Goal: Communication & Community: Answer question/provide support

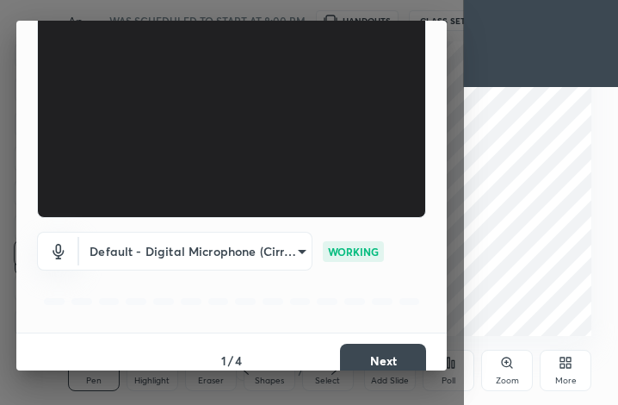
scroll to position [159, 0]
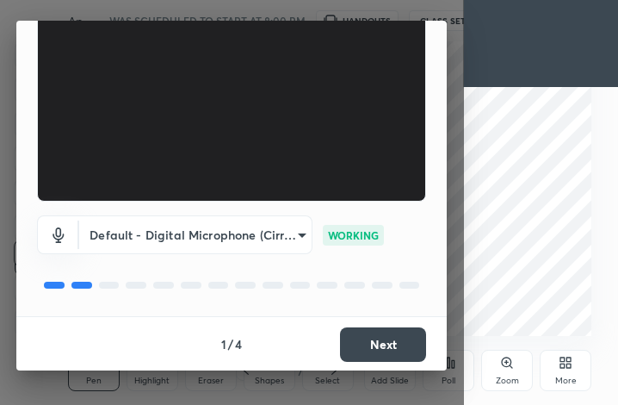
click at [399, 341] on button "Next" at bounding box center [383, 344] width 86 height 34
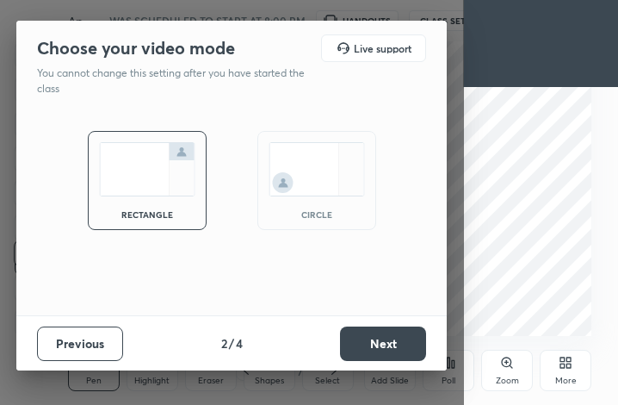
scroll to position [0, 0]
click at [399, 341] on button "Next" at bounding box center [383, 343] width 86 height 34
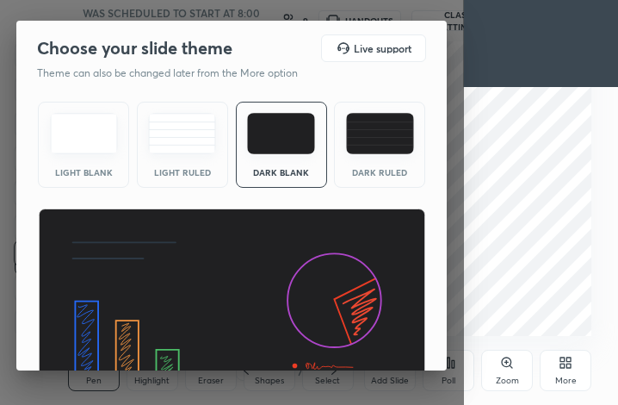
click at [399, 341] on img at bounding box center [232, 317] width 388 height 219
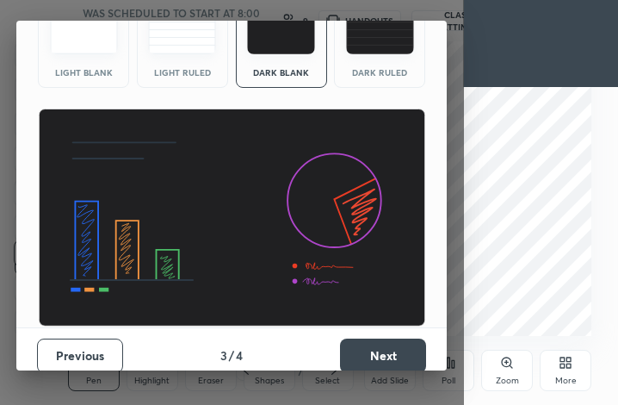
scroll to position [111, 0]
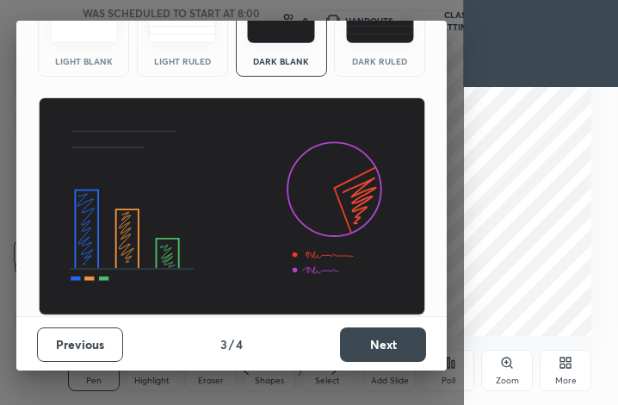
click at [397, 344] on button "Next" at bounding box center [383, 344] width 86 height 34
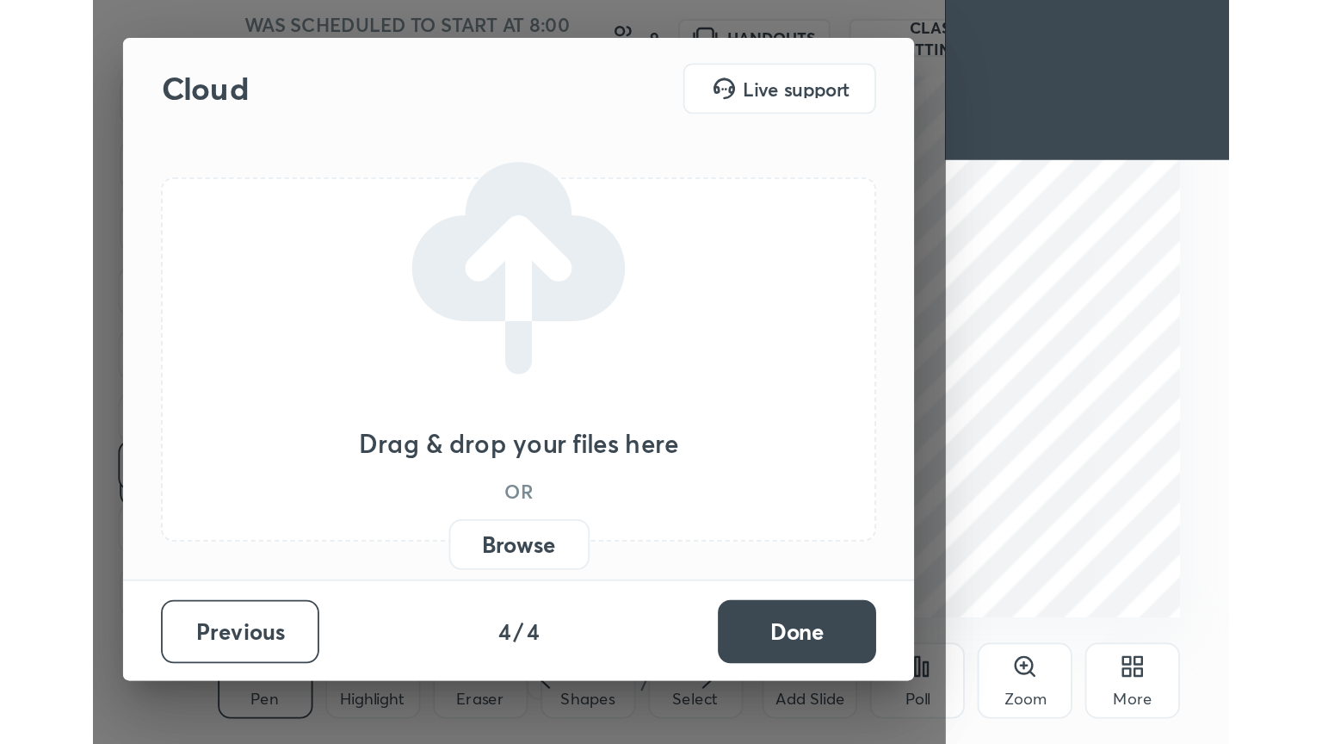
scroll to position [0, 0]
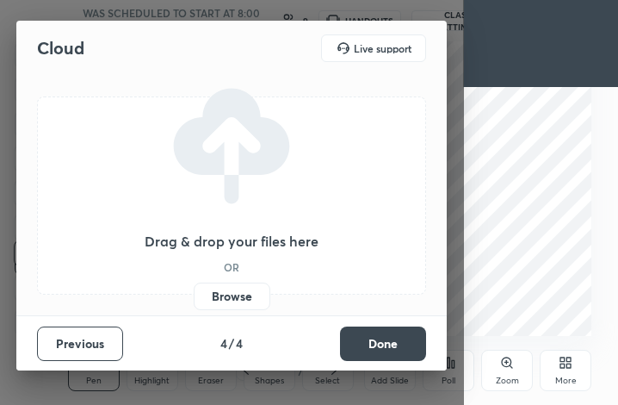
click at [397, 344] on button "Done" at bounding box center [383, 343] width 86 height 34
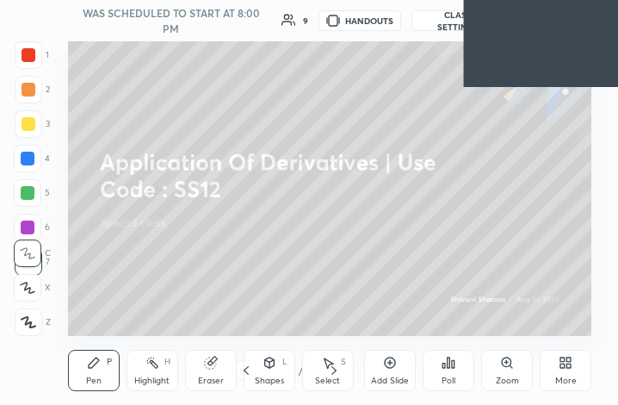
click at [569, 358] on icon at bounding box center [569, 359] width 4 height 4
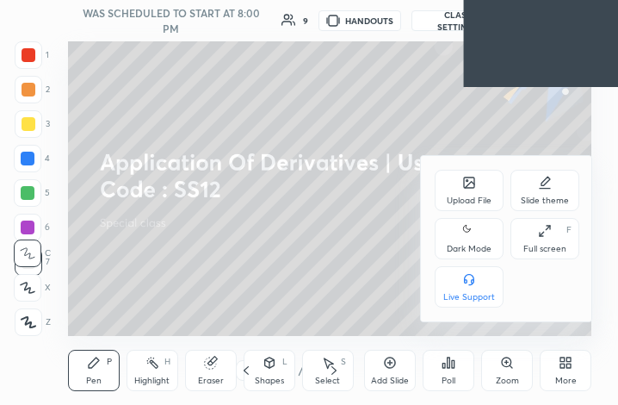
click at [456, 235] on div "Dark Mode" at bounding box center [469, 238] width 69 height 41
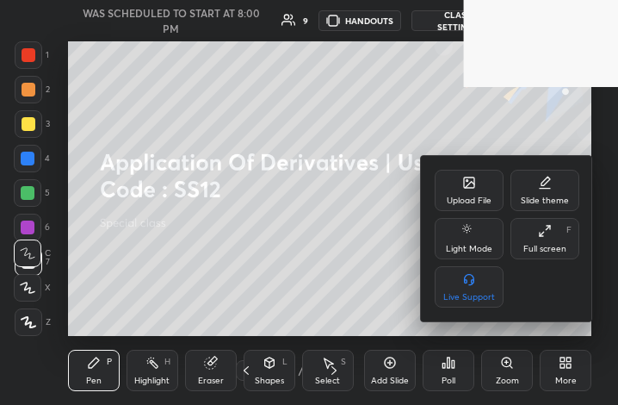
click at [564, 373] on div at bounding box center [309, 202] width 618 height 405
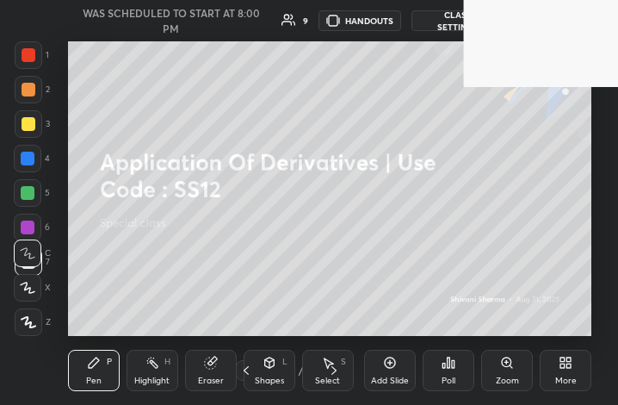
click at [565, 355] on div "More" at bounding box center [566, 370] width 52 height 41
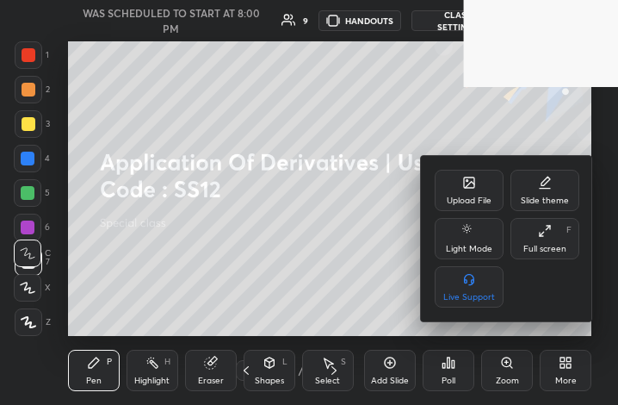
click at [553, 241] on div "Full screen F" at bounding box center [544, 238] width 69 height 41
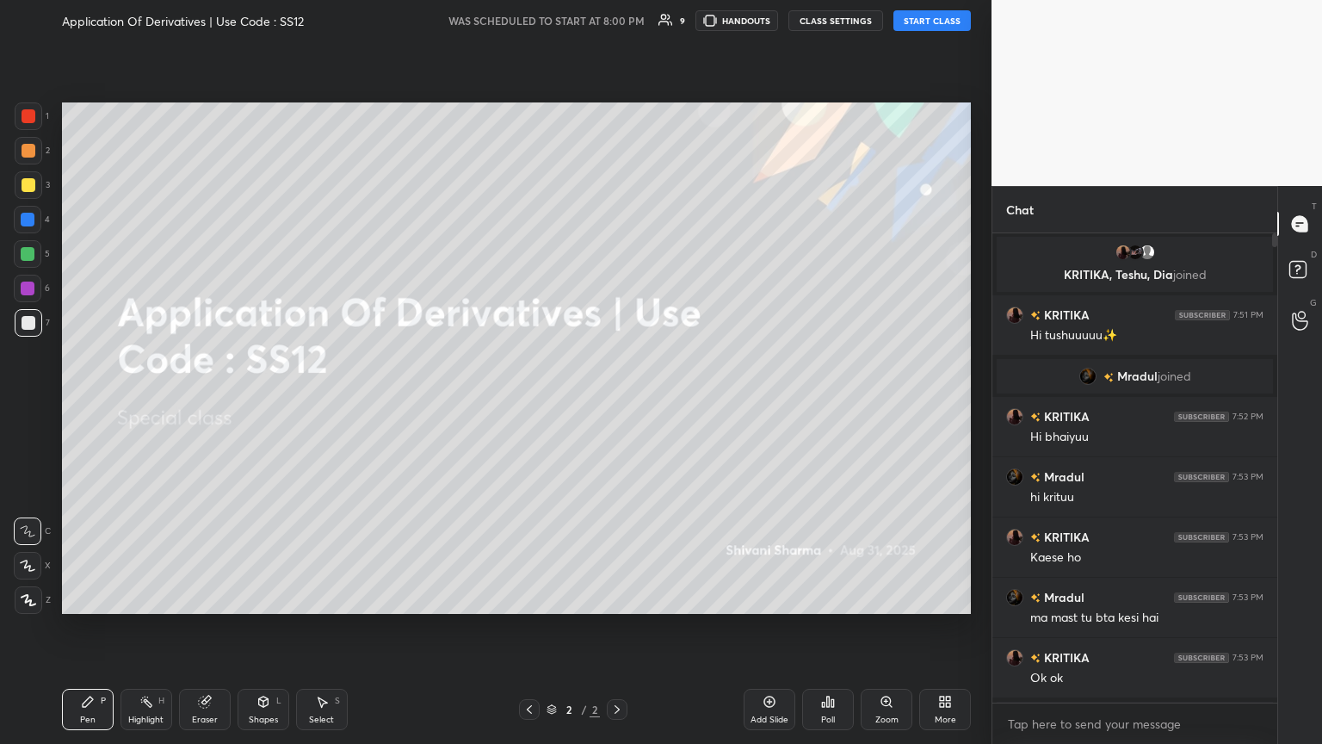
scroll to position [85452, 85163]
click at [617, 21] on button "START CLASS" at bounding box center [932, 20] width 77 height 21
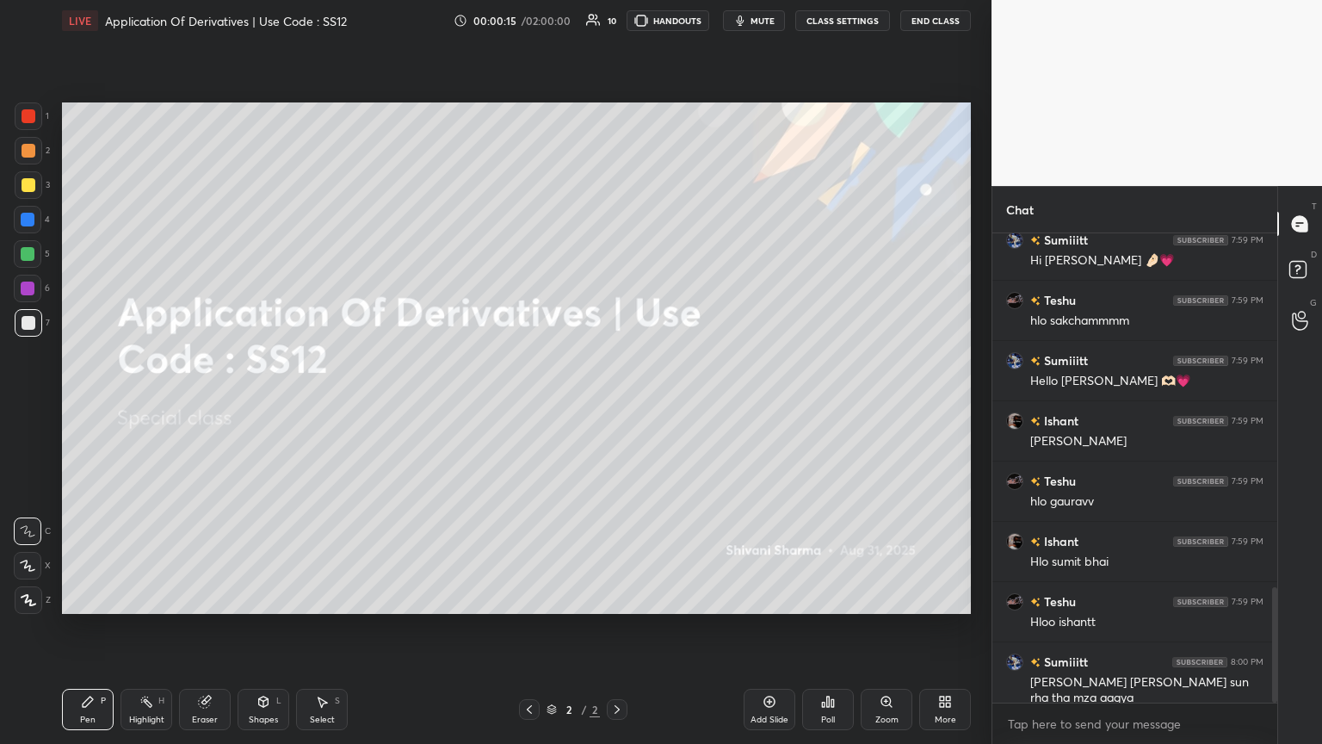
drag, startPoint x: 1275, startPoint y: 360, endPoint x: 1243, endPoint y: 560, distance: 202.2
click at [617, 404] on div "Teshu 7:59 PM Hloo mamm Sumiiitt 7:59 PM Hi teshu 🤌🏻💗 Teshu 7:59 PM hlo sakcham…" at bounding box center [1135, 467] width 285 height 469
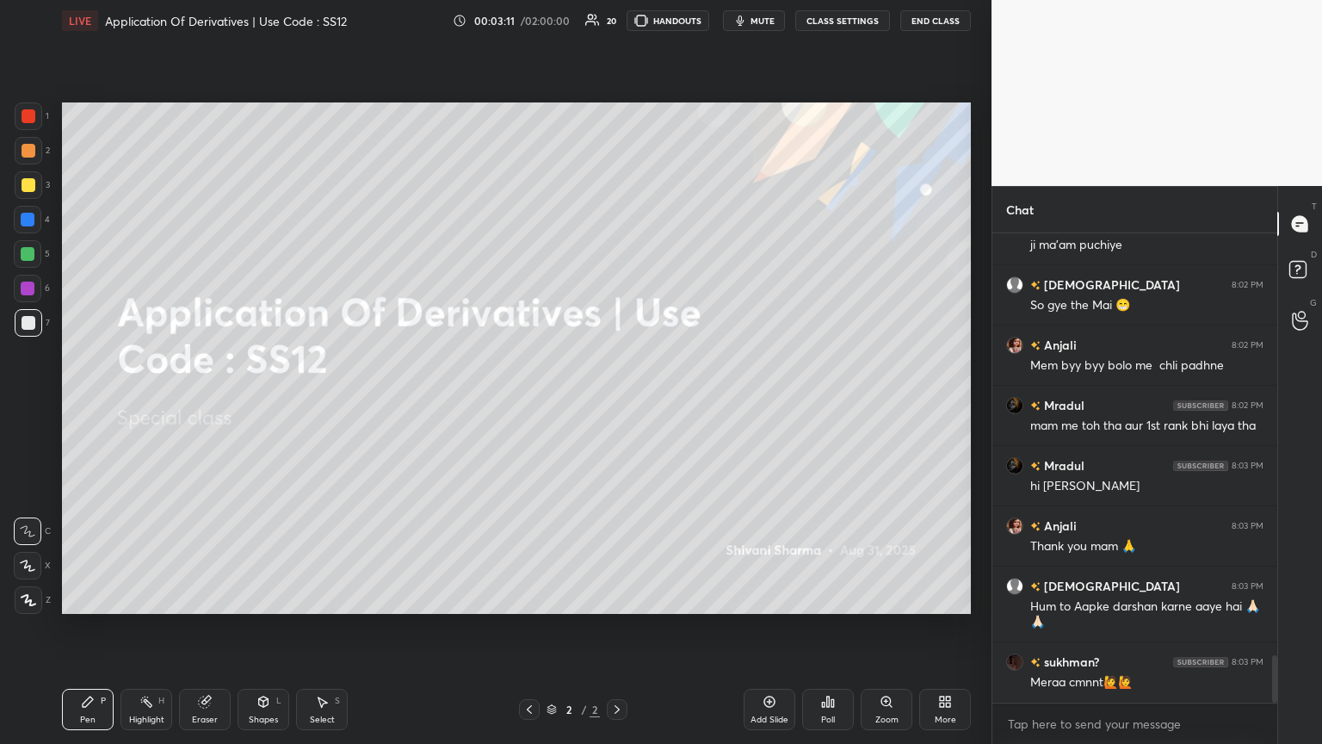
scroll to position [4256, 0]
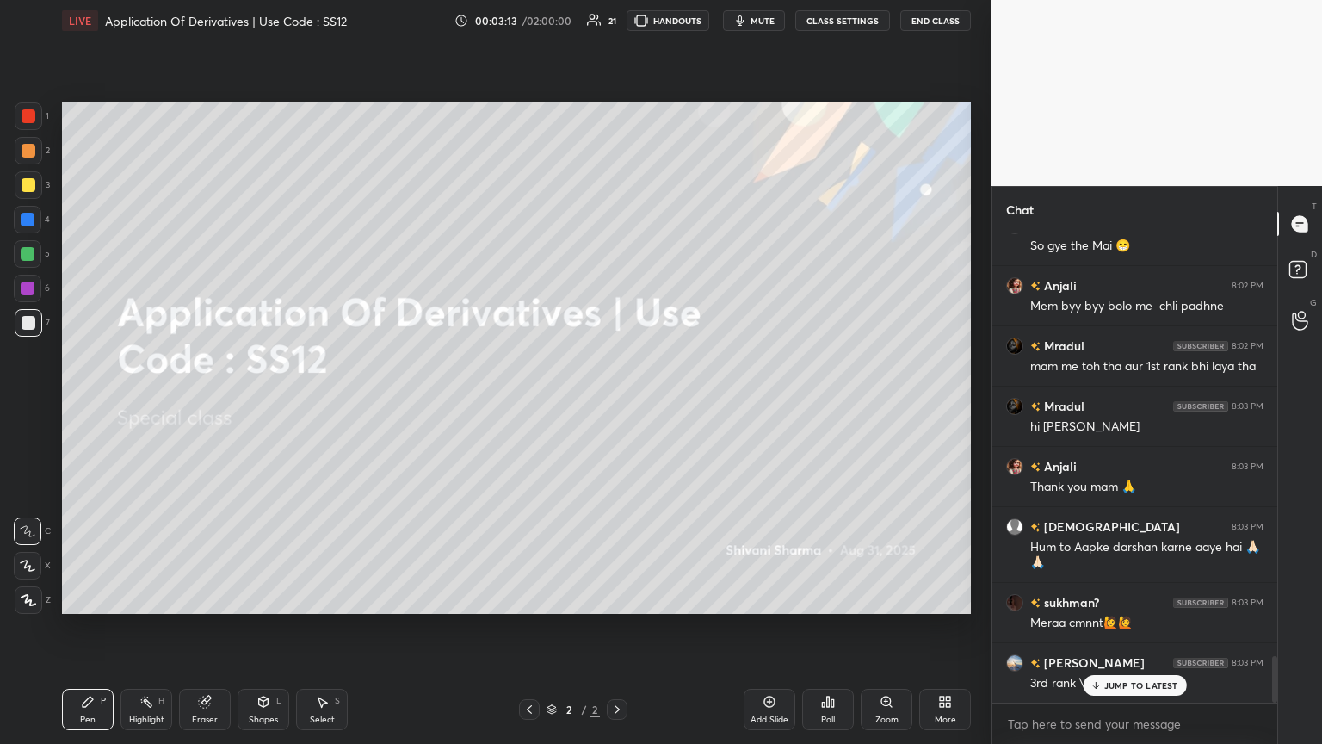
click at [617, 404] on div "JUMP TO LATEST" at bounding box center [1134, 685] width 103 height 21
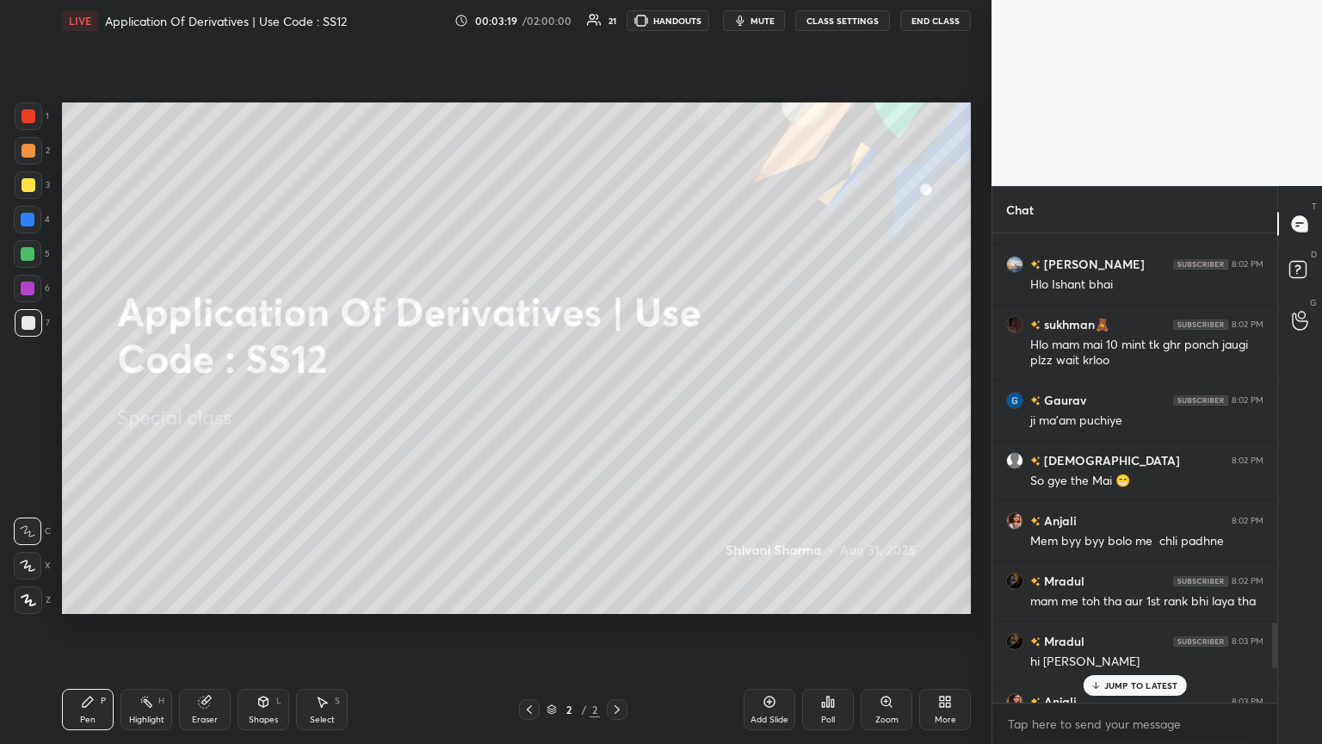
scroll to position [4377, 0]
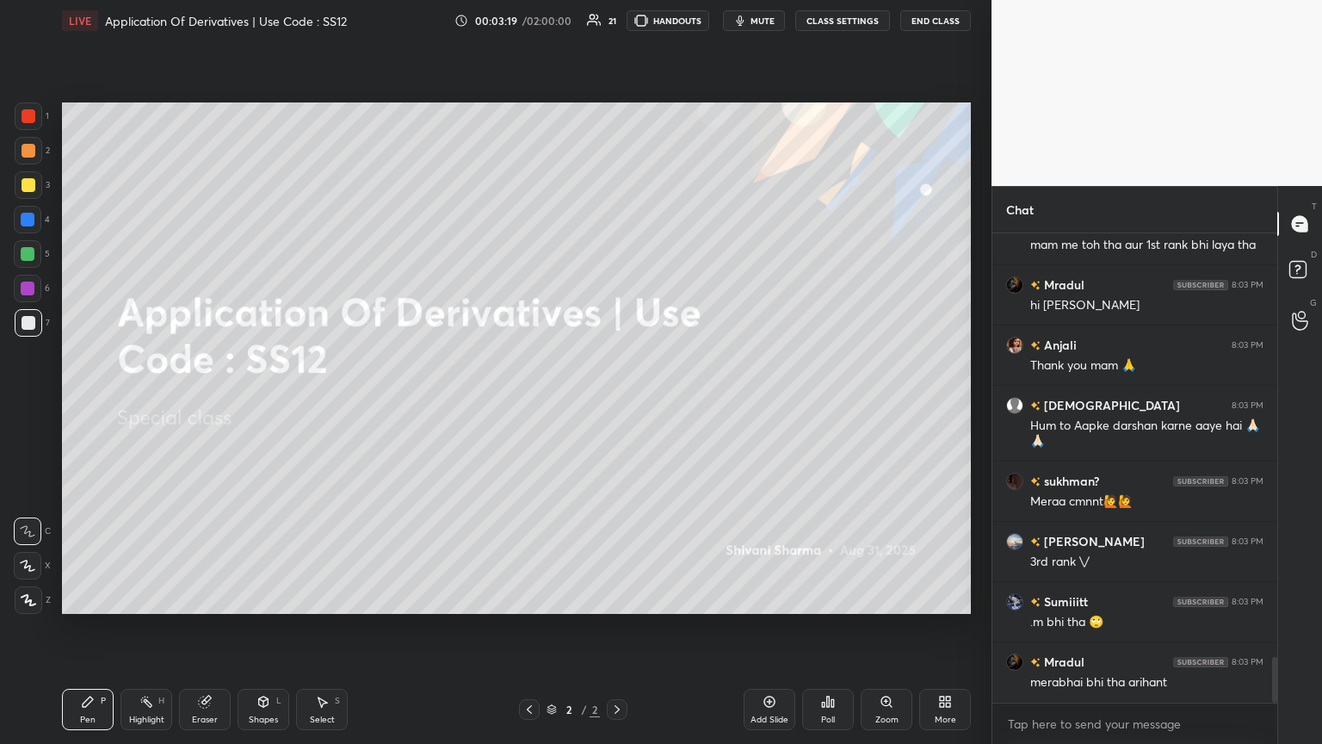
drag, startPoint x: 1274, startPoint y: 669, endPoint x: 1280, endPoint y: 720, distance: 51.1
click at [617, 404] on div "Chat Anjali 8:02 PM Mem byy byy bolo me chli padhne [PERSON_NAME] 8:02 PM mam m…" at bounding box center [1157, 465] width 331 height 558
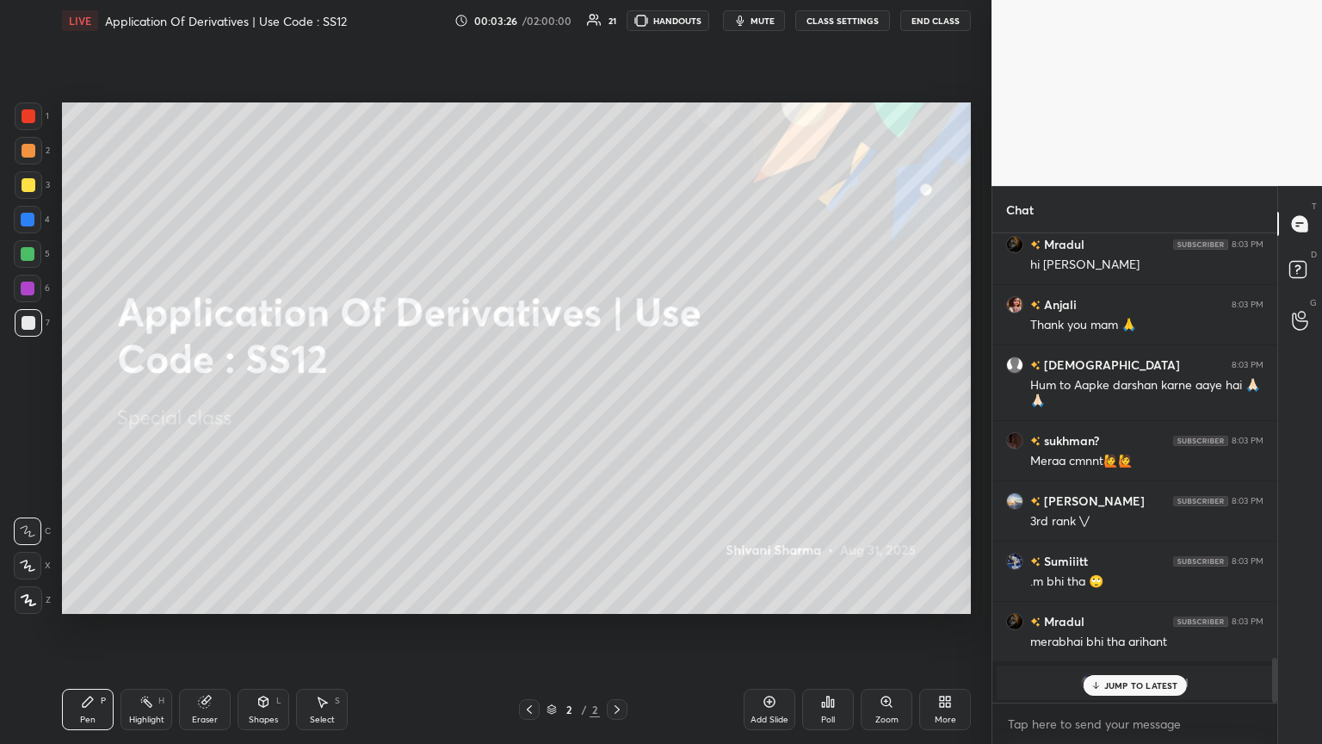
click at [617, 404] on p "JUMP TO LATEST" at bounding box center [1141, 685] width 74 height 10
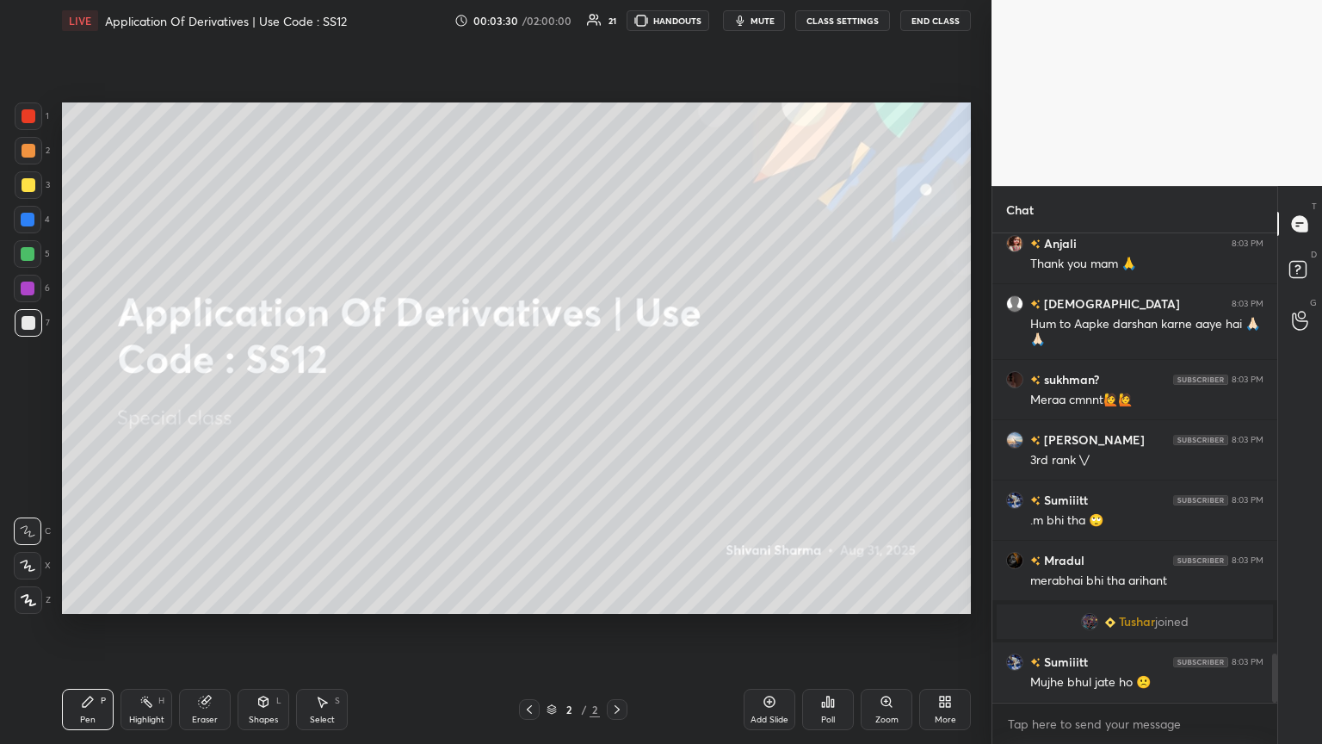
click at [617, 404] on div "More" at bounding box center [946, 719] width 22 height 9
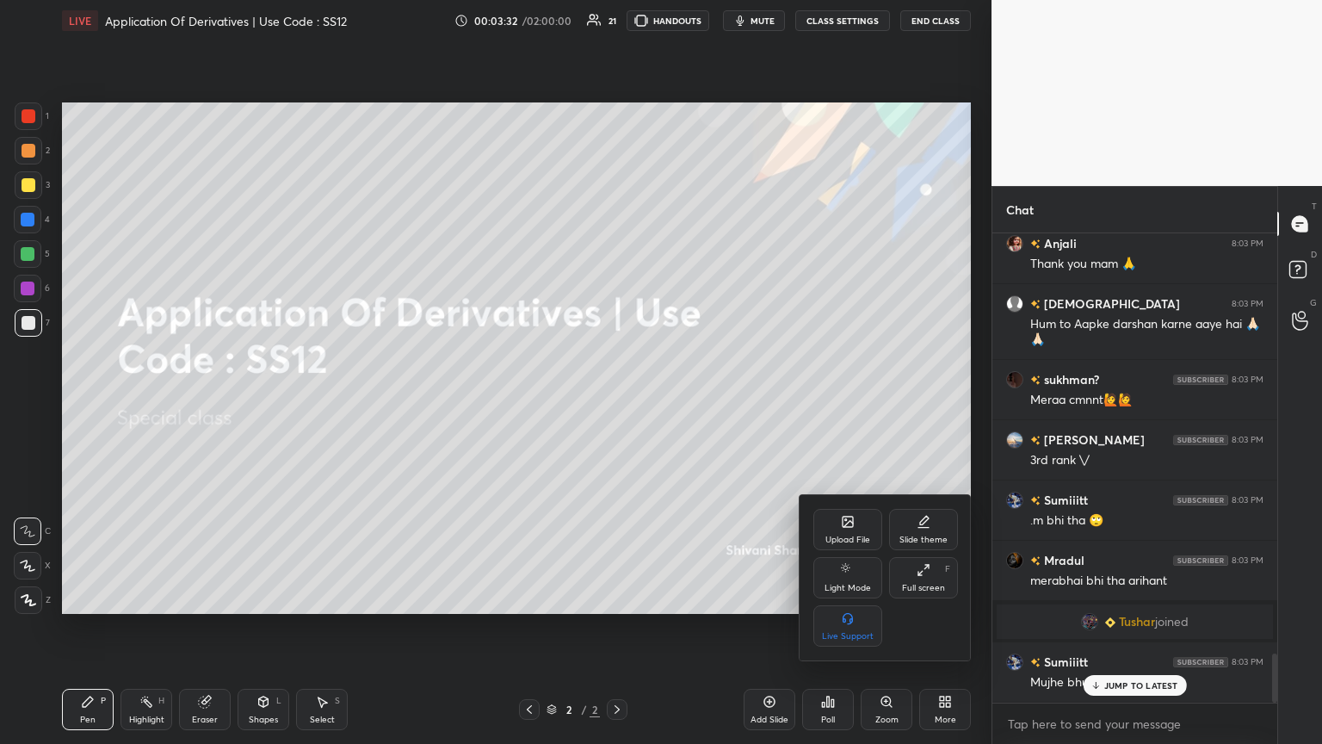
scroll to position [4043, 0]
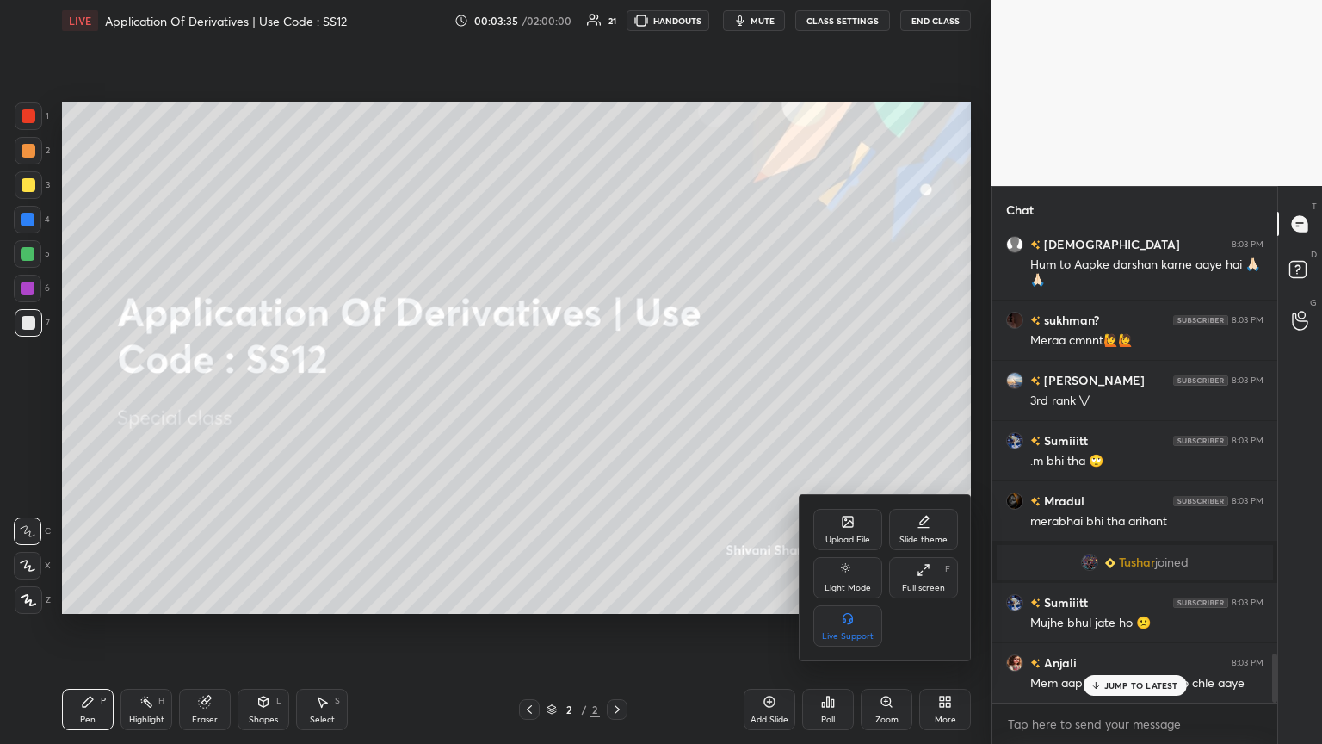
click at [617, 404] on div at bounding box center [661, 372] width 1322 height 744
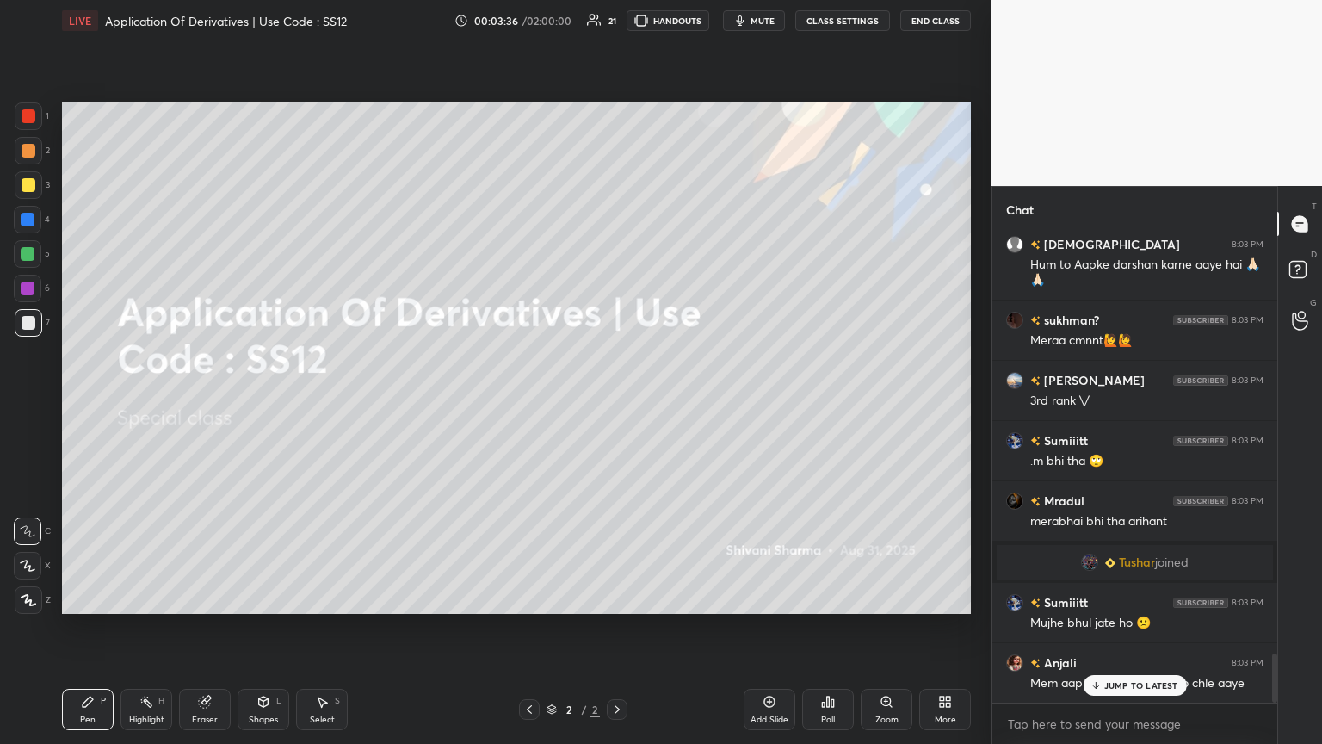
click at [617, 404] on p "JUMP TO LATEST" at bounding box center [1141, 685] width 74 height 10
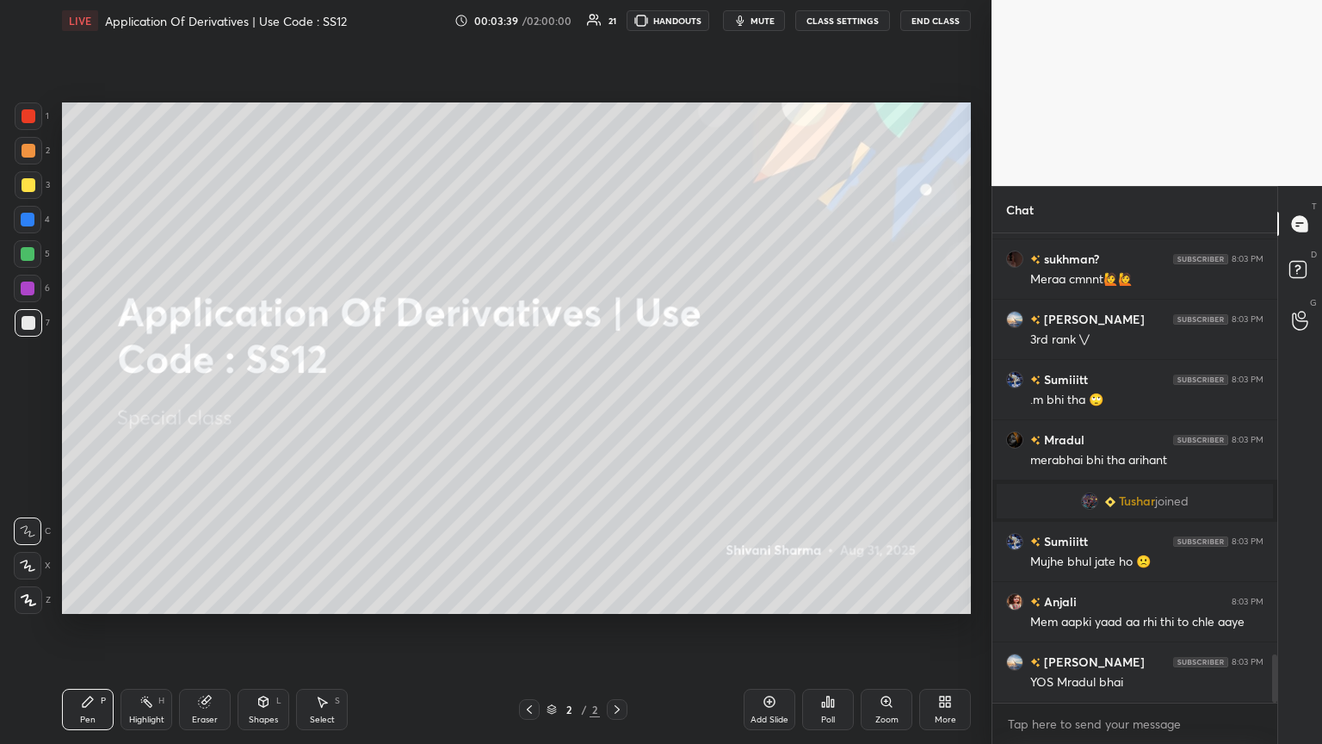
click at [617, 404] on div "More" at bounding box center [945, 709] width 52 height 41
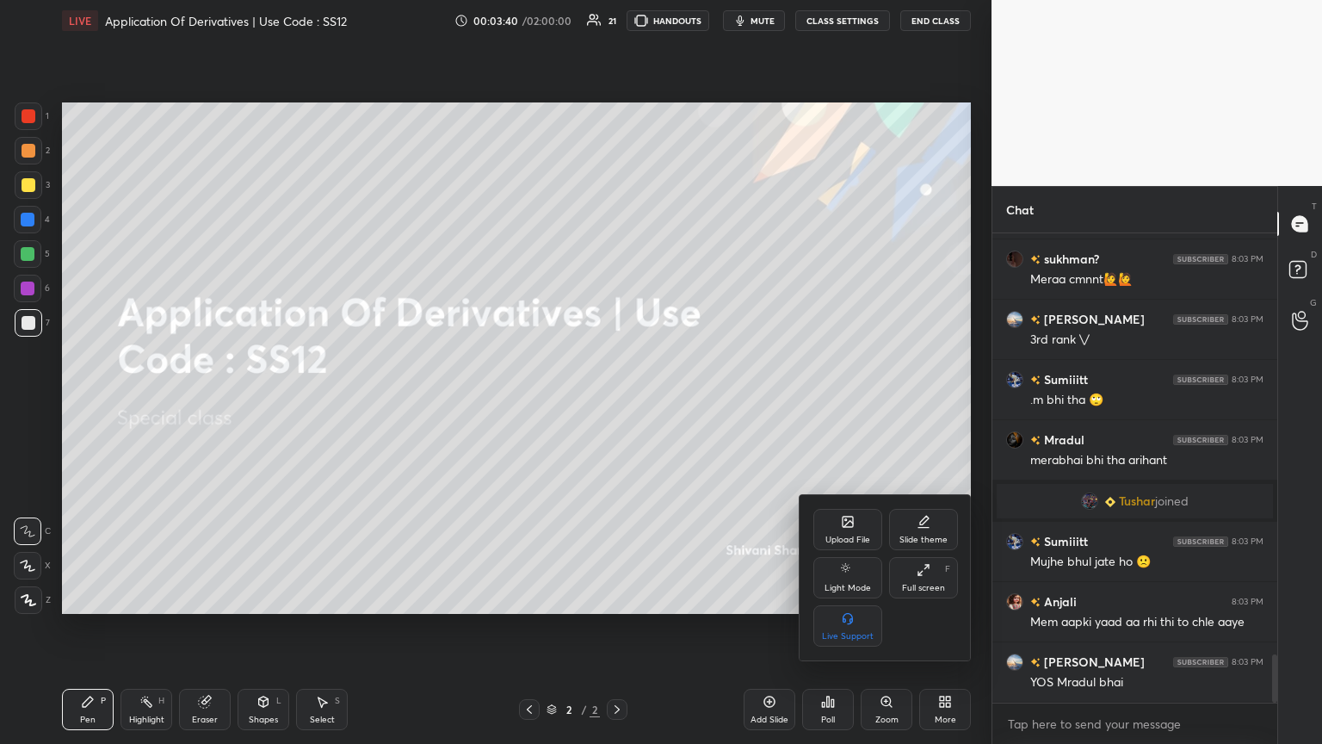
click at [617, 404] on div "Upload File" at bounding box center [848, 529] width 69 height 41
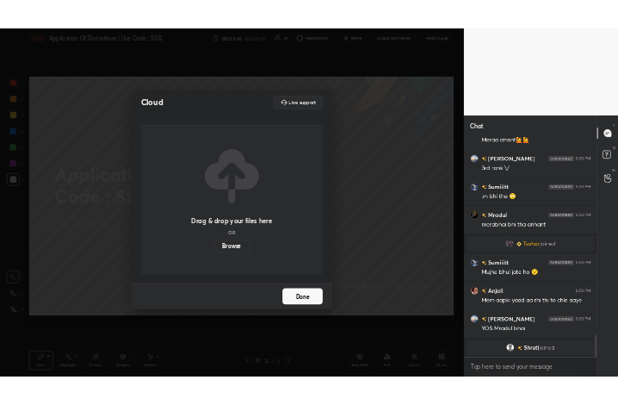
scroll to position [4166, 0]
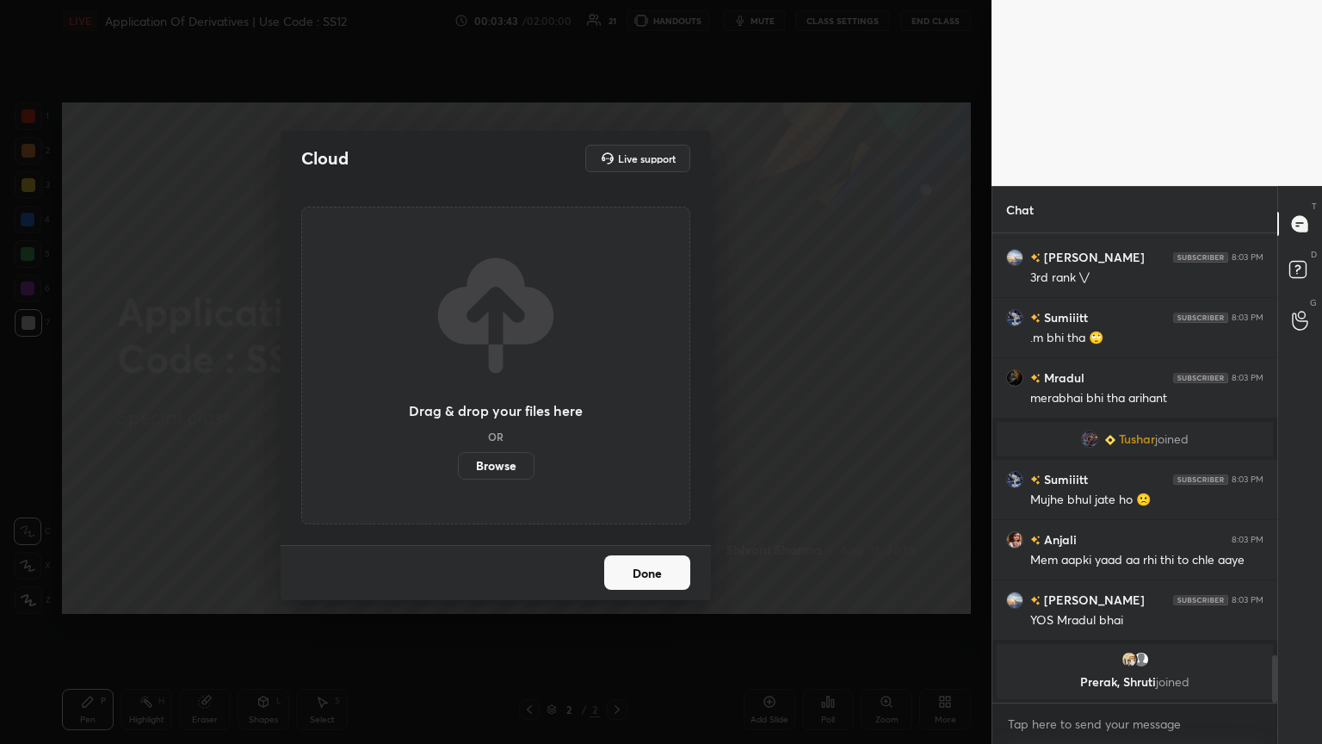
click at [489, 404] on label "Browse" at bounding box center [496, 466] width 77 height 28
click at [458, 404] on input "Browse" at bounding box center [458, 466] width 0 height 28
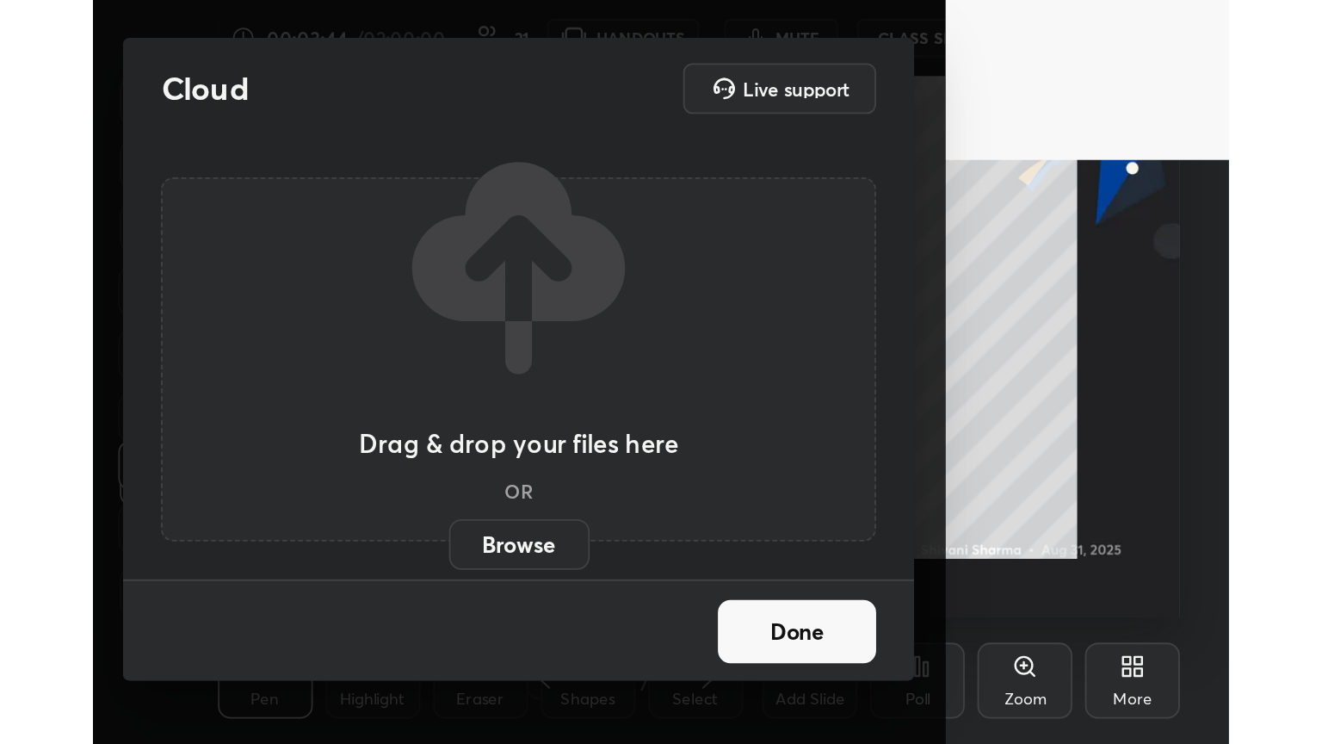
scroll to position [294, 549]
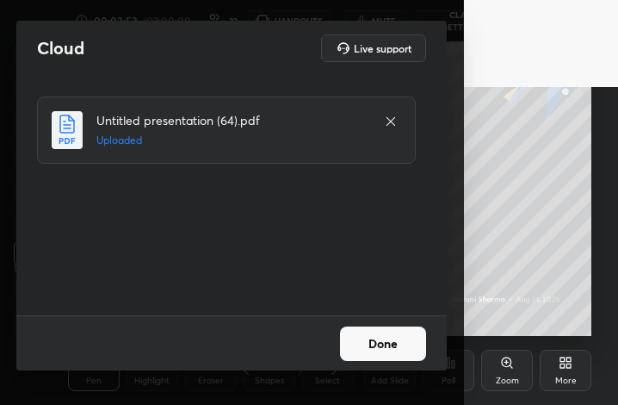
click at [393, 338] on button "Done" at bounding box center [383, 343] width 86 height 34
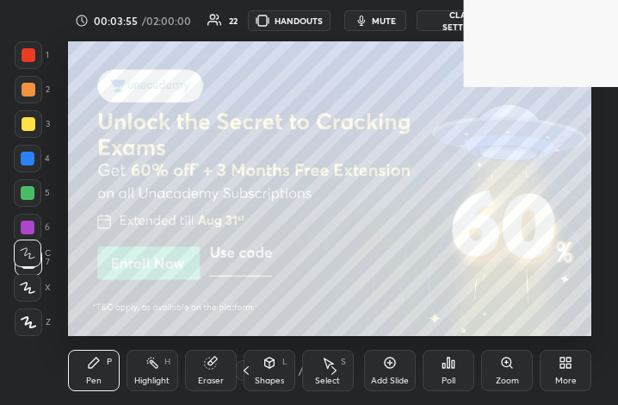
click at [568, 366] on icon at bounding box center [569, 365] width 4 height 4
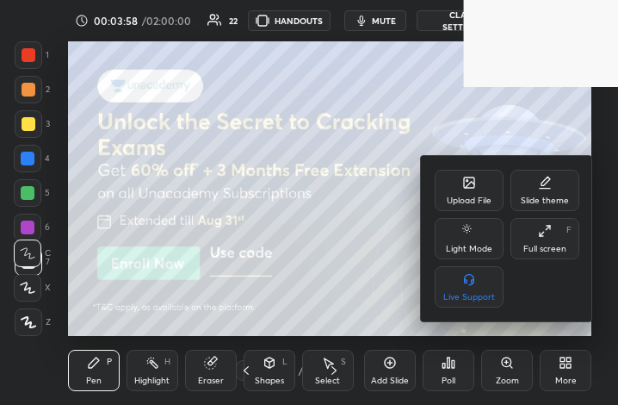
click at [535, 244] on div "Full screen" at bounding box center [544, 248] width 43 height 9
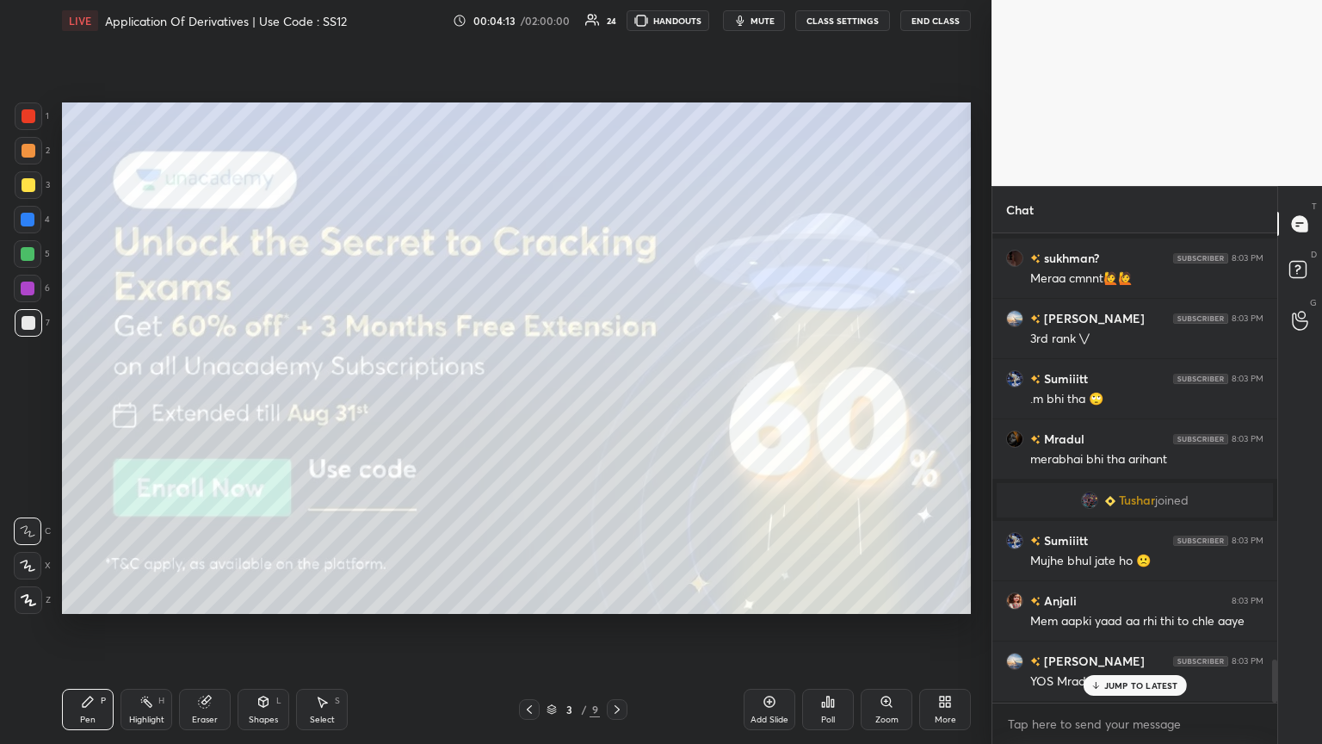
scroll to position [4687, 0]
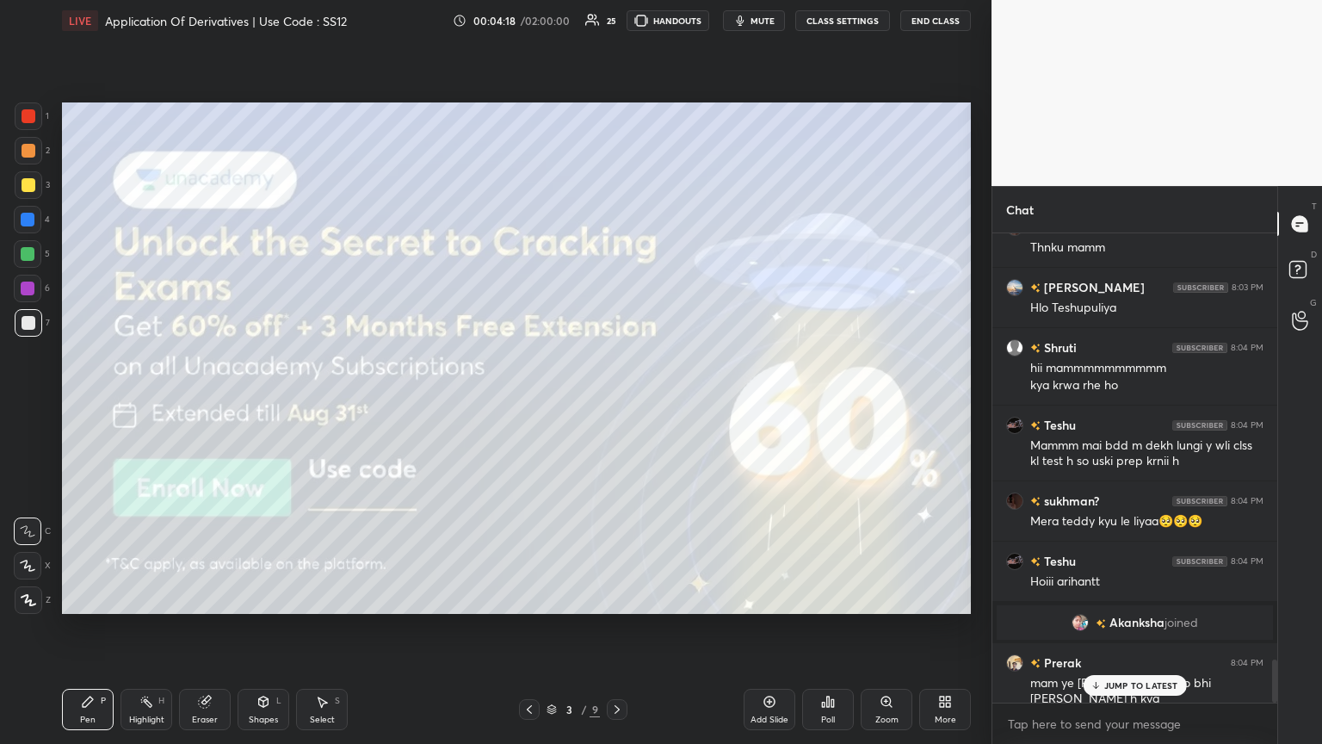
click at [617, 404] on p "JUMP TO LATEST" at bounding box center [1141, 685] width 74 height 10
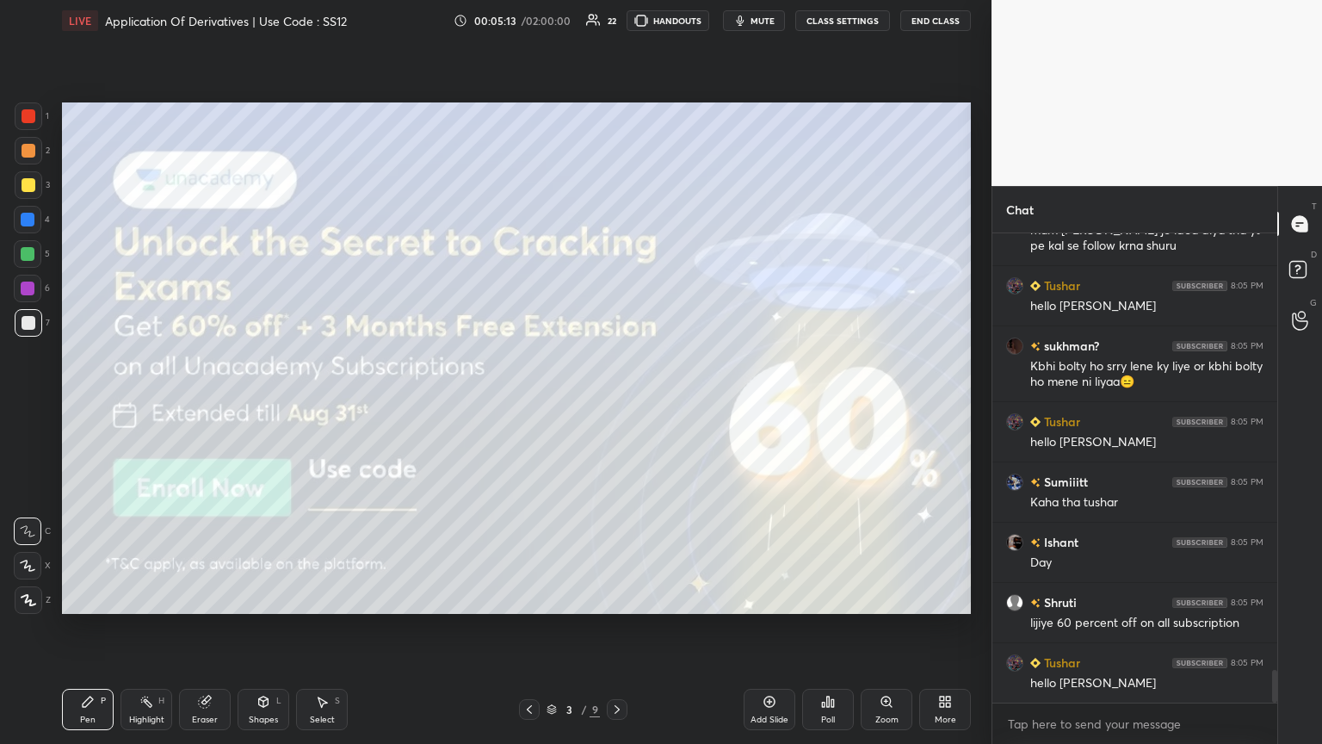
scroll to position [6225, 0]
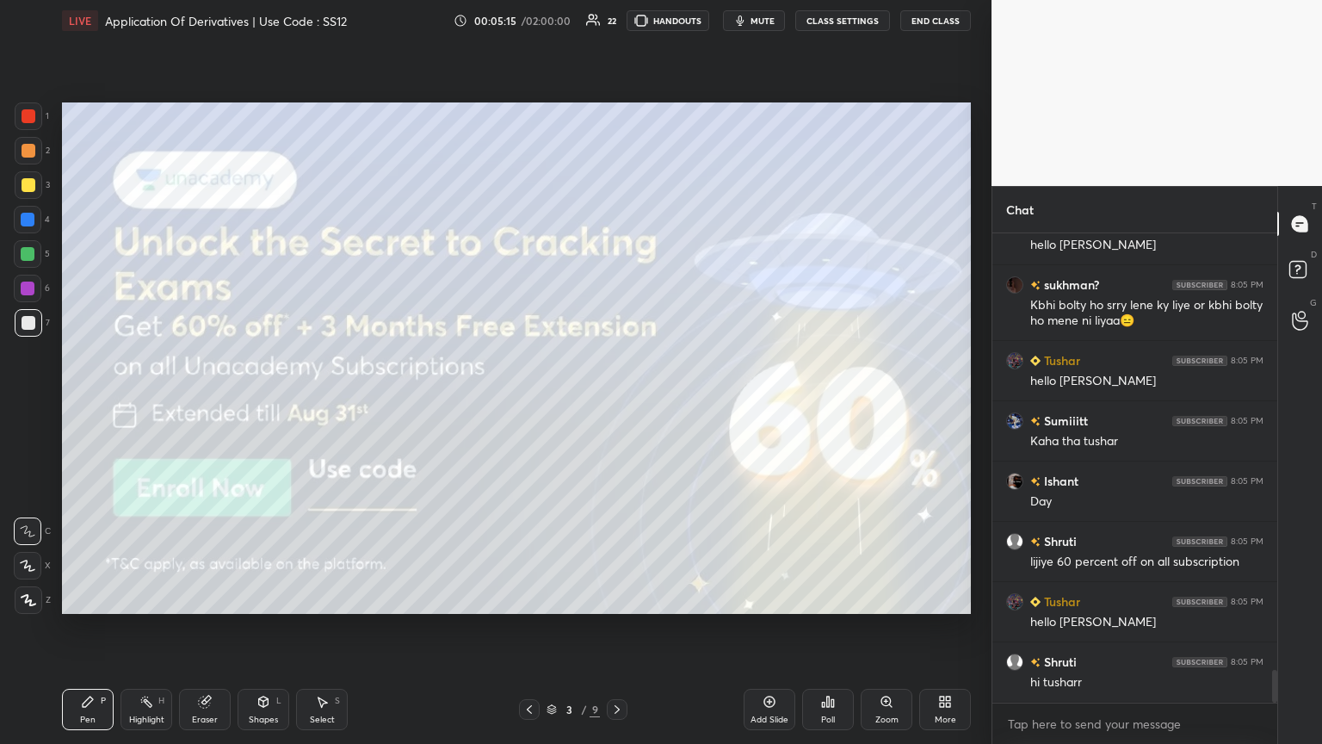
click at [33, 404] on icon at bounding box center [28, 600] width 15 height 12
click at [24, 178] on div at bounding box center [29, 185] width 14 height 14
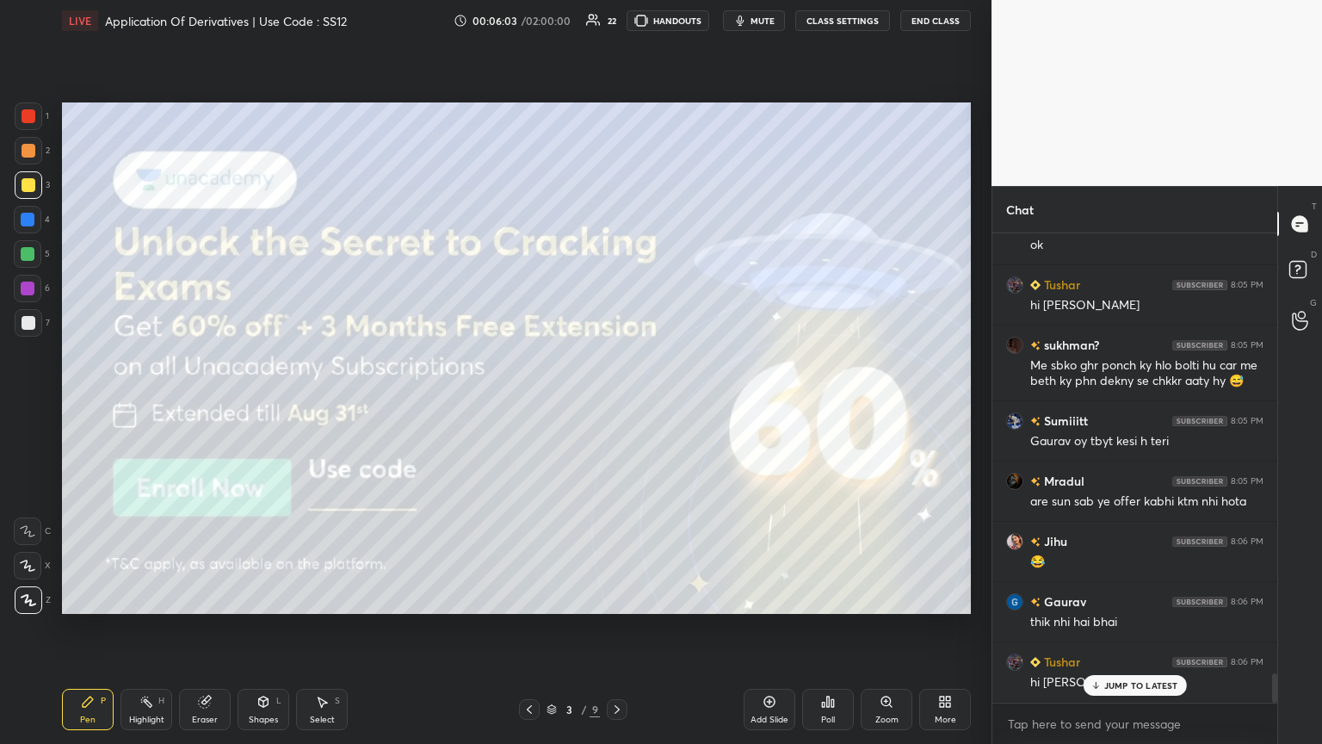
scroll to position [7038, 0]
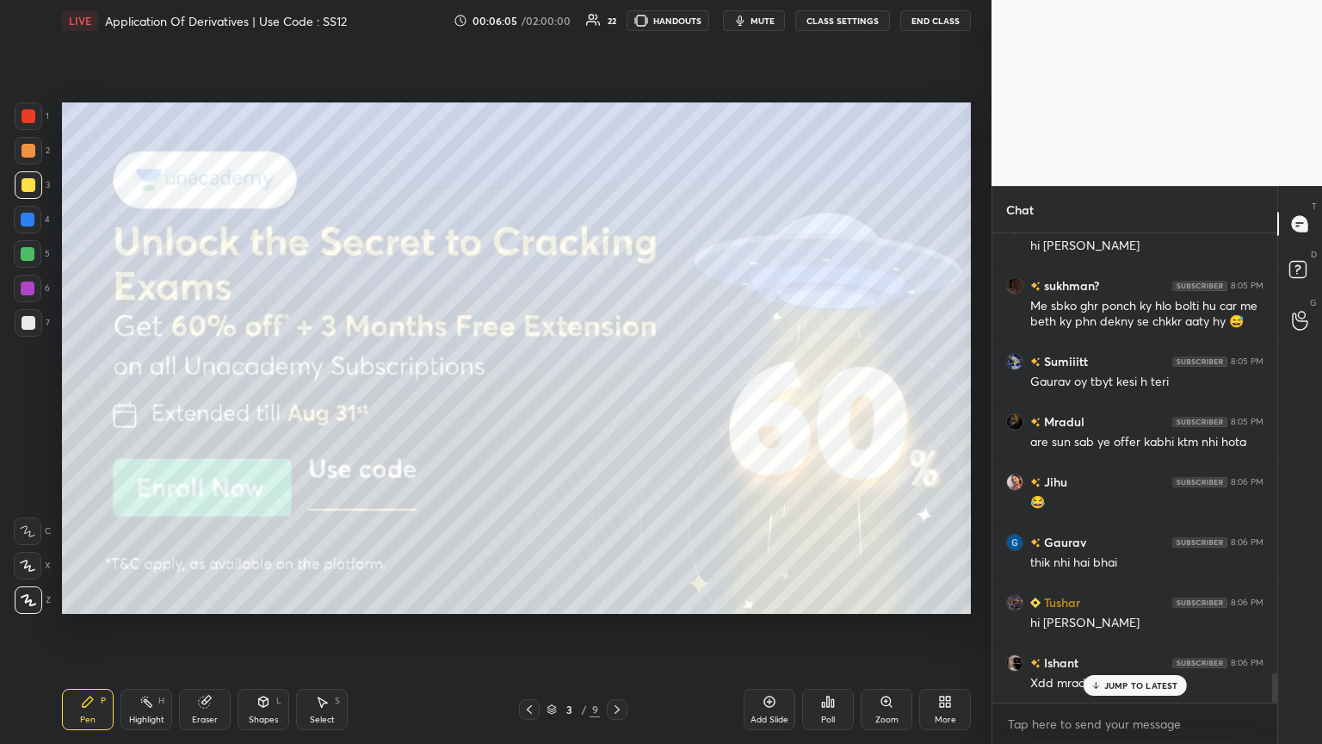
click at [615, 404] on icon at bounding box center [617, 709] width 5 height 9
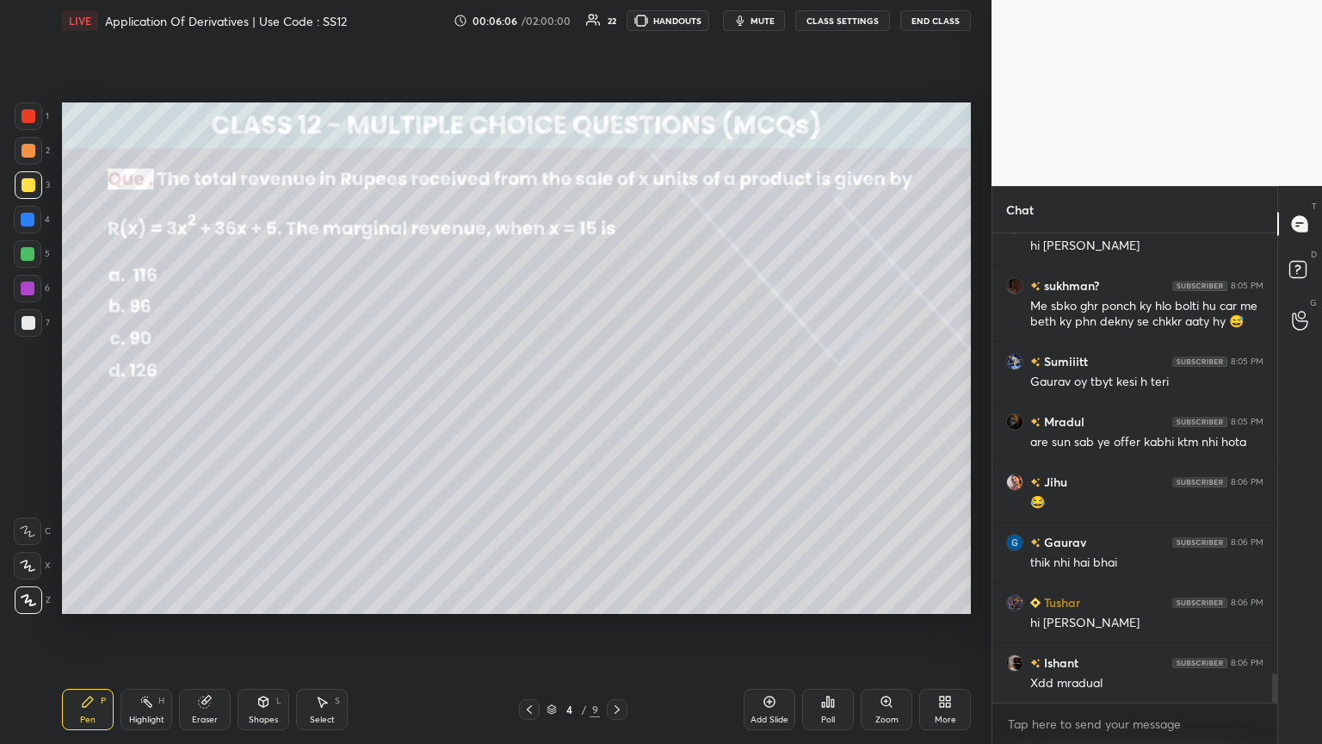
scroll to position [7100, 0]
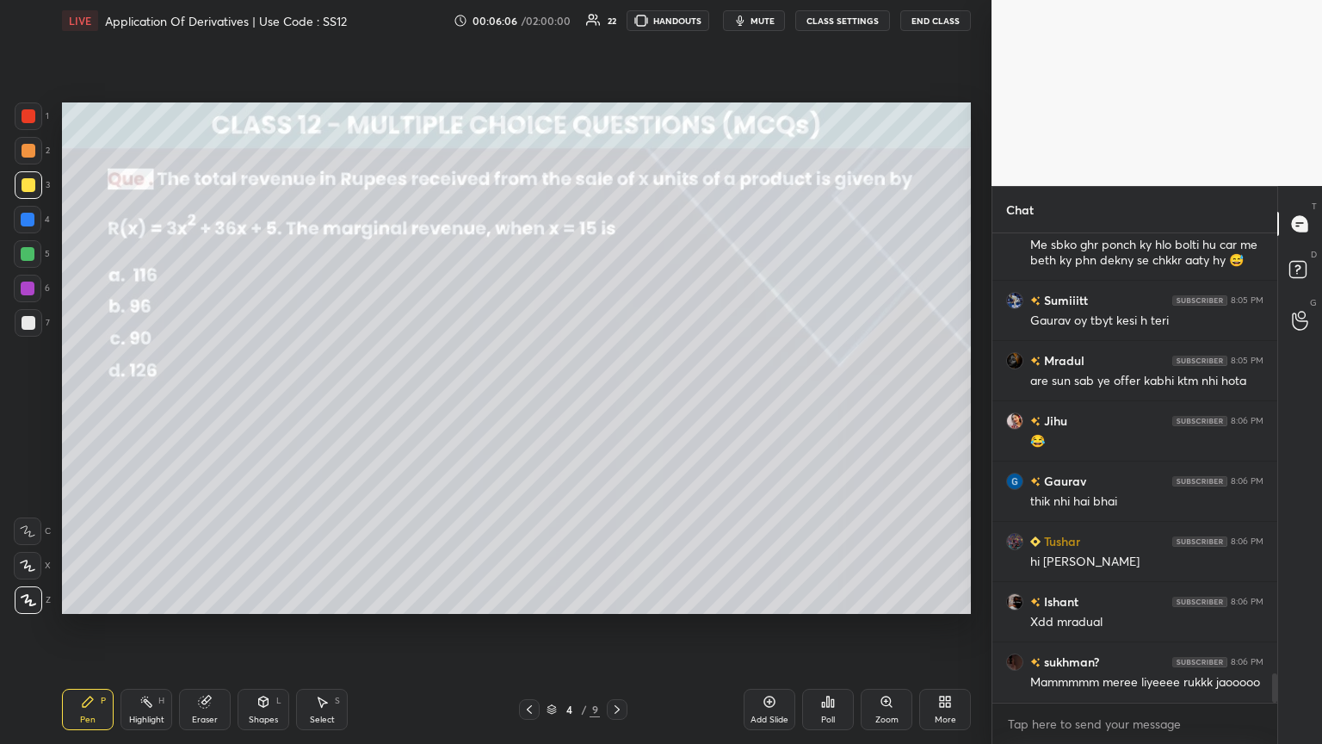
drag, startPoint x: 531, startPoint y: 709, endPoint x: 551, endPoint y: 707, distance: 20.0
click at [530, 404] on icon at bounding box center [530, 709] width 14 height 14
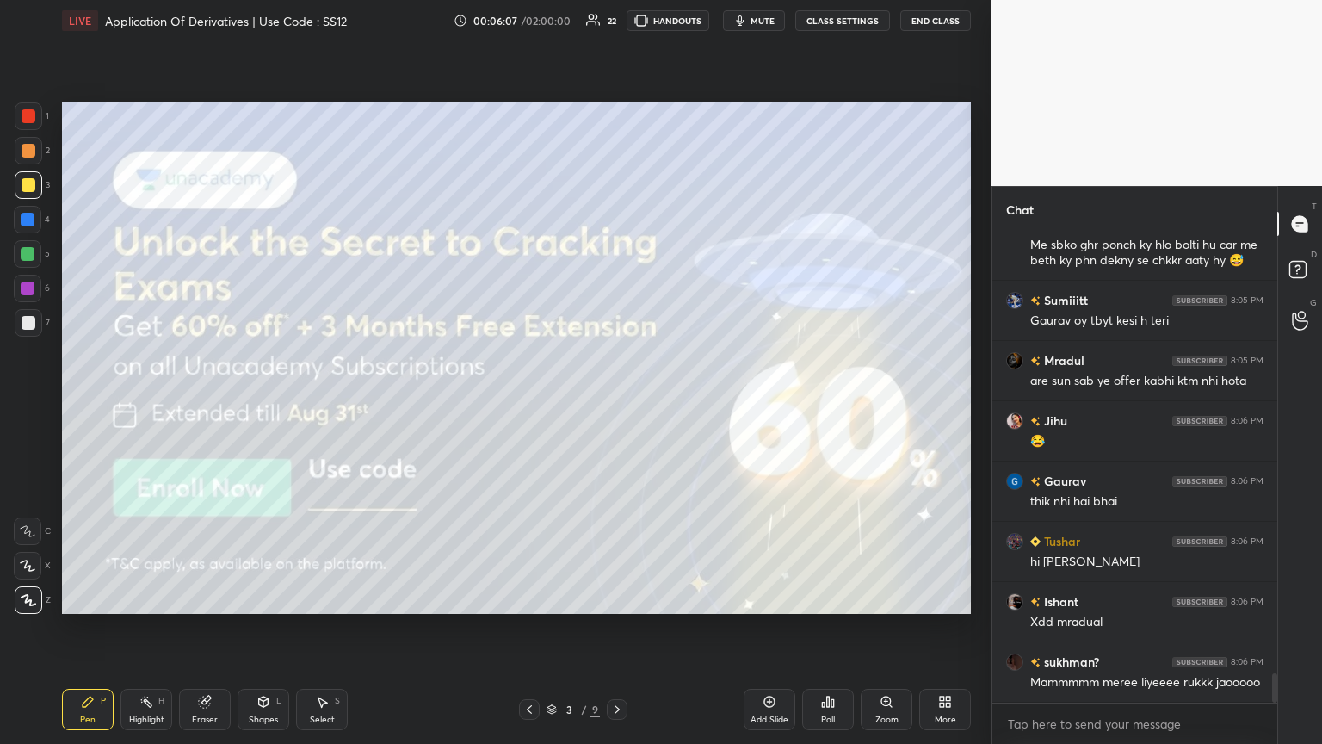
click at [617, 404] on div "Add Slide" at bounding box center [770, 719] width 38 height 9
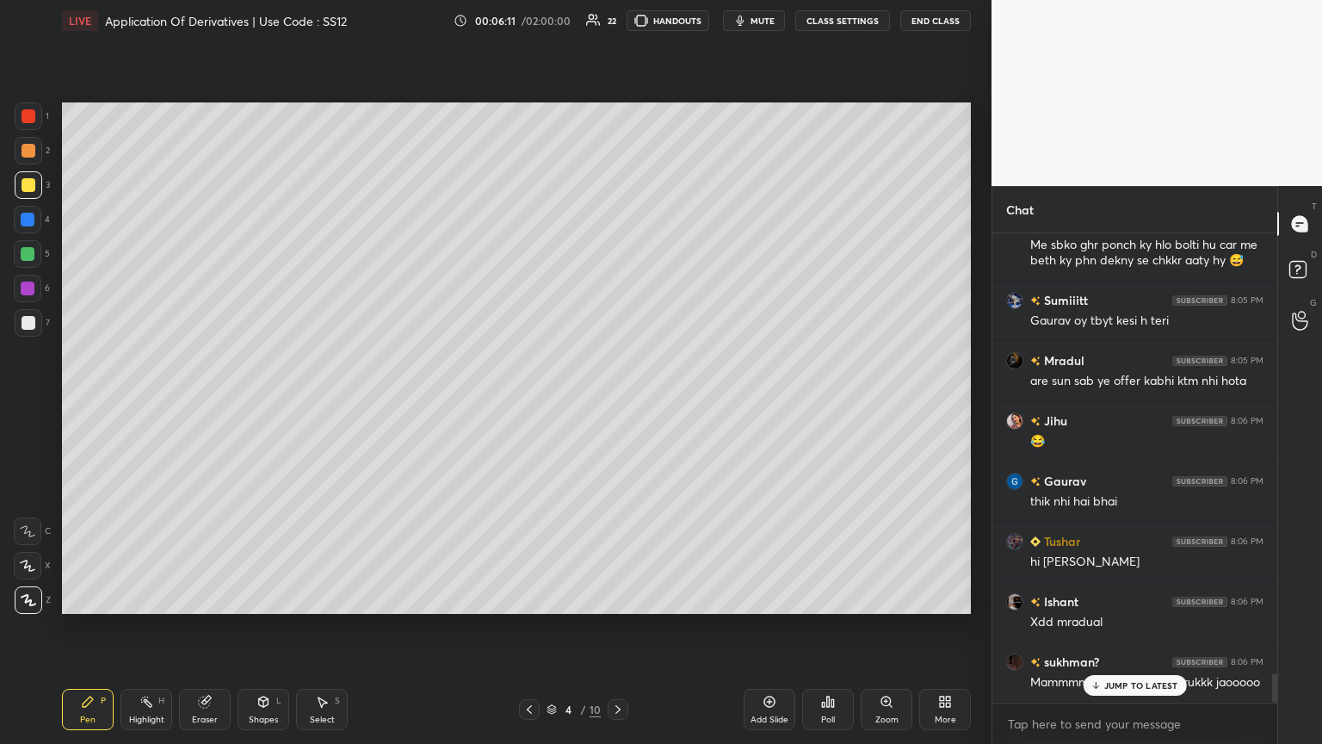
scroll to position [7159, 0]
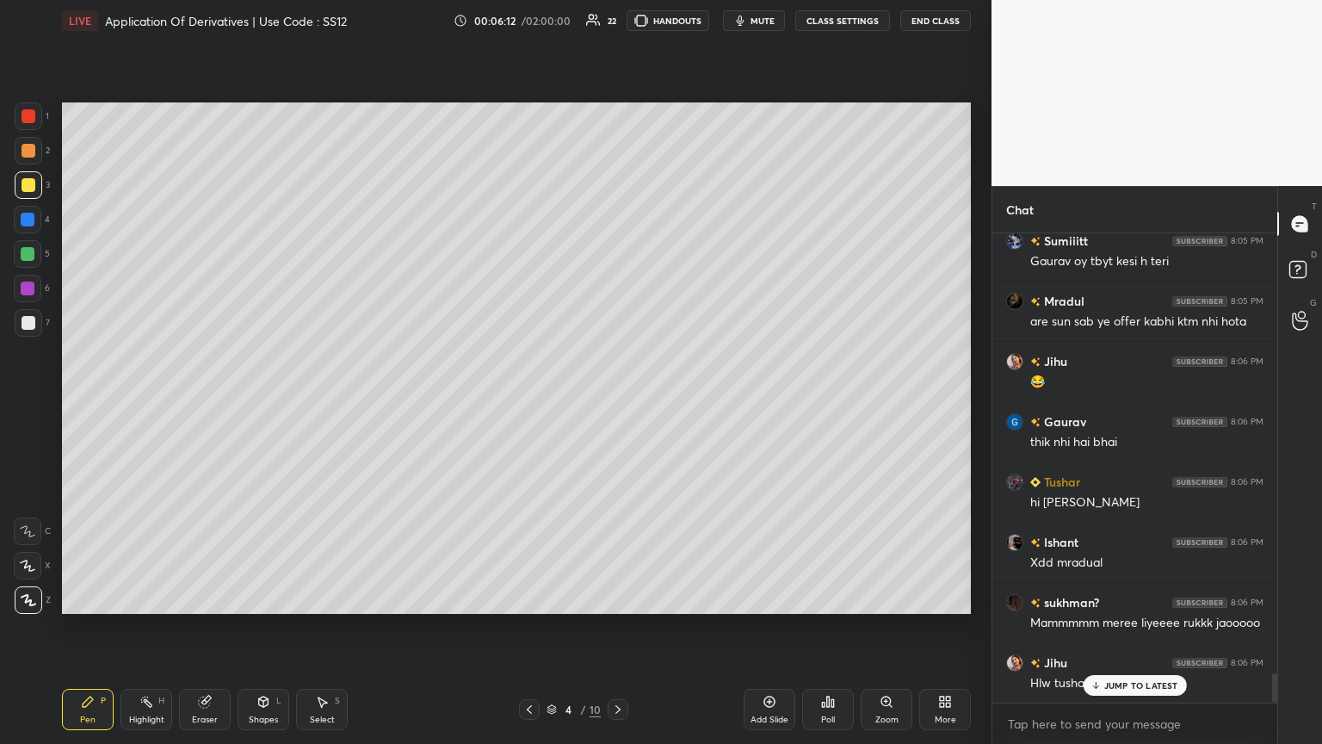
click at [98, 404] on div "Pen P" at bounding box center [88, 709] width 52 height 41
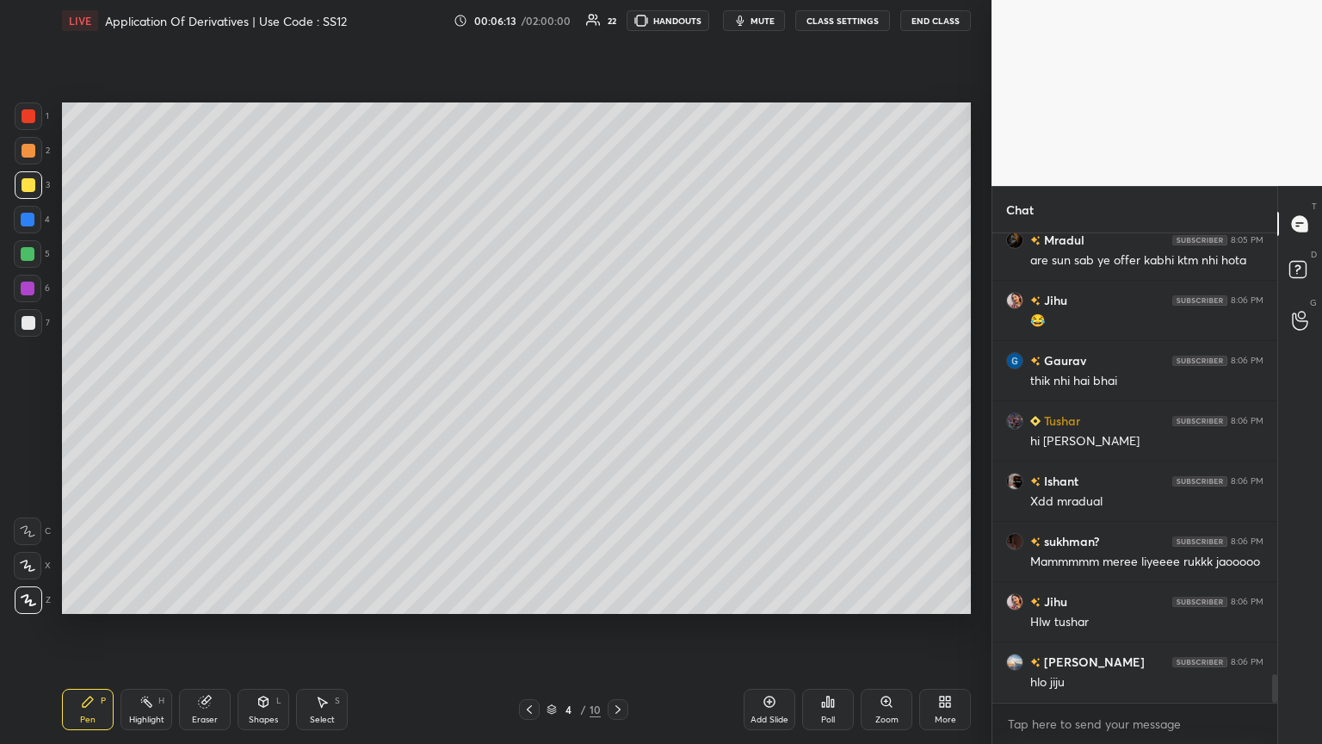
drag, startPoint x: 29, startPoint y: 180, endPoint x: 59, endPoint y: 205, distance: 38.5
click at [30, 180] on div at bounding box center [29, 185] width 14 height 14
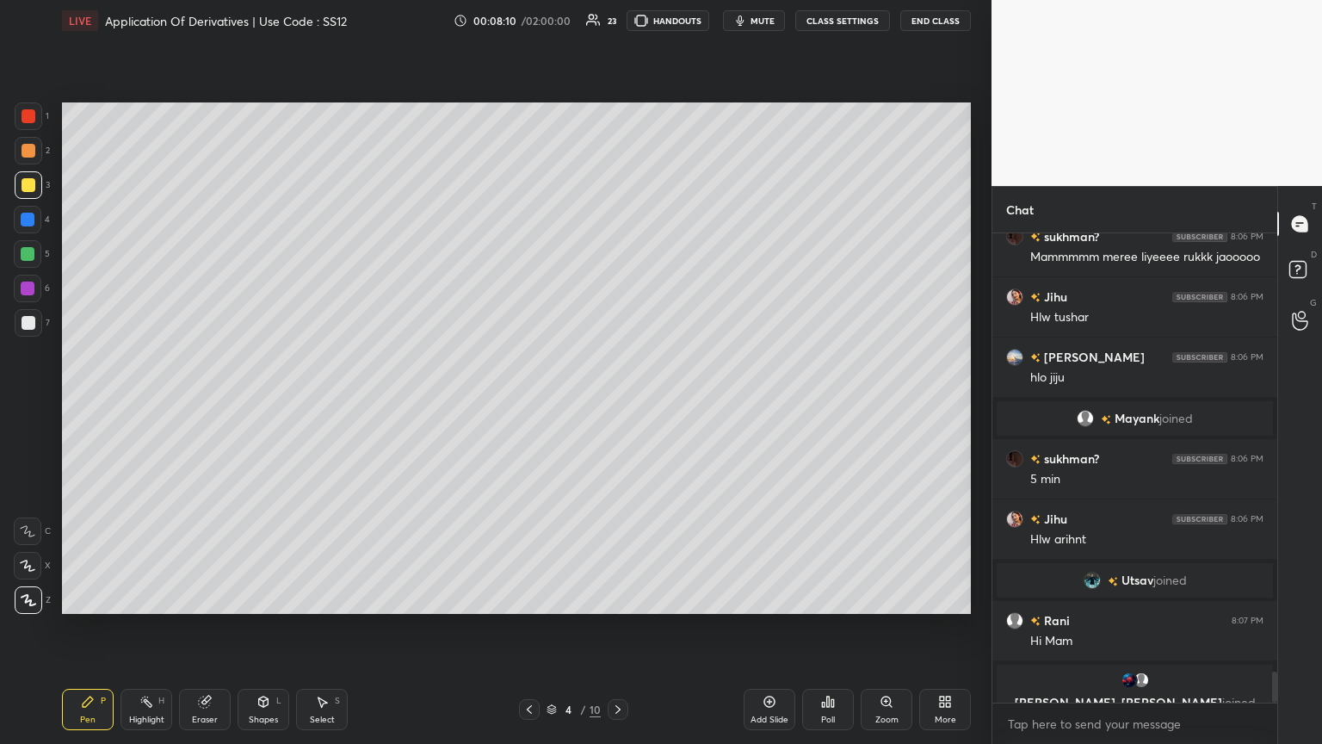
scroll to position [6645, 0]
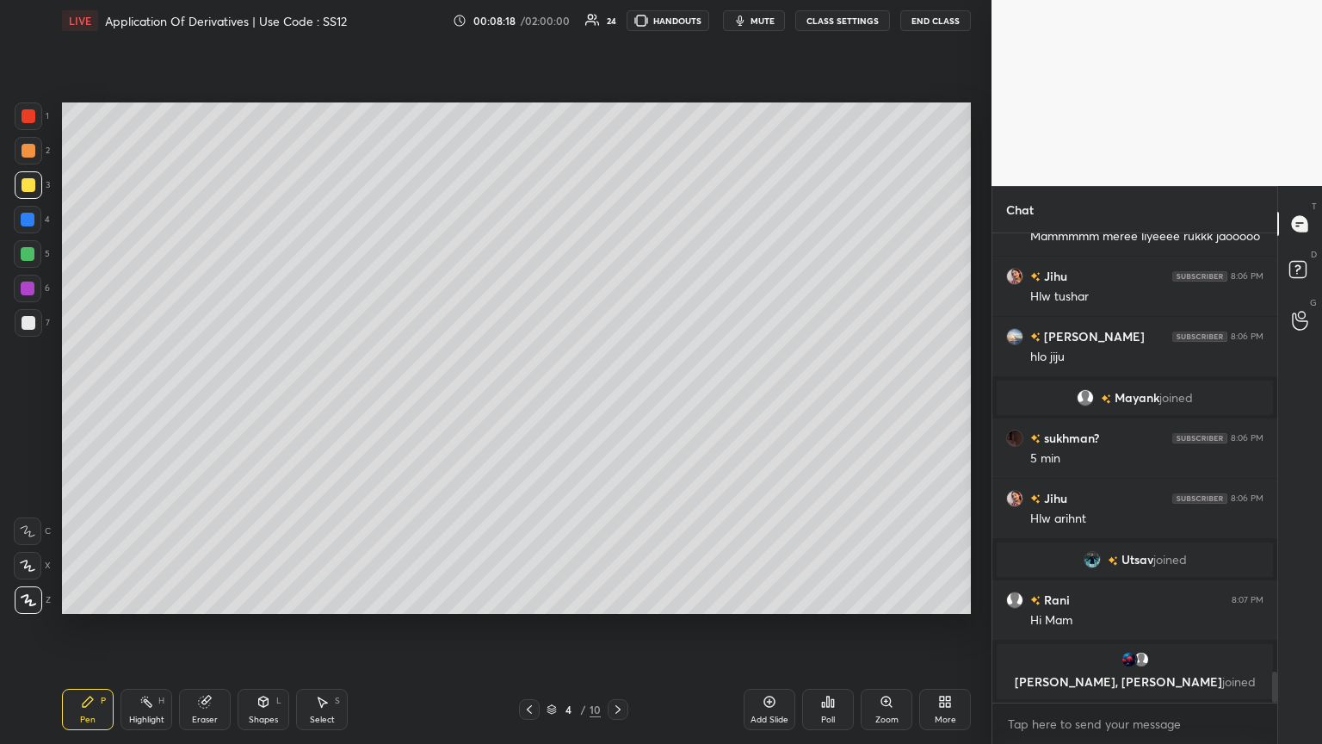
click at [617, 404] on div "Poll" at bounding box center [828, 719] width 14 height 9
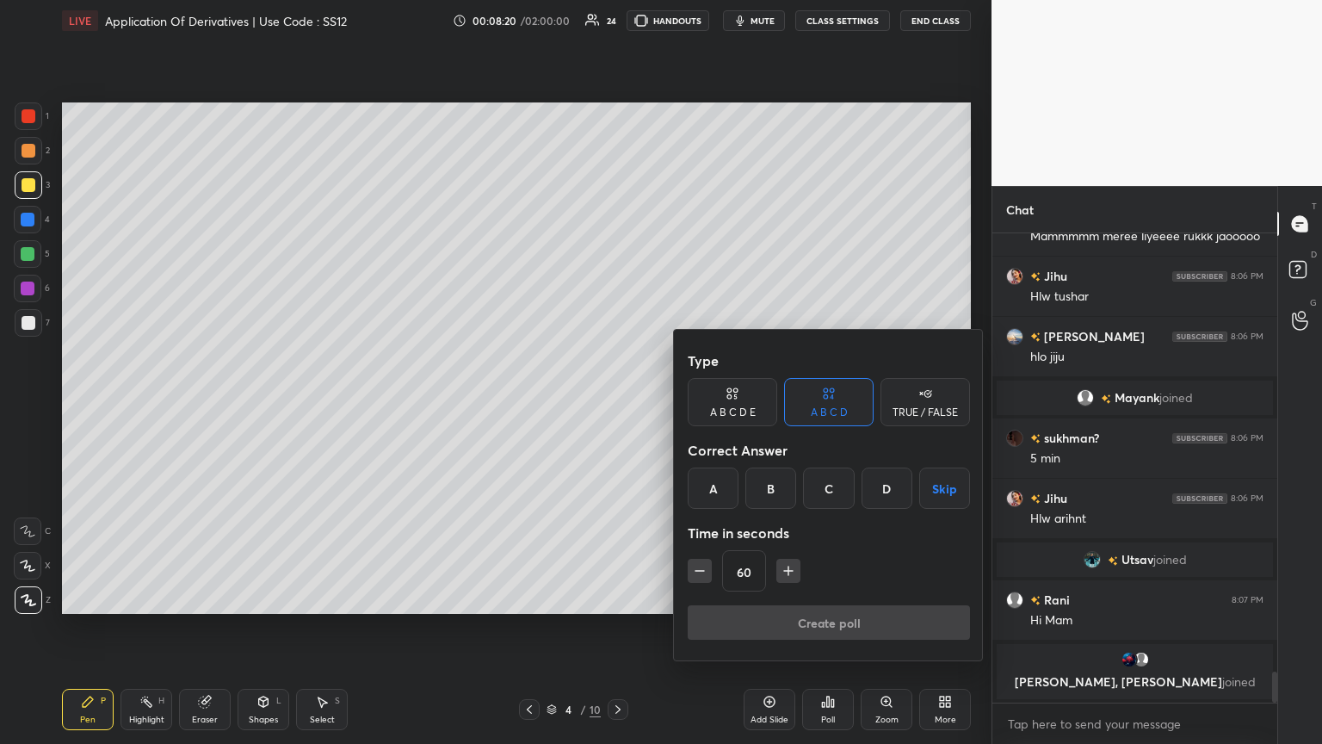
click at [617, 404] on icon "button" at bounding box center [788, 570] width 17 height 17
click at [617, 404] on button "button" at bounding box center [796, 571] width 24 height 24
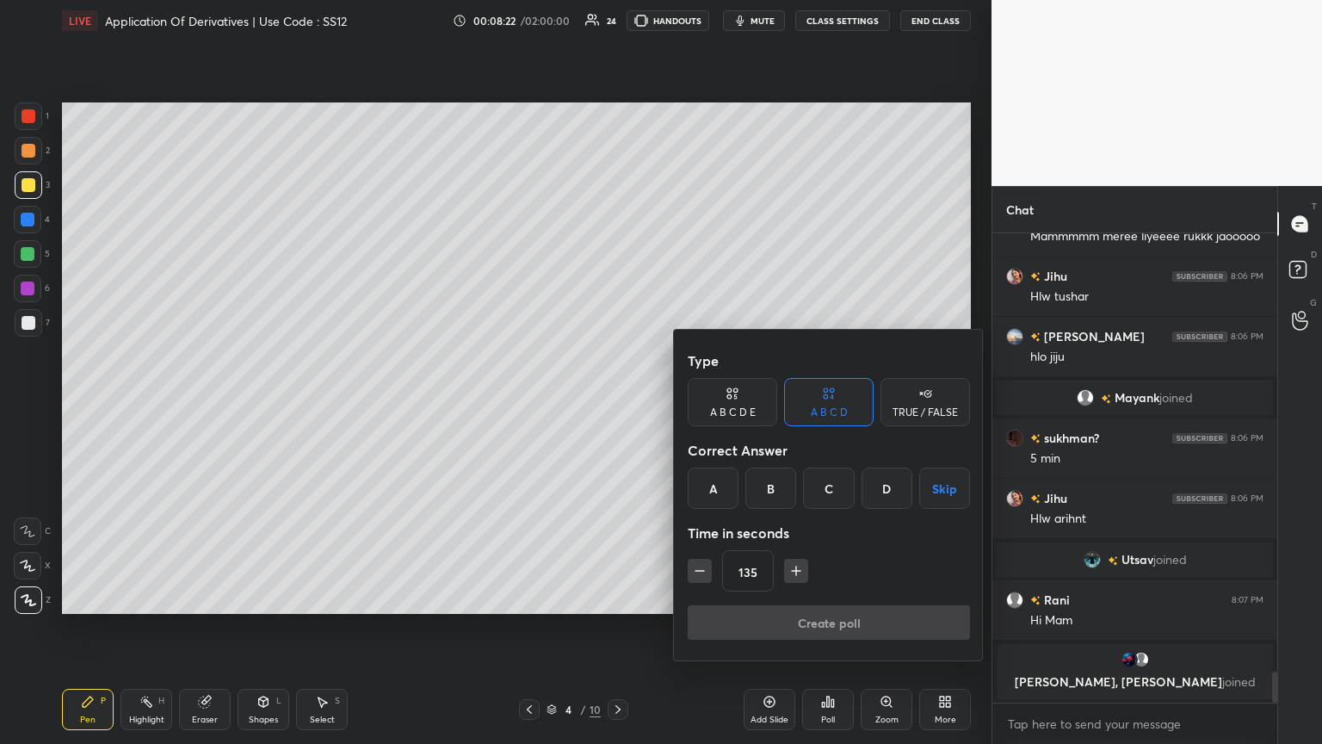
click at [617, 404] on button "button" at bounding box center [796, 571] width 24 height 24
click at [617, 404] on icon "button" at bounding box center [796, 570] width 17 height 17
click at [617, 404] on icon "button" at bounding box center [796, 571] width 9 height 0
type input "180"
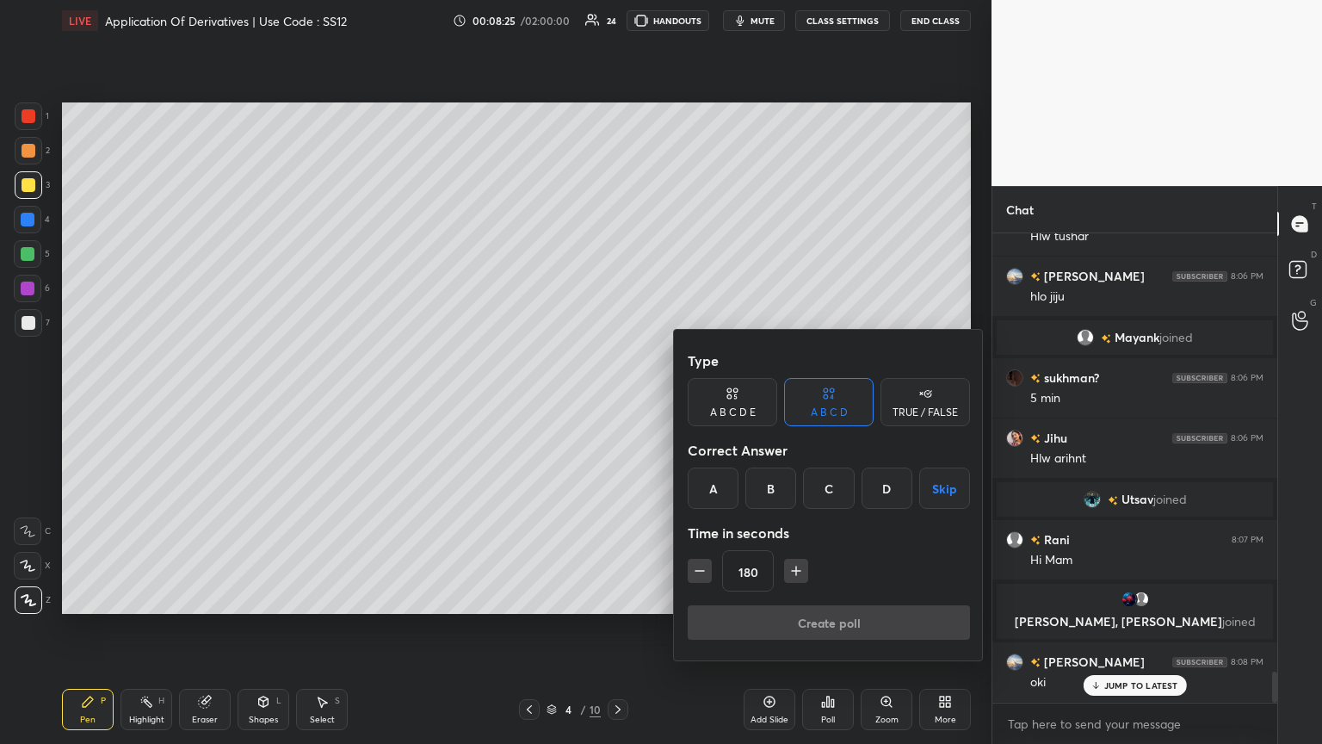
scroll to position [6584, 0]
click at [617, 404] on button "Skip" at bounding box center [944, 487] width 51 height 41
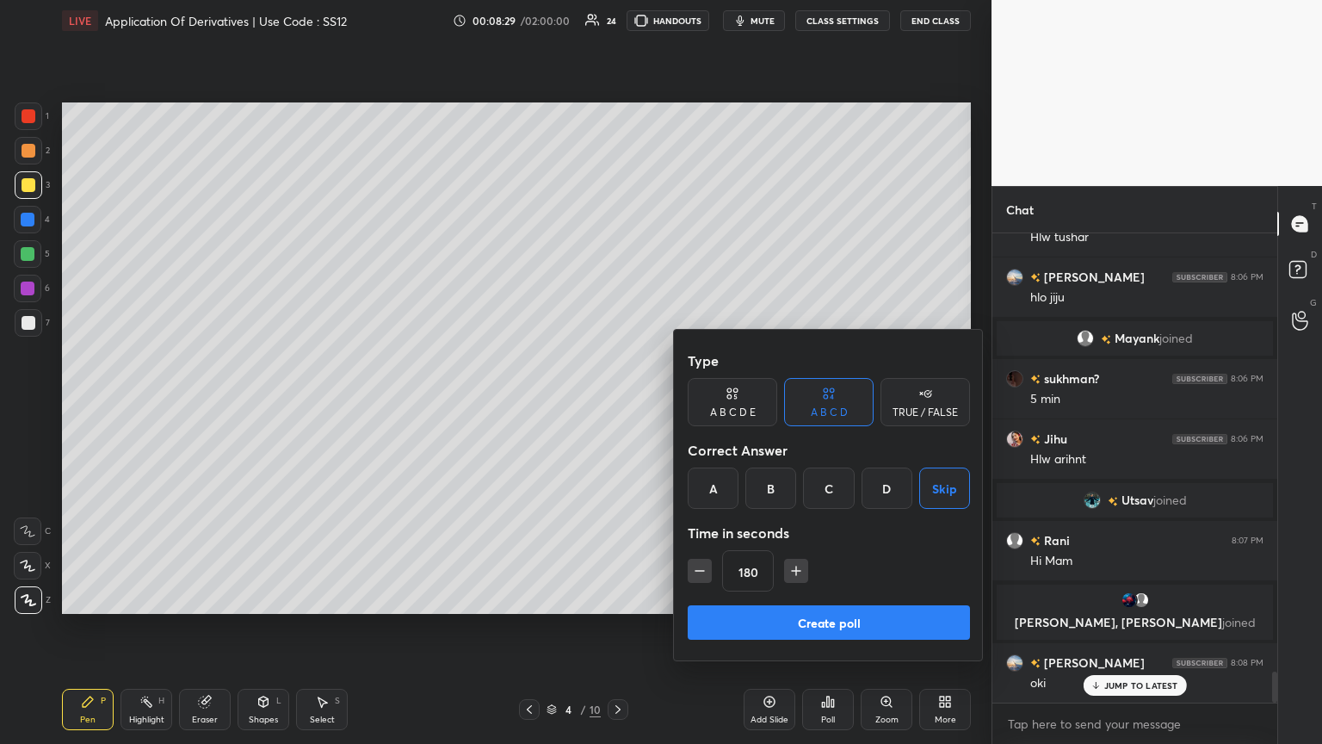
click at [617, 404] on button "Create poll" at bounding box center [829, 622] width 282 height 34
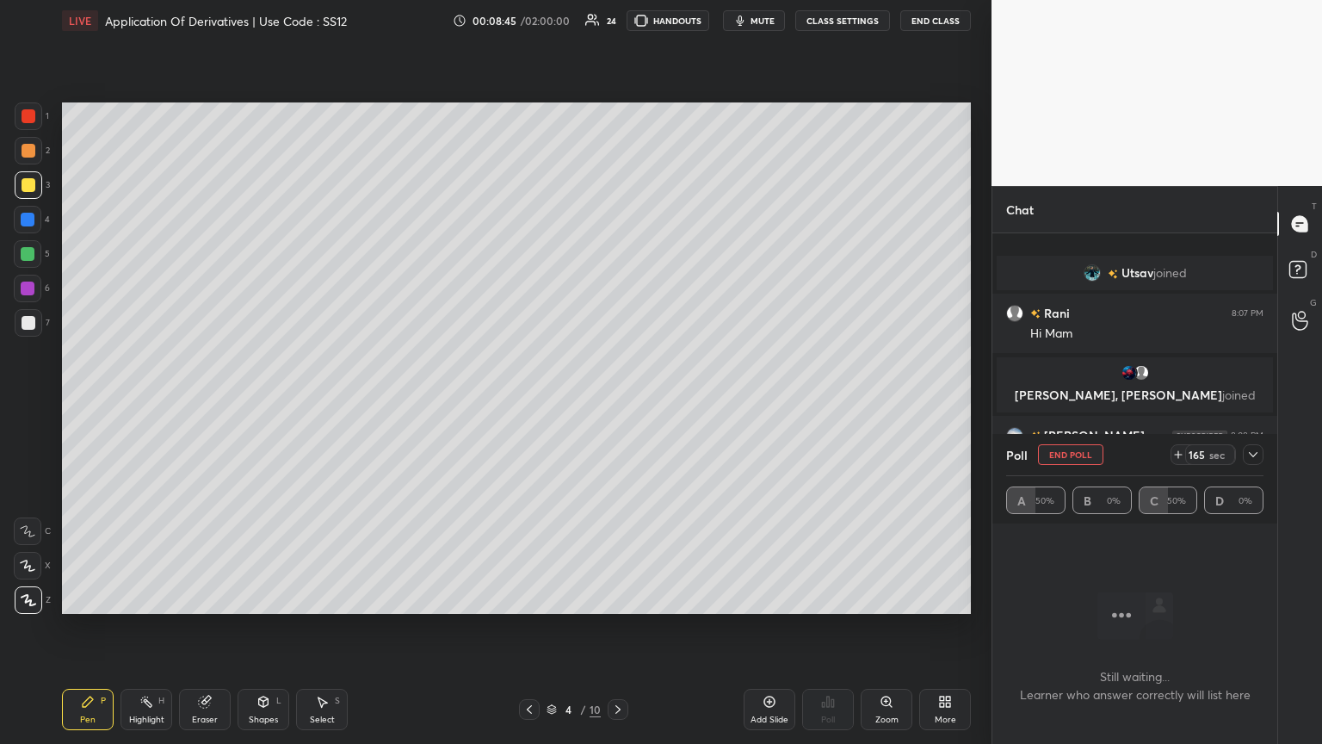
scroll to position [6872, 0]
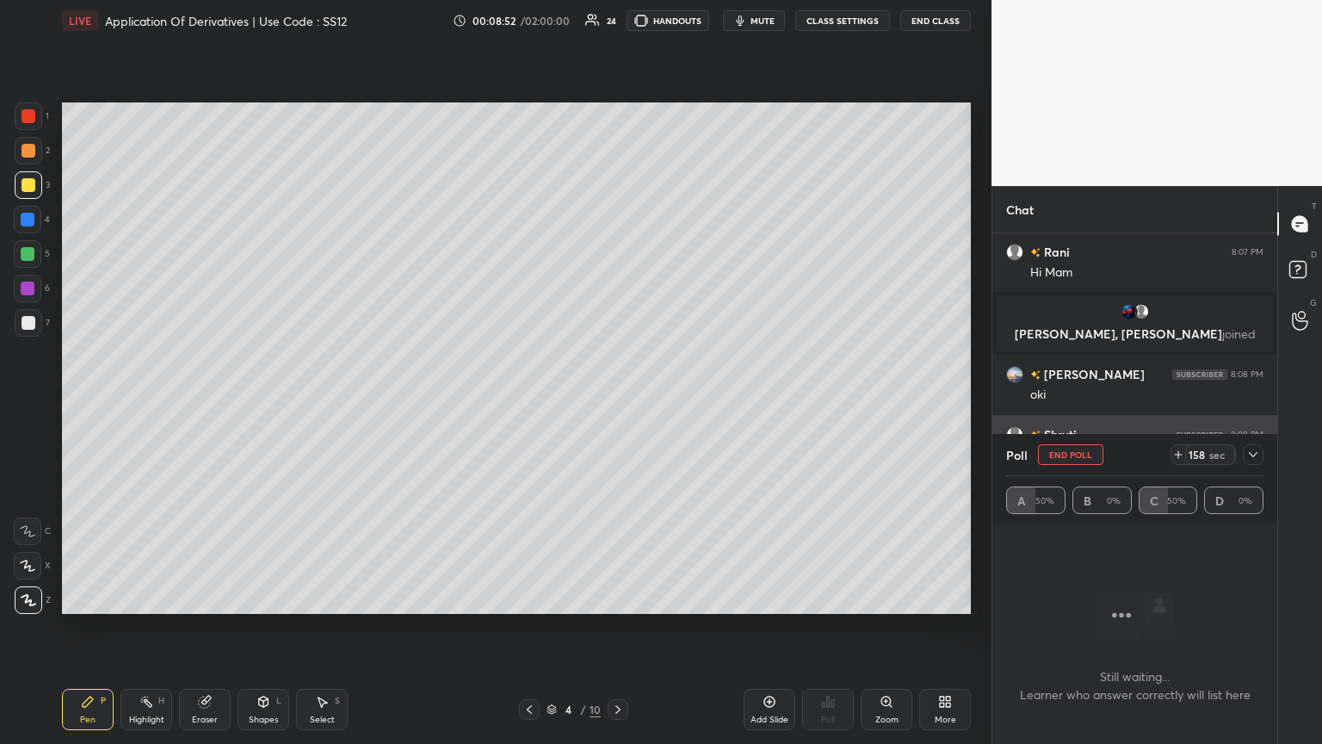
click at [617, 404] on icon at bounding box center [1254, 455] width 14 height 14
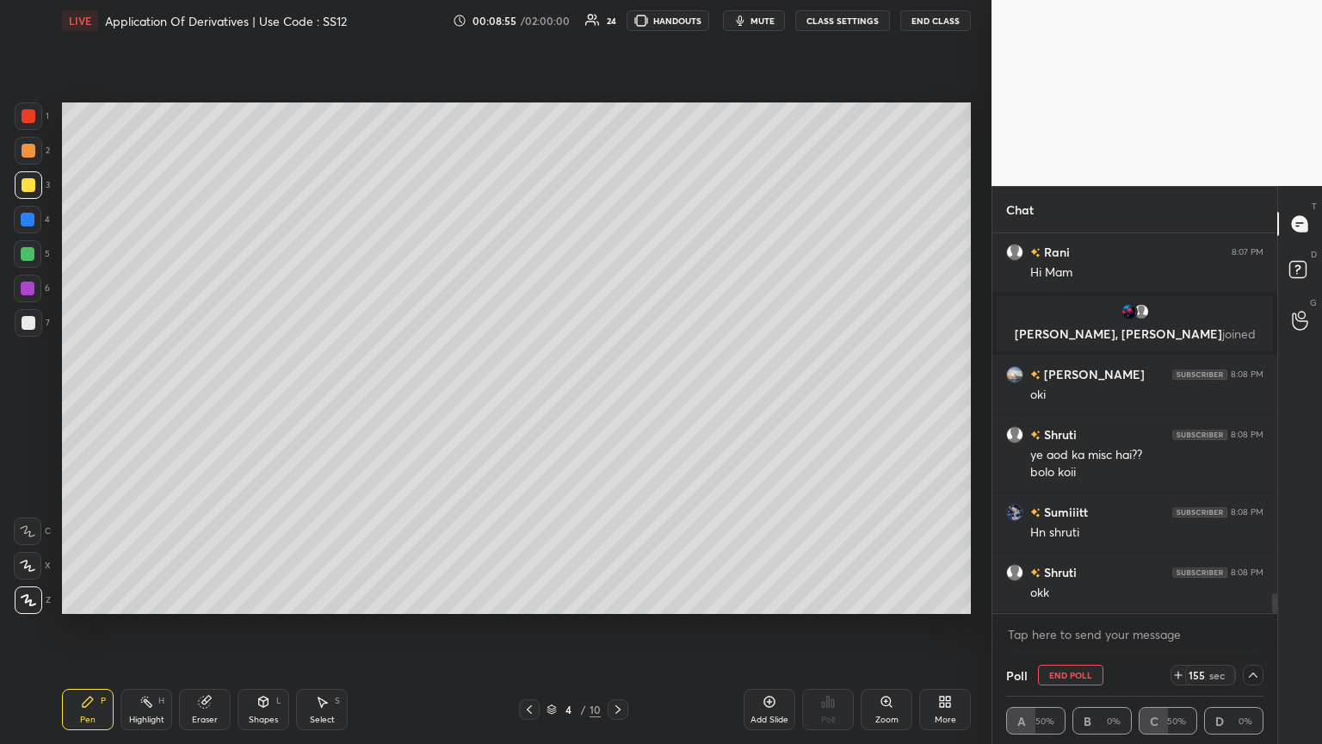
scroll to position [6932, 0]
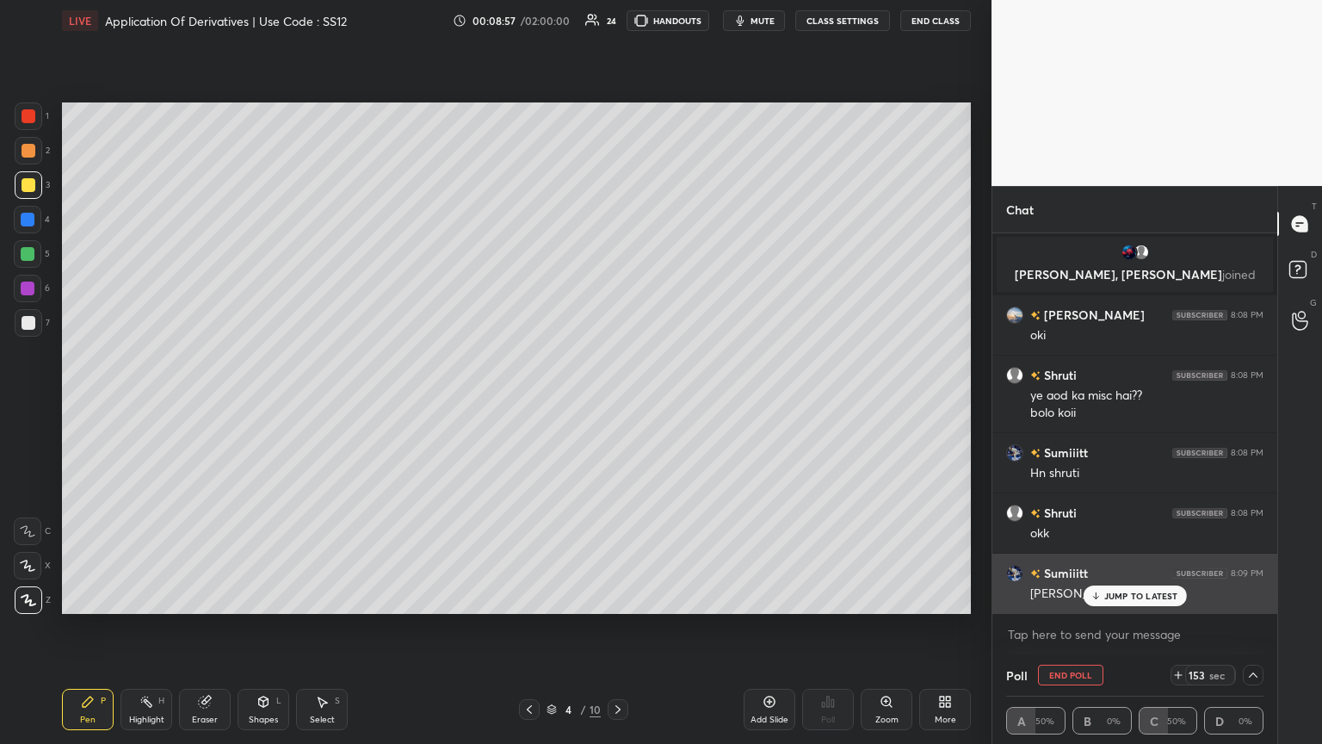
click at [617, 404] on div "JUMP TO LATEST" at bounding box center [1134, 595] width 103 height 21
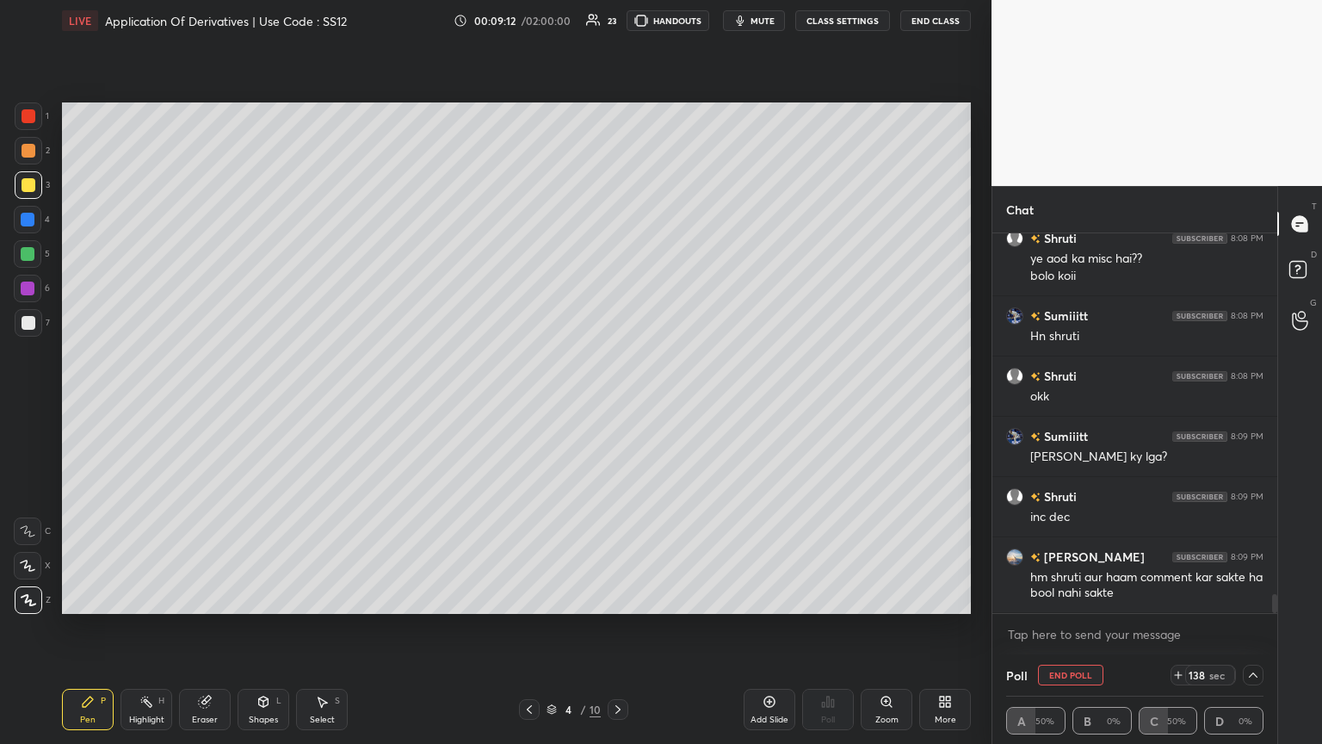
scroll to position [7128, 0]
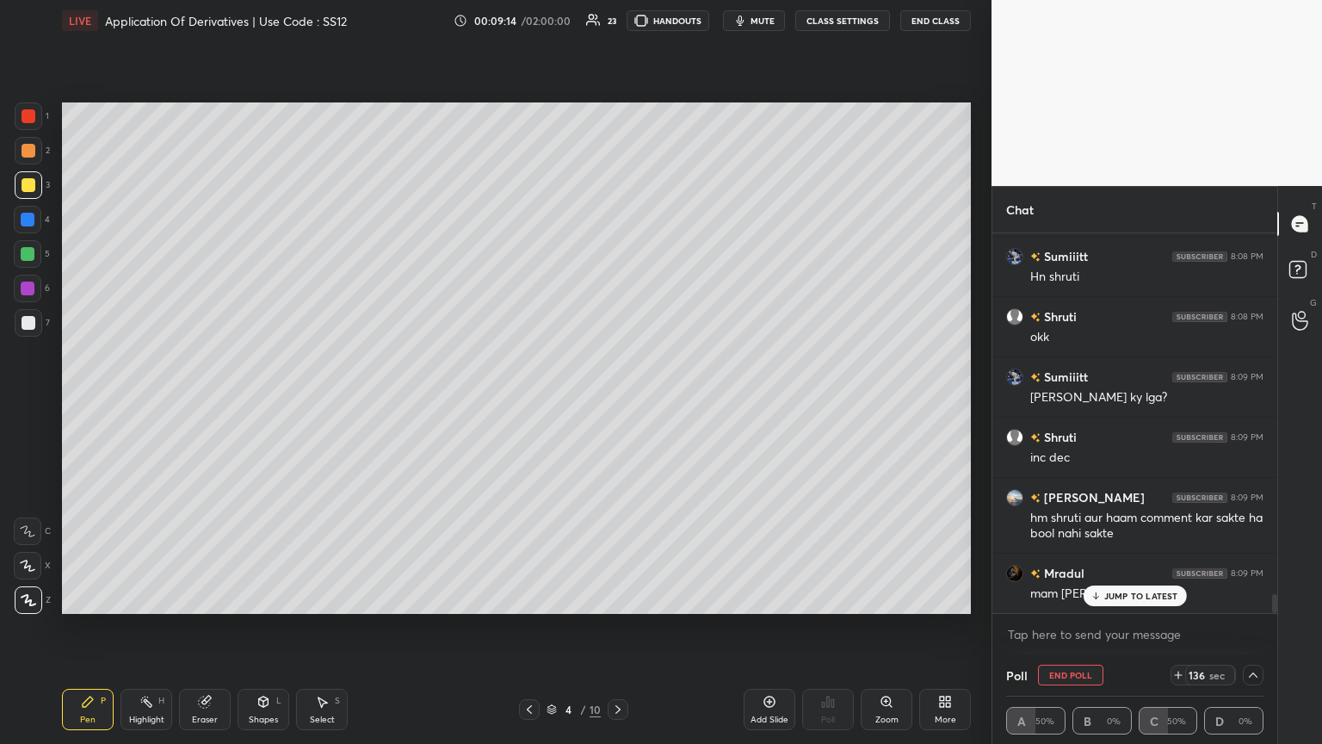
click at [617, 404] on p "JUMP TO LATEST" at bounding box center [1141, 596] width 74 height 10
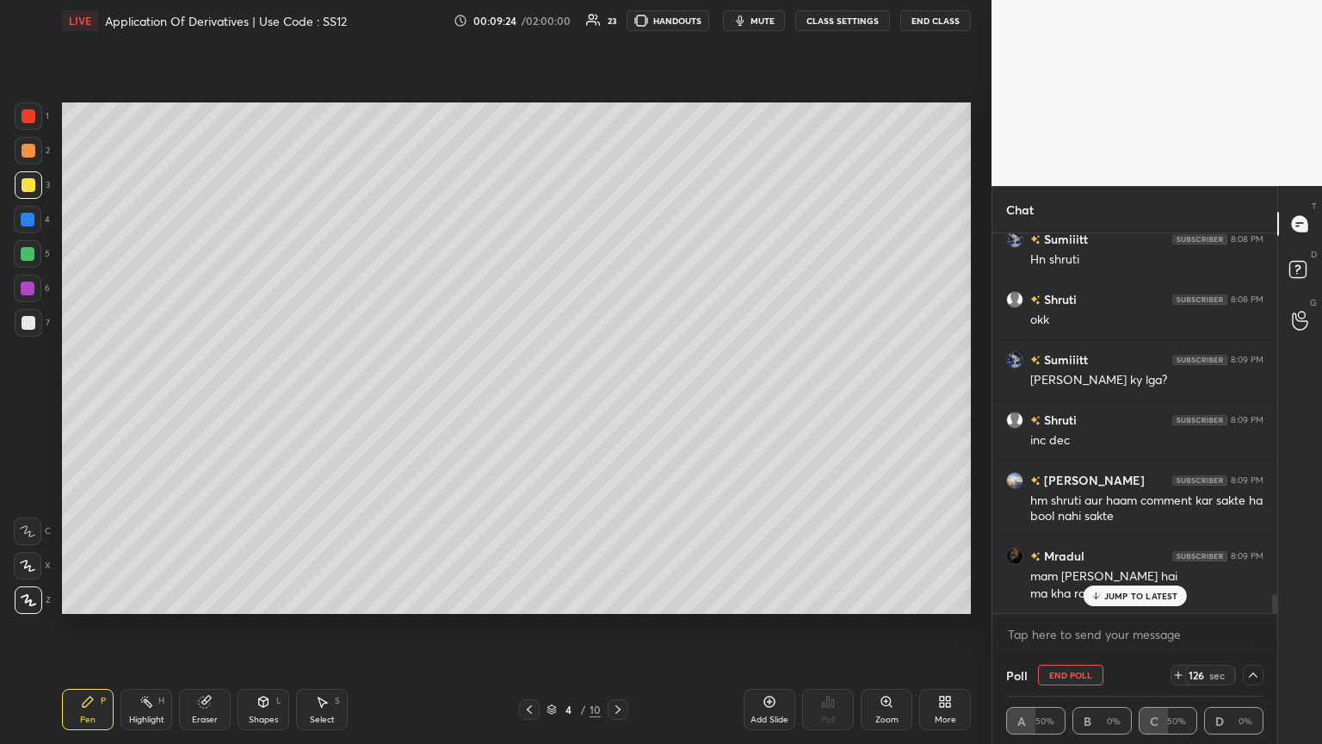
click at [617, 404] on icon at bounding box center [1095, 596] width 11 height 10
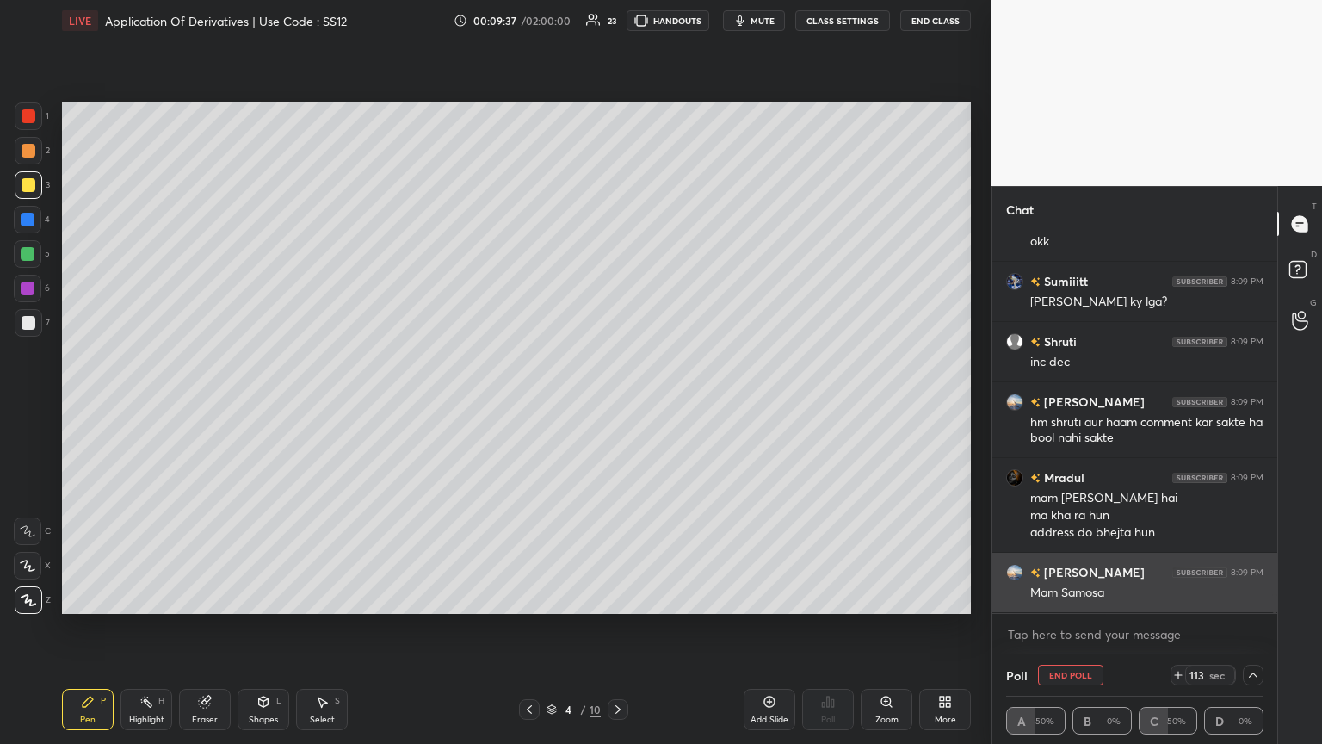
click at [617, 404] on div "Arihant 8:06 PM hlo [PERSON_NAME] joined [PERSON_NAME]? 8:06 PM 5 min Jihu 8:06…" at bounding box center [1135, 423] width 285 height 380
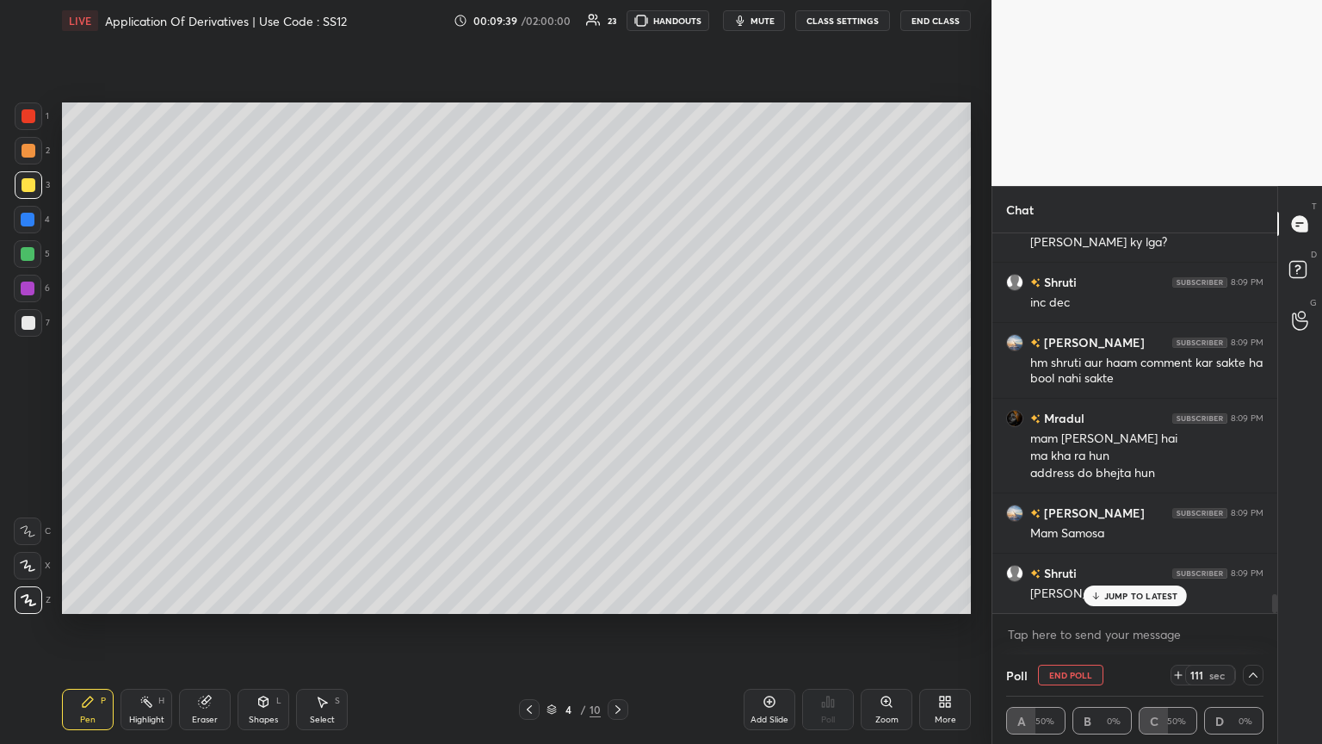
click at [617, 404] on icon at bounding box center [1095, 596] width 11 height 10
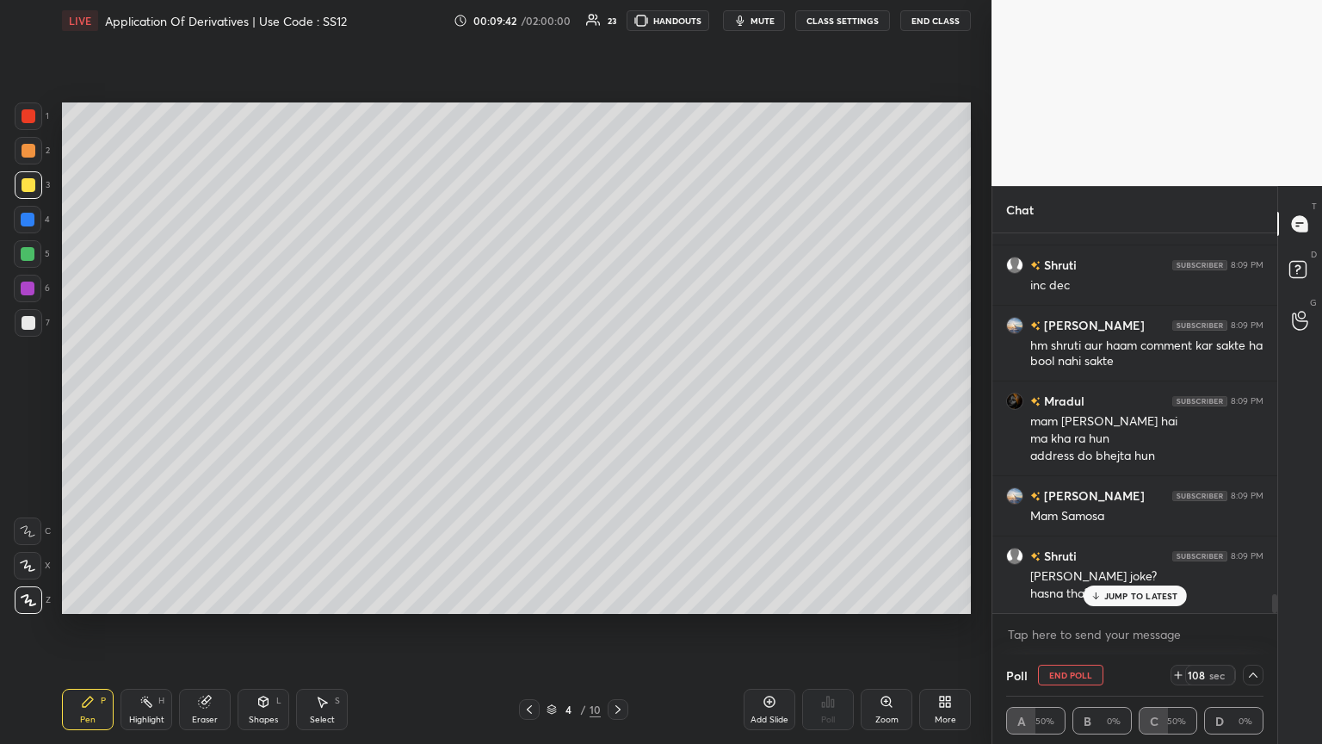
click at [617, 404] on icon at bounding box center [1095, 596] width 11 height 10
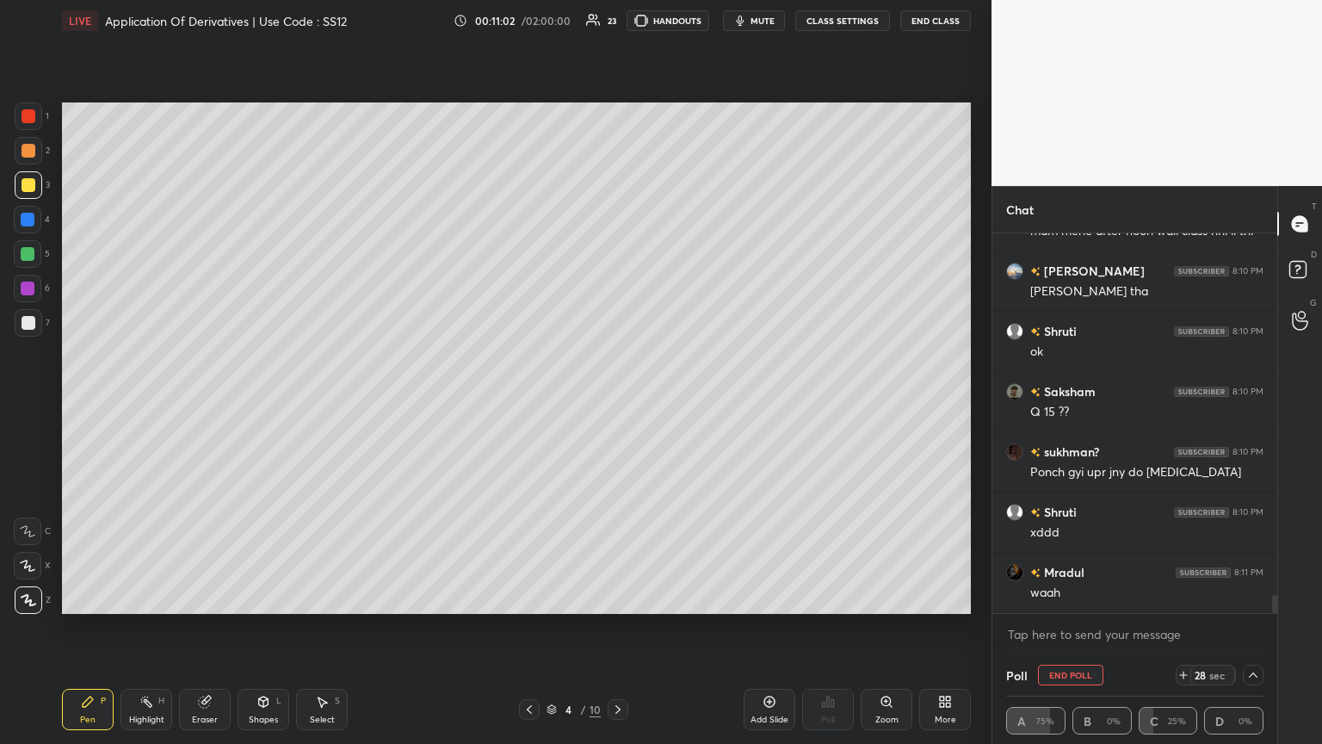
scroll to position [7799, 0]
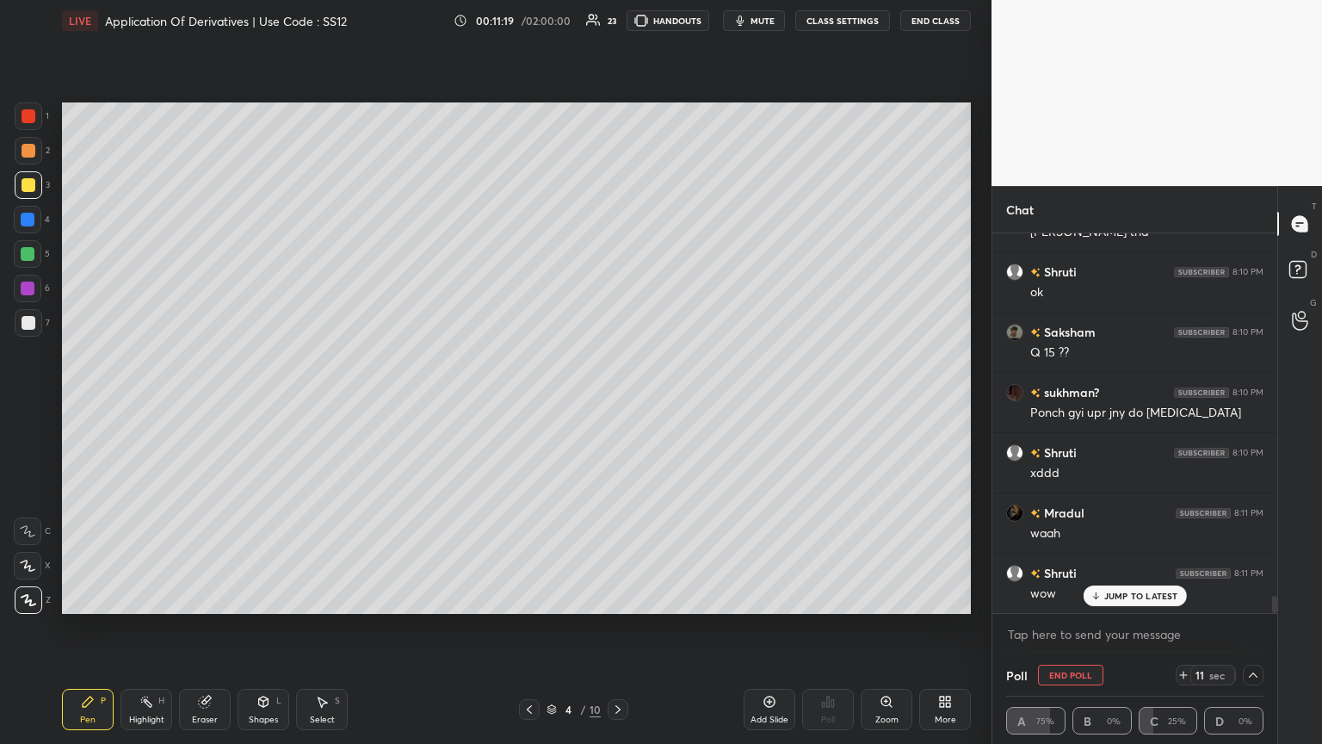
click at [617, 404] on p "JUMP TO LATEST" at bounding box center [1141, 596] width 74 height 10
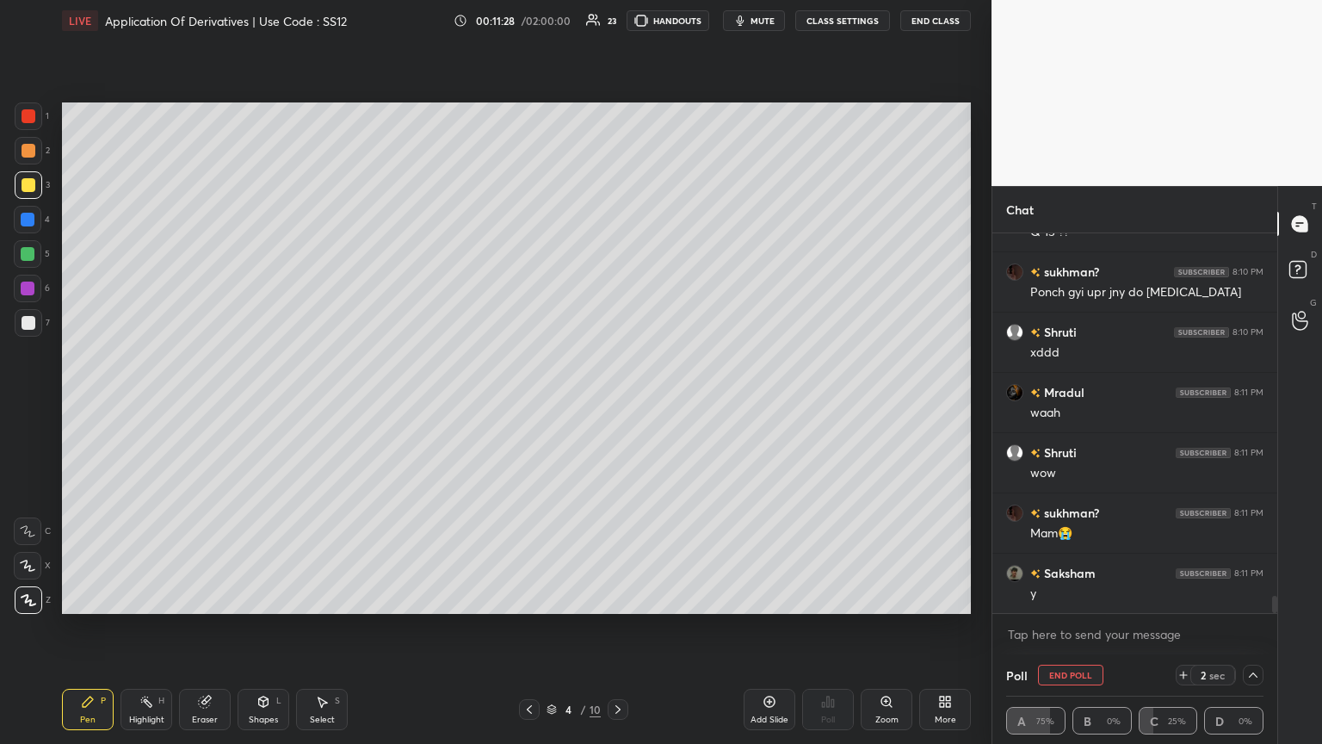
scroll to position [7981, 0]
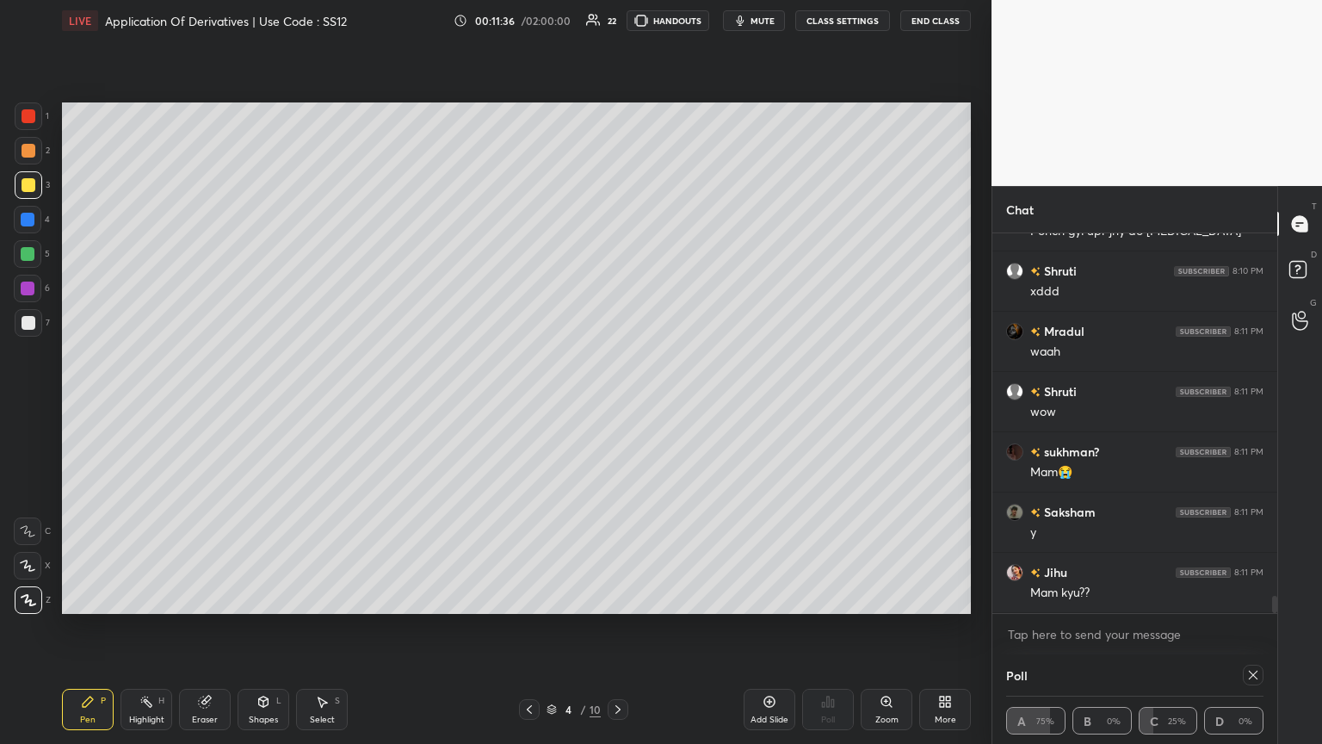
drag, startPoint x: 1251, startPoint y: 674, endPoint x: 1236, endPoint y: 671, distance: 15.0
click at [617, 404] on icon at bounding box center [1254, 675] width 14 height 14
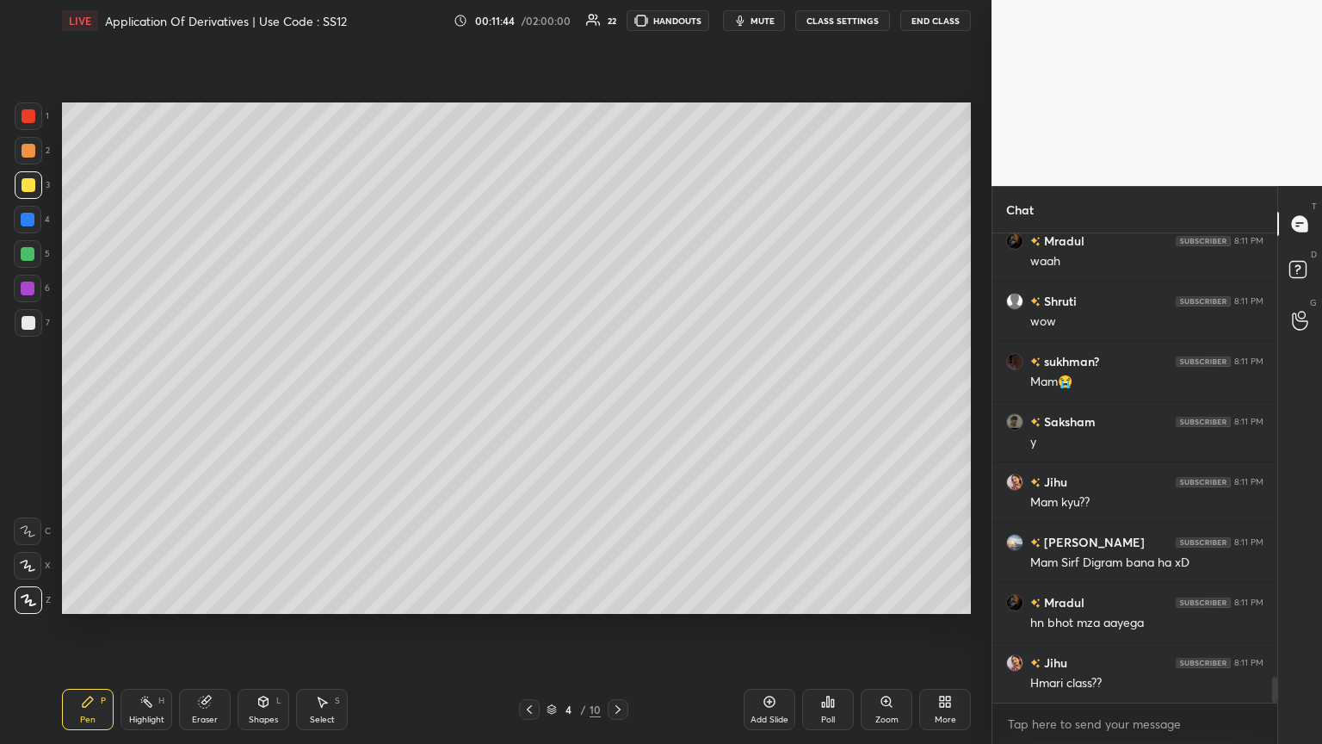
scroll to position [8133, 0]
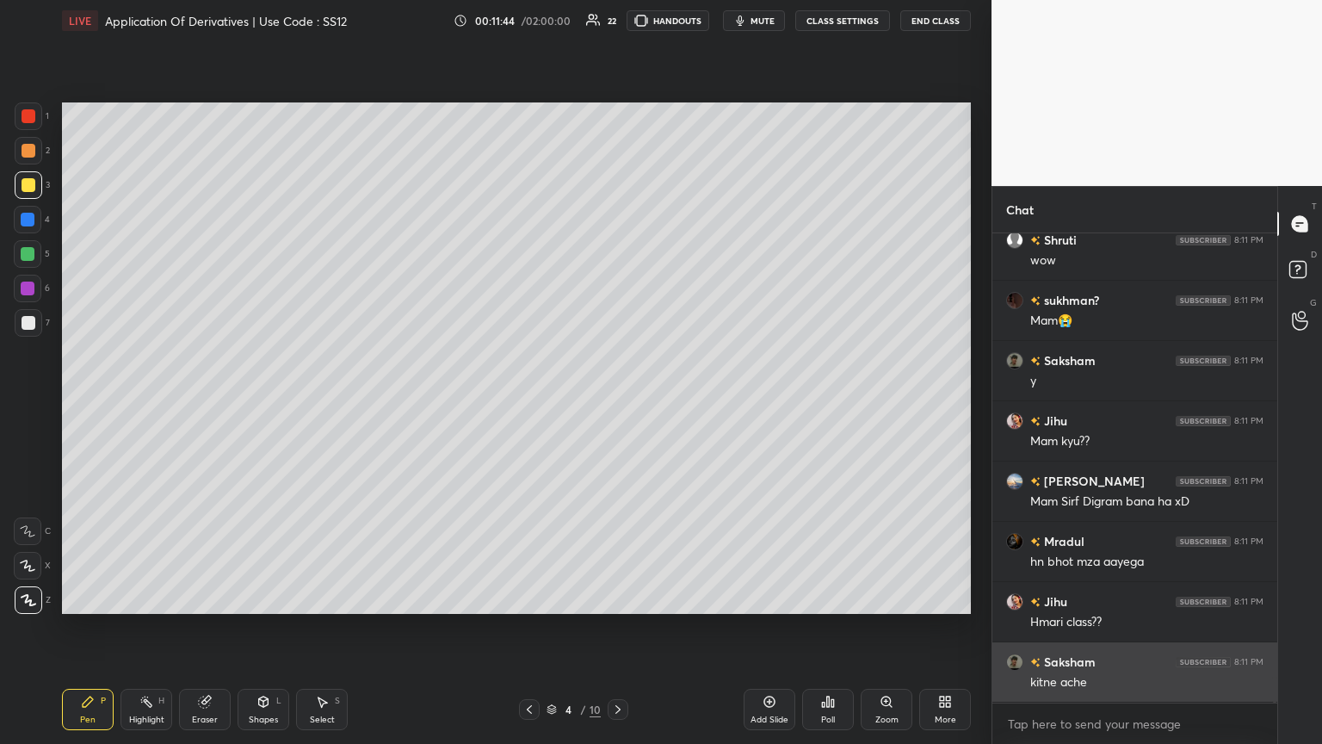
click at [617, 404] on div "kitne ache" at bounding box center [1146, 682] width 233 height 17
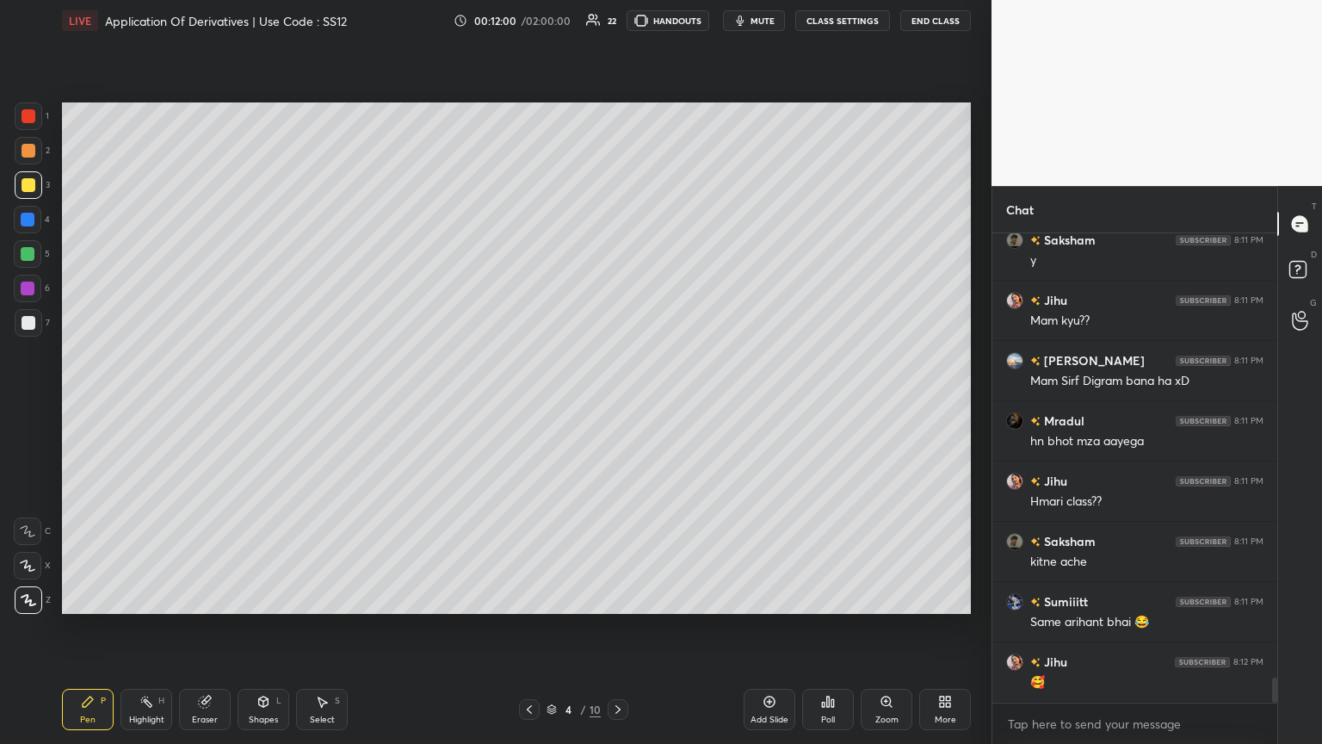
scroll to position [8270, 0]
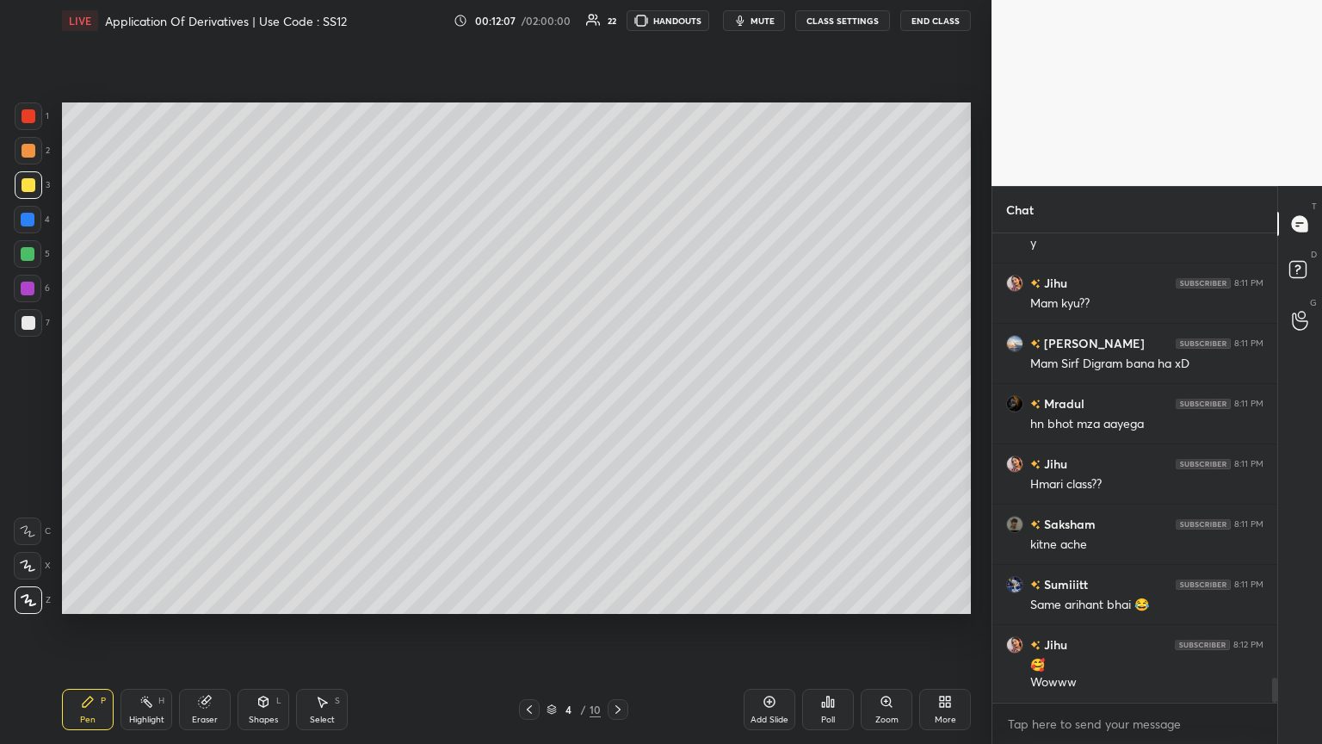
drag, startPoint x: 259, startPoint y: 719, endPoint x: 258, endPoint y: 687, distance: 31.9
click at [259, 404] on div "Shapes" at bounding box center [263, 719] width 29 height 9
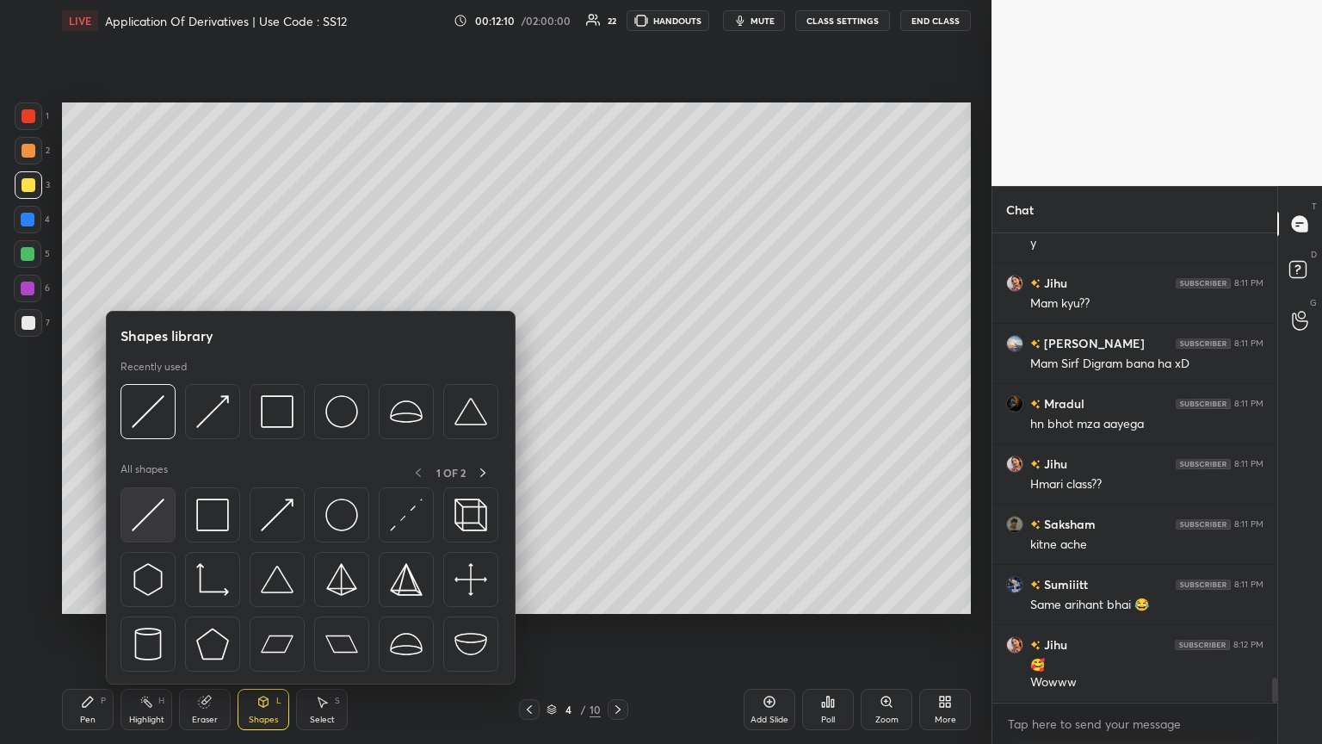
click at [153, 404] on img at bounding box center [148, 514] width 33 height 33
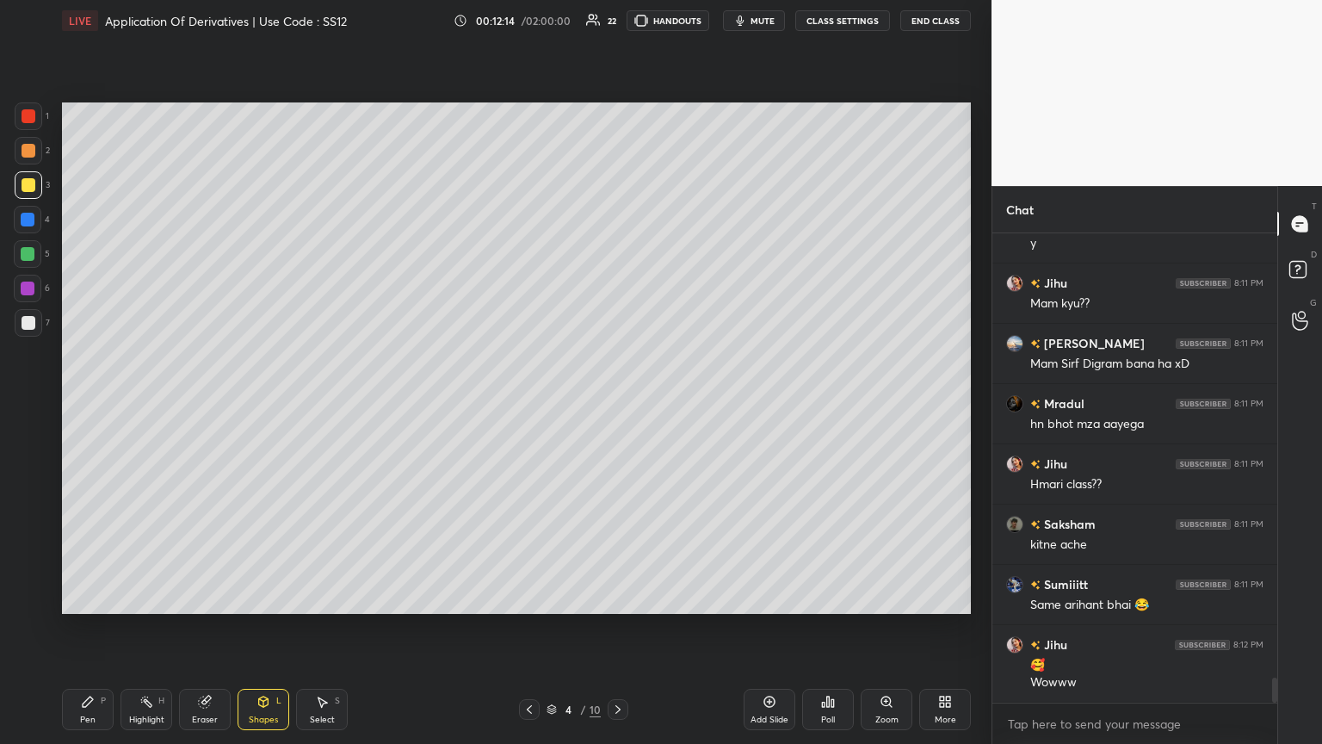
drag, startPoint x: 323, startPoint y: 704, endPoint x: 364, endPoint y: 661, distance: 59.7
click at [324, 404] on icon at bounding box center [322, 702] width 14 height 14
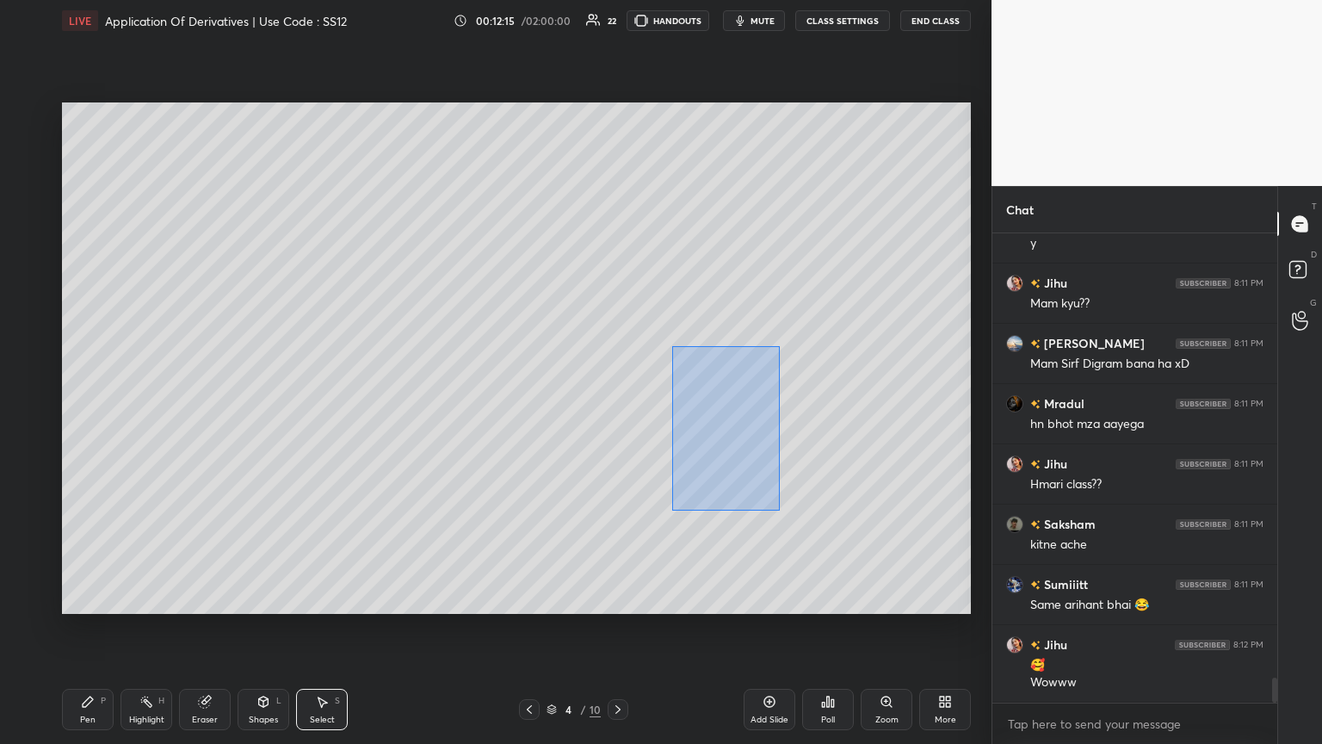
drag, startPoint x: 674, startPoint y: 351, endPoint x: 817, endPoint y: 539, distance: 235.9
click at [617, 404] on div "0 ° Undo Copy Duplicate Duplicate to new slide Delete" at bounding box center [516, 357] width 909 height 511
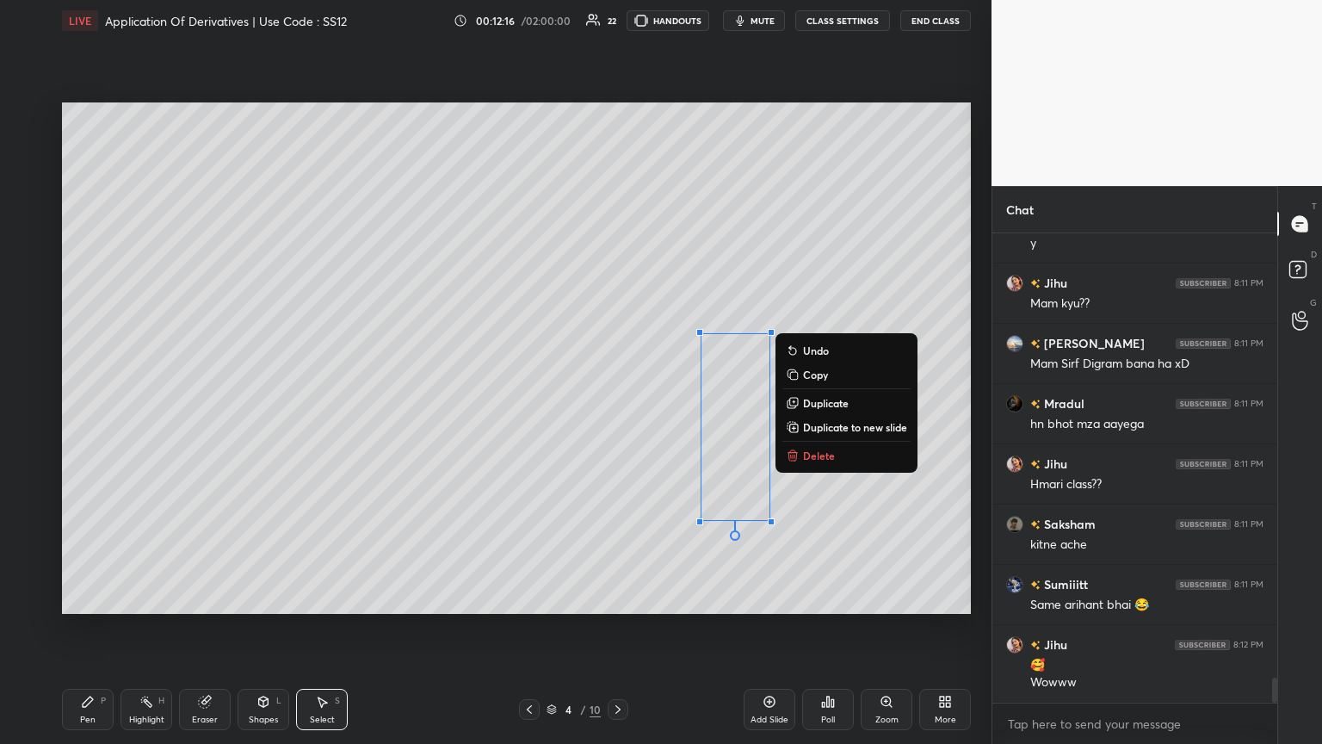
click at [617, 404] on p "Delete" at bounding box center [819, 456] width 32 height 14
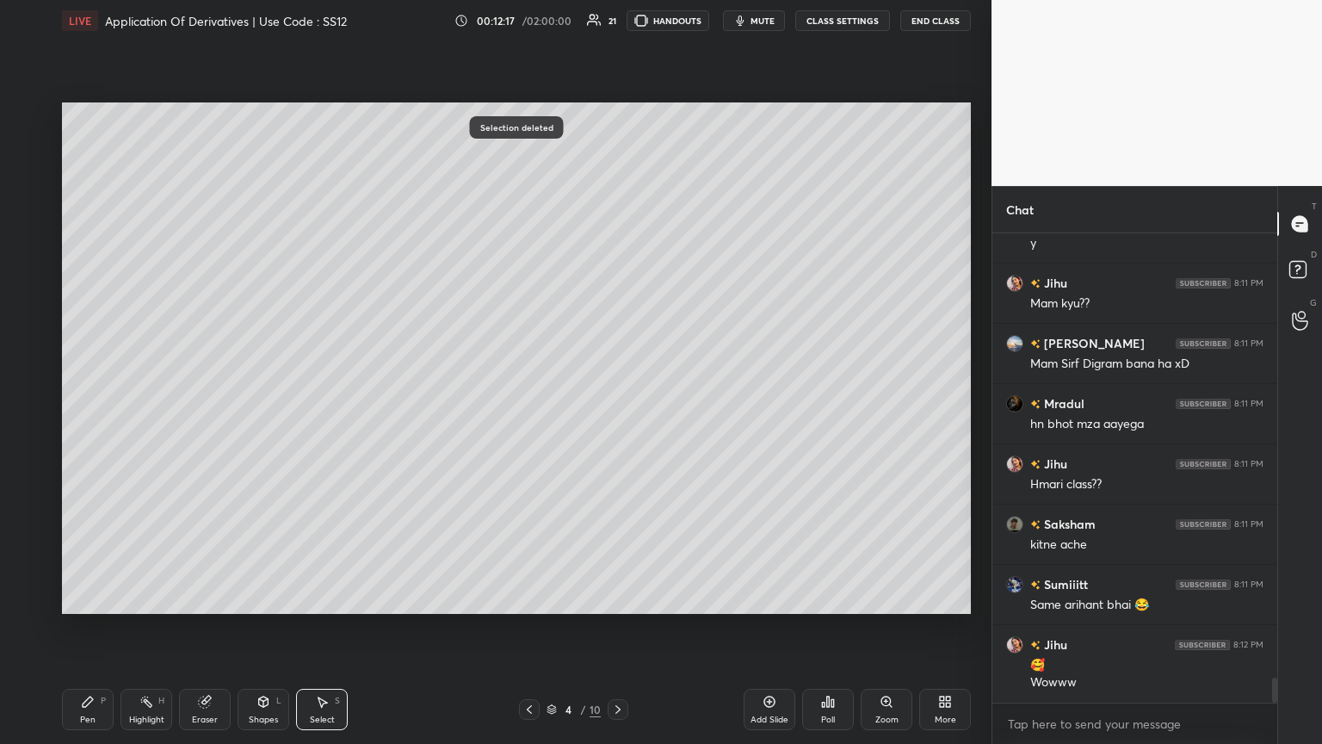
click at [262, 404] on div "Shapes" at bounding box center [263, 719] width 29 height 9
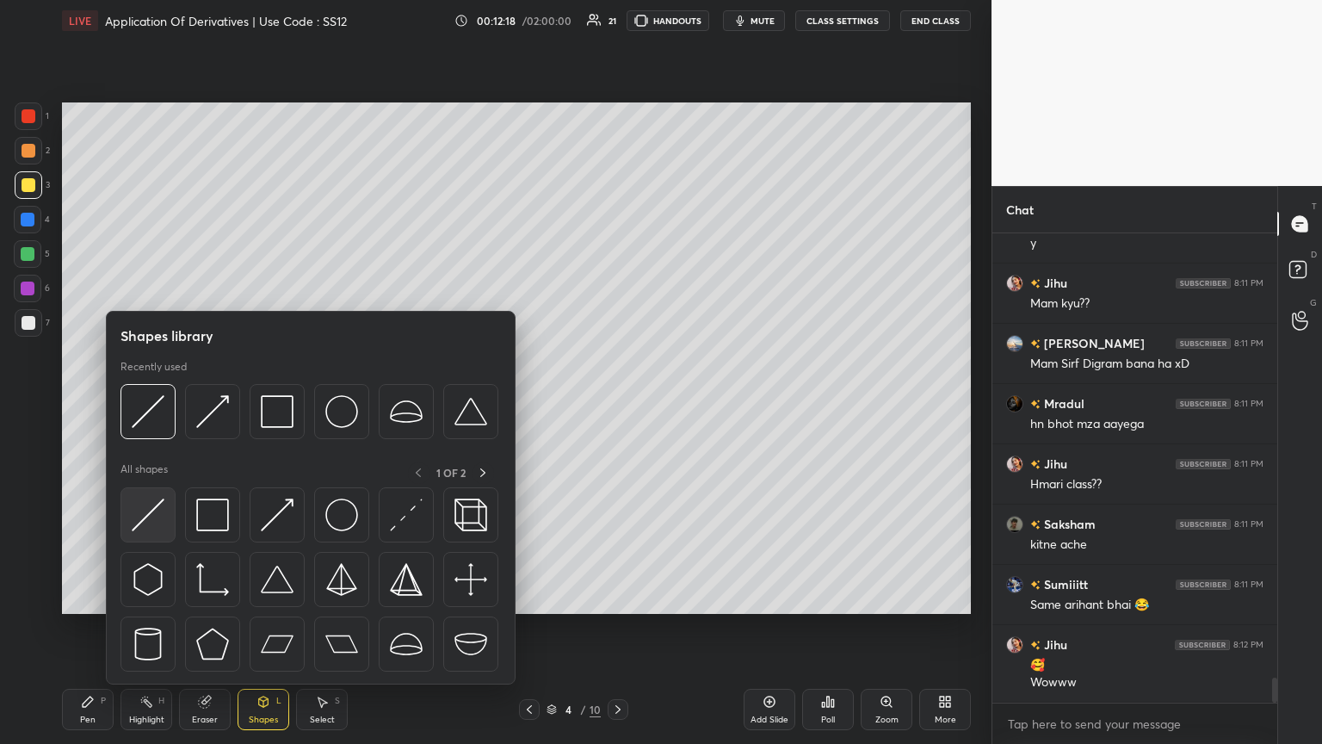
click at [162, 404] on img at bounding box center [148, 514] width 33 height 33
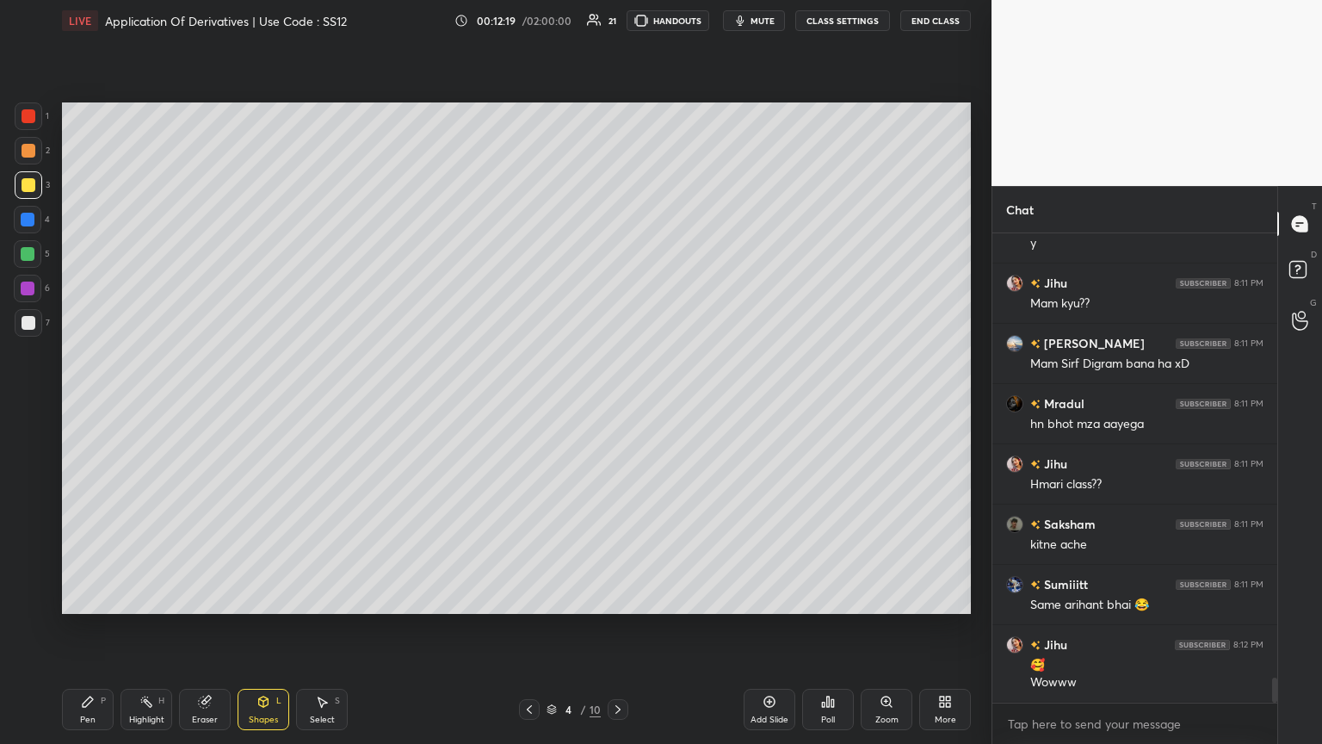
drag, startPoint x: 28, startPoint y: 318, endPoint x: 58, endPoint y: 333, distance: 33.9
click at [28, 319] on div at bounding box center [29, 323] width 14 height 14
drag, startPoint x: 256, startPoint y: 715, endPoint x: 258, endPoint y: 689, distance: 26.8
click at [255, 404] on div "Shapes" at bounding box center [263, 719] width 29 height 9
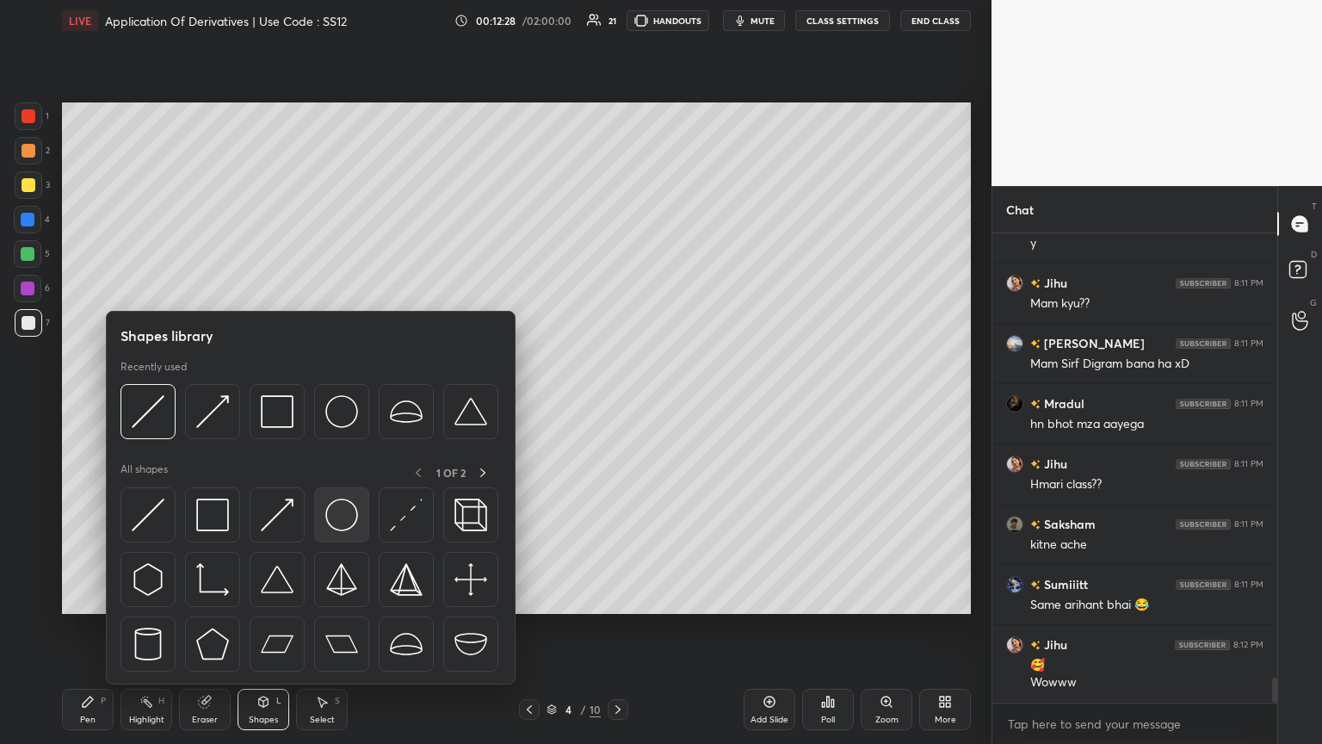
click at [328, 404] on img at bounding box center [341, 514] width 33 height 33
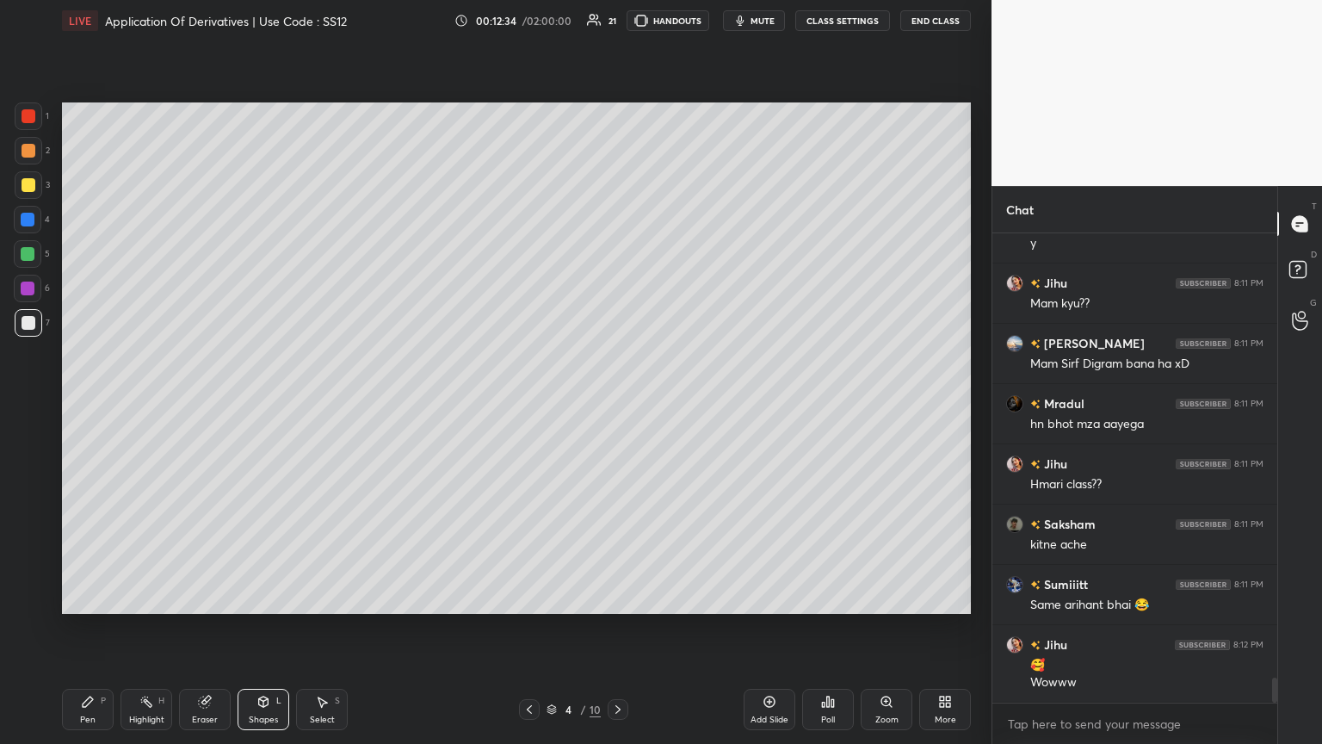
drag, startPoint x: 262, startPoint y: 712, endPoint x: 273, endPoint y: 690, distance: 25.0
click at [263, 404] on div "Shapes L" at bounding box center [264, 709] width 52 height 41
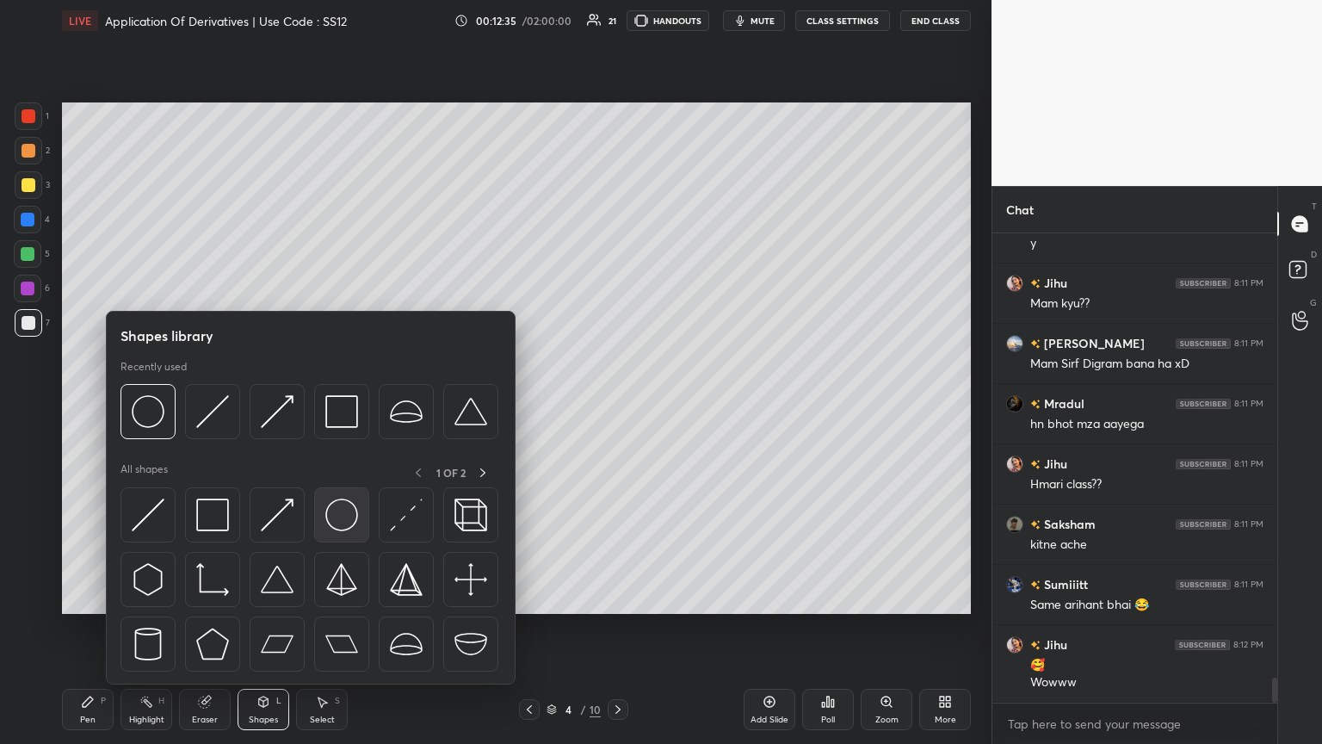
click at [343, 404] on img at bounding box center [341, 514] width 33 height 33
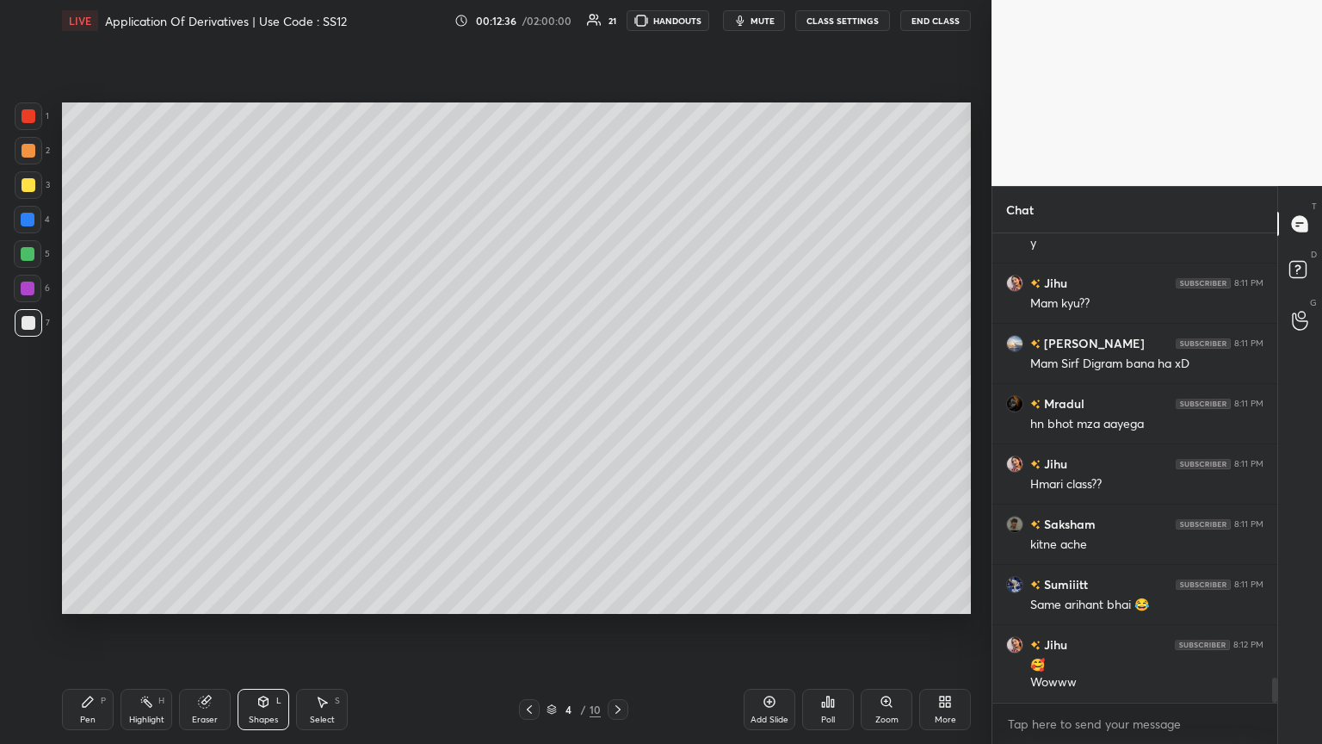
click at [28, 246] on div at bounding box center [28, 254] width 28 height 28
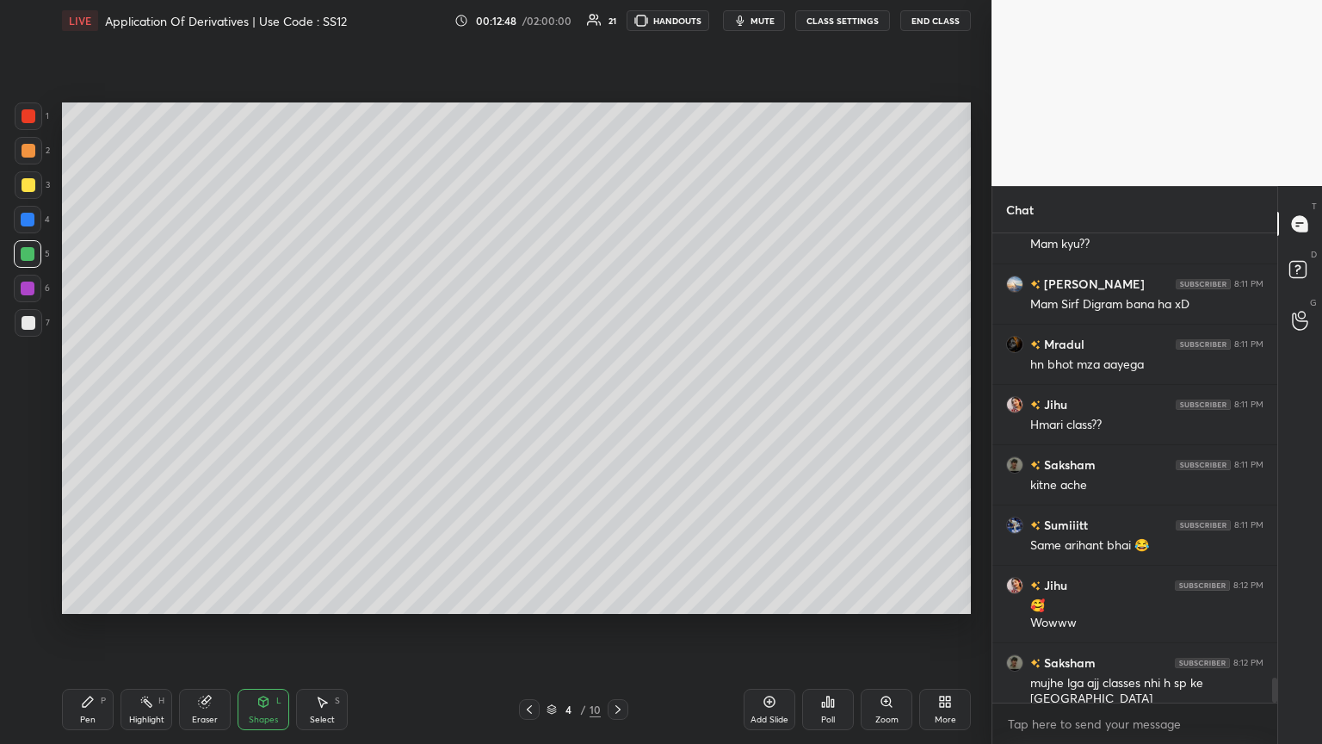
drag, startPoint x: 266, startPoint y: 714, endPoint x: 264, endPoint y: 696, distance: 18.2
click at [265, 404] on div "Shapes L" at bounding box center [264, 709] width 52 height 41
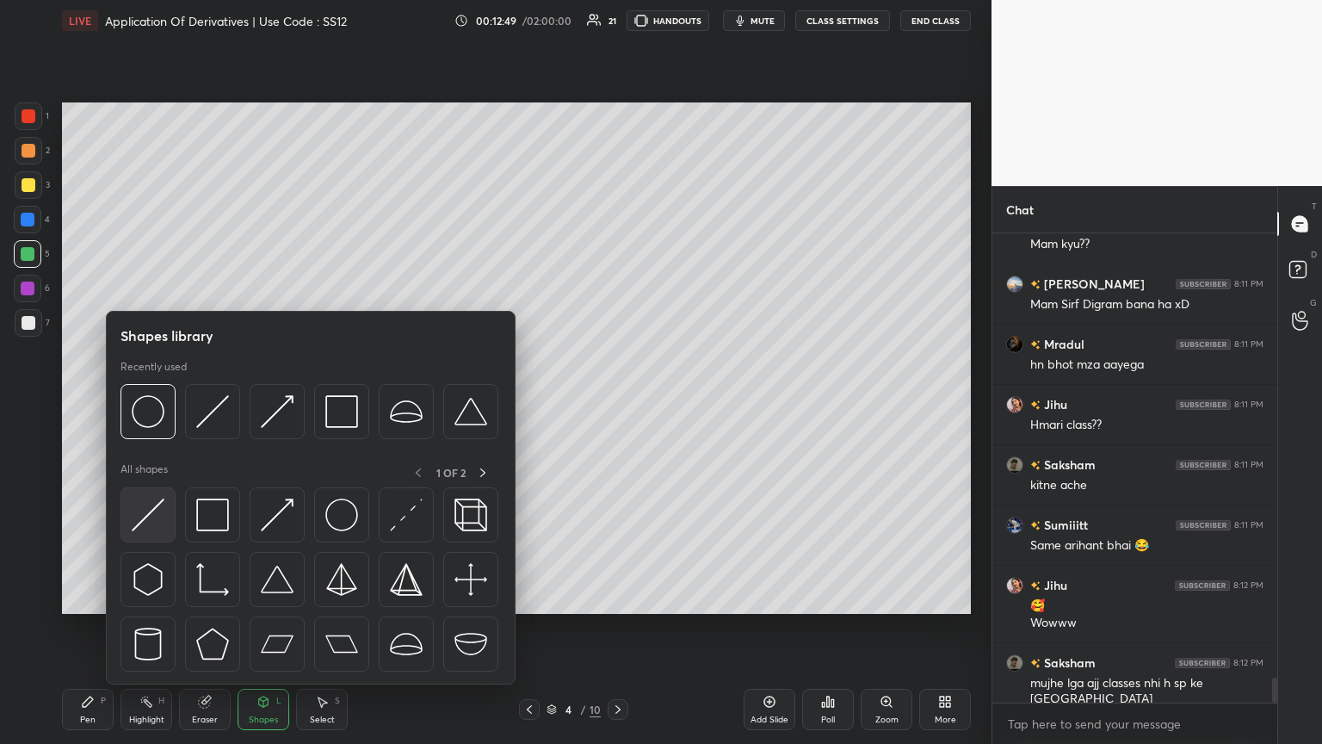
click at [151, 404] on img at bounding box center [148, 514] width 33 height 33
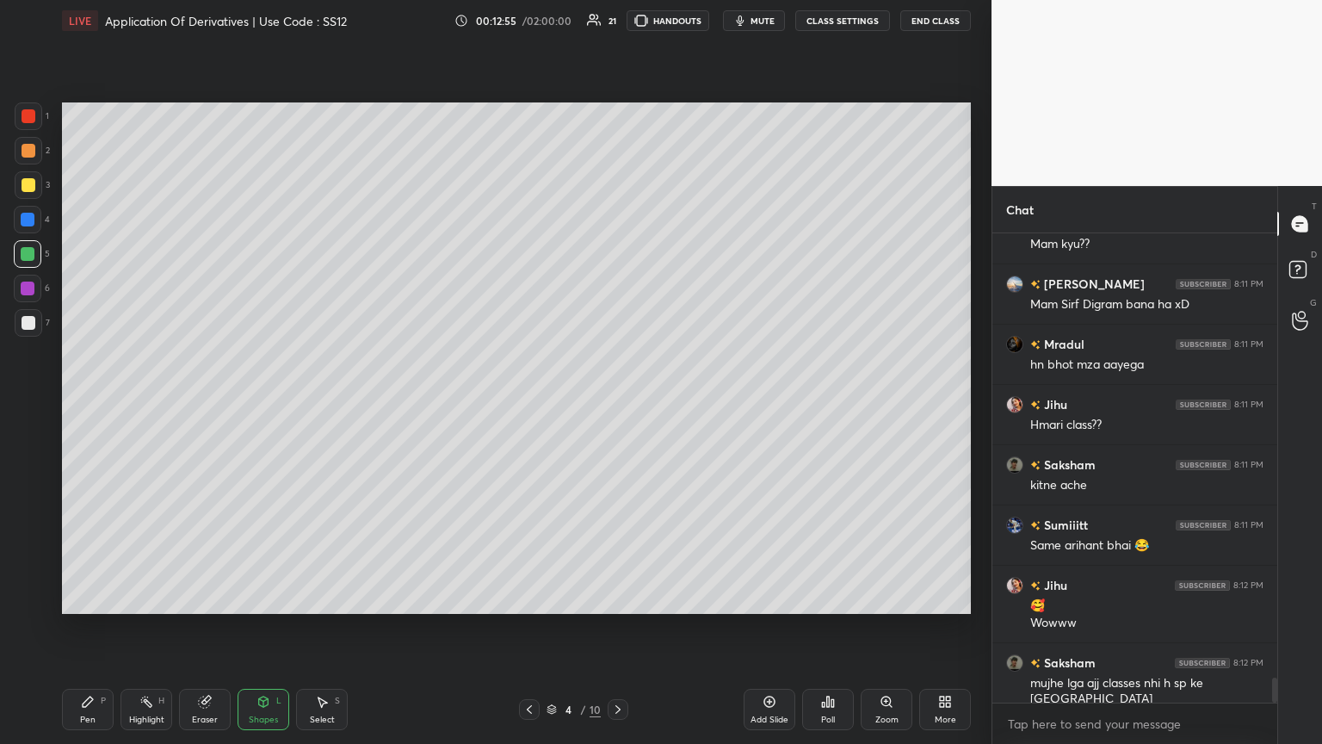
scroll to position [8391, 0]
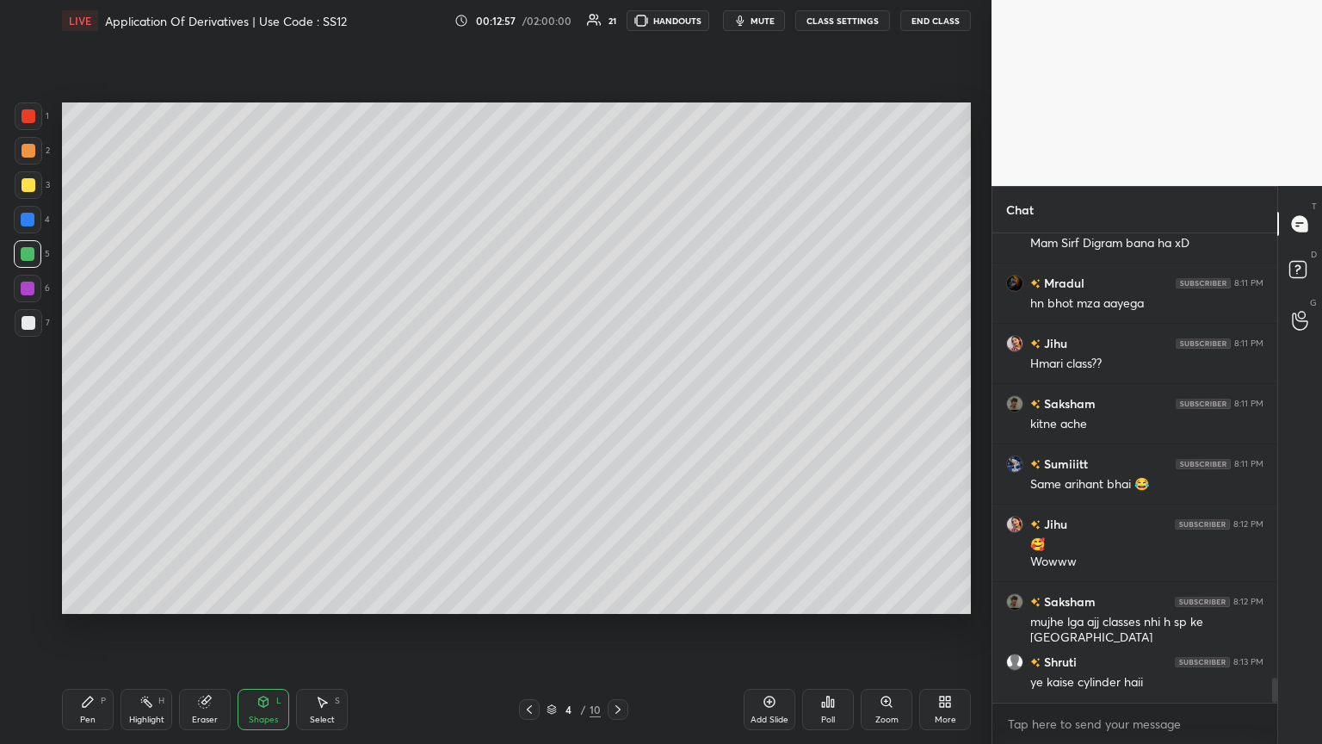
click at [200, 404] on div "Eraser" at bounding box center [205, 709] width 52 height 41
click at [24, 404] on icon at bounding box center [28, 566] width 14 height 15
click at [257, 404] on div "Shapes L" at bounding box center [264, 709] width 52 height 41
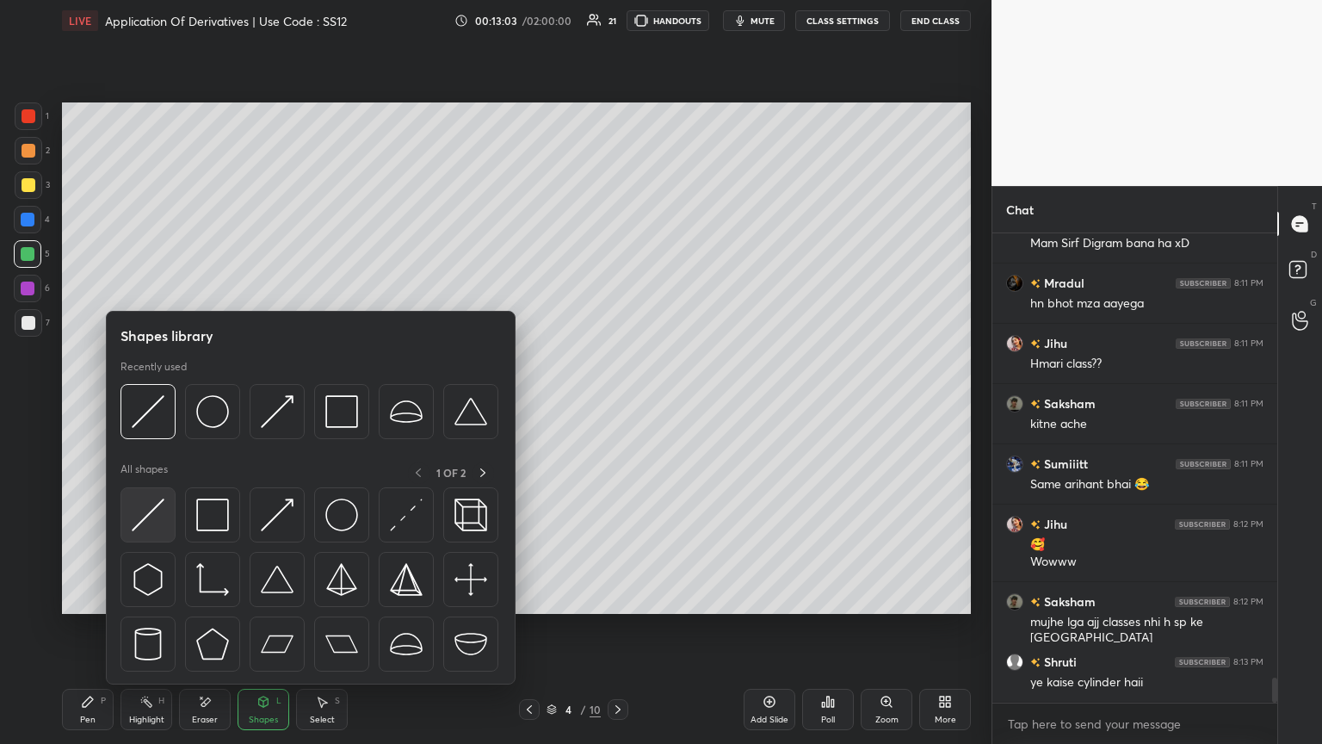
click at [145, 404] on img at bounding box center [148, 514] width 33 height 33
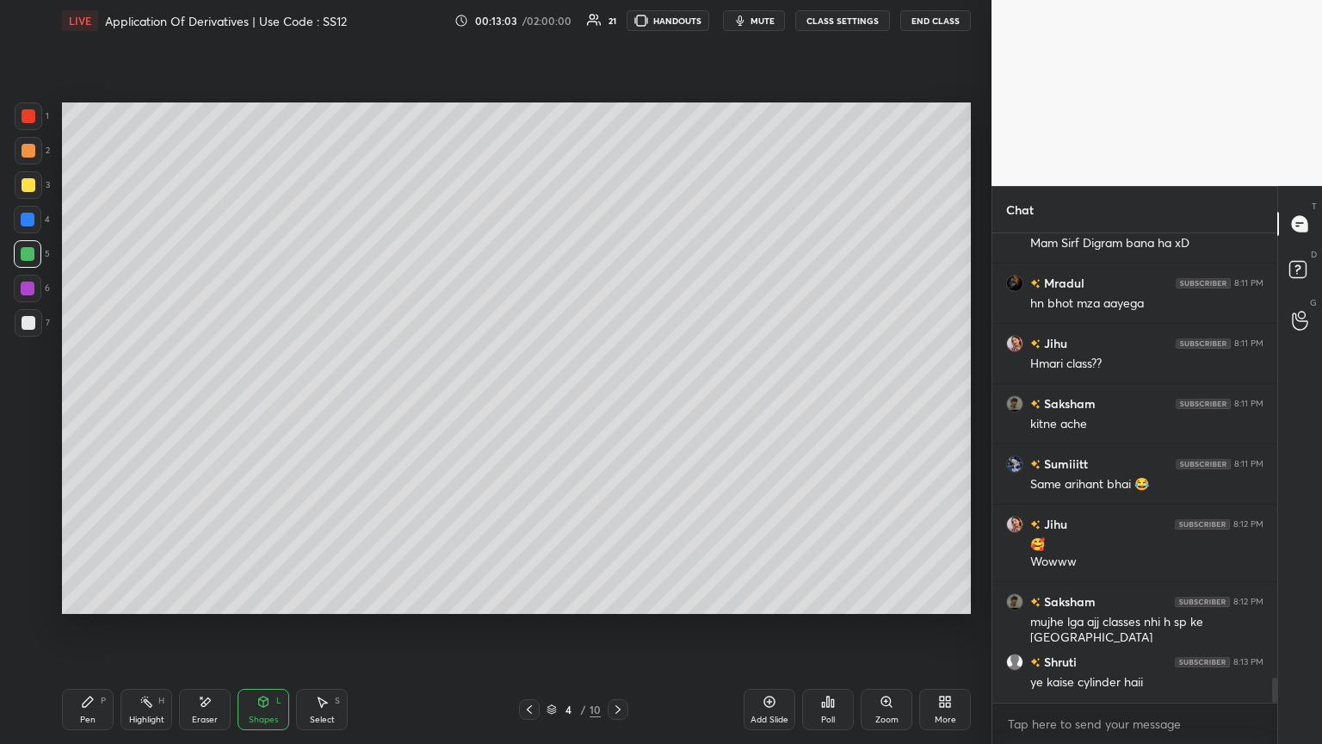
scroll to position [8408, 0]
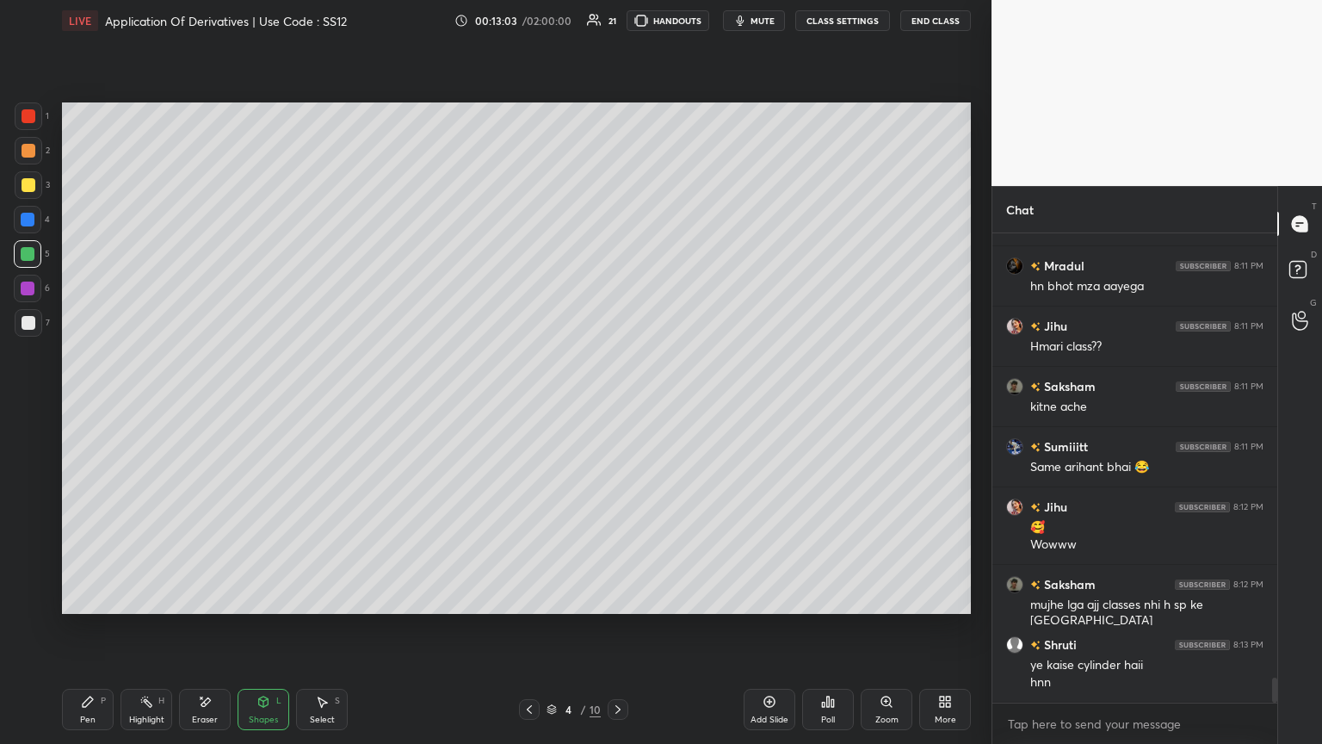
click at [28, 251] on div at bounding box center [28, 254] width 14 height 14
click at [28, 320] on div at bounding box center [29, 323] width 14 height 14
click at [265, 404] on div "Shapes" at bounding box center [263, 719] width 29 height 9
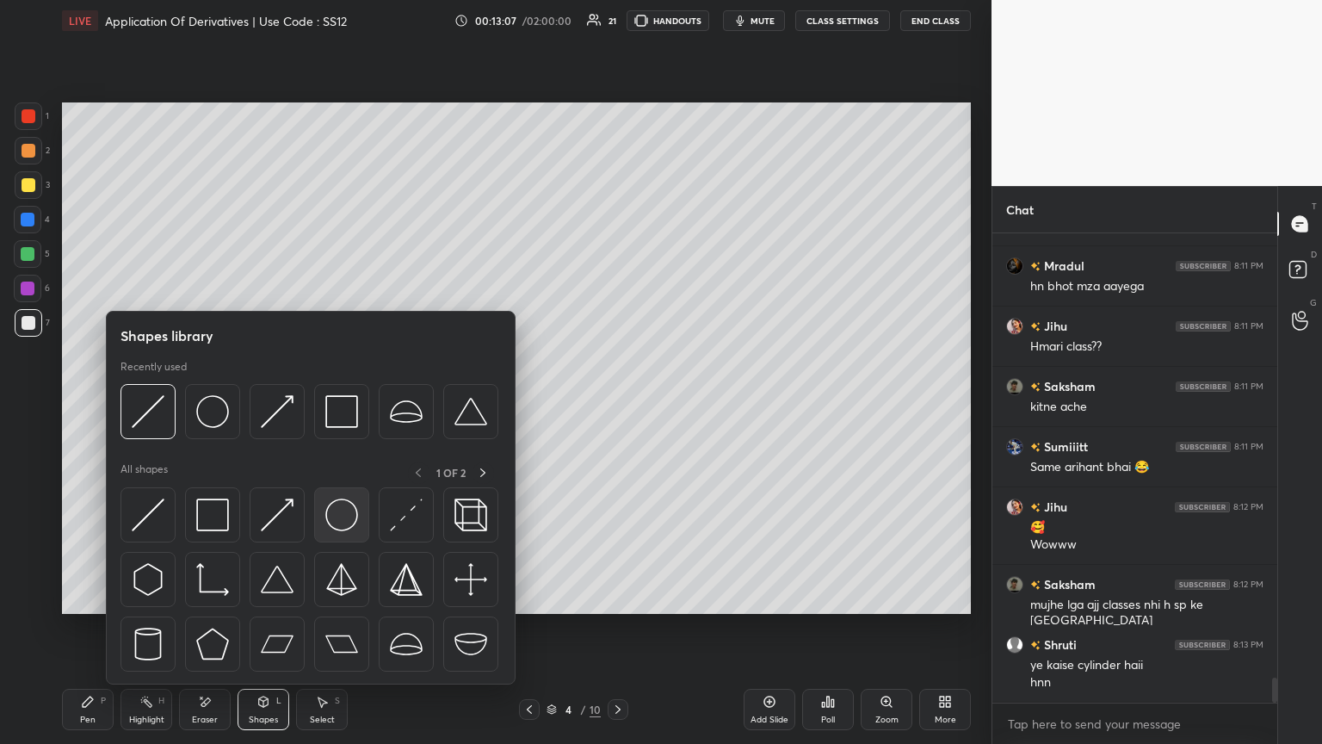
click at [336, 404] on img at bounding box center [341, 514] width 33 height 33
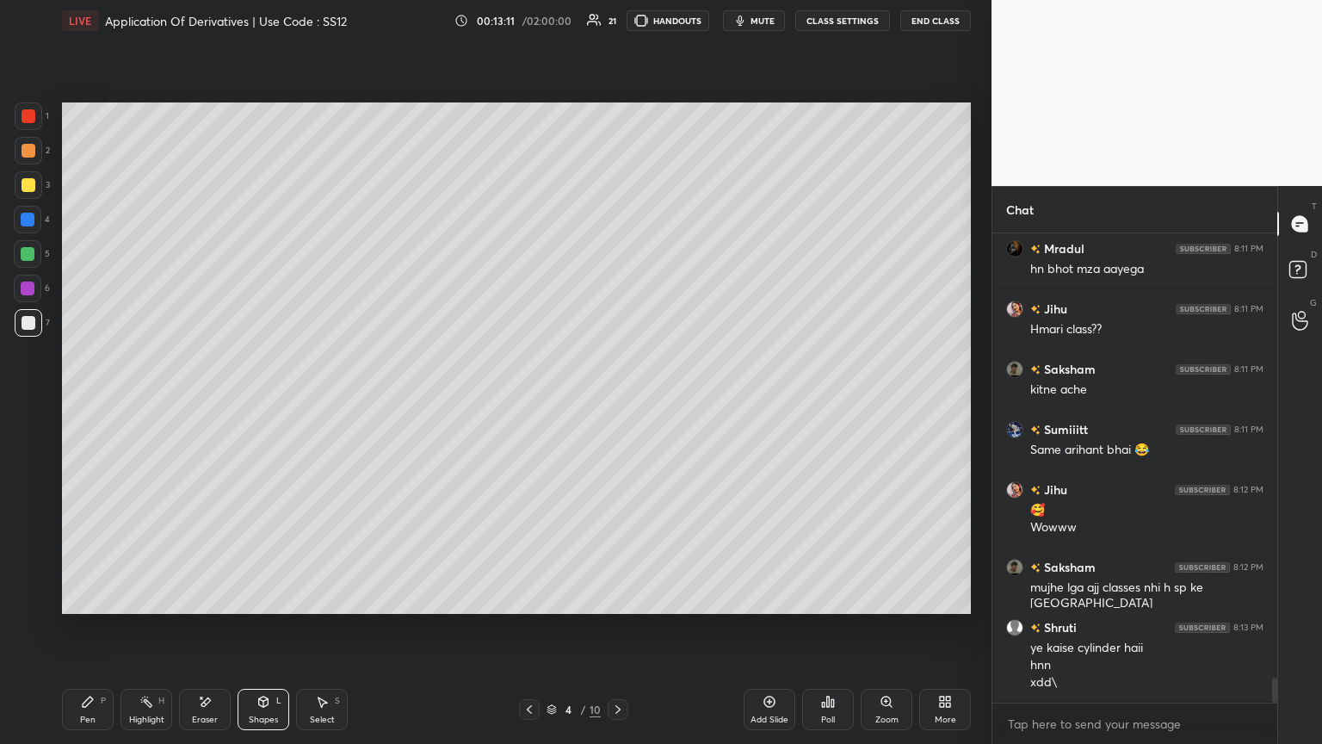
scroll to position [8467, 0]
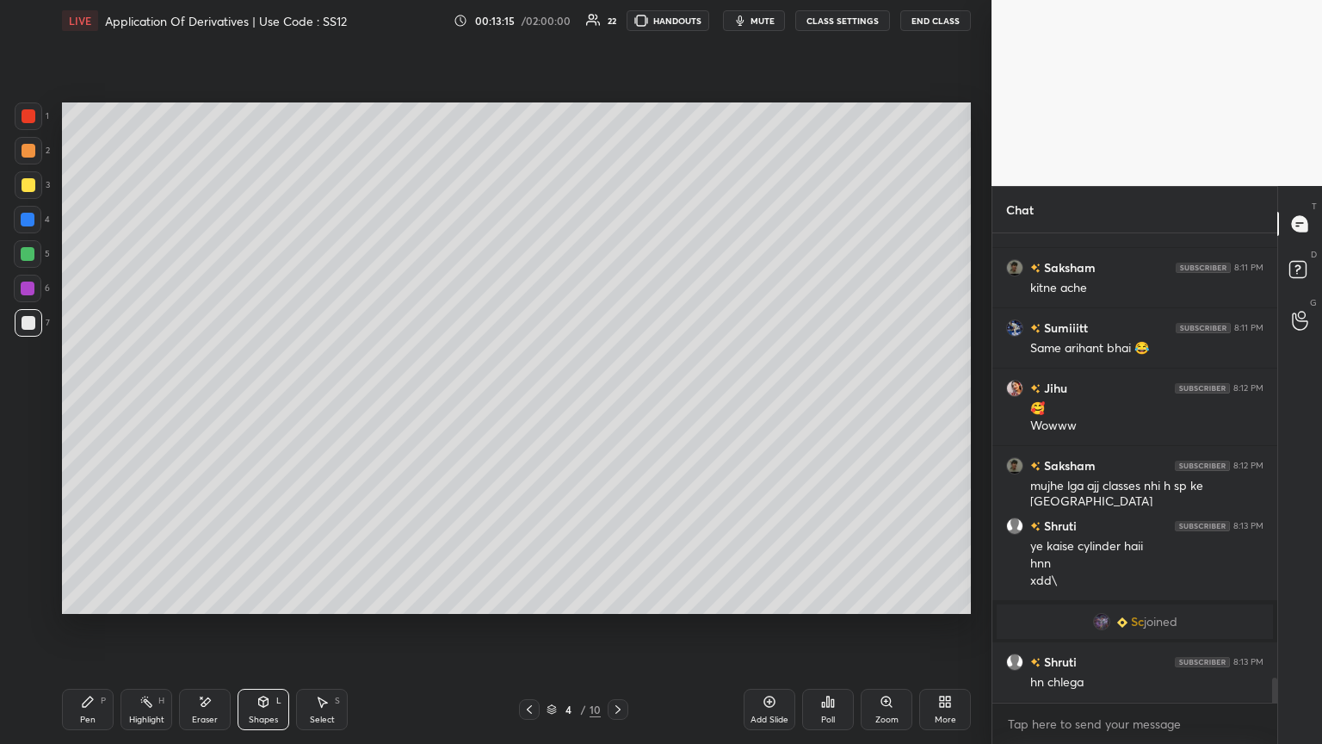
click at [327, 404] on icon at bounding box center [322, 702] width 14 height 14
drag, startPoint x: 249, startPoint y: 715, endPoint x: 235, endPoint y: 689, distance: 30.0
click at [247, 404] on div "Shapes L" at bounding box center [264, 709] width 52 height 41
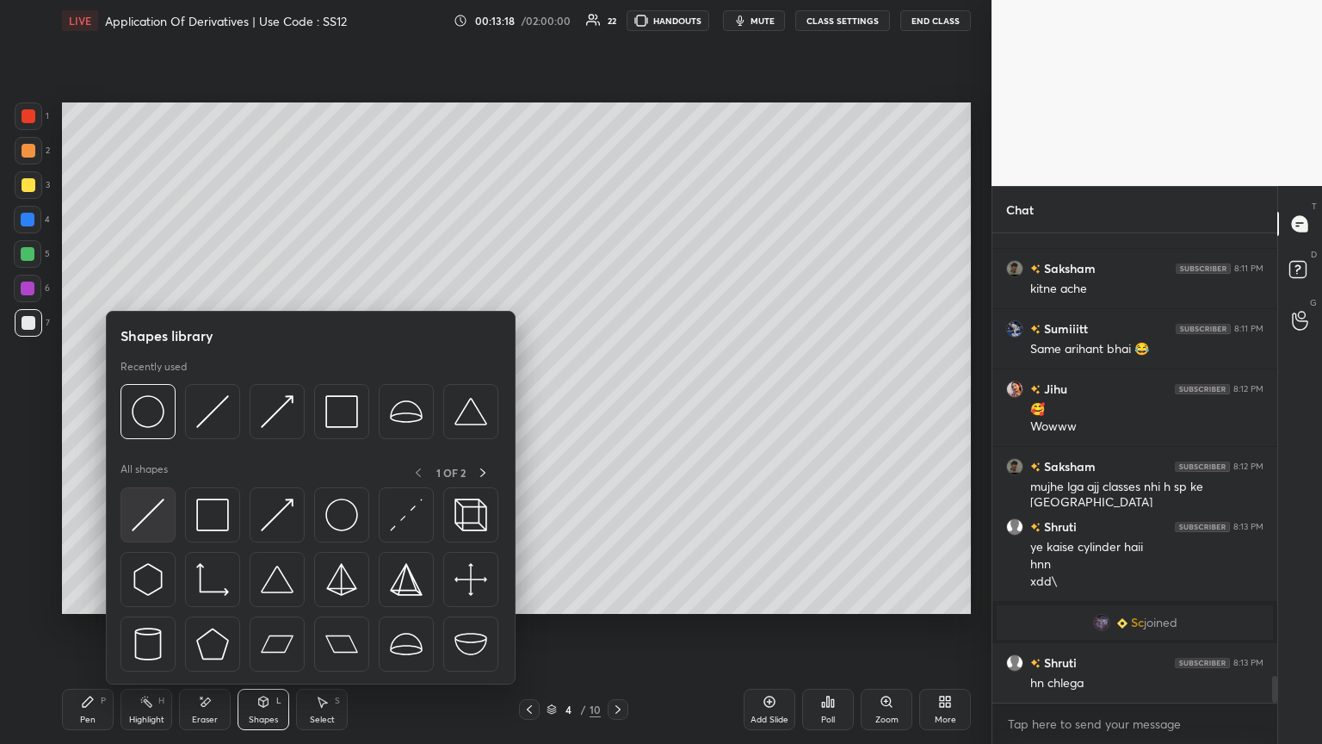
click at [145, 404] on img at bounding box center [148, 514] width 33 height 33
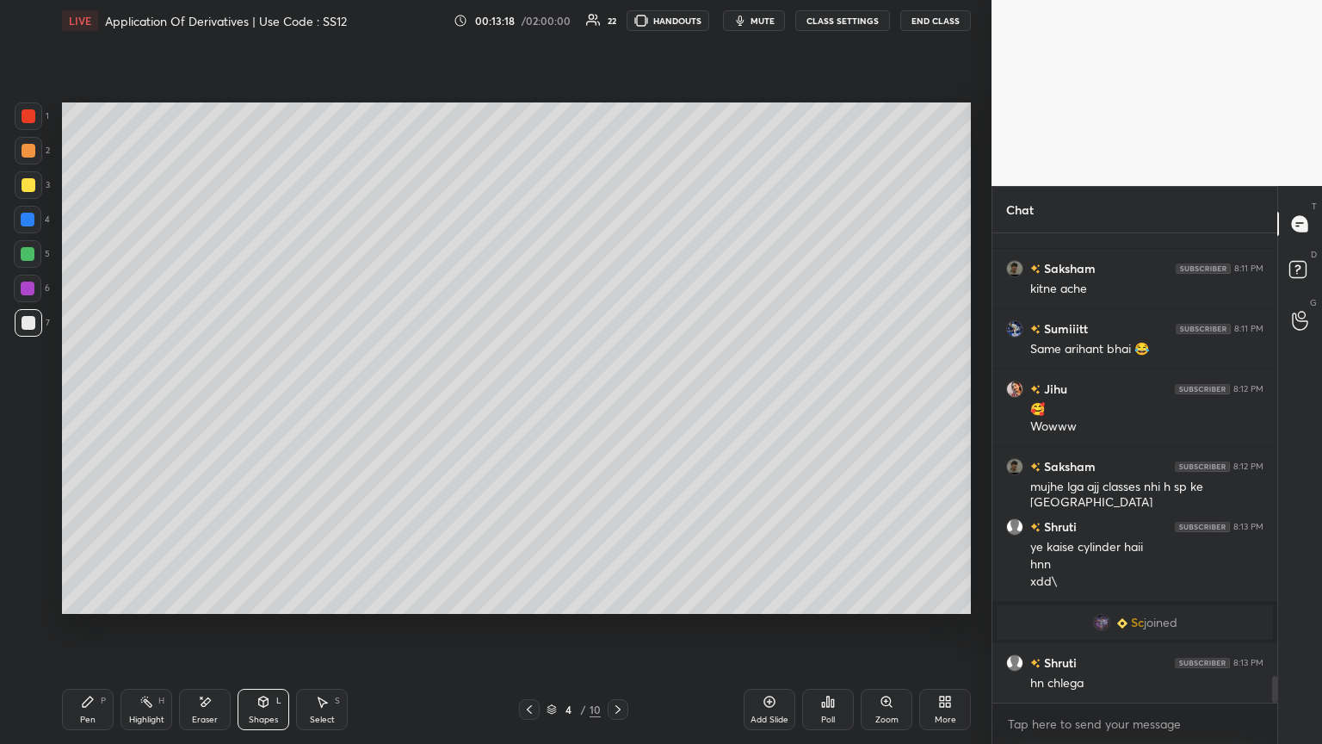
click at [33, 245] on div at bounding box center [28, 254] width 28 height 28
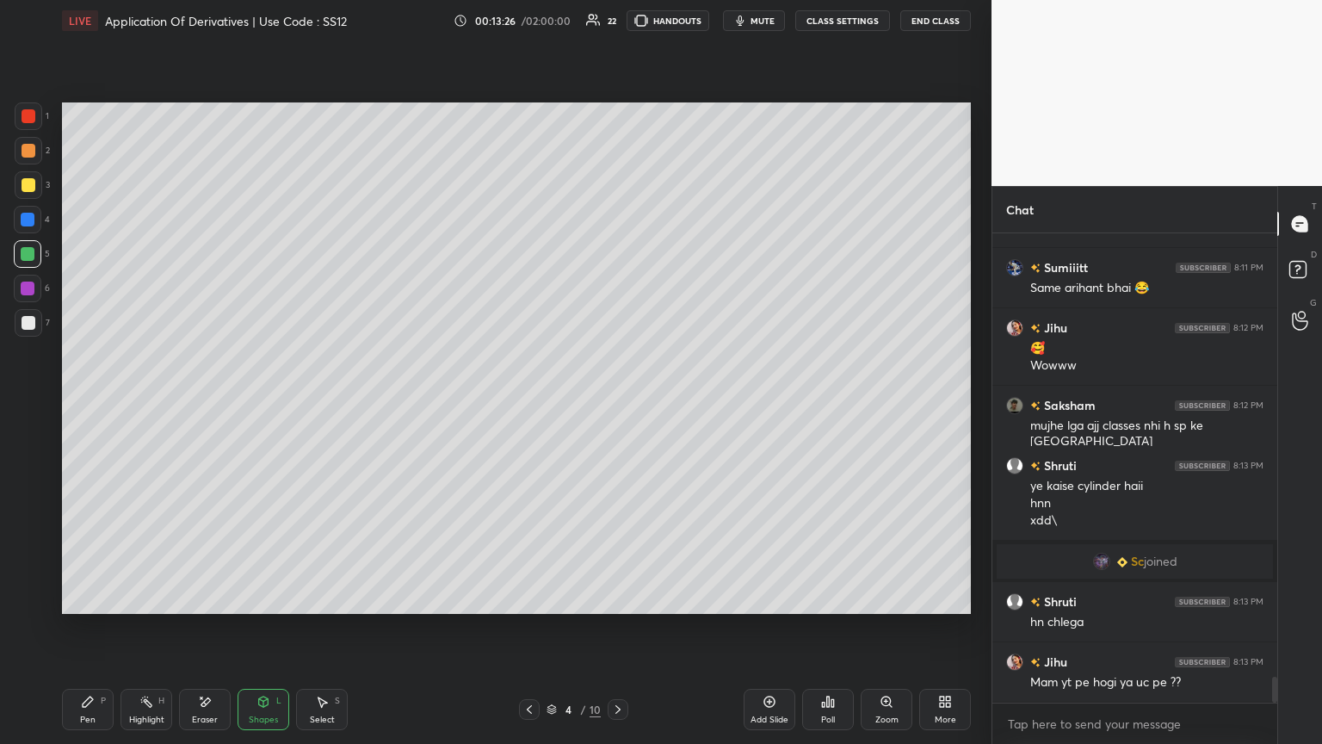
drag, startPoint x: 272, startPoint y: 709, endPoint x: 272, endPoint y: 696, distance: 13.8
click at [272, 404] on div "Shapes L" at bounding box center [264, 709] width 52 height 41
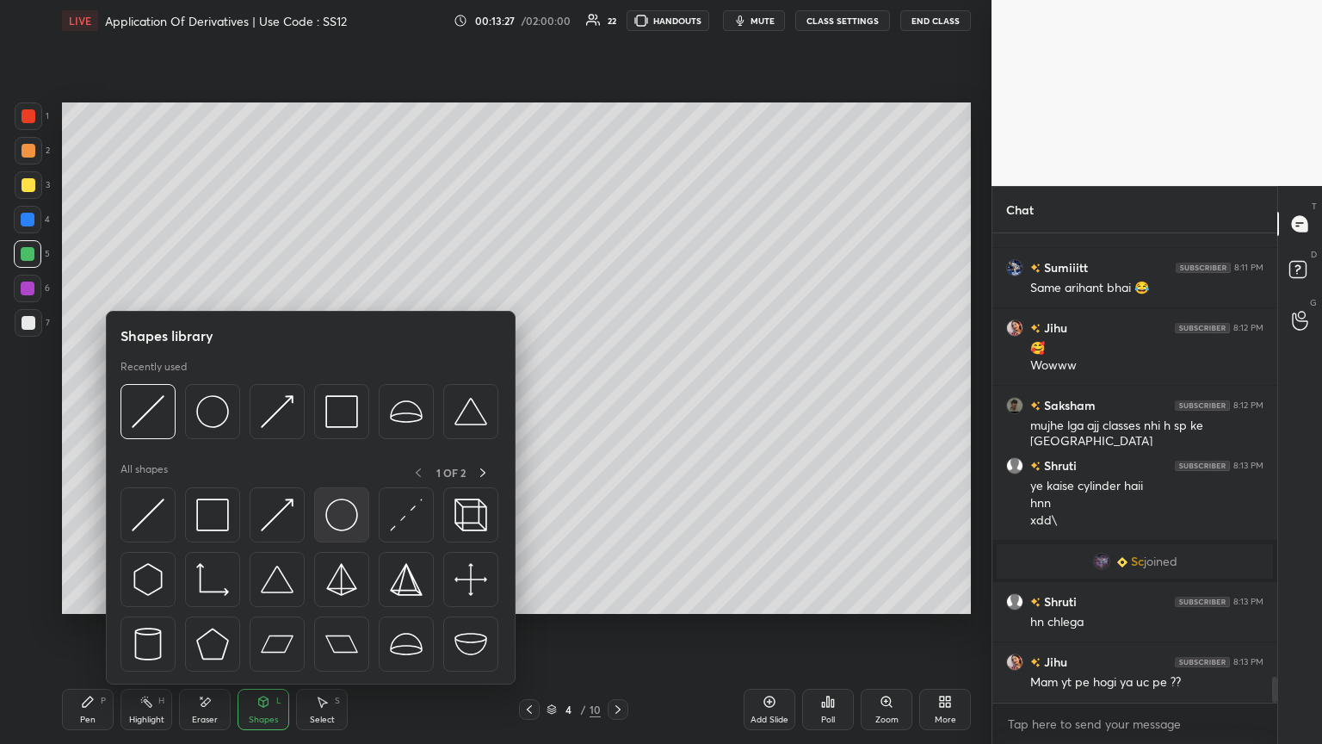
drag, startPoint x: 310, startPoint y: 510, endPoint x: 341, endPoint y: 517, distance: 31.9
click at [309, 404] on div at bounding box center [311, 584] width 381 height 194
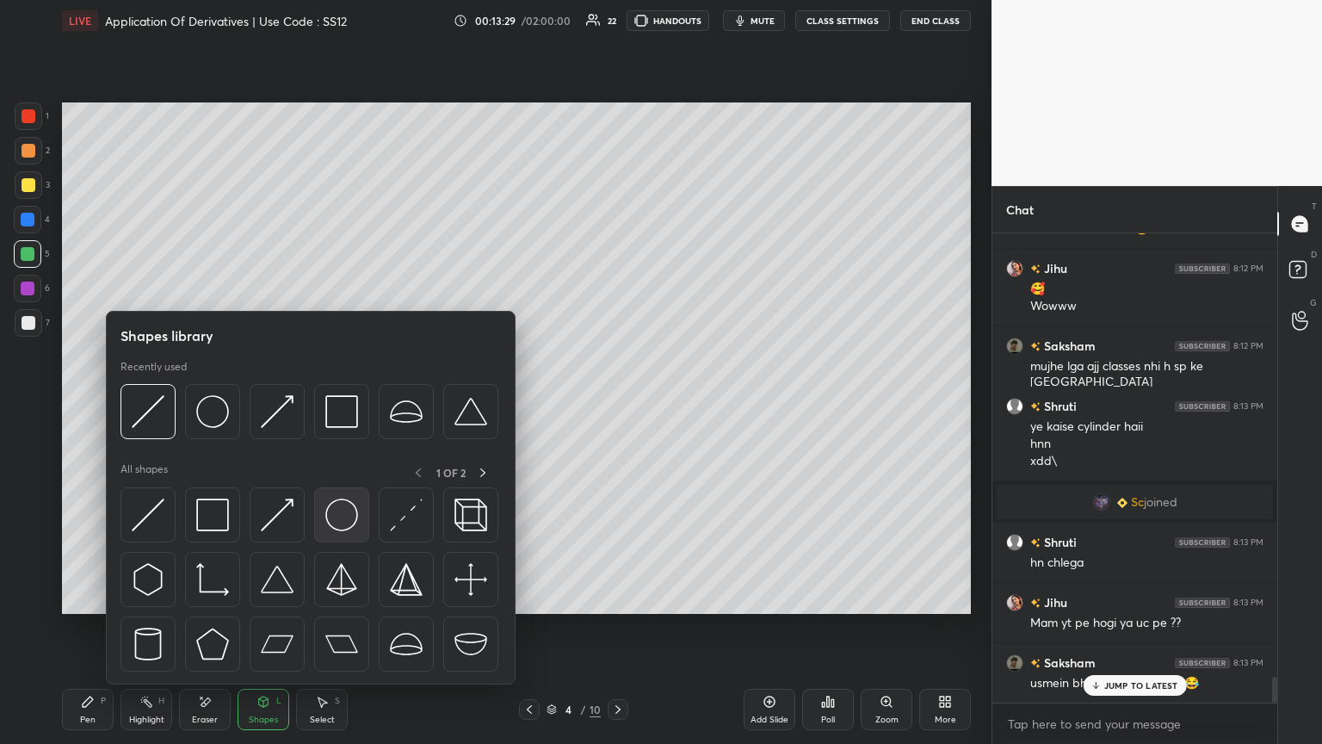
click at [337, 404] on img at bounding box center [341, 514] width 33 height 33
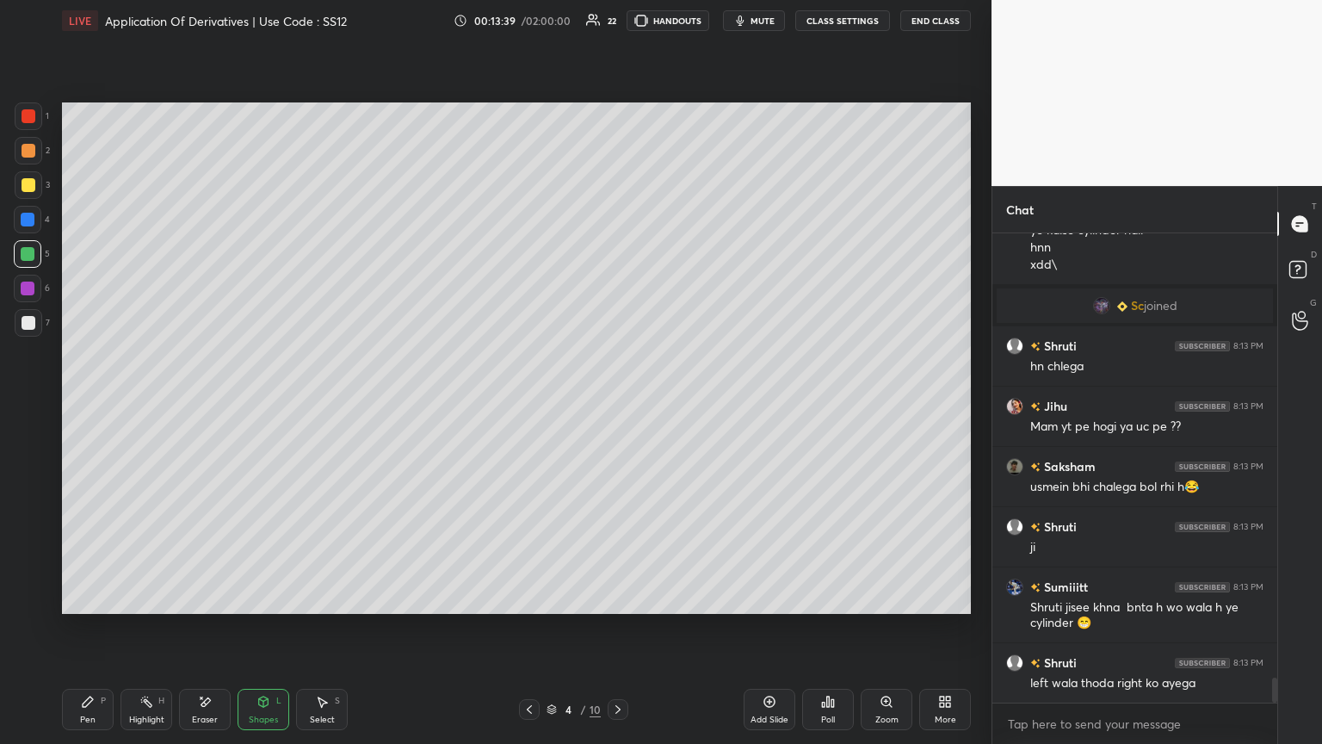
scroll to position [8274, 0]
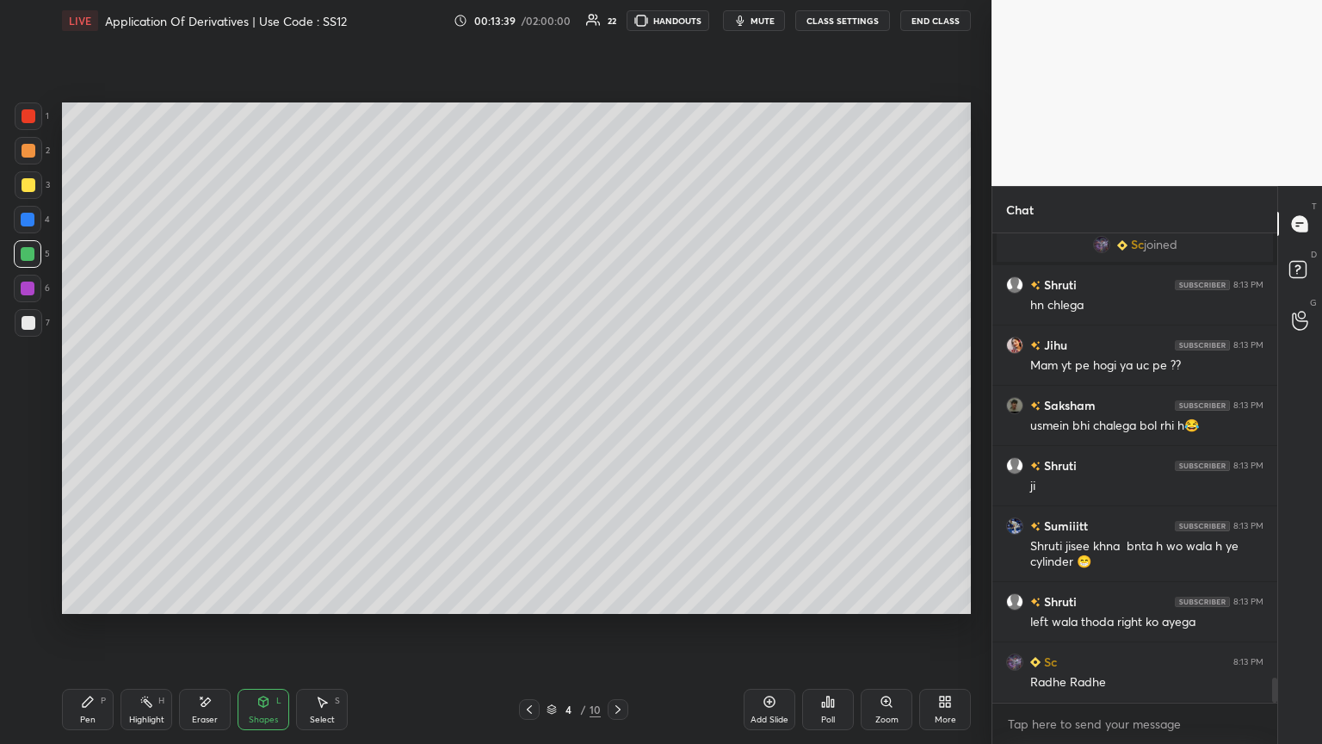
click at [262, 404] on div "Shapes L" at bounding box center [264, 709] width 52 height 41
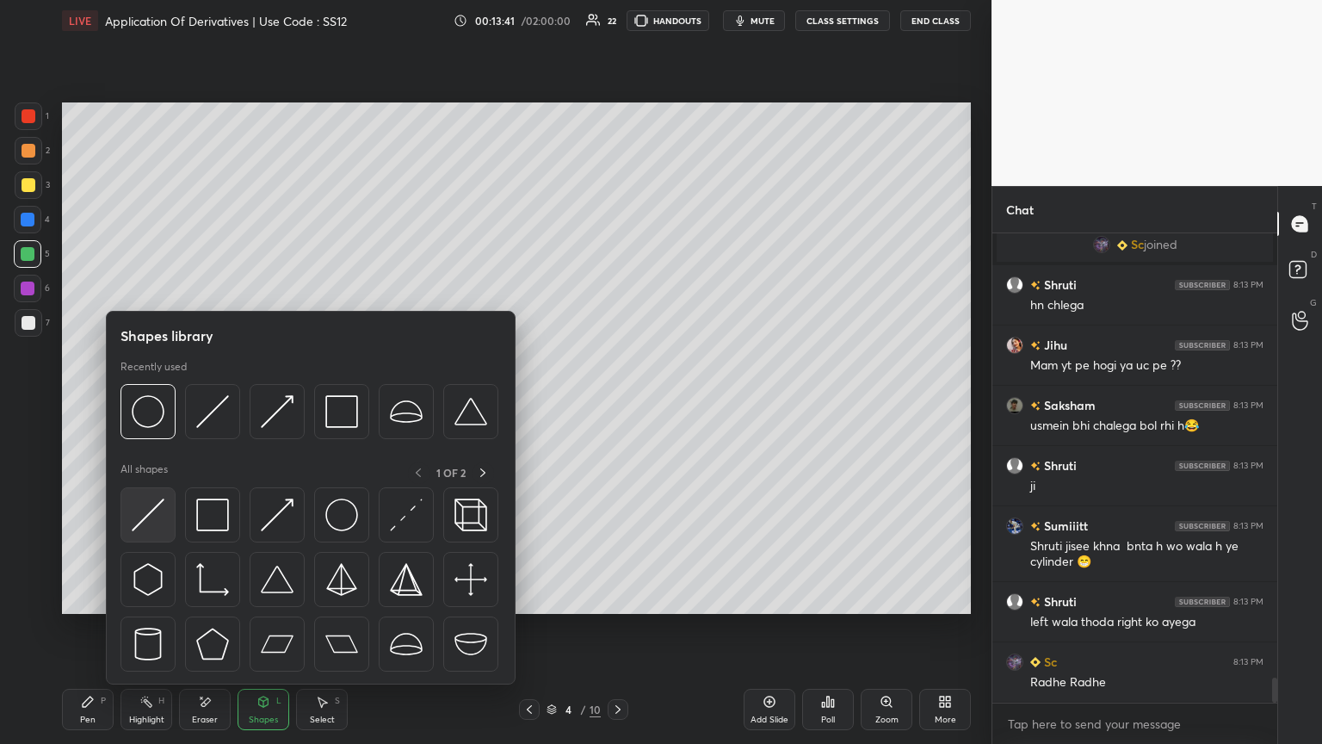
click at [144, 404] on img at bounding box center [148, 514] width 33 height 33
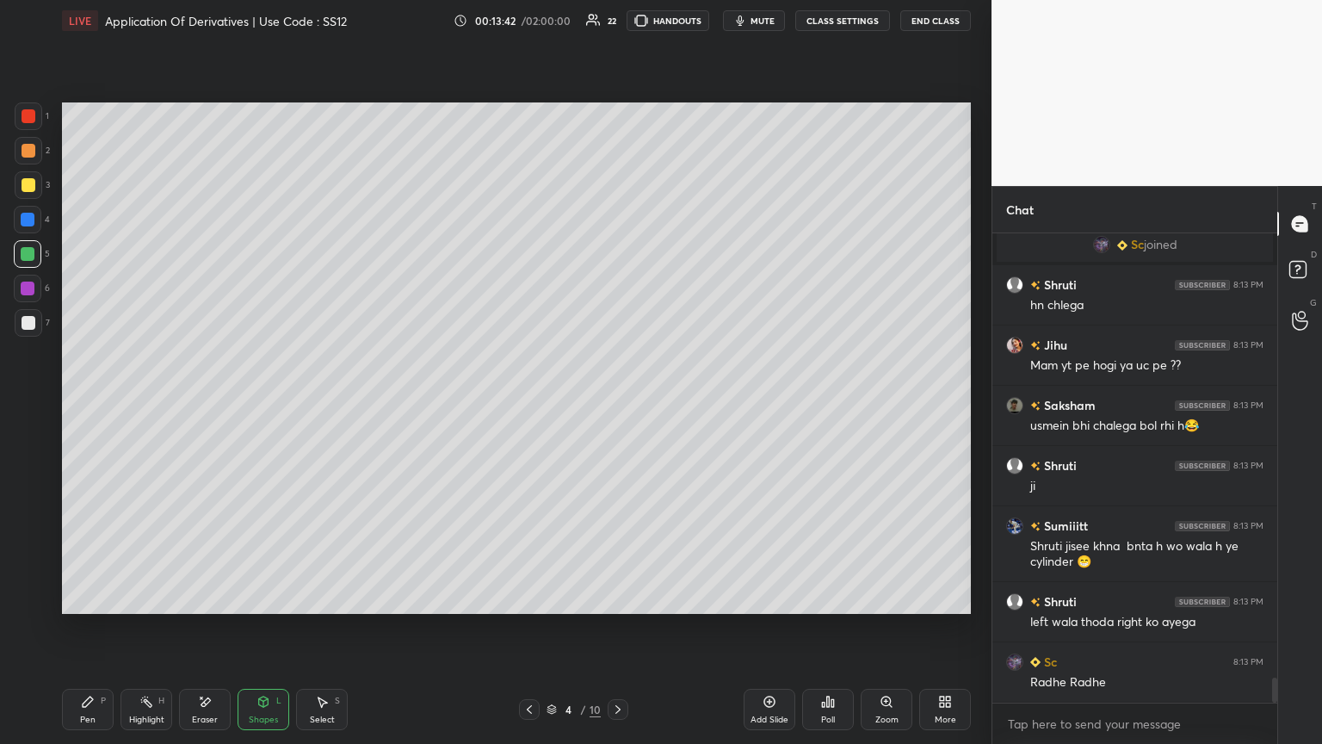
scroll to position [8333, 0]
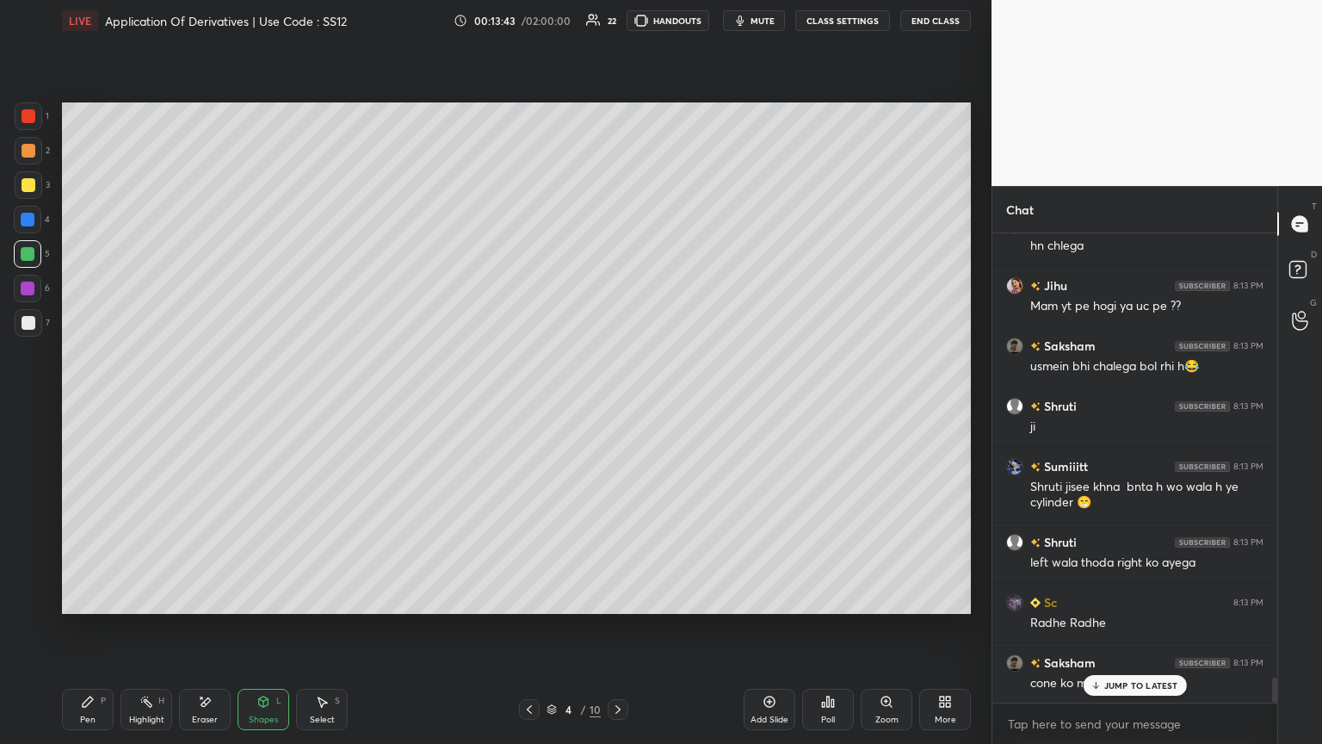
drag, startPoint x: 27, startPoint y: 121, endPoint x: 59, endPoint y: 136, distance: 35.4
click at [28, 121] on div at bounding box center [29, 116] width 14 height 14
click at [28, 117] on div at bounding box center [29, 116] width 14 height 14
click at [263, 404] on div "Shapes L" at bounding box center [264, 709] width 52 height 41
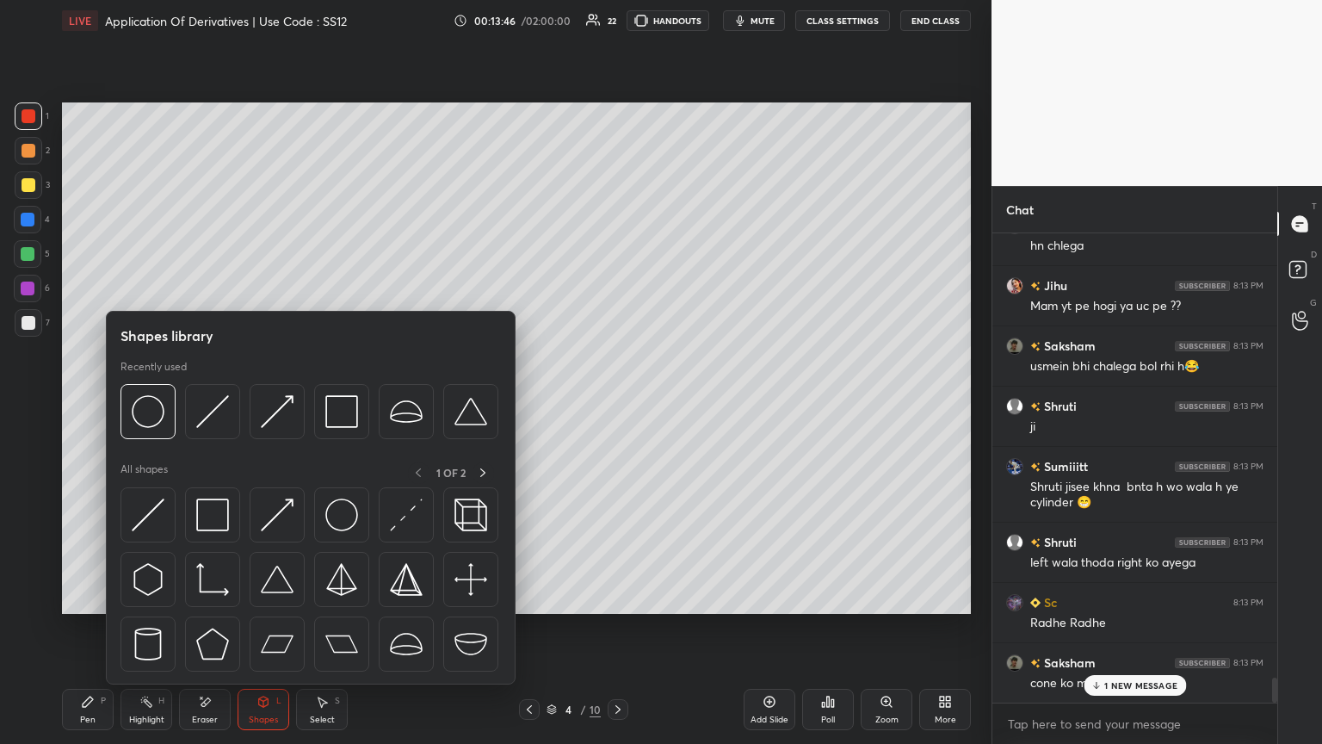
scroll to position [8394, 0]
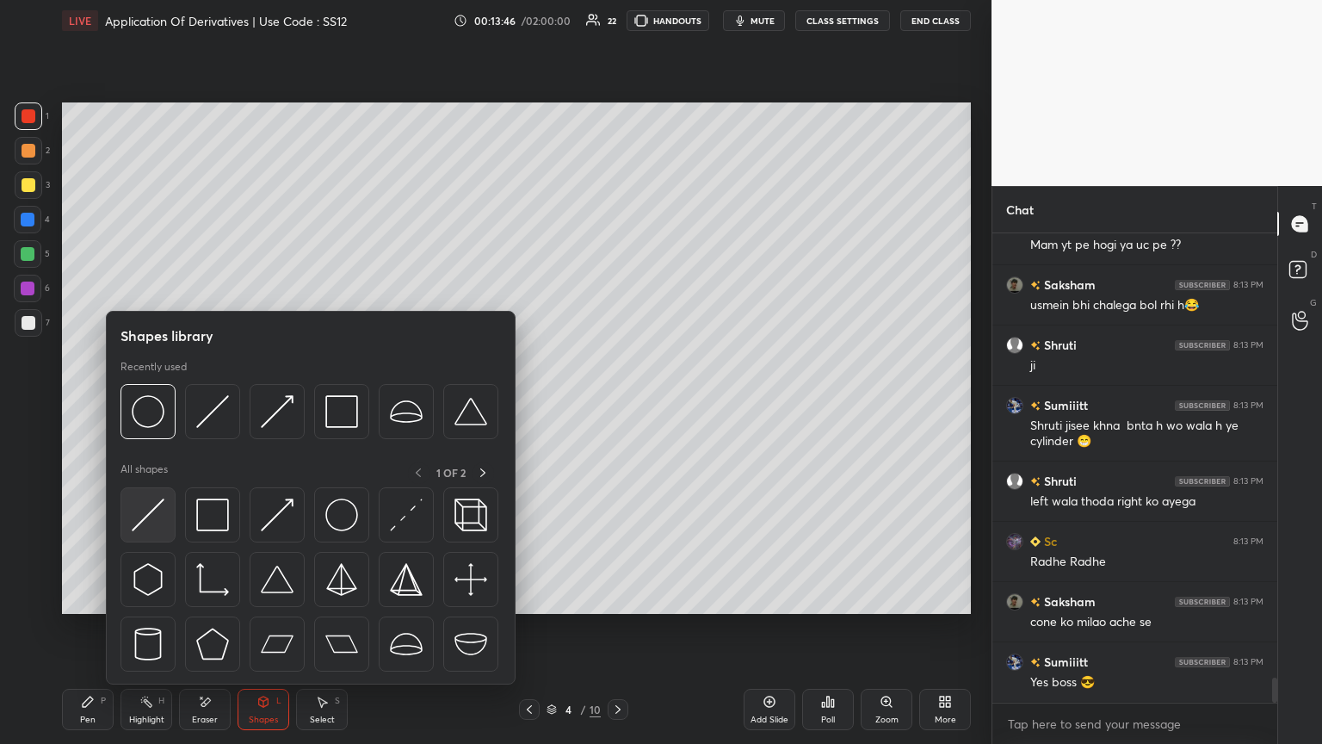
click at [155, 404] on img at bounding box center [148, 514] width 33 height 33
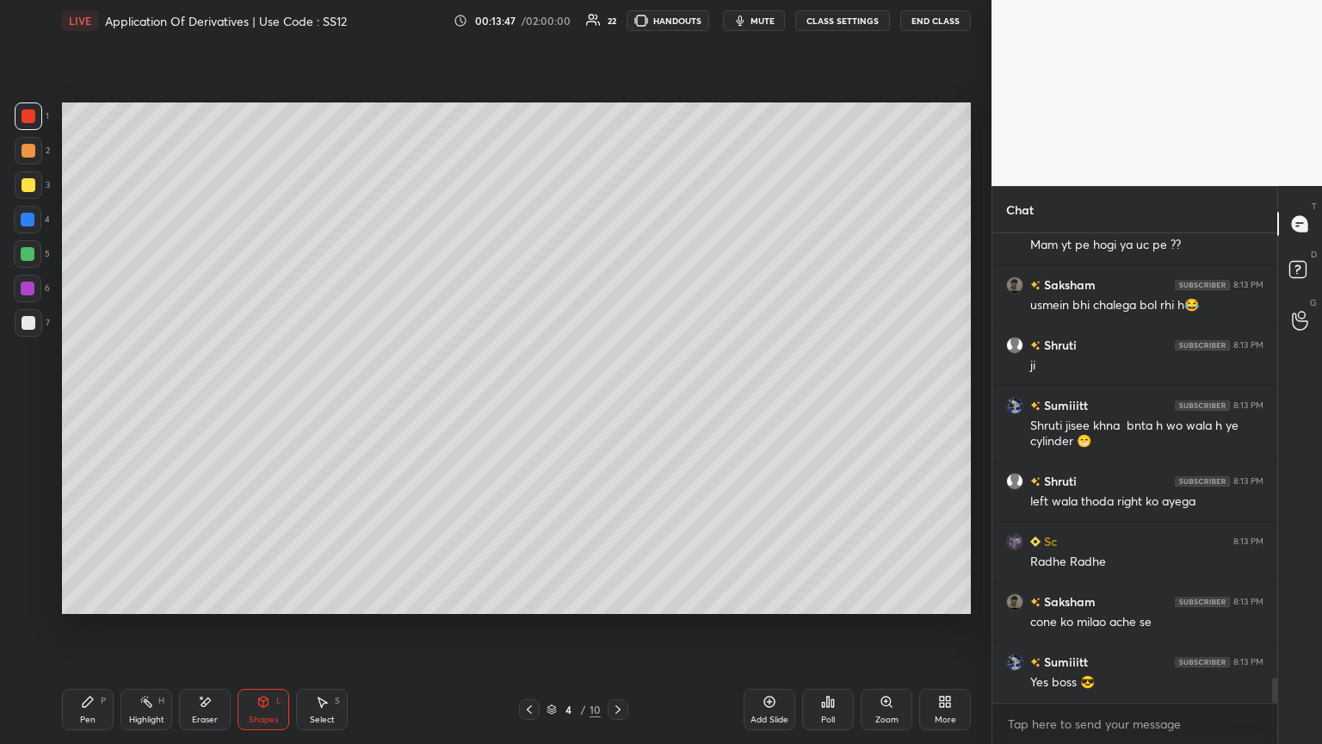
scroll to position [8454, 0]
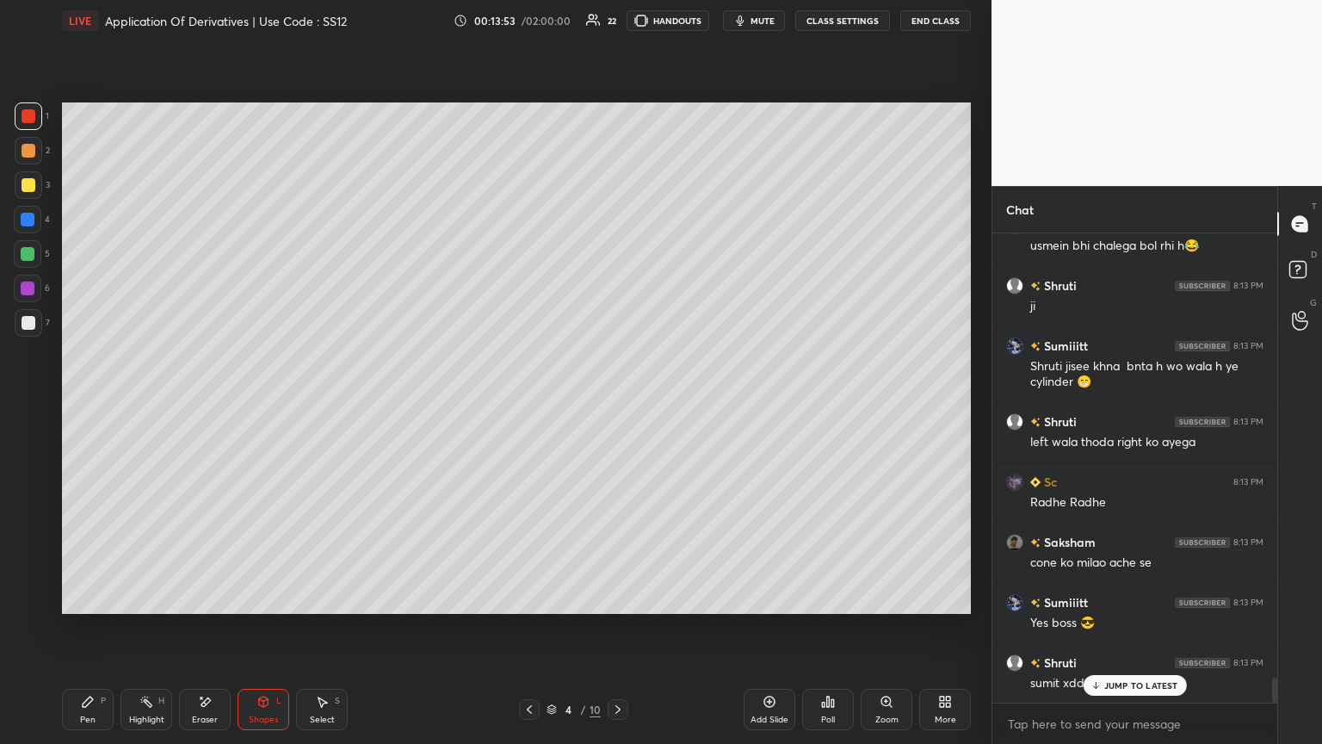
drag, startPoint x: 91, startPoint y: 708, endPoint x: 99, endPoint y: 698, distance: 12.9
click at [90, 404] on div "Pen P" at bounding box center [88, 709] width 52 height 41
drag, startPoint x: 32, startPoint y: 317, endPoint x: 50, endPoint y: 343, distance: 31.5
click at [31, 317] on div at bounding box center [29, 323] width 14 height 14
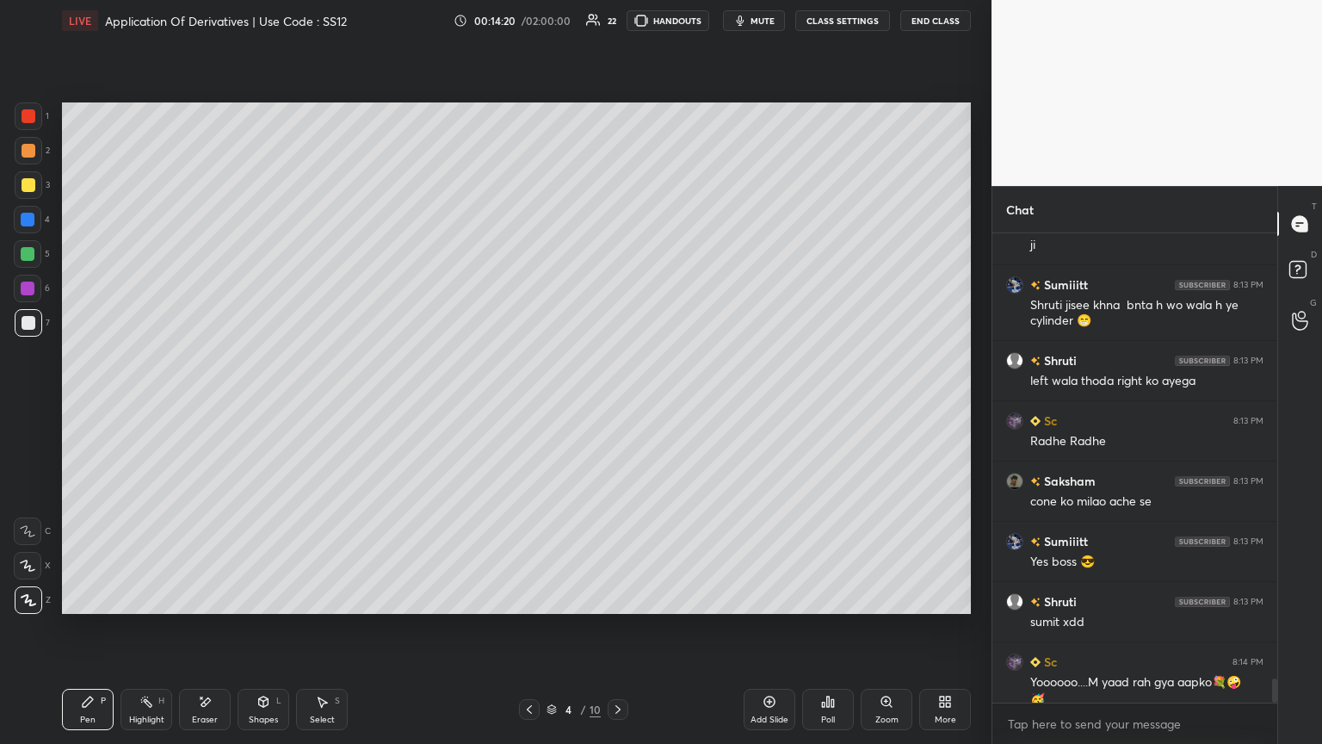
scroll to position [8532, 0]
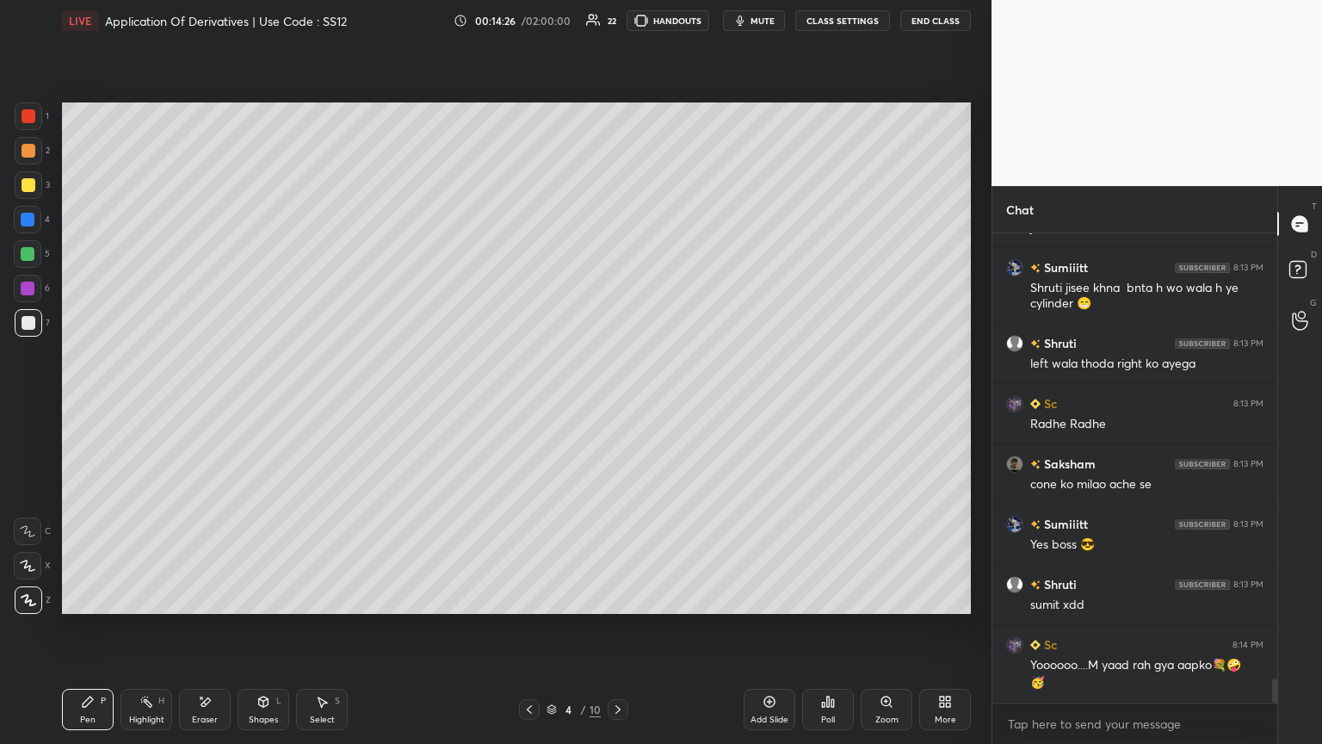
click at [264, 404] on div "Shapes" at bounding box center [263, 719] width 29 height 9
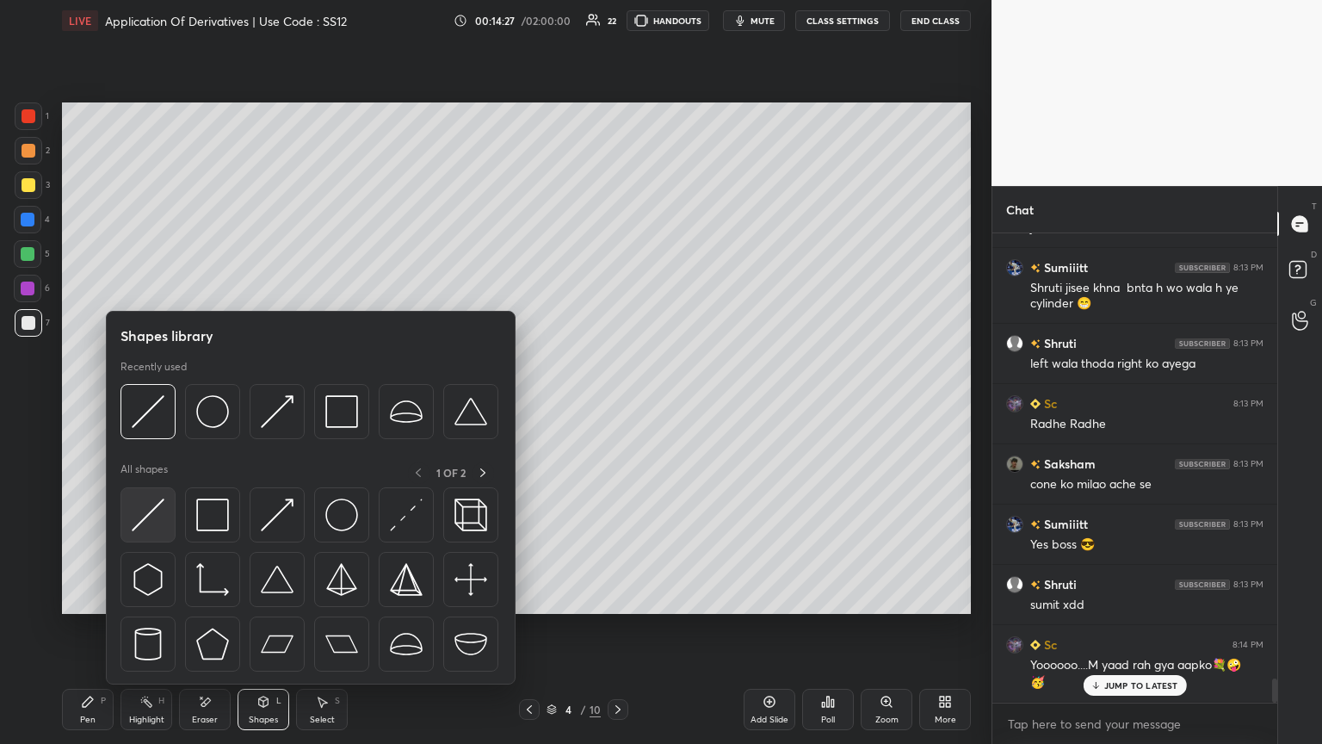
scroll to position [8591, 0]
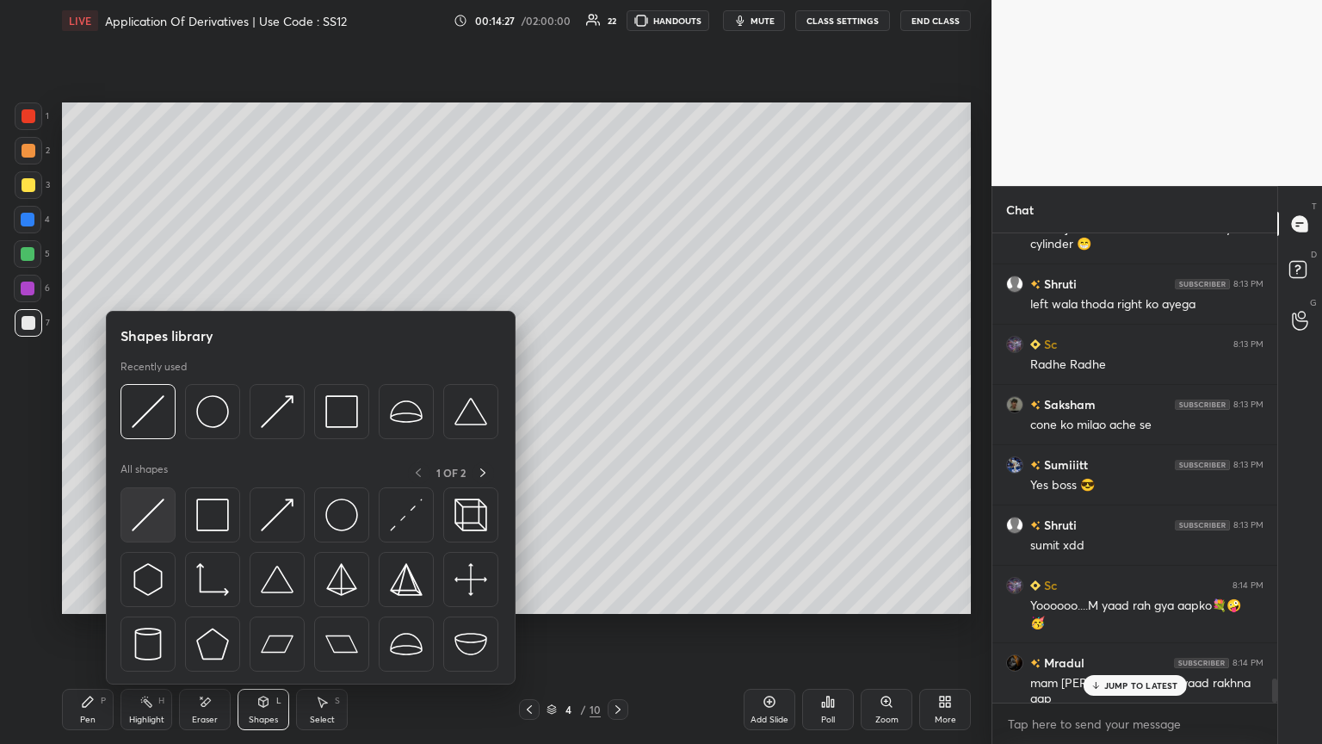
click at [145, 404] on img at bounding box center [148, 514] width 33 height 33
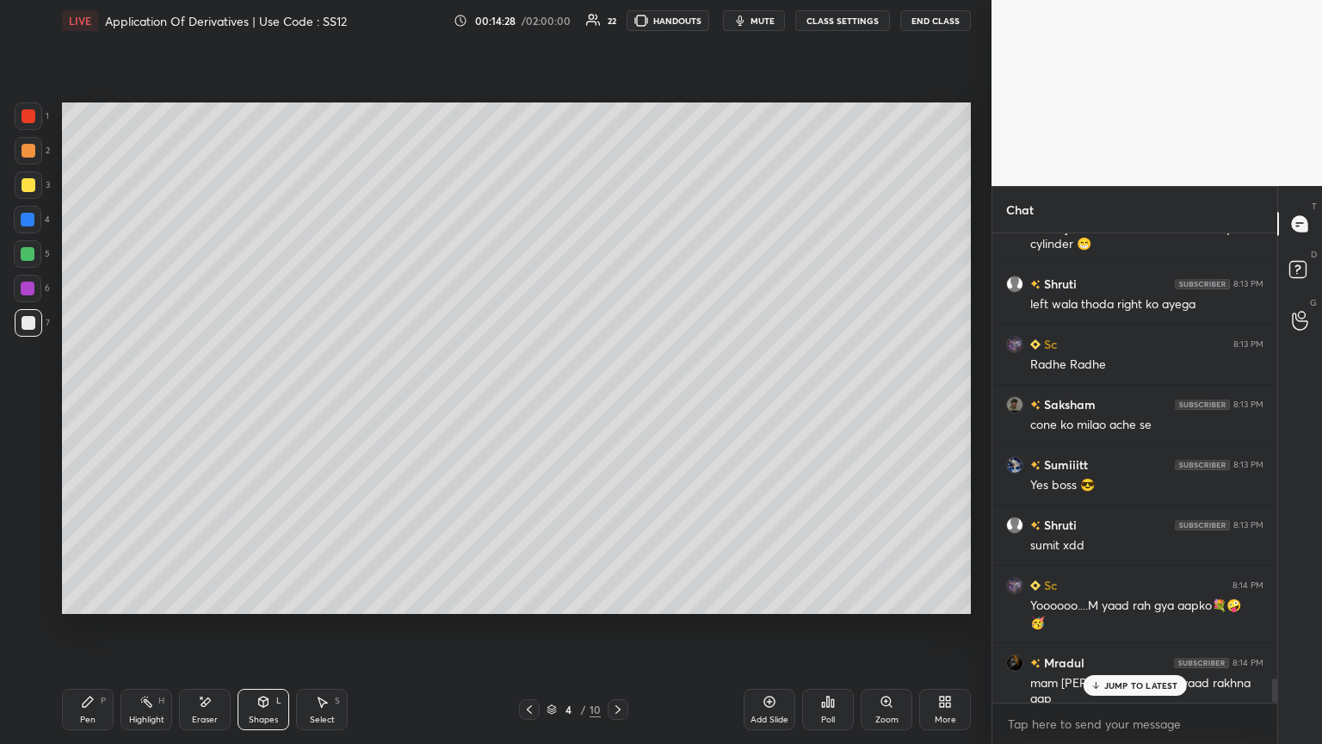
drag, startPoint x: 15, startPoint y: 204, endPoint x: 30, endPoint y: 216, distance: 19.0
click at [15, 203] on div "3" at bounding box center [32, 188] width 35 height 34
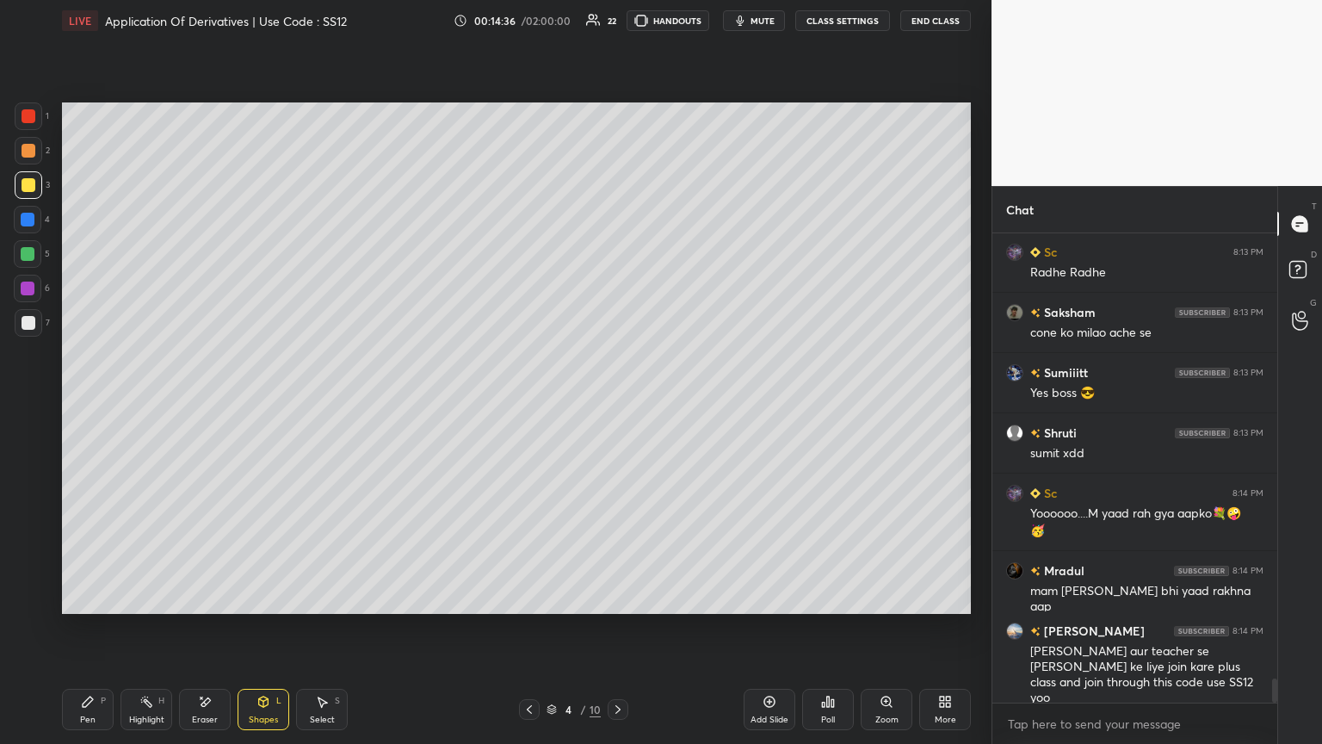
drag, startPoint x: 82, startPoint y: 708, endPoint x: 91, endPoint y: 711, distance: 10.1
click at [83, 404] on icon at bounding box center [88, 702] width 14 height 14
click at [262, 404] on div "Shapes" at bounding box center [263, 719] width 29 height 9
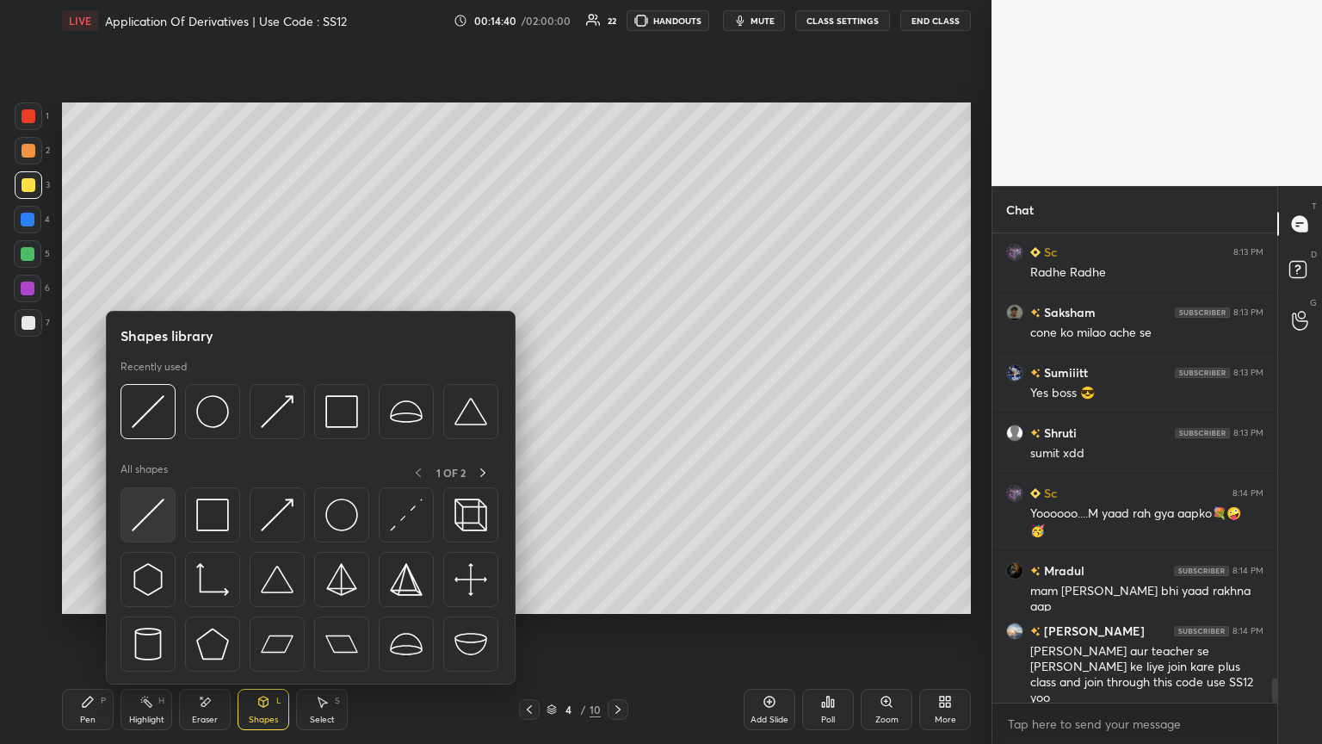
click at [140, 404] on img at bounding box center [148, 514] width 33 height 33
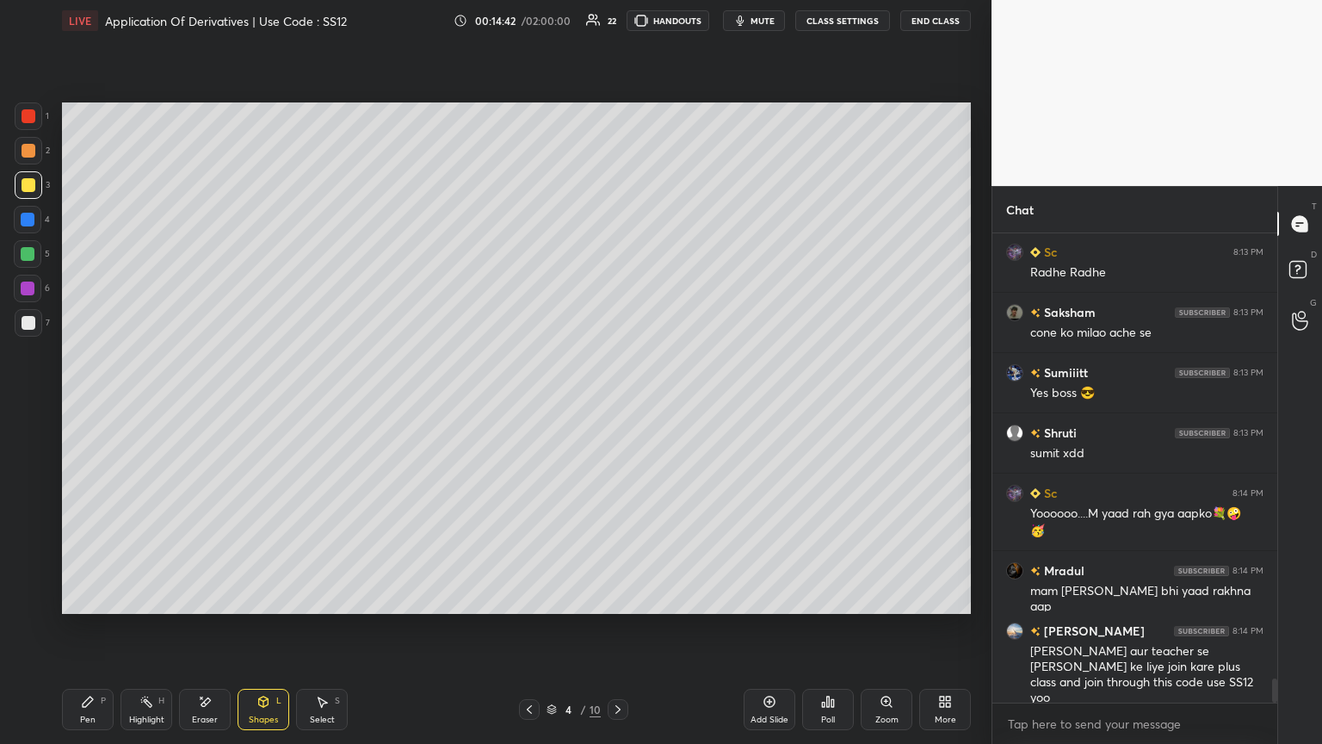
scroll to position [8743, 0]
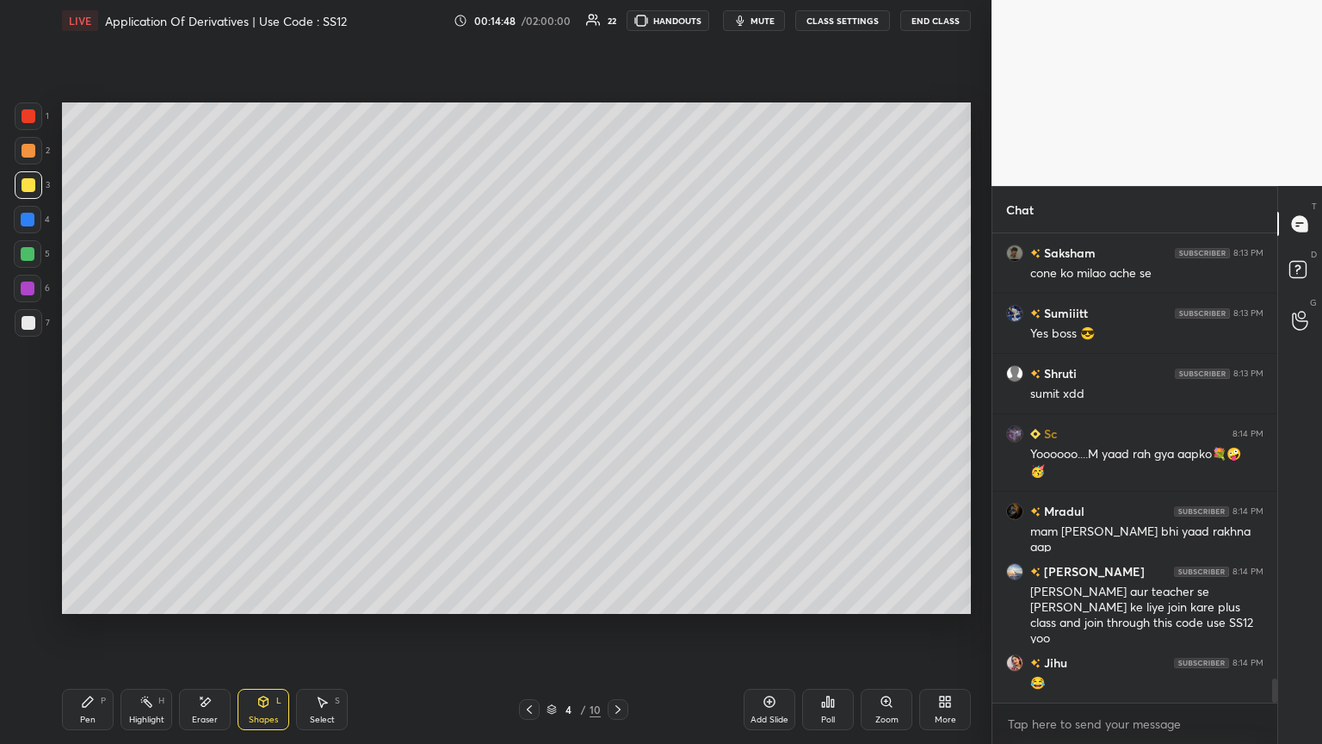
click at [85, 404] on div "Pen" at bounding box center [87, 719] width 15 height 9
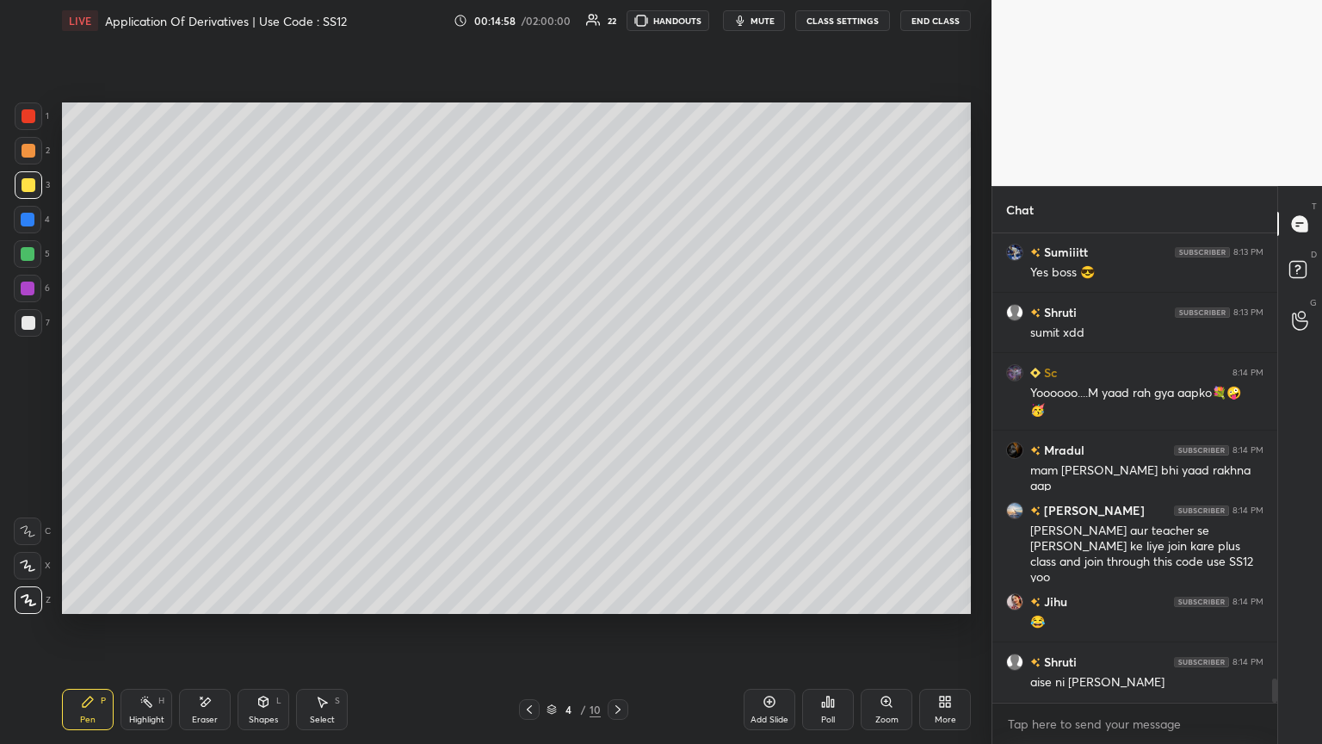
drag, startPoint x: 24, startPoint y: 217, endPoint x: 59, endPoint y: 262, distance: 57.0
click at [24, 217] on div at bounding box center [28, 220] width 14 height 14
drag, startPoint x: 262, startPoint y: 709, endPoint x: 262, endPoint y: 685, distance: 24.1
click at [260, 404] on div "Shapes L" at bounding box center [264, 709] width 52 height 41
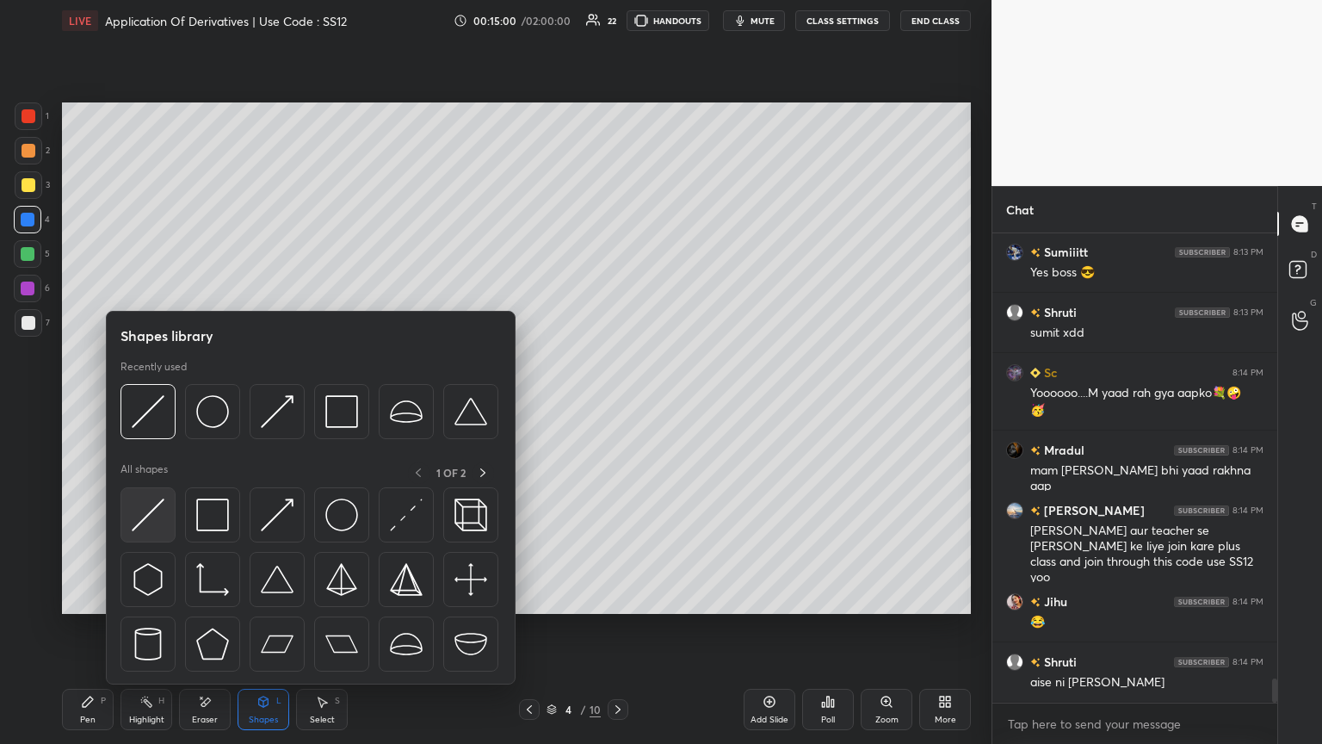
click at [142, 404] on img at bounding box center [148, 514] width 33 height 33
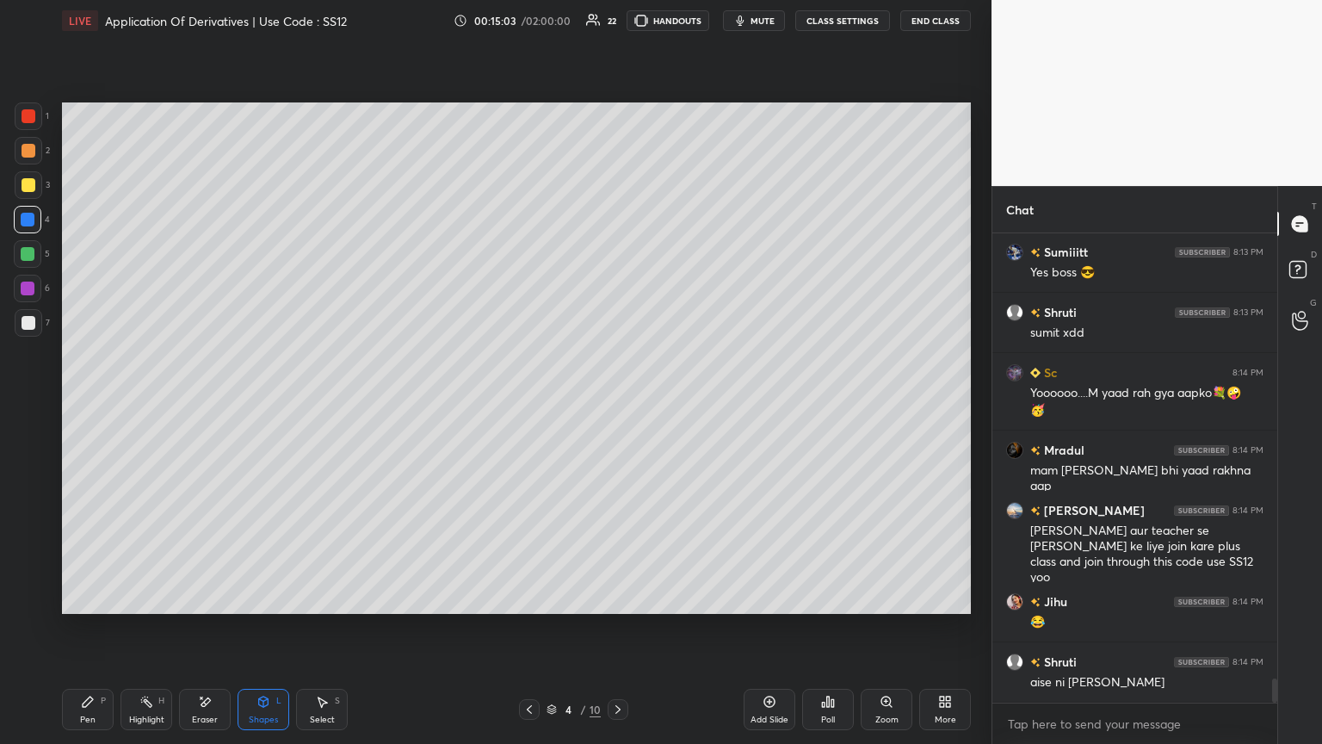
scroll to position [8880, 0]
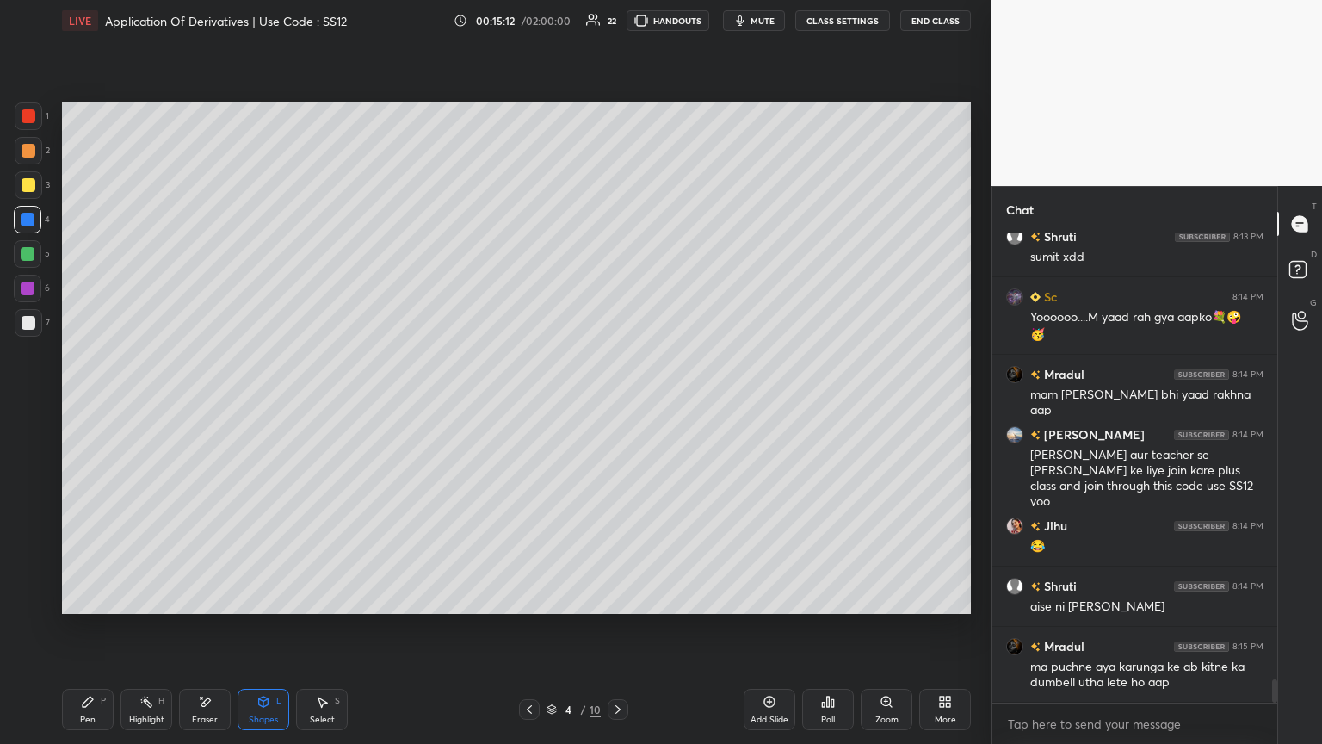
drag, startPoint x: 87, startPoint y: 708, endPoint x: 191, endPoint y: 680, distance: 108.0
click at [87, 404] on div "Pen P" at bounding box center [88, 709] width 52 height 41
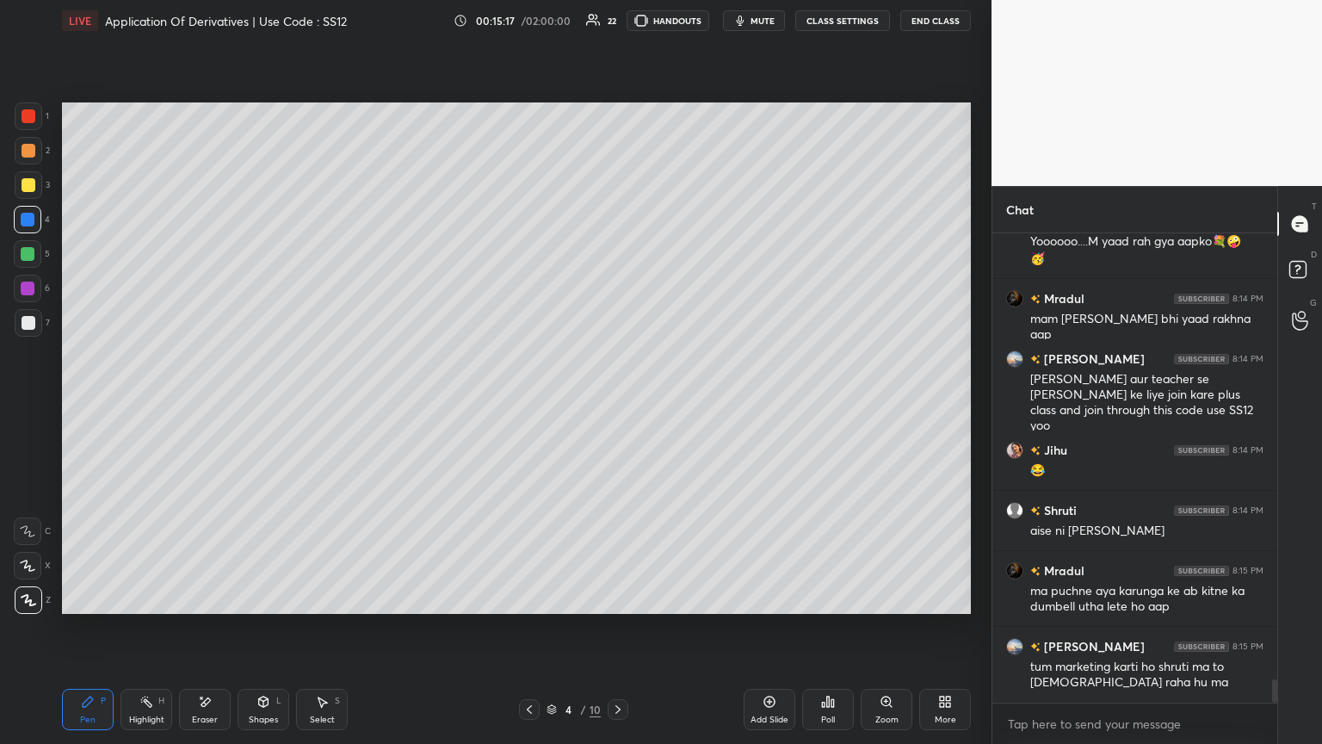
drag, startPoint x: 27, startPoint y: 217, endPoint x: 49, endPoint y: 259, distance: 47.8
click at [27, 217] on div at bounding box center [28, 220] width 14 height 14
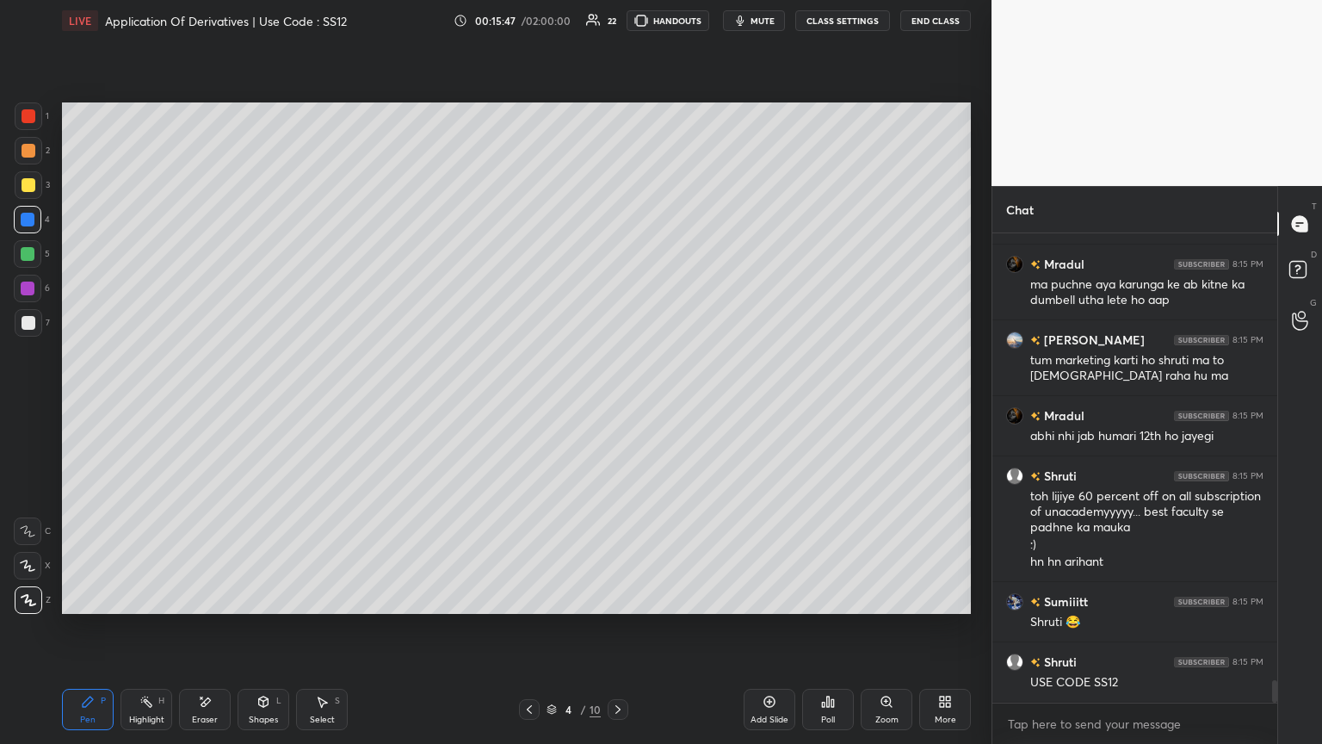
scroll to position [9279, 0]
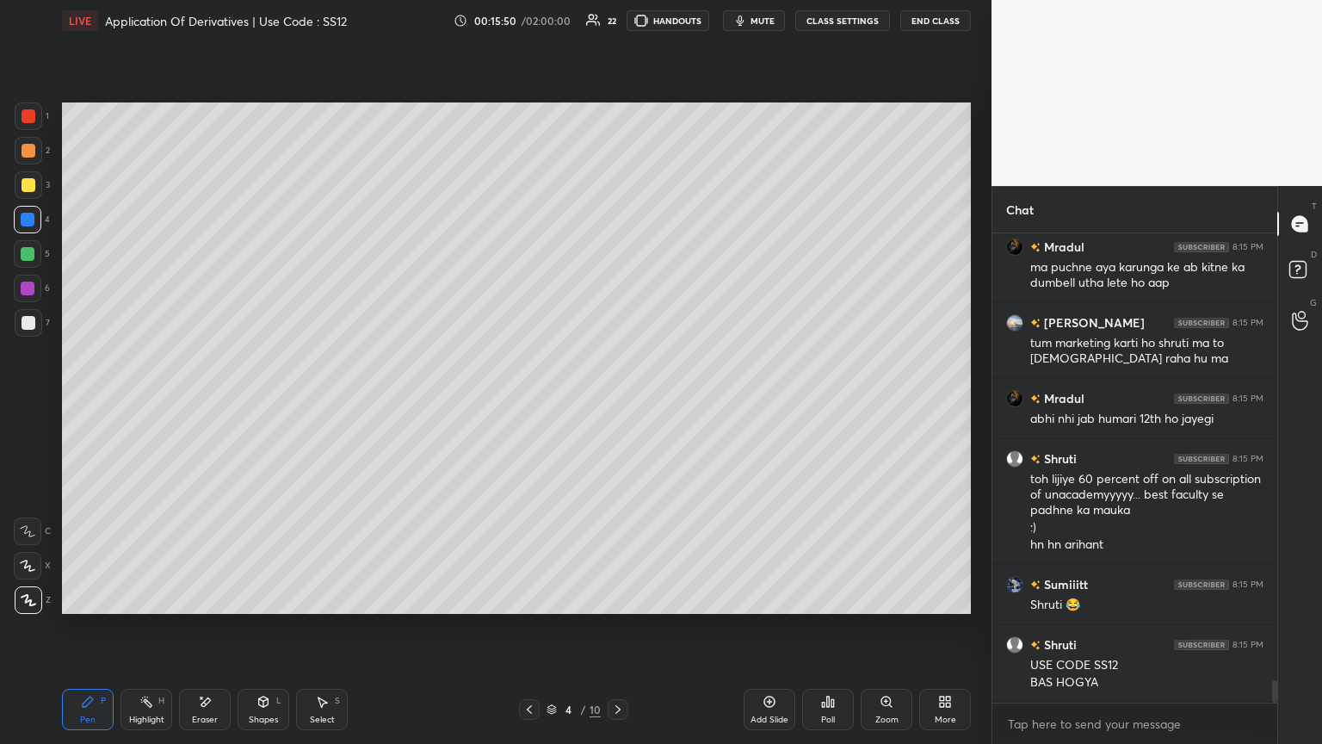
click at [127, 404] on div "Setting up your live class Poll for secs No correct answer Start poll" at bounding box center [516, 358] width 923 height 634
click at [139, 404] on div "Setting up your live class Poll for secs No correct answer Start poll" at bounding box center [516, 358] width 923 height 634
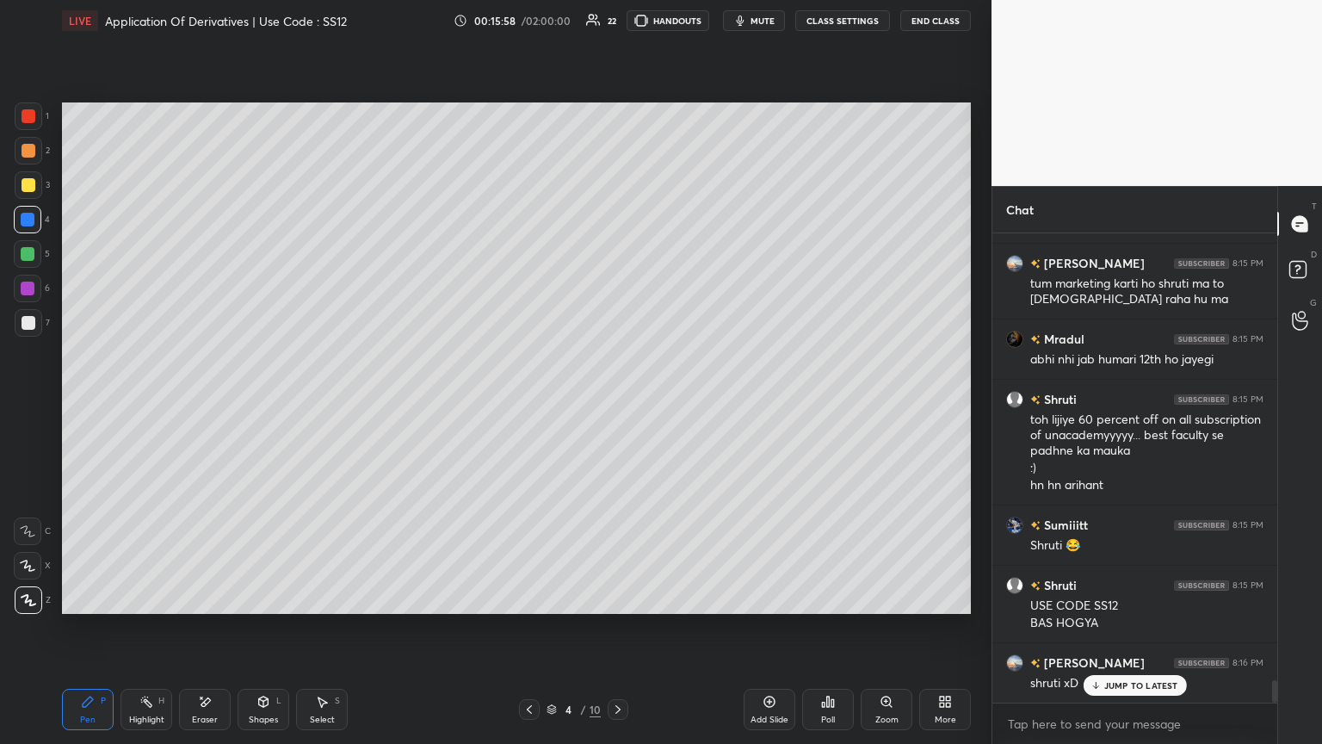
scroll to position [9380, 0]
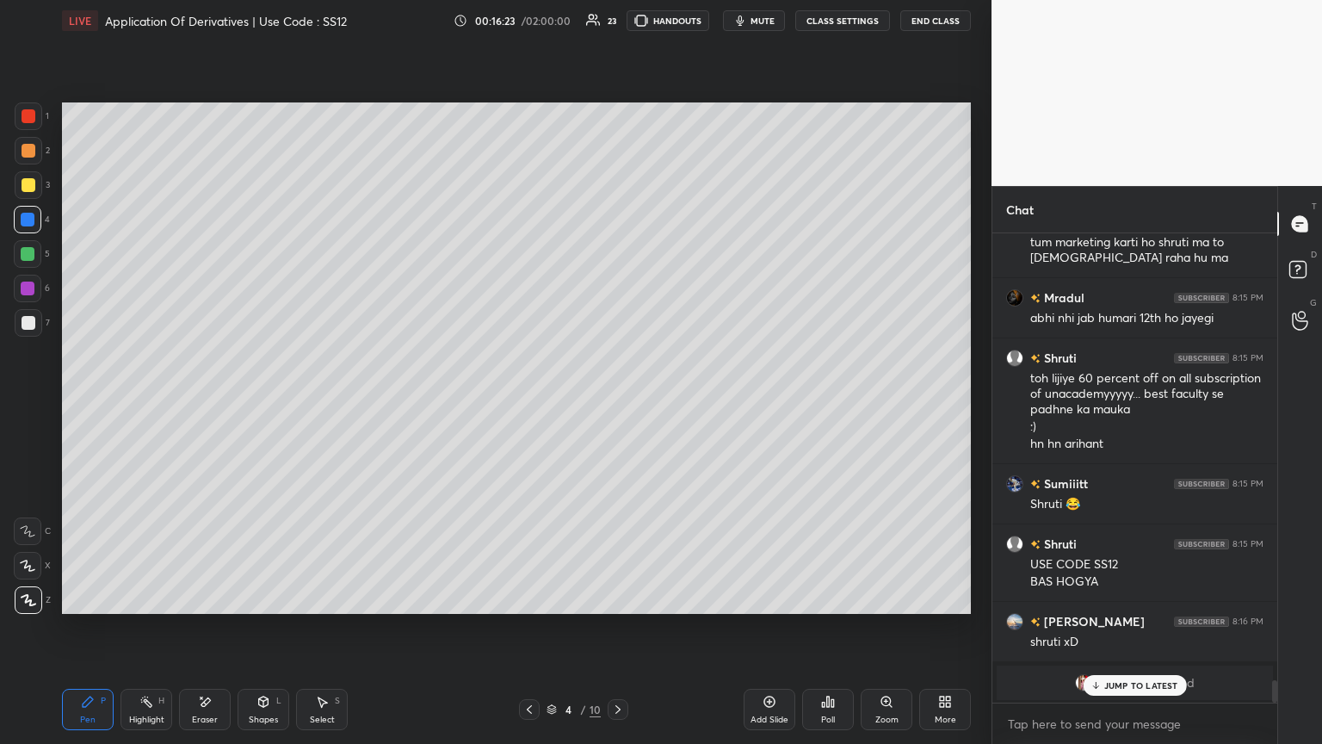
click at [617, 404] on div "Add Slide" at bounding box center [770, 719] width 38 height 9
click at [34, 320] on div at bounding box center [29, 323] width 14 height 14
click at [617, 404] on p "JUMP TO LATEST" at bounding box center [1141, 685] width 74 height 10
click at [530, 404] on icon at bounding box center [530, 709] width 14 height 14
click at [612, 404] on icon at bounding box center [617, 709] width 14 height 14
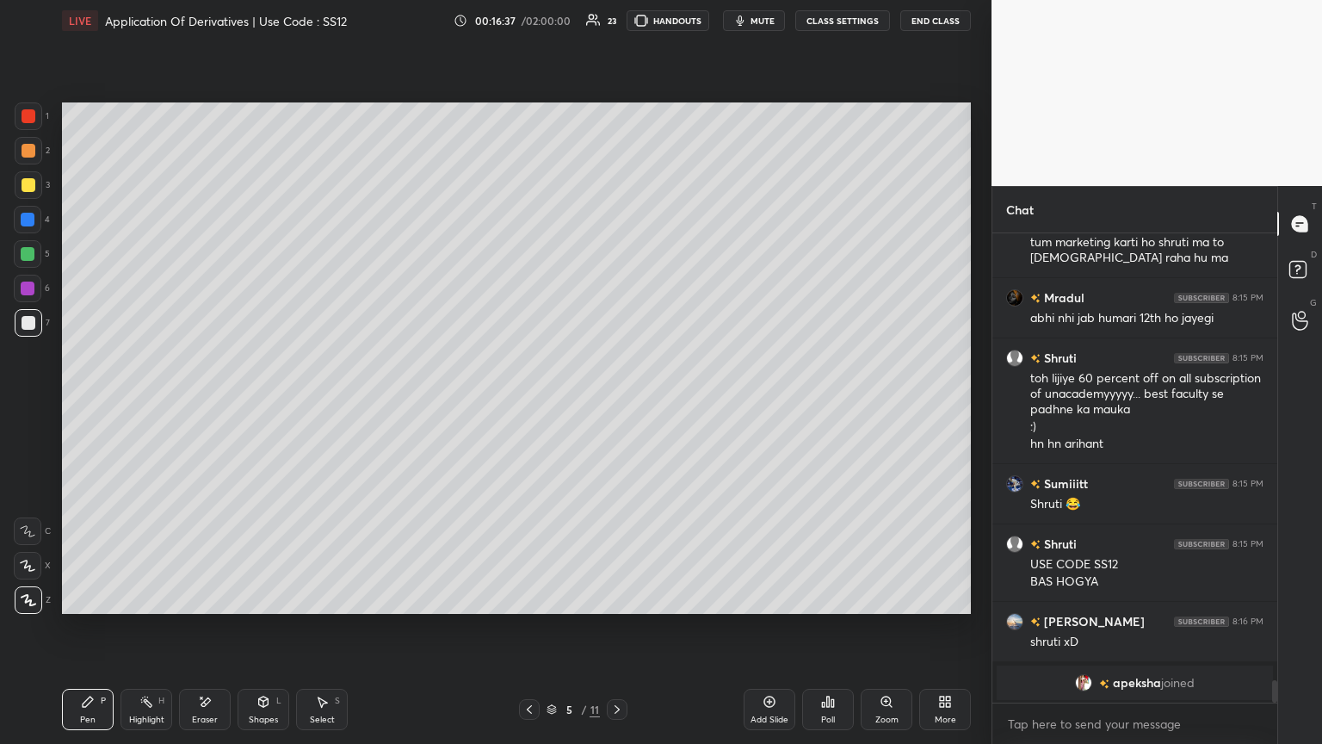
drag, startPoint x: 526, startPoint y: 702, endPoint x: 554, endPoint y: 696, distance: 28.4
click at [525, 404] on icon at bounding box center [530, 709] width 14 height 14
click at [616, 404] on icon at bounding box center [617, 709] width 14 height 14
click at [523, 404] on icon at bounding box center [530, 709] width 14 height 14
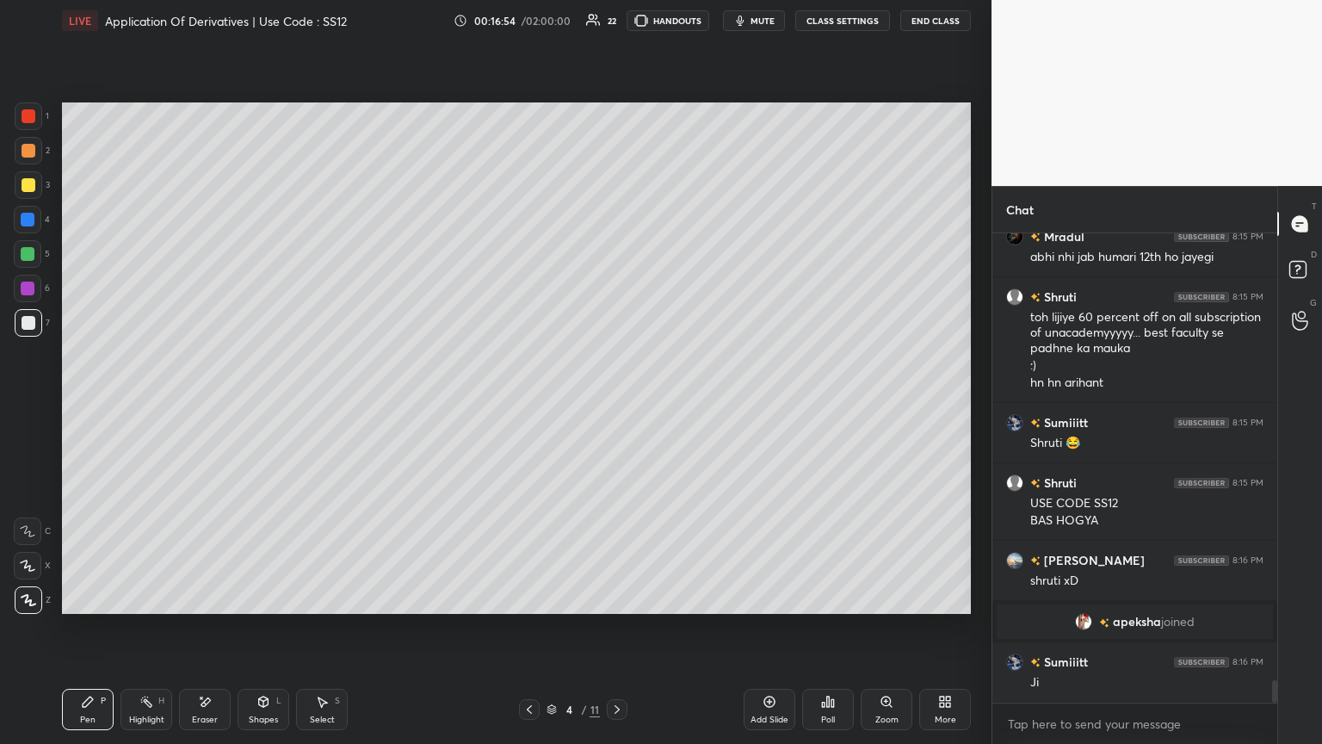
click at [28, 183] on div at bounding box center [29, 185] width 14 height 14
click at [28, 255] on div at bounding box center [28, 254] width 14 height 14
drag, startPoint x: 27, startPoint y: 105, endPoint x: 34, endPoint y: 117, distance: 14.3
click at [27, 107] on div at bounding box center [29, 116] width 28 height 28
click at [312, 404] on div "Select S" at bounding box center [322, 709] width 52 height 41
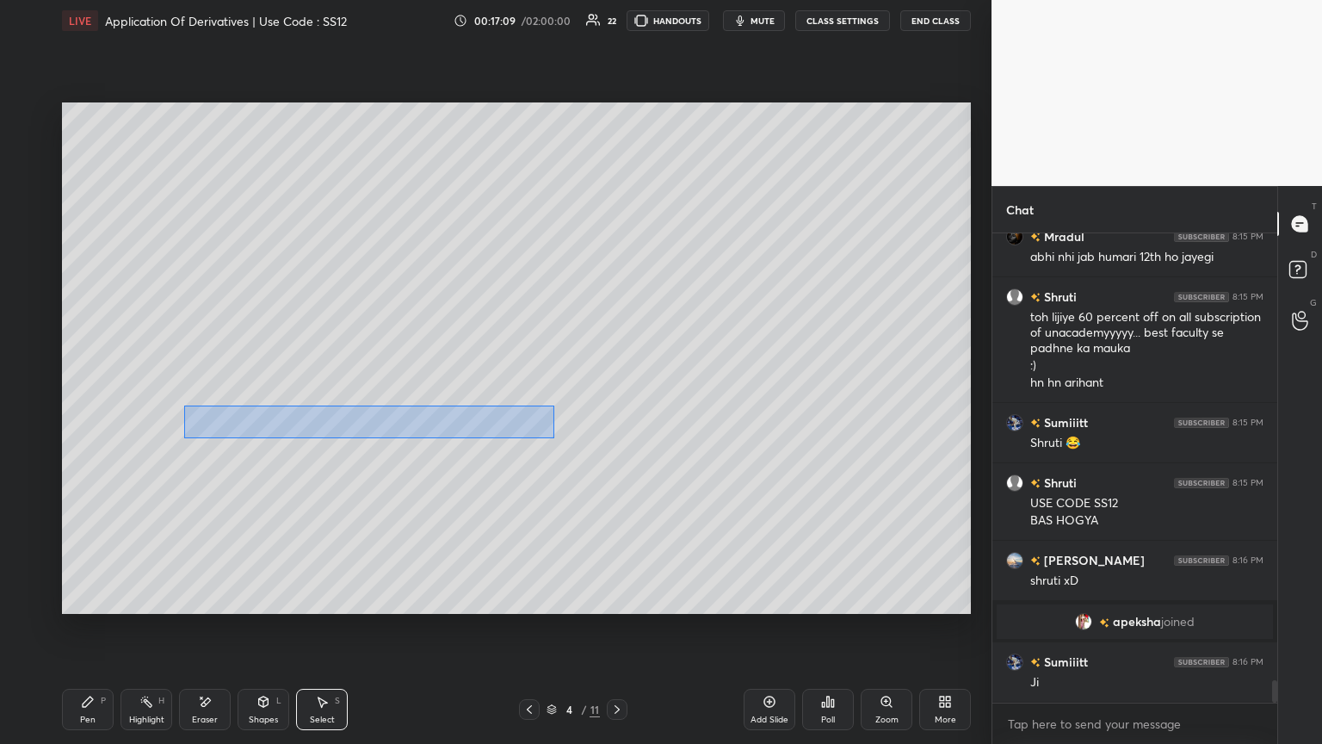
drag, startPoint x: 183, startPoint y: 405, endPoint x: 554, endPoint y: 438, distance: 372.5
click at [554, 404] on div "0 ° Undo Copy Duplicate Duplicate to new slide Delete" at bounding box center [516, 357] width 909 height 511
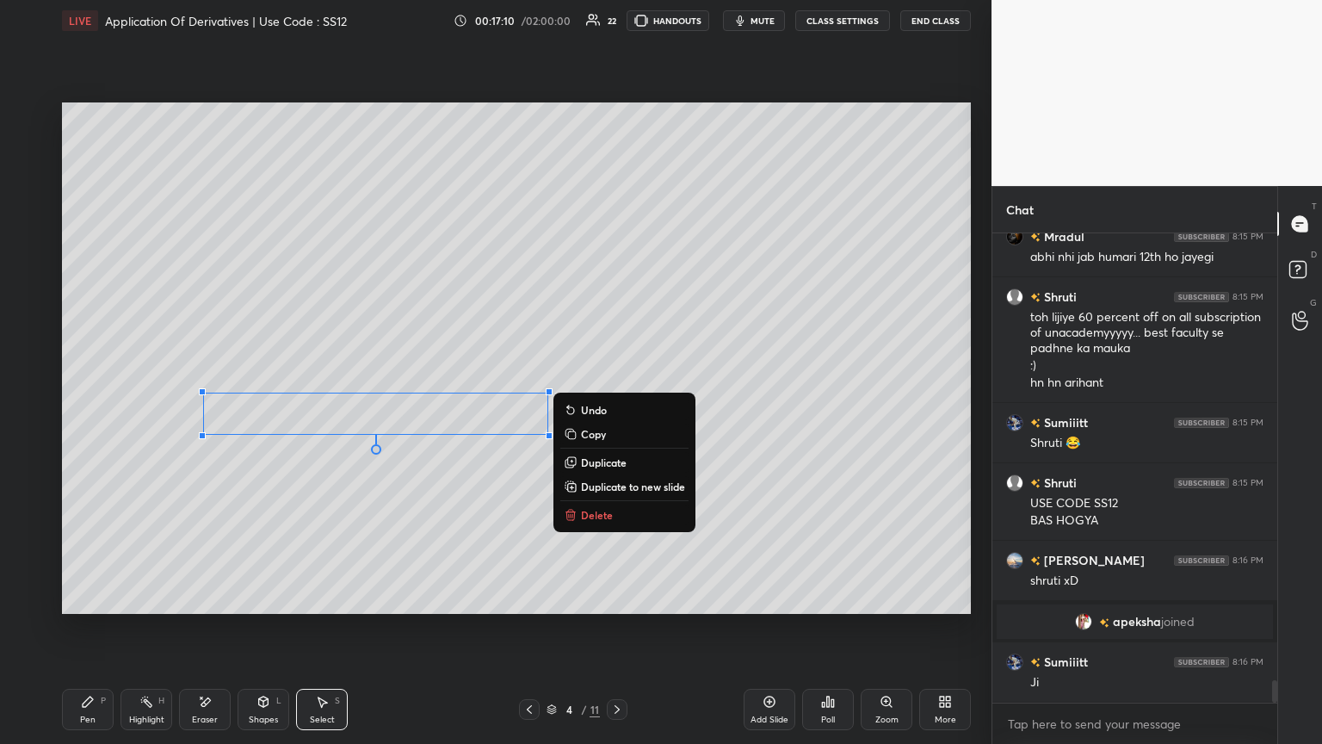
click at [586, 404] on p "Delete" at bounding box center [597, 515] width 32 height 14
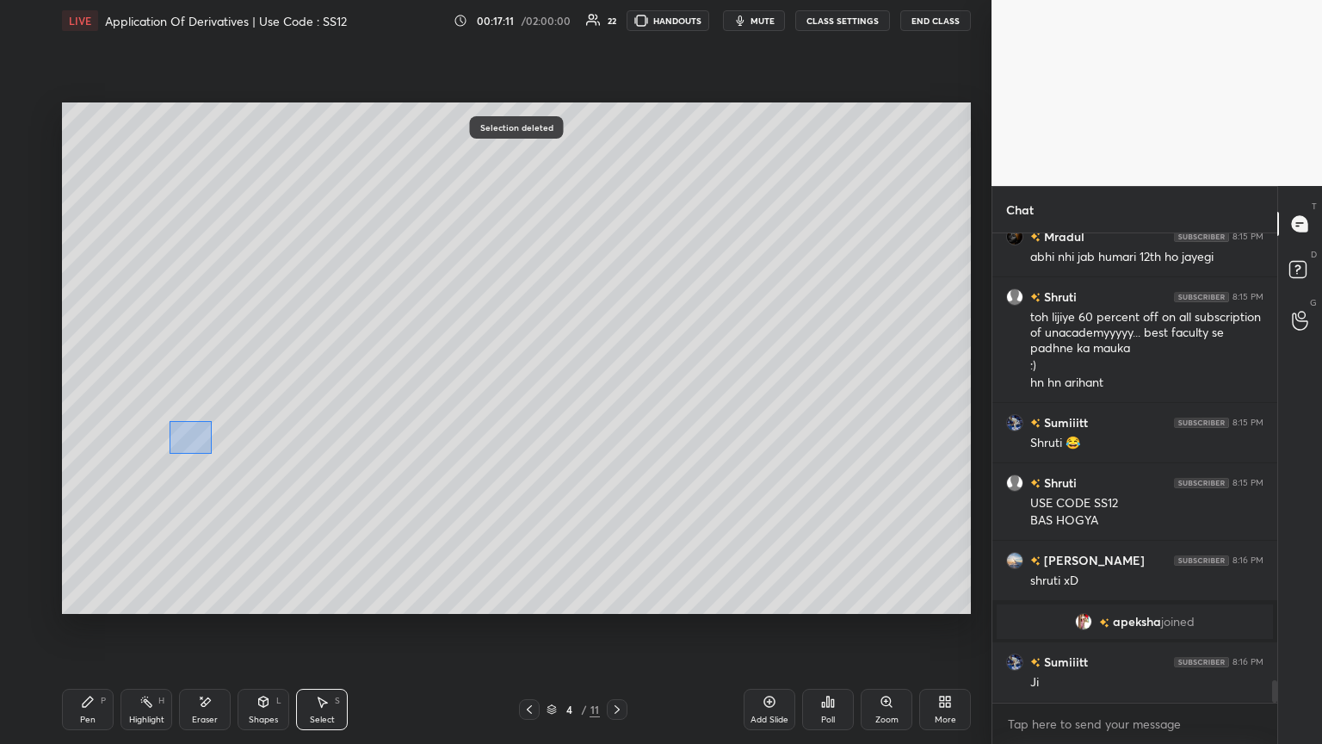
drag, startPoint x: 169, startPoint y: 420, endPoint x: 211, endPoint y: 454, distance: 53.9
click at [211, 404] on div "0 ° Undo Copy Duplicate Duplicate to new slide Delete" at bounding box center [516, 357] width 909 height 511
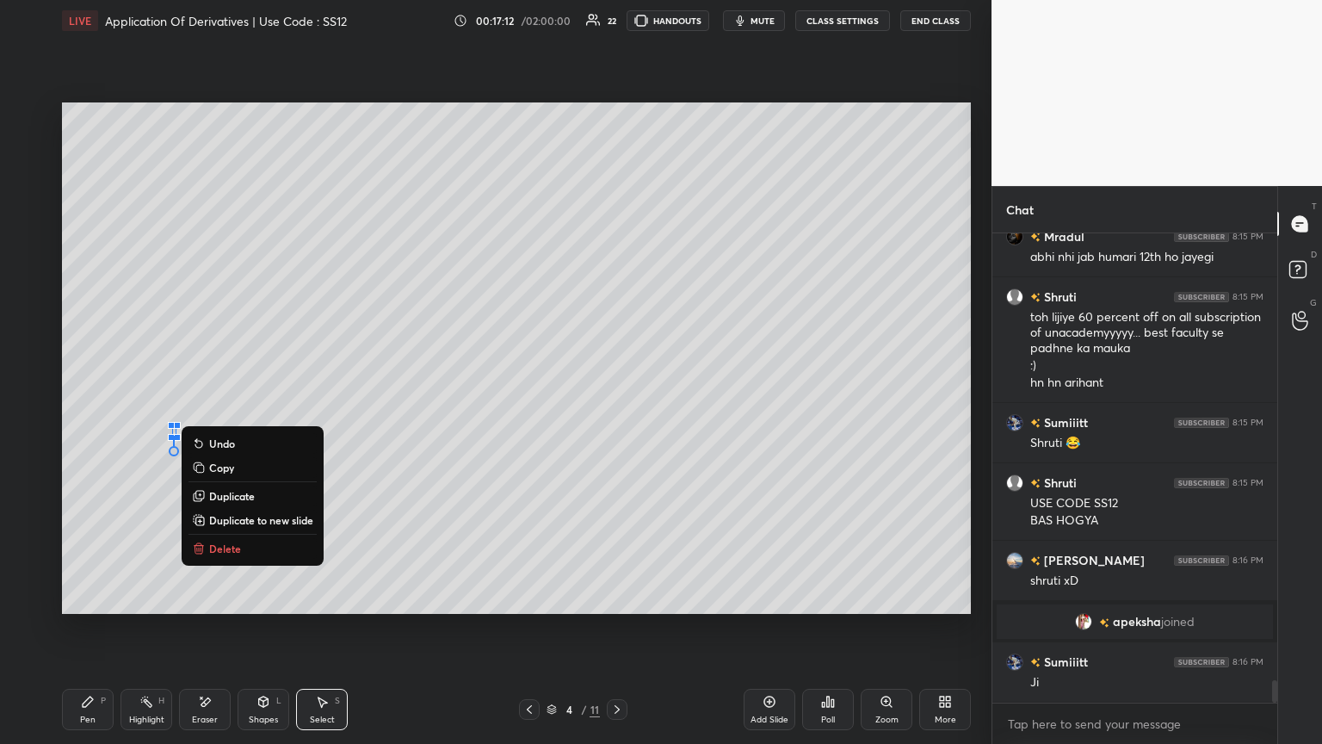
drag, startPoint x: 262, startPoint y: 541, endPoint x: 240, endPoint y: 591, distance: 53.6
click at [263, 404] on button "Delete" at bounding box center [253, 548] width 128 height 21
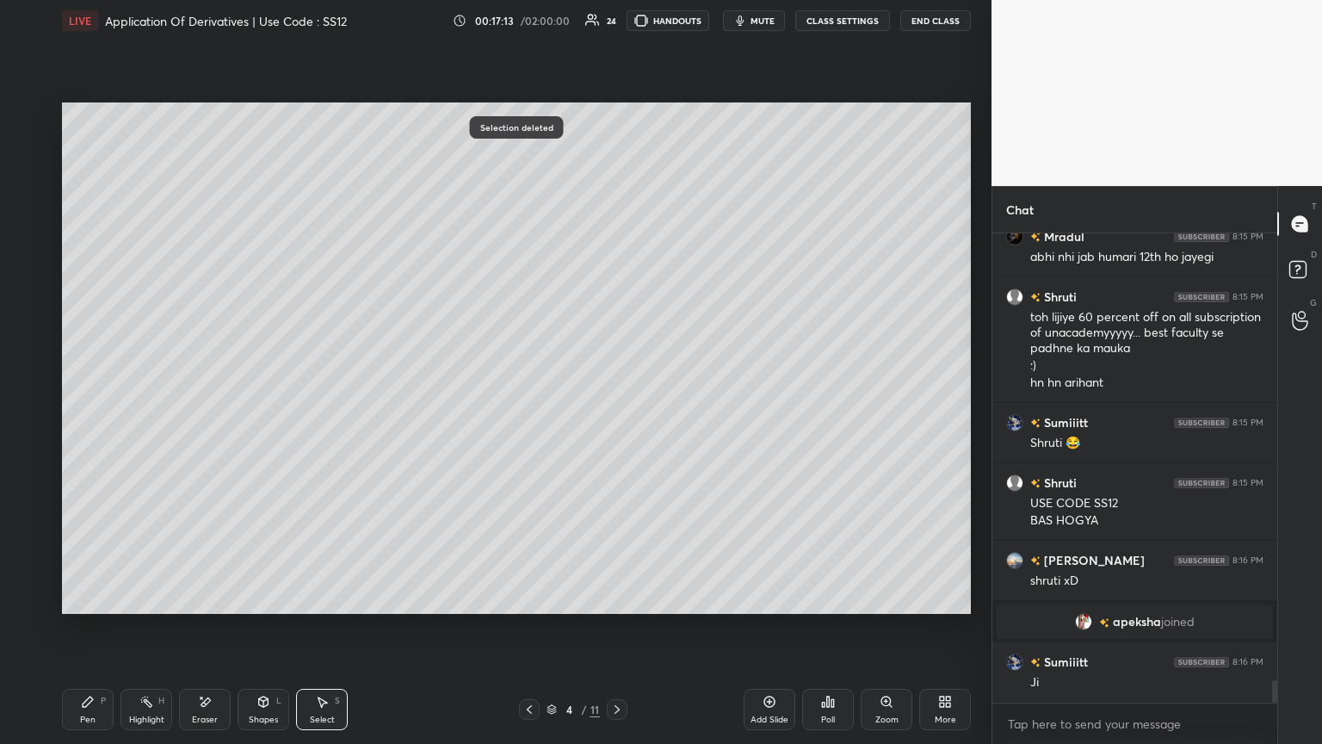
click at [83, 404] on div "Pen" at bounding box center [87, 719] width 15 height 9
click at [24, 314] on div at bounding box center [29, 323] width 28 height 28
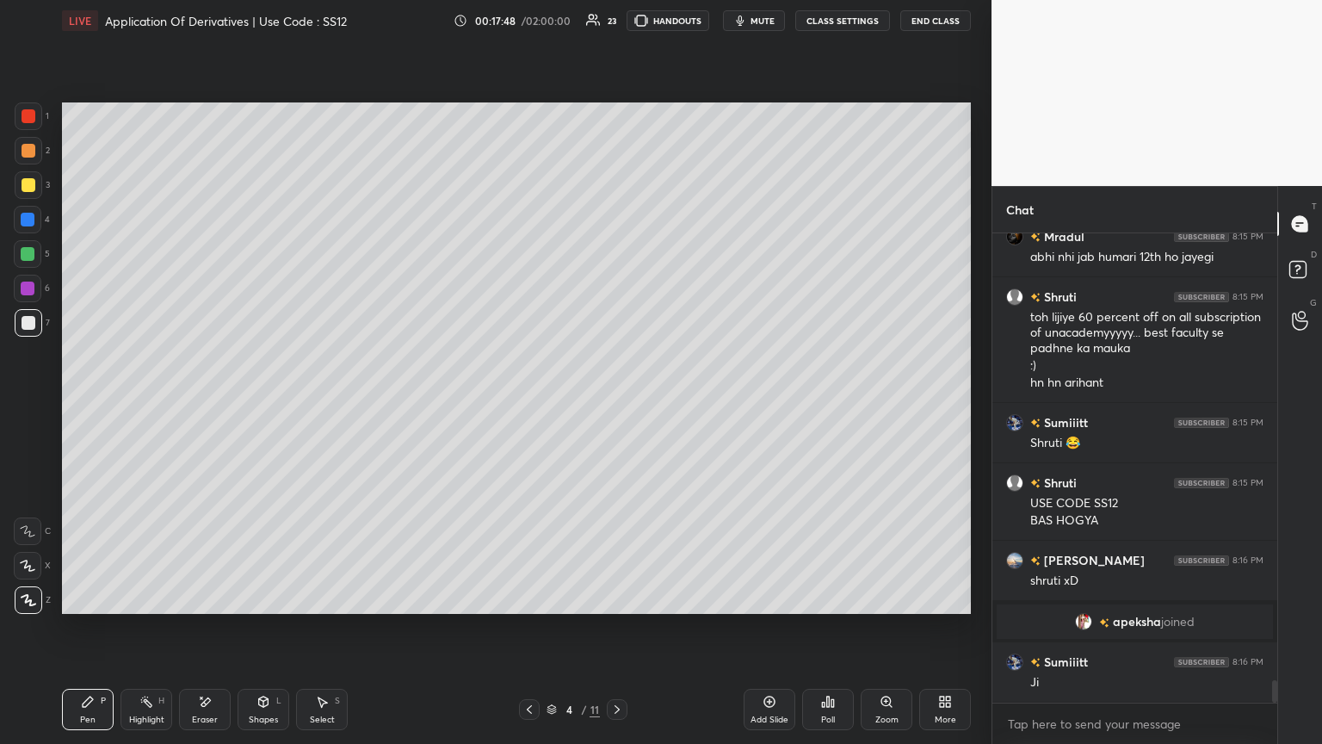
click at [334, 404] on div "Select S" at bounding box center [322, 709] width 52 height 41
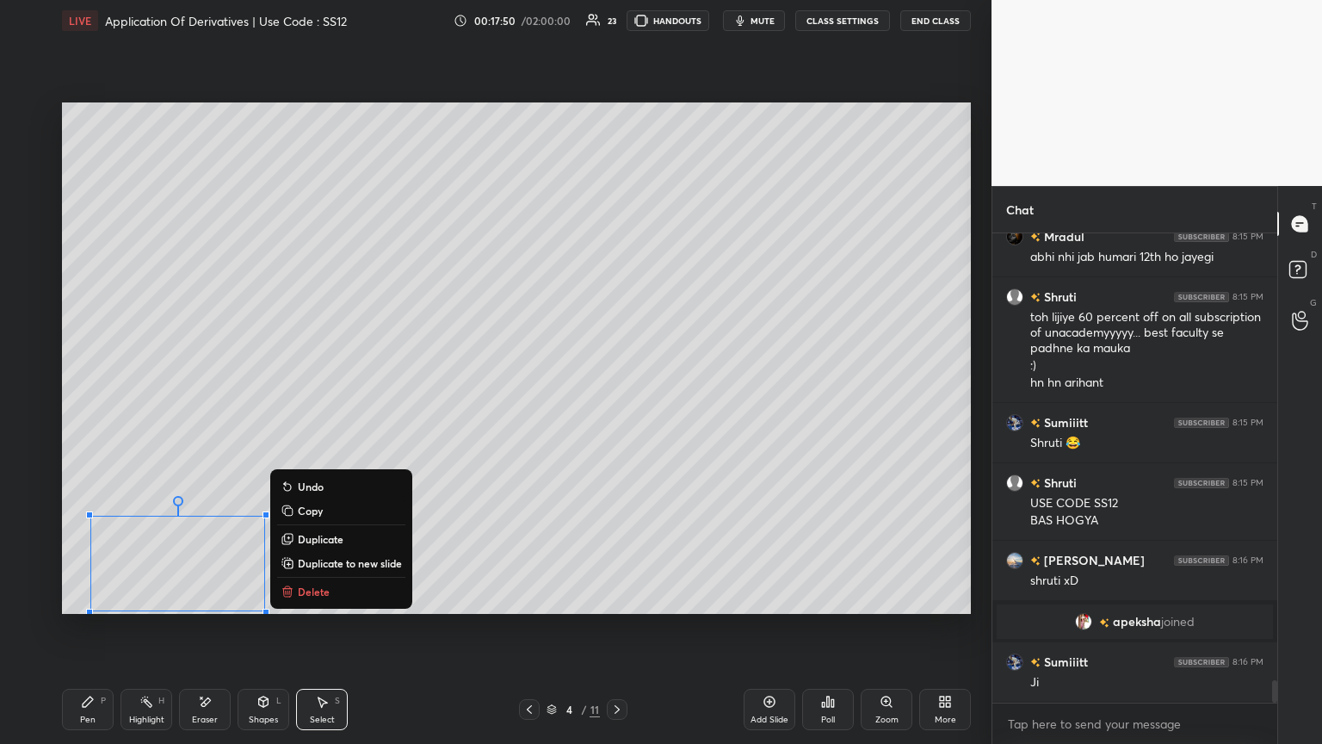
drag, startPoint x: 87, startPoint y: 516, endPoint x: 359, endPoint y: 613, distance: 288.9
click at [356, 404] on div "0 ° Undo Copy Duplicate Duplicate to new slide Delete Setting up your live clas…" at bounding box center [516, 358] width 923 height 634
click at [325, 404] on p "Delete" at bounding box center [314, 592] width 32 height 14
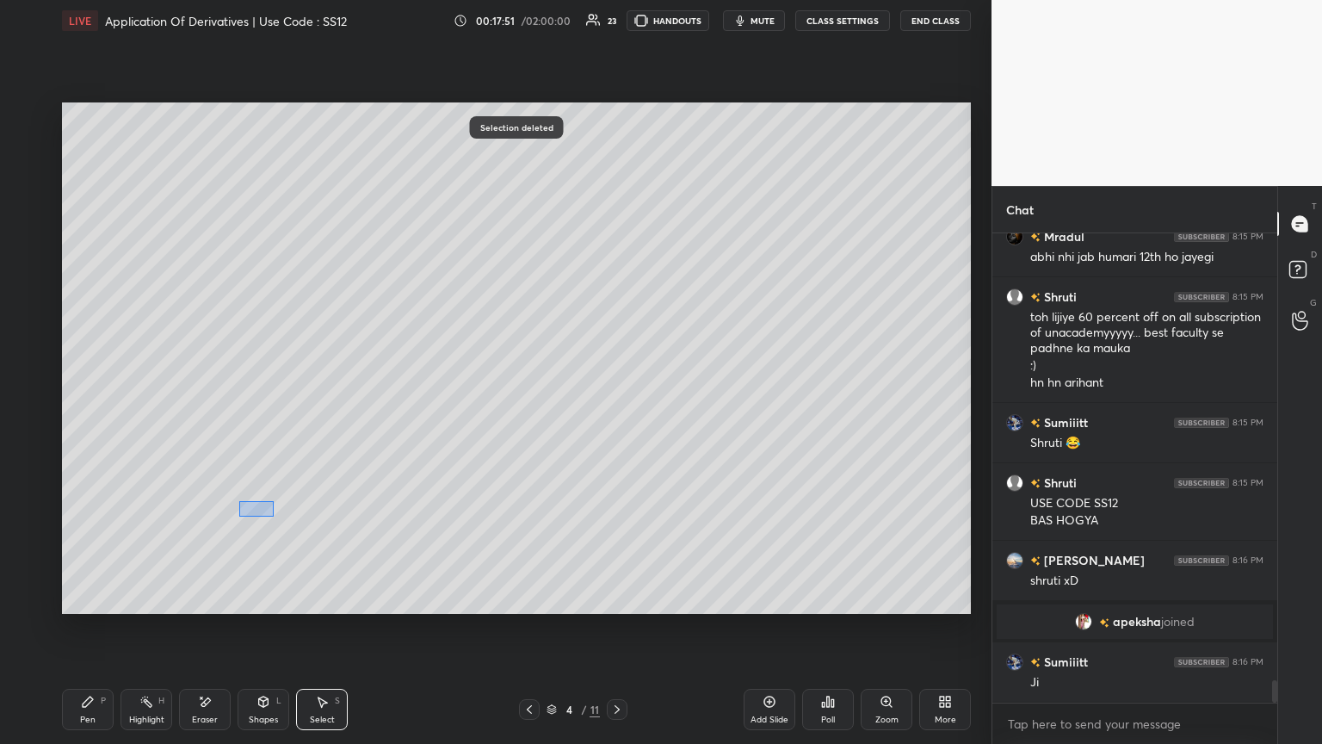
drag, startPoint x: 239, startPoint y: 500, endPoint x: 382, endPoint y: 563, distance: 156.1
click at [383, 404] on div "0 ° Undo Copy Duplicate Duplicate to new slide Delete" at bounding box center [516, 357] width 909 height 511
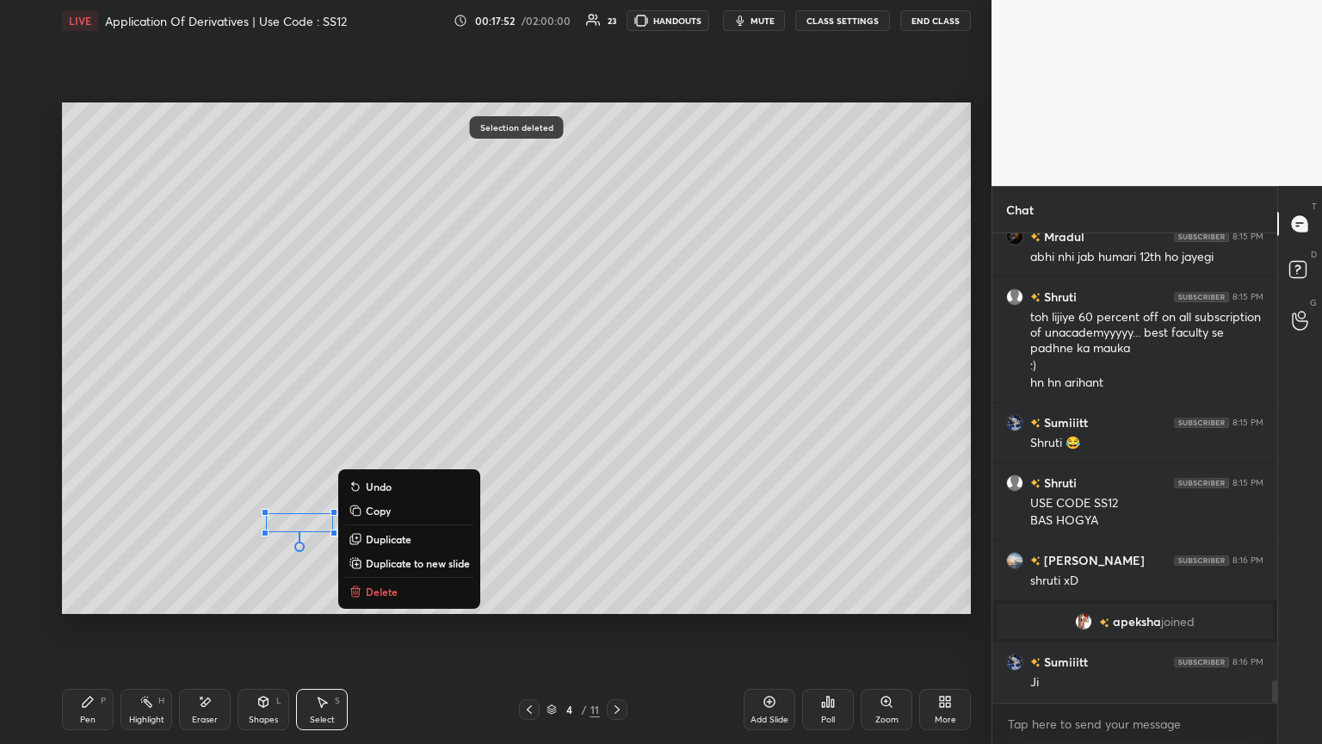
drag, startPoint x: 392, startPoint y: 596, endPoint x: 338, endPoint y: 613, distance: 56.1
click at [392, 404] on p "Delete" at bounding box center [382, 592] width 32 height 14
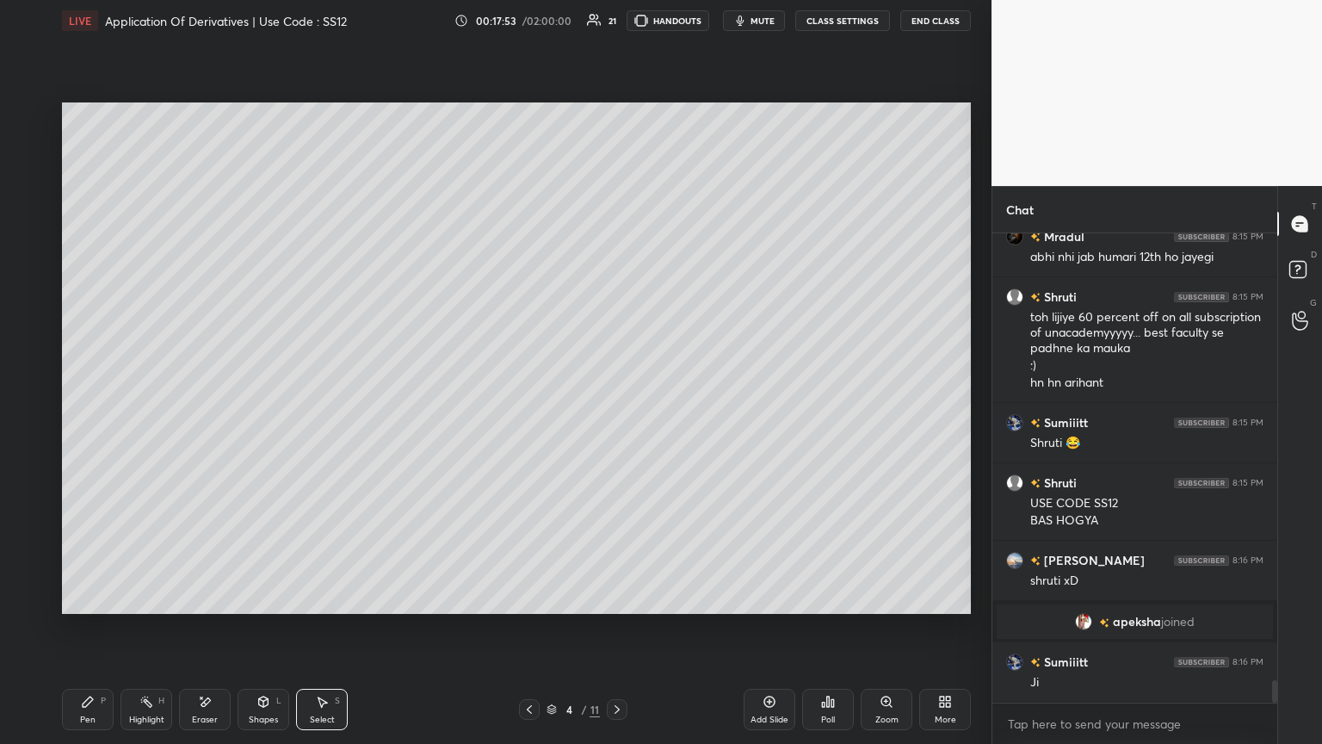
click at [93, 404] on icon at bounding box center [88, 702] width 14 height 14
click at [617, 404] on div "Add Slide" at bounding box center [770, 709] width 52 height 41
click at [211, 404] on icon at bounding box center [205, 702] width 14 height 15
drag, startPoint x: 96, startPoint y: 709, endPoint x: 116, endPoint y: 645, distance: 67.5
click at [96, 404] on div "Pen P" at bounding box center [88, 709] width 52 height 41
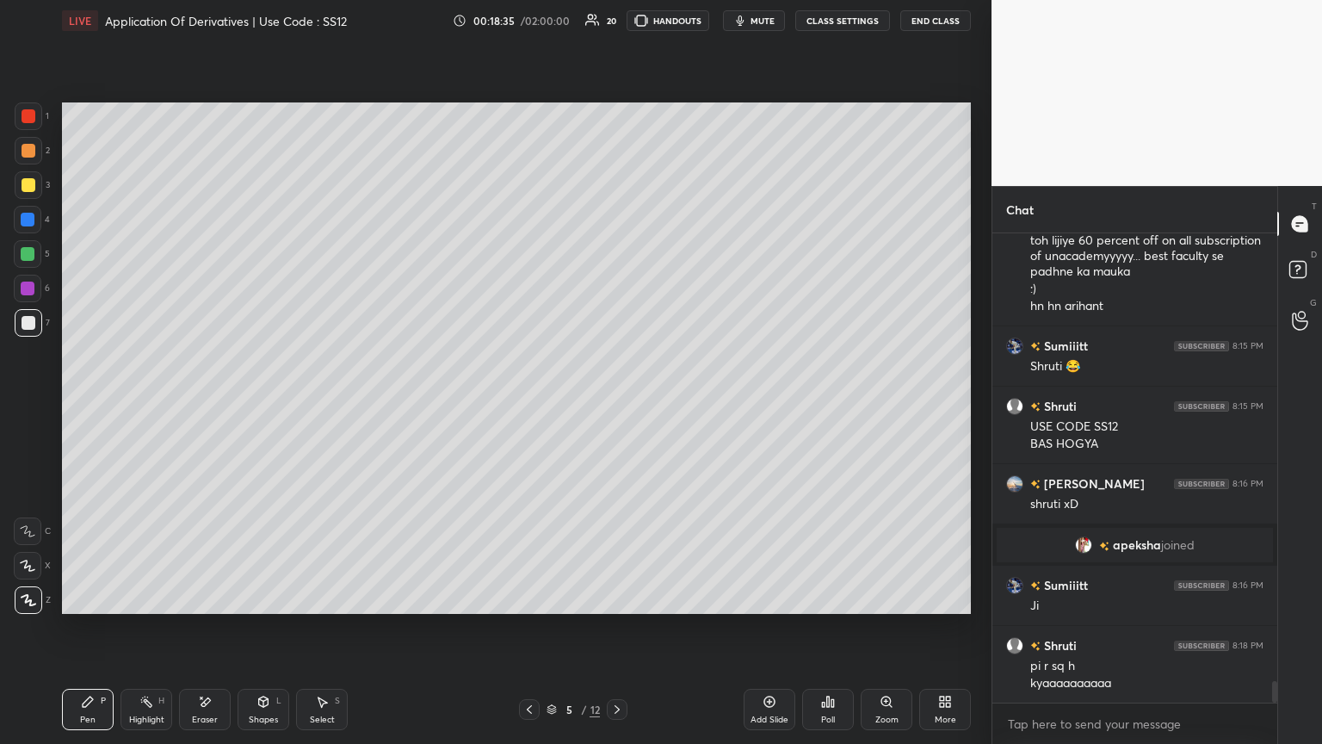
scroll to position [9579, 0]
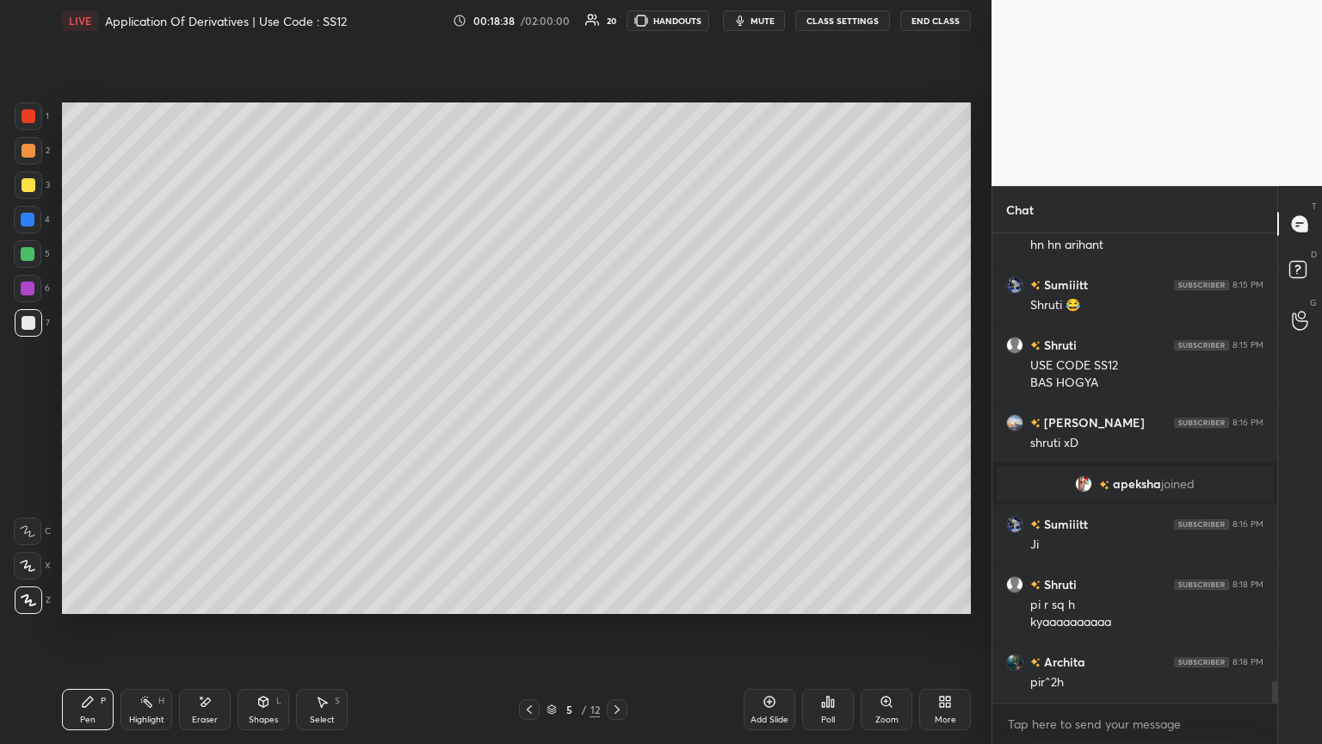
click at [535, 404] on icon at bounding box center [530, 709] width 14 height 14
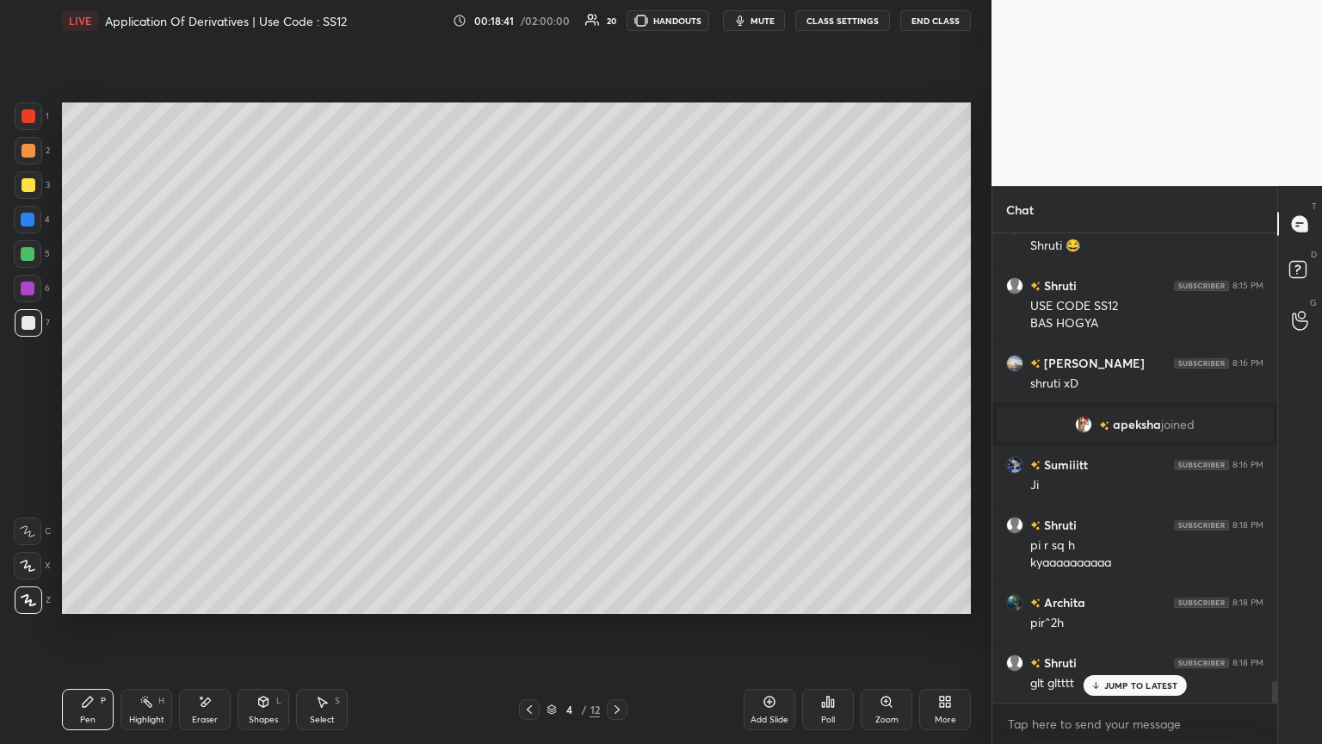
click at [617, 404] on icon at bounding box center [617, 709] width 14 height 14
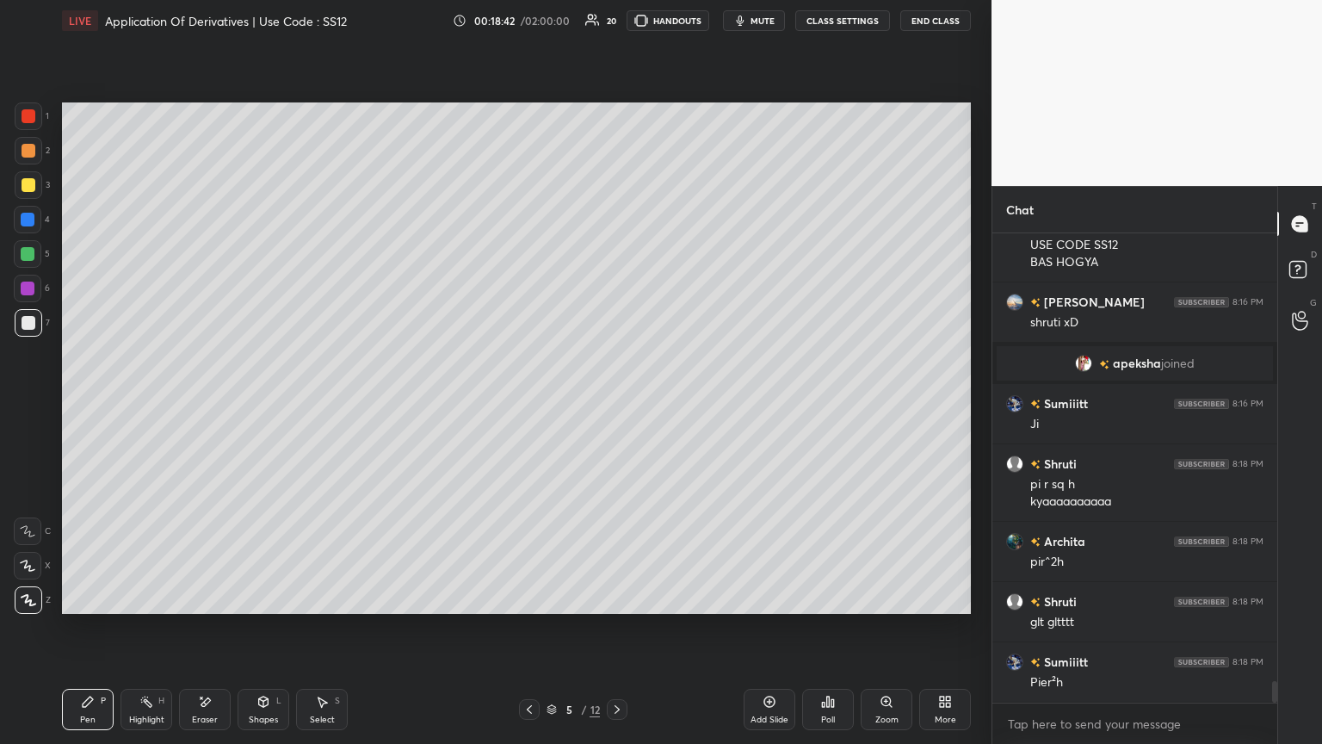
click at [351, 404] on div "Pen P Highlight H Eraser Shapes L Select S" at bounding box center [232, 709] width 341 height 41
click at [341, 404] on div "Select S" at bounding box center [322, 709] width 52 height 41
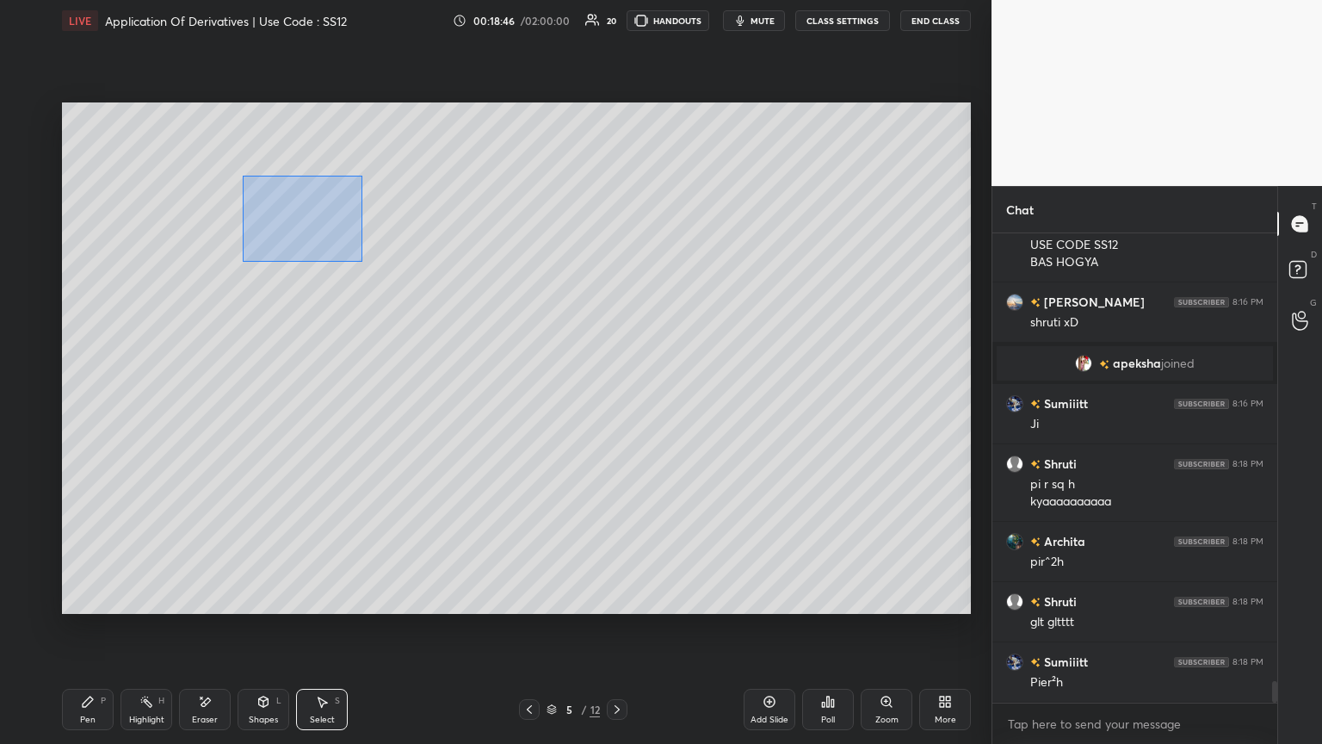
drag, startPoint x: 246, startPoint y: 183, endPoint x: 366, endPoint y: 264, distance: 144.9
click at [363, 262] on div "0 ° Undo Copy Duplicate Duplicate to new slide Delete" at bounding box center [516, 357] width 909 height 511
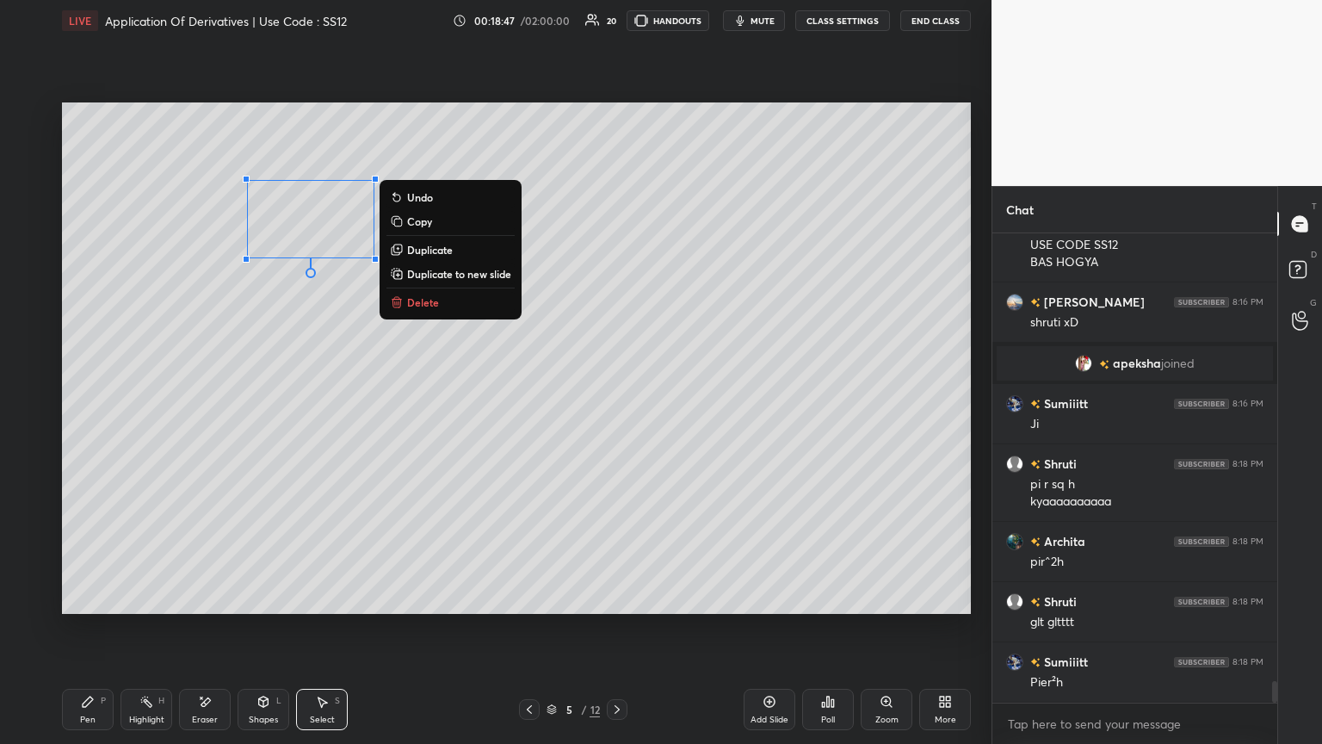
click at [412, 300] on p "Delete" at bounding box center [423, 302] width 32 height 14
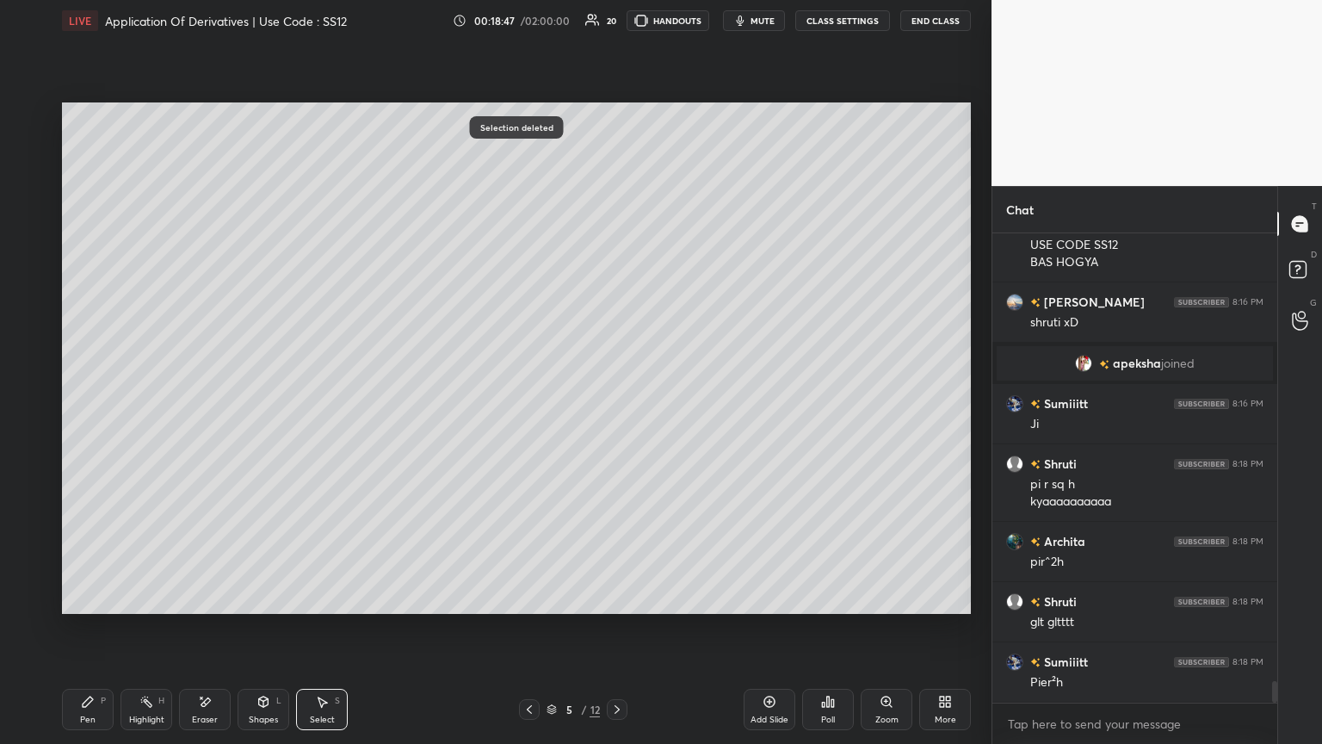
click at [90, 404] on icon at bounding box center [88, 702] width 14 height 14
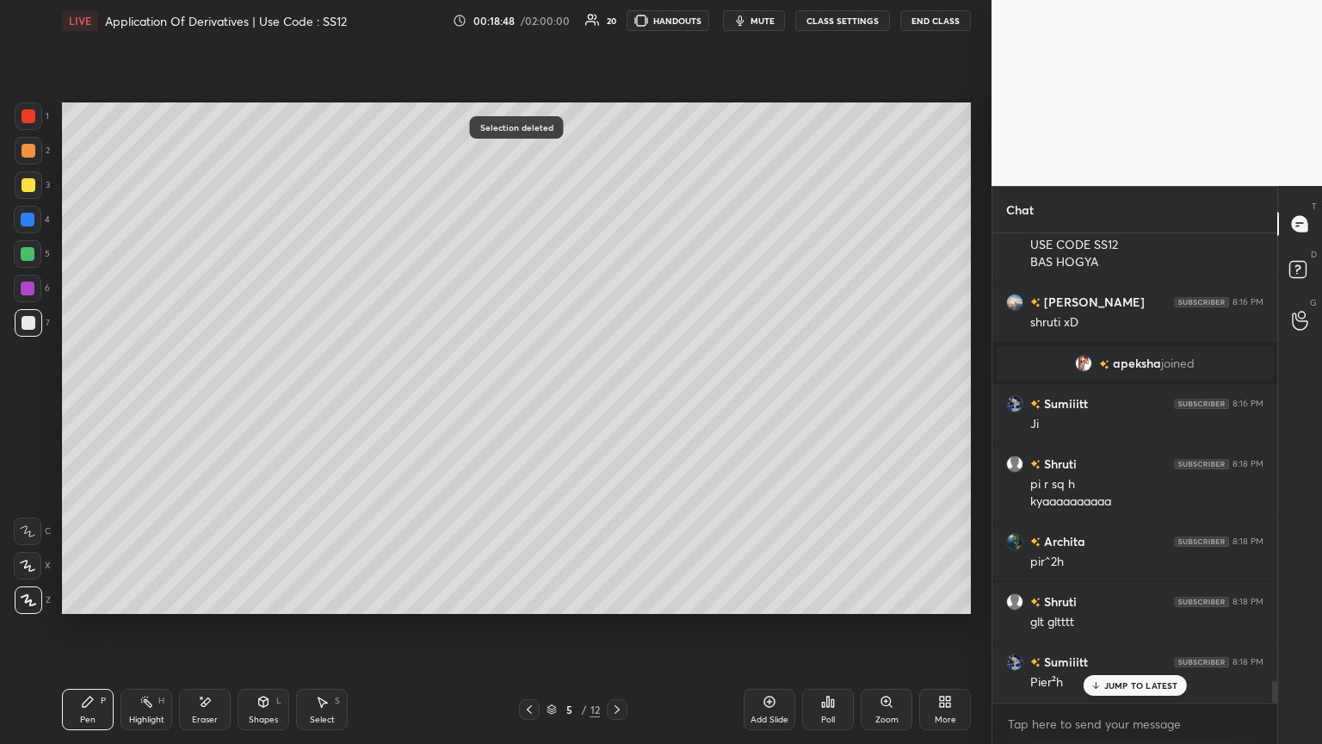
scroll to position [9759, 0]
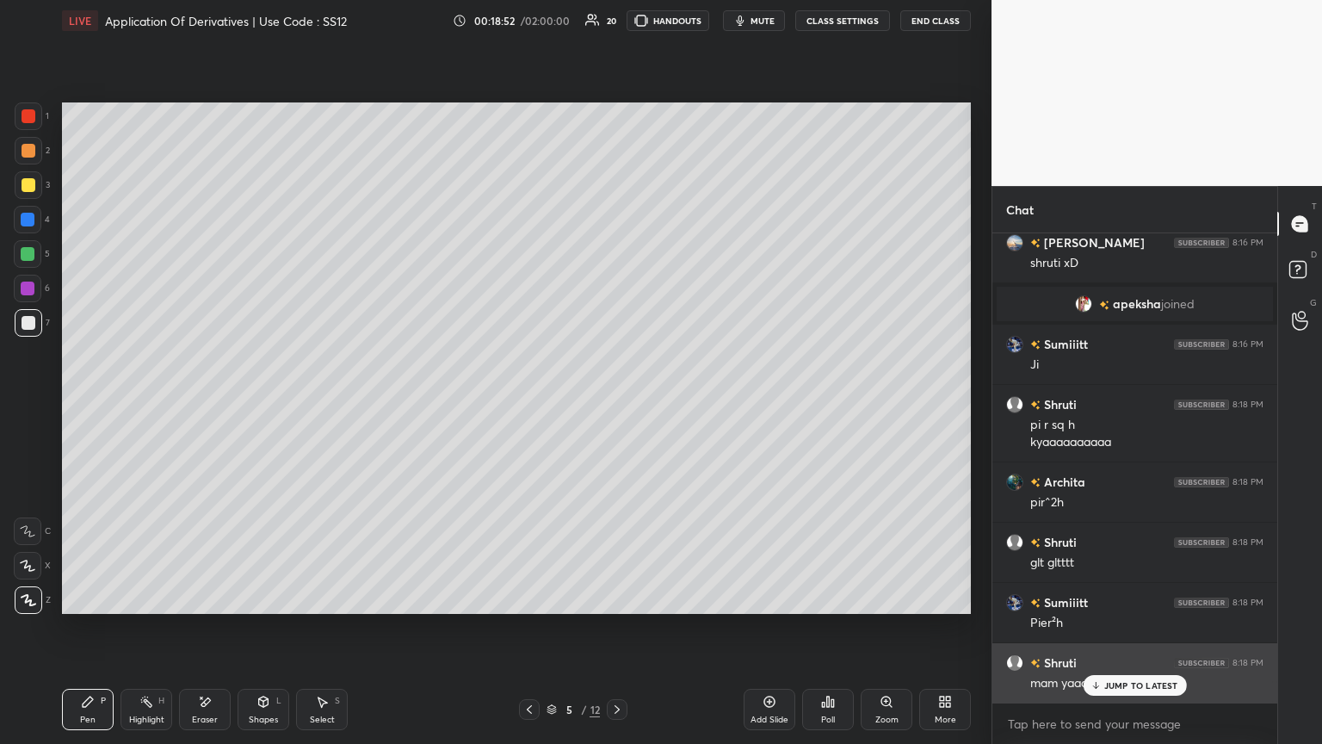
click at [617, 404] on div "mam yaad rkha kro" at bounding box center [1146, 681] width 233 height 21
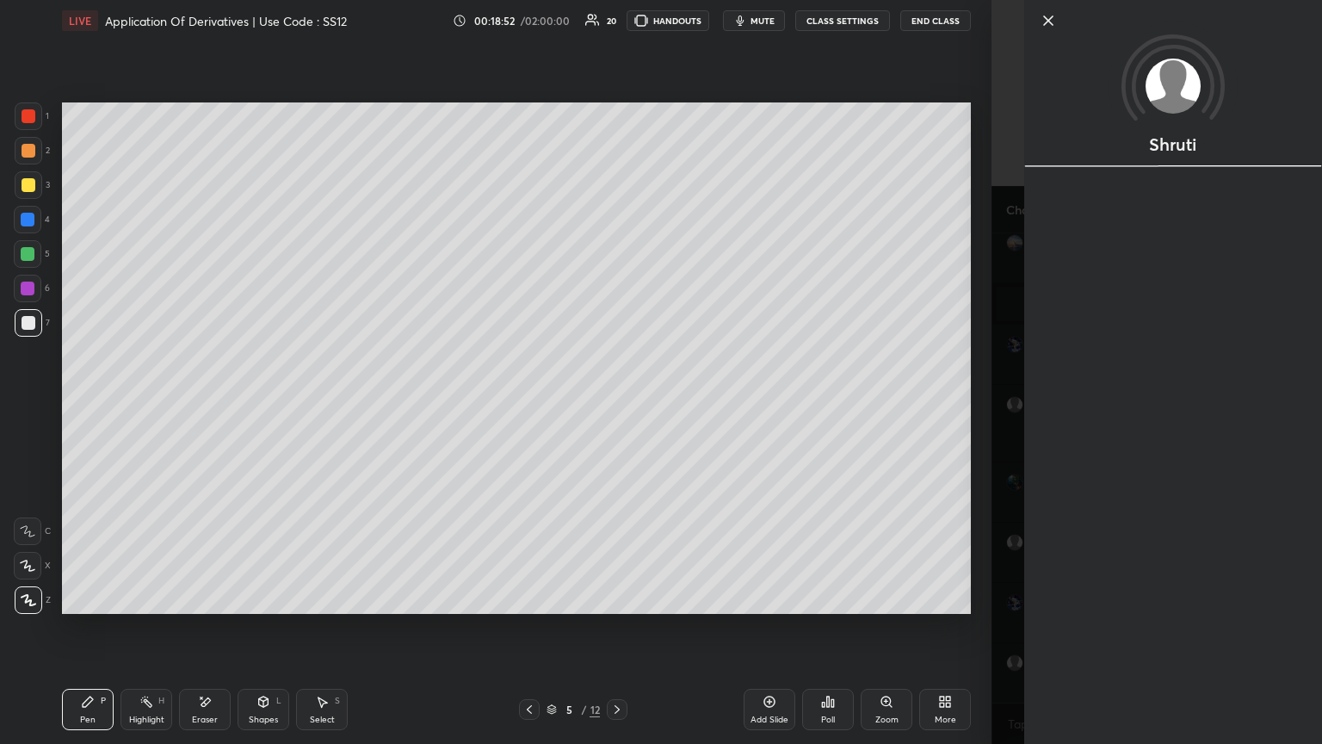
drag, startPoint x: 1120, startPoint y: 691, endPoint x: 1093, endPoint y: 684, distance: 27.6
click at [617, 404] on div "Shruti" at bounding box center [1173, 372] width 298 height 744
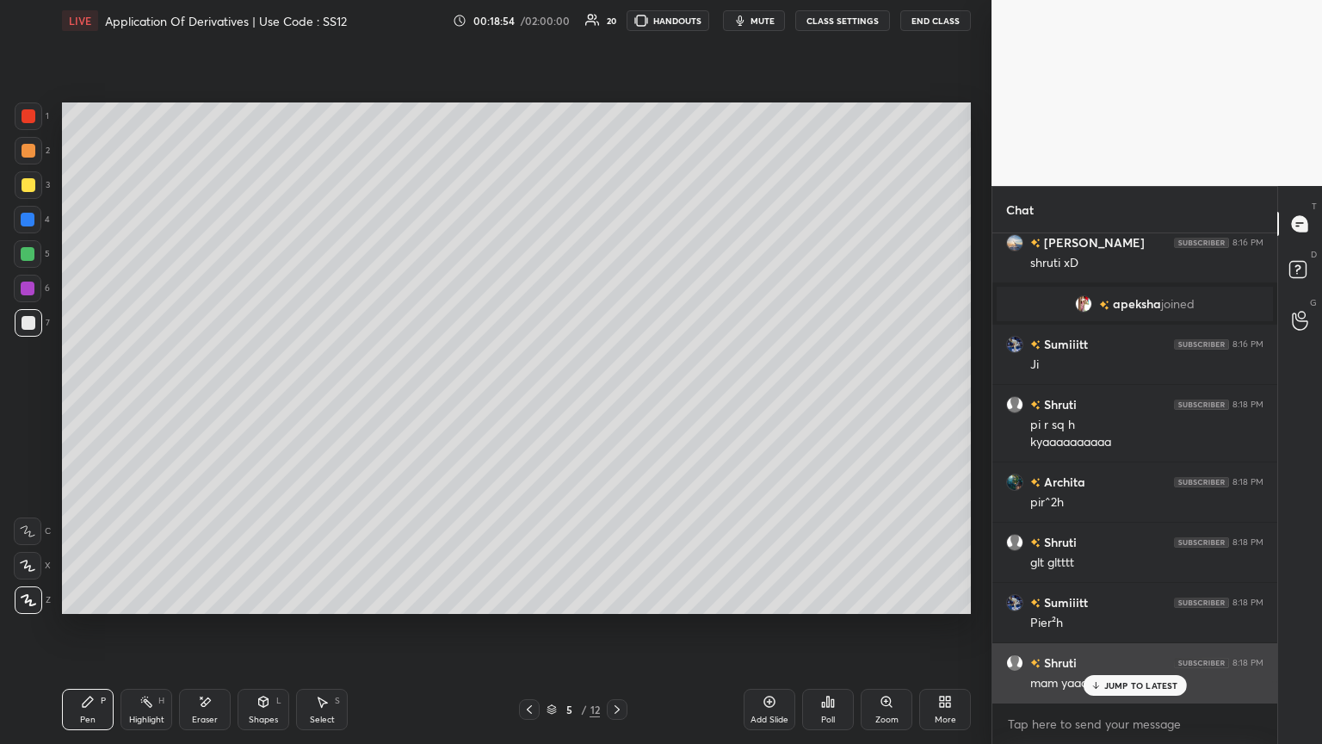
click at [617, 404] on div "Shruti 8:18 PM mam yaad rkha kro" at bounding box center [1135, 672] width 285 height 59
click at [617, 404] on div "JUMP TO LATEST" at bounding box center [1134, 685] width 103 height 21
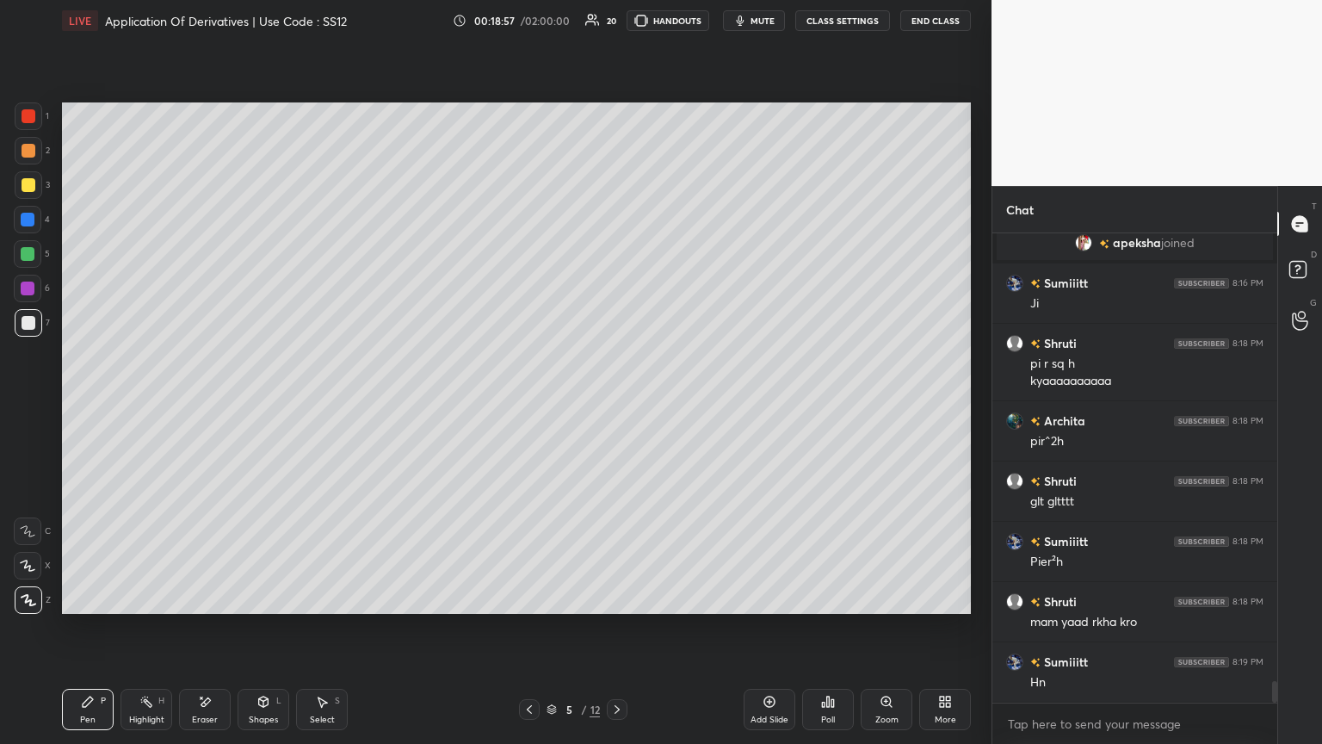
scroll to position [9879, 0]
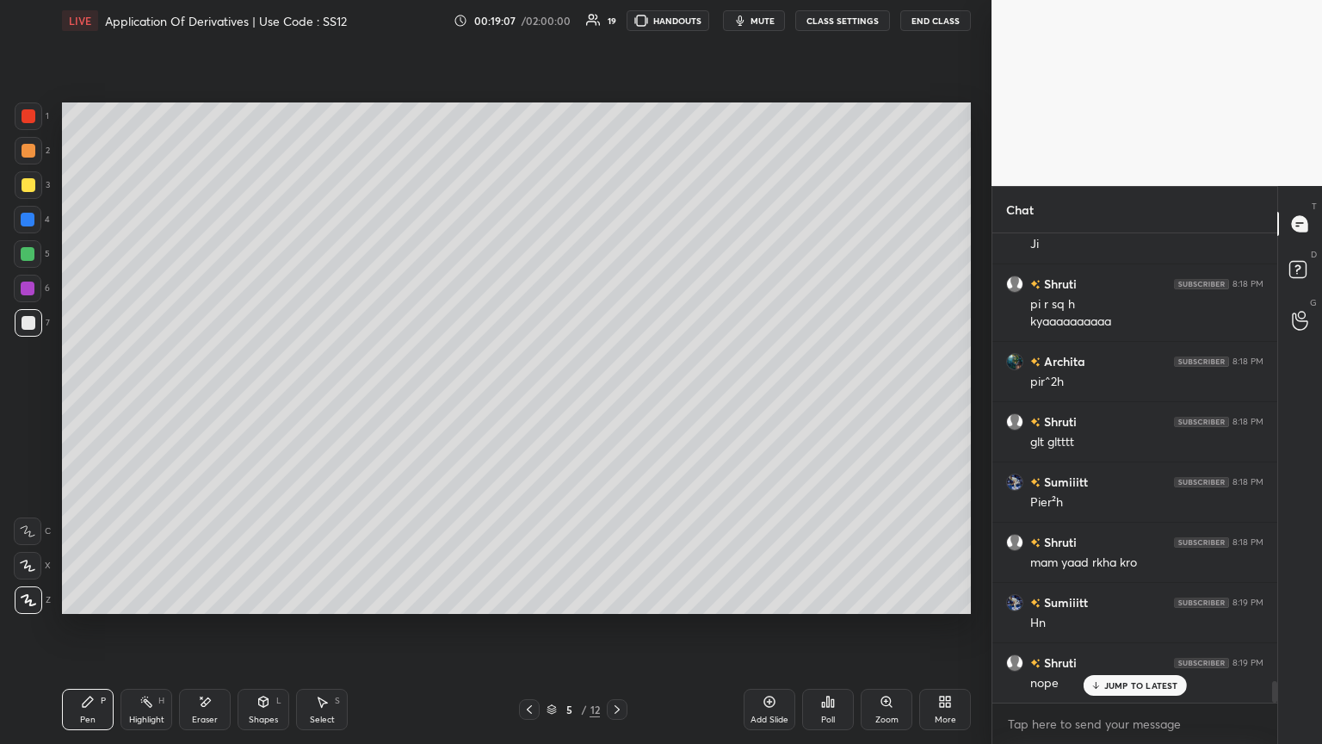
click at [18, 324] on div at bounding box center [29, 323] width 28 height 28
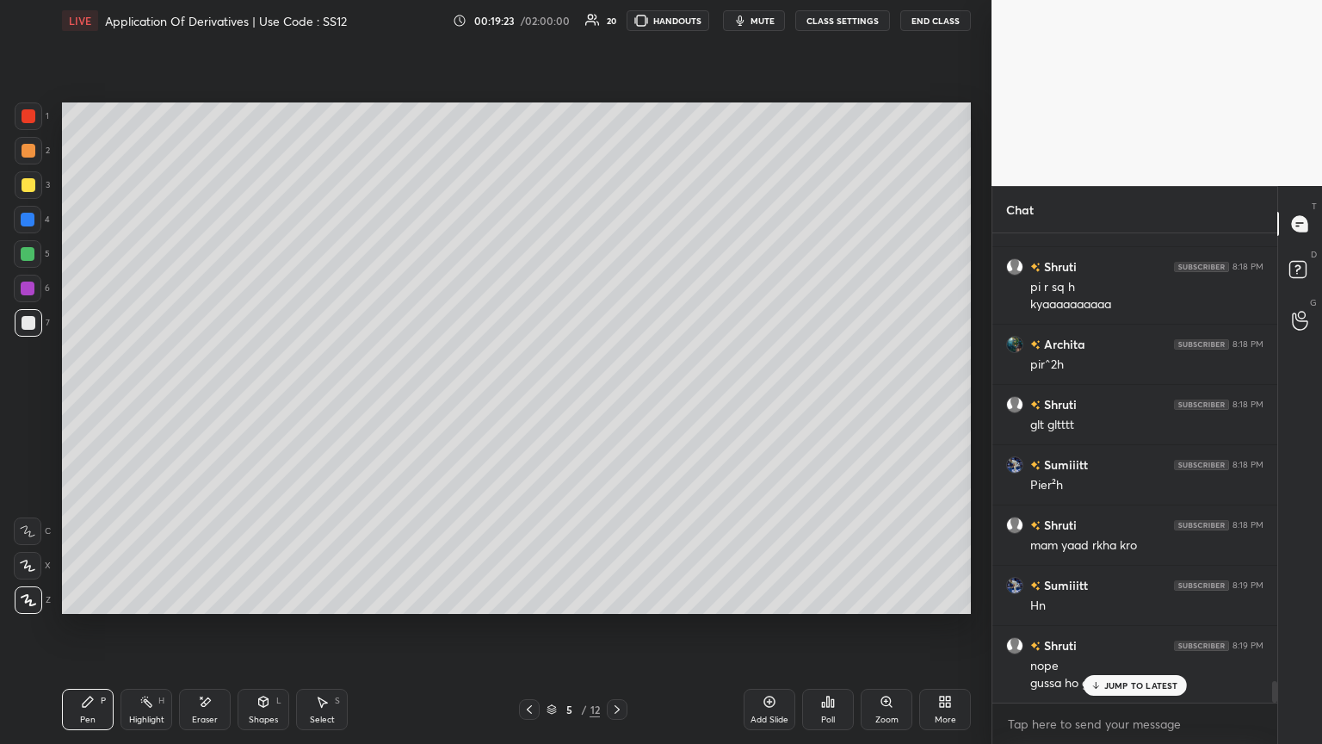
drag, startPoint x: 622, startPoint y: 715, endPoint x: 607, endPoint y: 694, distance: 26.0
click at [617, 404] on icon at bounding box center [617, 709] width 14 height 14
drag, startPoint x: 328, startPoint y: 715, endPoint x: 327, endPoint y: 691, distance: 24.1
click at [328, 404] on div "Select" at bounding box center [322, 719] width 25 height 9
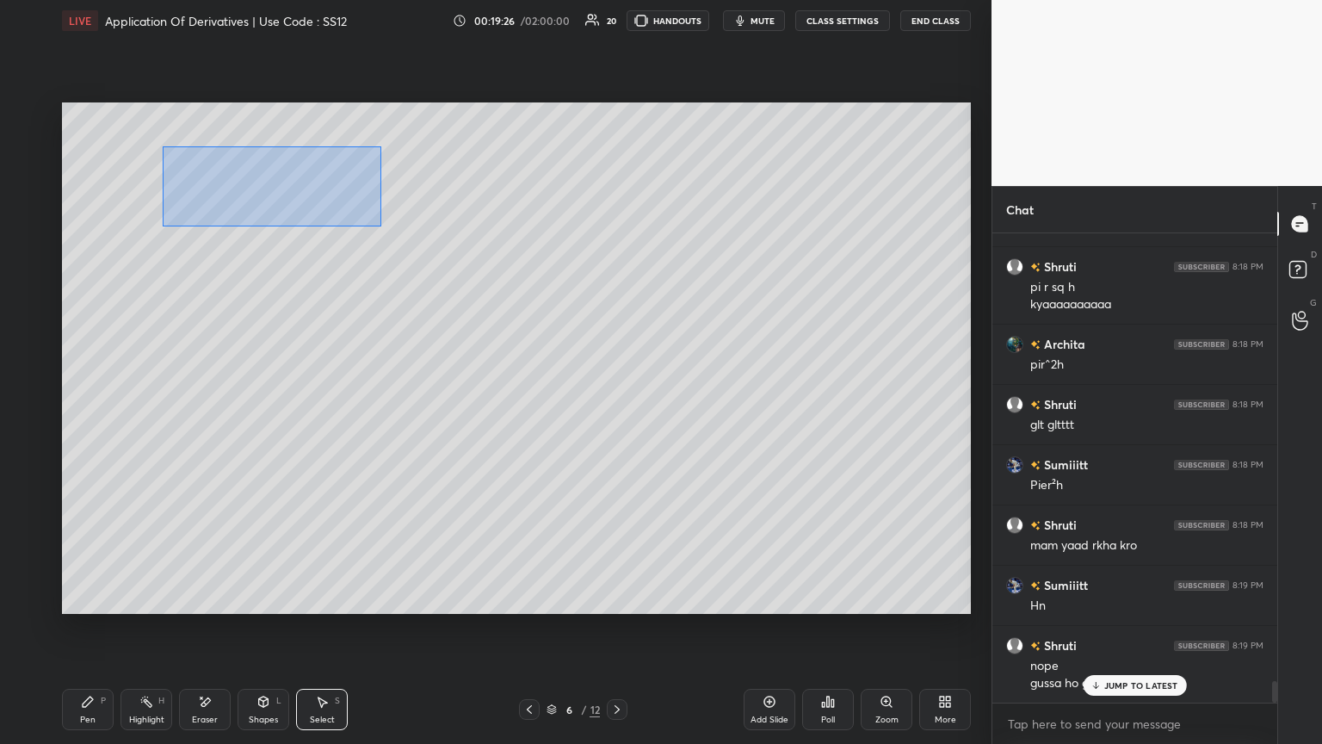
drag, startPoint x: 162, startPoint y: 145, endPoint x: 383, endPoint y: 227, distance: 235.9
click at [384, 227] on div "0 ° Undo Copy Duplicate Duplicate to new slide Delete" at bounding box center [516, 357] width 909 height 511
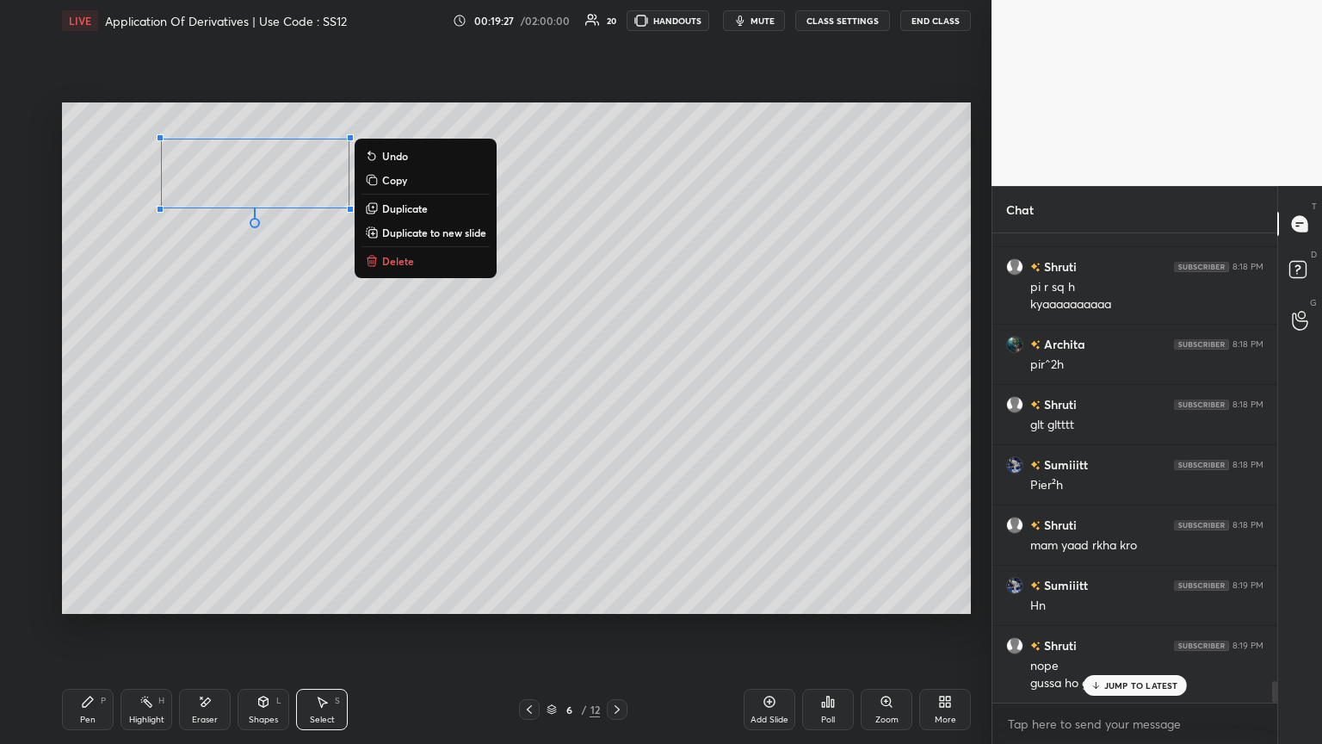
click at [398, 263] on p "Delete" at bounding box center [398, 261] width 32 height 14
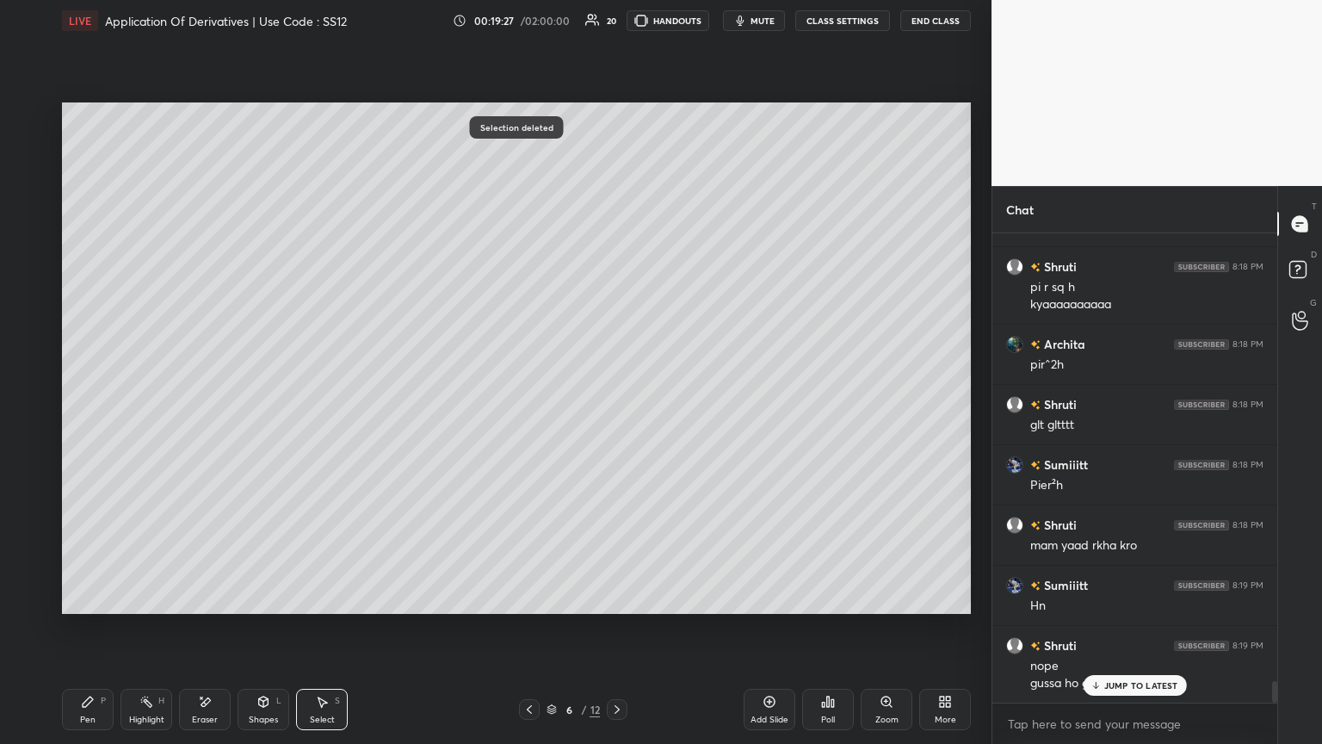
drag, startPoint x: 530, startPoint y: 709, endPoint x: 548, endPoint y: 698, distance: 21.3
click at [530, 404] on icon at bounding box center [530, 709] width 14 height 14
drag, startPoint x: 331, startPoint y: 714, endPoint x: 349, endPoint y: 690, distance: 30.1
click at [331, 404] on div "Select S" at bounding box center [322, 709] width 52 height 41
drag, startPoint x: 614, startPoint y: 706, endPoint x: 615, endPoint y: 684, distance: 22.4
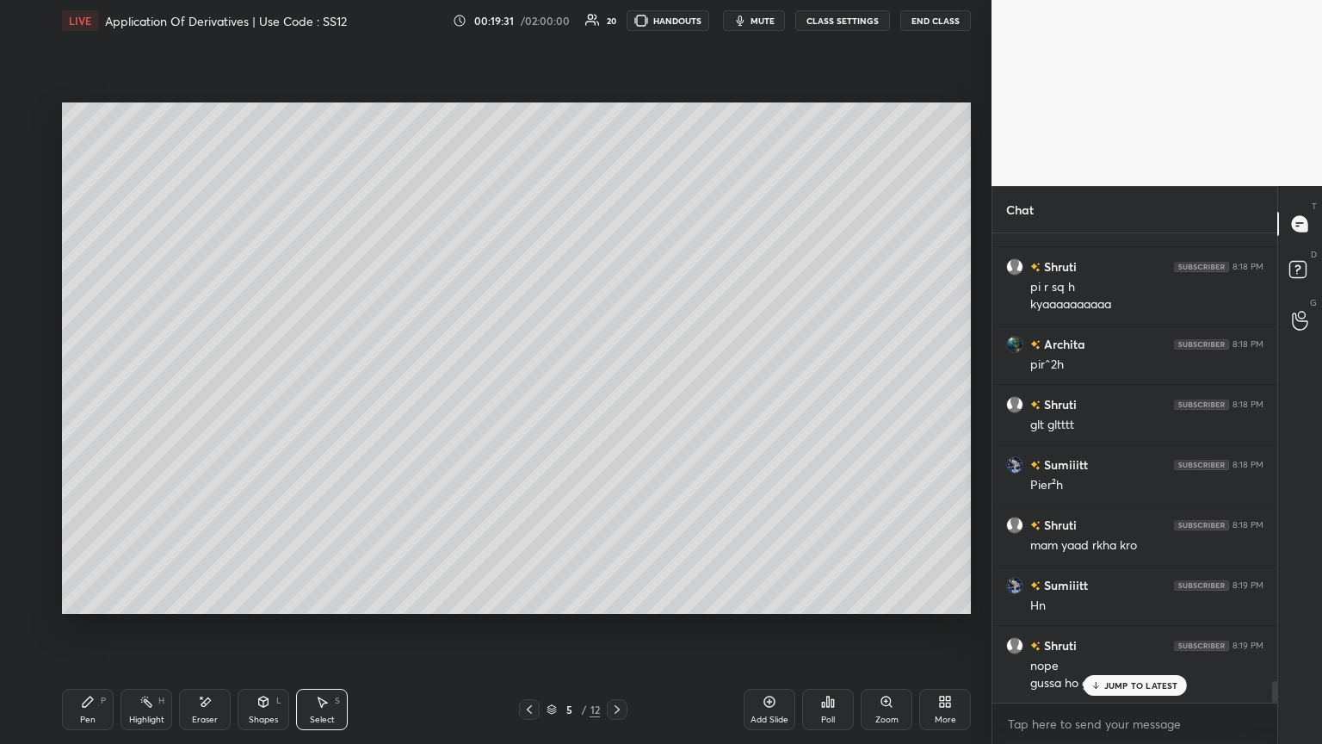
click at [615, 404] on icon at bounding box center [617, 709] width 14 height 14
click at [524, 404] on div at bounding box center [529, 709] width 21 height 21
click at [88, 404] on icon at bounding box center [88, 702] width 14 height 14
click at [534, 404] on icon at bounding box center [530, 709] width 14 height 14
click at [616, 404] on icon at bounding box center [617, 709] width 14 height 14
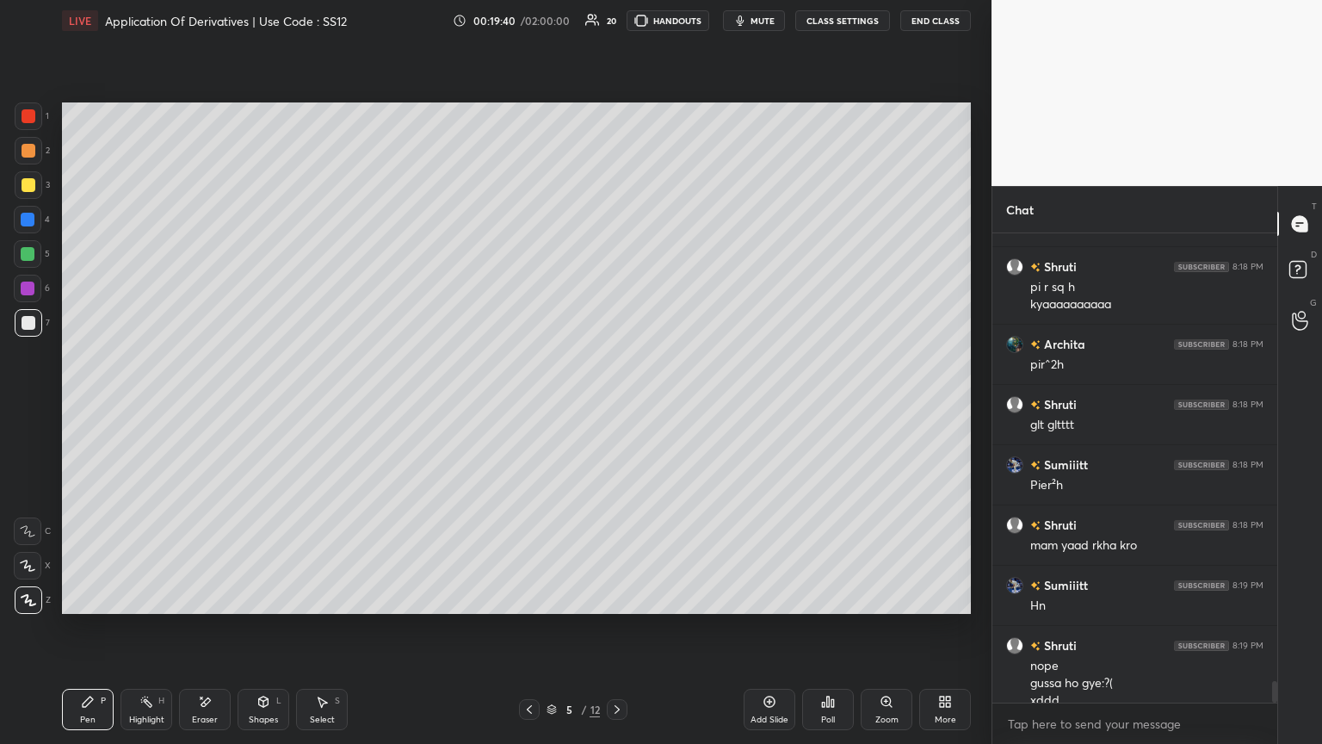
scroll to position [9914, 0]
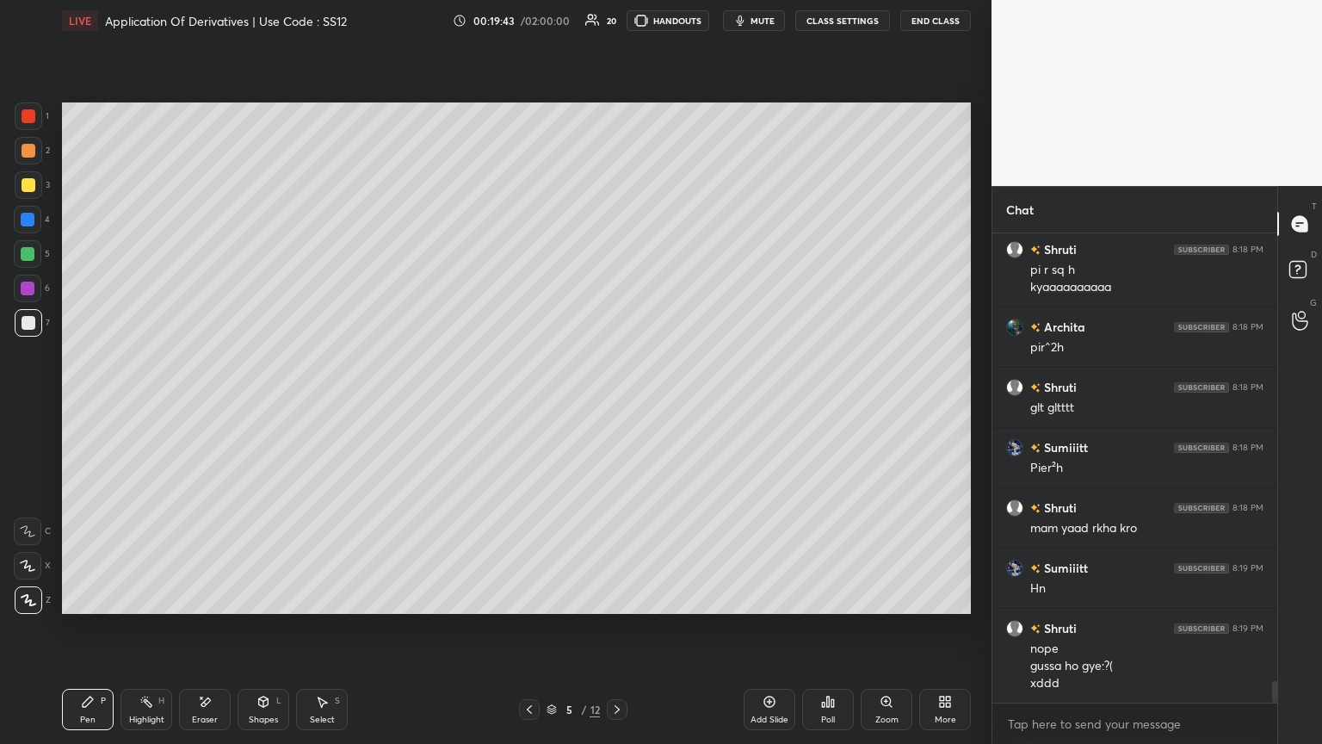
click at [527, 404] on icon at bounding box center [530, 709] width 14 height 14
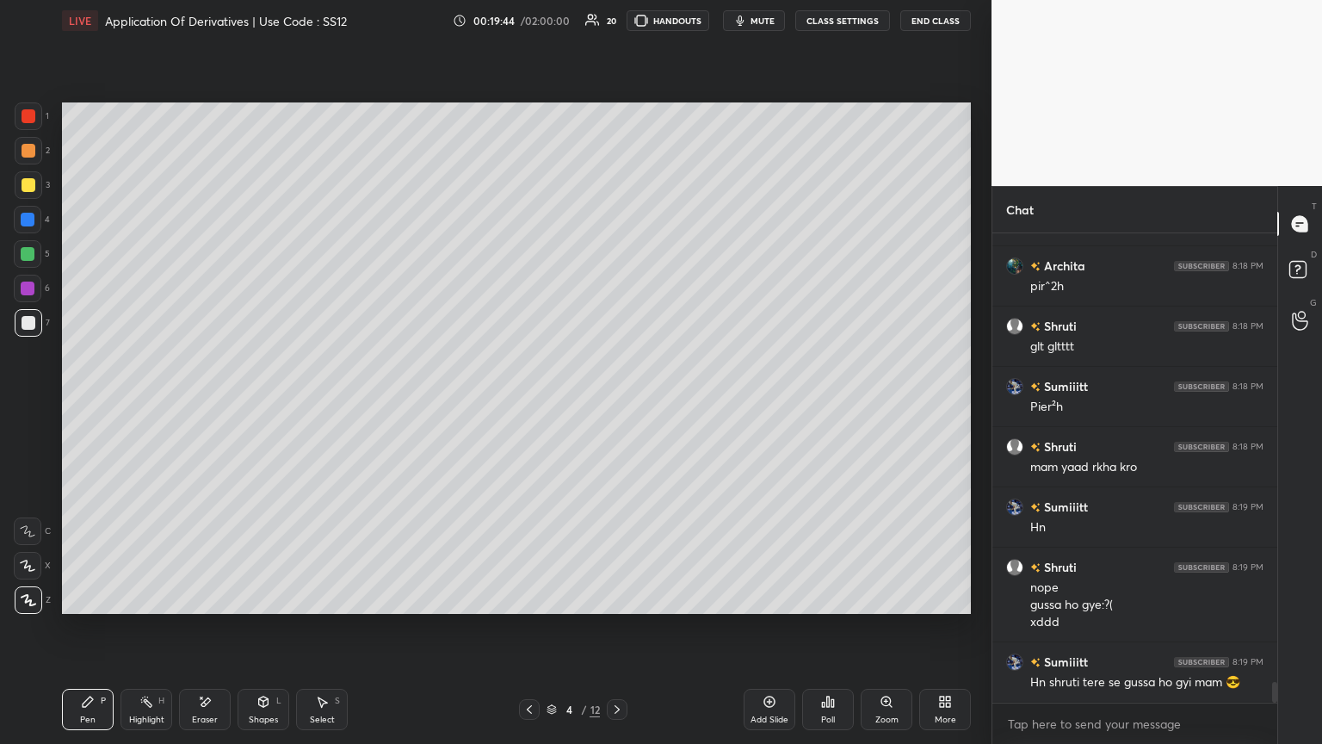
scroll to position [10034, 0]
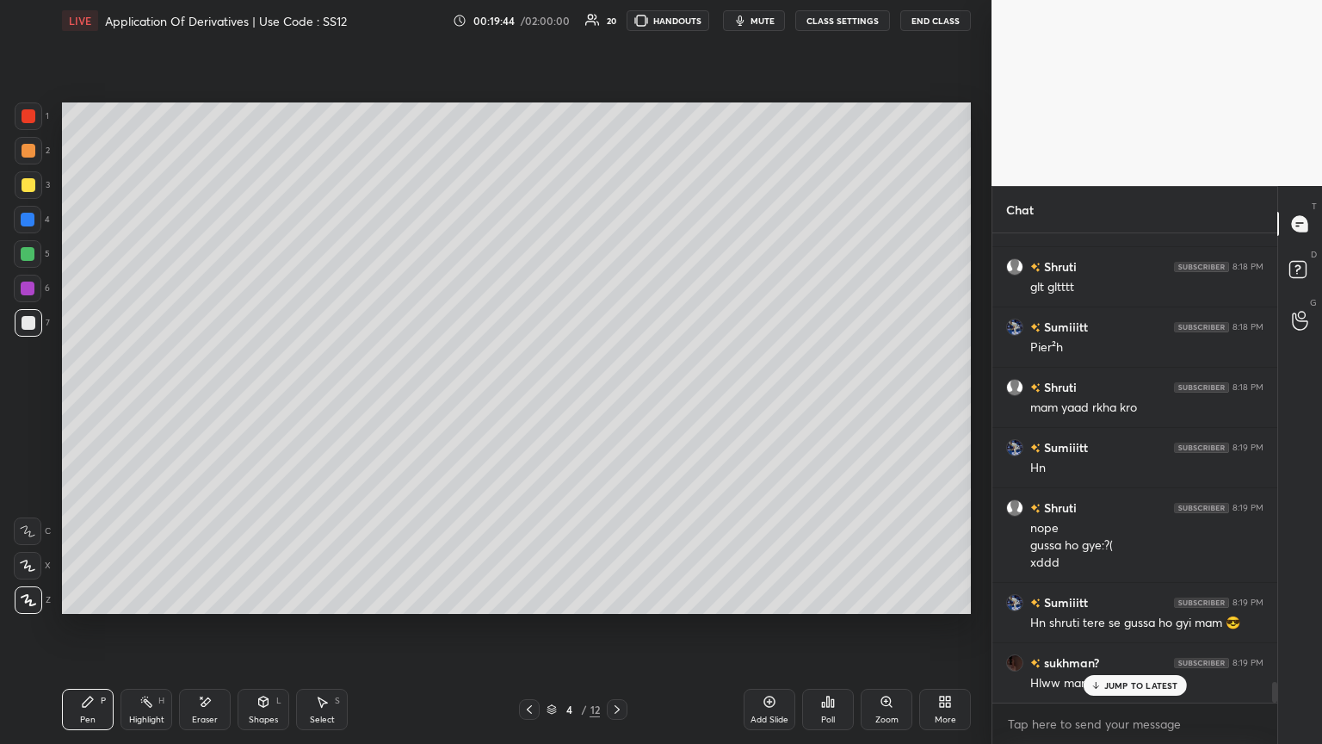
click at [616, 404] on icon at bounding box center [617, 709] width 14 height 14
click at [531, 404] on icon at bounding box center [530, 709] width 14 height 14
click at [616, 404] on icon at bounding box center [617, 709] width 14 height 14
click at [617, 404] on icon at bounding box center [617, 709] width 14 height 14
click at [328, 404] on div "Select S" at bounding box center [322, 709] width 52 height 41
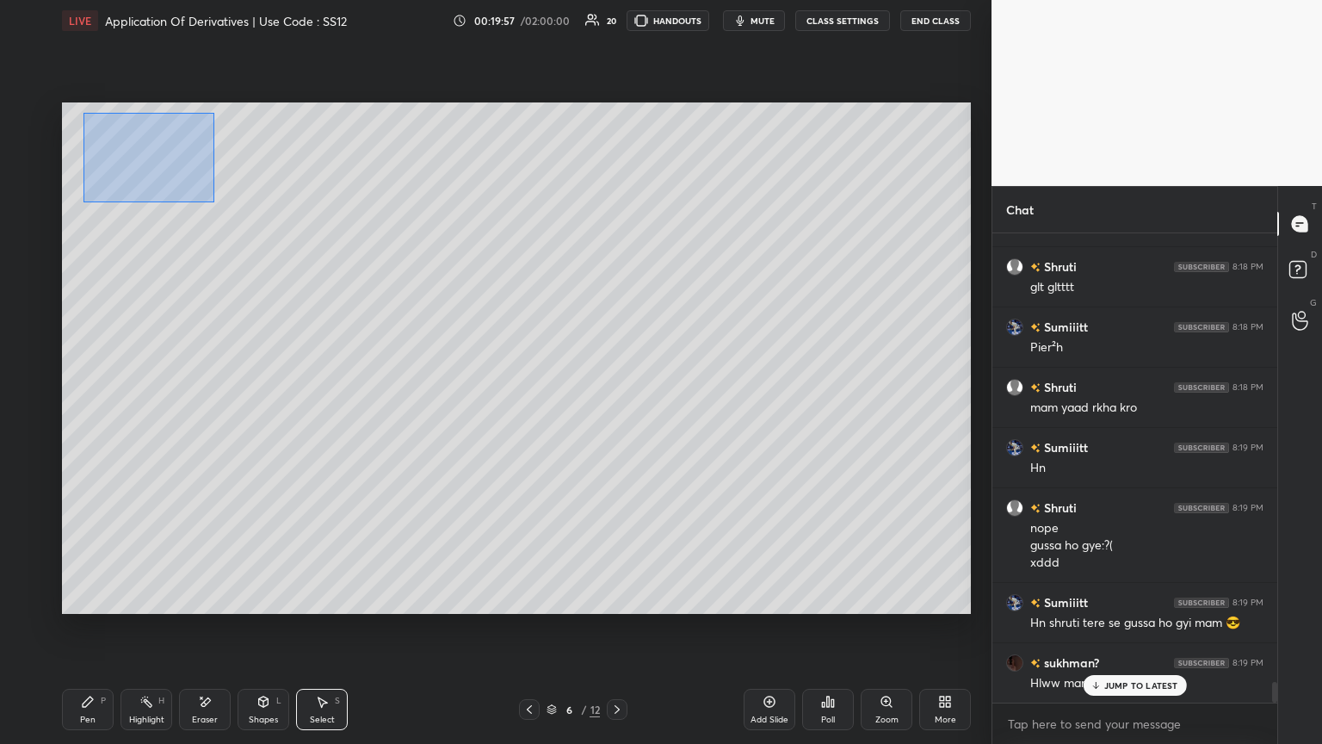
drag, startPoint x: 84, startPoint y: 114, endPoint x: 220, endPoint y: 203, distance: 162.8
click at [220, 203] on div "0 ° Undo Copy Duplicate Duplicate to new slide Delete" at bounding box center [516, 357] width 909 height 511
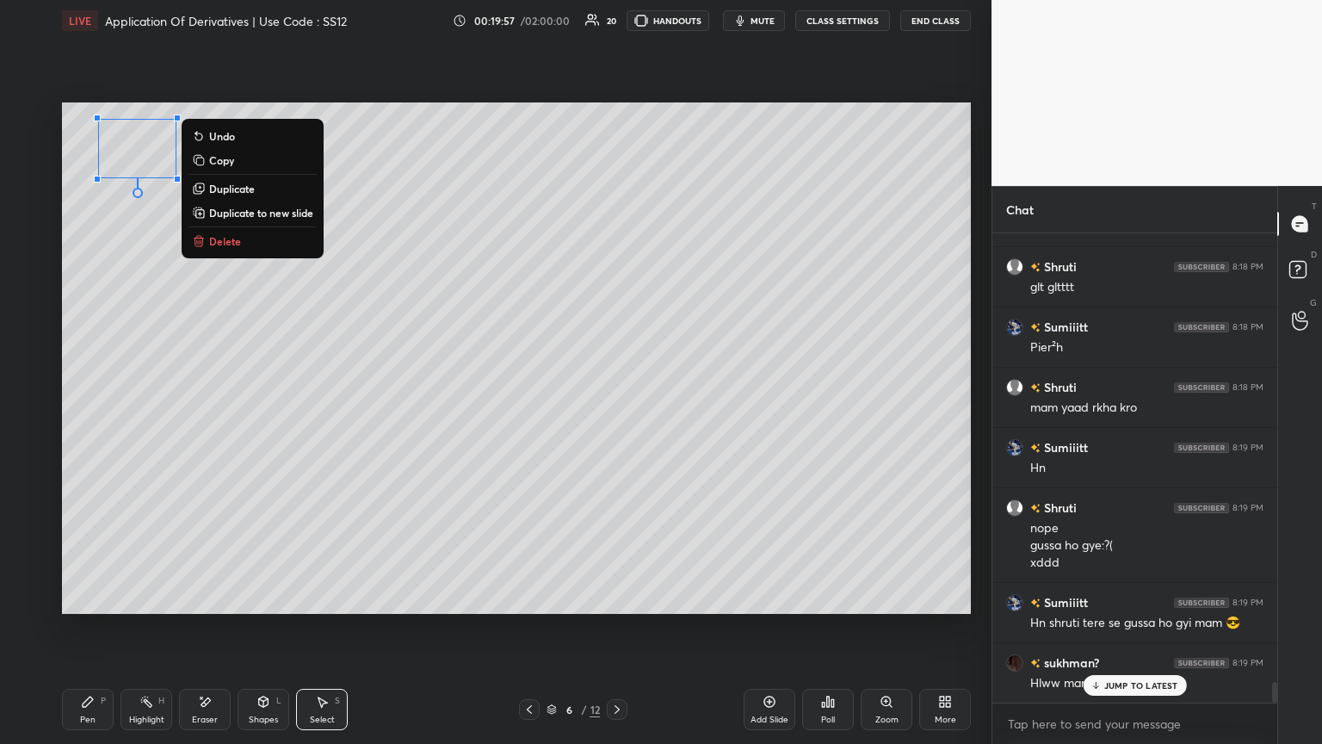
drag, startPoint x: 240, startPoint y: 255, endPoint x: 268, endPoint y: 274, distance: 33.4
click at [239, 254] on div "0 ° Undo Copy Duplicate Duplicate to new slide Delete" at bounding box center [516, 357] width 909 height 511
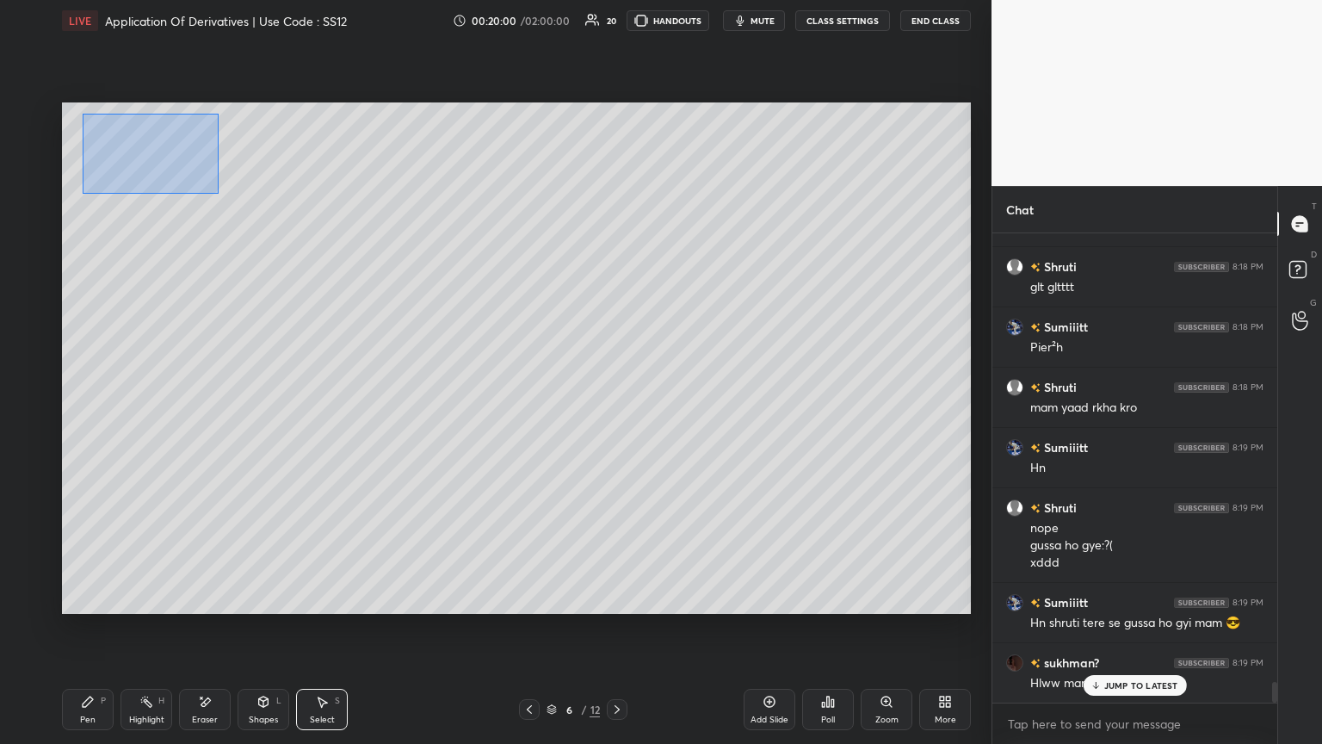
drag, startPoint x: 83, startPoint y: 114, endPoint x: 217, endPoint y: 193, distance: 155.9
click at [213, 190] on div "0 ° Undo Copy Duplicate Duplicate to new slide Delete" at bounding box center [516, 357] width 909 height 511
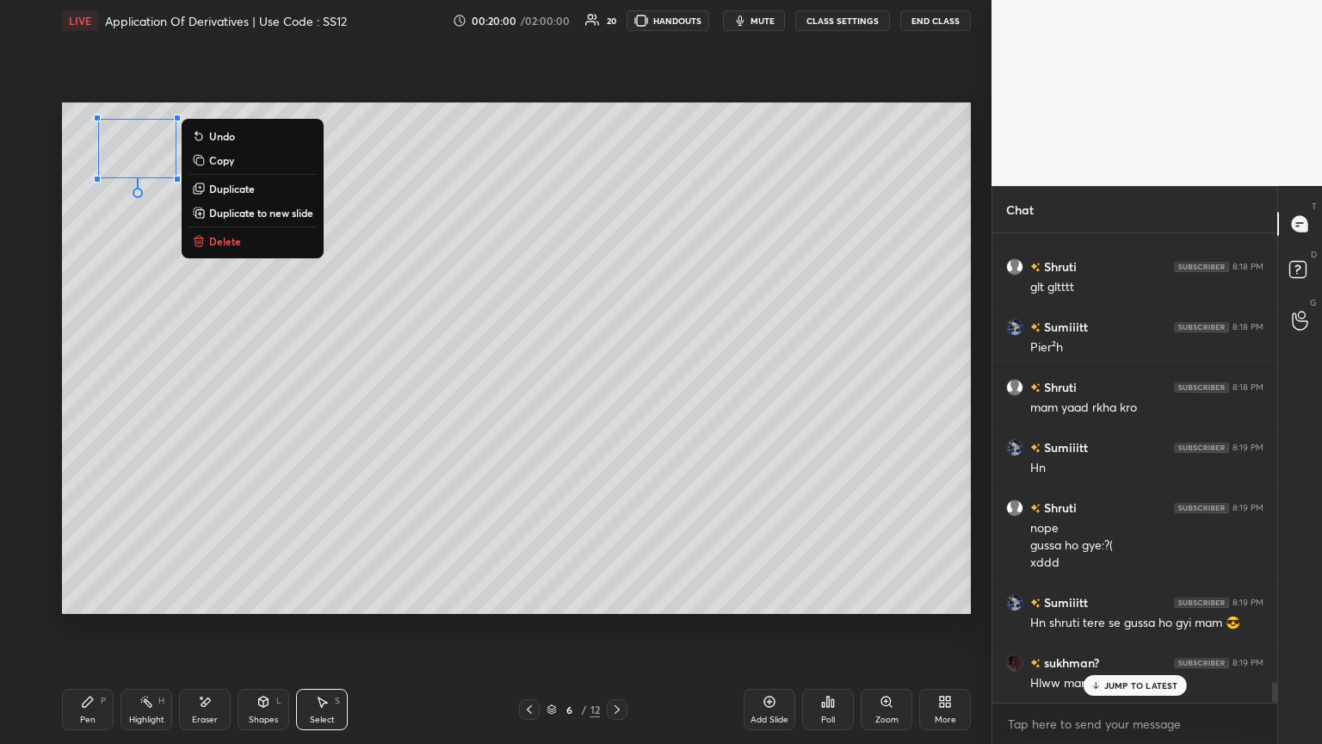
click at [240, 241] on button "Delete" at bounding box center [253, 241] width 128 height 21
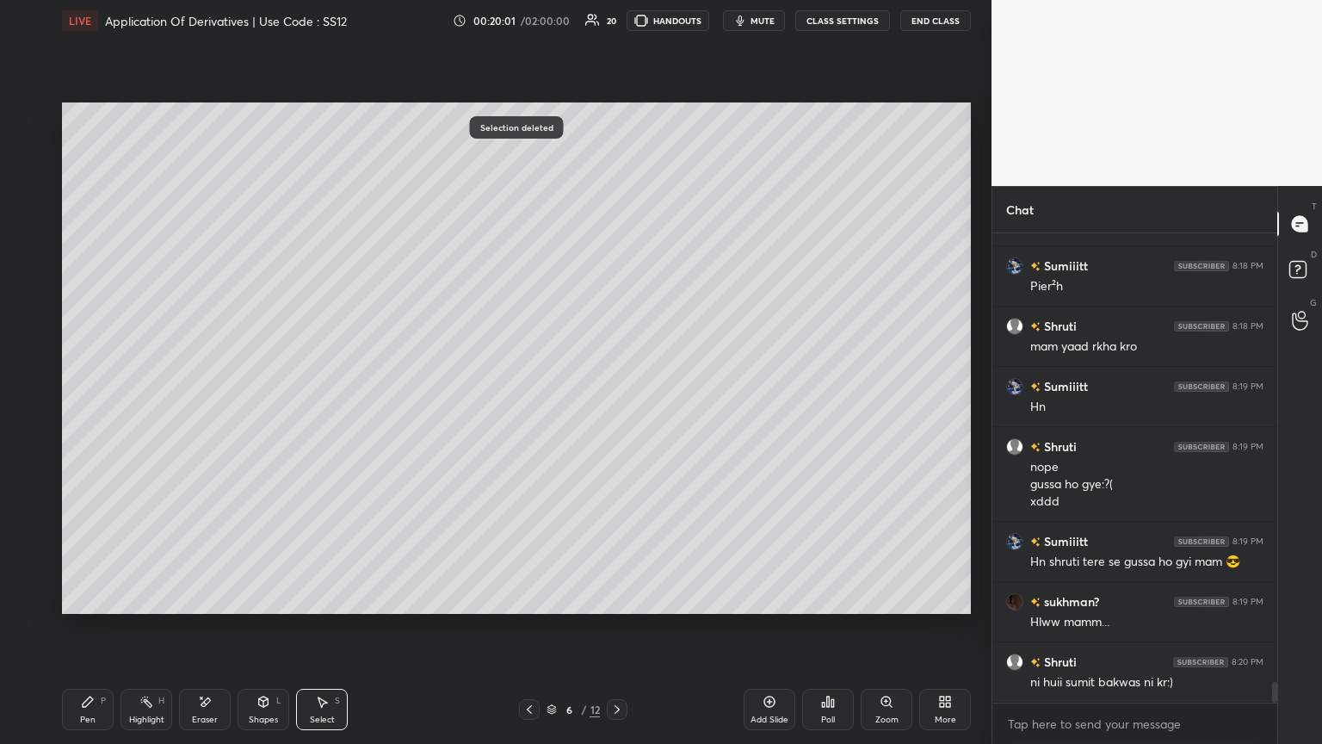
click at [535, 404] on icon at bounding box center [530, 709] width 14 height 14
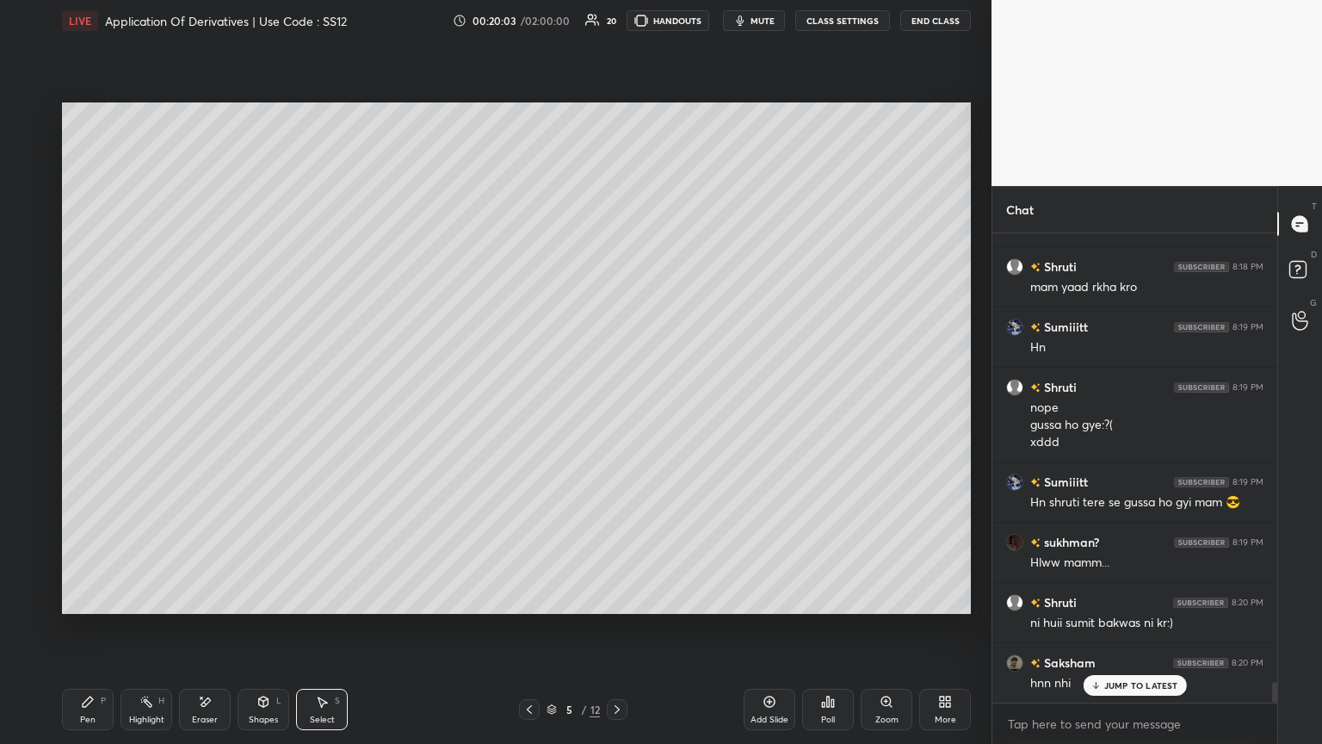
click at [617, 404] on div "JUMP TO LATEST" at bounding box center [1134, 685] width 103 height 21
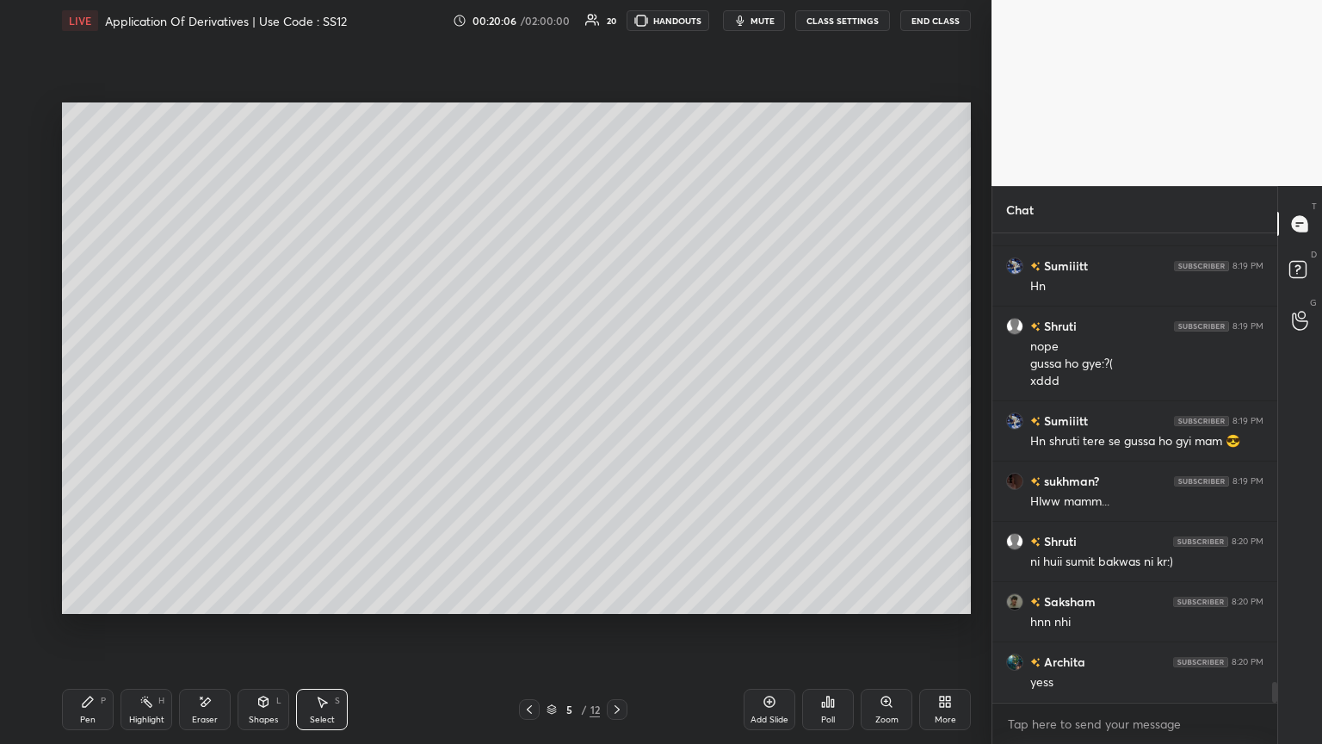
scroll to position [10275, 0]
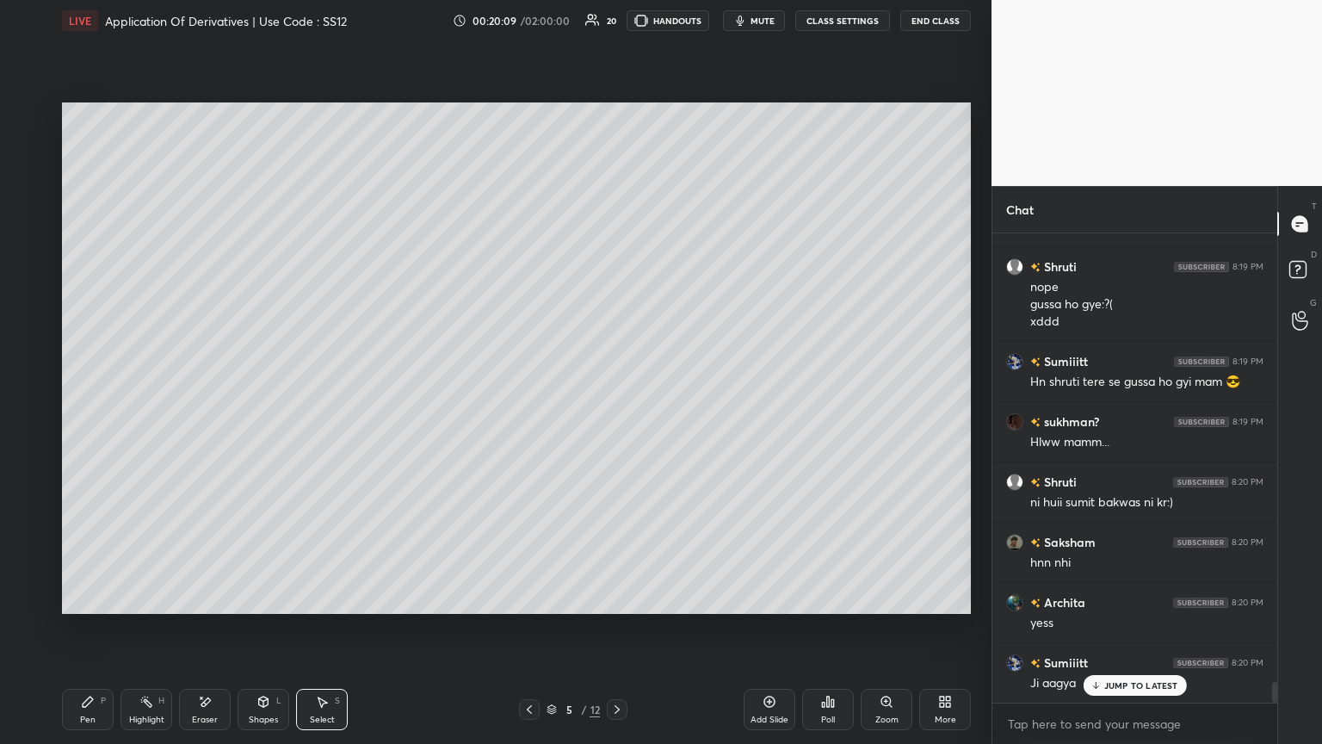
click at [615, 404] on icon at bounding box center [617, 709] width 14 height 14
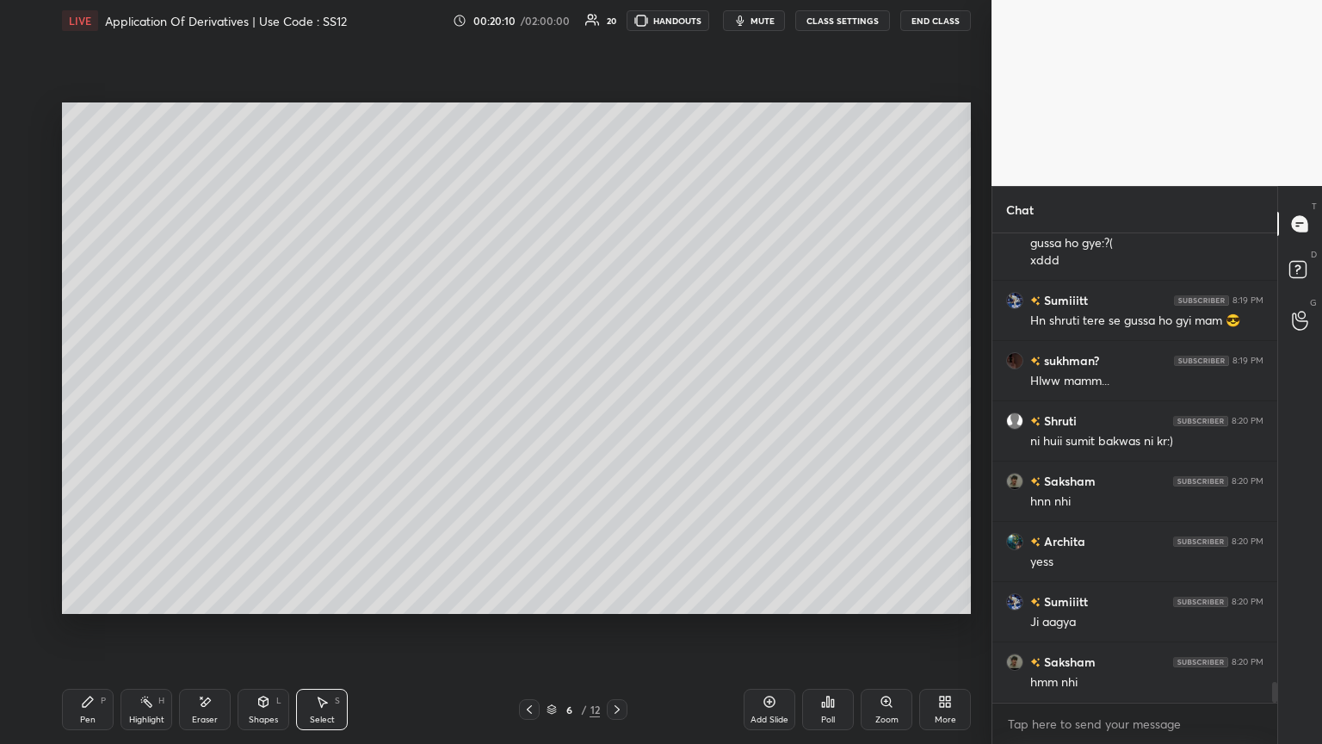
click at [529, 404] on icon at bounding box center [530, 709] width 14 height 14
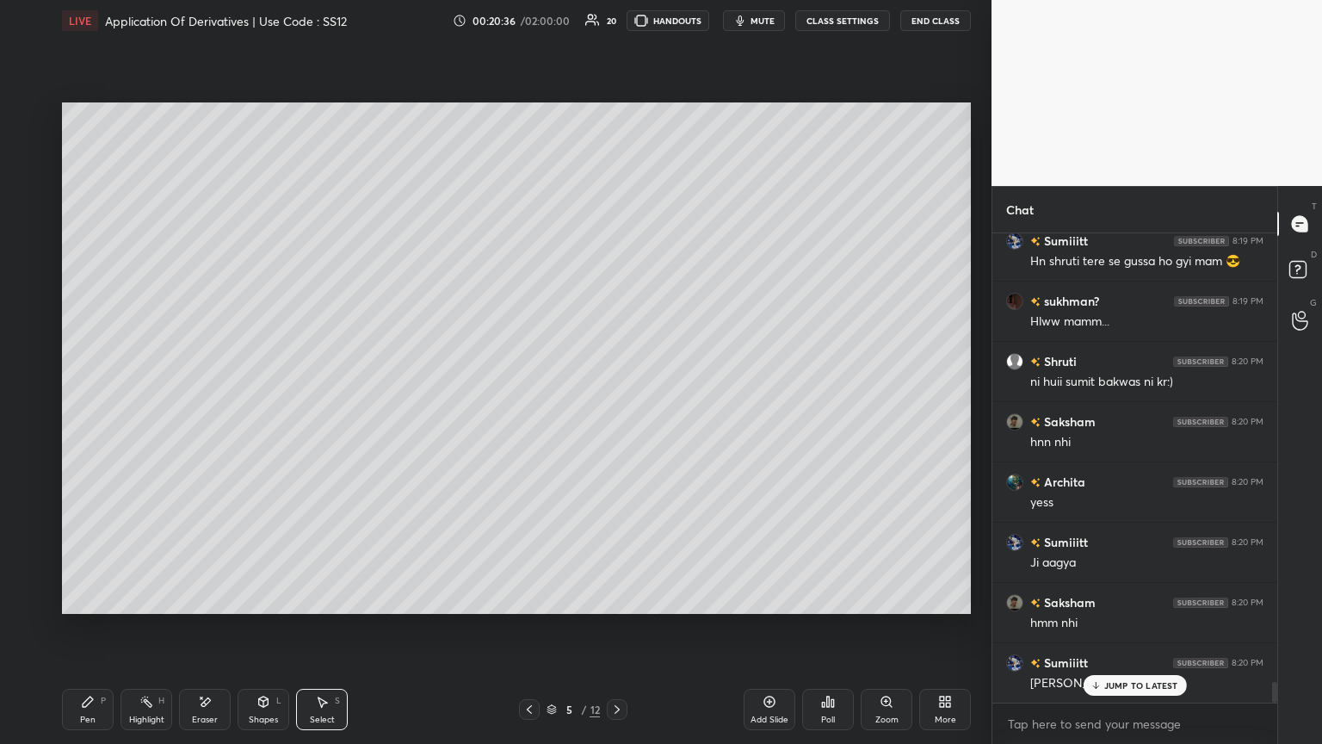
click at [522, 404] on div at bounding box center [529, 709] width 21 height 21
click at [321, 404] on icon at bounding box center [323, 702] width 9 height 10
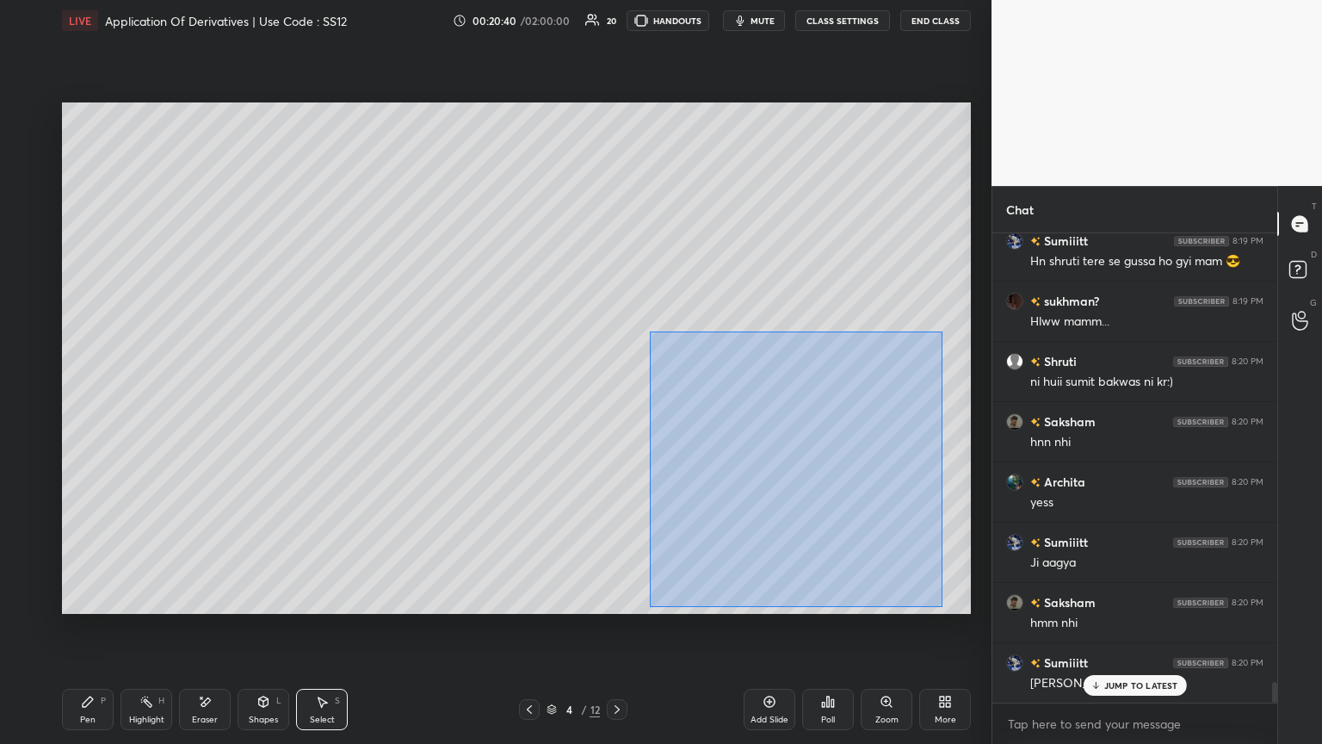
drag, startPoint x: 651, startPoint y: 332, endPoint x: 940, endPoint y: 600, distance: 394.1
click at [617, 404] on div "0 ° Undo Copy Duplicate Duplicate to new slide Delete" at bounding box center [516, 357] width 909 height 511
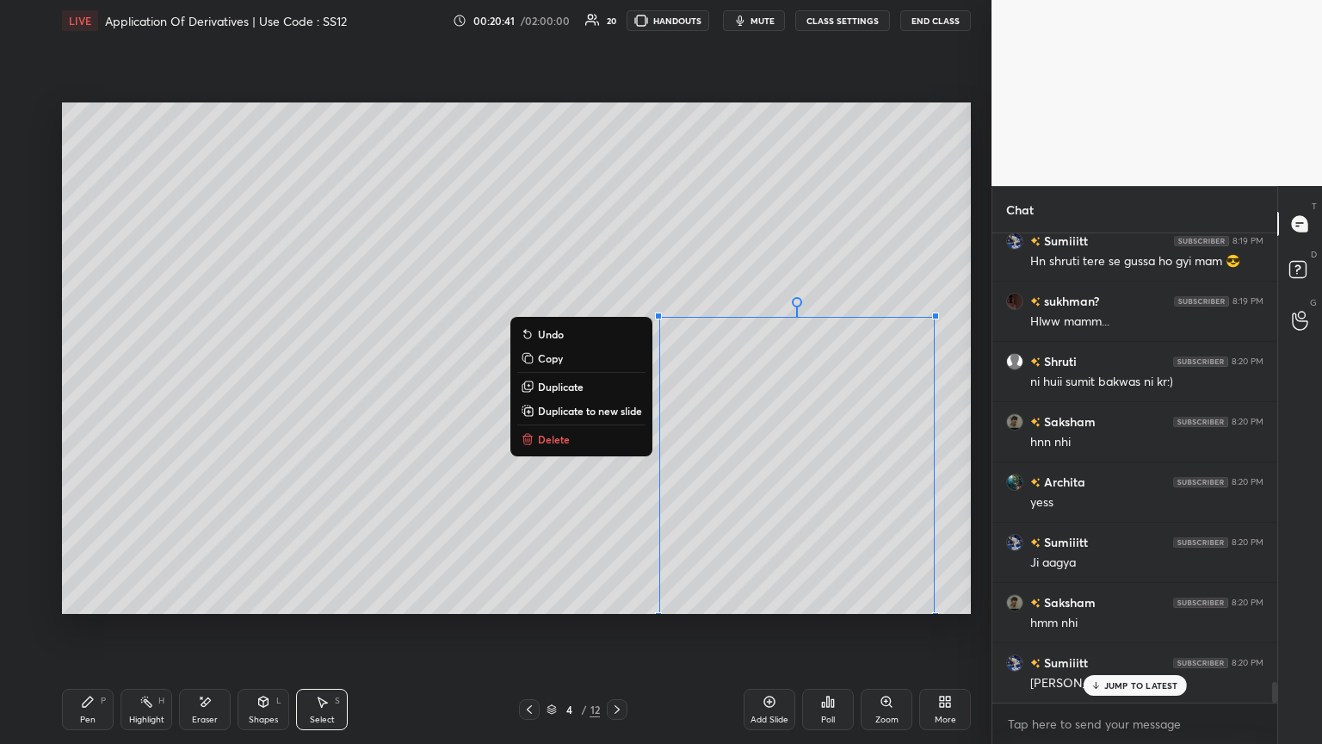
click at [545, 355] on p "Copy" at bounding box center [550, 358] width 25 height 14
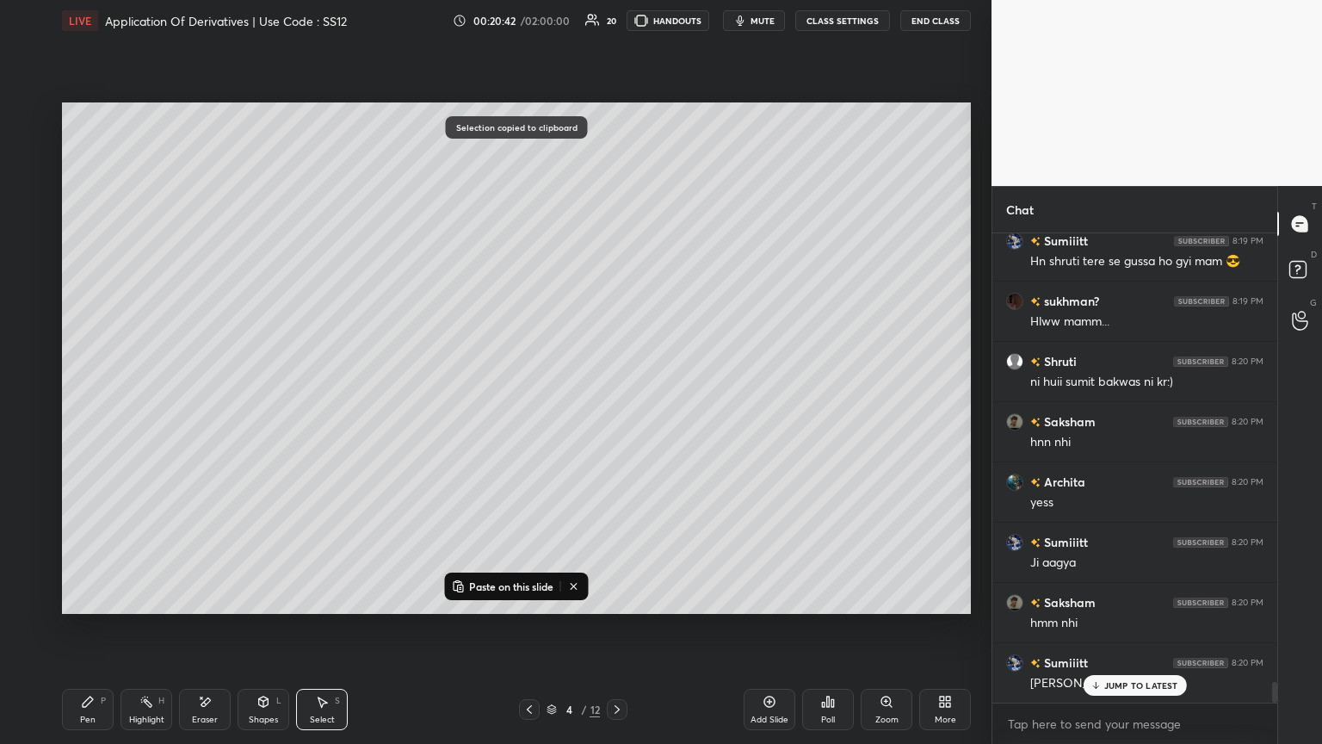
click at [613, 404] on div at bounding box center [617, 709] width 21 height 21
click at [612, 404] on icon at bounding box center [617, 709] width 14 height 14
click at [519, 404] on p "Paste on this slide" at bounding box center [511, 586] width 84 height 14
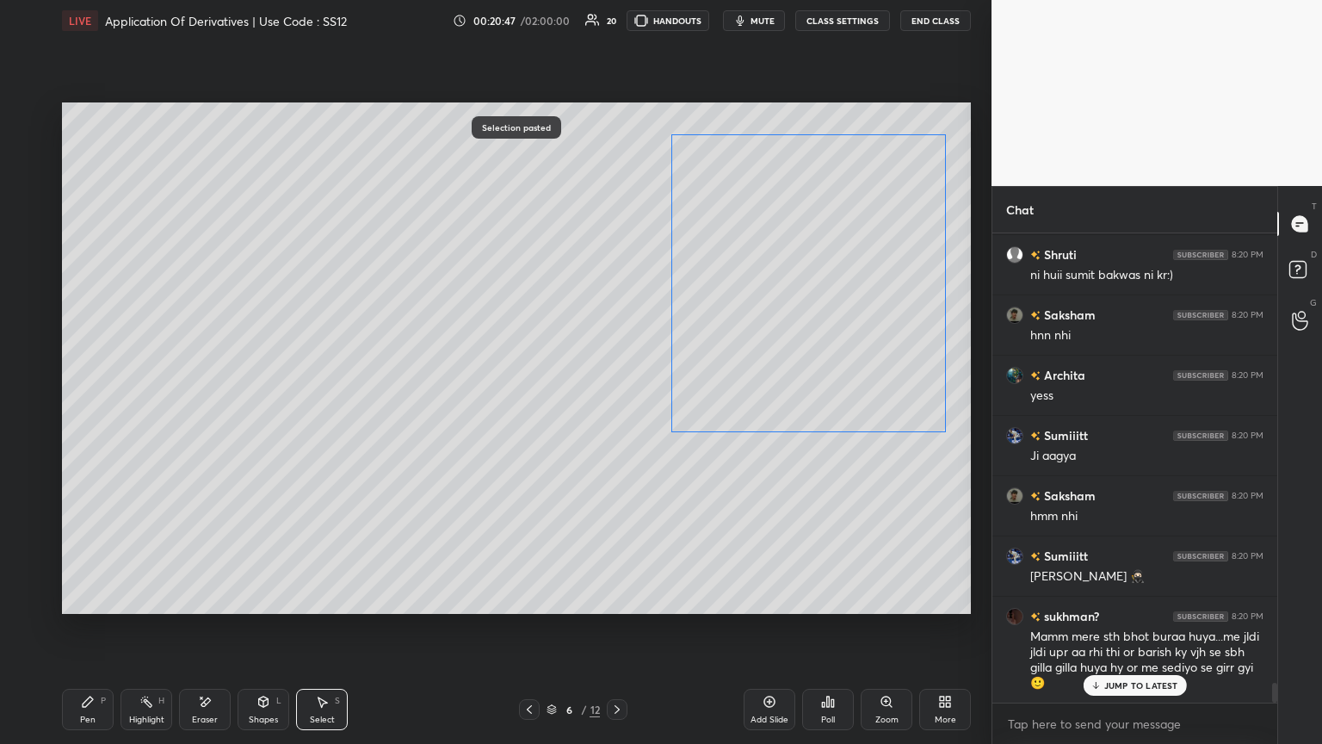
drag, startPoint x: 743, startPoint y: 423, endPoint x: 748, endPoint y: 295, distance: 127.5
click at [617, 293] on div "0 ° Undo Copy Paste here Duplicate Duplicate to new slide Delete" at bounding box center [516, 357] width 909 height 511
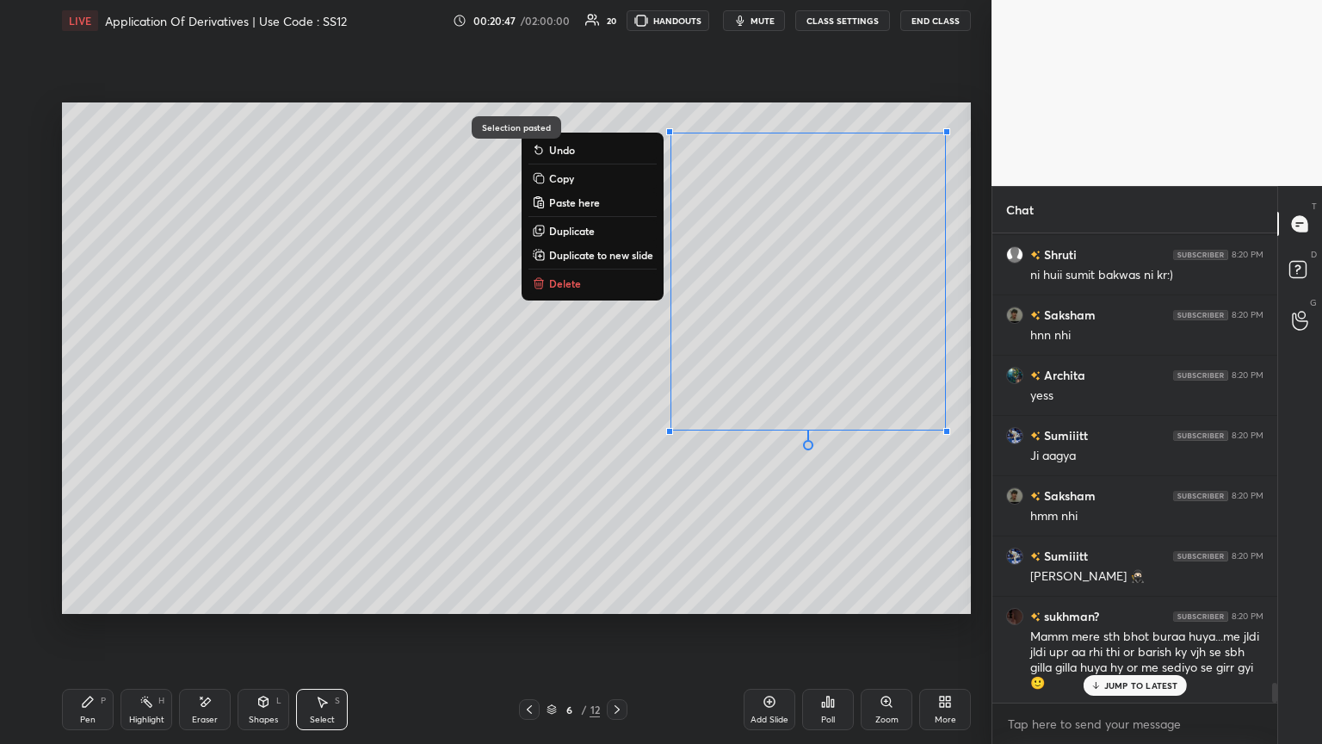
click at [492, 404] on div "0 ° Undo Copy Paste here Duplicate Duplicate to new slide Delete" at bounding box center [516, 357] width 909 height 511
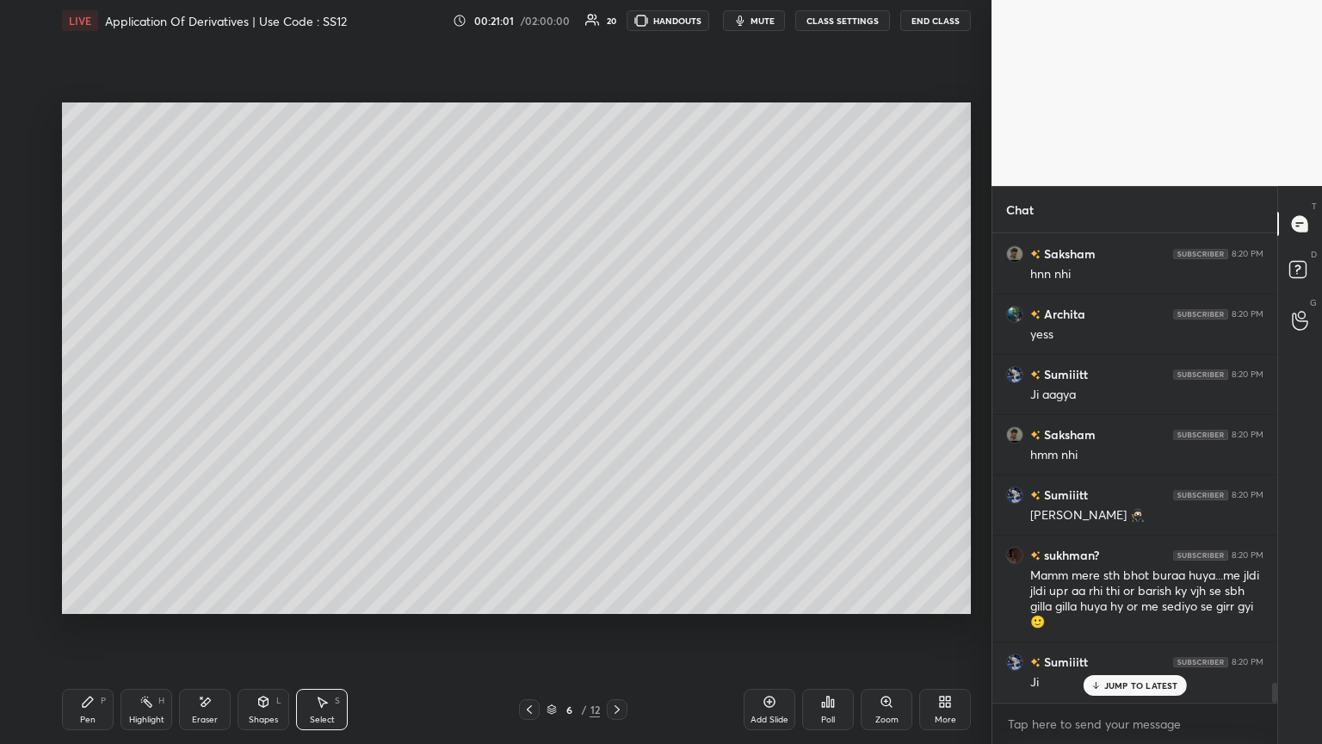
scroll to position [10623, 0]
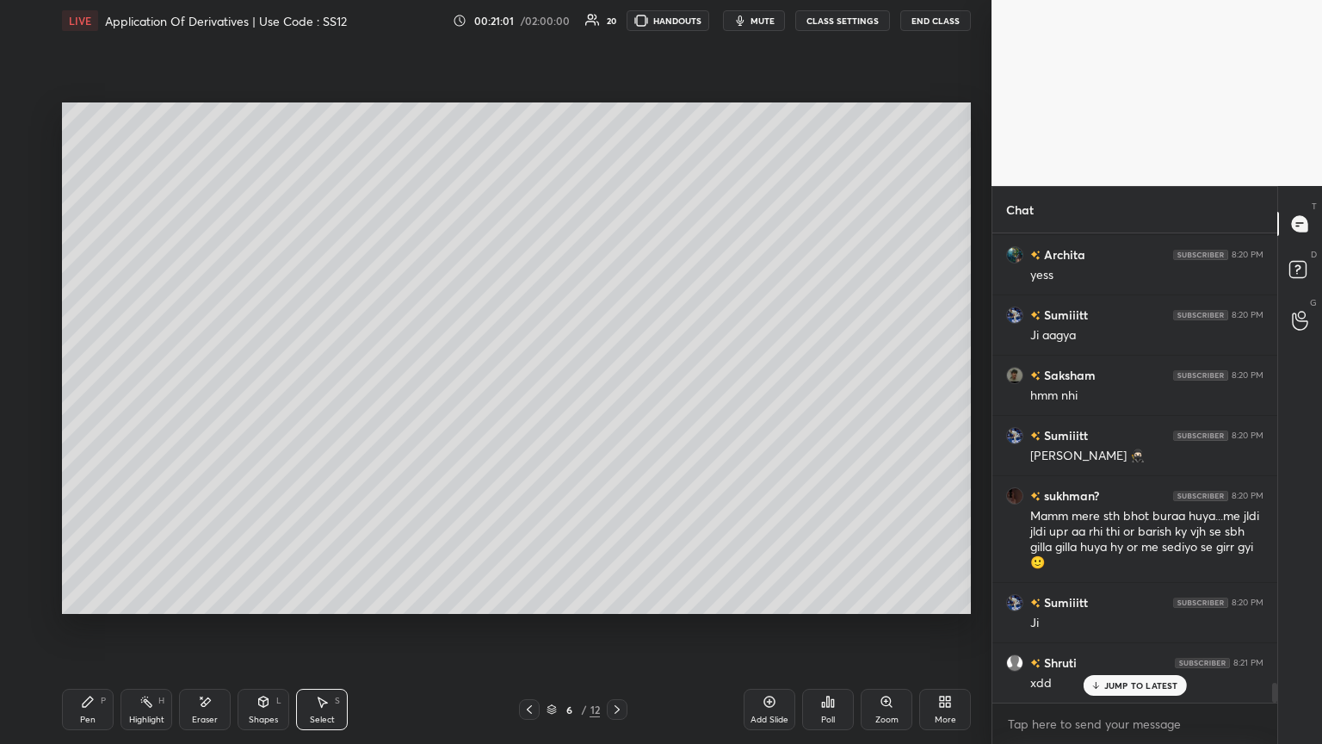
click at [266, 404] on div "Shapes" at bounding box center [263, 719] width 29 height 9
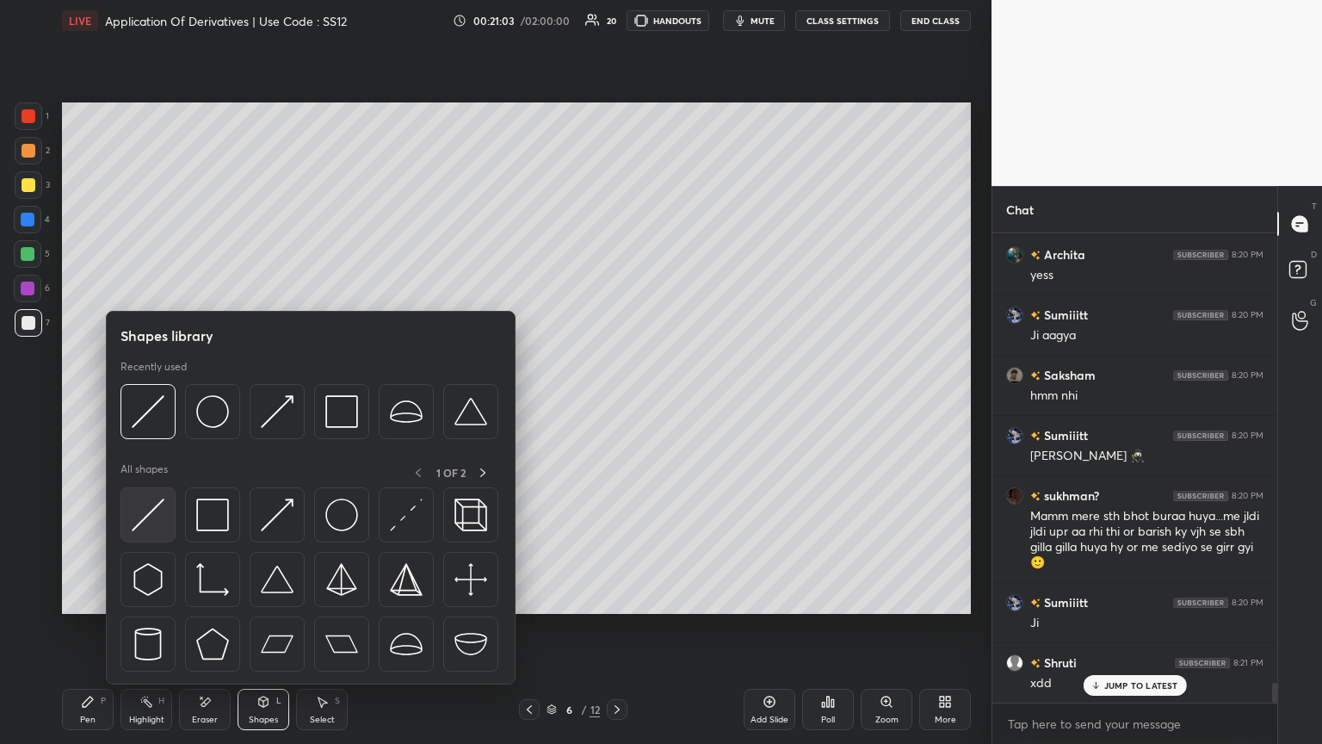
click at [145, 404] on img at bounding box center [148, 514] width 33 height 33
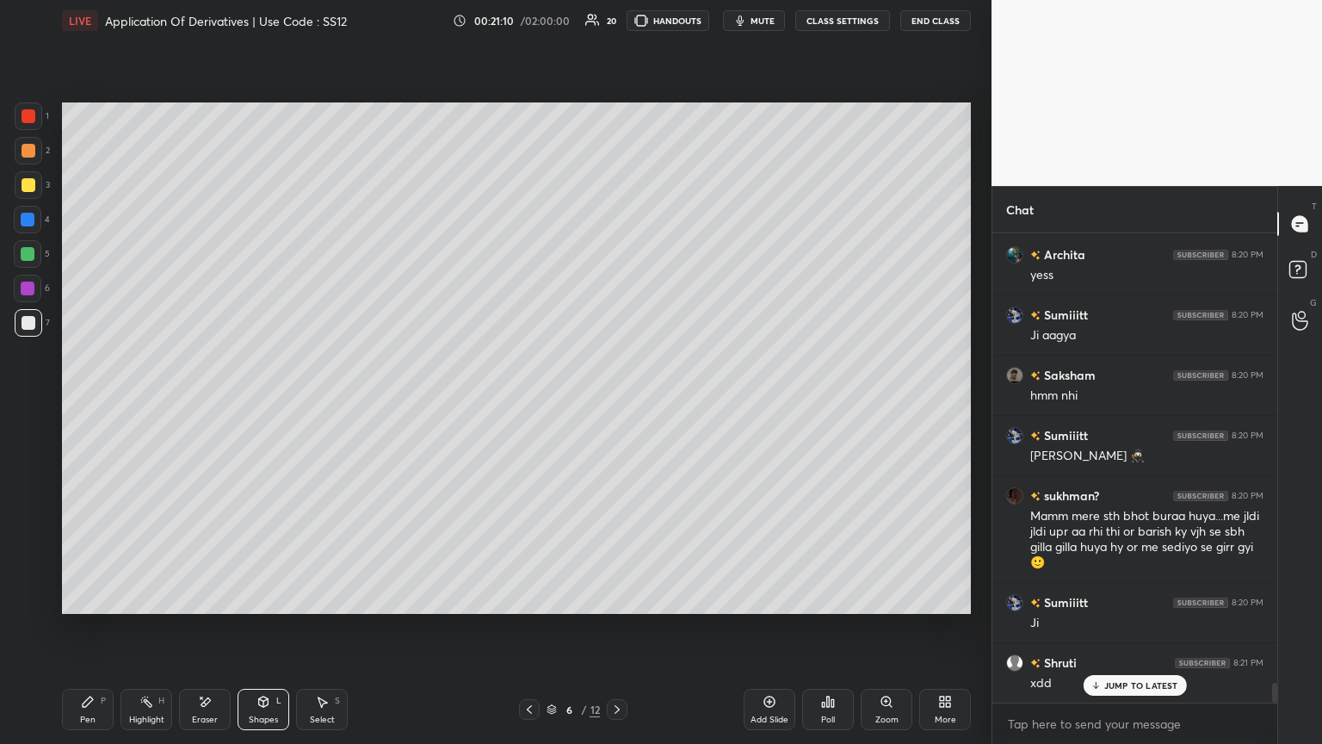
drag, startPoint x: 75, startPoint y: 713, endPoint x: 118, endPoint y: 702, distance: 44.3
click at [76, 404] on div "Pen P" at bounding box center [88, 709] width 52 height 41
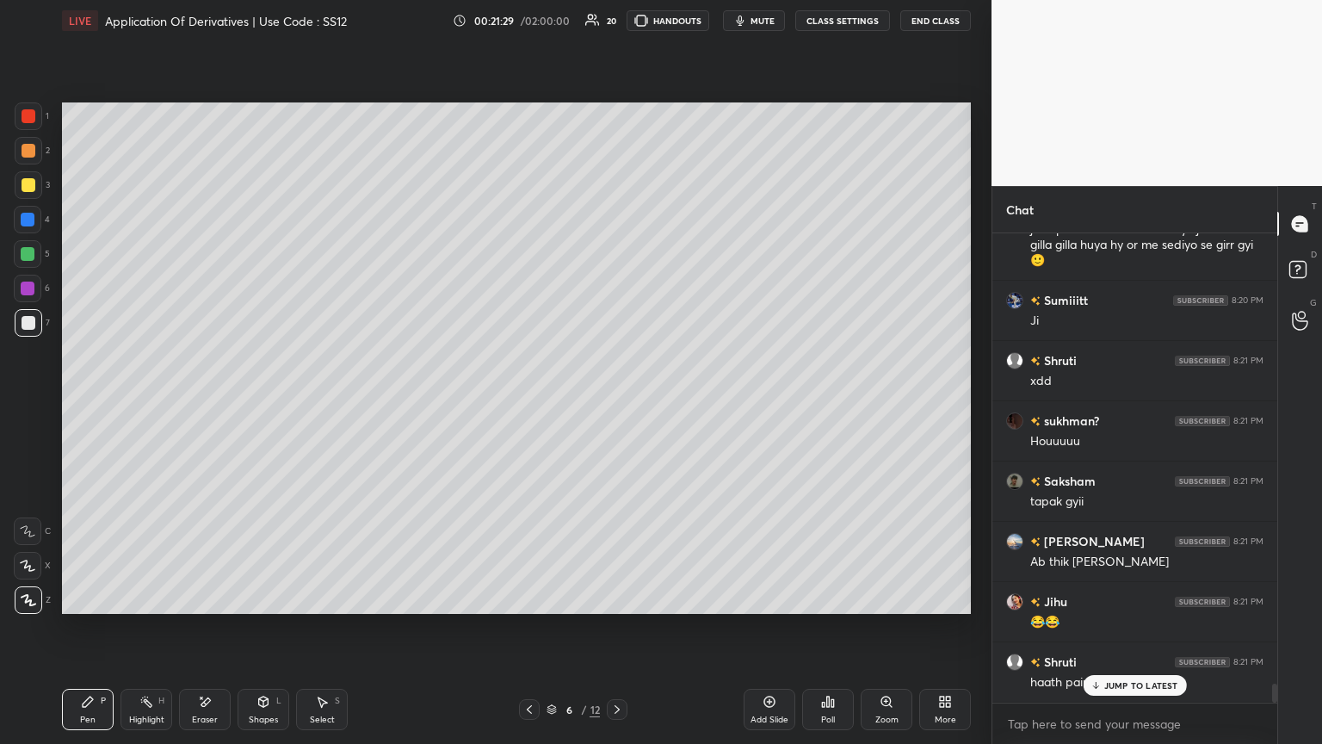
scroll to position [10985, 0]
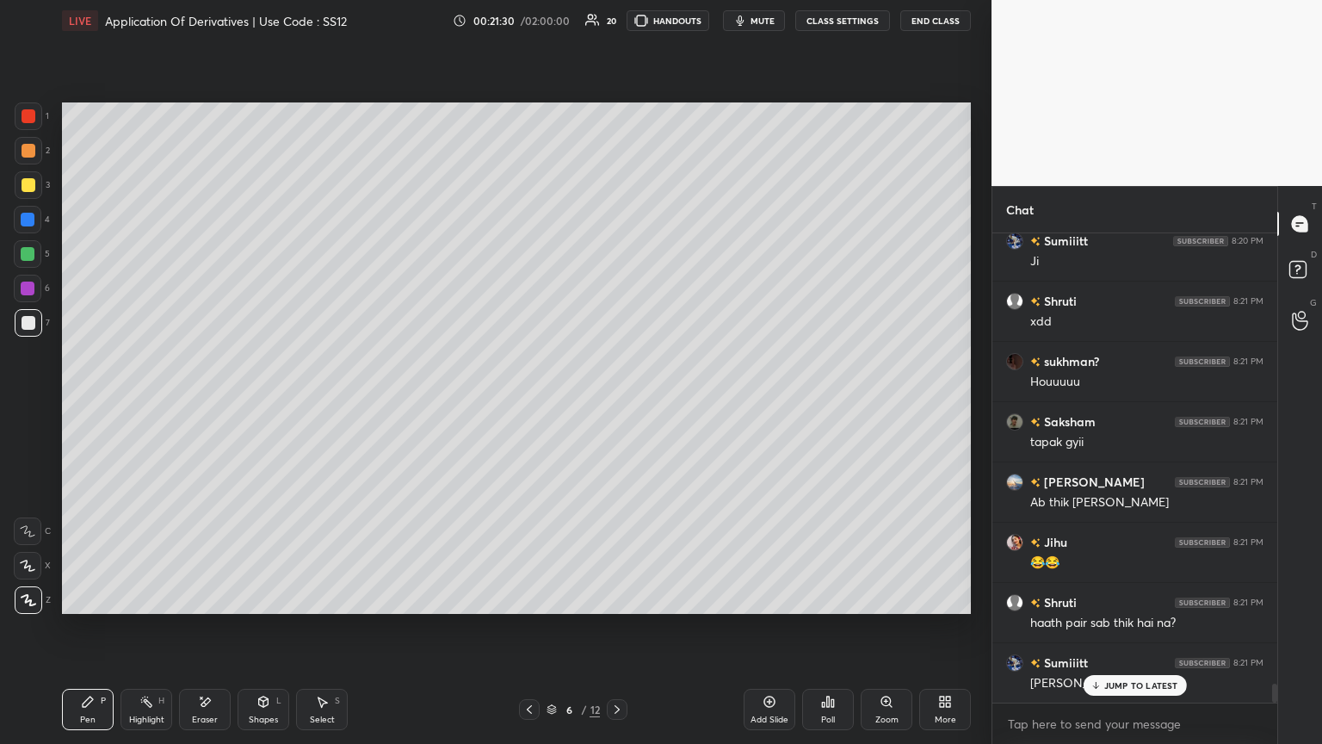
click at [258, 404] on div "Shapes L" at bounding box center [264, 709] width 52 height 41
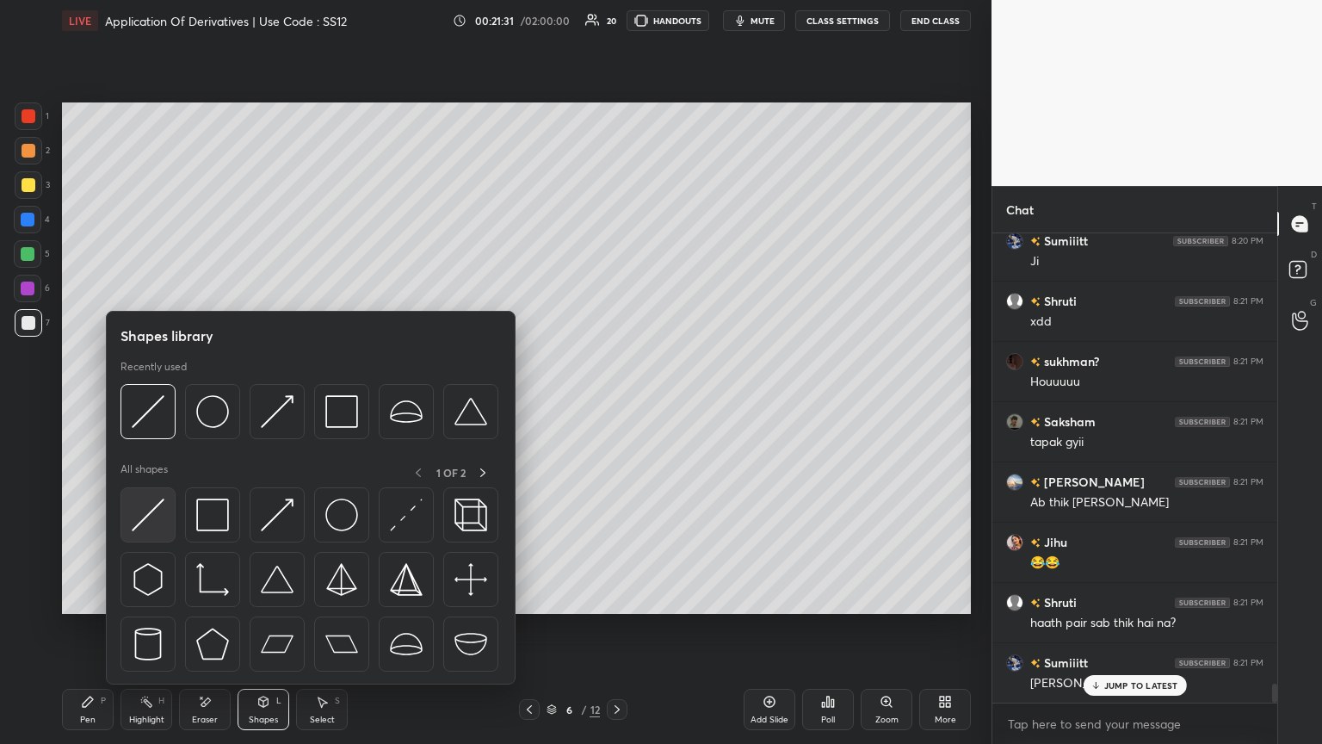
click at [148, 404] on img at bounding box center [148, 514] width 33 height 33
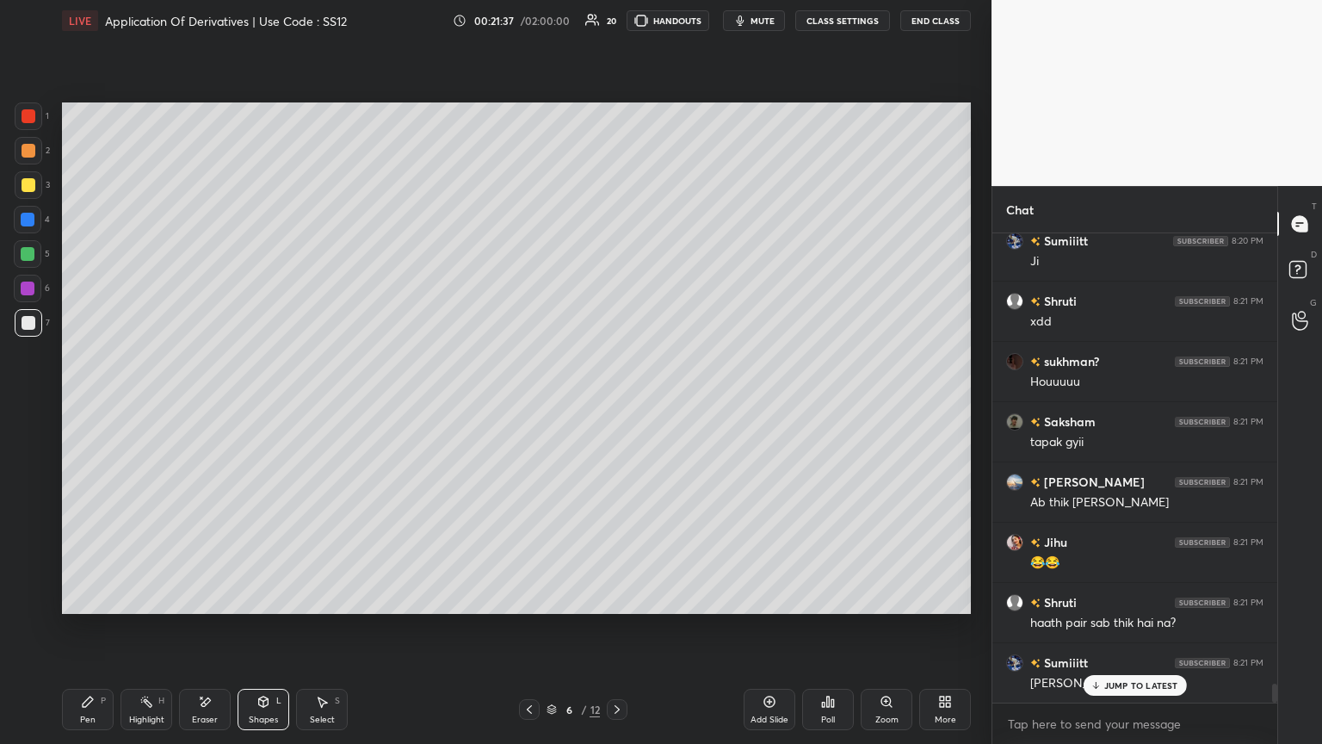
drag, startPoint x: 86, startPoint y: 717, endPoint x: 94, endPoint y: 712, distance: 9.3
click at [87, 404] on div "Pen" at bounding box center [87, 719] width 15 height 9
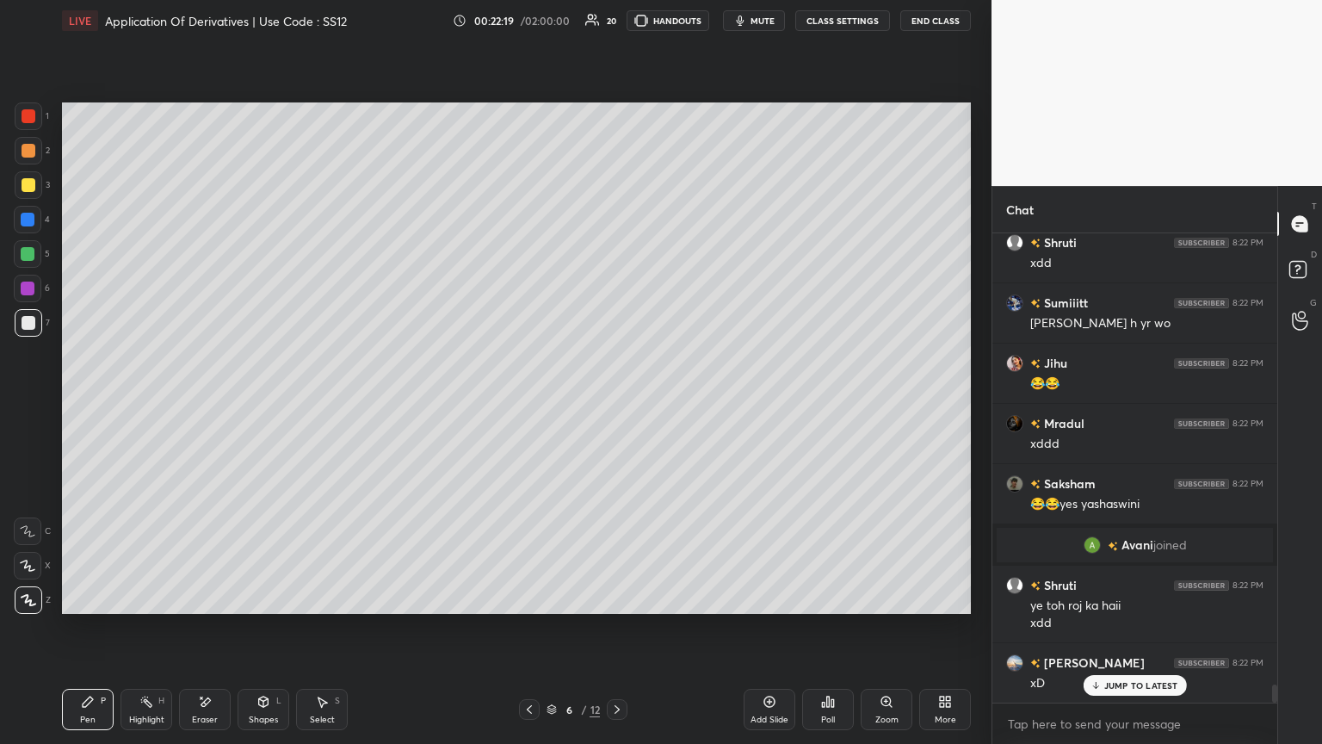
scroll to position [12068, 0]
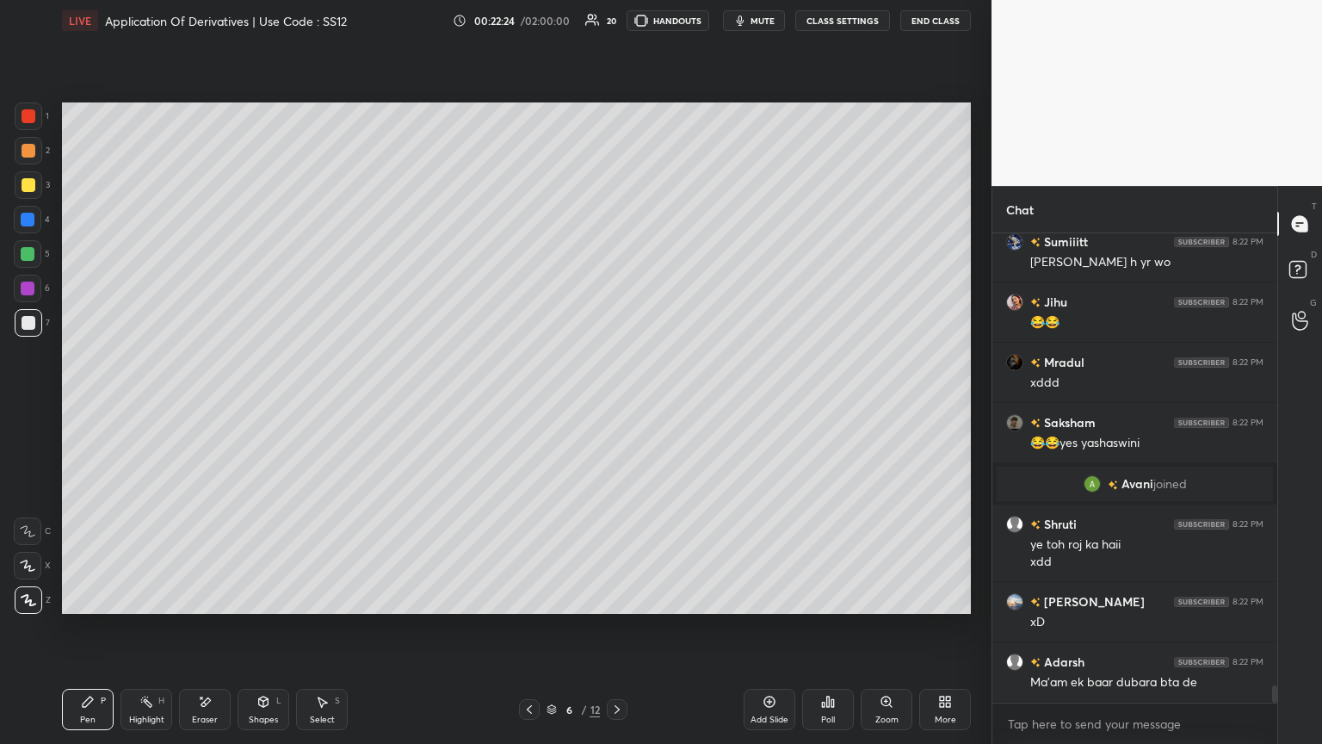
click at [530, 404] on icon at bounding box center [529, 709] width 5 height 9
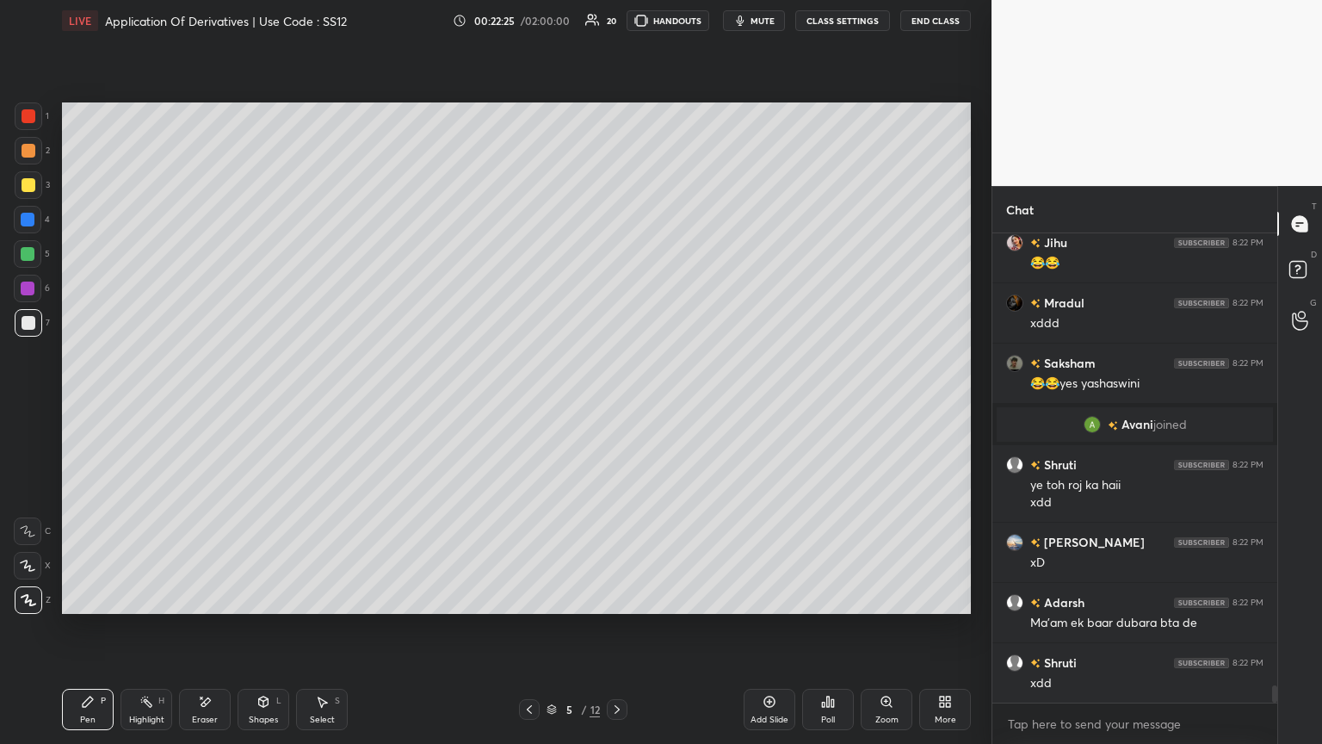
scroll to position [12189, 0]
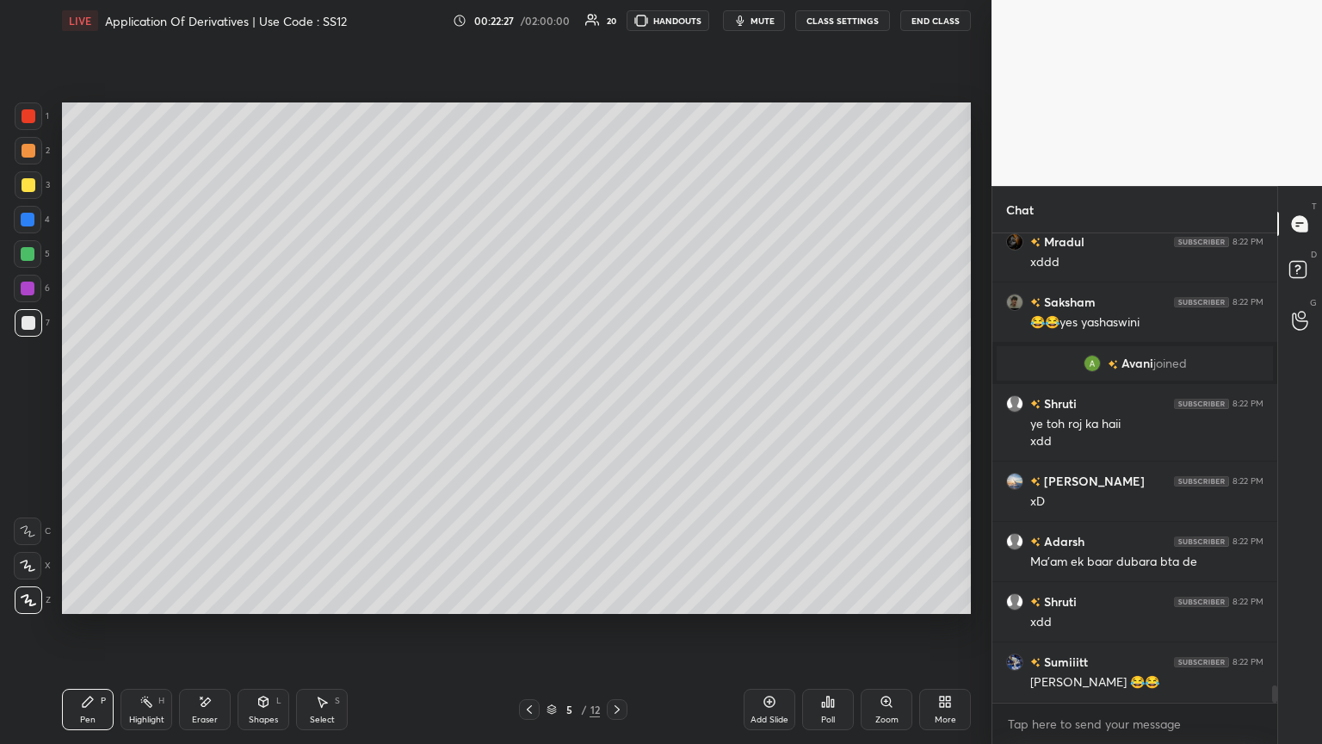
click at [609, 404] on div at bounding box center [617, 709] width 21 height 21
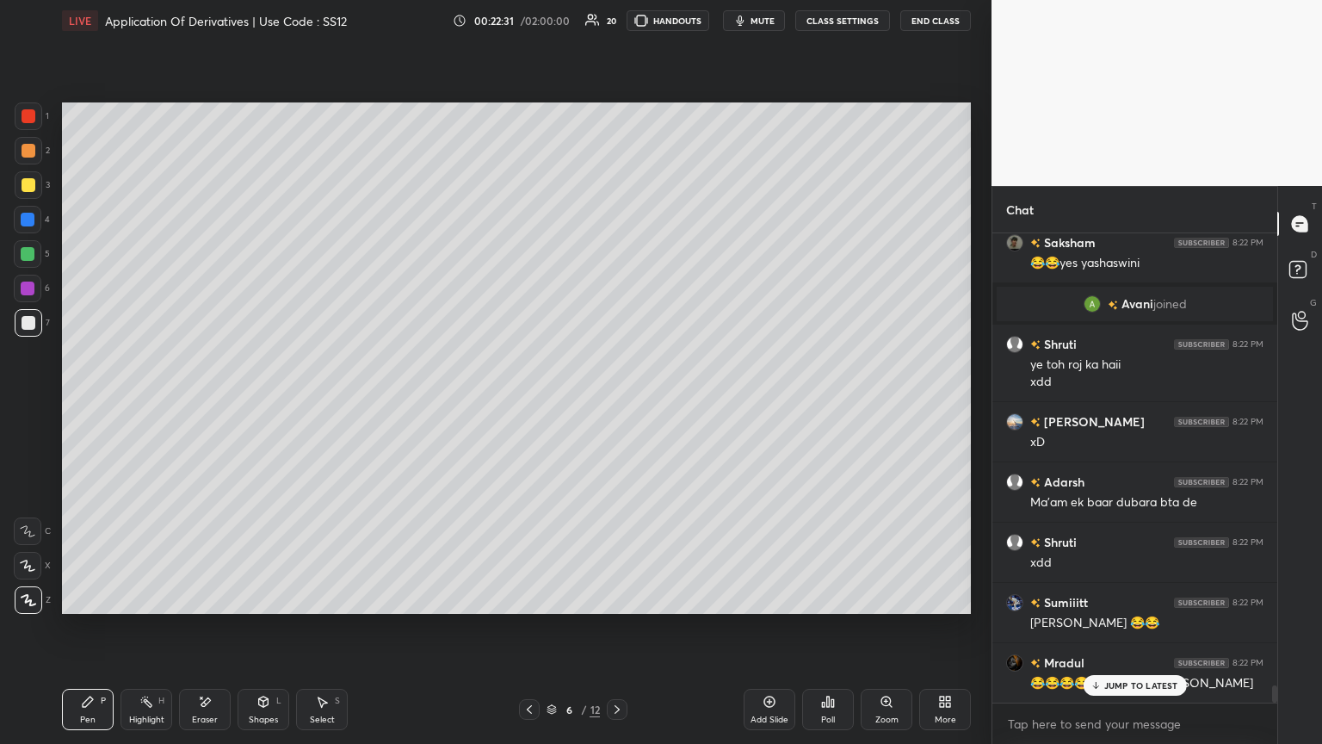
scroll to position [12309, 0]
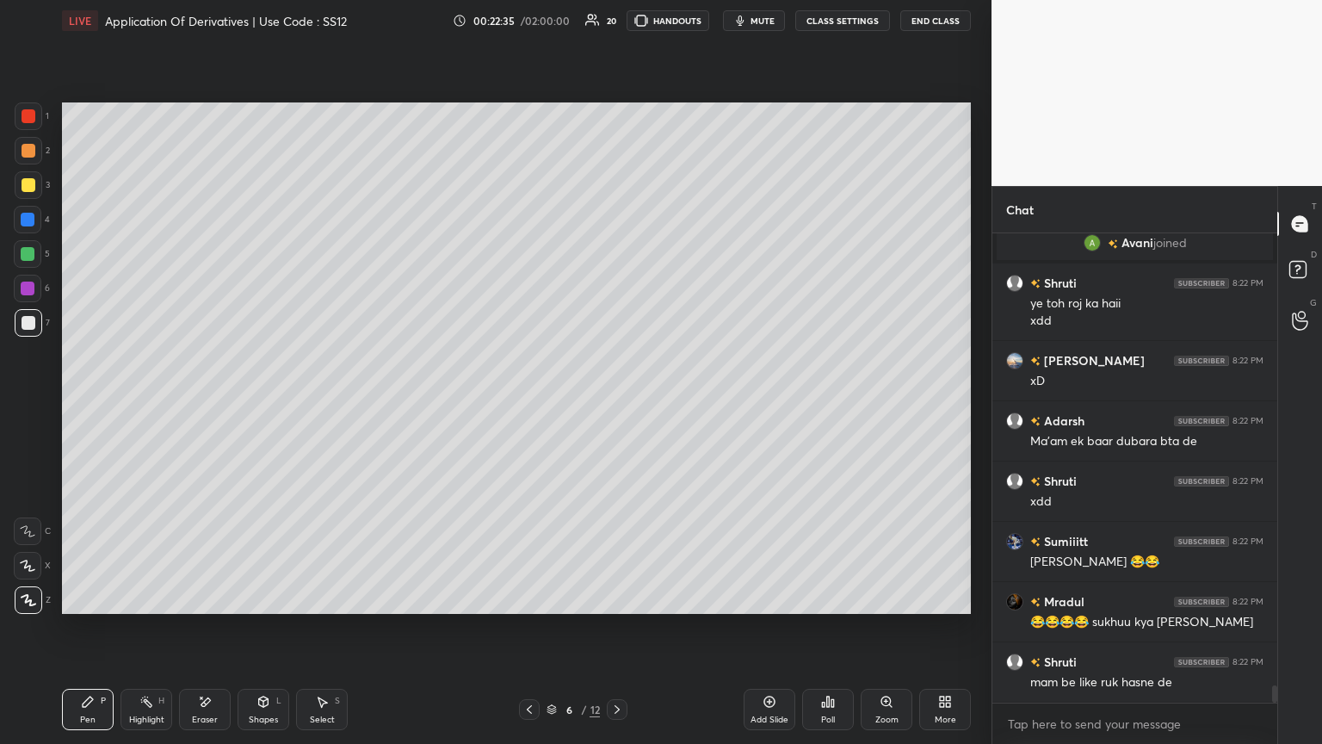
click at [527, 404] on icon at bounding box center [530, 709] width 14 height 14
drag, startPoint x: 325, startPoint y: 707, endPoint x: 302, endPoint y: 647, distance: 63.8
click at [324, 404] on icon at bounding box center [322, 702] width 14 height 14
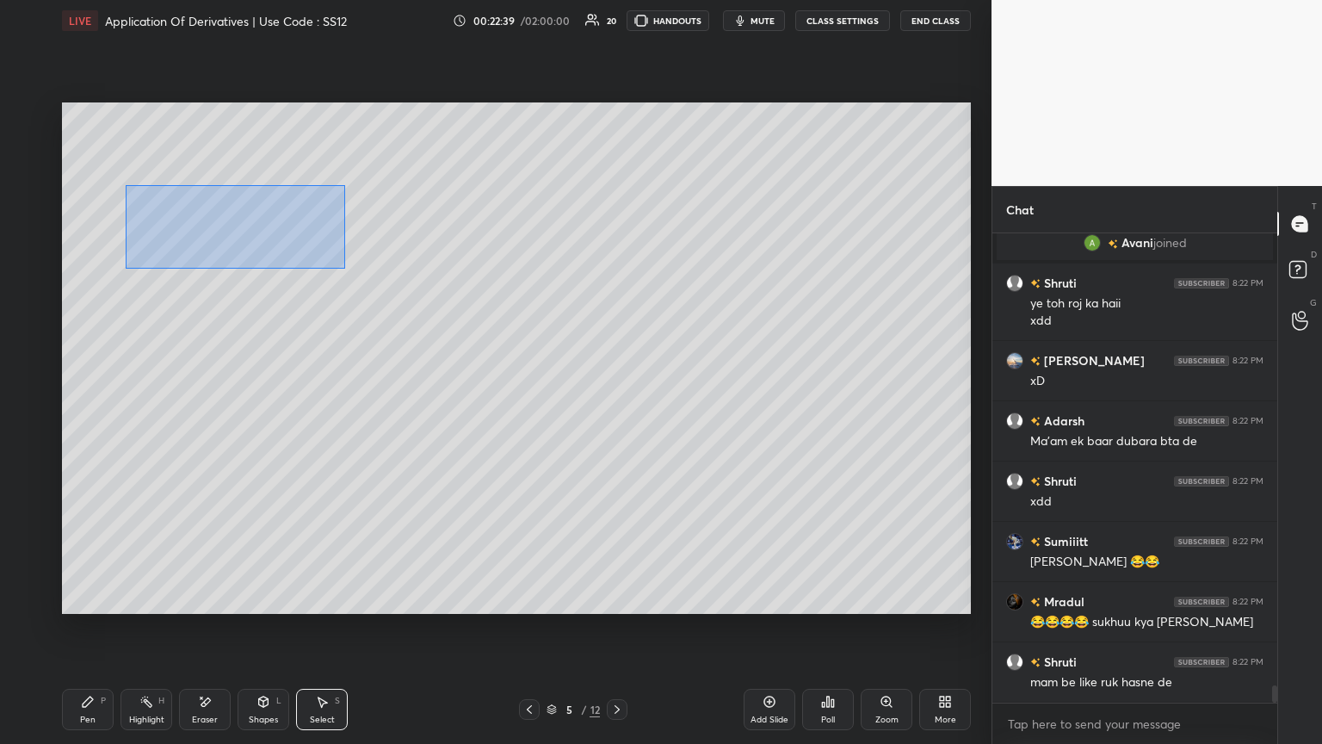
drag, startPoint x: 145, startPoint y: 197, endPoint x: 360, endPoint y: 266, distance: 226.0
click at [343, 269] on div "0 ° Undo Copy Paste here Duplicate Duplicate to new slide Delete" at bounding box center [516, 357] width 909 height 511
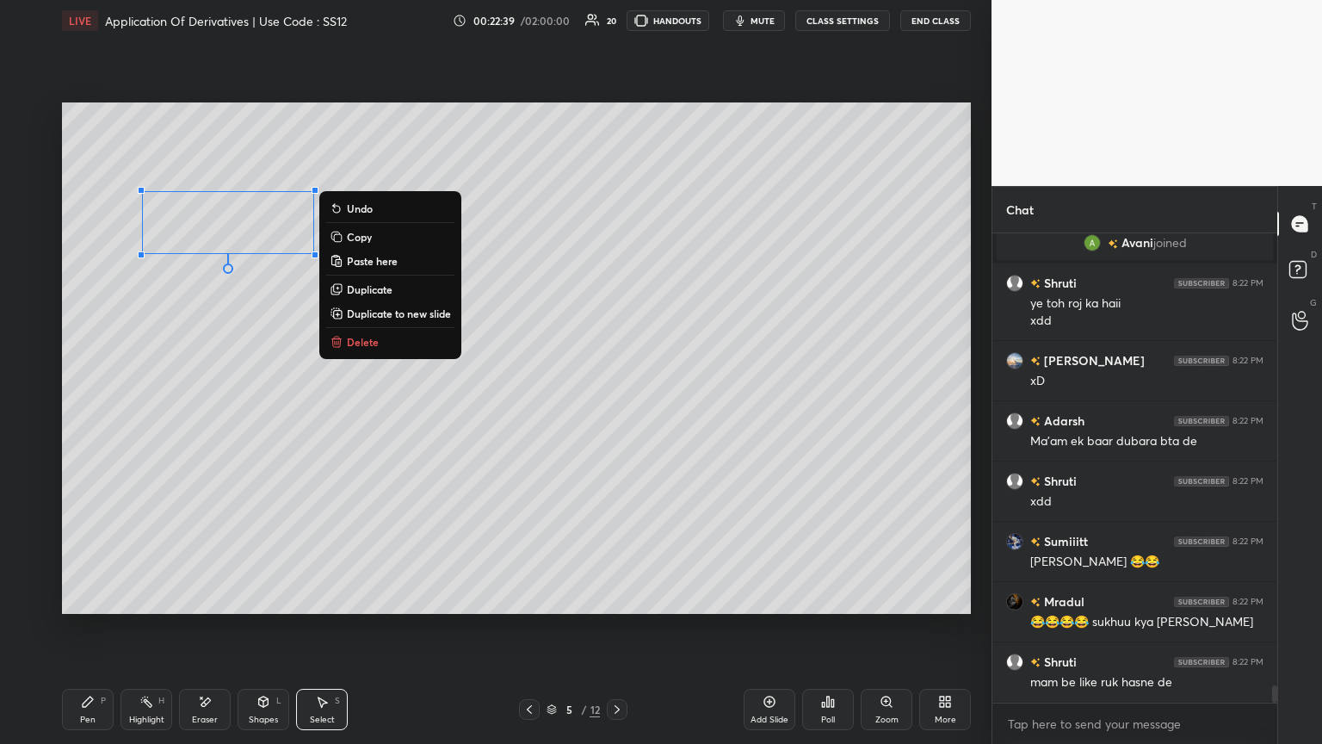
scroll to position [12369, 0]
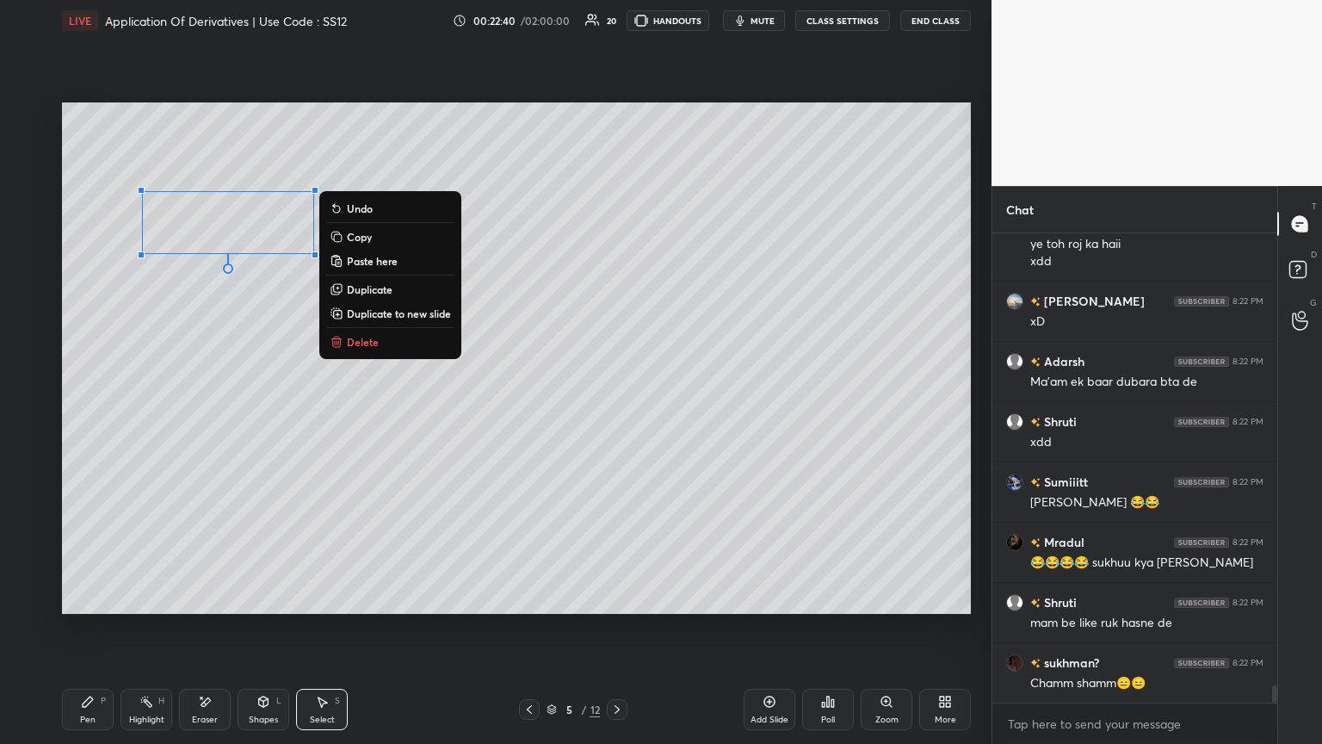
click at [379, 238] on button "Copy" at bounding box center [390, 236] width 128 height 21
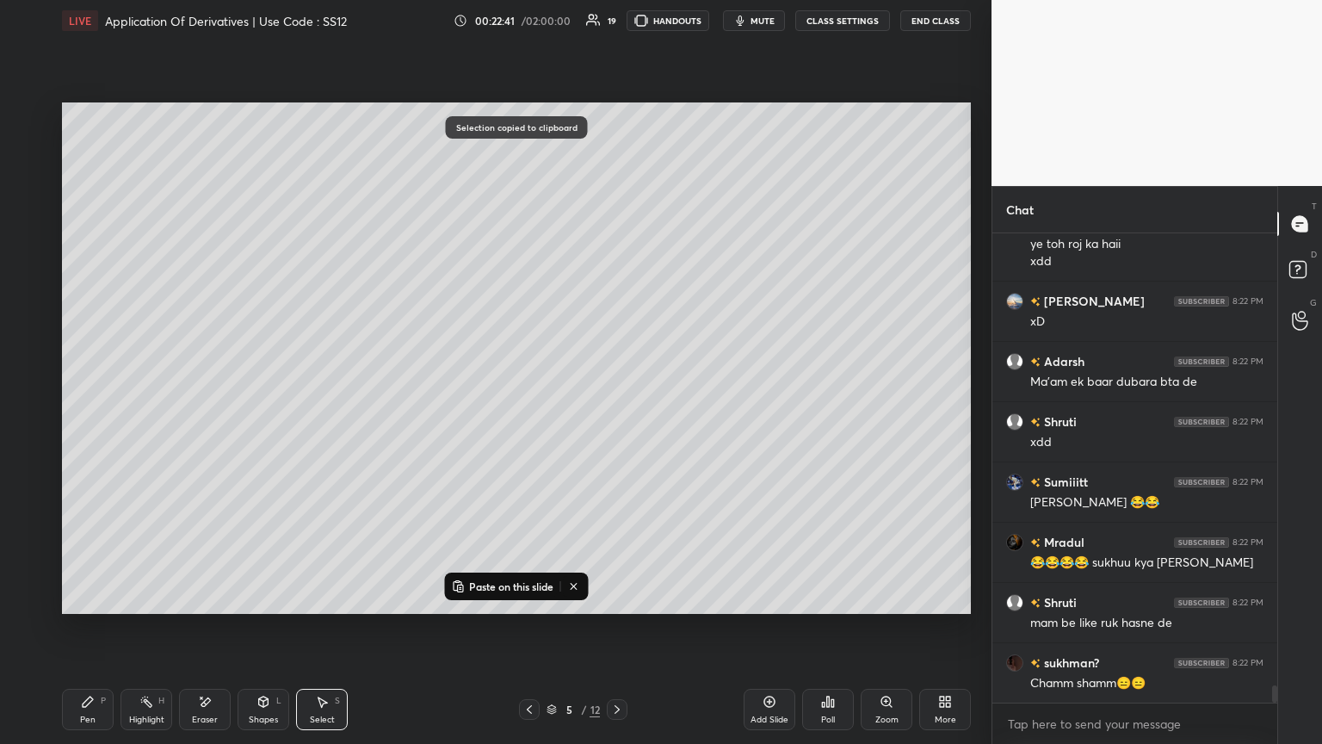
drag, startPoint x: 614, startPoint y: 711, endPoint x: 597, endPoint y: 680, distance: 35.0
click at [613, 404] on icon at bounding box center [617, 709] width 14 height 14
click at [498, 404] on p "Paste on this slide" at bounding box center [511, 586] width 84 height 14
drag, startPoint x: 231, startPoint y: 210, endPoint x: 234, endPoint y: 232, distance: 21.8
click at [220, 183] on div "0 ° Undo Copy Paste here Duplicate Duplicate to new slide Delete" at bounding box center [516, 357] width 909 height 511
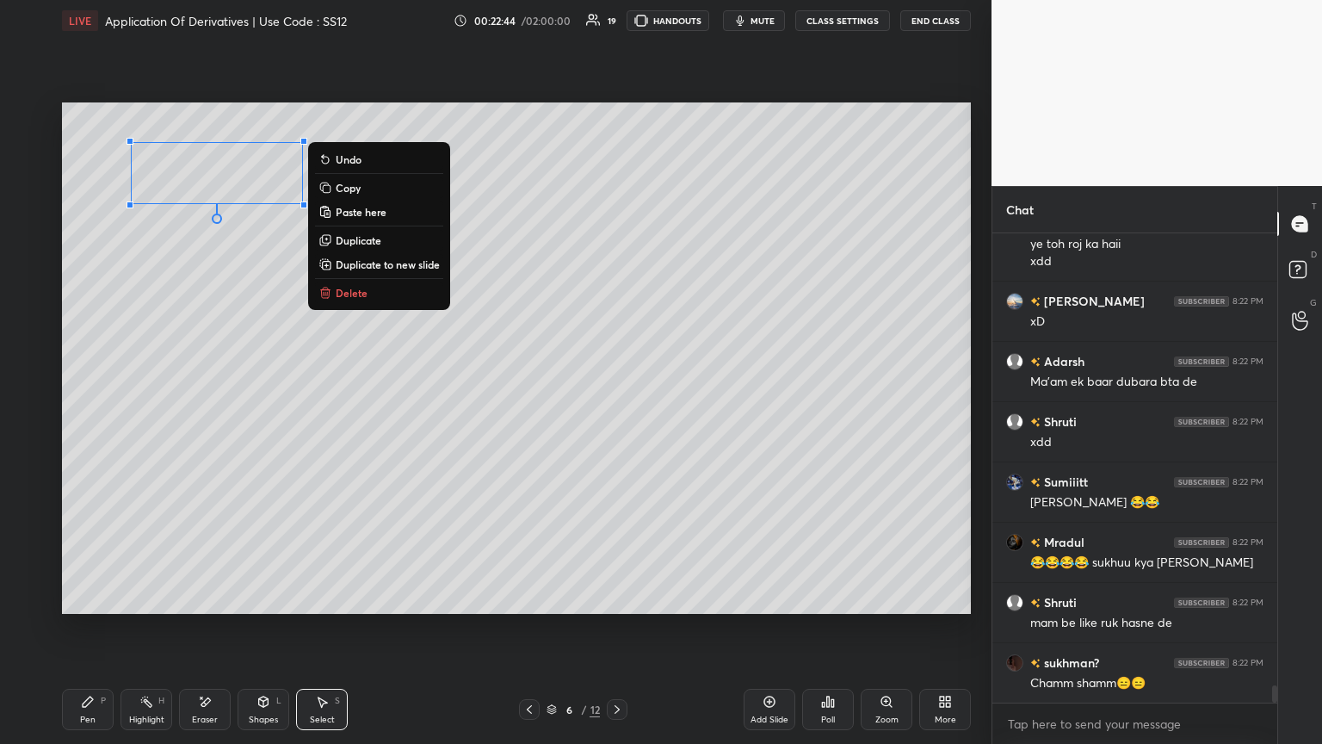
click at [291, 404] on div "0 ° Undo Copy Paste here Duplicate Duplicate to new slide Delete" at bounding box center [516, 357] width 909 height 511
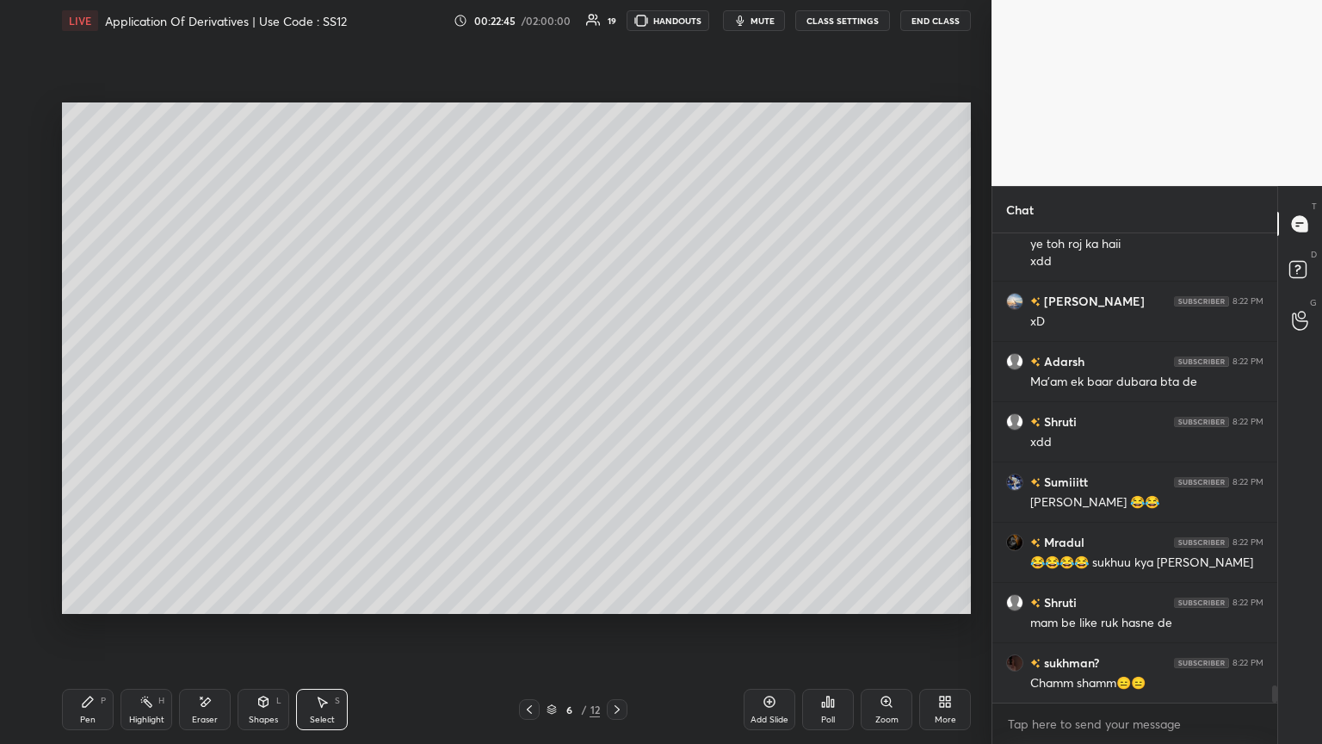
scroll to position [12430, 0]
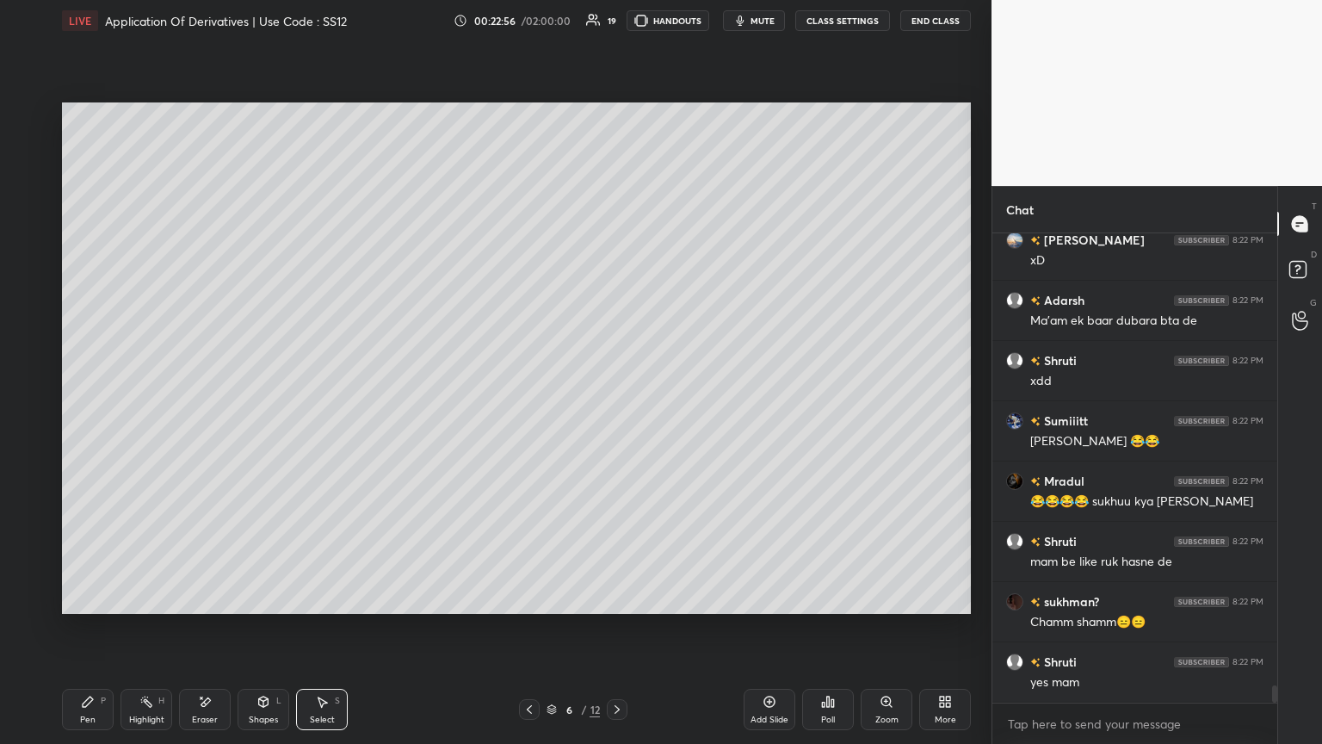
click at [530, 404] on icon at bounding box center [530, 709] width 14 height 14
click at [609, 404] on div at bounding box center [617, 709] width 21 height 21
click at [93, 404] on div "Pen P" at bounding box center [88, 709] width 52 height 41
click at [24, 185] on div at bounding box center [29, 185] width 14 height 14
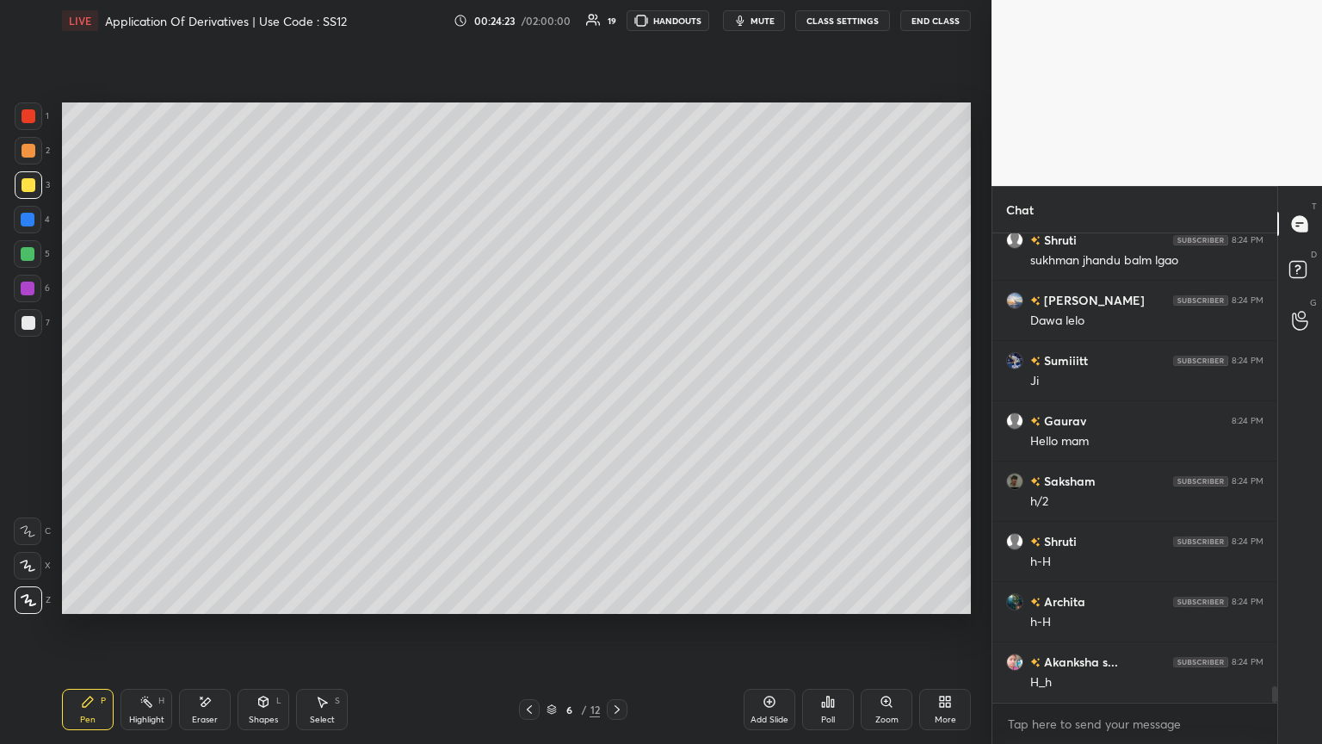
scroll to position [13326, 0]
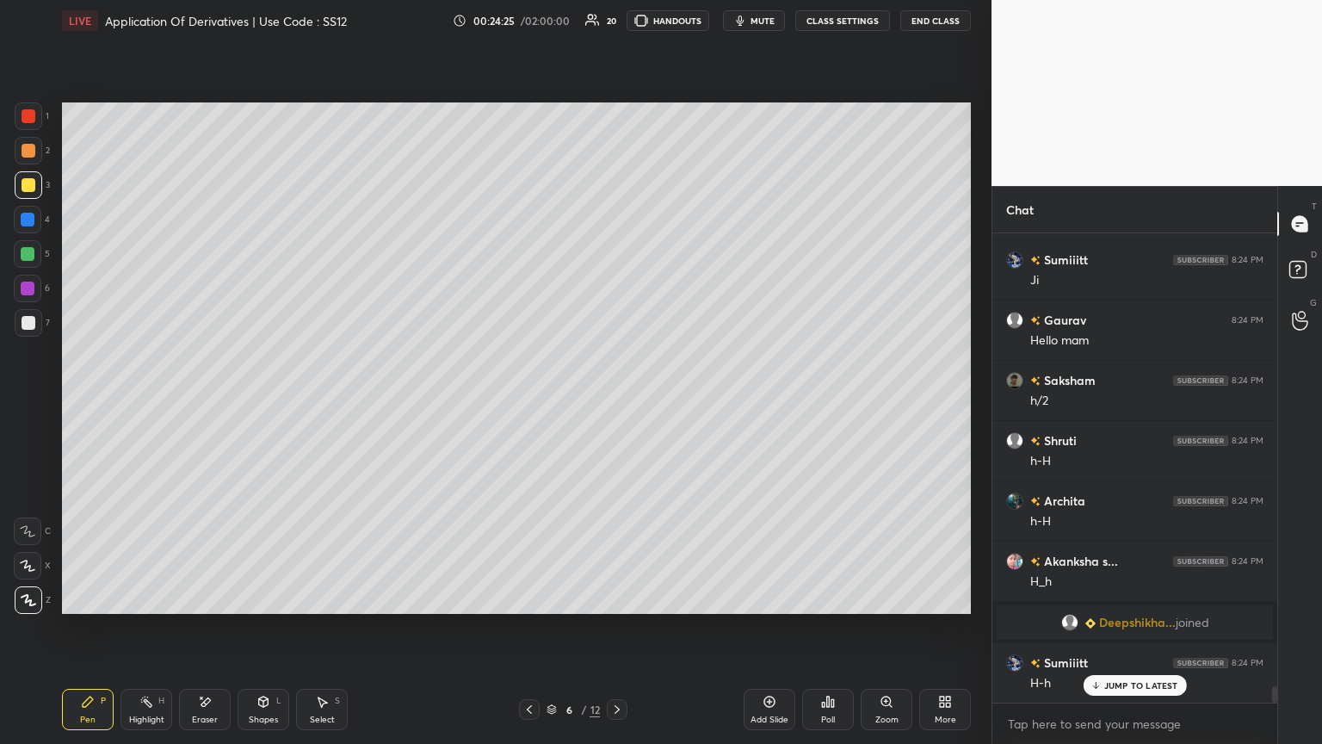
click at [23, 317] on div at bounding box center [29, 323] width 14 height 14
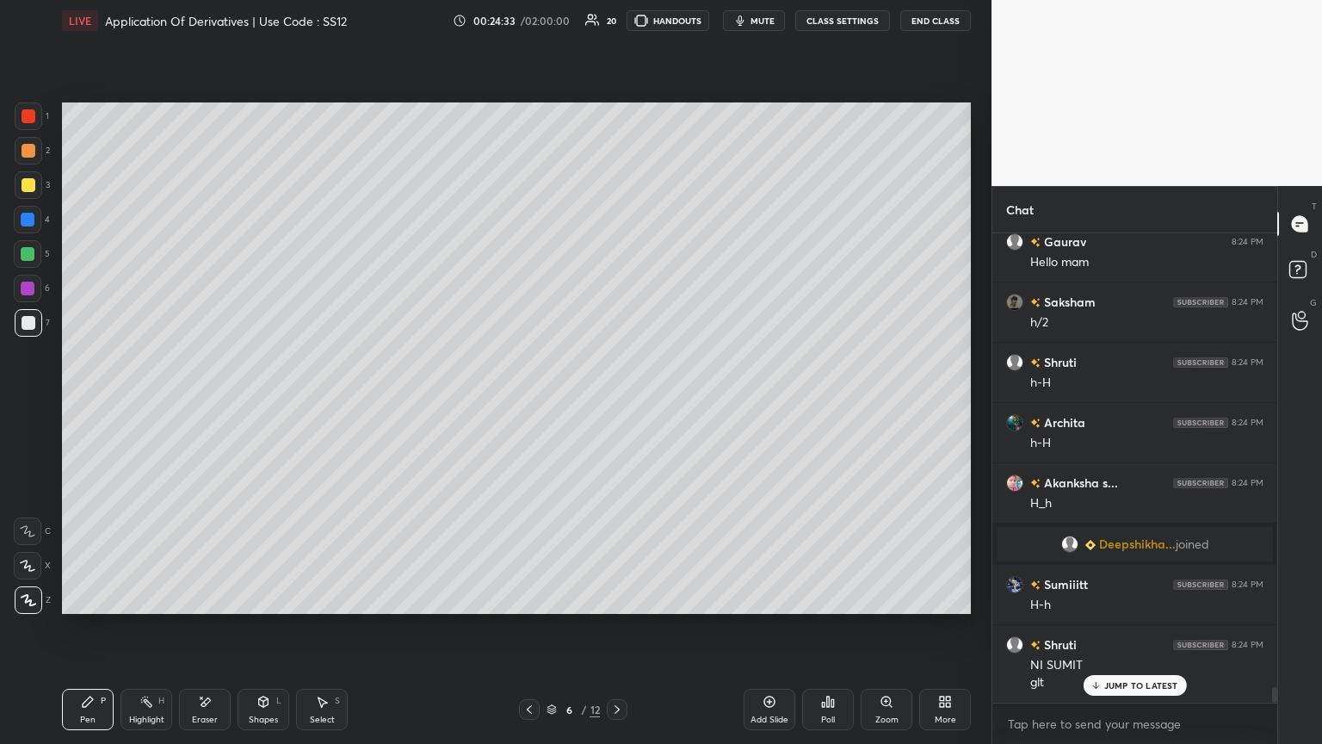
scroll to position [13464, 0]
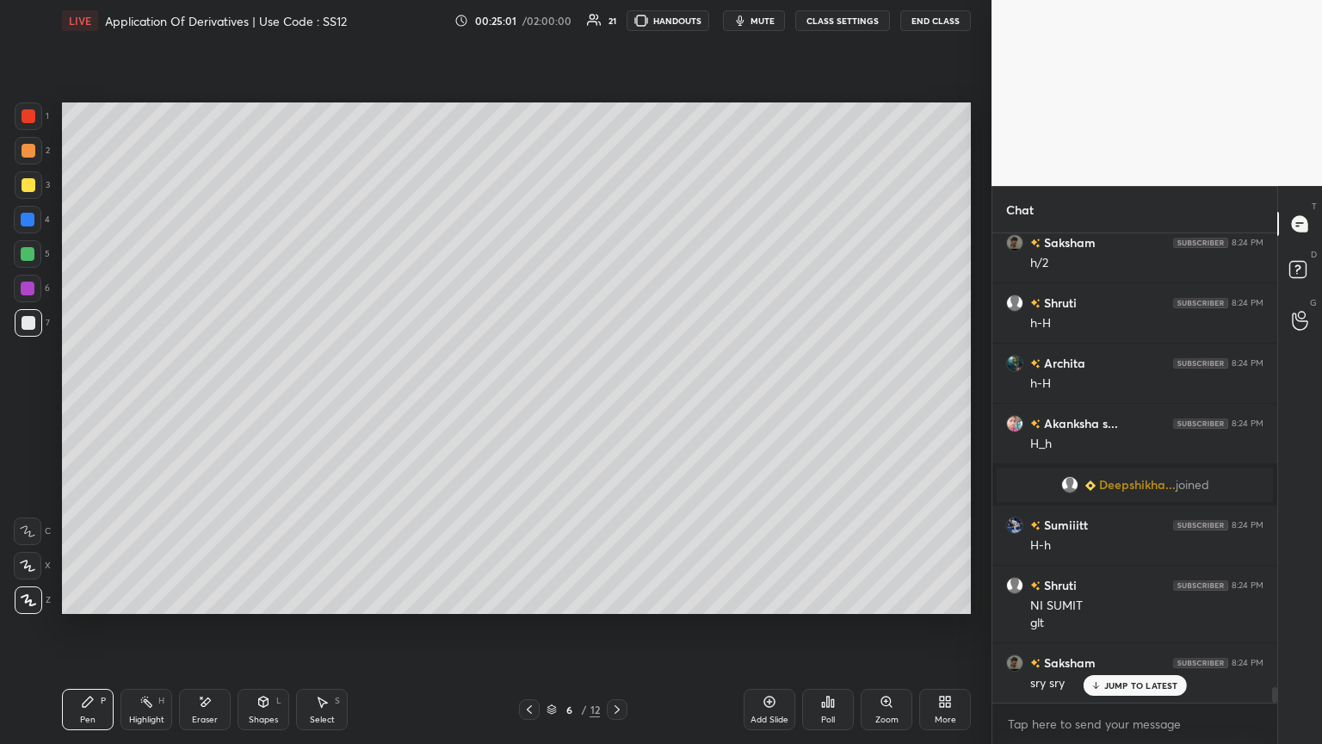
click at [530, 404] on icon at bounding box center [530, 709] width 14 height 14
click at [613, 404] on div at bounding box center [617, 709] width 21 height 21
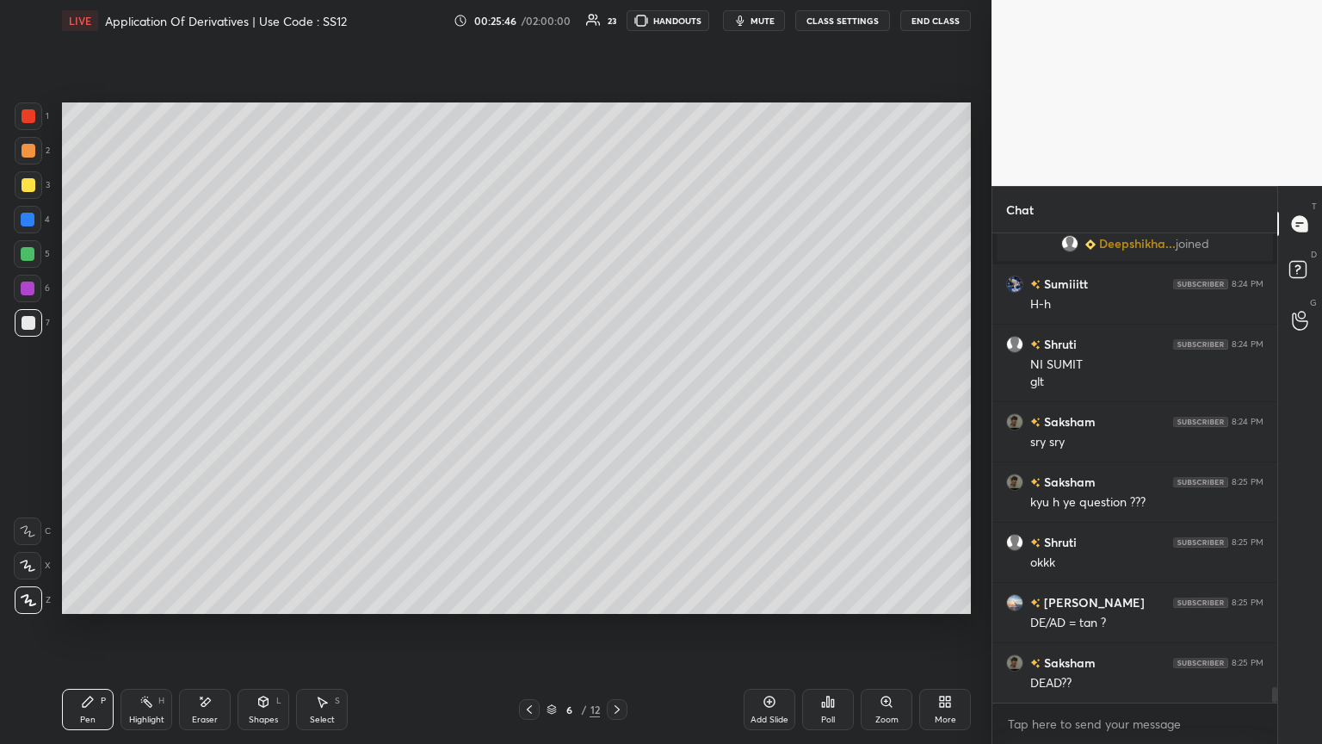
scroll to position [13766, 0]
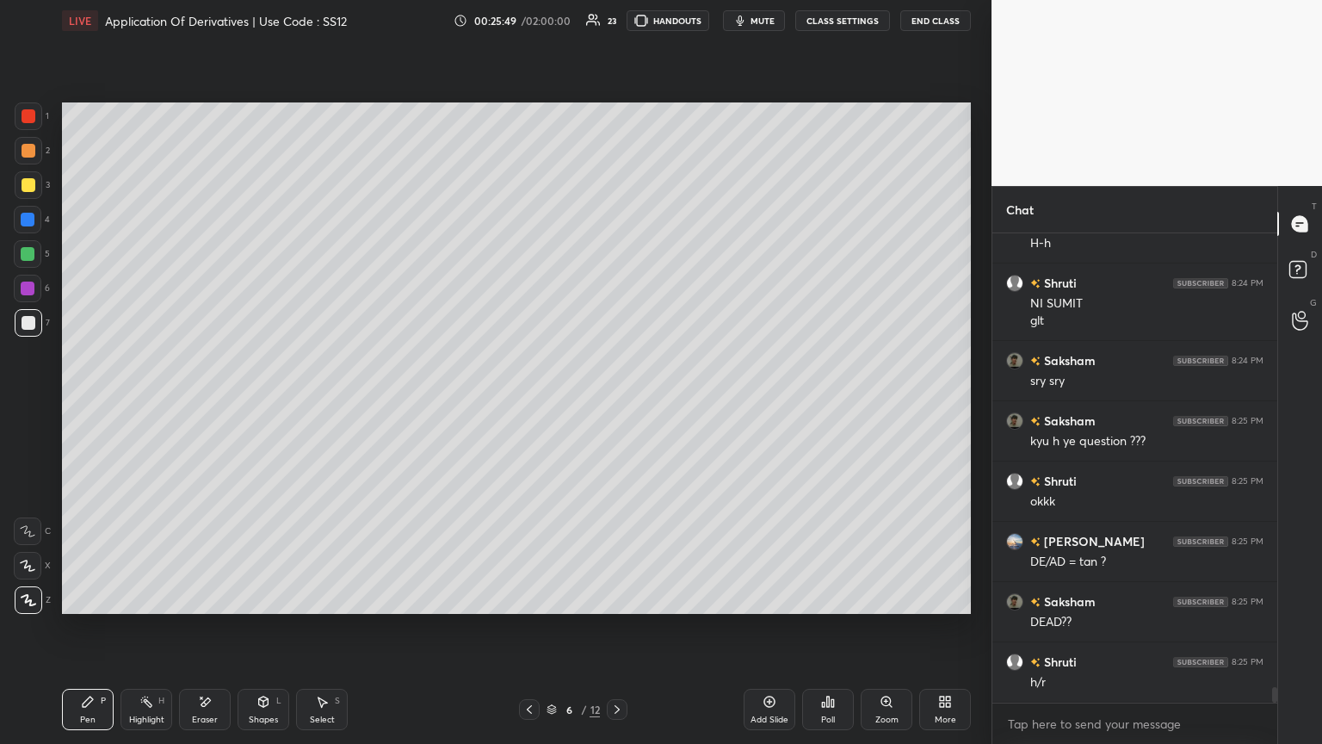
click at [192, 404] on div "Eraser" at bounding box center [205, 709] width 52 height 41
click at [79, 404] on div "Pen P" at bounding box center [88, 709] width 52 height 41
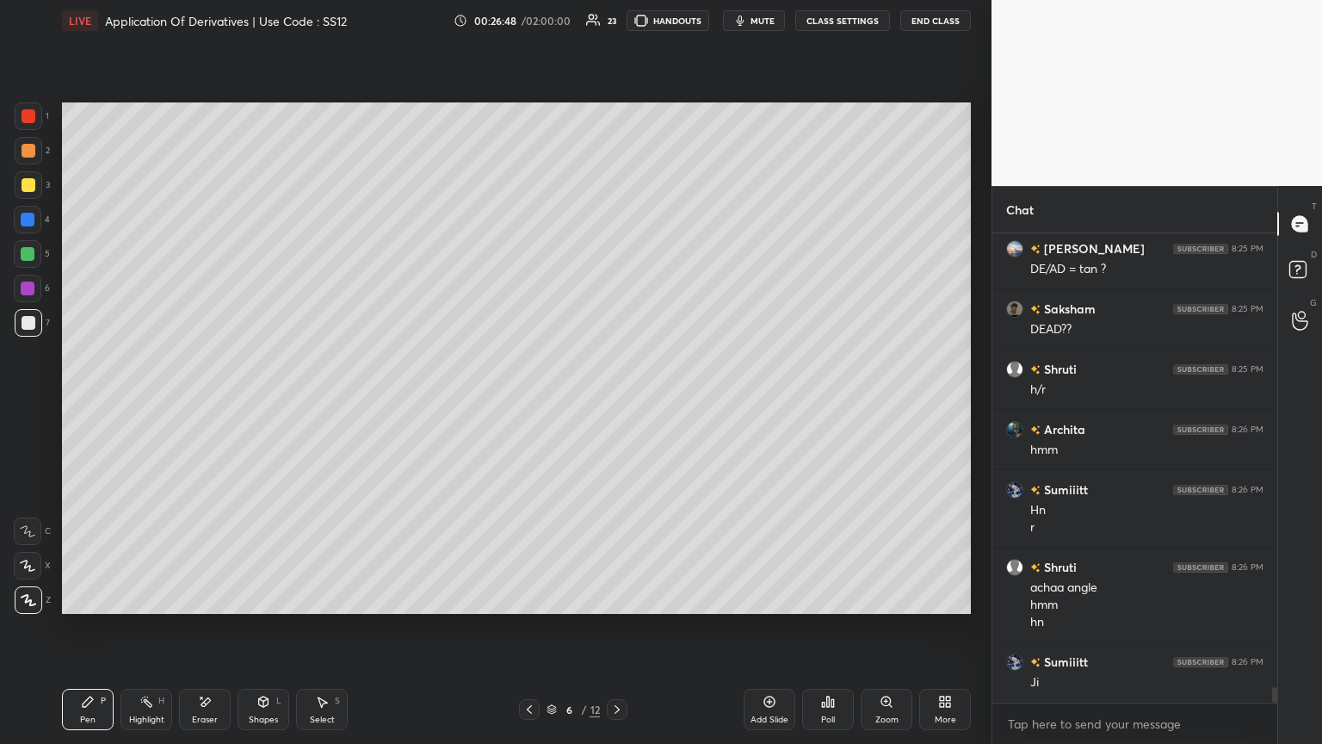
scroll to position [14118, 0]
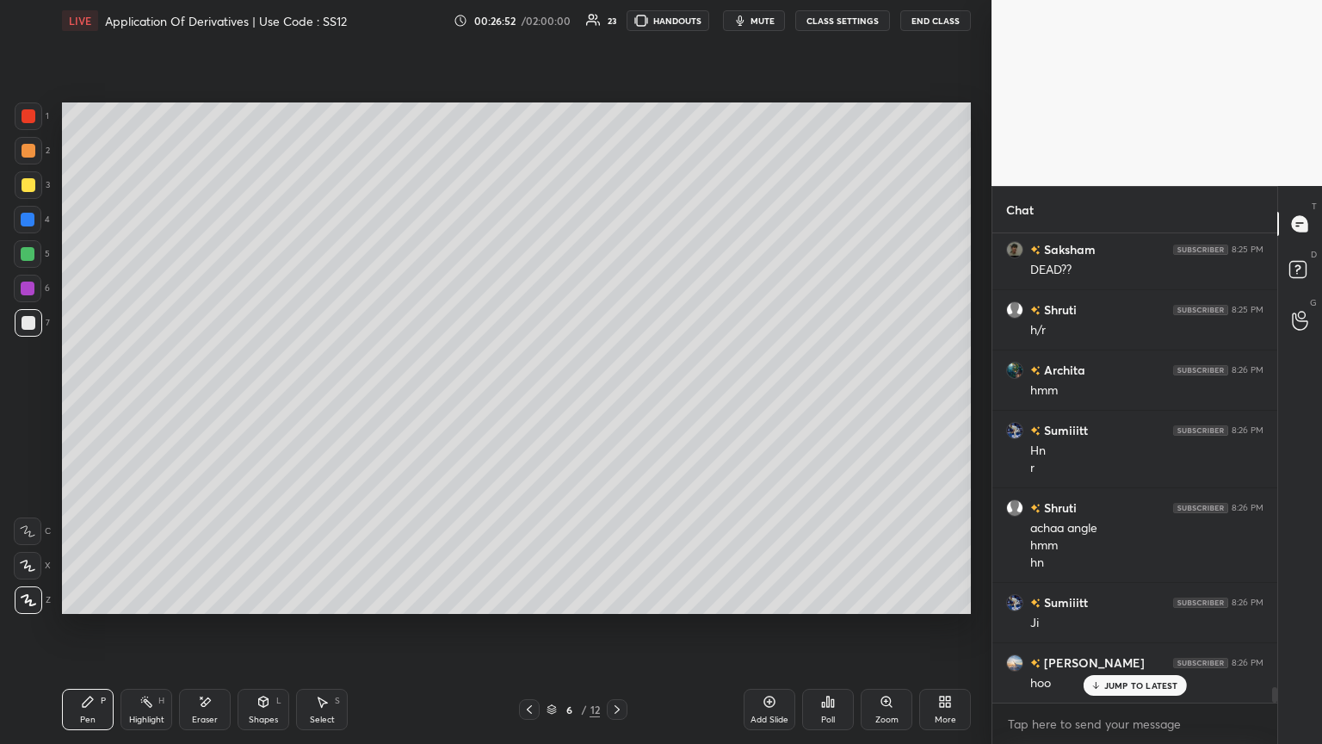
click at [529, 404] on icon at bounding box center [530, 709] width 14 height 14
click at [617, 404] on icon at bounding box center [617, 709] width 14 height 14
click at [617, 404] on div "Add Slide" at bounding box center [770, 719] width 38 height 9
drag, startPoint x: 529, startPoint y: 708, endPoint x: 529, endPoint y: 689, distance: 19.8
click at [530, 404] on icon at bounding box center [530, 709] width 14 height 14
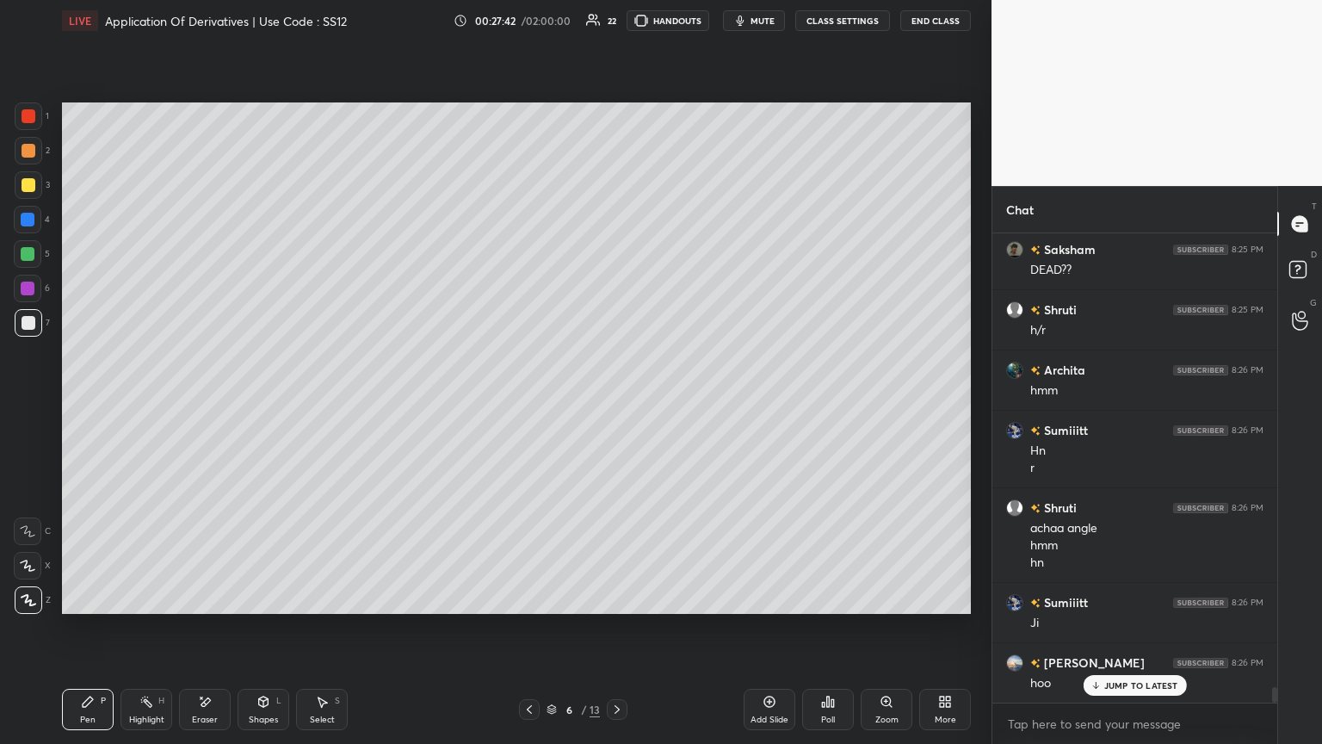
drag, startPoint x: 615, startPoint y: 716, endPoint x: 603, endPoint y: 690, distance: 28.9
click at [615, 404] on div at bounding box center [617, 709] width 21 height 21
drag, startPoint x: 527, startPoint y: 708, endPoint x: 540, endPoint y: 685, distance: 26.6
click at [527, 404] on icon at bounding box center [530, 709] width 14 height 14
click at [616, 404] on icon at bounding box center [617, 709] width 14 height 14
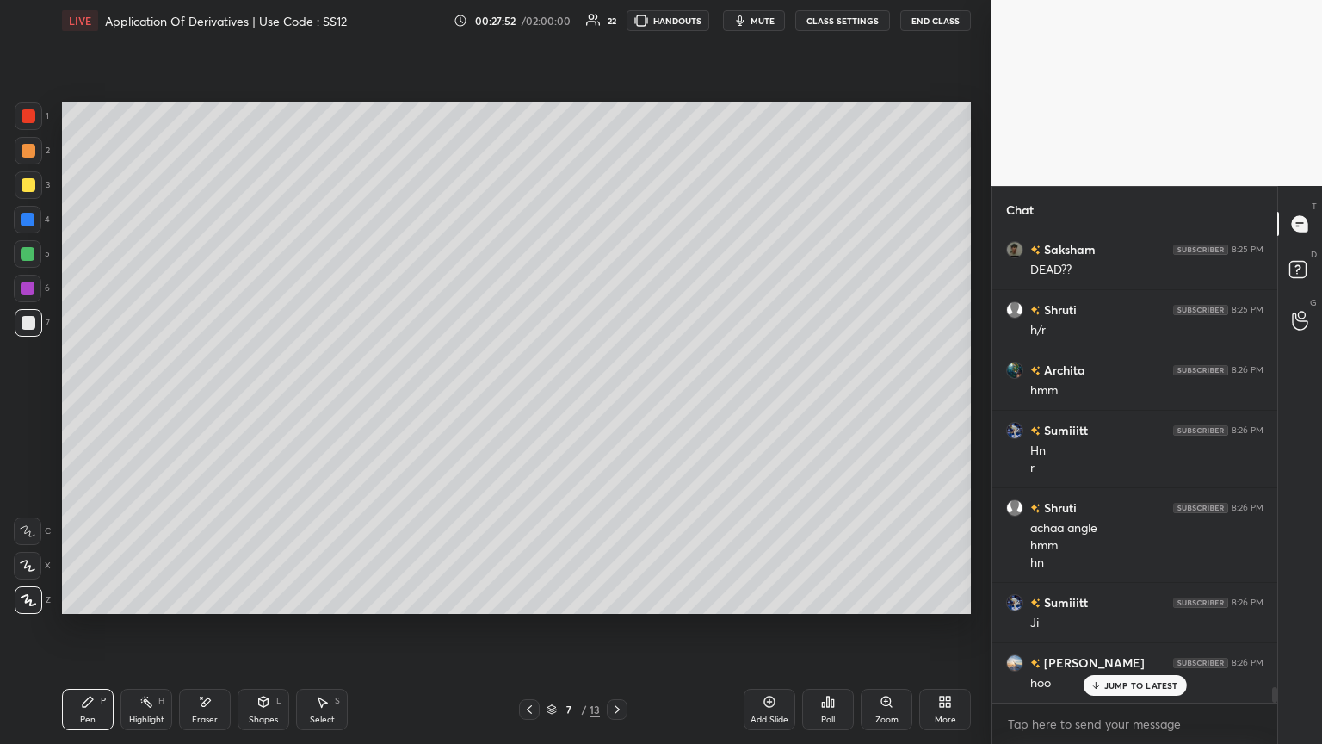
click at [535, 404] on icon at bounding box center [530, 709] width 14 height 14
drag, startPoint x: 620, startPoint y: 706, endPoint x: 624, endPoint y: 696, distance: 10.4
click at [617, 404] on icon at bounding box center [617, 709] width 14 height 14
click at [530, 404] on icon at bounding box center [530, 709] width 14 height 14
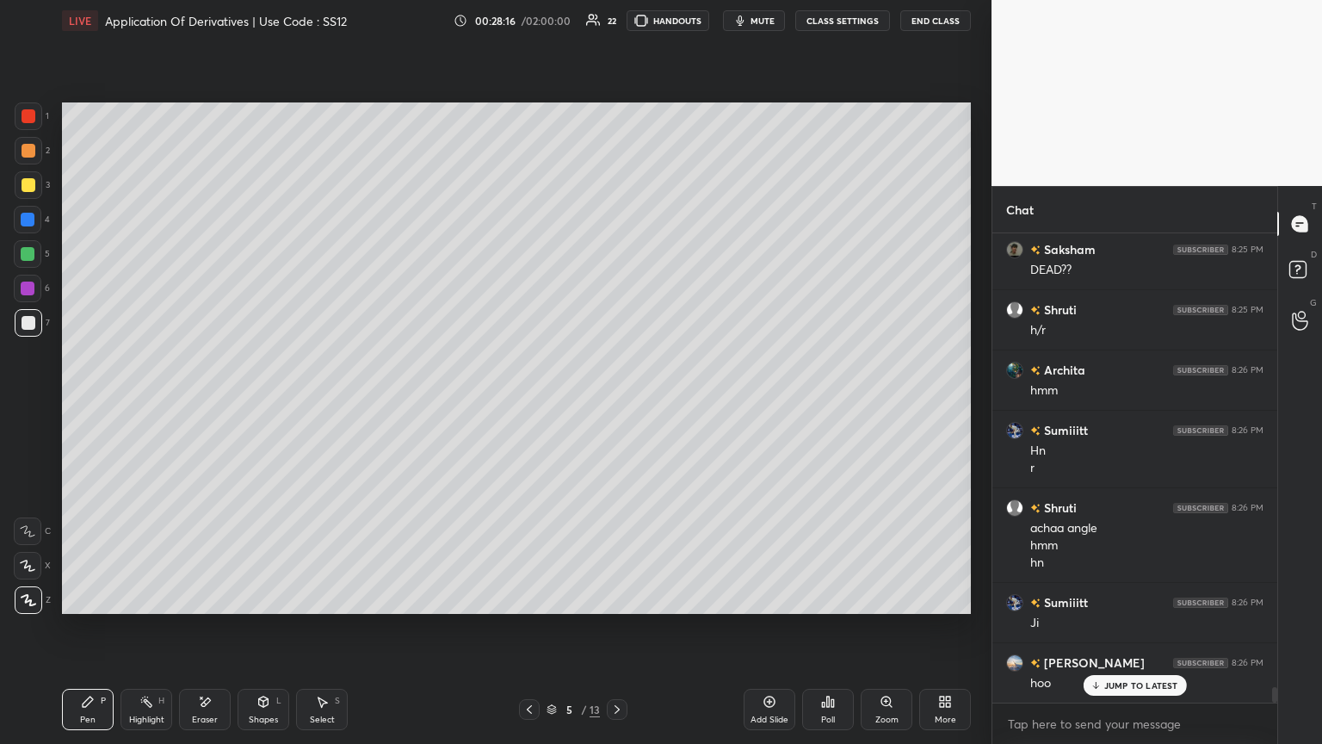
click at [530, 404] on icon at bounding box center [530, 709] width 14 height 14
click at [617, 404] on icon at bounding box center [617, 709] width 14 height 14
click at [613, 404] on icon at bounding box center [617, 709] width 14 height 14
click at [207, 404] on icon at bounding box center [205, 702] width 14 height 15
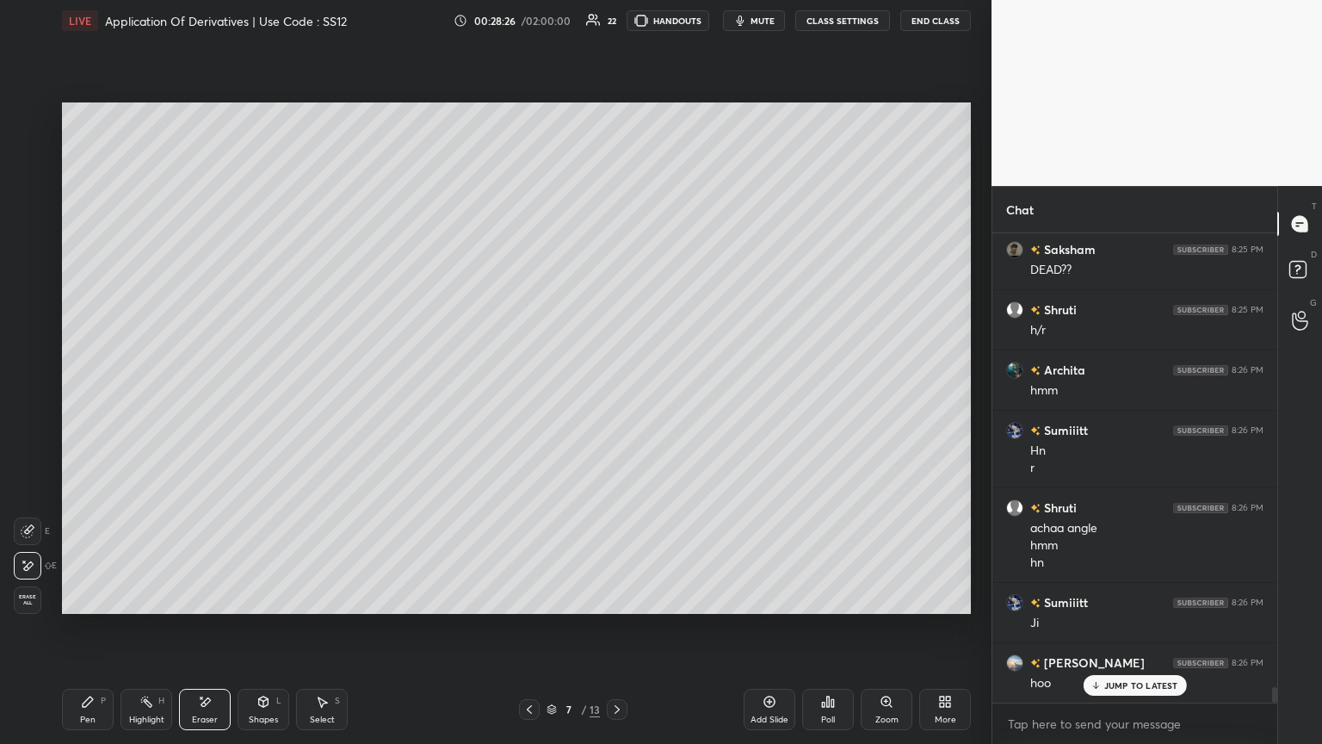
click at [87, 404] on div "Pen" at bounding box center [87, 719] width 15 height 9
click at [529, 404] on div at bounding box center [529, 709] width 21 height 21
click at [537, 404] on div at bounding box center [529, 709] width 21 height 21
click at [534, 404] on div at bounding box center [529, 709] width 21 height 21
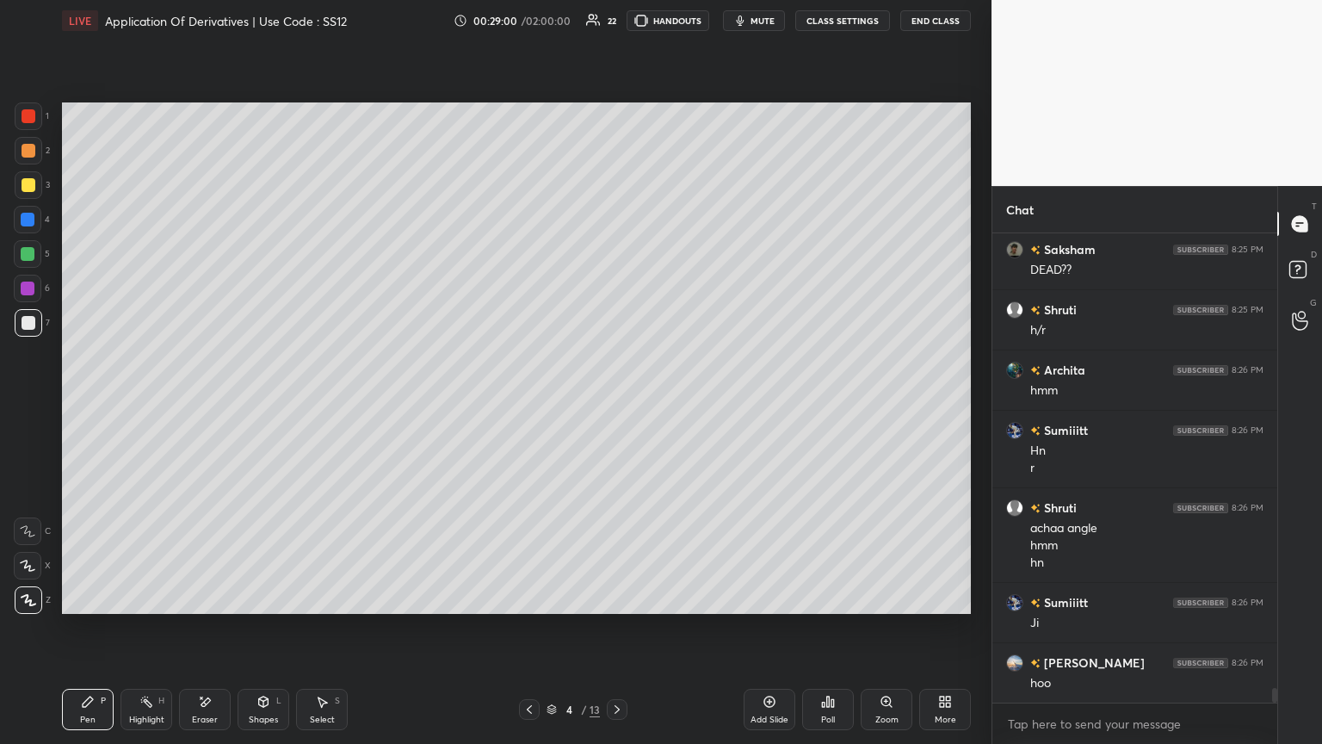
scroll to position [14179, 0]
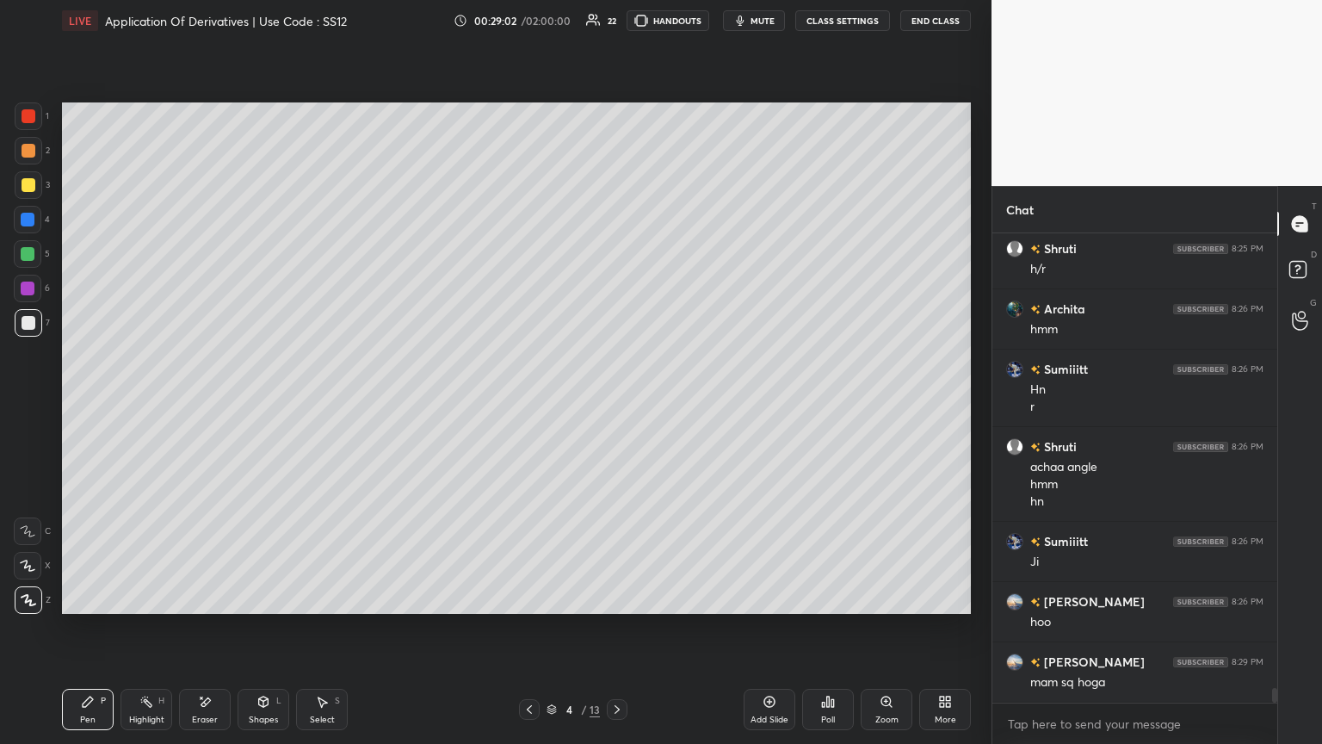
click at [609, 404] on div at bounding box center [617, 709] width 21 height 21
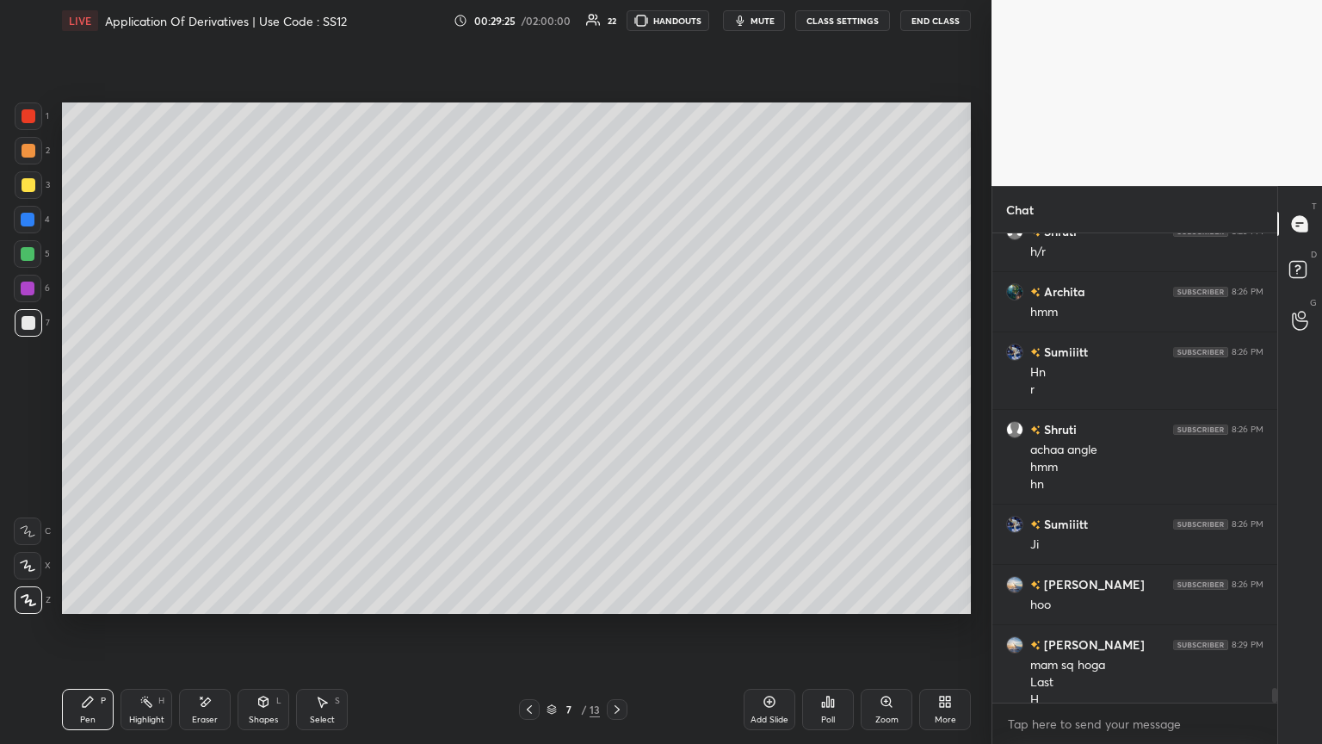
scroll to position [14214, 0]
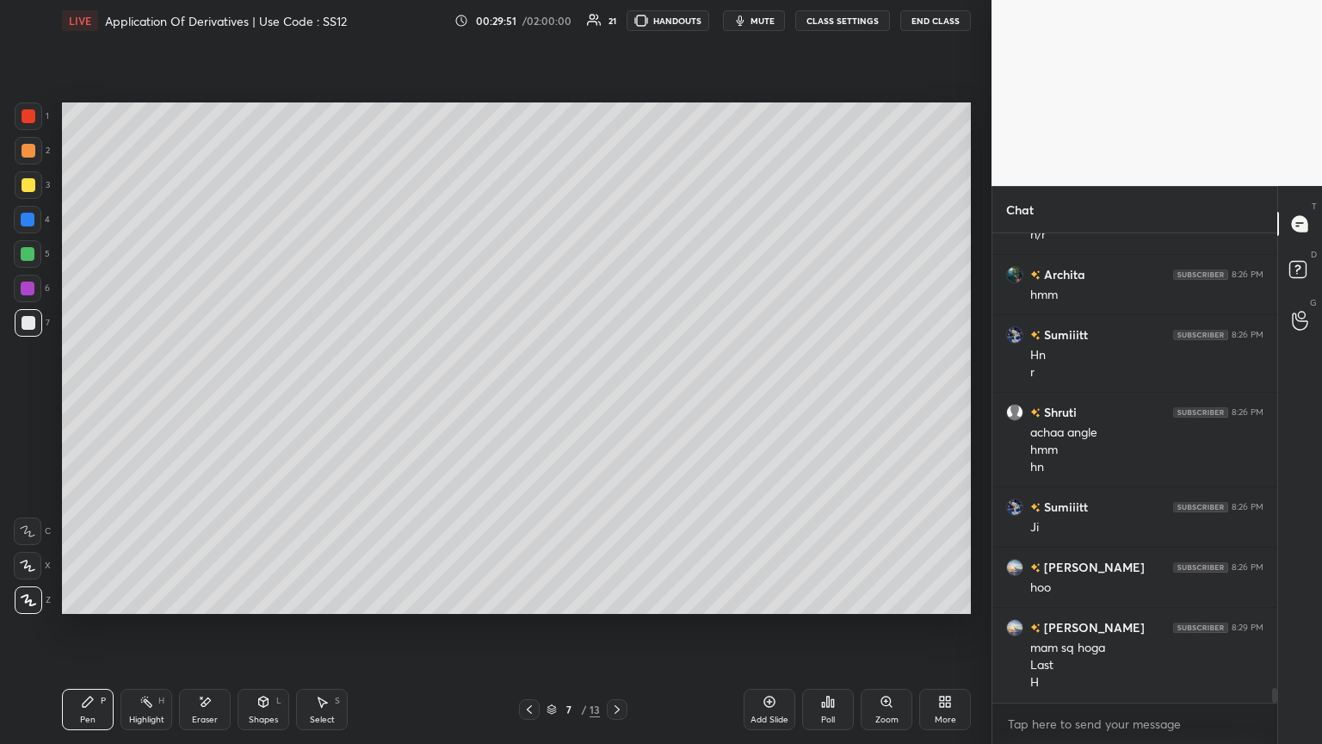
drag, startPoint x: 321, startPoint y: 713, endPoint x: 324, endPoint y: 657, distance: 56.0
click at [322, 404] on div "Select S" at bounding box center [322, 709] width 52 height 41
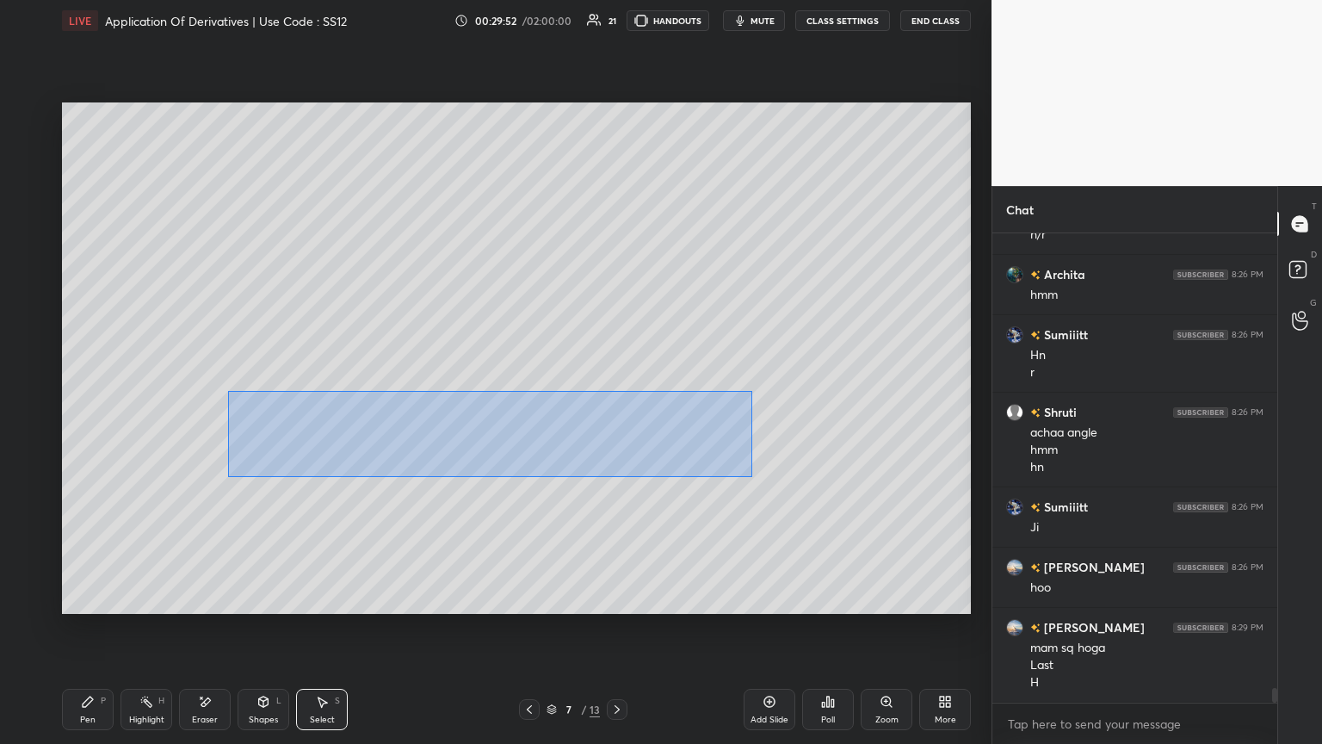
drag, startPoint x: 236, startPoint y: 396, endPoint x: 749, endPoint y: 475, distance: 519.1
click at [617, 404] on div "0 ° Undo Copy Paste here Duplicate Duplicate to new slide Delete" at bounding box center [516, 357] width 909 height 511
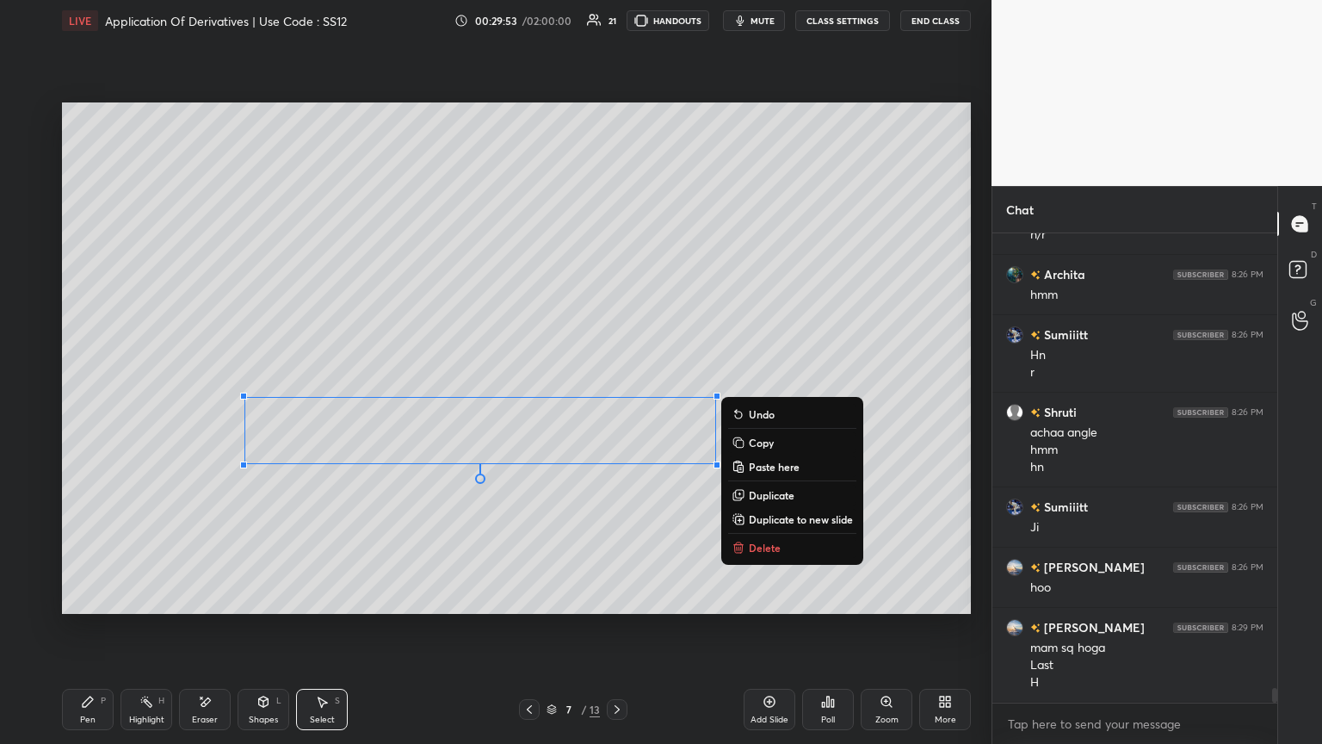
click at [617, 404] on p "Copy" at bounding box center [761, 443] width 25 height 14
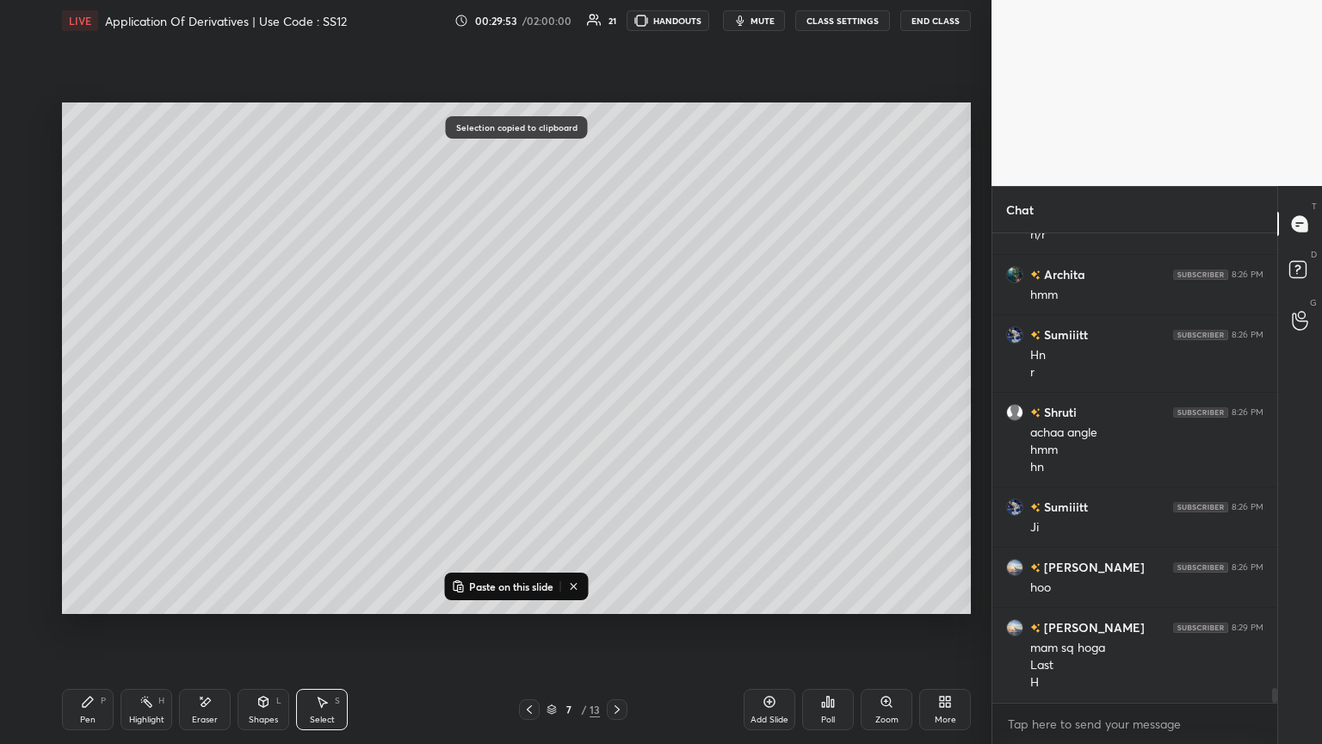
drag, startPoint x: 775, startPoint y: 718, endPoint x: 766, endPoint y: 699, distance: 20.8
click at [617, 404] on div "Add Slide" at bounding box center [770, 719] width 38 height 9
click at [496, 404] on p "Paste on this slide" at bounding box center [511, 586] width 84 height 14
drag, startPoint x: 393, startPoint y: 439, endPoint x: 278, endPoint y: 196, distance: 268.8
click at [279, 187] on div "0 ° Undo Copy Paste here Duplicate Duplicate to new slide Delete" at bounding box center [516, 357] width 909 height 511
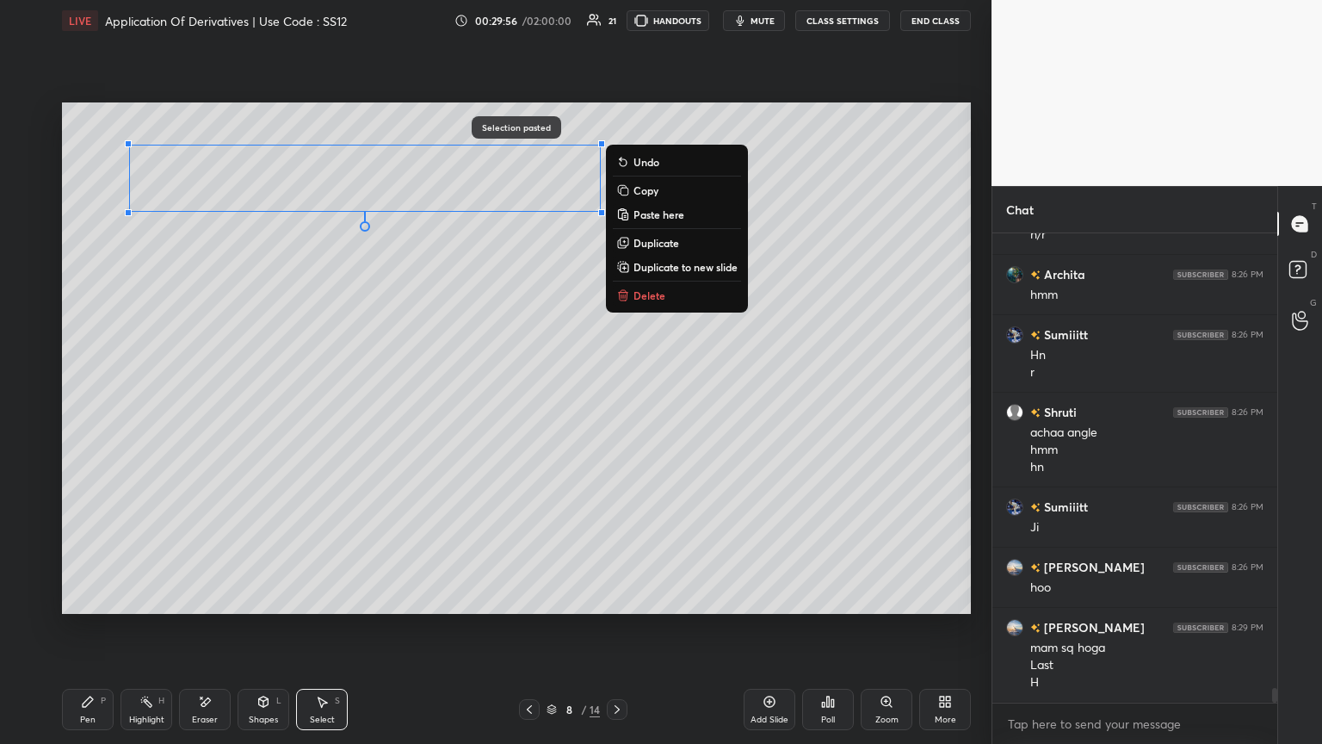
drag, startPoint x: 225, startPoint y: 362, endPoint x: 220, endPoint y: 406, distance: 45.0
click at [224, 358] on div "0 ° Undo Copy Paste here Duplicate Duplicate to new slide Delete" at bounding box center [516, 357] width 909 height 511
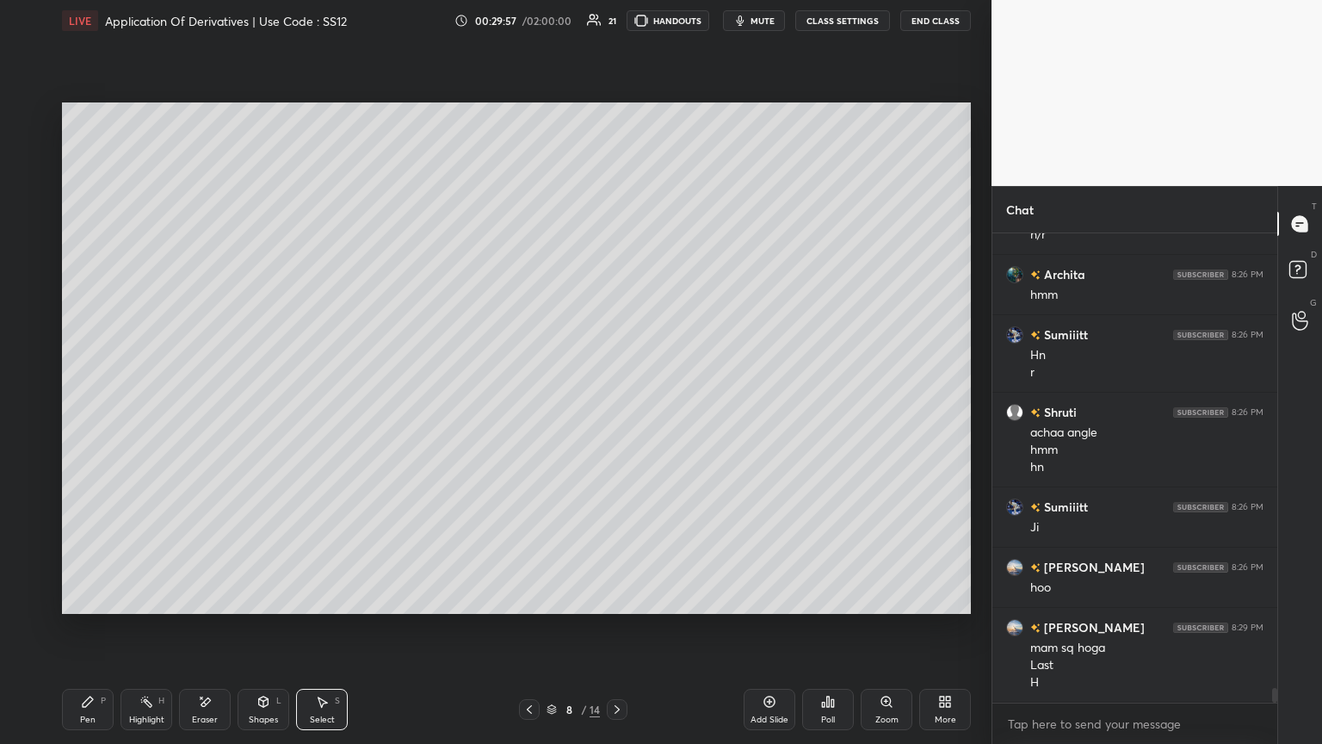
click at [87, 404] on div "Pen" at bounding box center [87, 719] width 15 height 9
drag, startPoint x: 318, startPoint y: 711, endPoint x: 312, endPoint y: 670, distance: 41.6
click at [317, 404] on div "Select S" at bounding box center [322, 709] width 52 height 41
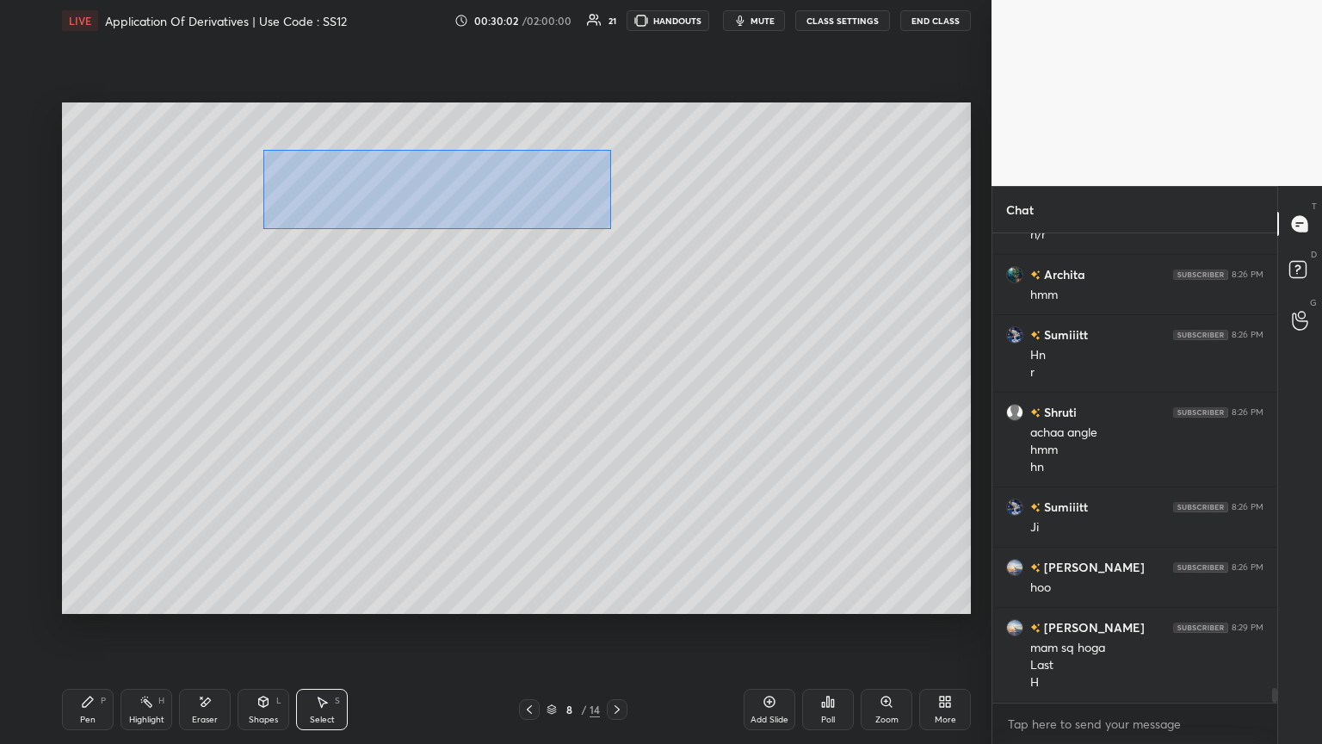
drag, startPoint x: 263, startPoint y: 150, endPoint x: 610, endPoint y: 228, distance: 356.5
click at [610, 228] on div "0 ° Undo Copy Paste here Duplicate Duplicate to new slide Delete" at bounding box center [516, 357] width 909 height 511
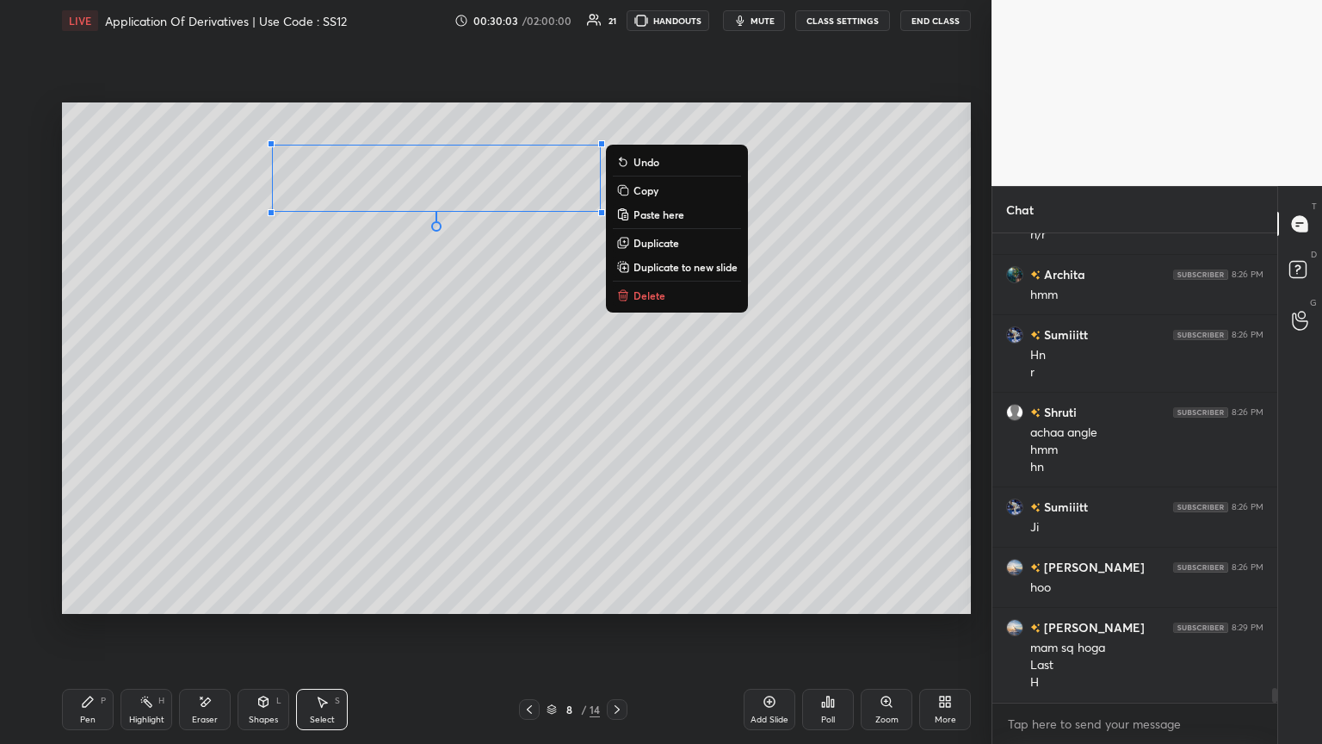
drag, startPoint x: 623, startPoint y: 190, endPoint x: 613, endPoint y: 220, distance: 31.0
click at [617, 190] on rect at bounding box center [625, 192] width 8 height 8
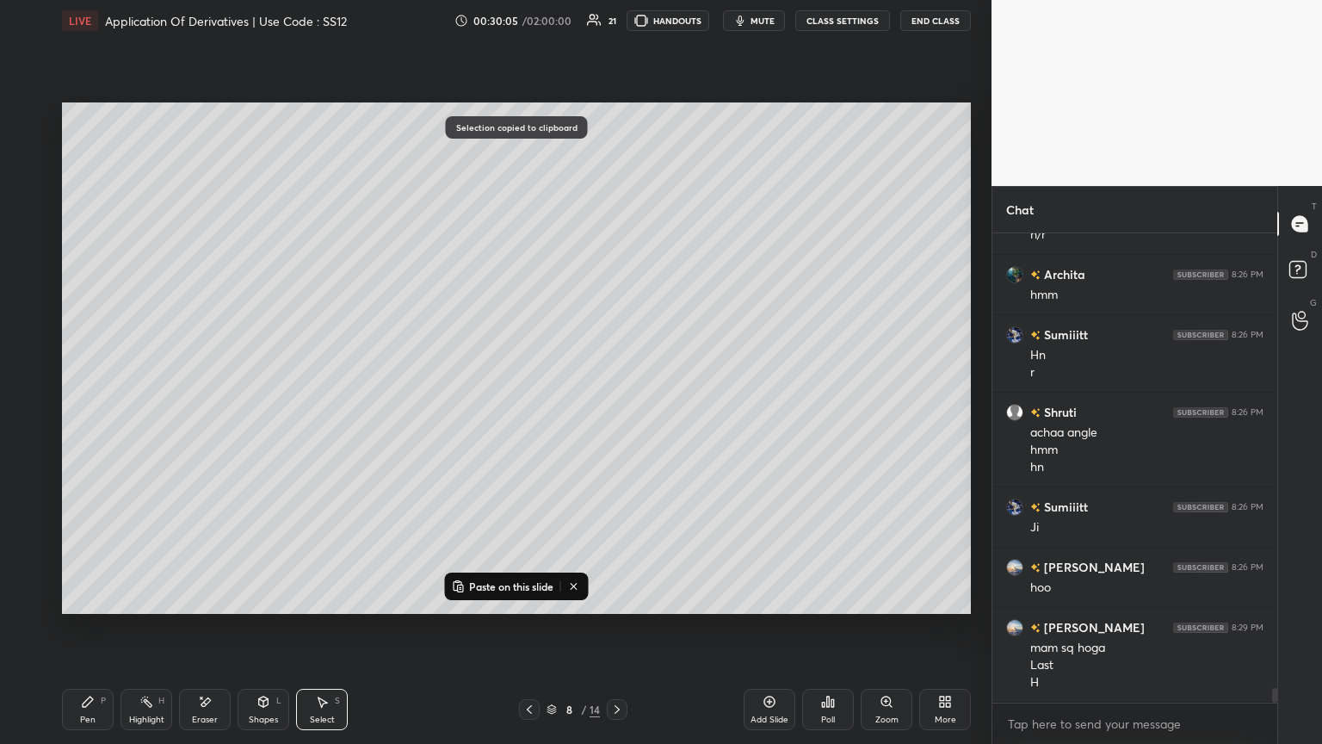
drag, startPoint x: 496, startPoint y: 582, endPoint x: 493, endPoint y: 573, distance: 9.0
click at [495, 404] on p "Paste on this slide" at bounding box center [511, 586] width 84 height 14
drag, startPoint x: 379, startPoint y: 232, endPoint x: 258, endPoint y: 328, distance: 153.8
click at [258, 323] on div "0 ° Undo Copy Paste here Duplicate Duplicate to new slide Delete" at bounding box center [516, 357] width 909 height 511
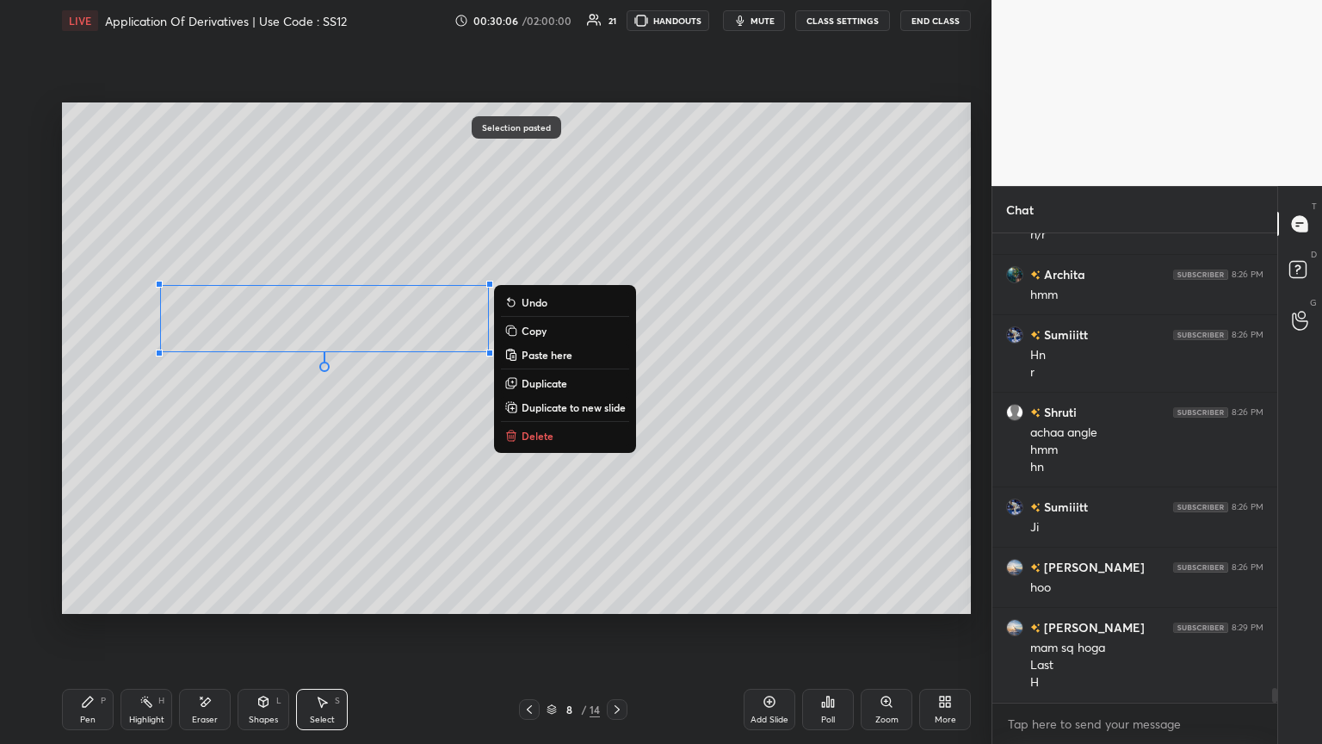
drag, startPoint x: 201, startPoint y: 485, endPoint x: 182, endPoint y: 572, distance: 89.2
click at [201, 404] on div "0 ° Undo Copy Paste here Duplicate Duplicate to new slide Delete" at bounding box center [516, 357] width 909 height 511
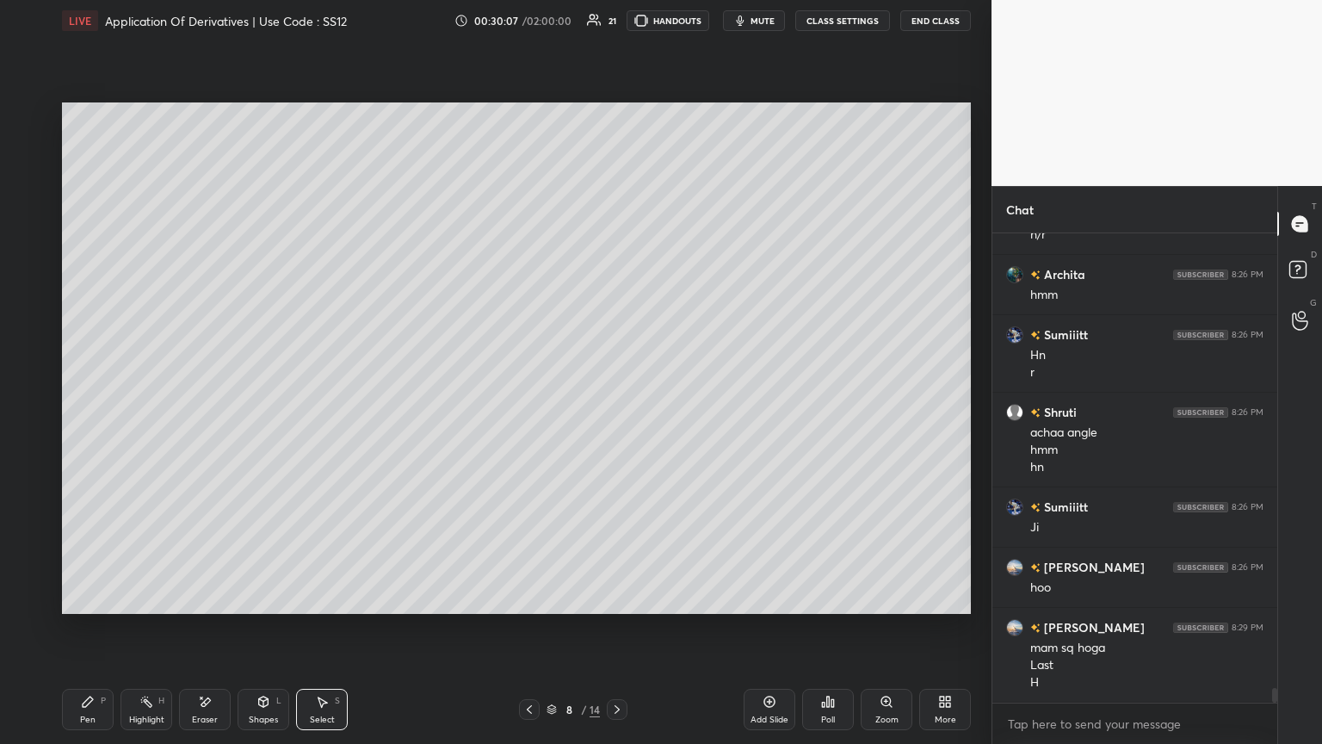
click at [92, 404] on div "Pen P" at bounding box center [88, 709] width 52 height 41
drag, startPoint x: 207, startPoint y: 720, endPoint x: 218, endPoint y: 698, distance: 24.3
click at [207, 404] on div "Eraser" at bounding box center [205, 719] width 26 height 9
click at [77, 404] on div "Pen P" at bounding box center [88, 709] width 52 height 41
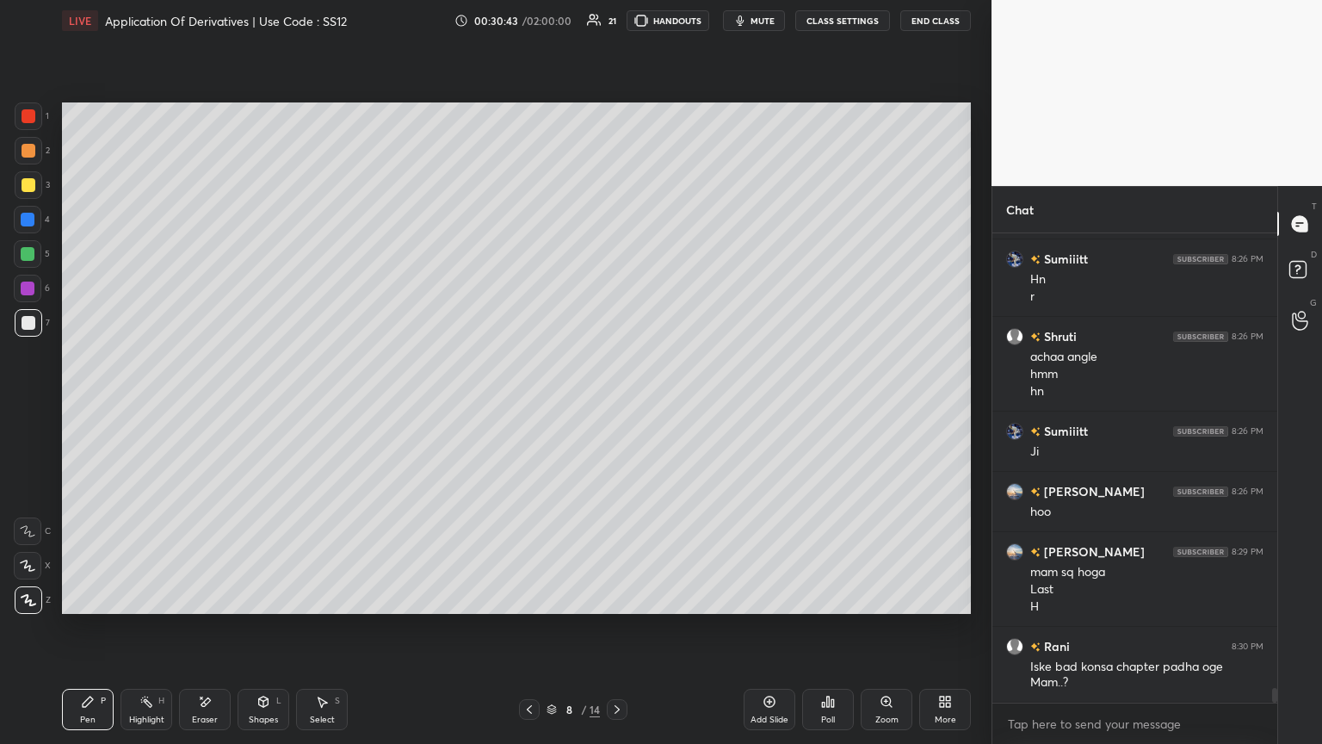
scroll to position [14349, 0]
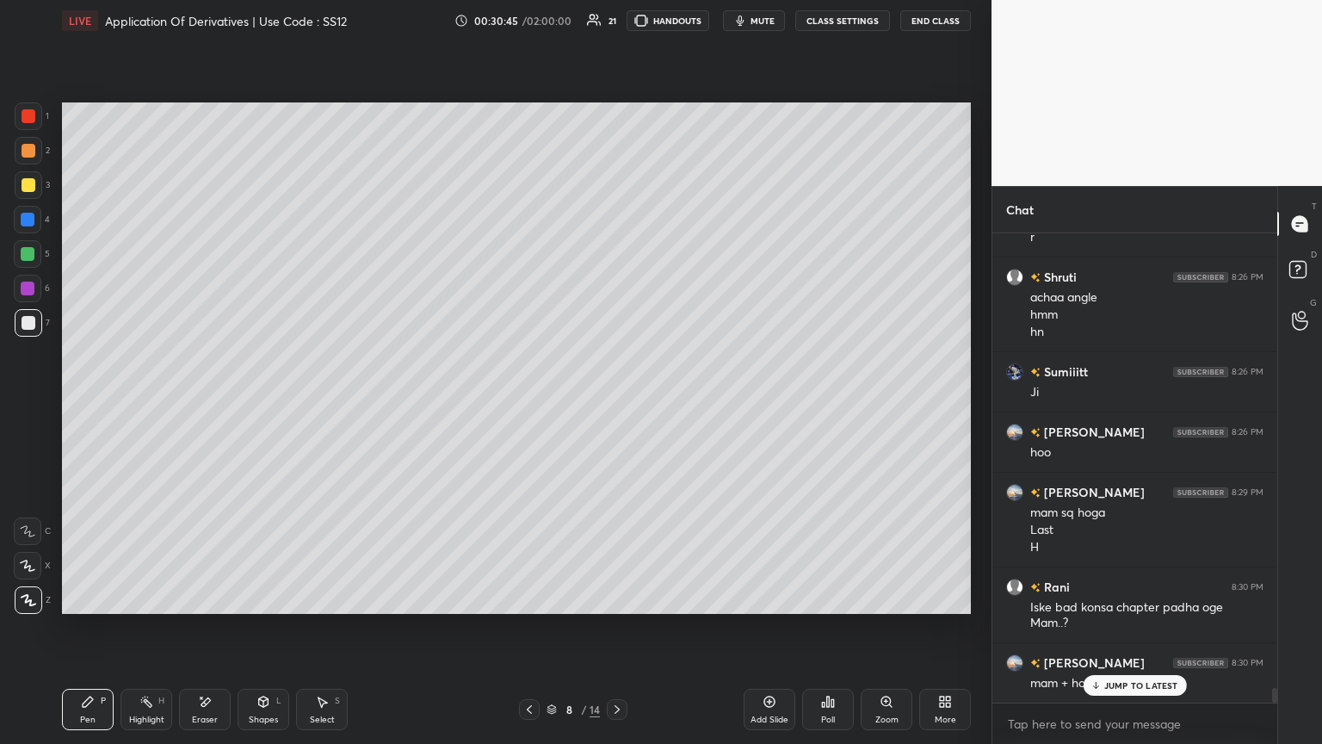
click at [617, 404] on p "JUMP TO LATEST" at bounding box center [1141, 685] width 74 height 10
click at [200, 404] on div "Eraser" at bounding box center [205, 709] width 52 height 41
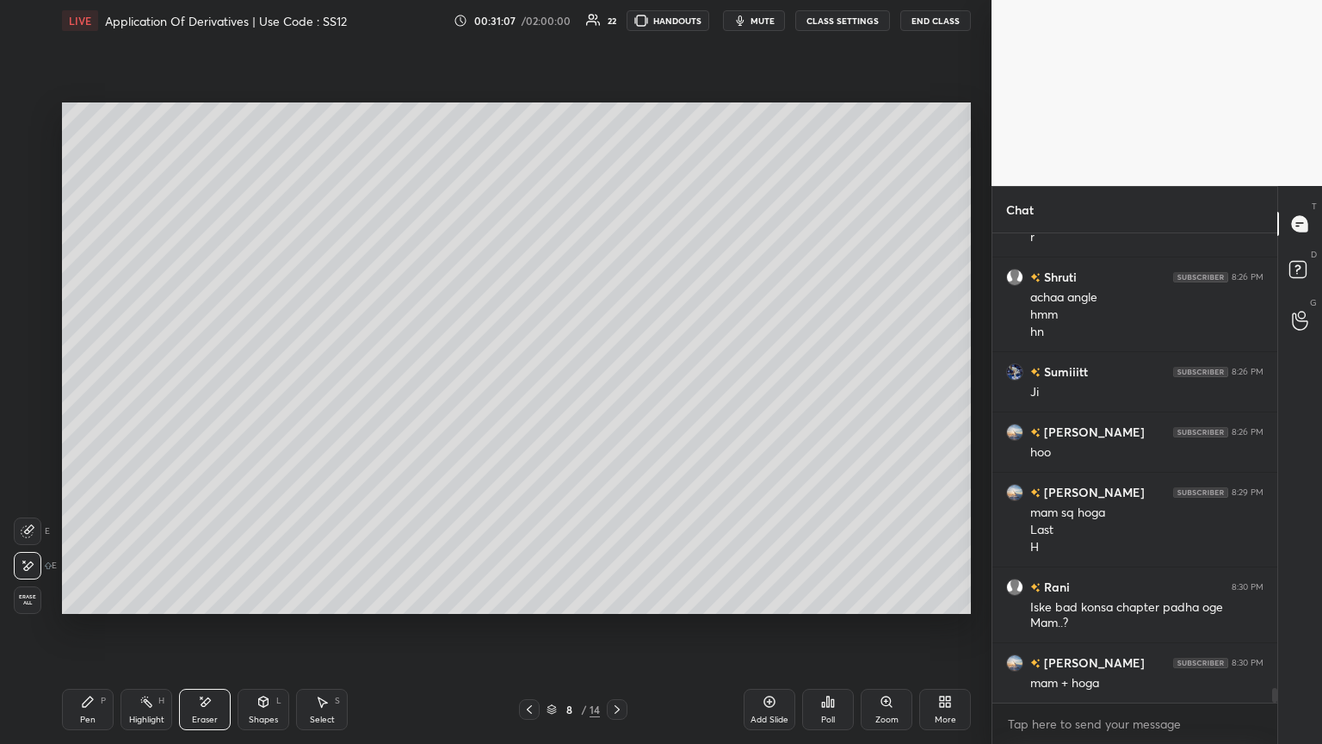
scroll to position [14410, 0]
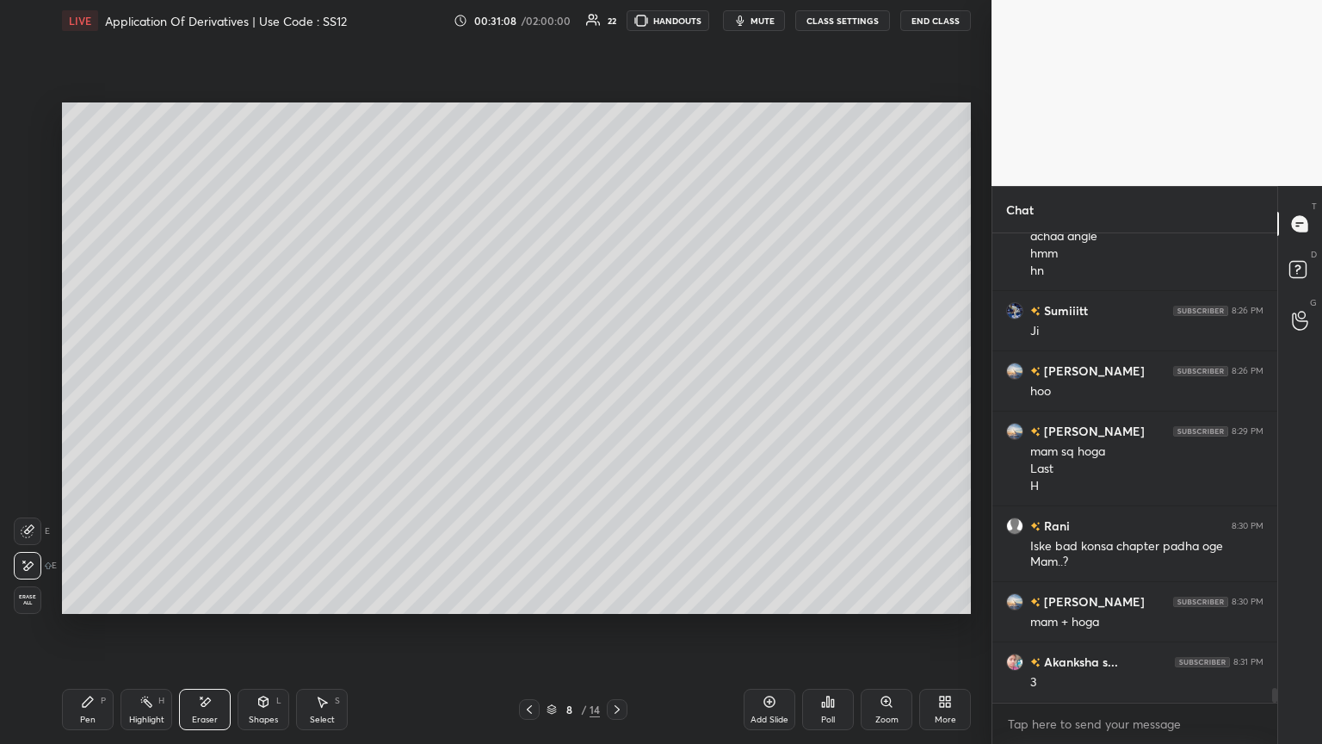
click at [94, 404] on div "Pen P" at bounding box center [88, 709] width 52 height 41
click at [34, 312] on div at bounding box center [29, 323] width 28 height 28
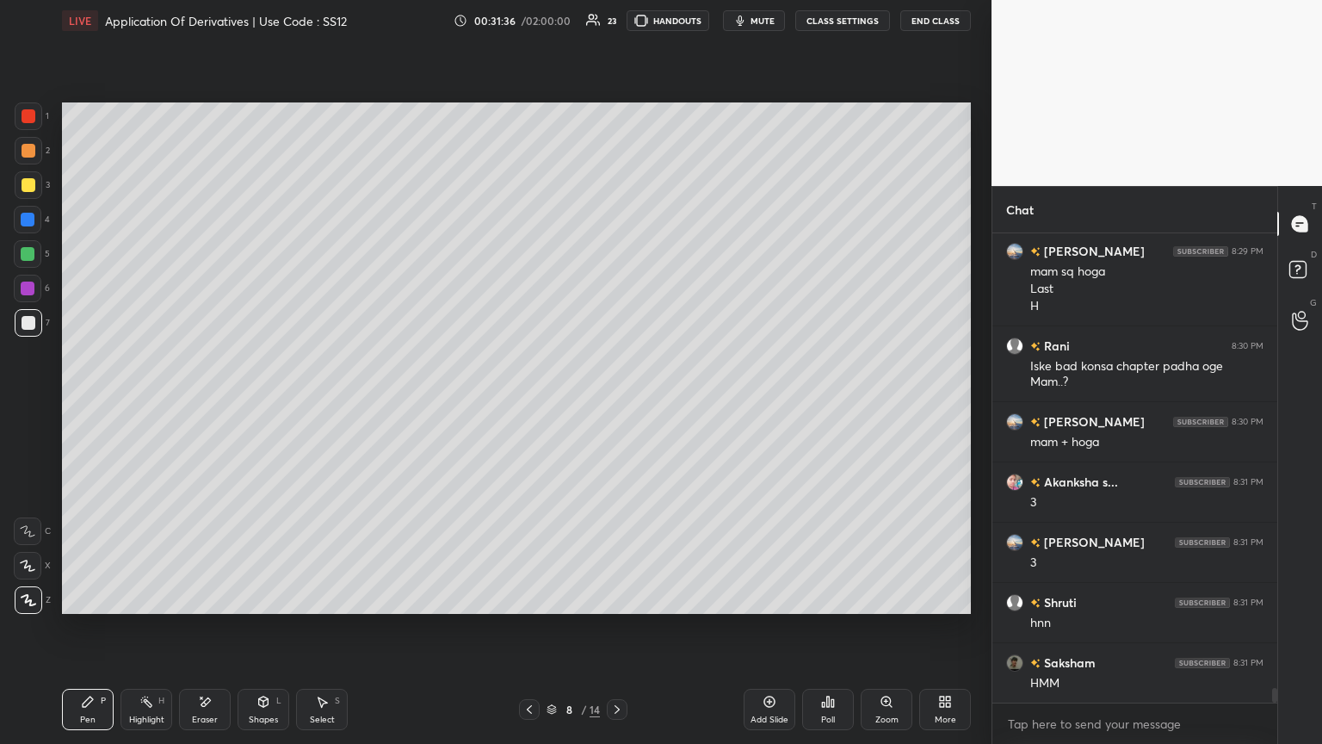
scroll to position [14651, 0]
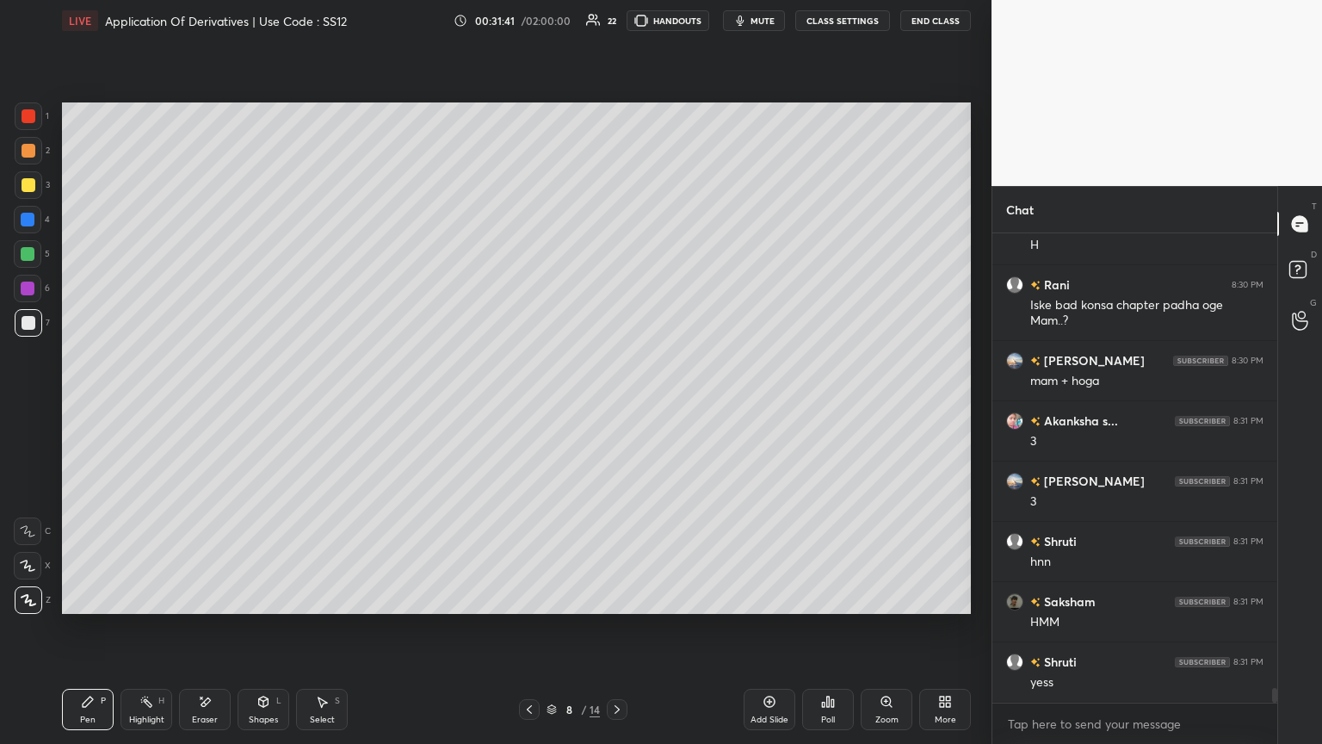
click at [530, 404] on icon at bounding box center [530, 709] width 14 height 14
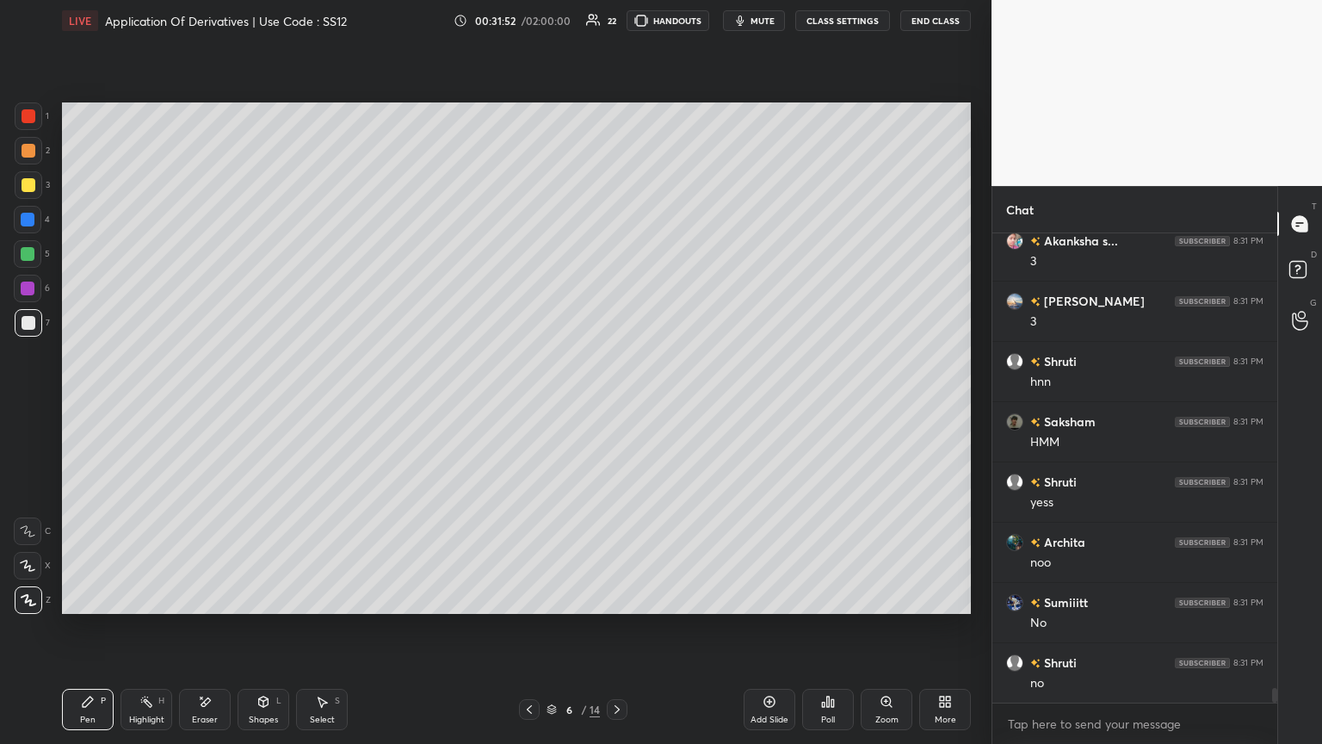
scroll to position [14892, 0]
click at [617, 404] on icon at bounding box center [617, 709] width 14 height 14
click at [616, 404] on icon at bounding box center [617, 709] width 14 height 14
click at [617, 404] on div "Setting up your live class Poll for secs No correct answer Start poll" at bounding box center [516, 358] width 923 height 634
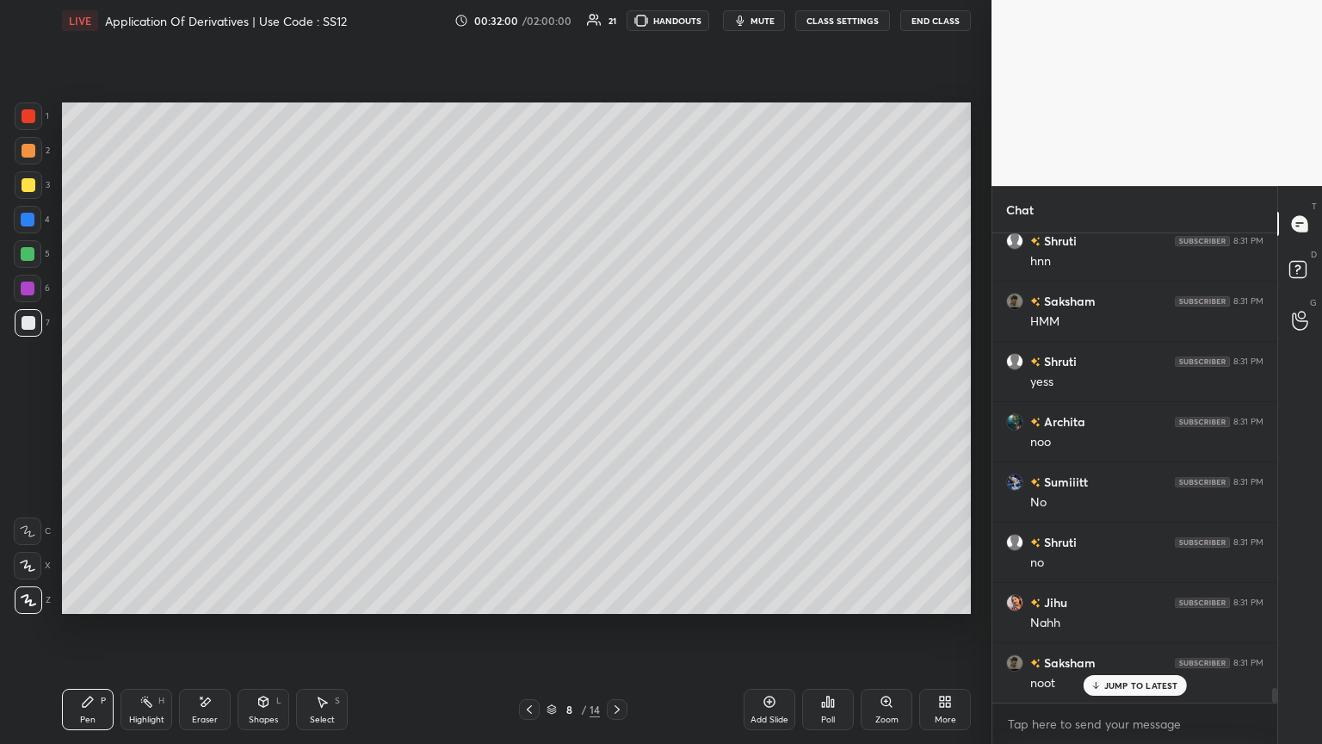
click at [198, 404] on div "Eraser" at bounding box center [205, 709] width 52 height 41
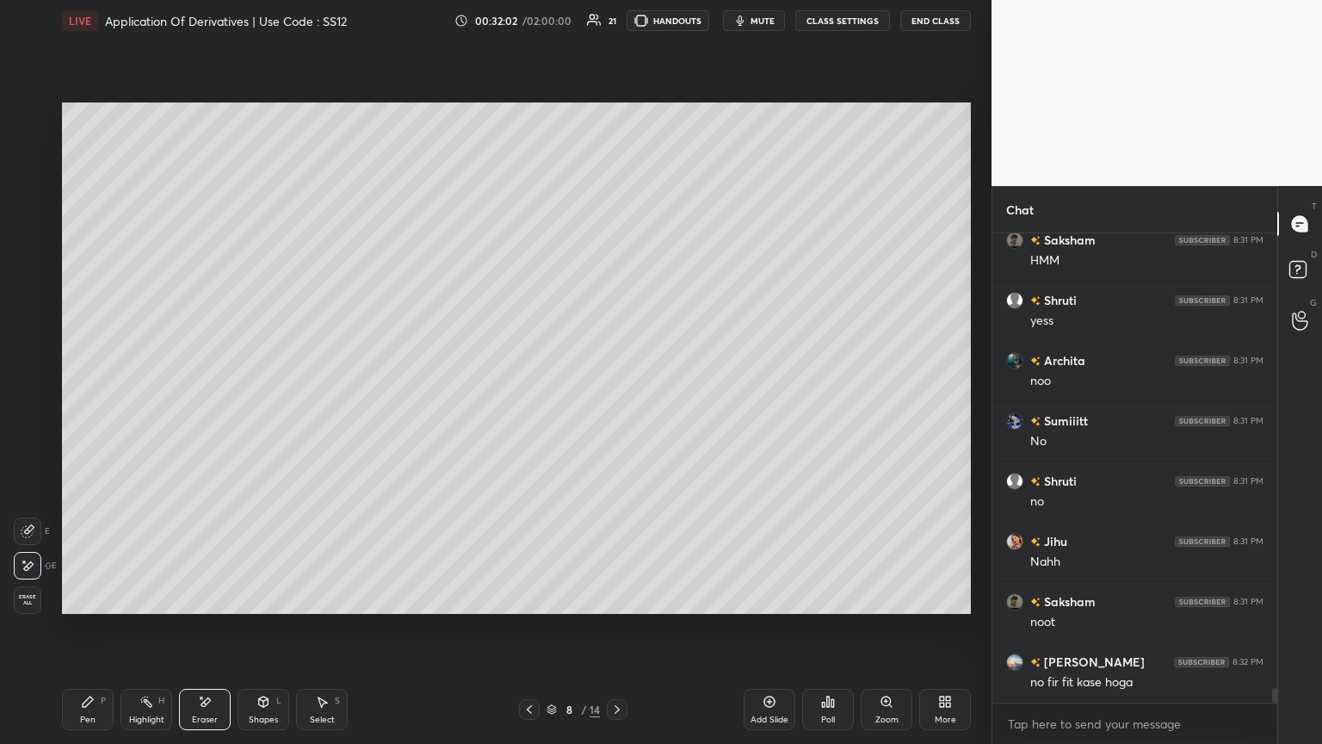
scroll to position [15072, 0]
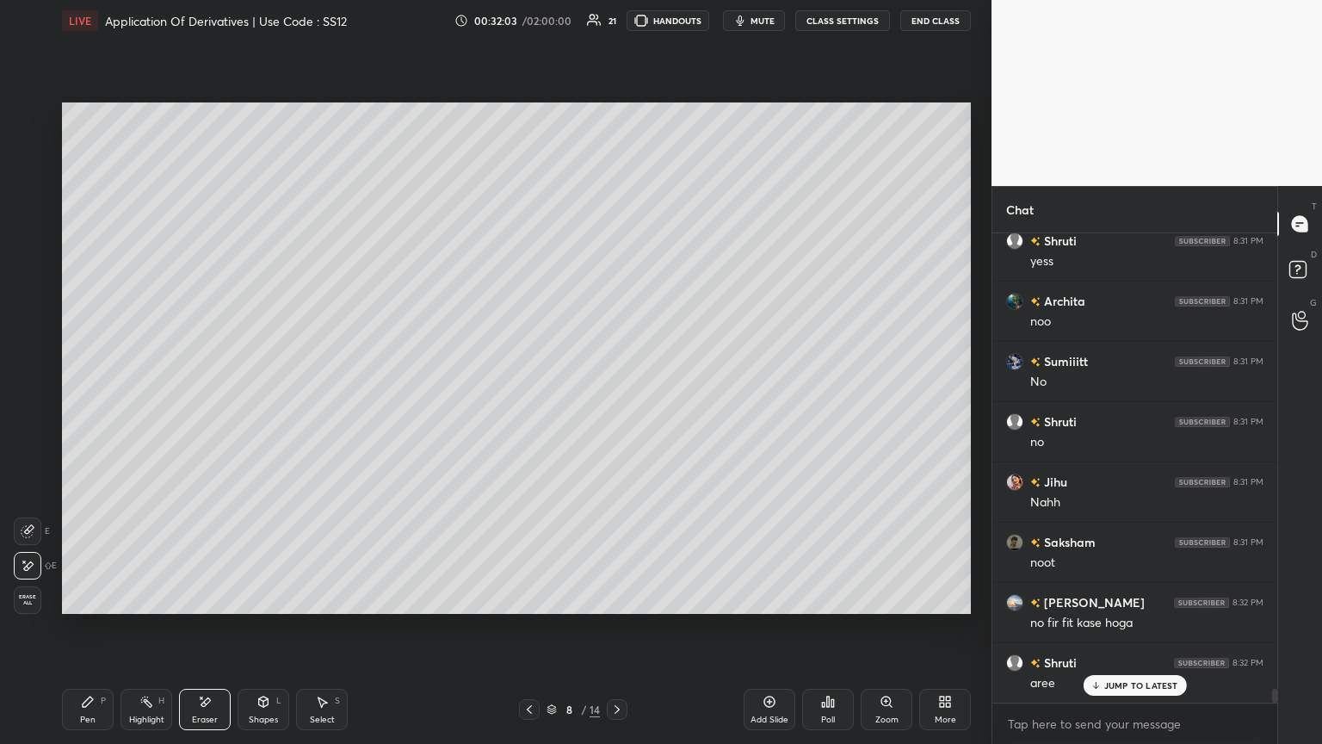
click at [78, 404] on div "Pen P" at bounding box center [88, 709] width 52 height 41
click at [534, 404] on div at bounding box center [529, 709] width 21 height 21
drag, startPoint x: 330, startPoint y: 706, endPoint x: 316, endPoint y: 668, distance: 40.3
click at [331, 404] on div "Select S" at bounding box center [322, 709] width 52 height 41
click at [220, 404] on div "0 ° Undo Copy Paste here Duplicate Duplicate to new slide Delete" at bounding box center [516, 357] width 909 height 511
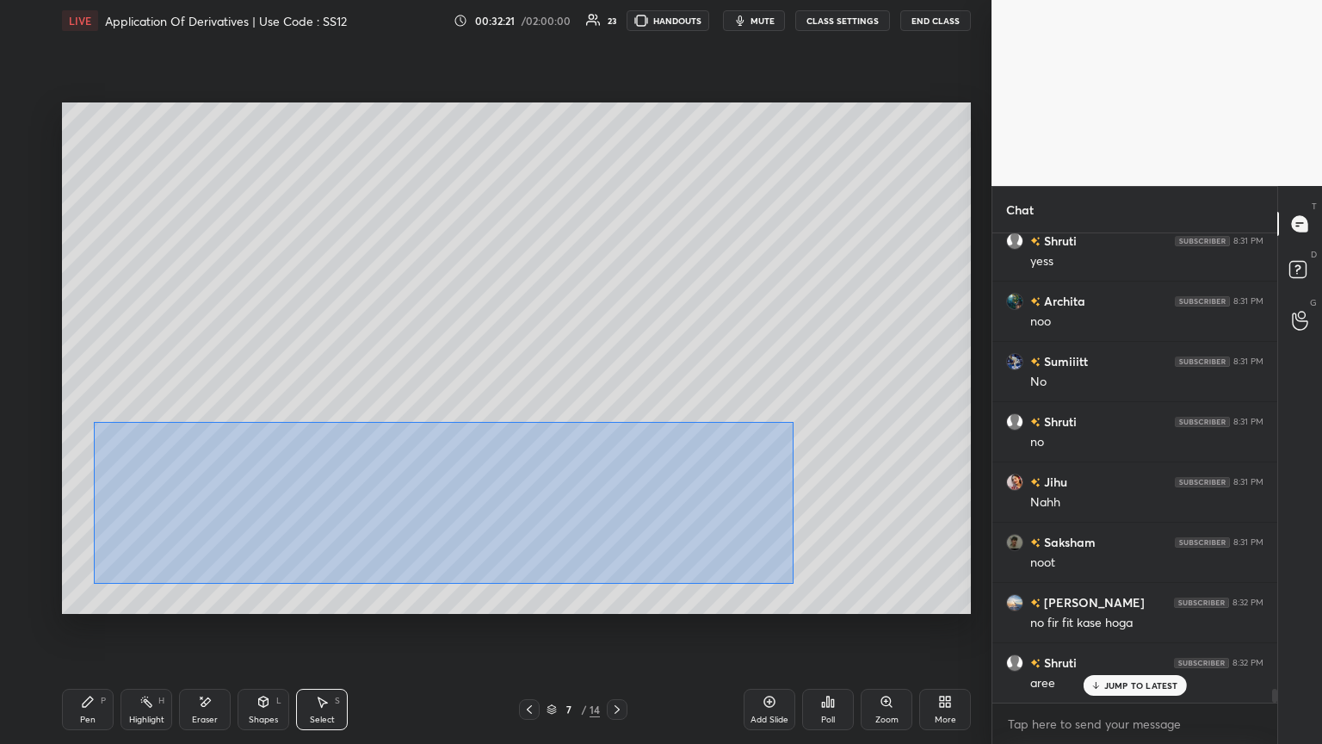
drag, startPoint x: 100, startPoint y: 426, endPoint x: 820, endPoint y: 591, distance: 738.2
click at [617, 404] on div "0 ° Undo Copy Paste here Duplicate Duplicate to new slide Delete" at bounding box center [516, 357] width 909 height 511
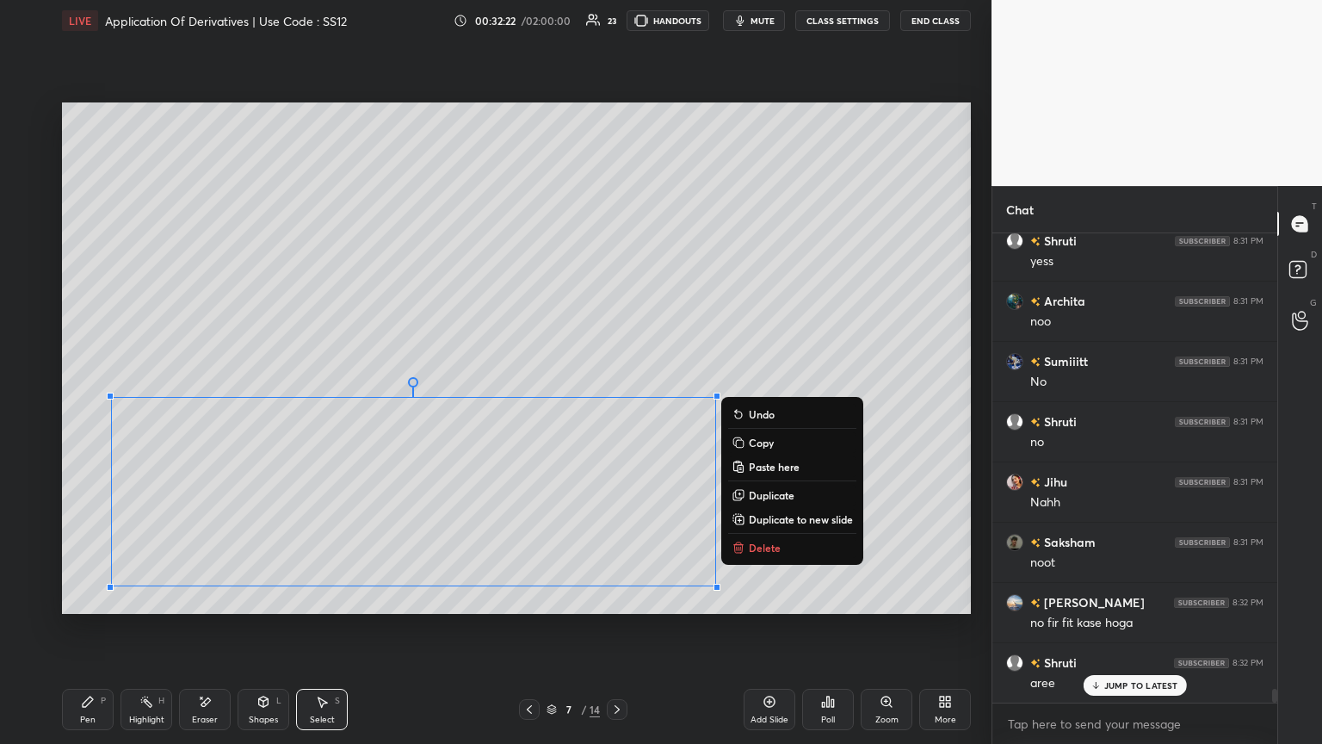
click at [617, 404] on icon at bounding box center [739, 443] width 14 height 14
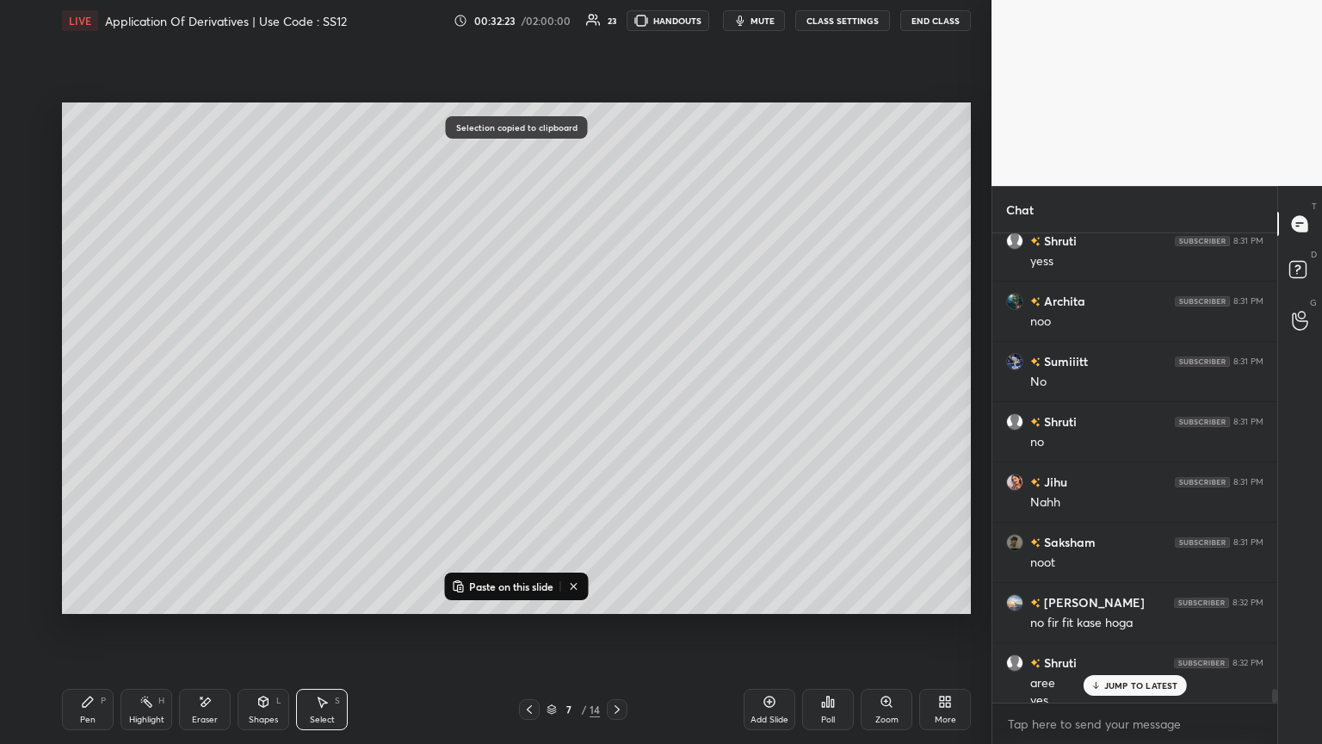
scroll to position [15089, 0]
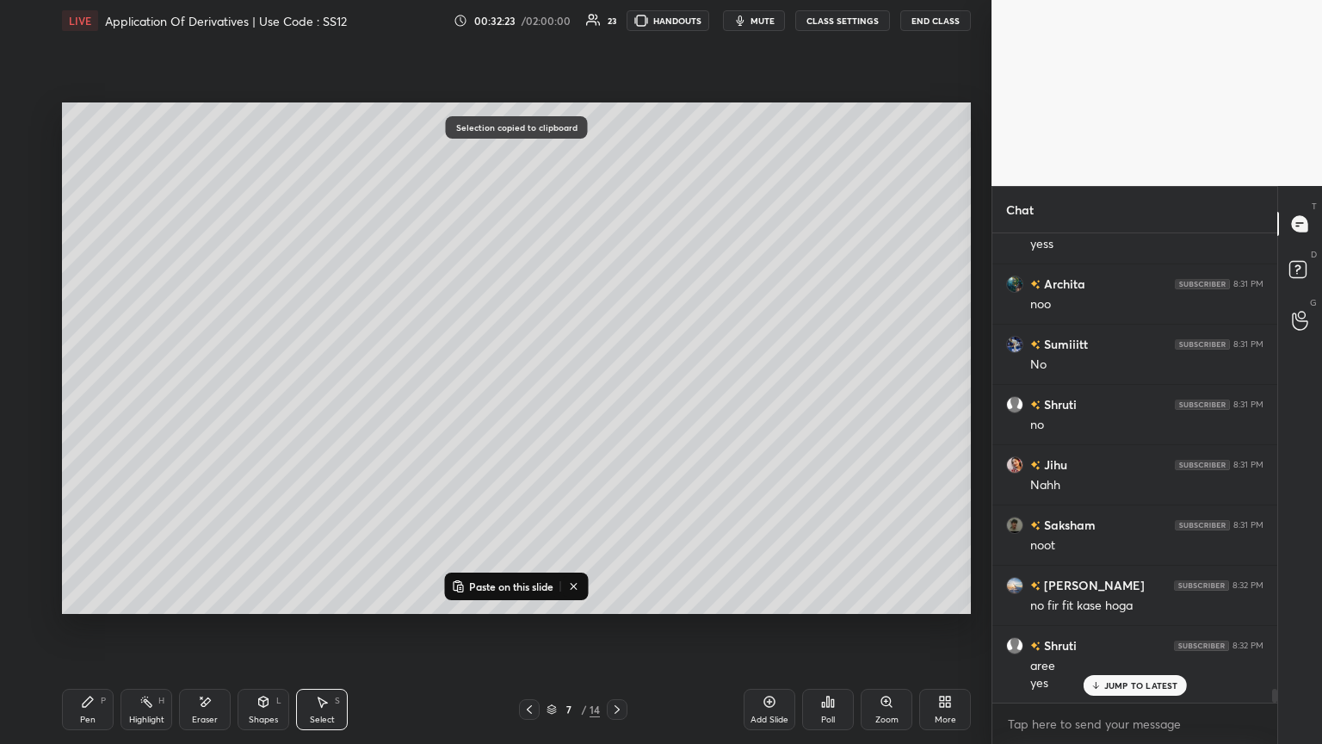
click at [616, 404] on icon at bounding box center [617, 709] width 14 height 14
click at [606, 404] on div "8 / 14" at bounding box center [573, 709] width 108 height 21
click at [617, 404] on div "Add Slide" at bounding box center [770, 719] width 38 height 9
click at [514, 404] on p "Paste on this slide" at bounding box center [511, 586] width 84 height 14
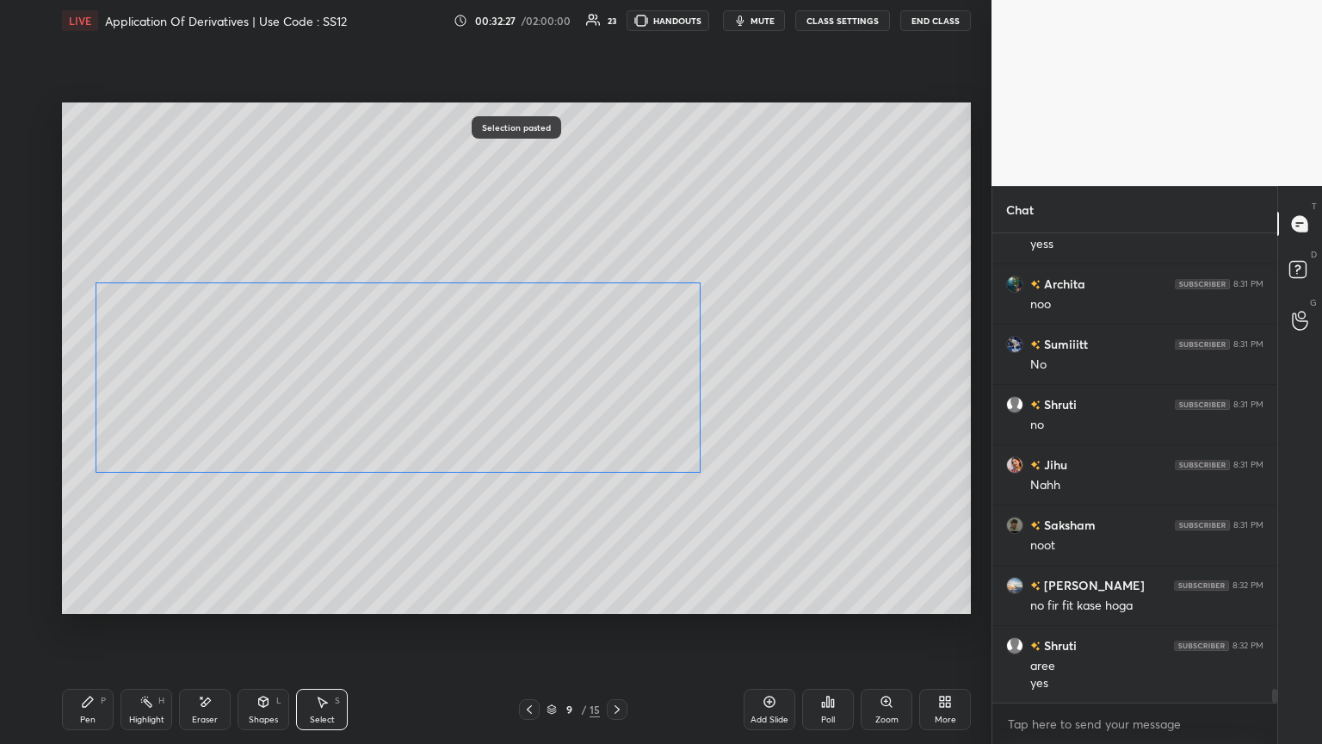
scroll to position [15150, 0]
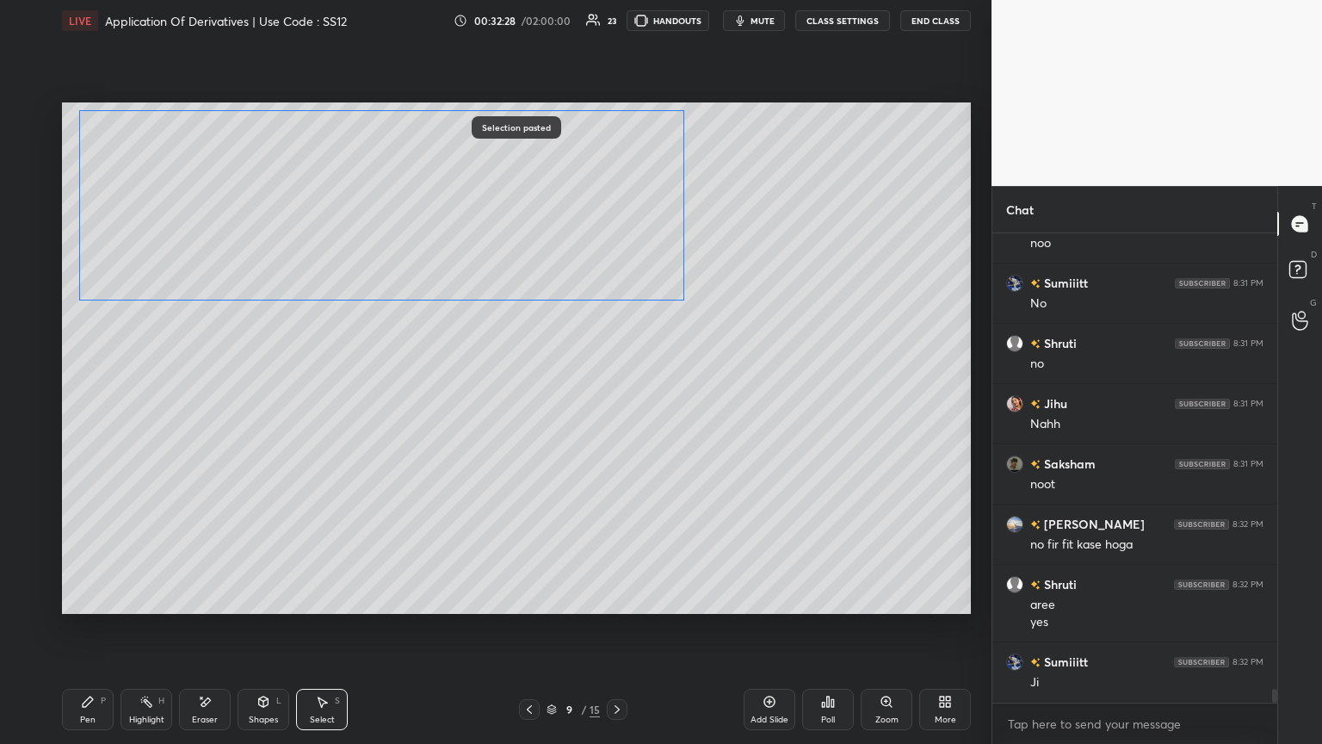
drag, startPoint x: 412, startPoint y: 491, endPoint x: 379, endPoint y: 200, distance: 292.9
click at [379, 200] on div "0 ° Undo Copy Paste here Duplicate Duplicate to new slide Delete" at bounding box center [516, 357] width 909 height 511
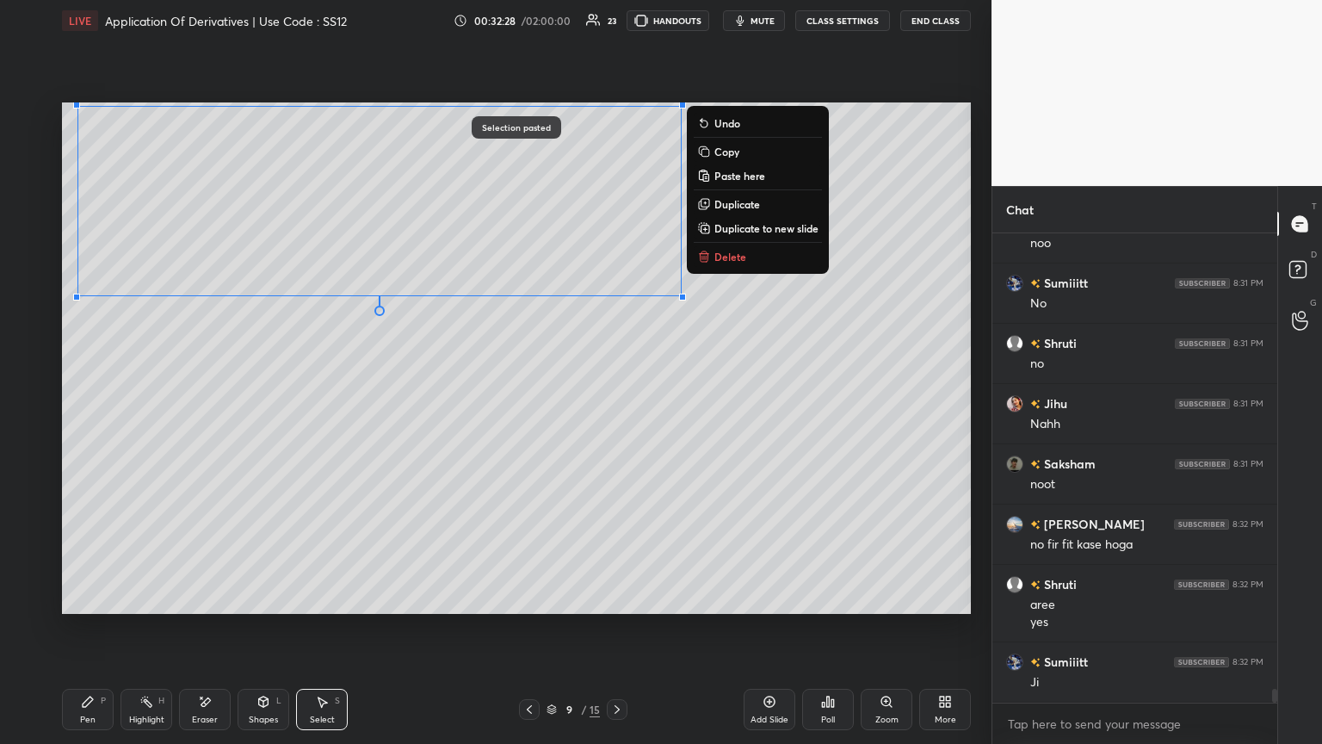
click at [267, 404] on div "0 ° Undo Copy Paste here Duplicate Duplicate to new slide Delete" at bounding box center [516, 357] width 909 height 511
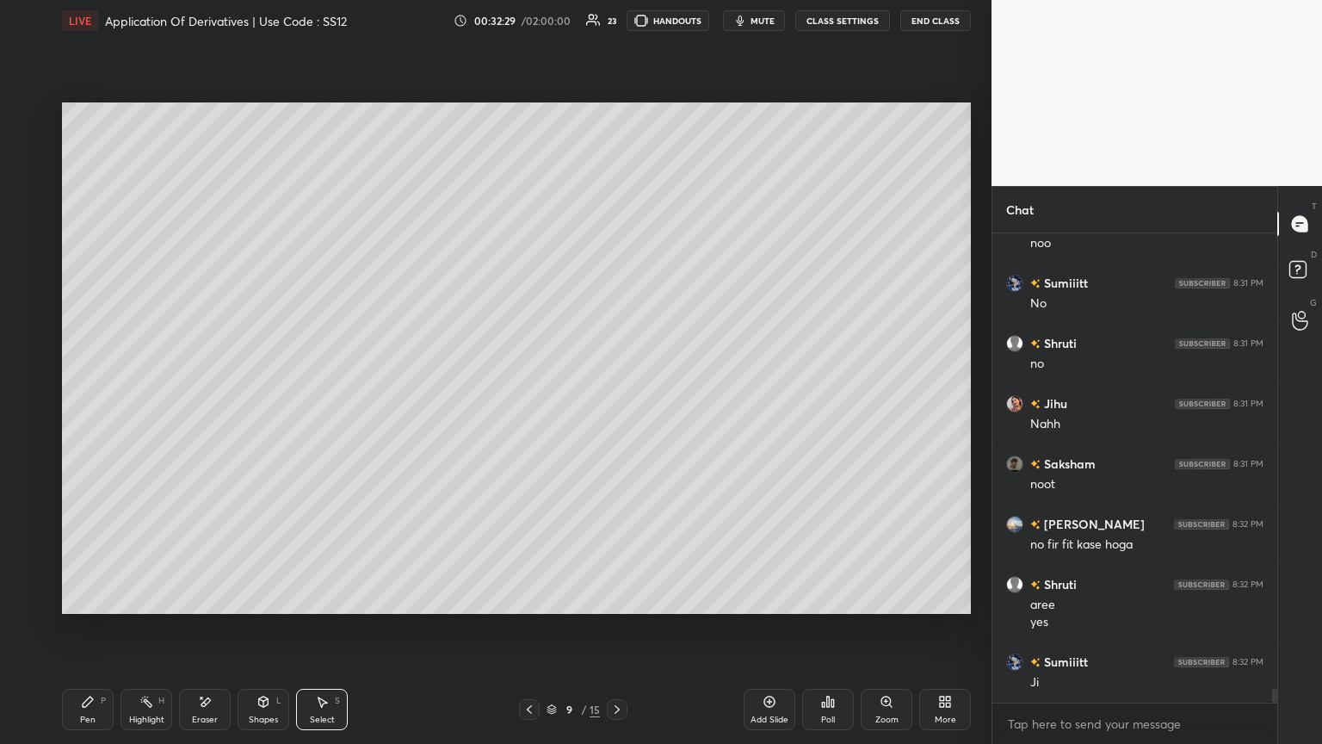
drag, startPoint x: 326, startPoint y: 709, endPoint x: 320, endPoint y: 702, distance: 9.2
click at [324, 404] on div "Select S" at bounding box center [322, 709] width 52 height 41
drag, startPoint x: 244, startPoint y: 257, endPoint x: 438, endPoint y: 349, distance: 215.3
click at [441, 350] on div "0 ° Undo Copy Paste here Duplicate Duplicate to new slide Delete" at bounding box center [516, 357] width 909 height 511
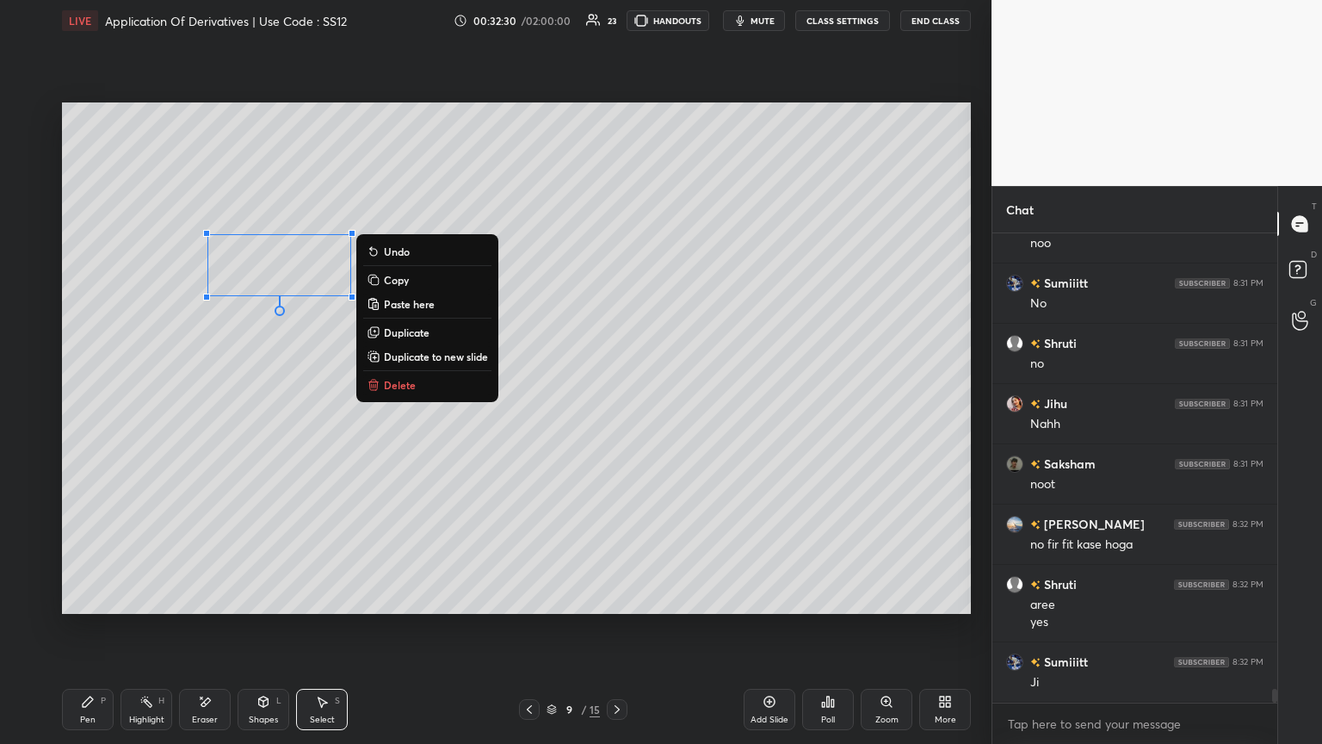
drag, startPoint x: 425, startPoint y: 389, endPoint x: 396, endPoint y: 433, distance: 52.8
click at [425, 389] on button "Delete" at bounding box center [427, 384] width 128 height 21
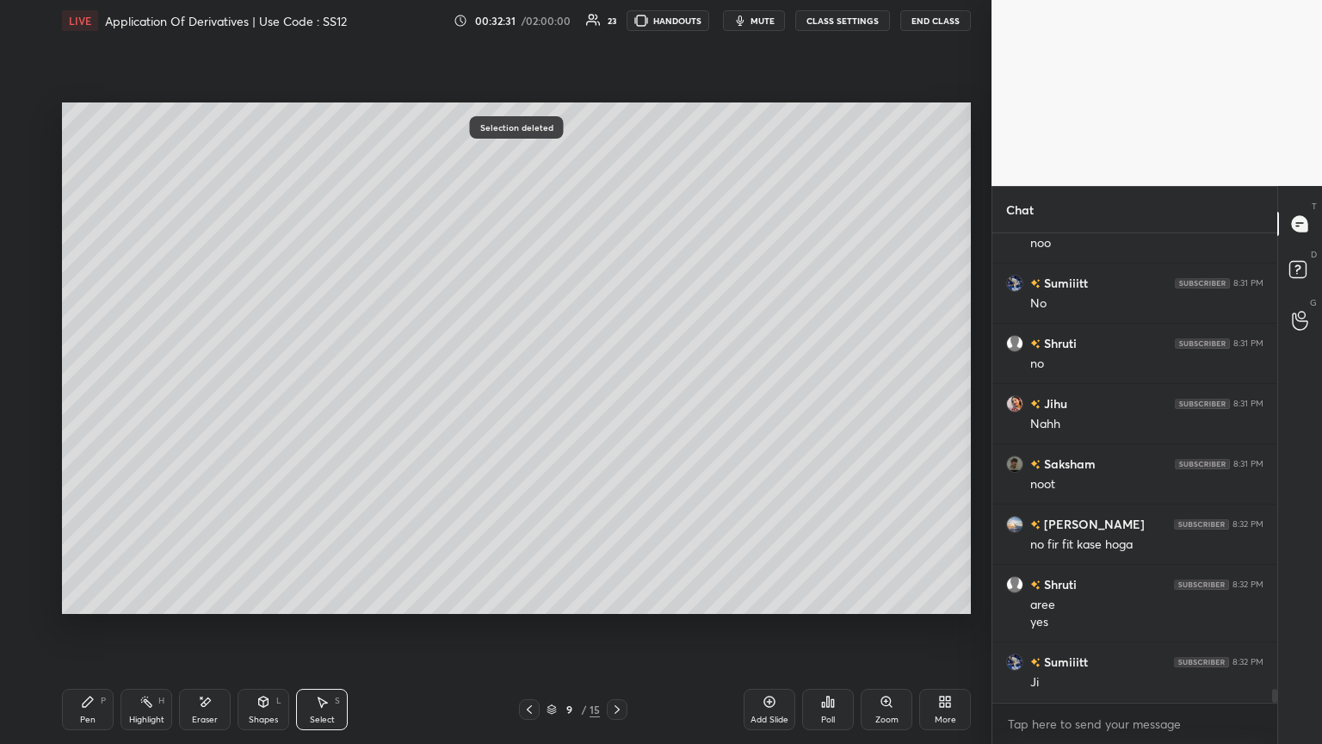
click at [92, 404] on div "Pen" at bounding box center [87, 719] width 15 height 9
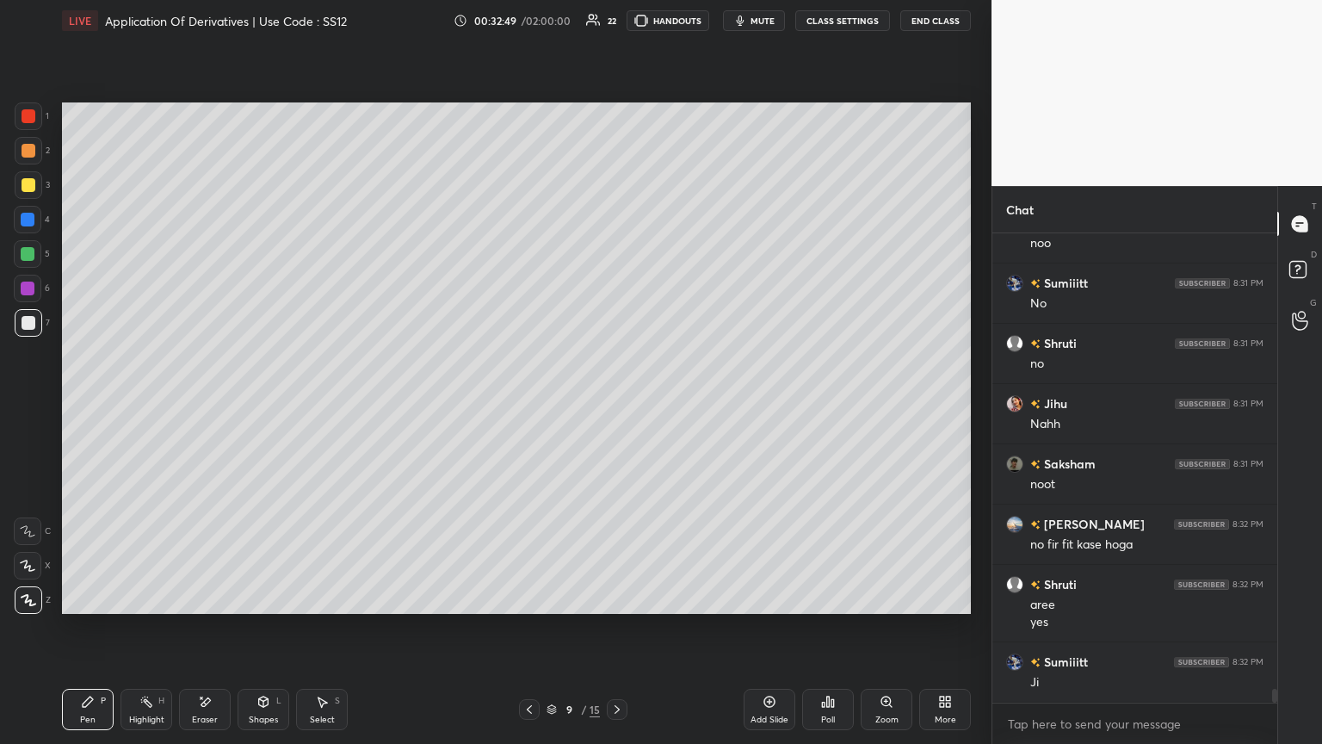
click at [529, 404] on icon at bounding box center [530, 709] width 14 height 14
click at [617, 404] on icon at bounding box center [617, 709] width 14 height 14
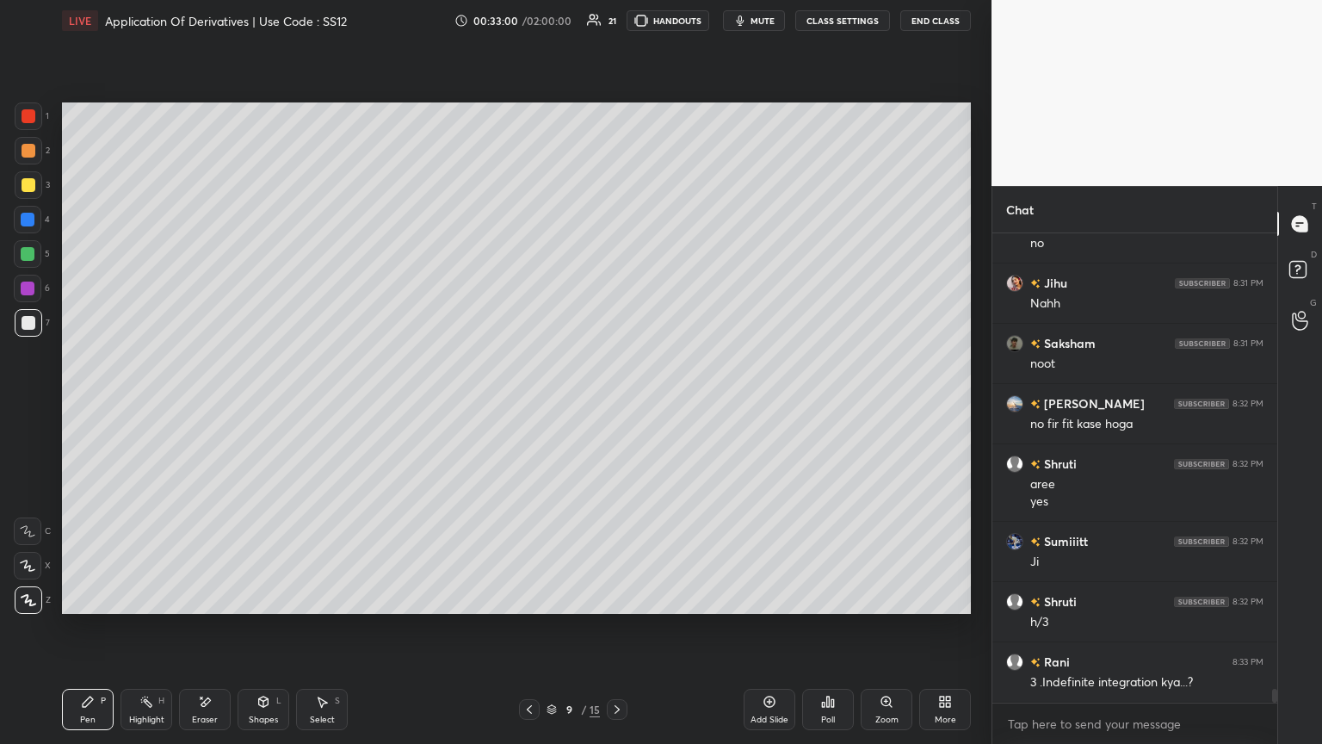
scroll to position [15330, 0]
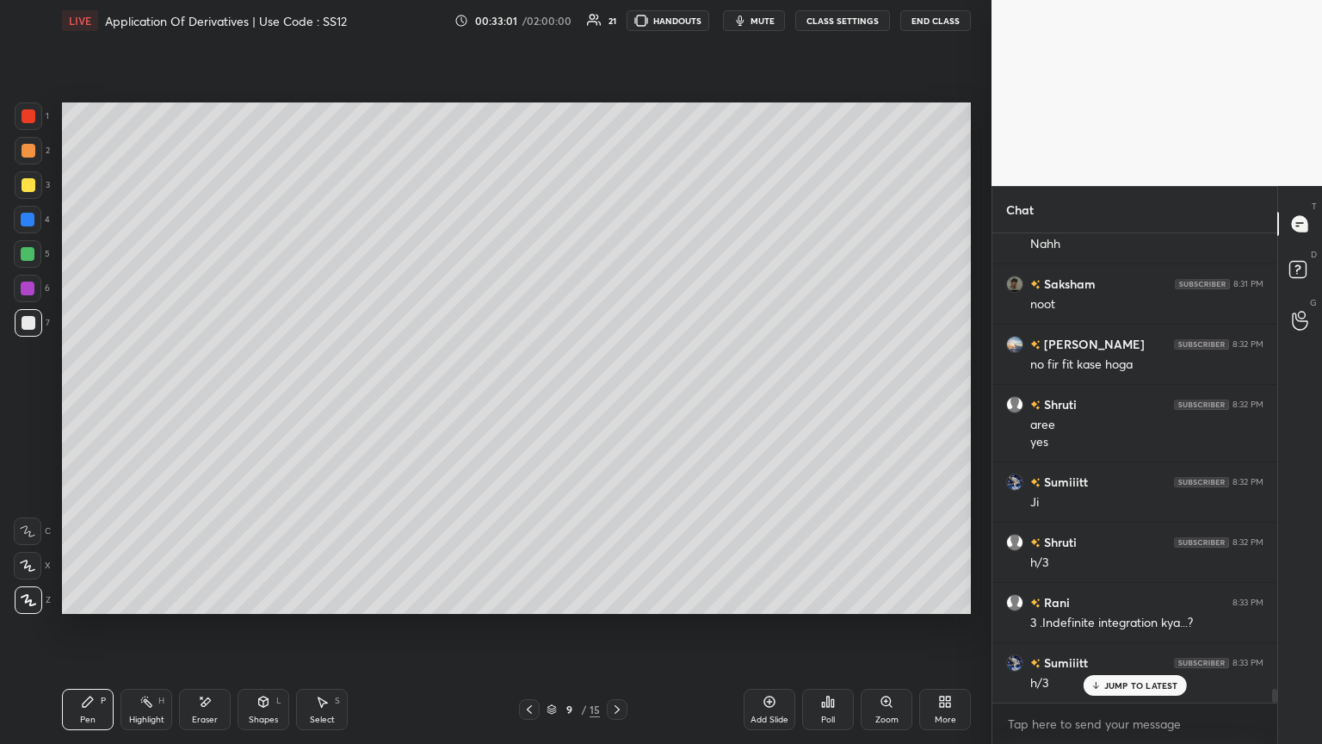
drag, startPoint x: 207, startPoint y: 721, endPoint x: 207, endPoint y: 698, distance: 23.2
click at [207, 404] on div "Eraser" at bounding box center [205, 719] width 26 height 9
click at [52, 404] on div "1 2 3 4 5 6 7 C X Z E E Erase all H H LIVE Application Of Derivatives | Use Cod…" at bounding box center [489, 372] width 978 height 744
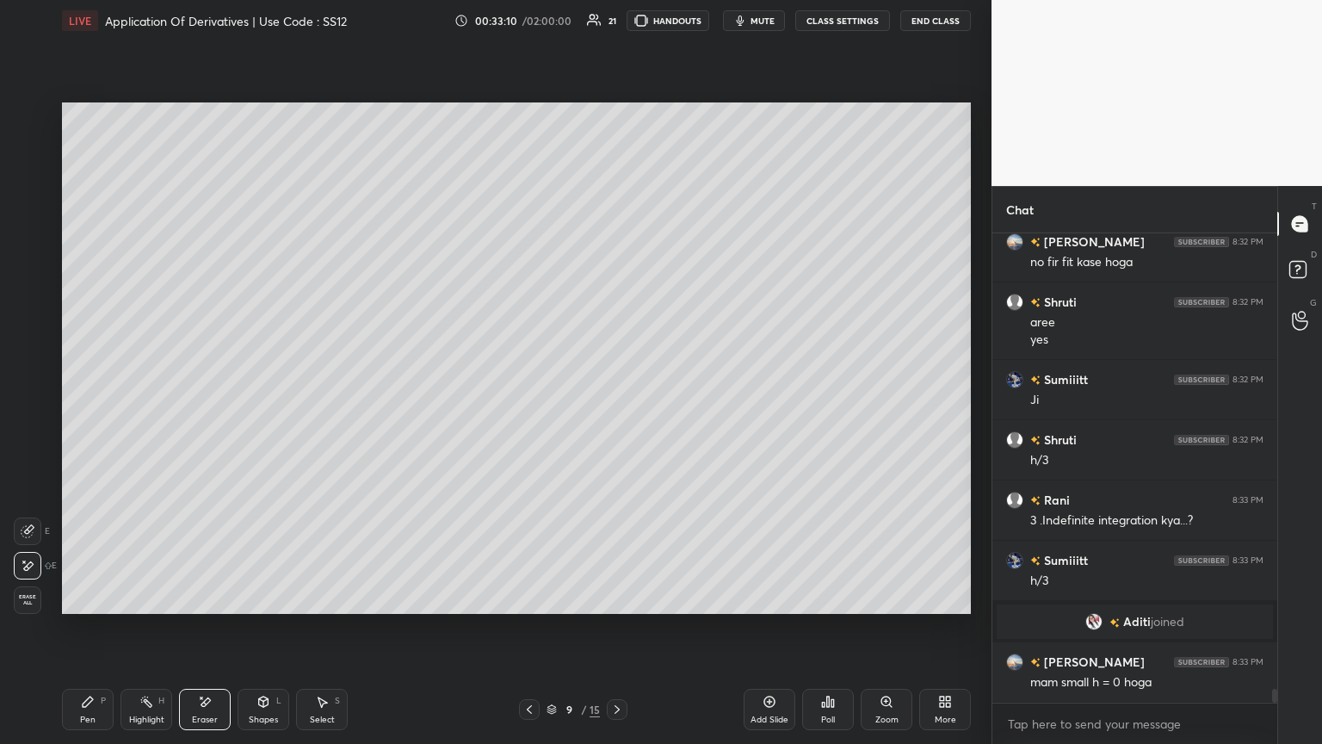
scroll to position [15492, 0]
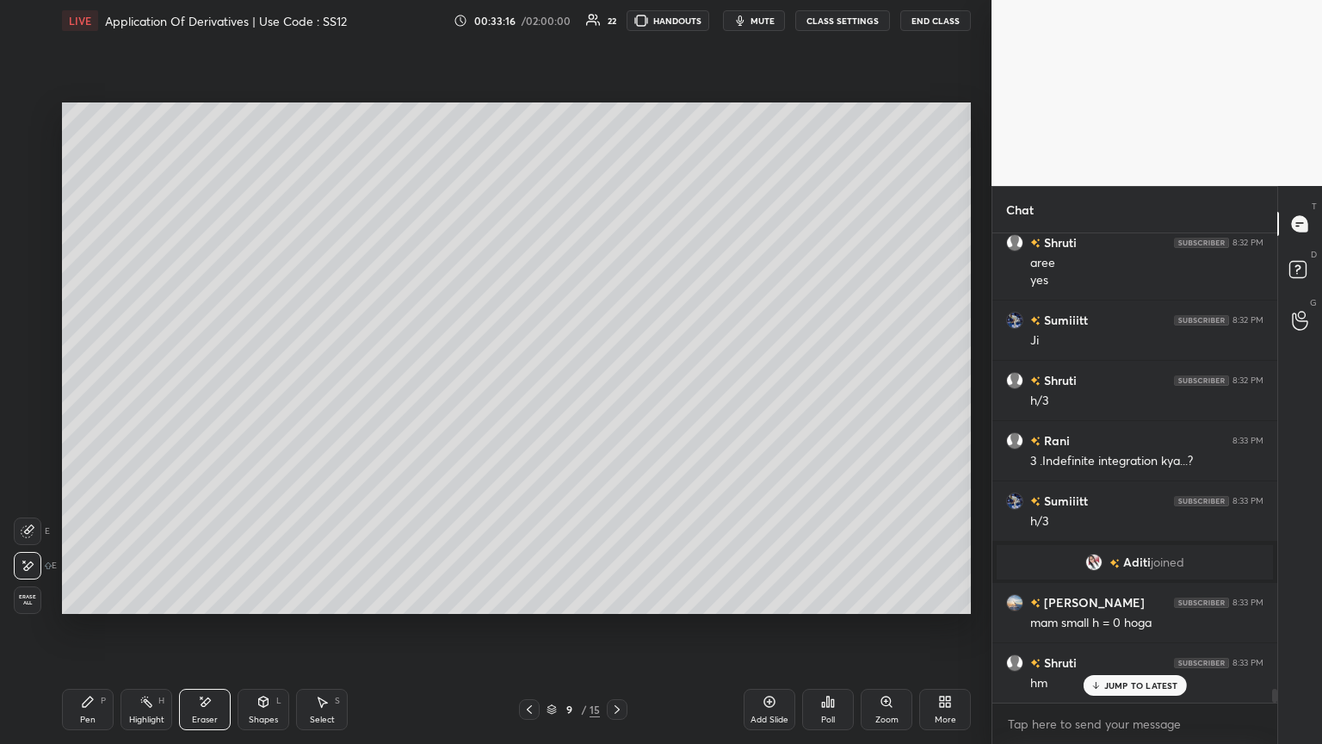
click at [97, 404] on div "Pen P" at bounding box center [88, 709] width 52 height 41
drag, startPoint x: 207, startPoint y: 708, endPoint x: 275, endPoint y: 625, distance: 107.7
click at [207, 404] on icon at bounding box center [205, 702] width 14 height 15
click at [86, 404] on div "Pen P" at bounding box center [88, 709] width 52 height 41
click at [530, 404] on icon at bounding box center [530, 709] width 14 height 14
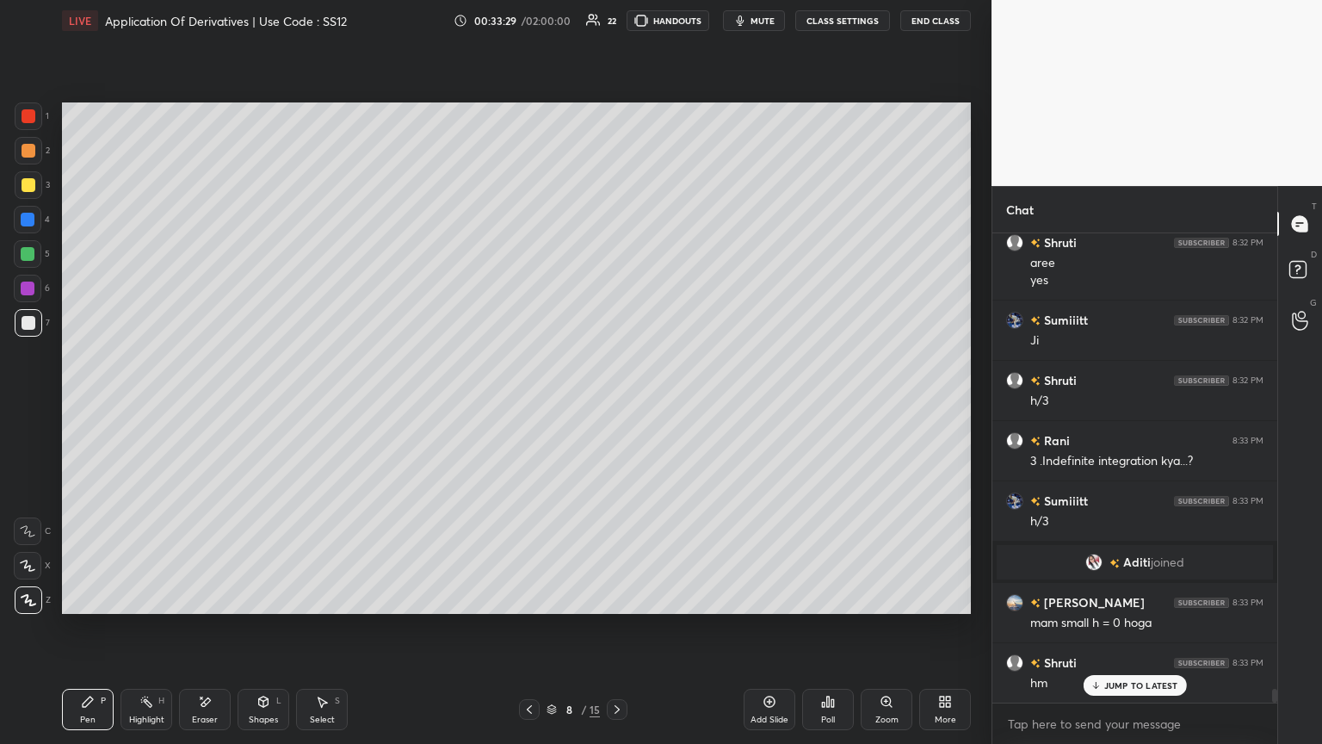
click at [535, 404] on icon at bounding box center [530, 709] width 14 height 14
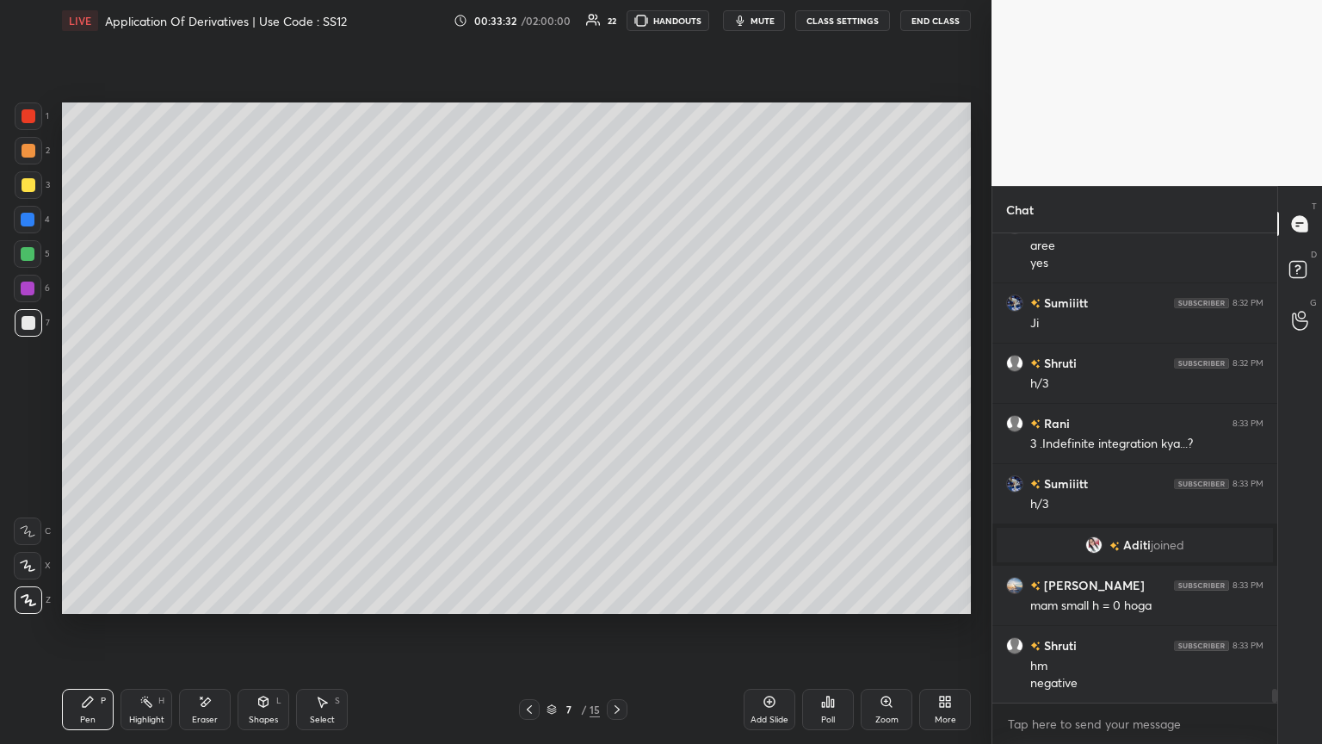
scroll to position [15570, 0]
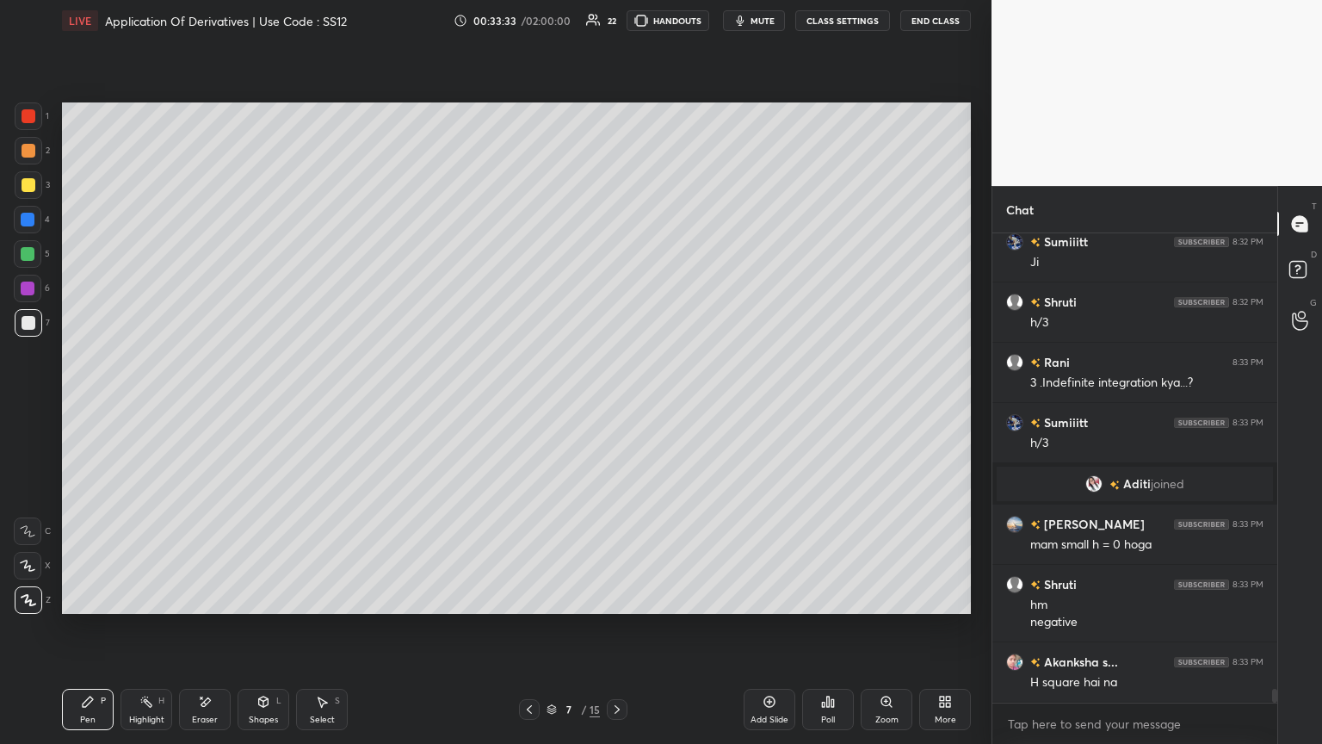
click at [617, 404] on icon at bounding box center [617, 709] width 14 height 14
click at [617, 404] on icon at bounding box center [617, 709] width 5 height 9
click at [617, 404] on icon at bounding box center [617, 709] width 14 height 14
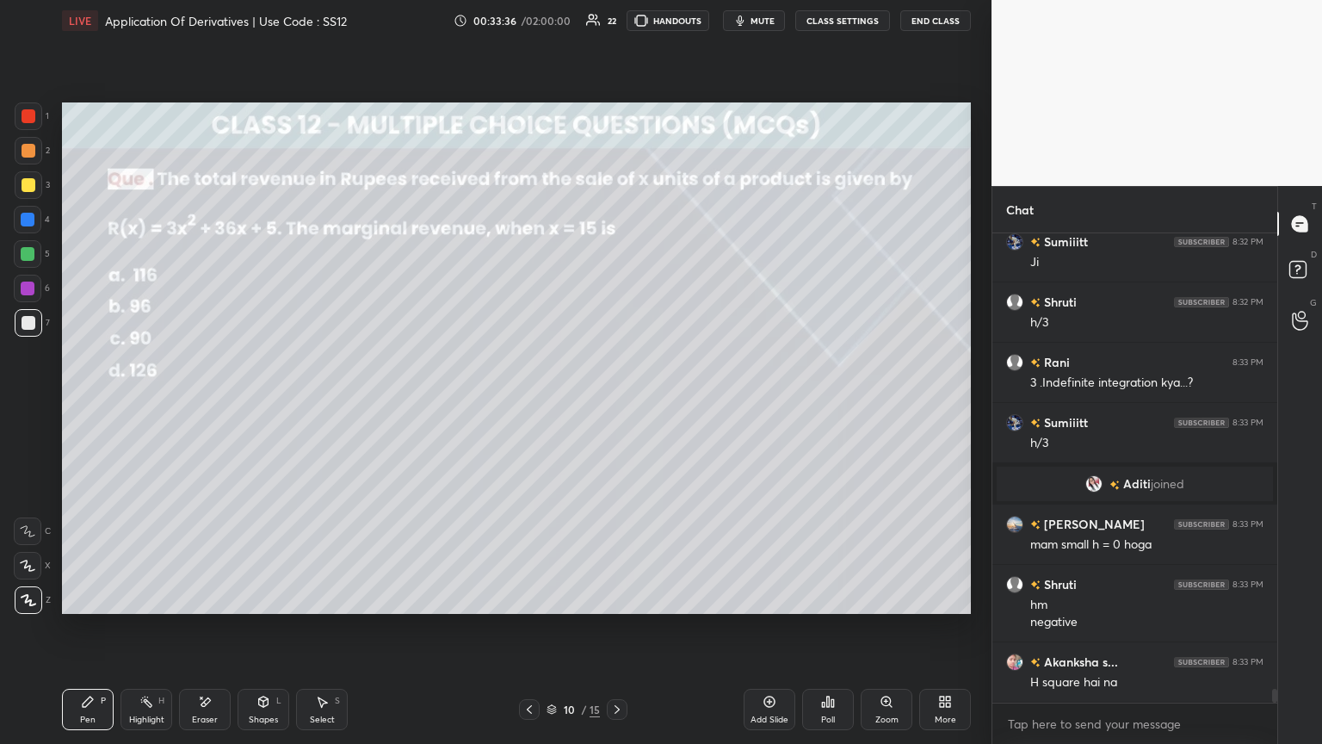
click at [530, 404] on icon at bounding box center [530, 709] width 14 height 14
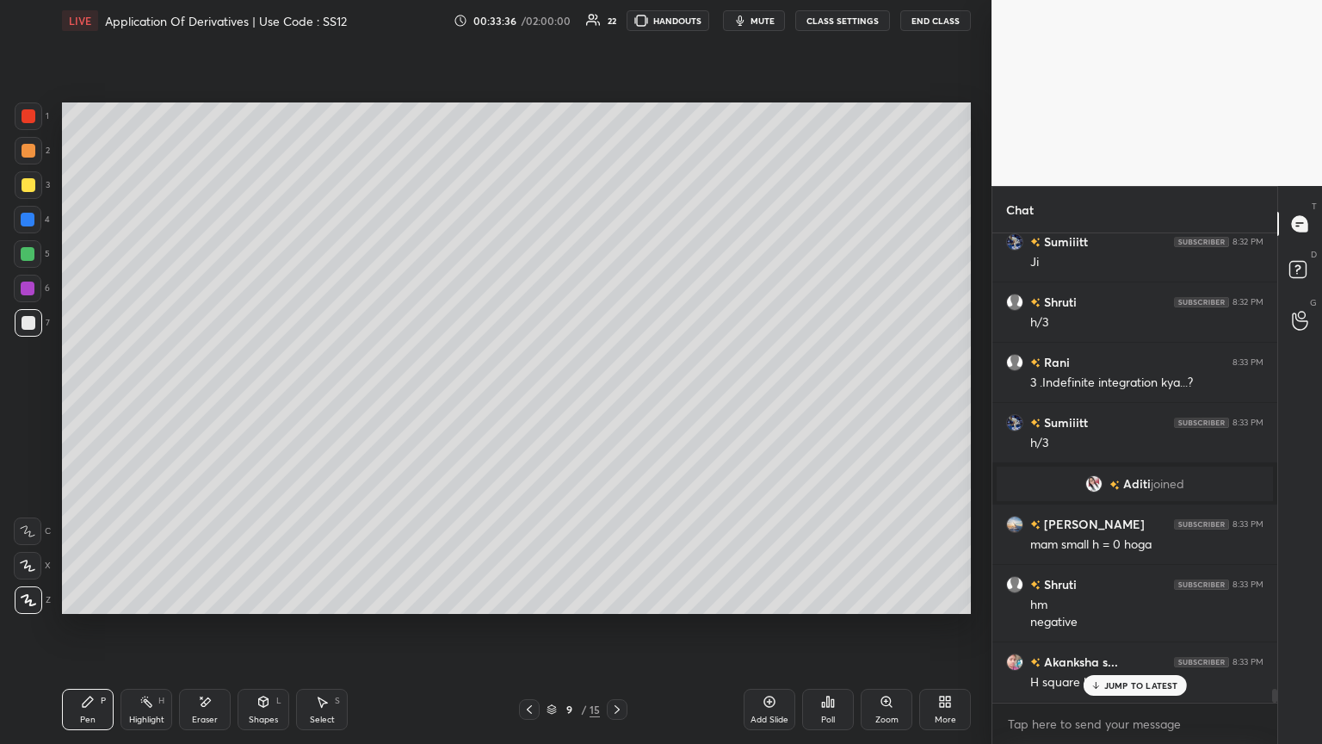
scroll to position [15630, 0]
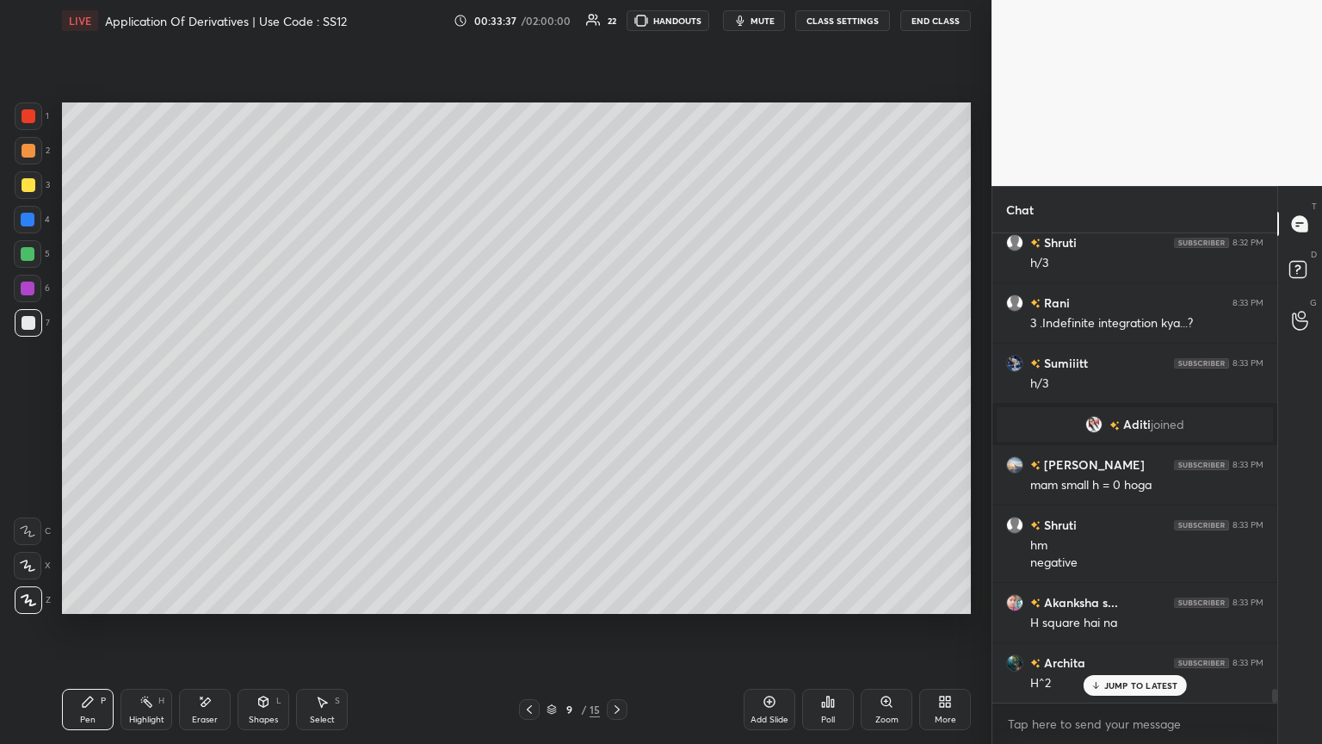
drag, startPoint x: 261, startPoint y: 706, endPoint x: 230, endPoint y: 688, distance: 35.9
click at [260, 404] on icon at bounding box center [263, 701] width 9 height 10
click at [320, 404] on div "Select S" at bounding box center [322, 709] width 52 height 41
click at [259, 404] on div "Shapes L" at bounding box center [264, 709] width 52 height 41
drag, startPoint x: 203, startPoint y: 709, endPoint x: 202, endPoint y: 674, distance: 35.3
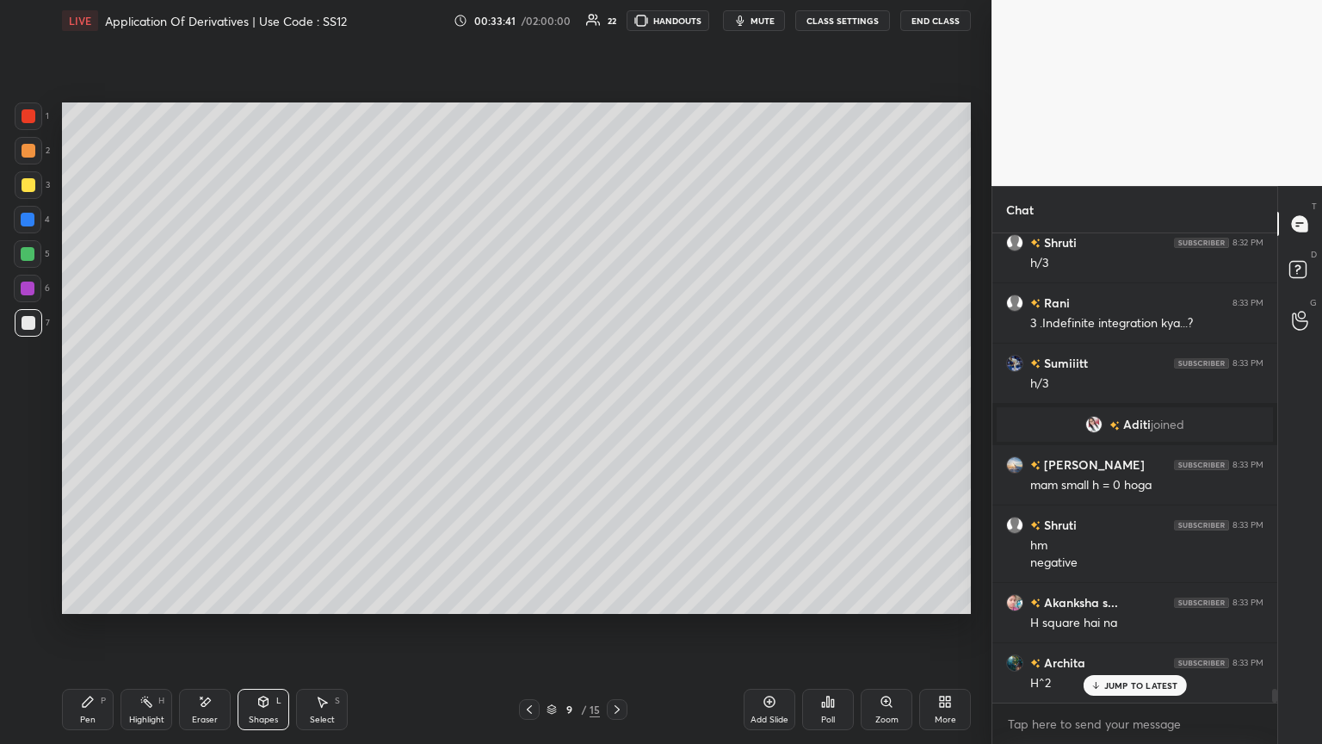
click at [206, 404] on div "Eraser" at bounding box center [205, 709] width 52 height 41
click at [28, 404] on span "Erase all" at bounding box center [28, 600] width 26 height 12
click at [65, 404] on div "Pen P" at bounding box center [88, 709] width 52 height 41
click at [530, 404] on icon at bounding box center [530, 709] width 14 height 14
click at [534, 404] on icon at bounding box center [530, 709] width 14 height 14
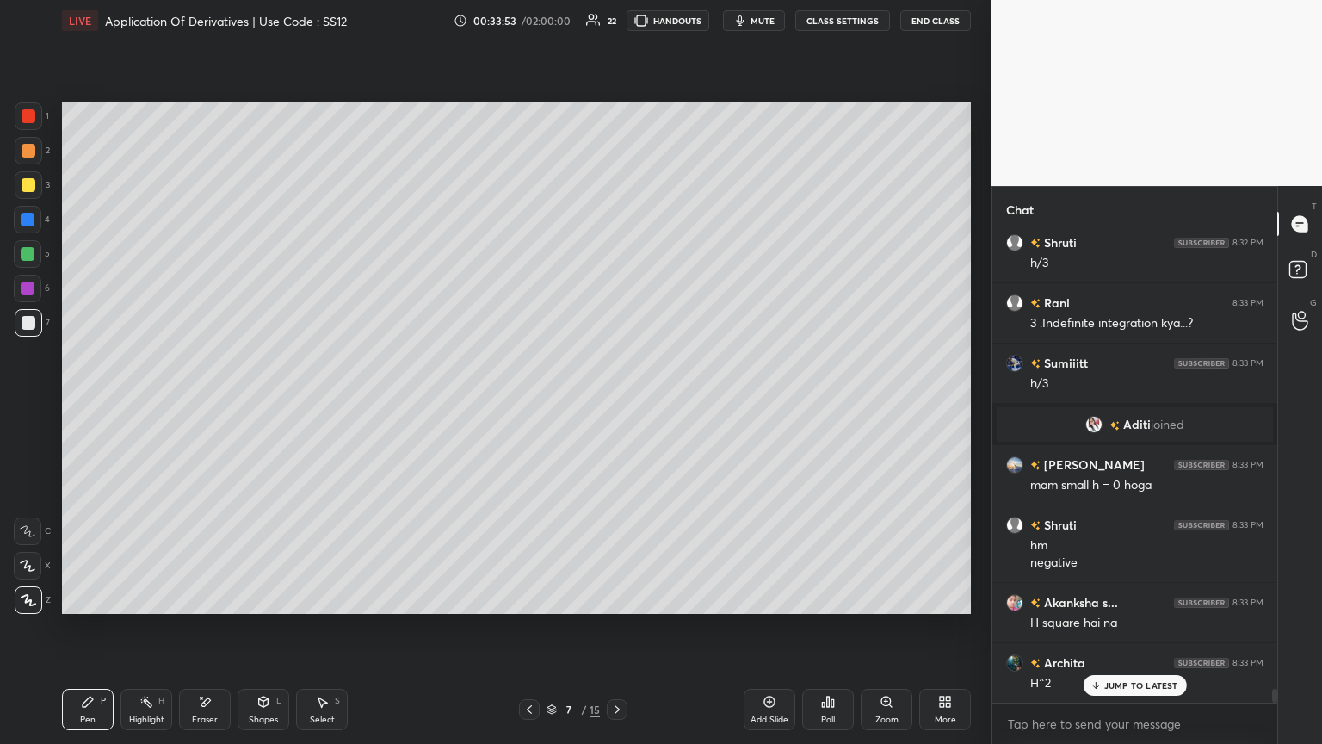
click at [616, 404] on icon at bounding box center [617, 709] width 14 height 14
click at [617, 404] on icon at bounding box center [617, 709] width 14 height 14
click at [532, 404] on icon at bounding box center [530, 709] width 14 height 14
click at [534, 404] on icon at bounding box center [530, 709] width 14 height 14
click at [615, 404] on icon at bounding box center [617, 709] width 14 height 14
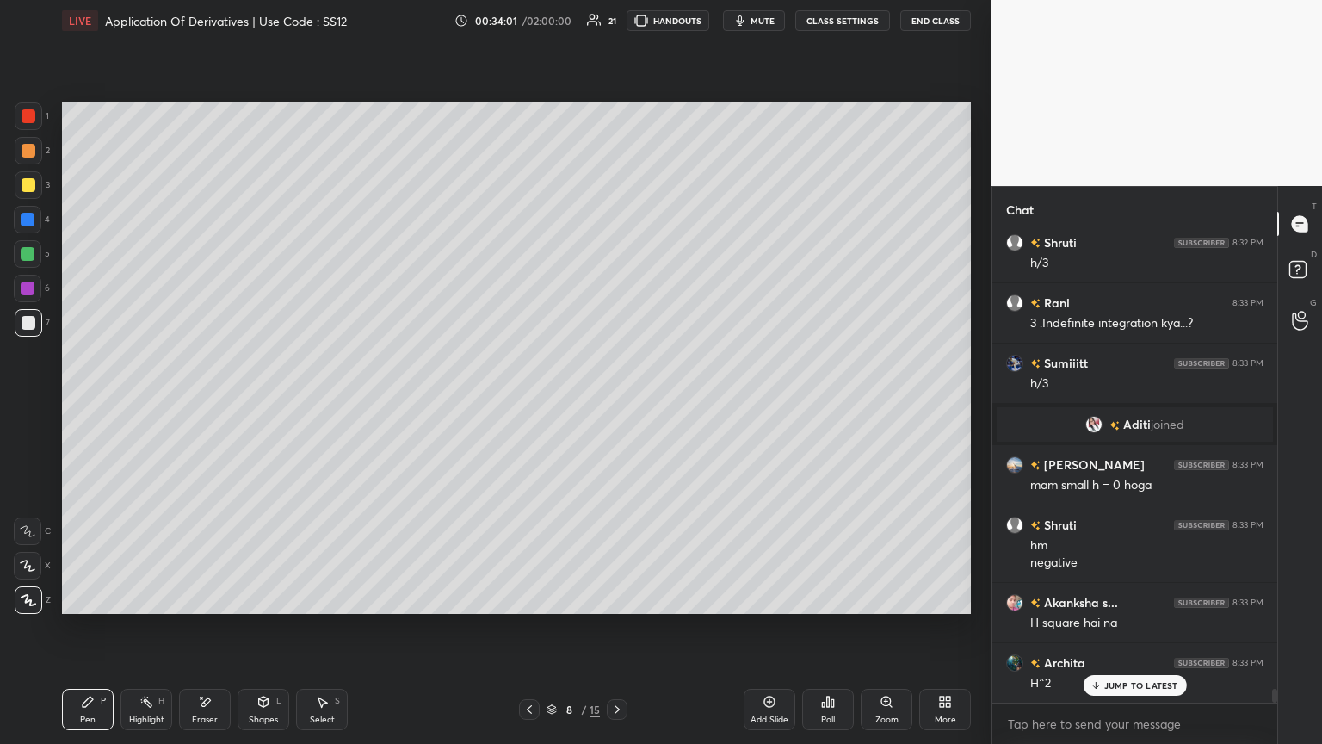
click at [613, 404] on icon at bounding box center [617, 709] width 14 height 14
click at [534, 404] on icon at bounding box center [530, 709] width 14 height 14
click at [616, 404] on icon at bounding box center [617, 709] width 14 height 14
click at [617, 404] on icon at bounding box center [617, 709] width 14 height 14
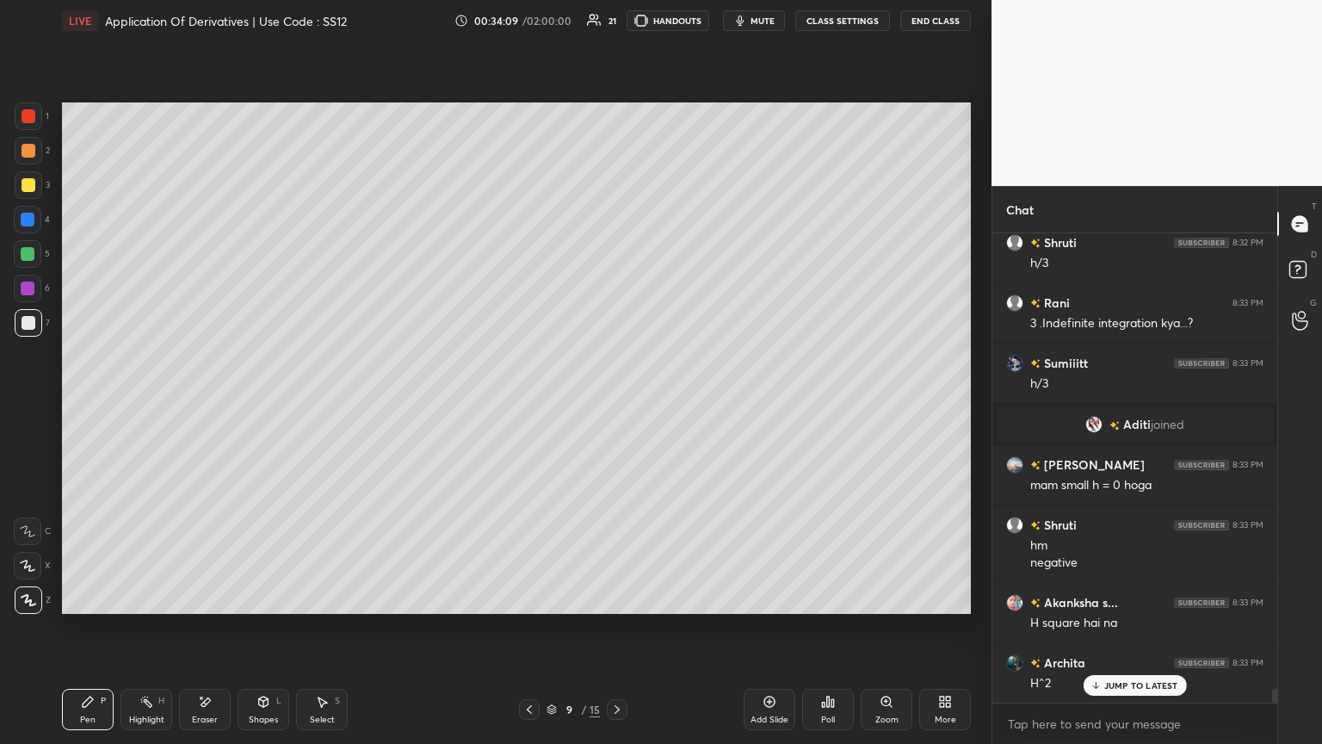
click at [529, 404] on icon at bounding box center [530, 709] width 14 height 14
drag, startPoint x: 537, startPoint y: 706, endPoint x: 558, endPoint y: 706, distance: 20.7
click at [537, 404] on div at bounding box center [529, 709] width 21 height 21
click at [616, 404] on icon at bounding box center [617, 709] width 5 height 9
click at [617, 404] on icon at bounding box center [617, 709] width 14 height 14
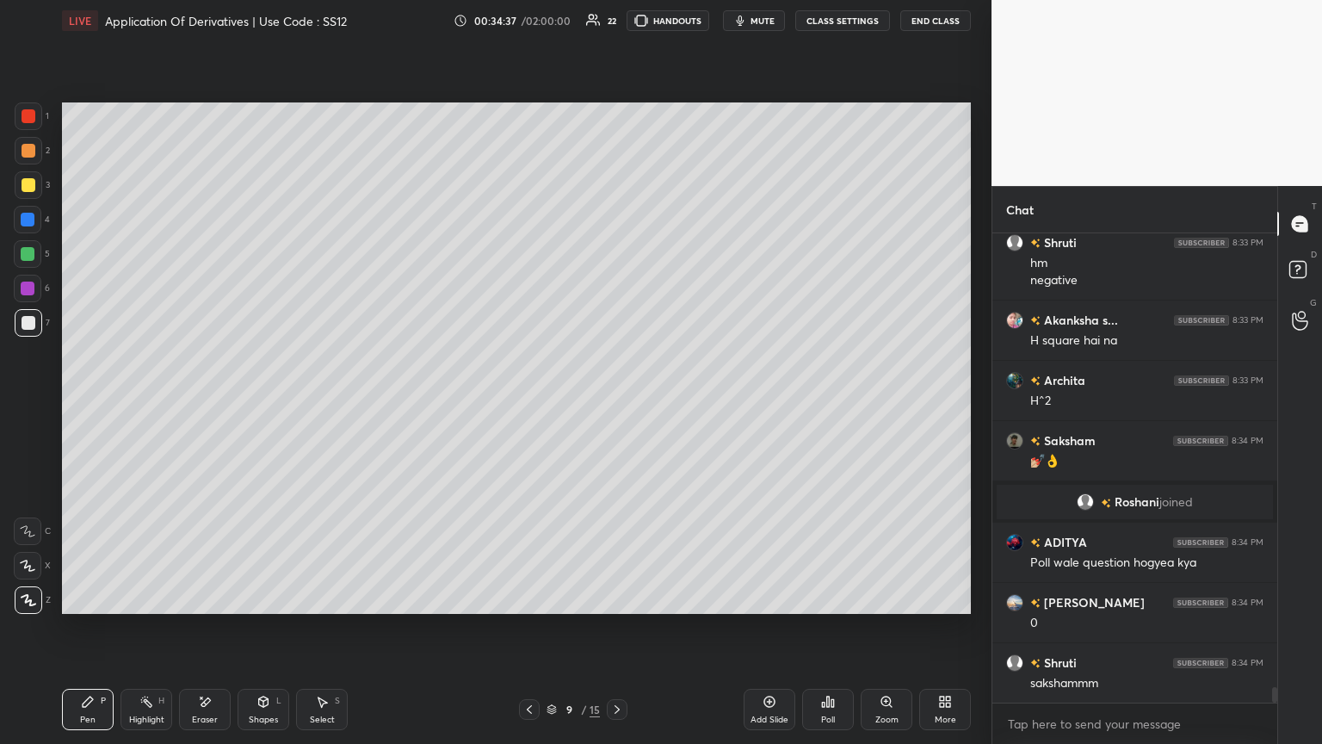
scroll to position [13439, 0]
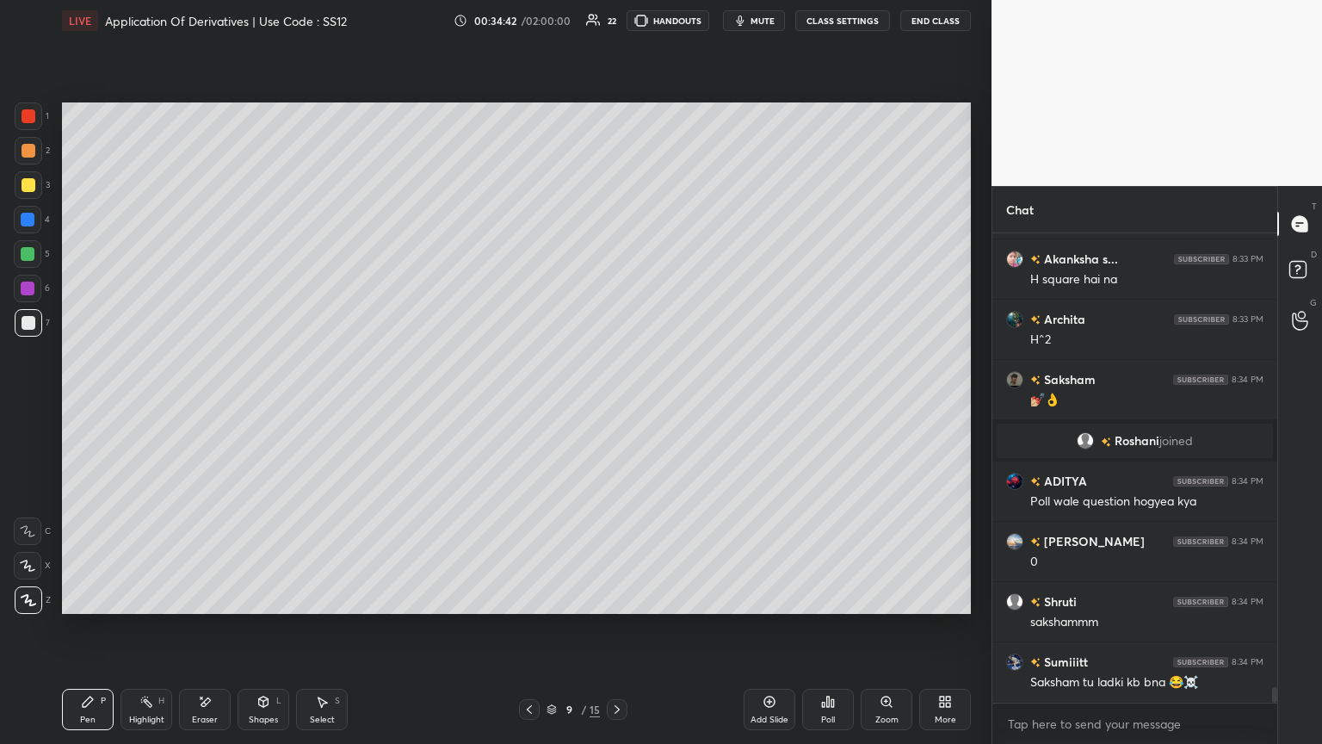
click at [526, 404] on icon at bounding box center [530, 709] width 14 height 14
click at [613, 404] on icon at bounding box center [617, 709] width 14 height 14
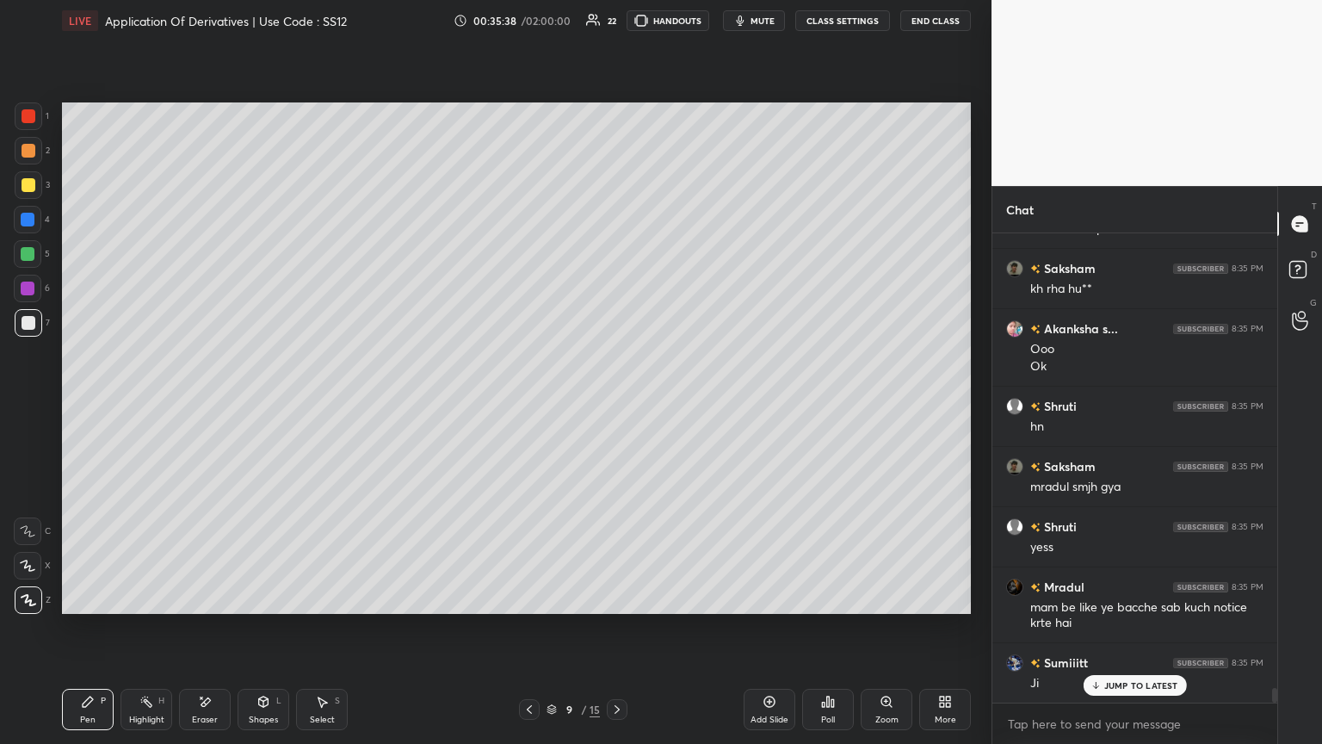
scroll to position [14331, 0]
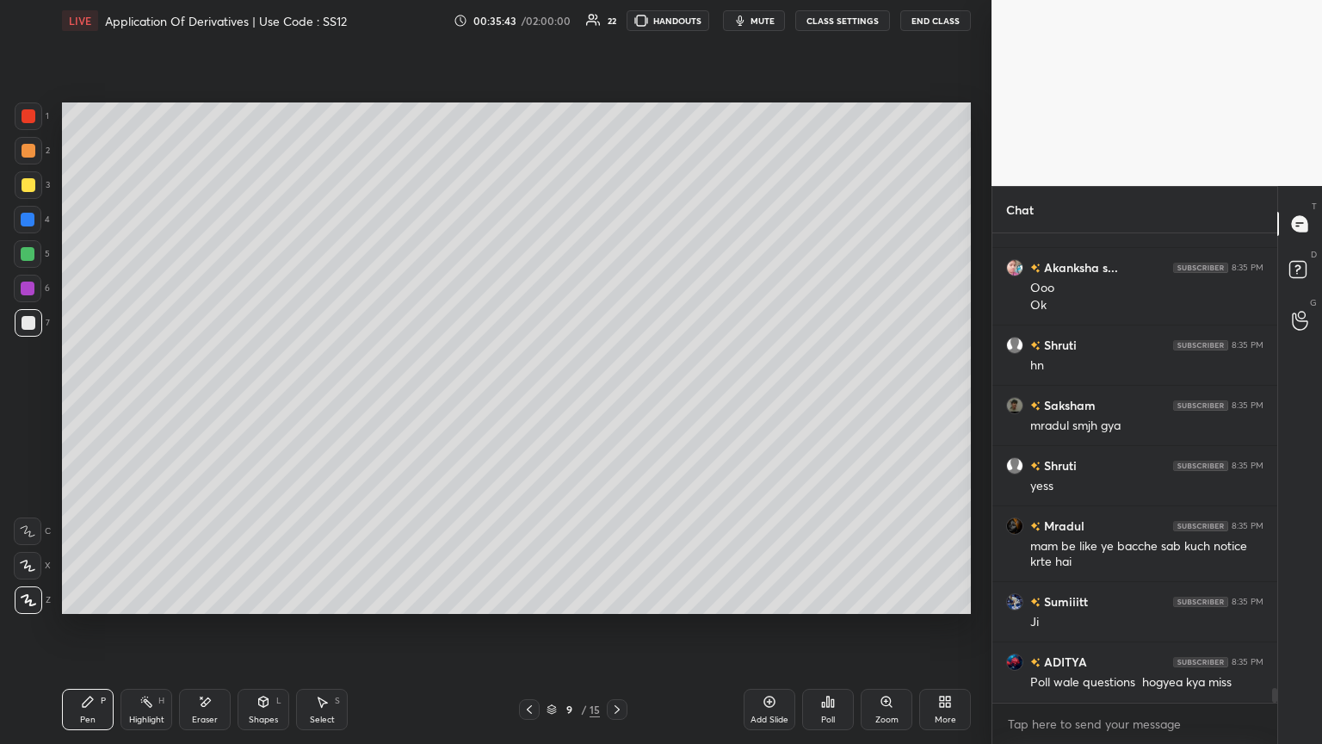
click at [528, 404] on icon at bounding box center [530, 709] width 14 height 14
click at [529, 404] on div at bounding box center [529, 709] width 21 height 21
click at [531, 404] on div at bounding box center [529, 709] width 21 height 21
click at [531, 404] on icon at bounding box center [529, 709] width 5 height 9
click at [613, 404] on icon at bounding box center [617, 709] width 14 height 14
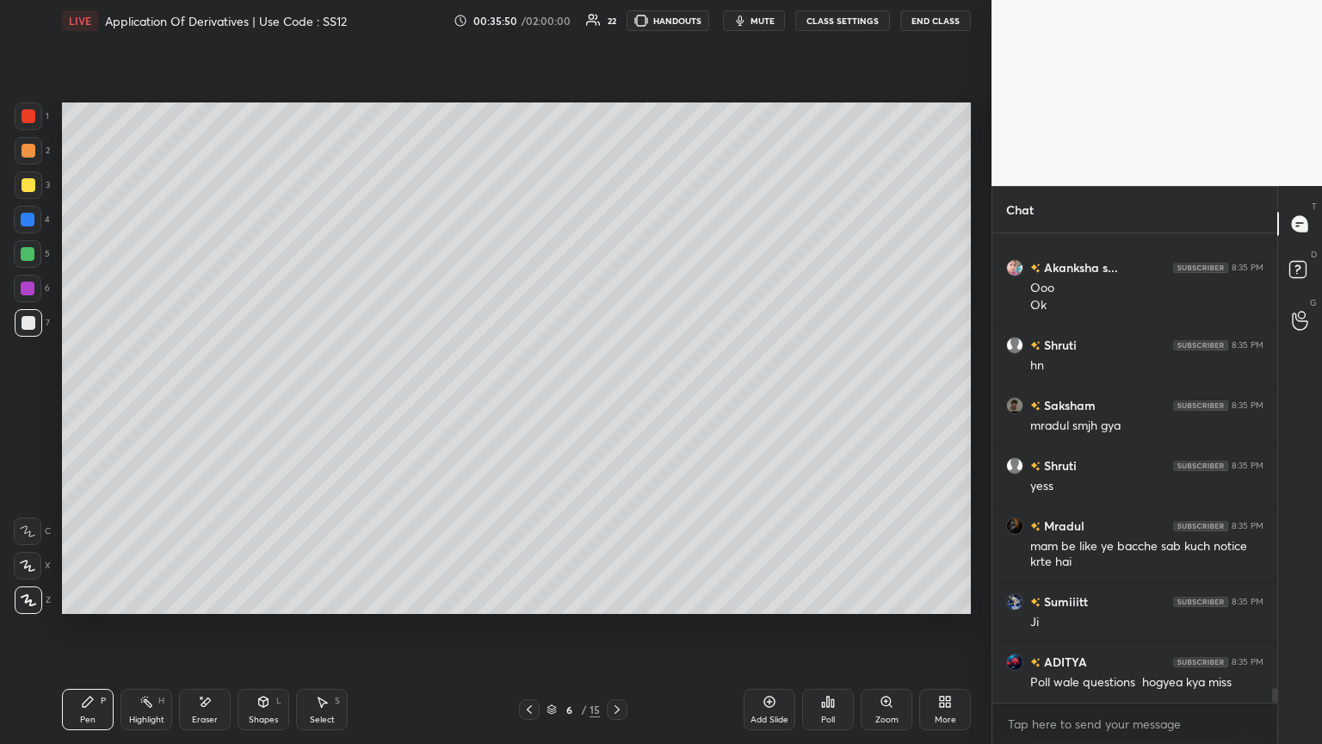
scroll to position [14390, 0]
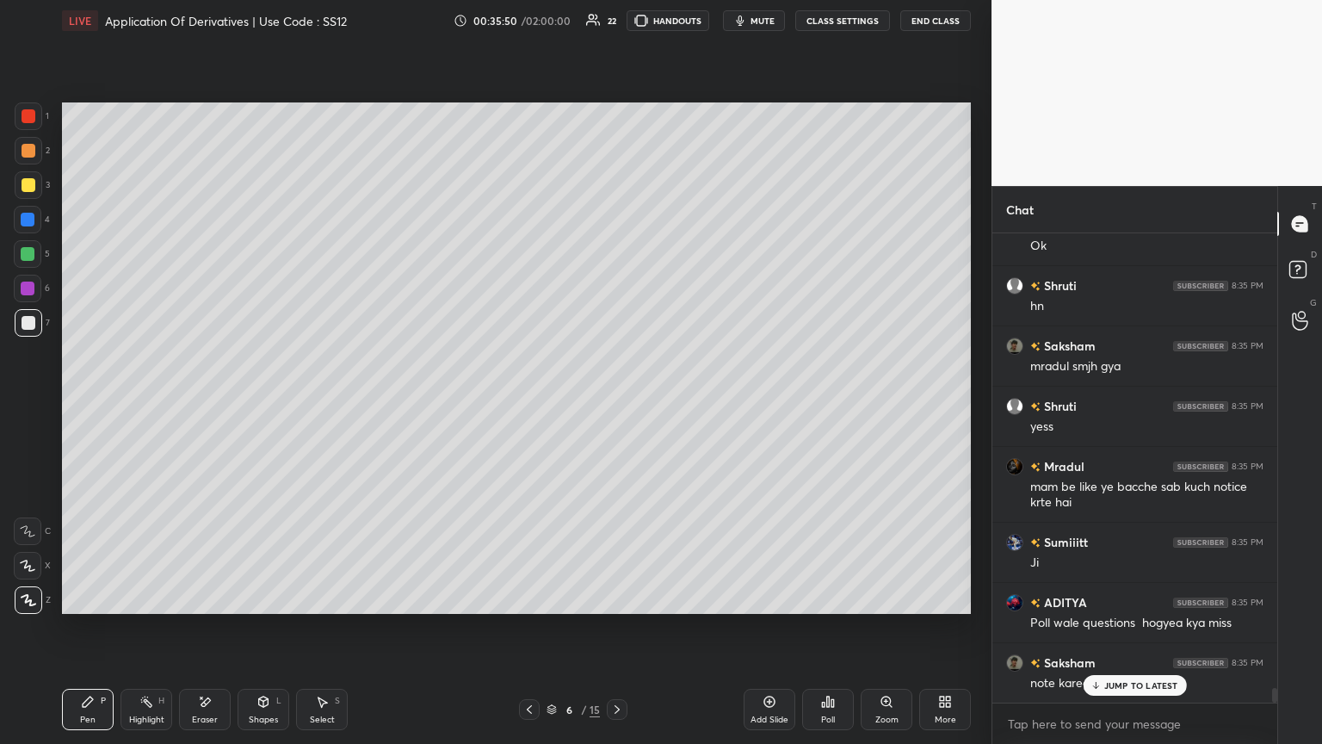
click at [615, 404] on icon at bounding box center [617, 709] width 14 height 14
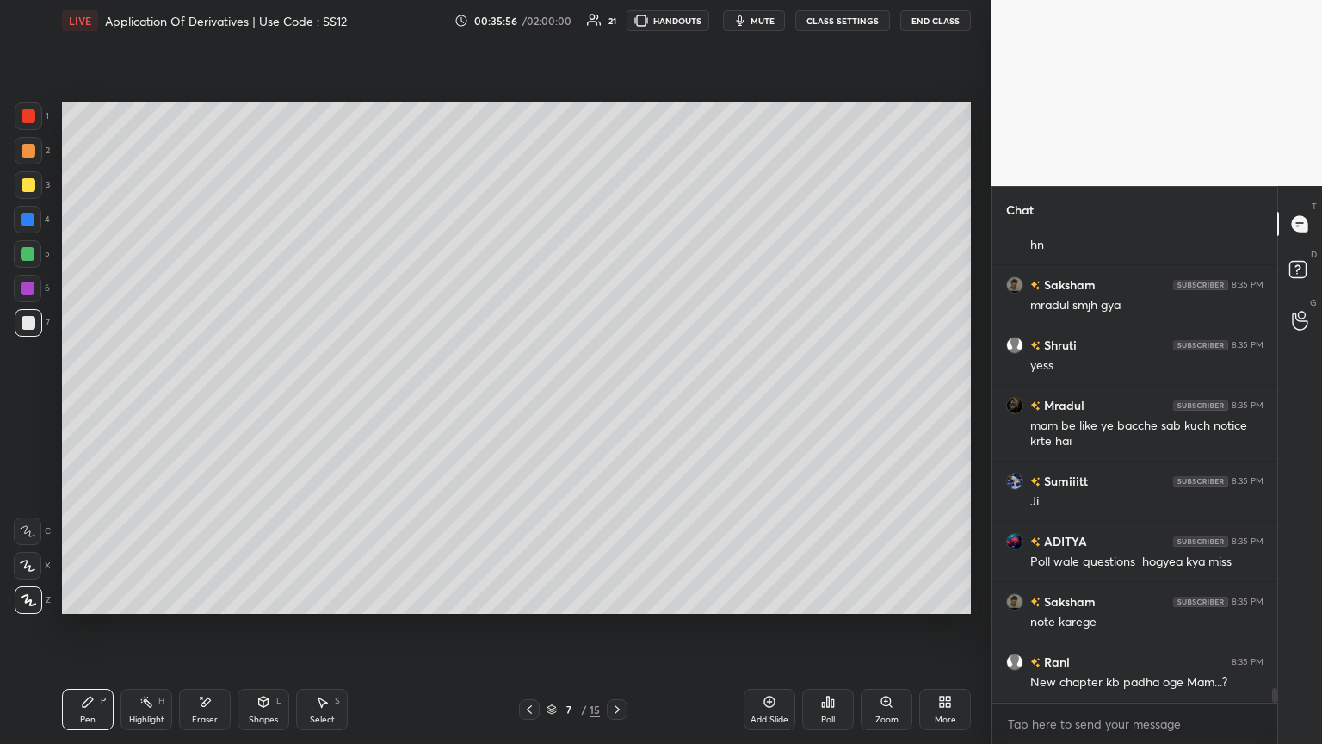
click at [329, 404] on div "Select S" at bounding box center [322, 709] width 52 height 41
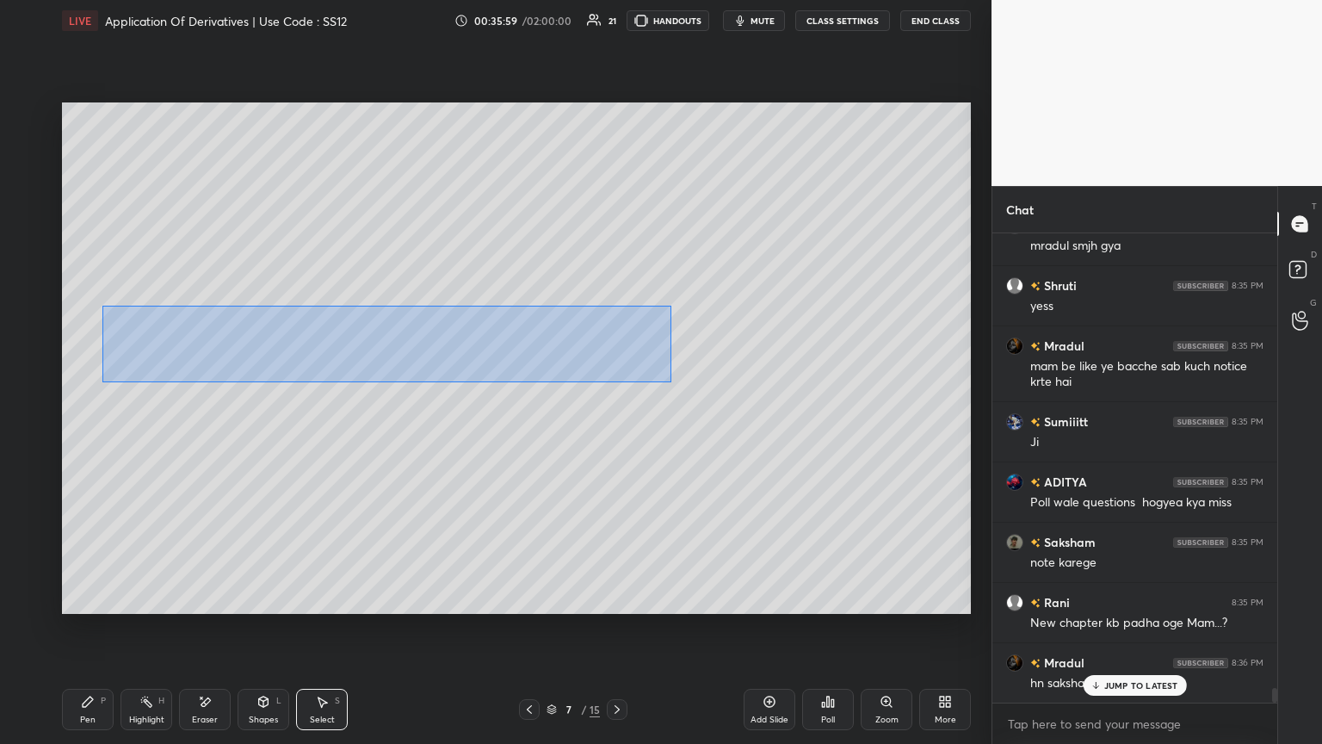
drag, startPoint x: 103, startPoint y: 306, endPoint x: 671, endPoint y: 382, distance: 573.3
click at [617, 382] on div "0 ° Undo Copy Paste here Duplicate Duplicate to new slide Delete" at bounding box center [516, 357] width 909 height 511
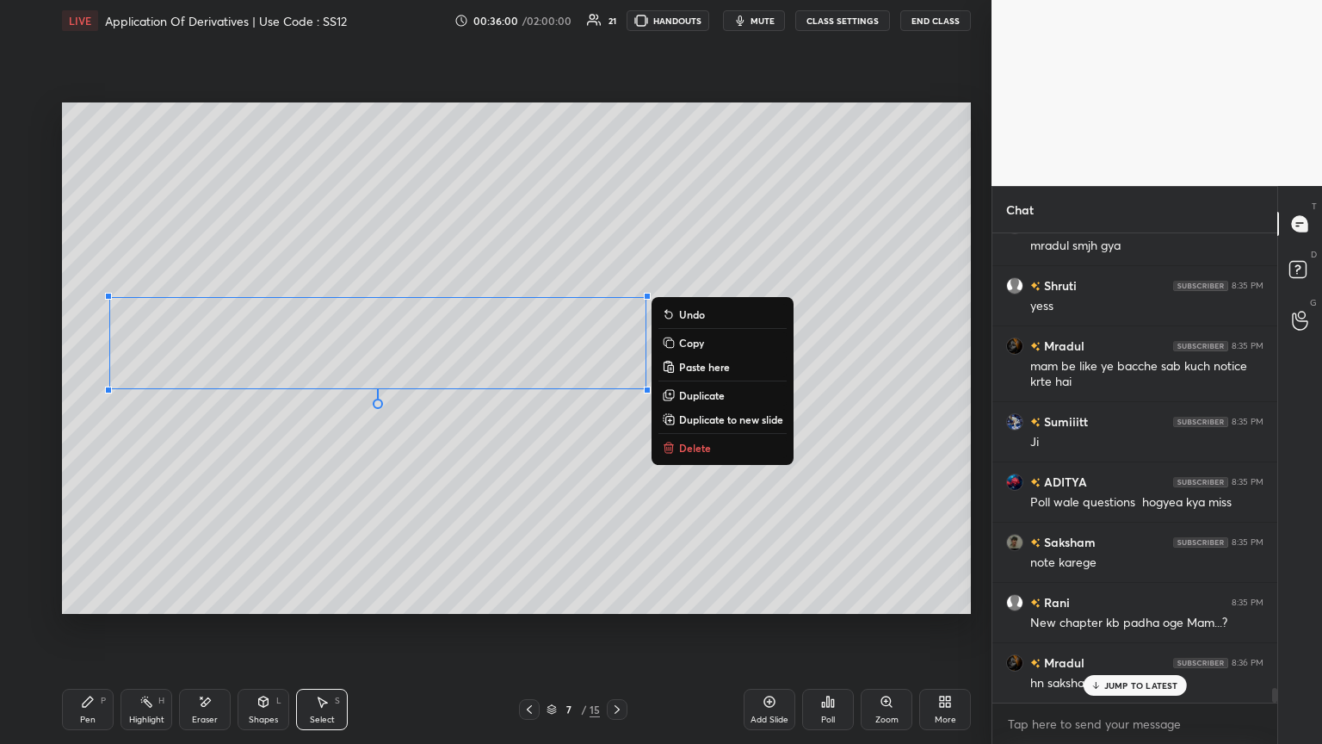
drag, startPoint x: 692, startPoint y: 346, endPoint x: 693, endPoint y: 358, distance: 12.1
click at [617, 345] on p "Copy" at bounding box center [691, 343] width 25 height 14
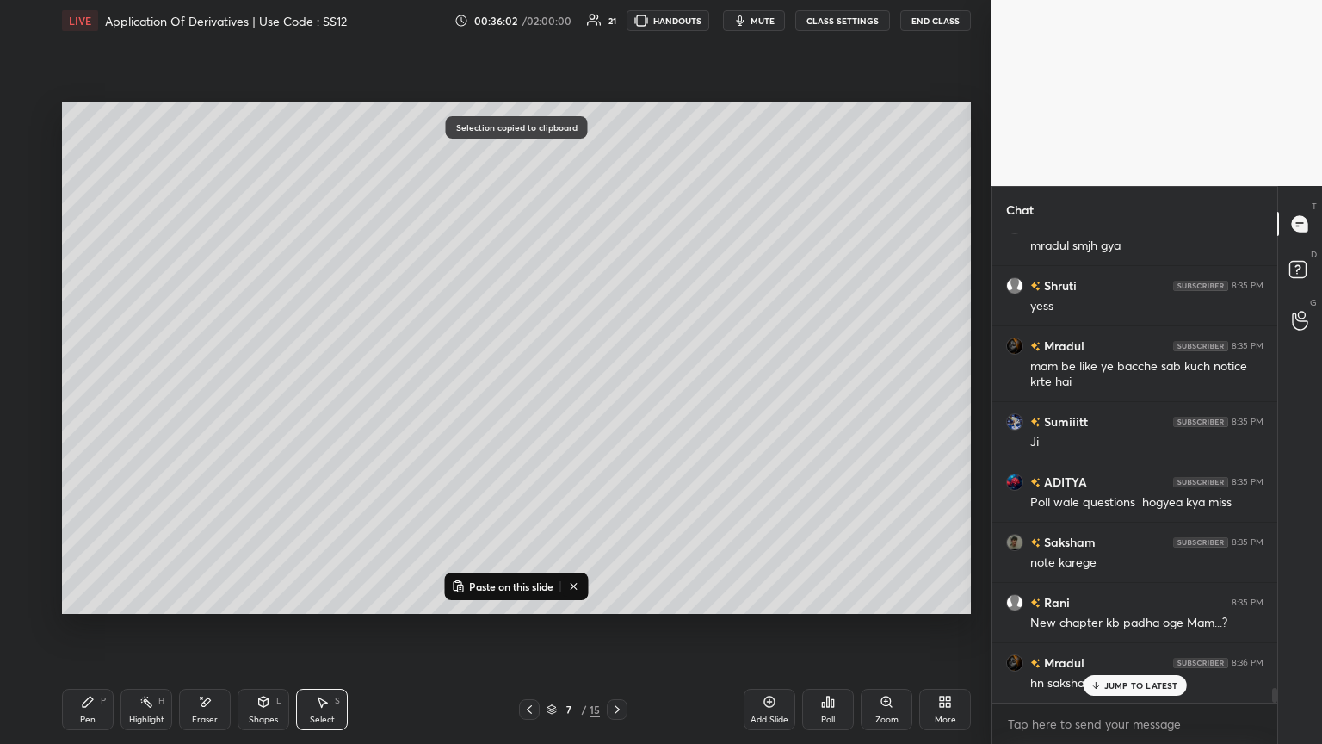
click at [617, 404] on div "0 ° Undo Copy Paste here Duplicate Duplicate to new slide Delete" at bounding box center [516, 357] width 909 height 511
click at [333, 404] on div "Select S" at bounding box center [322, 709] width 52 height 41
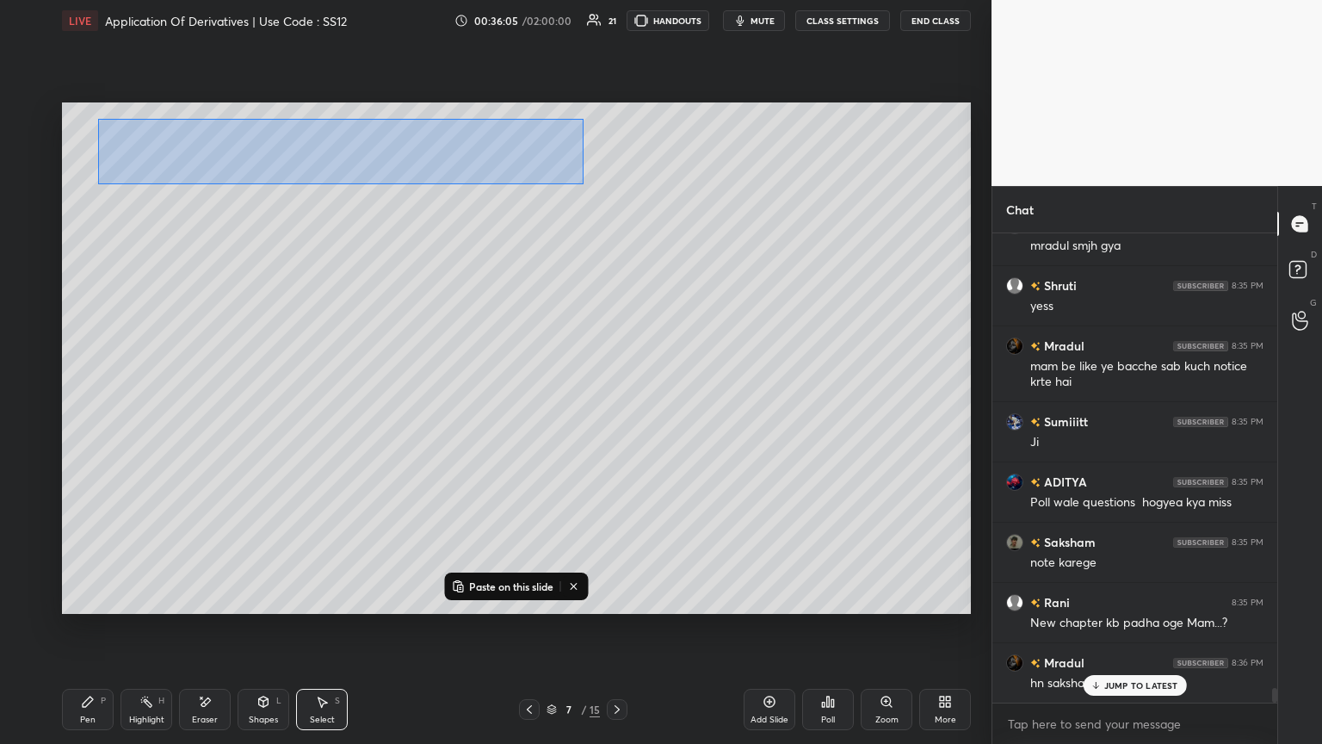
drag, startPoint x: 127, startPoint y: 131, endPoint x: 596, endPoint y: 186, distance: 471.5
click at [596, 186] on div "0 ° Undo Copy Paste here Duplicate Duplicate to new slide Delete" at bounding box center [516, 357] width 909 height 511
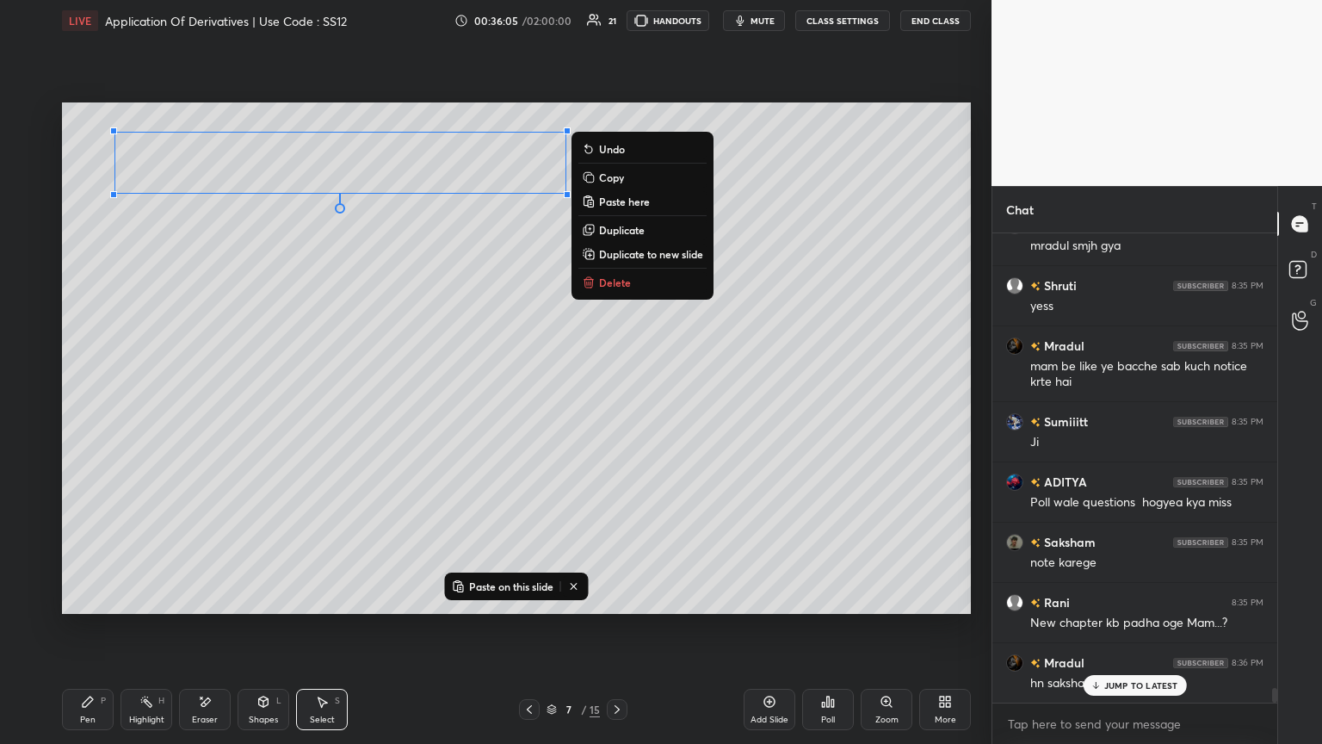
click at [609, 177] on p "Copy" at bounding box center [611, 177] width 25 height 14
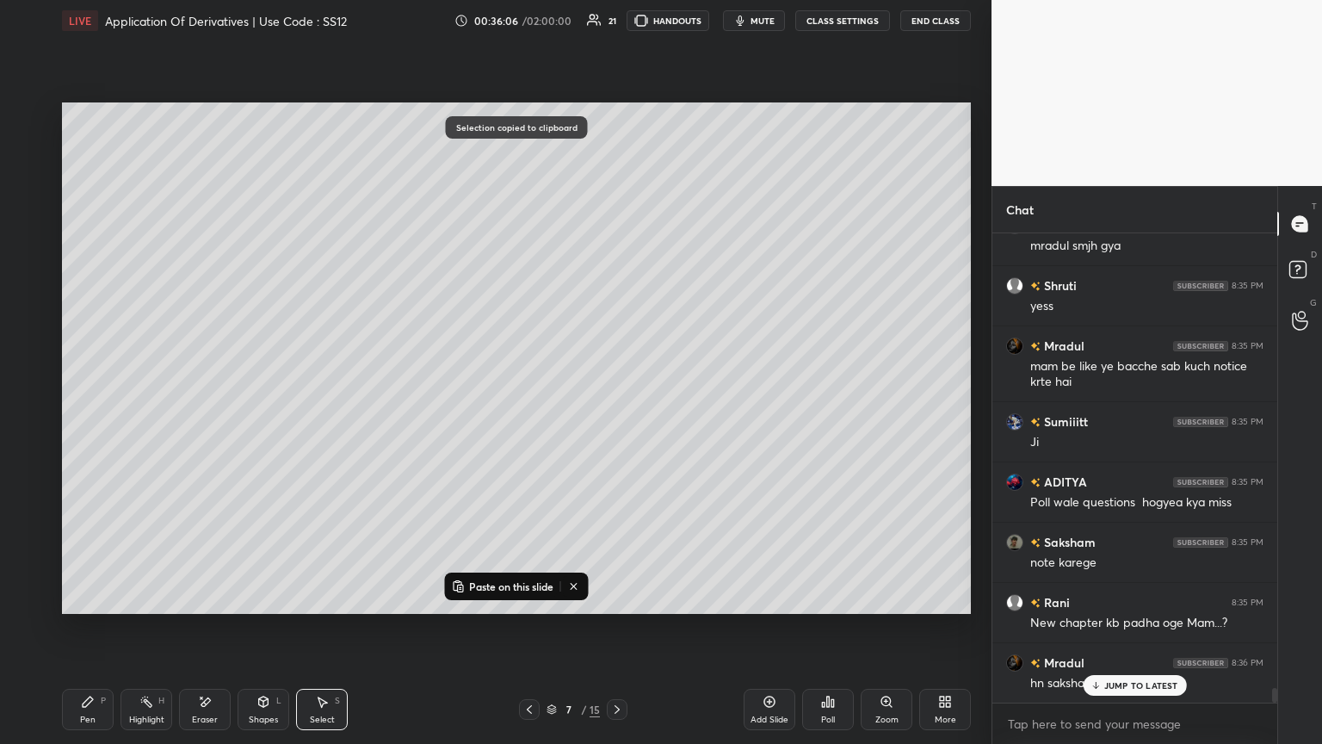
click at [617, 404] on icon at bounding box center [617, 709] width 14 height 14
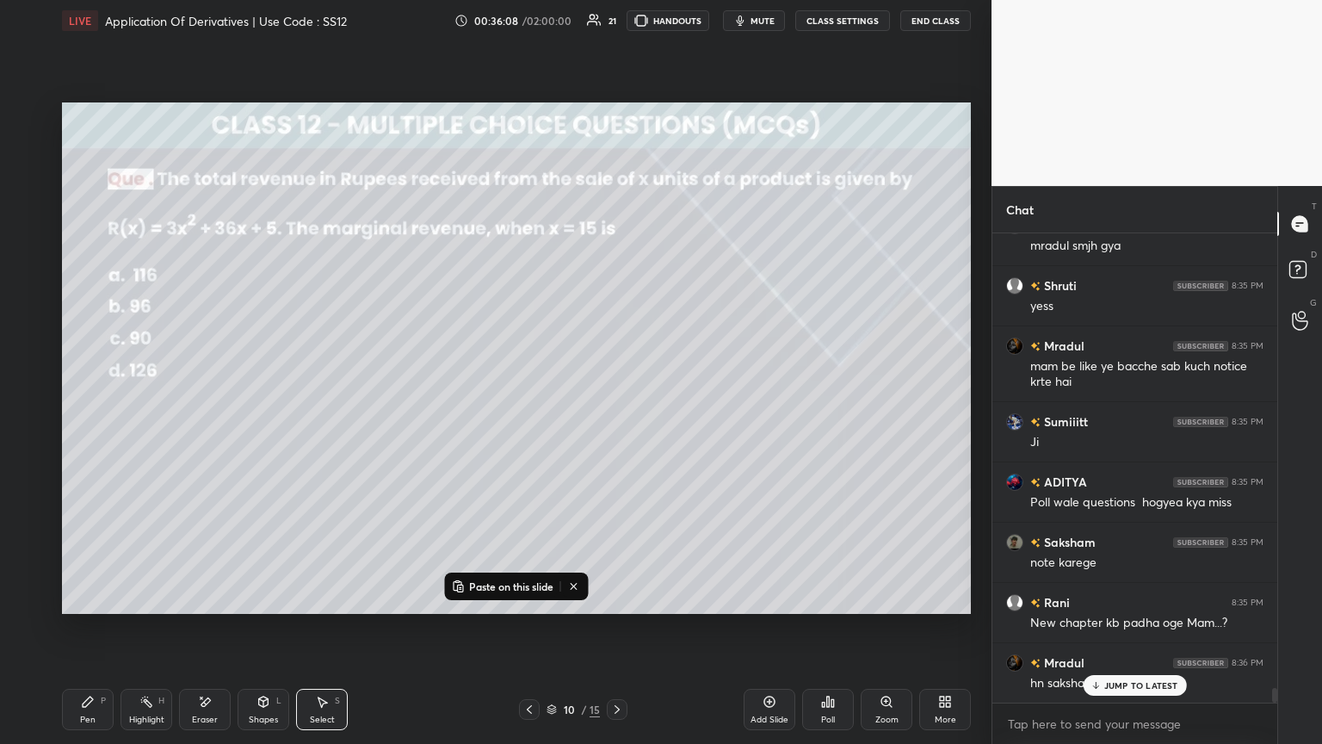
click at [527, 404] on icon at bounding box center [529, 709] width 5 height 9
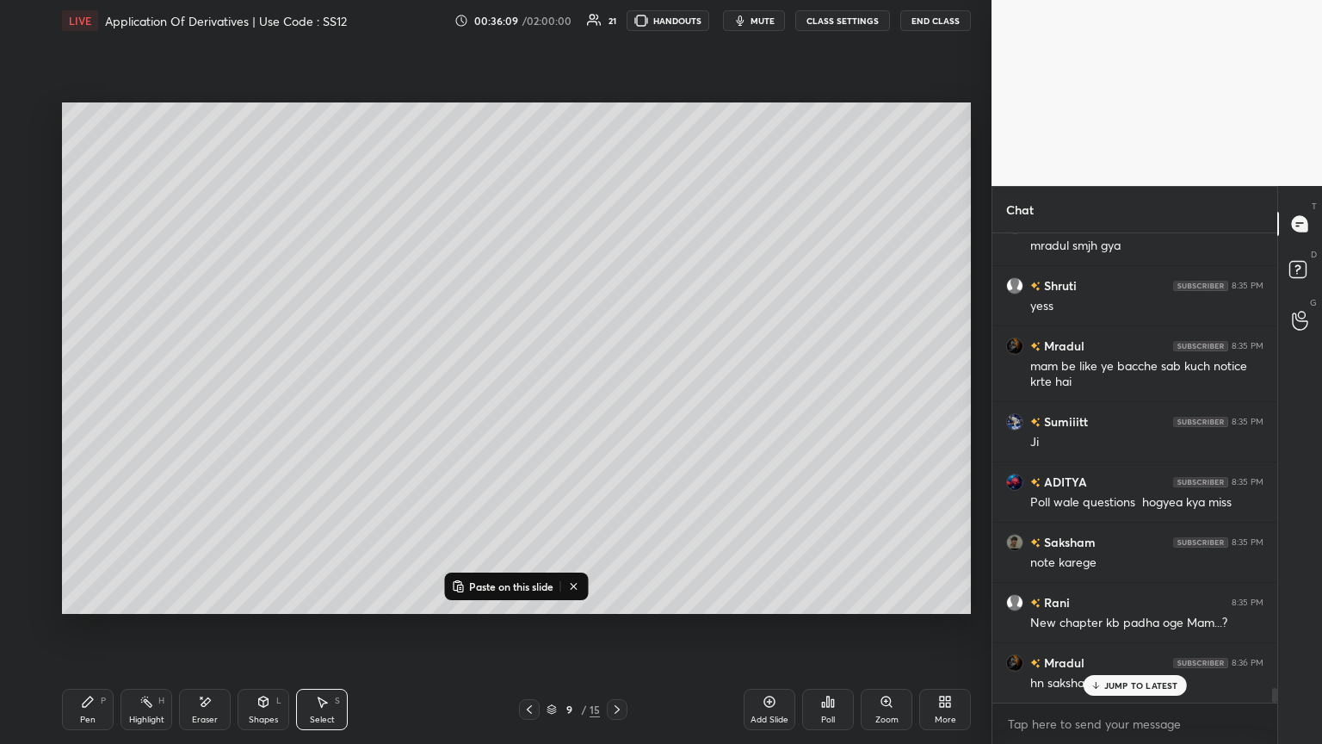
click at [617, 404] on div "Add Slide" at bounding box center [770, 709] width 52 height 41
click at [481, 404] on p "Paste on this slide" at bounding box center [511, 586] width 84 height 14
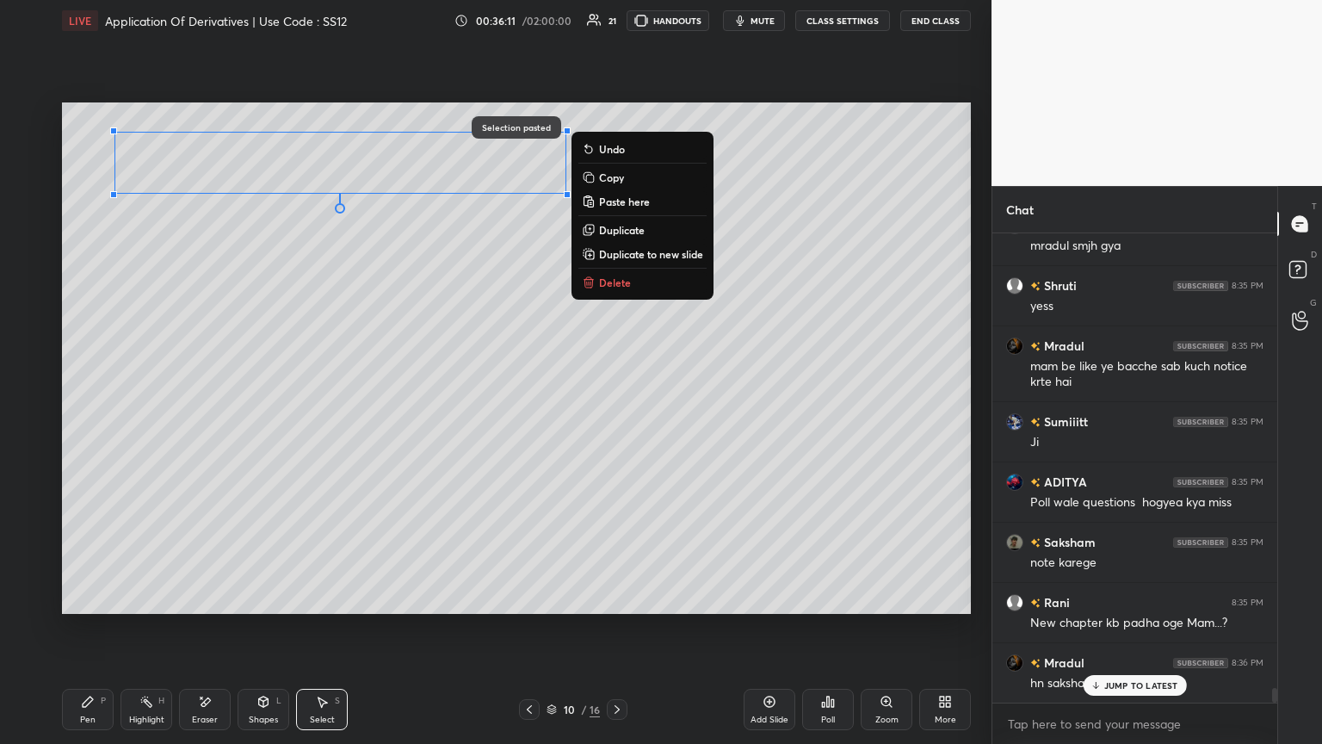
drag, startPoint x: 280, startPoint y: 156, endPoint x: 289, endPoint y: 233, distance: 78.1
click at [273, 152] on div "0 ° Undo Copy Paste here Duplicate Duplicate to new slide Delete" at bounding box center [516, 357] width 909 height 511
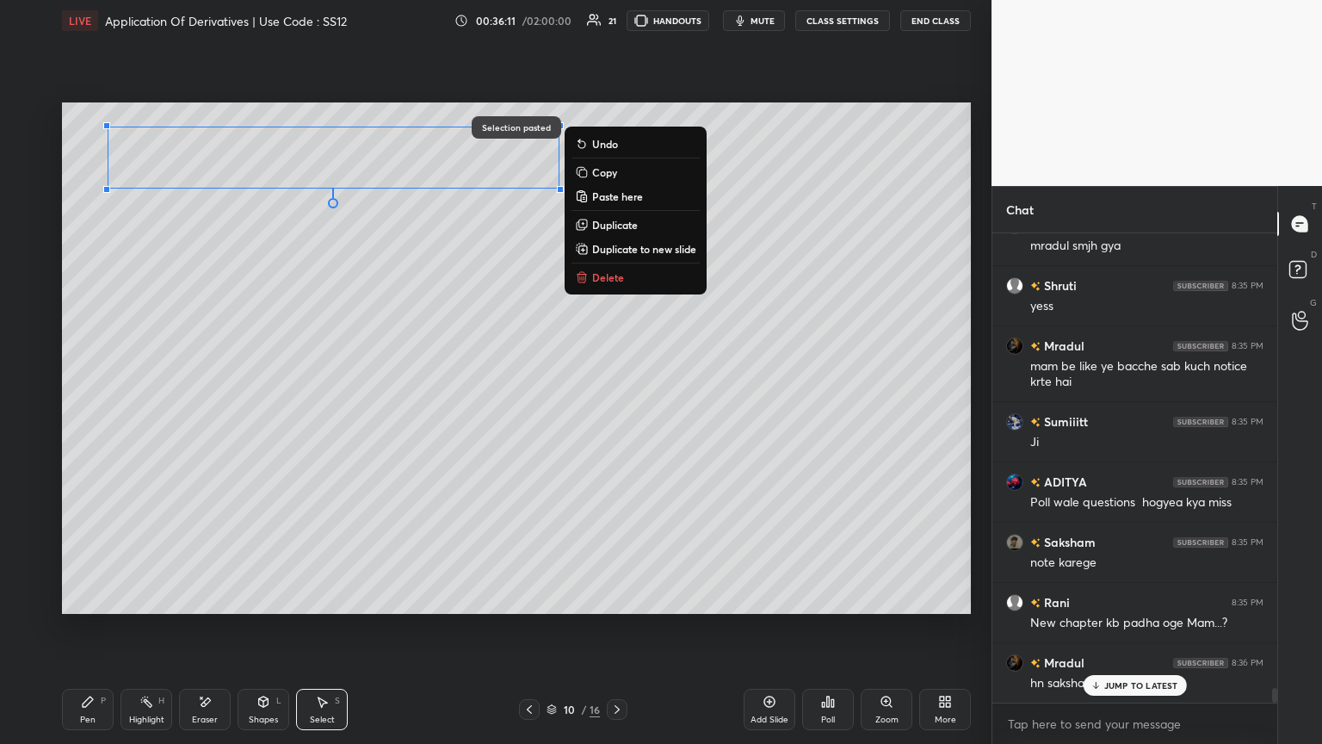
click at [296, 398] on div "0 ° Undo Copy Paste here Duplicate Duplicate to new slide Delete" at bounding box center [516, 357] width 909 height 511
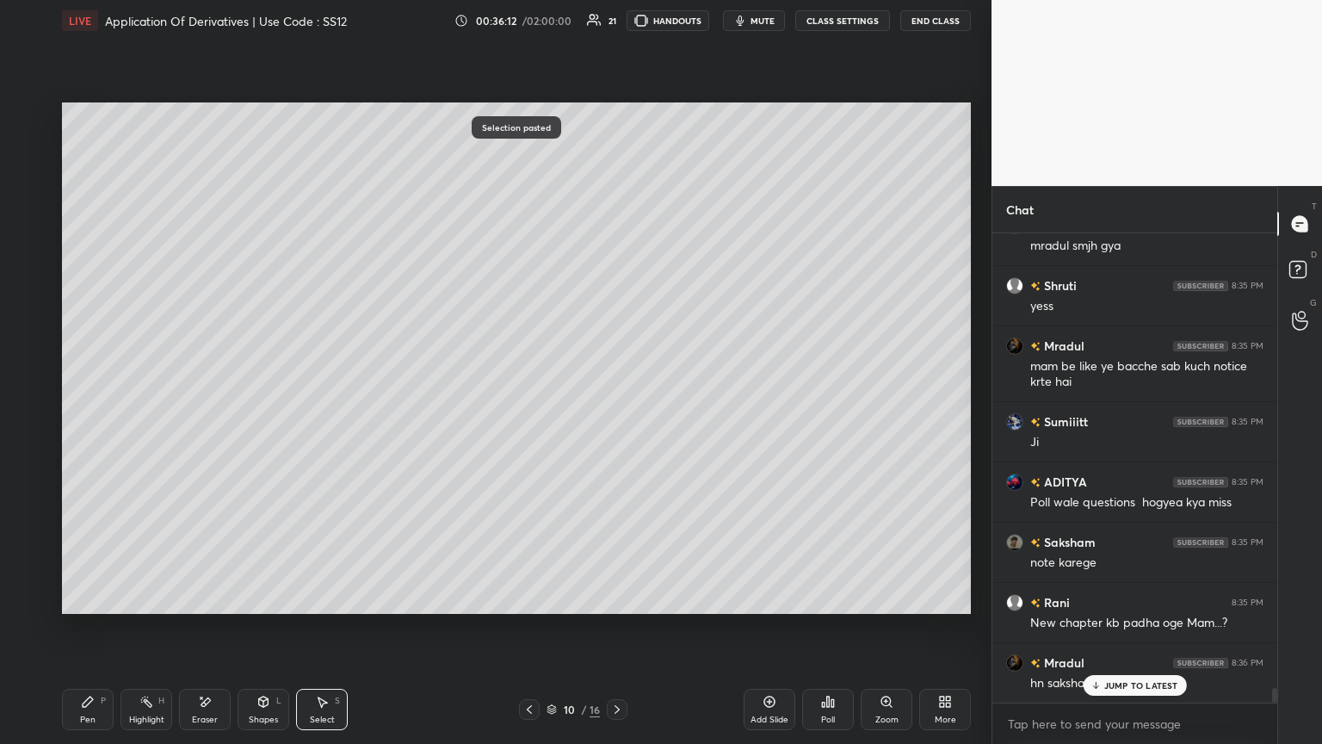
click at [529, 404] on icon at bounding box center [530, 709] width 14 height 14
click at [532, 404] on icon at bounding box center [530, 709] width 14 height 14
click at [535, 404] on icon at bounding box center [530, 709] width 14 height 14
click at [536, 404] on div at bounding box center [529, 709] width 21 height 21
click at [534, 404] on icon at bounding box center [530, 709] width 14 height 14
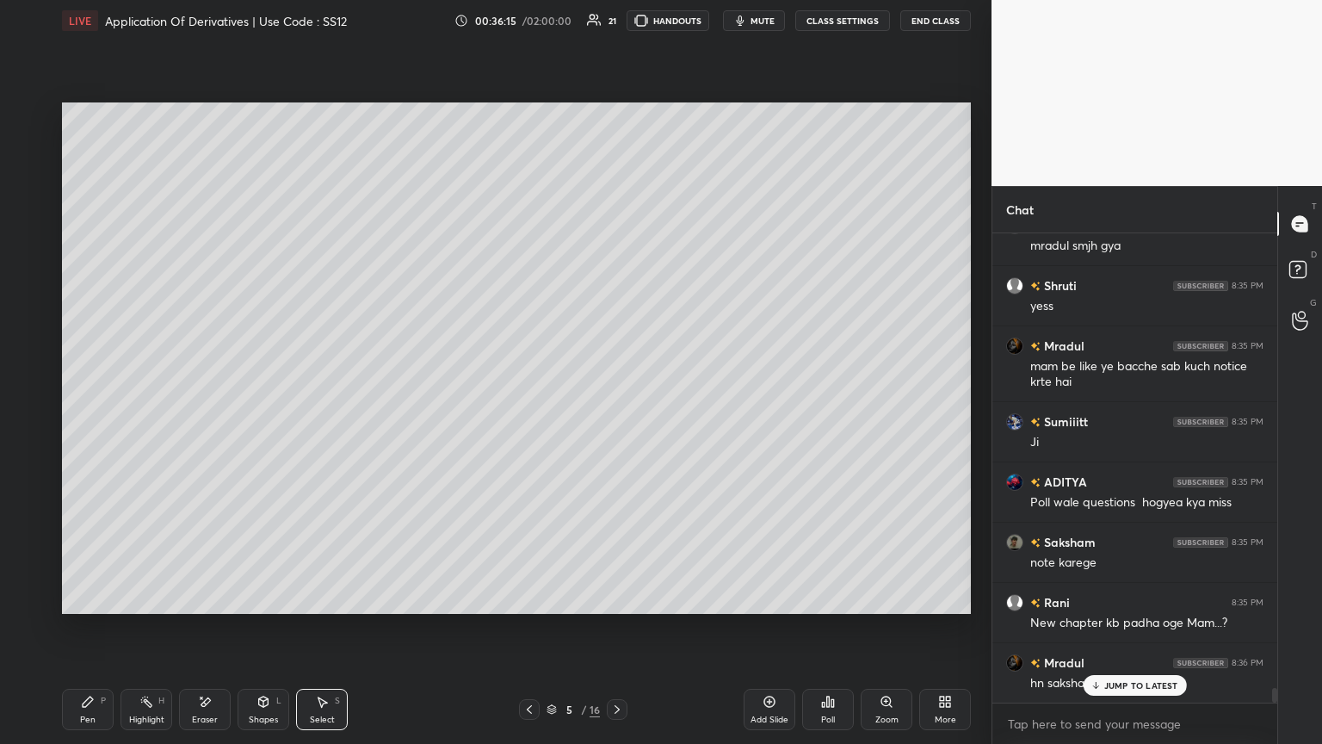
click at [275, 355] on div "0 ° Undo Copy Paste here Duplicate Duplicate to new slide Delete" at bounding box center [516, 357] width 909 height 511
click at [339, 404] on div "Select S" at bounding box center [322, 709] width 52 height 41
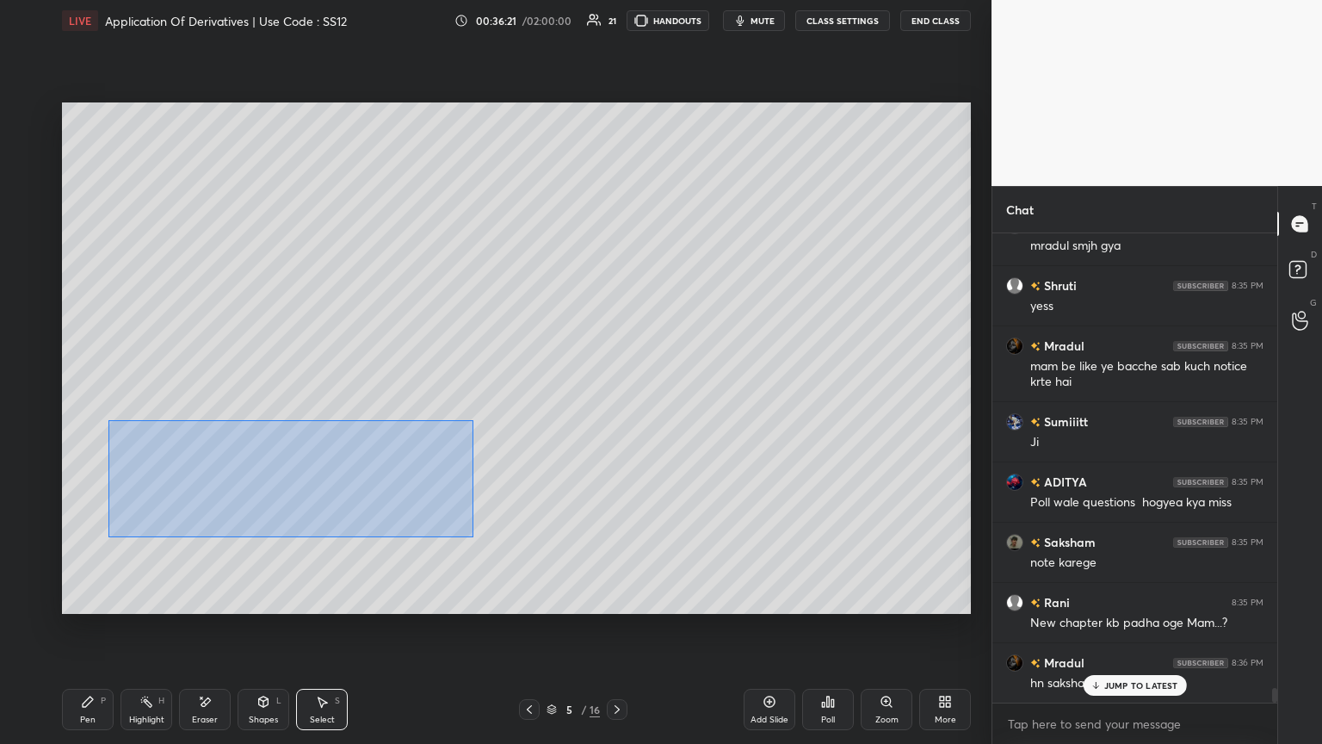
drag, startPoint x: 108, startPoint y: 420, endPoint x: 508, endPoint y: 542, distance: 417.7
click at [510, 404] on div "0 ° Undo Copy Paste here Duplicate Duplicate to new slide Delete" at bounding box center [516, 357] width 909 height 511
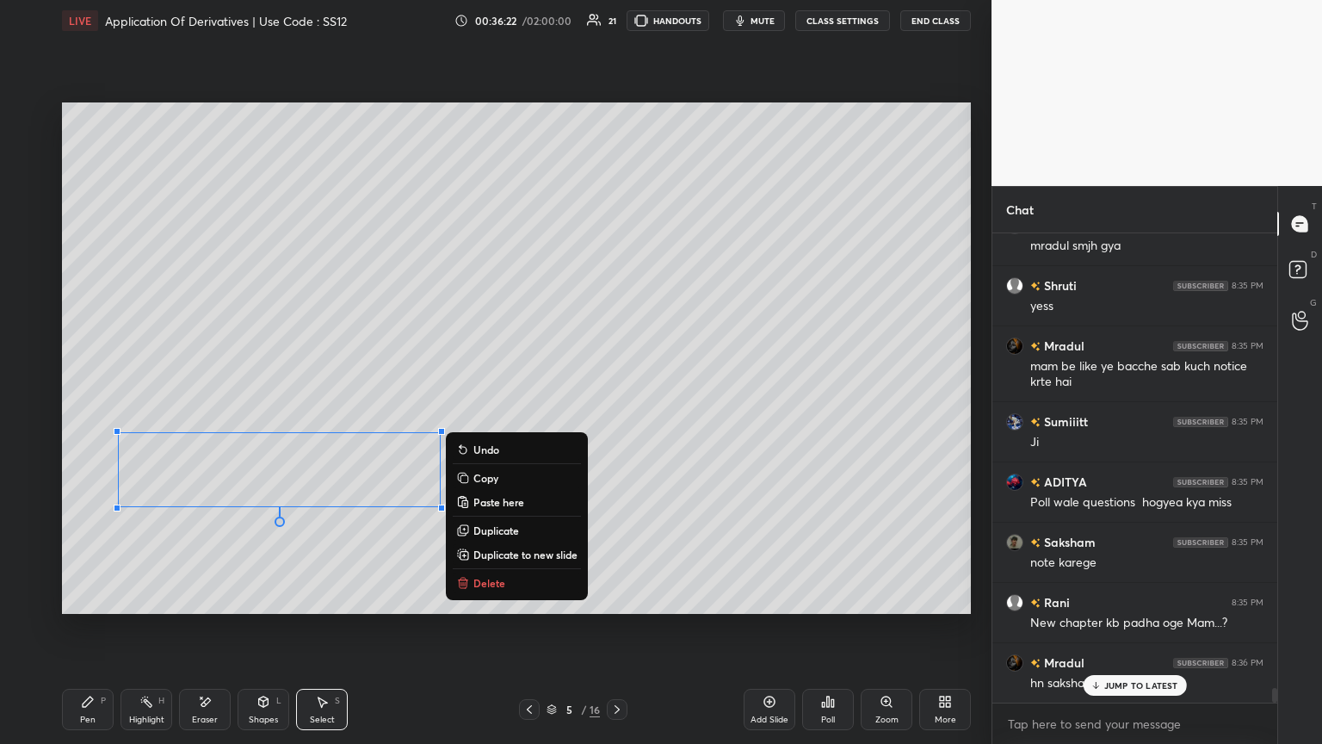
drag, startPoint x: 497, startPoint y: 480, endPoint x: 512, endPoint y: 500, distance: 25.1
click at [498, 404] on button "Copy" at bounding box center [517, 477] width 128 height 21
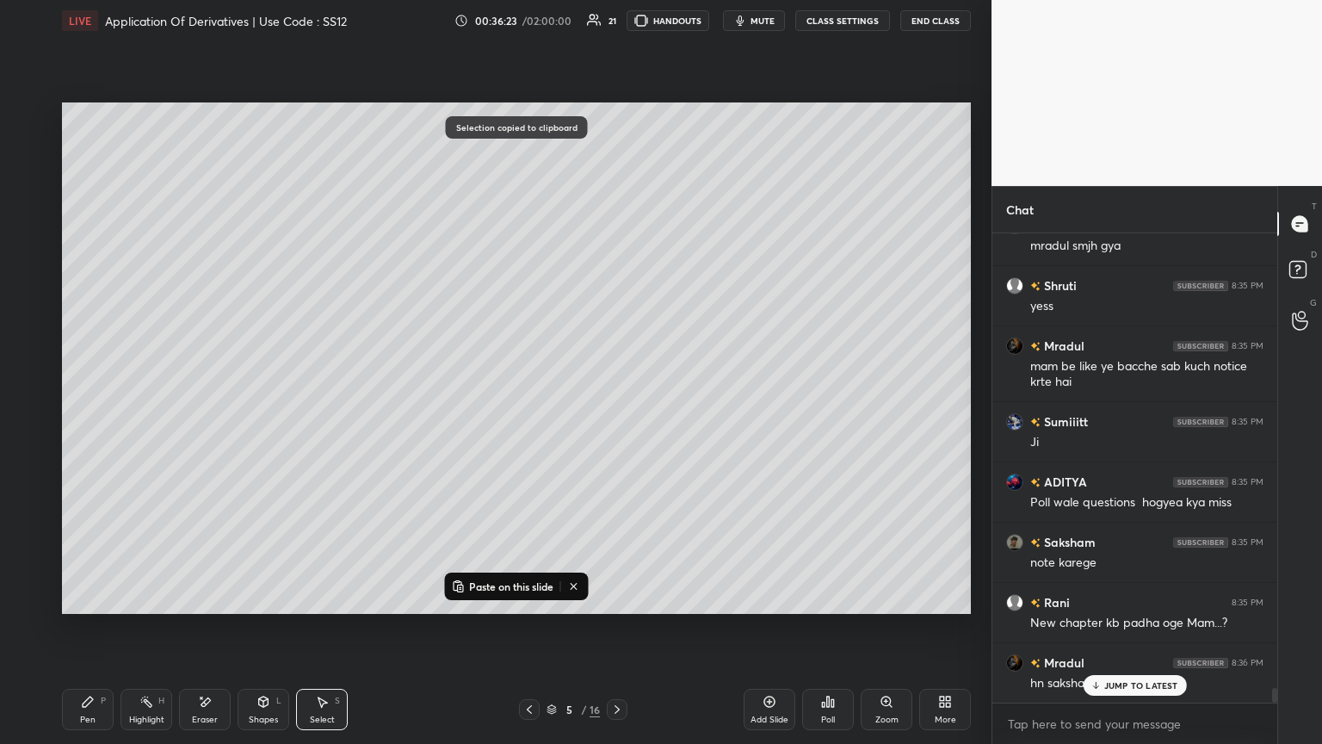
click at [616, 404] on icon at bounding box center [617, 709] width 14 height 14
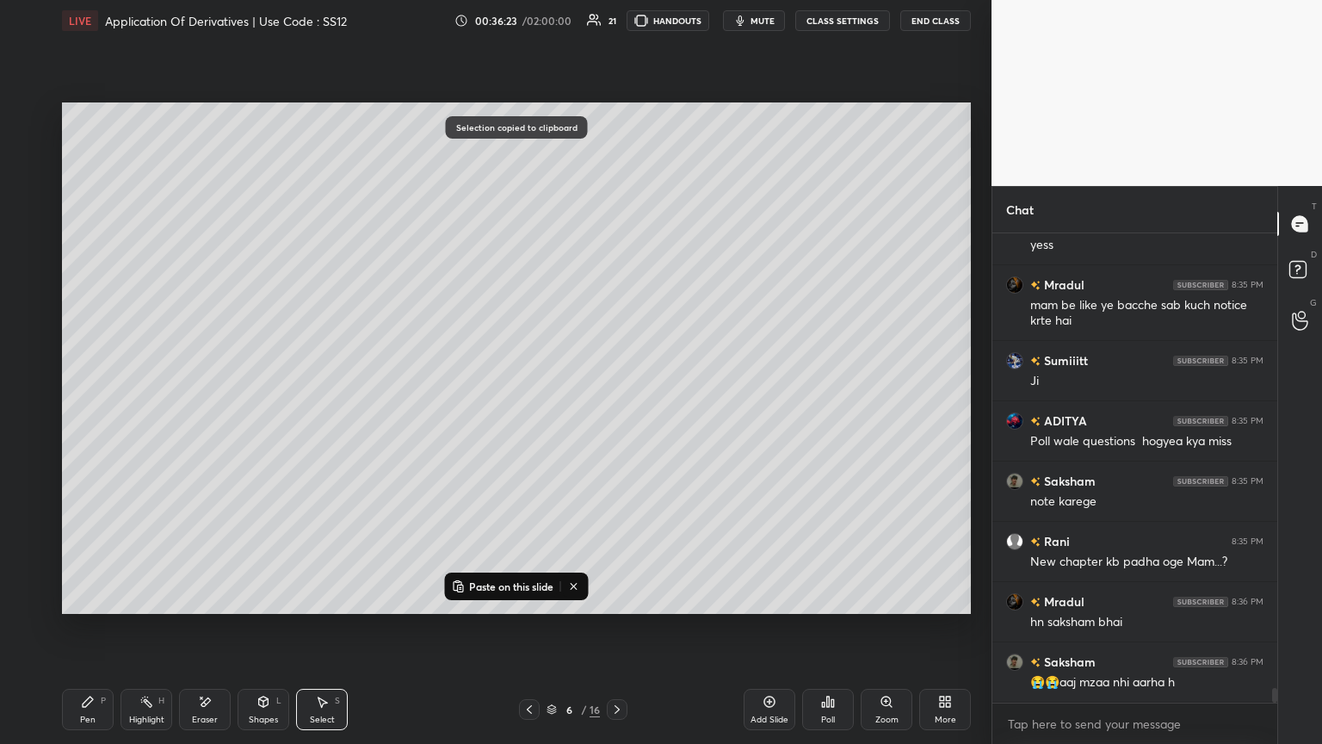
click at [616, 404] on icon at bounding box center [617, 709] width 14 height 14
click at [617, 404] on icon at bounding box center [617, 709] width 5 height 9
click at [613, 404] on div at bounding box center [617, 709] width 21 height 21
click at [506, 404] on p "Paste on this slide" at bounding box center [511, 586] width 84 height 14
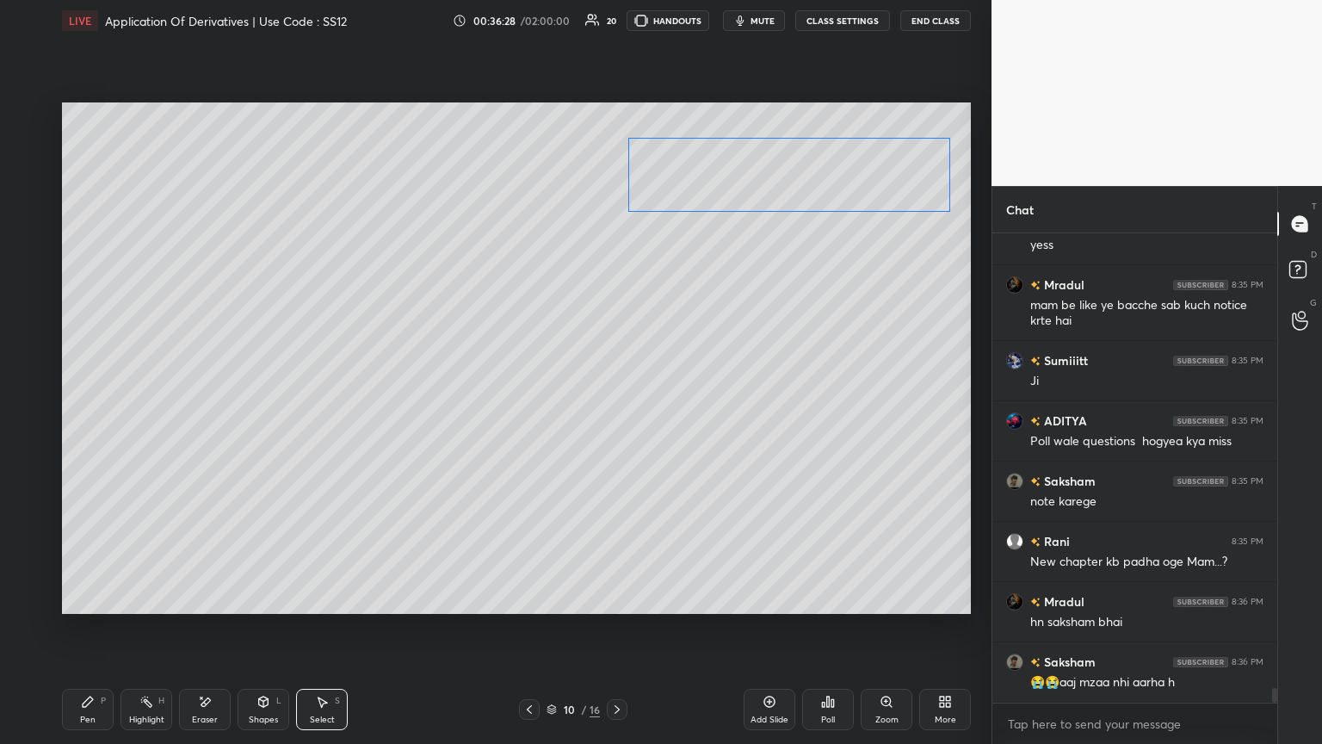
drag, startPoint x: 303, startPoint y: 461, endPoint x: 813, endPoint y: 165, distance: 589.4
click at [617, 165] on div "0 ° Undo Copy Paste here Duplicate Duplicate to new slide Delete" at bounding box center [516, 357] width 909 height 511
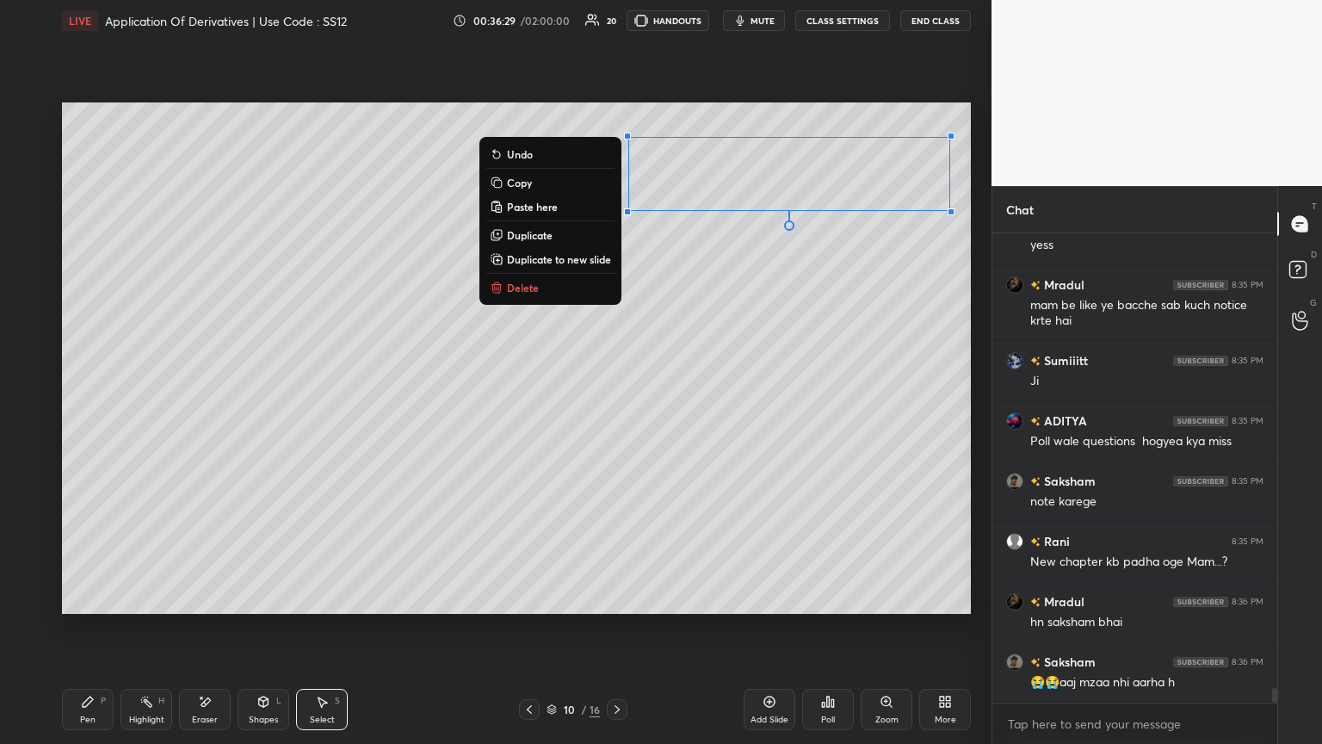
click at [617, 403] on div "0 ° Undo Copy Paste here Duplicate Duplicate to new slide Delete" at bounding box center [516, 357] width 909 height 511
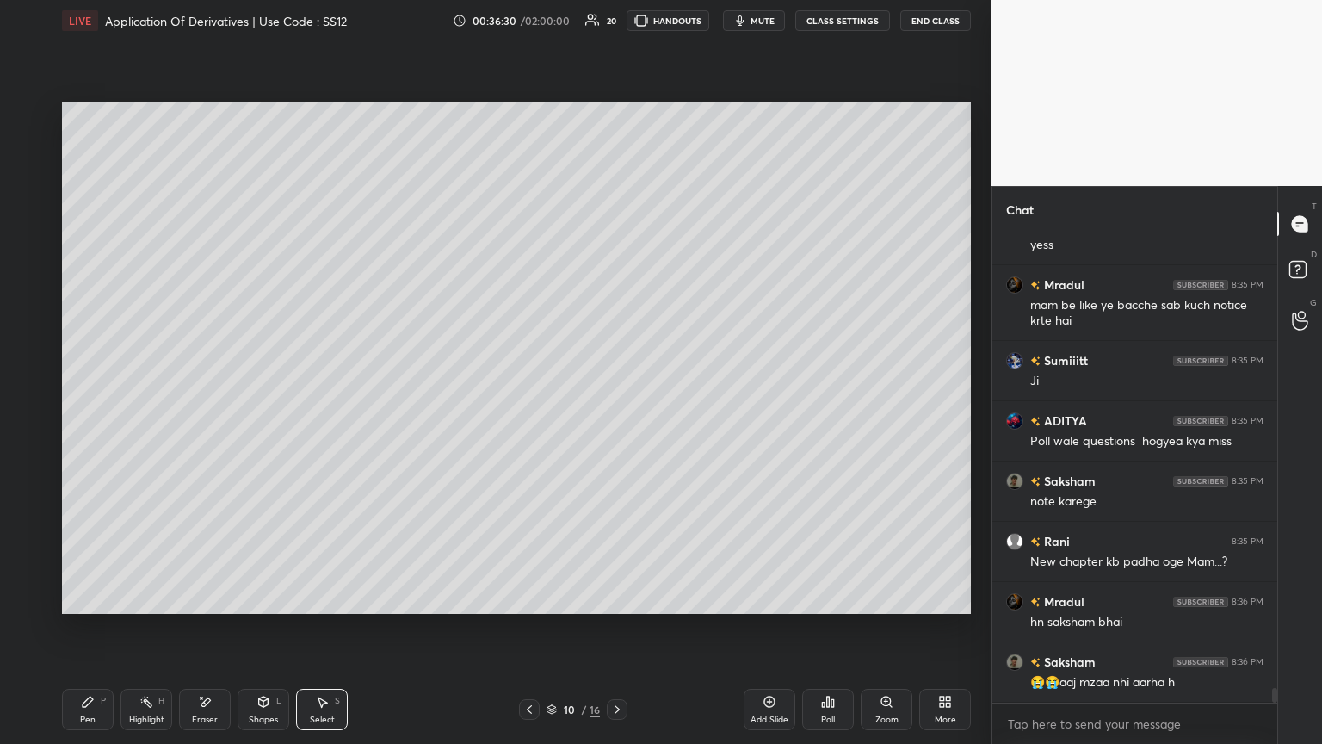
click at [92, 404] on div "Pen P" at bounding box center [88, 709] width 52 height 41
click at [25, 183] on div at bounding box center [29, 185] width 14 height 14
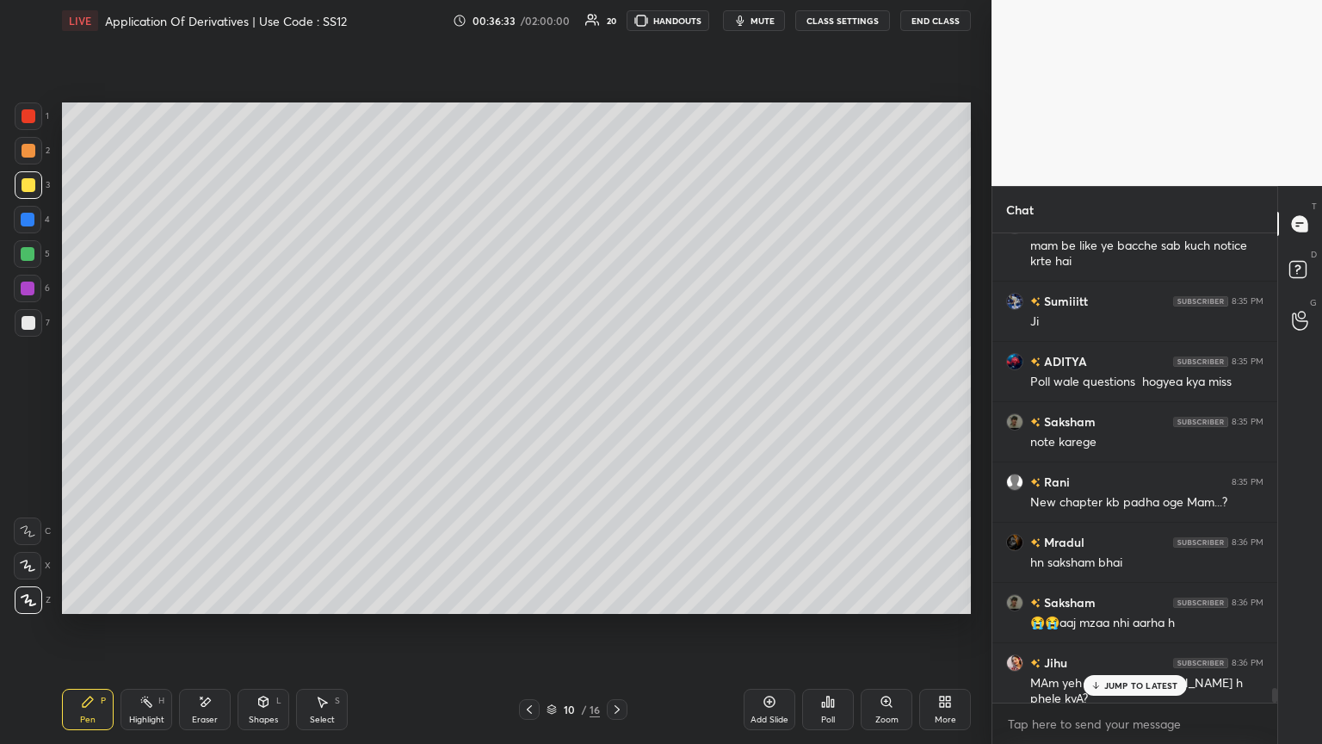
click at [617, 404] on p "JUMP TO LATEST" at bounding box center [1141, 685] width 74 height 10
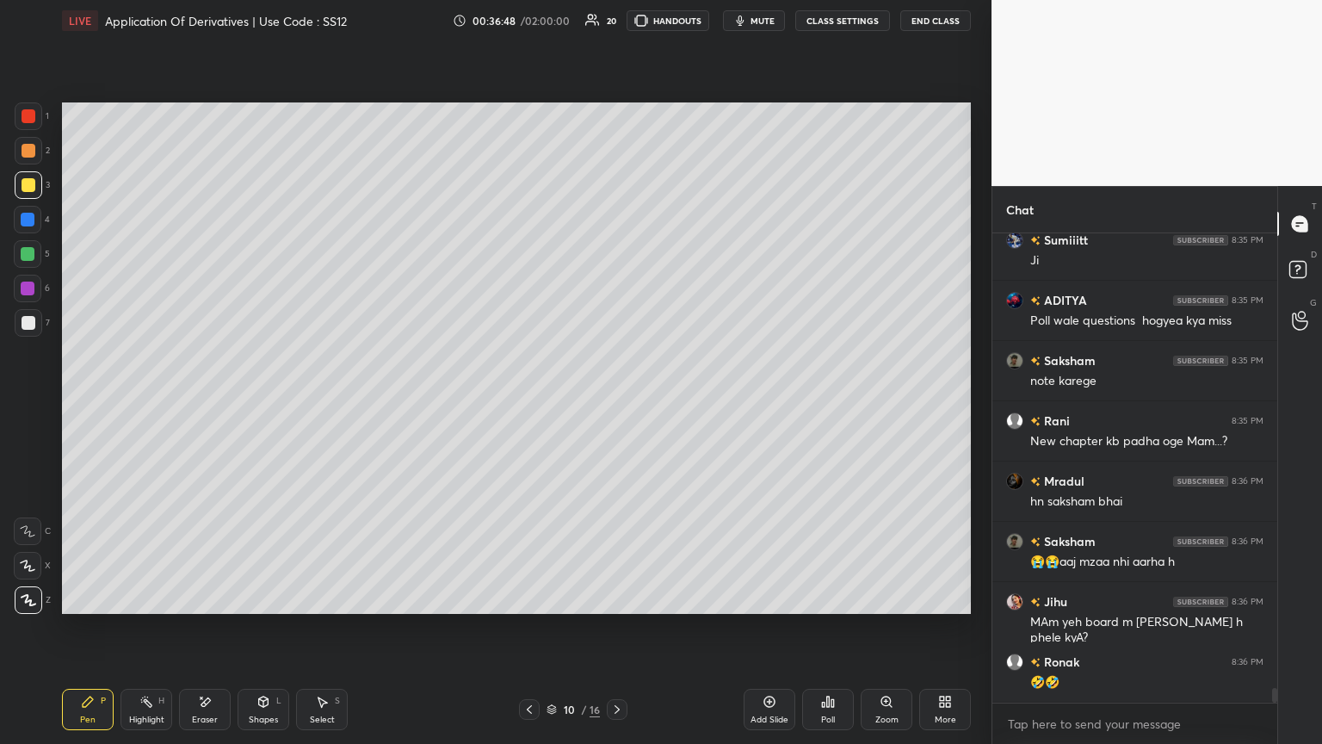
click at [207, 404] on icon at bounding box center [205, 702] width 14 height 15
click at [93, 404] on div "Pen" at bounding box center [87, 719] width 15 height 9
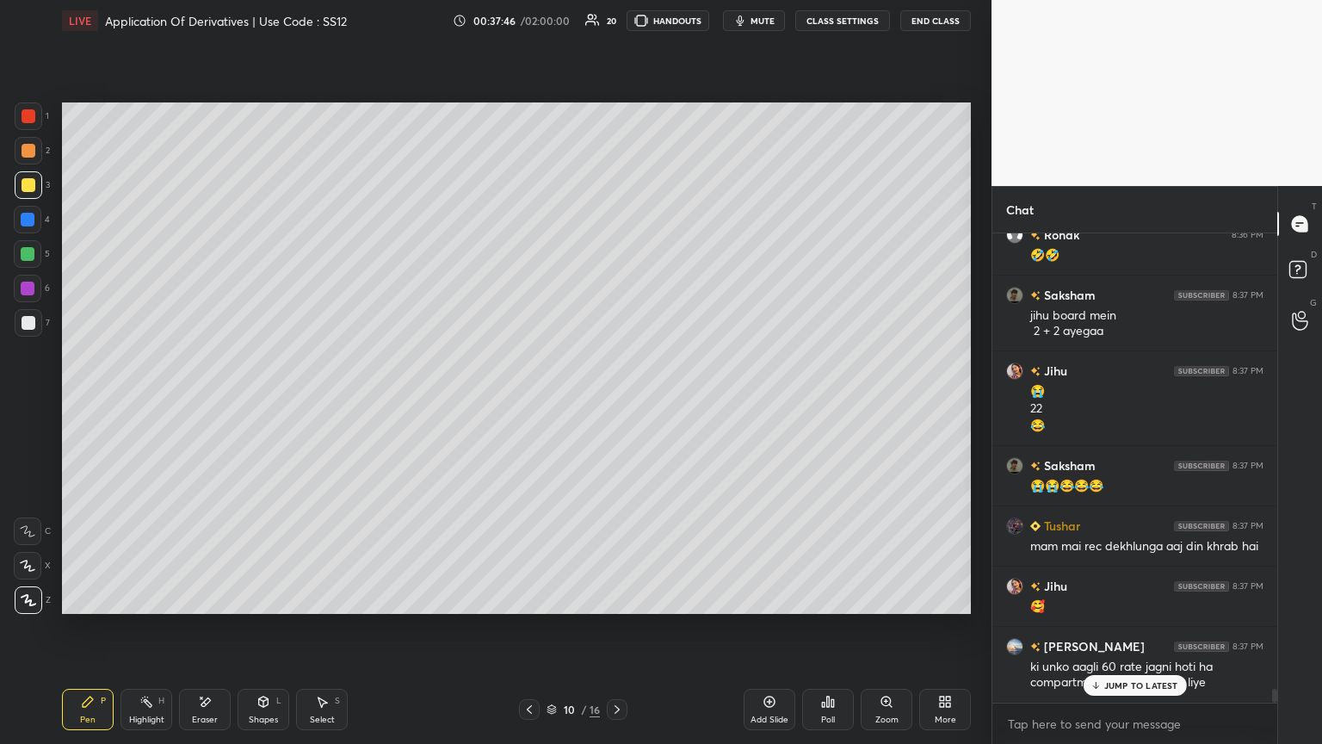
scroll to position [15179, 0]
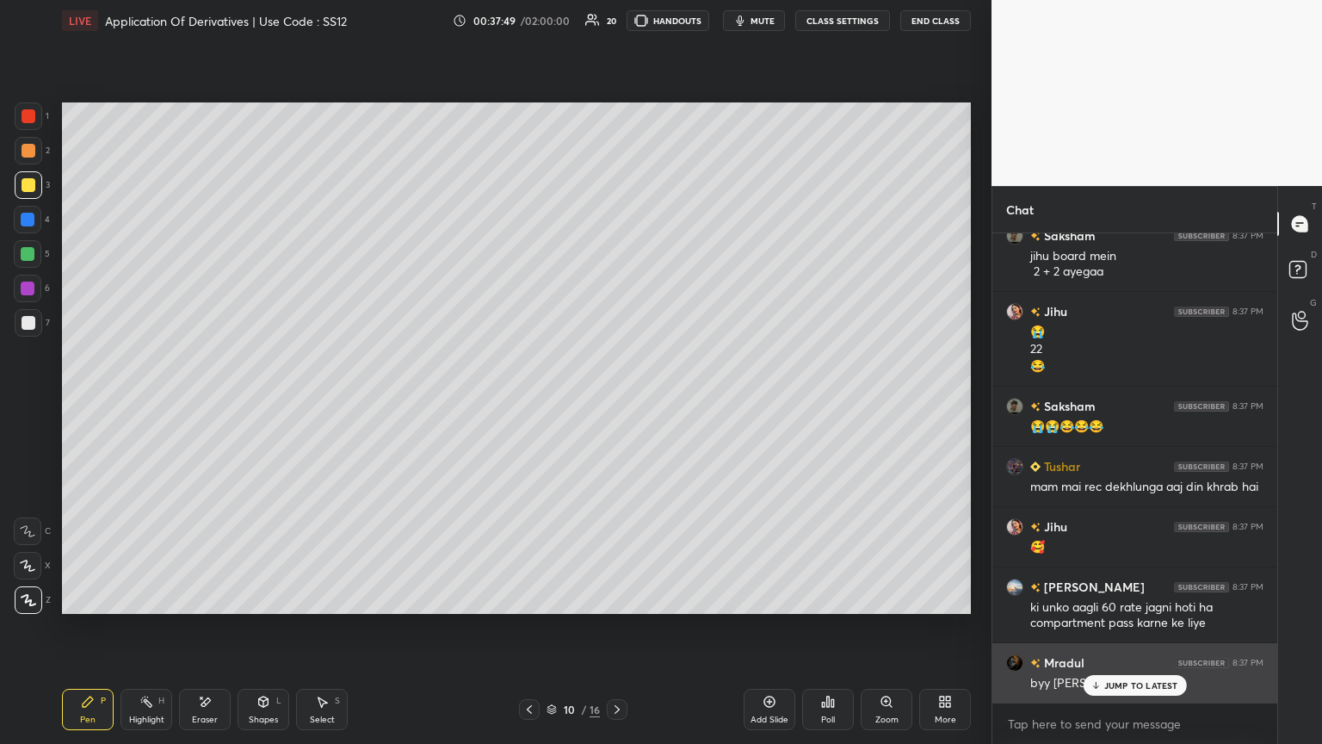
click at [617, 404] on div "JUMP TO LATEST" at bounding box center [1134, 685] width 103 height 21
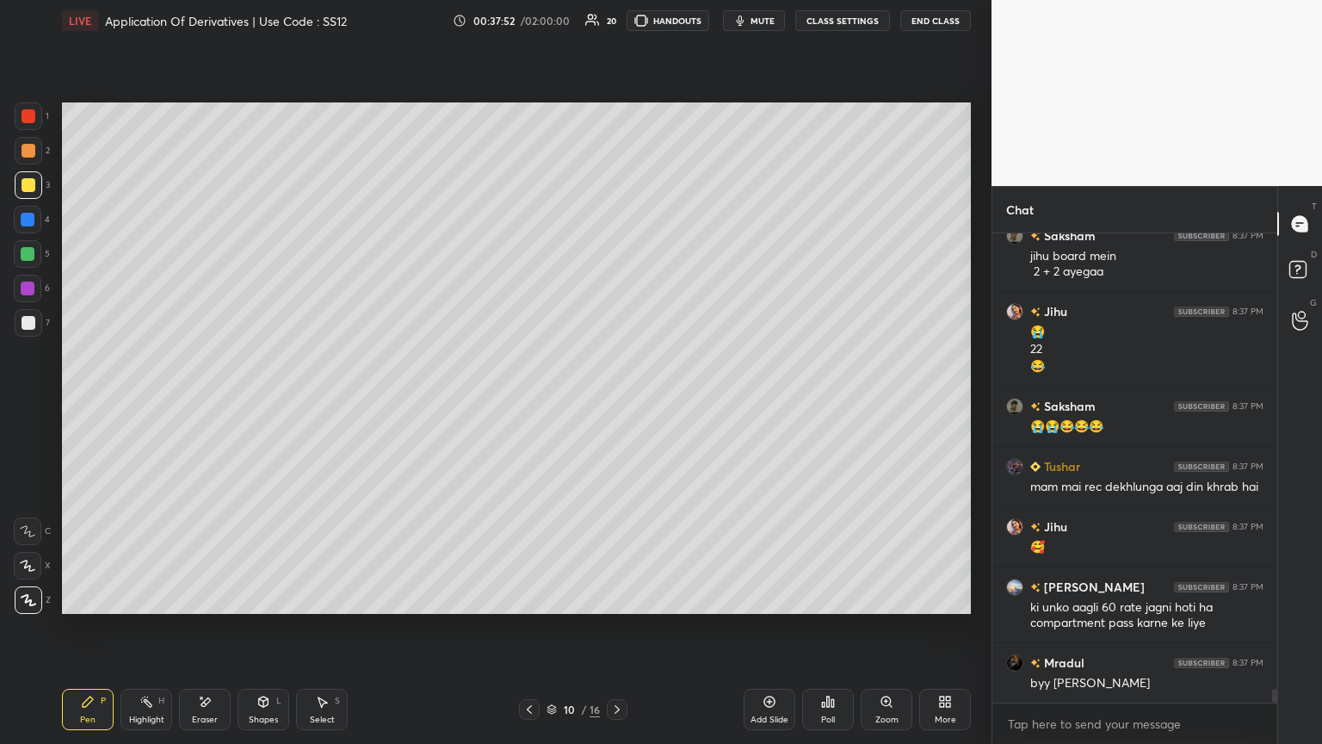
click at [521, 404] on div at bounding box center [529, 709] width 21 height 21
click at [527, 404] on icon at bounding box center [530, 709] width 14 height 14
click at [526, 404] on icon at bounding box center [530, 709] width 14 height 14
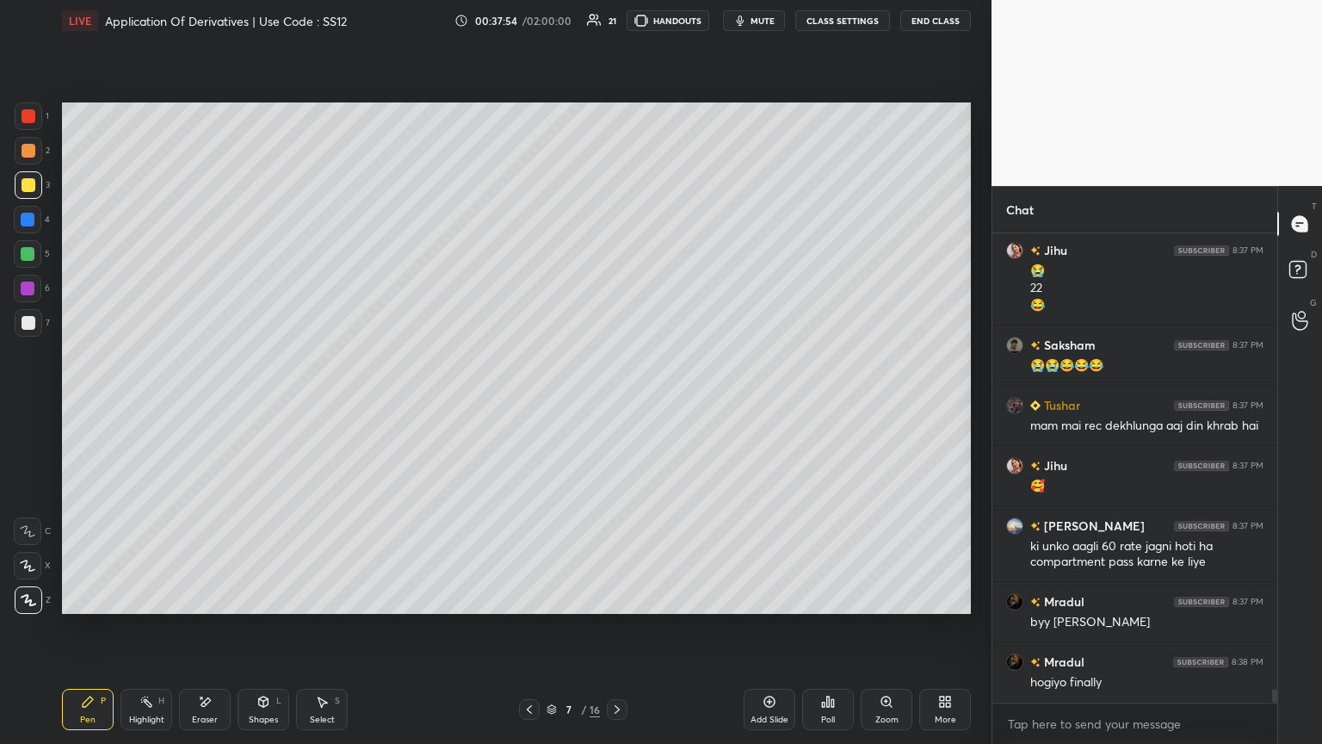
click at [534, 404] on icon at bounding box center [530, 709] width 14 height 14
click at [536, 404] on div at bounding box center [529, 709] width 21 height 21
click at [538, 404] on div at bounding box center [529, 709] width 21 height 21
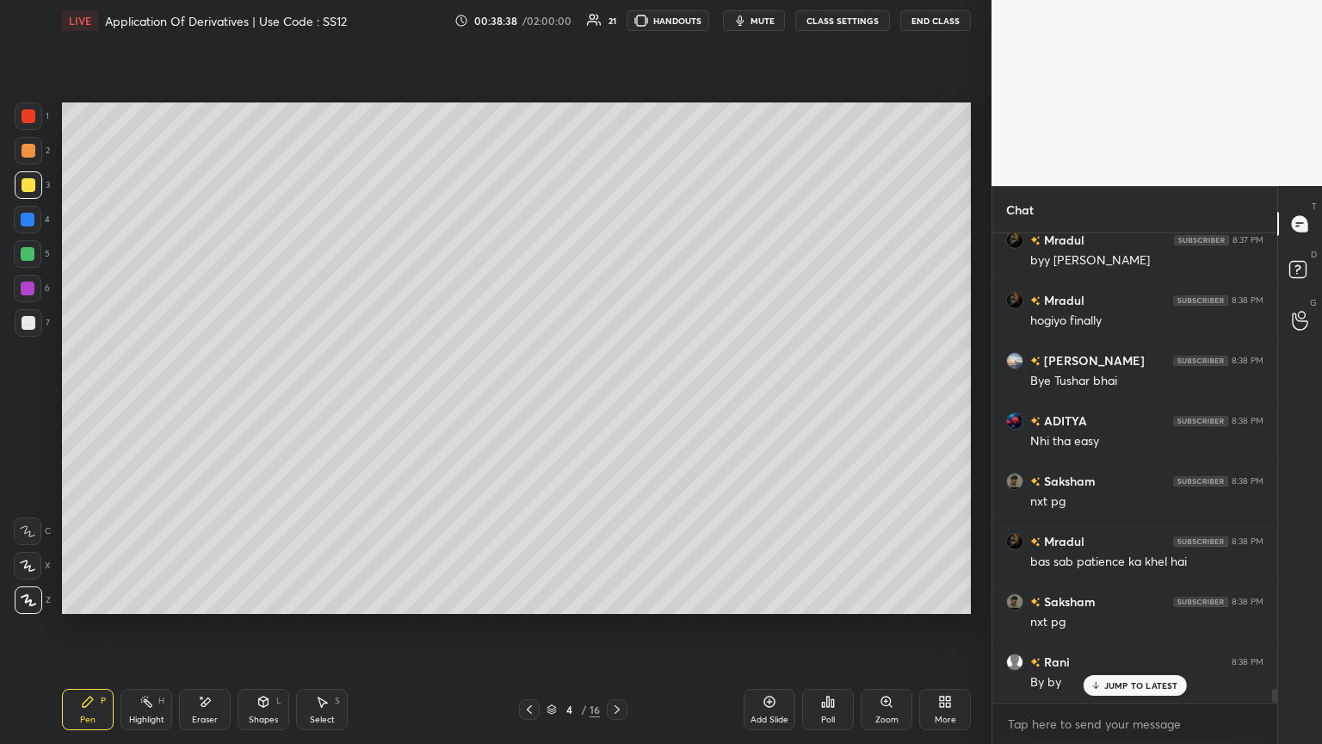
scroll to position [15661, 0]
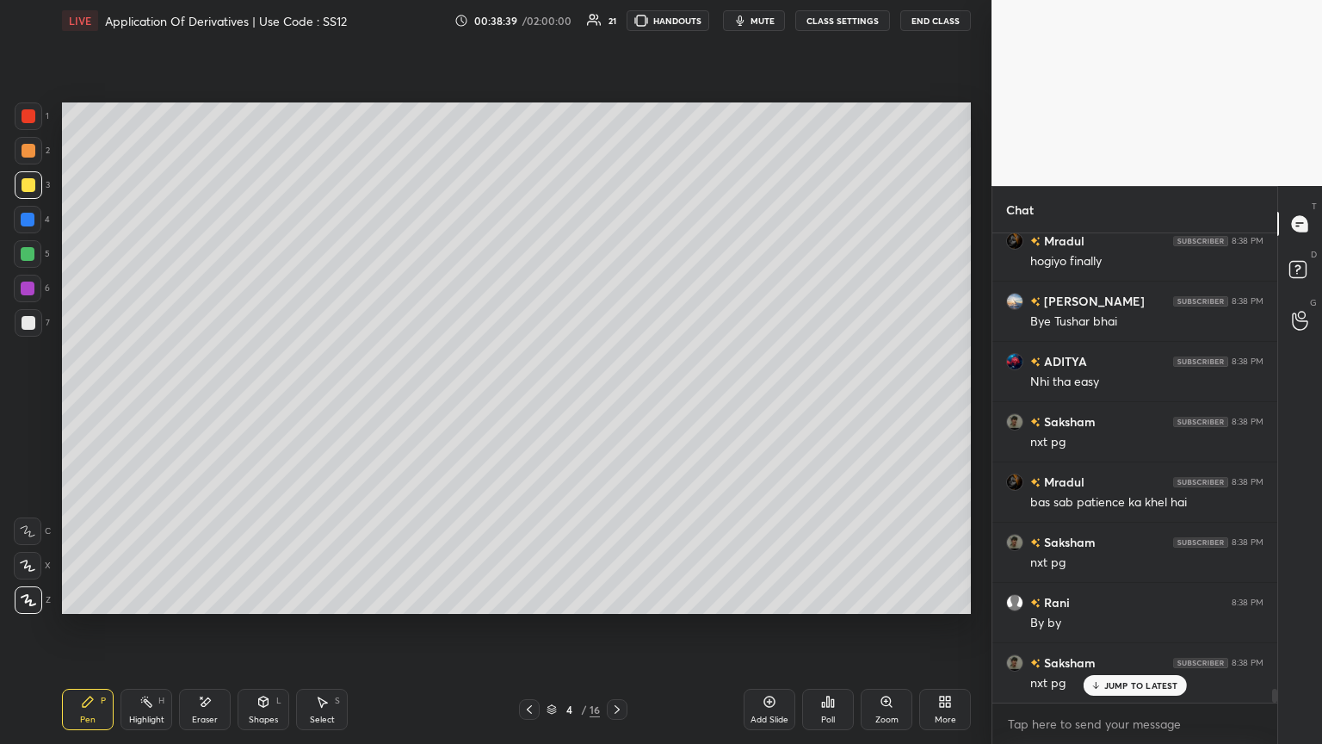
click at [616, 404] on icon at bounding box center [617, 709] width 5 height 9
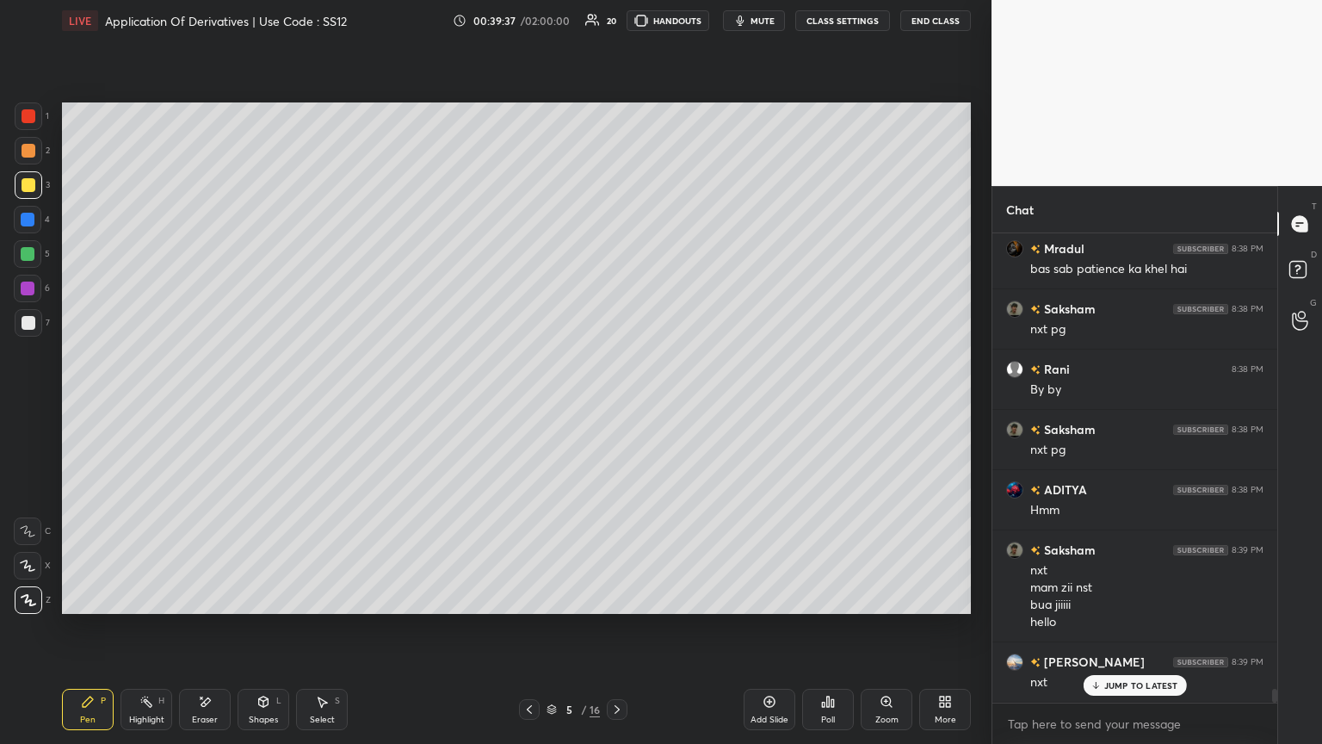
scroll to position [15953, 0]
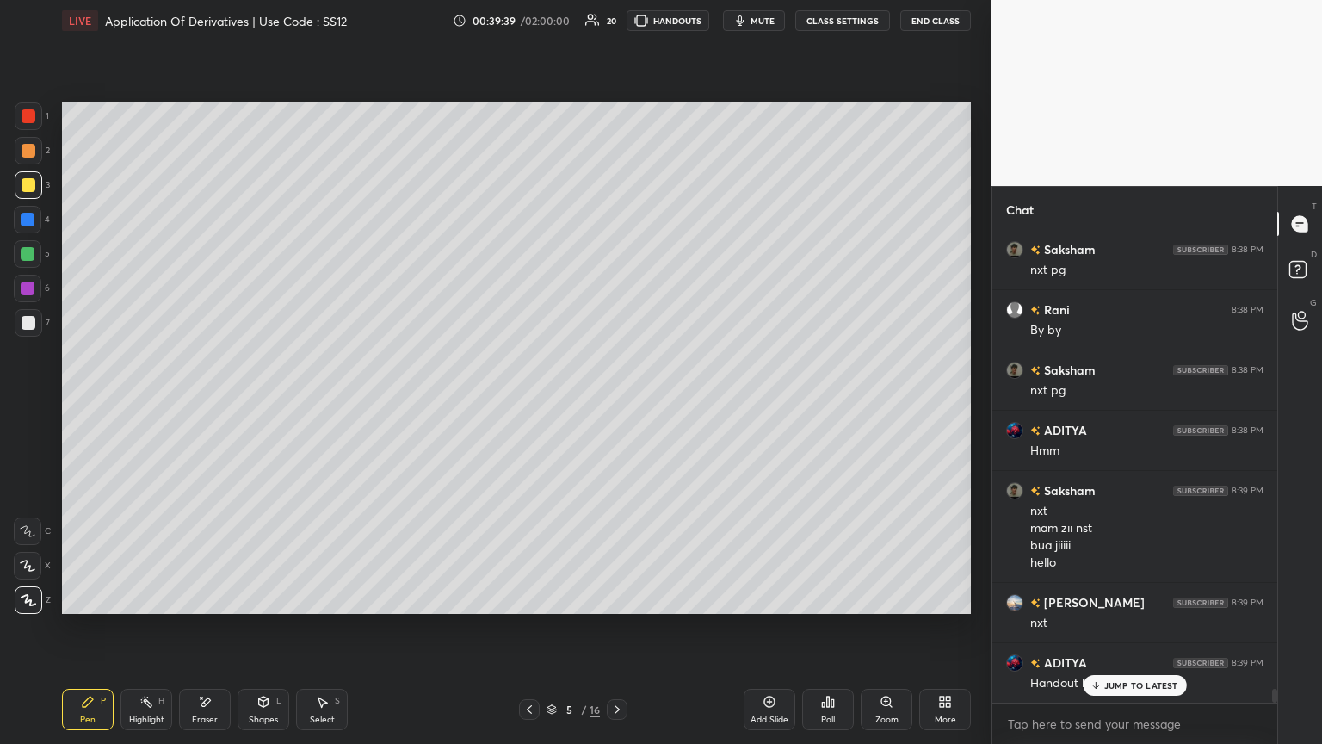
click at [617, 404] on icon at bounding box center [617, 709] width 14 height 14
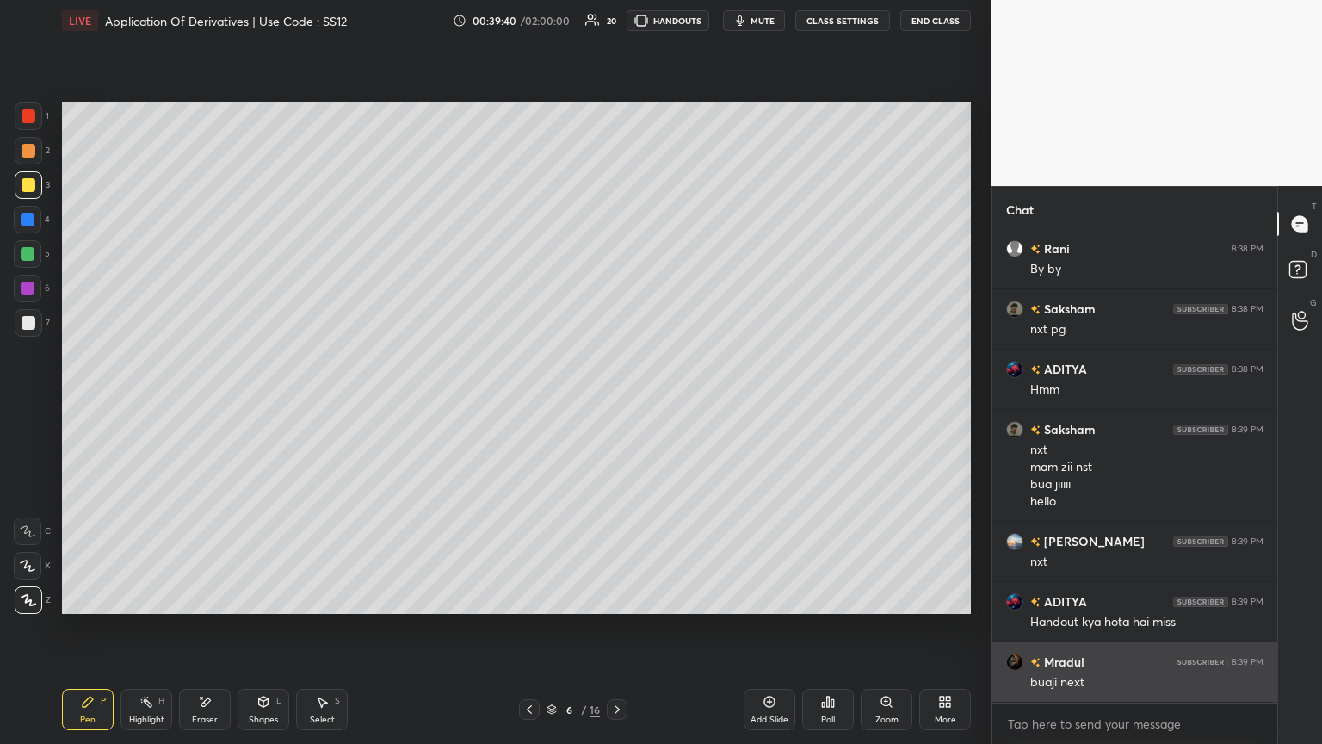
click at [617, 404] on div "buaji next" at bounding box center [1146, 682] width 233 height 17
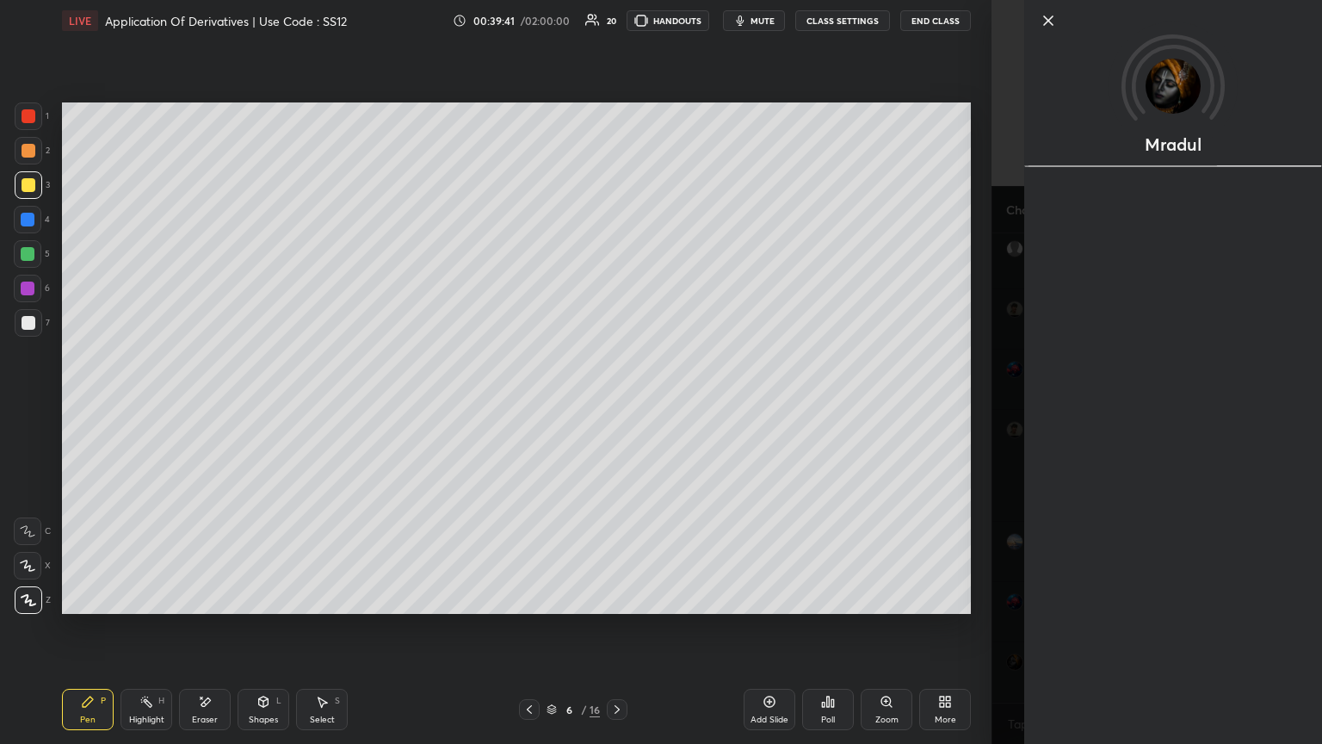
click at [617, 404] on div "Setting up your live class Poll for secs No correct answer Start poll" at bounding box center [516, 358] width 923 height 634
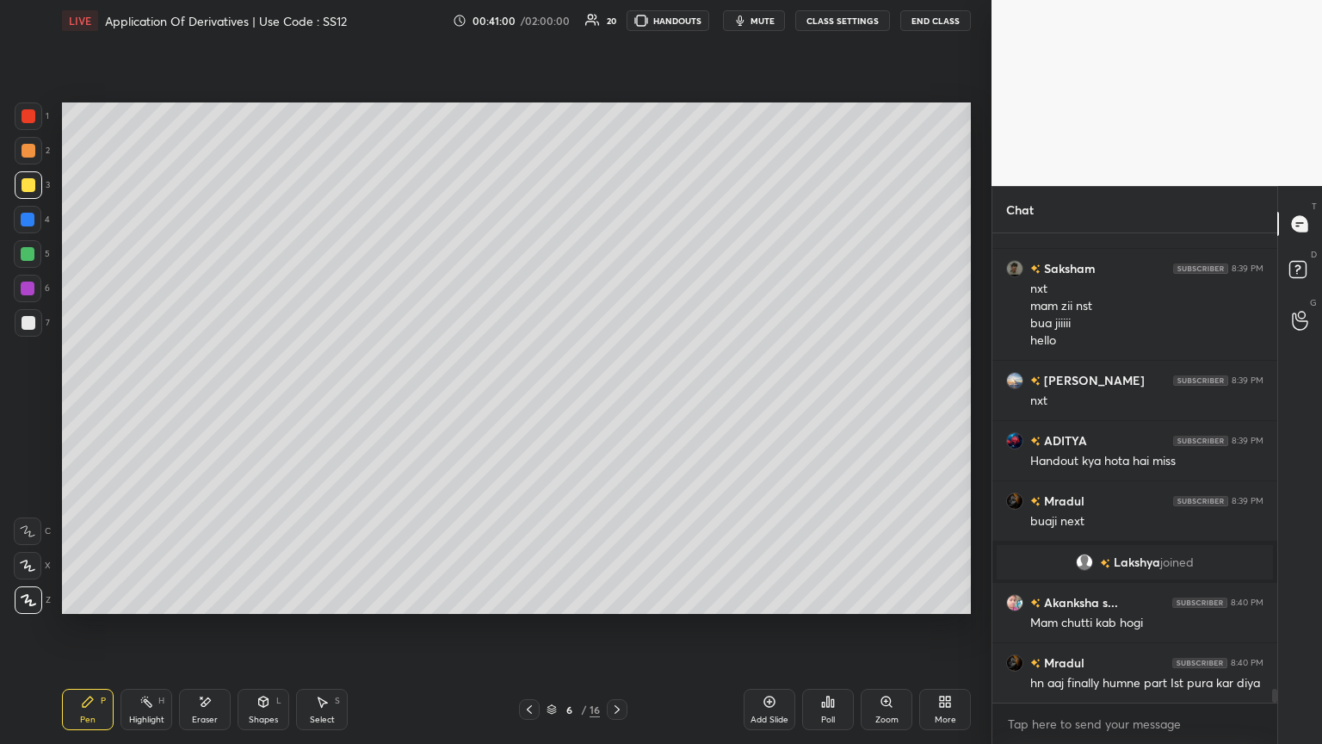
scroll to position [15350, 0]
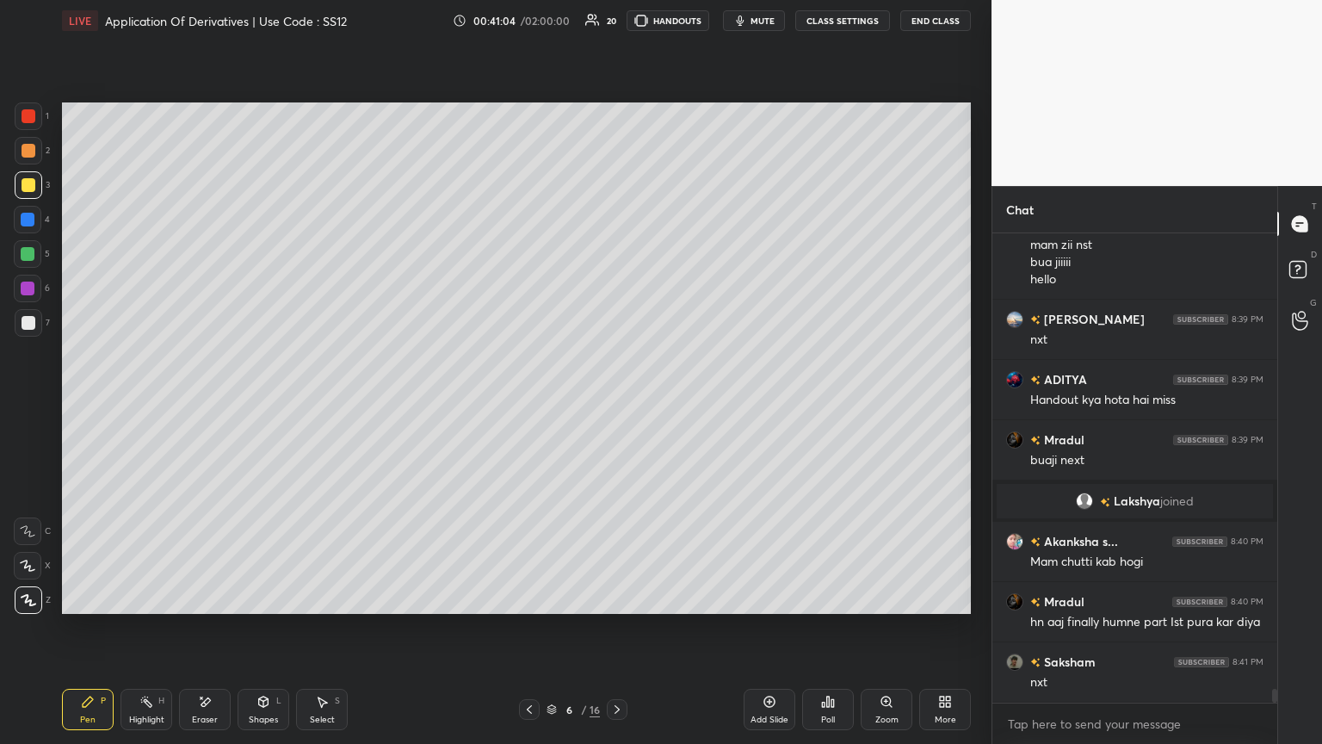
click at [617, 404] on icon at bounding box center [617, 709] width 14 height 14
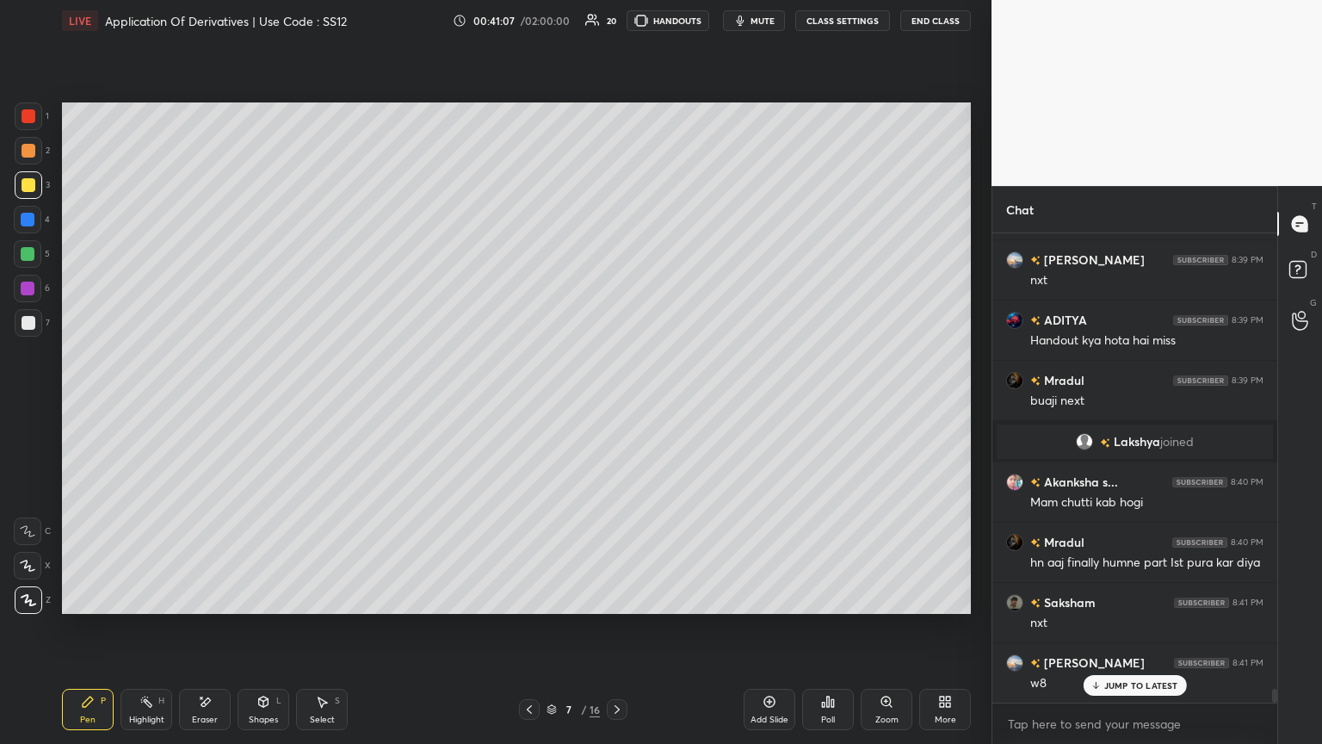
click at [529, 404] on icon at bounding box center [530, 709] width 14 height 14
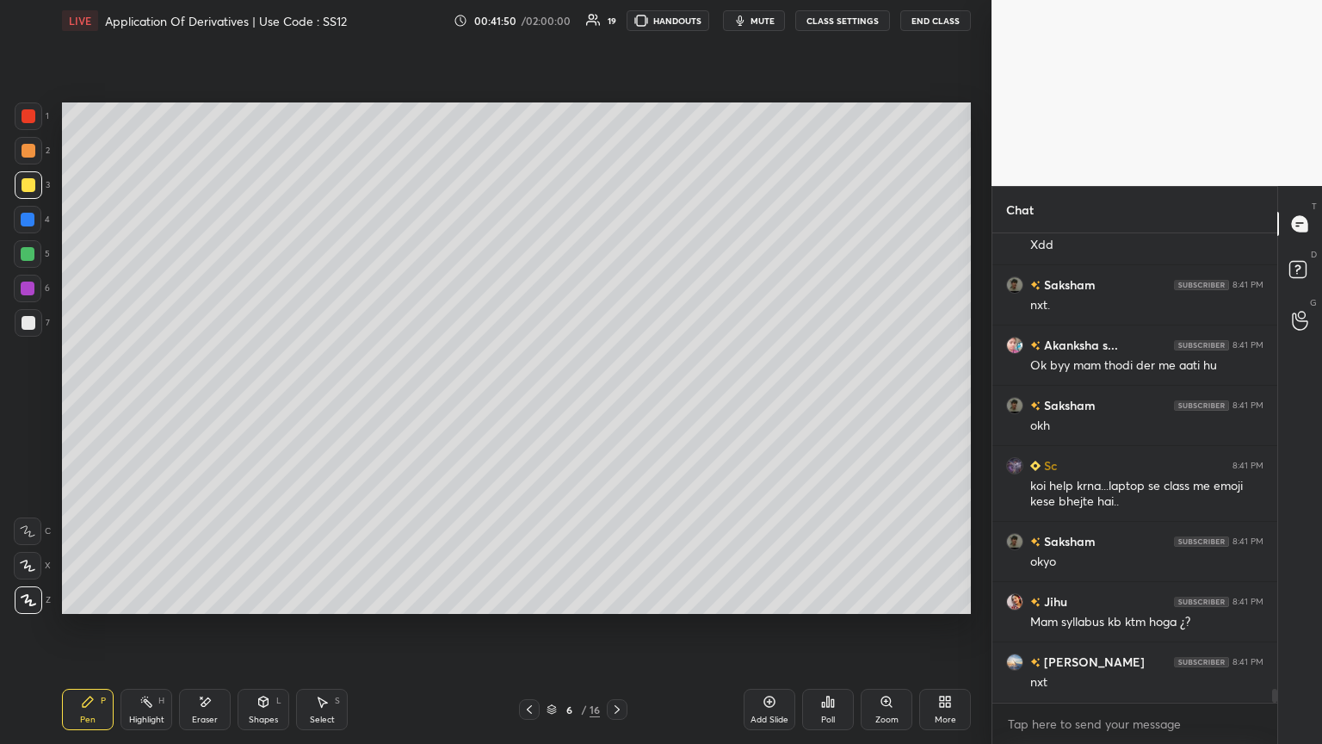
scroll to position [15967, 0]
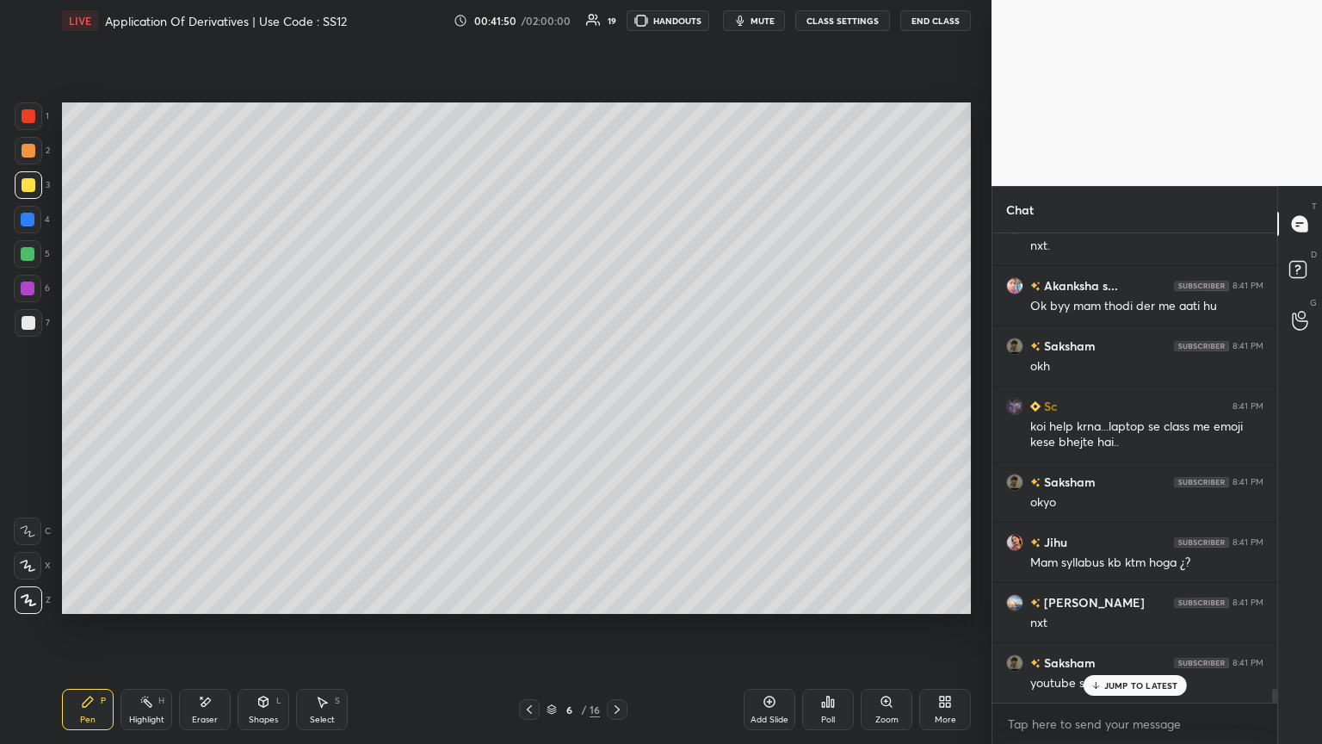
click at [613, 404] on icon at bounding box center [617, 709] width 14 height 14
click at [617, 404] on p "JUMP TO LATEST" at bounding box center [1141, 685] width 74 height 10
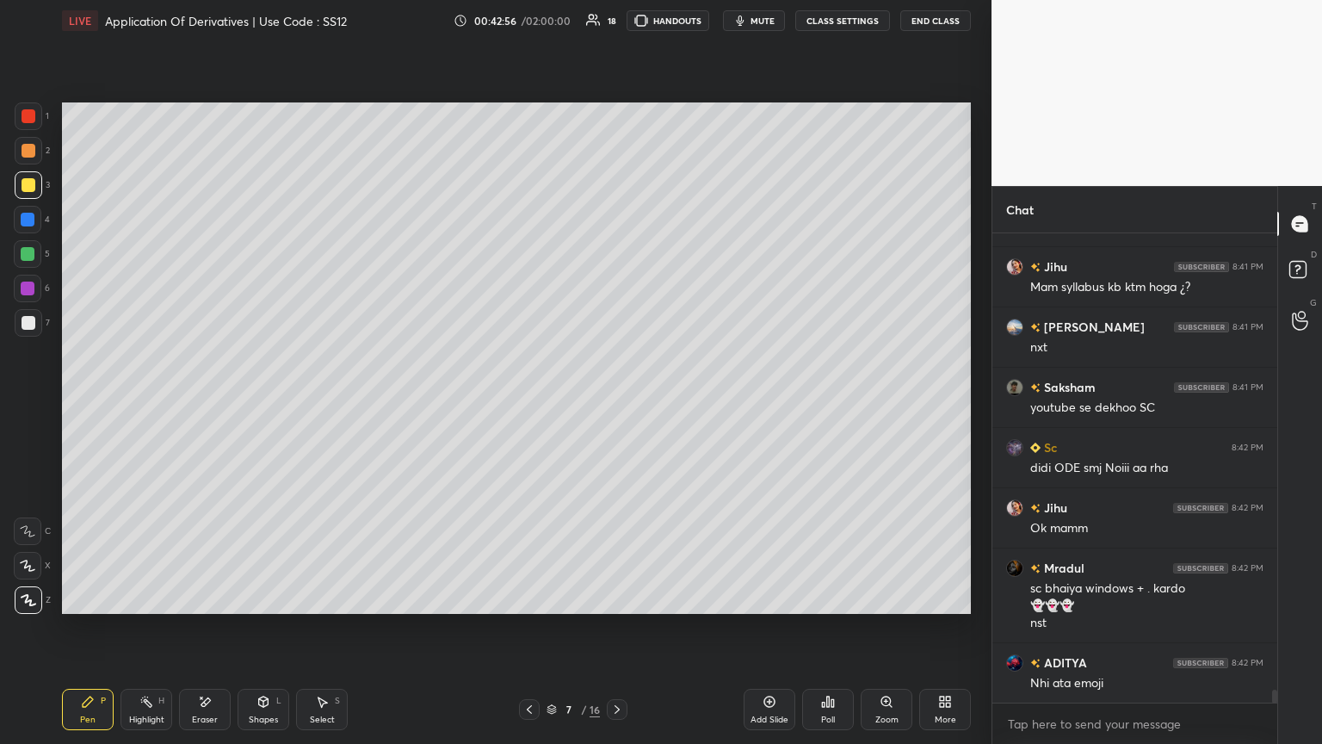
scroll to position [16304, 0]
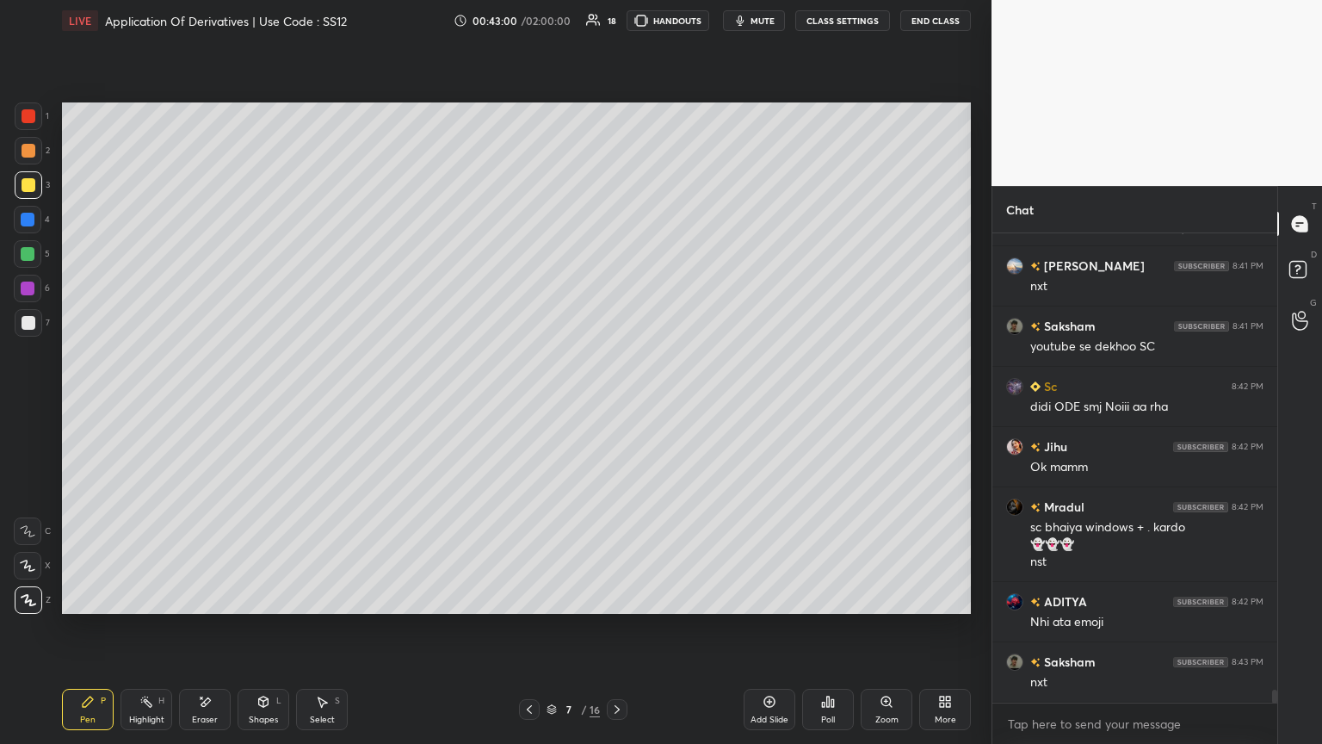
click at [616, 404] on icon at bounding box center [617, 709] width 14 height 14
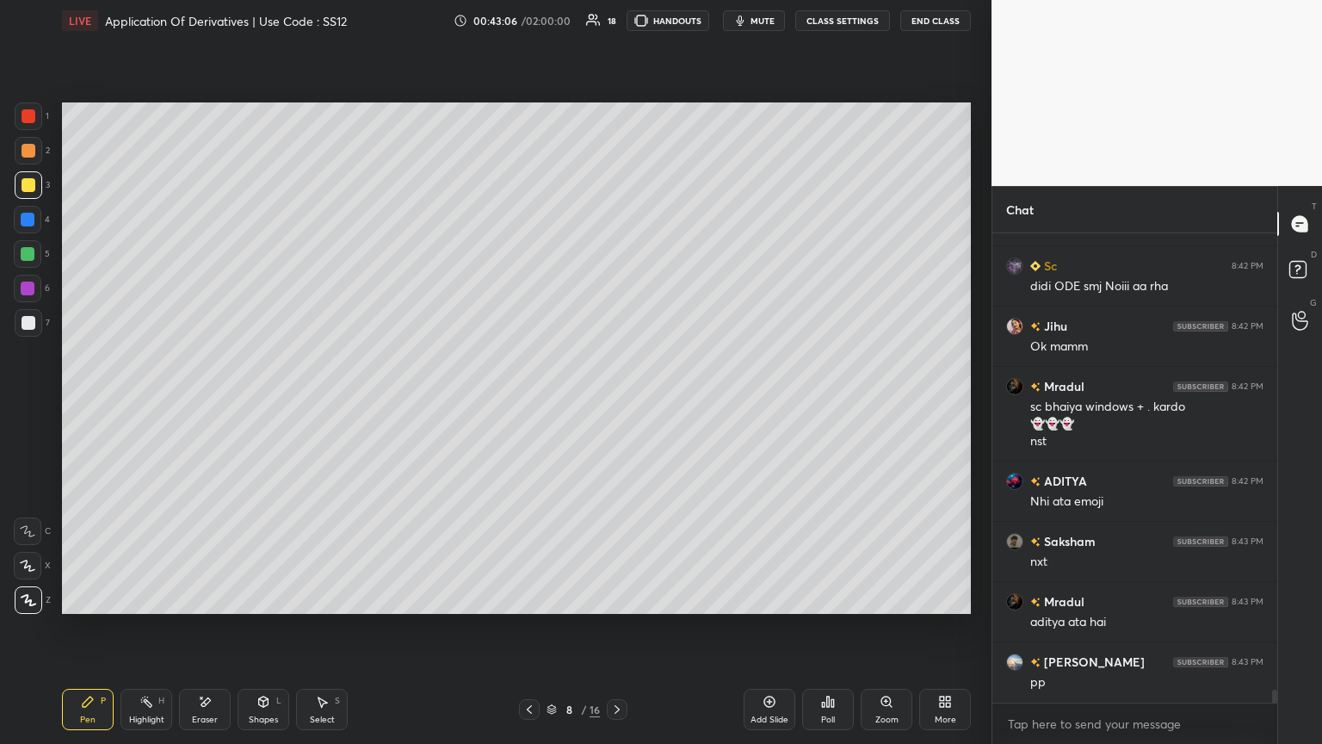
scroll to position [16484, 0]
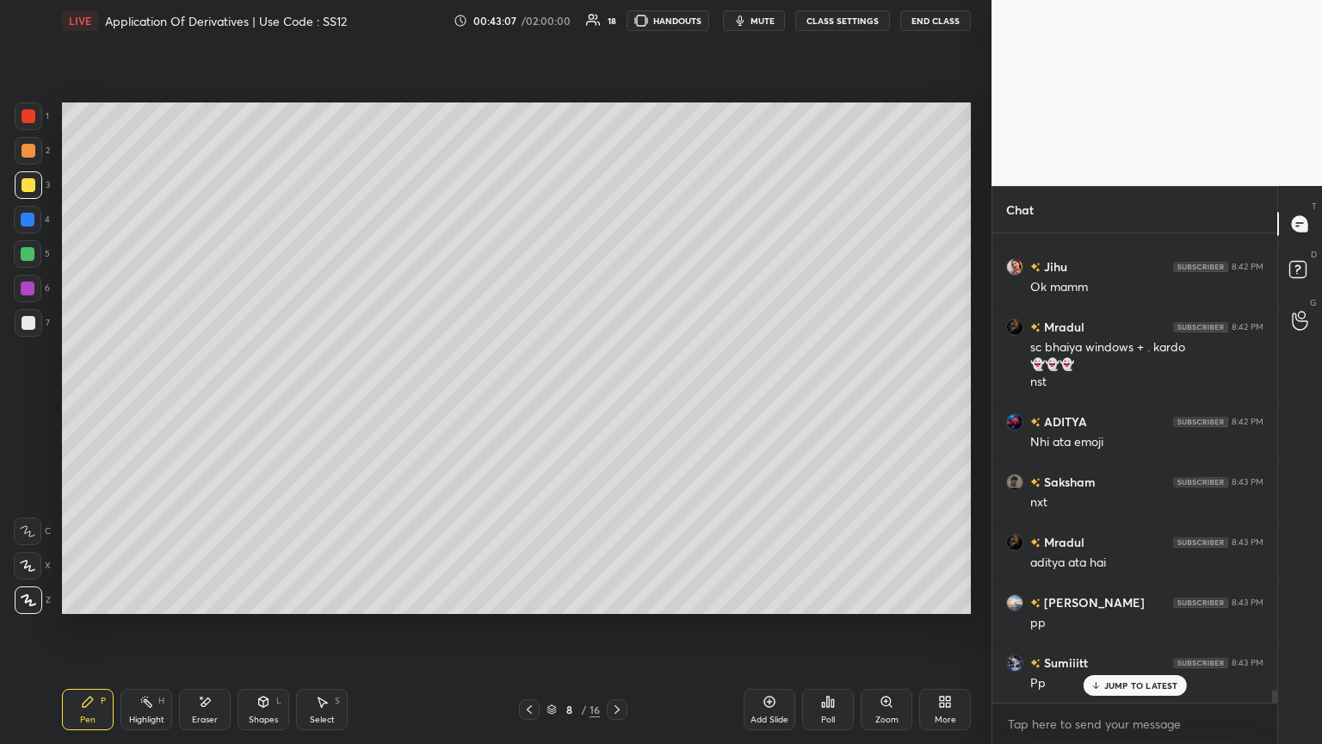
click at [530, 404] on icon at bounding box center [530, 709] width 14 height 14
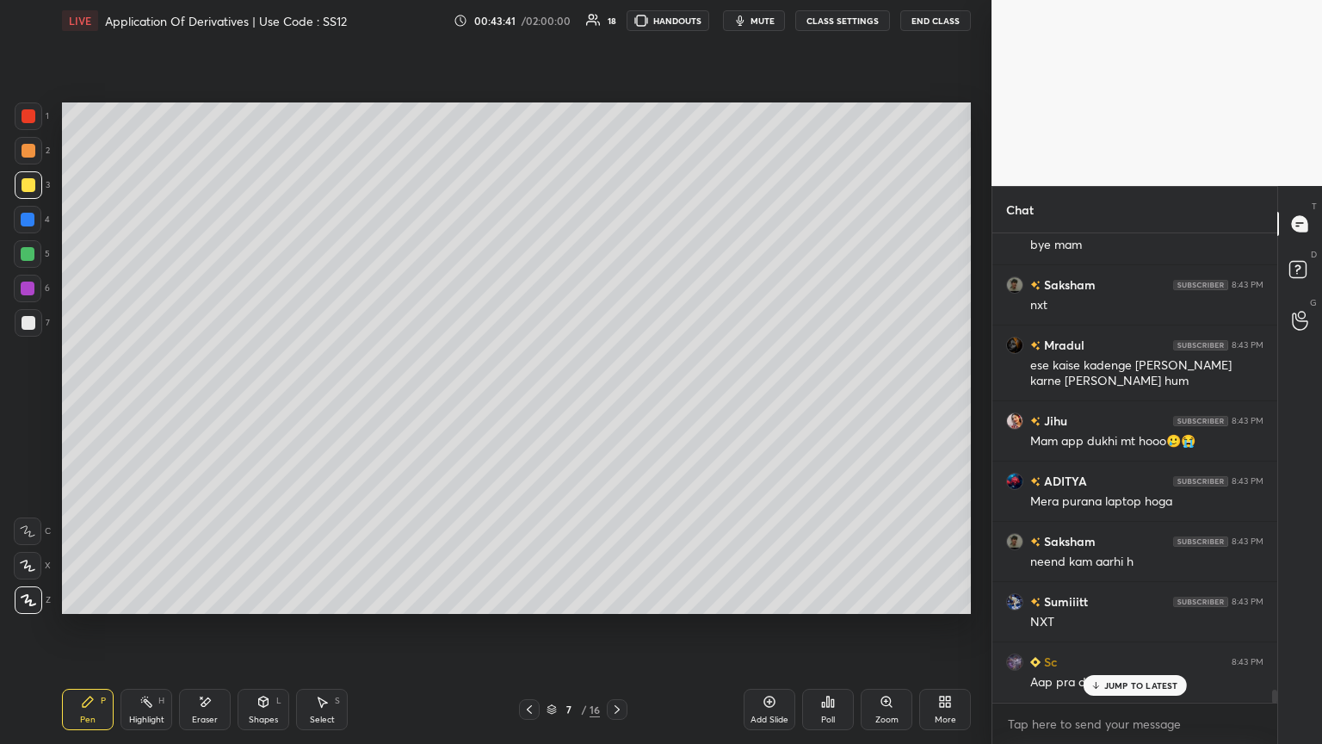
scroll to position [17042, 0]
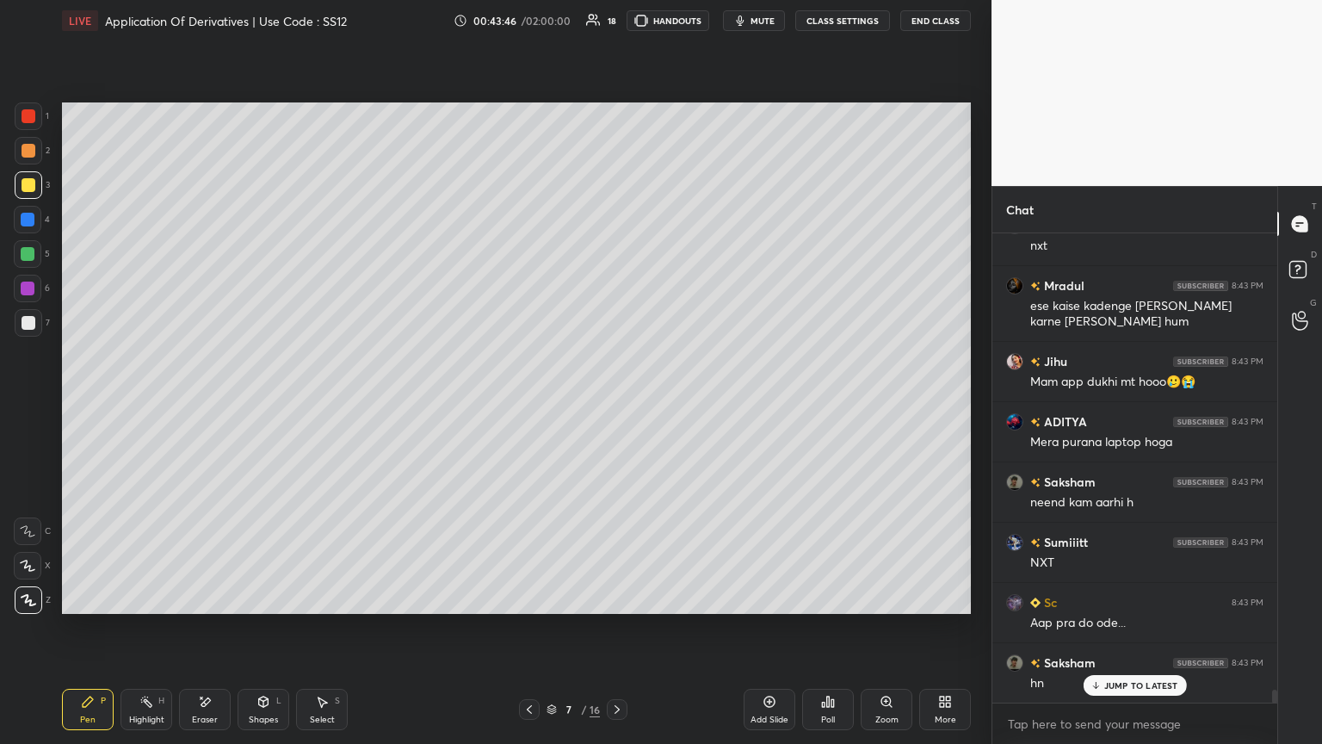
click at [615, 404] on icon at bounding box center [617, 709] width 14 height 14
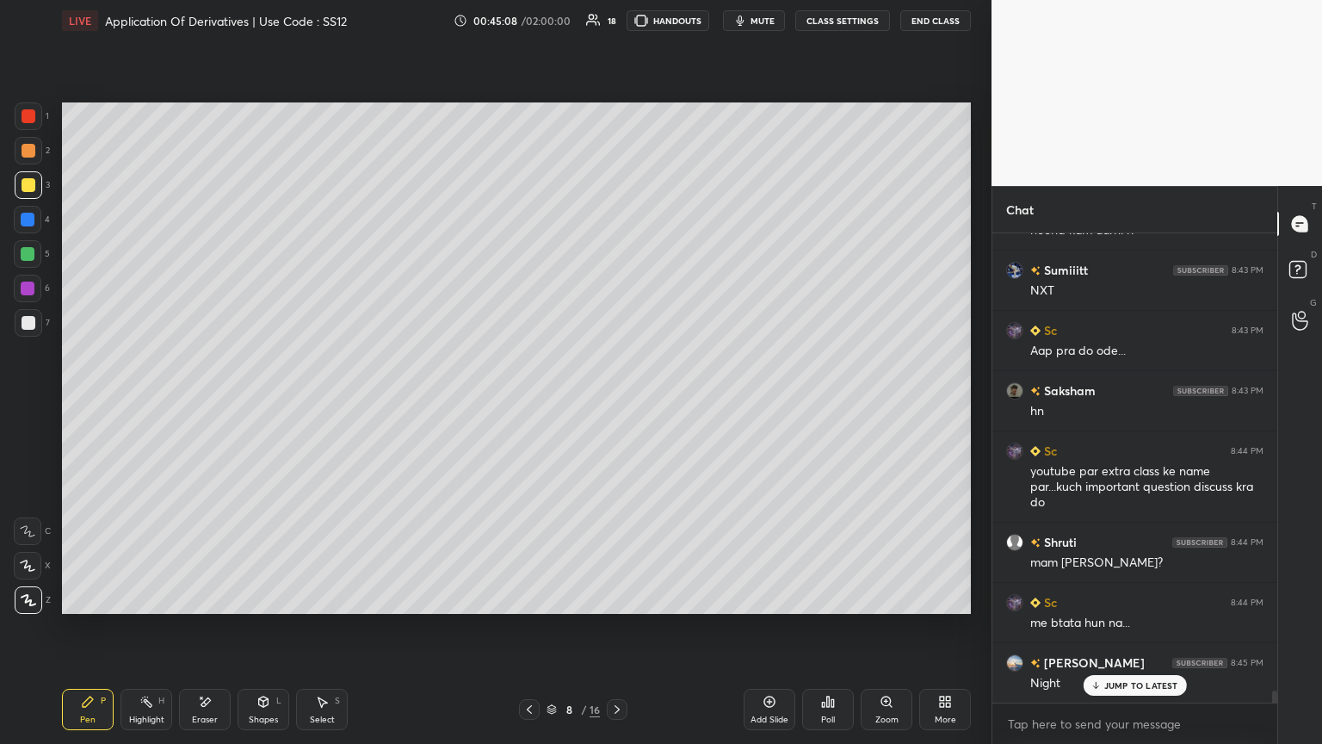
scroll to position [17375, 0]
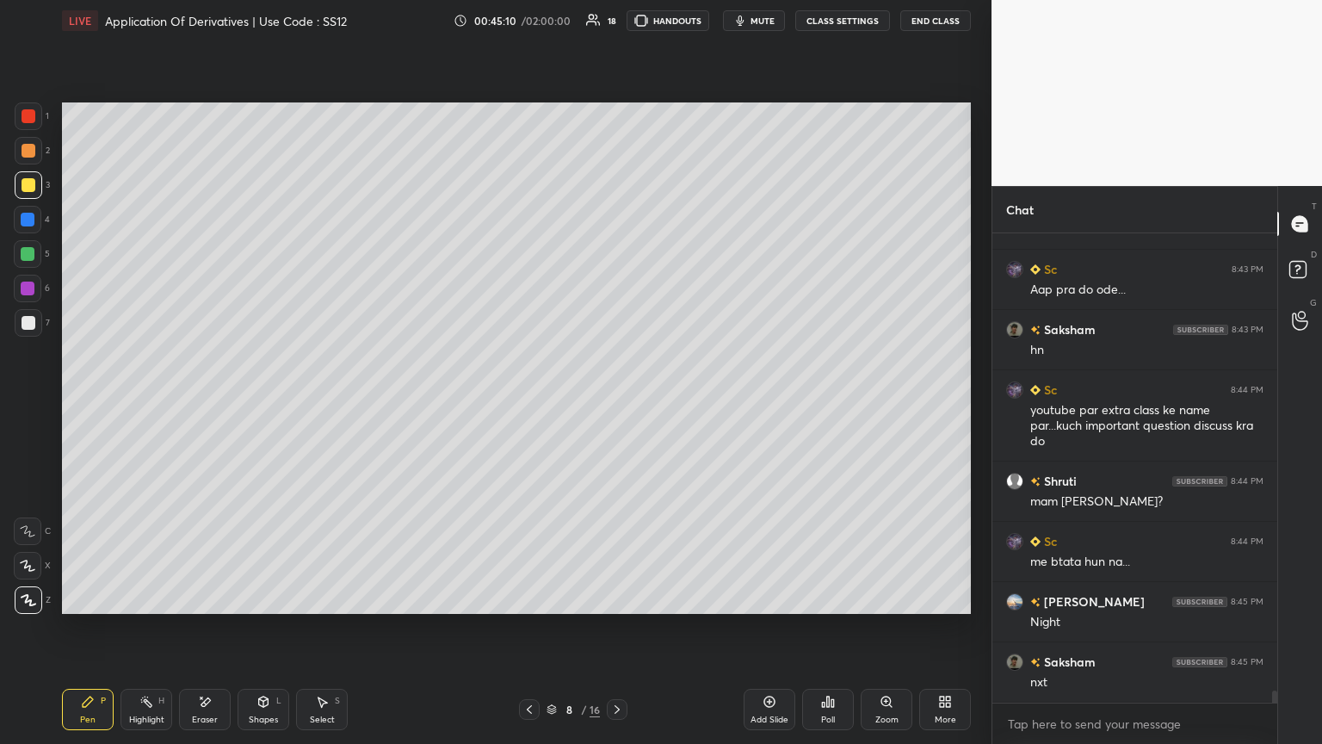
click at [614, 404] on icon at bounding box center [617, 709] width 14 height 14
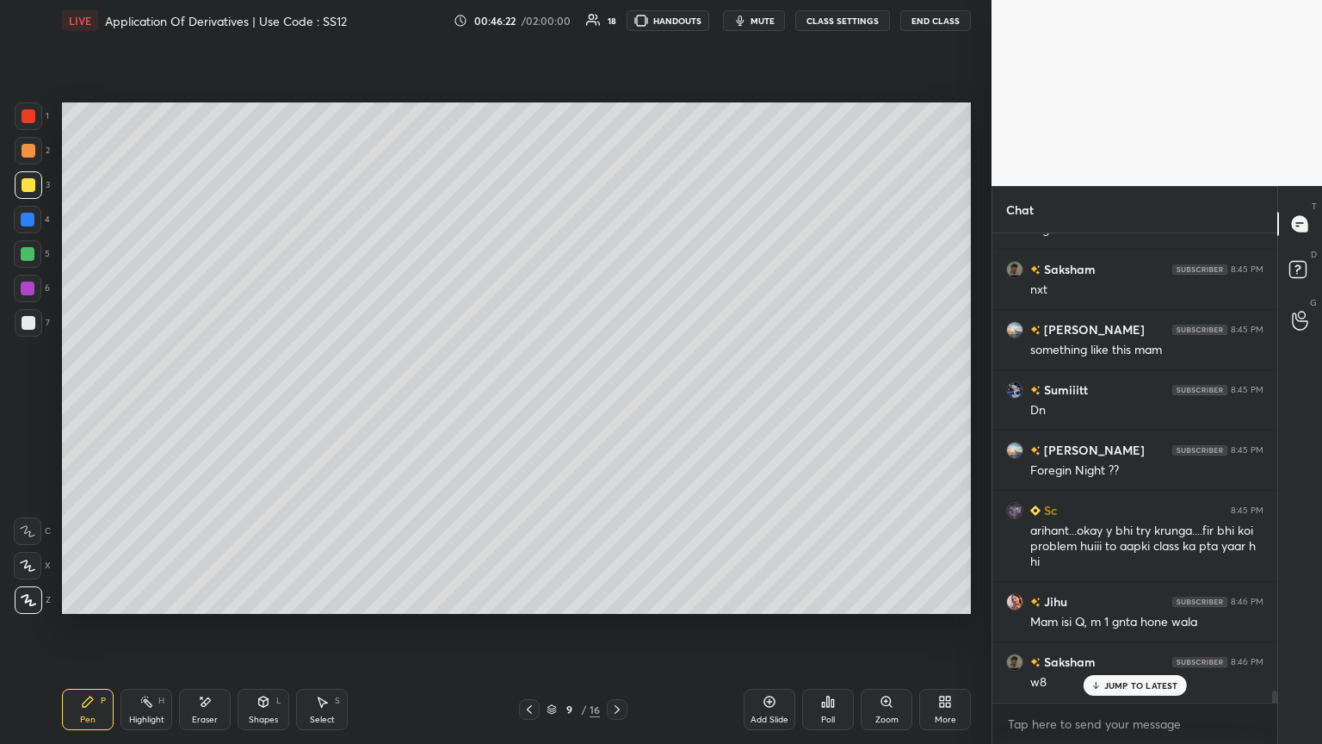
scroll to position [17827, 0]
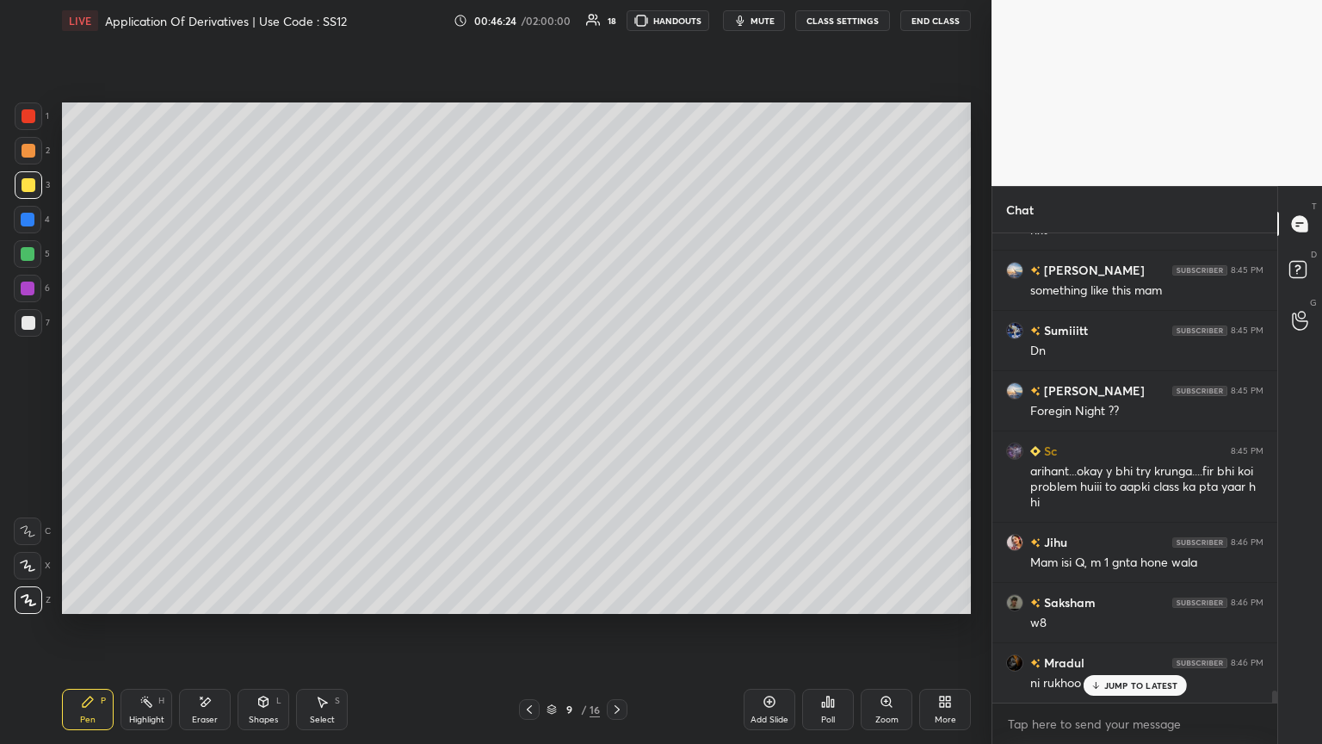
click at [614, 404] on icon at bounding box center [617, 709] width 14 height 14
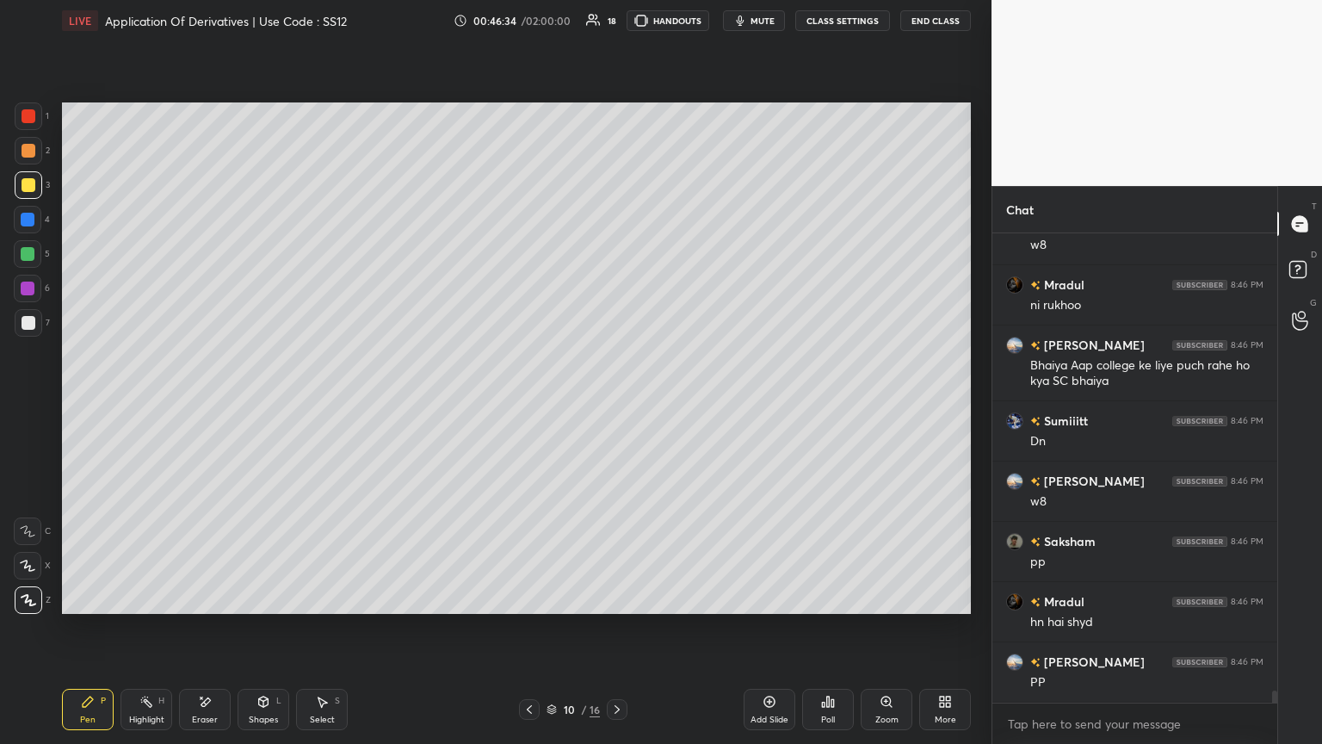
scroll to position [18281, 0]
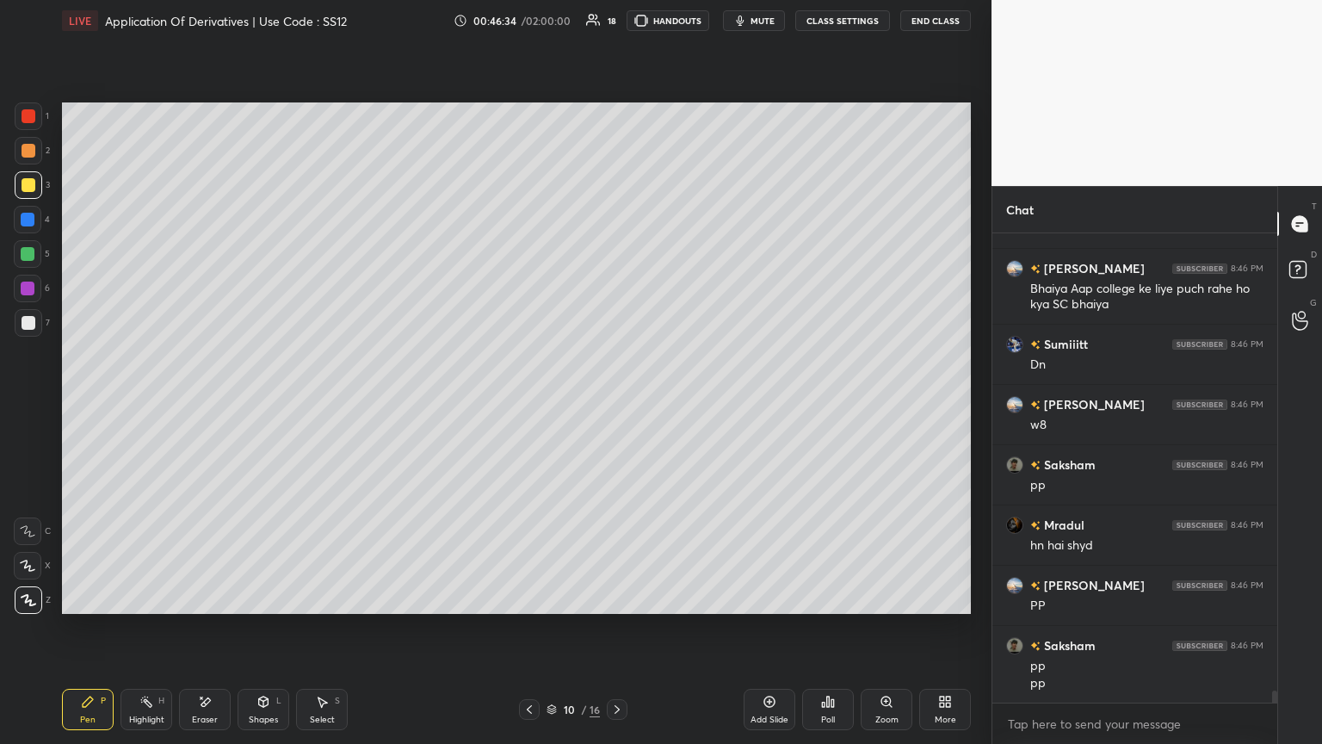
click at [523, 404] on icon at bounding box center [530, 709] width 14 height 14
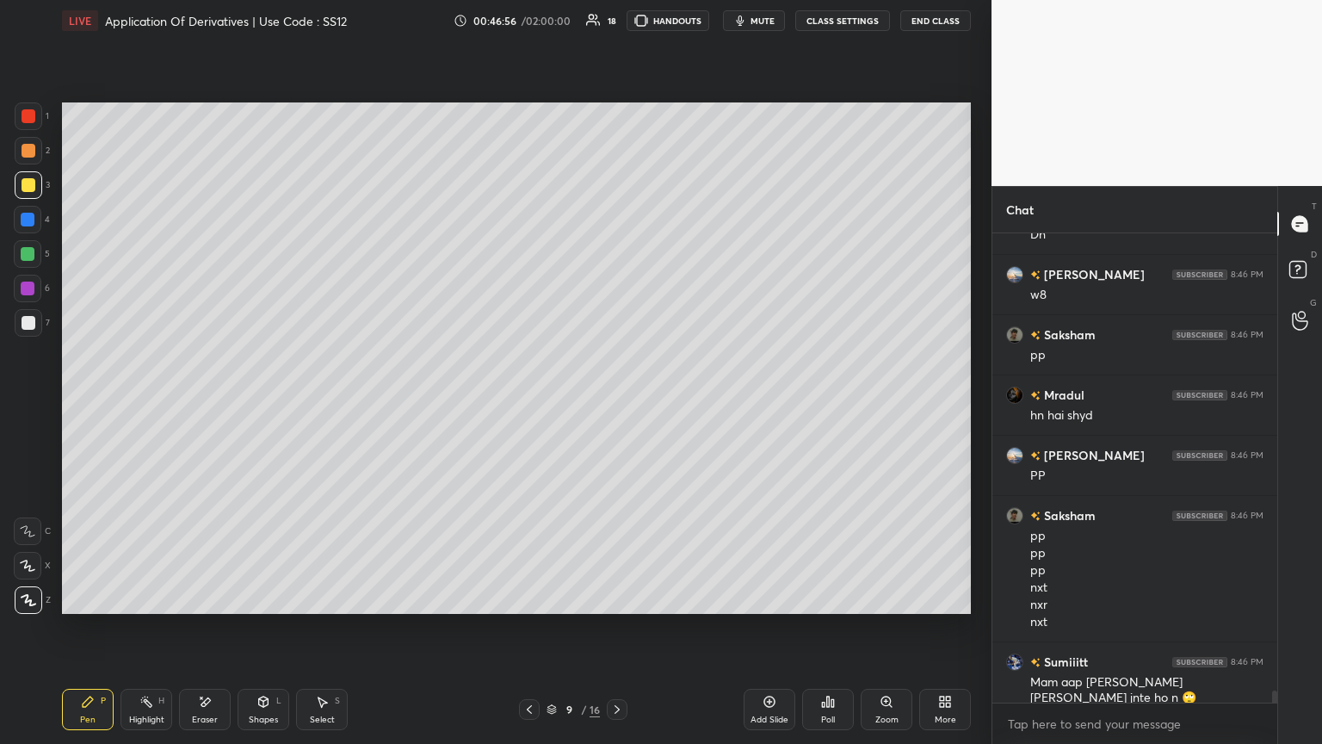
scroll to position [18471, 0]
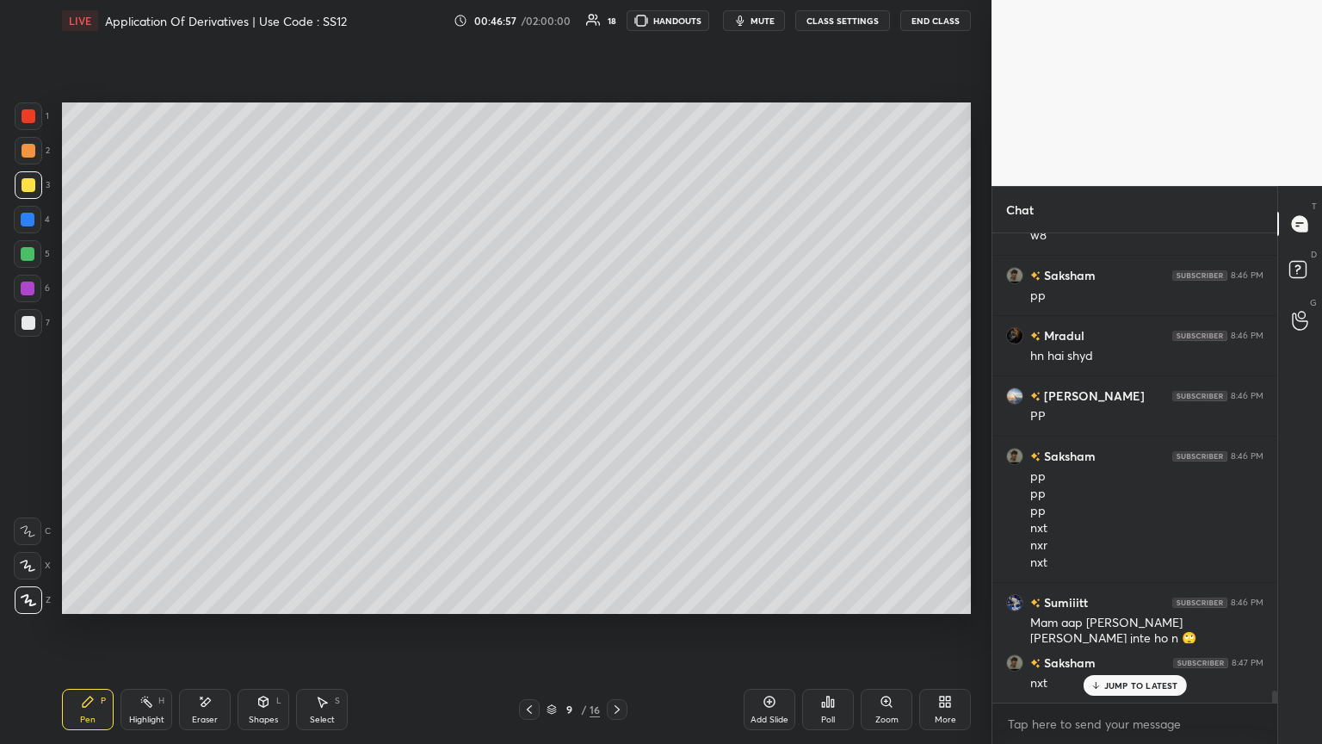
click at [614, 404] on icon at bounding box center [617, 709] width 14 height 14
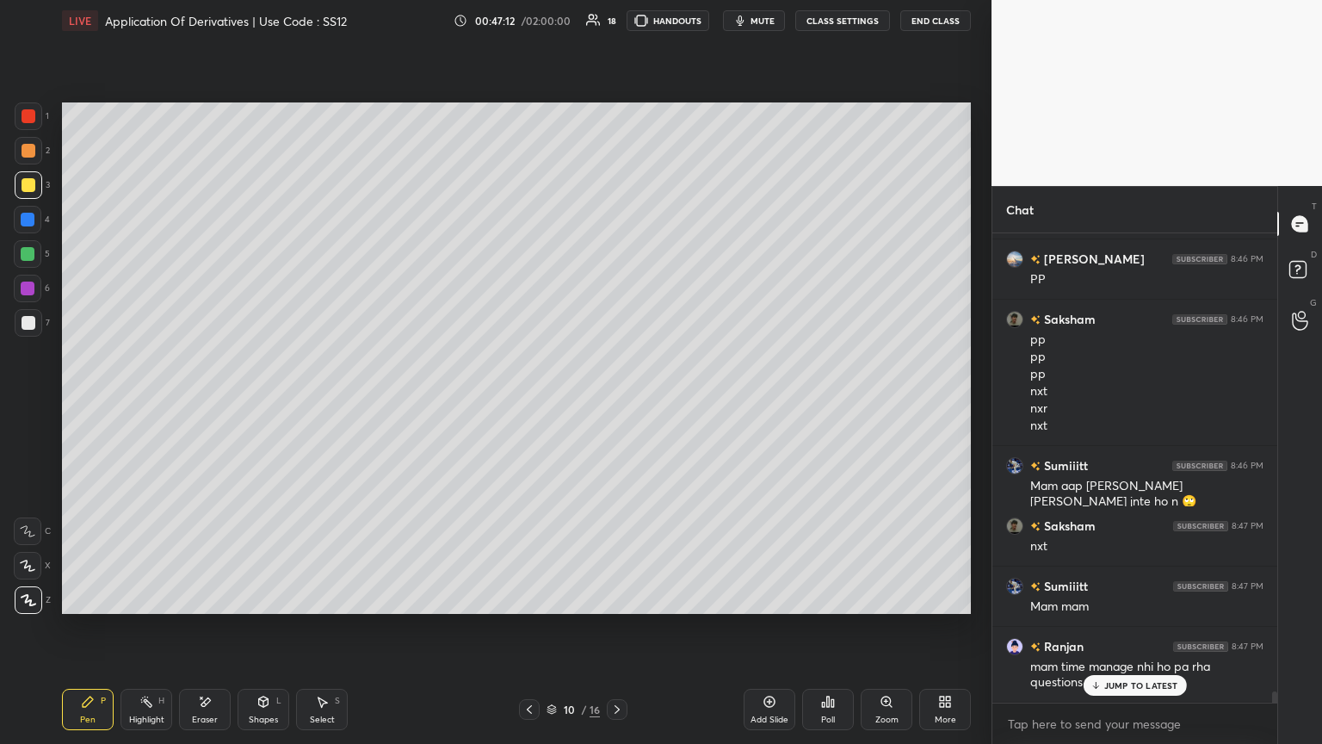
scroll to position [18667, 0]
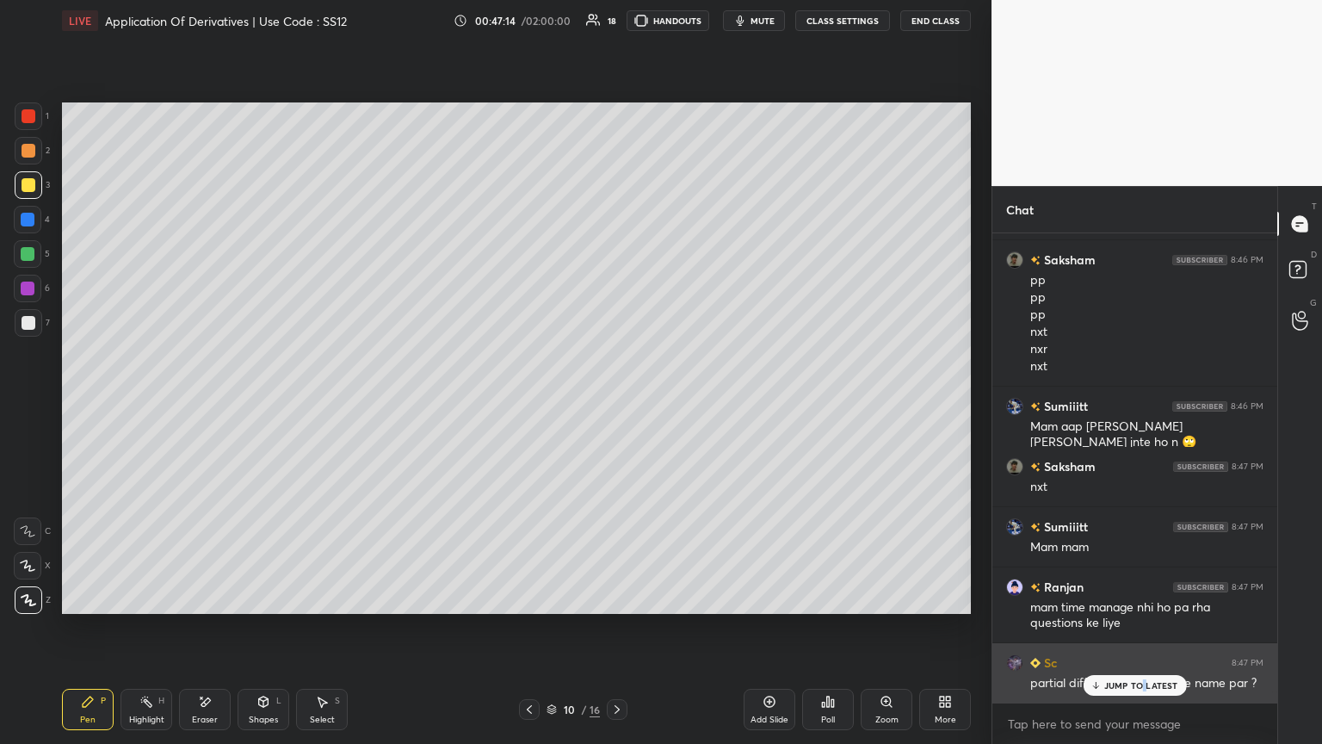
click at [617, 404] on p "JUMP TO LATEST" at bounding box center [1141, 685] width 74 height 10
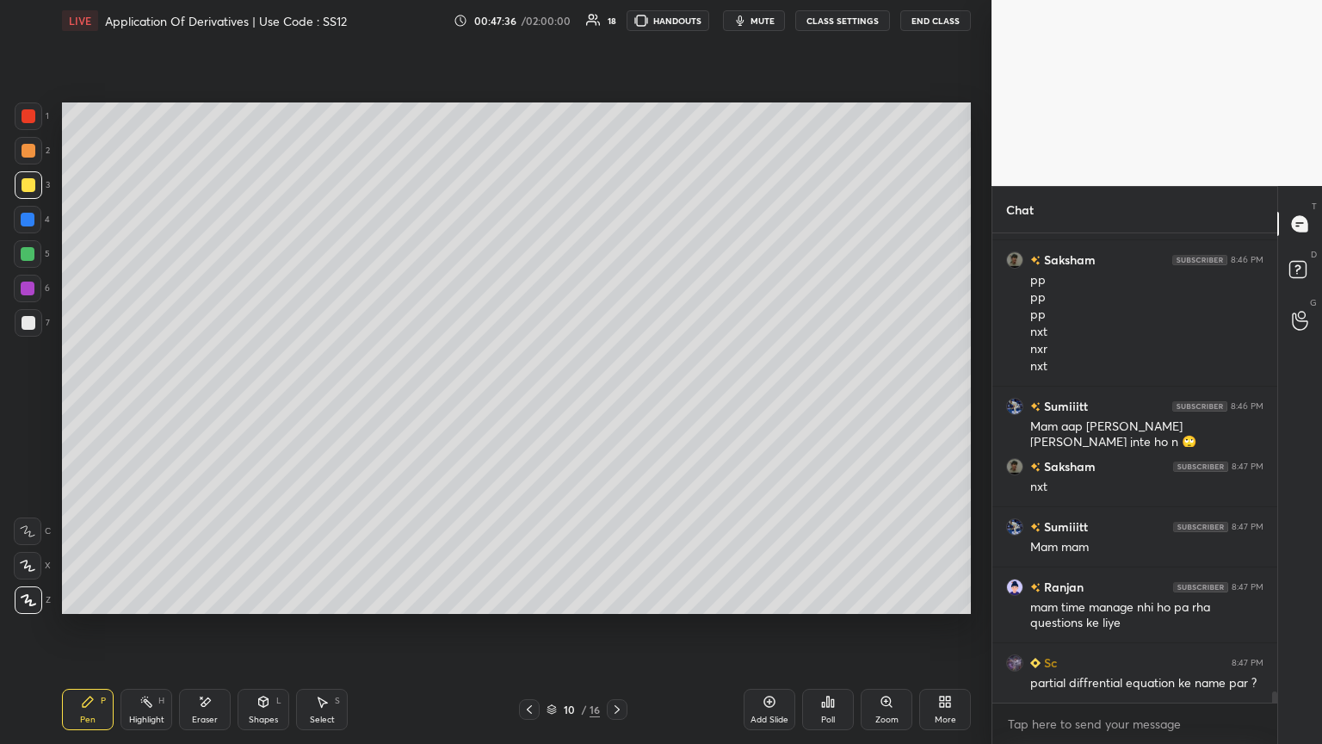
scroll to position [18684, 0]
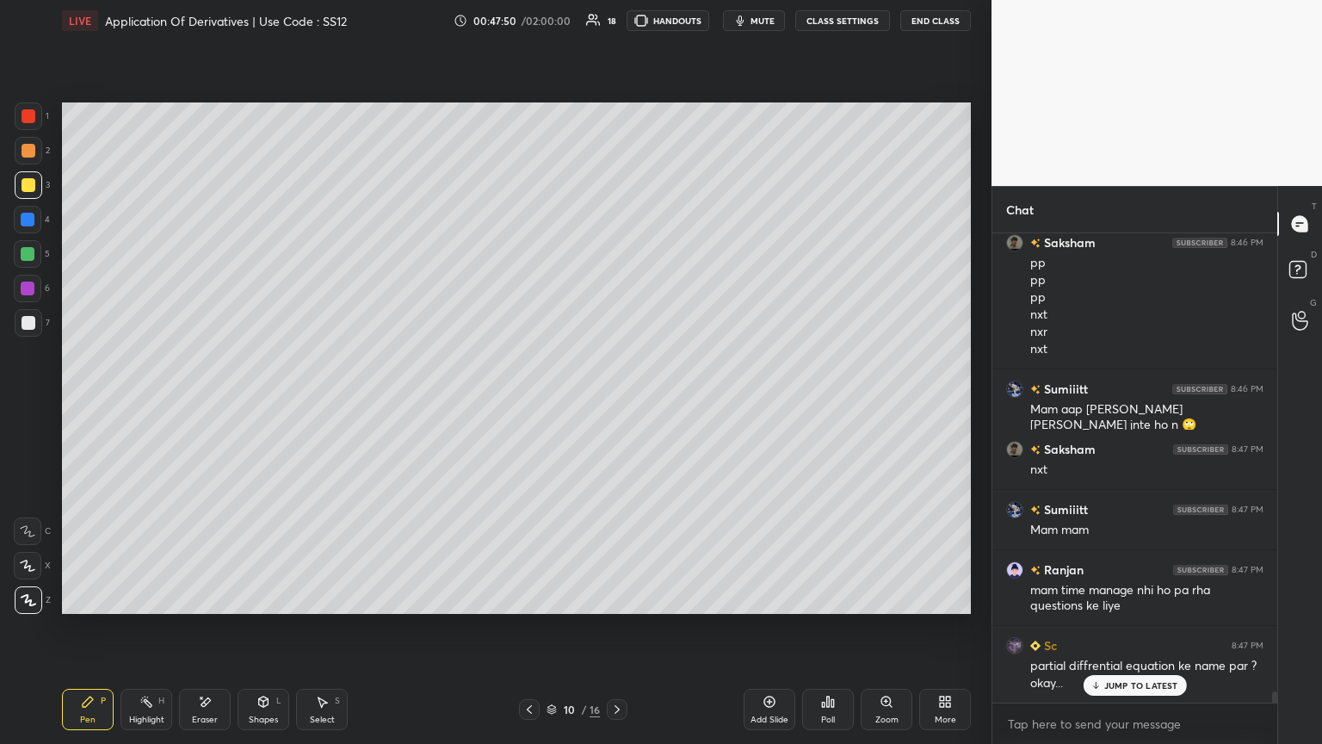
click at [617, 404] on div "JUMP TO LATEST" at bounding box center [1134, 685] width 103 height 21
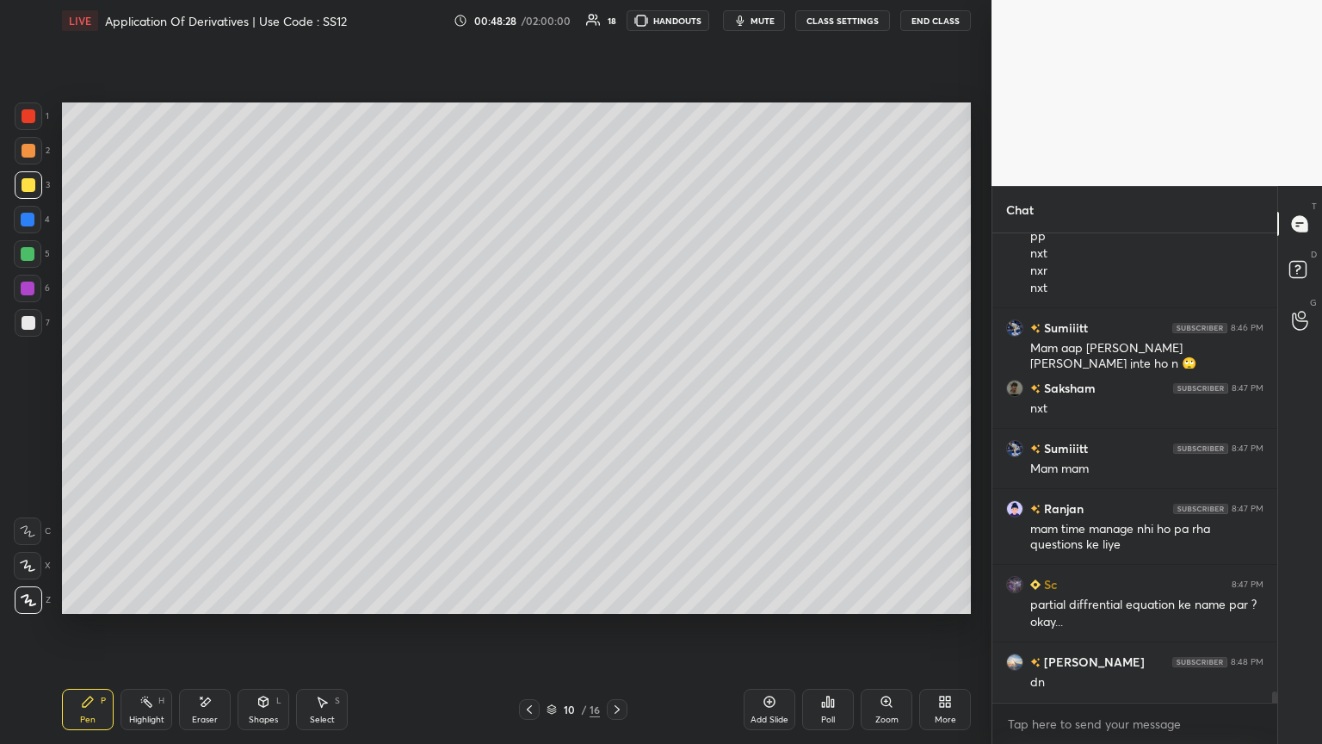
click at [613, 404] on icon at bounding box center [617, 709] width 14 height 14
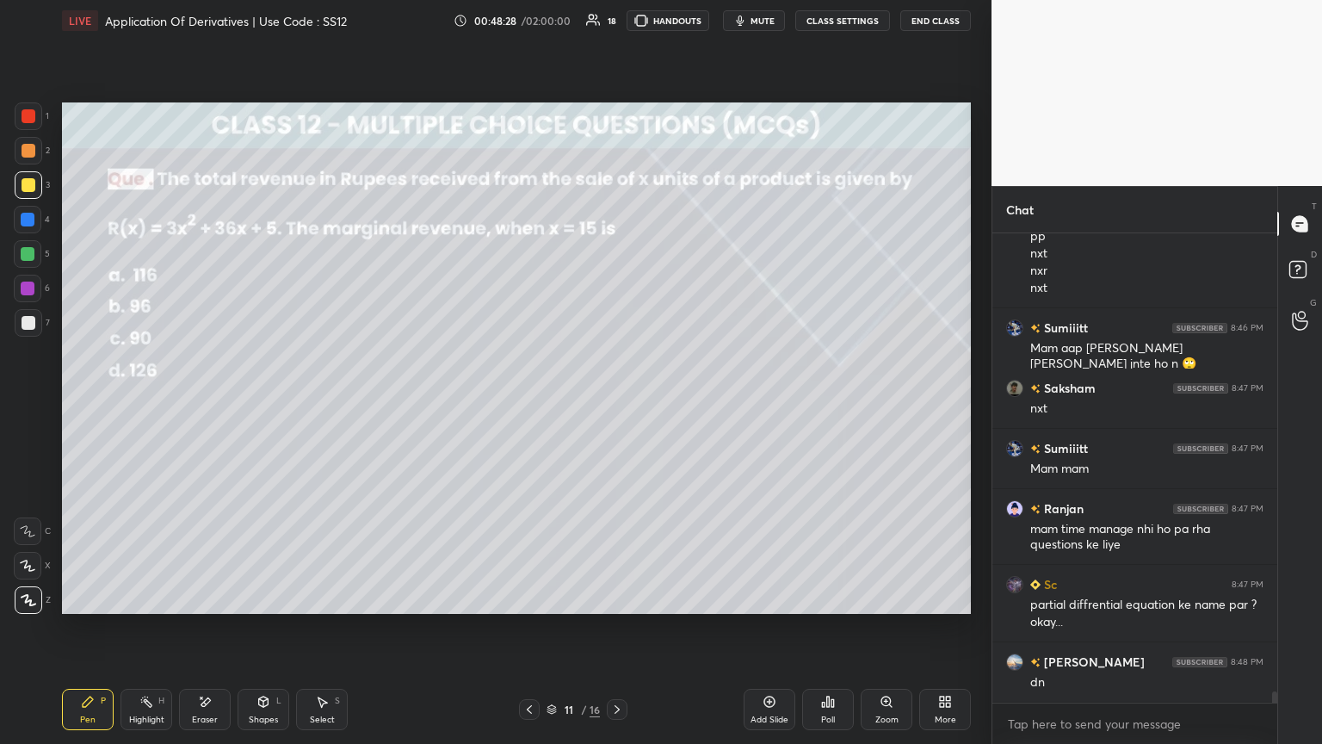
scroll to position [18805, 0]
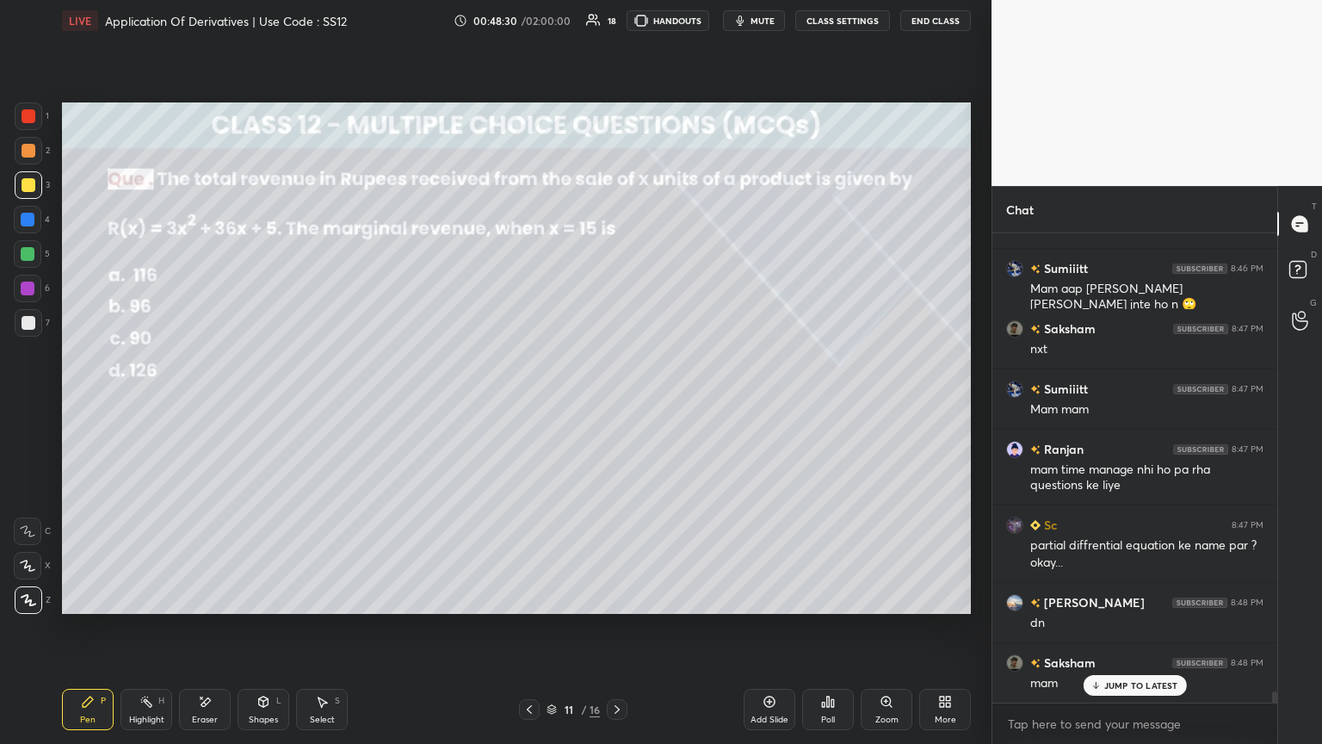
click at [535, 404] on icon at bounding box center [530, 709] width 14 height 14
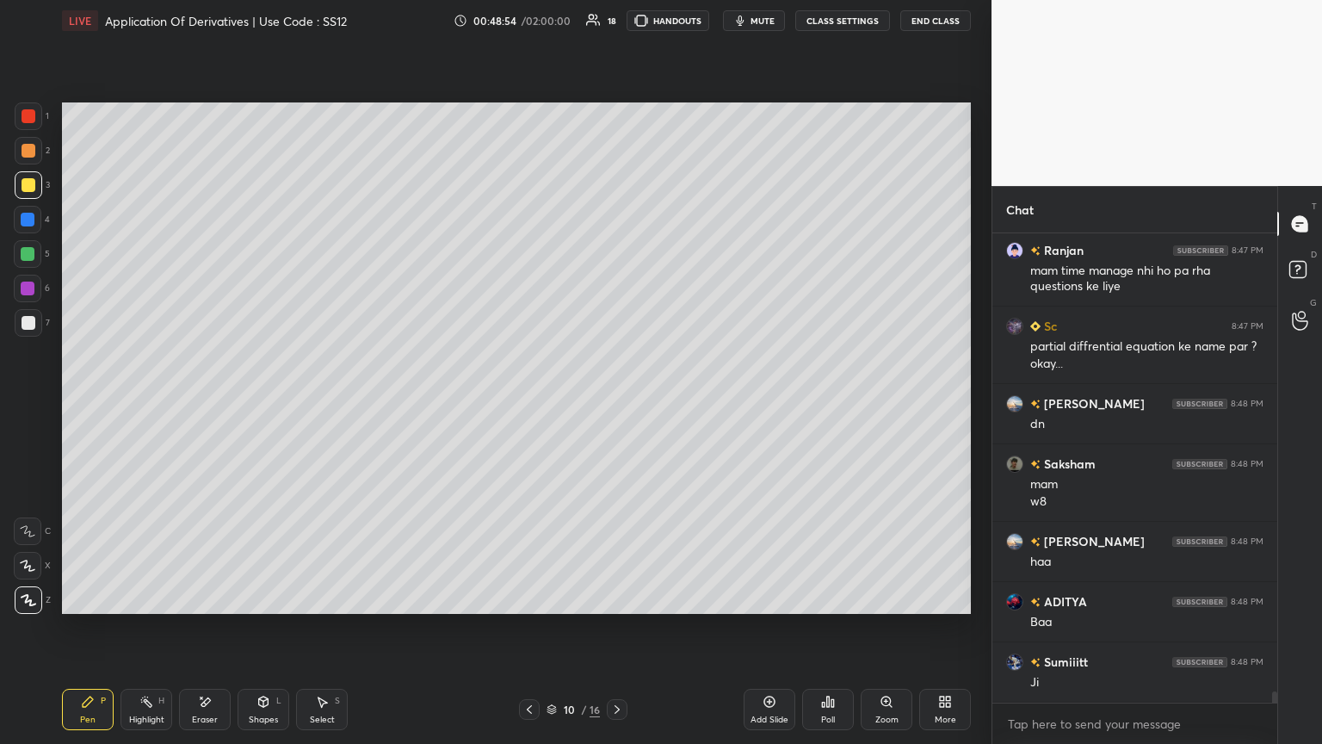
scroll to position [19063, 0]
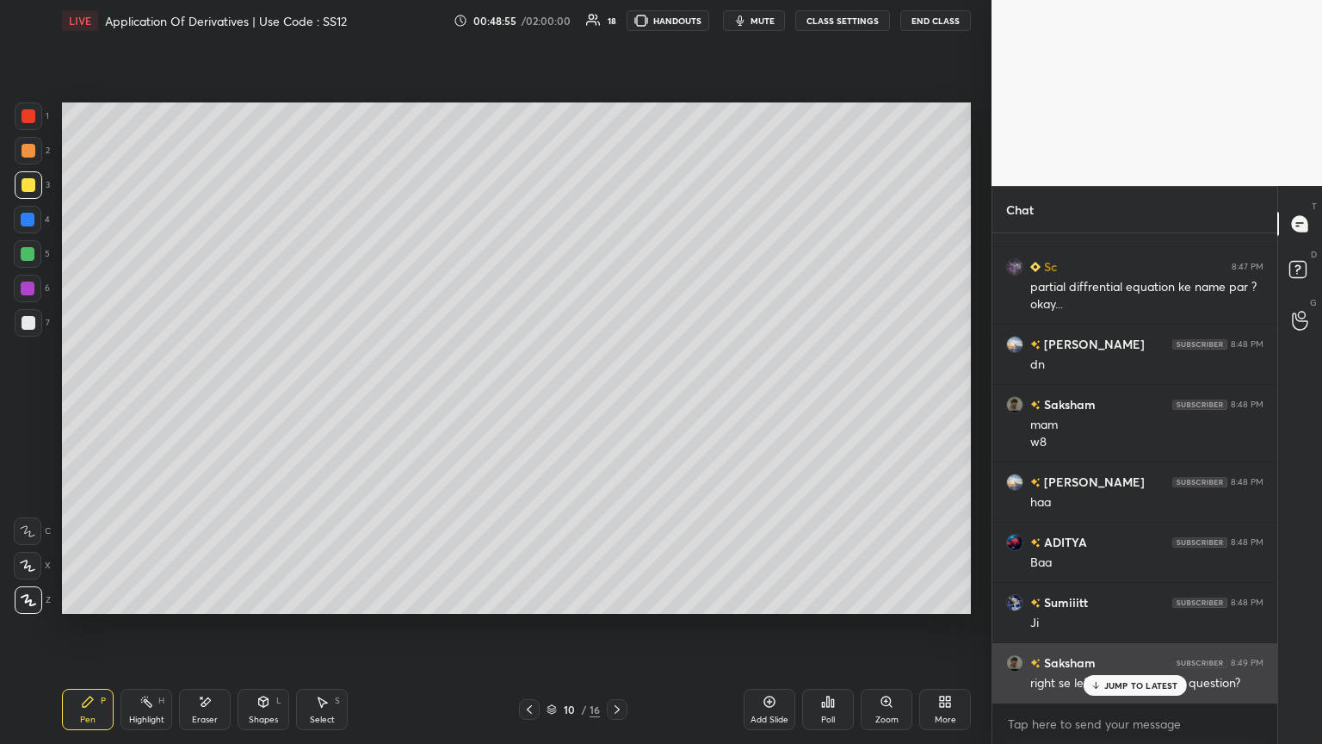
drag, startPoint x: 1097, startPoint y: 678, endPoint x: 1083, endPoint y: 684, distance: 15.0
click at [617, 404] on div "JUMP TO LATEST" at bounding box center [1134, 685] width 103 height 21
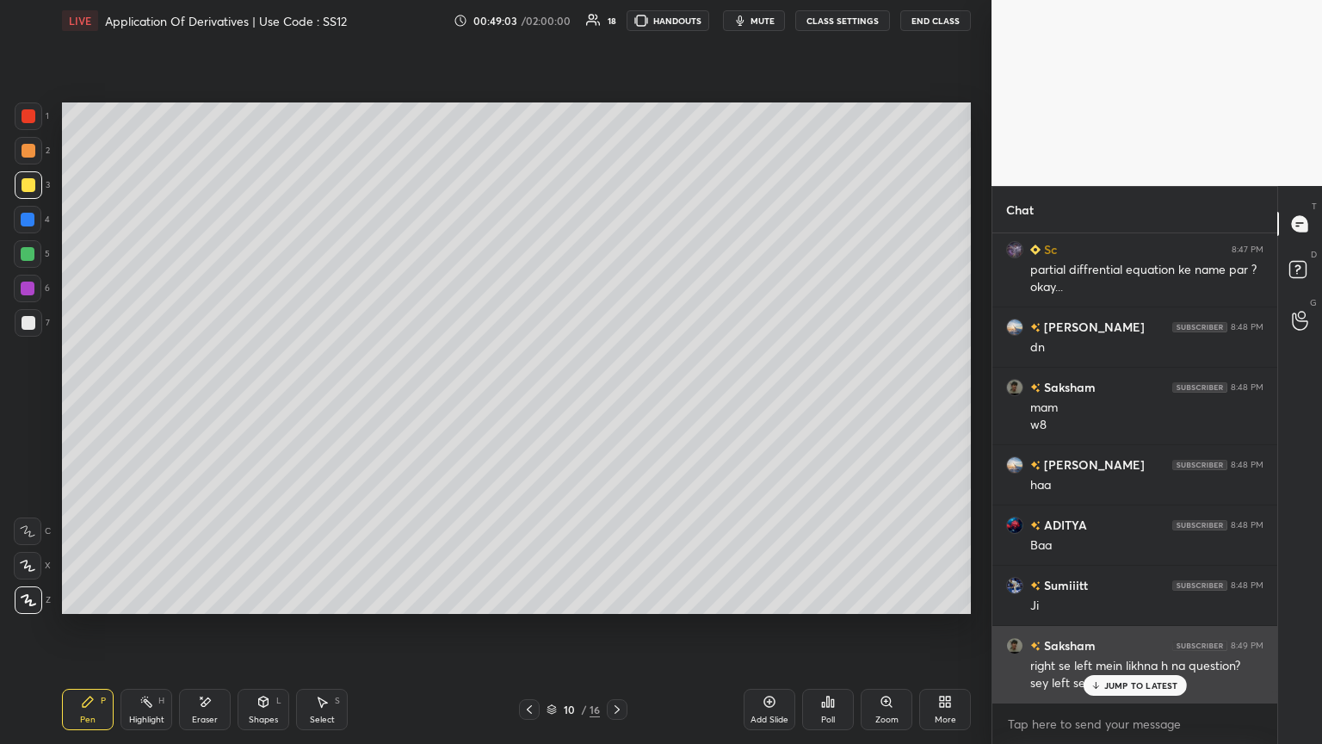
click at [617, 404] on p "JUMP TO LATEST" at bounding box center [1141, 685] width 74 height 10
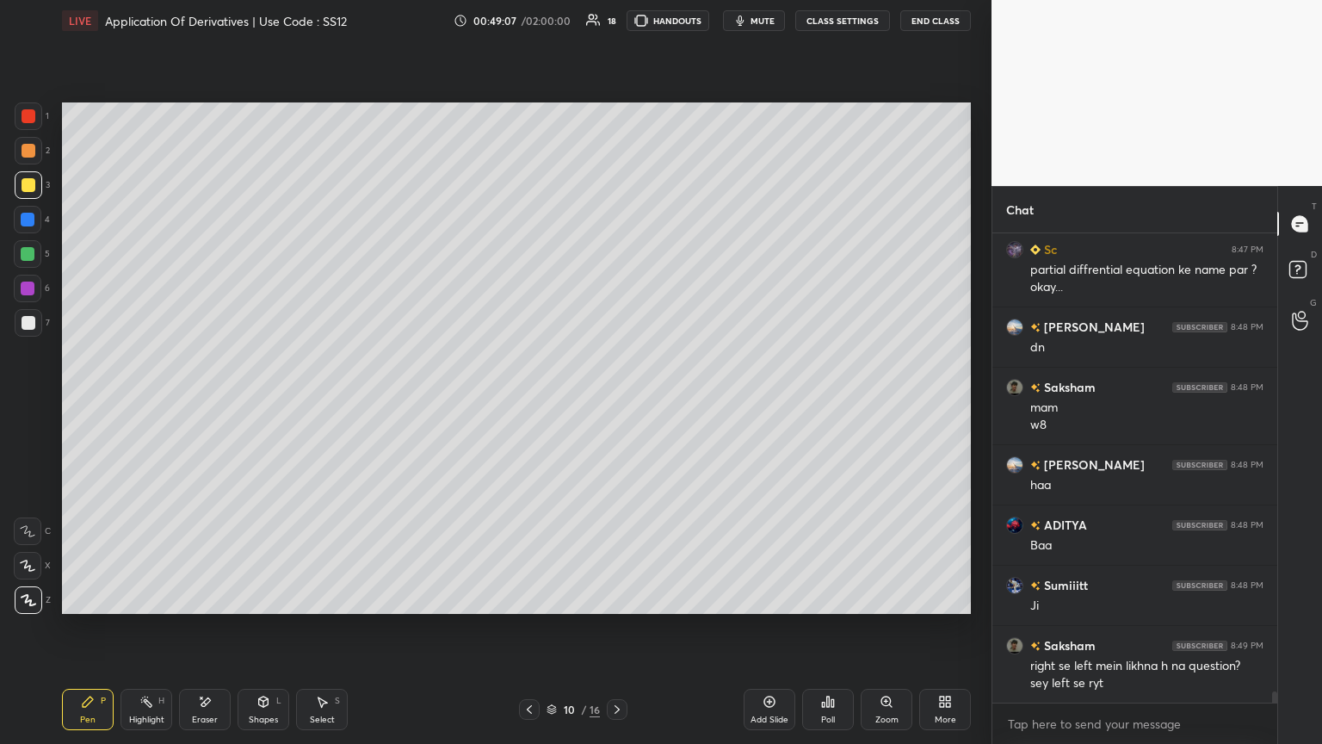
scroll to position [19156, 0]
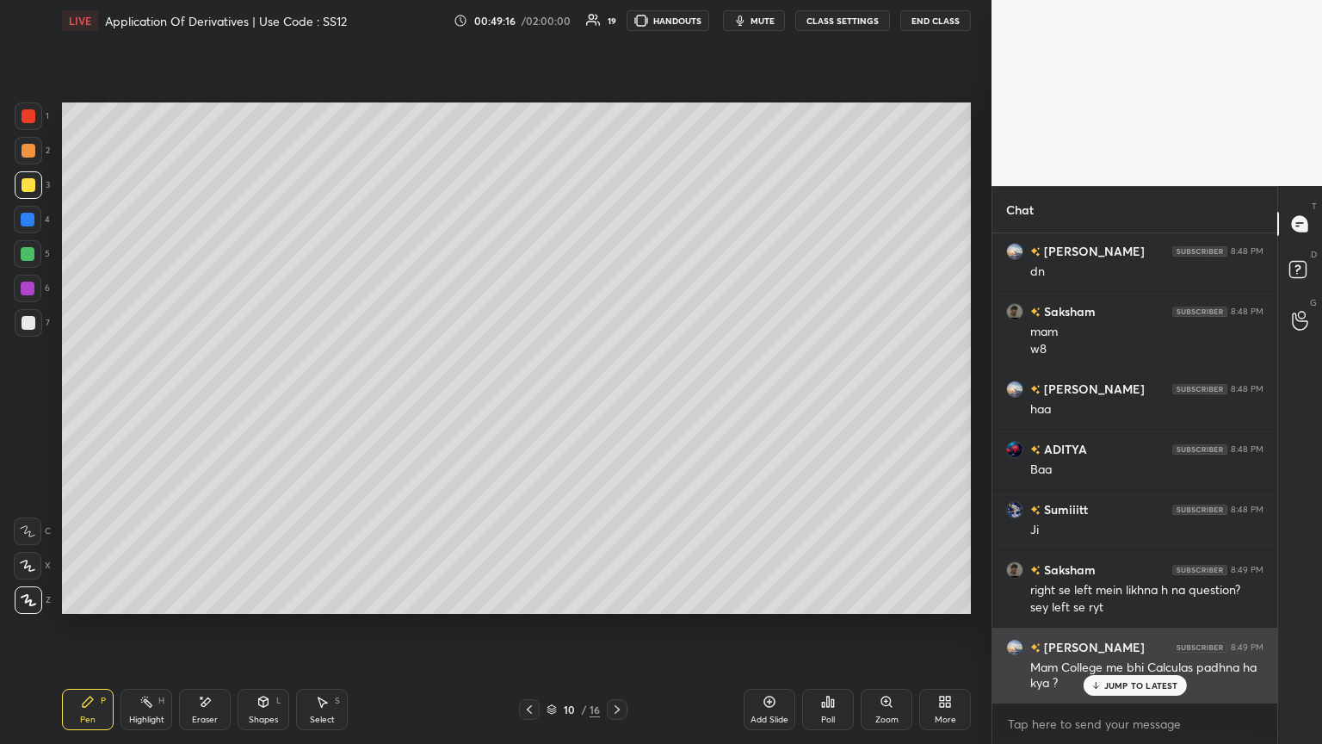
click at [617, 404] on div "JUMP TO LATEST" at bounding box center [1134, 685] width 103 height 21
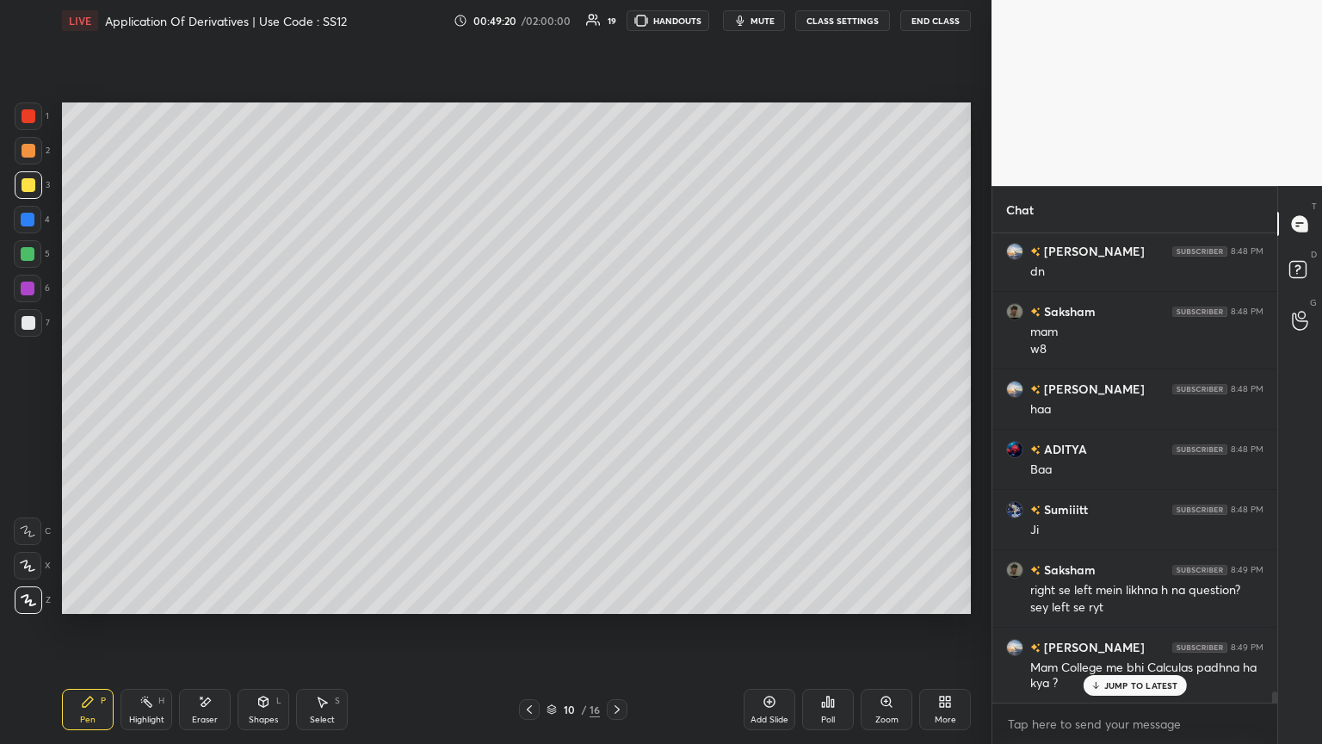
scroll to position [19197, 0]
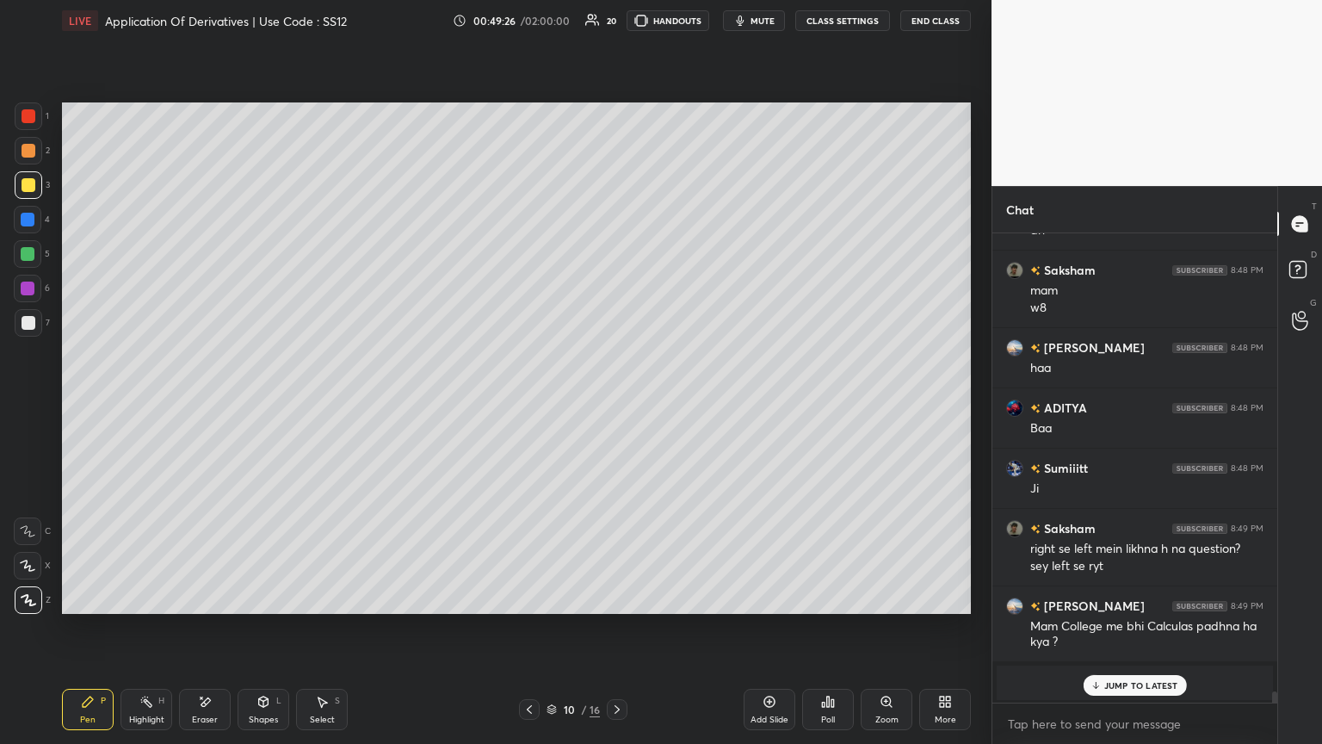
drag, startPoint x: 1138, startPoint y: 693, endPoint x: 1127, endPoint y: 703, distance: 15.2
click at [617, 404] on div "JUMP TO LATEST" at bounding box center [1134, 685] width 103 height 21
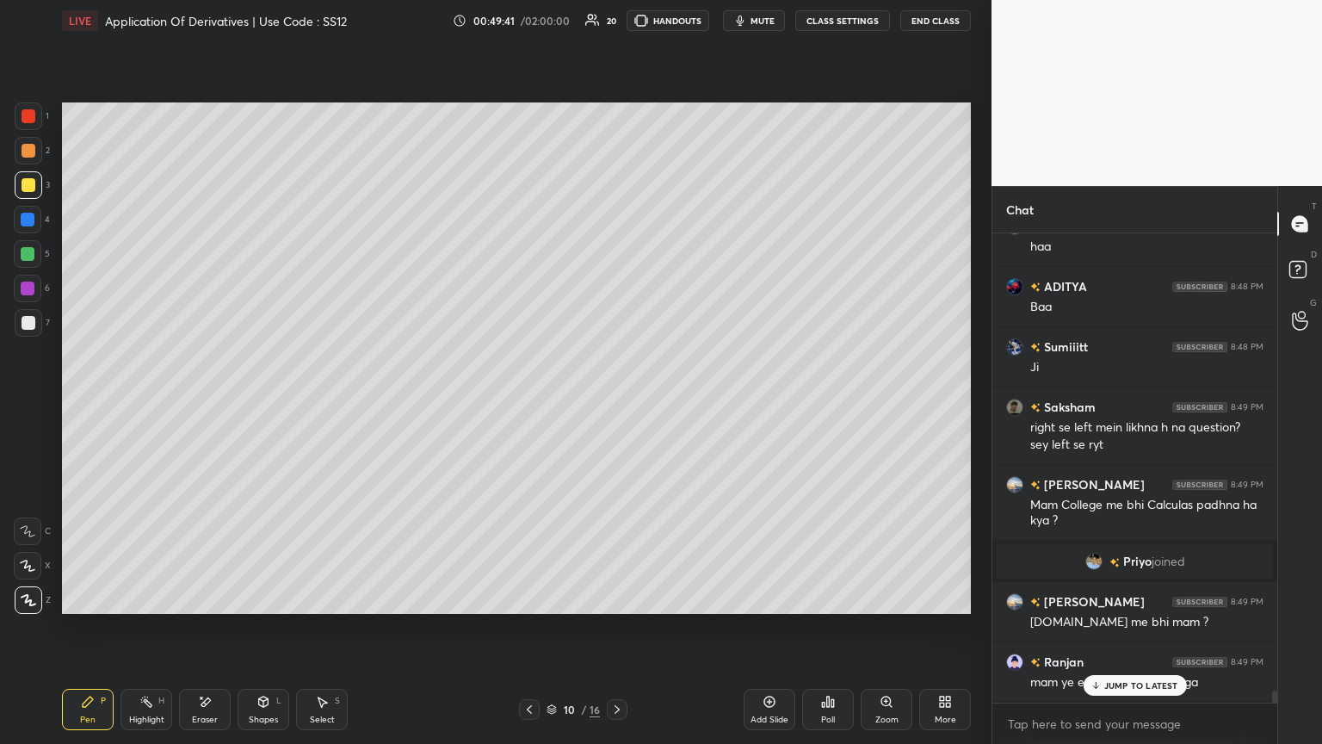
scroll to position [18119, 0]
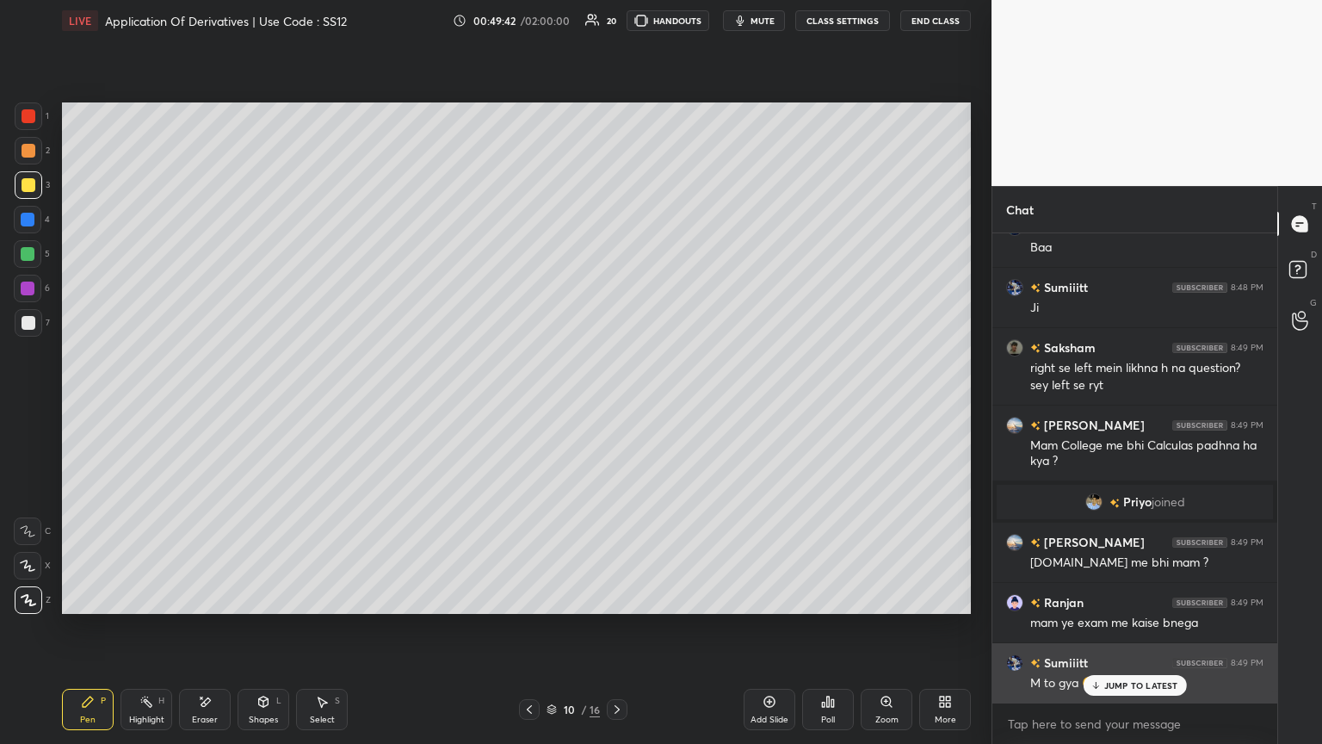
click at [617, 404] on p "JUMP TO LATEST" at bounding box center [1141, 685] width 74 height 10
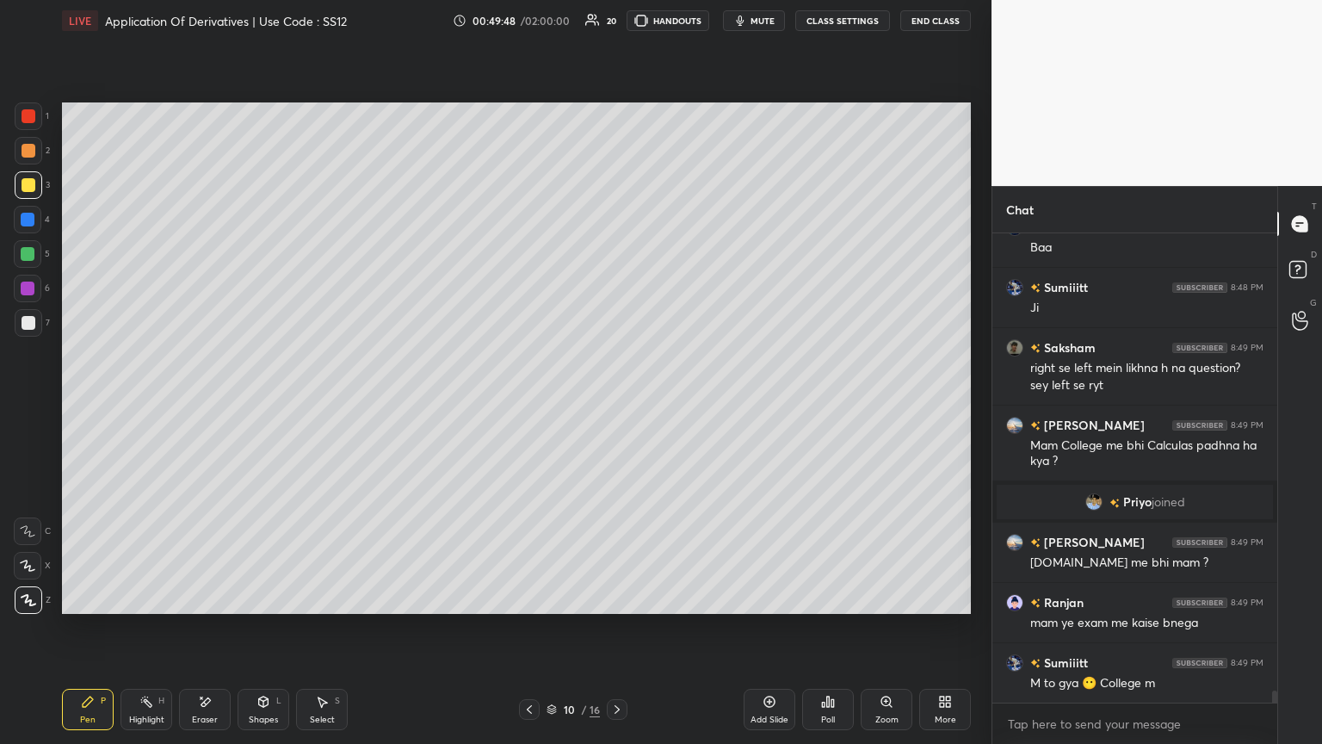
scroll to position [18181, 0]
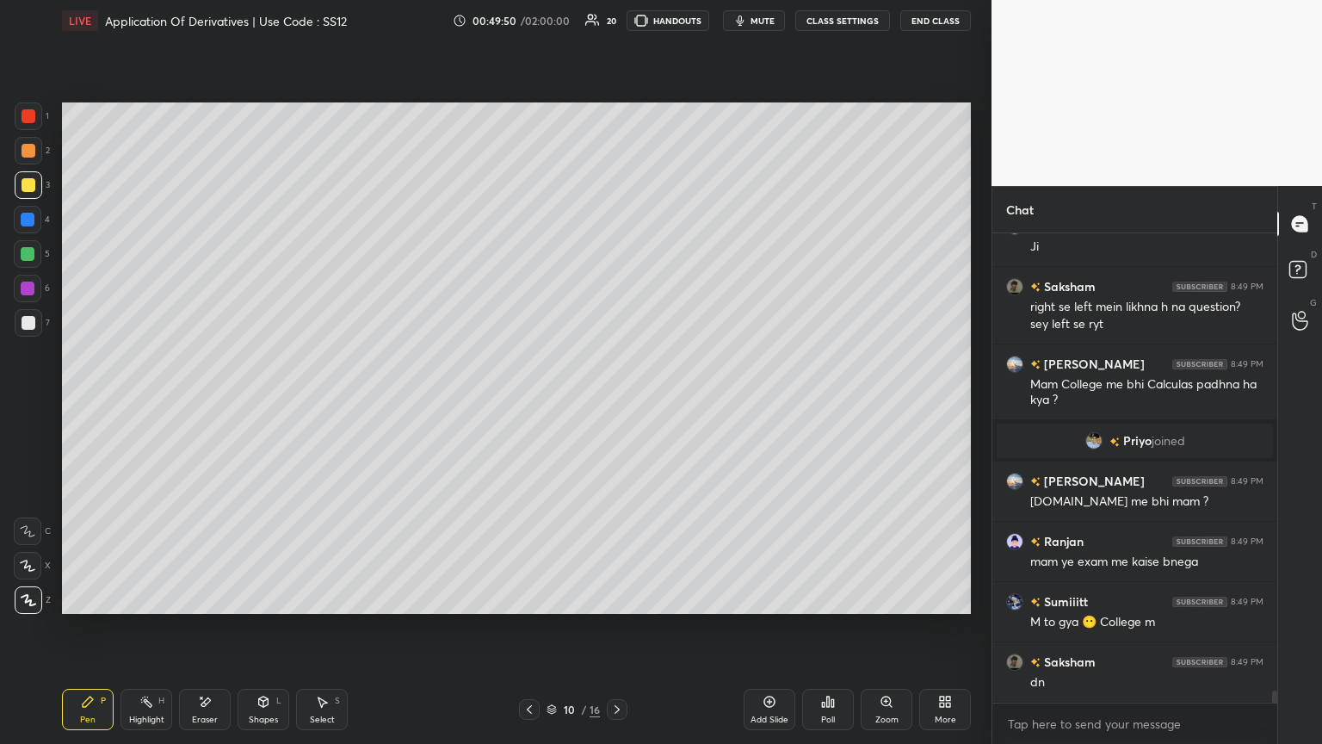
click at [614, 404] on icon at bounding box center [617, 709] width 14 height 14
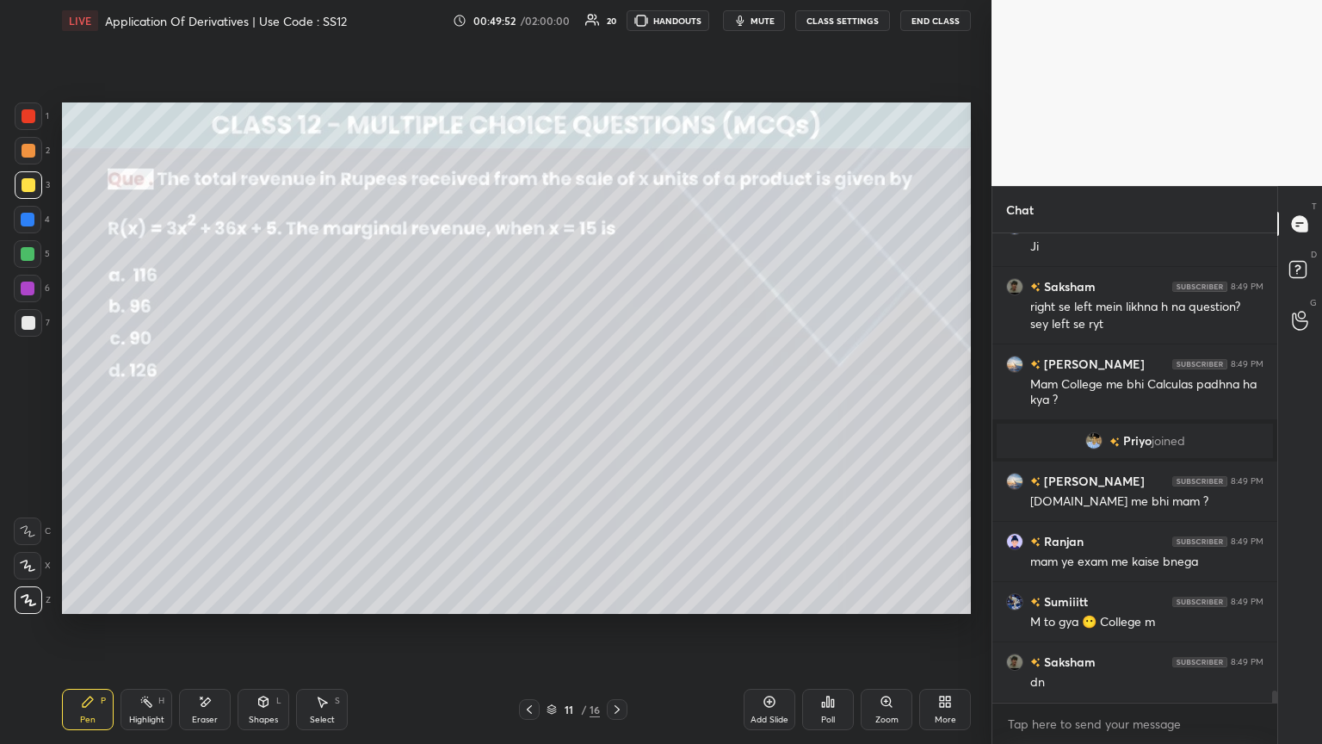
click at [523, 404] on icon at bounding box center [530, 709] width 14 height 14
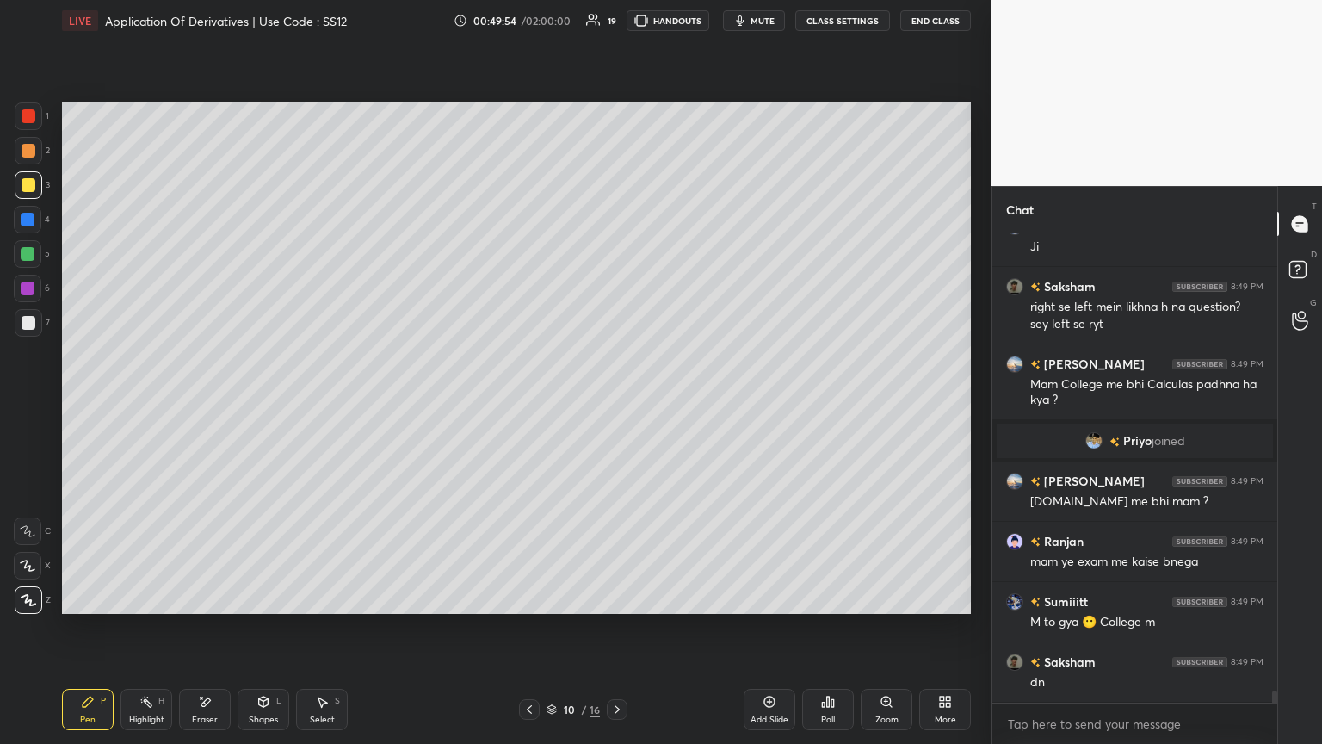
click at [530, 404] on icon at bounding box center [530, 709] width 14 height 14
click at [530, 404] on icon at bounding box center [529, 709] width 5 height 9
click at [529, 404] on icon at bounding box center [529, 709] width 5 height 9
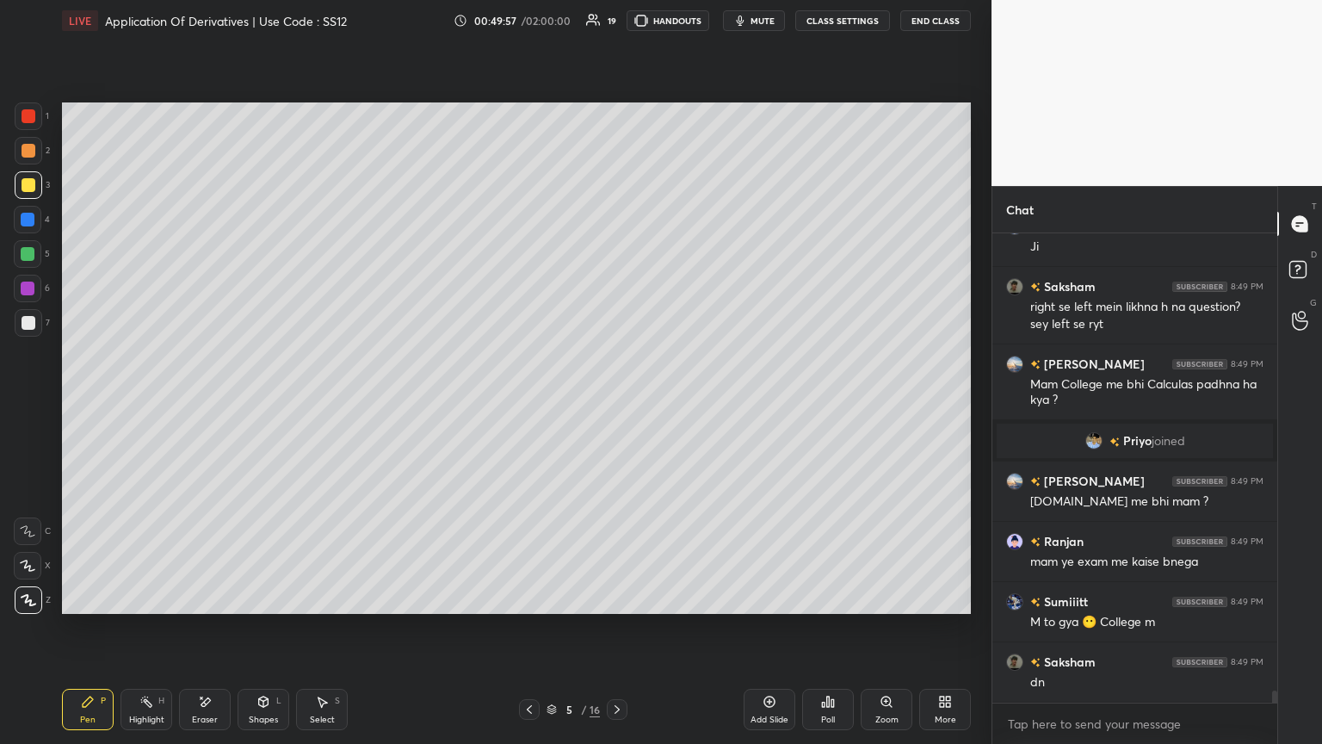
click at [529, 404] on icon at bounding box center [530, 709] width 14 height 14
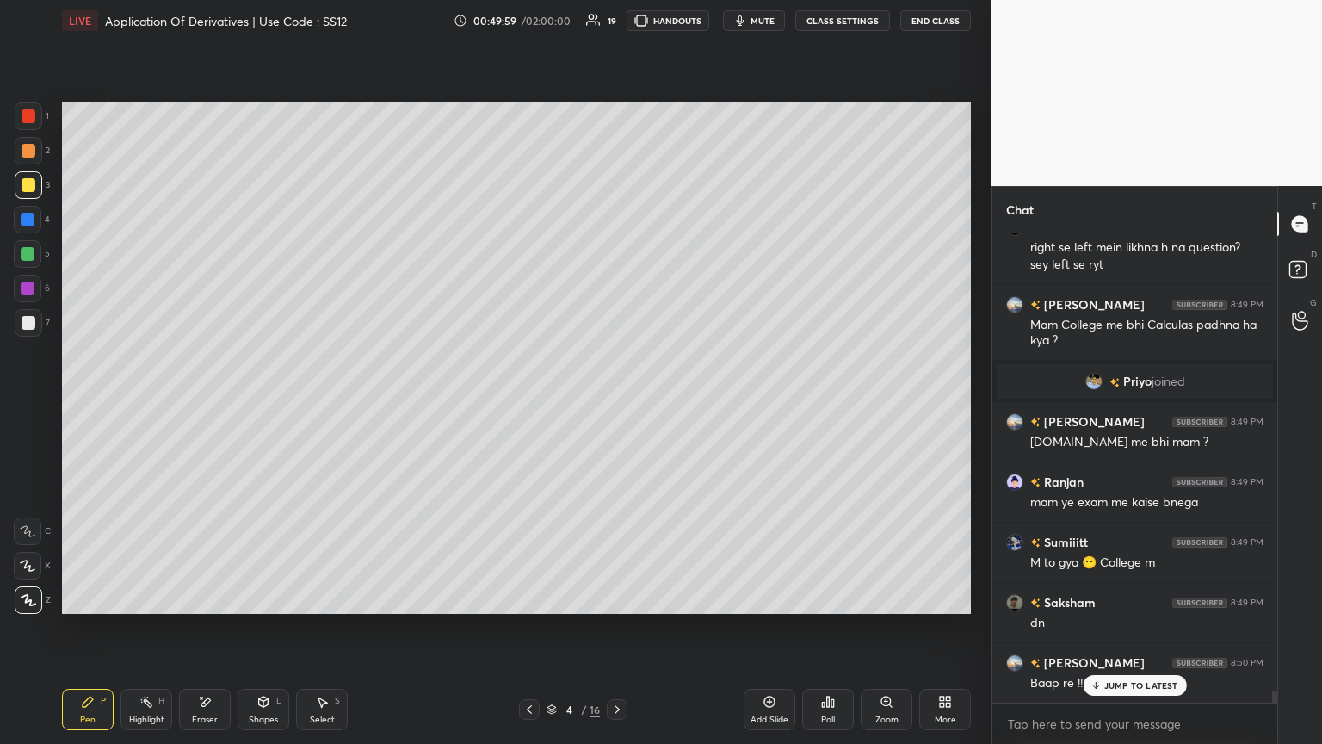
click at [527, 404] on icon at bounding box center [530, 709] width 14 height 14
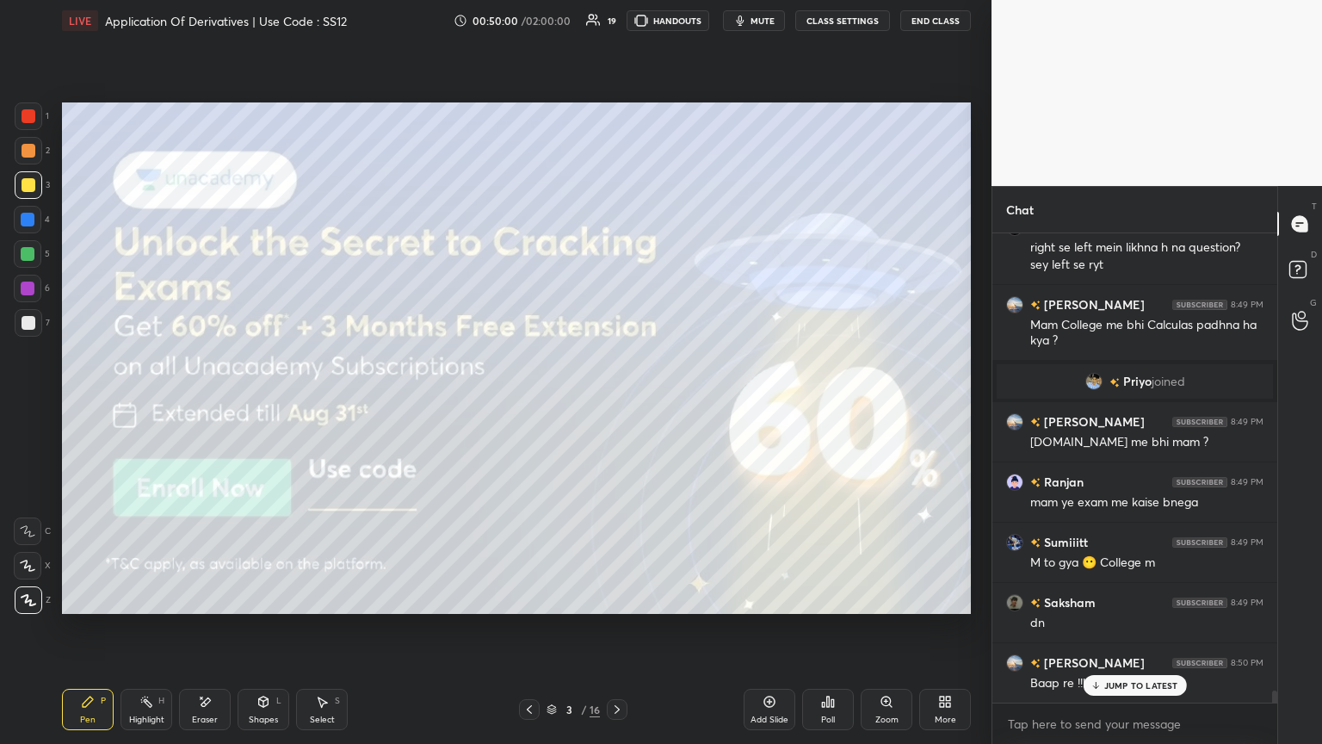
click at [610, 404] on icon at bounding box center [617, 709] width 14 height 14
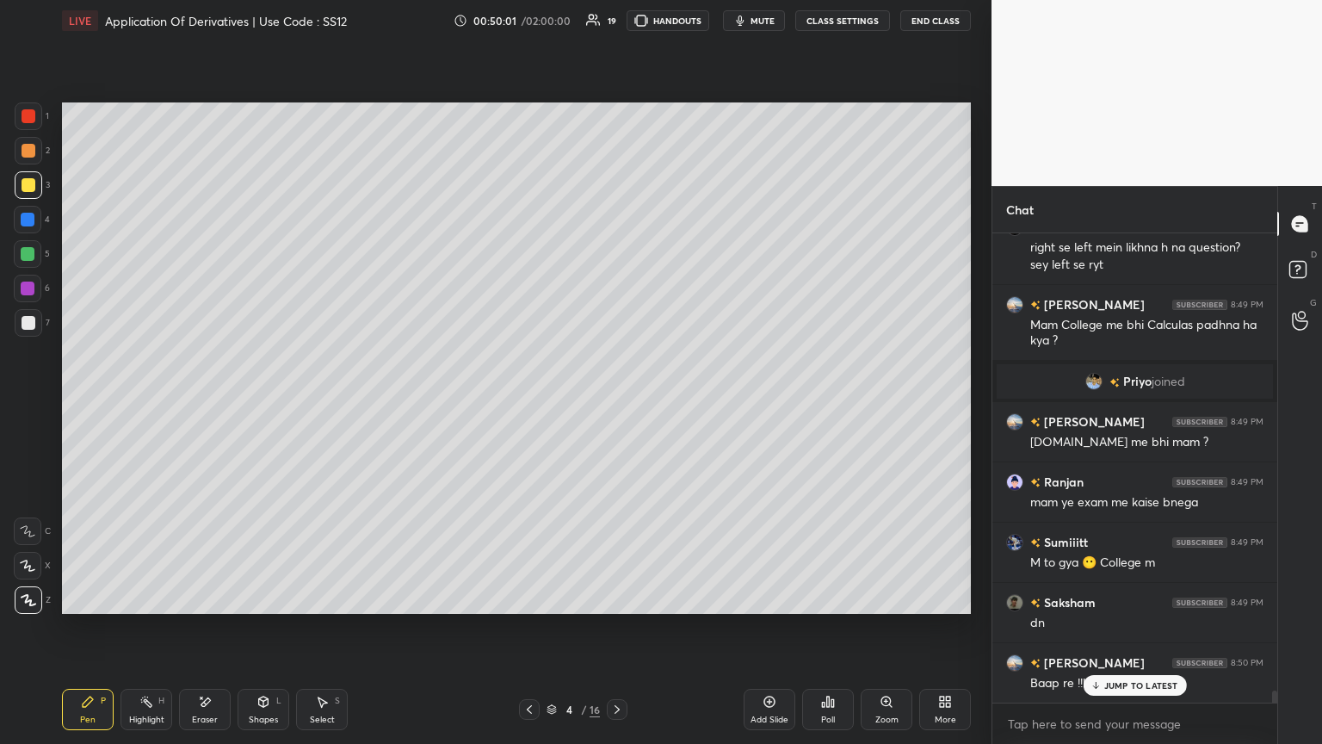
click at [613, 404] on icon at bounding box center [617, 709] width 14 height 14
click at [614, 404] on icon at bounding box center [617, 709] width 14 height 14
click at [613, 404] on icon at bounding box center [617, 709] width 14 height 14
click at [614, 404] on icon at bounding box center [617, 709] width 14 height 14
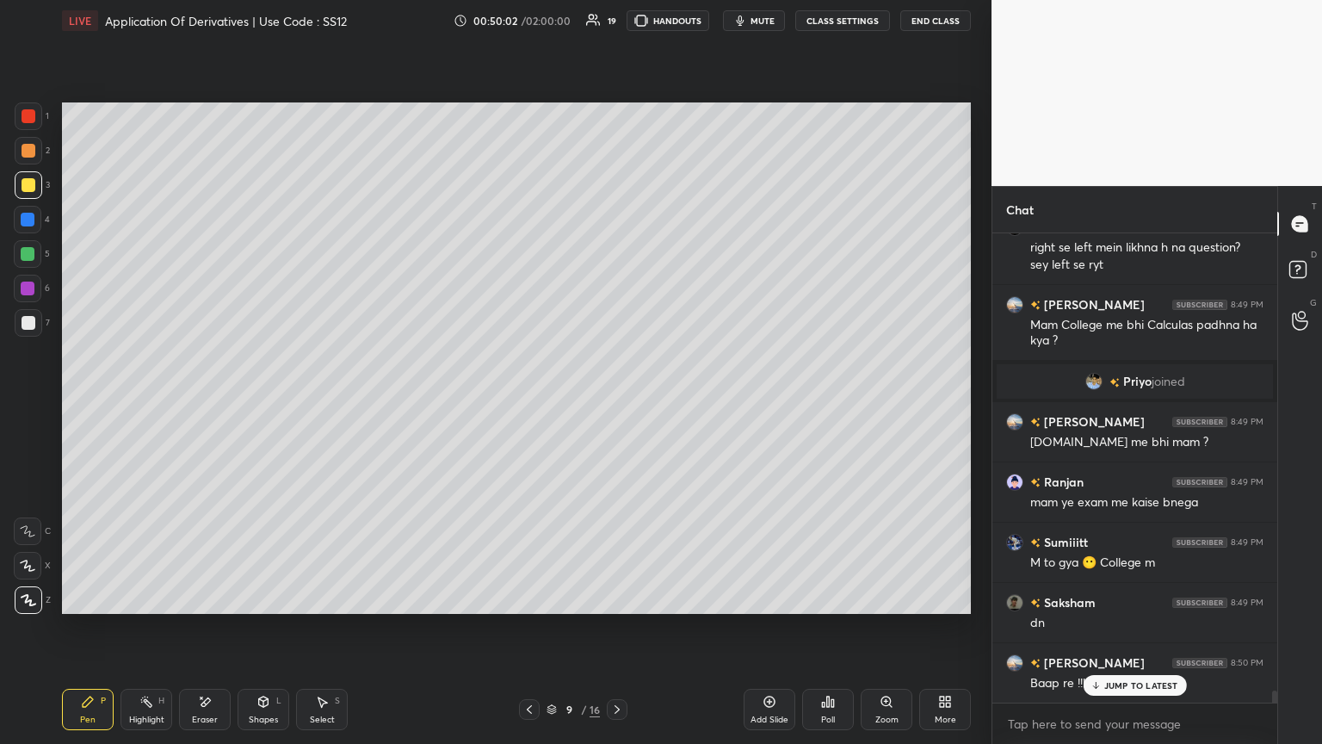
click at [614, 404] on icon at bounding box center [617, 709] width 14 height 14
click at [613, 404] on icon at bounding box center [617, 709] width 14 height 14
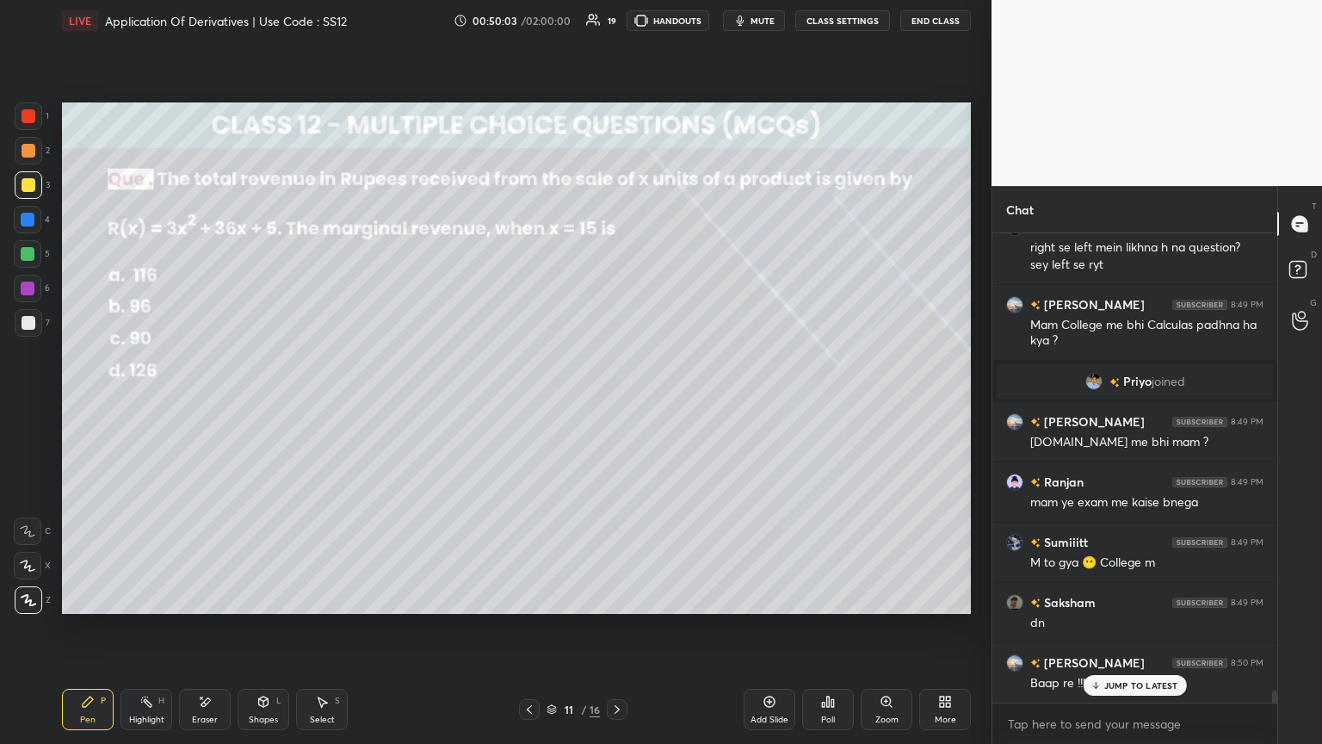
click at [614, 404] on icon at bounding box center [617, 709] width 14 height 14
click at [613, 404] on icon at bounding box center [617, 709] width 14 height 14
click at [614, 404] on icon at bounding box center [617, 709] width 14 height 14
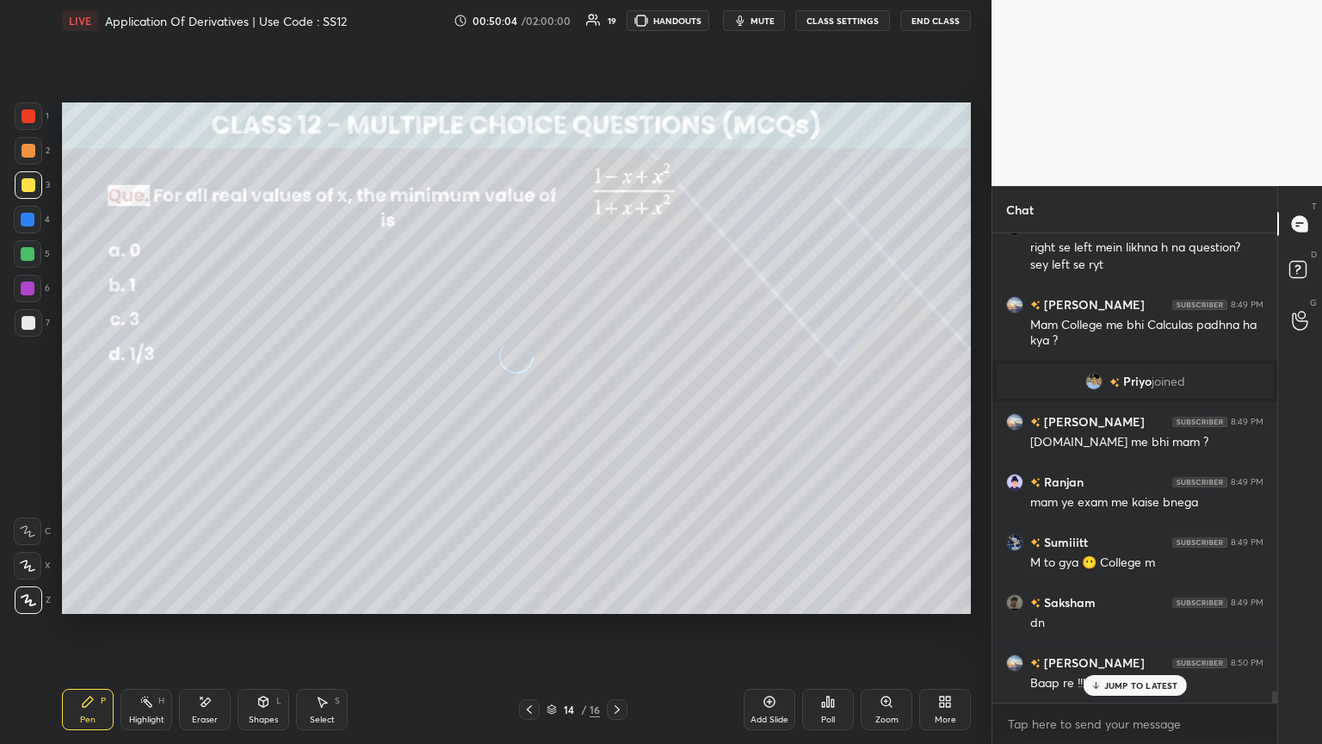
click at [614, 404] on icon at bounding box center [617, 709] width 14 height 14
click at [613, 404] on icon at bounding box center [617, 709] width 14 height 14
click at [614, 404] on icon at bounding box center [617, 709] width 14 height 14
click at [617, 404] on div "Poll" at bounding box center [828, 709] width 52 height 41
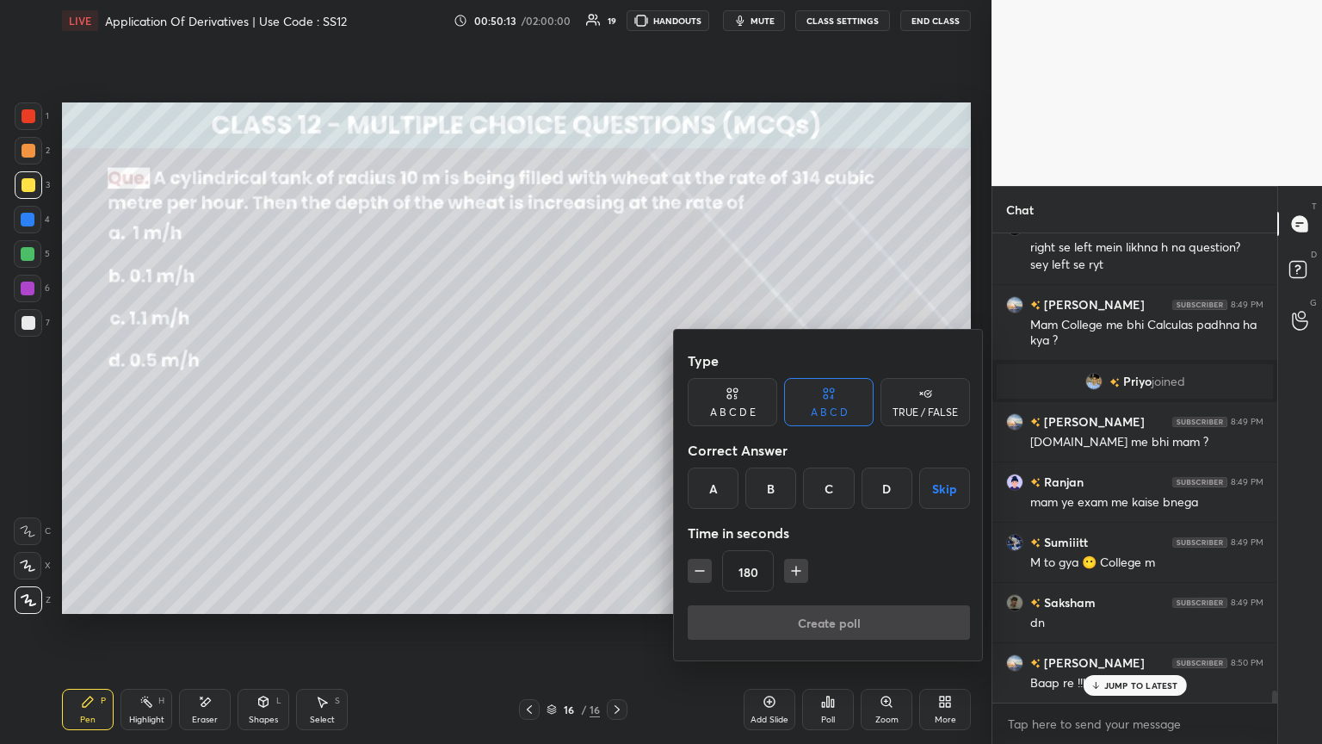
click at [617, 404] on div "A" at bounding box center [713, 487] width 51 height 41
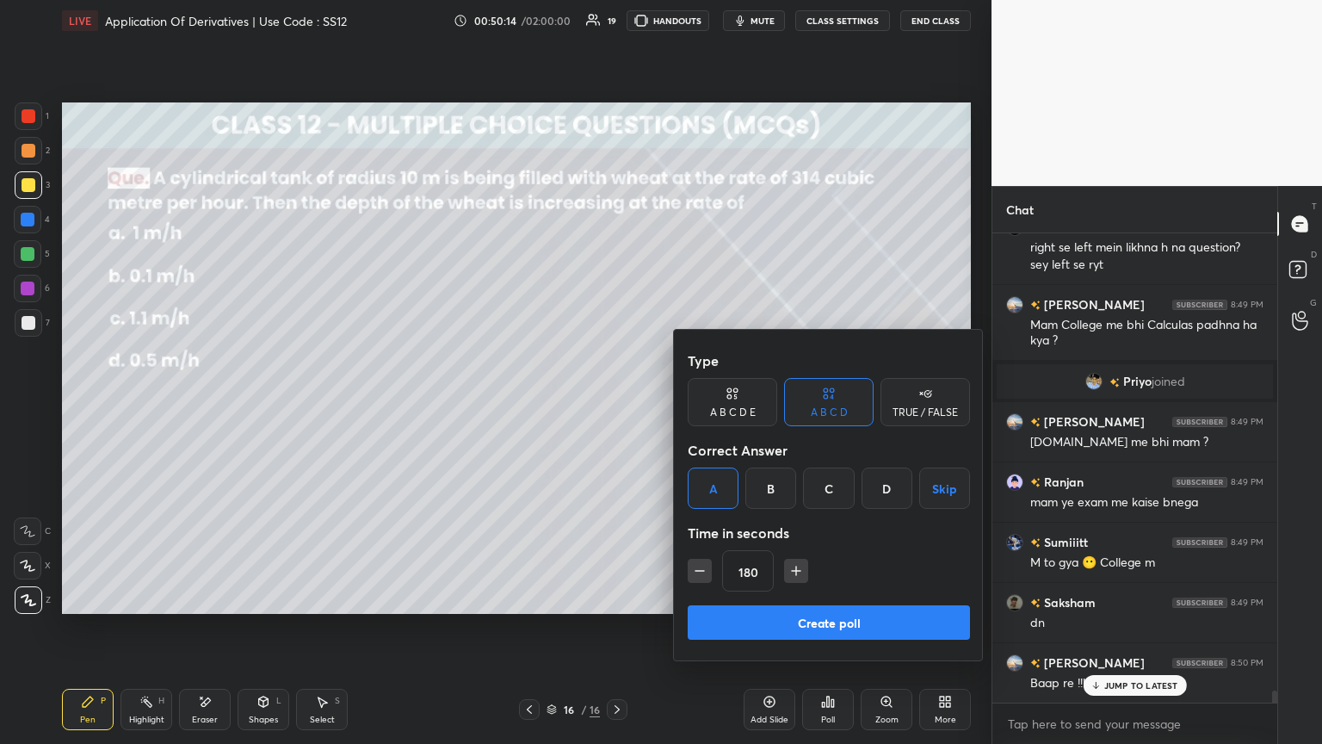
click at [617, 404] on button "Create poll" at bounding box center [829, 622] width 282 height 34
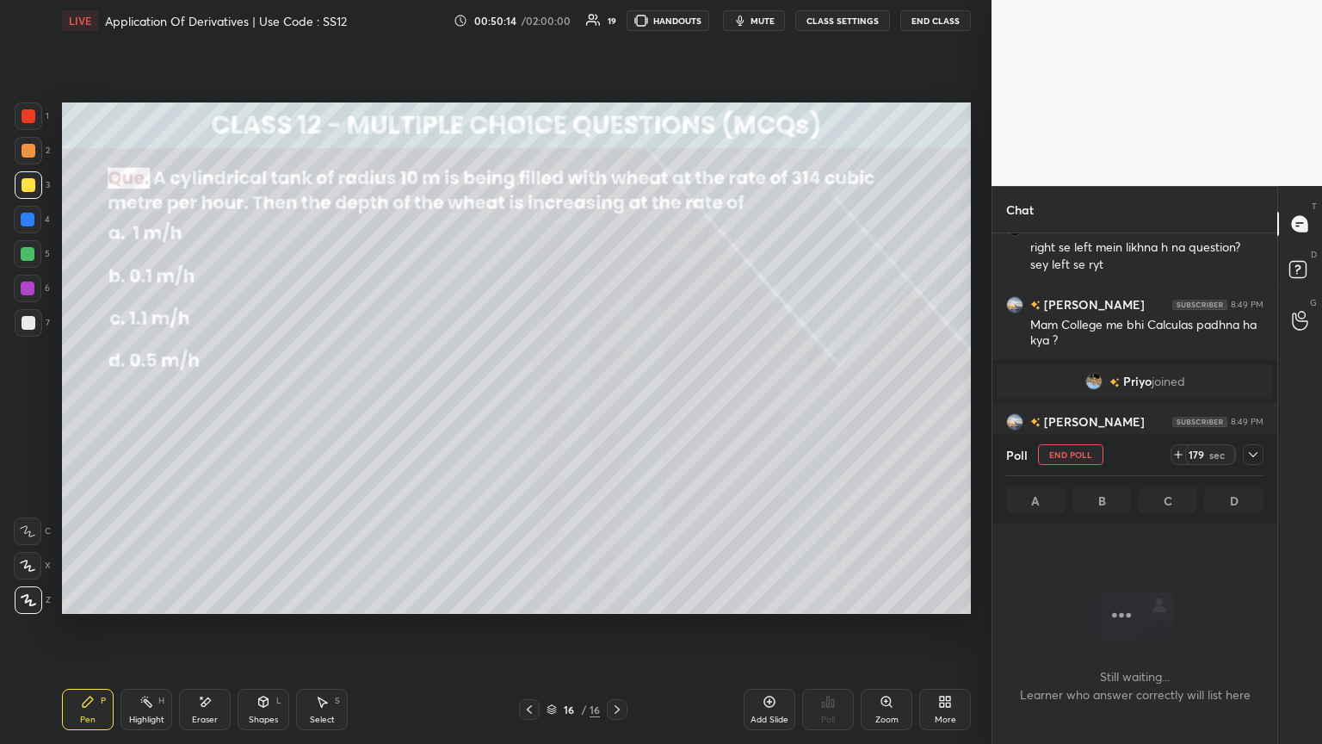
scroll to position [232, 280]
click at [617, 404] on icon at bounding box center [1254, 455] width 14 height 14
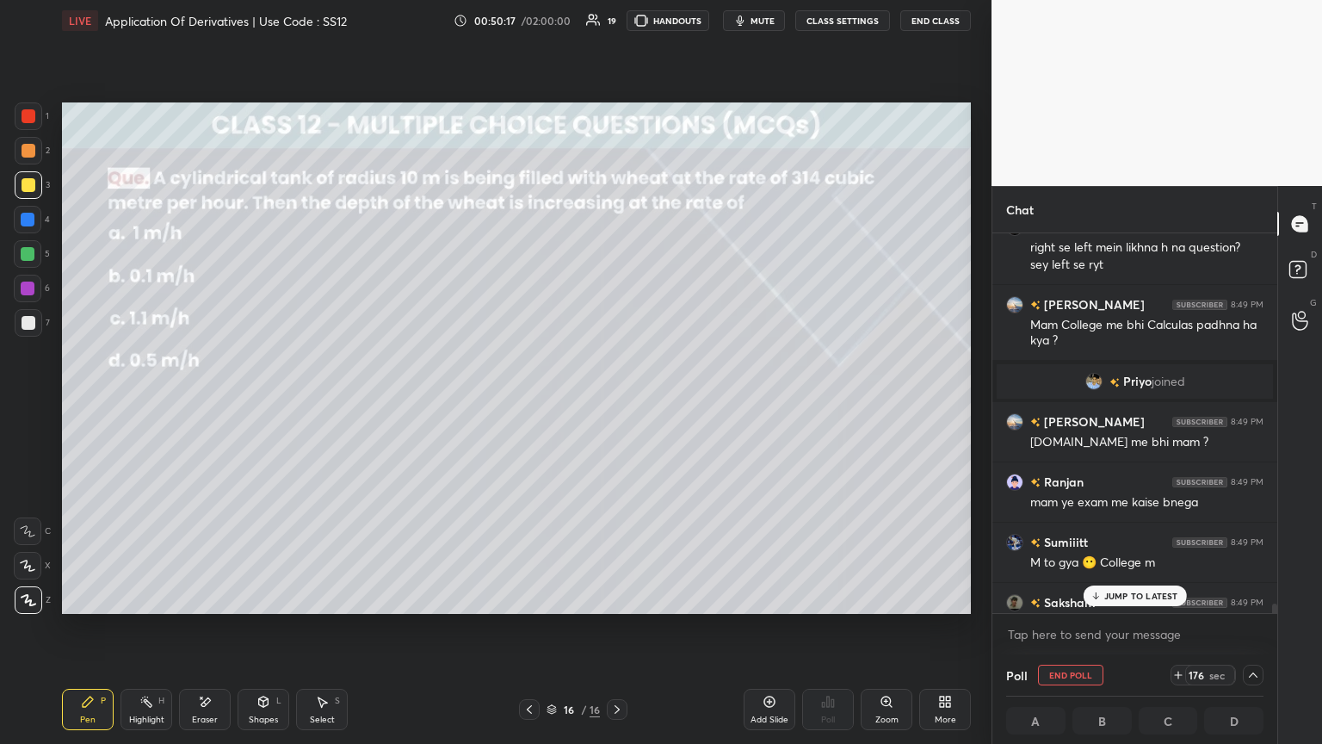
drag, startPoint x: 1119, startPoint y: 596, endPoint x: 1111, endPoint y: 603, distance: 11.0
click at [617, 404] on p "JUMP TO LATEST" at bounding box center [1141, 596] width 74 height 10
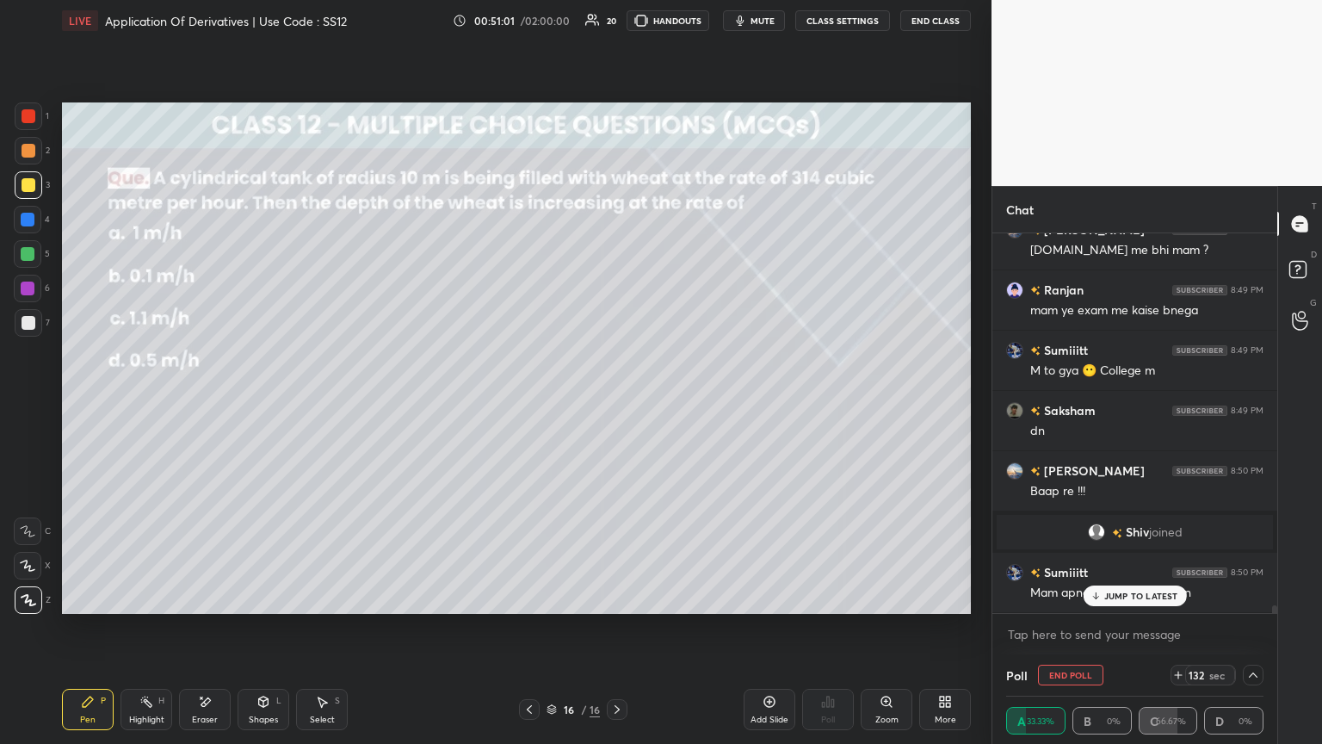
scroll to position [18285, 0]
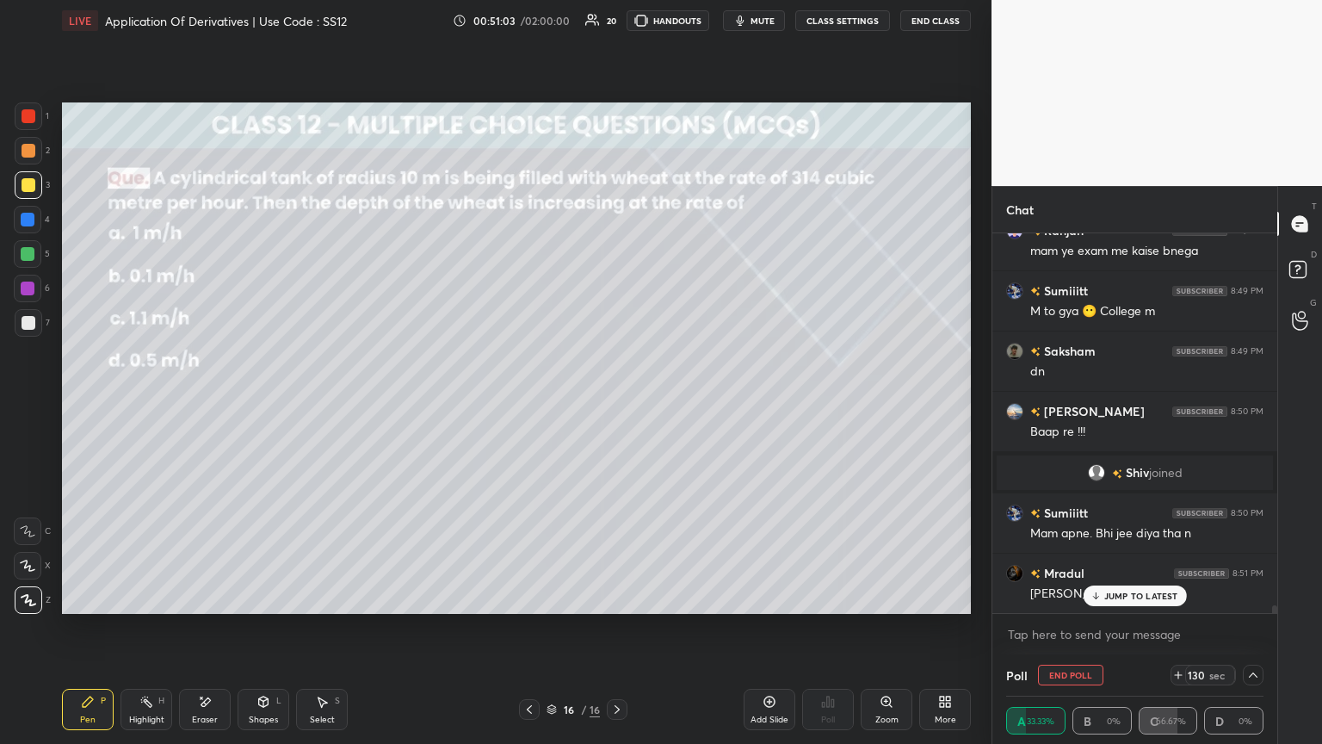
click at [617, 404] on div "JUMP TO LATEST" at bounding box center [1134, 595] width 103 height 21
click at [617, 404] on icon at bounding box center [1254, 675] width 14 height 14
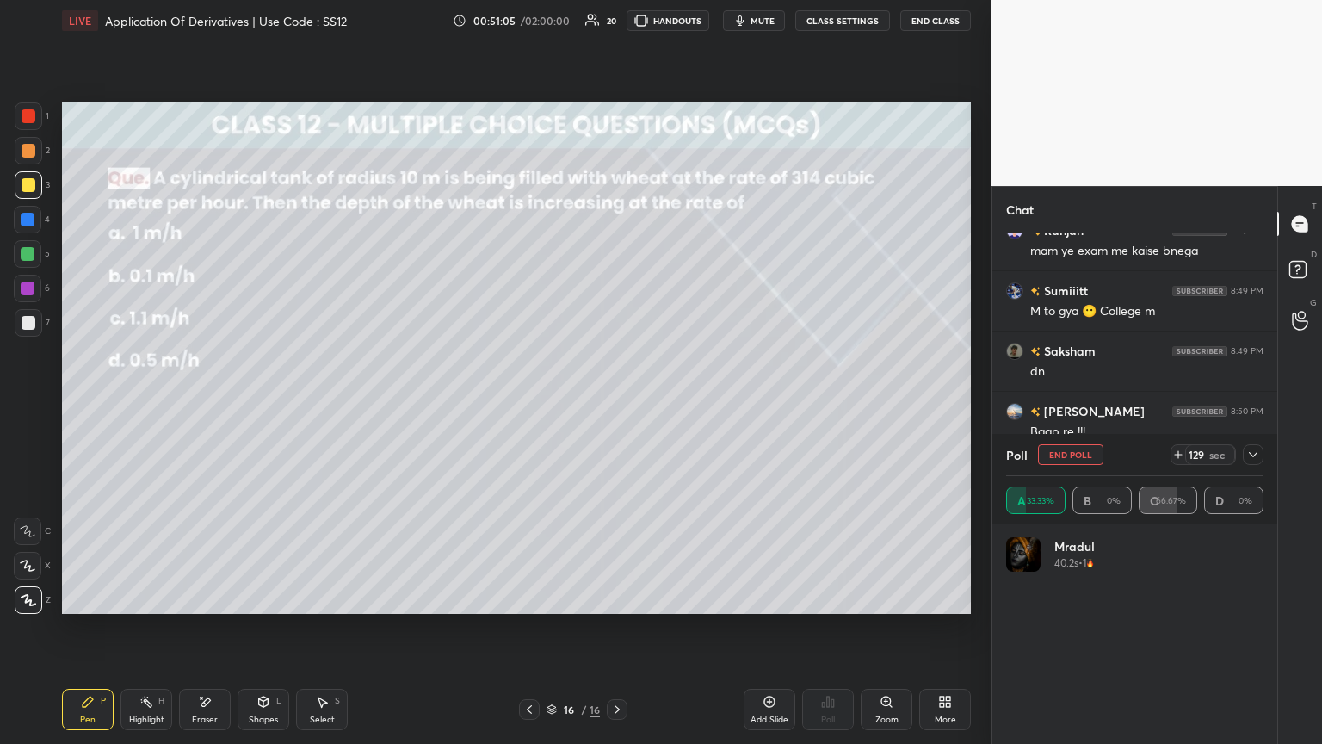
scroll to position [201, 252]
click at [617, 404] on icon at bounding box center [1254, 455] width 14 height 14
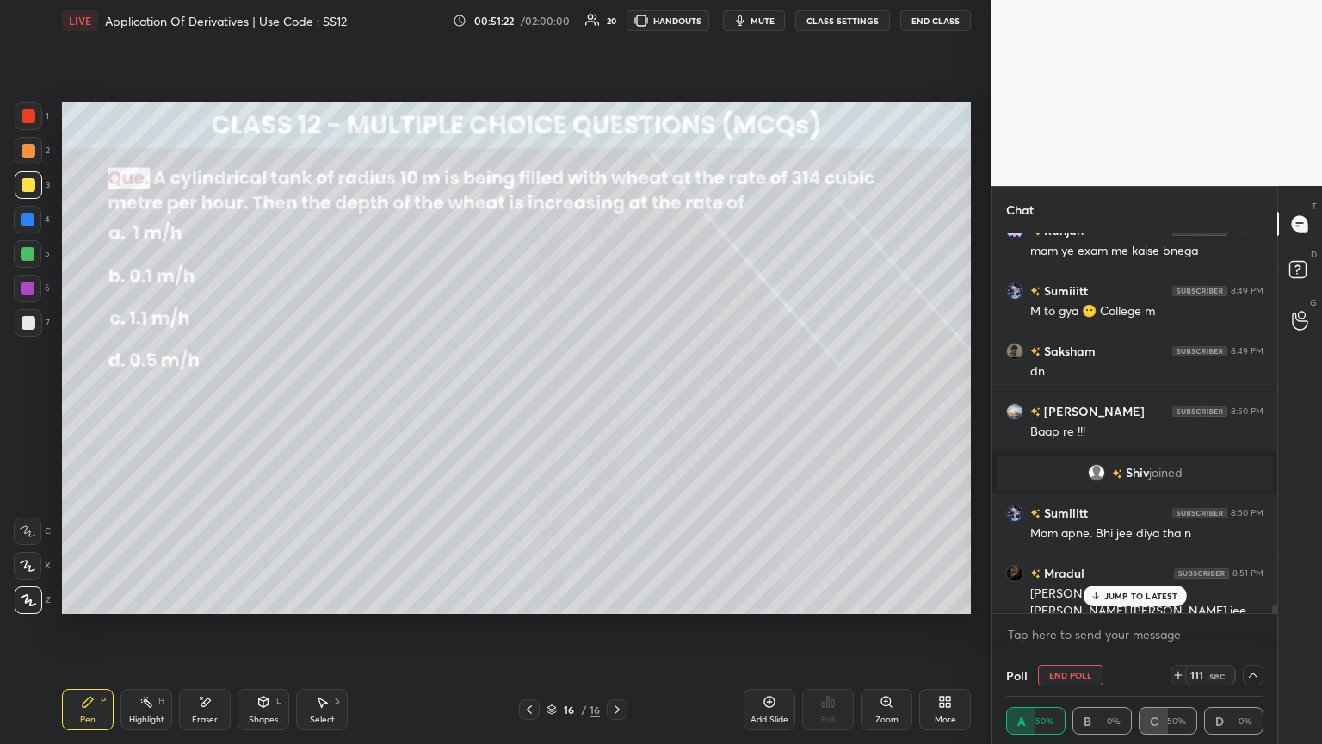
scroll to position [18302, 0]
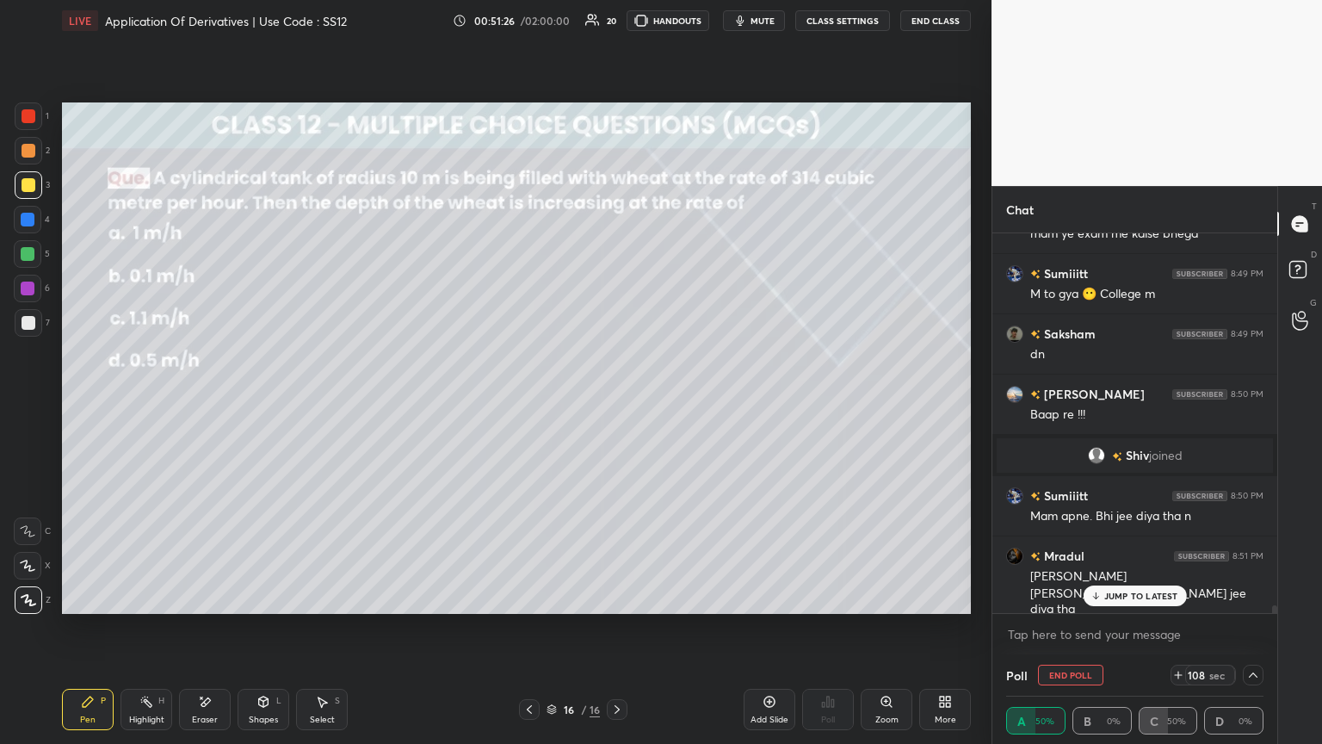
click at [617, 404] on p "JUMP TO LATEST" at bounding box center [1141, 596] width 74 height 10
click at [617, 404] on icon at bounding box center [1254, 675] width 14 height 14
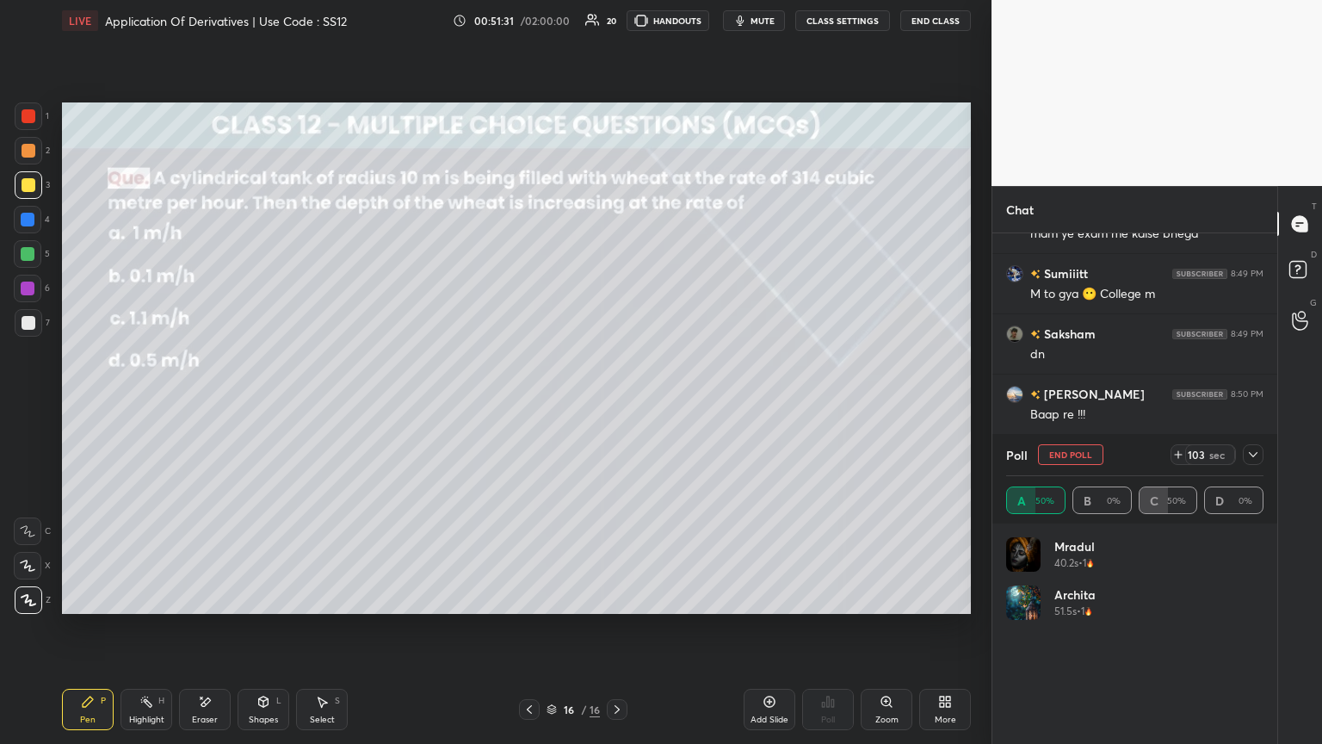
scroll to position [201, 252]
click at [617, 404] on icon at bounding box center [1254, 455] width 14 height 14
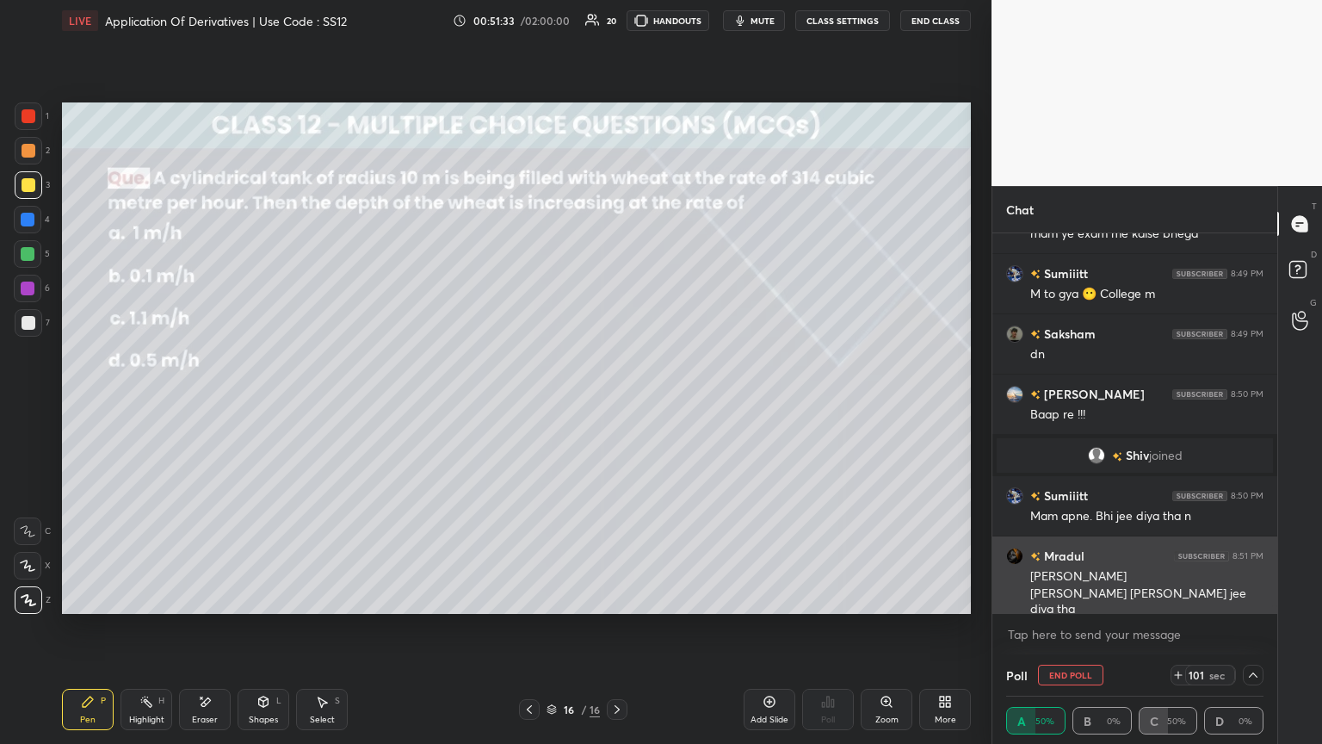
scroll to position [0, 5]
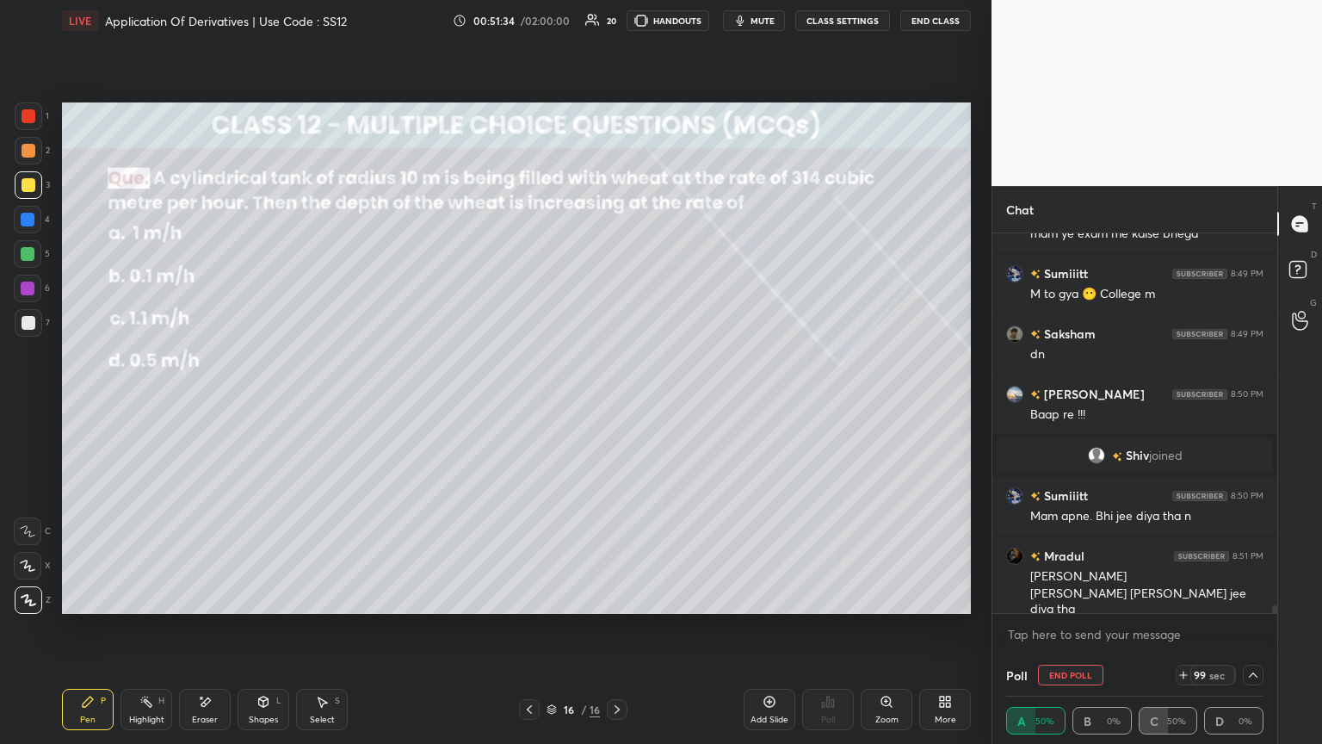
click at [617, 404] on icon at bounding box center [1254, 675] width 14 height 14
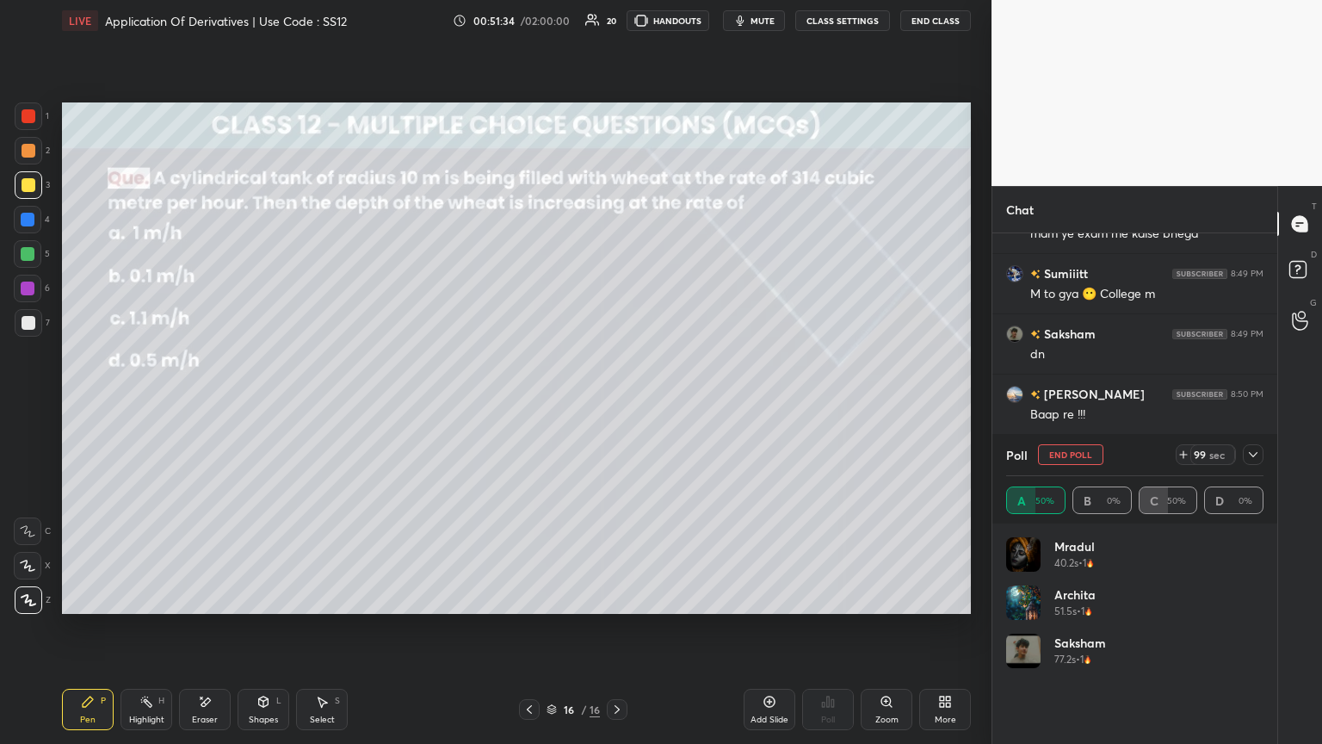
scroll to position [201, 252]
click at [617, 404] on icon at bounding box center [1254, 455] width 14 height 14
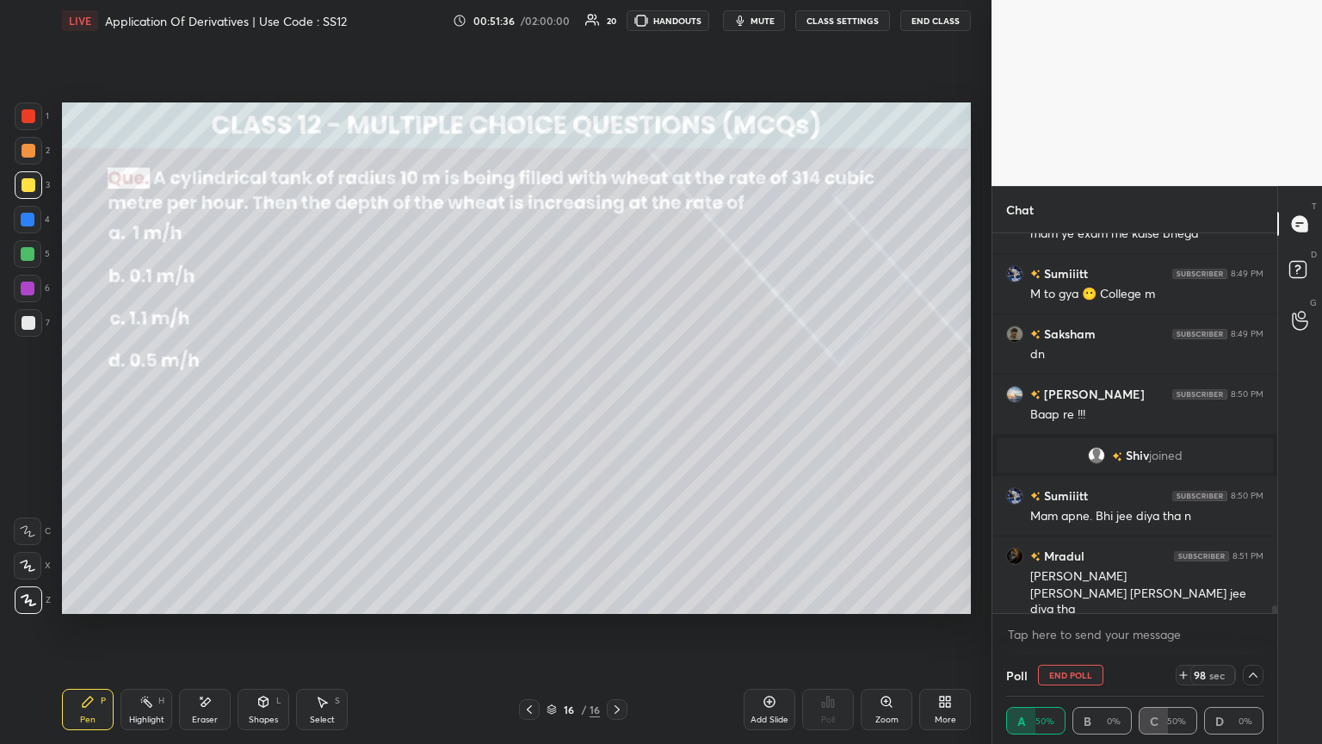
scroll to position [0, 0]
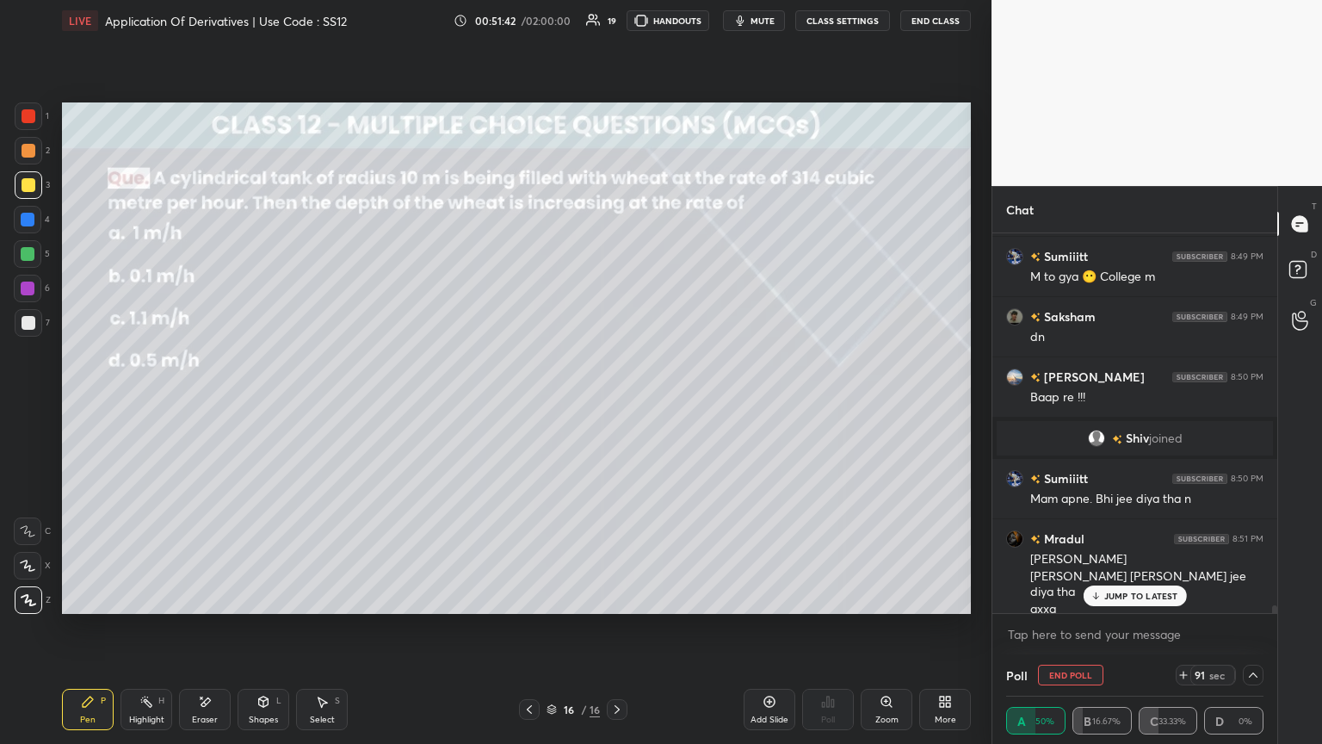
click at [617, 404] on p "JUMP TO LATEST" at bounding box center [1141, 596] width 74 height 10
click at [617, 404] on icon at bounding box center [1254, 675] width 14 height 14
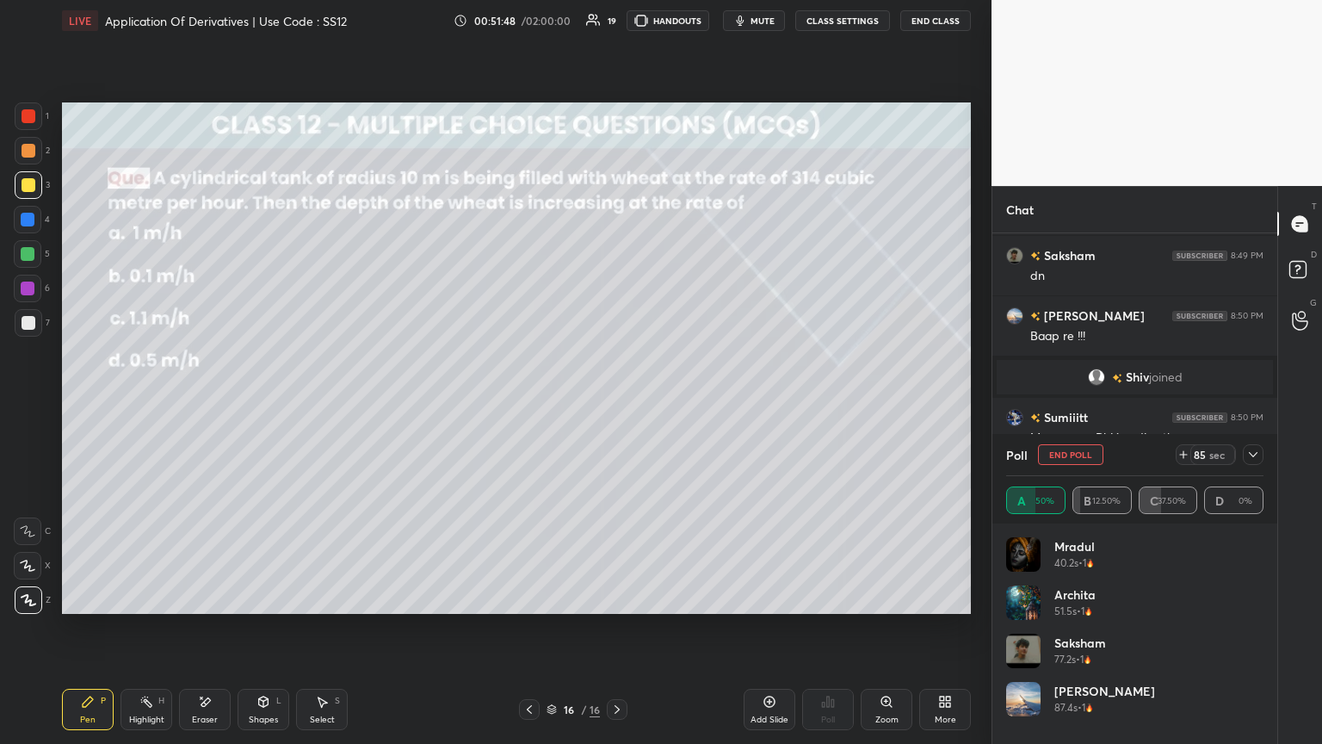
click at [617, 404] on icon at bounding box center [1254, 455] width 14 height 14
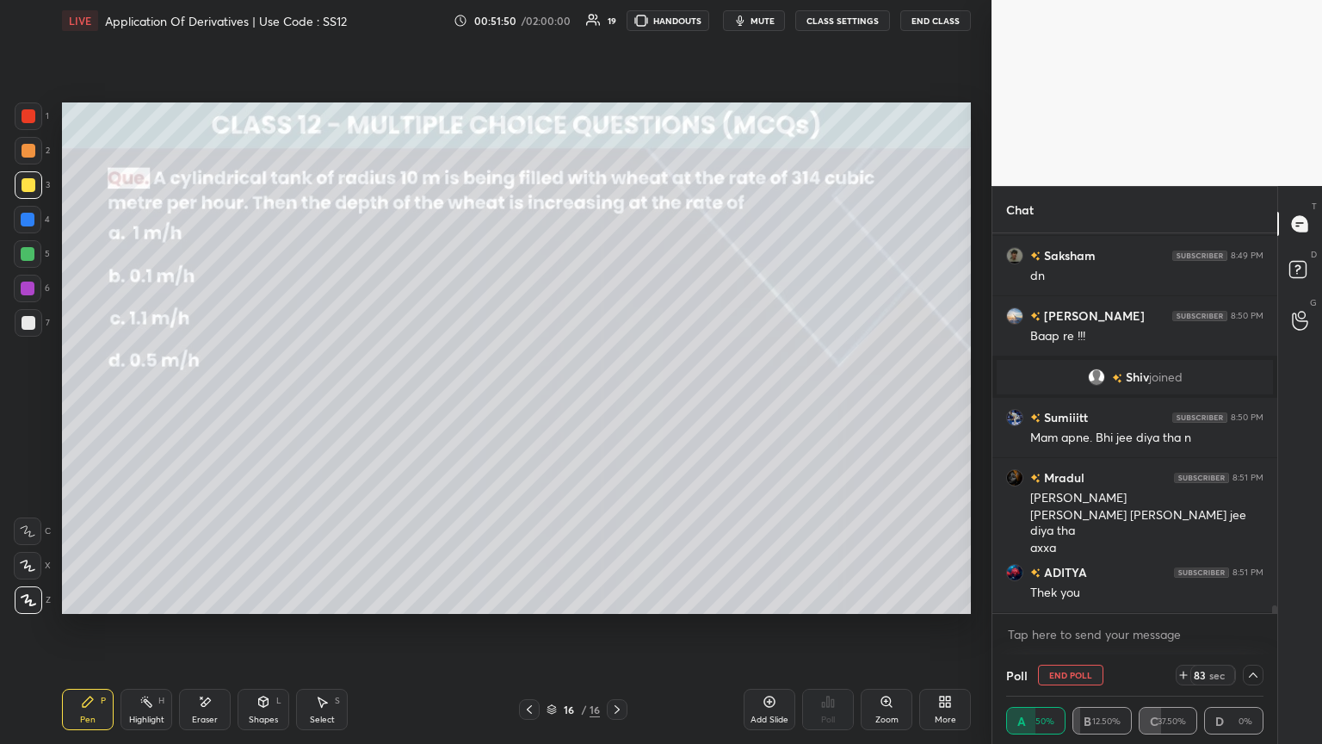
click at [617, 404] on icon at bounding box center [1254, 675] width 14 height 14
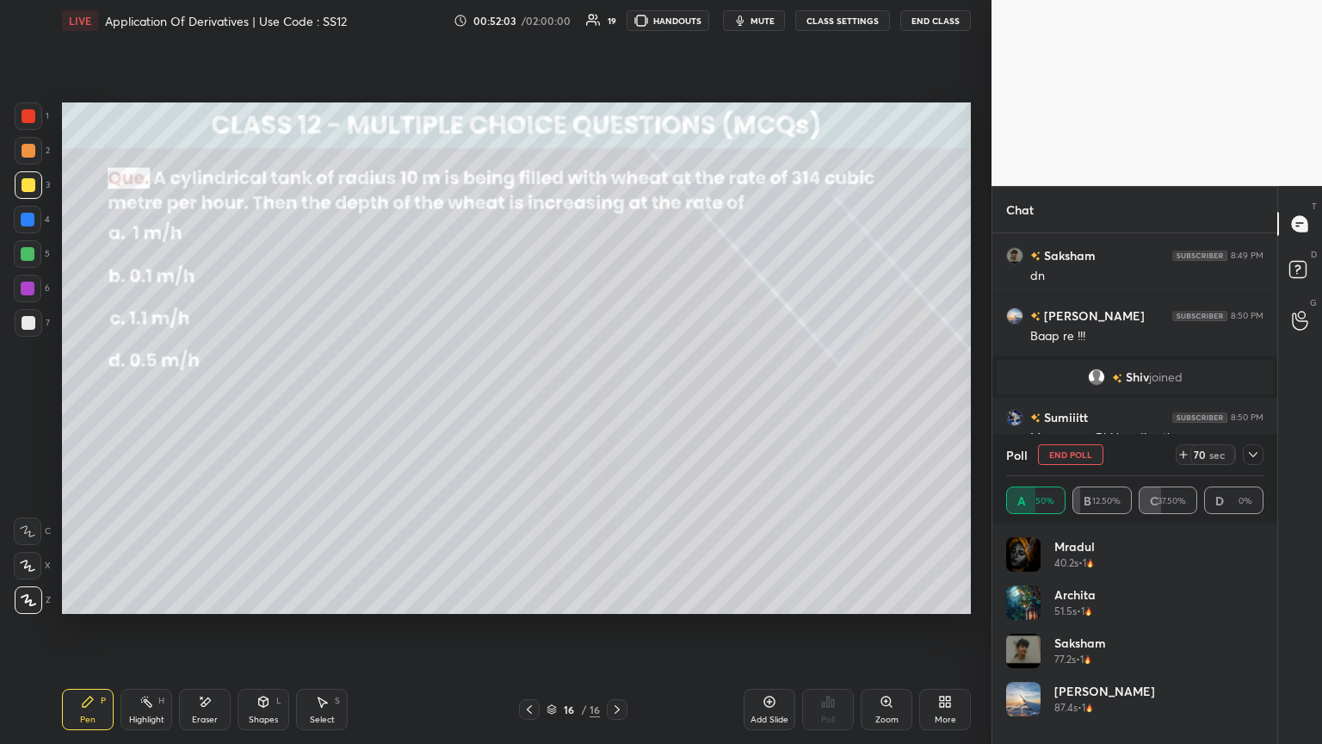
click at [617, 404] on icon at bounding box center [1254, 455] width 14 height 14
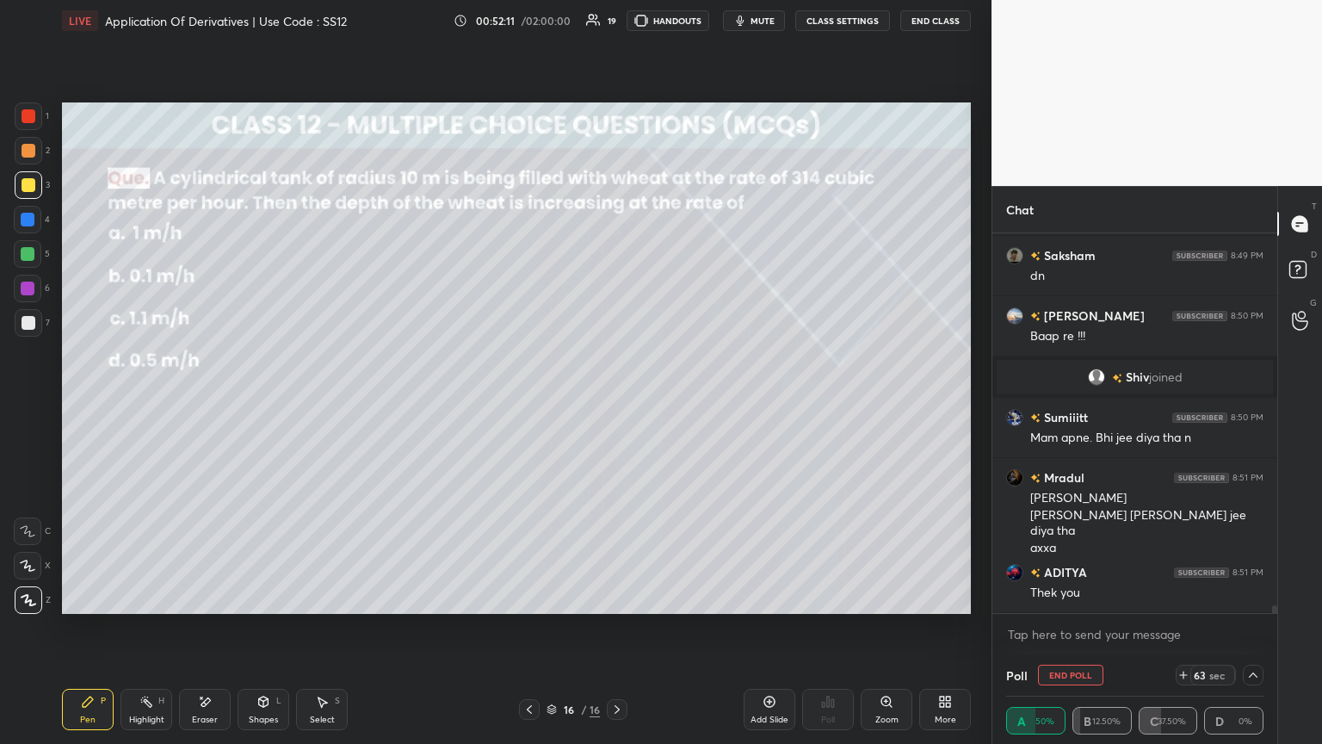
click at [617, 404] on icon at bounding box center [1254, 675] width 14 height 14
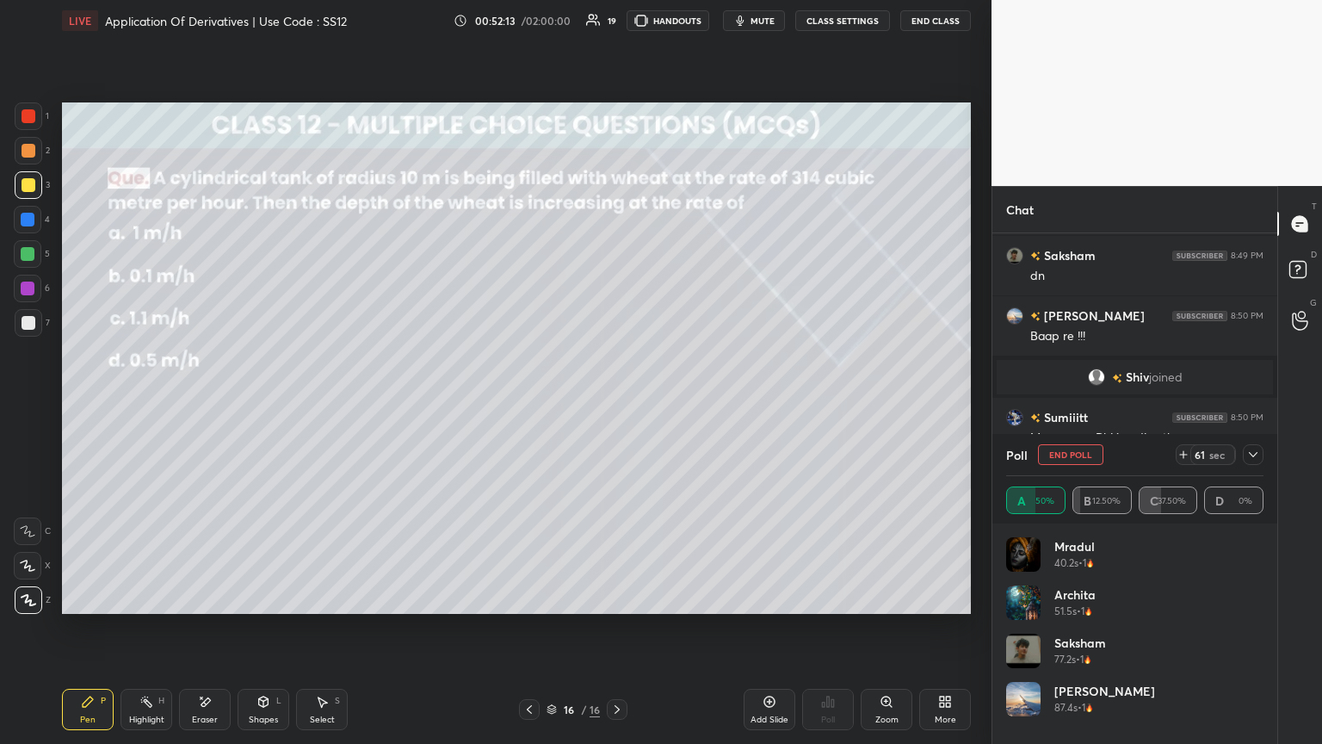
click at [617, 404] on icon at bounding box center [1254, 455] width 14 height 14
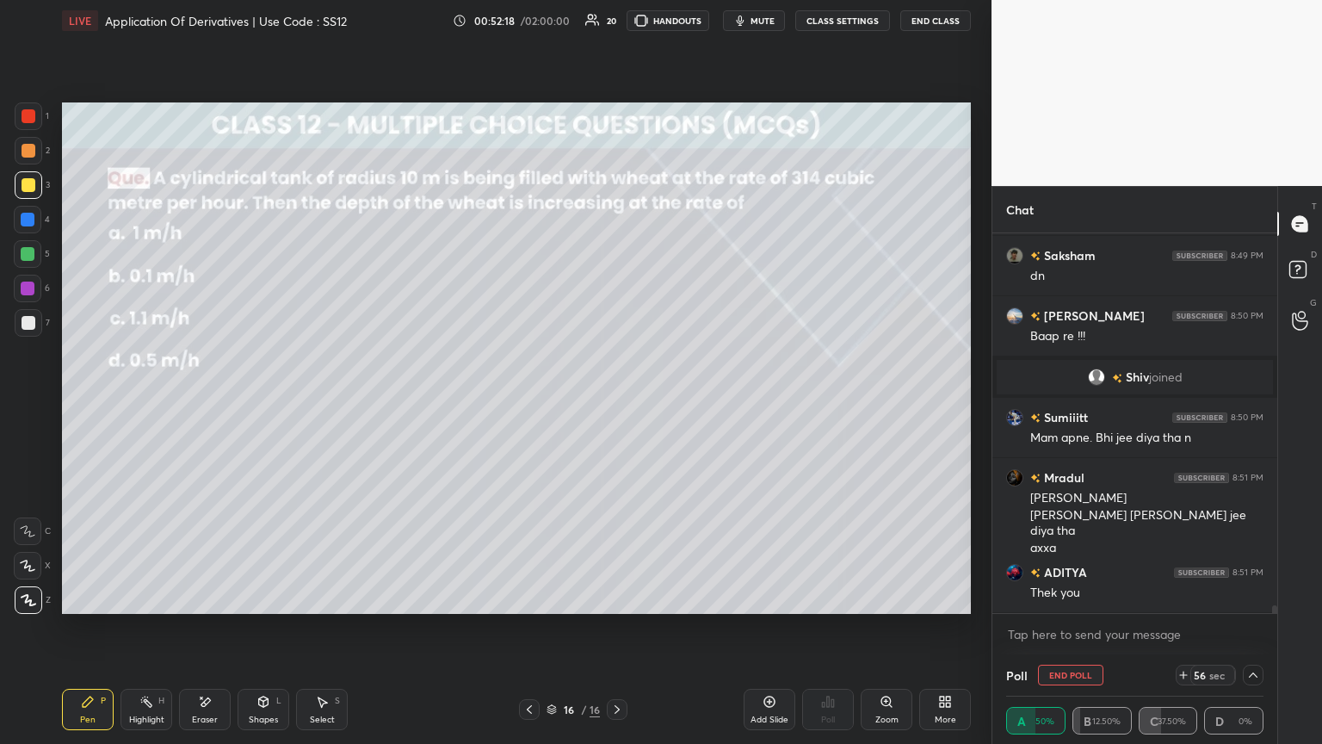
click at [617, 404] on icon at bounding box center [1253, 674] width 9 height 5
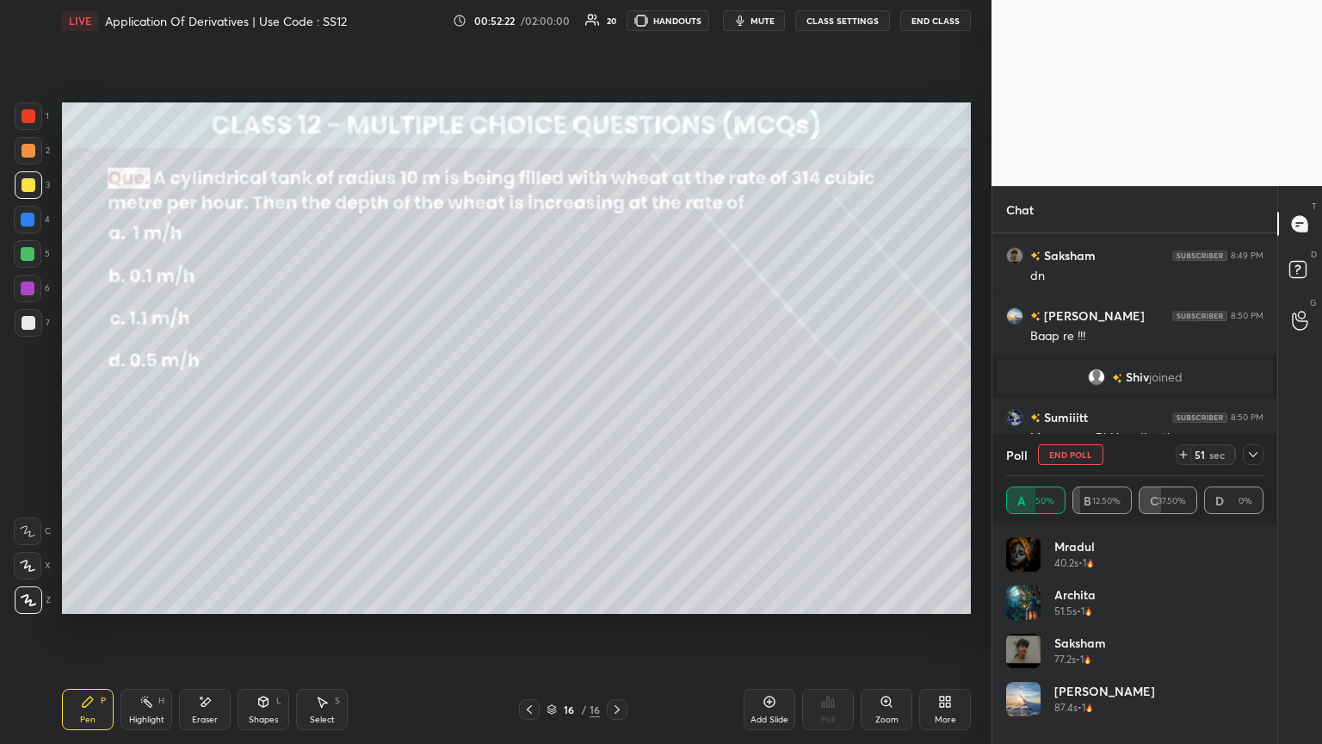
click at [617, 404] on icon at bounding box center [1254, 455] width 14 height 14
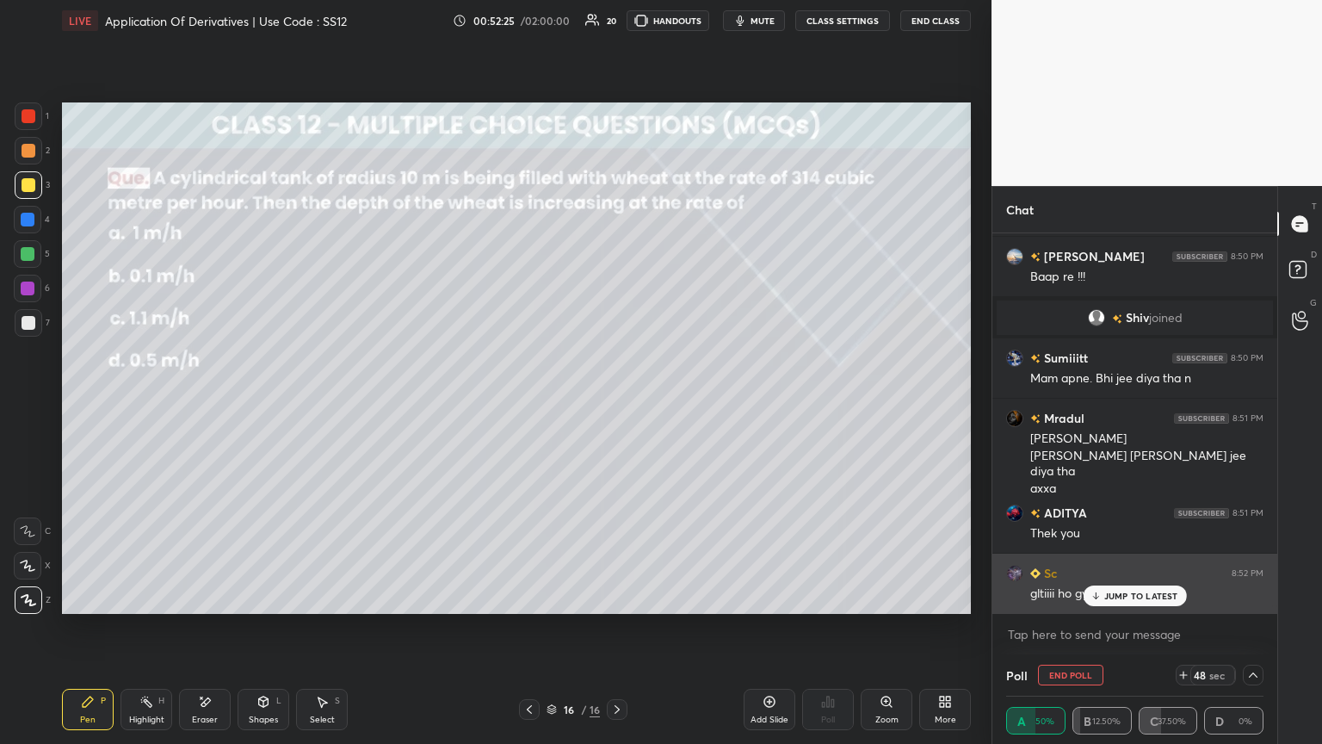
click at [617, 404] on p "JUMP TO LATEST" at bounding box center [1141, 596] width 74 height 10
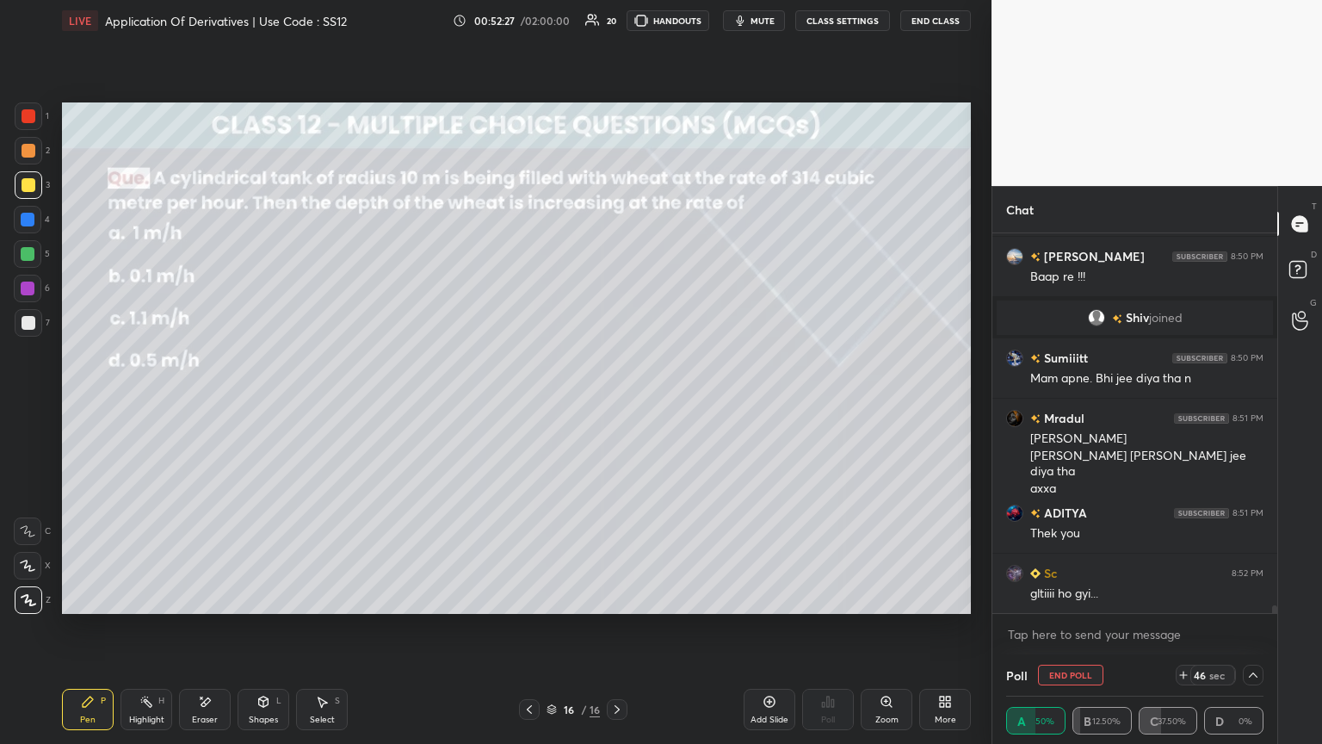
click at [617, 404] on icon at bounding box center [1254, 675] width 14 height 14
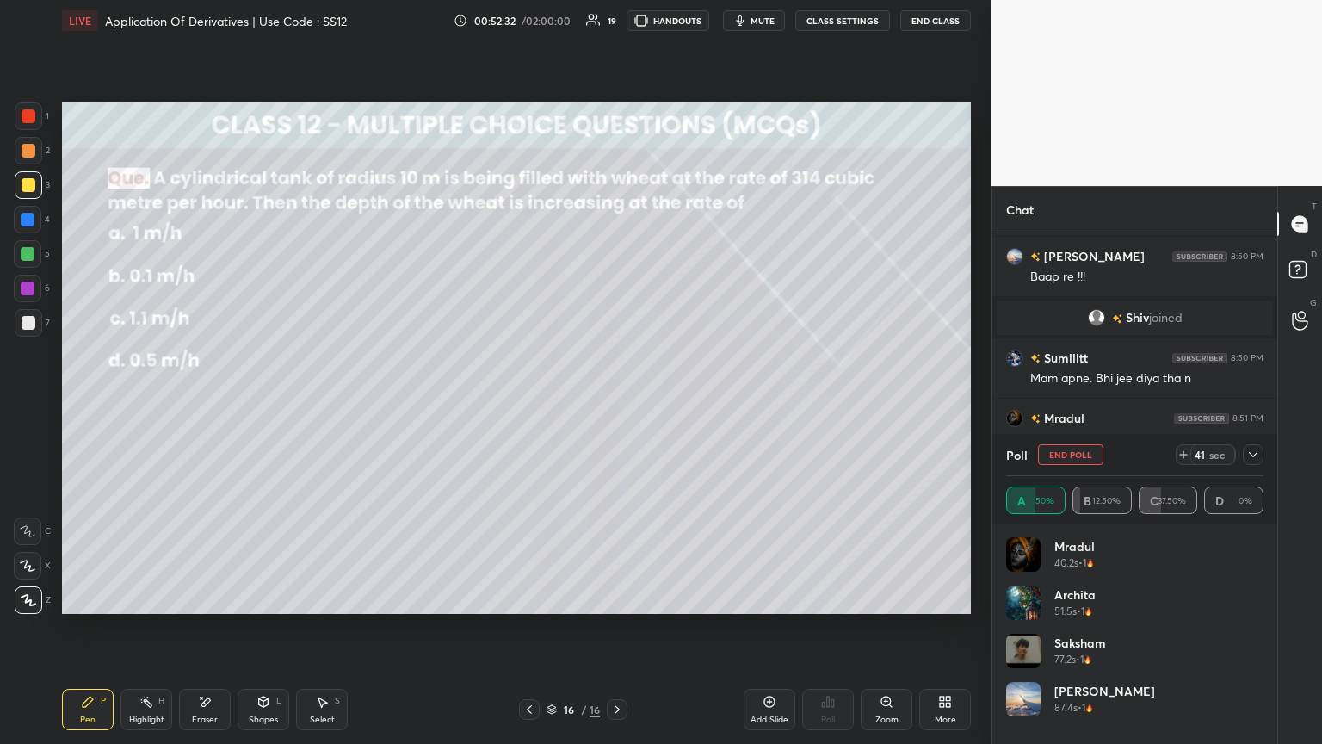
click at [617, 404] on icon at bounding box center [1253, 454] width 9 height 5
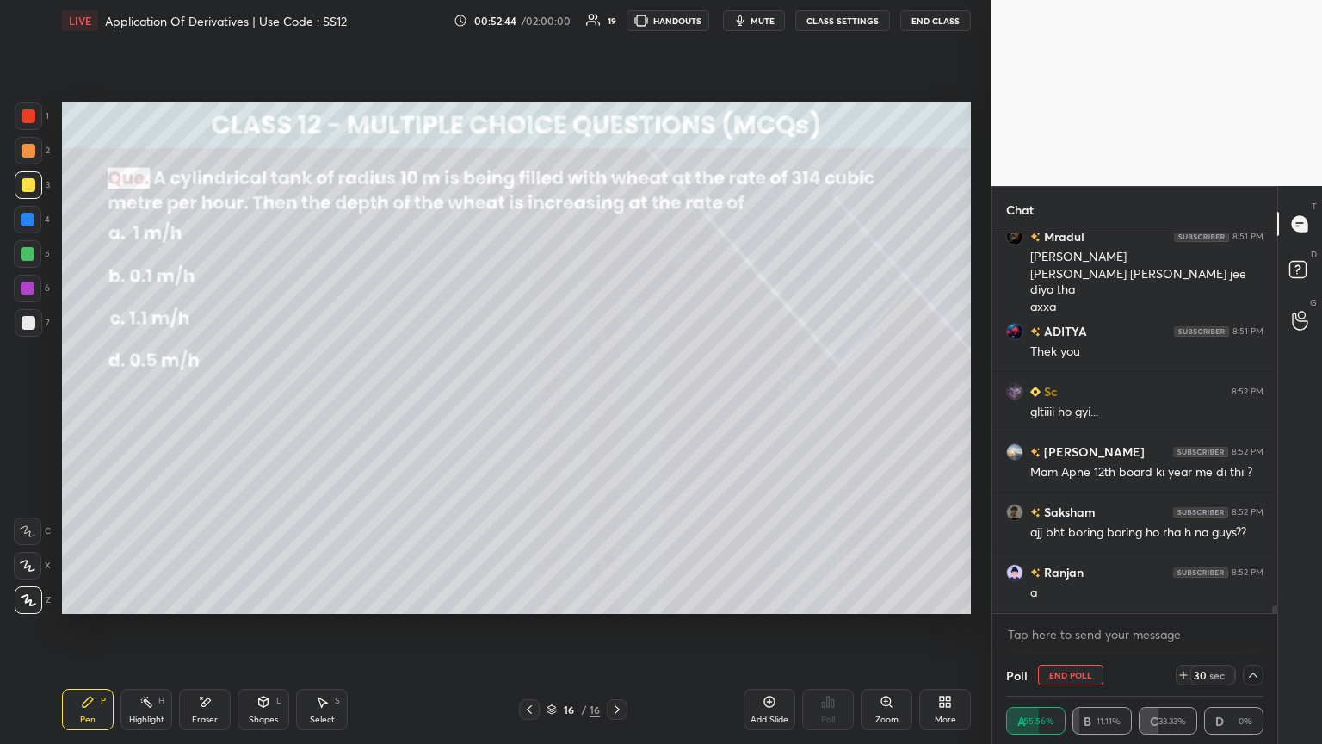
click at [617, 404] on icon at bounding box center [1254, 675] width 14 height 14
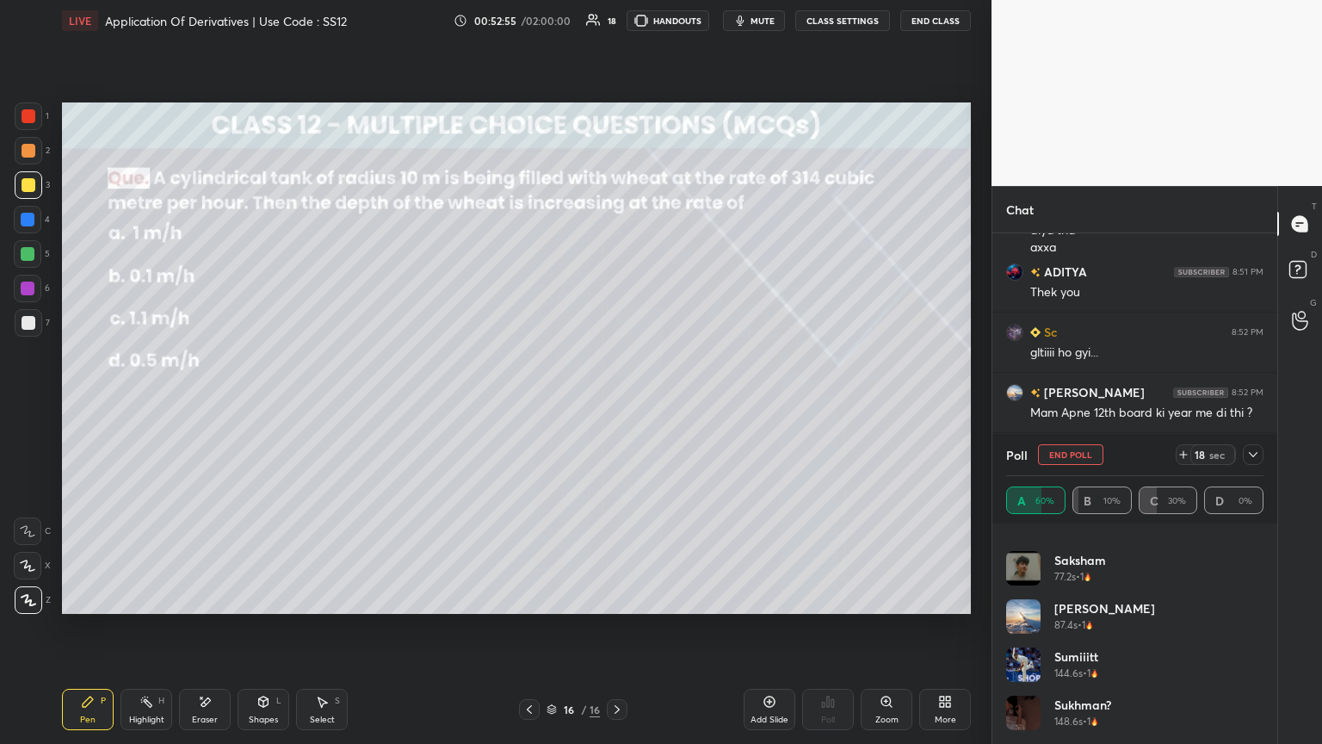
click at [617, 404] on icon at bounding box center [1254, 455] width 14 height 14
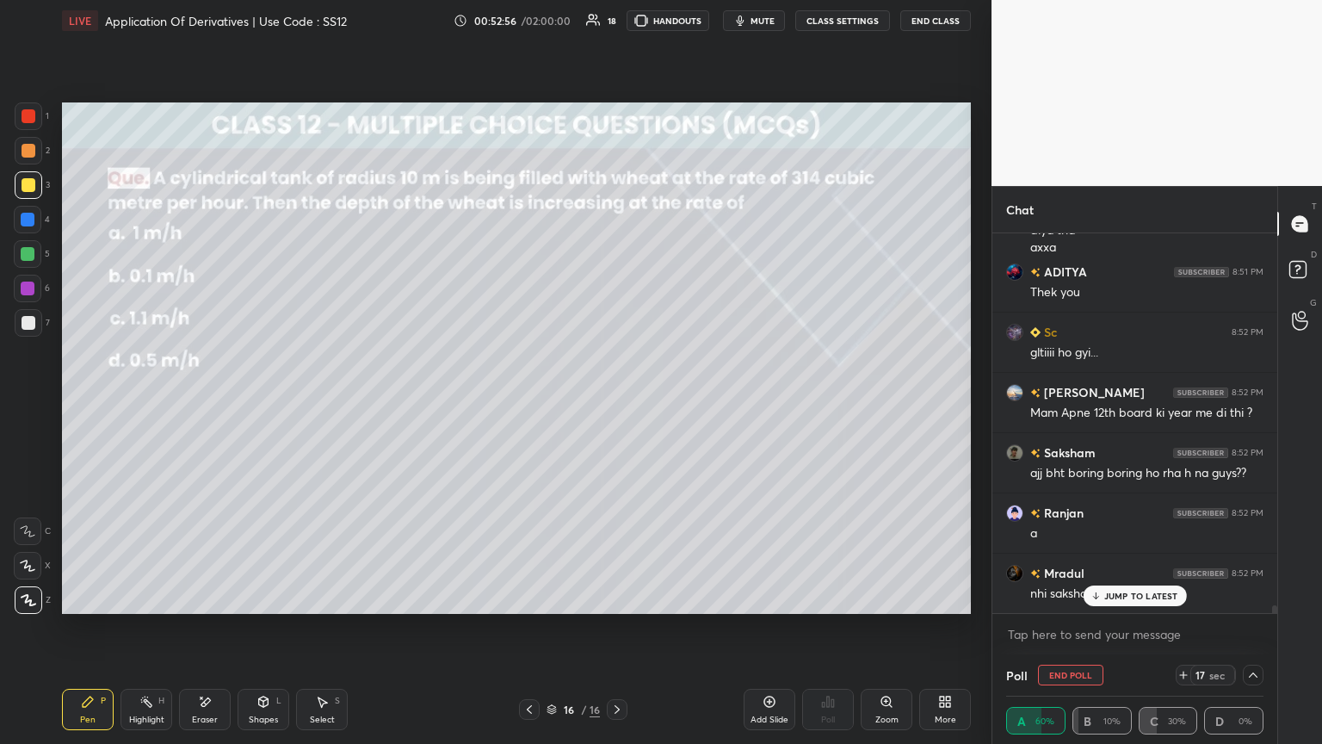
click at [617, 404] on p "JUMP TO LATEST" at bounding box center [1141, 596] width 74 height 10
click at [617, 404] on icon at bounding box center [1254, 675] width 14 height 14
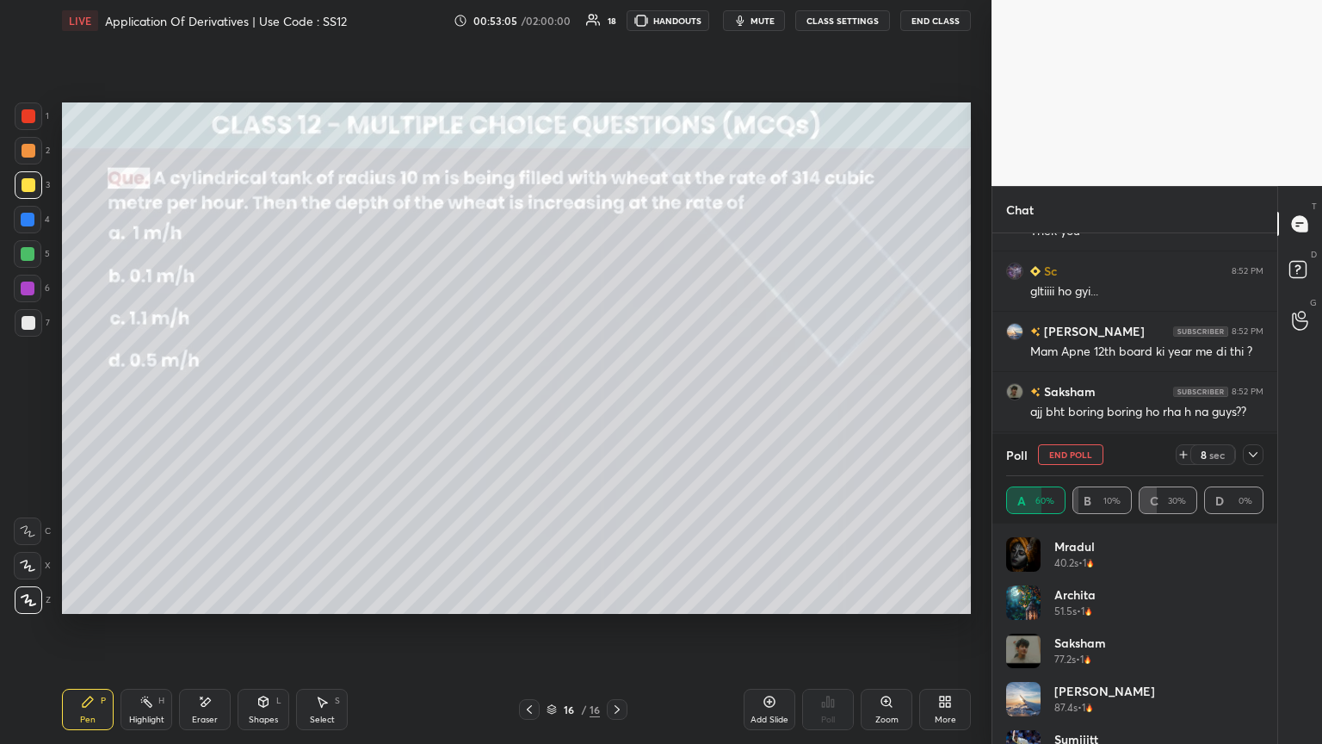
click at [617, 404] on icon at bounding box center [1254, 455] width 14 height 14
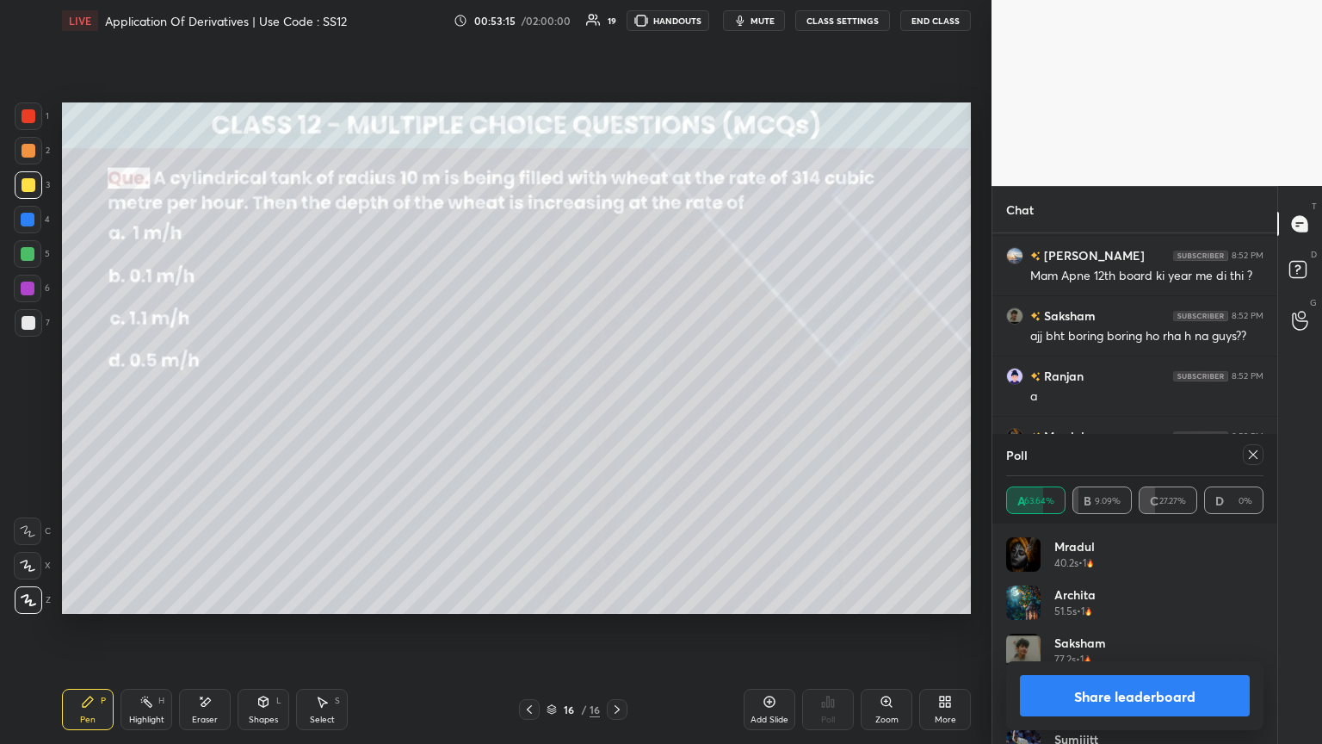
click at [617, 404] on button "Share leaderboard" at bounding box center [1135, 695] width 230 height 41
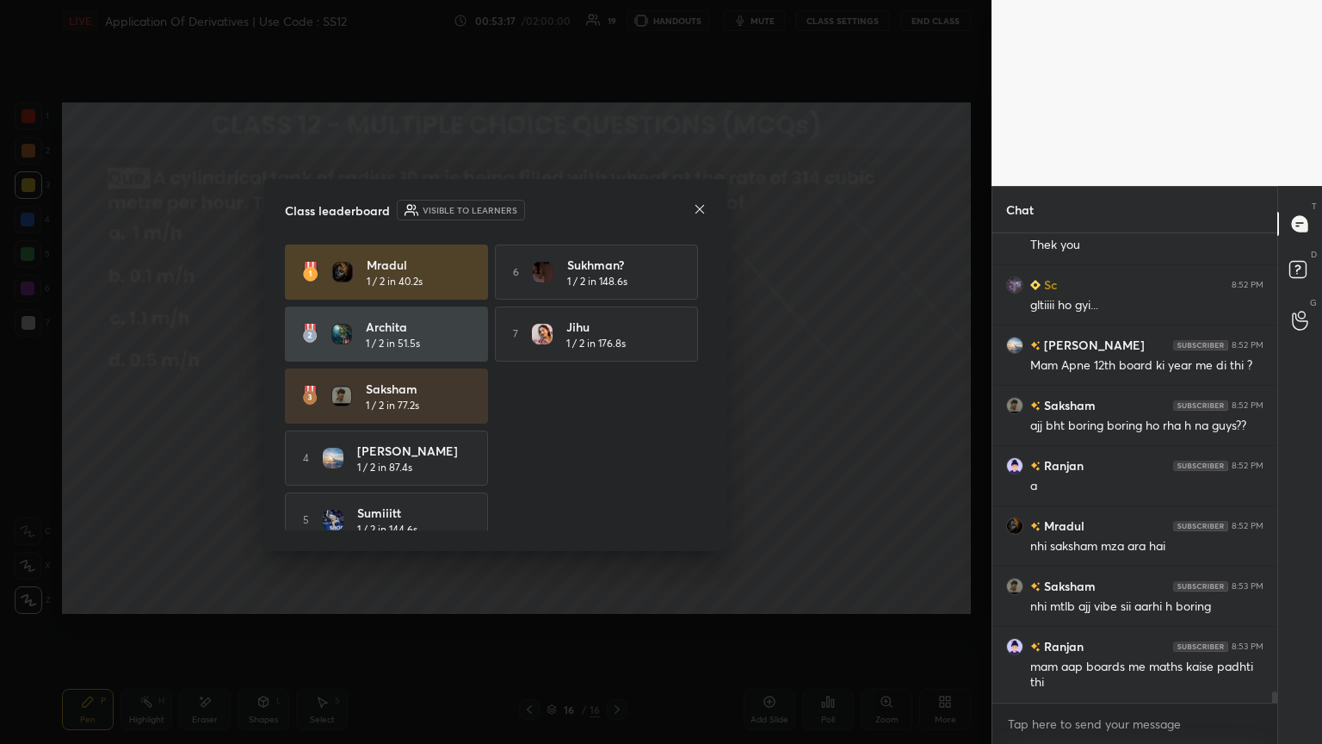
click at [617, 204] on icon at bounding box center [700, 208] width 9 height 9
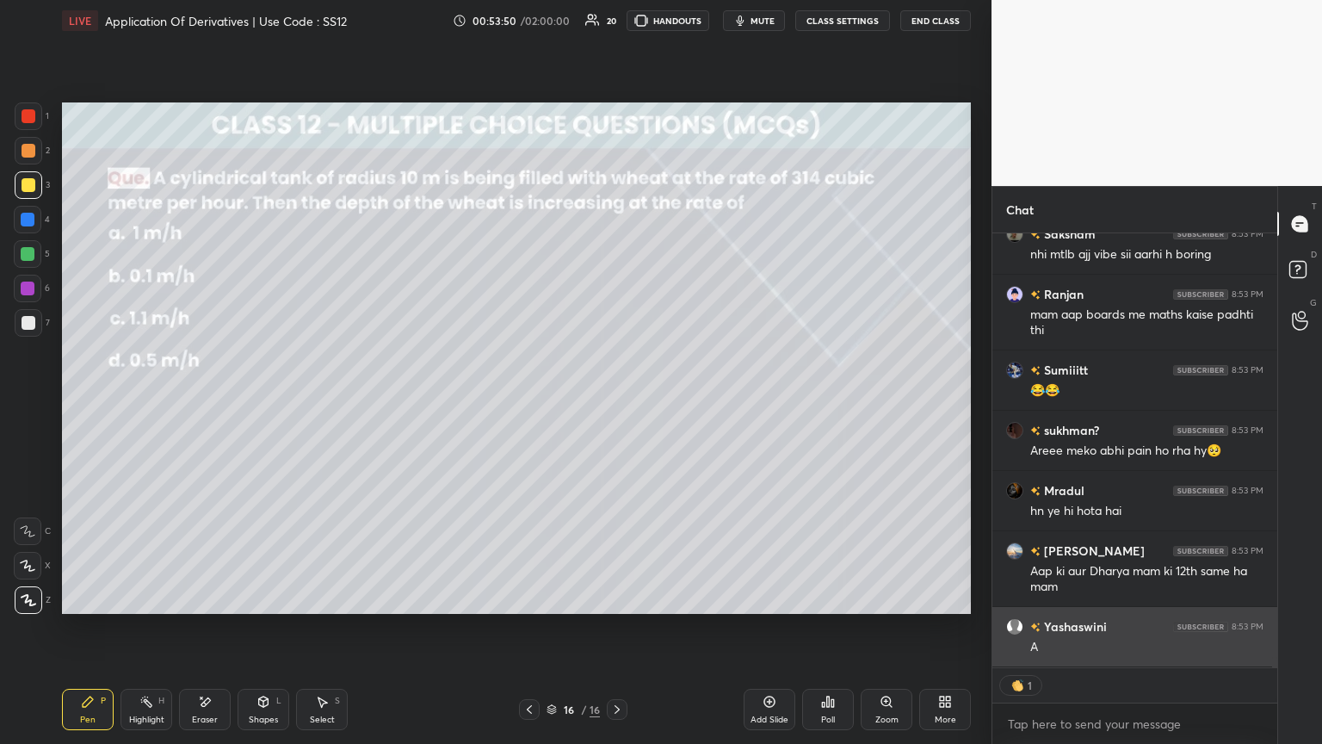
click at [617, 404] on div "A" at bounding box center [1146, 647] width 233 height 17
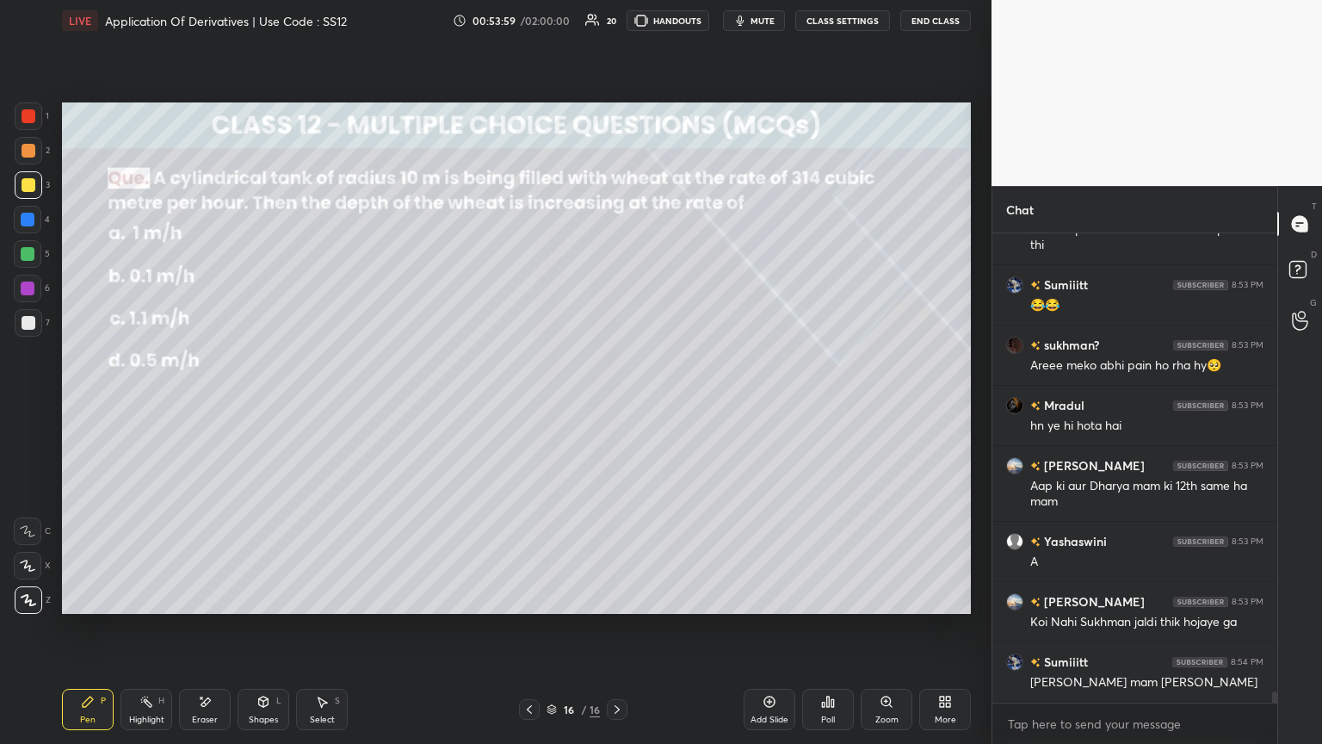
click at [77, 404] on div "Pen P" at bounding box center [88, 709] width 52 height 41
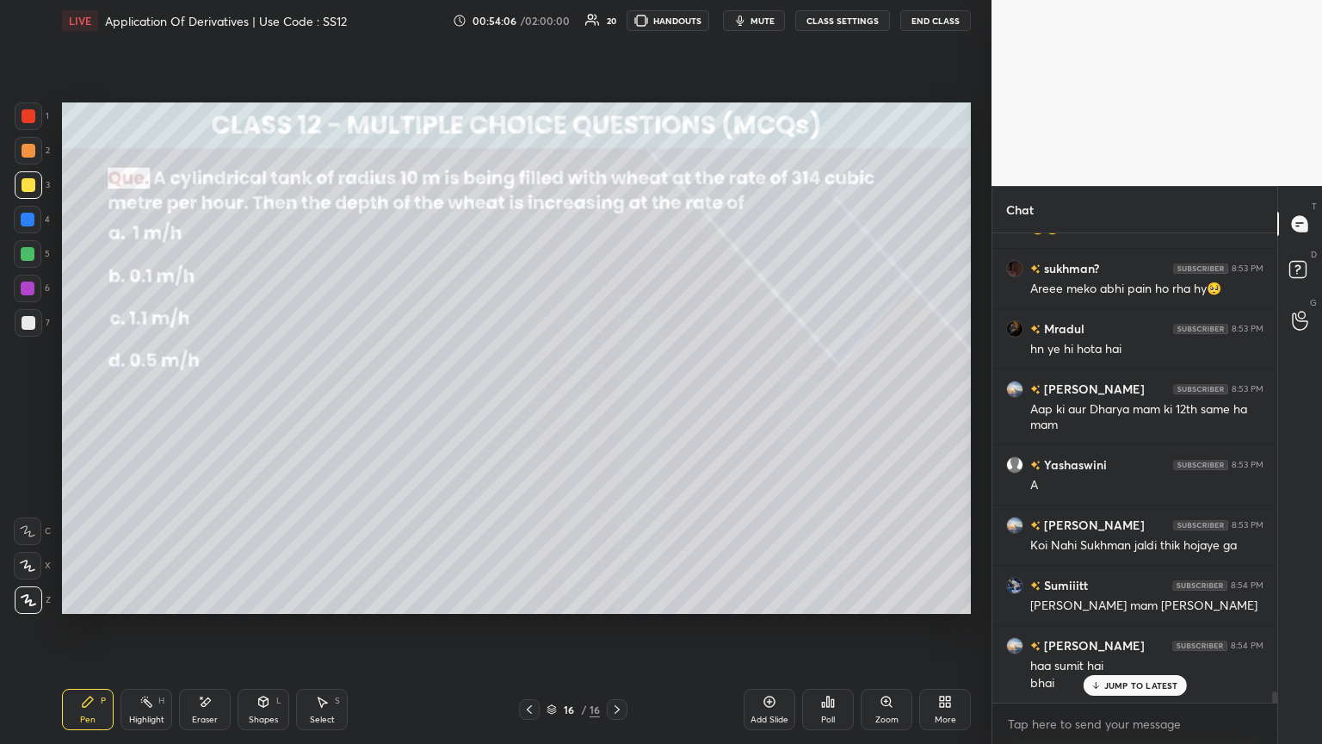
click at [617, 404] on icon at bounding box center [1095, 685] width 11 height 10
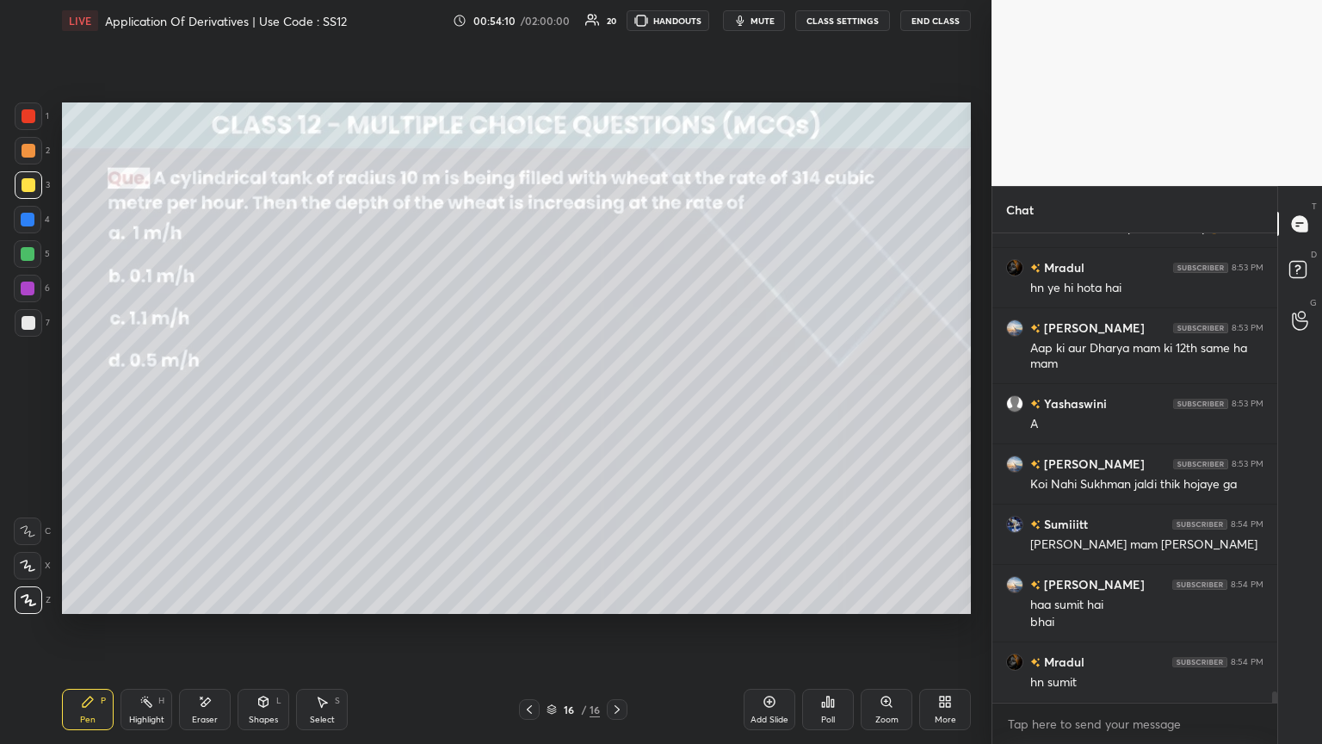
drag, startPoint x: 62, startPoint y: 702, endPoint x: 74, endPoint y: 659, distance: 43.9
click at [62, 404] on div "Pen P" at bounding box center [88, 709] width 52 height 41
click at [10, 176] on div "1 2 3 4 5 6 7 C X Z E E Erase all H H" at bounding box center [27, 357] width 55 height 511
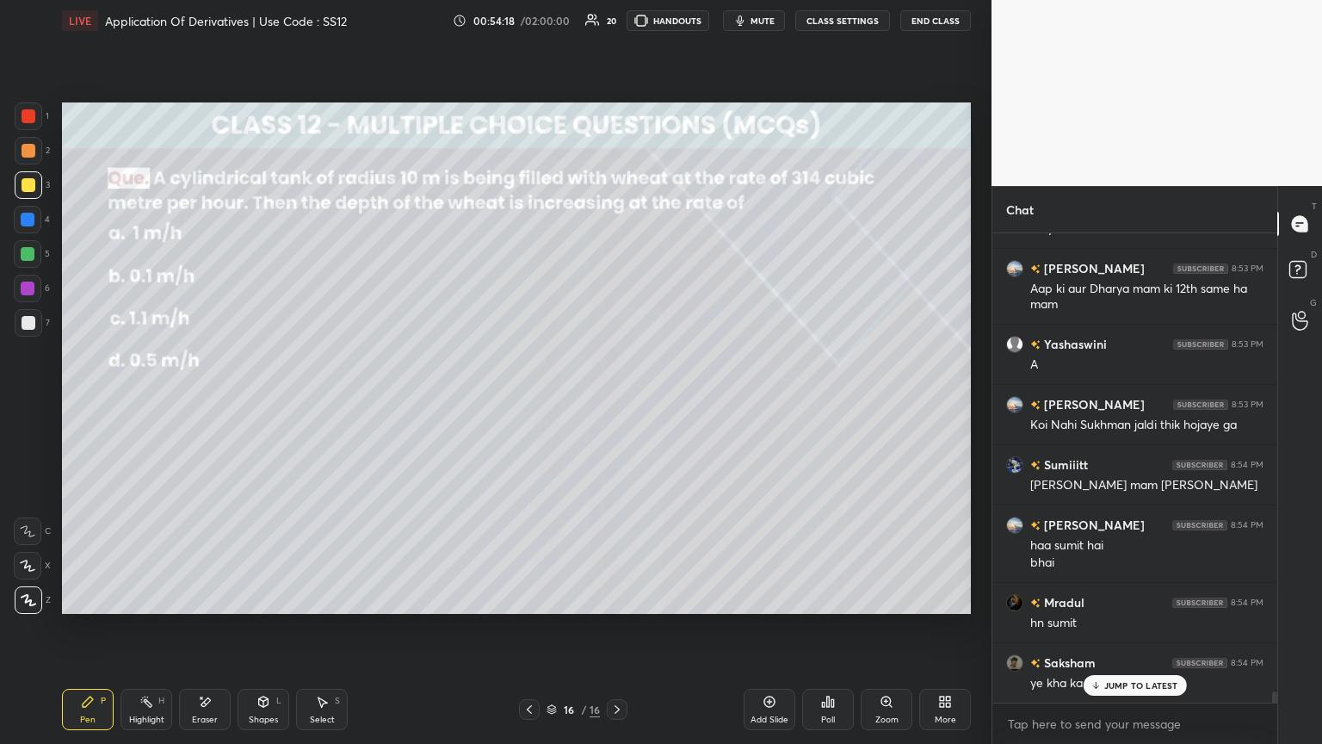
click at [617, 404] on icon at bounding box center [1095, 685] width 11 height 10
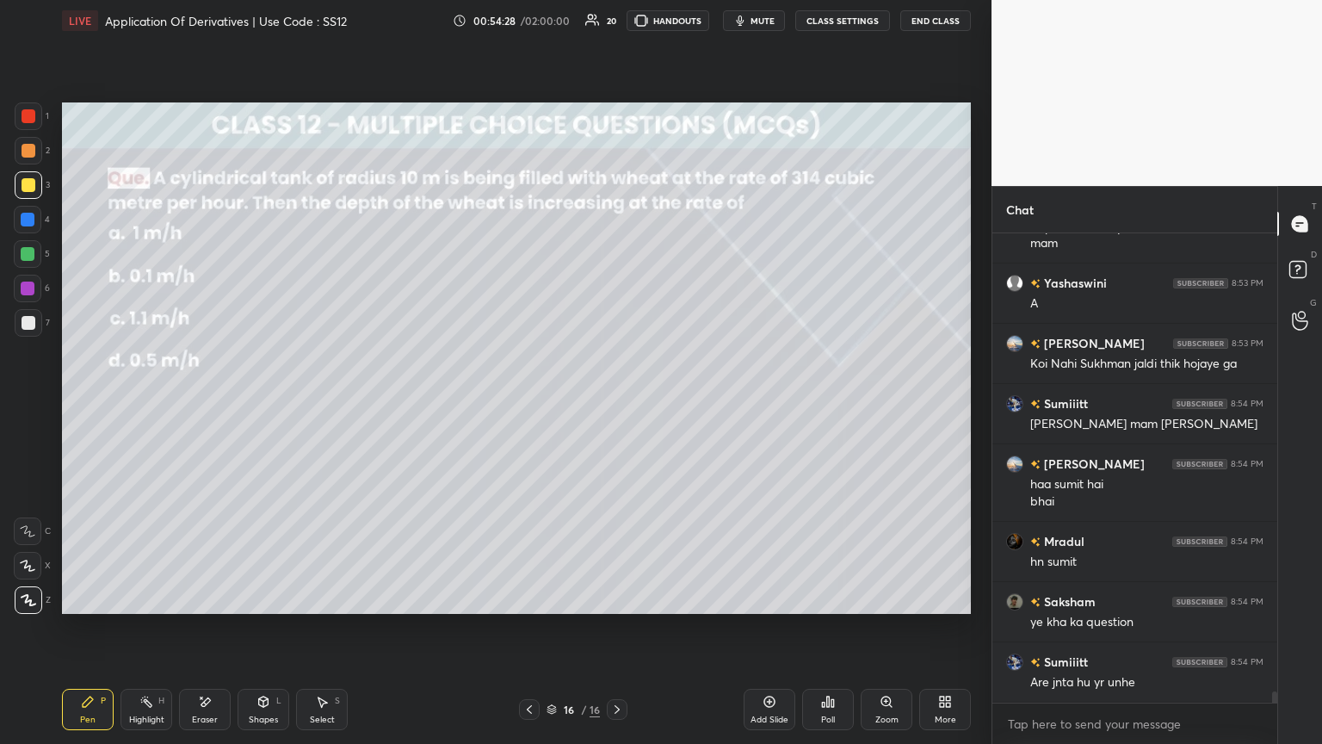
scroll to position [19483, 0]
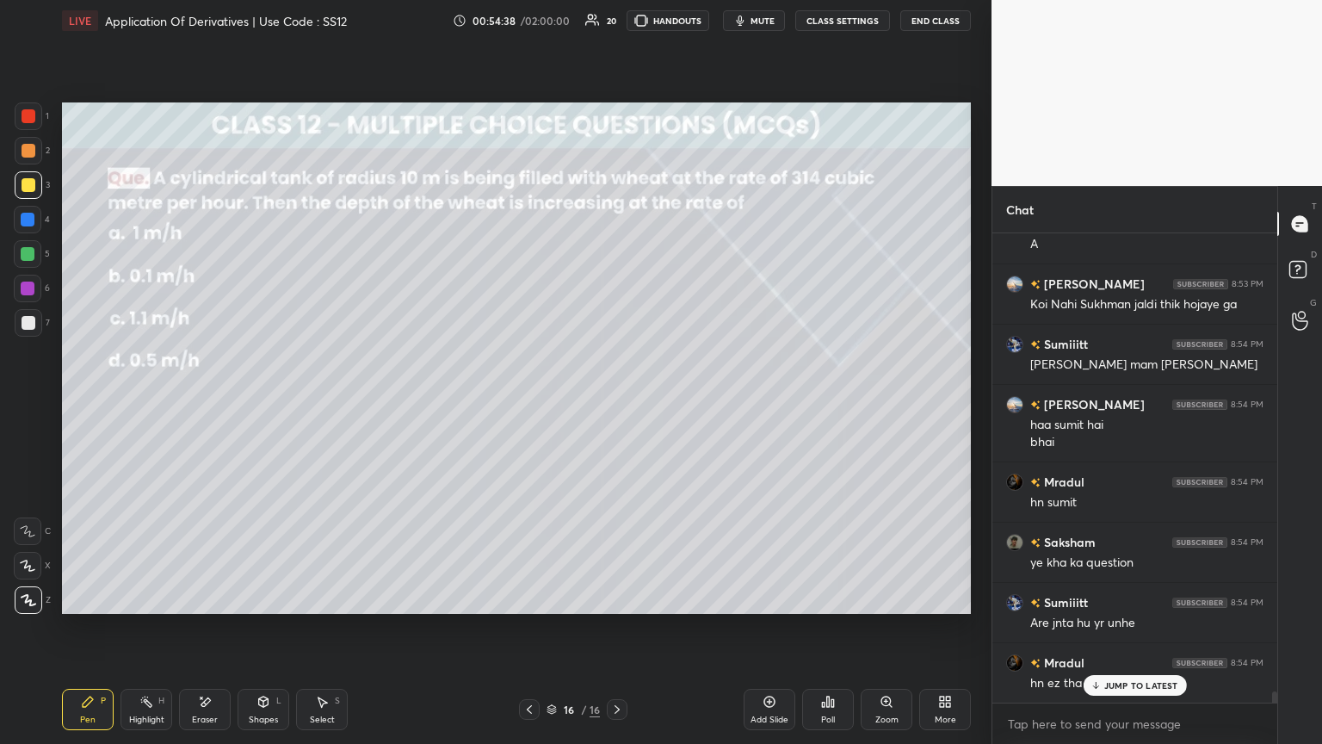
click at [617, 404] on p "JUMP TO LATEST" at bounding box center [1141, 685] width 74 height 10
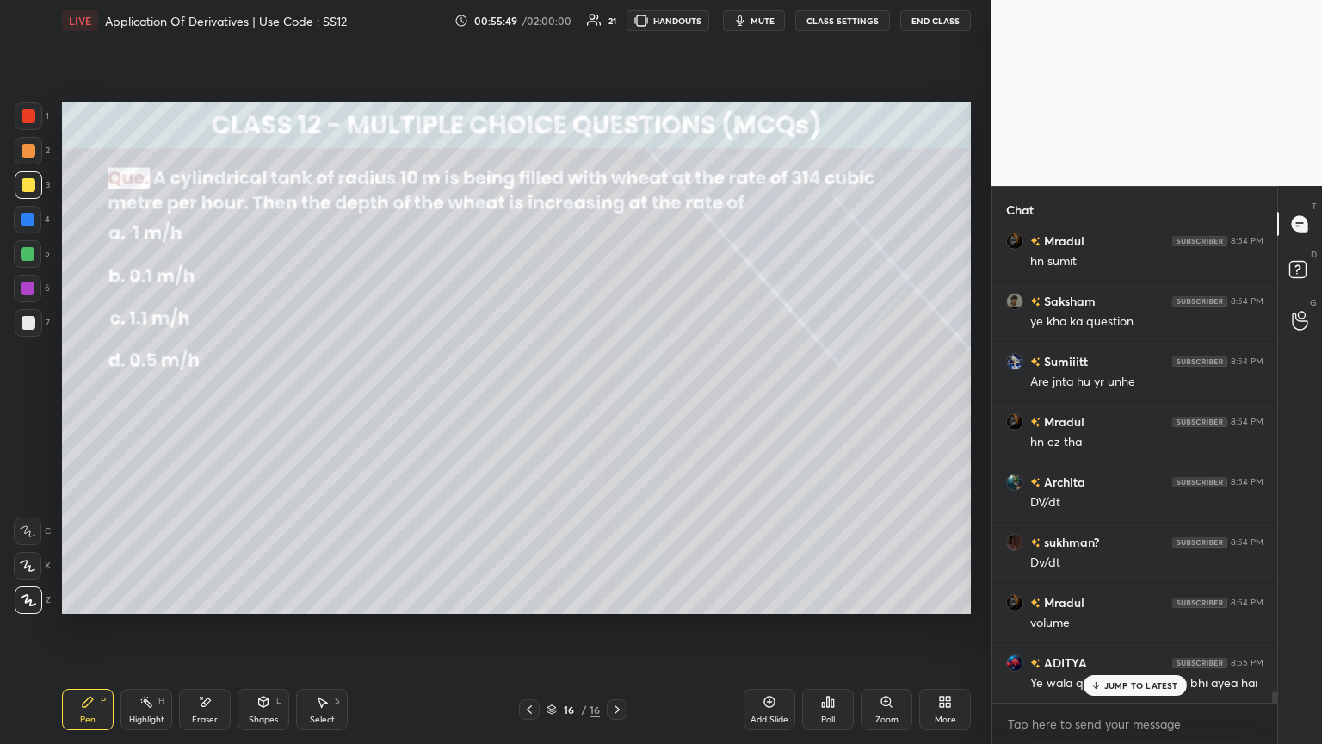
scroll to position [19785, 0]
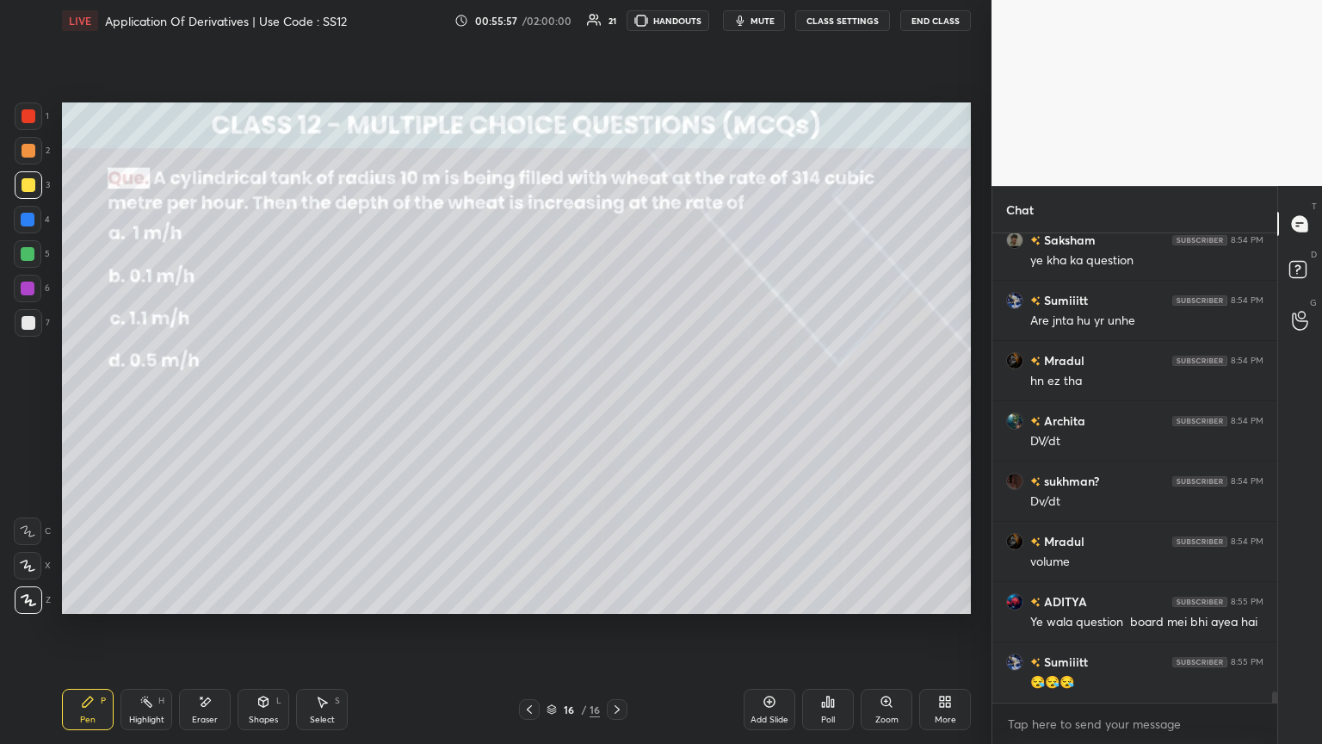
click at [617, 404] on div "Add Slide" at bounding box center [770, 719] width 38 height 9
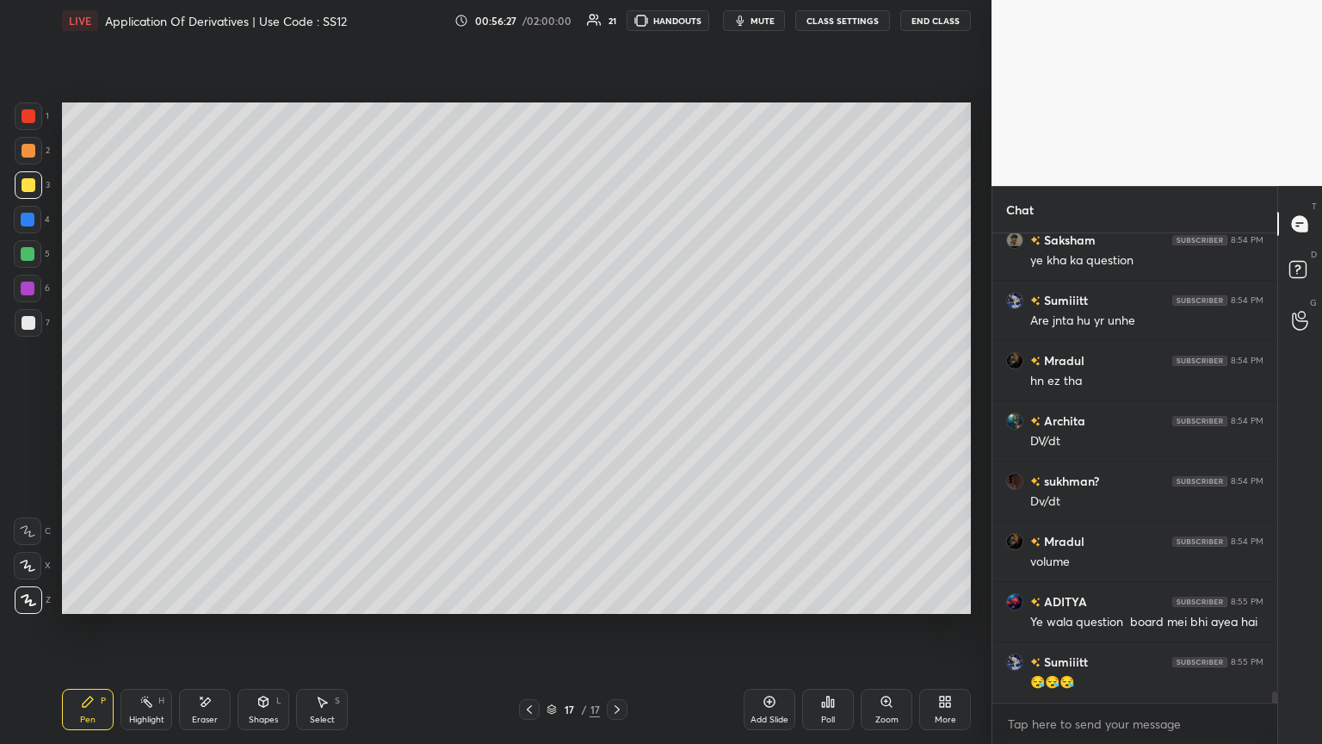
scroll to position [19845, 0]
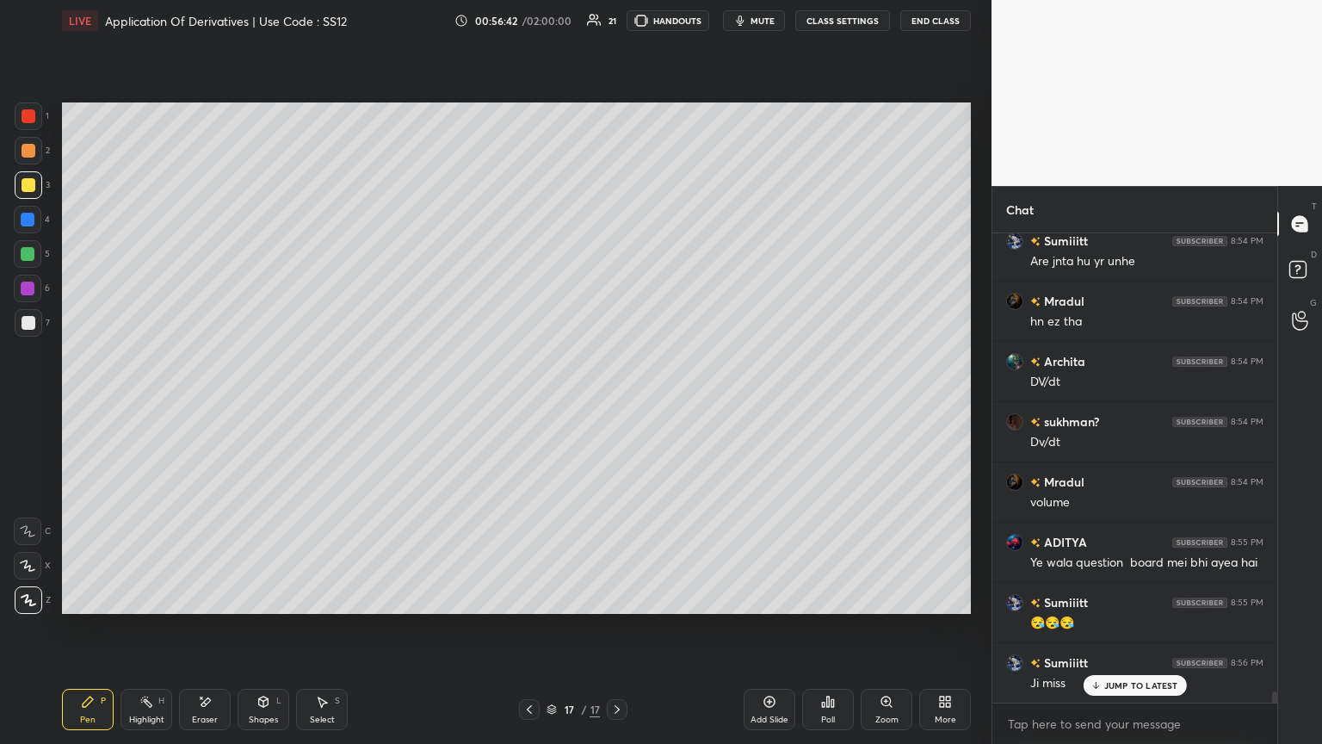
click at [535, 404] on icon at bounding box center [530, 709] width 14 height 14
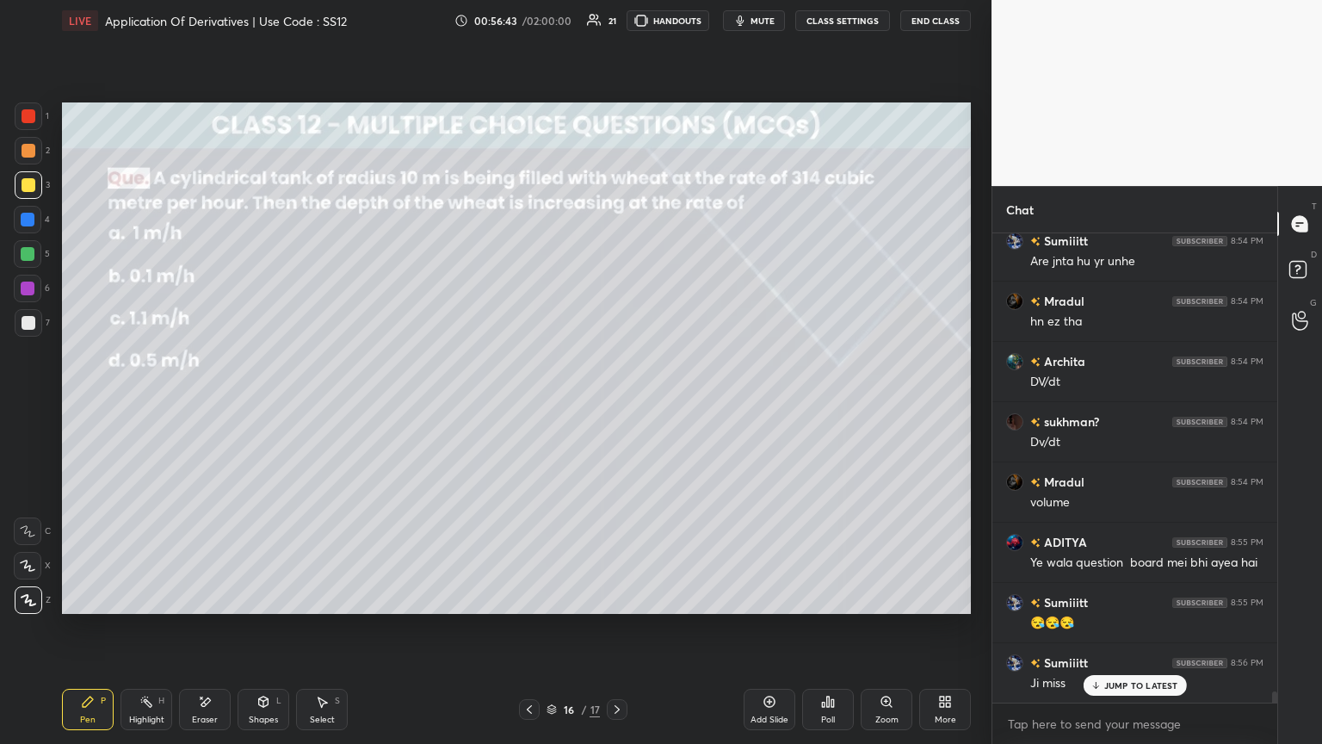
click at [530, 404] on icon at bounding box center [530, 709] width 14 height 14
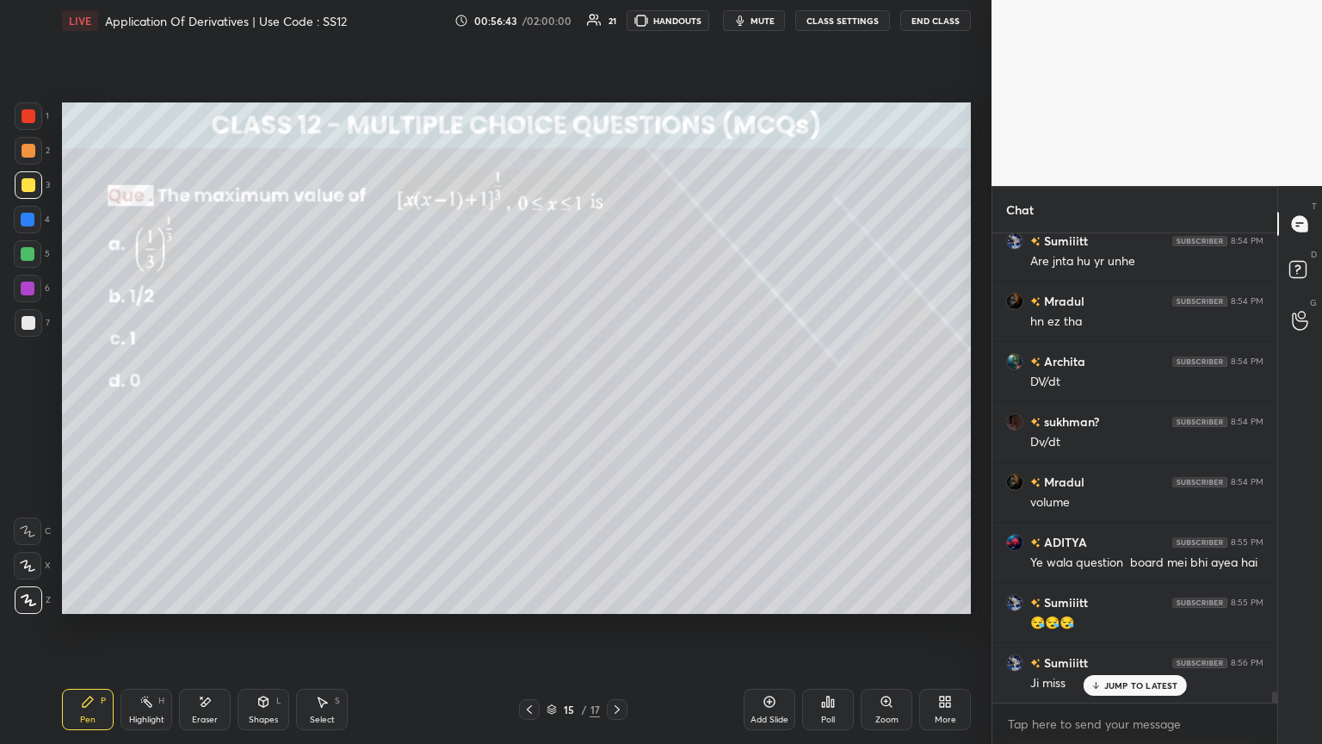
click at [529, 404] on icon at bounding box center [530, 709] width 14 height 14
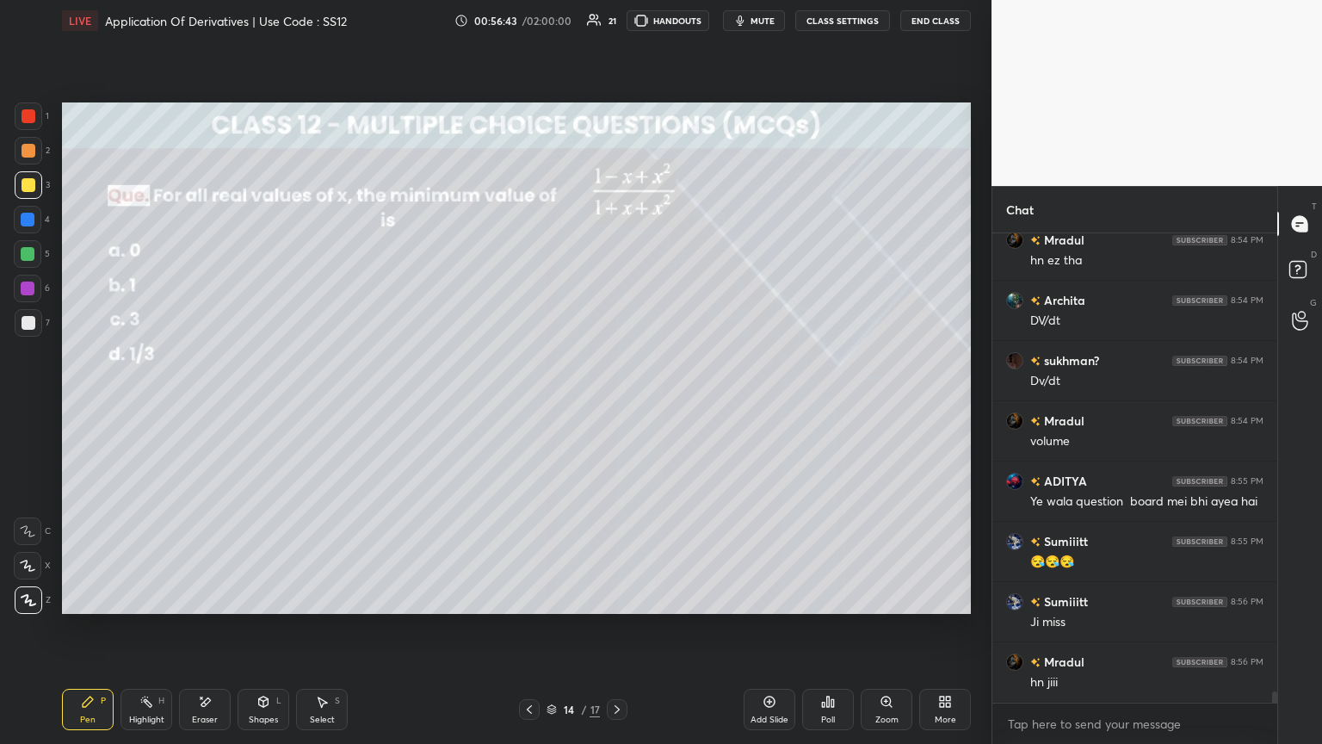
click at [530, 404] on icon at bounding box center [530, 709] width 14 height 14
click at [529, 404] on icon at bounding box center [530, 709] width 14 height 14
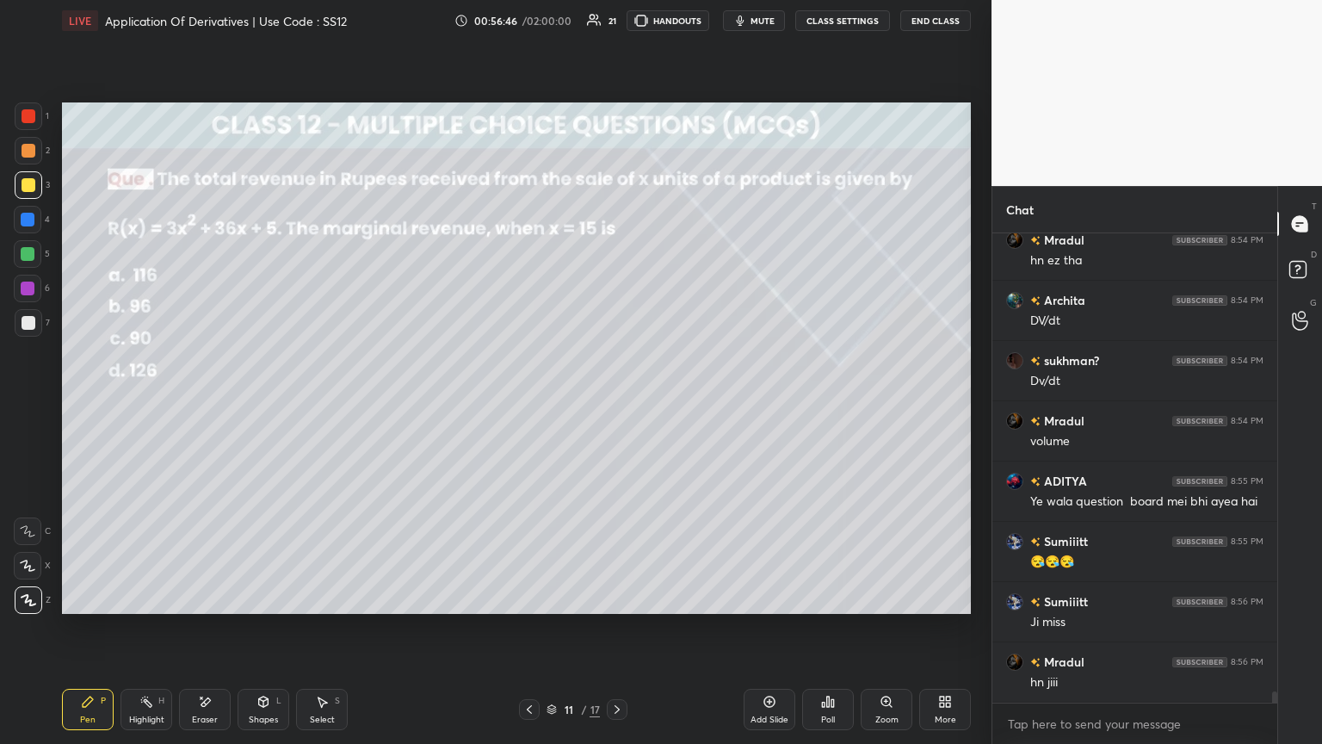
click at [617, 404] on div "Poll" at bounding box center [828, 709] width 52 height 41
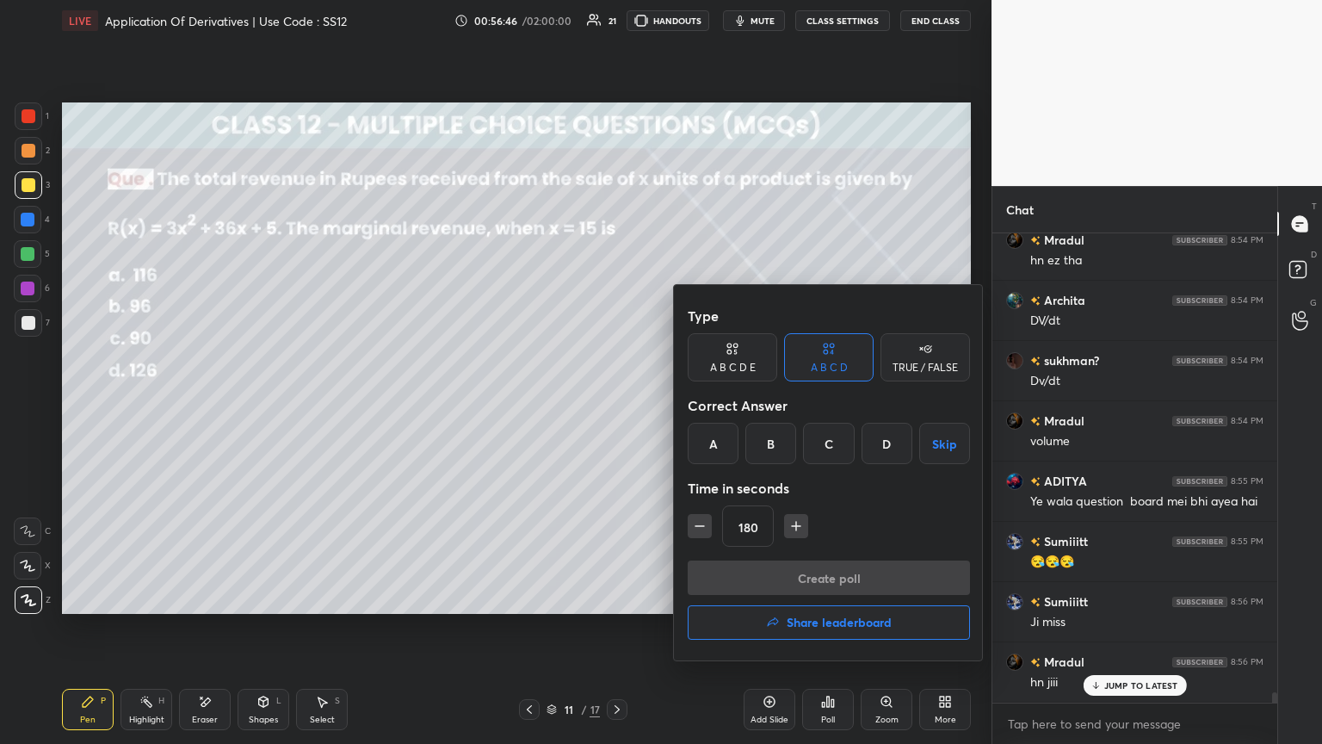
scroll to position [19996, 0]
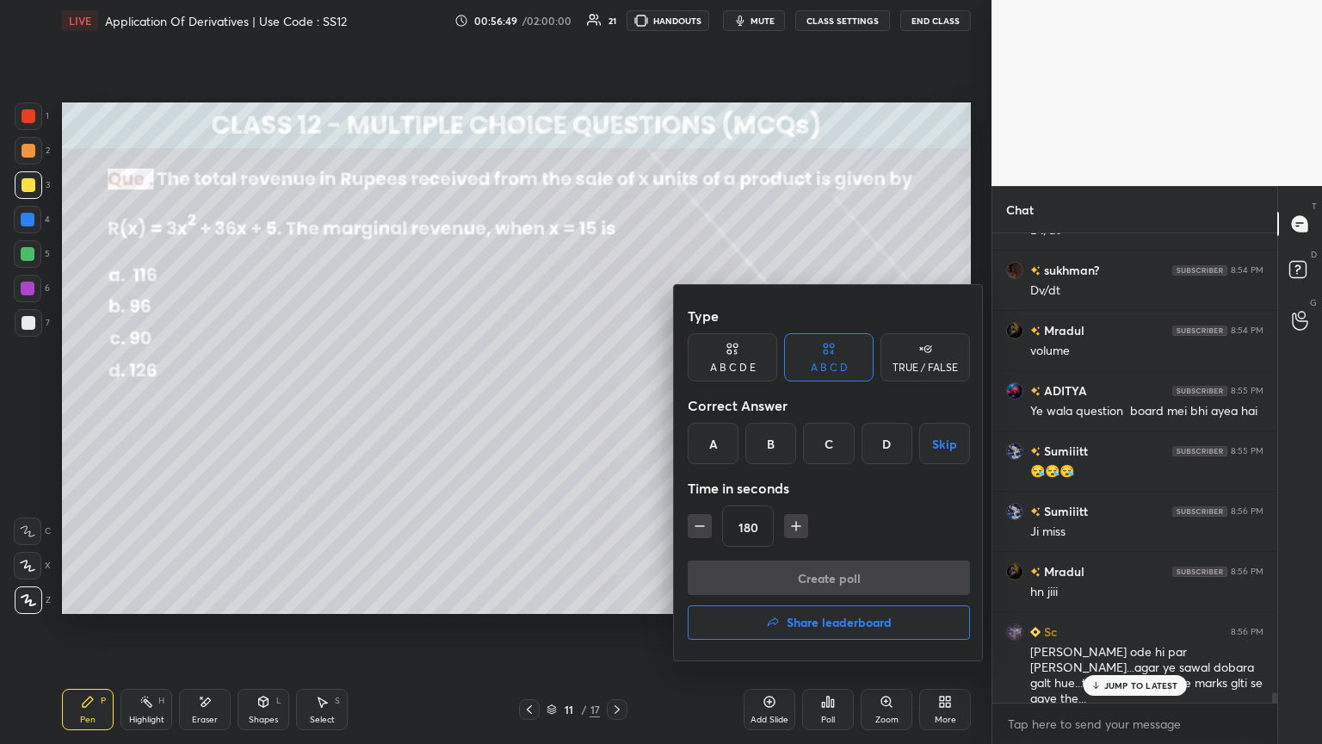
click at [617, 404] on div "D" at bounding box center [887, 443] width 51 height 41
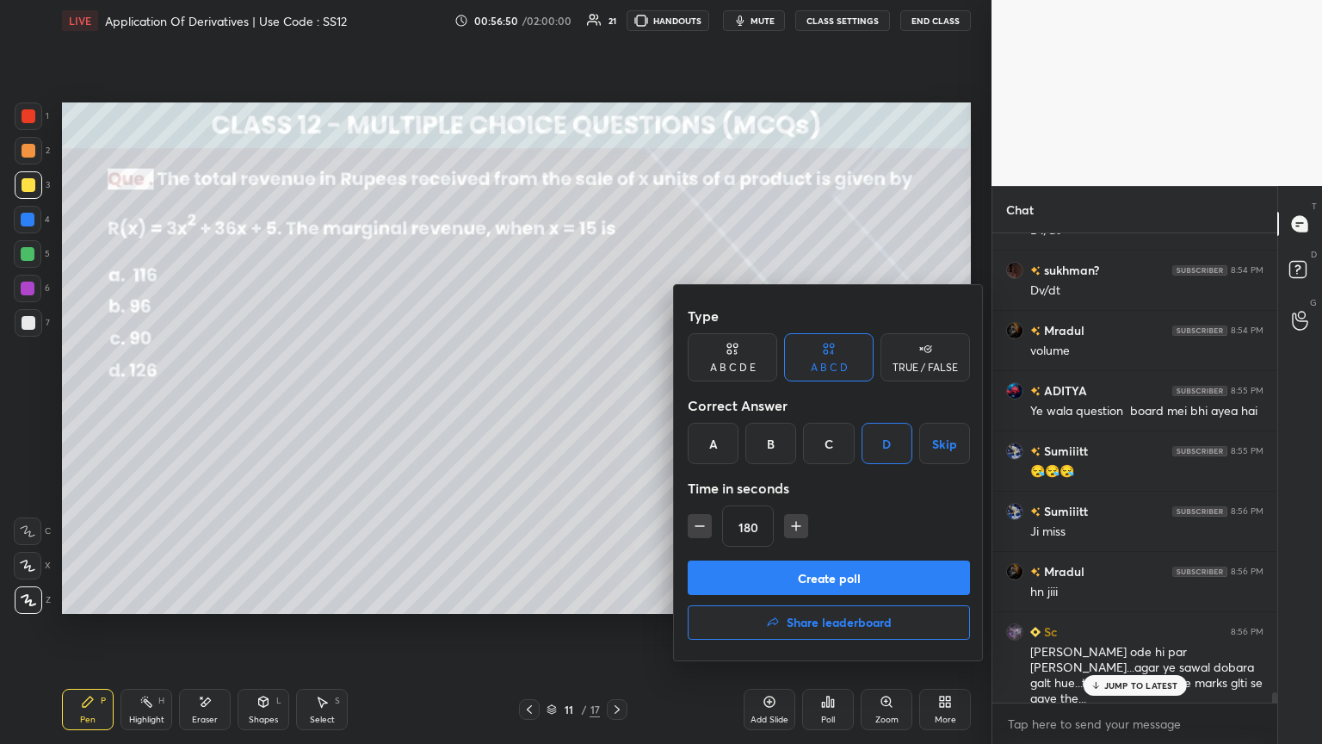
click at [617, 404] on icon "button" at bounding box center [699, 525] width 17 height 17
click at [617, 404] on button "button" at bounding box center [700, 526] width 24 height 24
type input "150"
click at [617, 404] on div at bounding box center [661, 372] width 1322 height 744
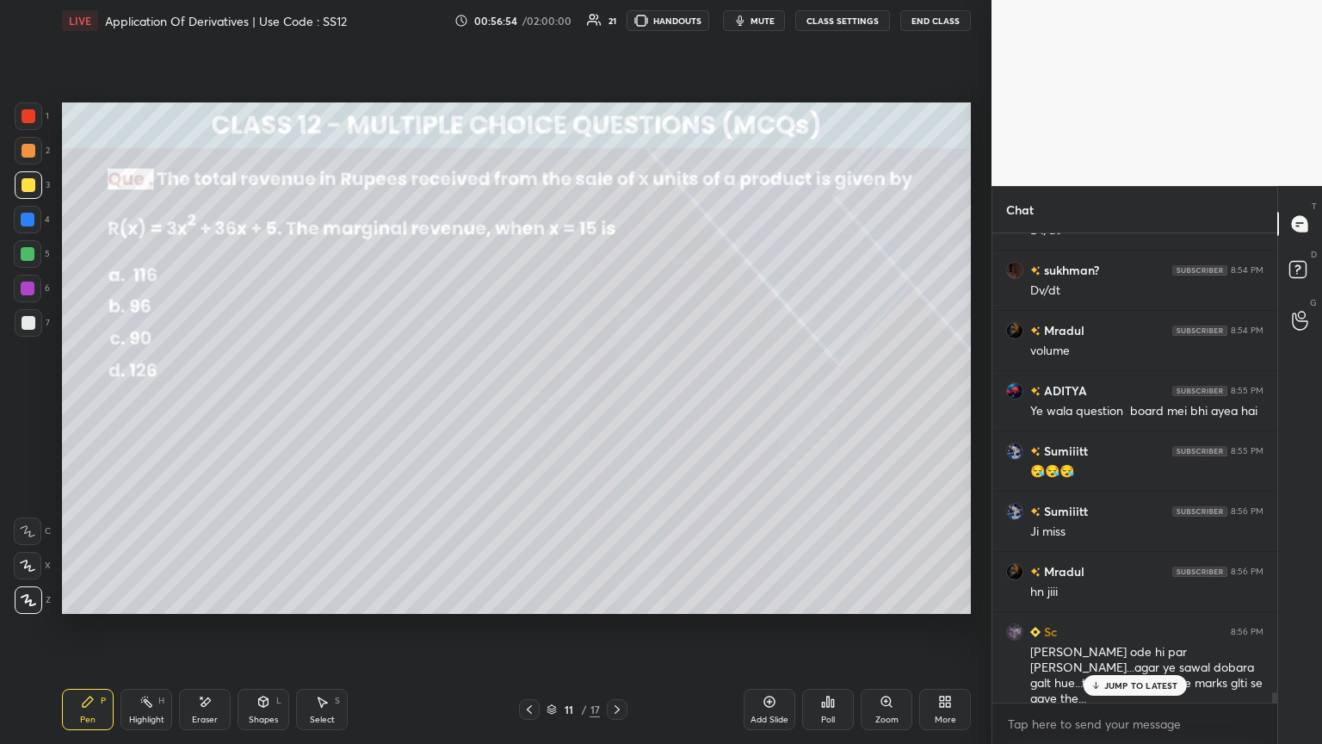
click at [617, 404] on p "JUMP TO LATEST" at bounding box center [1141, 685] width 74 height 10
click at [617, 404] on div "Poll" at bounding box center [828, 719] width 14 height 9
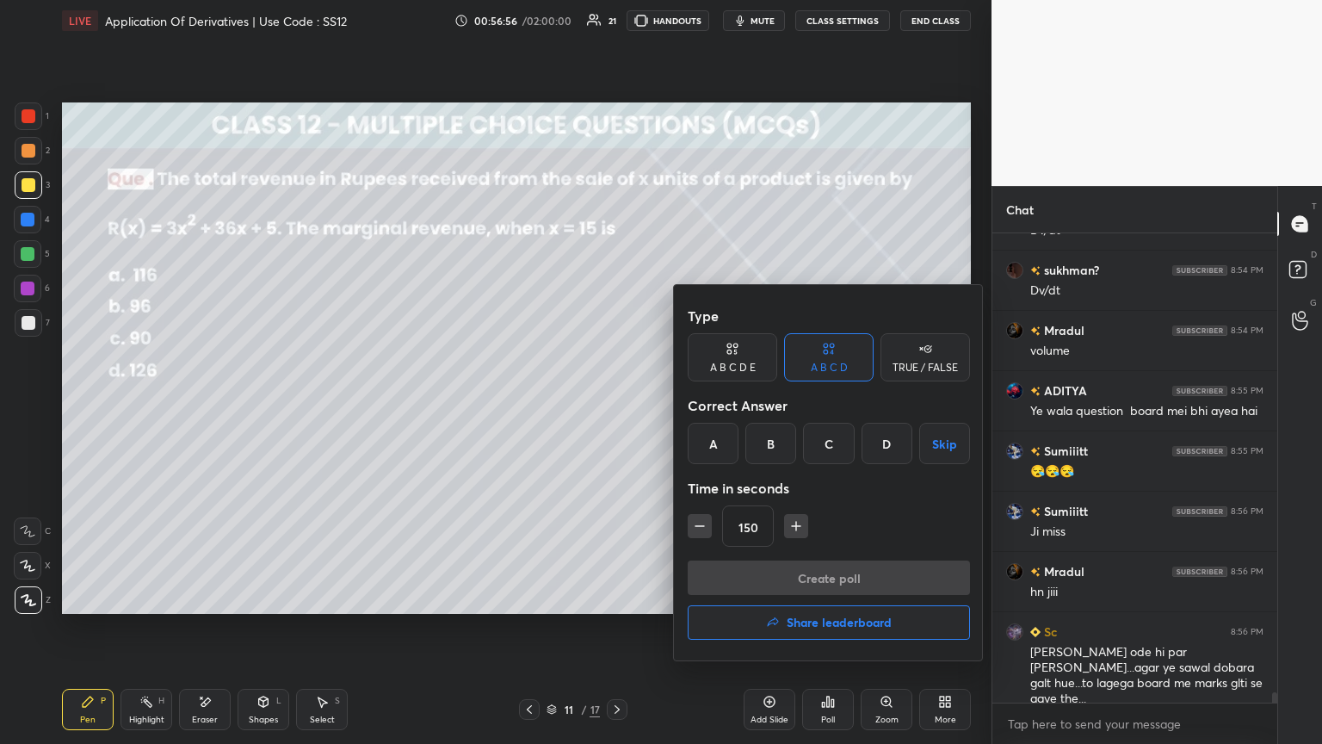
click at [617, 404] on icon "button" at bounding box center [699, 525] width 17 height 17
type input "90"
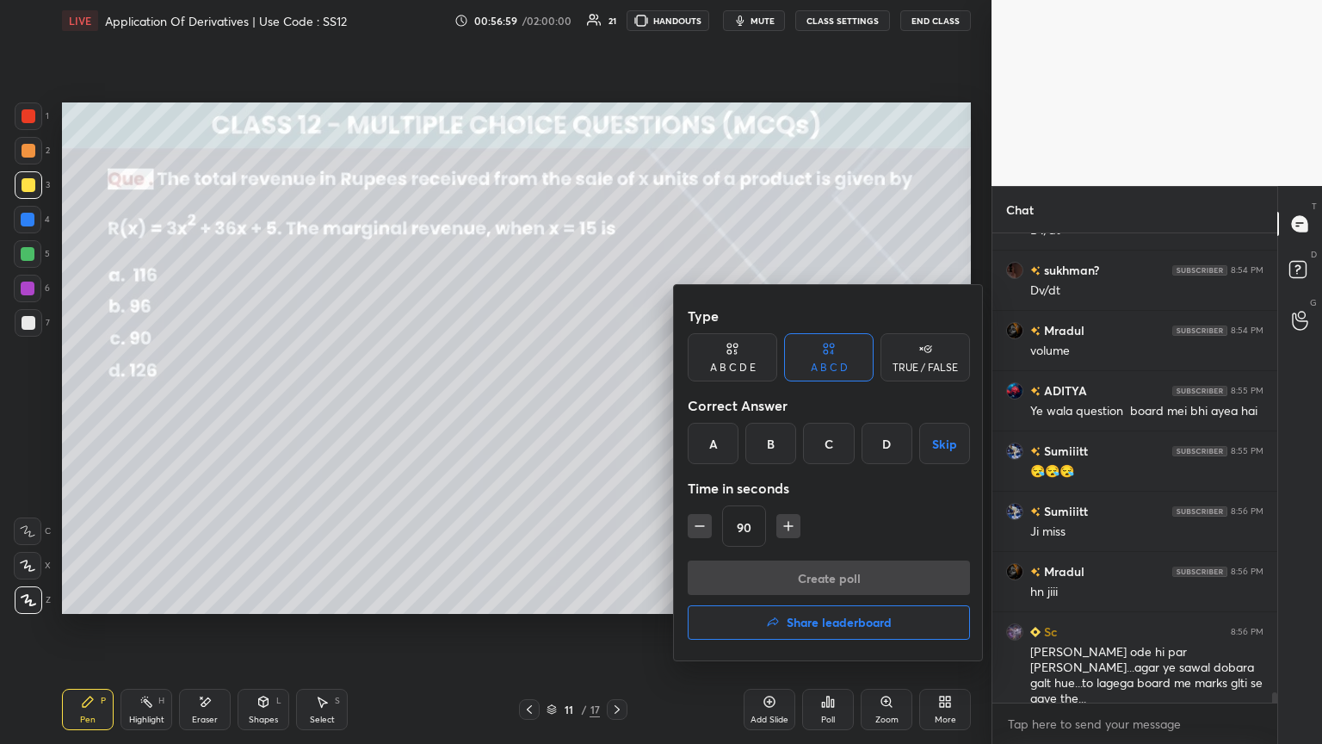
click at [617, 404] on div "D" at bounding box center [887, 443] width 51 height 41
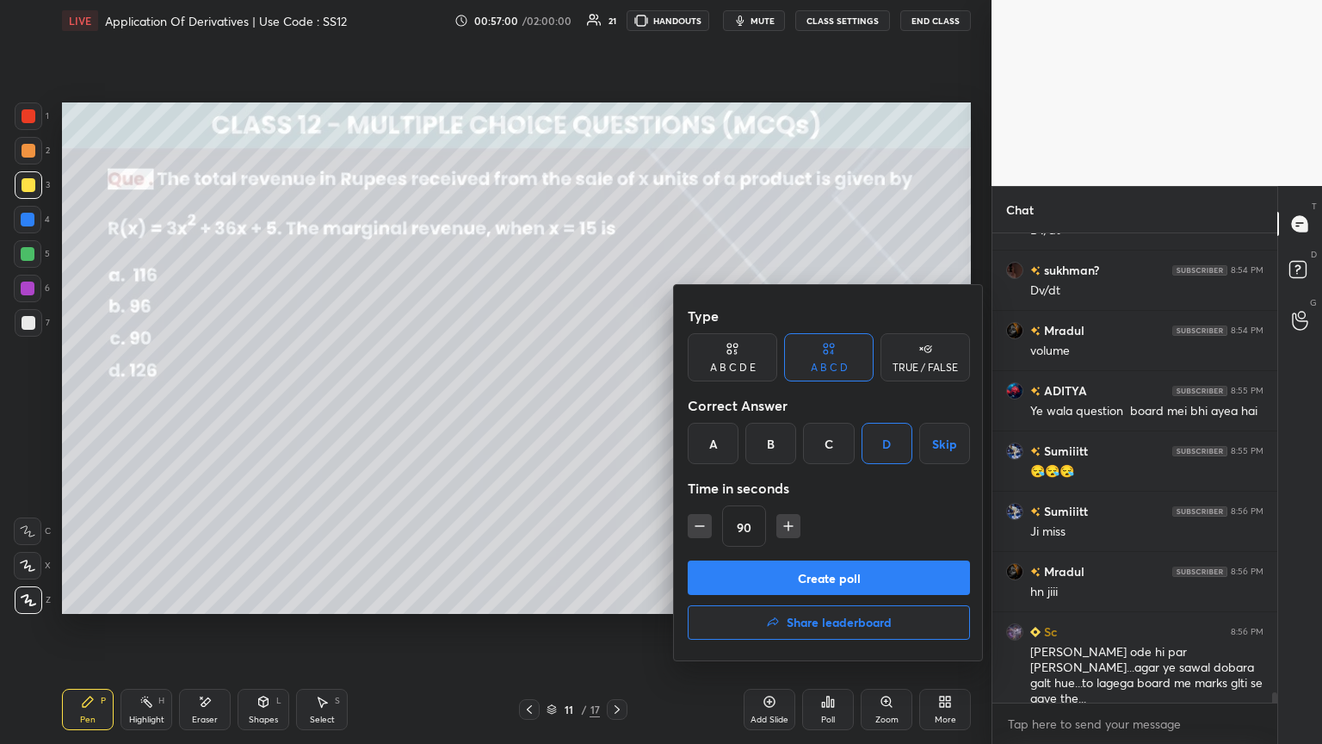
click at [617, 404] on button "Create poll" at bounding box center [829, 577] width 282 height 34
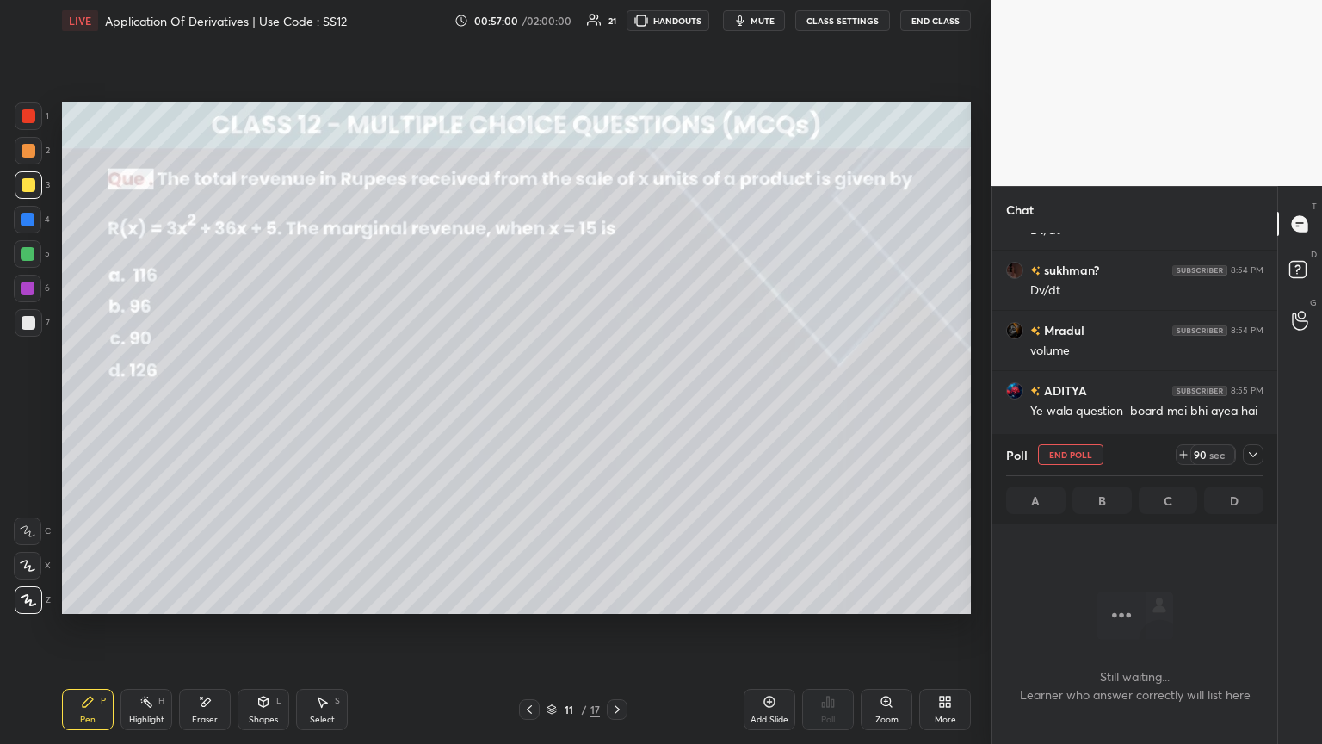
scroll to position [5, 5]
drag, startPoint x: 1254, startPoint y: 456, endPoint x: 1239, endPoint y: 460, distance: 15.9
click at [617, 404] on icon at bounding box center [1254, 455] width 14 height 14
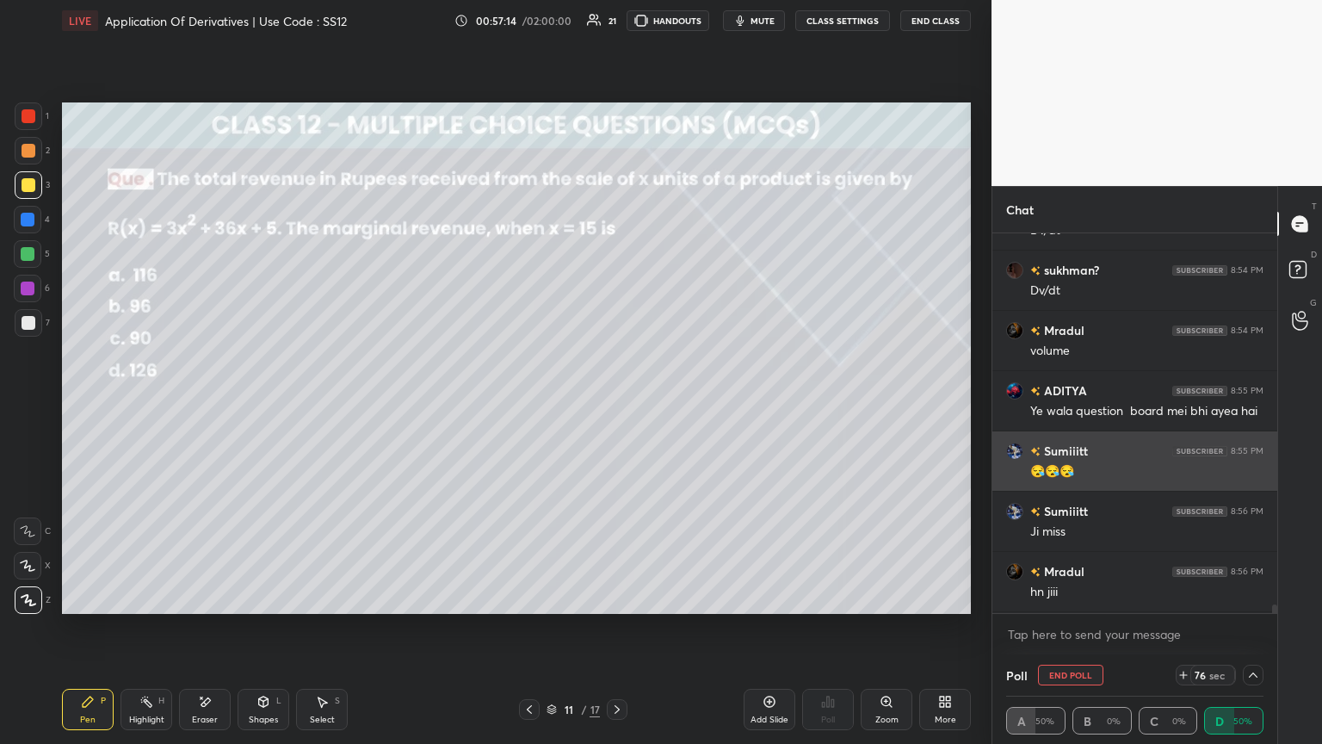
scroll to position [0, 5]
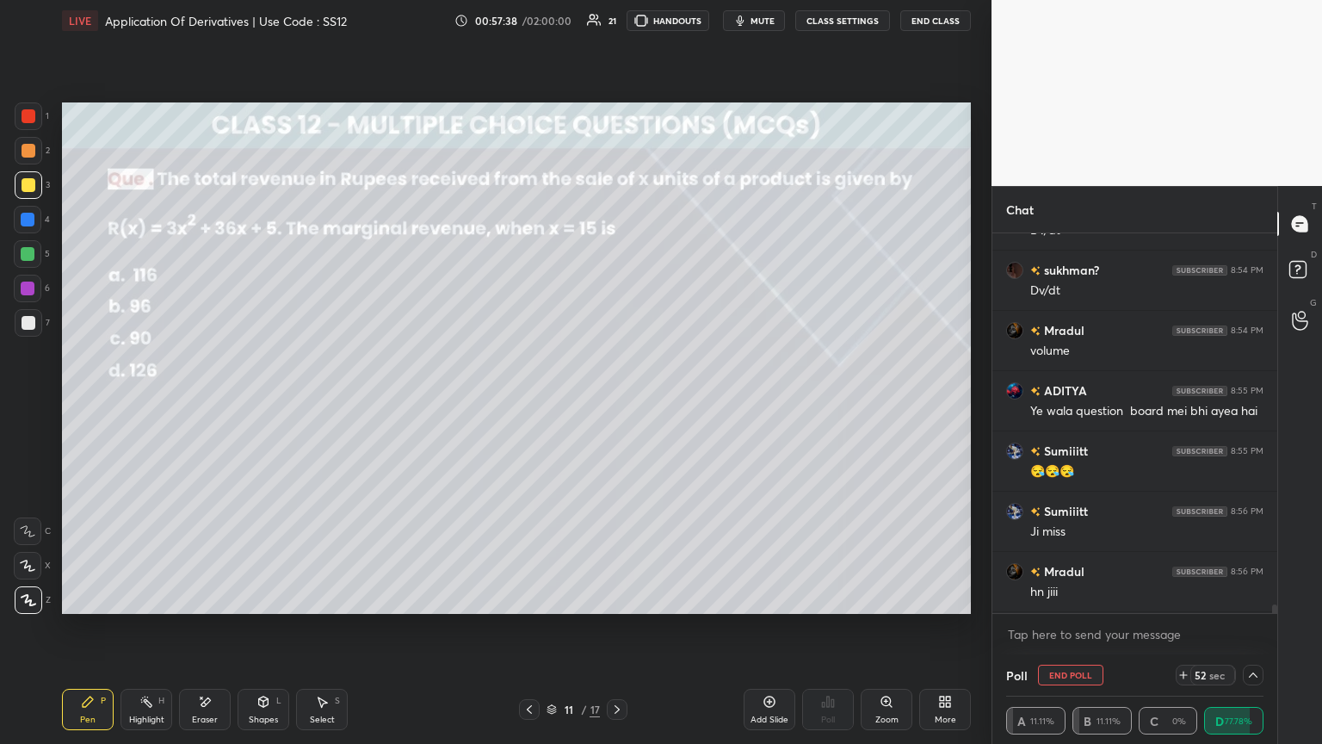
click at [617, 404] on icon at bounding box center [1254, 675] width 14 height 14
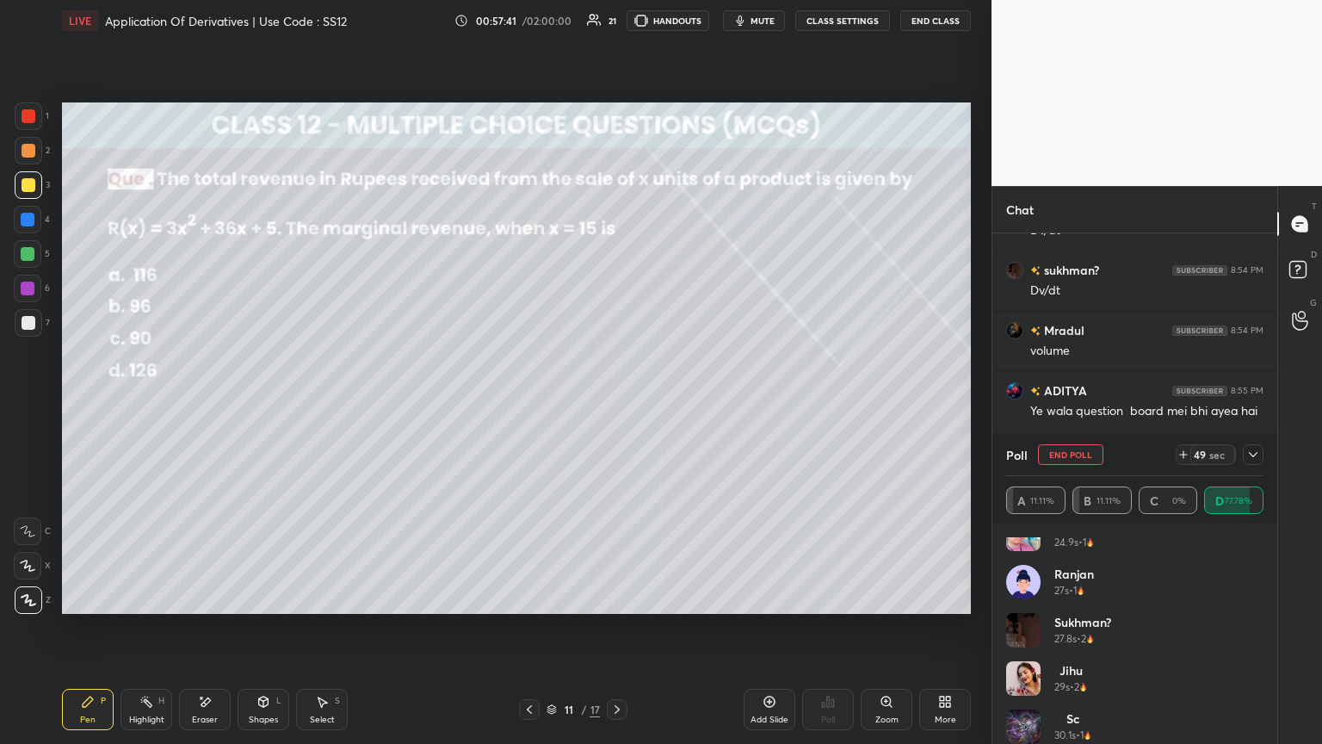
scroll to position [131, 0]
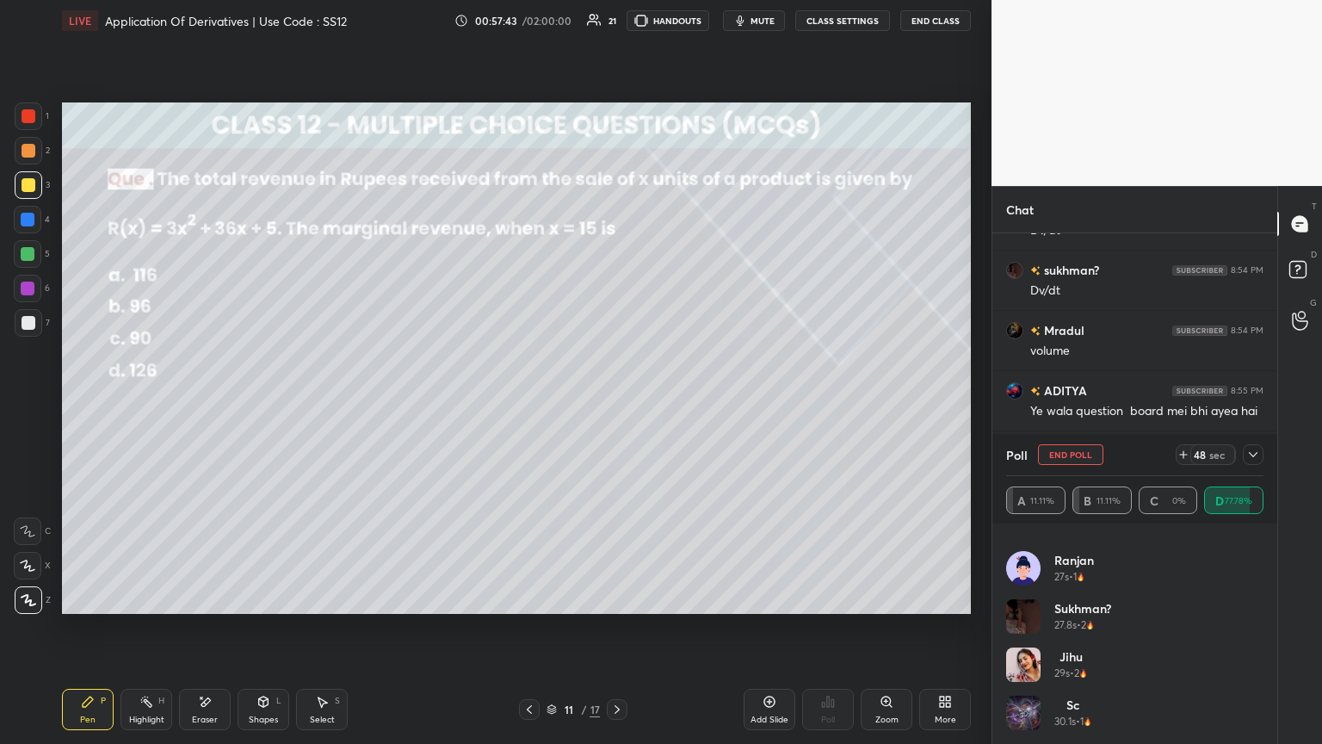
click at [617, 404] on icon at bounding box center [1254, 455] width 14 height 14
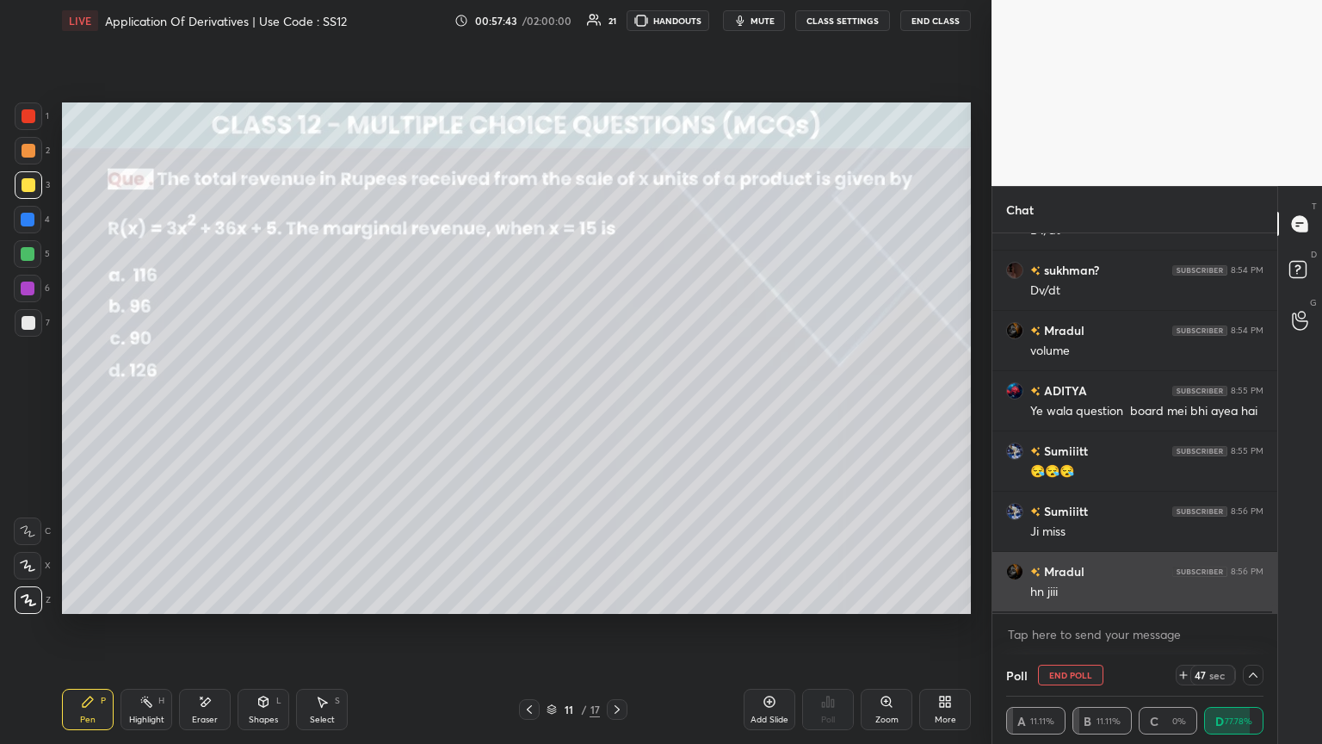
scroll to position [0, 0]
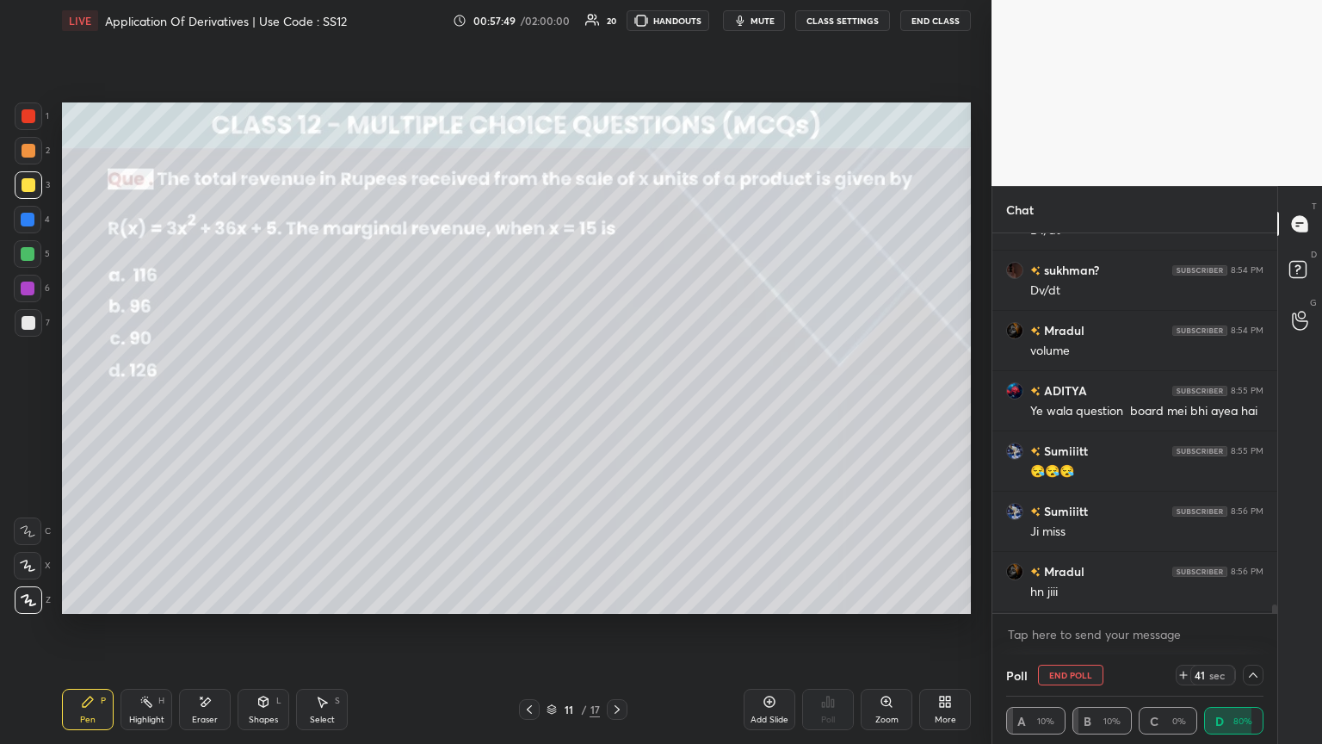
drag, startPoint x: 1254, startPoint y: 675, endPoint x: 1257, endPoint y: 662, distance: 13.2
click at [617, 404] on icon at bounding box center [1254, 675] width 14 height 14
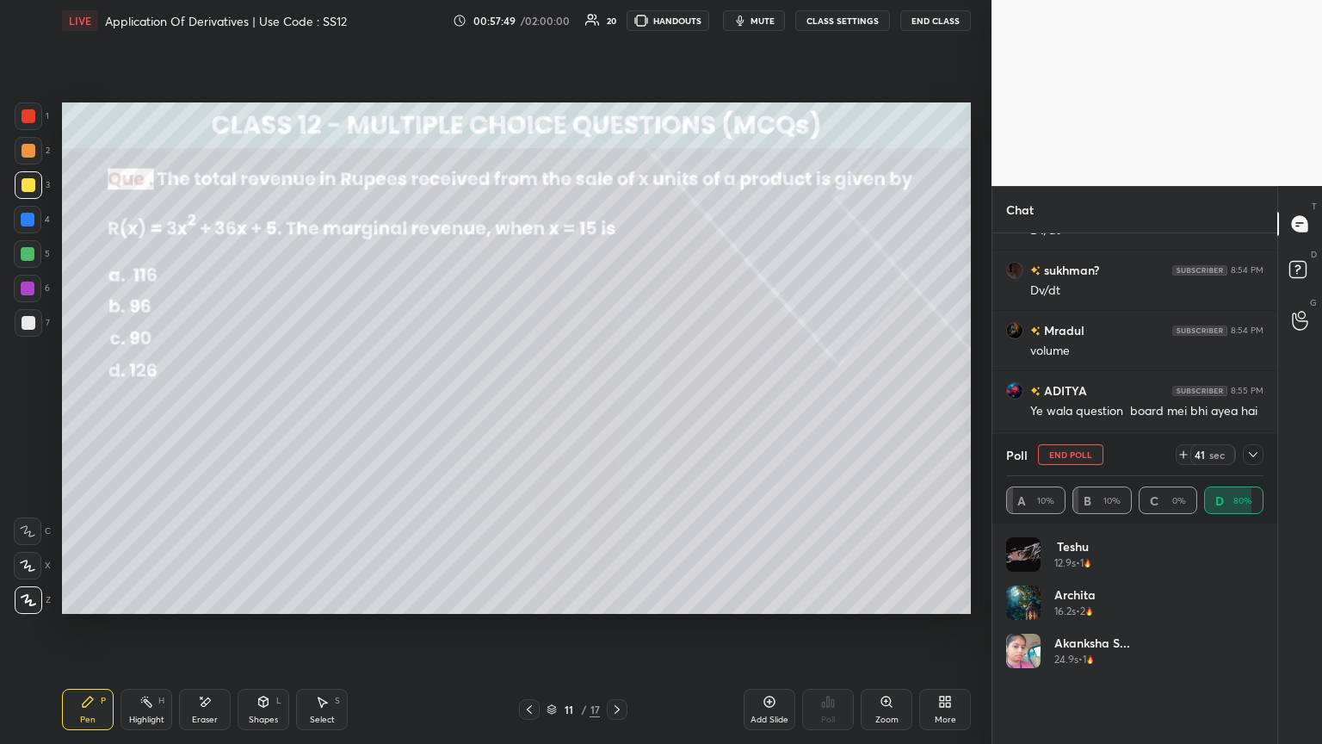
scroll to position [201, 252]
click at [617, 404] on icon at bounding box center [1254, 455] width 14 height 14
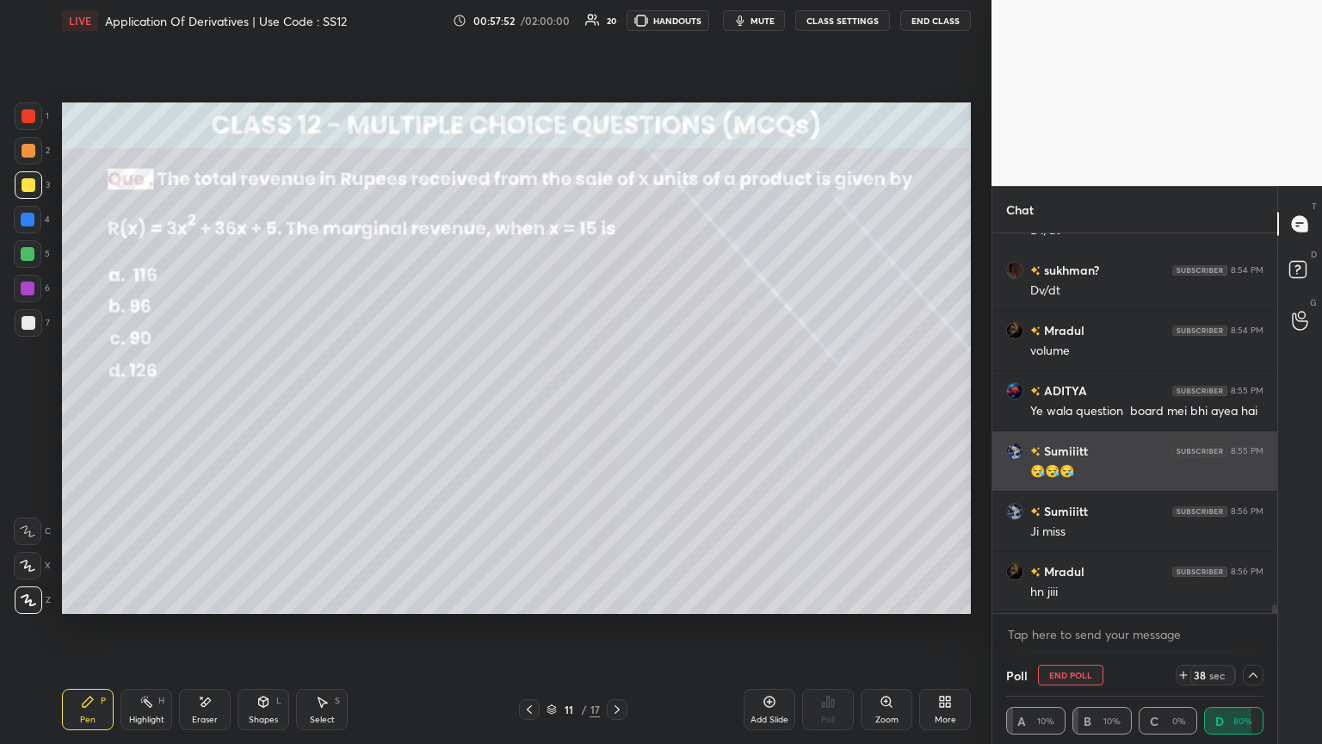
scroll to position [0, 5]
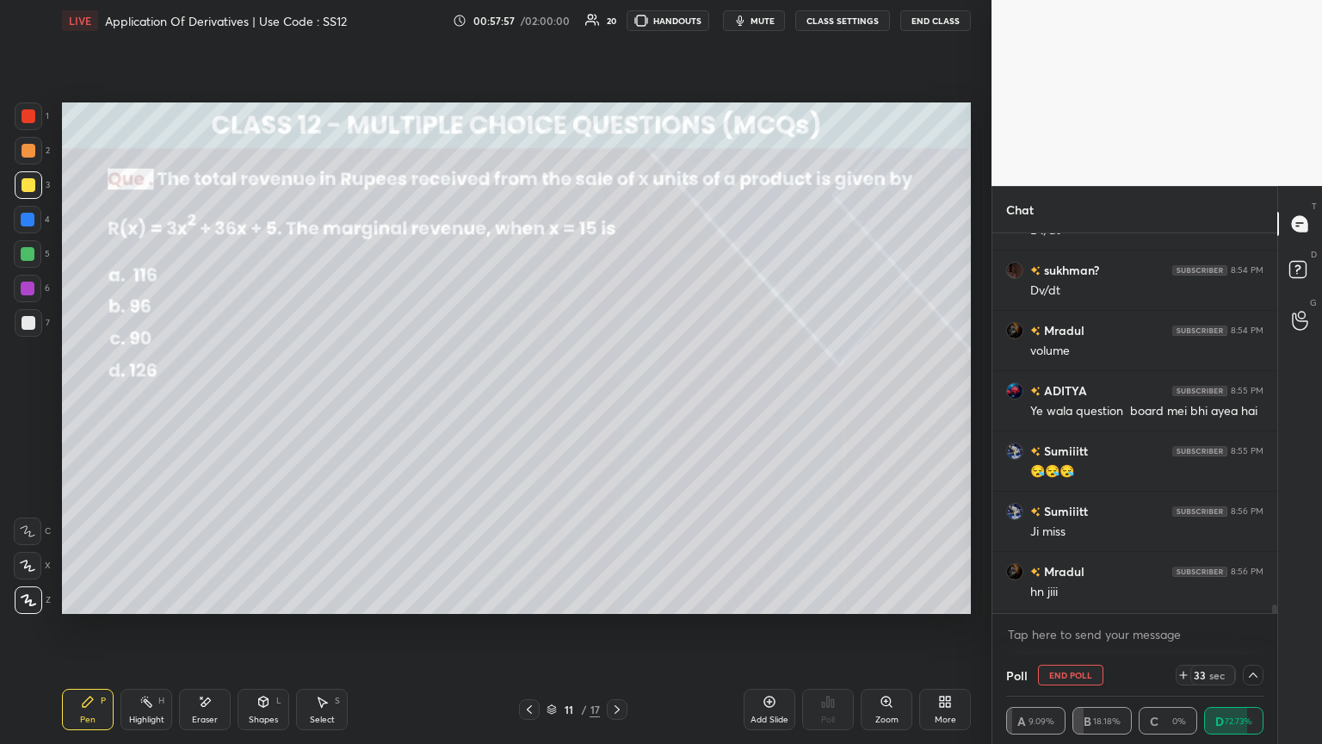
click at [617, 404] on icon at bounding box center [1254, 675] width 14 height 14
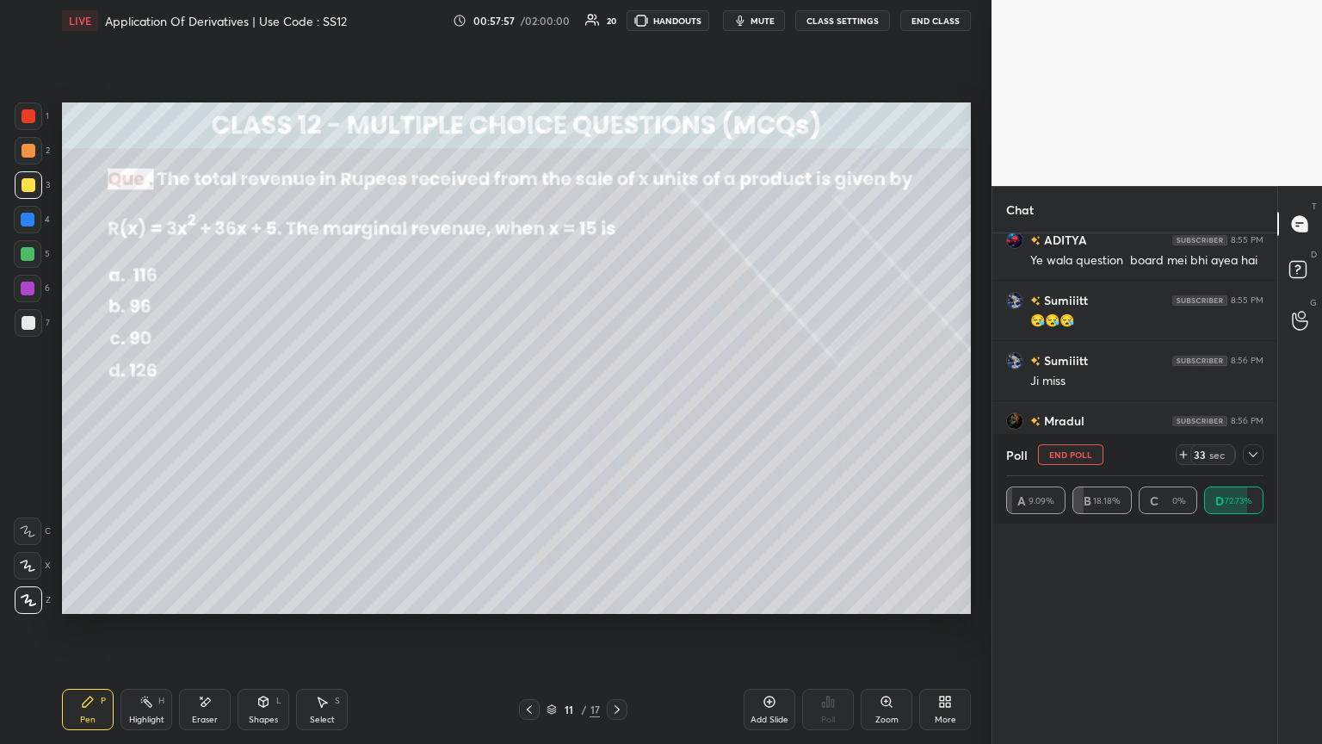
scroll to position [5, 5]
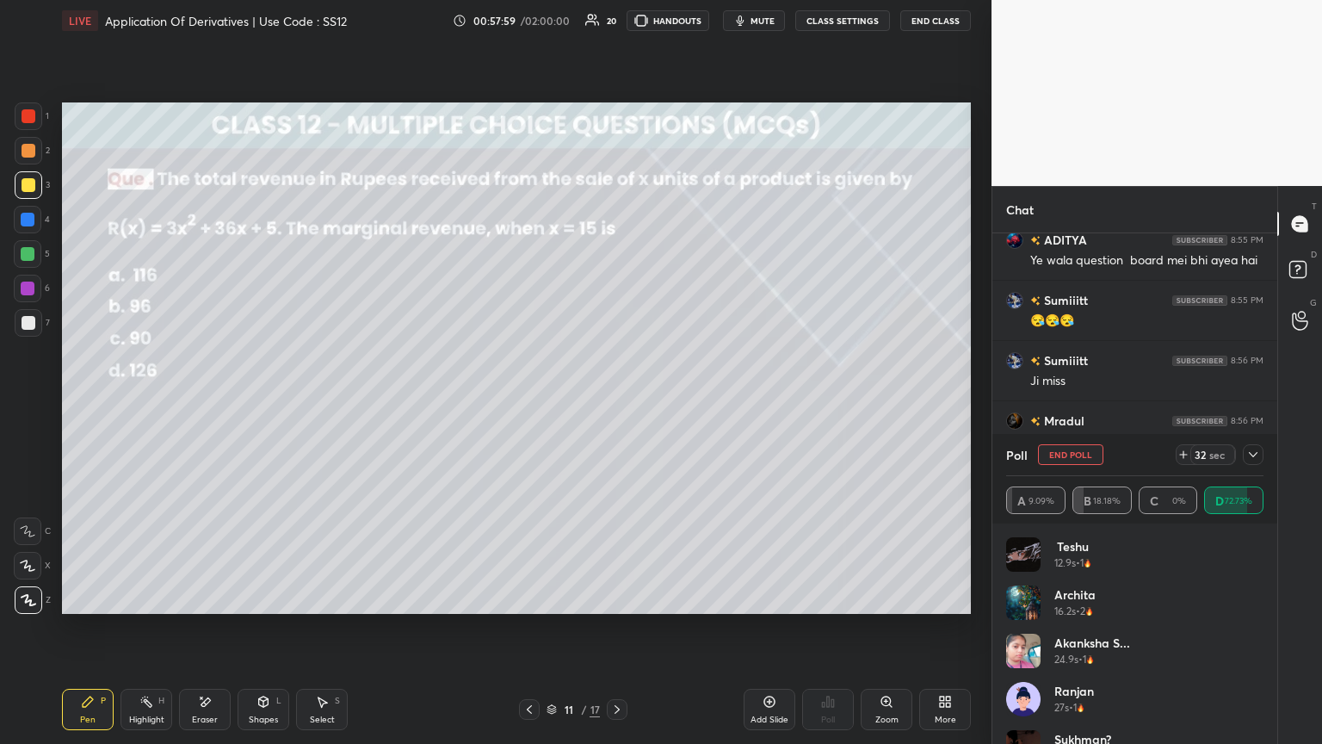
click at [617, 404] on icon at bounding box center [1254, 455] width 14 height 14
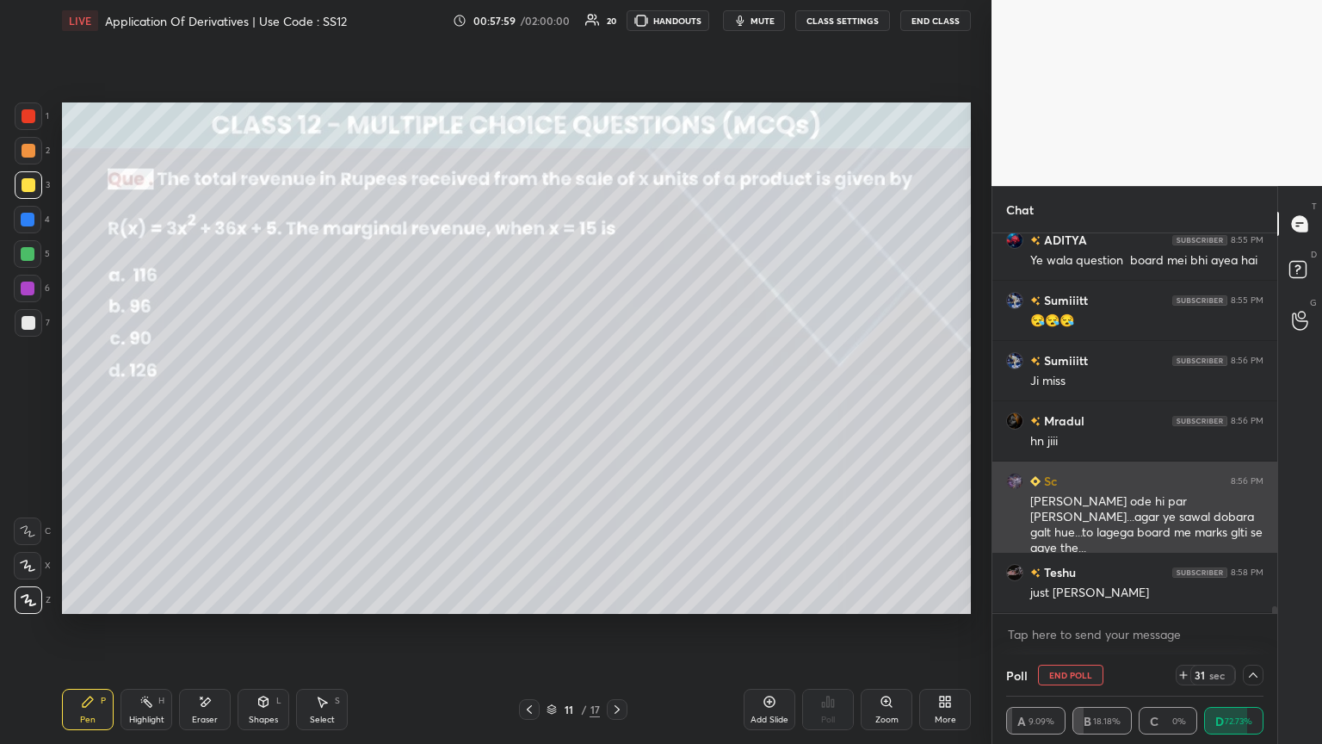
scroll to position [0, 0]
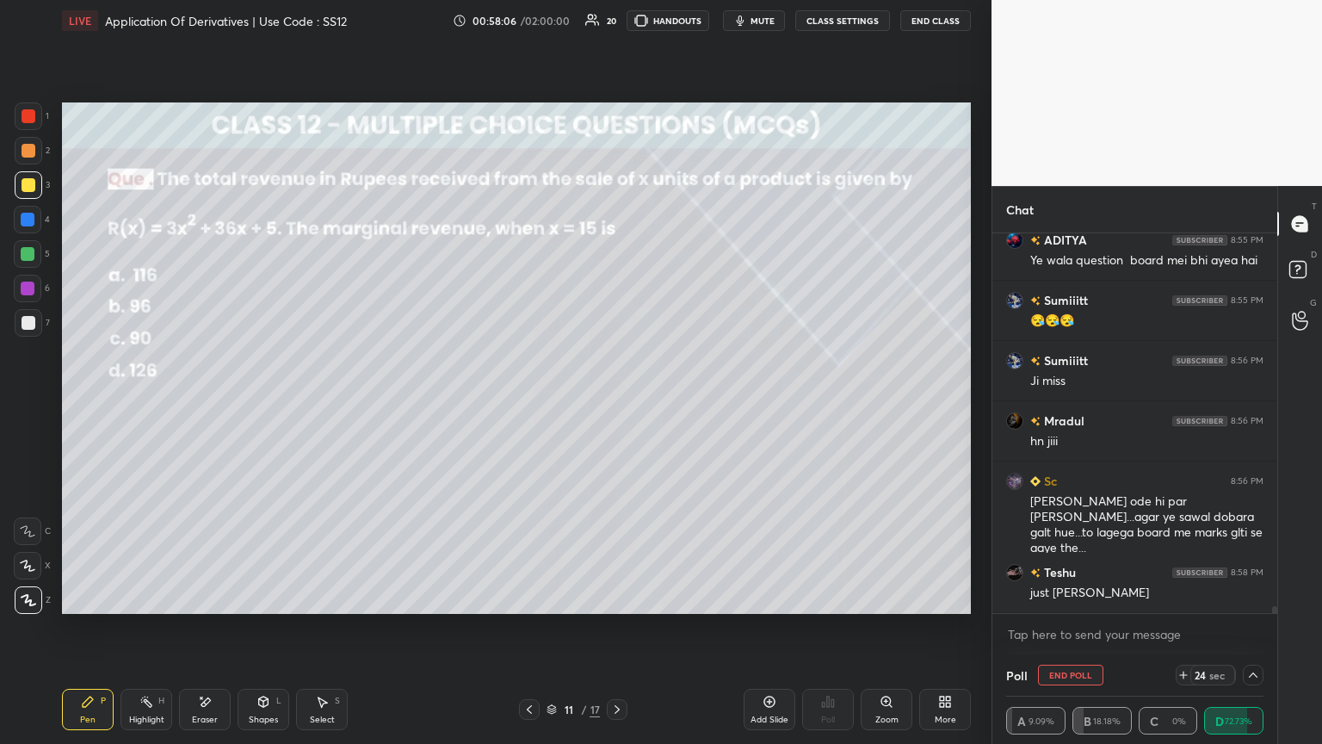
click at [617, 404] on icon at bounding box center [1254, 675] width 14 height 14
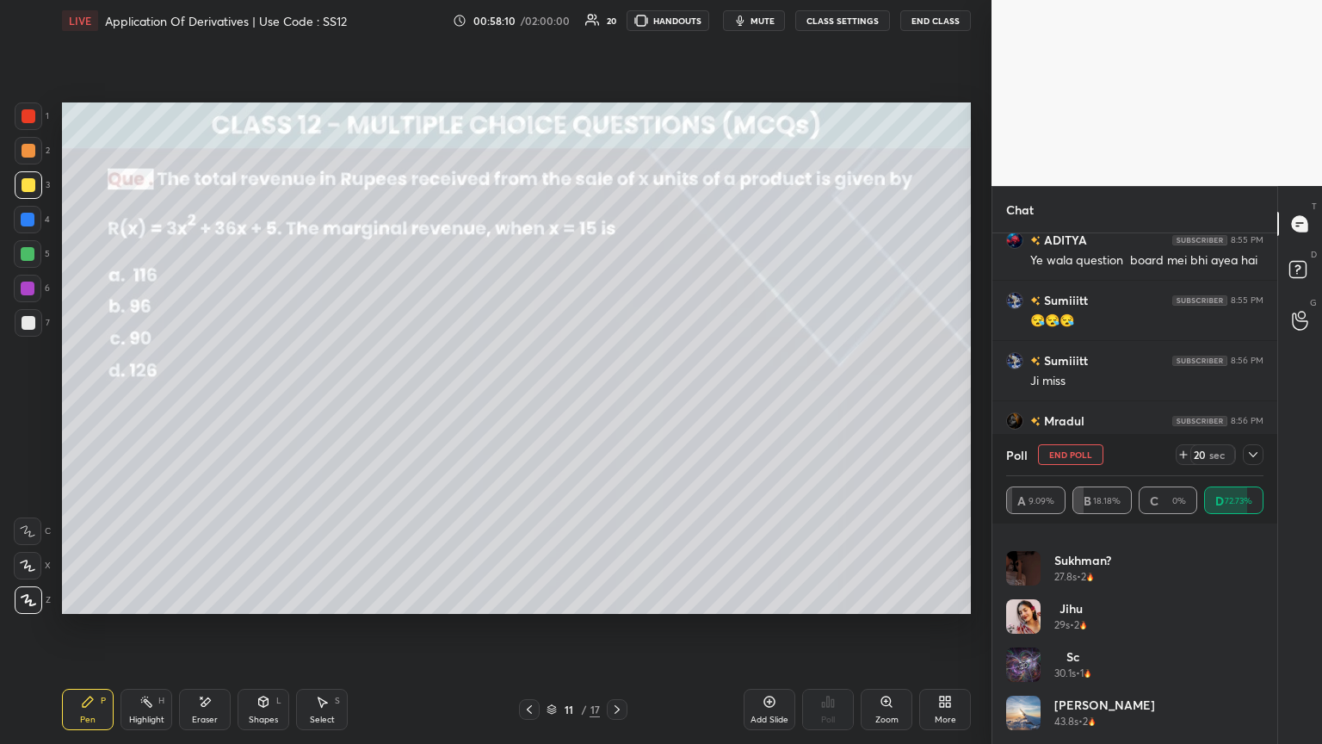
drag, startPoint x: 1257, startPoint y: 455, endPoint x: 1173, endPoint y: 473, distance: 85.4
click at [617, 404] on icon at bounding box center [1254, 455] width 14 height 14
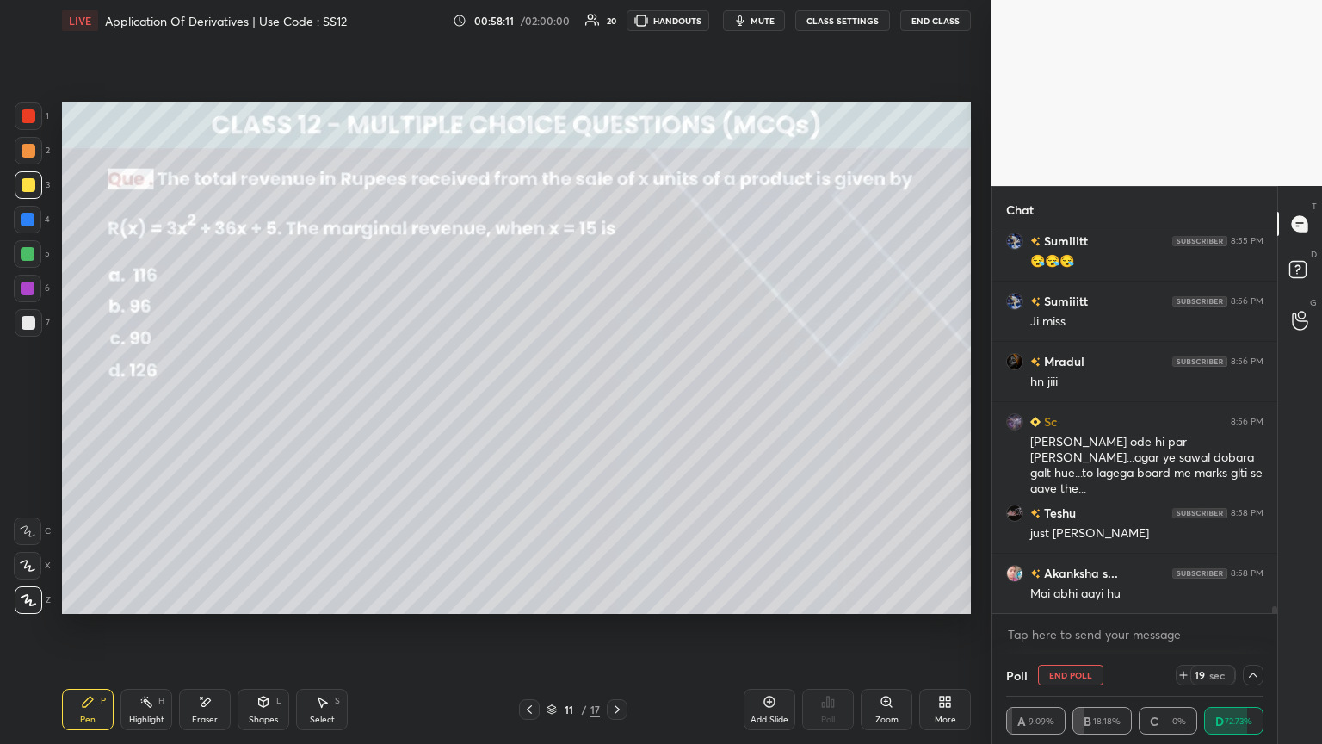
click at [617, 21] on icon "button" at bounding box center [740, 21] width 14 height 14
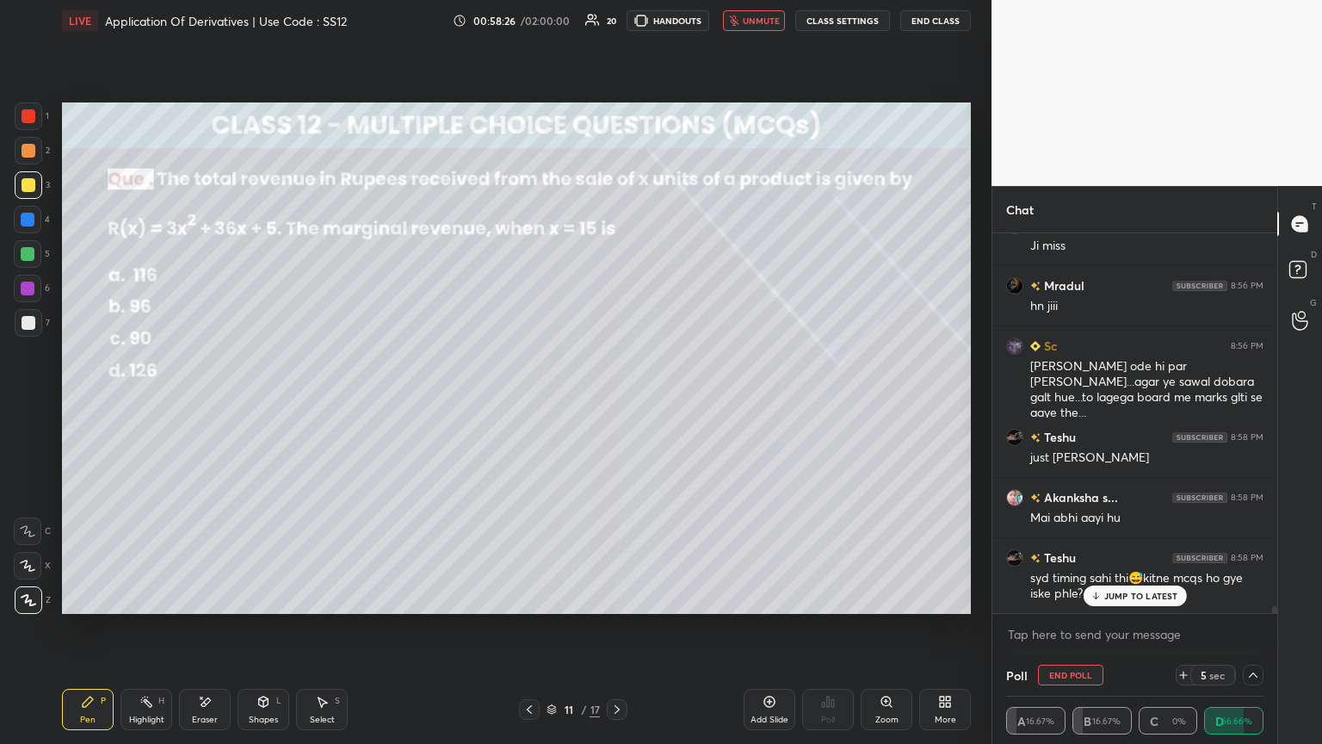
click at [617, 20] on span "unmute" at bounding box center [761, 21] width 37 height 12
drag, startPoint x: 1129, startPoint y: 600, endPoint x: 1103, endPoint y: 620, distance: 33.2
click at [617, 404] on div "JUMP TO LATEST" at bounding box center [1134, 595] width 103 height 21
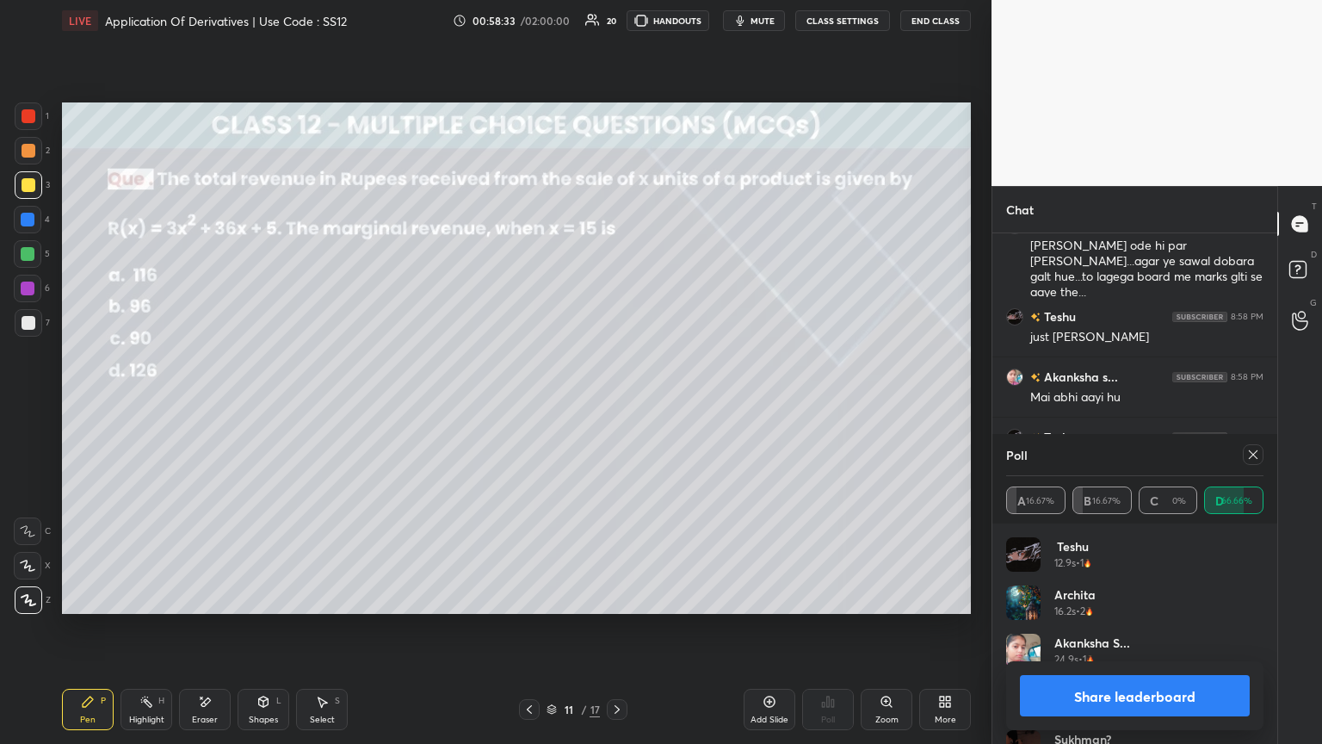
click at [617, 404] on button "Share leaderboard" at bounding box center [1135, 695] width 230 height 41
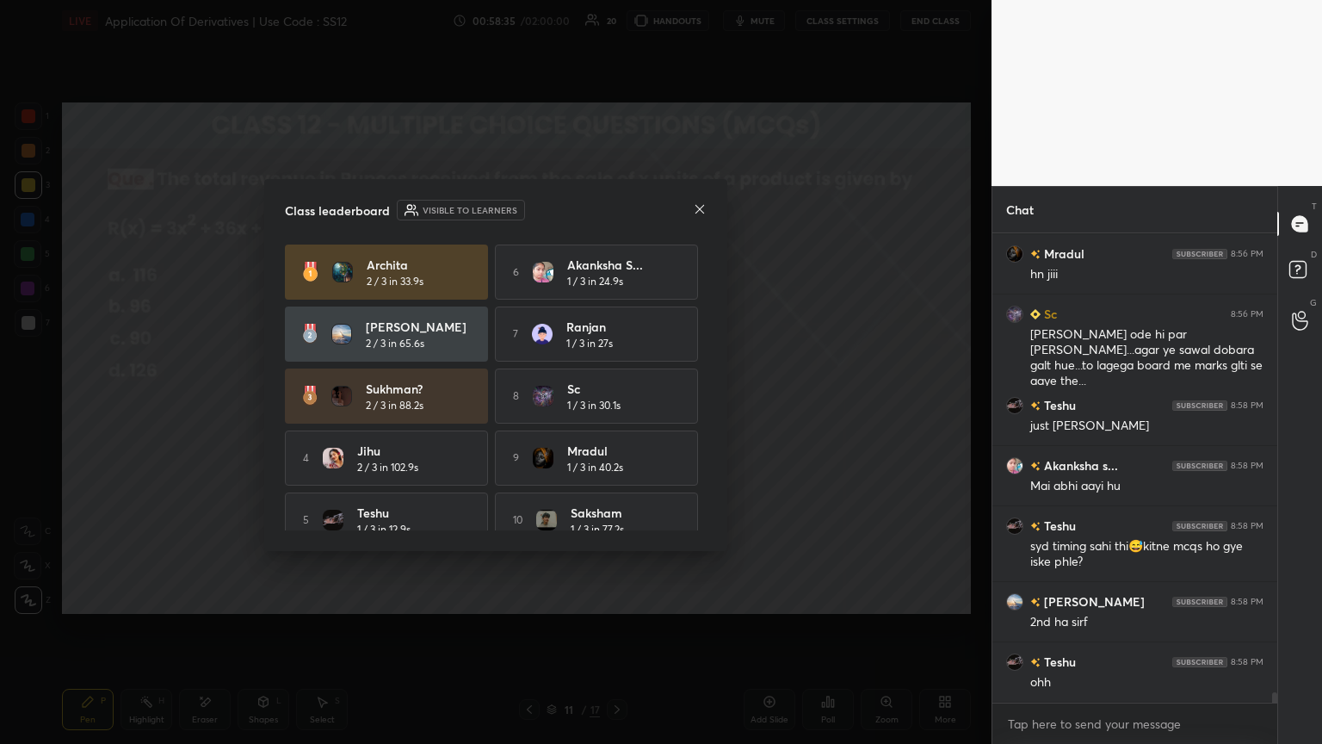
click at [617, 213] on div "Class leaderboard Visible to learners" at bounding box center [496, 210] width 422 height 21
click at [617, 209] on icon at bounding box center [700, 209] width 14 height 14
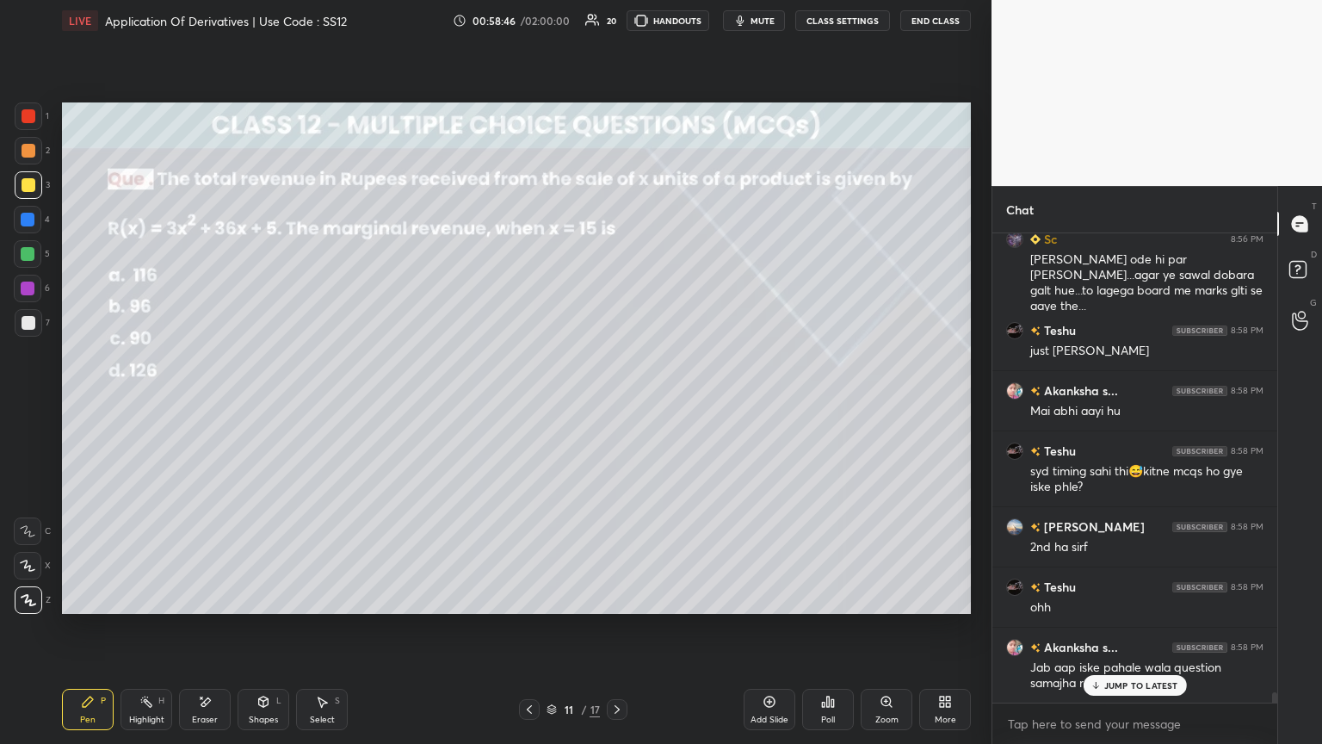
click at [617, 404] on p "JUMP TO LATEST" at bounding box center [1141, 685] width 74 height 10
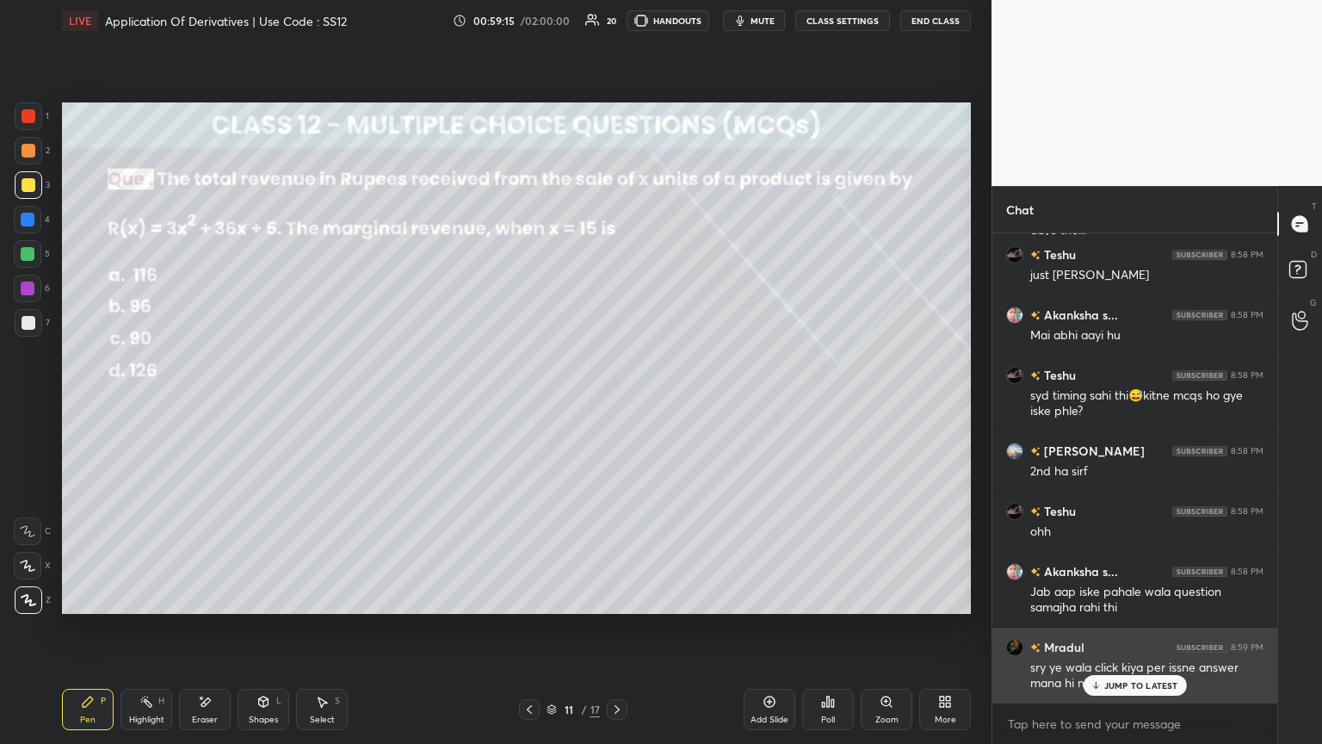
click at [617, 404] on p "JUMP TO LATEST" at bounding box center [1141, 685] width 74 height 10
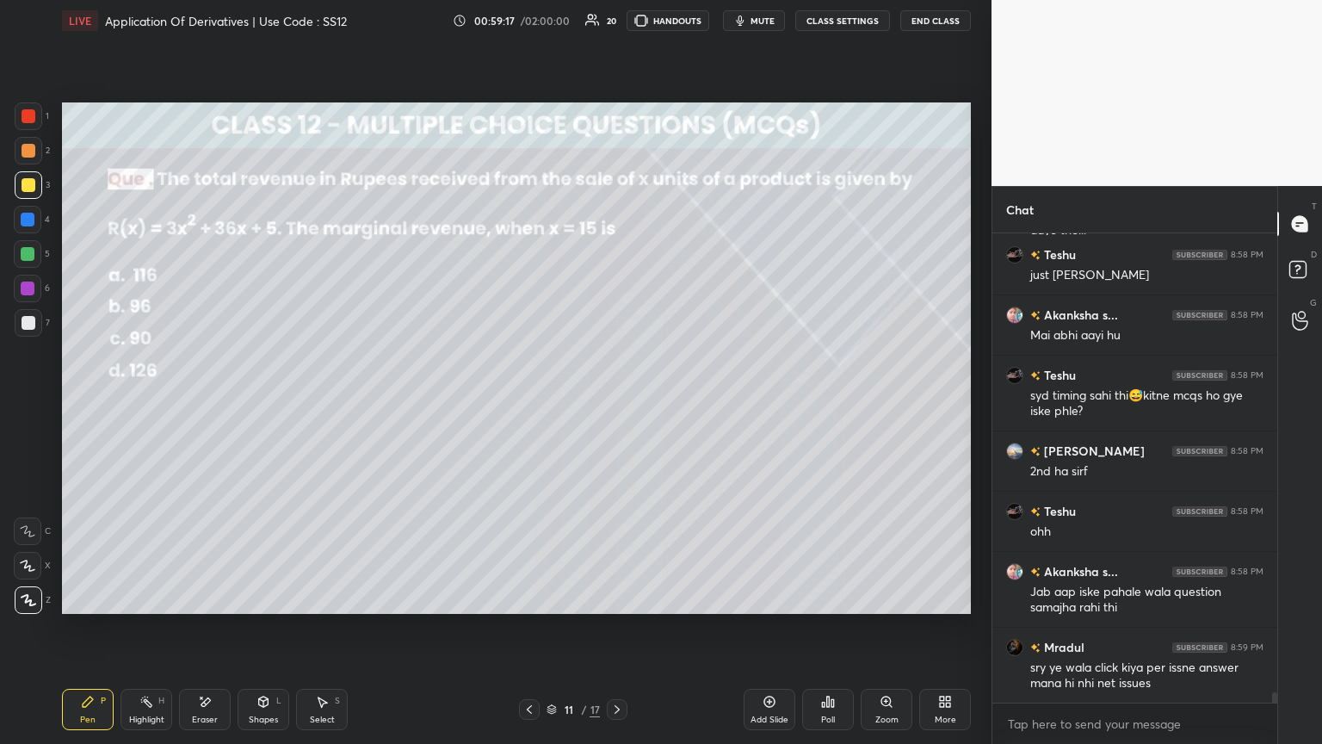
click at [611, 404] on icon at bounding box center [617, 709] width 14 height 14
click at [617, 404] on div "Poll" at bounding box center [828, 719] width 14 height 9
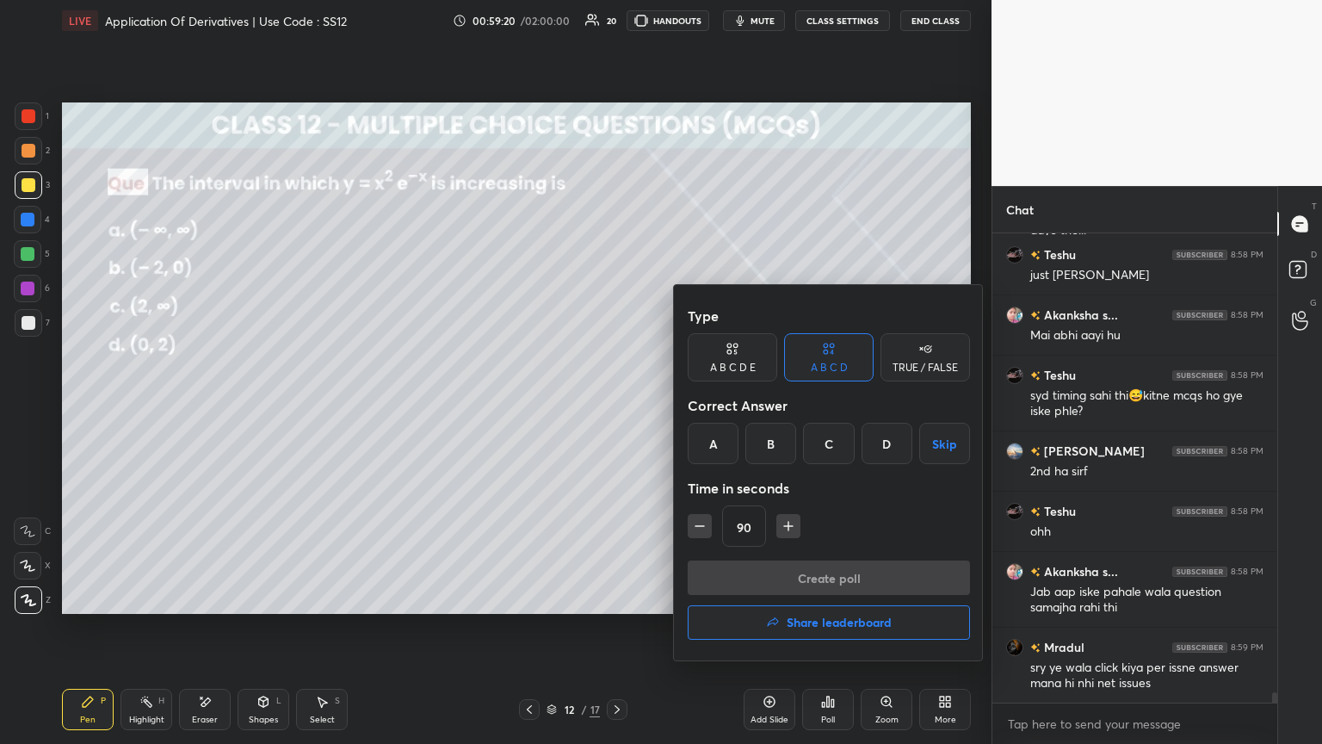
drag, startPoint x: 885, startPoint y: 447, endPoint x: 875, endPoint y: 479, distance: 33.2
click at [617, 404] on div "D" at bounding box center [887, 443] width 51 height 41
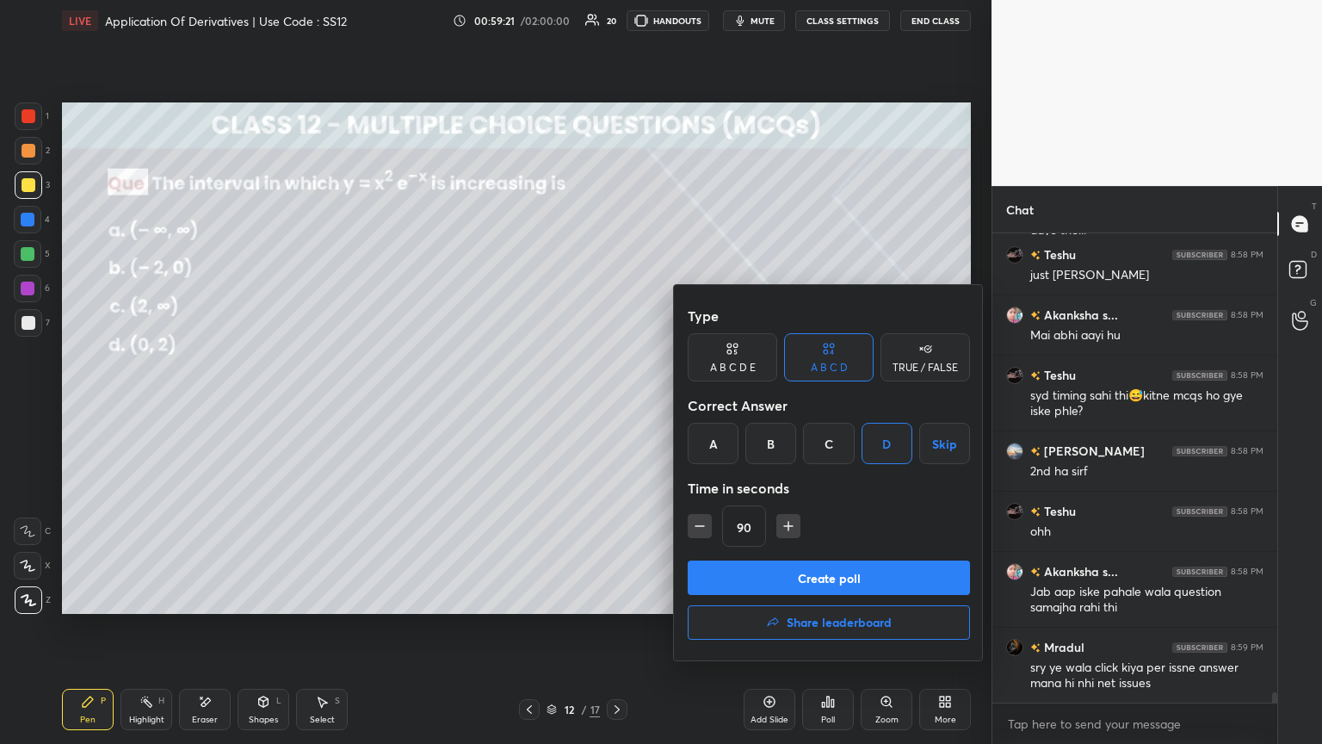
click at [617, 404] on button "Create poll" at bounding box center [829, 577] width 282 height 34
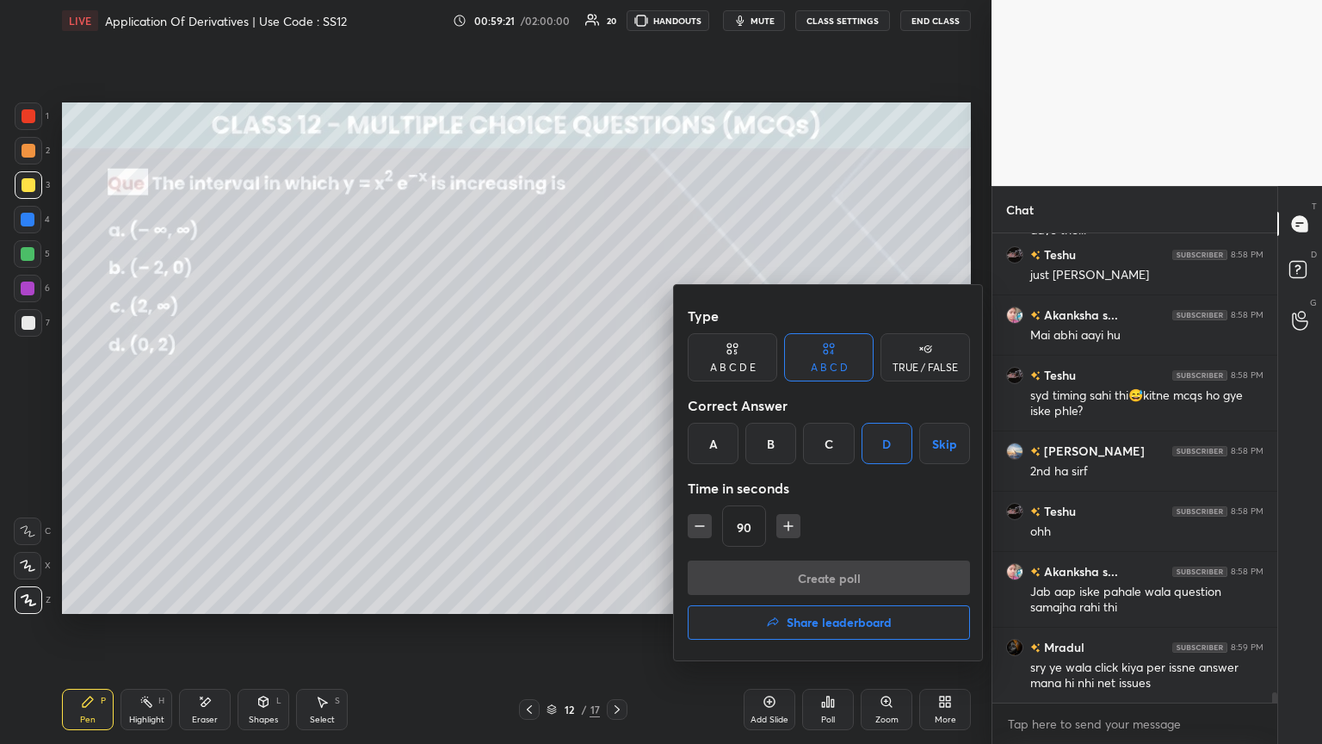
scroll to position [5, 5]
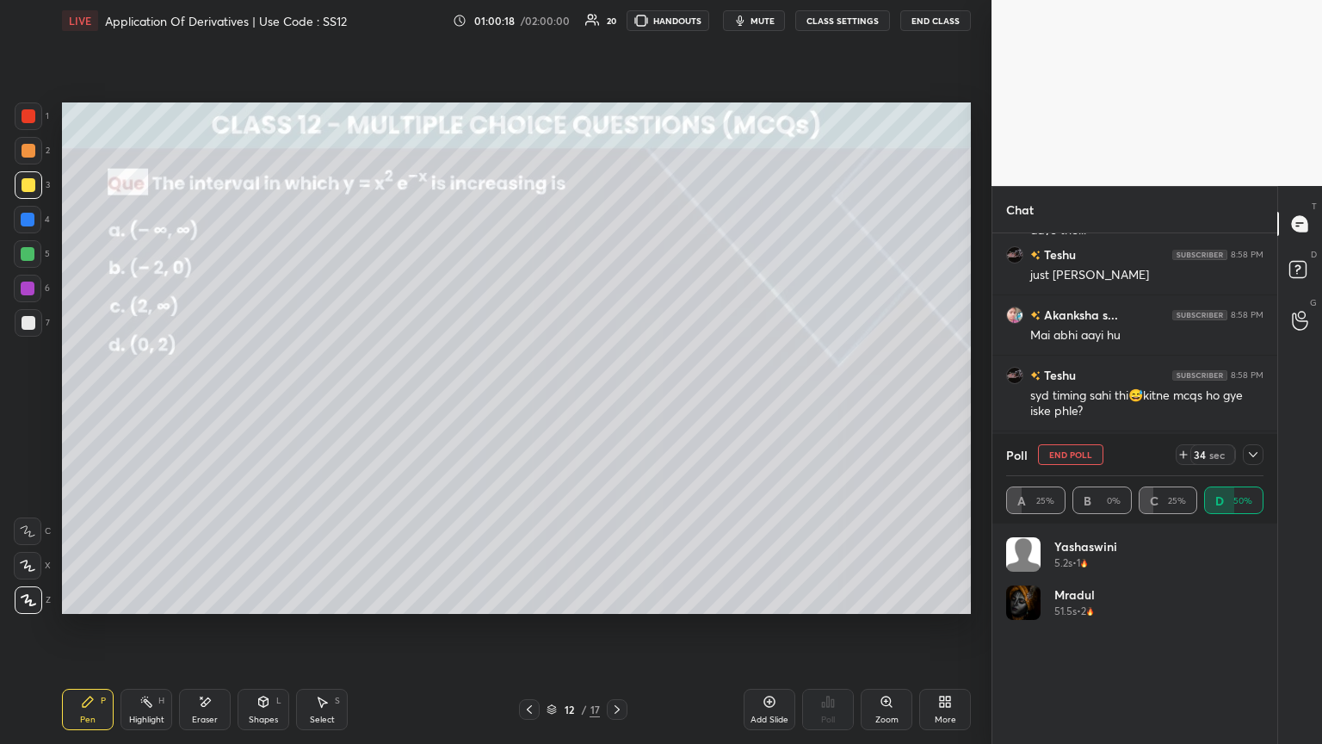
click at [617, 404] on icon at bounding box center [1254, 455] width 14 height 14
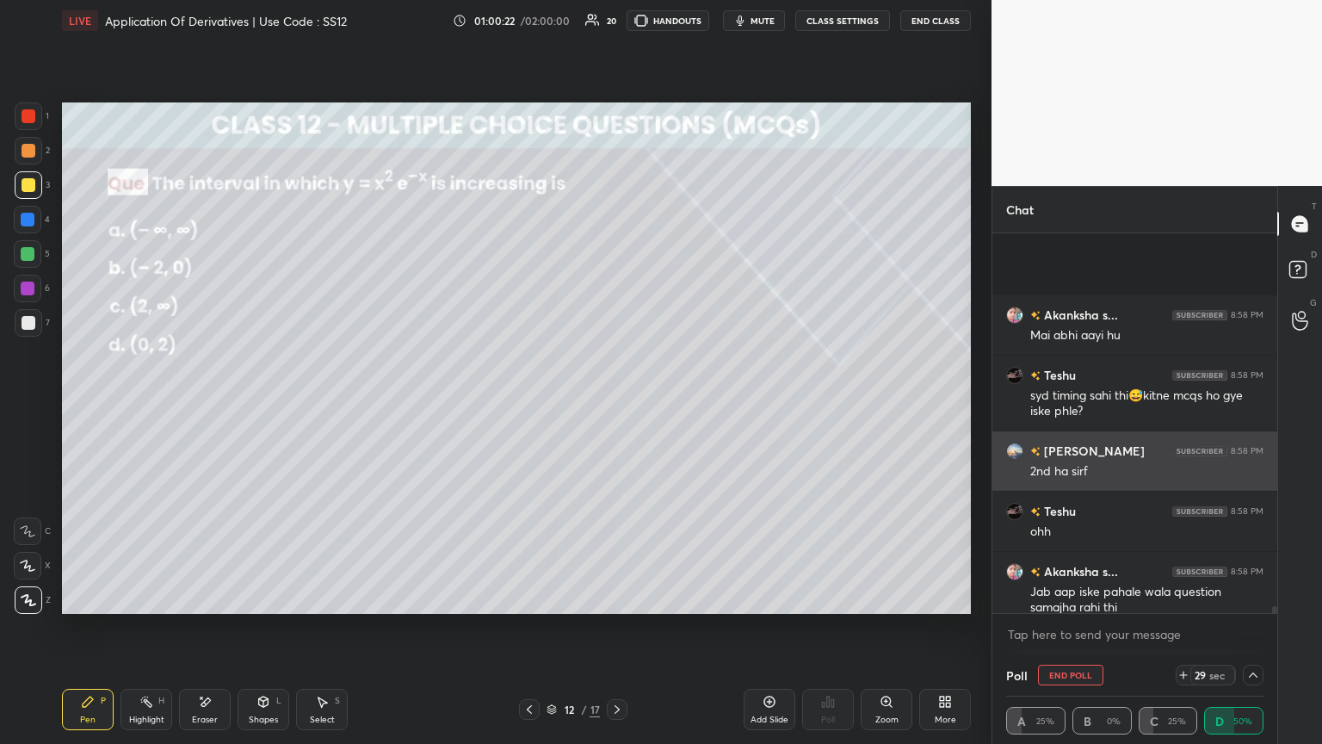
scroll to position [20615, 0]
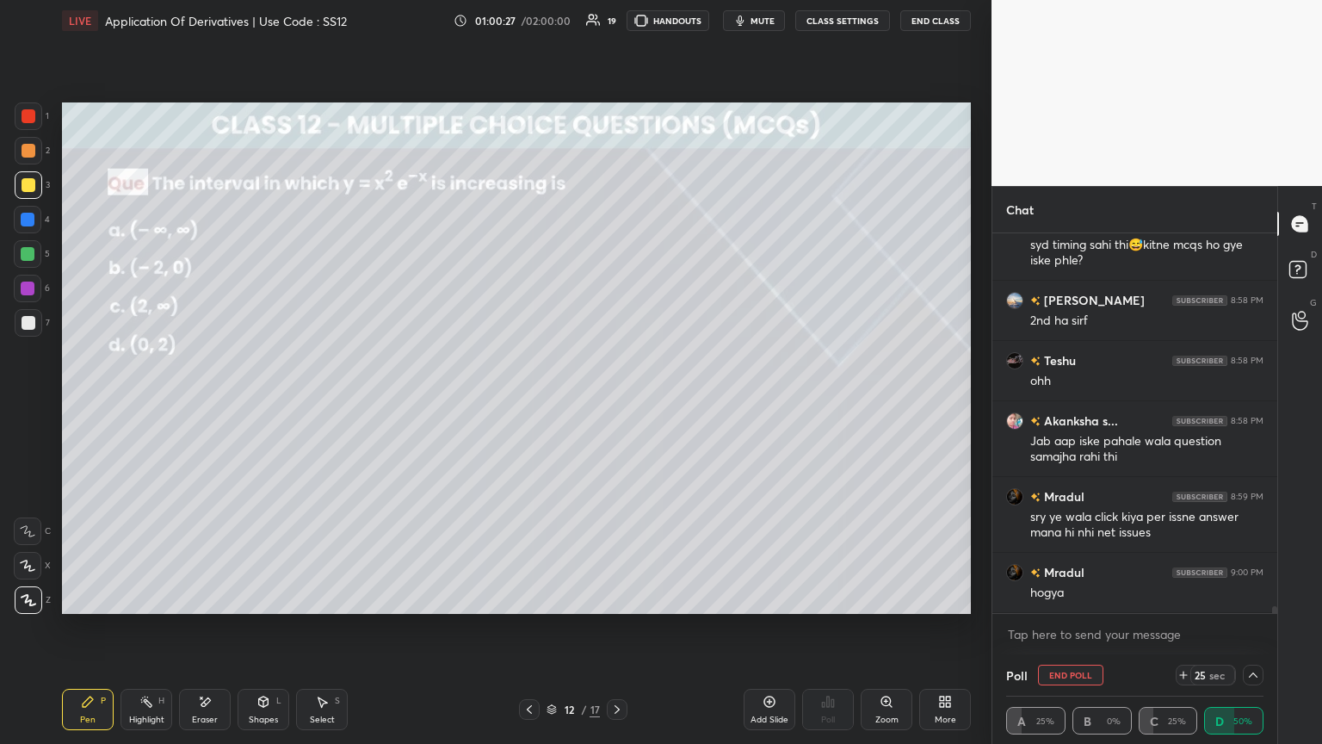
drag, startPoint x: 1252, startPoint y: 672, endPoint x: 1227, endPoint y: 673, distance: 25.0
click at [617, 404] on icon at bounding box center [1254, 675] width 14 height 14
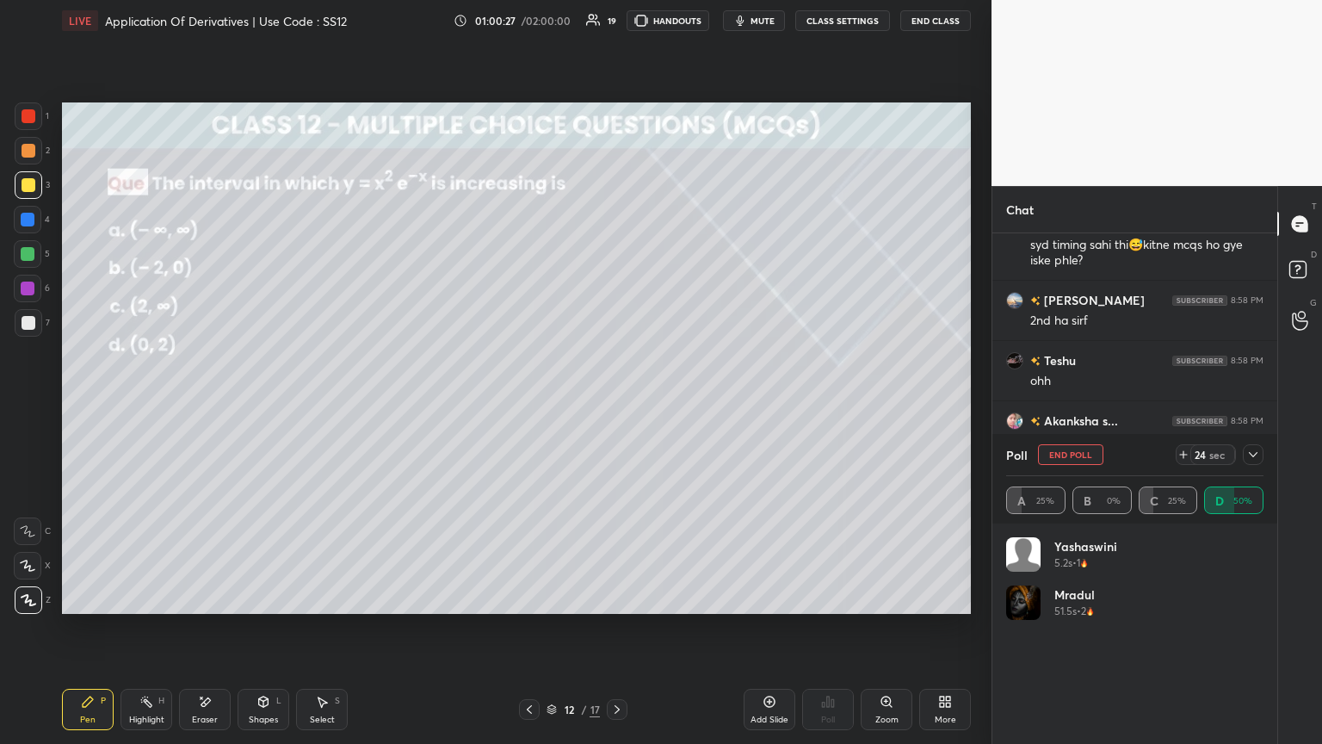
scroll to position [201, 252]
click at [617, 404] on icon at bounding box center [1254, 455] width 14 height 14
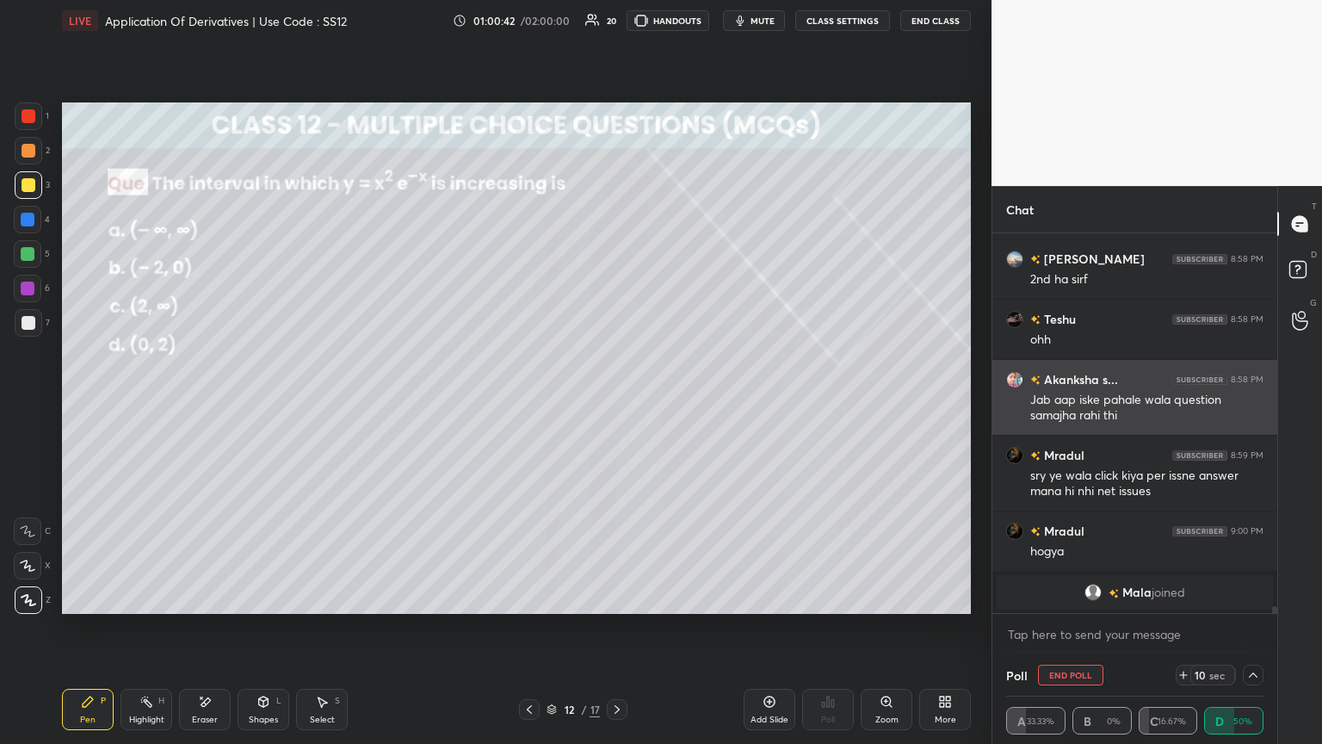
scroll to position [19951, 0]
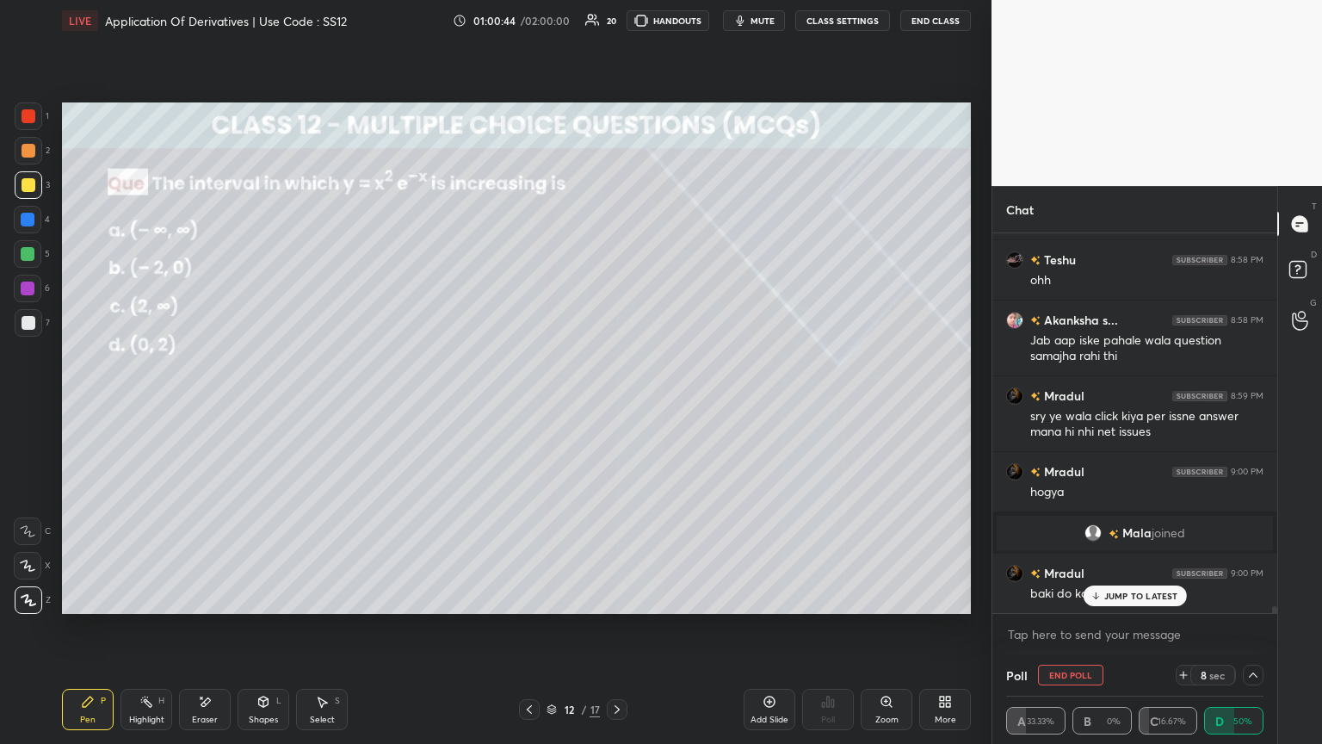
click at [617, 404] on p "JUMP TO LATEST" at bounding box center [1141, 596] width 74 height 10
click at [617, 404] on icon at bounding box center [1254, 675] width 14 height 14
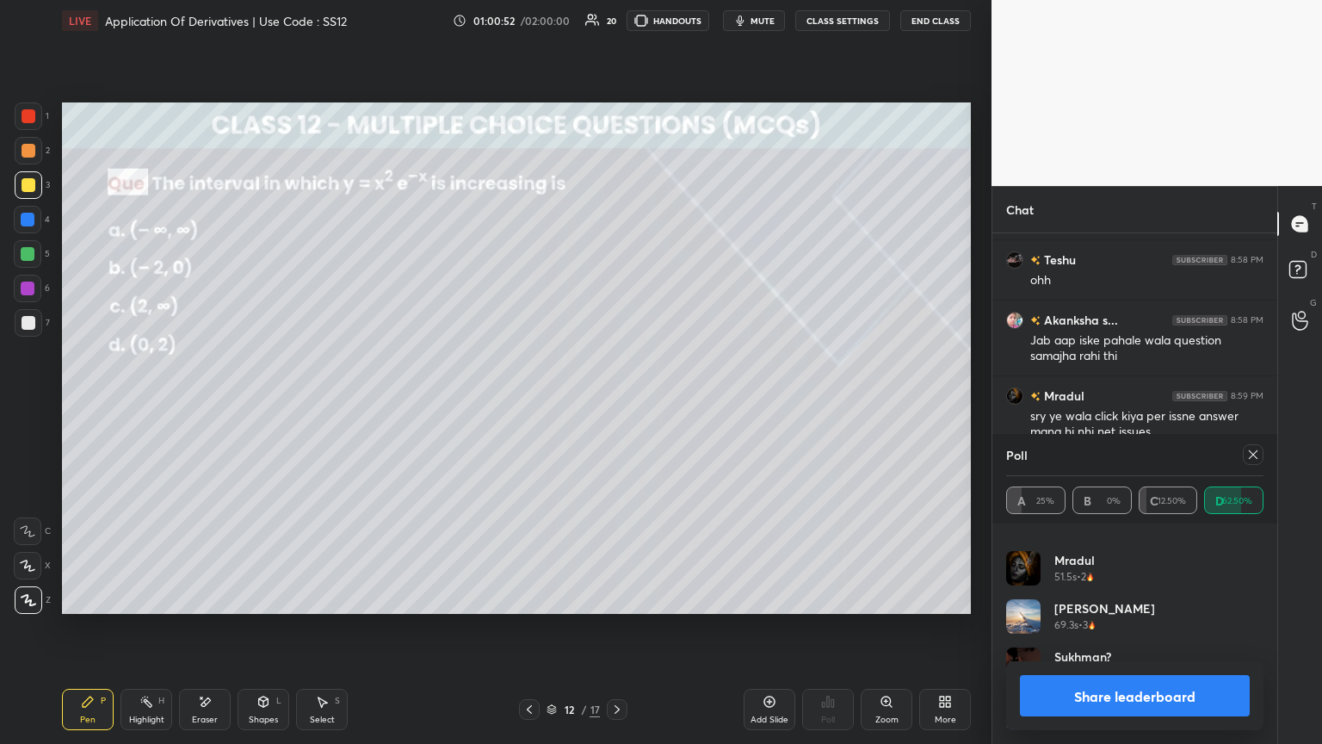
scroll to position [20012, 0]
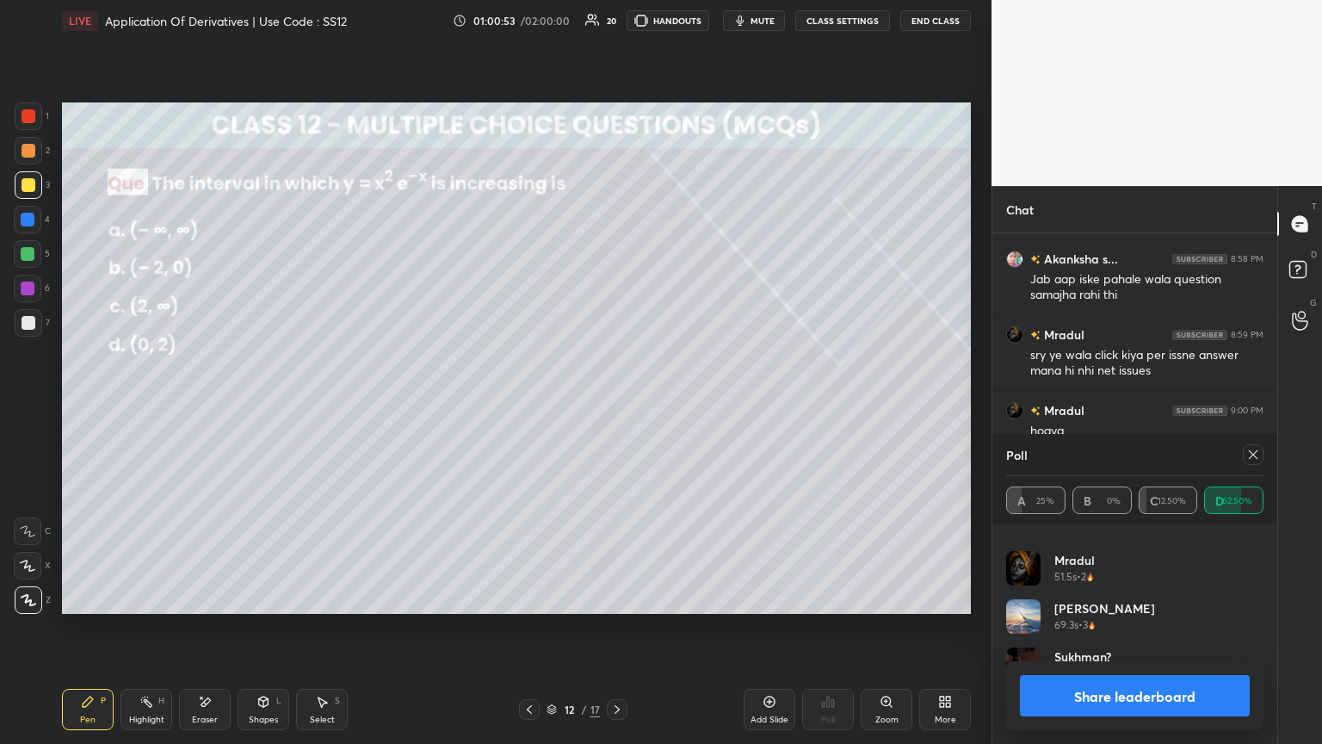
click at [617, 404] on button "Share leaderboard" at bounding box center [1135, 695] width 230 height 41
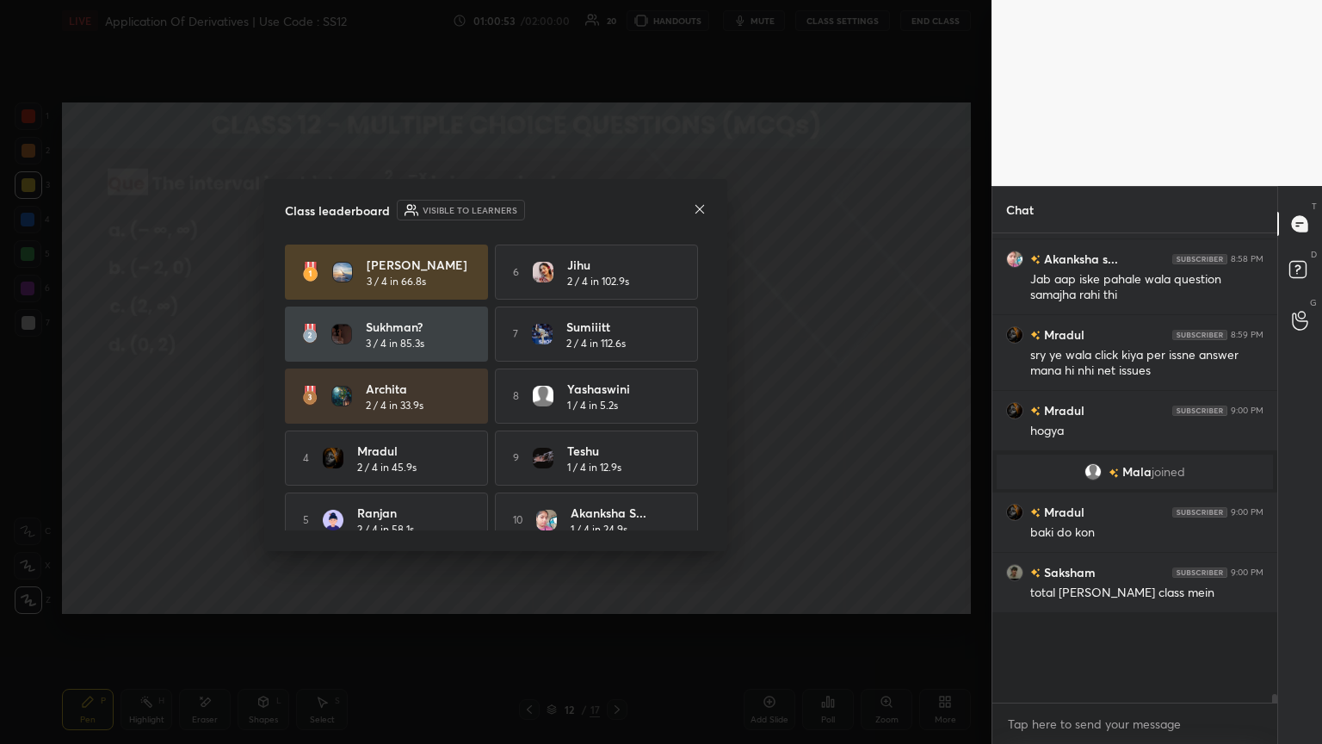
scroll to position [19923, 0]
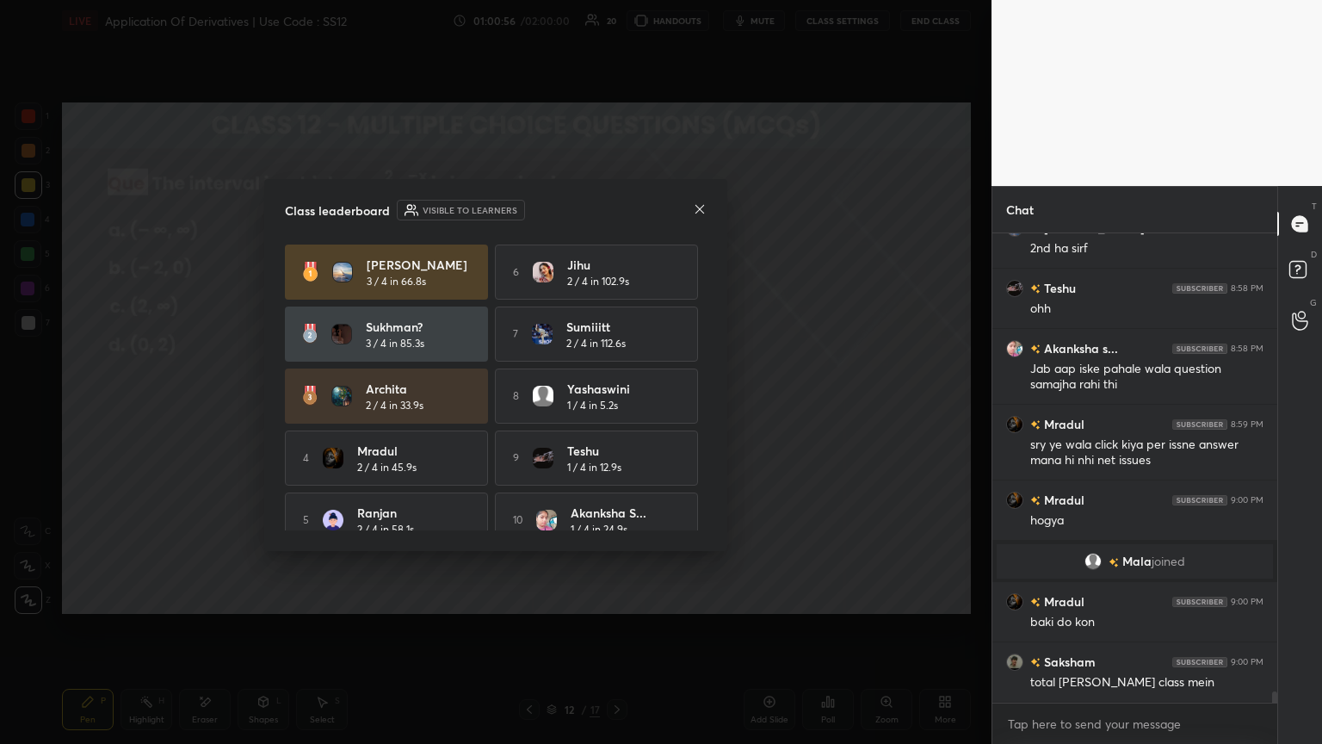
click at [617, 206] on icon at bounding box center [700, 209] width 14 height 14
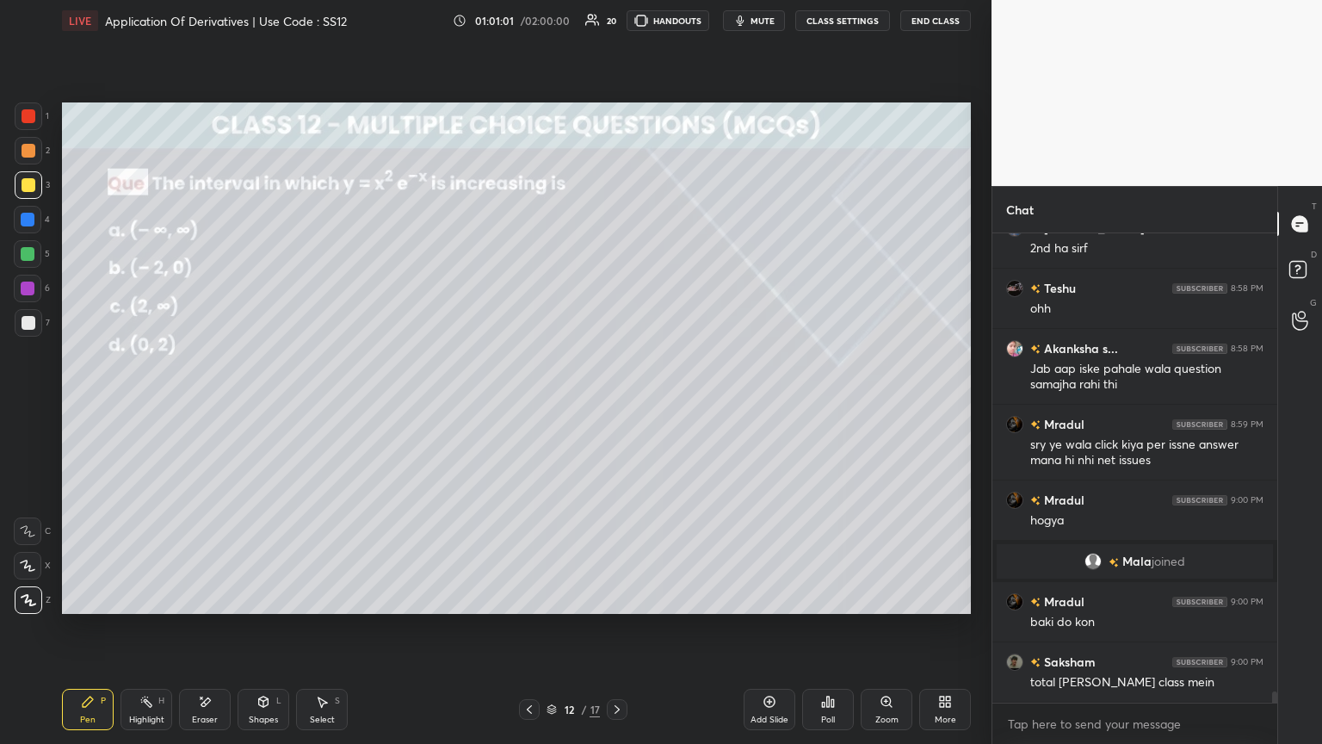
click at [90, 404] on div "Pen P" at bounding box center [88, 709] width 52 height 41
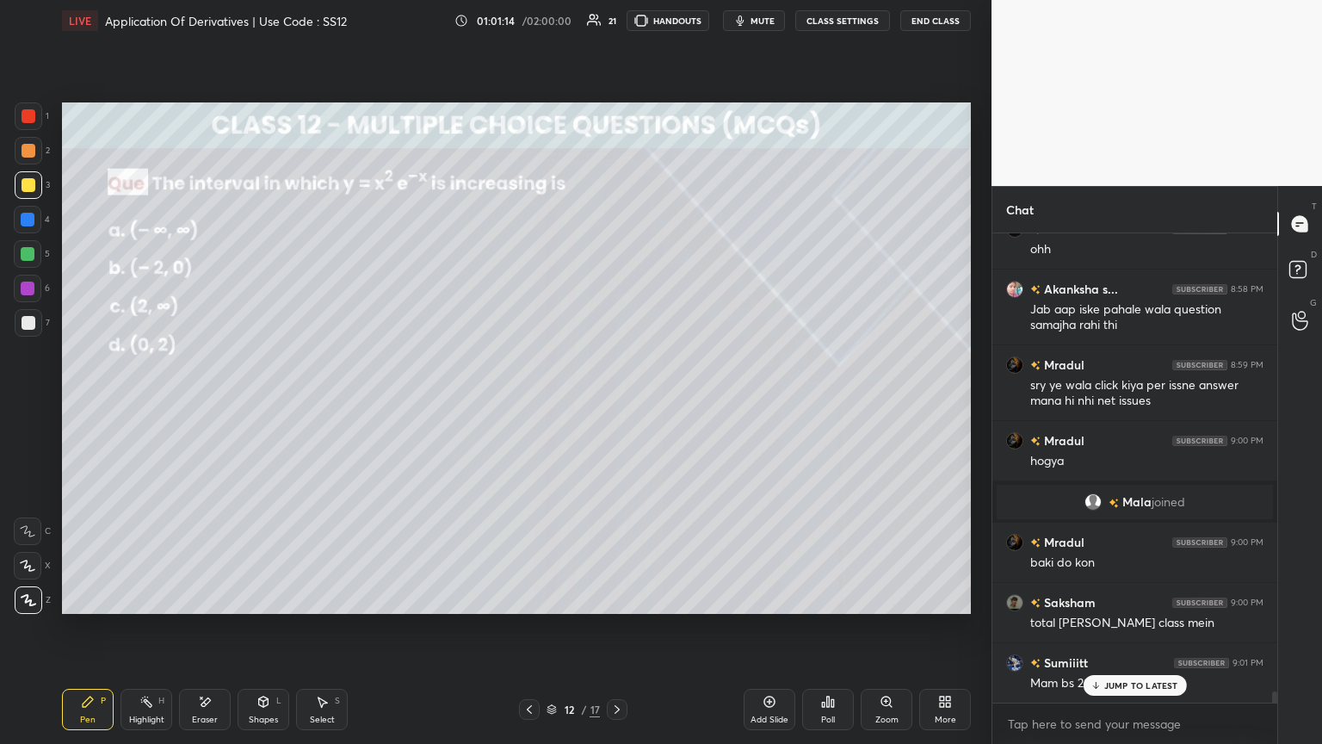
click at [29, 324] on div at bounding box center [29, 323] width 14 height 14
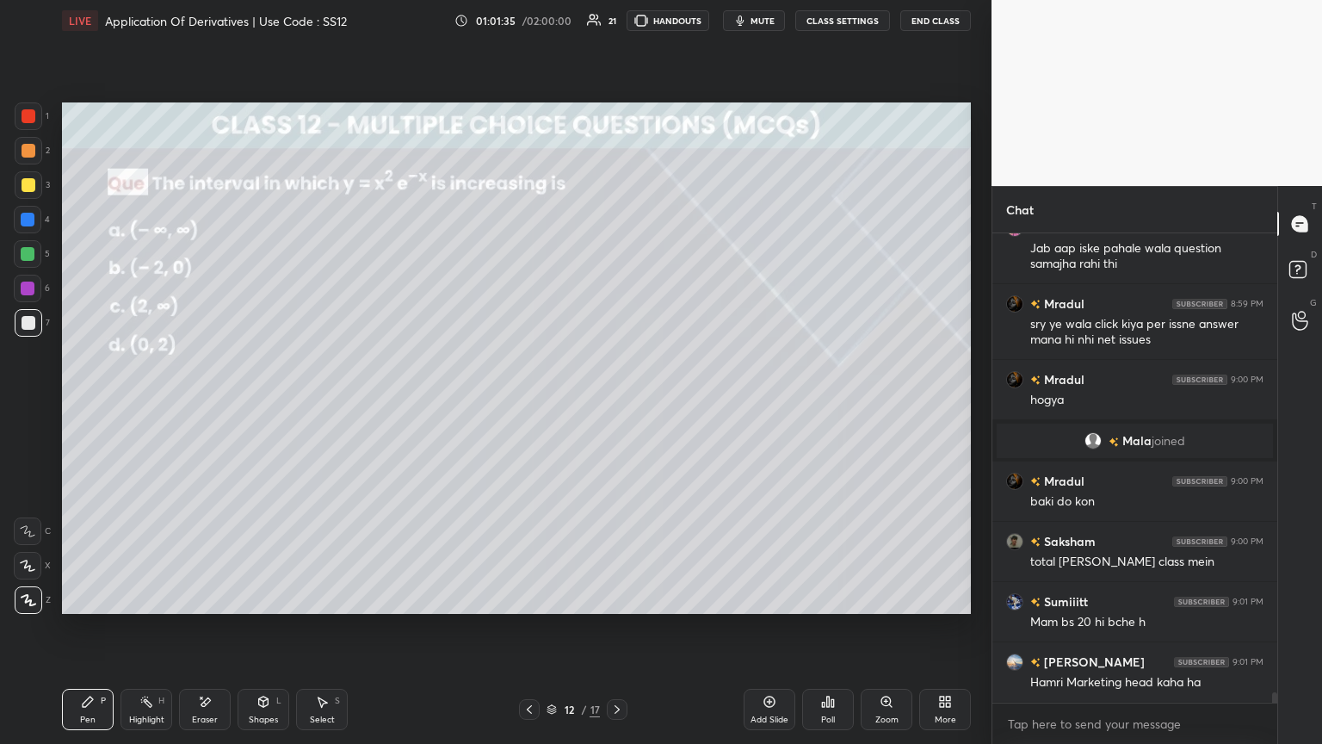
scroll to position [20119, 0]
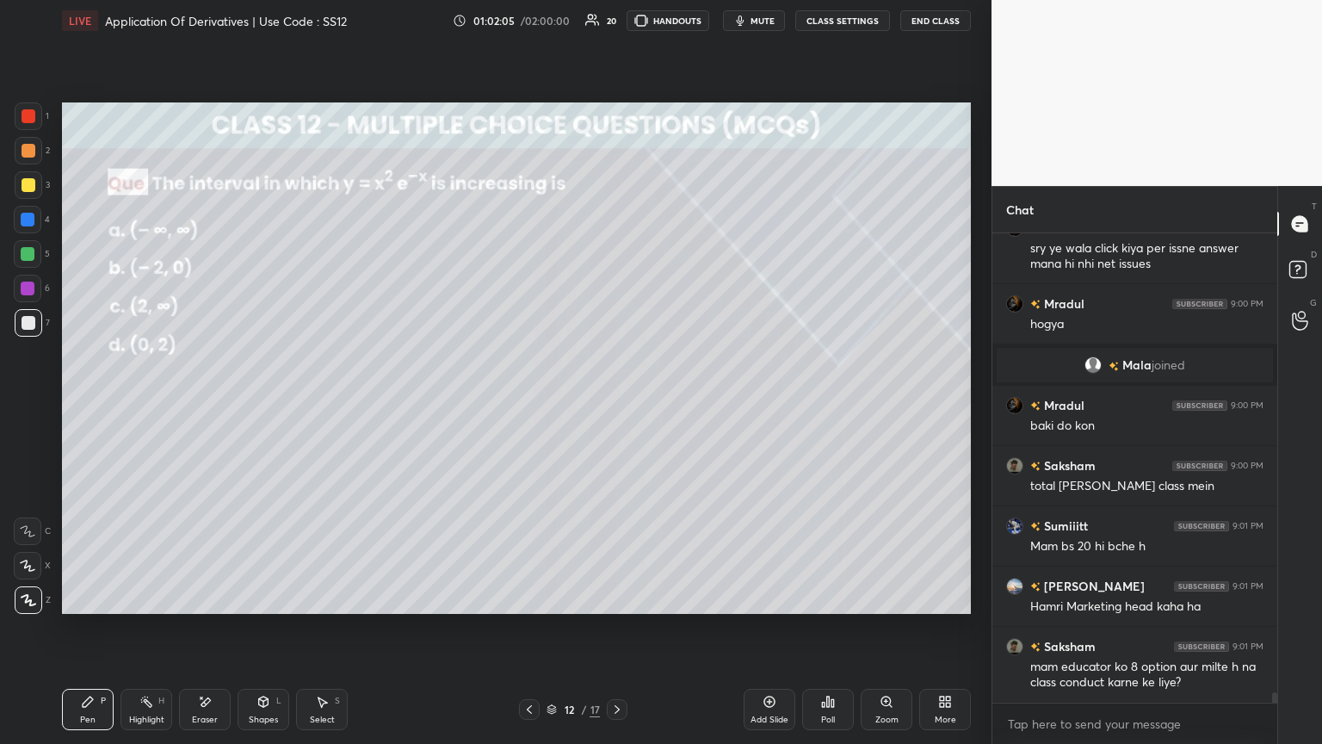
click at [617, 404] on div "Add Slide" at bounding box center [770, 719] width 38 height 9
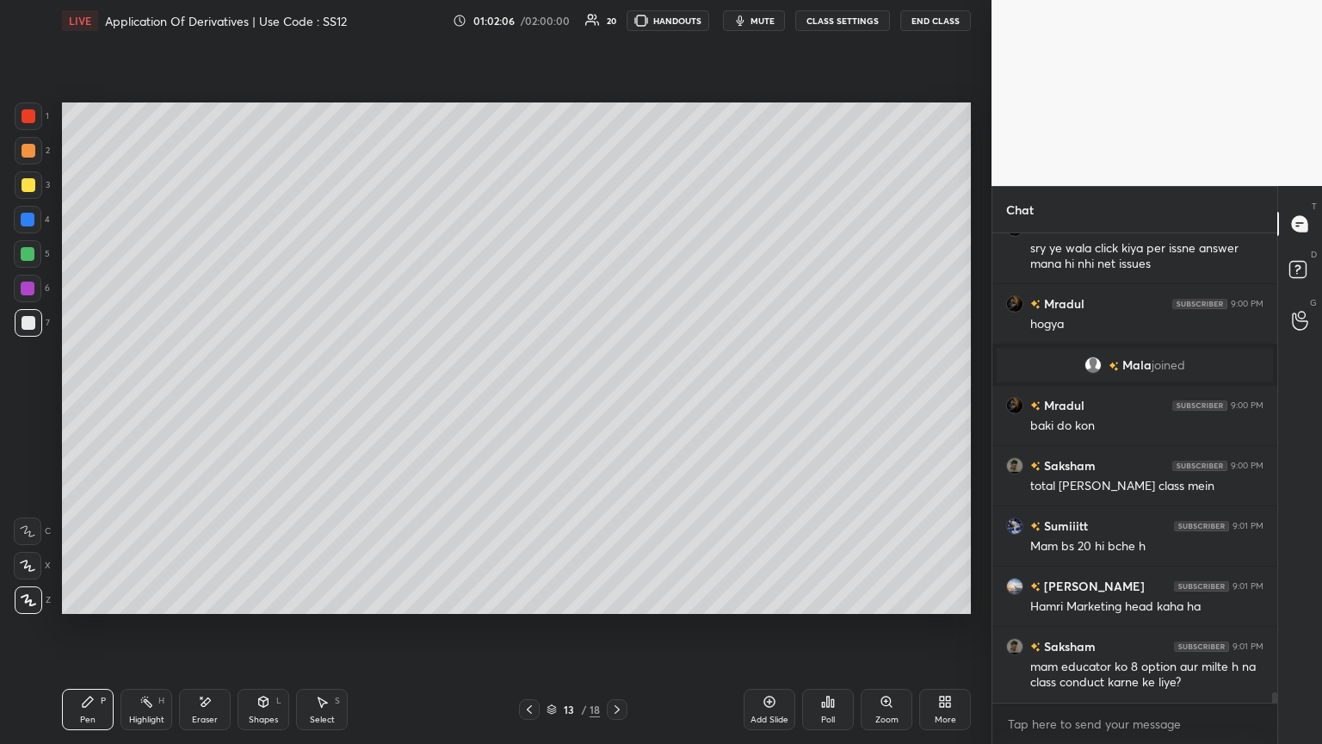
click at [257, 404] on icon at bounding box center [264, 702] width 14 height 14
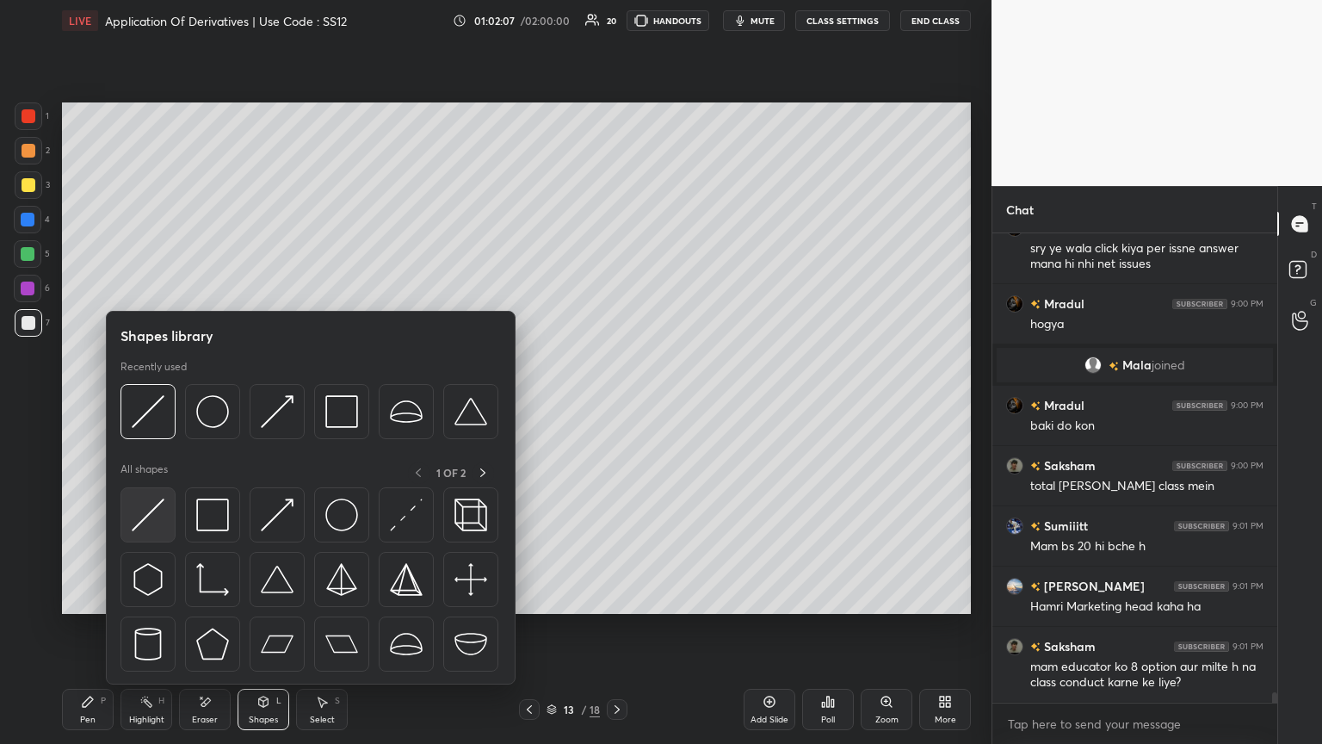
click at [158, 404] on img at bounding box center [148, 514] width 33 height 33
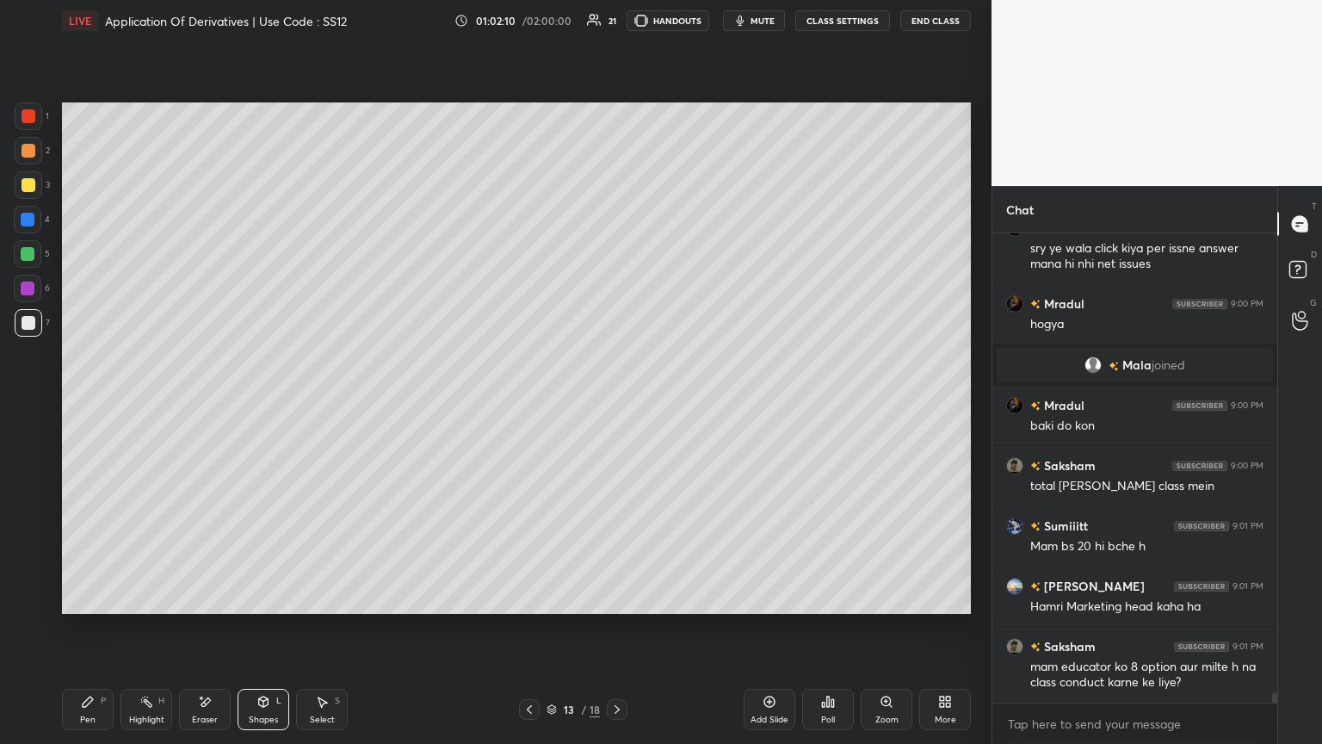
drag, startPoint x: 90, startPoint y: 720, endPoint x: 155, endPoint y: 637, distance: 105.4
click at [89, 404] on div "Pen" at bounding box center [87, 719] width 15 height 9
click at [530, 404] on icon at bounding box center [529, 709] width 5 height 9
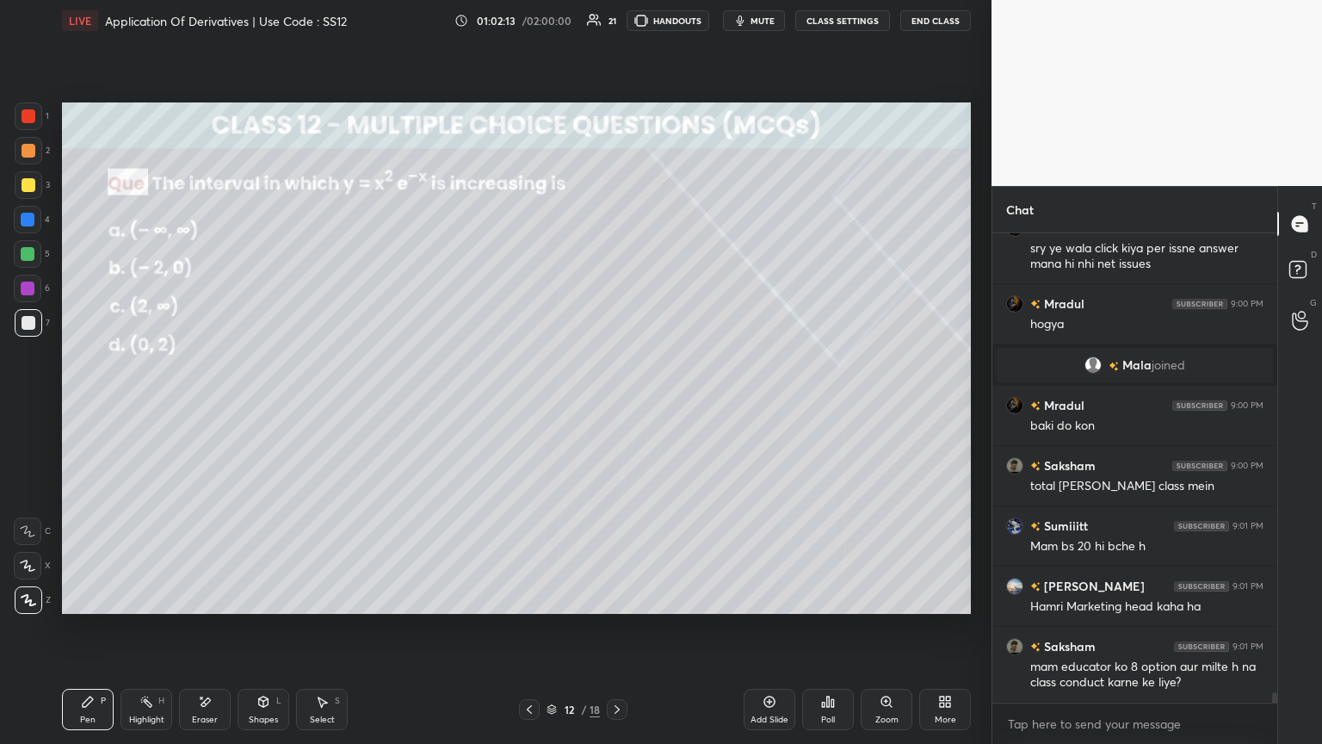
drag, startPoint x: 620, startPoint y: 708, endPoint x: 623, endPoint y: 665, distance: 44.0
click at [617, 404] on icon at bounding box center [617, 709] width 14 height 14
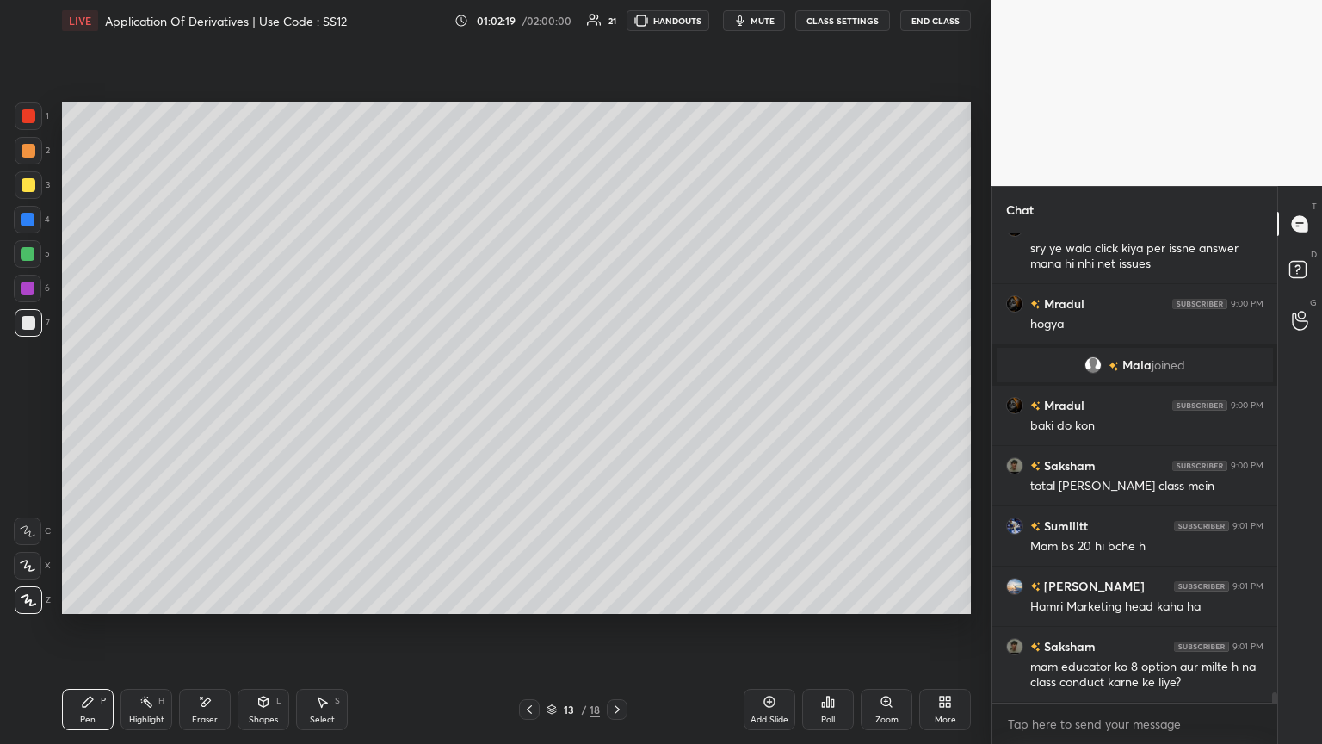
click at [525, 404] on icon at bounding box center [530, 709] width 14 height 14
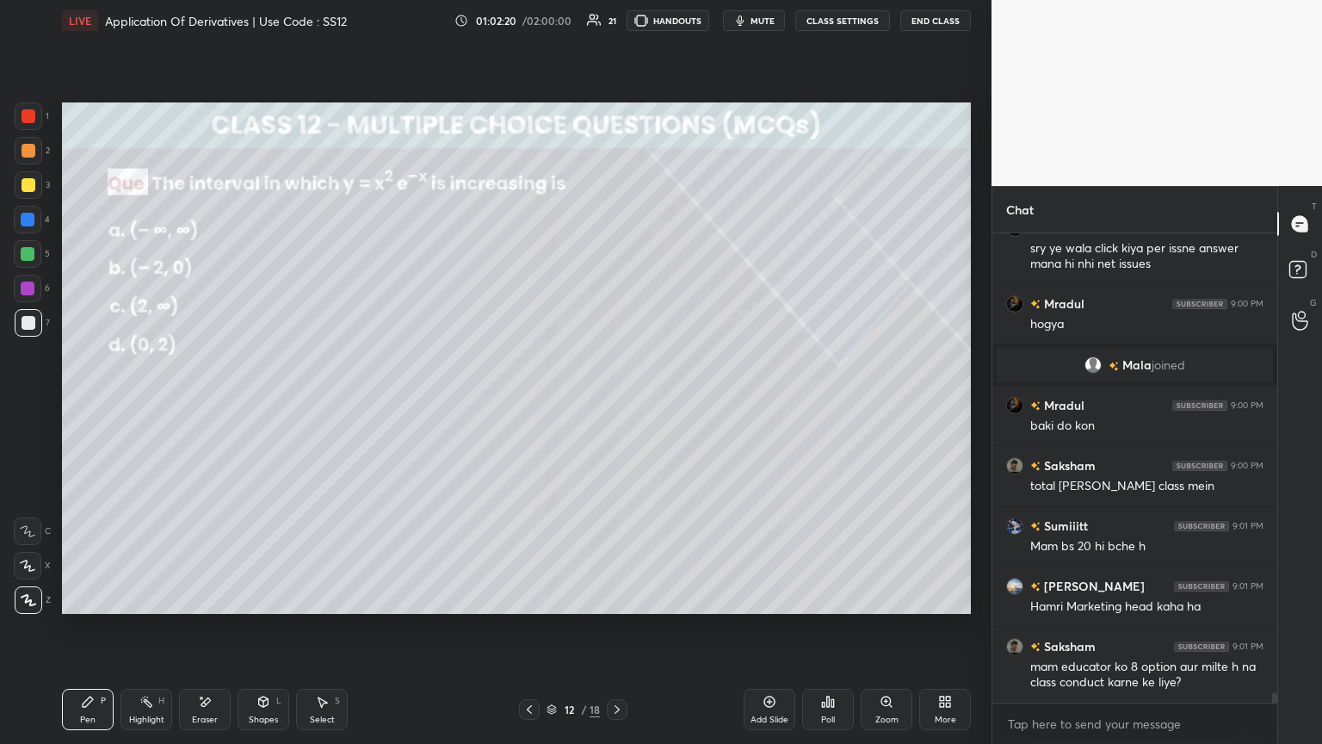
click at [319, 404] on div "Select S" at bounding box center [322, 709] width 52 height 41
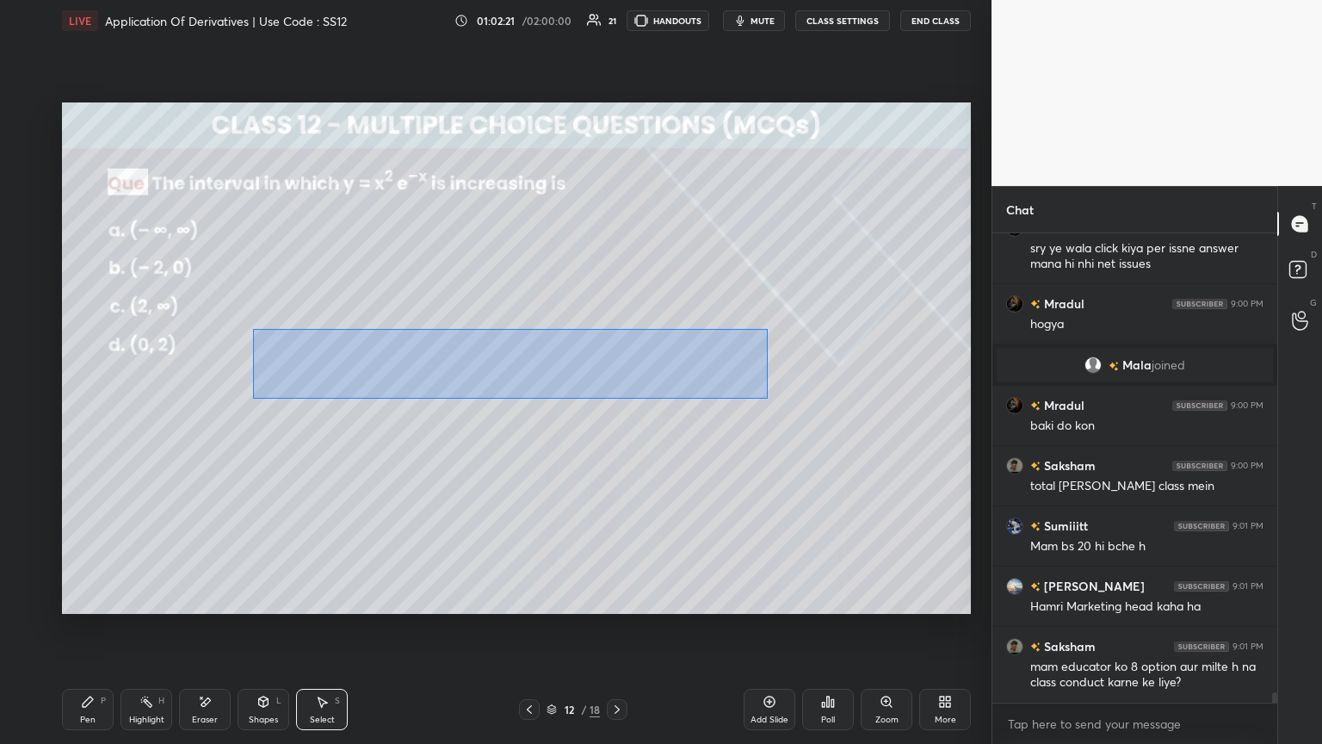
drag, startPoint x: 253, startPoint y: 329, endPoint x: 766, endPoint y: 398, distance: 517.7
click at [617, 399] on div "0 ° Undo Copy Paste here Duplicate Duplicate to new slide Delete" at bounding box center [516, 357] width 909 height 511
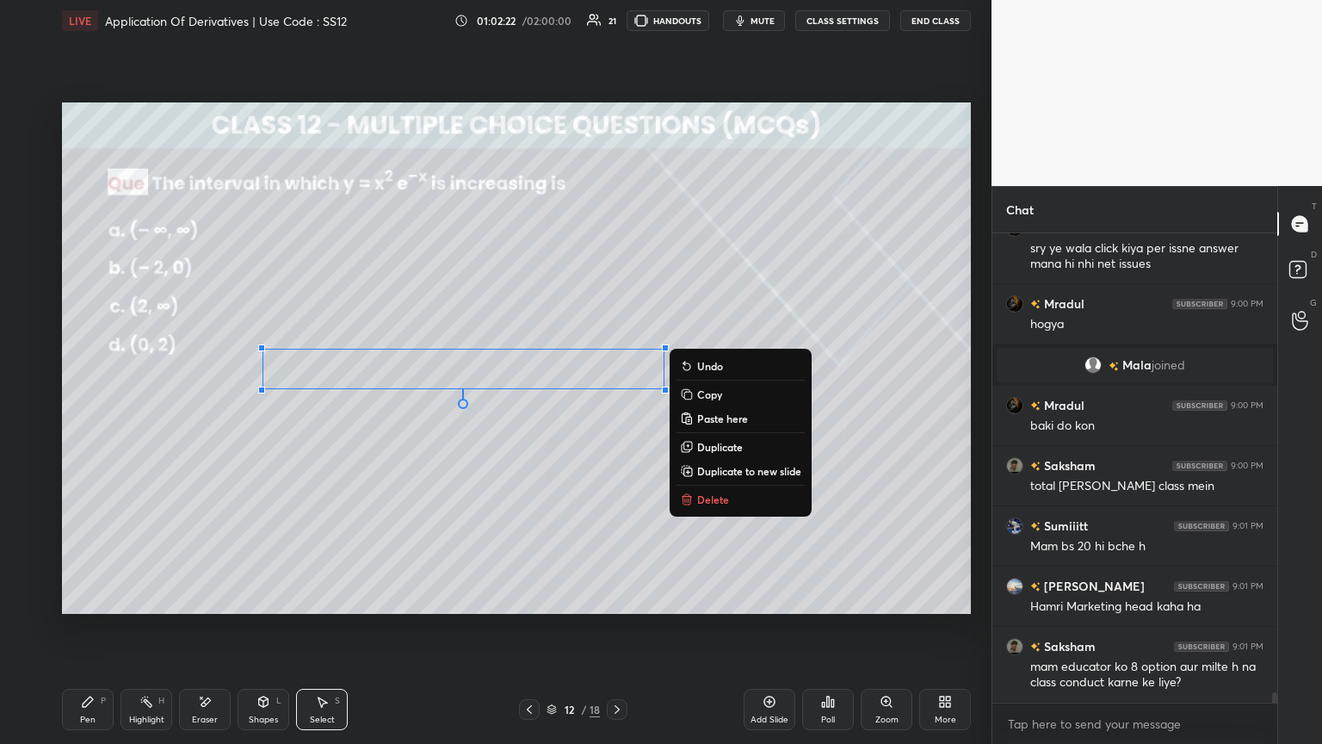
click at [617, 393] on button "Copy" at bounding box center [741, 394] width 128 height 21
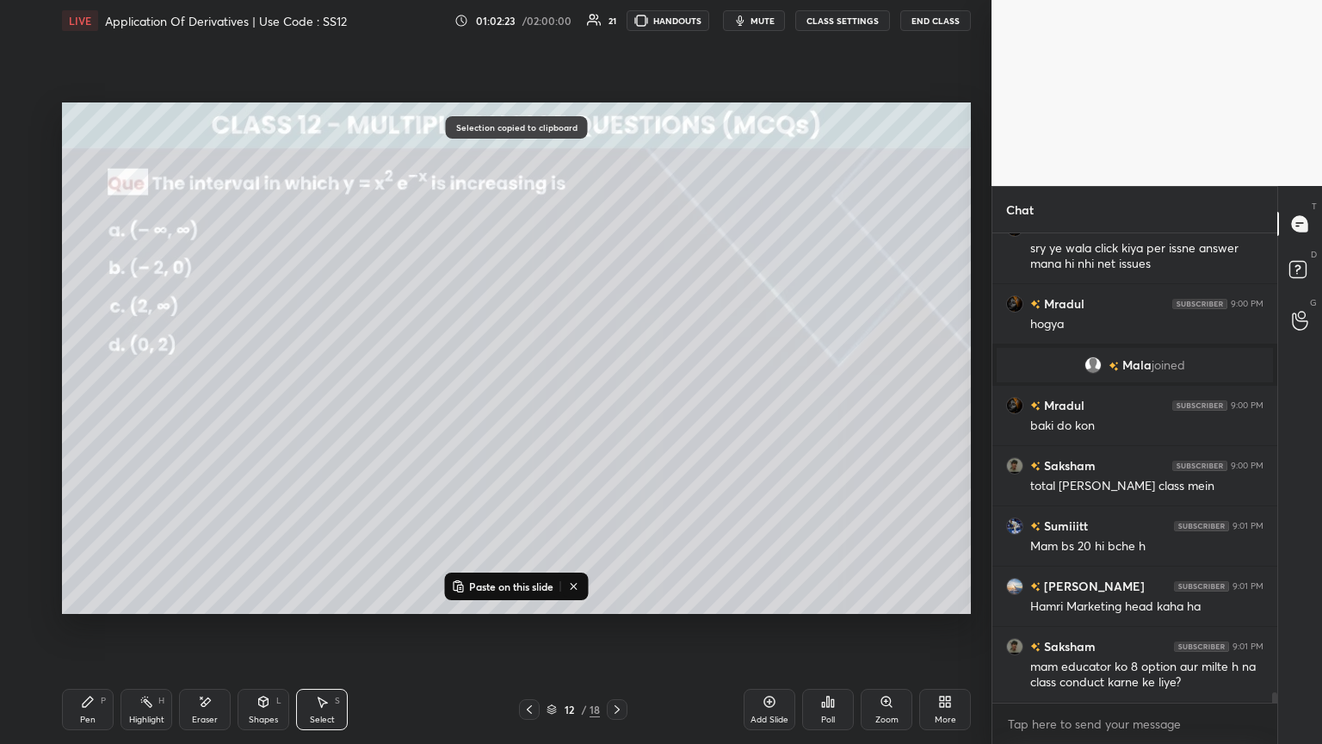
click at [607, 404] on div at bounding box center [617, 709] width 21 height 21
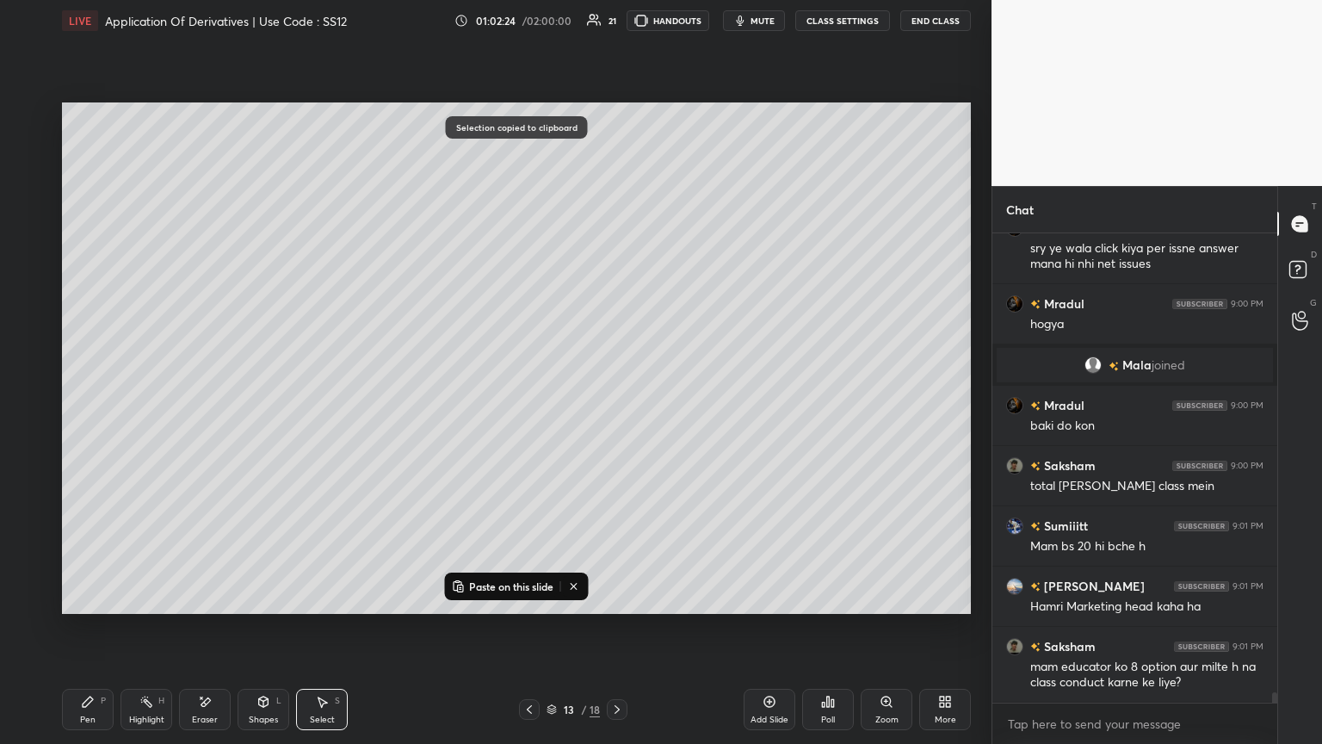
click at [498, 404] on p "Paste on this slide" at bounding box center [511, 586] width 84 height 14
drag, startPoint x: 405, startPoint y: 372, endPoint x: 399, endPoint y: 486, distance: 114.7
click at [400, 404] on div "0 ° Undo Copy Paste here Duplicate Duplicate to new slide Delete" at bounding box center [516, 357] width 909 height 511
drag, startPoint x: 875, startPoint y: 514, endPoint x: 763, endPoint y: 541, distance: 115.9
click at [617, 404] on div "0 ° Undo Copy Paste here Duplicate Duplicate to new slide Delete" at bounding box center [516, 357] width 909 height 511
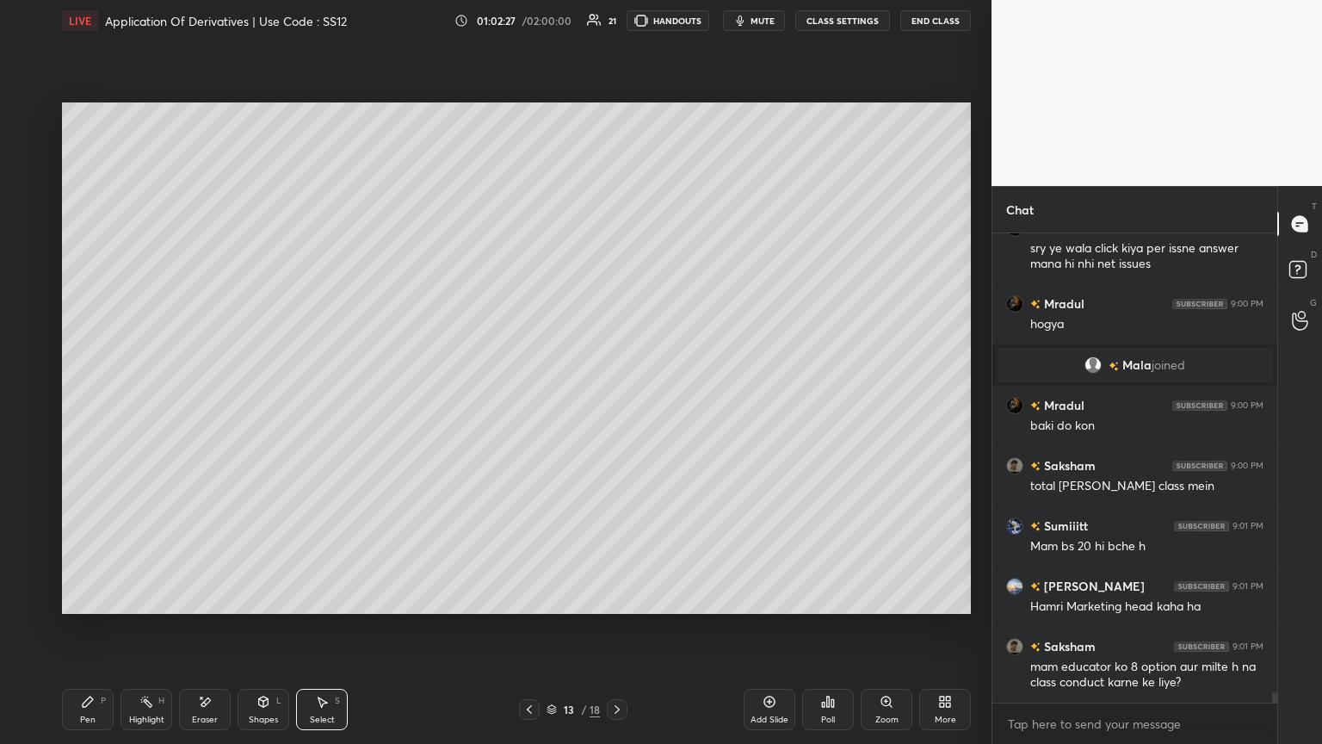
click at [95, 404] on div "Pen P" at bounding box center [88, 709] width 52 height 41
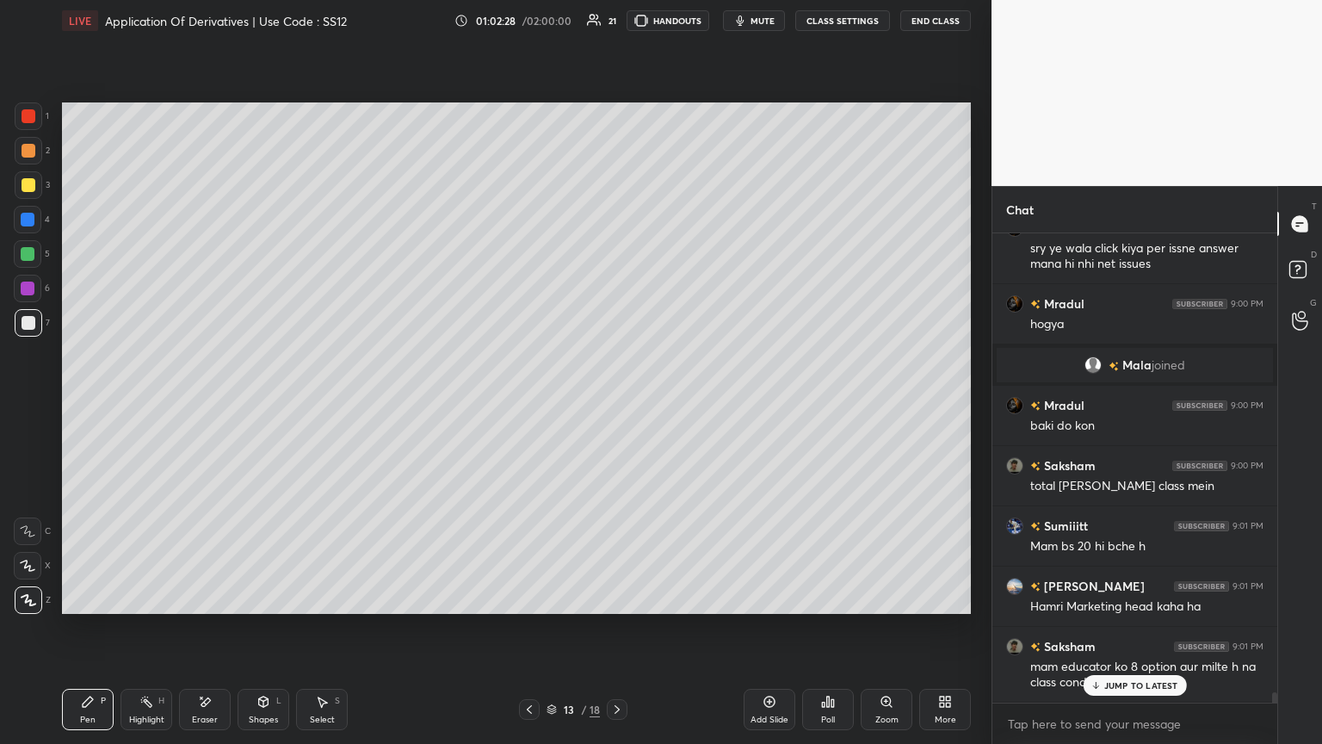
scroll to position [20179, 0]
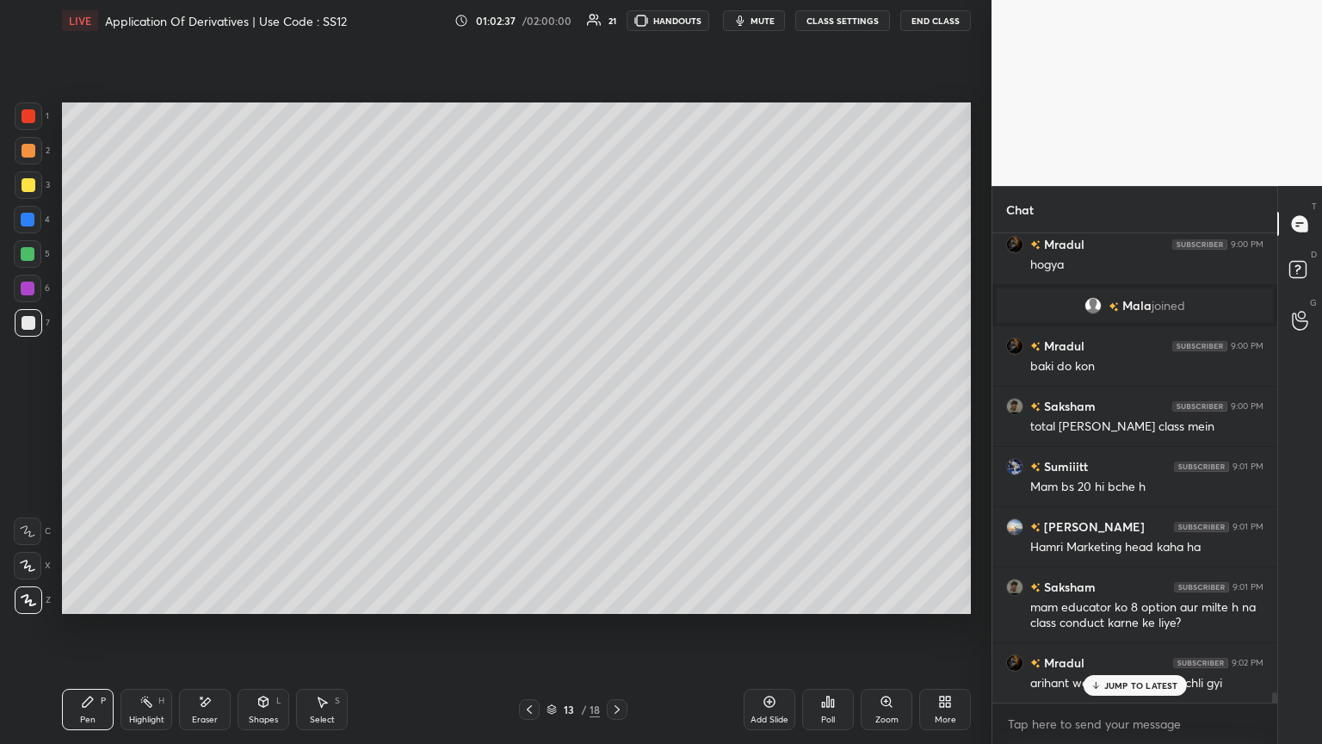
drag, startPoint x: 25, startPoint y: 184, endPoint x: 58, endPoint y: 246, distance: 70.1
click at [25, 186] on div at bounding box center [29, 185] width 14 height 14
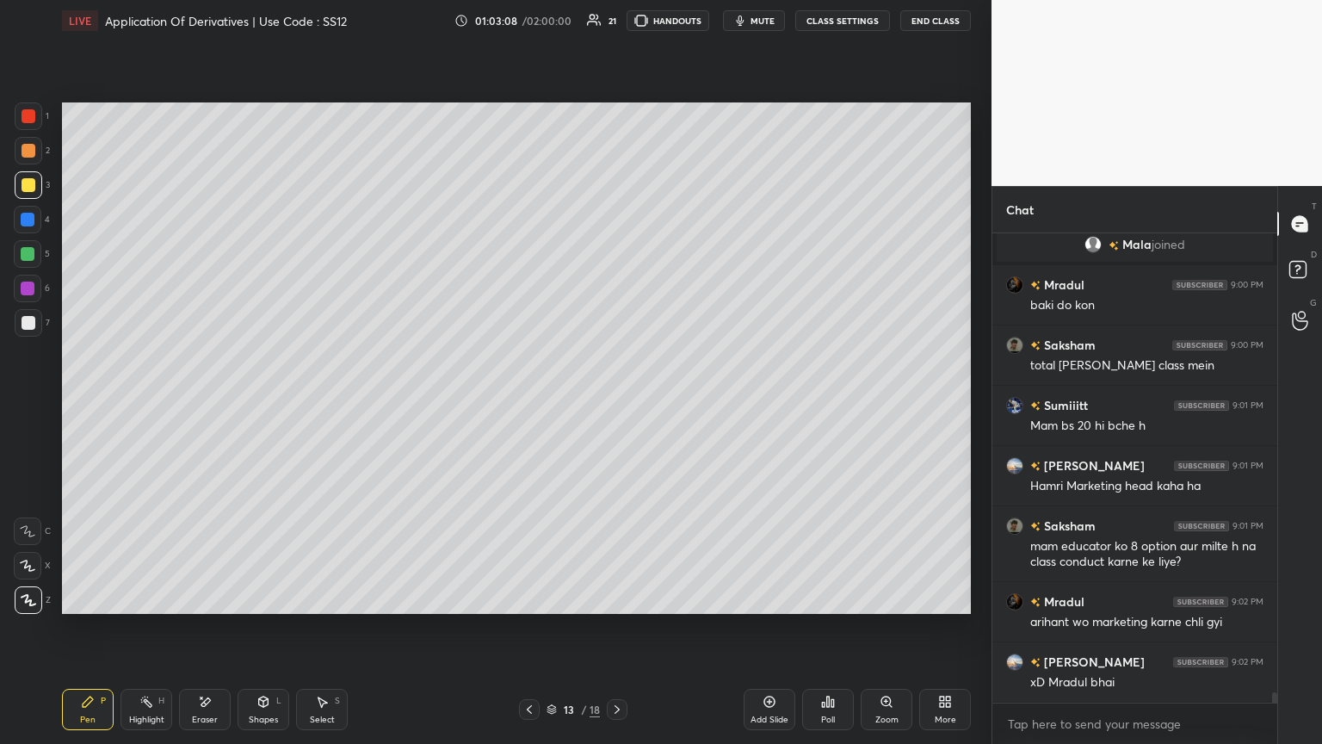
click at [530, 404] on icon at bounding box center [530, 709] width 14 height 14
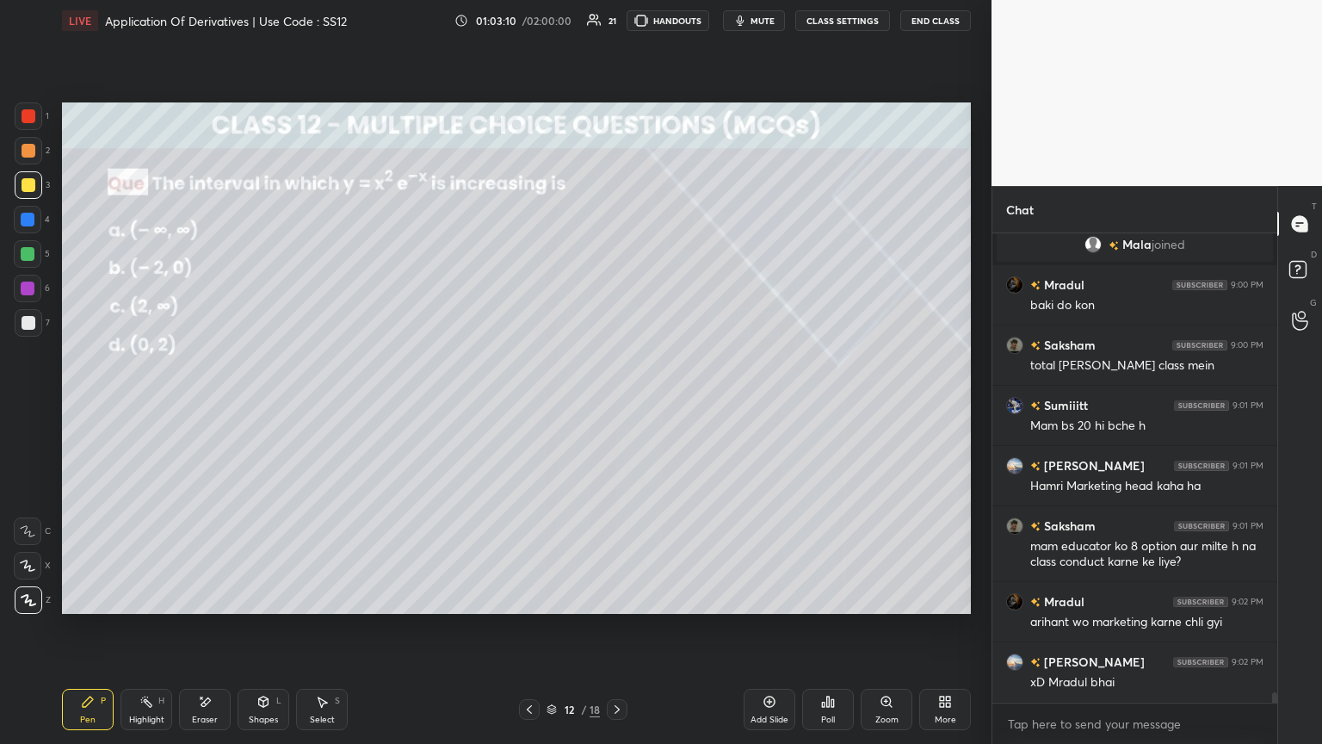
click at [610, 404] on icon at bounding box center [617, 709] width 14 height 14
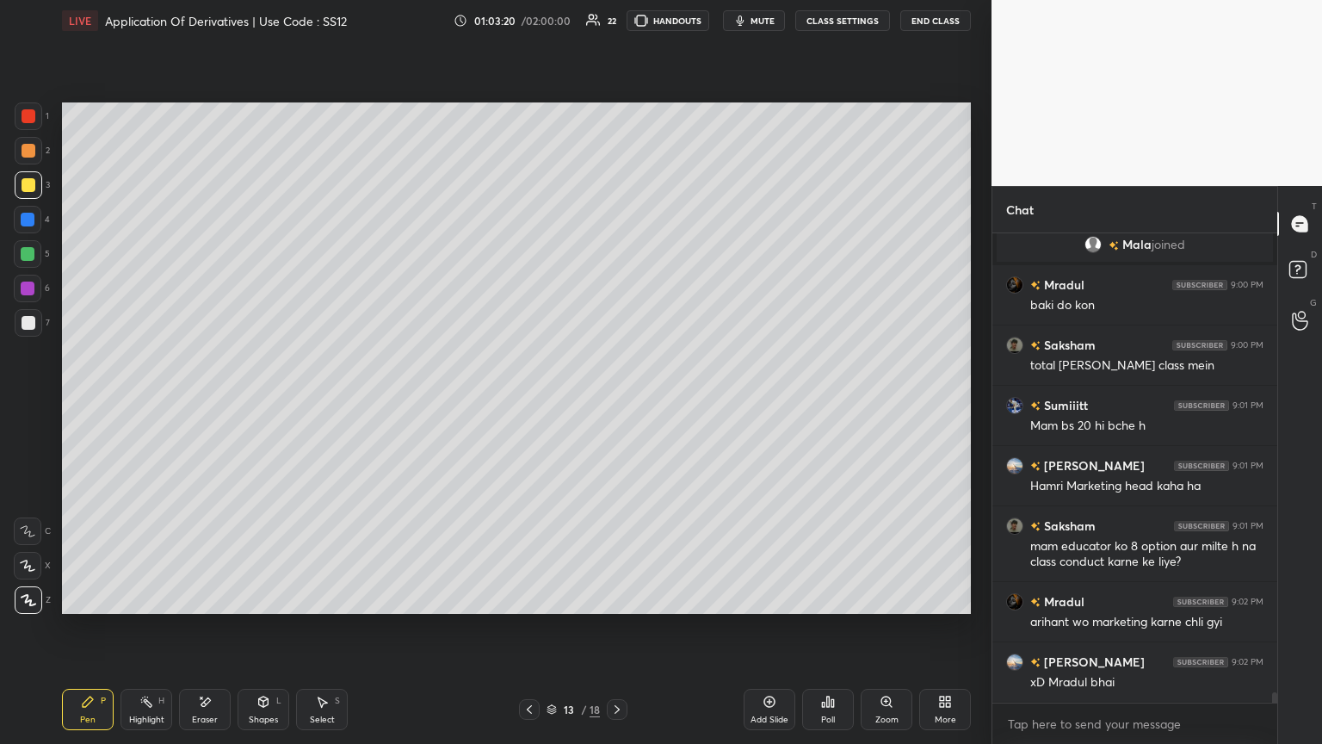
click at [528, 404] on icon at bounding box center [530, 709] width 14 height 14
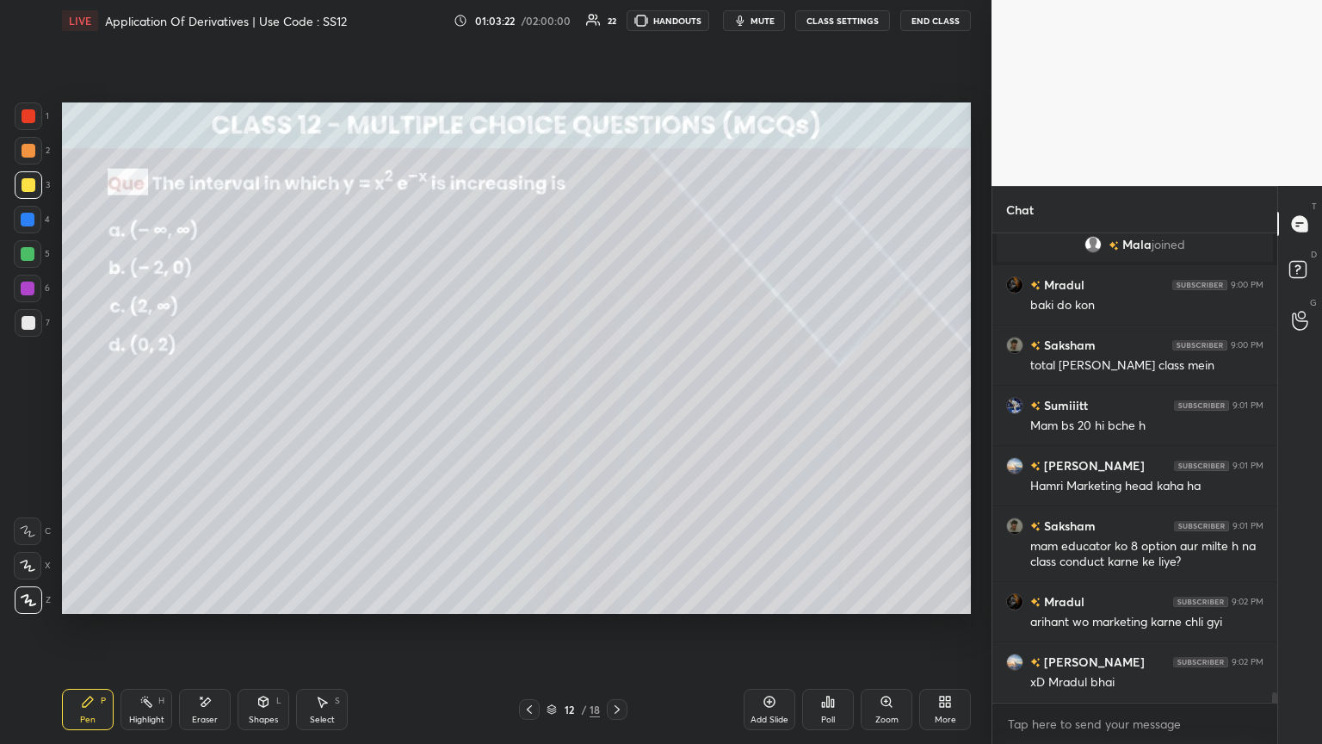
click at [617, 404] on icon at bounding box center [617, 709] width 14 height 14
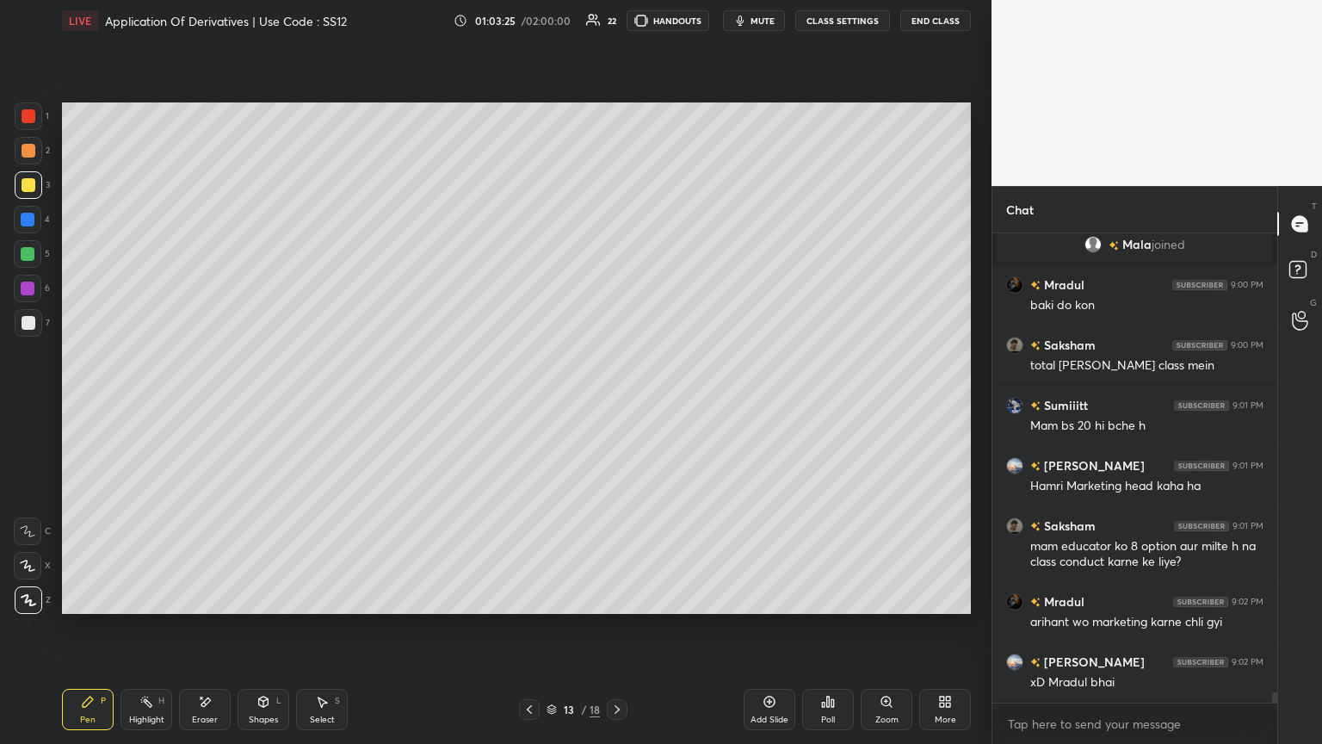
click at [529, 404] on icon at bounding box center [530, 709] width 14 height 14
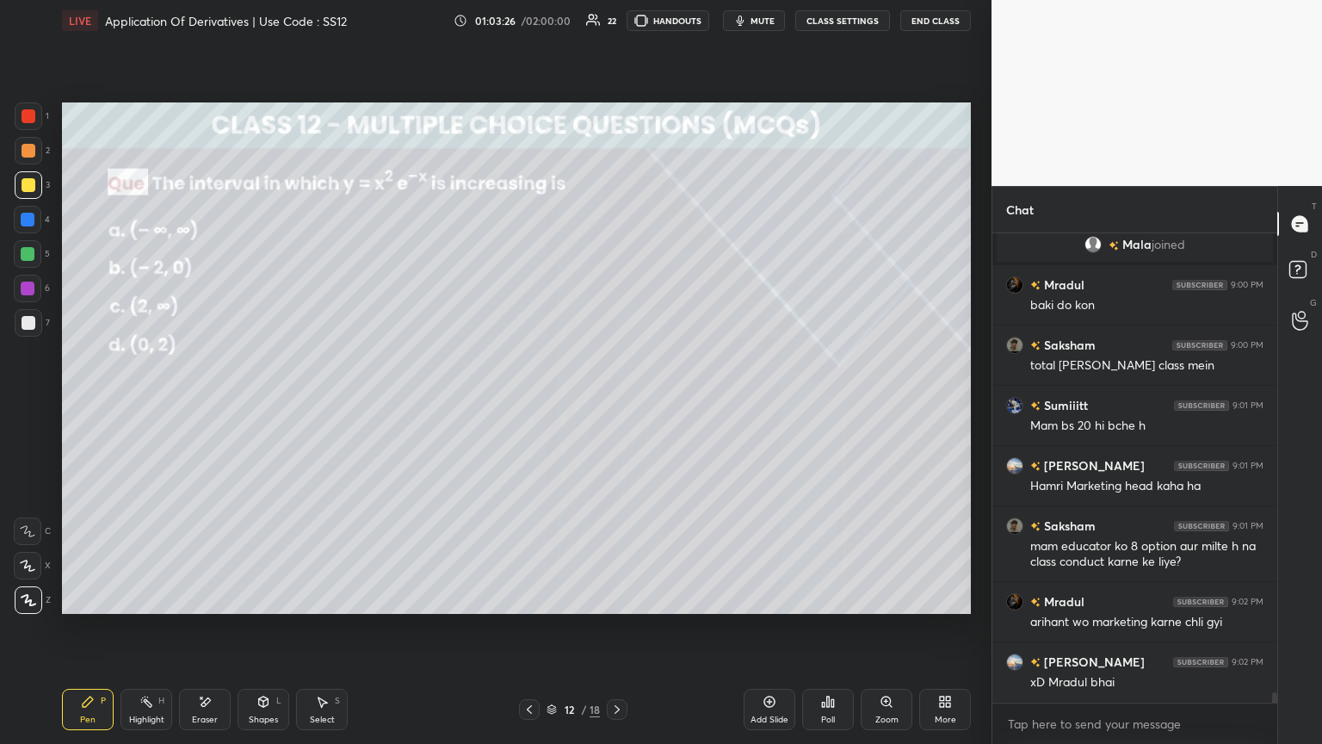
scroll to position [20299, 0]
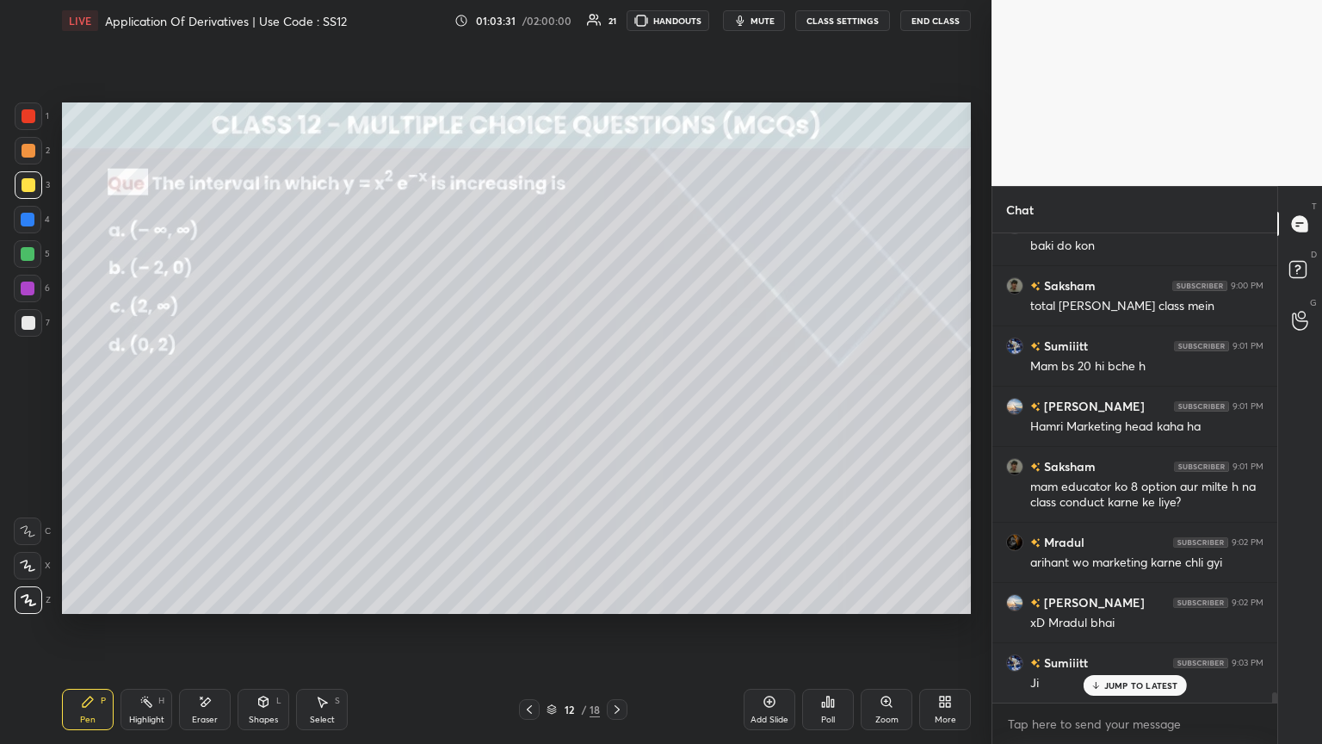
click at [617, 404] on icon at bounding box center [617, 709] width 14 height 14
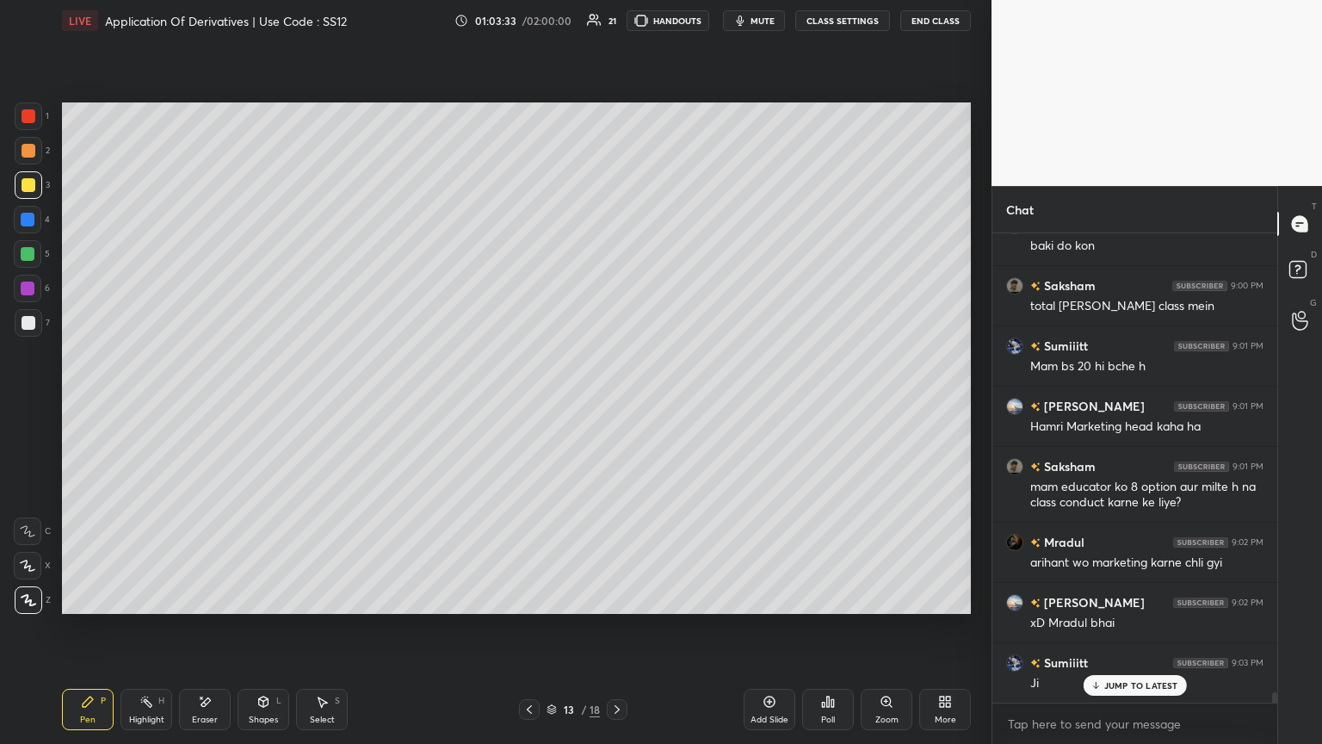
click at [614, 404] on icon at bounding box center [617, 709] width 14 height 14
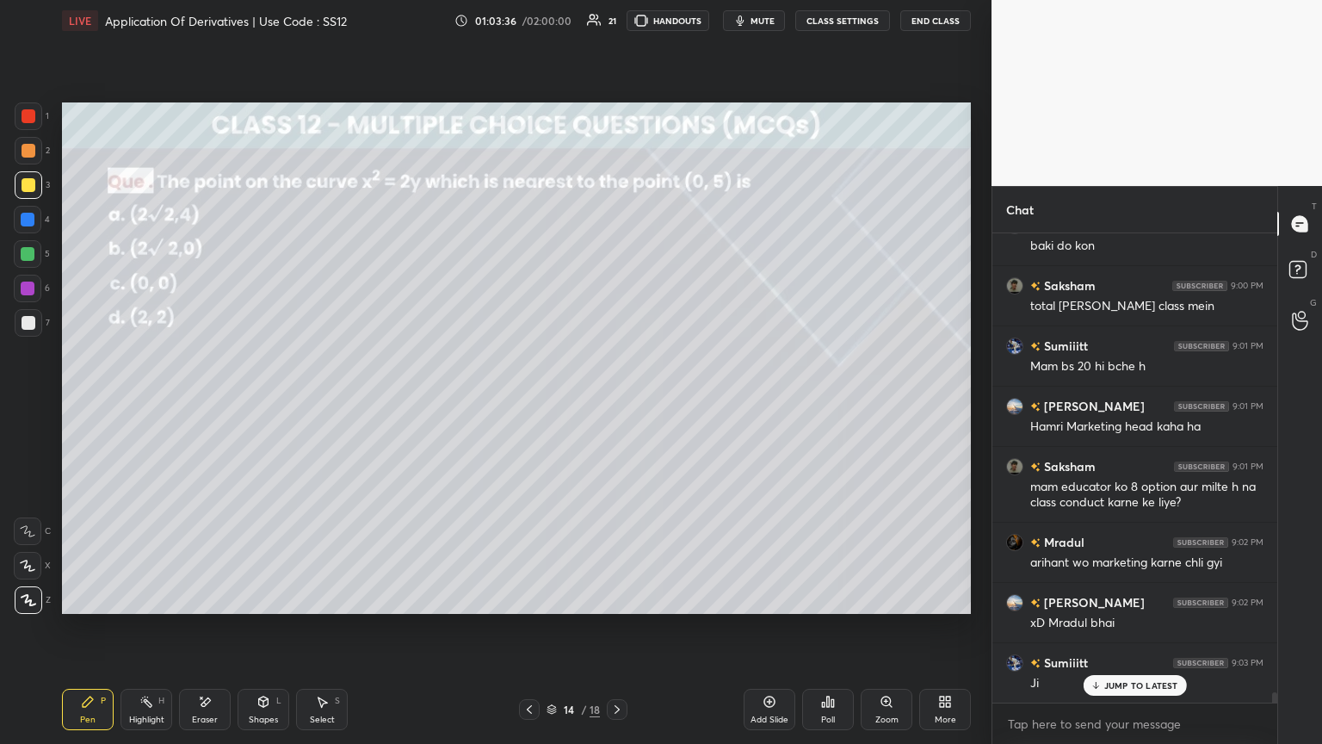
click at [529, 404] on icon at bounding box center [530, 709] width 14 height 14
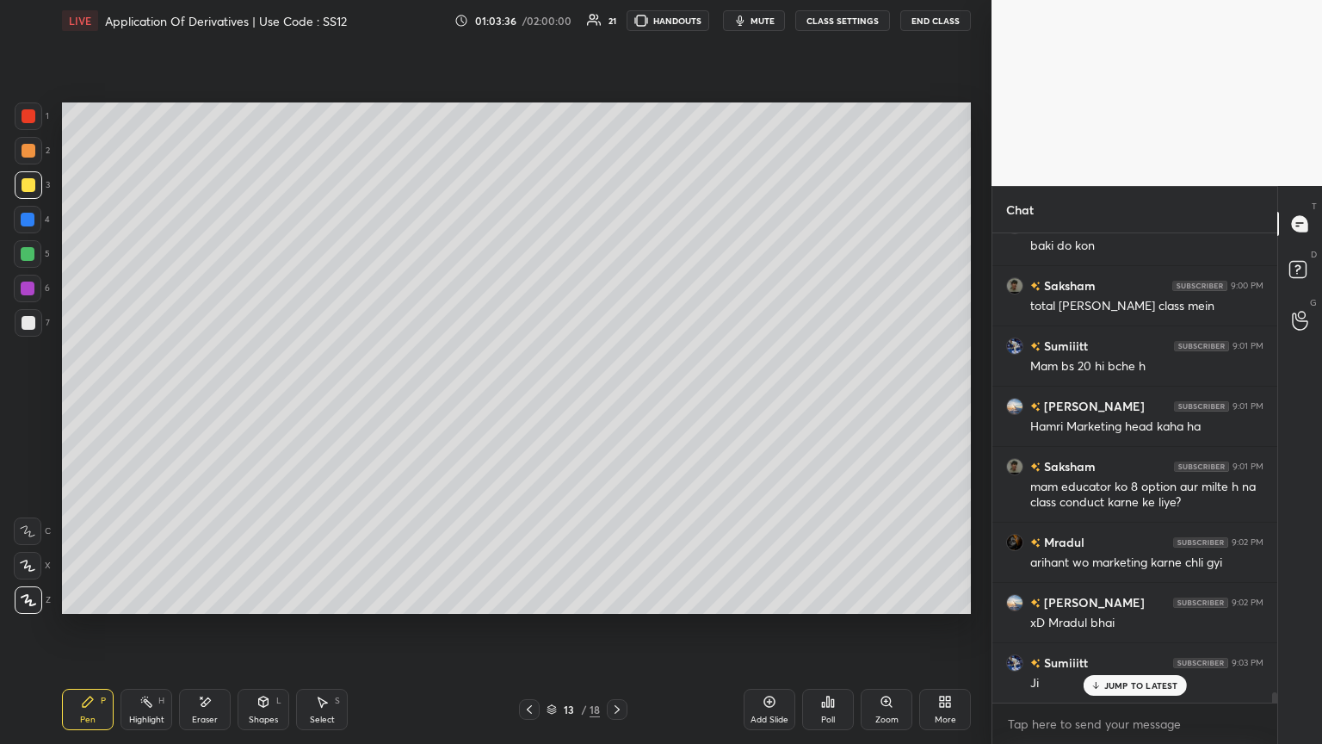
click at [527, 404] on icon at bounding box center [530, 709] width 14 height 14
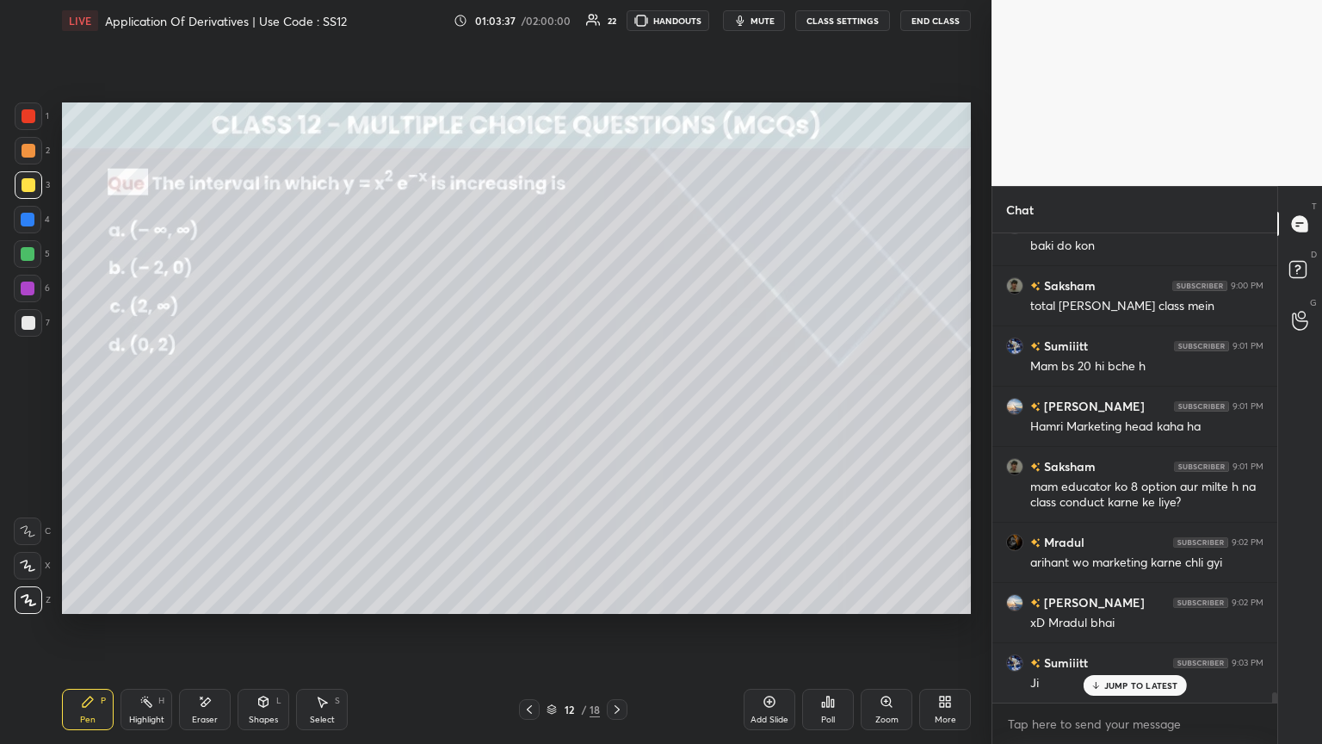
click at [612, 404] on icon at bounding box center [617, 709] width 14 height 14
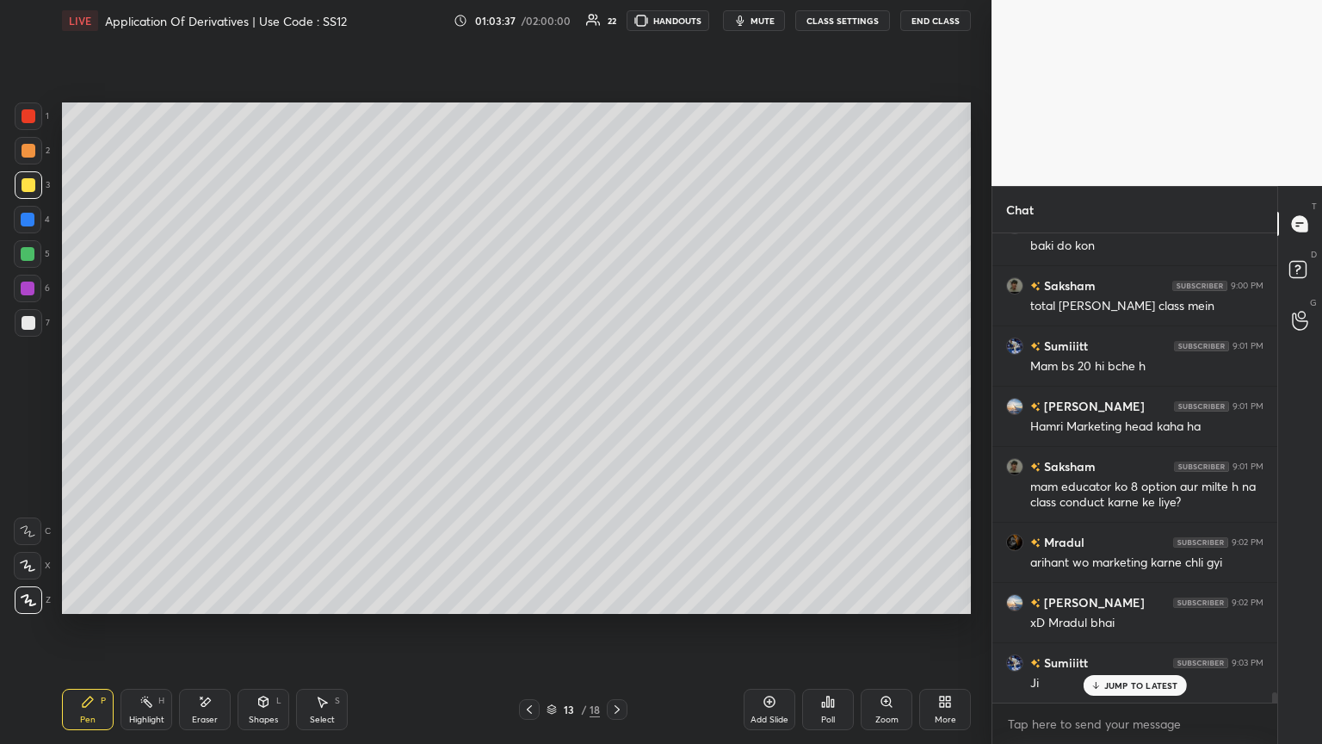
drag, startPoint x: 613, startPoint y: 713, endPoint x: 617, endPoint y: 705, distance: 8.9
click at [613, 404] on icon at bounding box center [617, 709] width 14 height 14
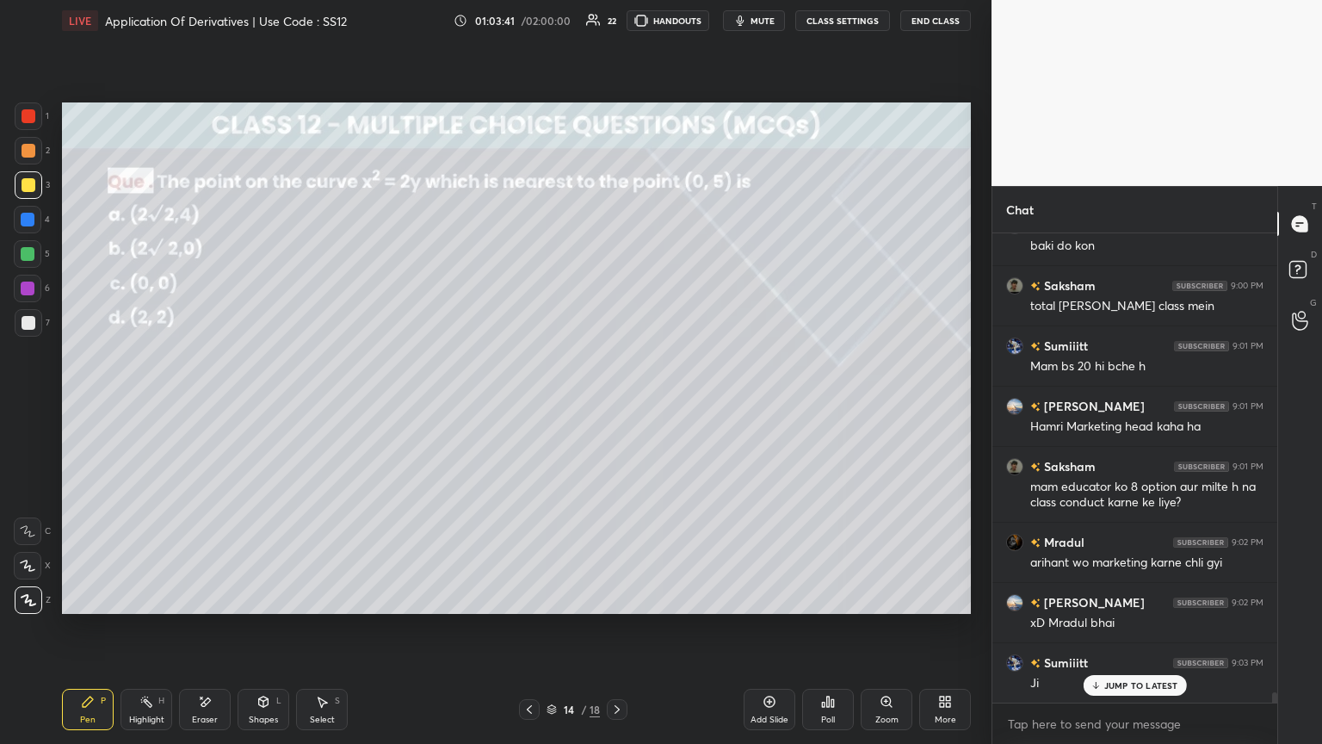
click at [617, 404] on div "Poll" at bounding box center [828, 709] width 52 height 41
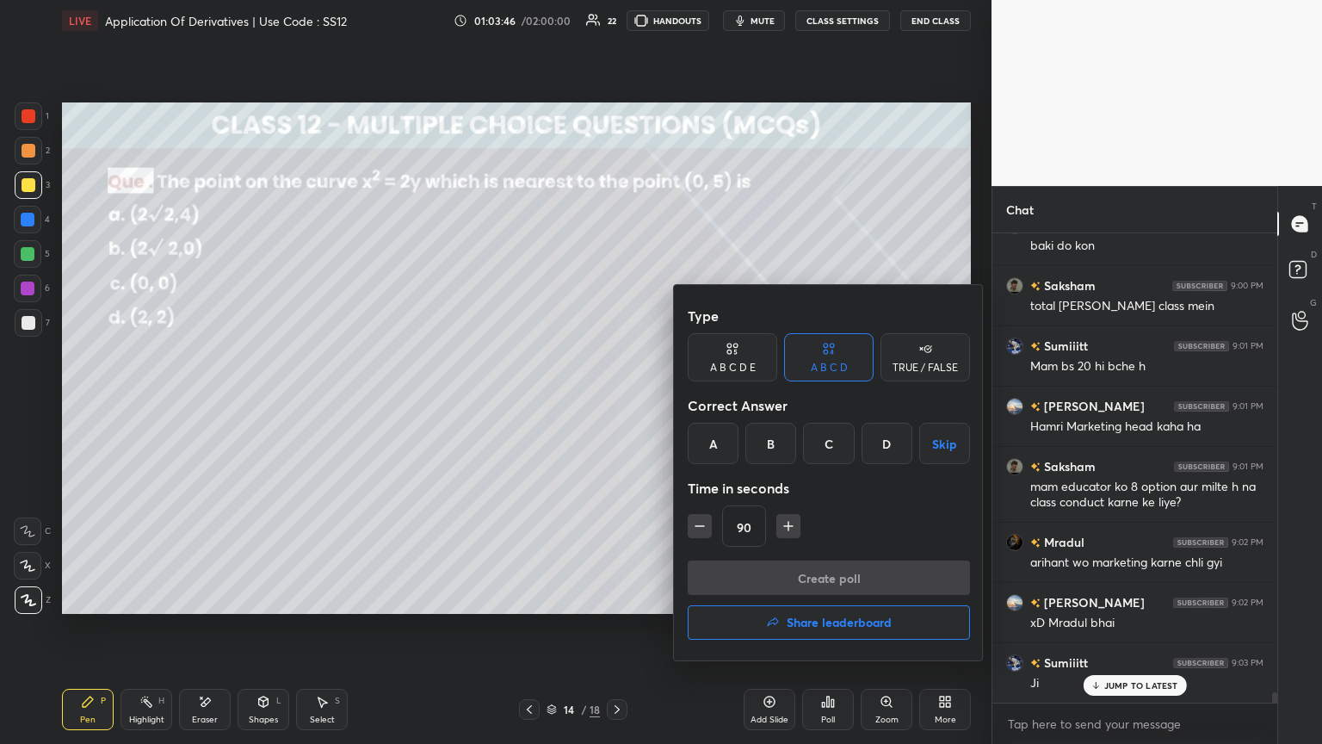
click at [617, 404] on icon "button" at bounding box center [788, 525] width 17 height 17
click at [617, 404] on icon "button" at bounding box center [796, 525] width 17 height 17
type input "120"
drag, startPoint x: 713, startPoint y: 443, endPoint x: 728, endPoint y: 496, distance: 54.8
click at [617, 404] on div "A" at bounding box center [713, 443] width 51 height 41
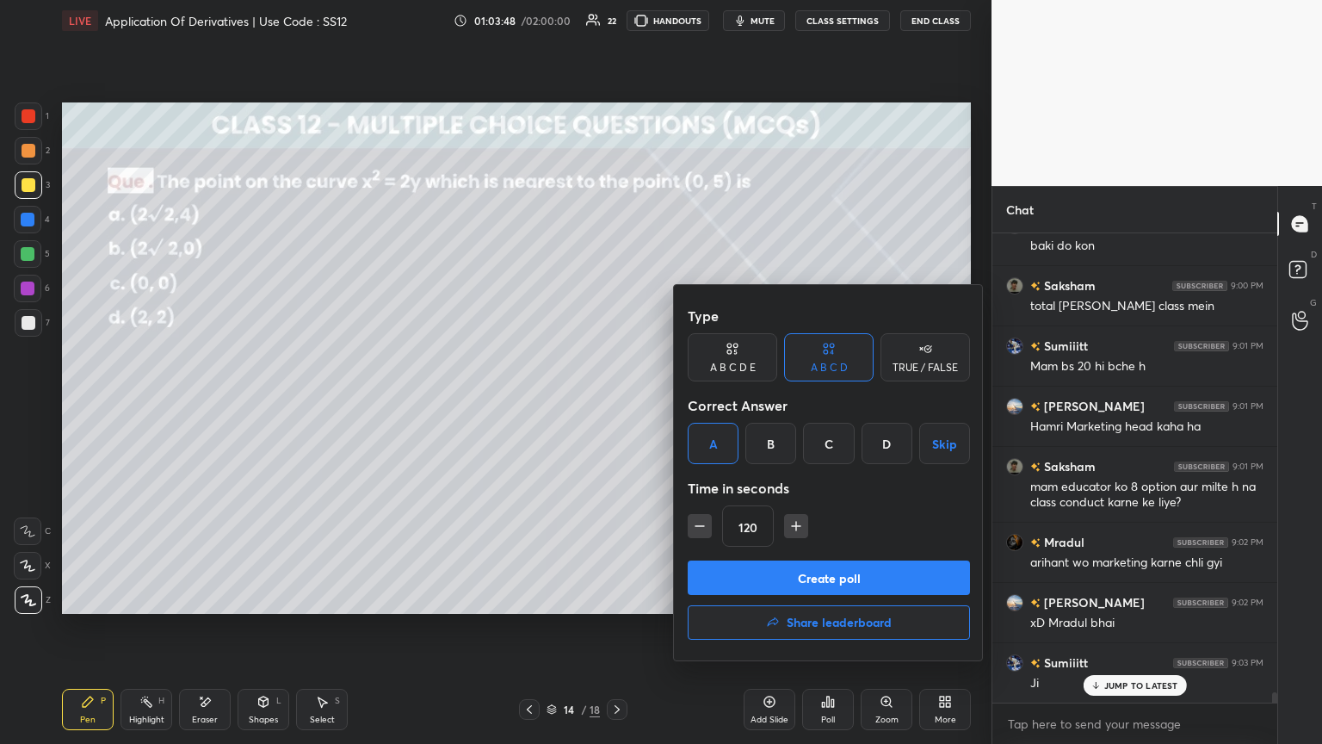
click at [617, 404] on button "Create poll" at bounding box center [829, 577] width 282 height 34
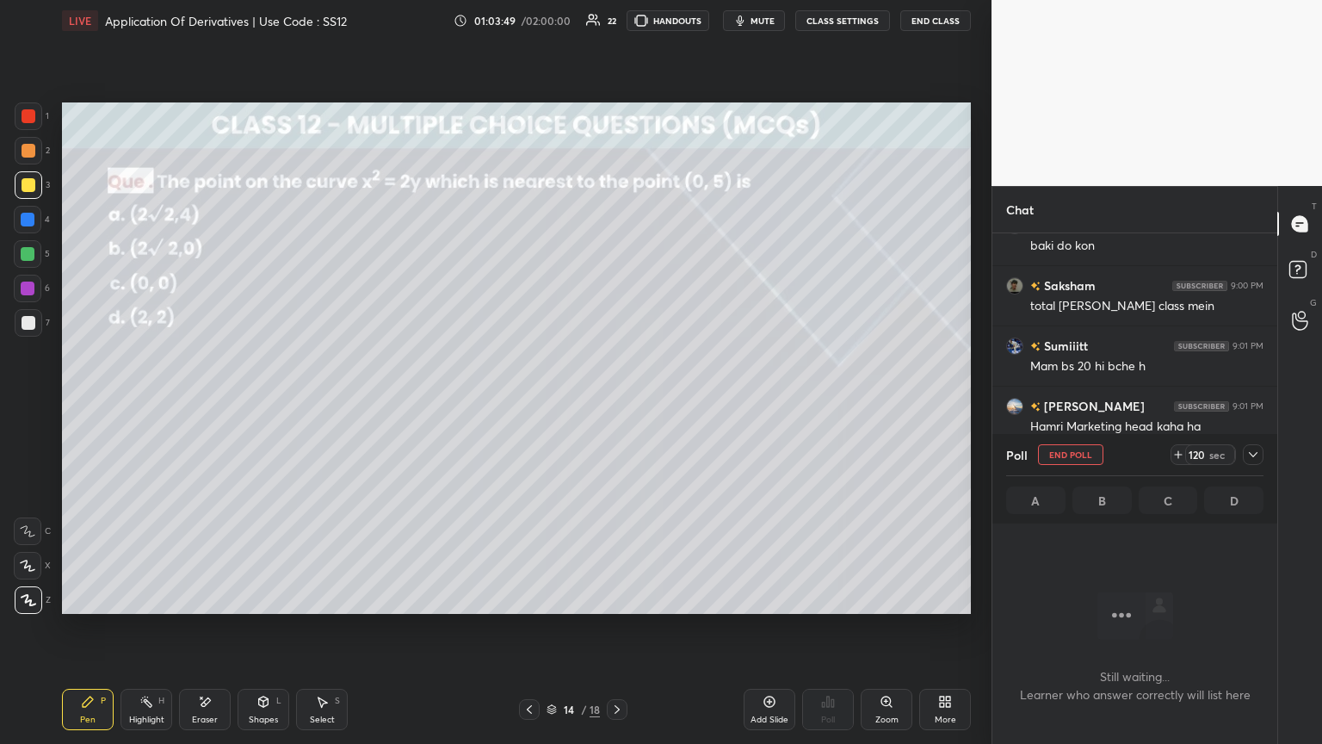
scroll to position [6, 5]
click at [617, 404] on icon at bounding box center [1253, 454] width 9 height 5
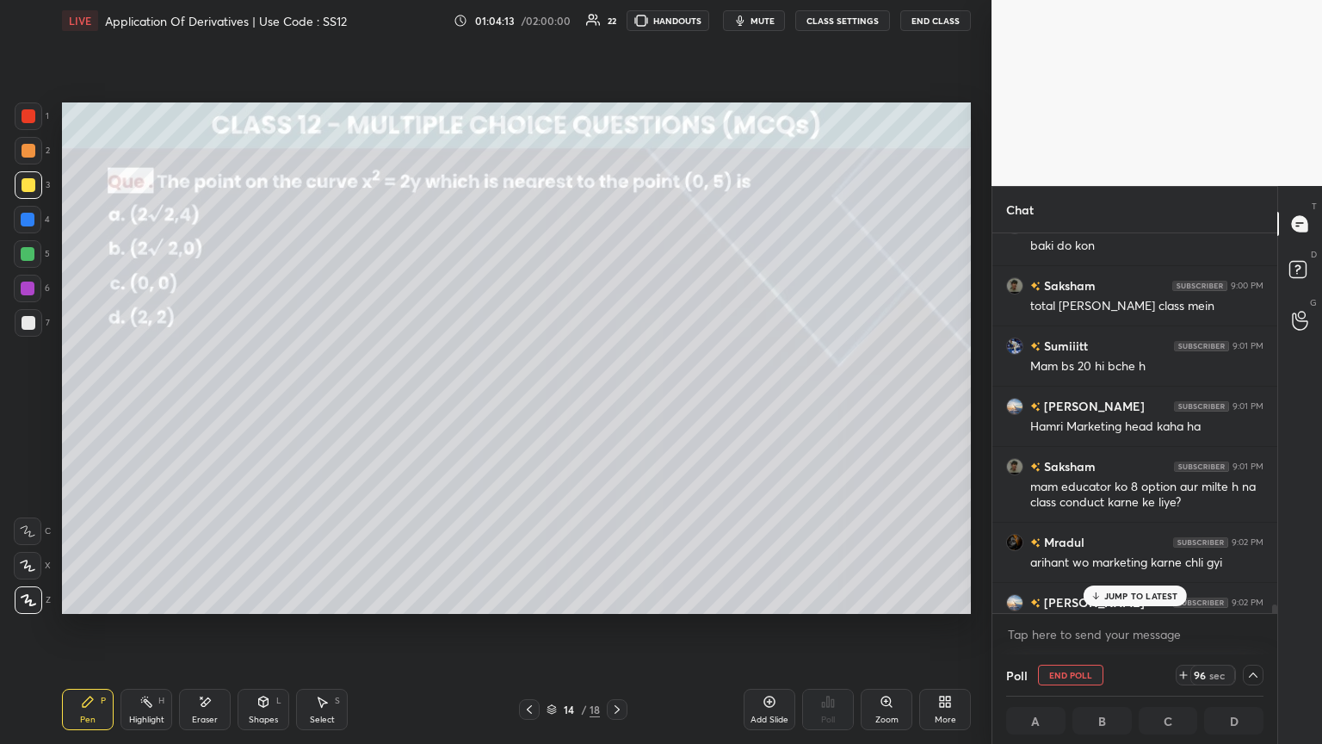
click at [617, 404] on div "JUMP TO LATEST" at bounding box center [1134, 595] width 103 height 21
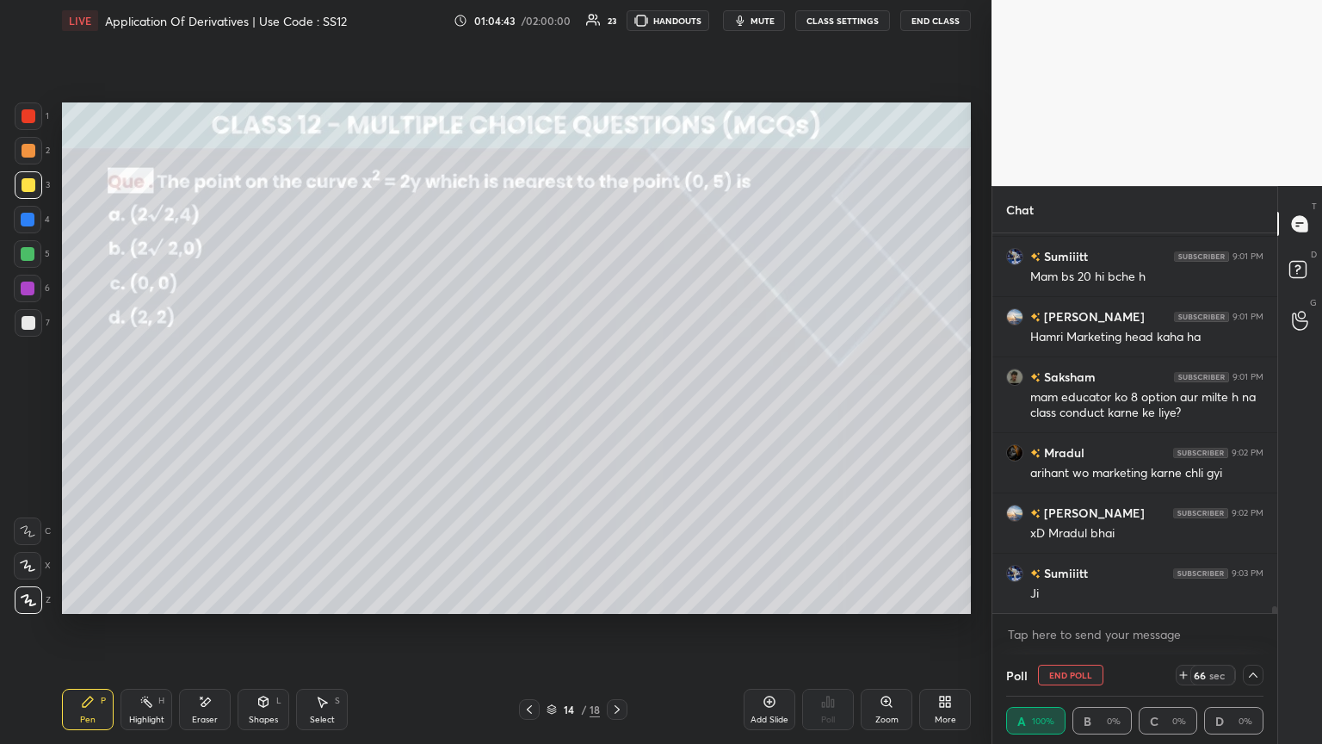
scroll to position [0, 5]
click at [617, 404] on icon at bounding box center [1254, 675] width 14 height 14
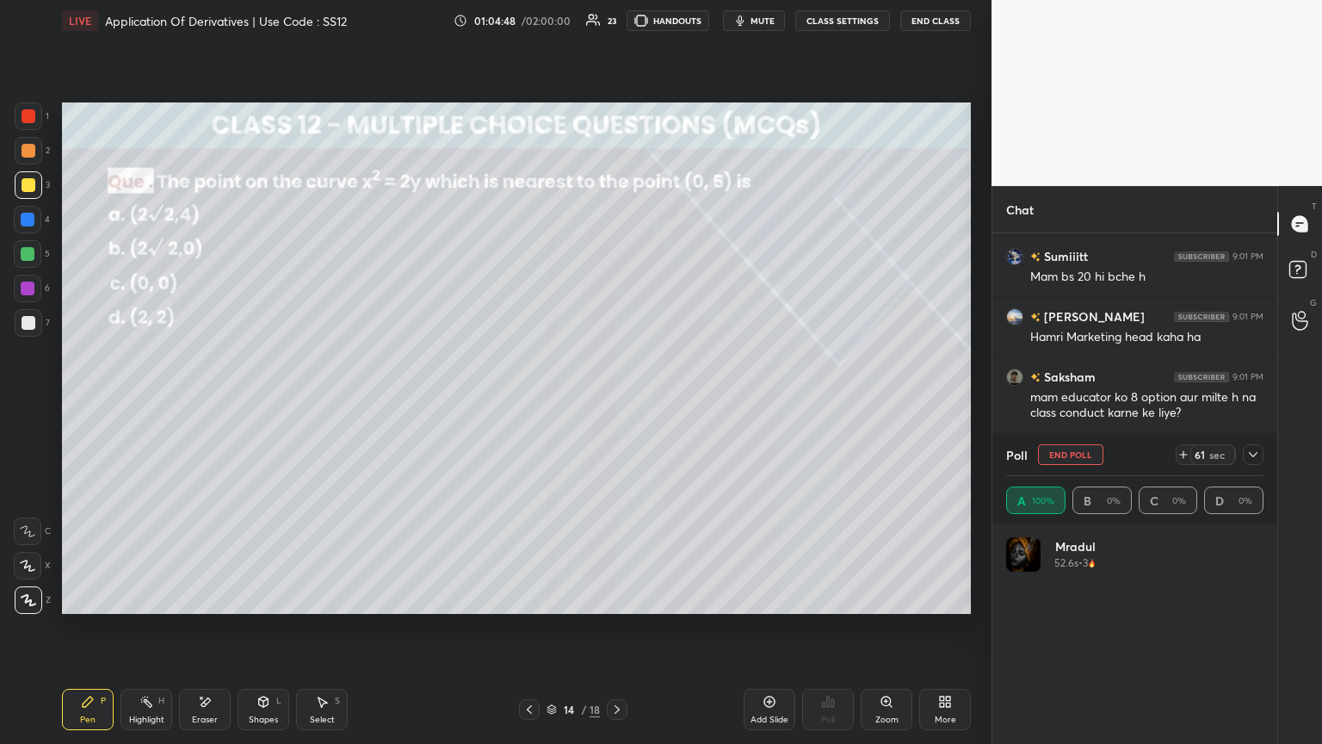
scroll to position [20450, 0]
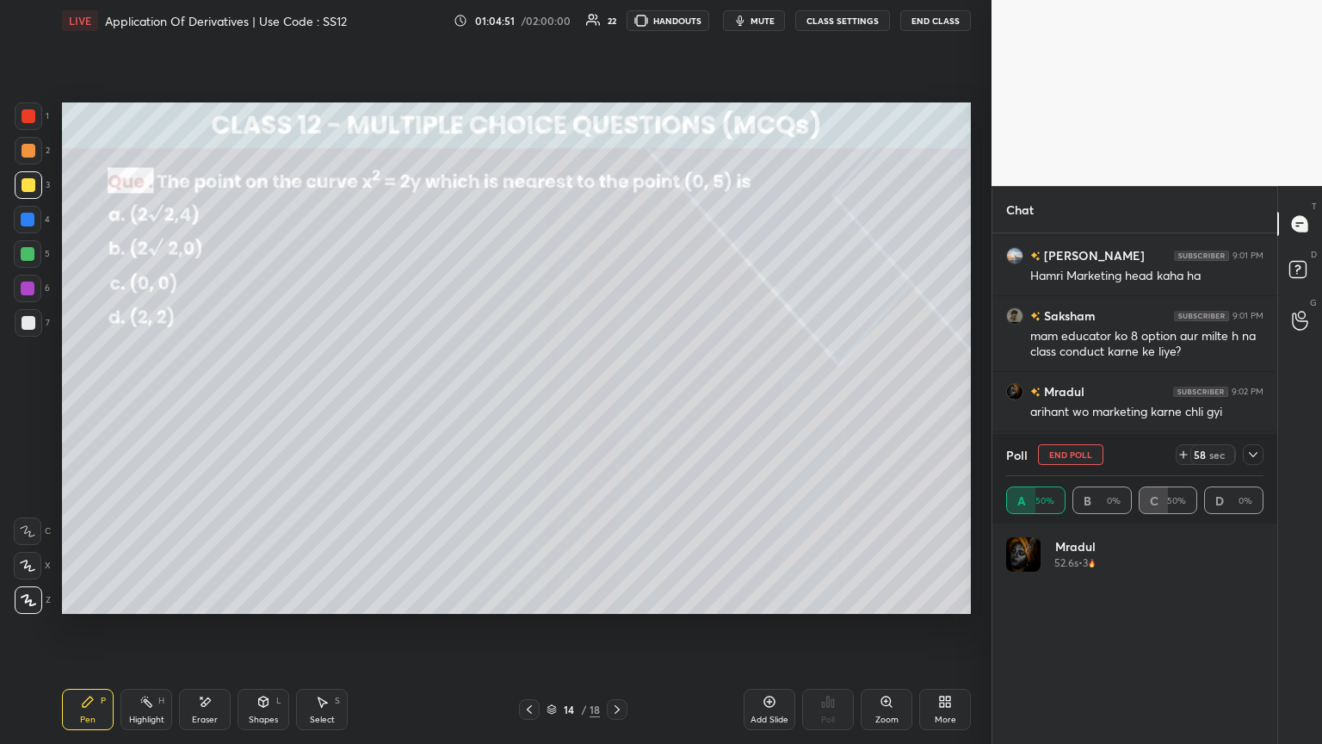
click at [617, 404] on icon at bounding box center [1254, 455] width 14 height 14
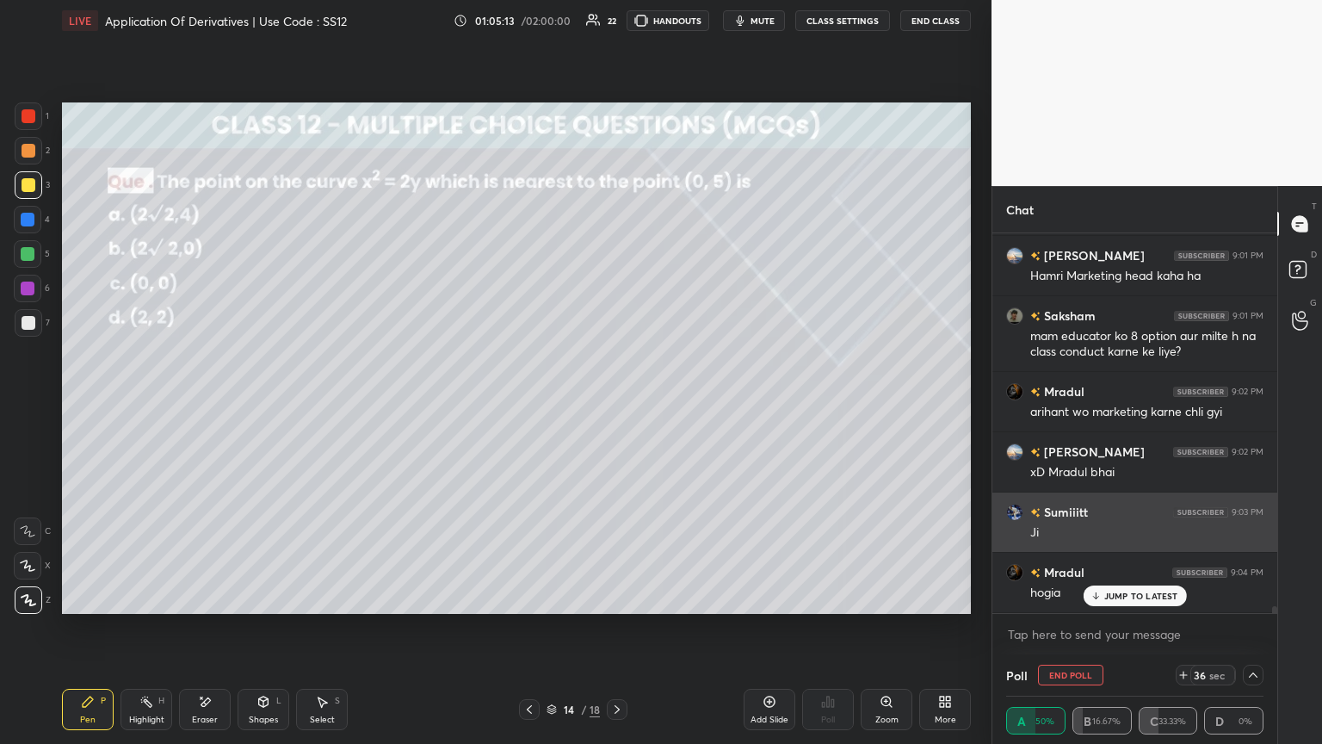
scroll to position [20509, 0]
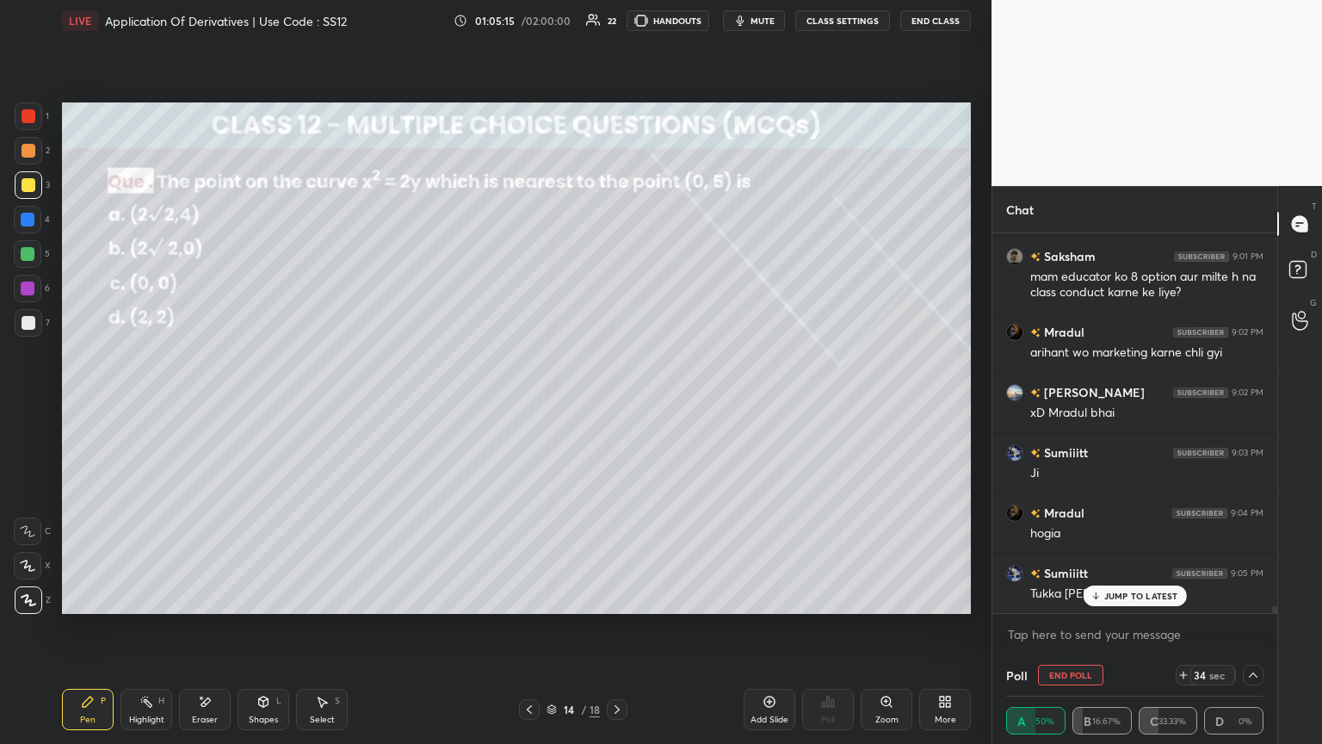
click at [617, 404] on p "JUMP TO LATEST" at bounding box center [1141, 596] width 74 height 10
click at [617, 404] on icon at bounding box center [1254, 675] width 14 height 14
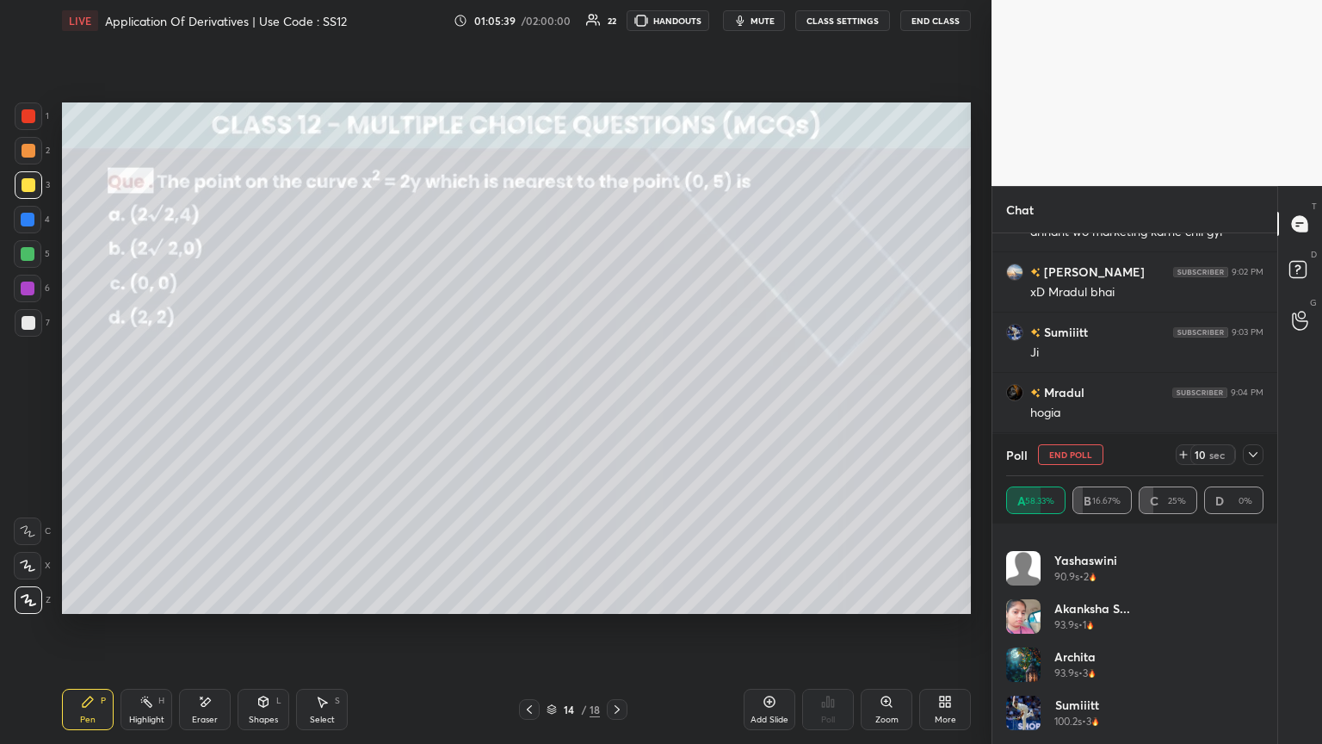
scroll to position [20691, 0]
click at [617, 404] on icon at bounding box center [1254, 455] width 14 height 14
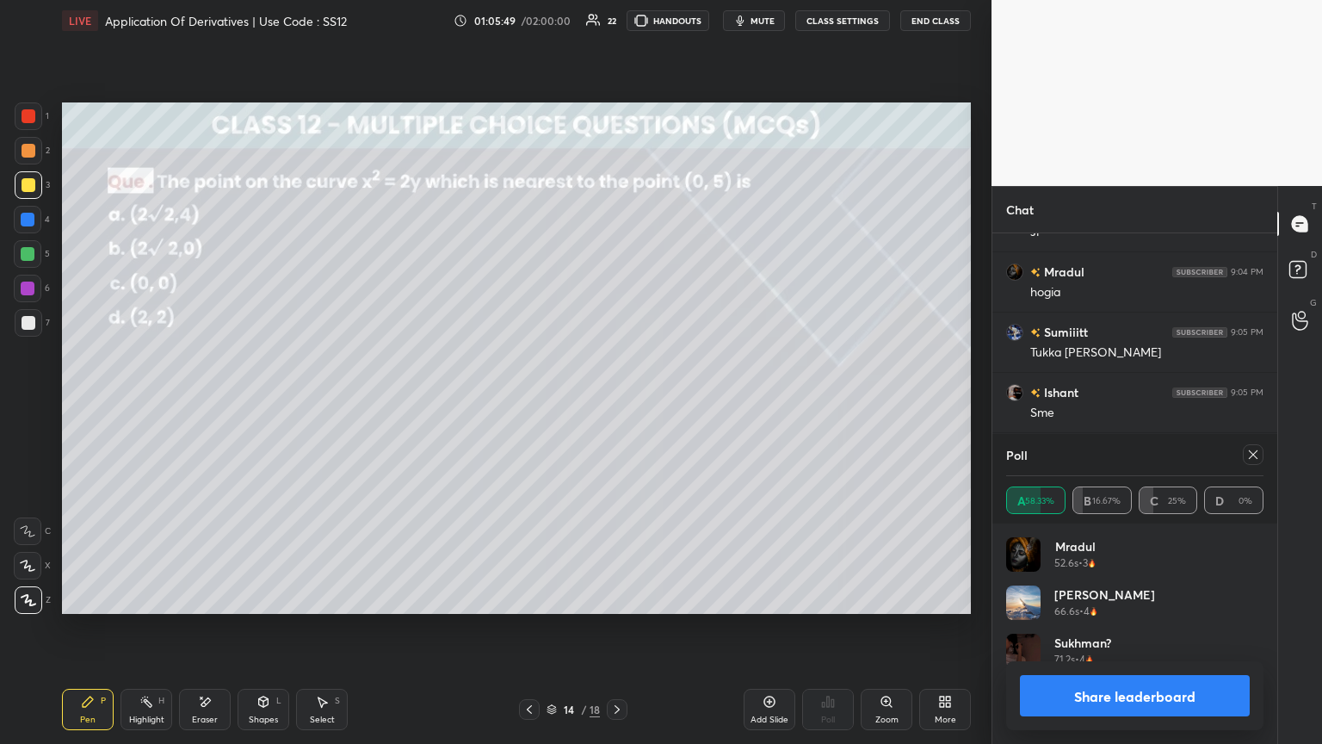
scroll to position [5, 5]
click at [617, 404] on button "Share leaderboard" at bounding box center [1135, 695] width 230 height 41
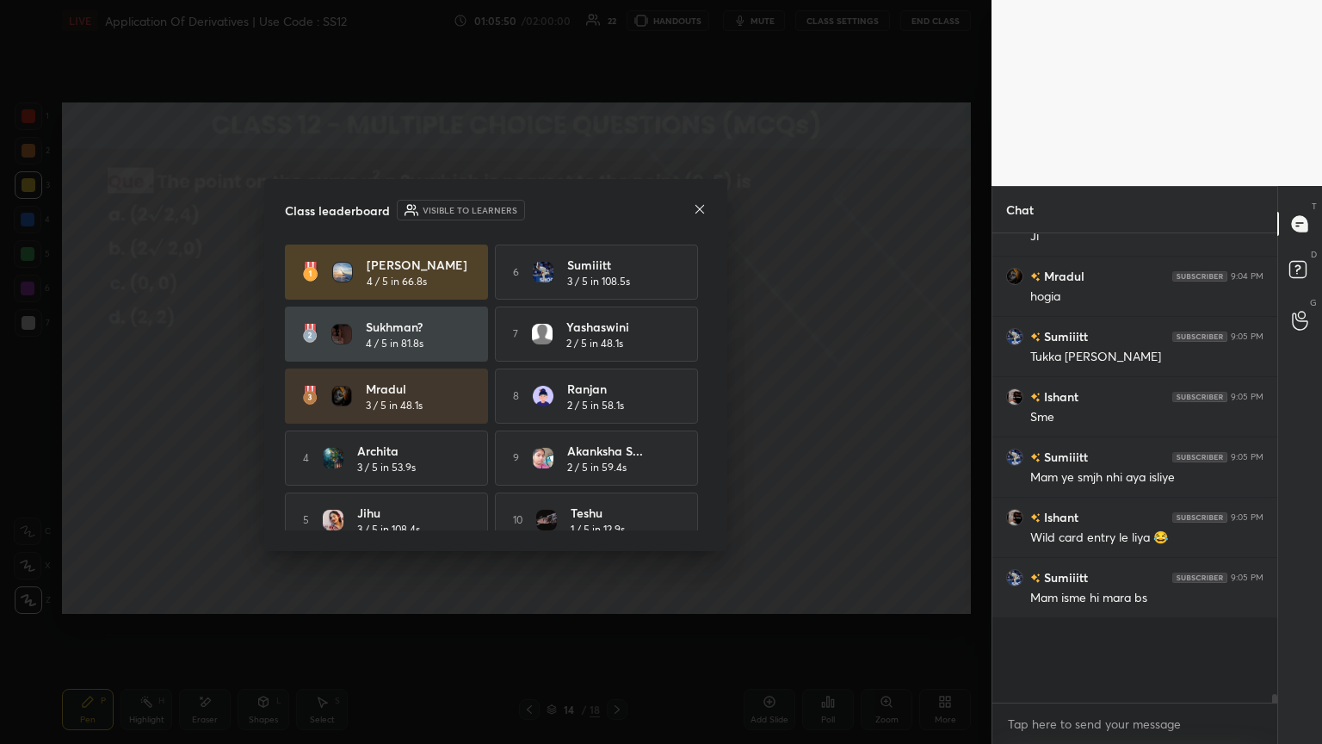
scroll to position [6, 5]
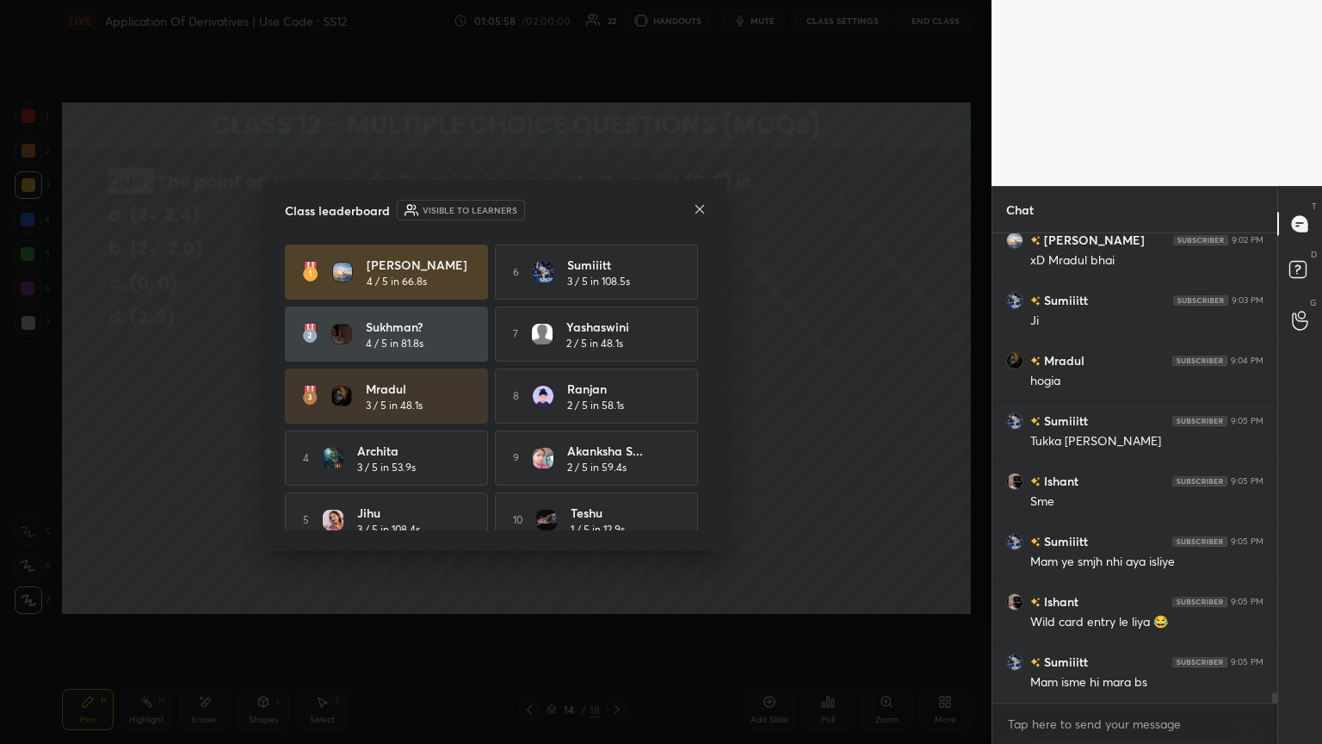
click at [617, 208] on div "Class leaderboard Visible to learners" at bounding box center [496, 210] width 422 height 21
click at [617, 208] on icon at bounding box center [700, 209] width 14 height 14
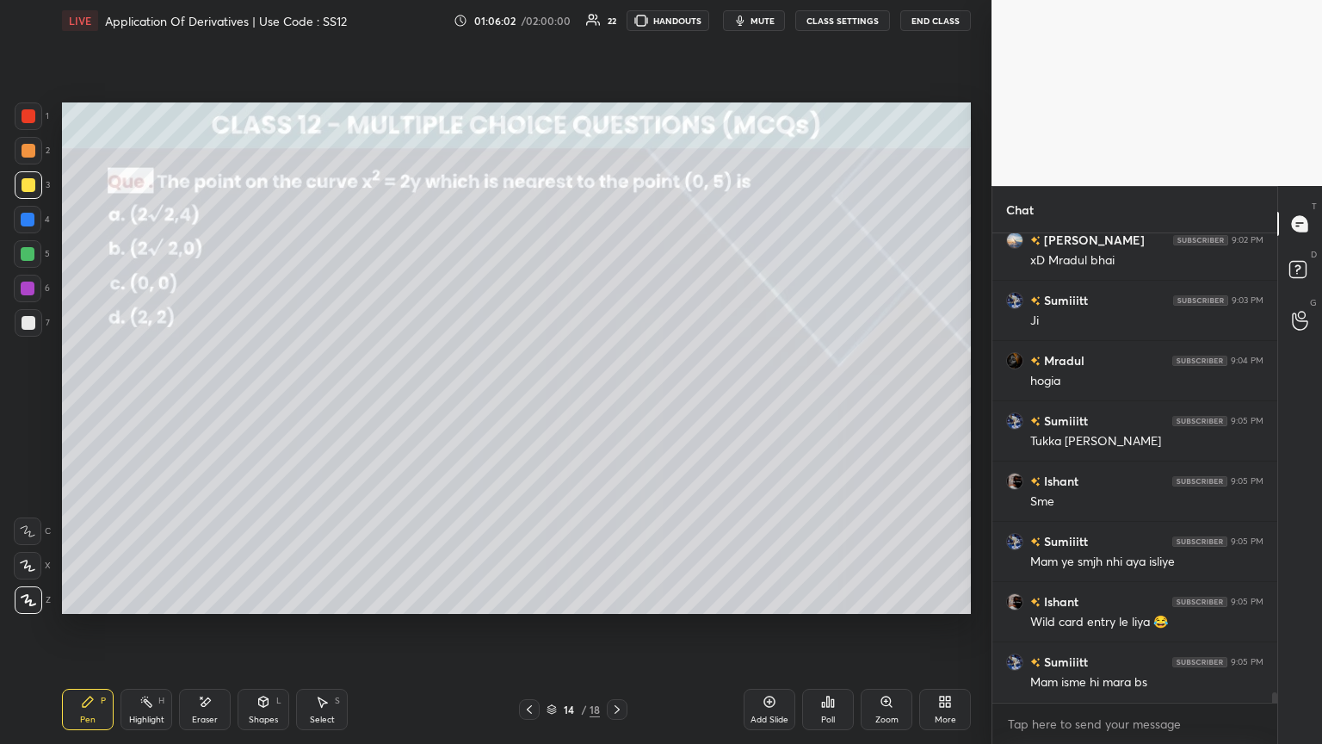
drag, startPoint x: 262, startPoint y: 714, endPoint x: 265, endPoint y: 685, distance: 28.6
click at [260, 404] on div "Shapes" at bounding box center [263, 719] width 29 height 9
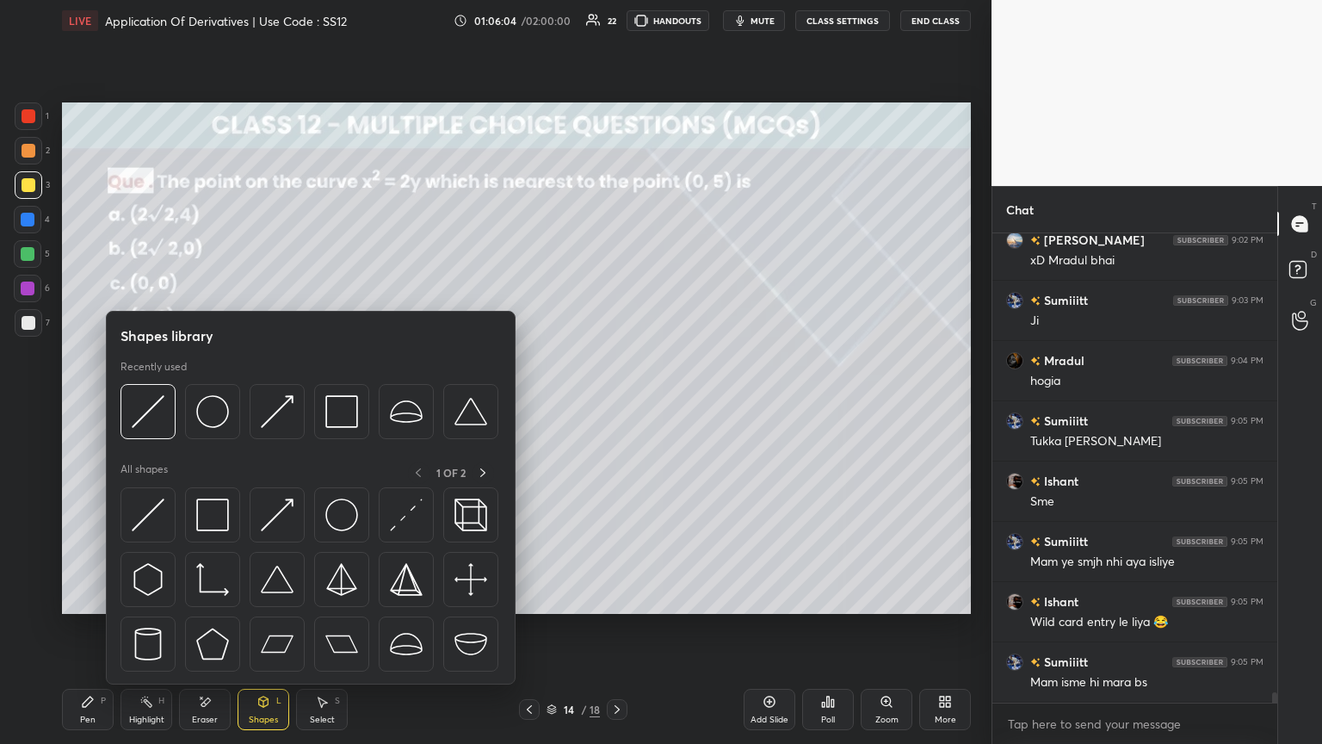
click at [92, 404] on icon at bounding box center [88, 701] width 10 height 10
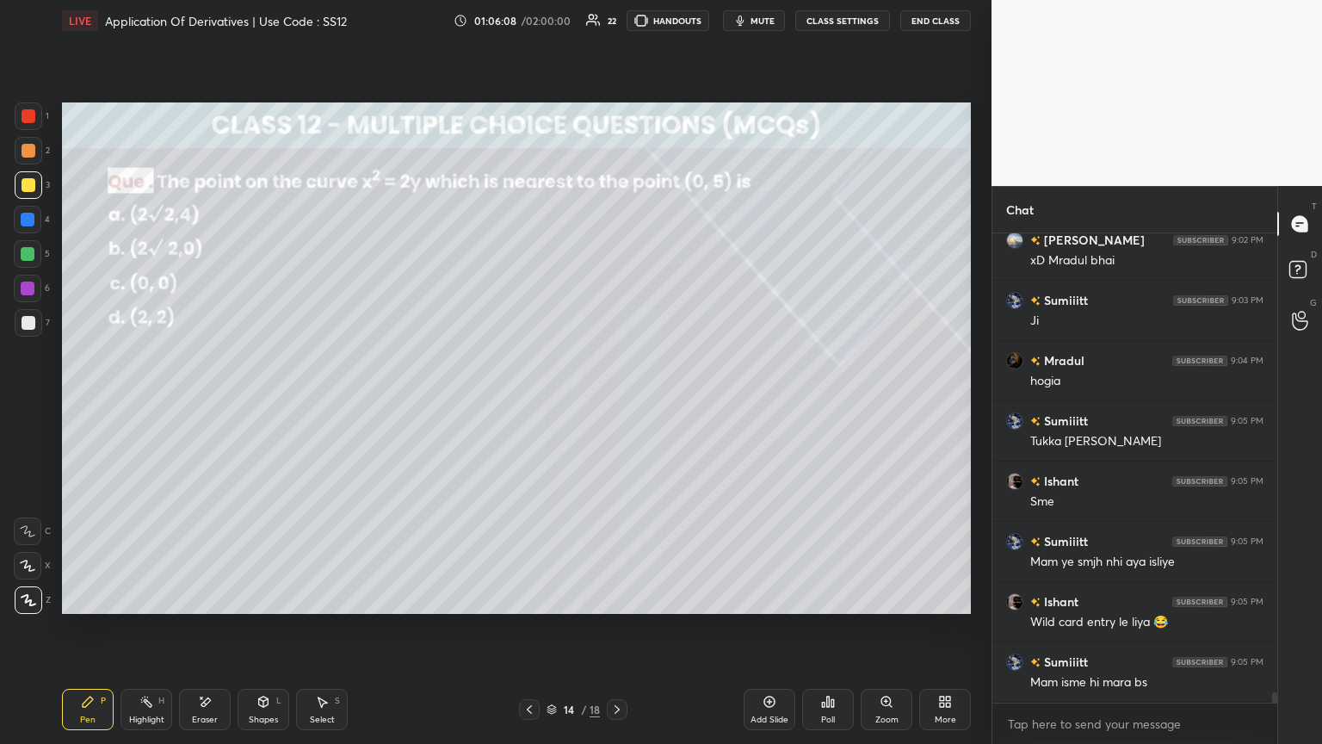
click at [272, 404] on div "Shapes" at bounding box center [263, 719] width 29 height 9
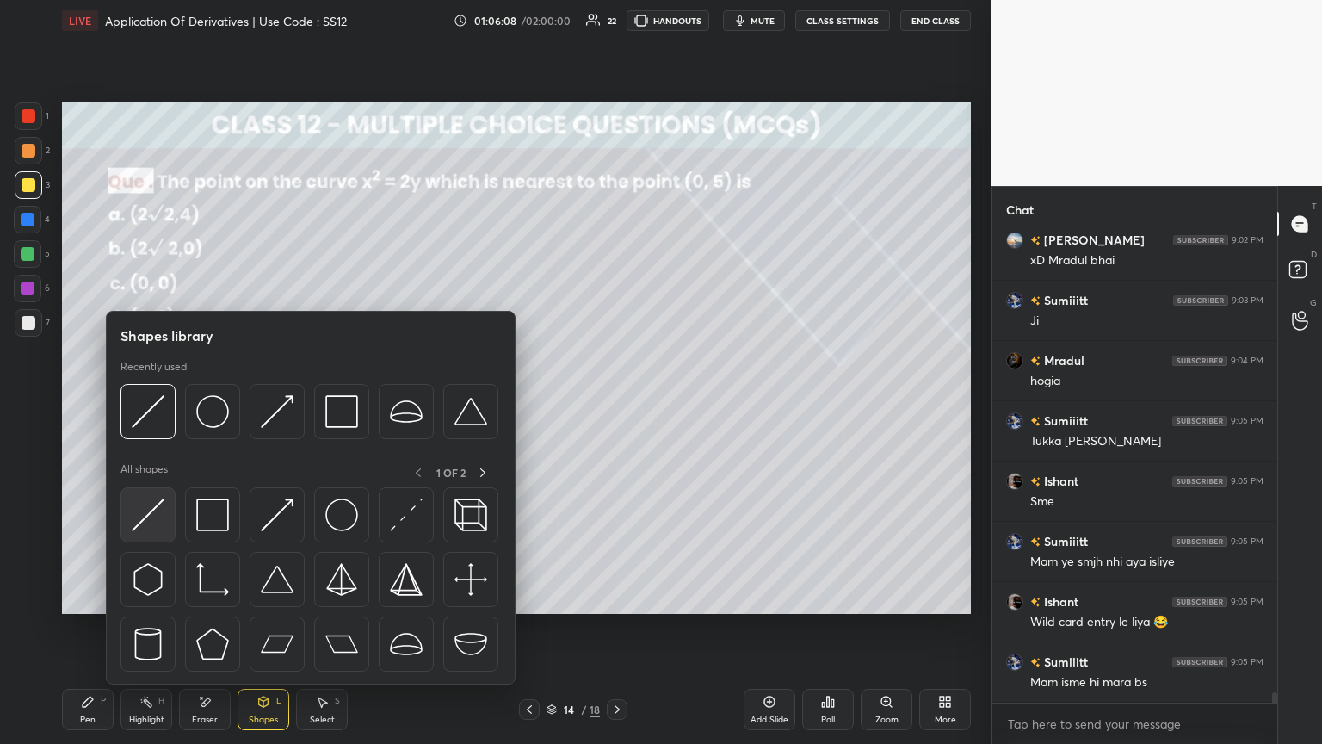
click at [142, 404] on img at bounding box center [148, 514] width 33 height 33
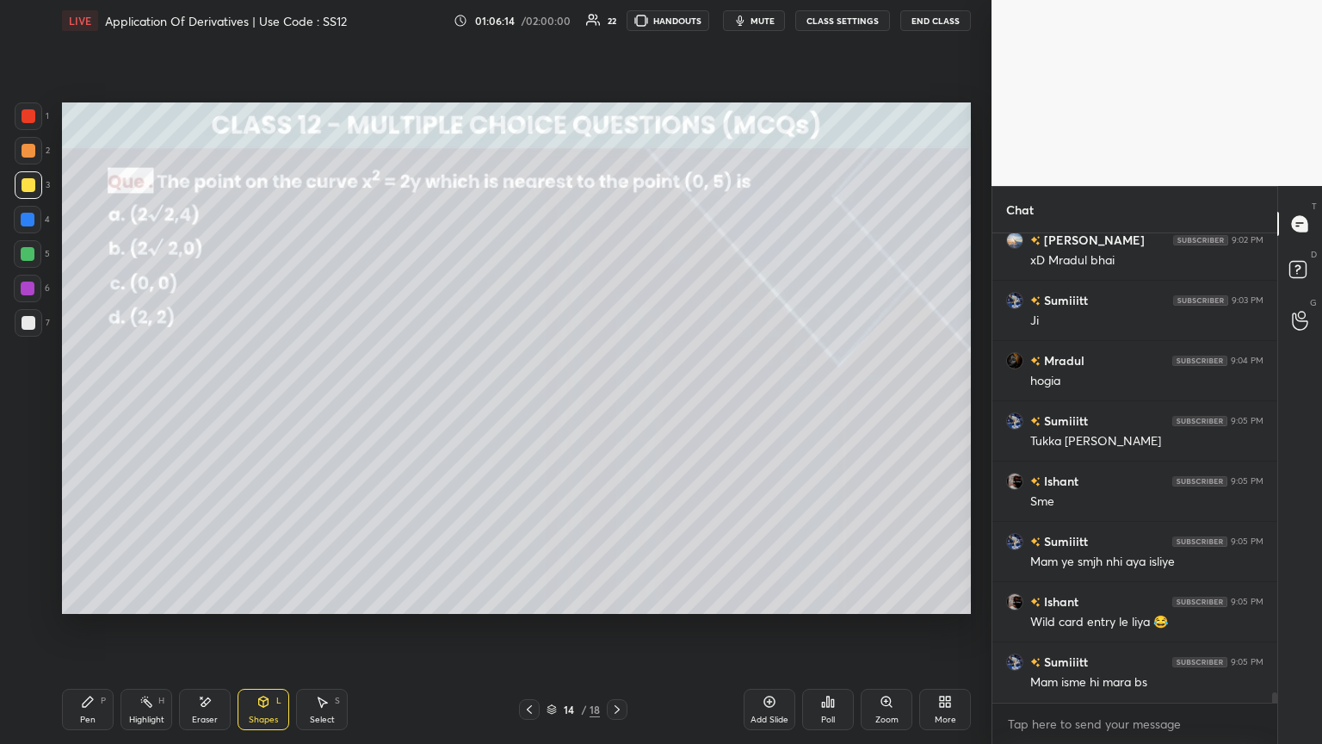
click at [91, 404] on div "Pen" at bounding box center [87, 719] width 15 height 9
click at [26, 116] on div at bounding box center [29, 116] width 14 height 14
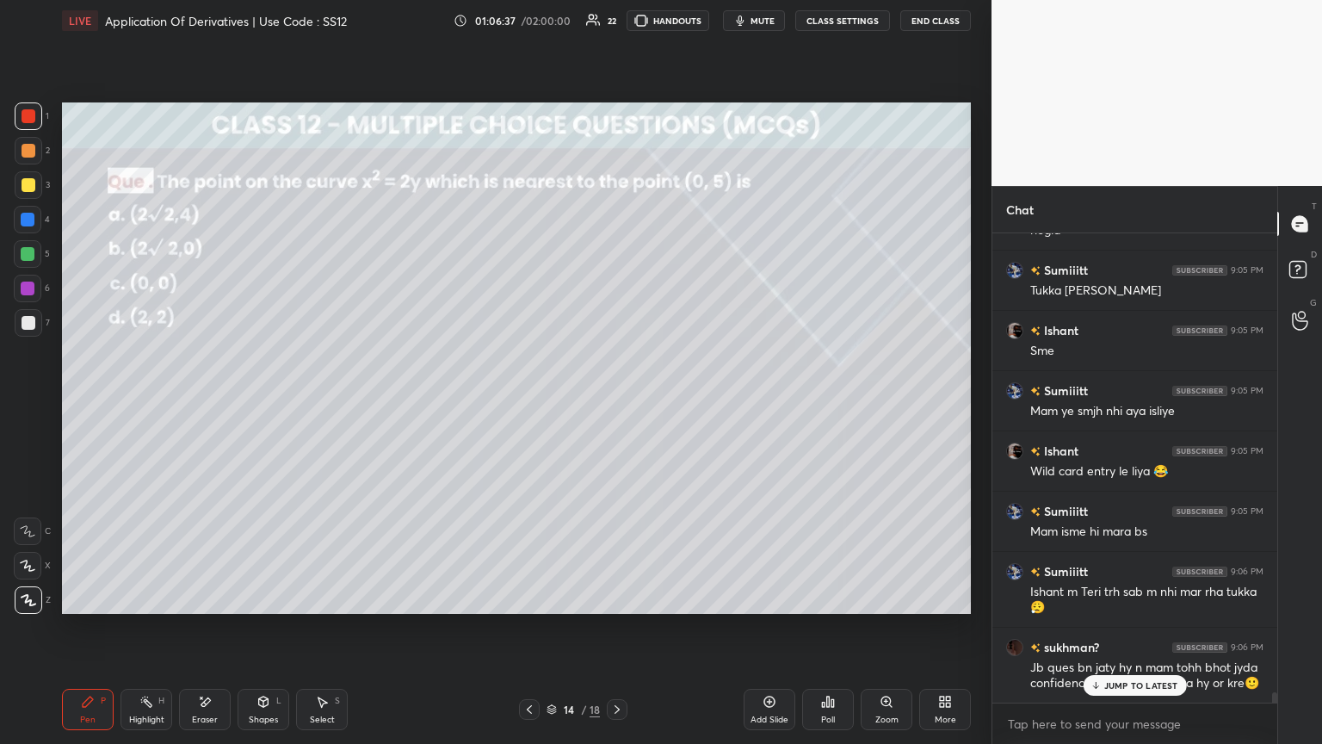
click at [258, 404] on div "Shapes L" at bounding box center [264, 709] width 52 height 41
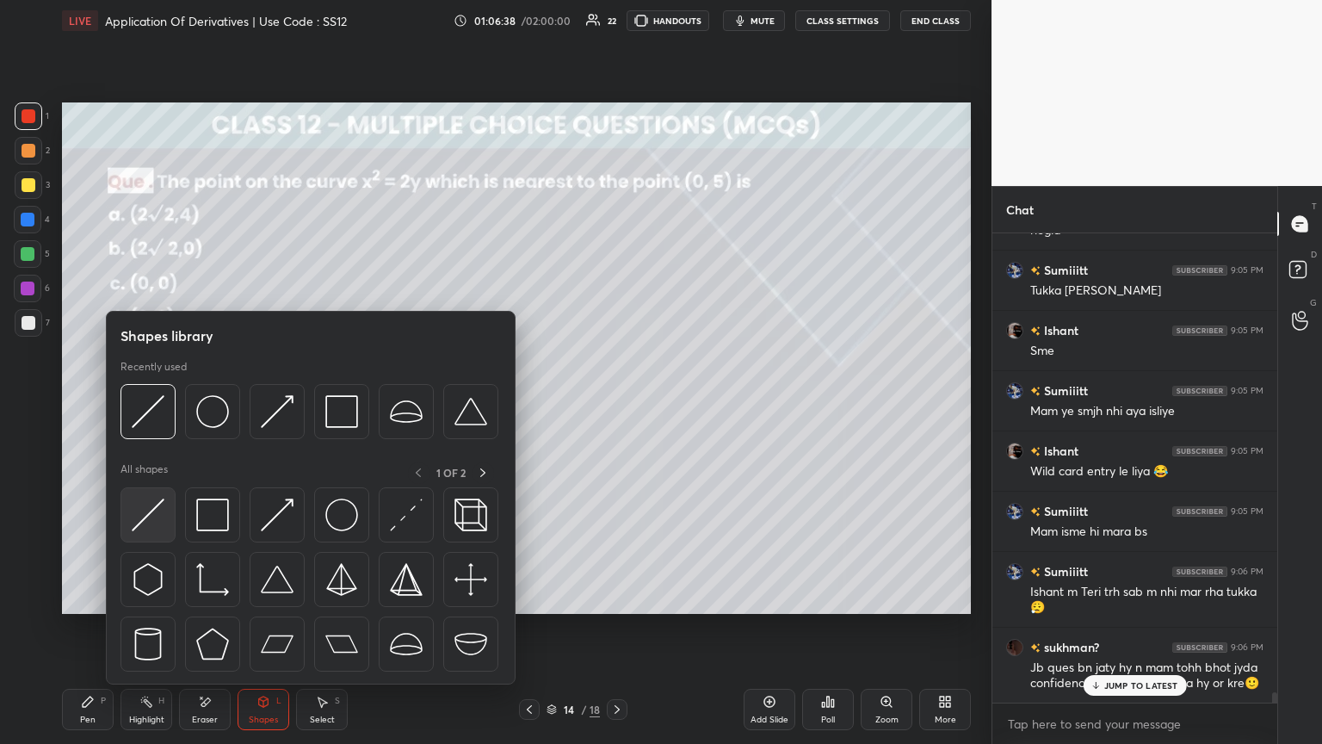
click at [152, 404] on img at bounding box center [148, 514] width 33 height 33
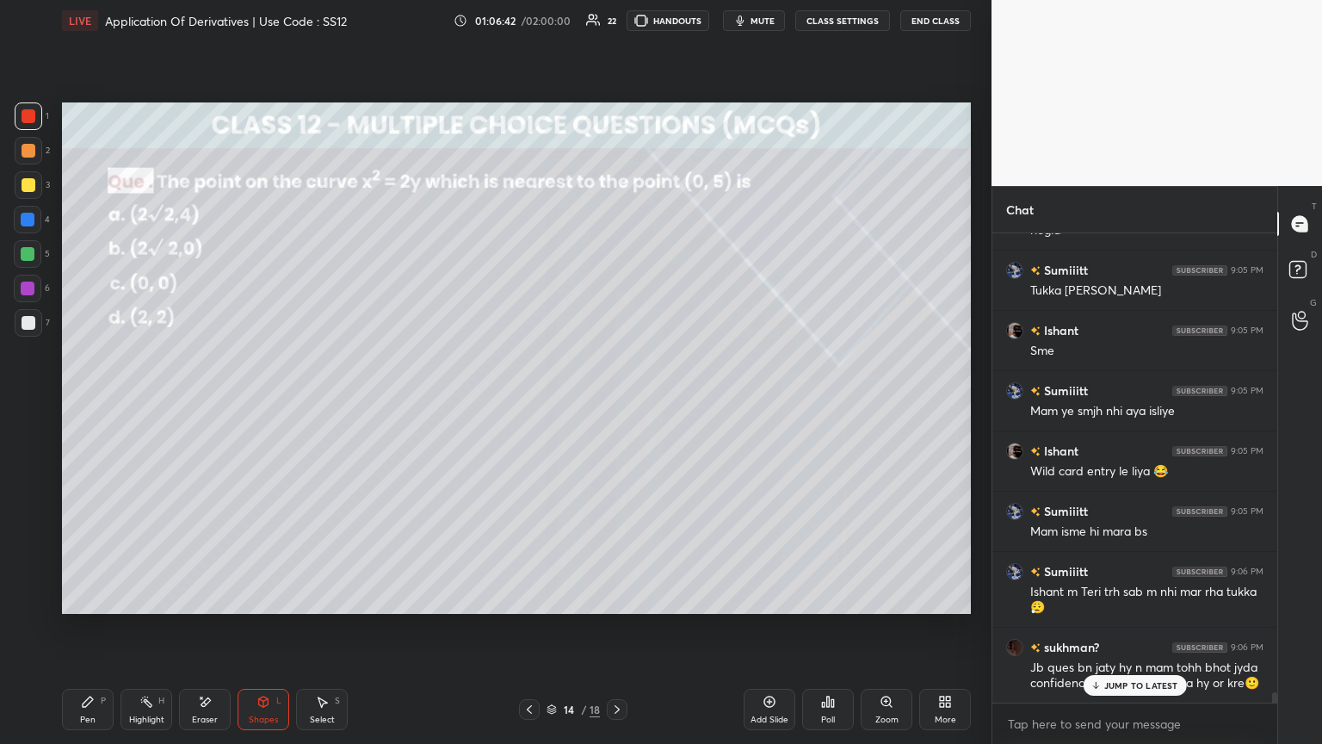
drag, startPoint x: 86, startPoint y: 713, endPoint x: 107, endPoint y: 720, distance: 21.8
click at [86, 404] on div "Pen P" at bounding box center [88, 709] width 52 height 41
click at [617, 404] on p "JUMP TO LATEST" at bounding box center [1141, 685] width 74 height 10
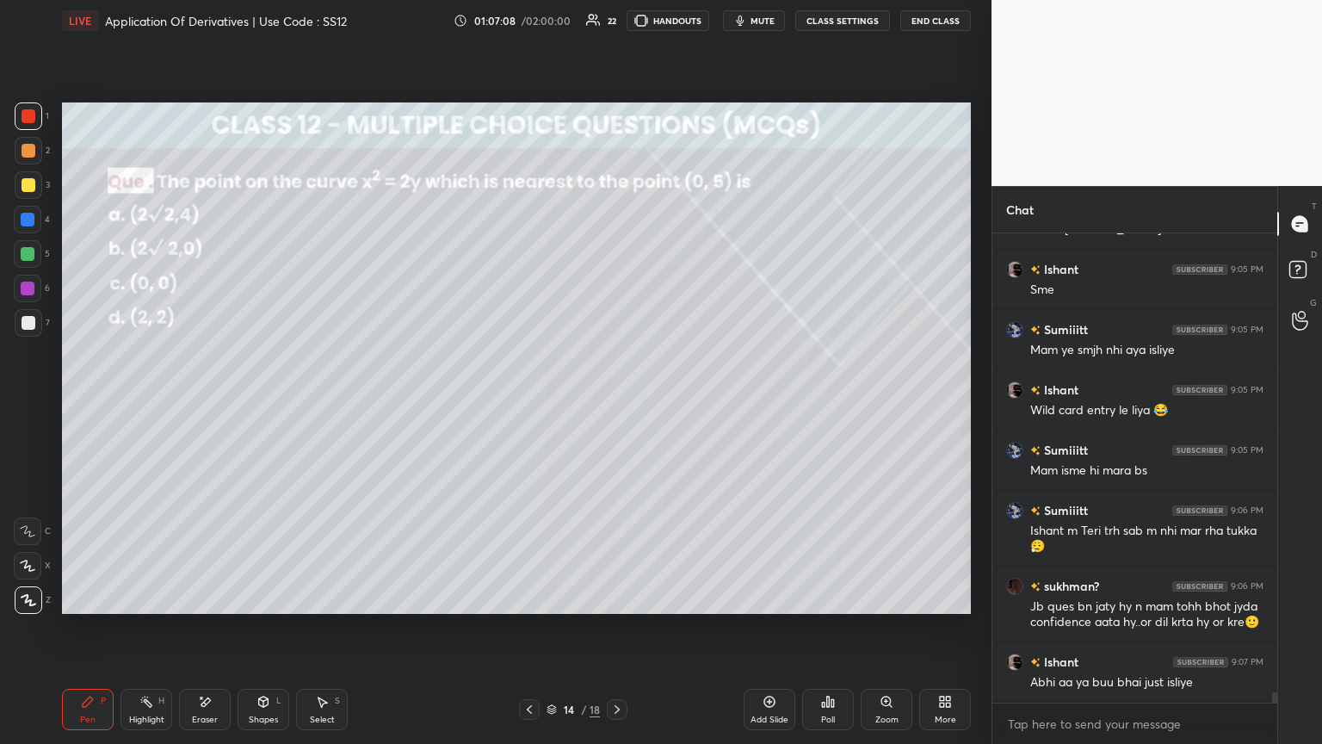
drag, startPoint x: 103, startPoint y: 713, endPoint x: 84, endPoint y: 623, distance: 91.5
click at [103, 404] on div "Pen P" at bounding box center [88, 709] width 52 height 41
drag, startPoint x: 33, startPoint y: 323, endPoint x: 57, endPoint y: 319, distance: 24.3
click at [31, 324] on div at bounding box center [29, 323] width 14 height 14
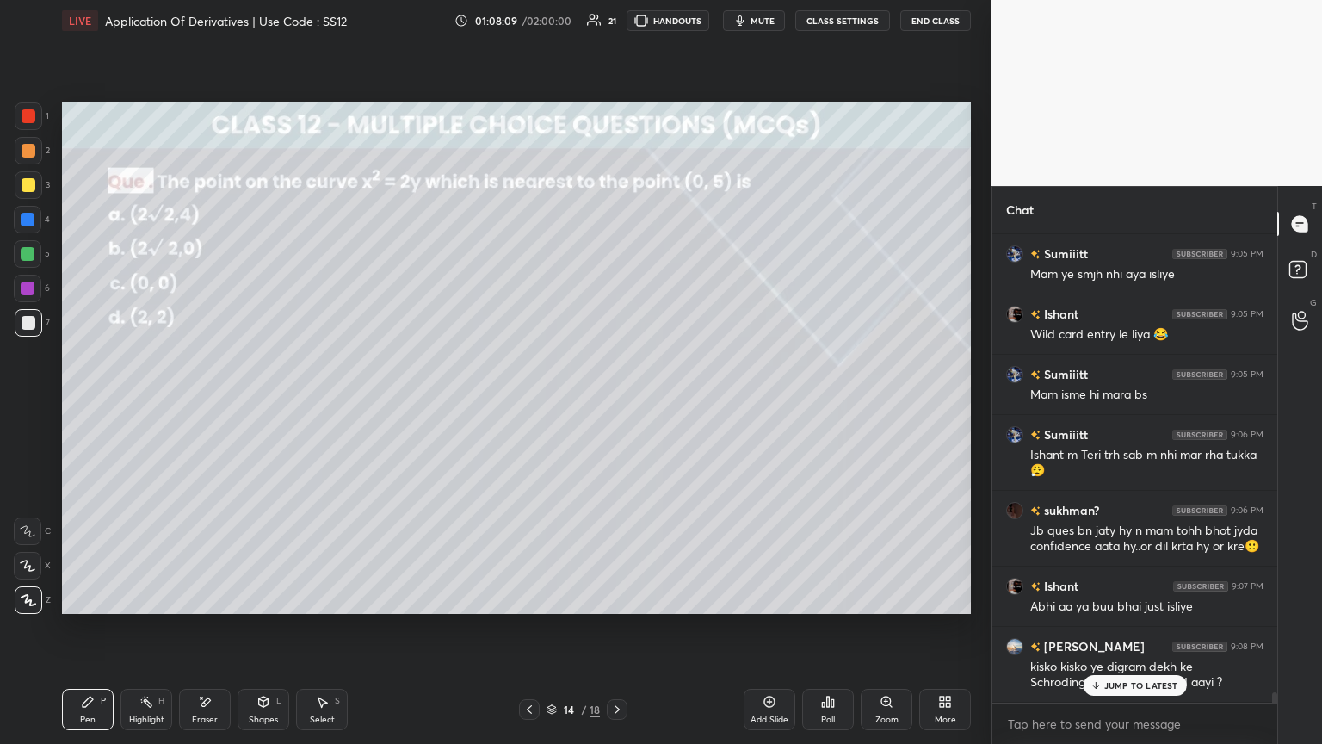
scroll to position [21008, 0]
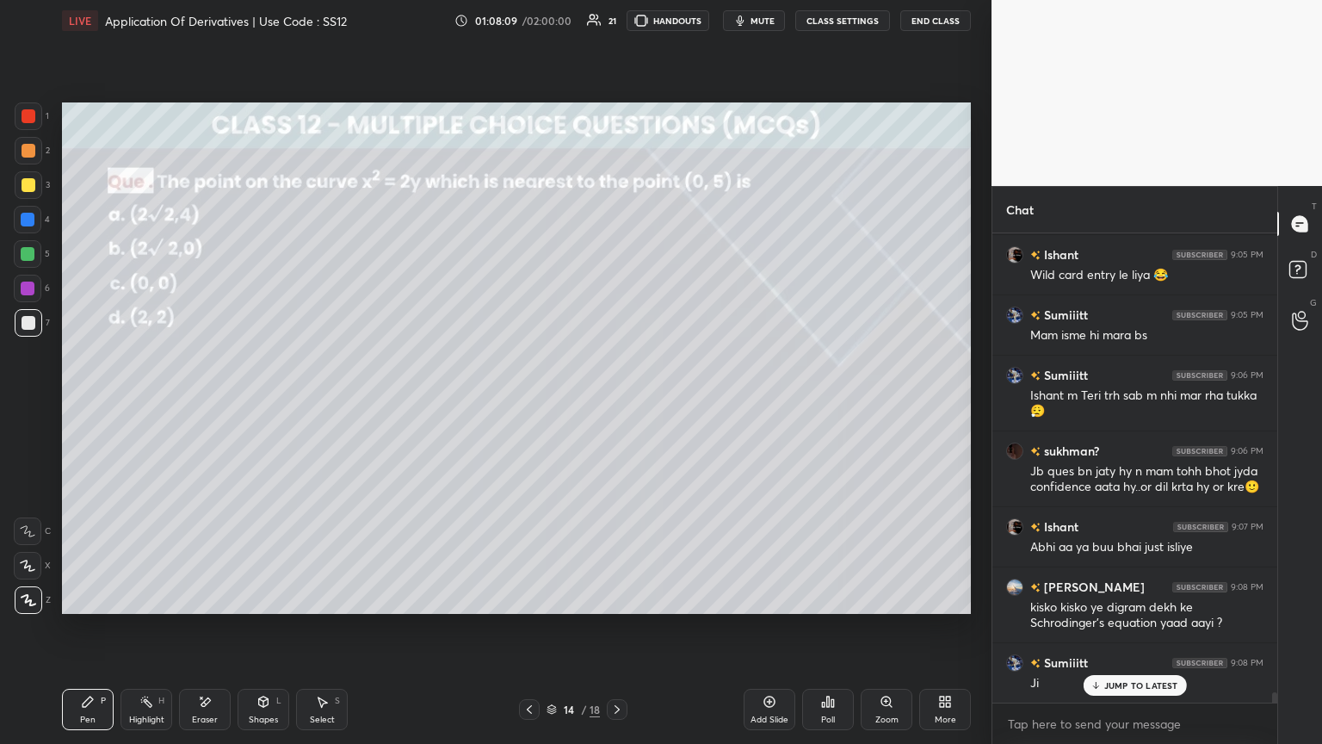
drag, startPoint x: 325, startPoint y: 714, endPoint x: 302, endPoint y: 665, distance: 53.5
click at [325, 404] on div "Select" at bounding box center [322, 719] width 25 height 9
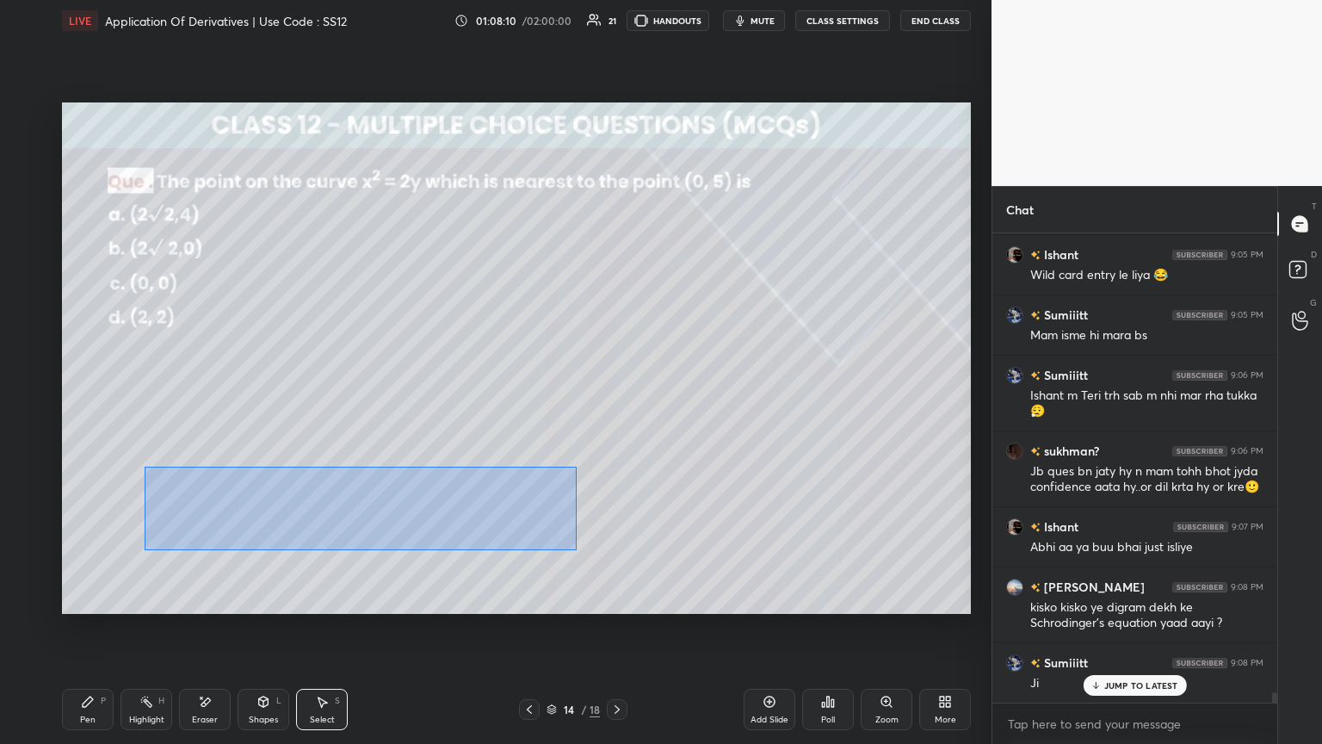
drag, startPoint x: 163, startPoint y: 480, endPoint x: 575, endPoint y: 551, distance: 418.4
click at [575, 404] on div "0 ° Undo Copy Paste here Duplicate Duplicate to new slide Delete" at bounding box center [516, 357] width 909 height 511
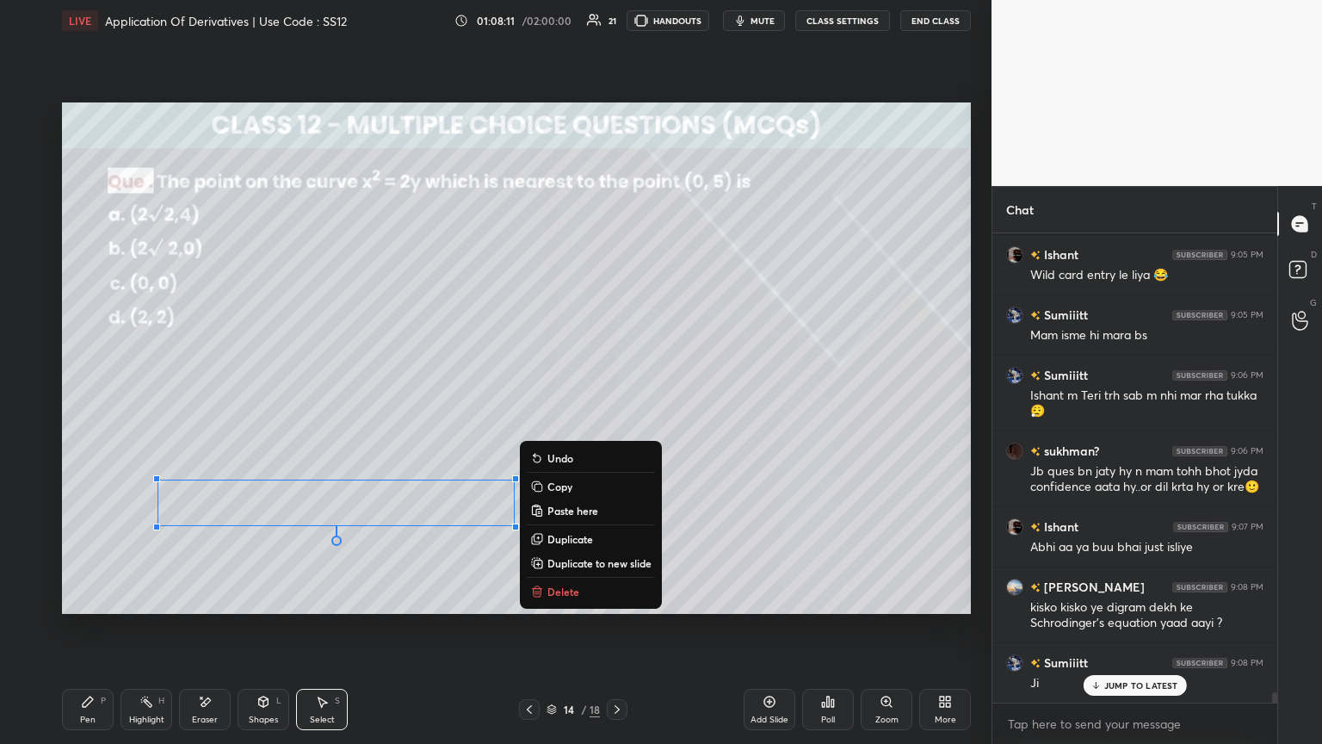
click at [584, 404] on button "Copy" at bounding box center [591, 486] width 128 height 21
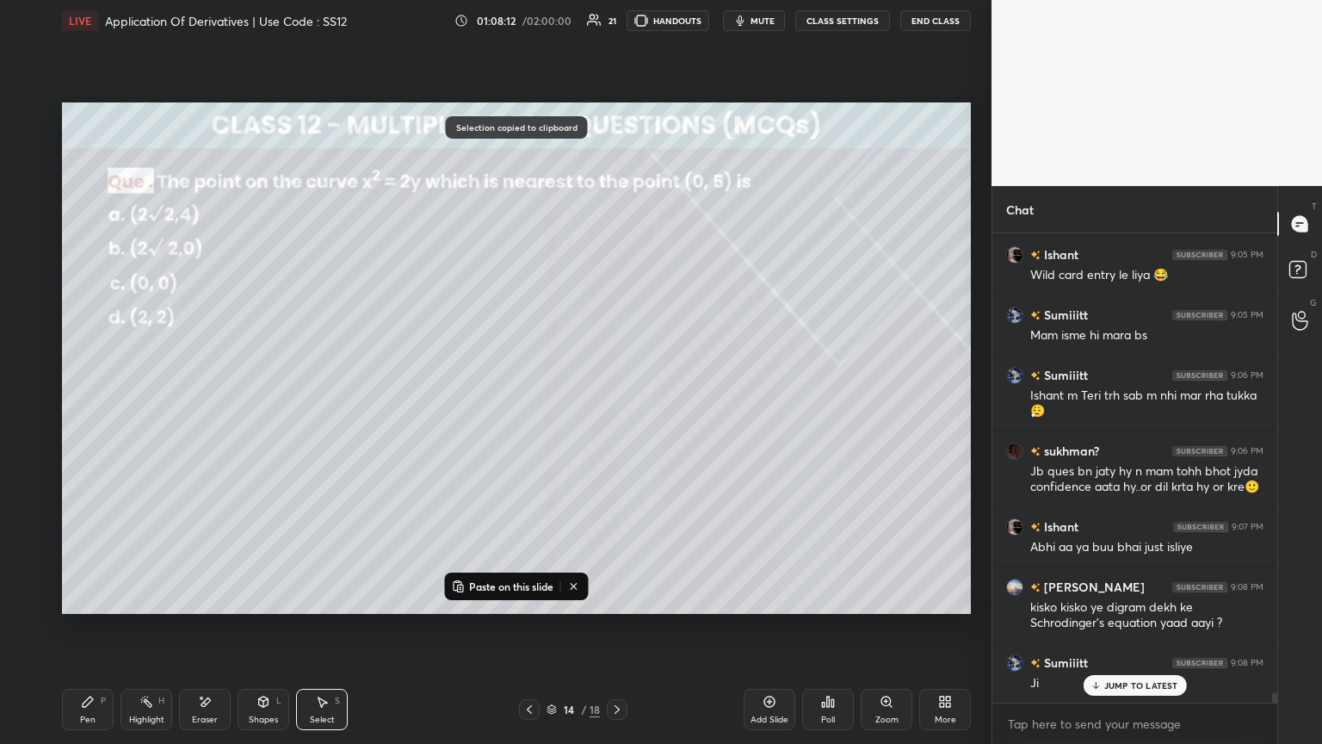
click at [617, 404] on div "Add Slide" at bounding box center [770, 709] width 52 height 41
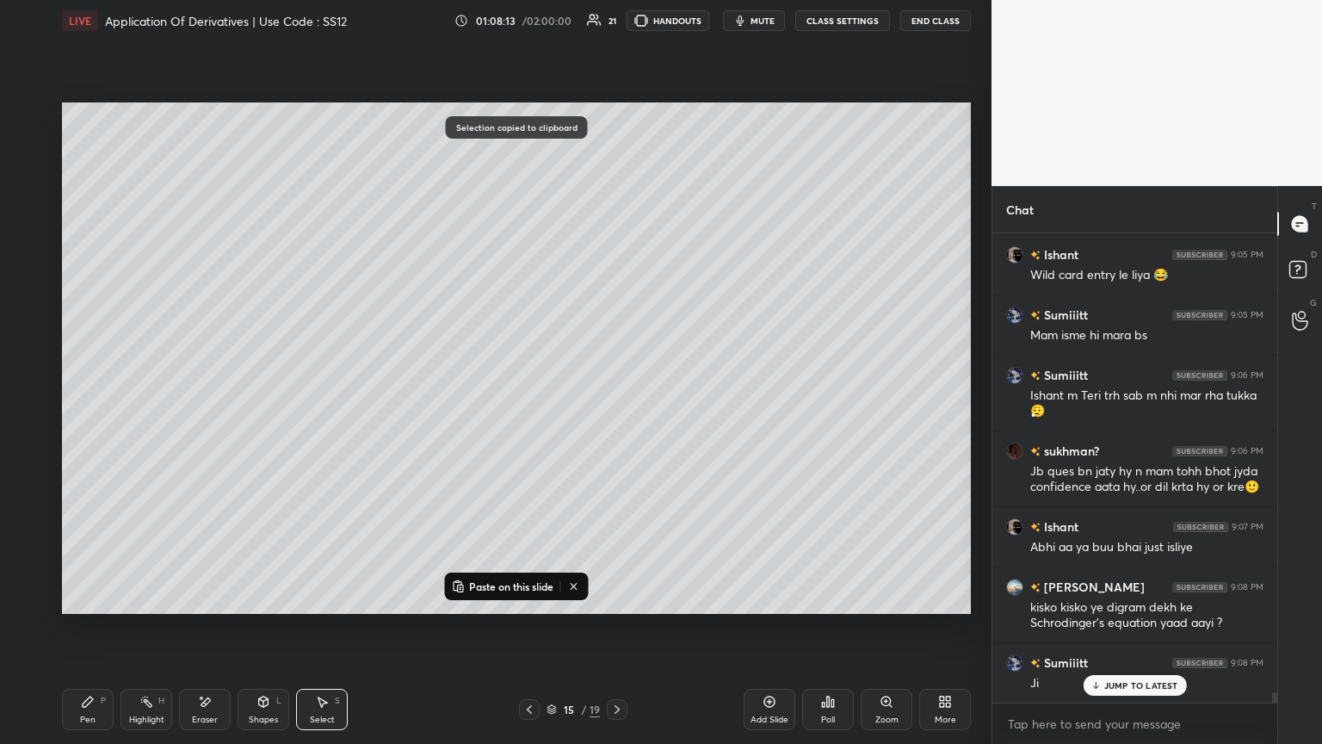
click at [487, 404] on p "Paste on this slide" at bounding box center [511, 586] width 84 height 14
drag, startPoint x: 396, startPoint y: 491, endPoint x: 402, endPoint y: 193, distance: 297.9
click at [402, 189] on div "0 ° Undo Copy Paste here Duplicate Duplicate to new slide Delete" at bounding box center [516, 357] width 909 height 511
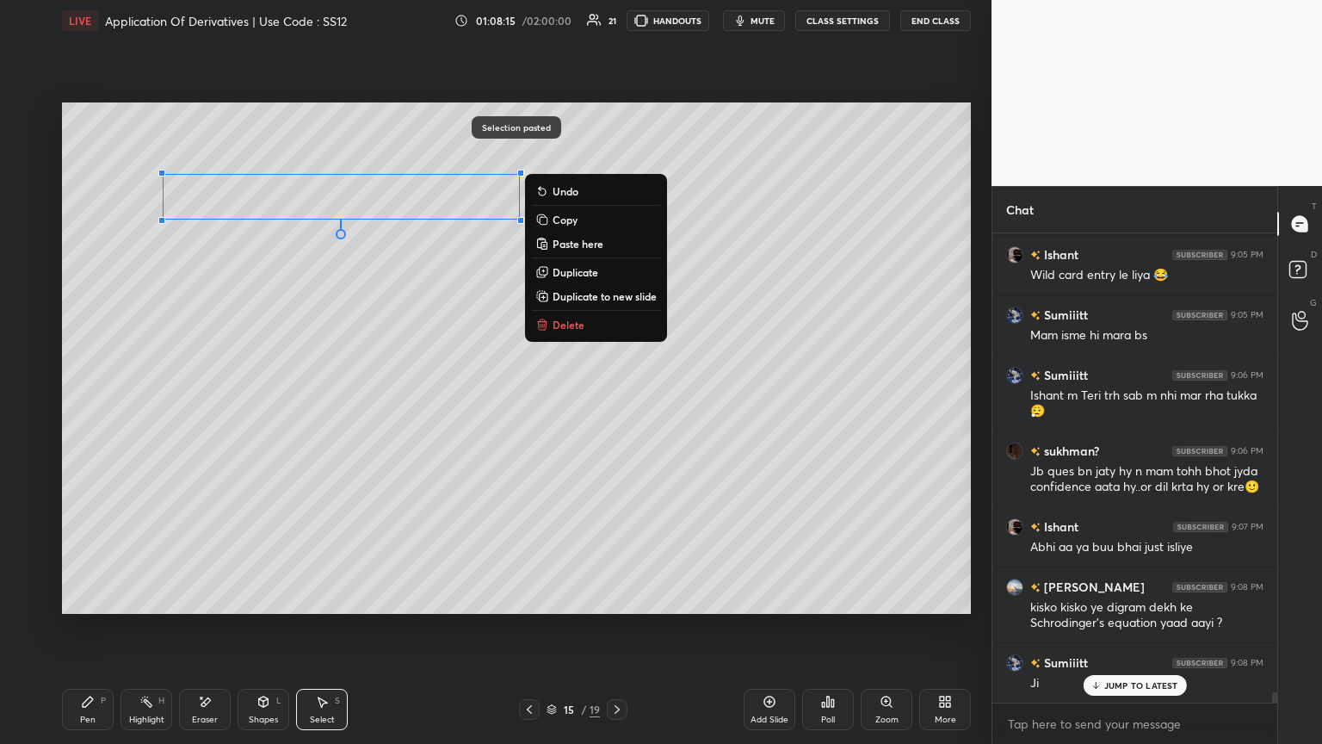
click at [289, 342] on div "0 ° Undo Copy Paste here Duplicate Duplicate to new slide Delete" at bounding box center [516, 357] width 909 height 511
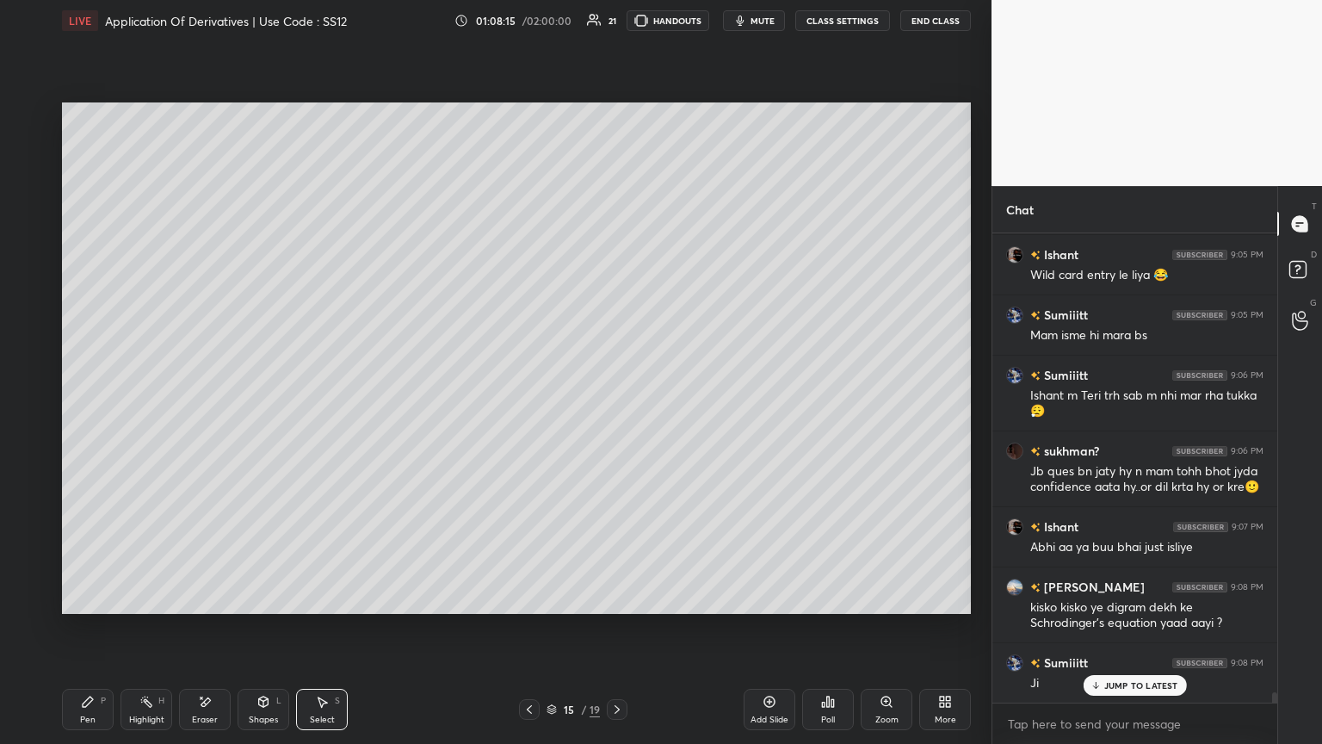
click at [76, 404] on div "Pen P" at bounding box center [88, 709] width 52 height 41
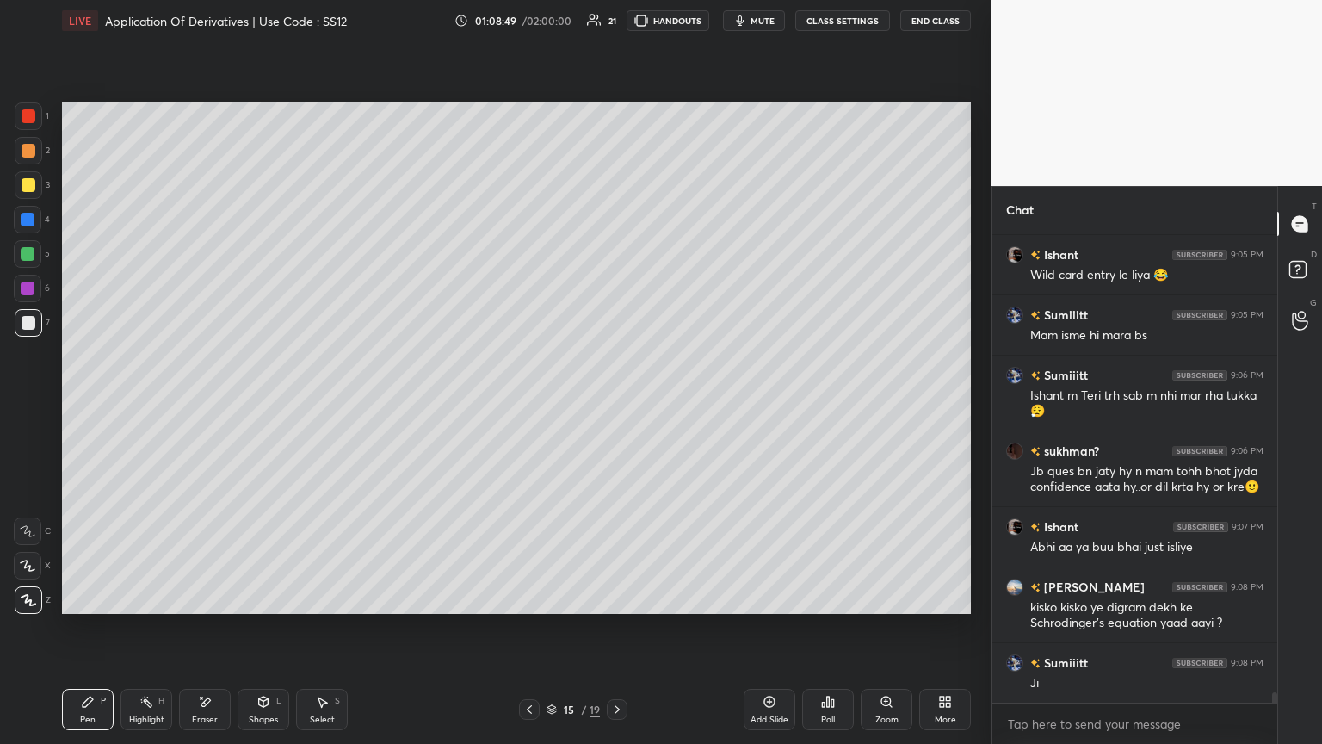
scroll to position [21070, 0]
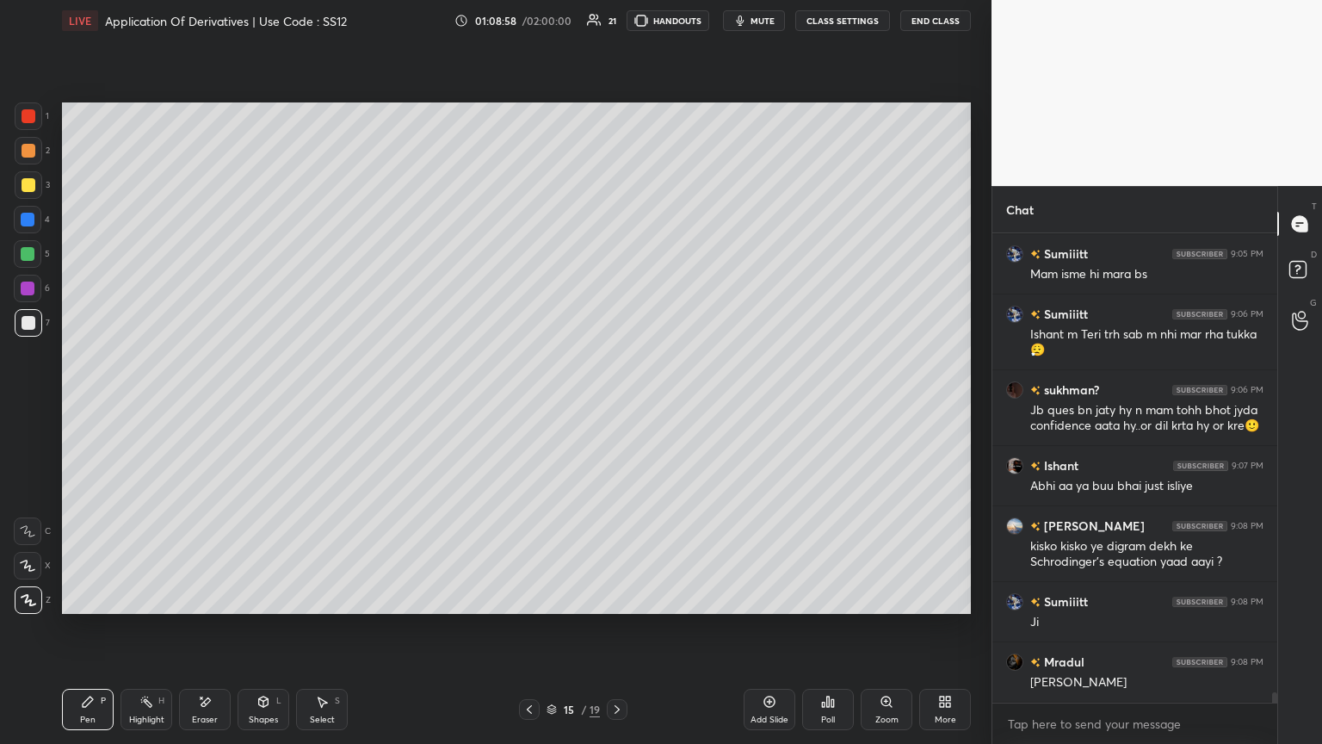
click at [527, 404] on icon at bounding box center [530, 709] width 14 height 14
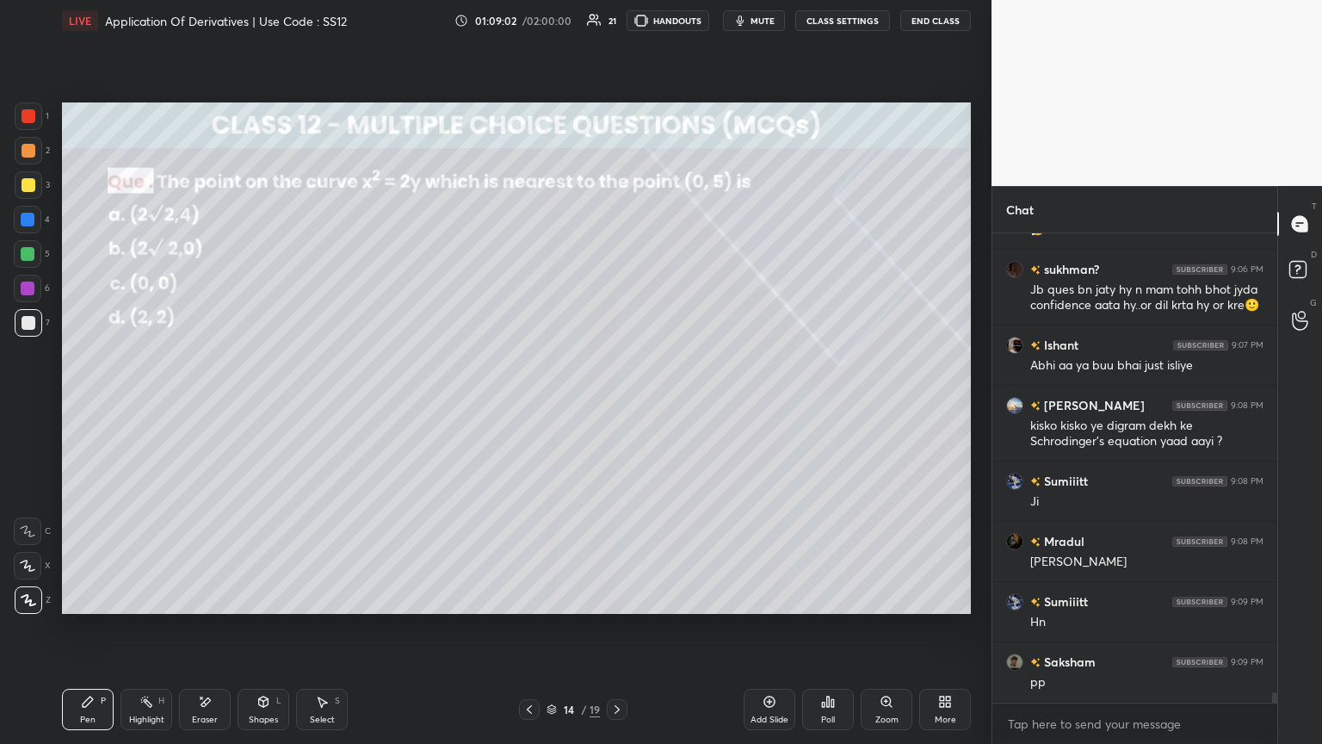
scroll to position [21249, 0]
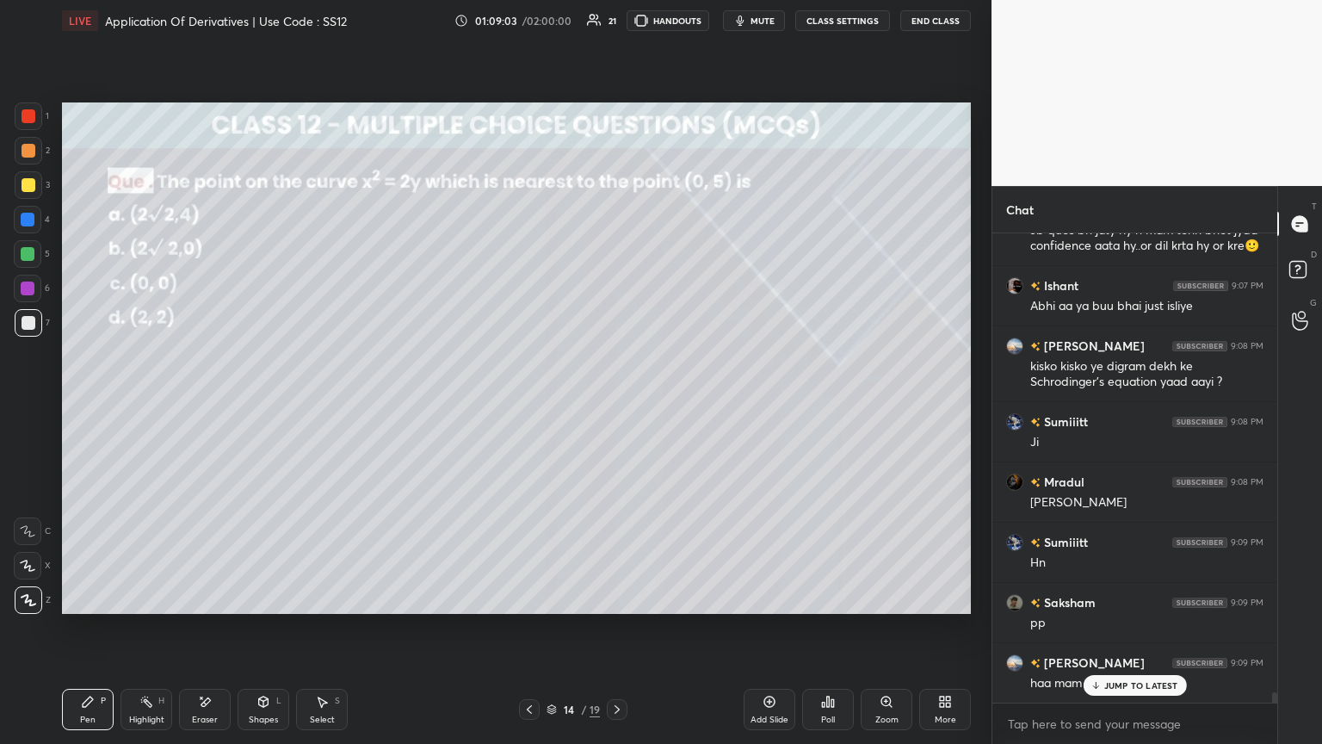
click at [610, 404] on icon at bounding box center [617, 709] width 14 height 14
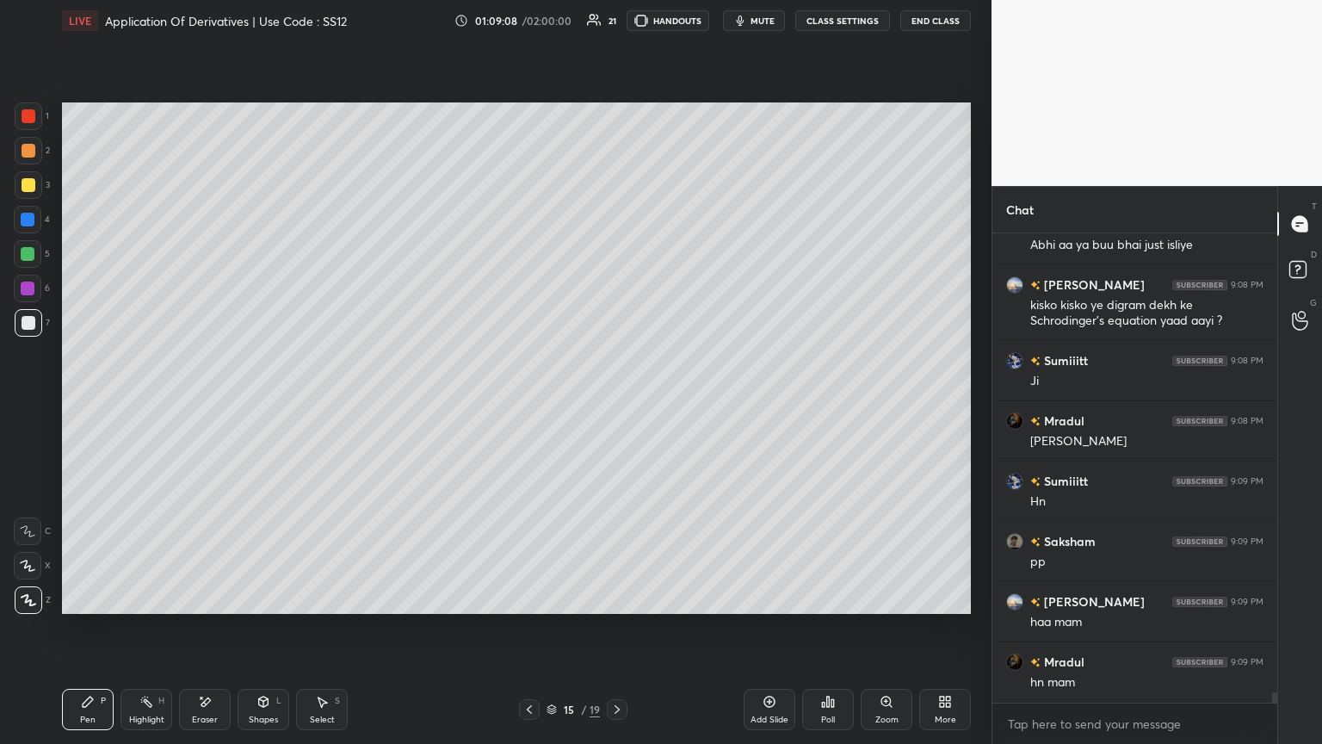
scroll to position [21370, 0]
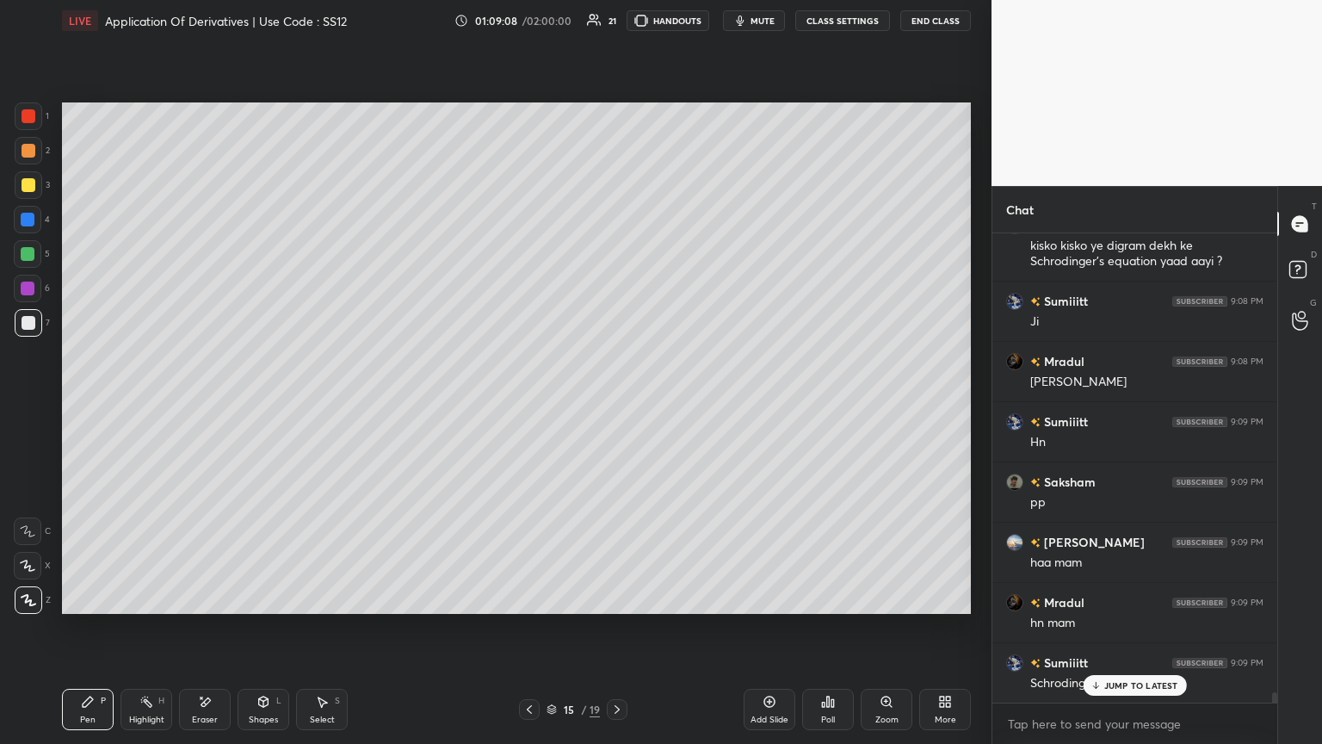
click at [617, 404] on icon at bounding box center [617, 709] width 14 height 14
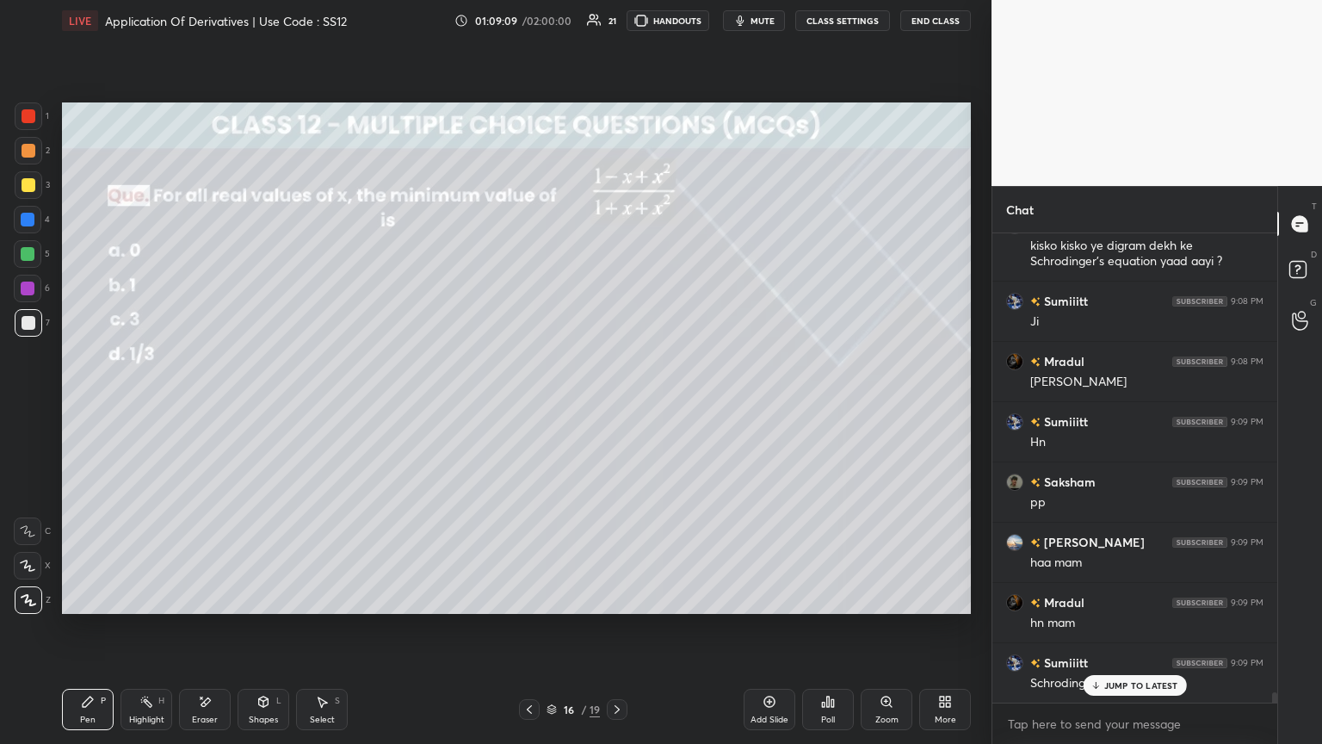
click at [523, 404] on icon at bounding box center [530, 709] width 14 height 14
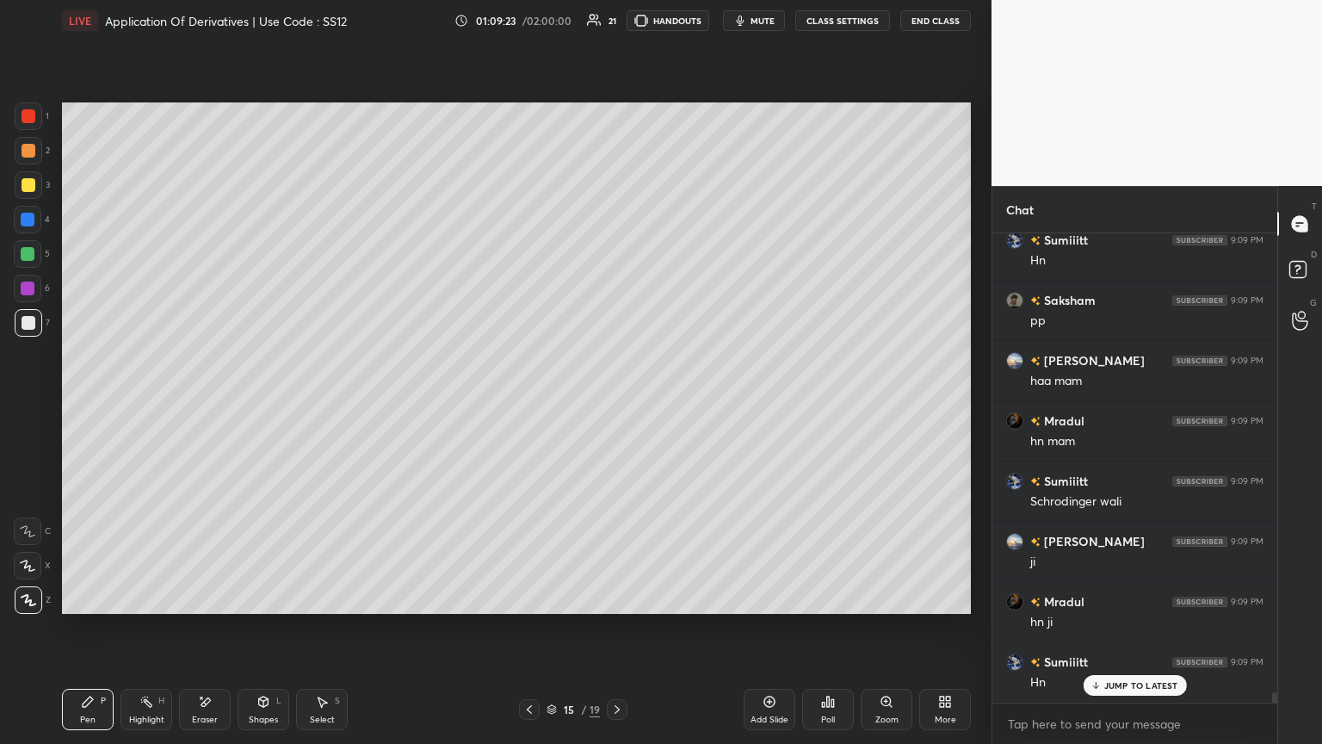
scroll to position [21611, 0]
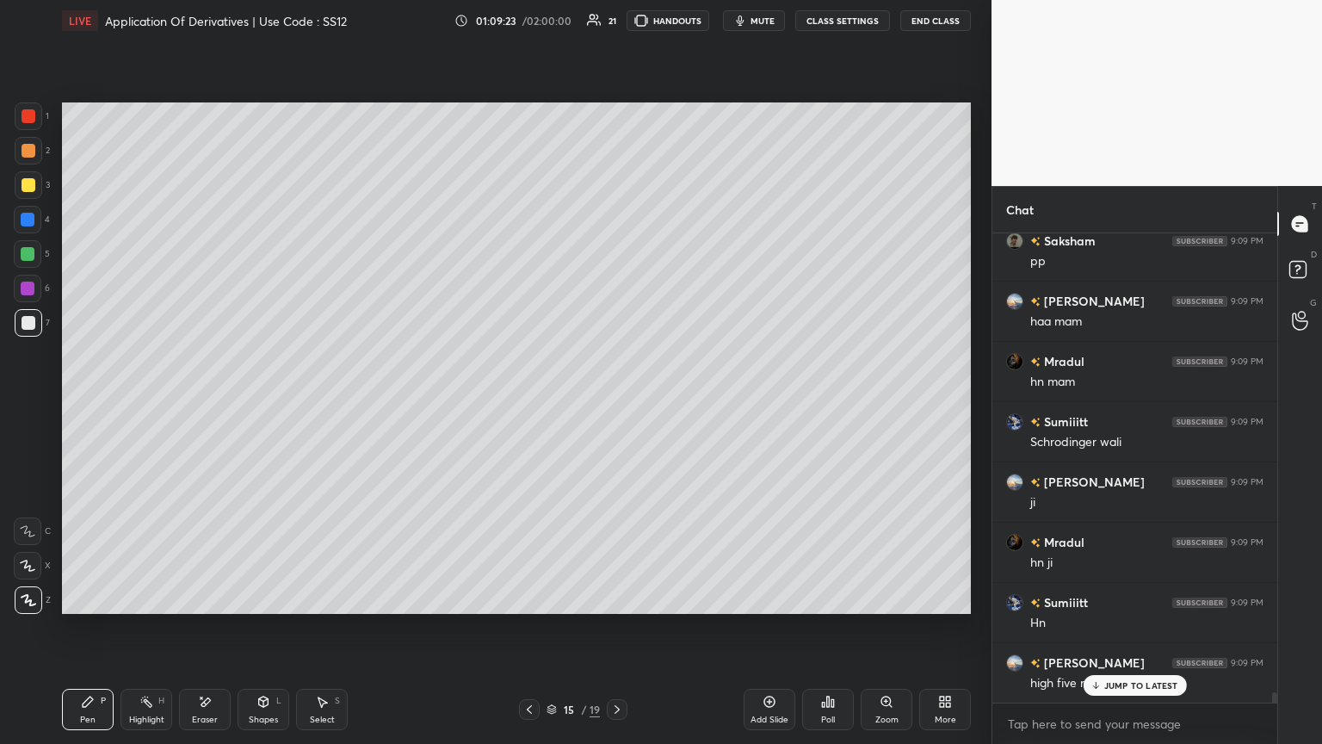
click at [617, 404] on icon at bounding box center [617, 709] width 14 height 14
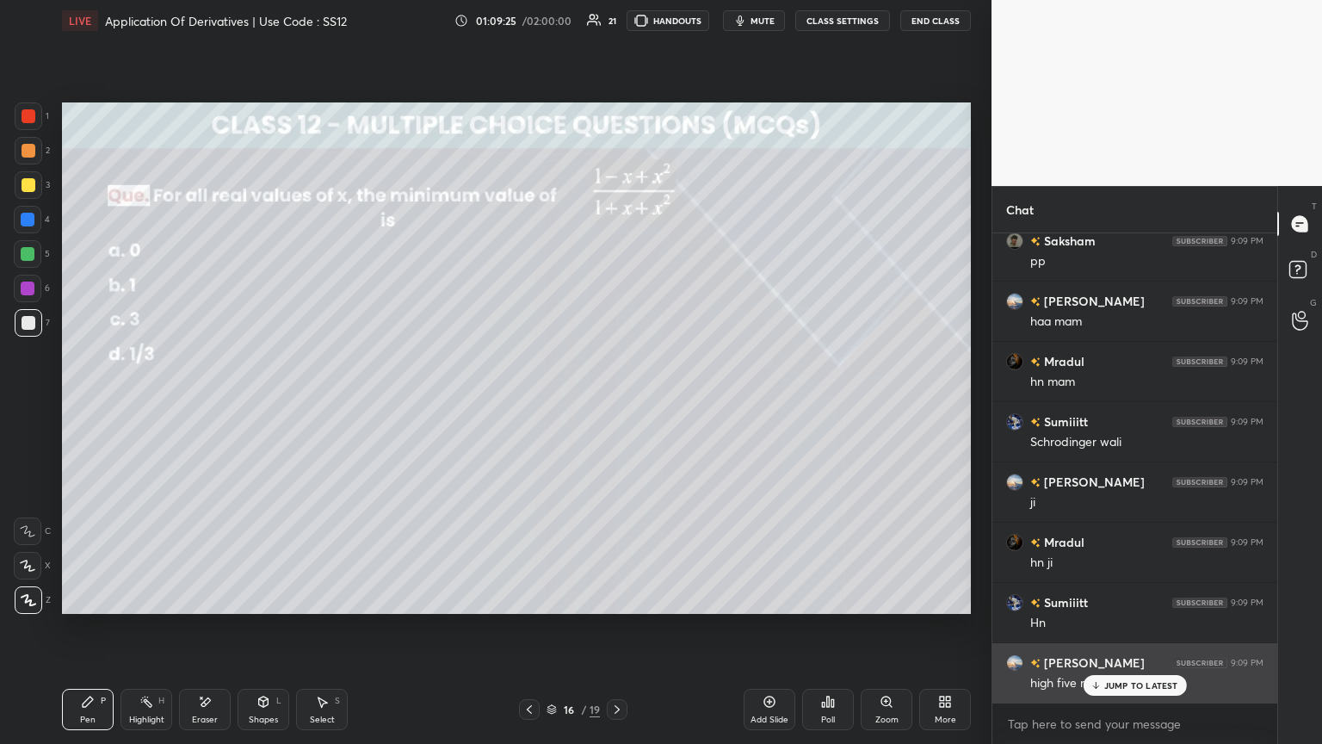
click at [617, 404] on p "JUMP TO LATEST" at bounding box center [1141, 685] width 74 height 10
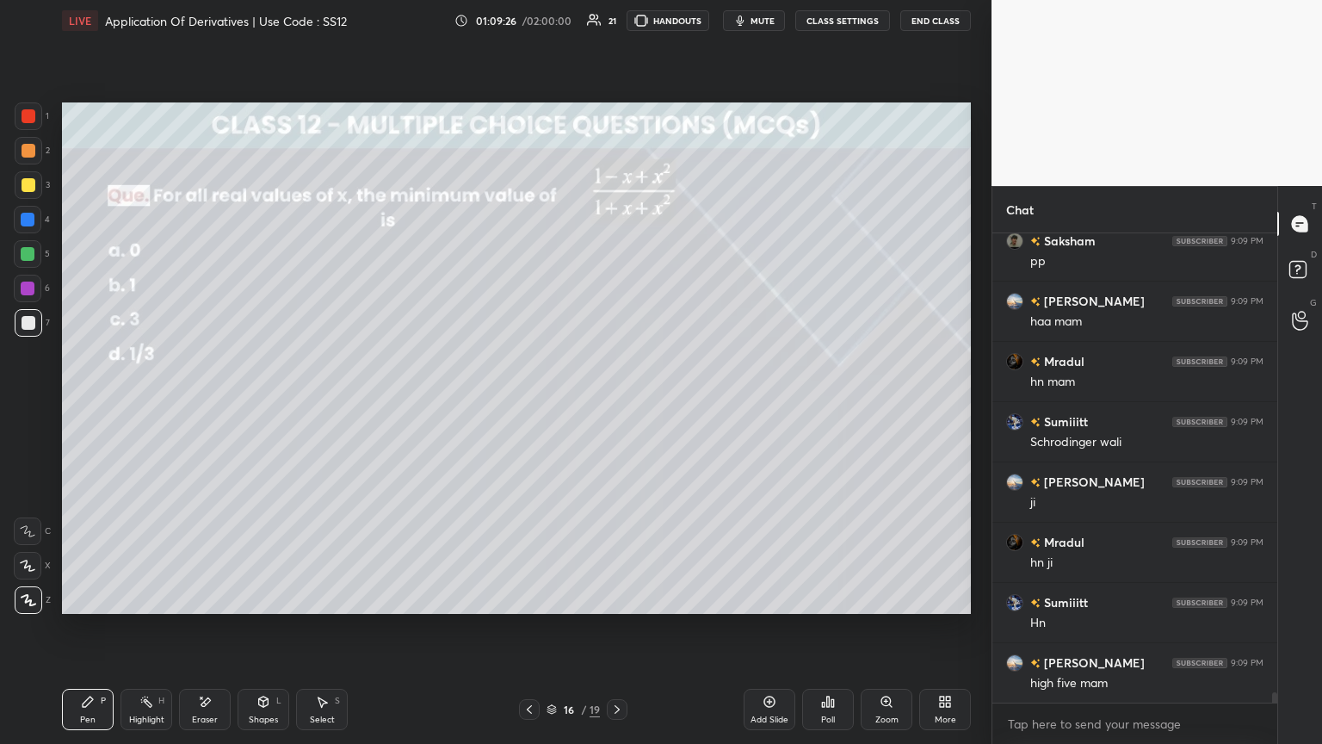
click at [529, 404] on icon at bounding box center [530, 709] width 14 height 14
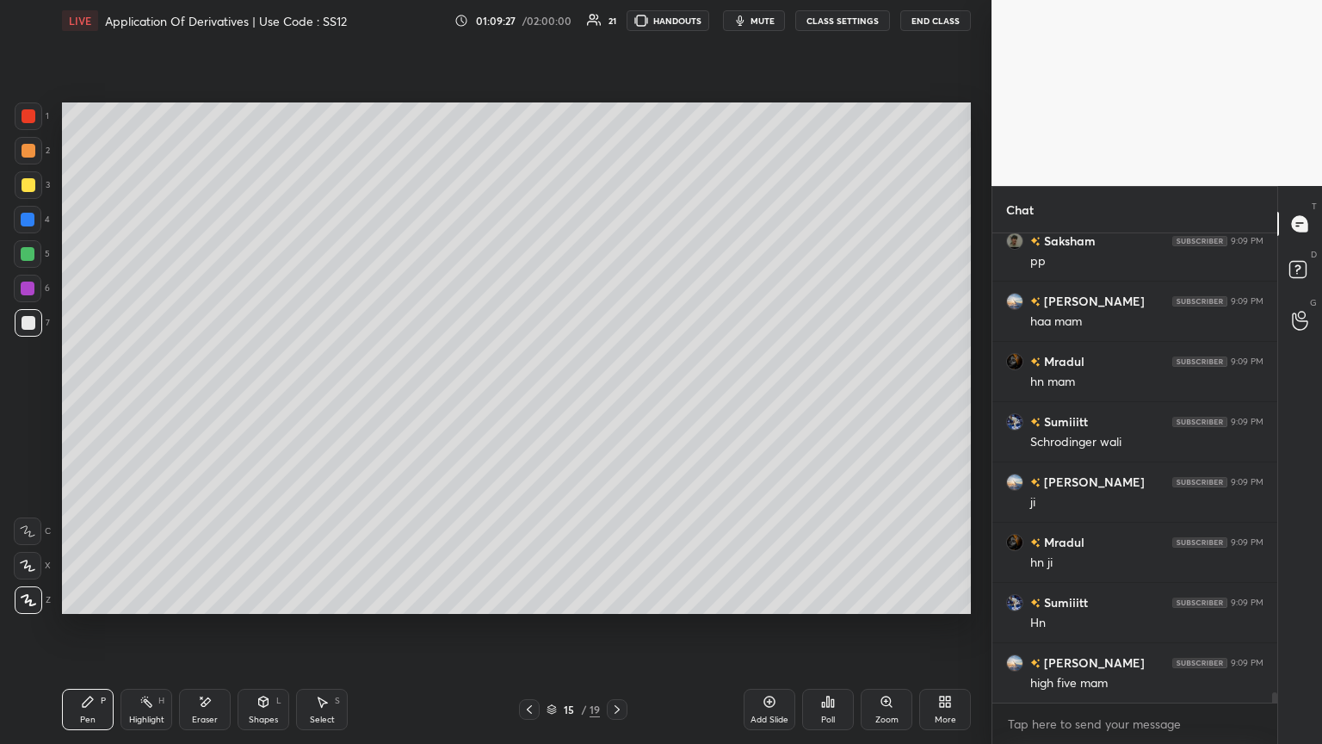
click at [527, 404] on icon at bounding box center [530, 709] width 14 height 14
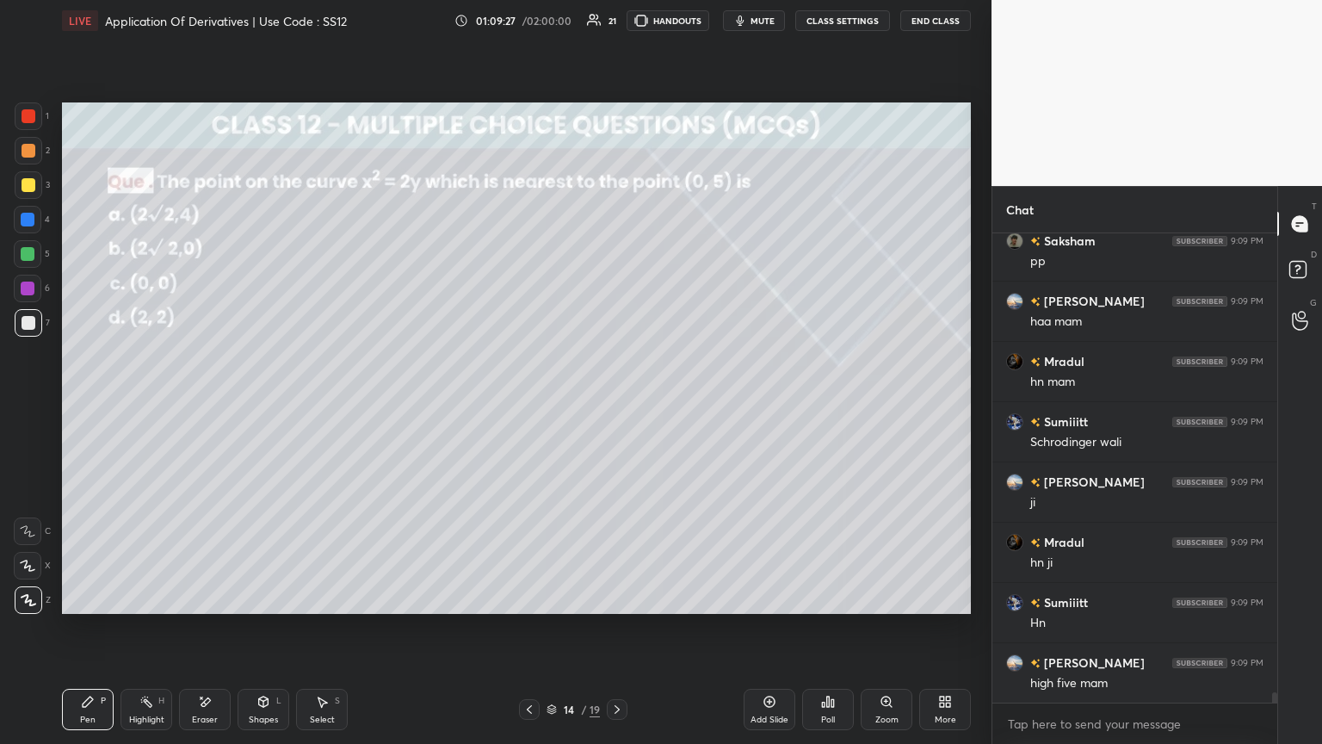
scroll to position [21672, 0]
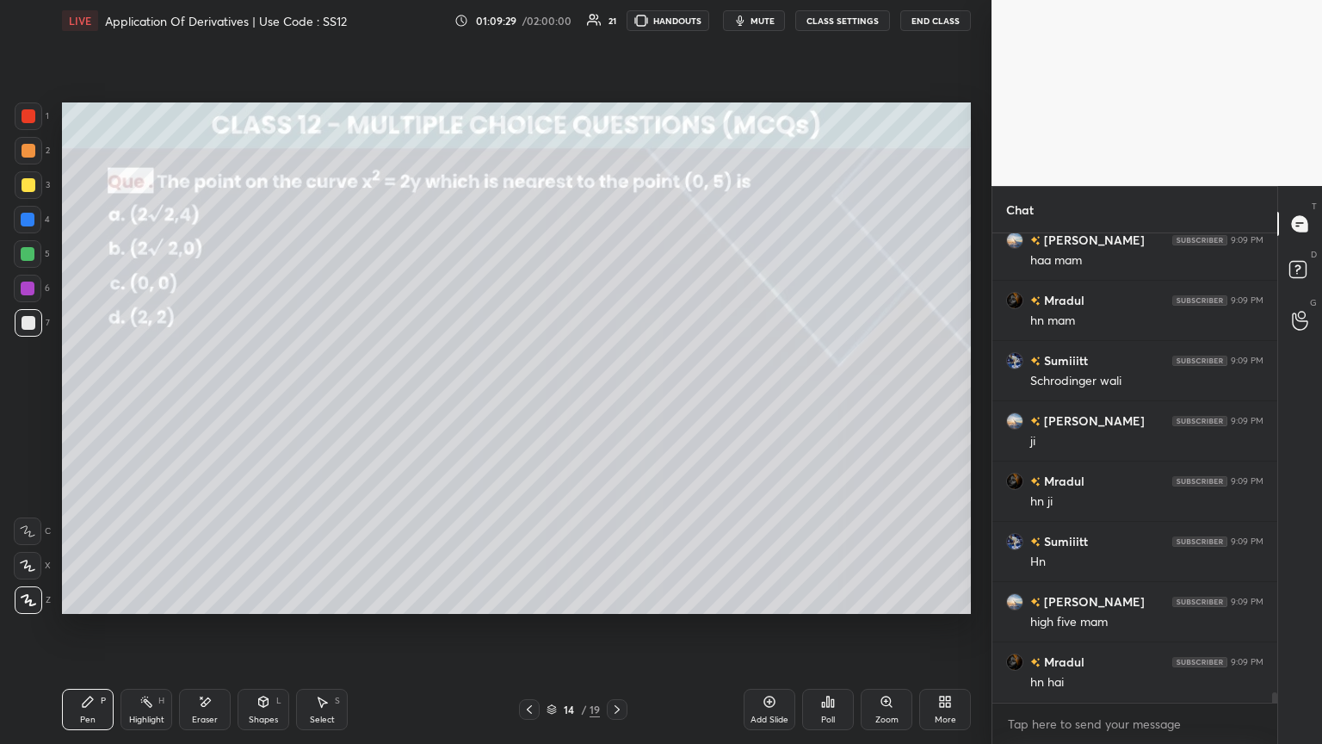
click at [615, 404] on icon at bounding box center [617, 709] width 14 height 14
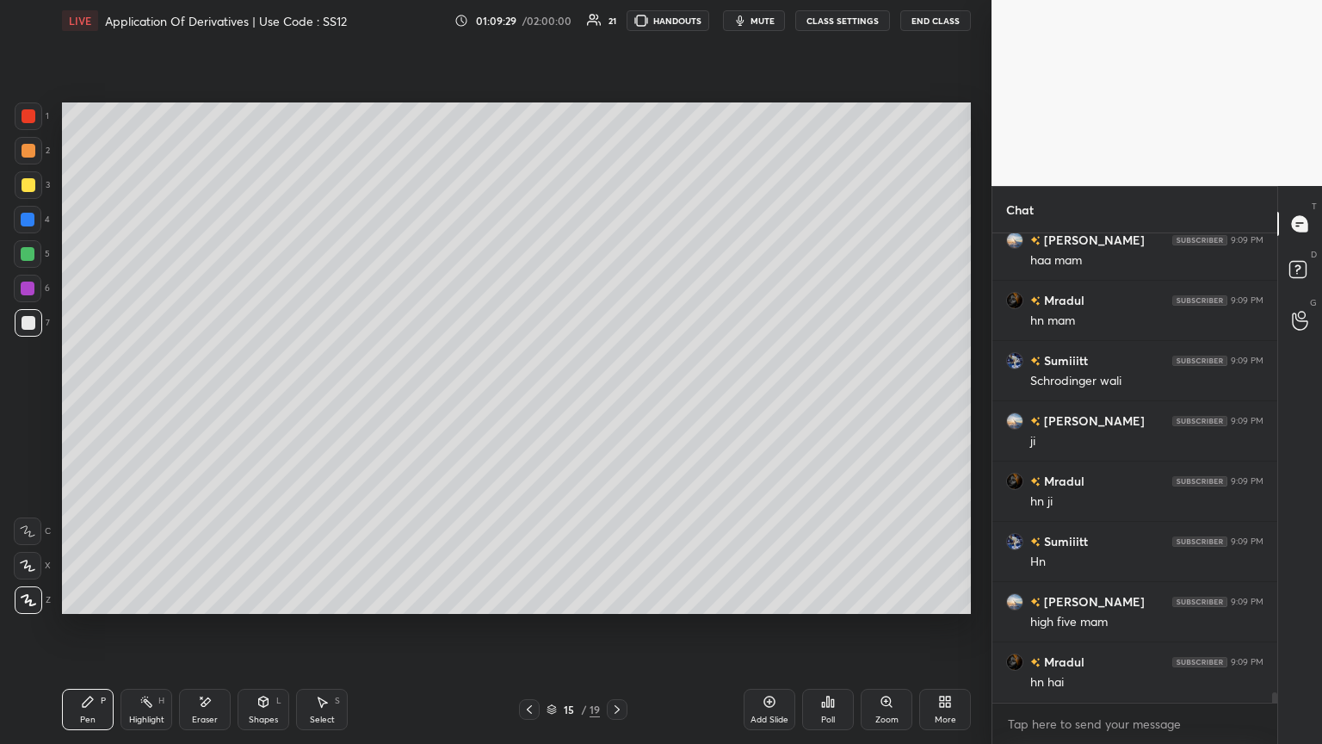
click at [616, 404] on icon at bounding box center [617, 709] width 14 height 14
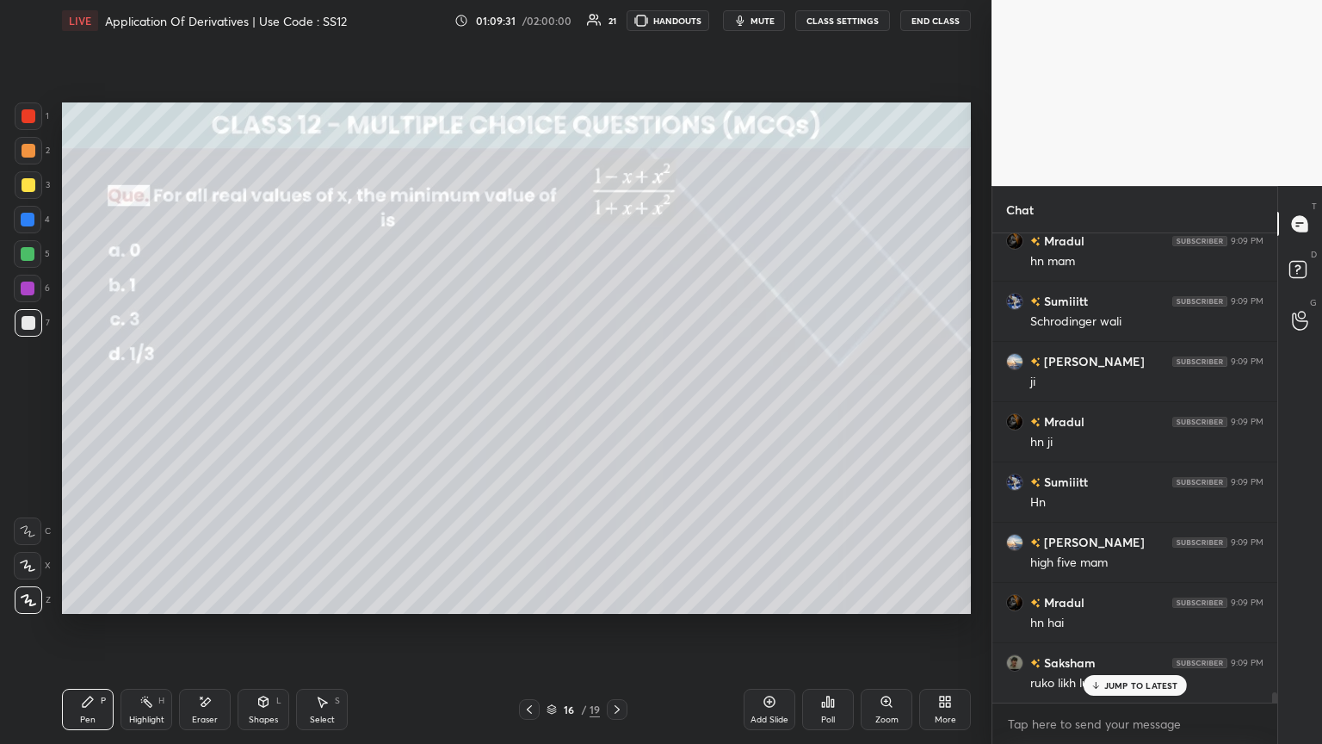
drag, startPoint x: 534, startPoint y: 703, endPoint x: 630, endPoint y: 696, distance: 96.7
click at [534, 404] on icon at bounding box center [530, 709] width 14 height 14
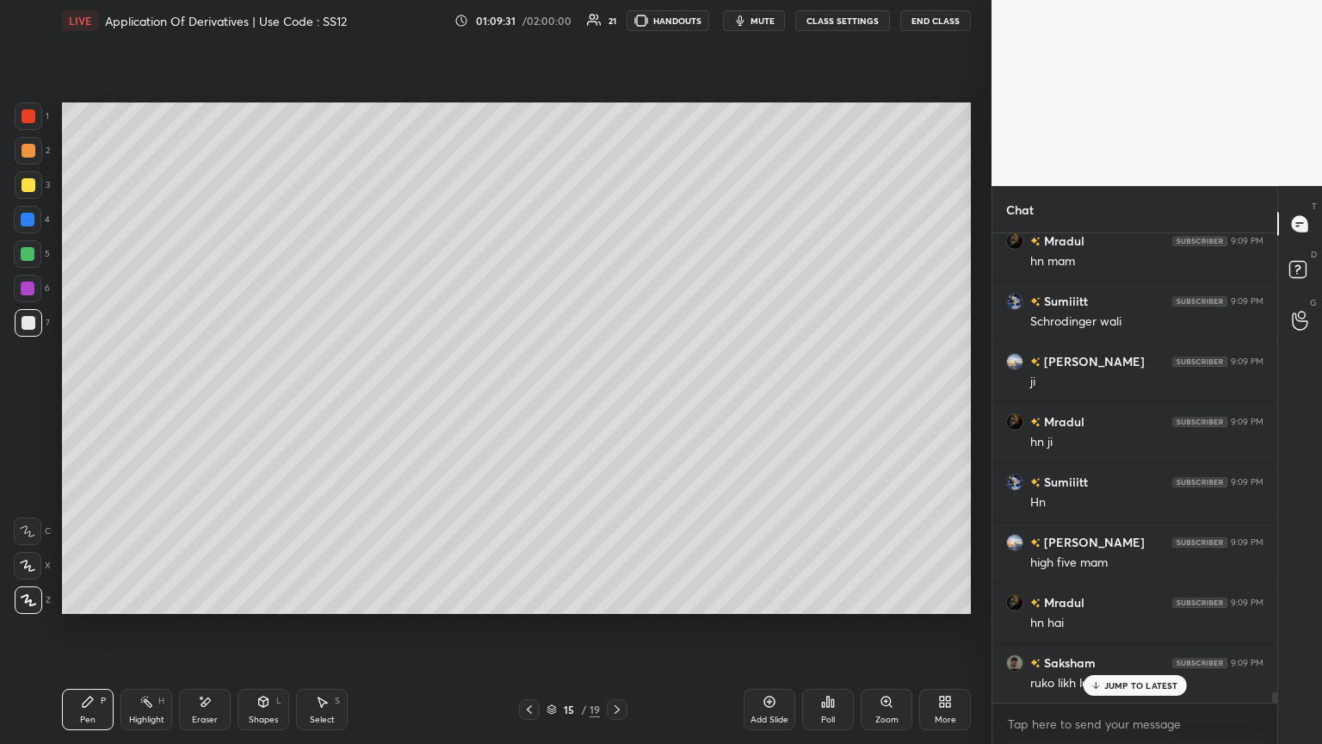
click at [617, 404] on div "Add Slide" at bounding box center [770, 709] width 52 height 41
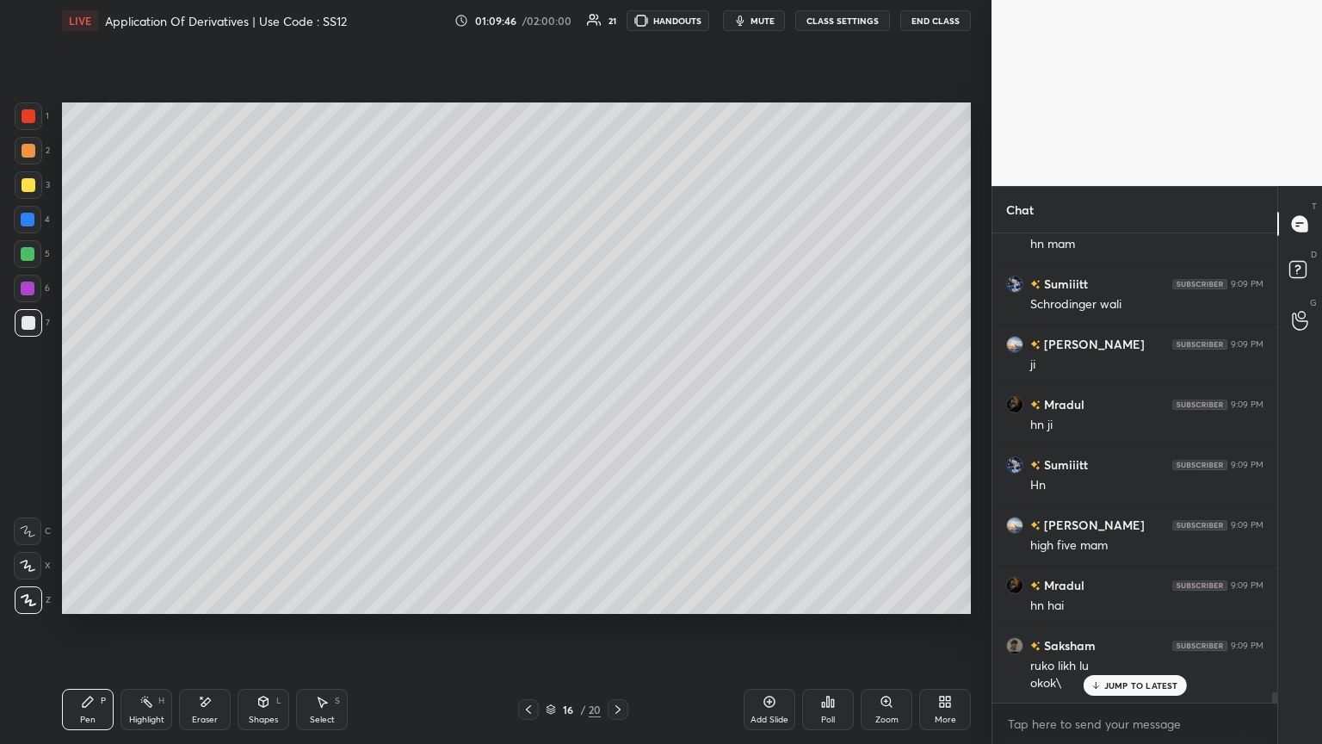
scroll to position [21828, 0]
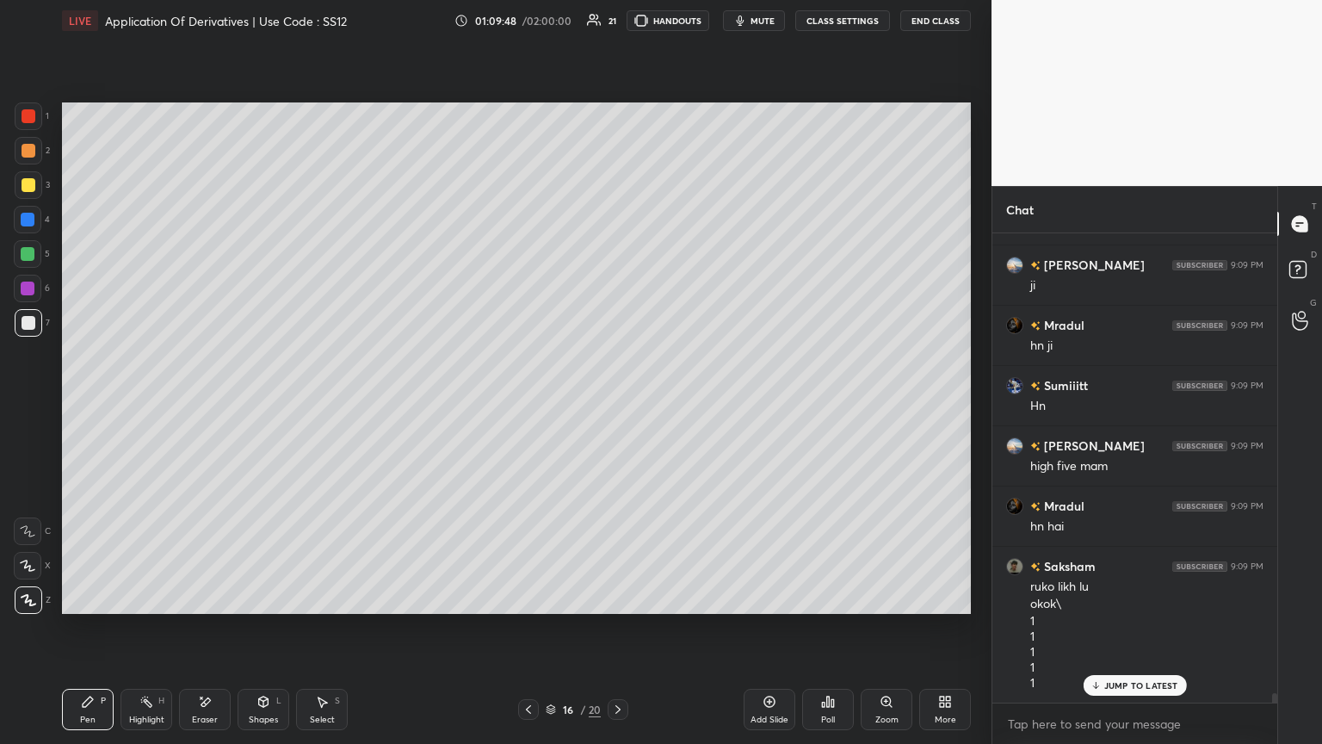
click at [522, 404] on icon at bounding box center [529, 709] width 14 height 14
click at [524, 404] on icon at bounding box center [529, 709] width 14 height 14
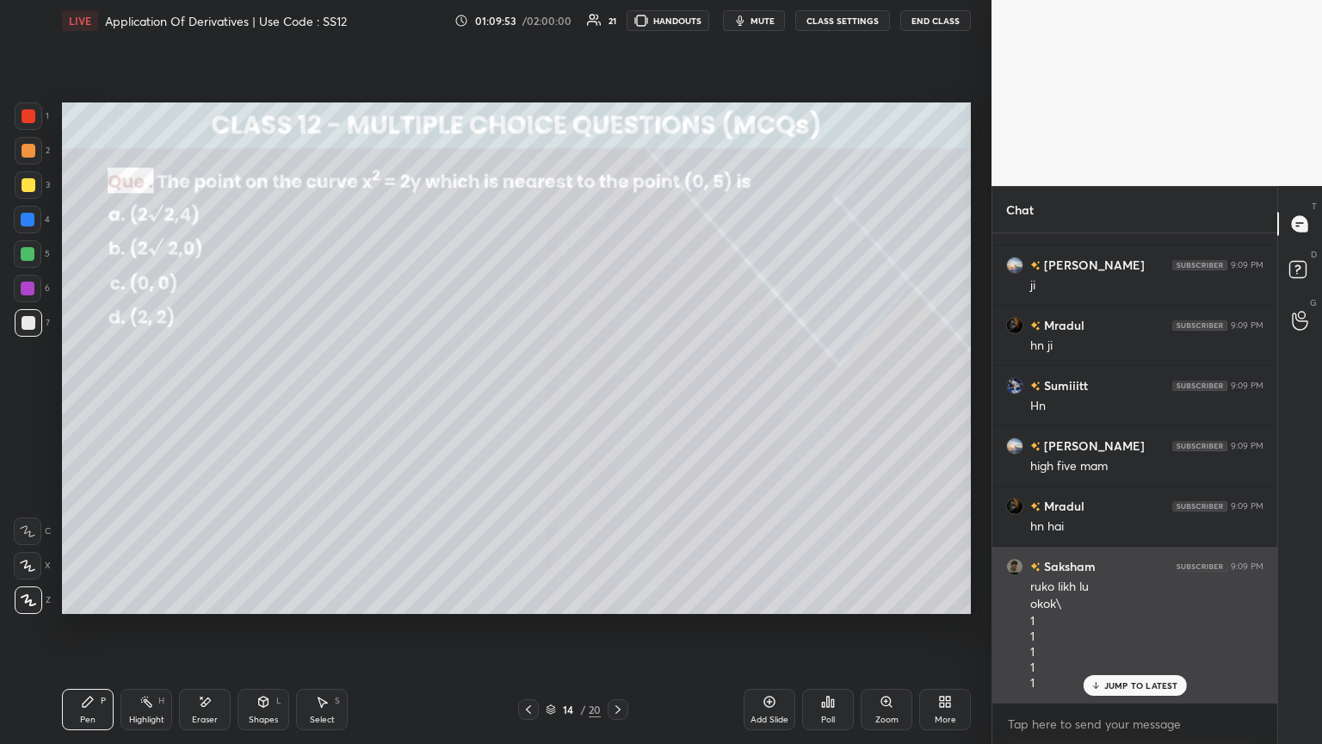
drag, startPoint x: 1133, startPoint y: 679, endPoint x: 1124, endPoint y: 680, distance: 8.7
click at [617, 404] on p "JUMP TO LATEST" at bounding box center [1141, 685] width 74 height 10
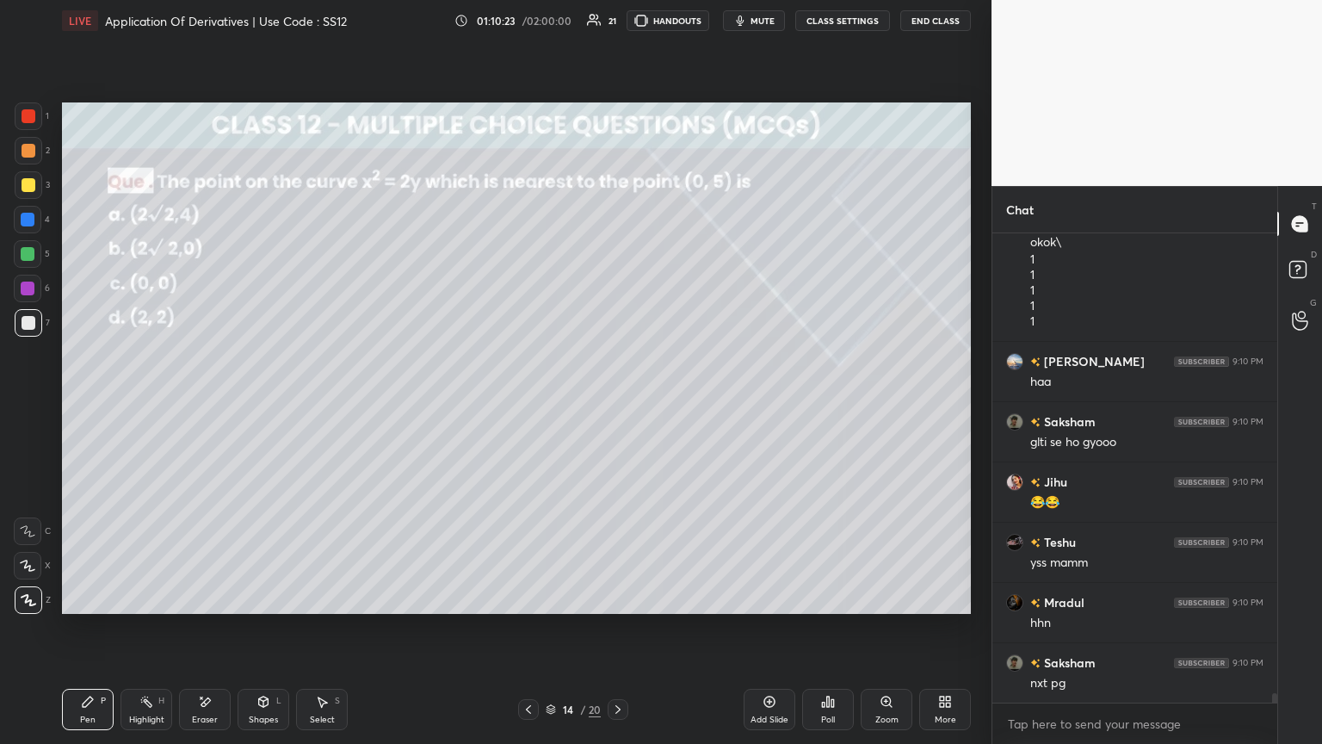
scroll to position [22251, 0]
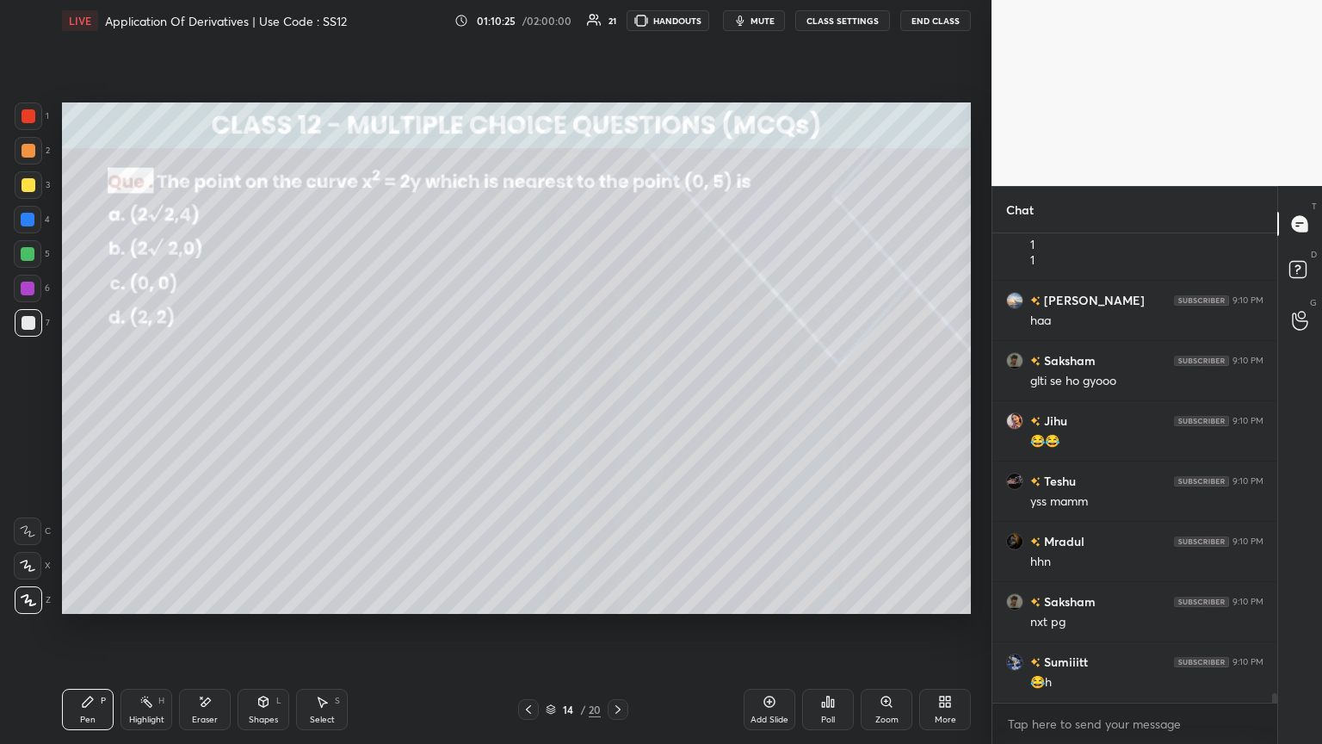
click at [616, 404] on icon at bounding box center [618, 709] width 14 height 14
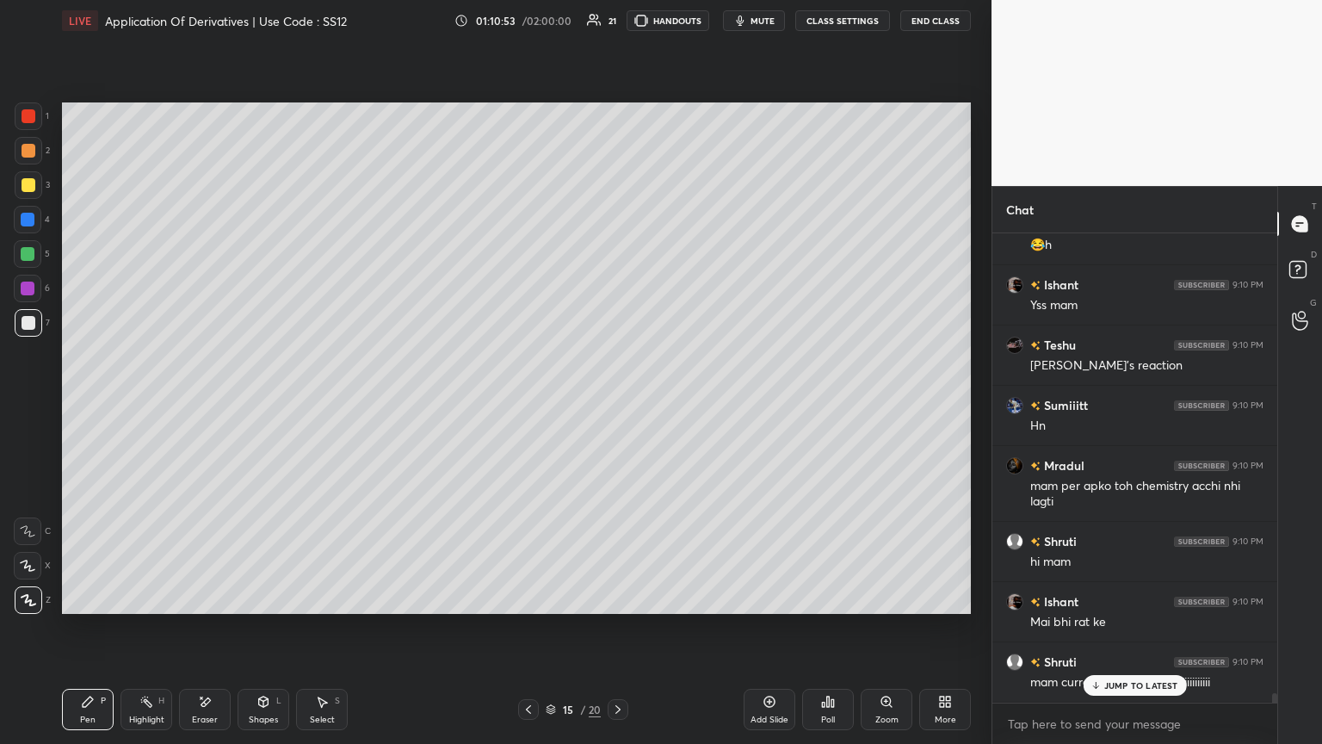
scroll to position [22747, 0]
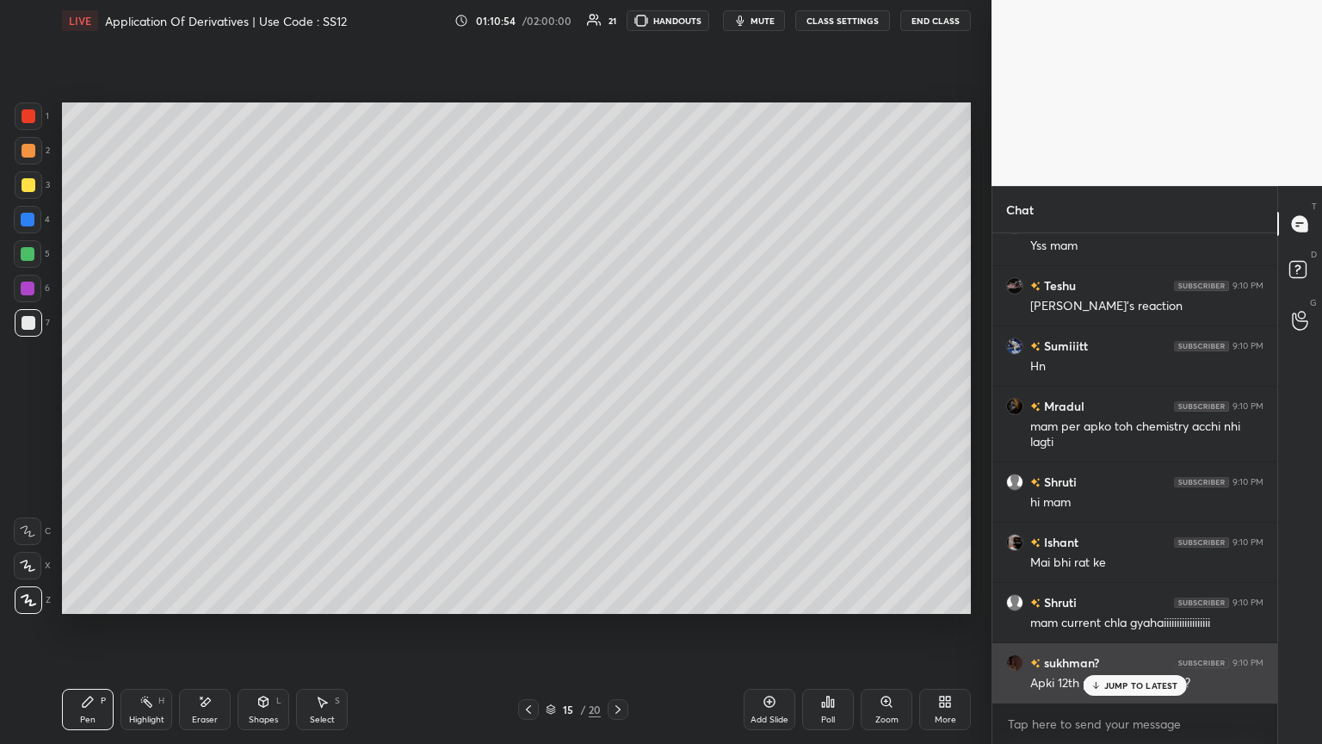
drag, startPoint x: 1111, startPoint y: 683, endPoint x: 1096, endPoint y: 684, distance: 14.7
click at [617, 404] on p "JUMP TO LATEST" at bounding box center [1141, 685] width 74 height 10
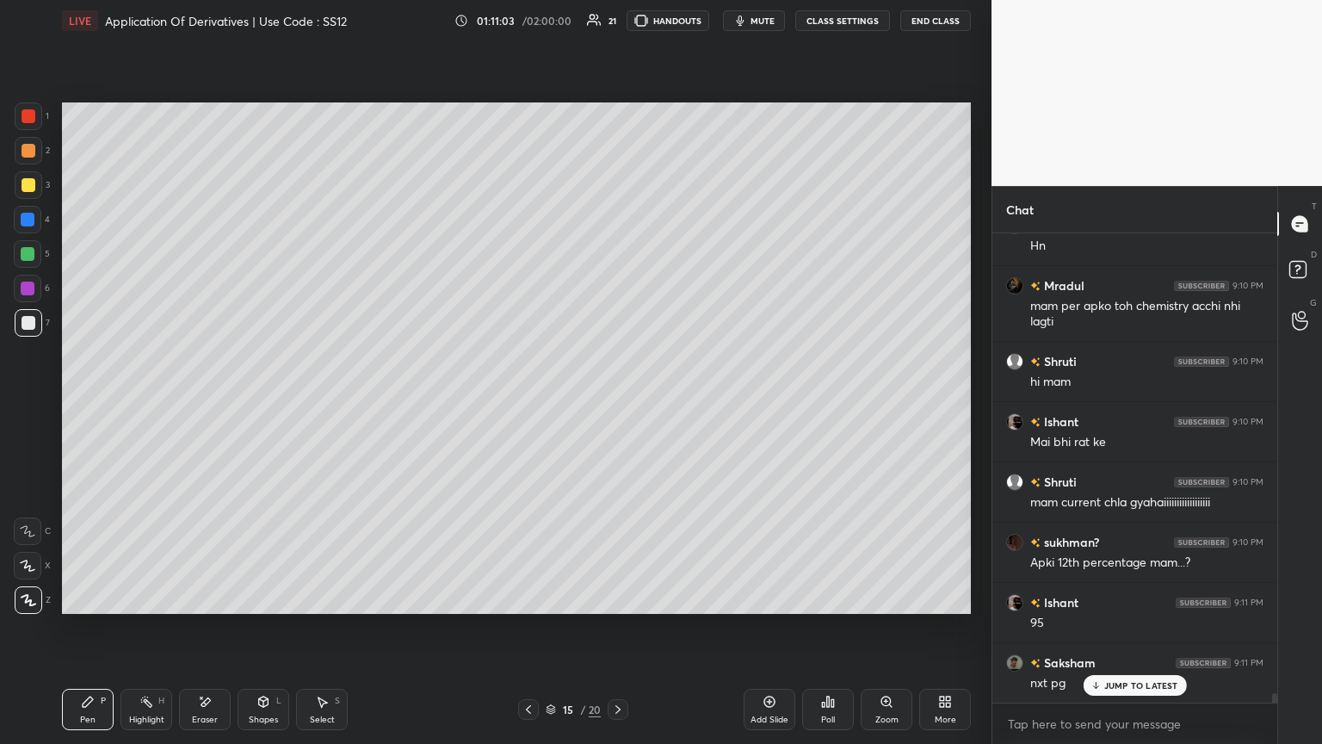
scroll to position [22929, 0]
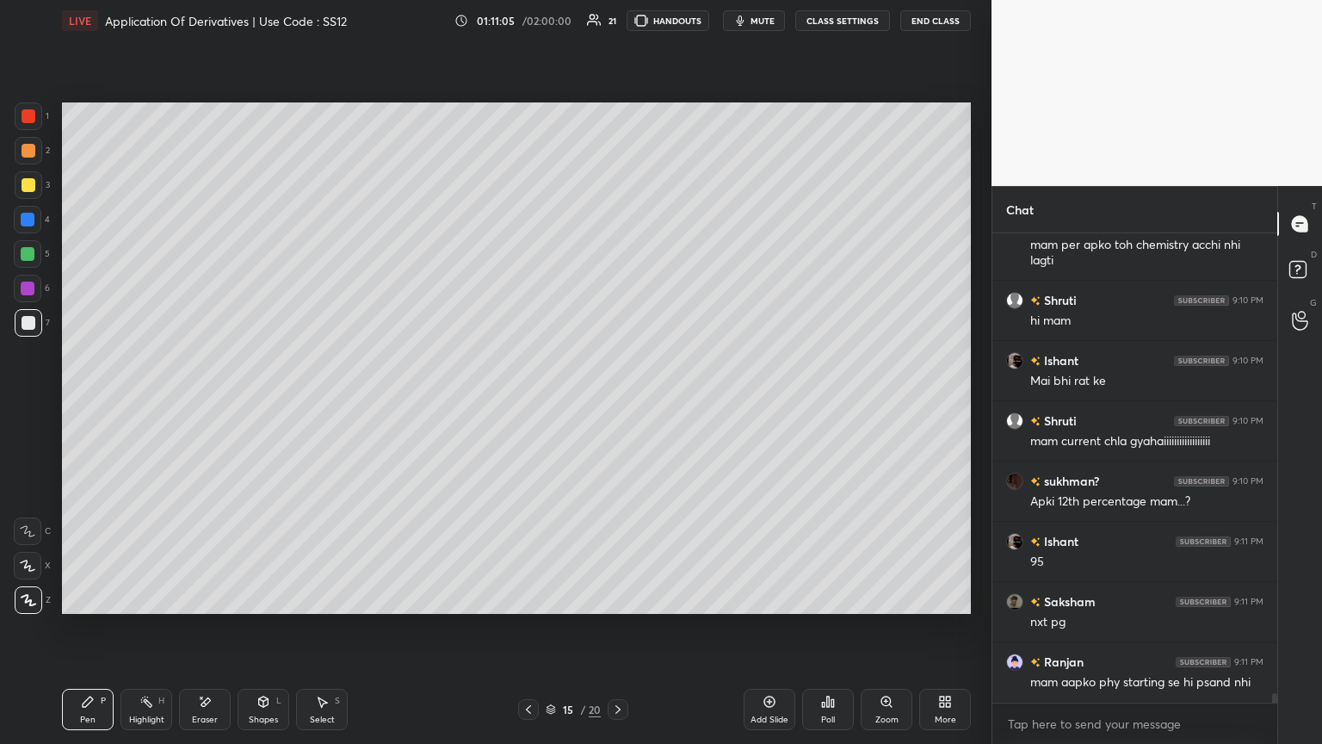
click at [614, 404] on icon at bounding box center [618, 709] width 14 height 14
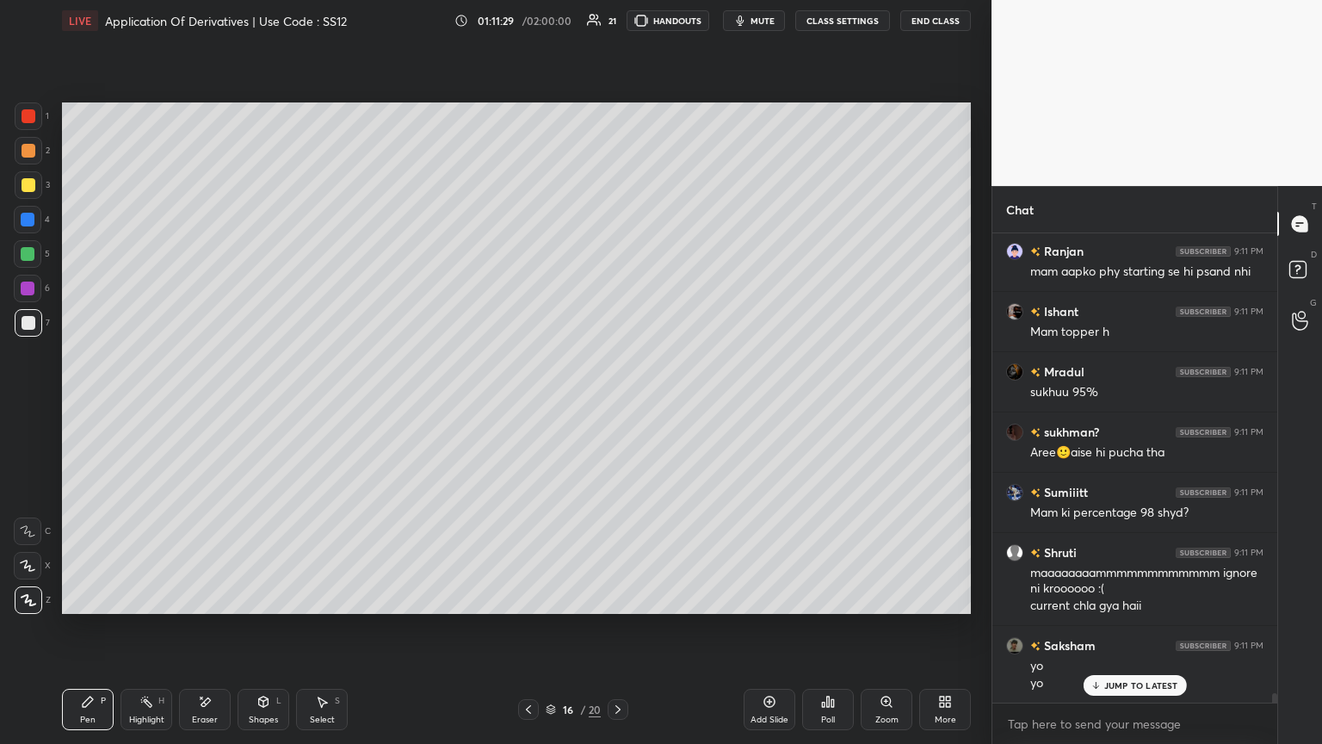
scroll to position [23401, 0]
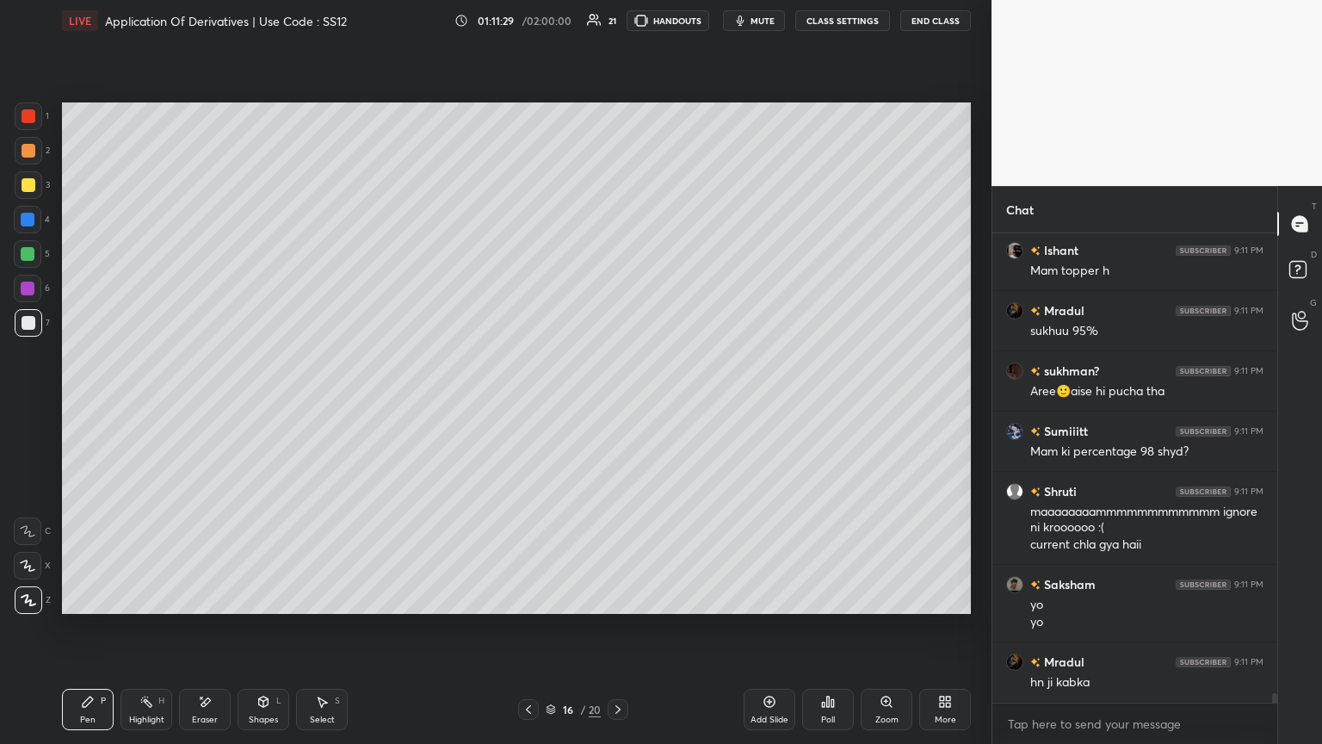
click at [614, 404] on icon at bounding box center [618, 709] width 14 height 14
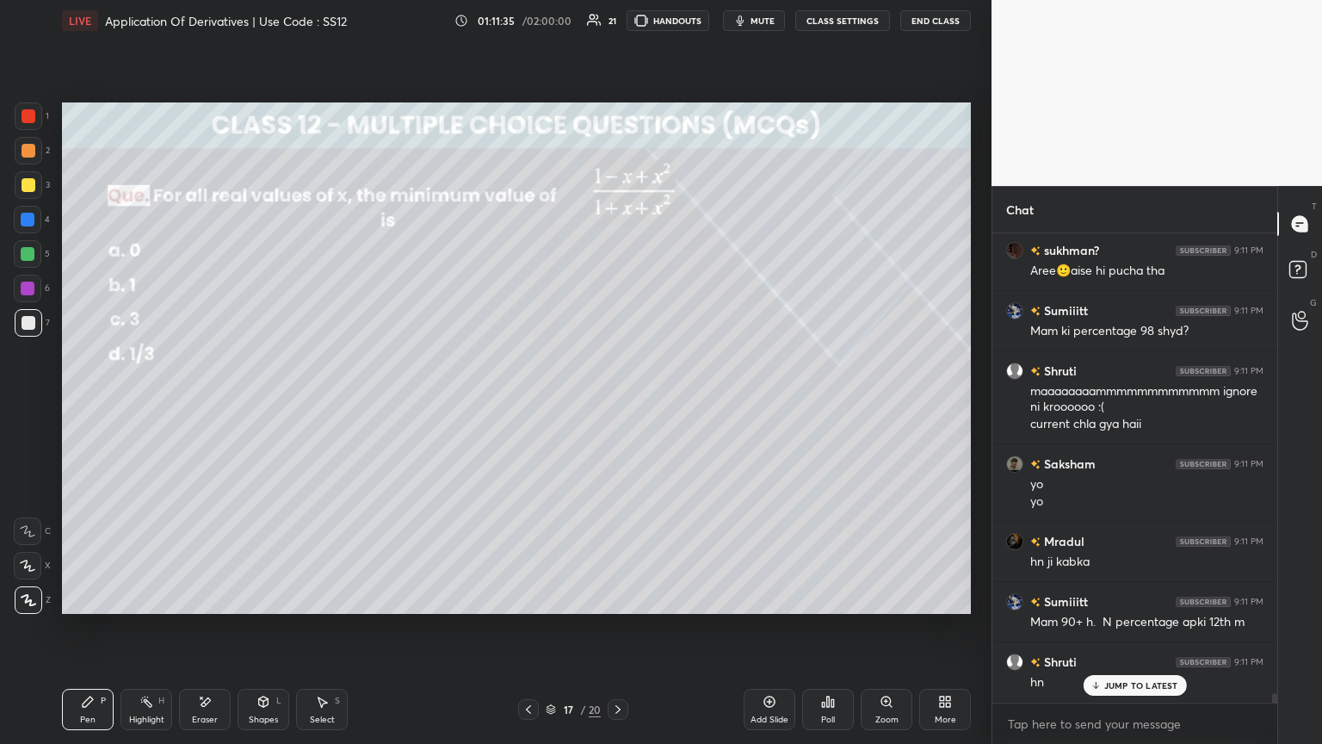
scroll to position [23581, 0]
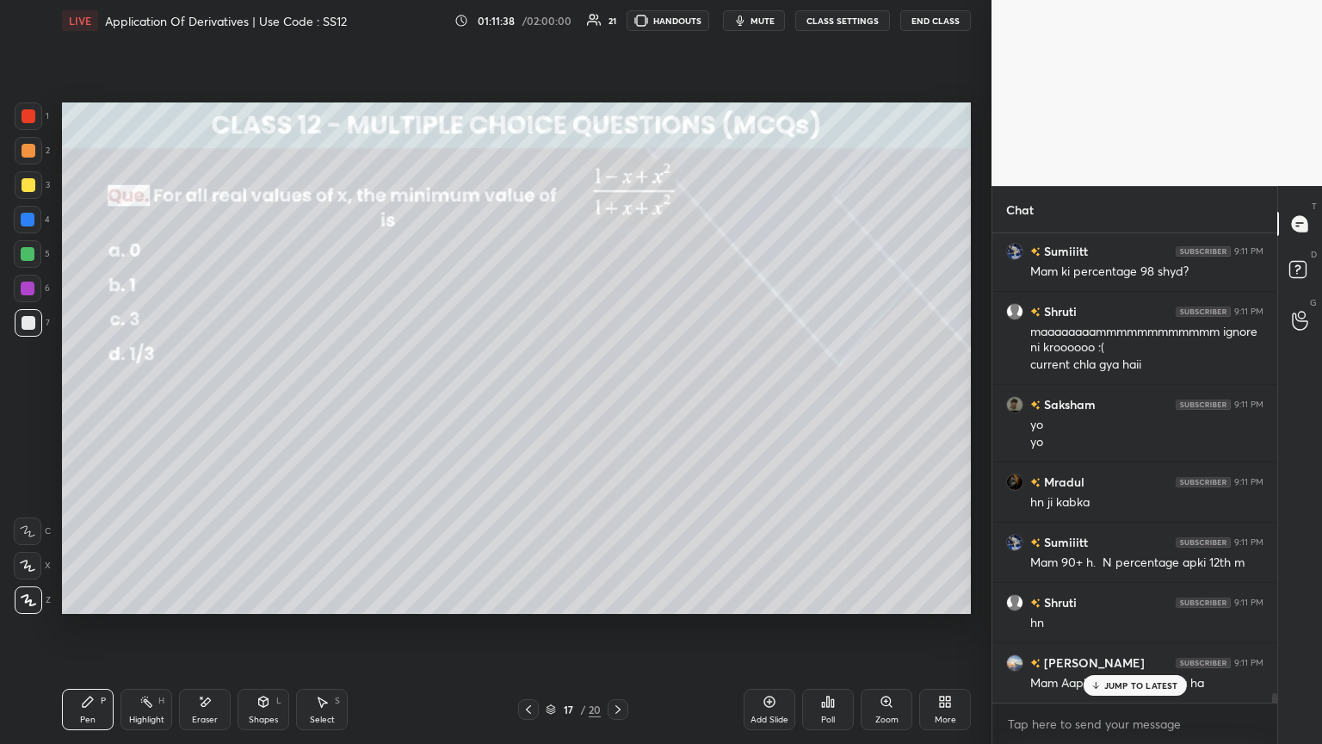
click at [617, 404] on div "Poll" at bounding box center [828, 709] width 52 height 41
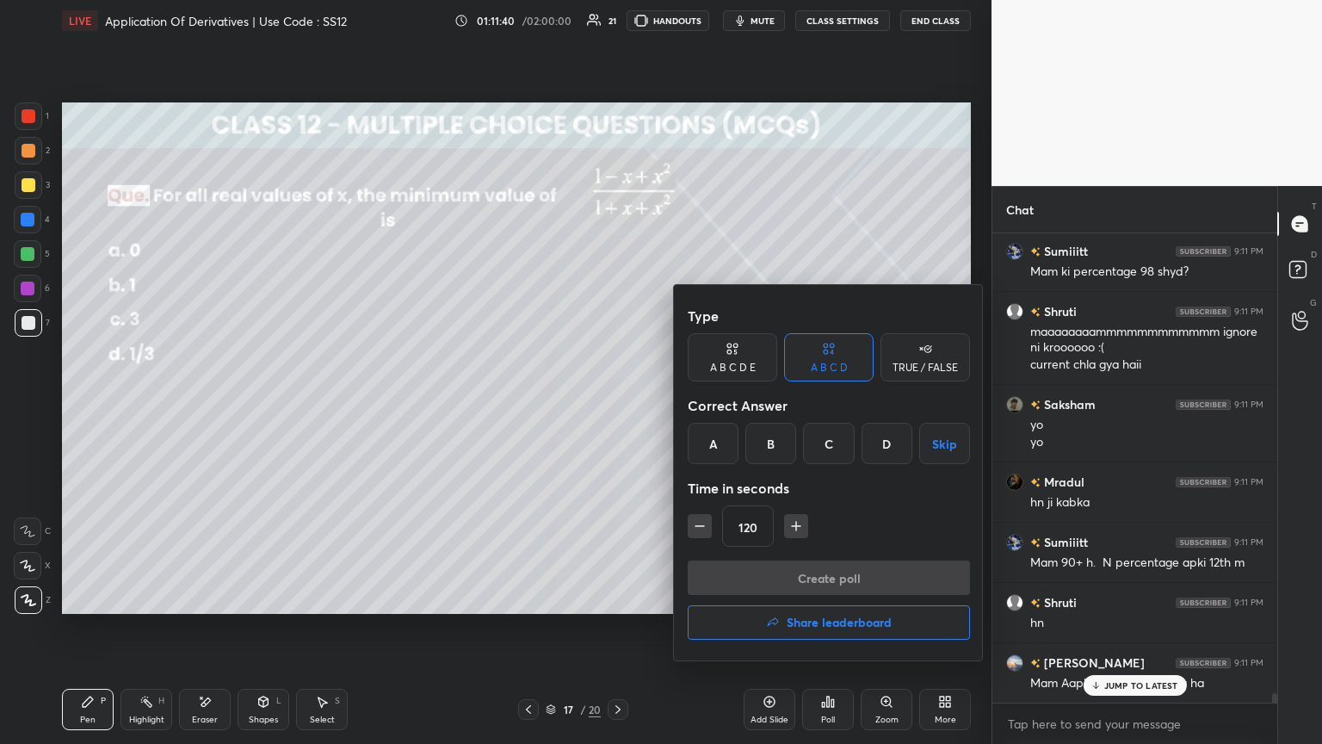
click at [617, 404] on div at bounding box center [661, 372] width 1322 height 744
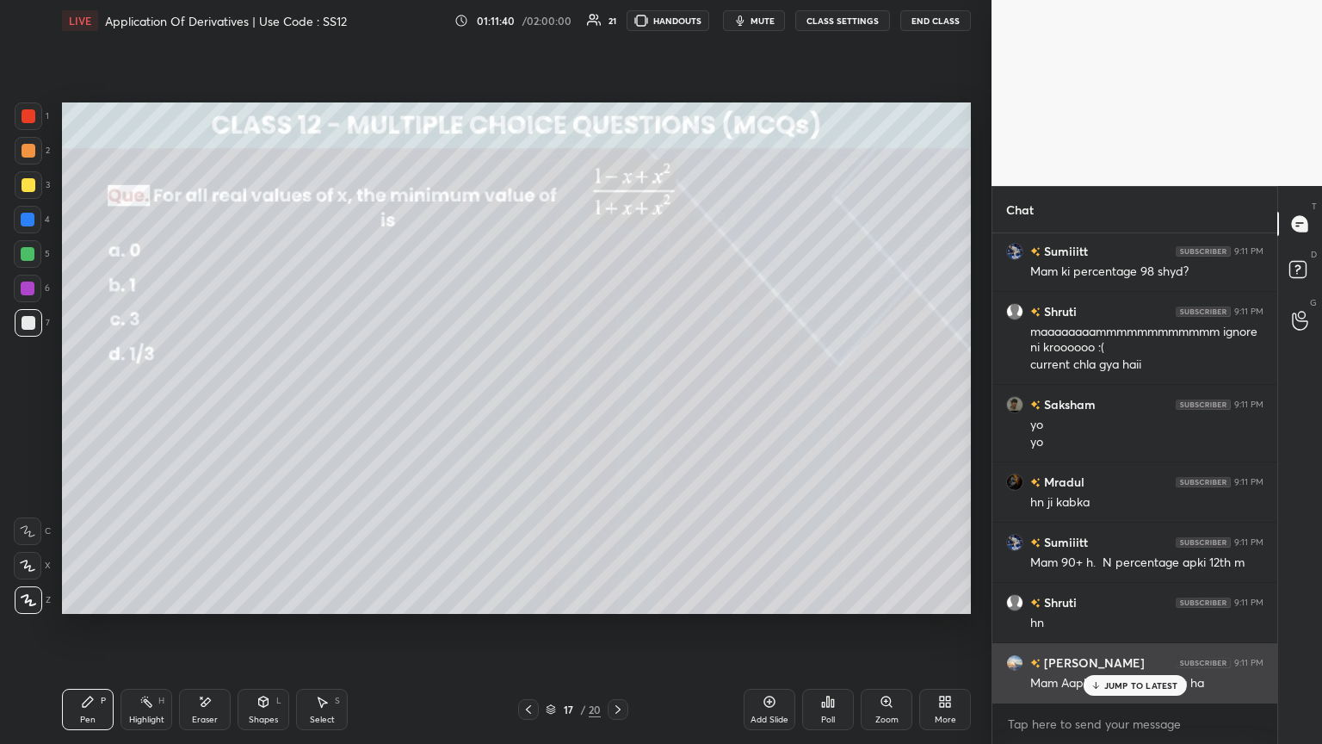
click at [617, 404] on icon at bounding box center [1095, 685] width 11 height 10
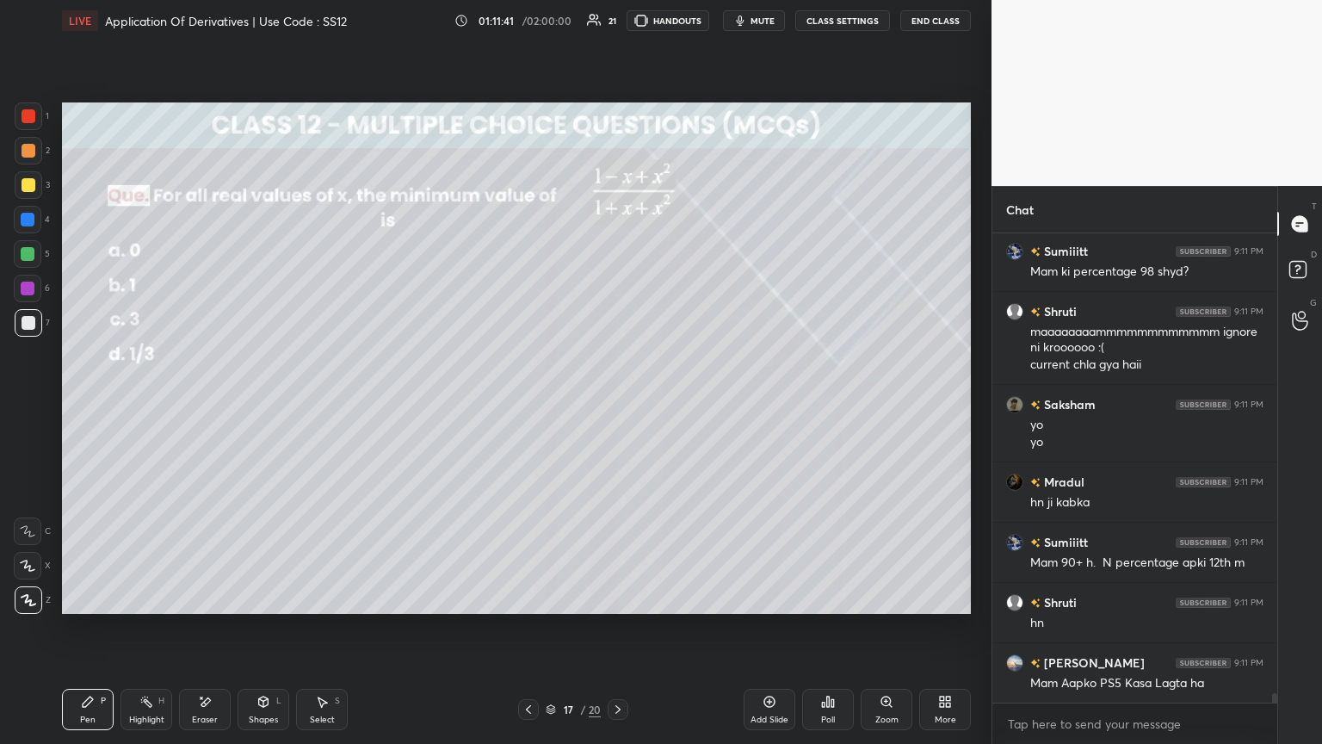
scroll to position [23642, 0]
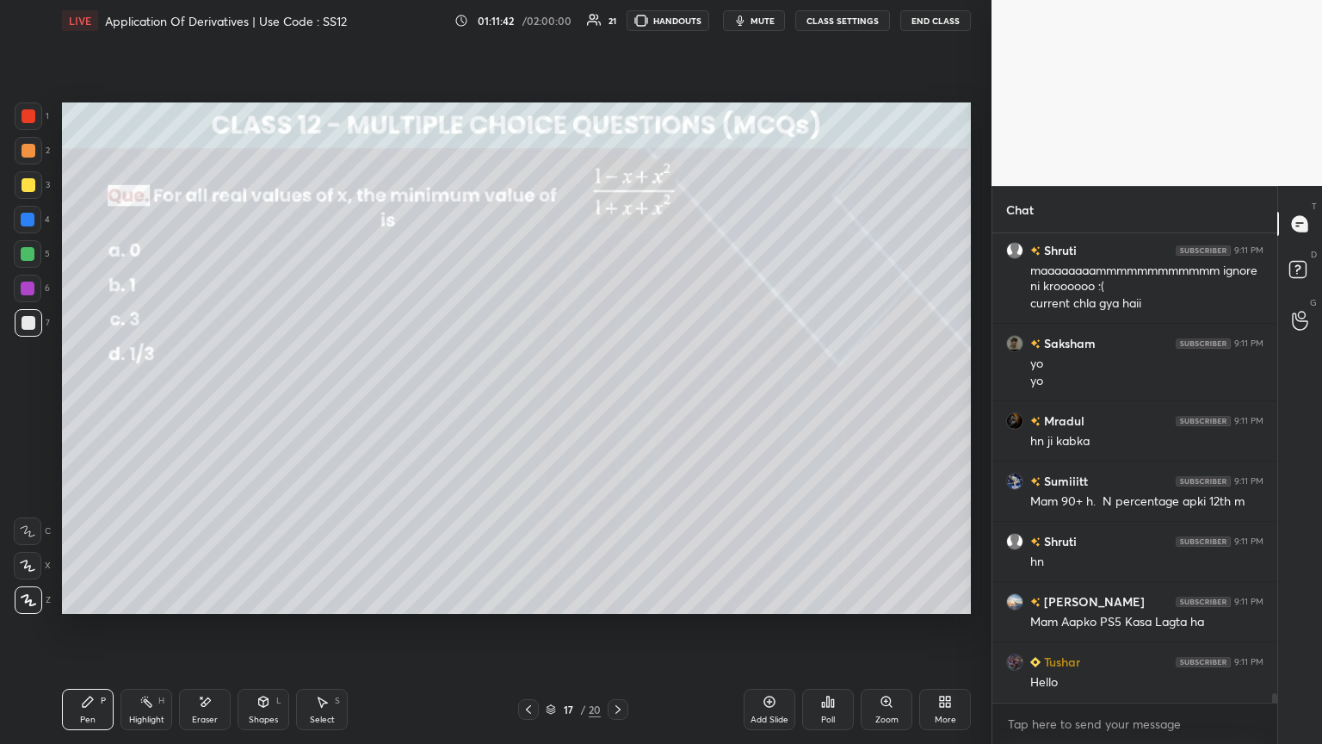
click at [617, 404] on div "Poll" at bounding box center [828, 719] width 14 height 9
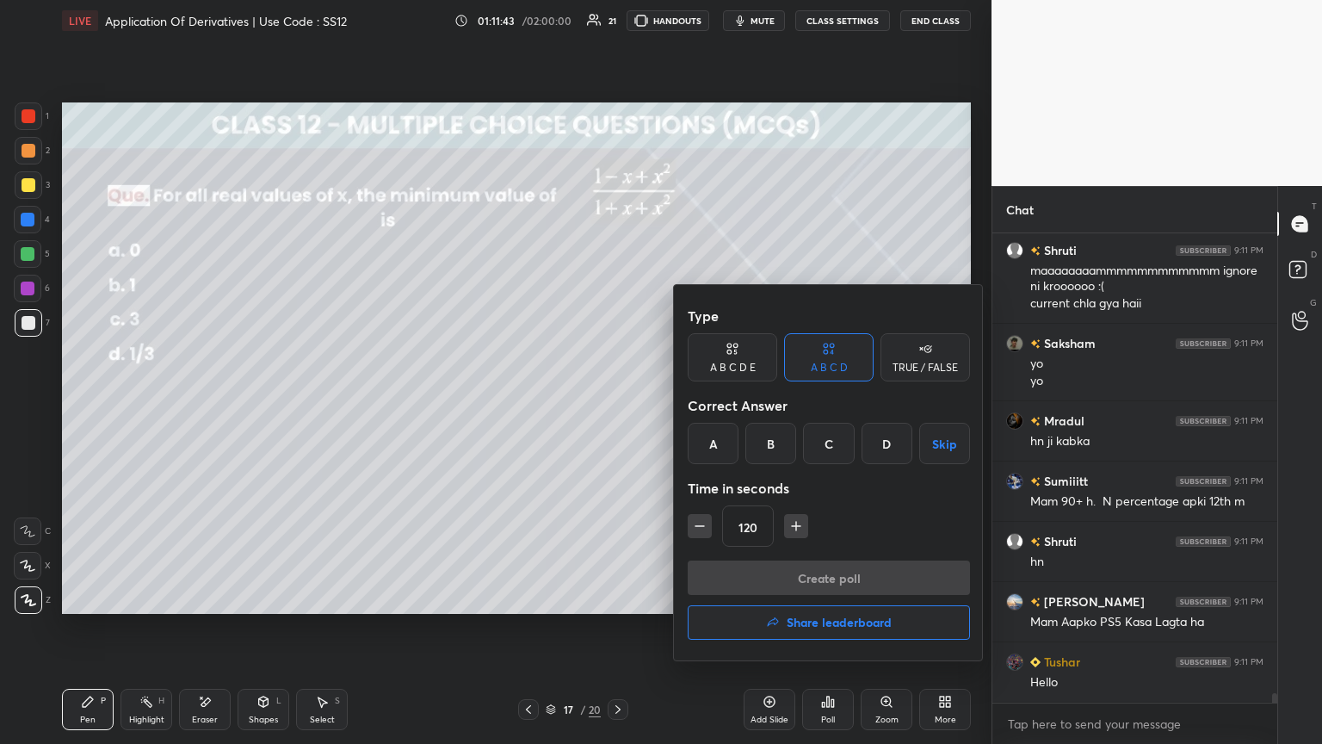
click at [617, 404] on div "D" at bounding box center [887, 443] width 51 height 41
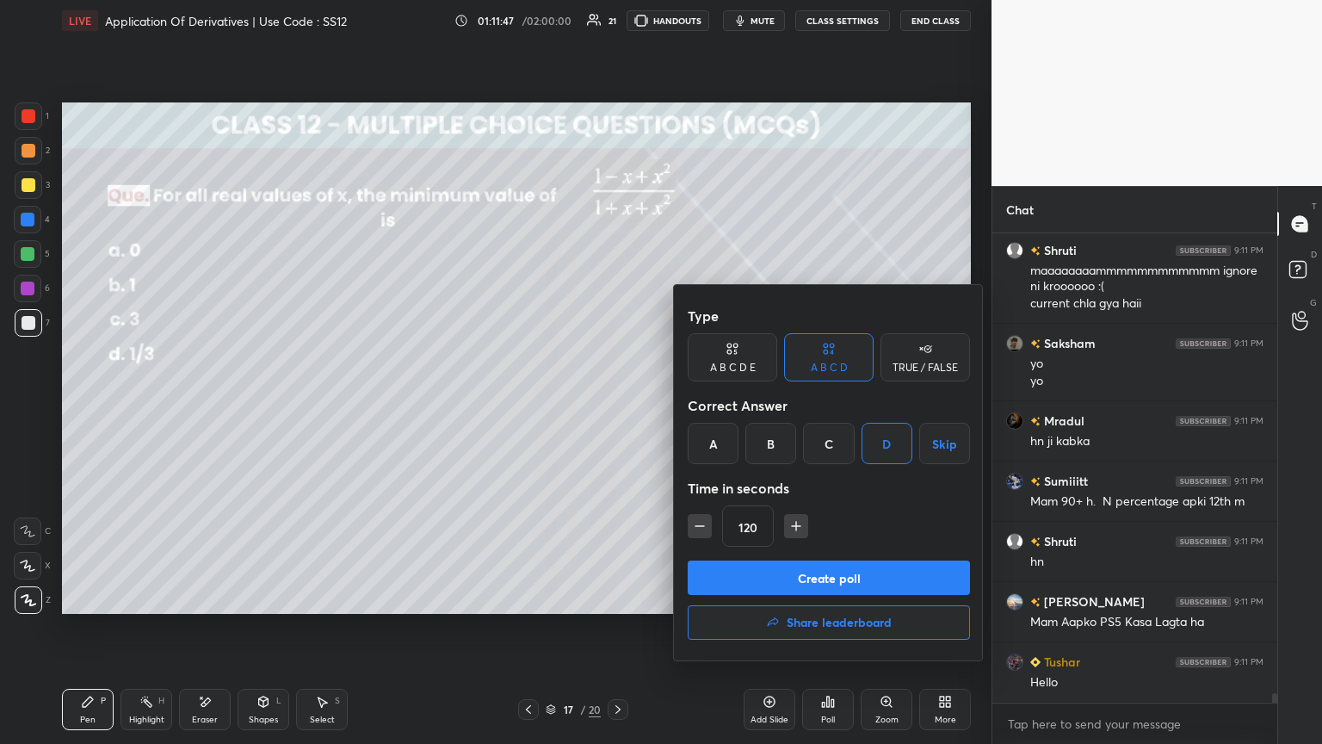
click at [617, 404] on button "Create poll" at bounding box center [829, 577] width 282 height 34
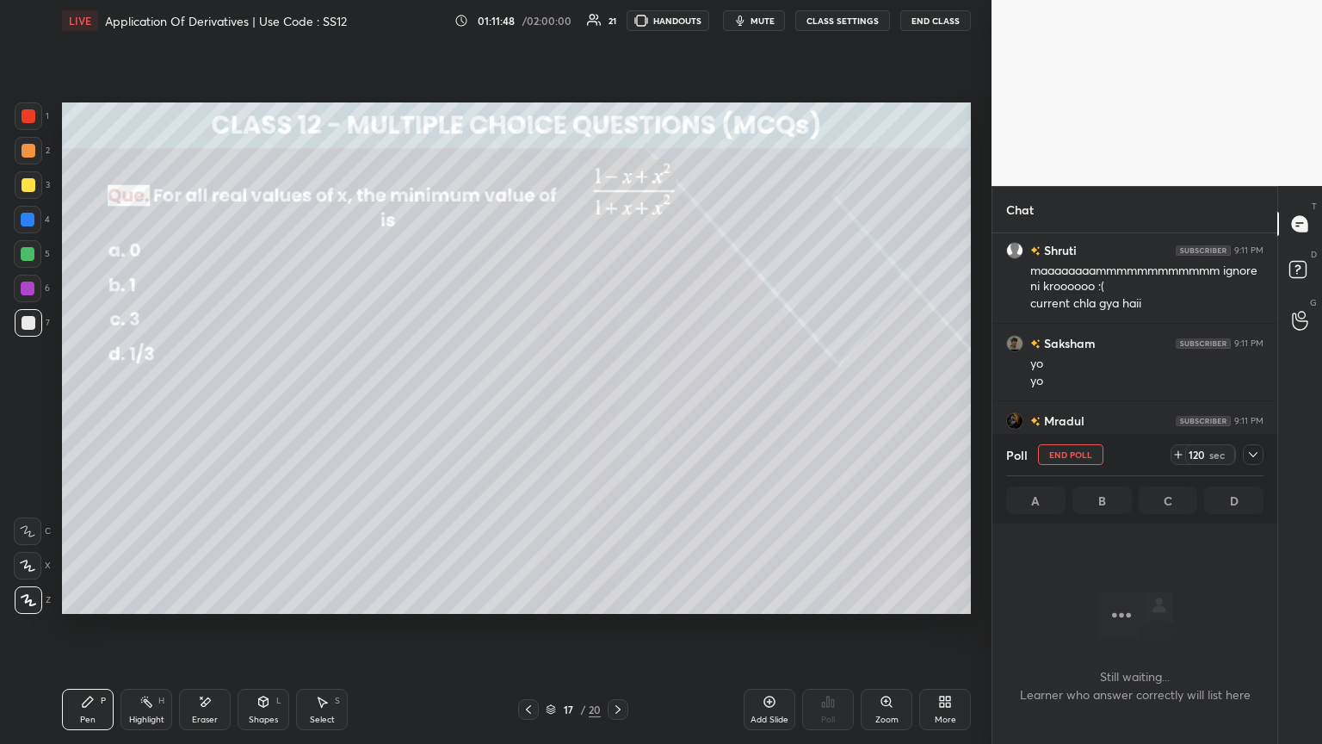
scroll to position [232, 280]
click at [617, 404] on icon at bounding box center [1254, 455] width 14 height 14
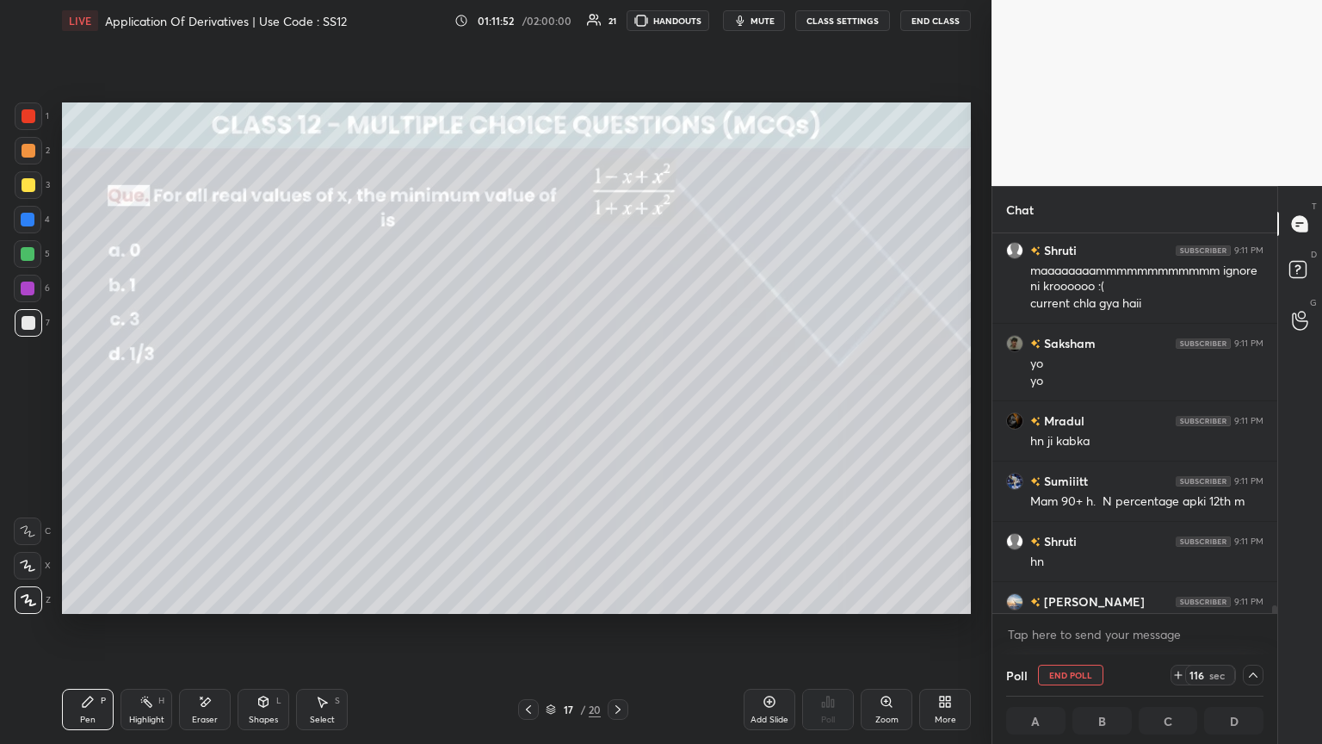
scroll to position [0, 5]
click at [617, 404] on icon at bounding box center [1254, 675] width 14 height 14
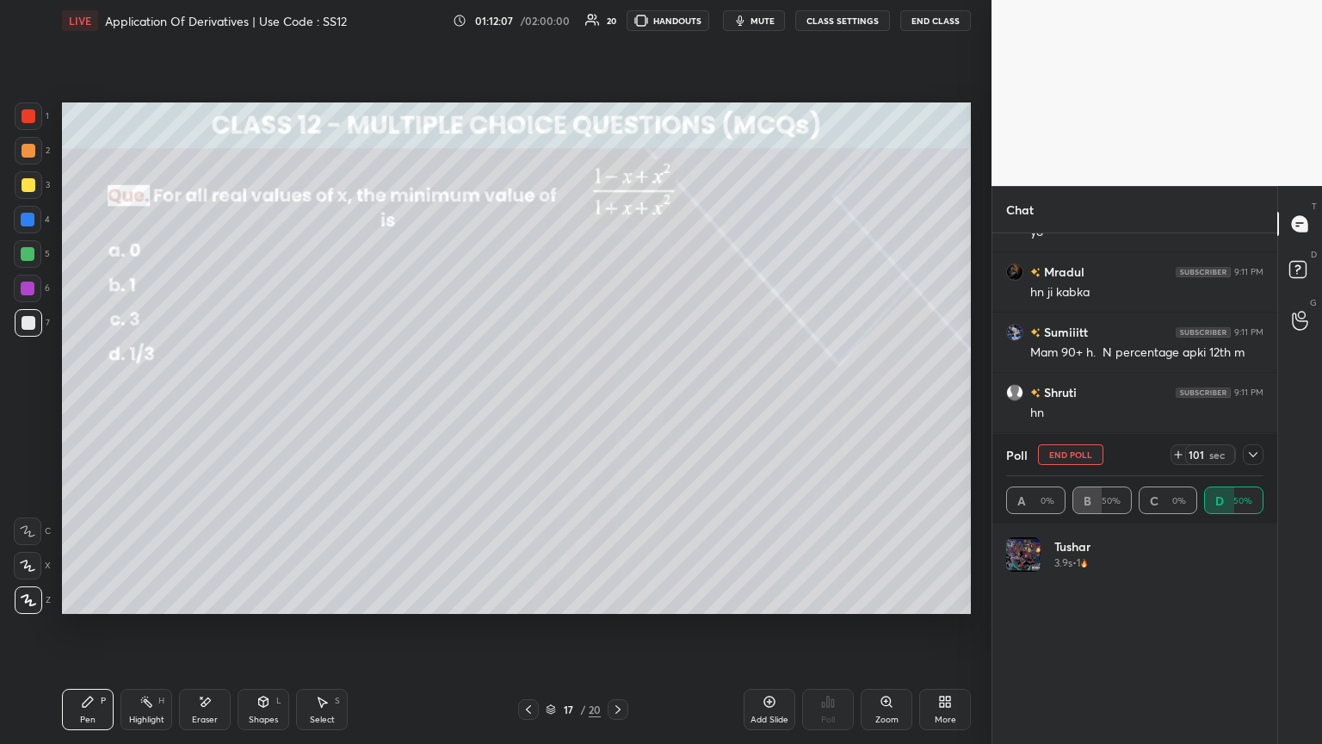
scroll to position [200, 252]
click at [617, 404] on icon at bounding box center [1254, 455] width 14 height 14
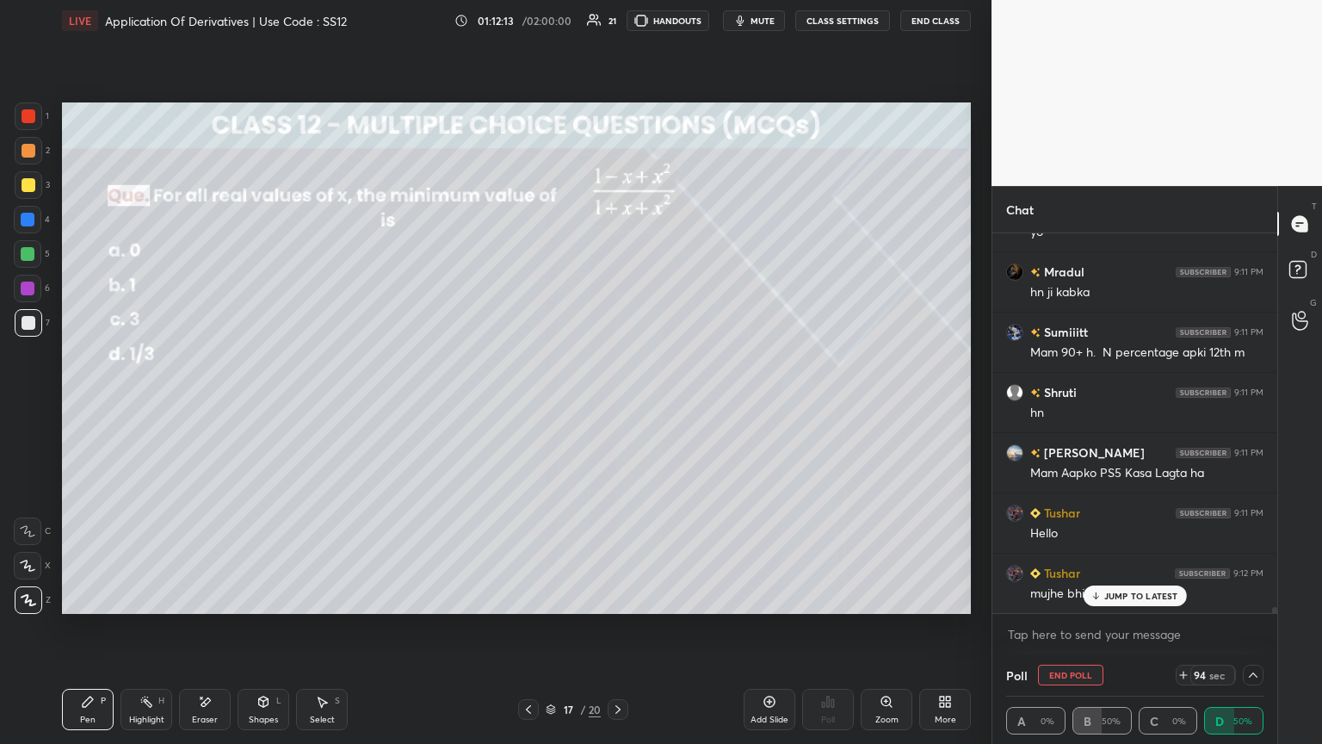
click at [617, 404] on p "JUMP TO LATEST" at bounding box center [1141, 596] width 74 height 10
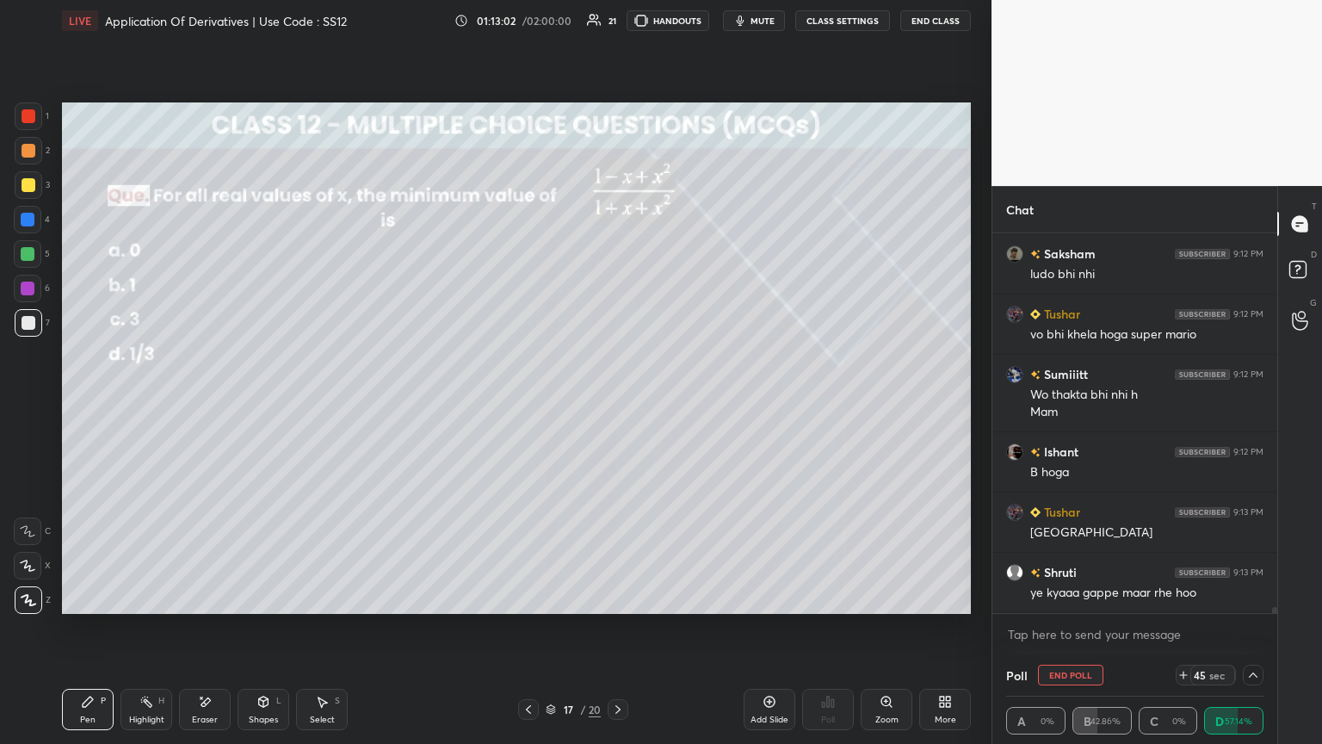
scroll to position [24411, 0]
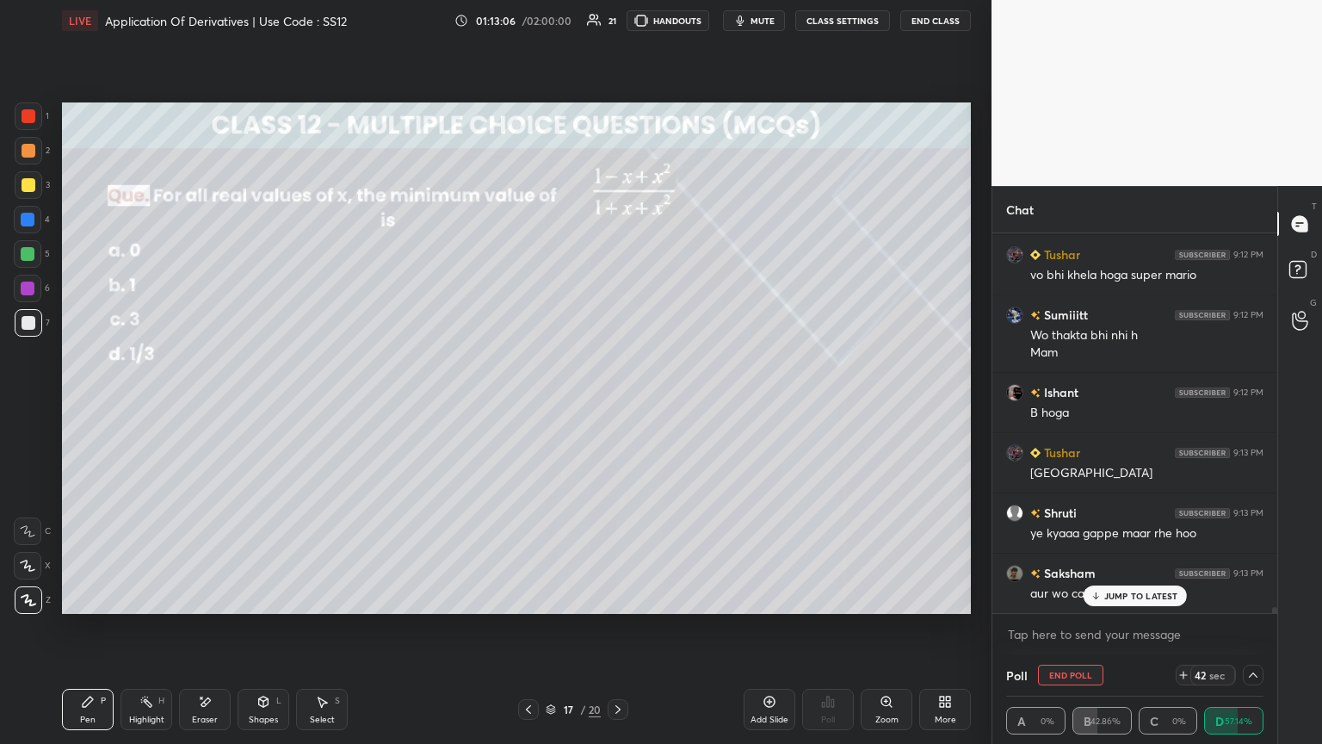
click at [617, 404] on p "JUMP TO LATEST" at bounding box center [1141, 596] width 74 height 10
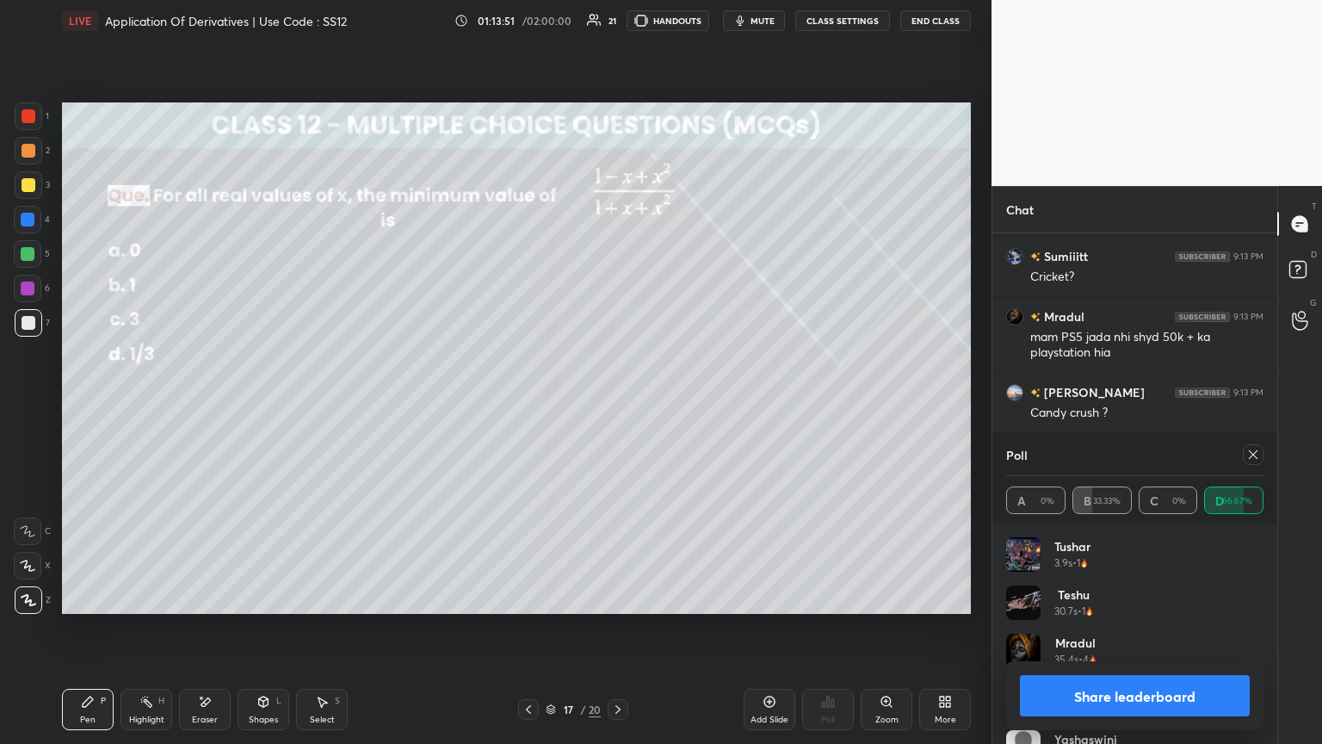
scroll to position [25030, 0]
click at [617, 404] on icon at bounding box center [1254, 455] width 14 height 14
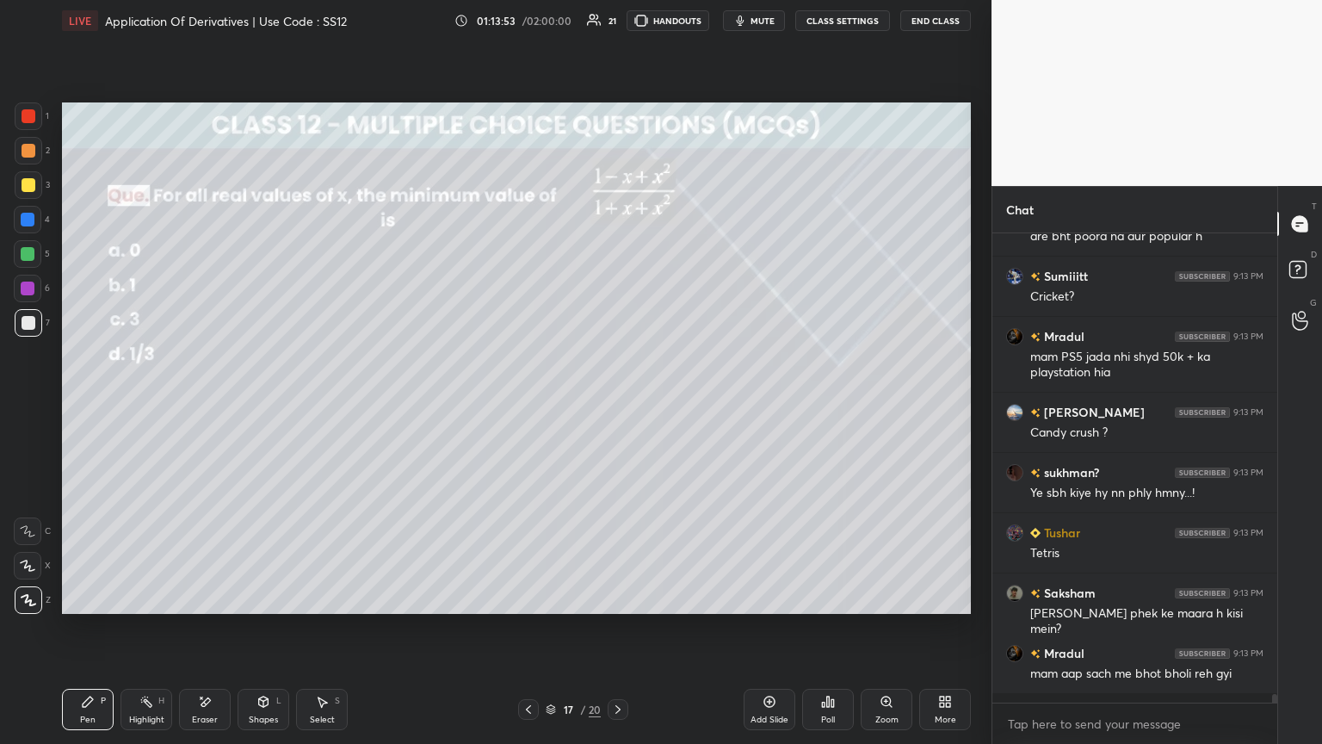
scroll to position [312, 280]
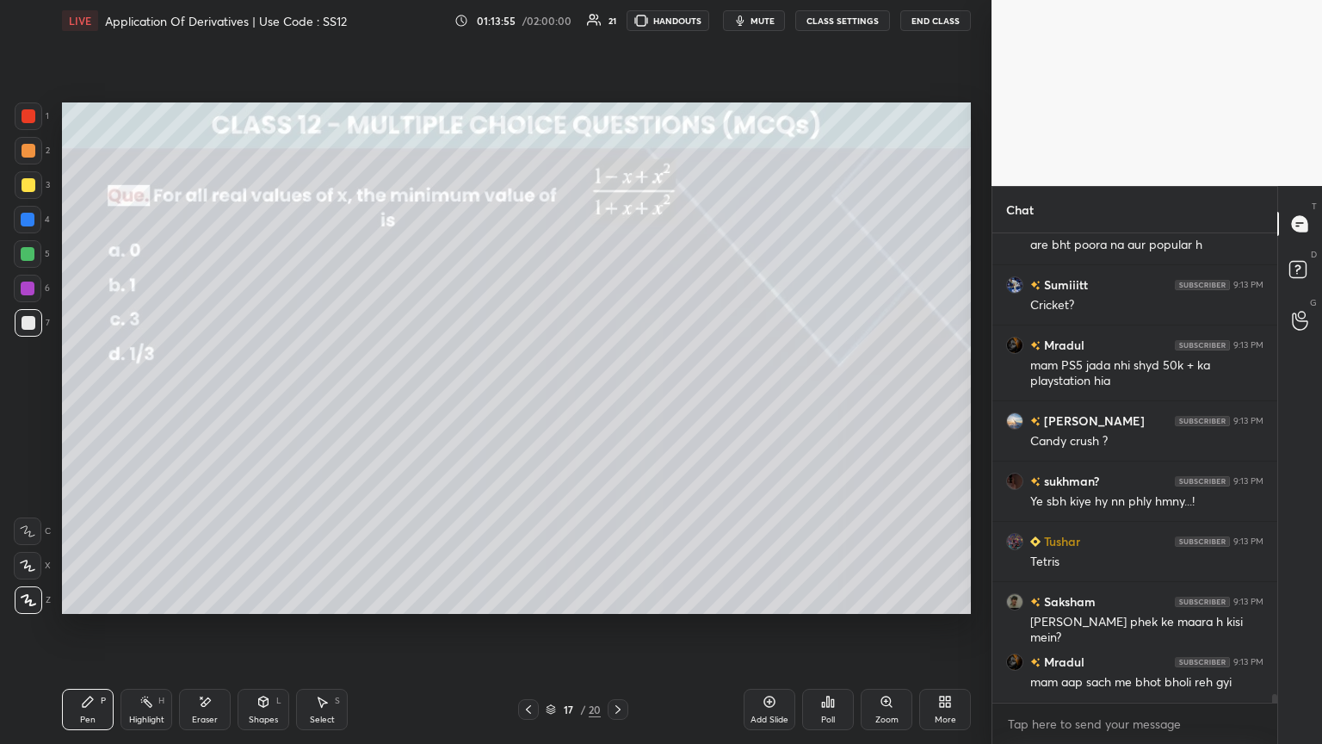
click at [88, 404] on div "Pen P" at bounding box center [88, 709] width 52 height 41
click at [28, 183] on div at bounding box center [29, 185] width 14 height 14
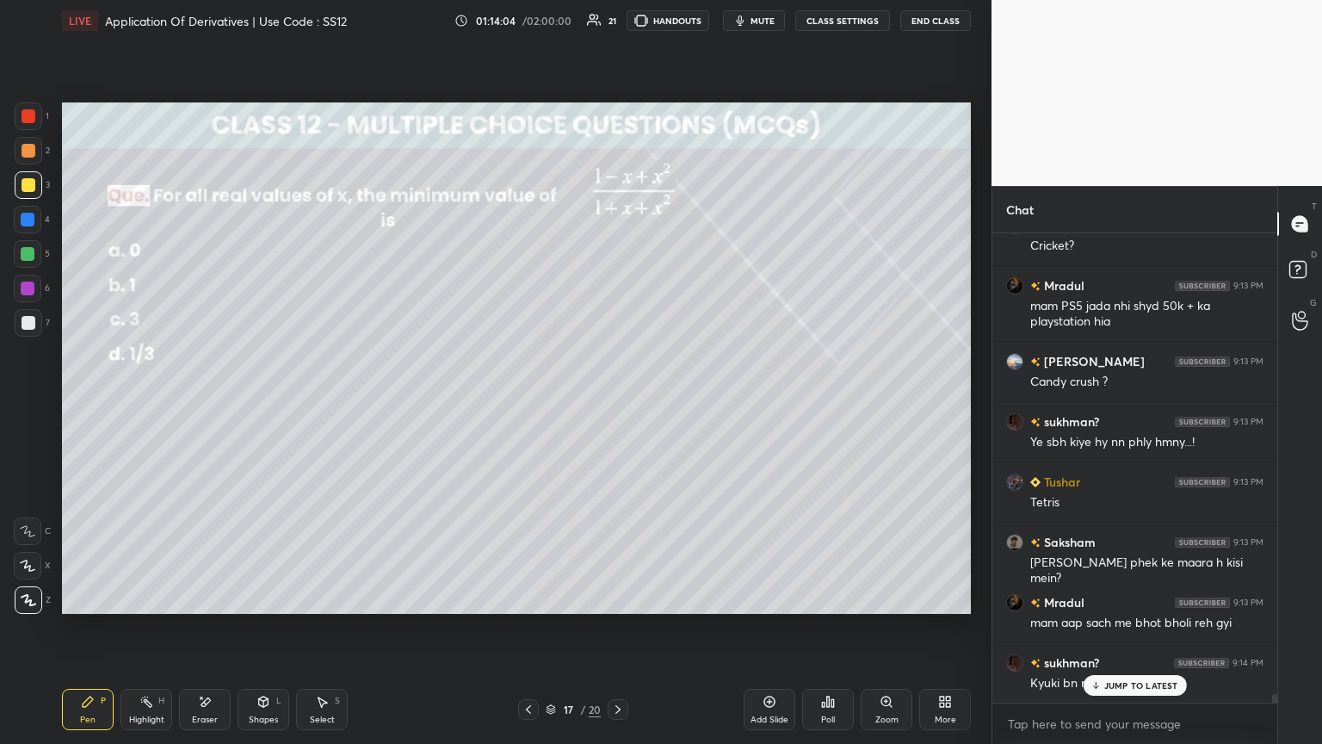
click at [617, 404] on p "JUMP TO LATEST" at bounding box center [1141, 685] width 74 height 10
click at [269, 404] on div "Shapes L" at bounding box center [264, 709] width 52 height 41
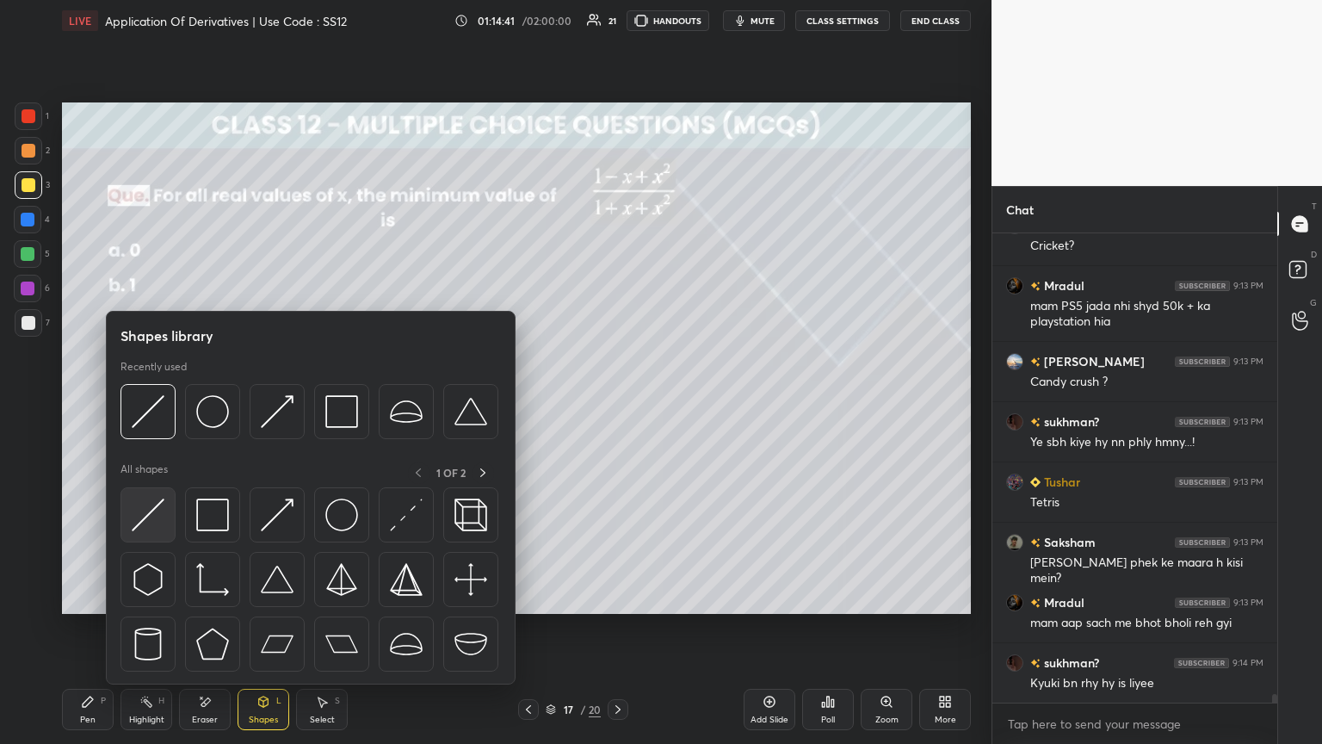
click at [145, 404] on img at bounding box center [148, 514] width 33 height 33
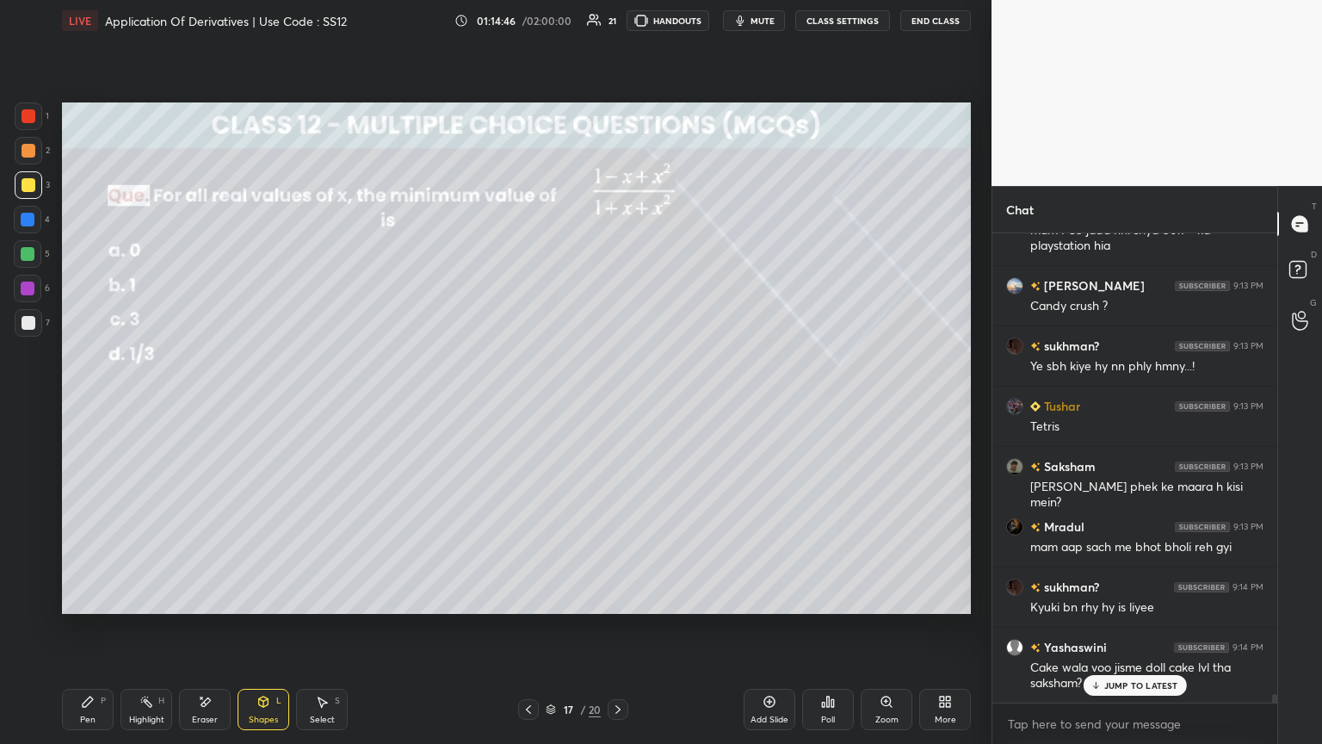
click at [66, 404] on div "Pen P" at bounding box center [88, 709] width 52 height 41
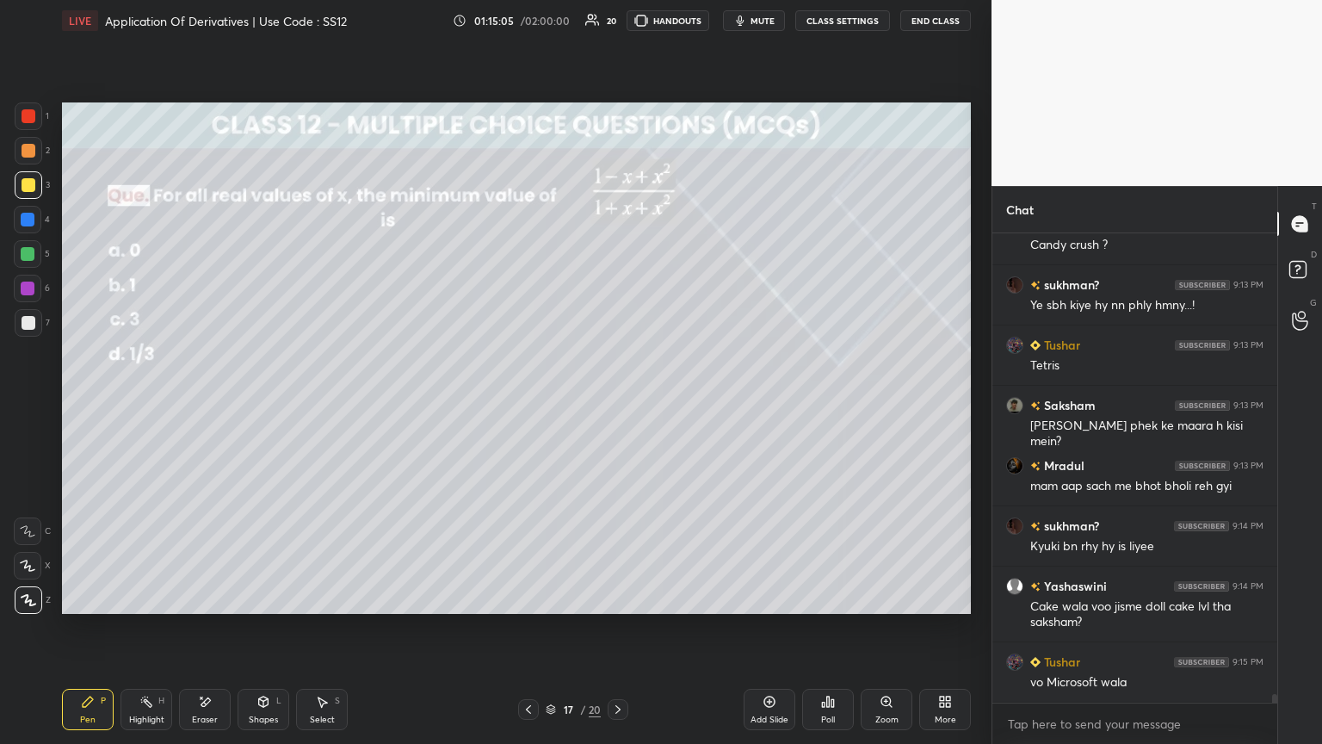
click at [201, 404] on div "Eraser" at bounding box center [205, 709] width 52 height 41
click at [87, 404] on icon at bounding box center [88, 701] width 10 height 10
click at [269, 404] on div "Shapes" at bounding box center [263, 719] width 29 height 9
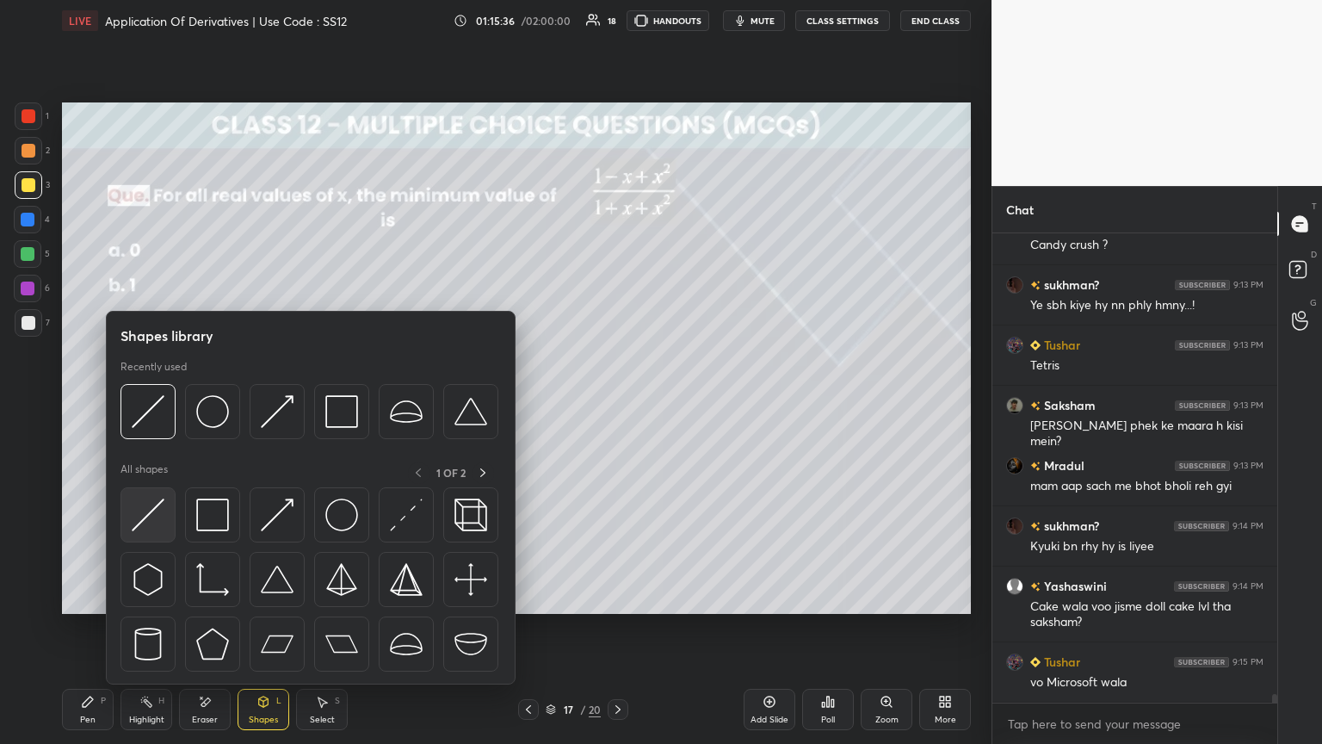
click at [148, 404] on img at bounding box center [148, 514] width 33 height 33
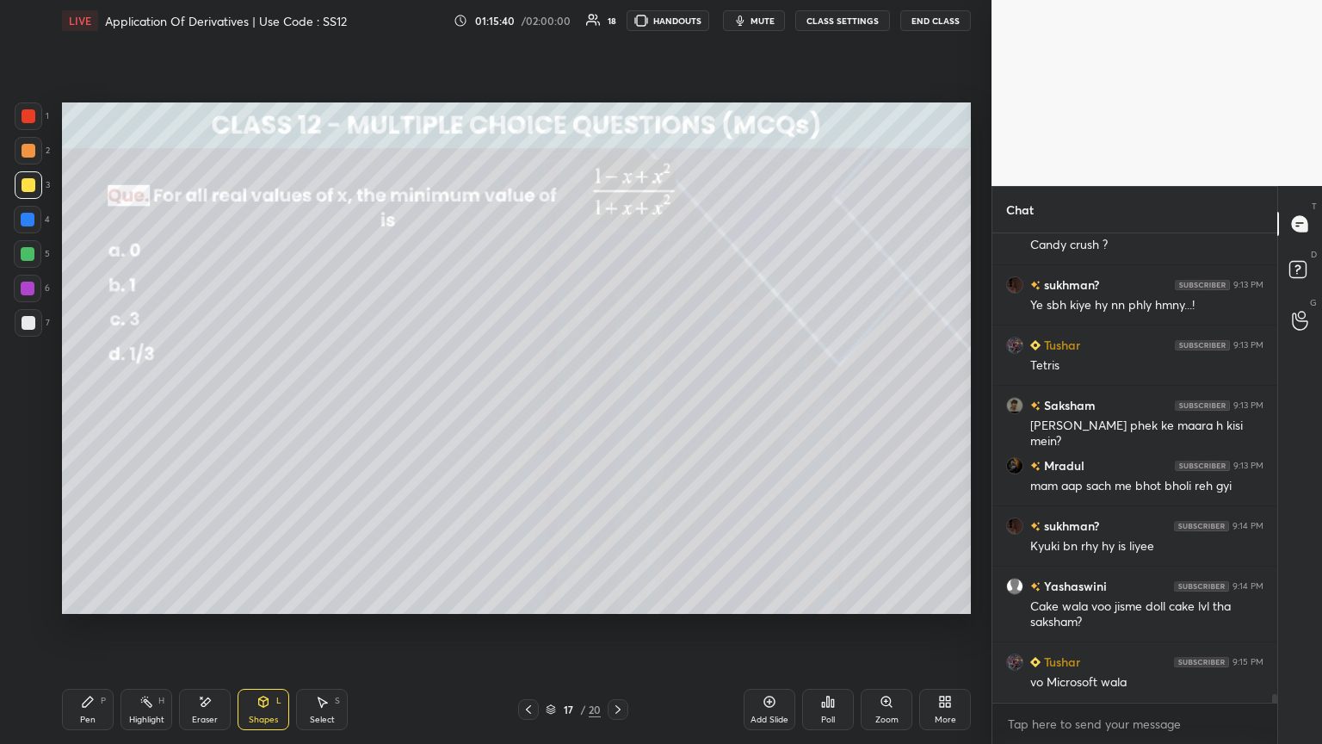
drag, startPoint x: 93, startPoint y: 708, endPoint x: 175, endPoint y: 668, distance: 90.9
click at [94, 404] on icon at bounding box center [88, 702] width 14 height 14
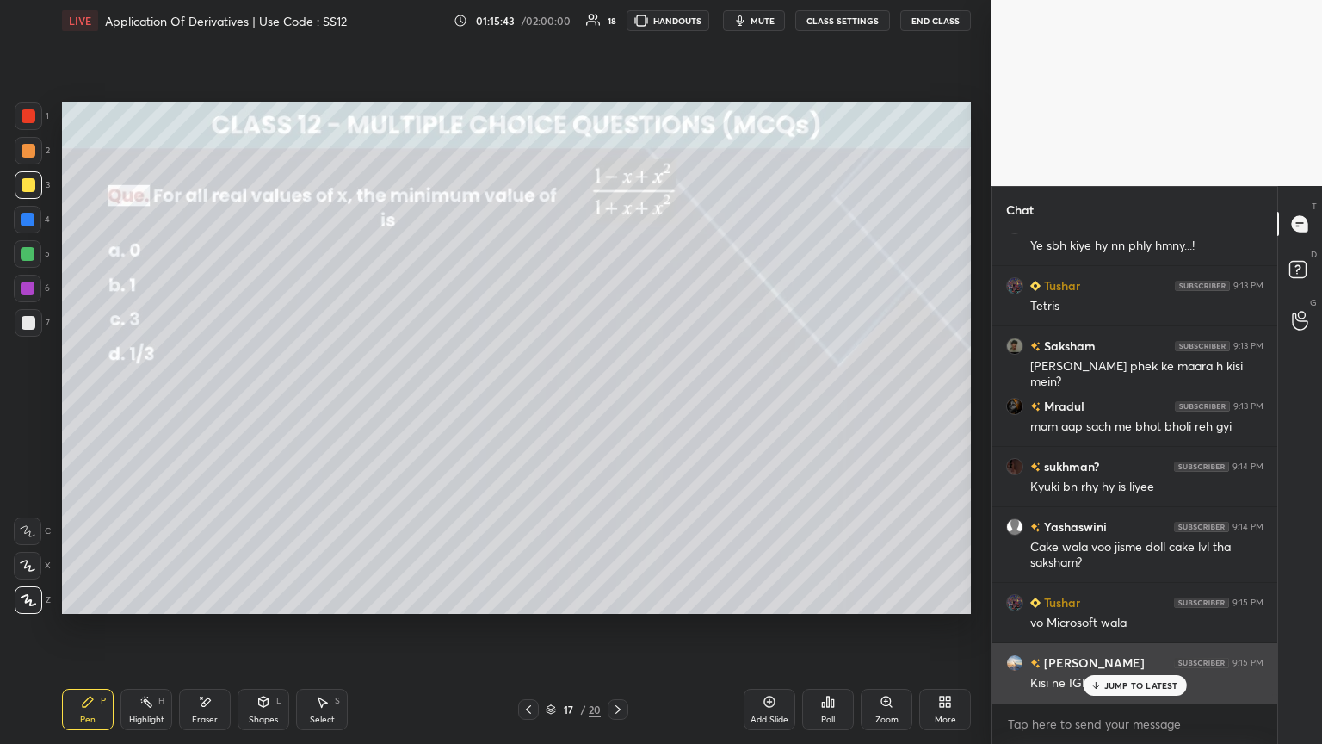
click at [617, 404] on p "JUMP TO LATEST" at bounding box center [1141, 685] width 74 height 10
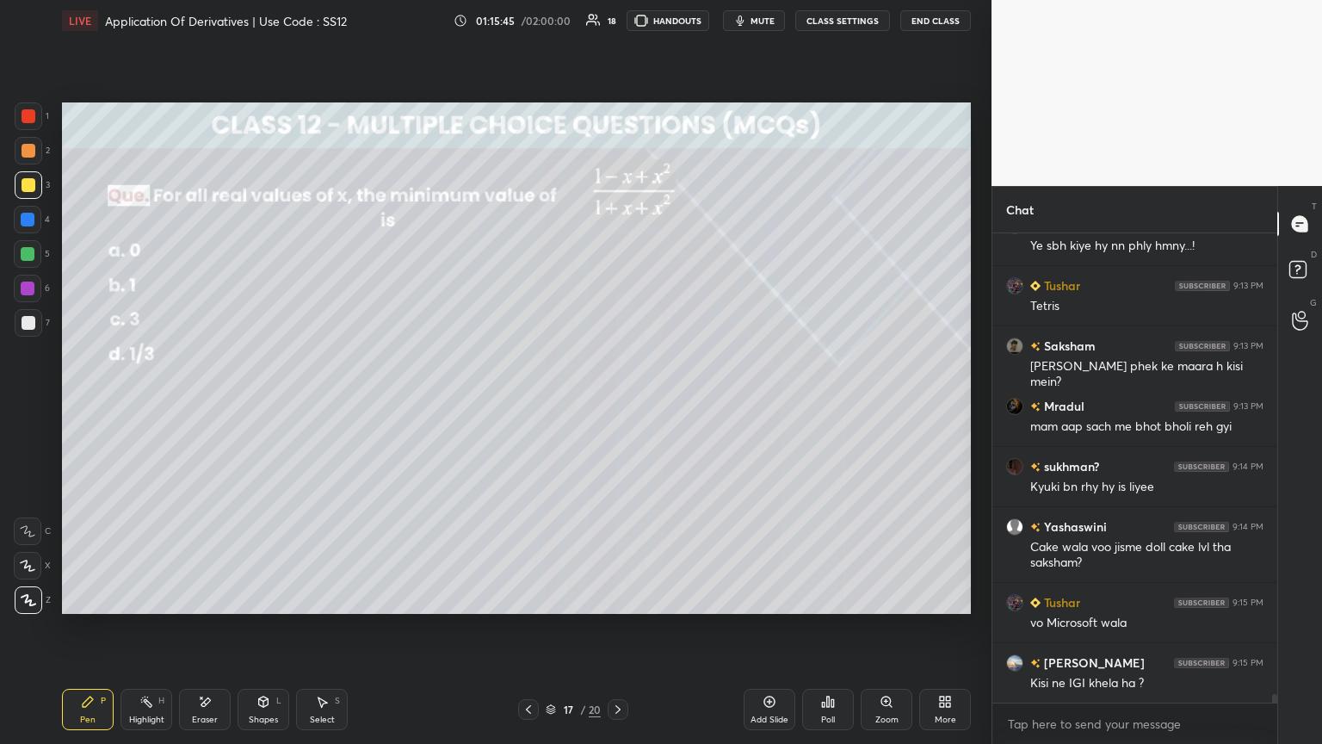
scroll to position [25257, 0]
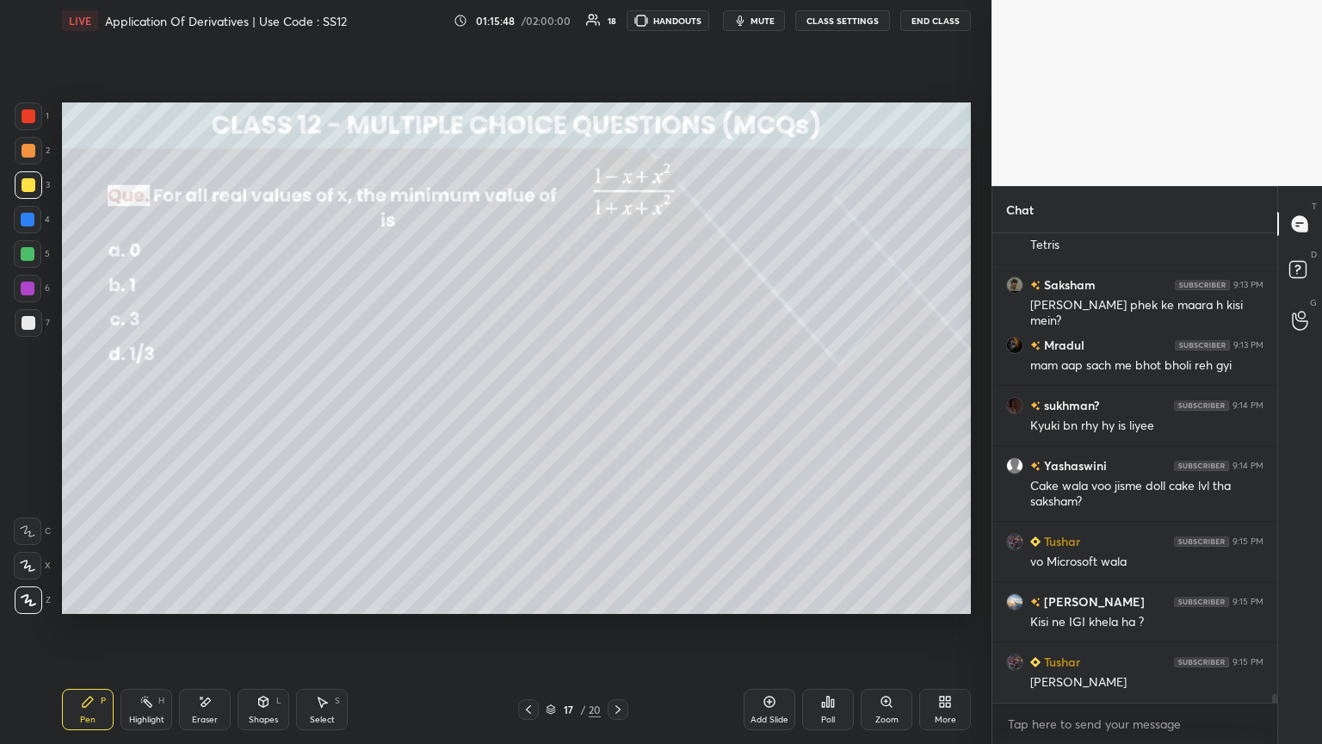
drag, startPoint x: 322, startPoint y: 709, endPoint x: 330, endPoint y: 665, distance: 44.6
click at [321, 404] on div "Select S" at bounding box center [322, 709] width 52 height 41
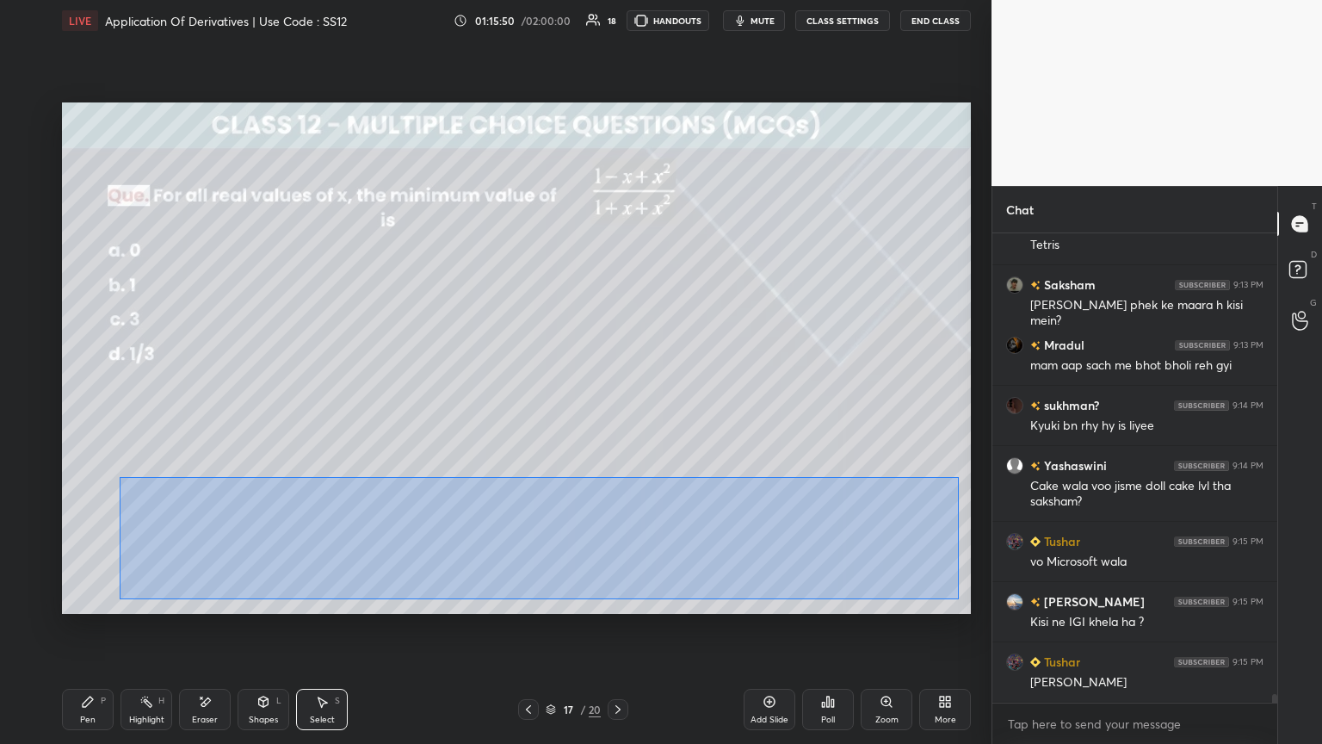
drag, startPoint x: 124, startPoint y: 479, endPoint x: 952, endPoint y: 597, distance: 836.5
click at [617, 404] on div "0 ° Undo Copy Paste here Duplicate Duplicate to new slide Delete" at bounding box center [516, 357] width 909 height 511
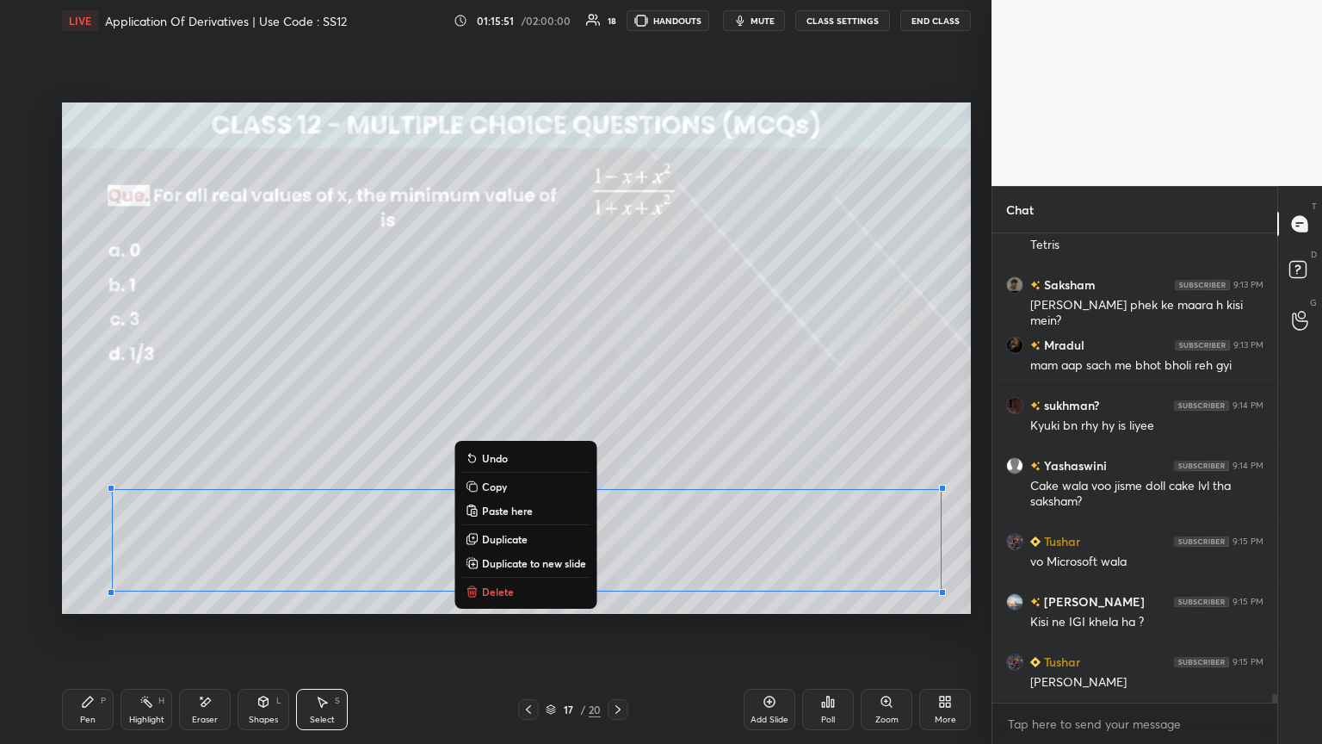
drag, startPoint x: 477, startPoint y: 486, endPoint x: 507, endPoint y: 535, distance: 56.8
click at [478, 404] on button "Copy" at bounding box center [525, 486] width 128 height 21
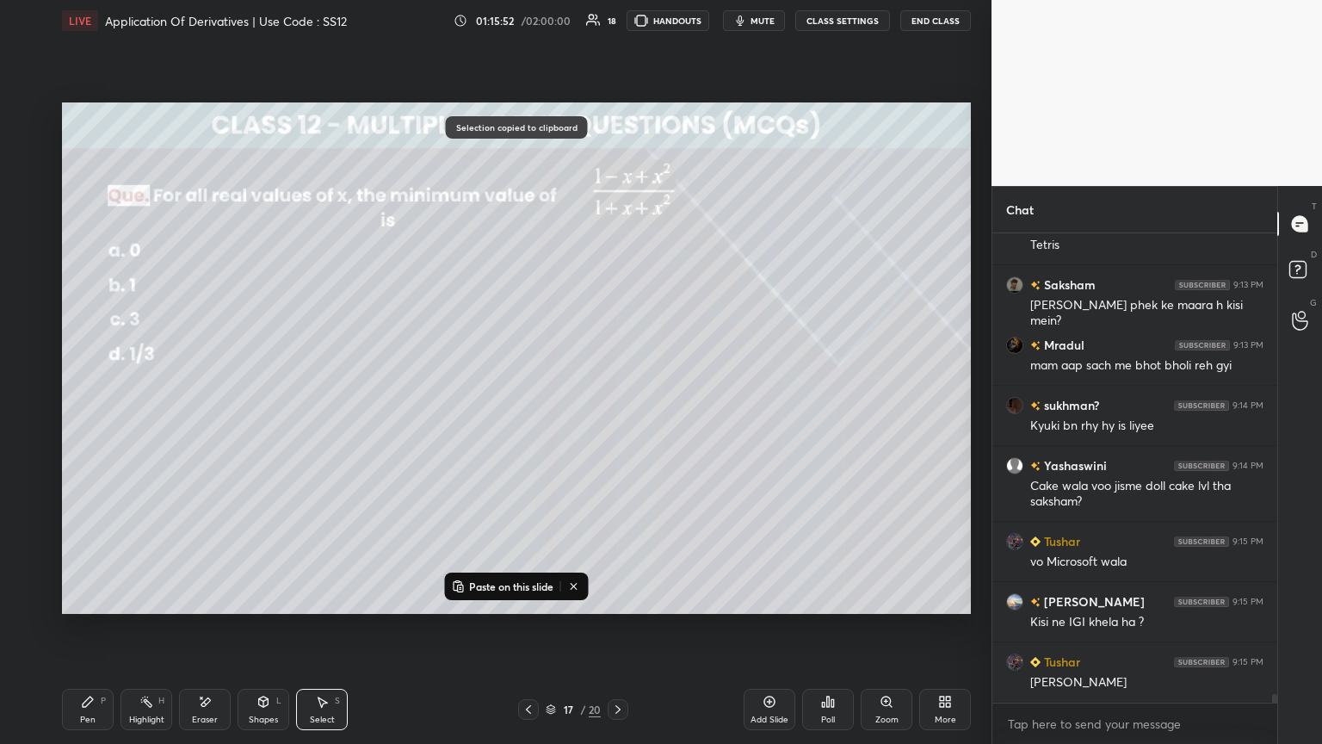
click at [617, 404] on div "Add Slide" at bounding box center [770, 709] width 52 height 41
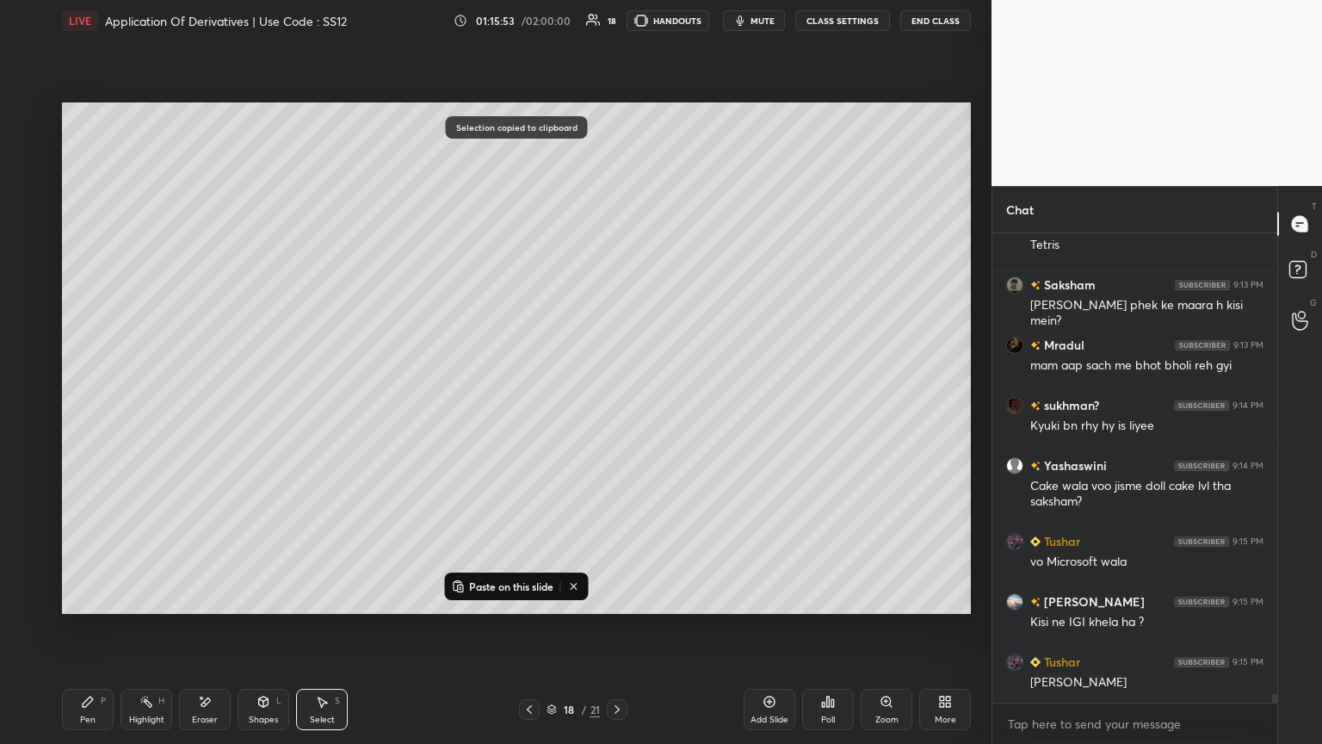
click at [494, 404] on p "Paste on this slide" at bounding box center [511, 586] width 84 height 14
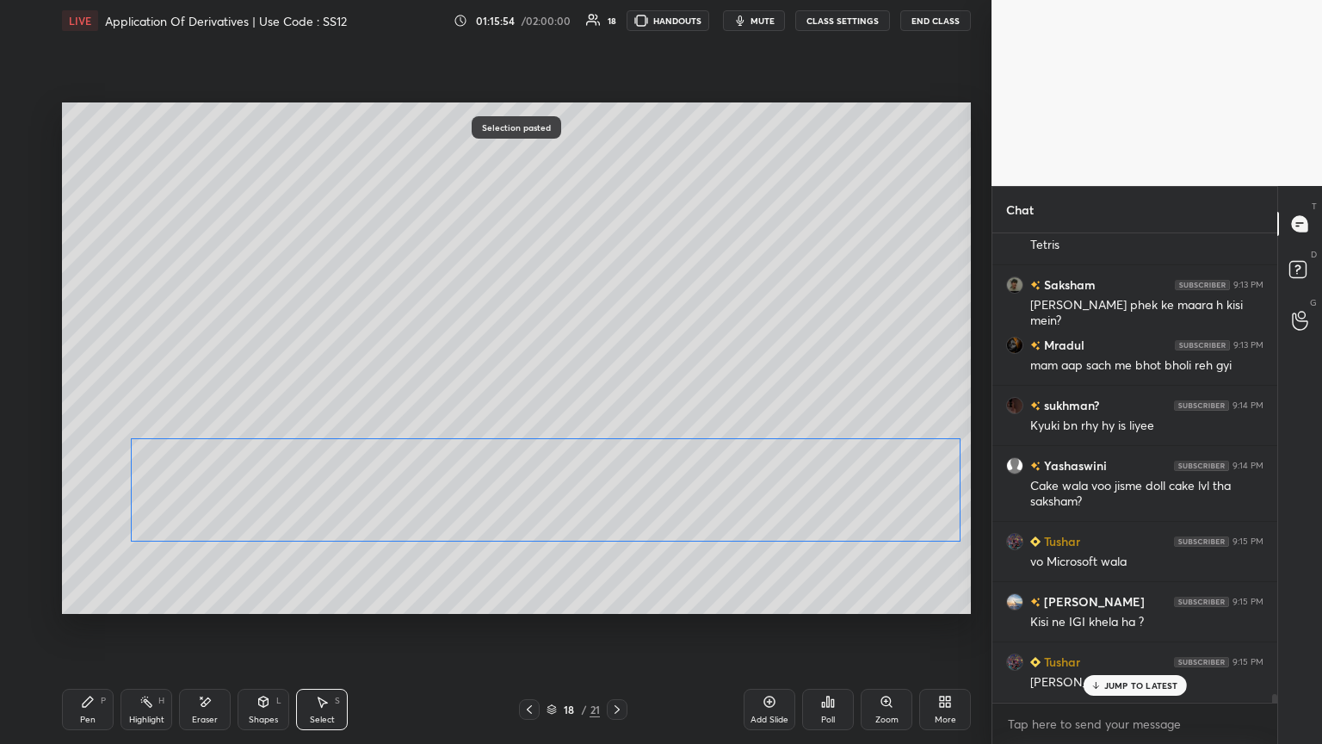
scroll to position [25316, 0]
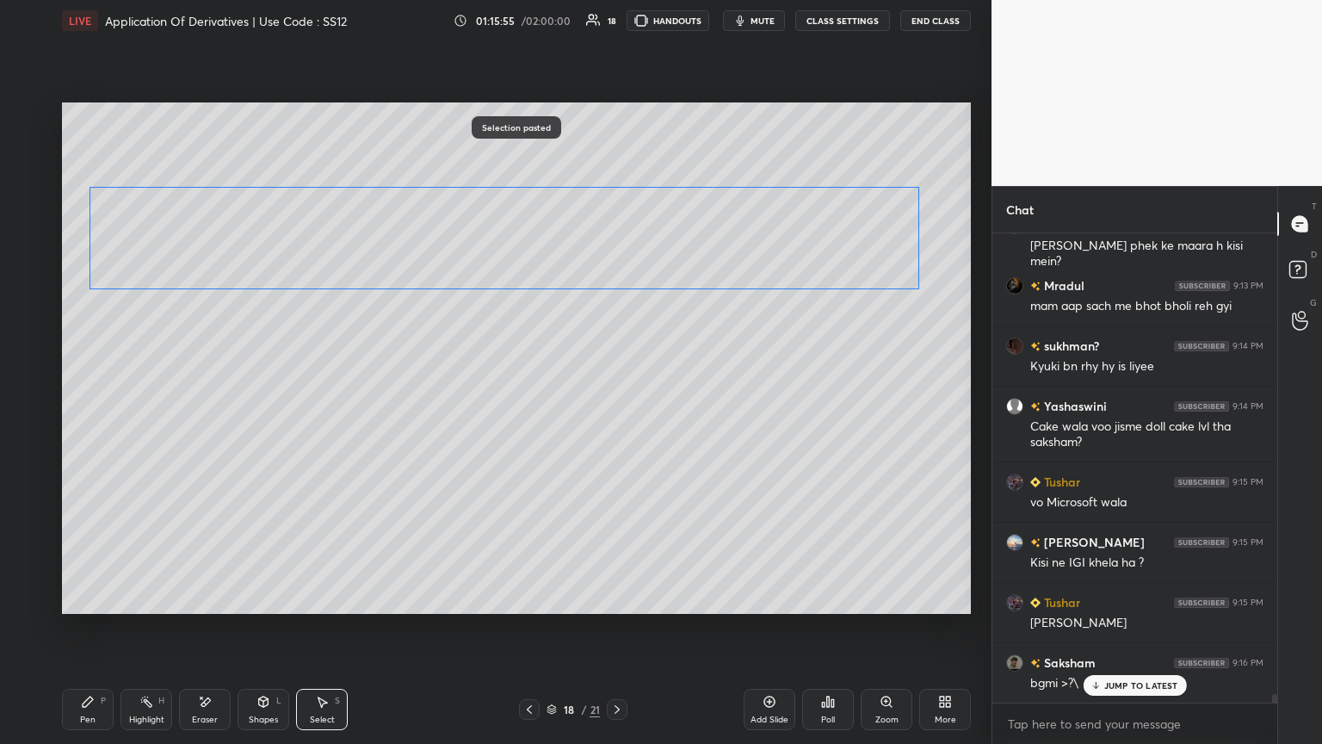
drag, startPoint x: 319, startPoint y: 552, endPoint x: 296, endPoint y: 239, distance: 313.3
click at [296, 229] on div "0 ° Undo Copy Paste here Duplicate Duplicate to new slide Delete" at bounding box center [516, 357] width 909 height 511
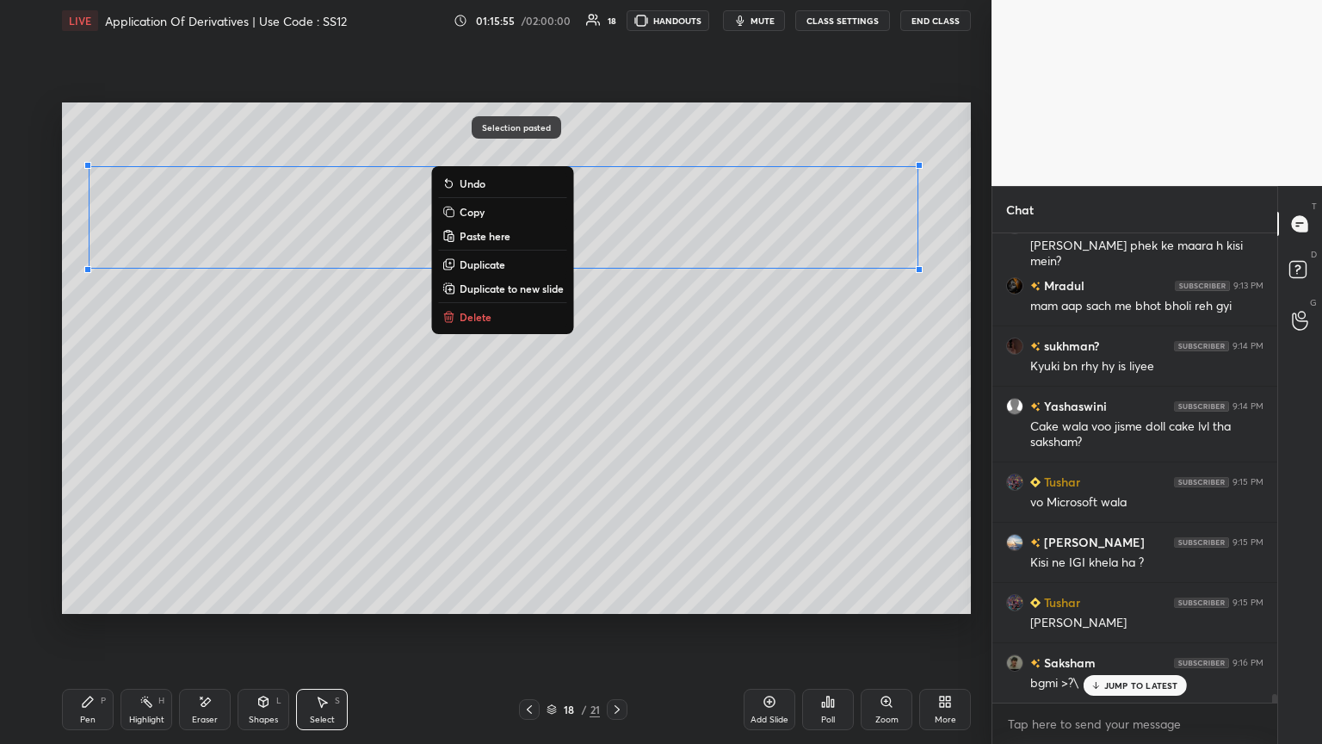
click at [155, 404] on div "0 ° Undo Copy Paste here Duplicate Duplicate to new slide Delete" at bounding box center [516, 357] width 909 height 511
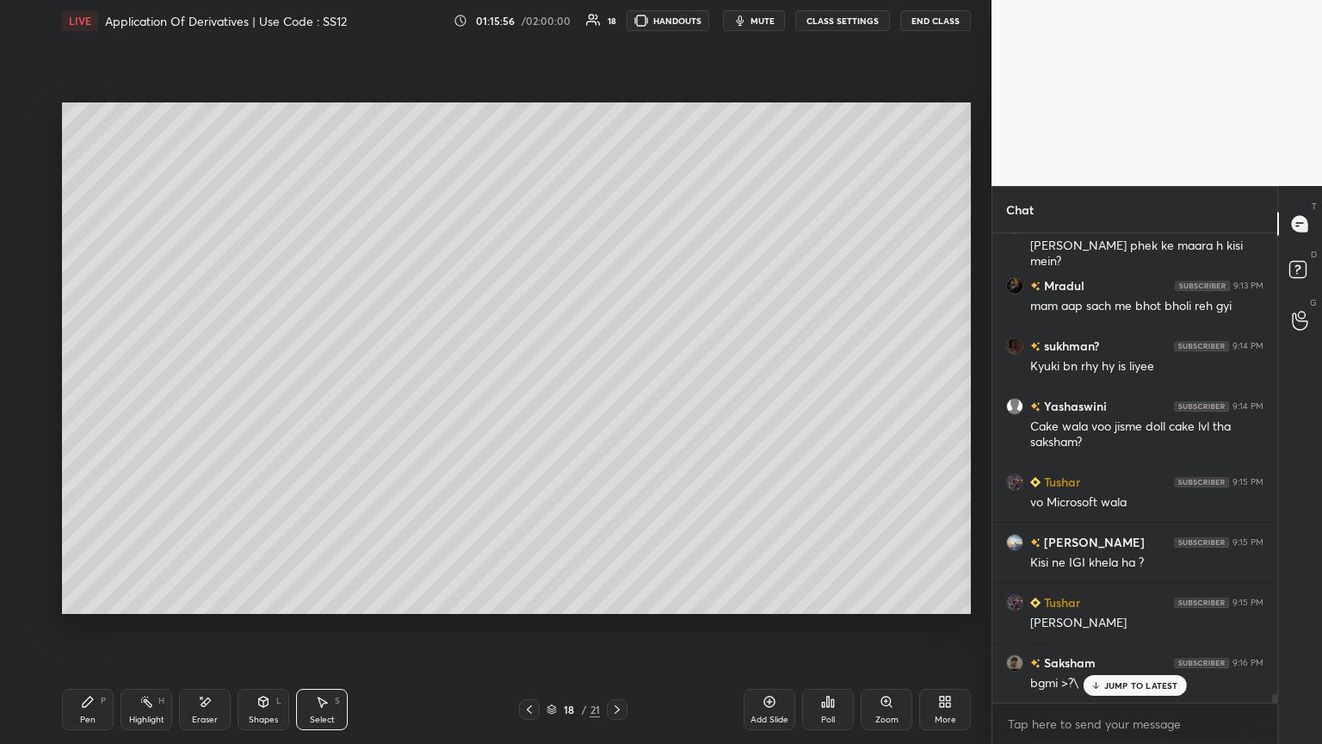
drag, startPoint x: 96, startPoint y: 727, endPoint x: 99, endPoint y: 689, distance: 38.0
click at [96, 404] on div "Pen P" at bounding box center [88, 709] width 52 height 41
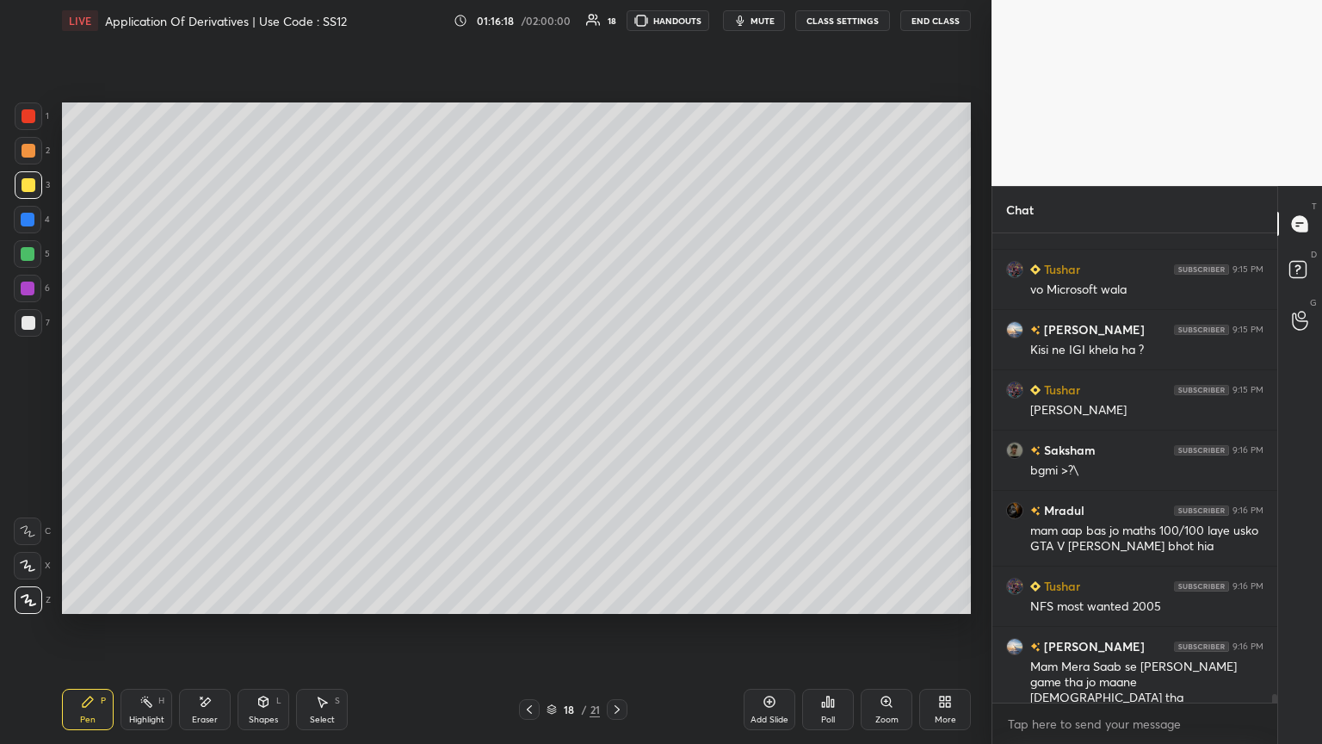
scroll to position [25605, 0]
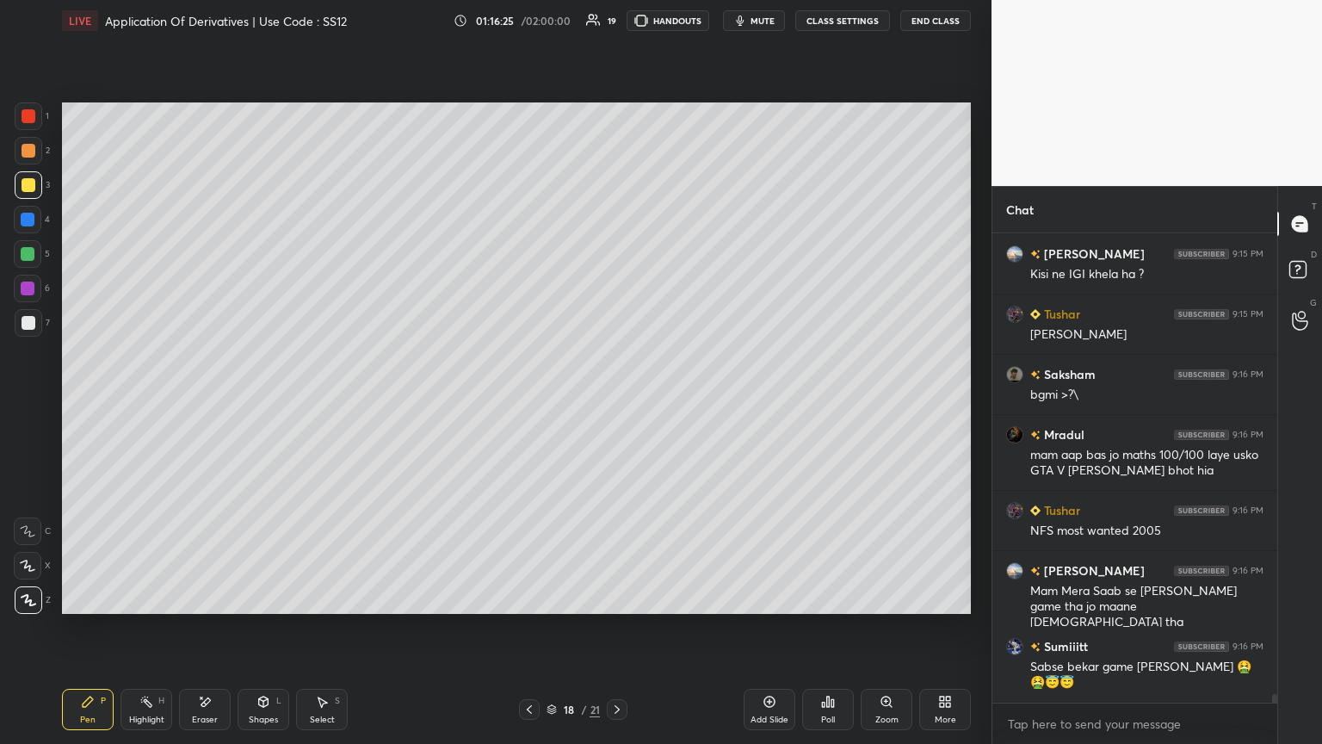
click at [264, 404] on div "Shapes" at bounding box center [263, 719] width 29 height 9
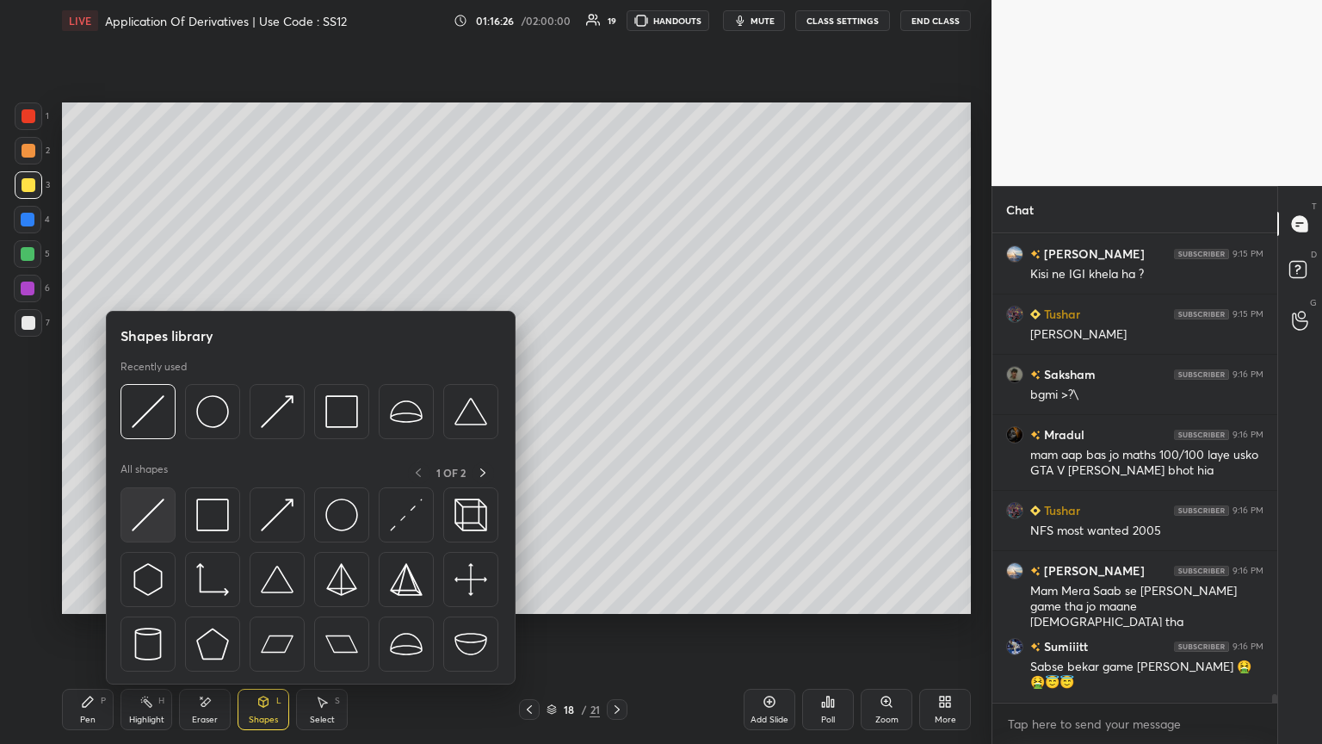
click at [145, 404] on img at bounding box center [148, 514] width 33 height 33
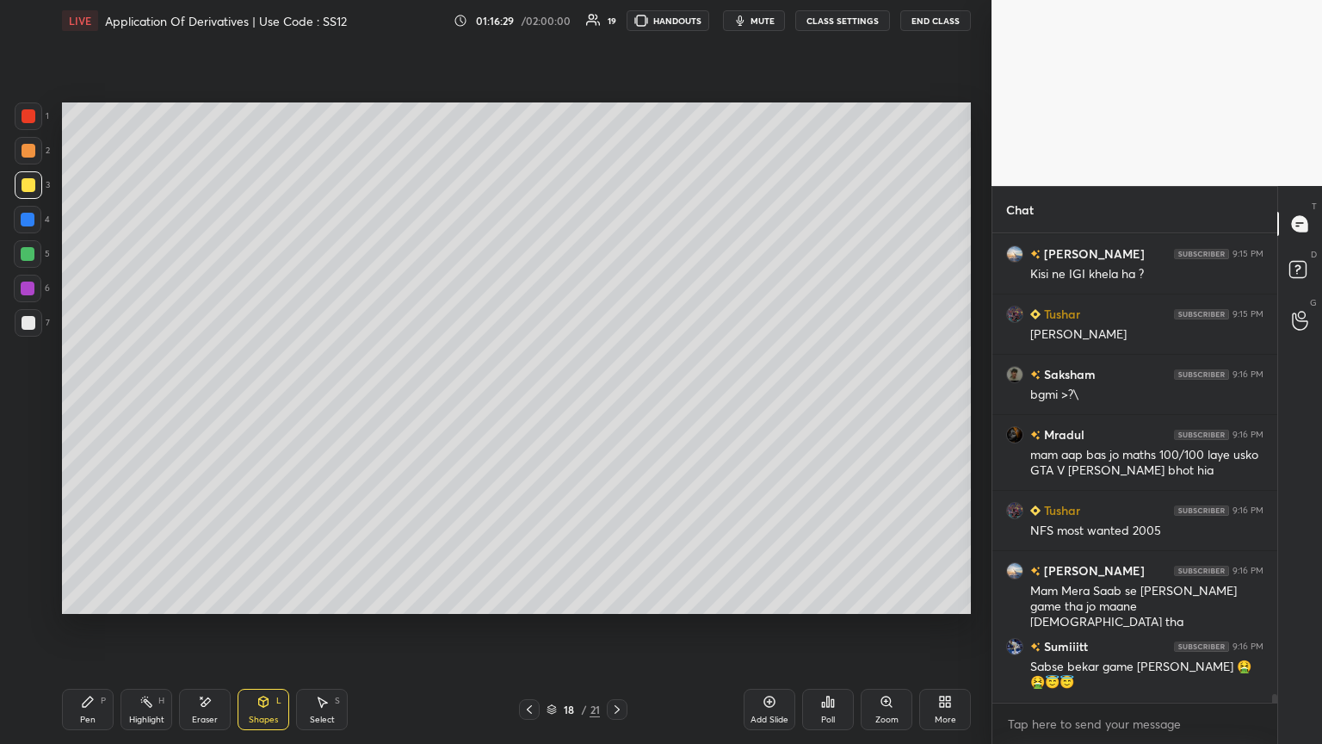
click at [101, 404] on div "Pen P" at bounding box center [88, 709] width 52 height 41
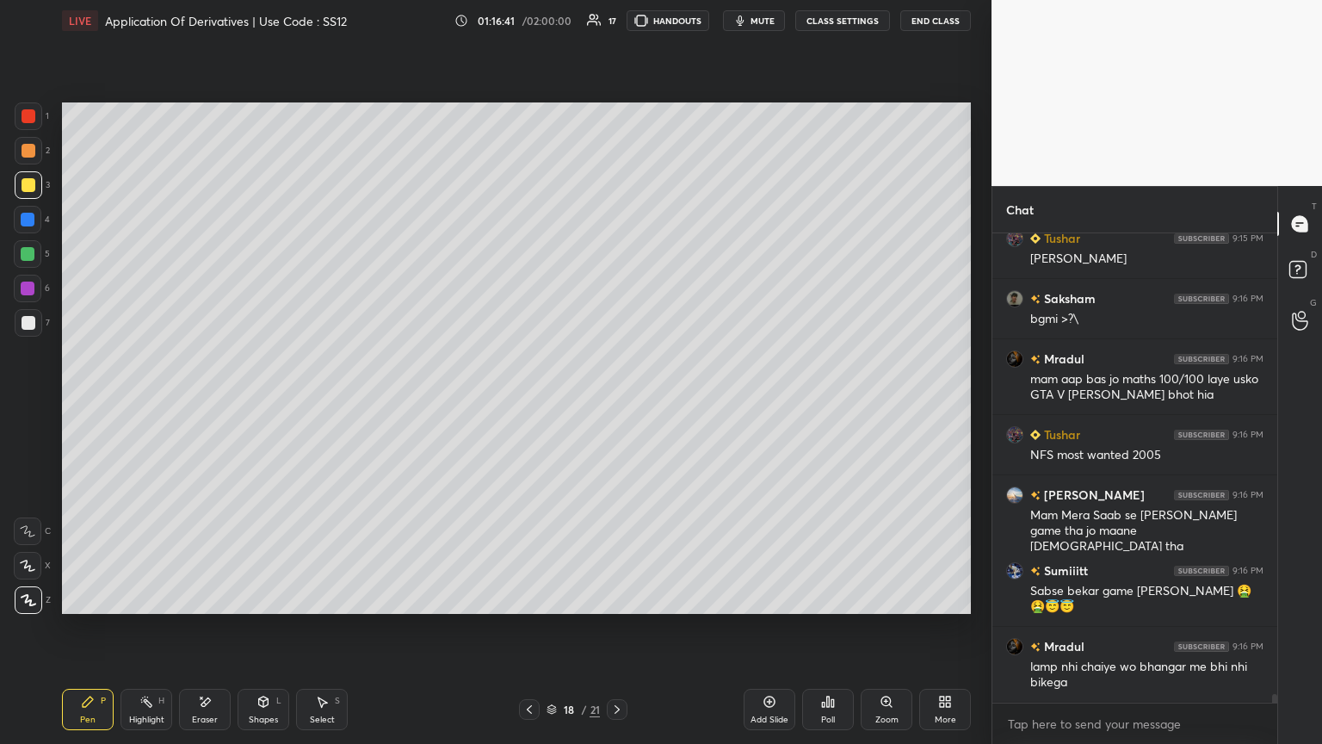
scroll to position [25740, 0]
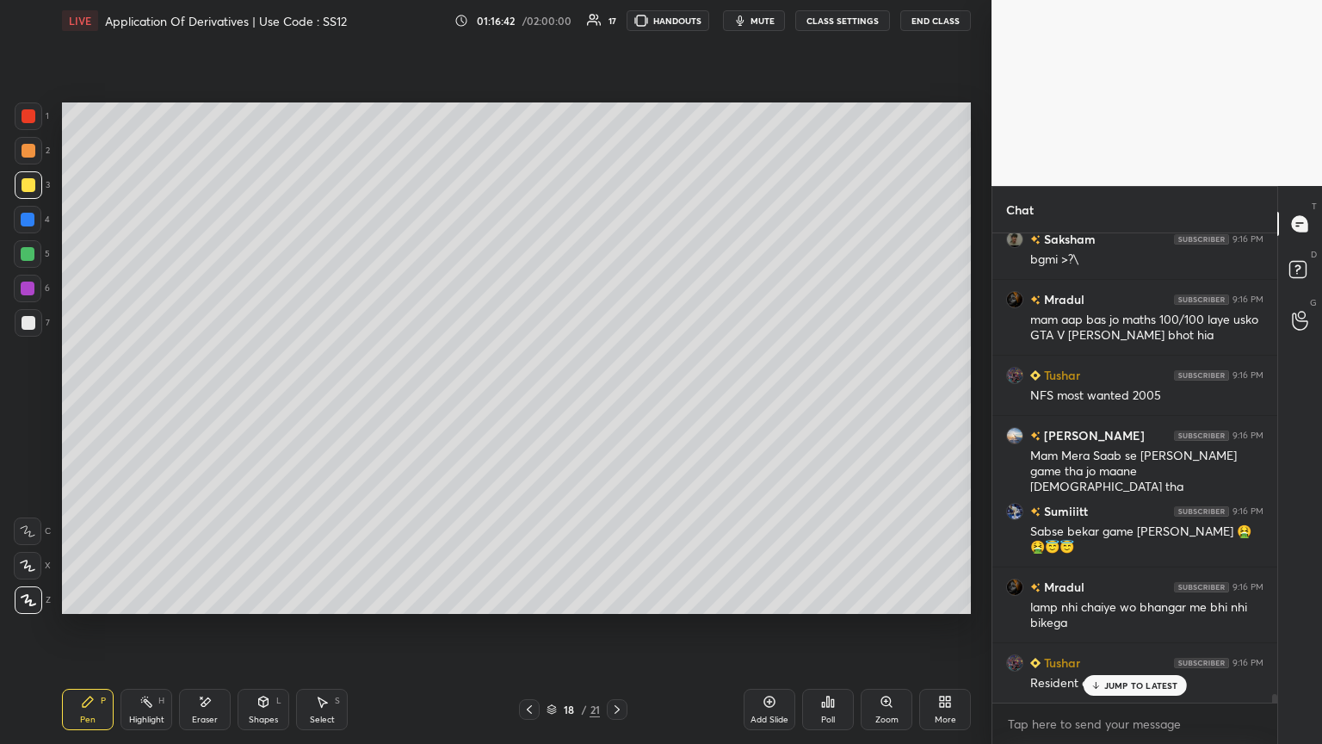
click at [34, 116] on div at bounding box center [29, 116] width 14 height 14
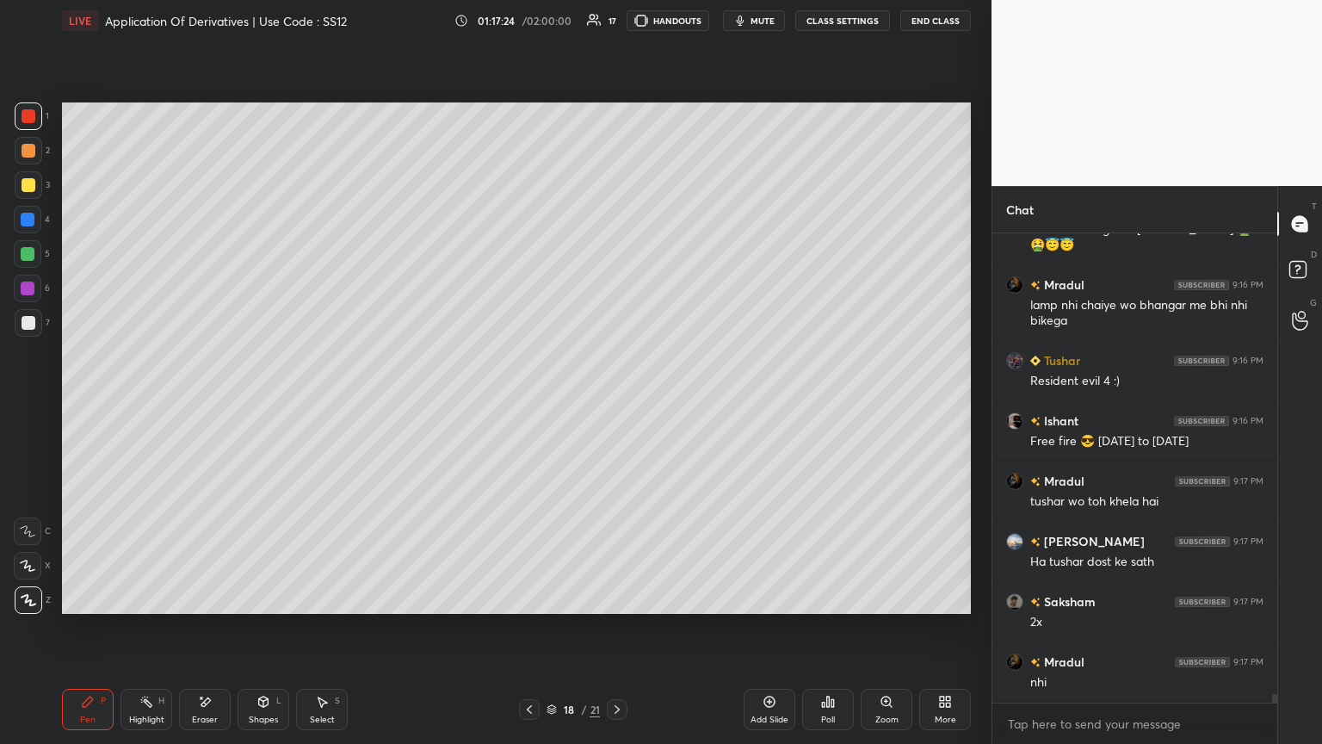
scroll to position [26101, 0]
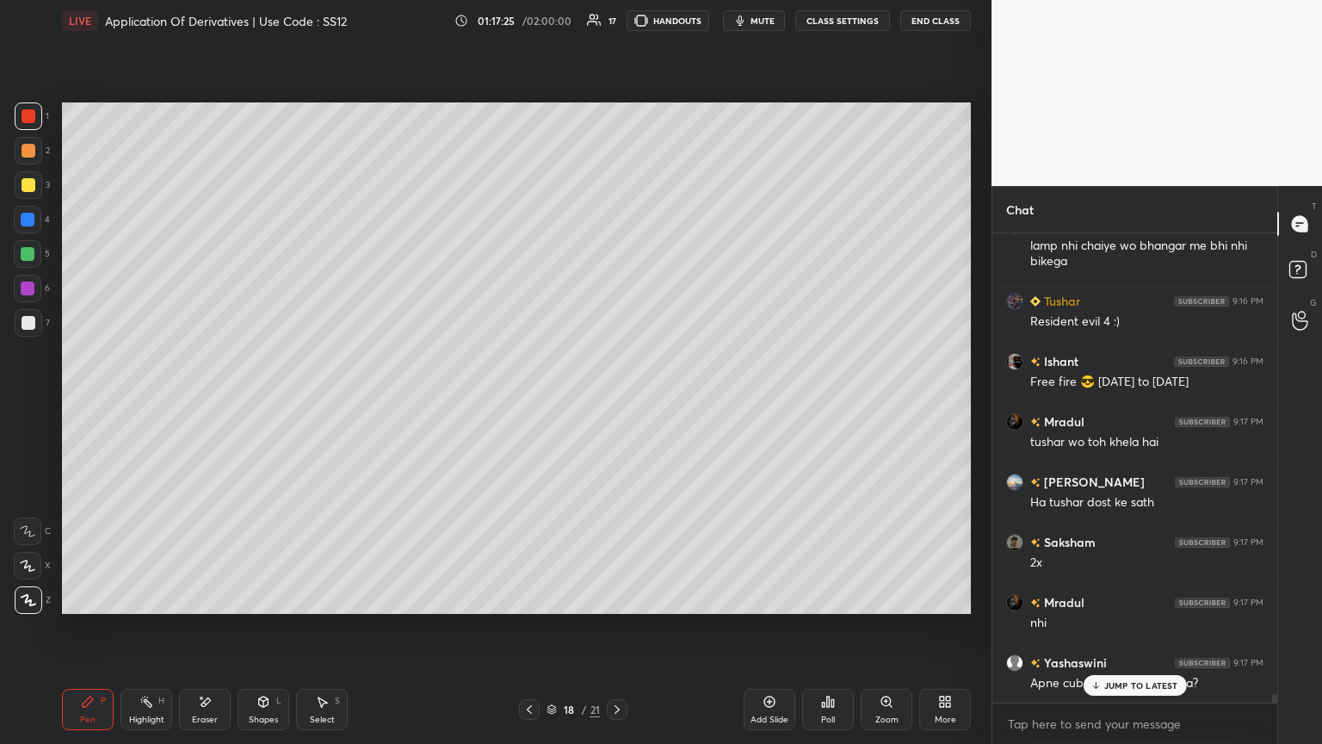
click at [528, 404] on icon at bounding box center [530, 709] width 14 height 14
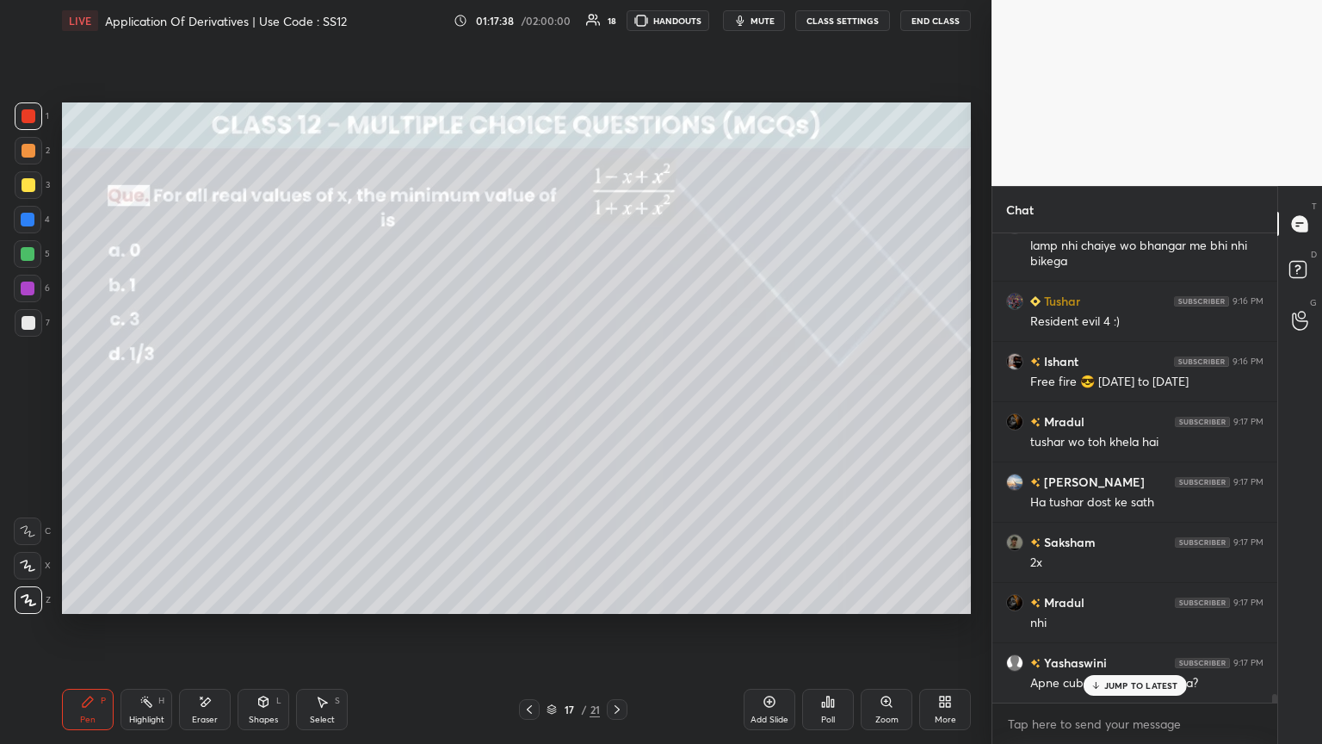
scroll to position [26162, 0]
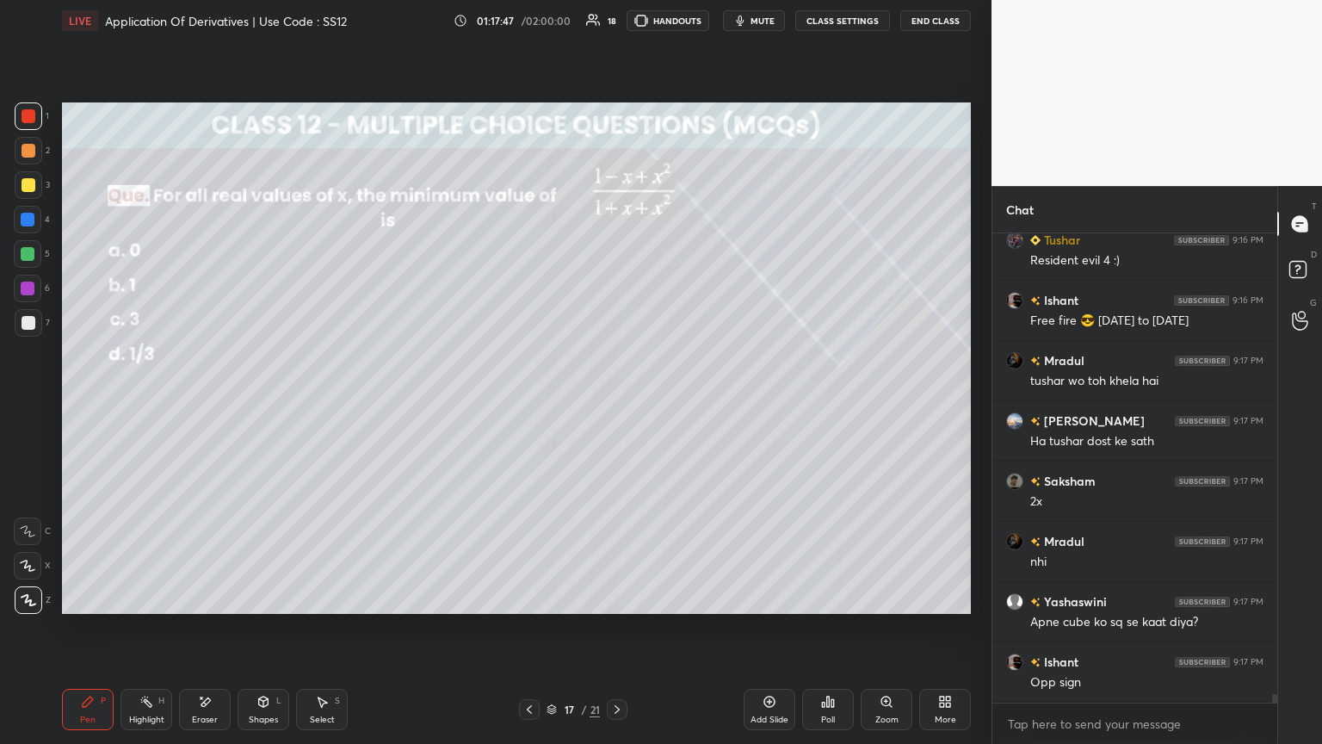
click at [613, 404] on icon at bounding box center [617, 709] width 14 height 14
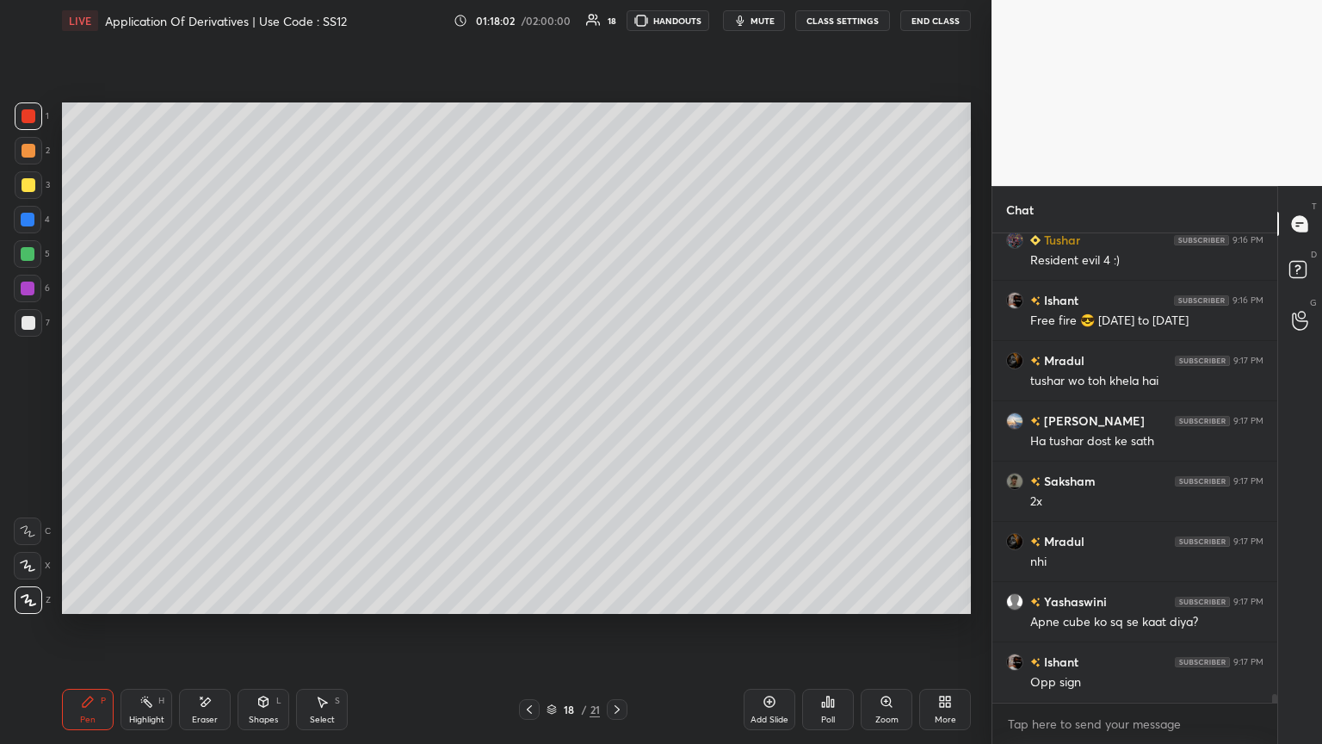
click at [28, 325] on div at bounding box center [29, 323] width 14 height 14
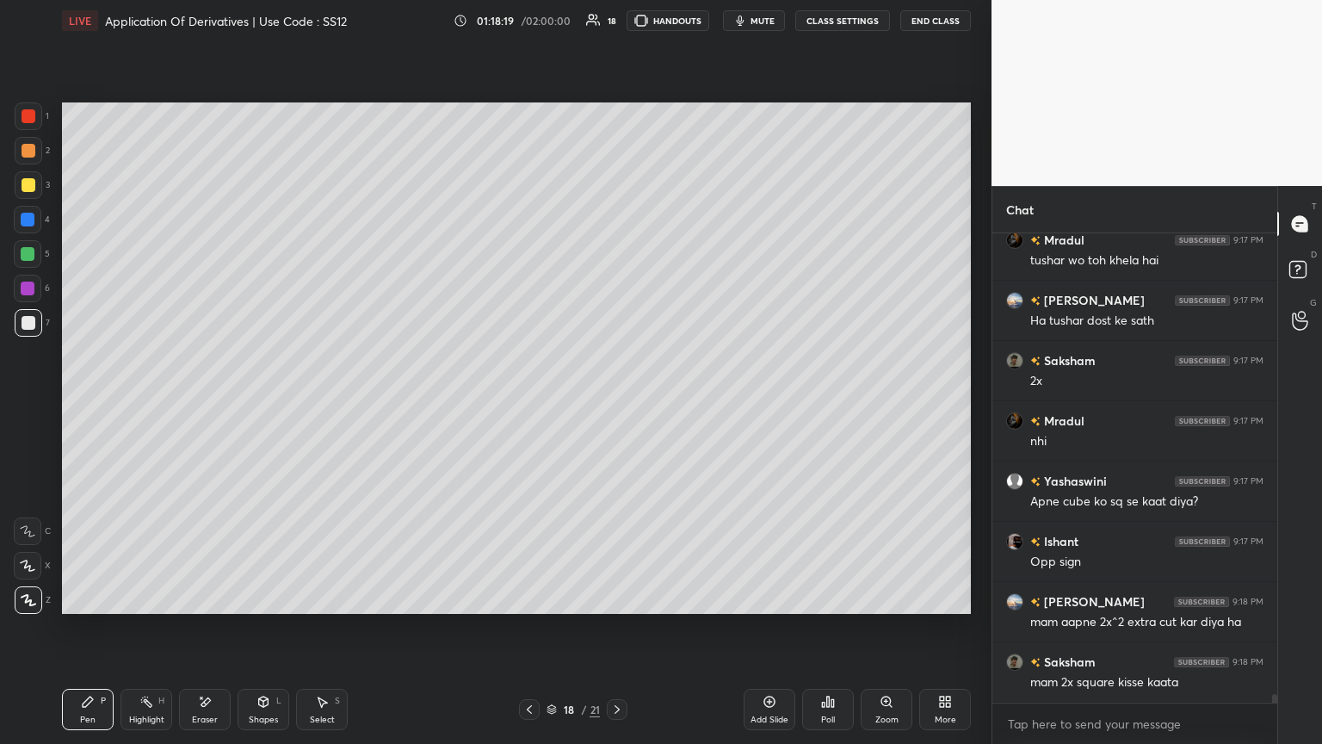
scroll to position [26342, 0]
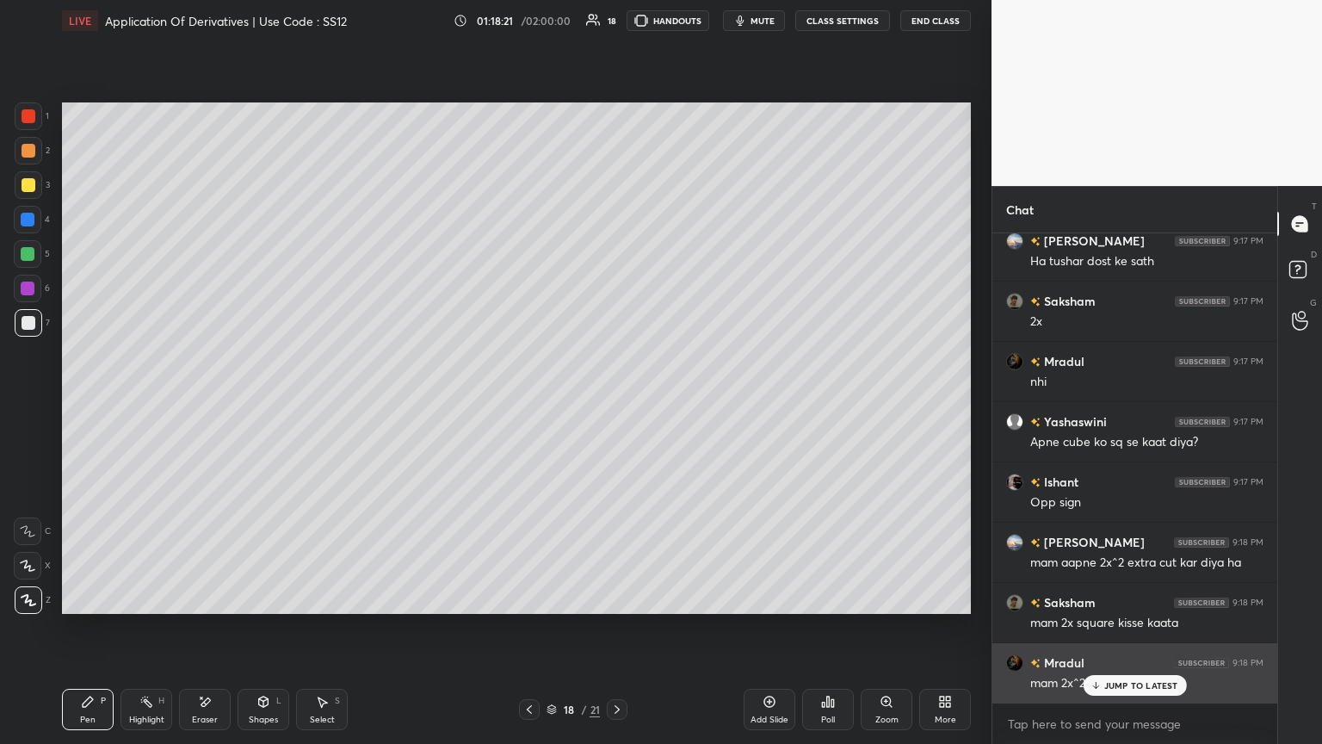
click at [617, 404] on p "JUMP TO LATEST" at bounding box center [1141, 685] width 74 height 10
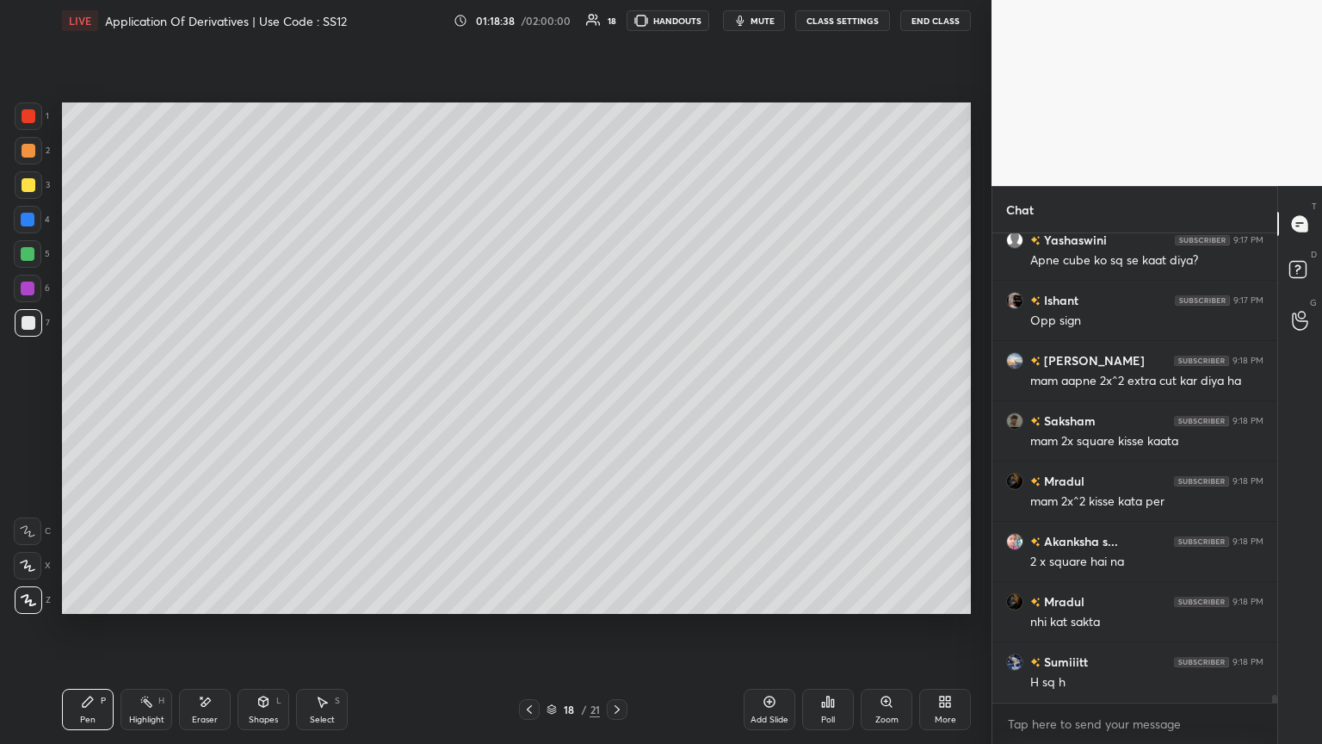
scroll to position [26583, 0]
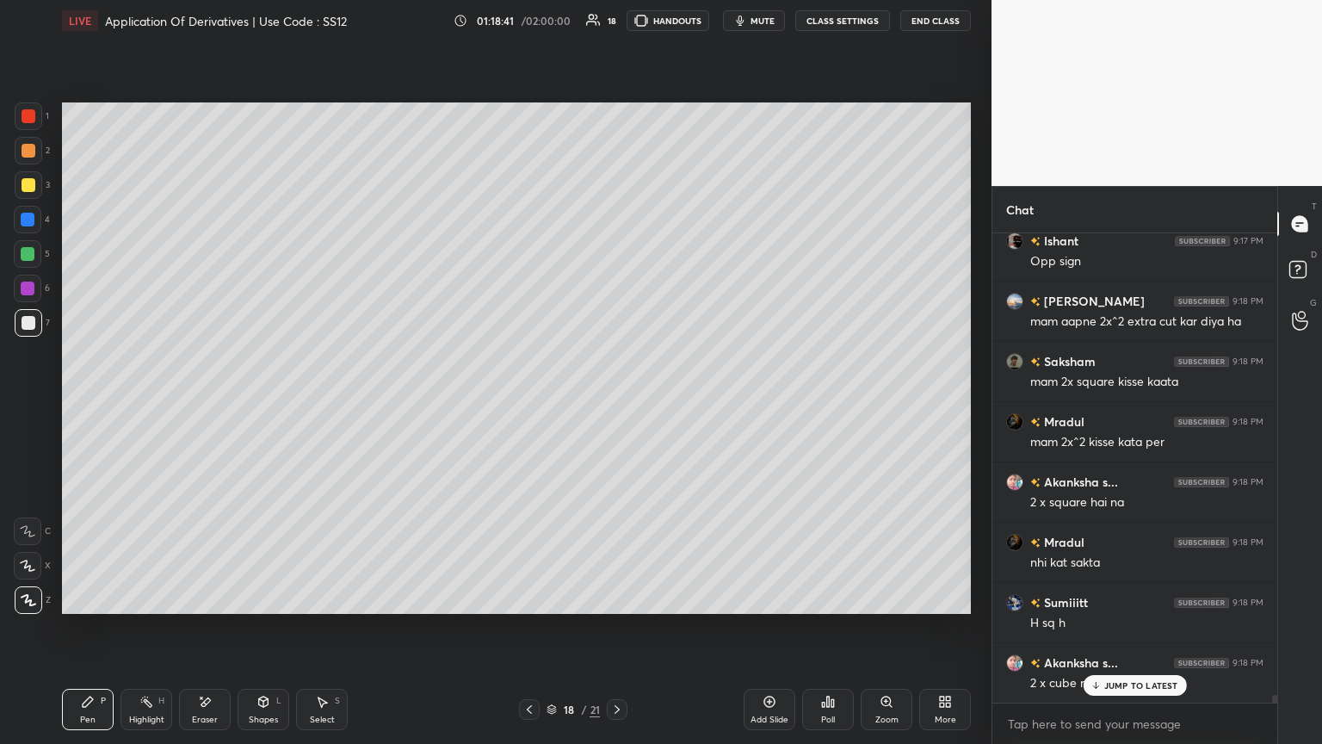
click at [617, 404] on div "JUMP TO LATEST" at bounding box center [1134, 685] width 103 height 21
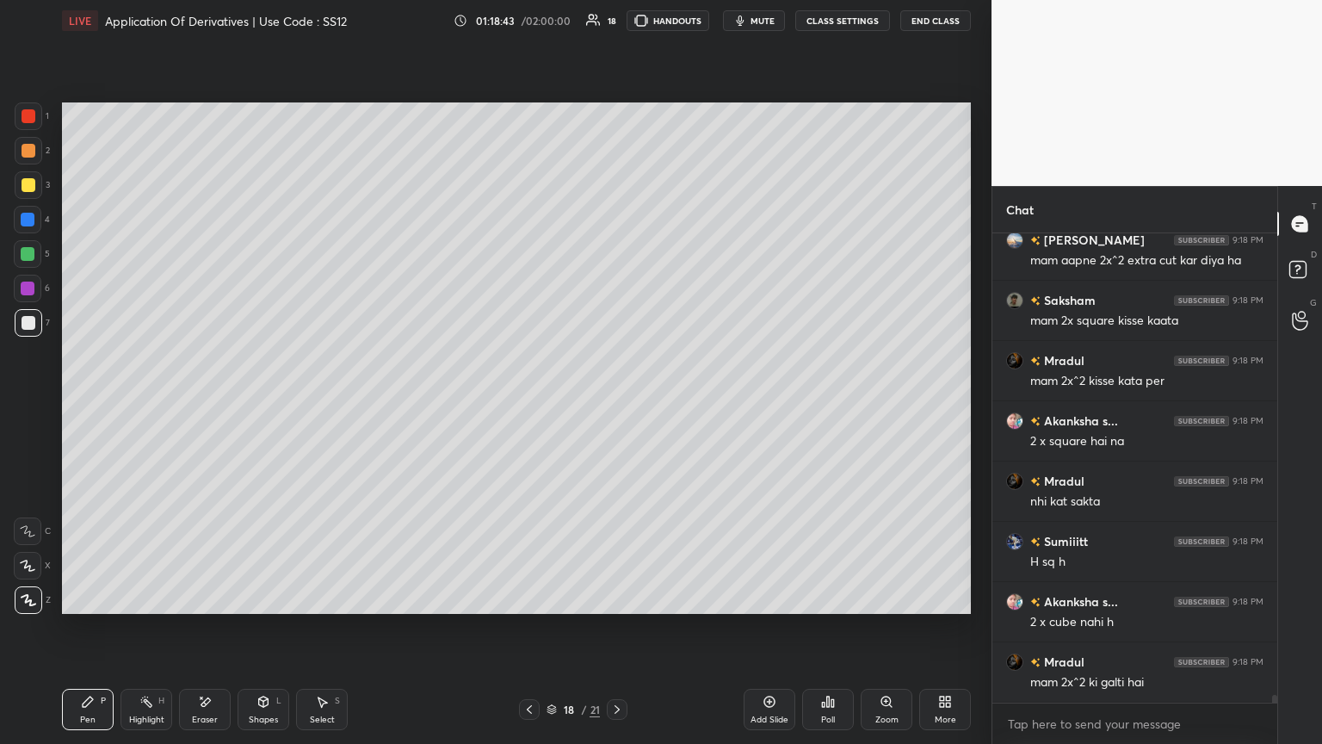
click at [325, 404] on div "Select" at bounding box center [322, 719] width 25 height 9
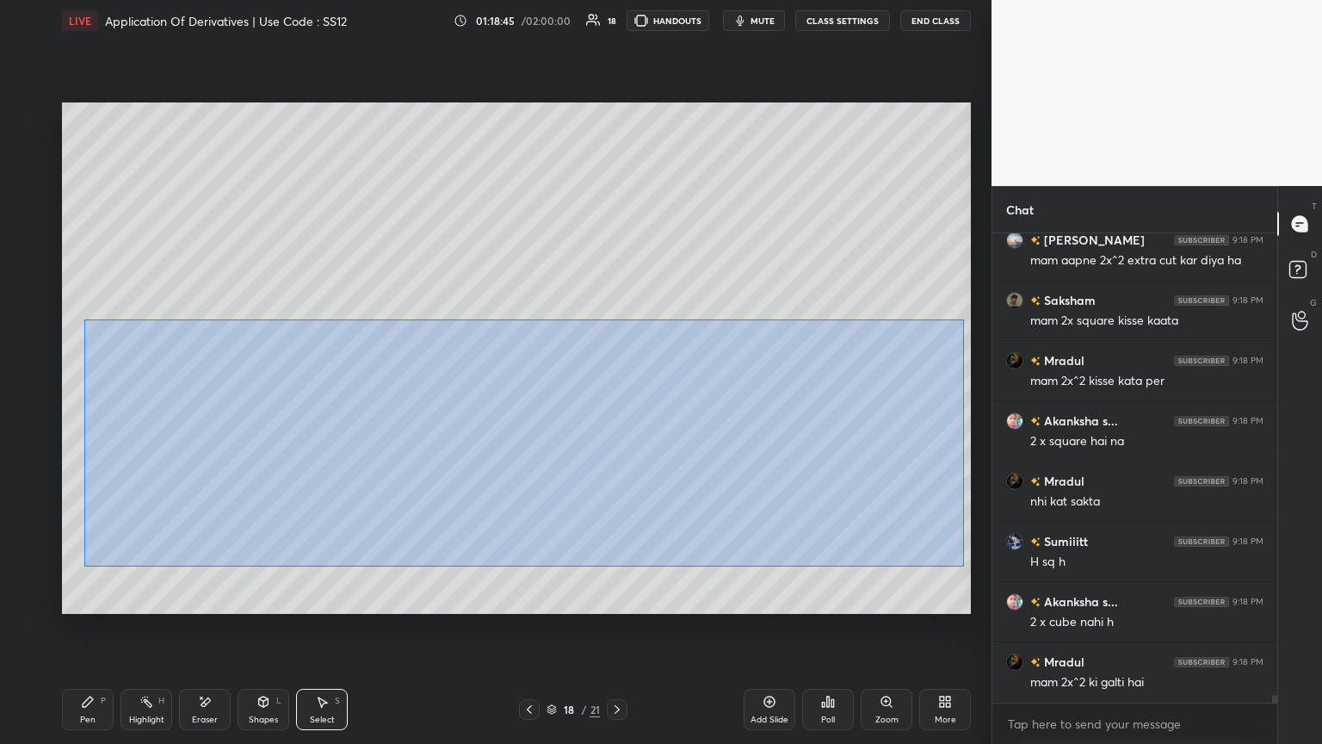
drag, startPoint x: 98, startPoint y: 339, endPoint x: 961, endPoint y: 561, distance: 890.7
click at [617, 404] on div "0 ° Undo Copy Paste here Duplicate Duplicate to new slide Delete" at bounding box center [516, 357] width 909 height 511
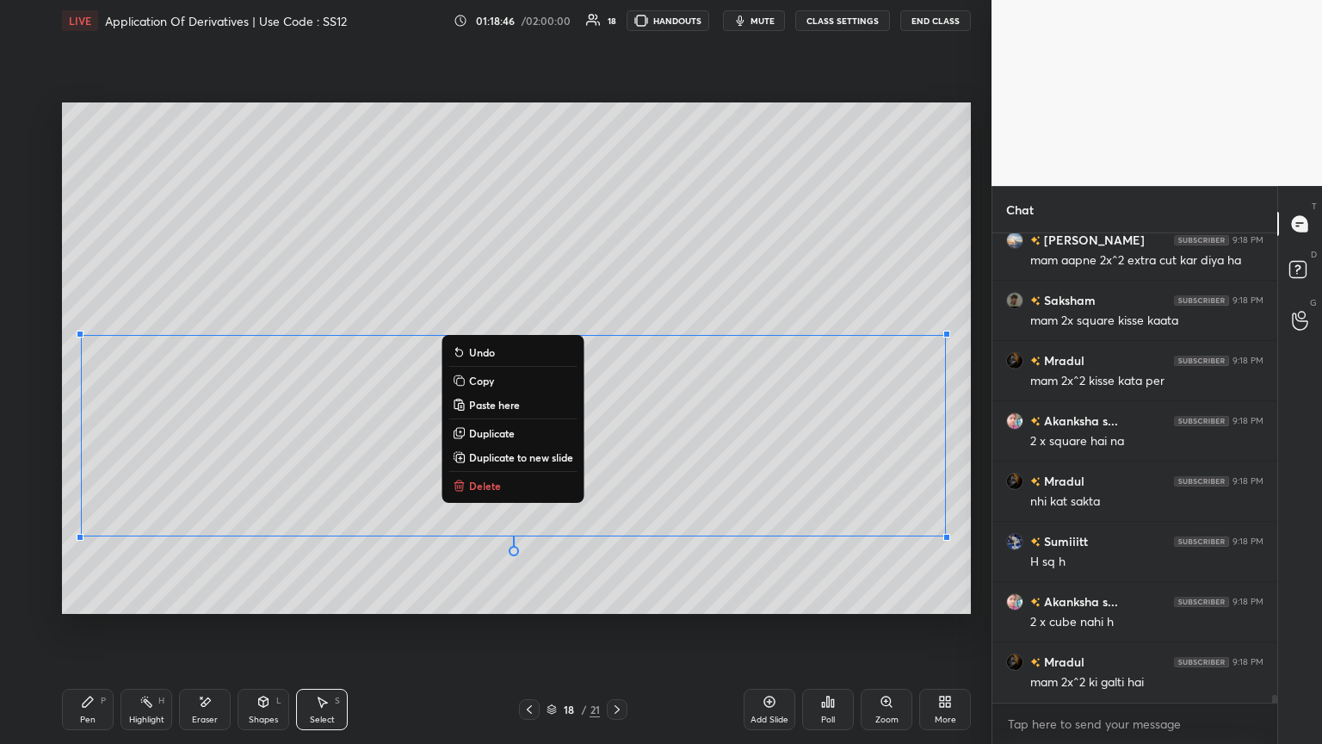
click at [471, 404] on p "Delete" at bounding box center [485, 486] width 32 height 14
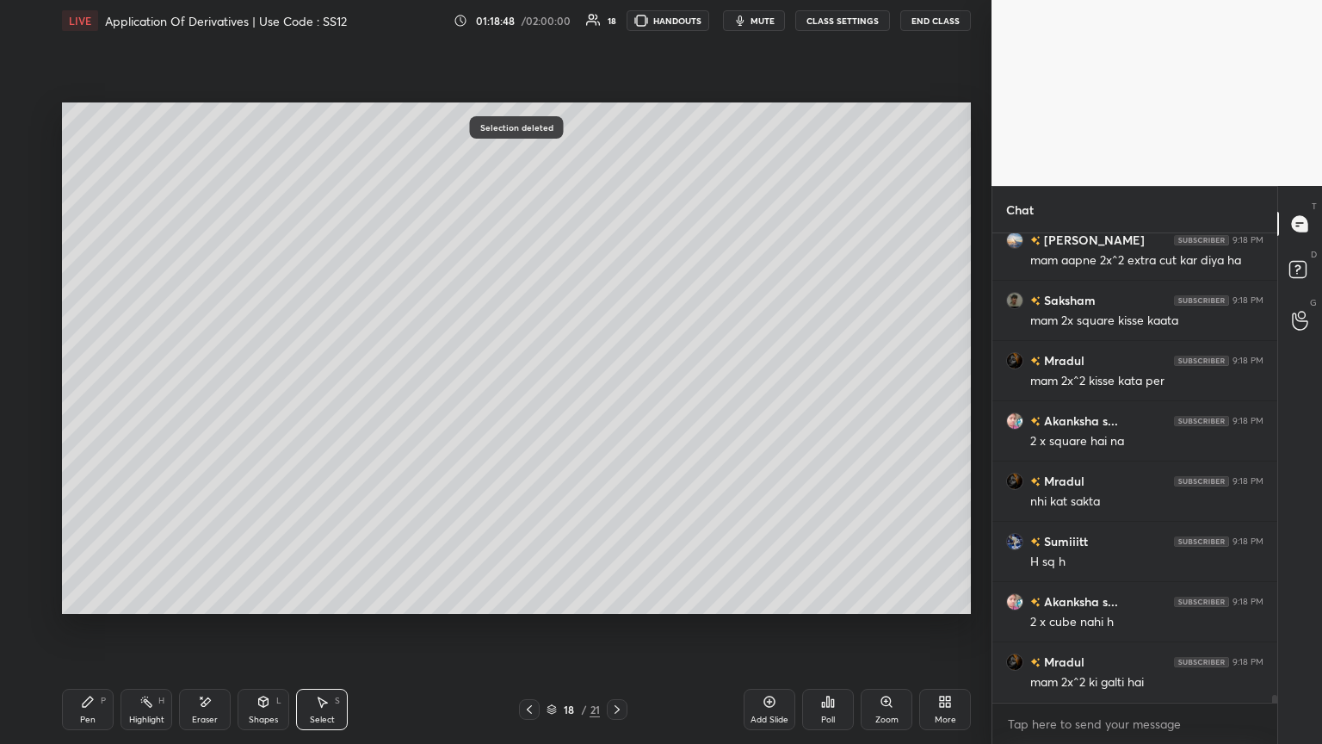
click at [532, 404] on icon at bounding box center [530, 709] width 14 height 14
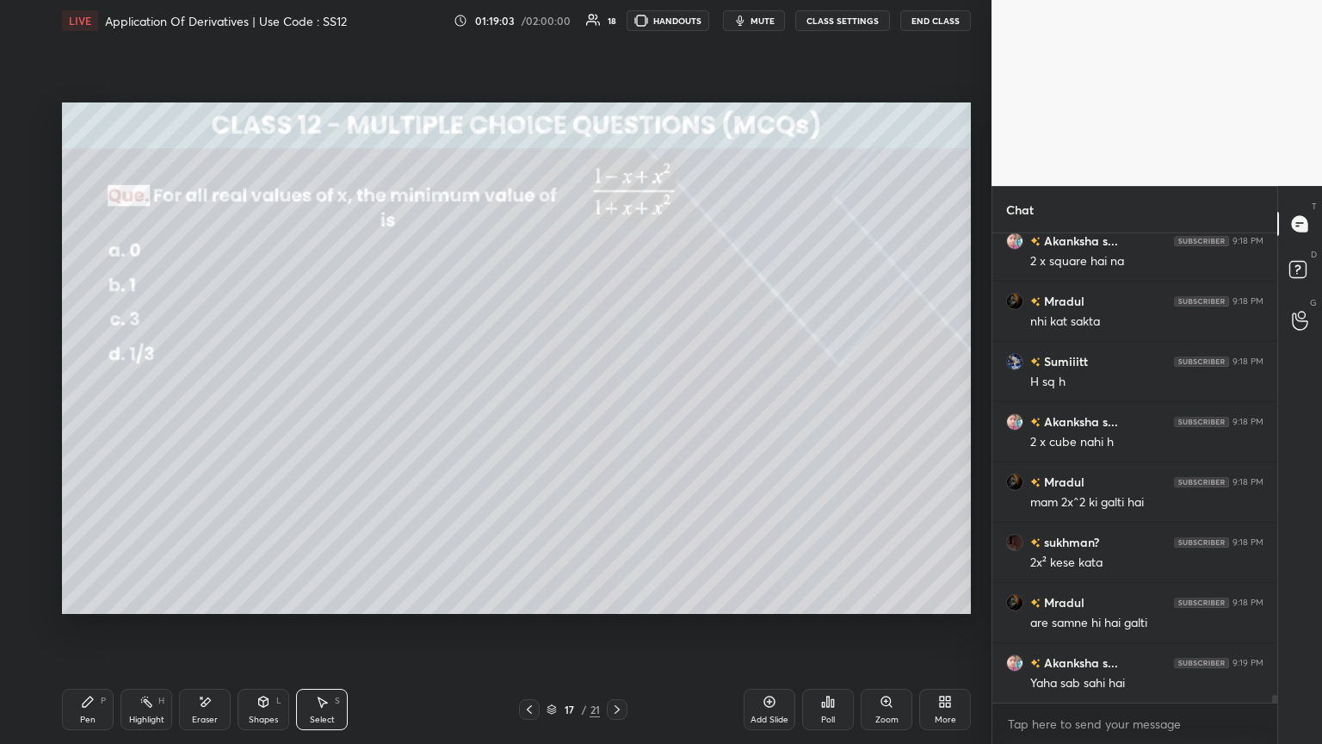
scroll to position [26886, 0]
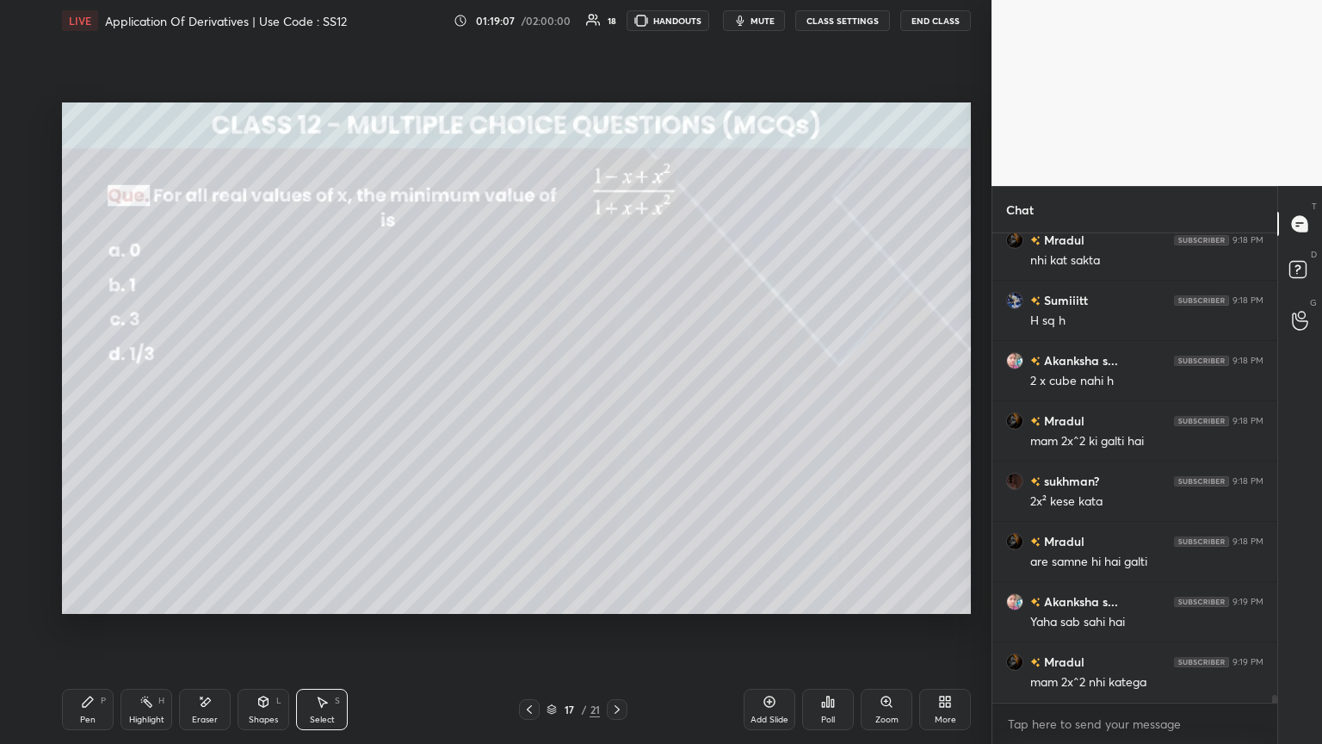
drag, startPoint x: 99, startPoint y: 713, endPoint x: 127, endPoint y: 721, distance: 28.9
click at [99, 404] on div "Pen P" at bounding box center [88, 709] width 52 height 41
drag, startPoint x: 25, startPoint y: 114, endPoint x: 38, endPoint y: 154, distance: 41.7
click at [26, 116] on div at bounding box center [29, 116] width 14 height 14
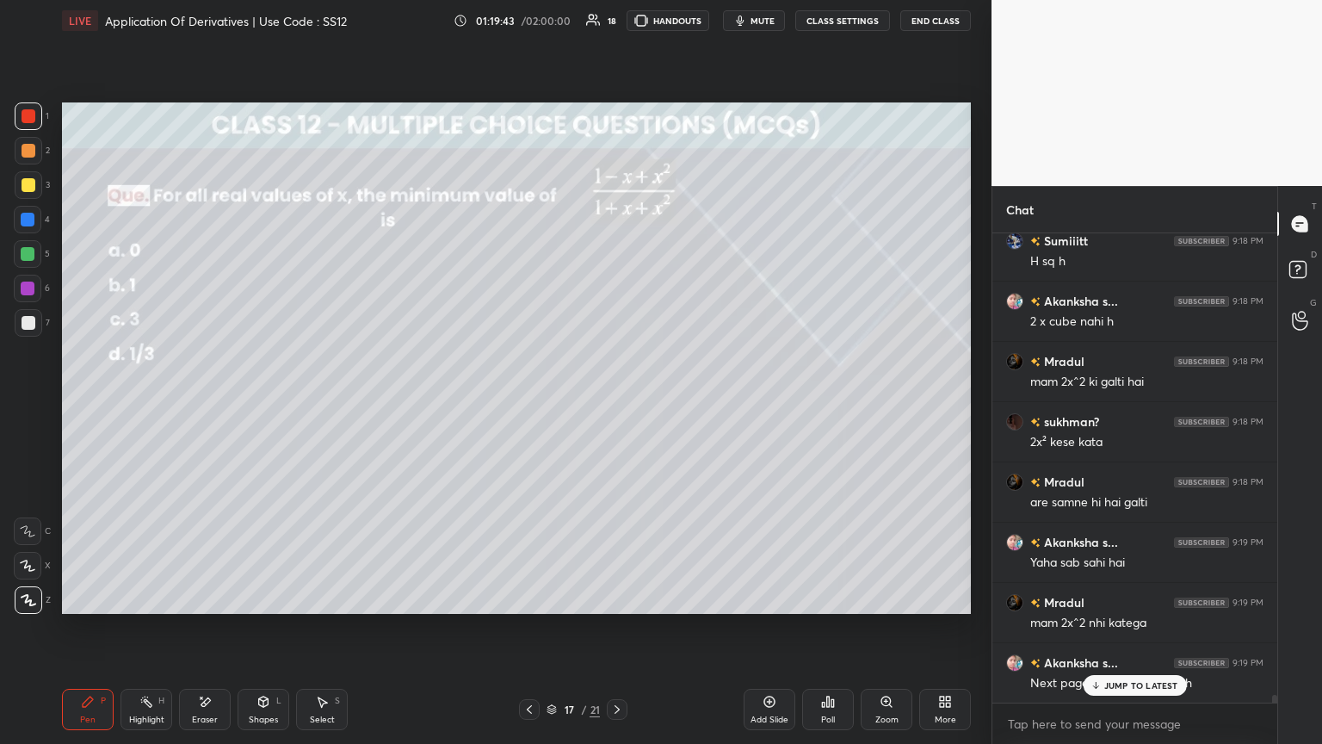
click at [617, 404] on icon at bounding box center [617, 709] width 14 height 14
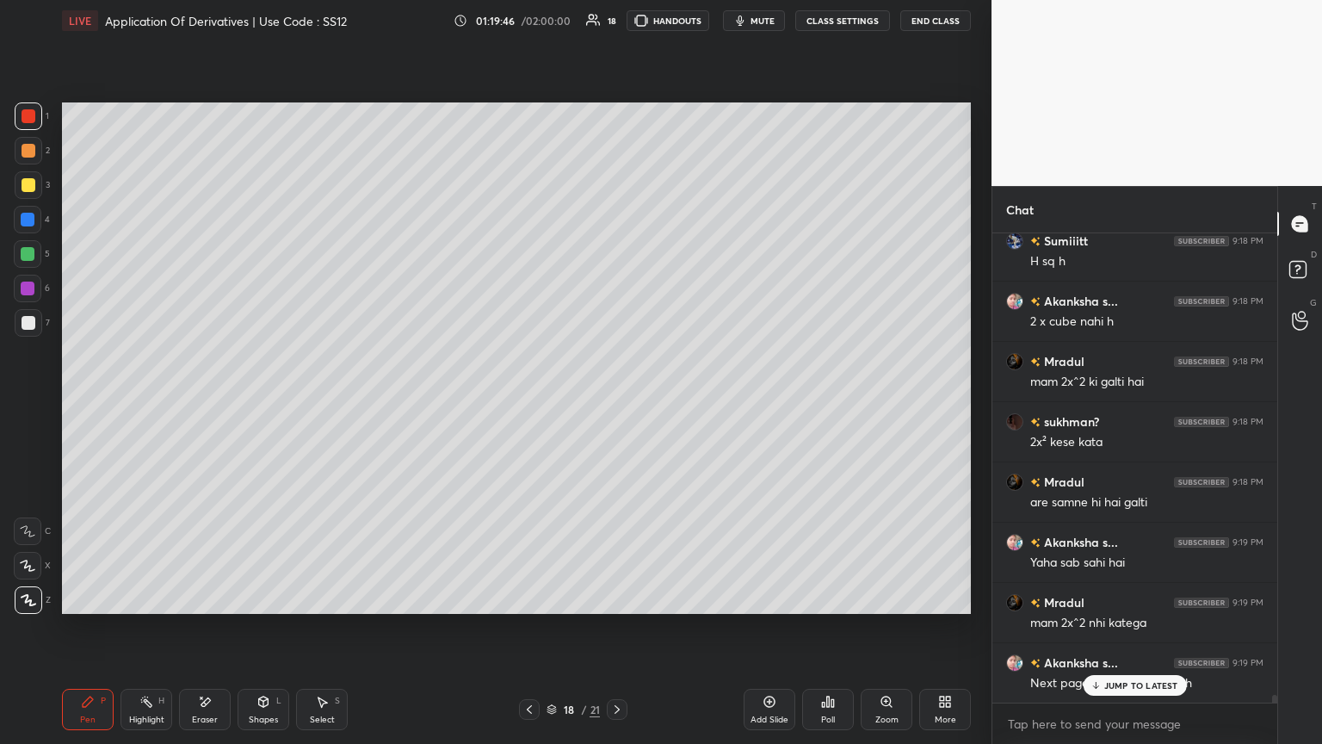
drag, startPoint x: 1119, startPoint y: 682, endPoint x: 1099, endPoint y: 687, distance: 20.5
click at [617, 404] on p "JUMP TO LATEST" at bounding box center [1141, 685] width 74 height 10
click at [79, 404] on div "Pen P" at bounding box center [88, 709] width 52 height 41
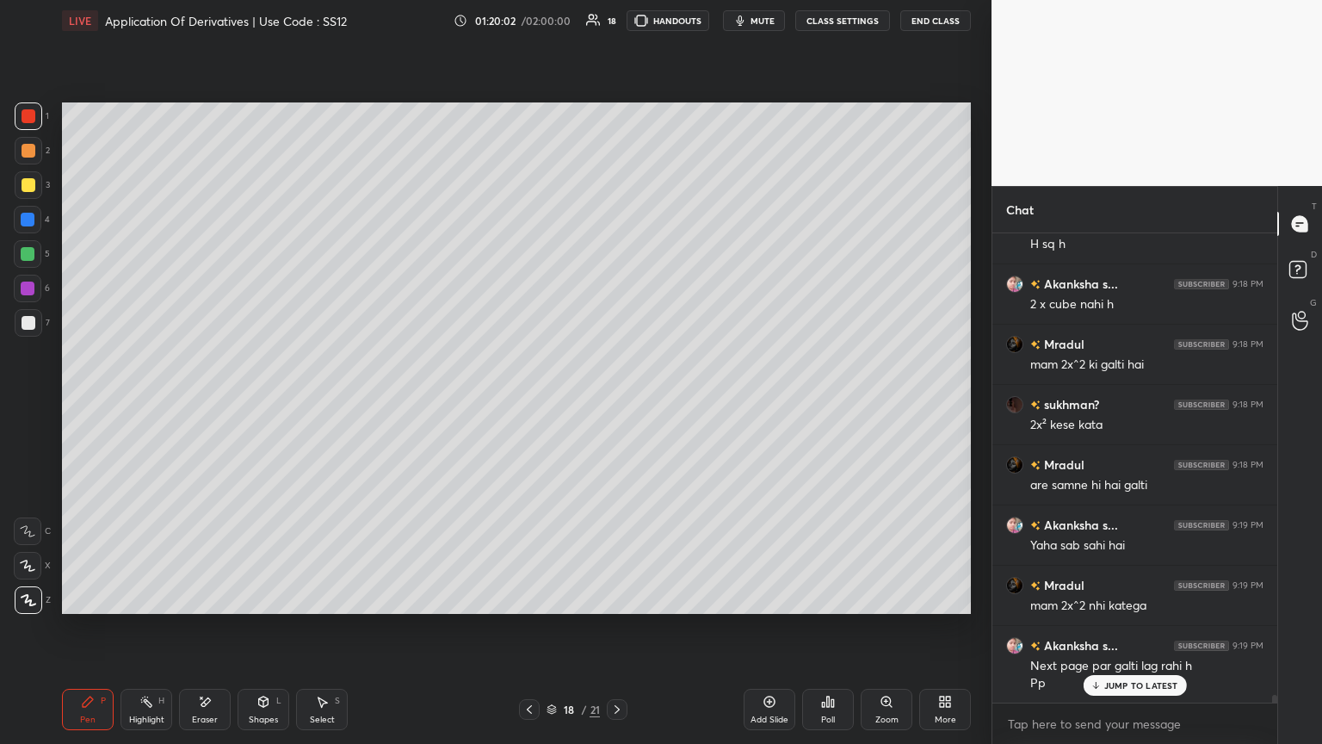
click at [529, 404] on icon at bounding box center [530, 709] width 14 height 14
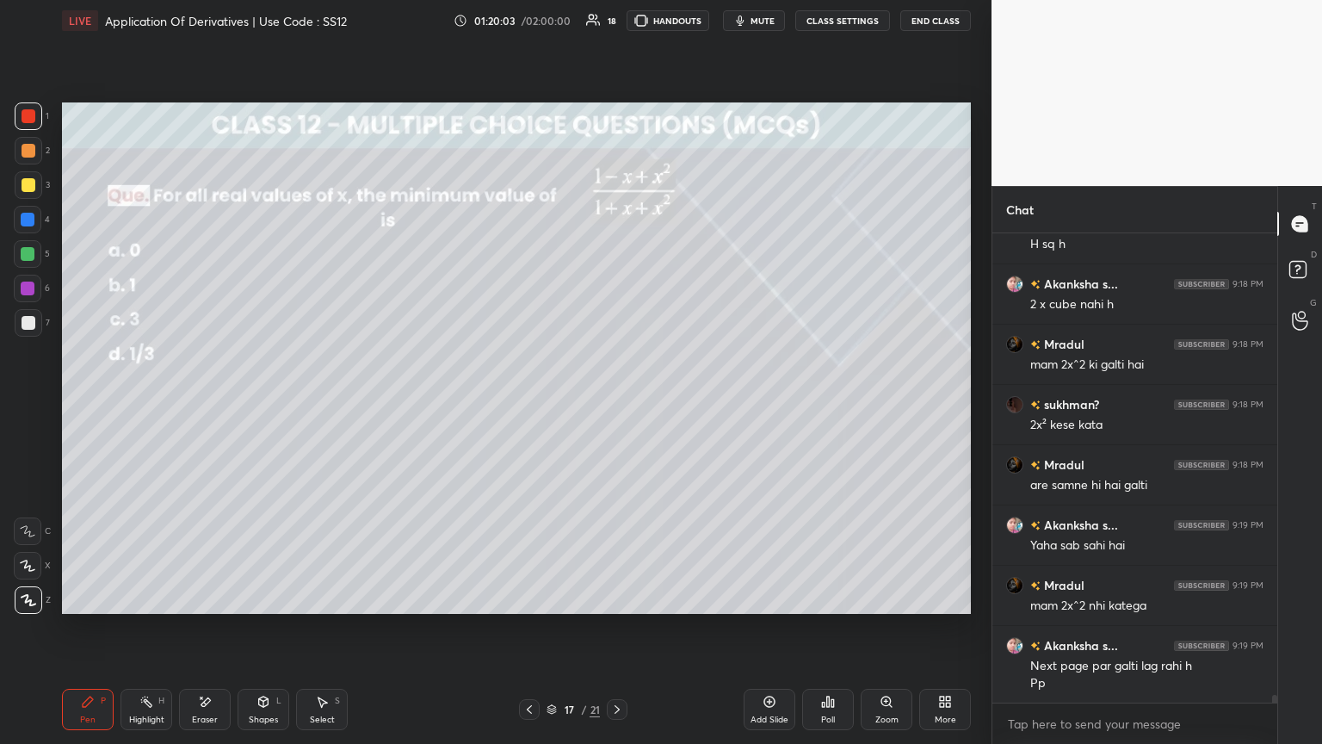
scroll to position [27023, 0]
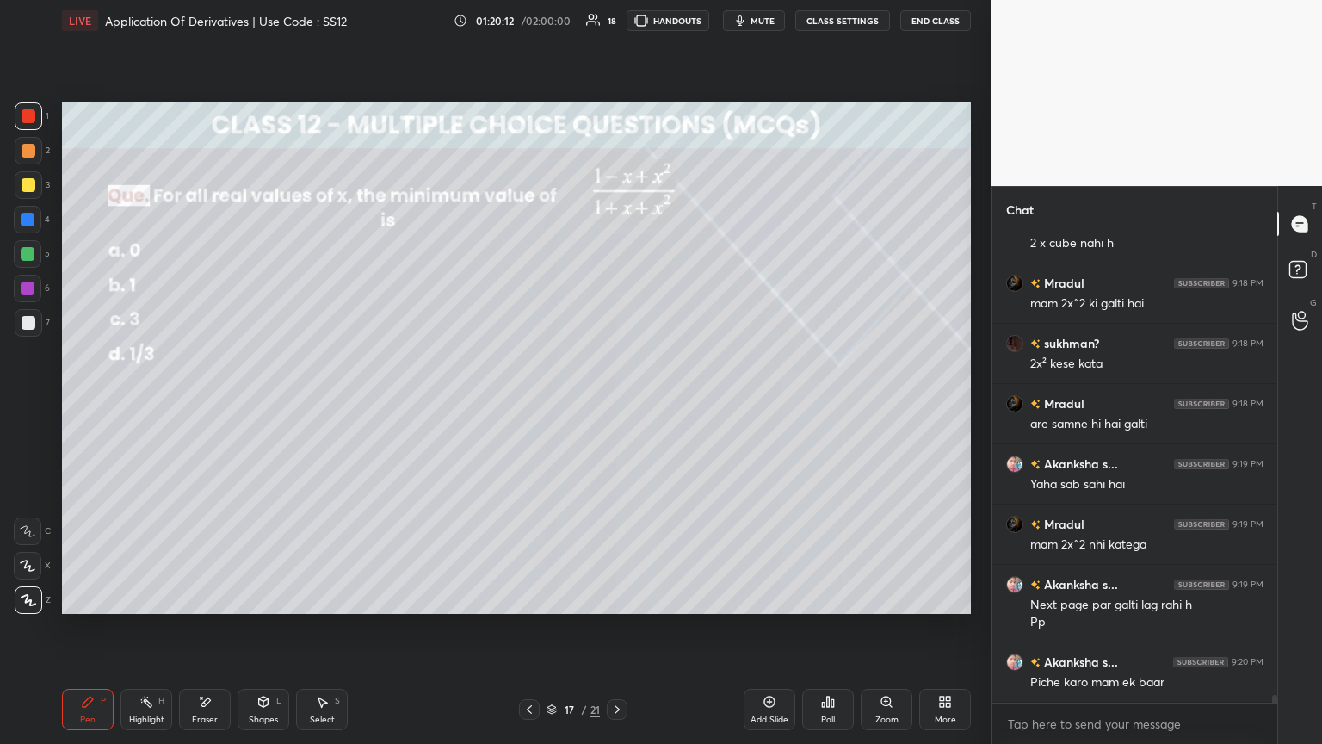
click at [204, 404] on icon at bounding box center [205, 702] width 14 height 15
click at [87, 404] on div "Pen P" at bounding box center [88, 709] width 52 height 41
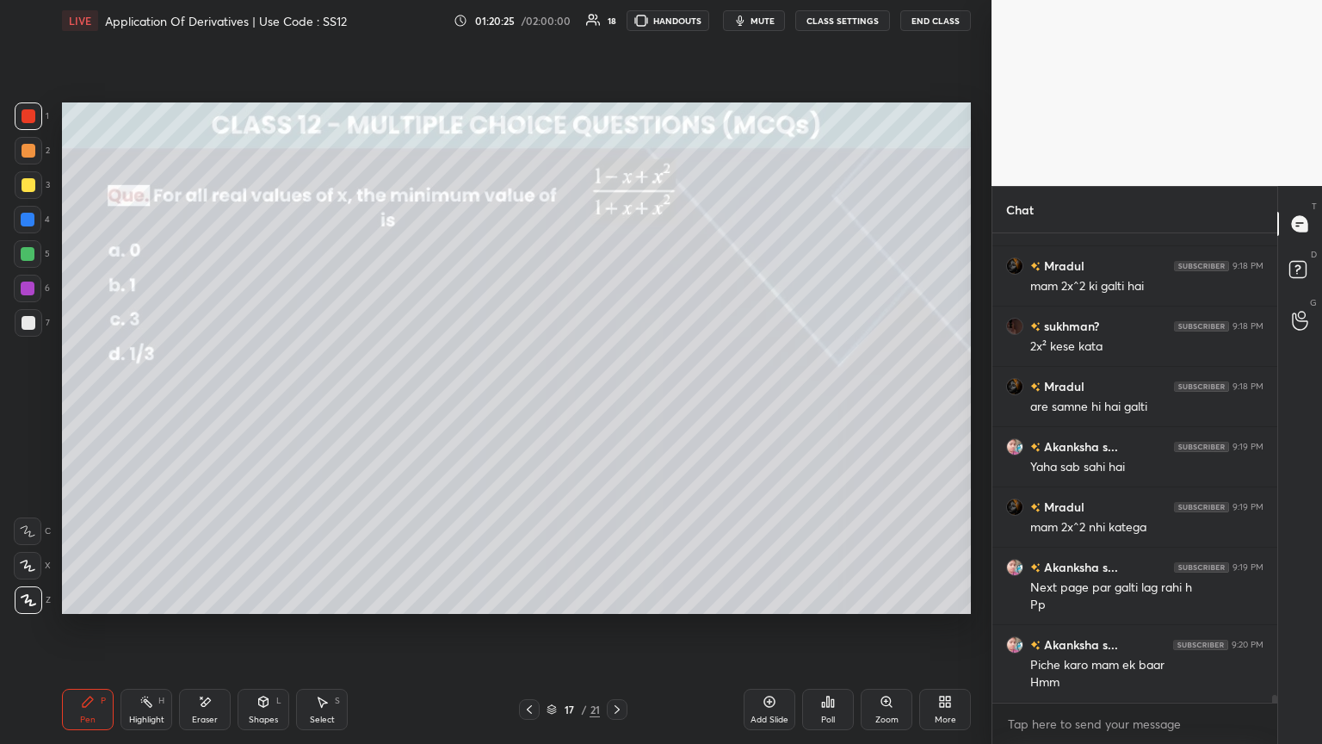
click at [617, 404] on icon at bounding box center [617, 709] width 14 height 14
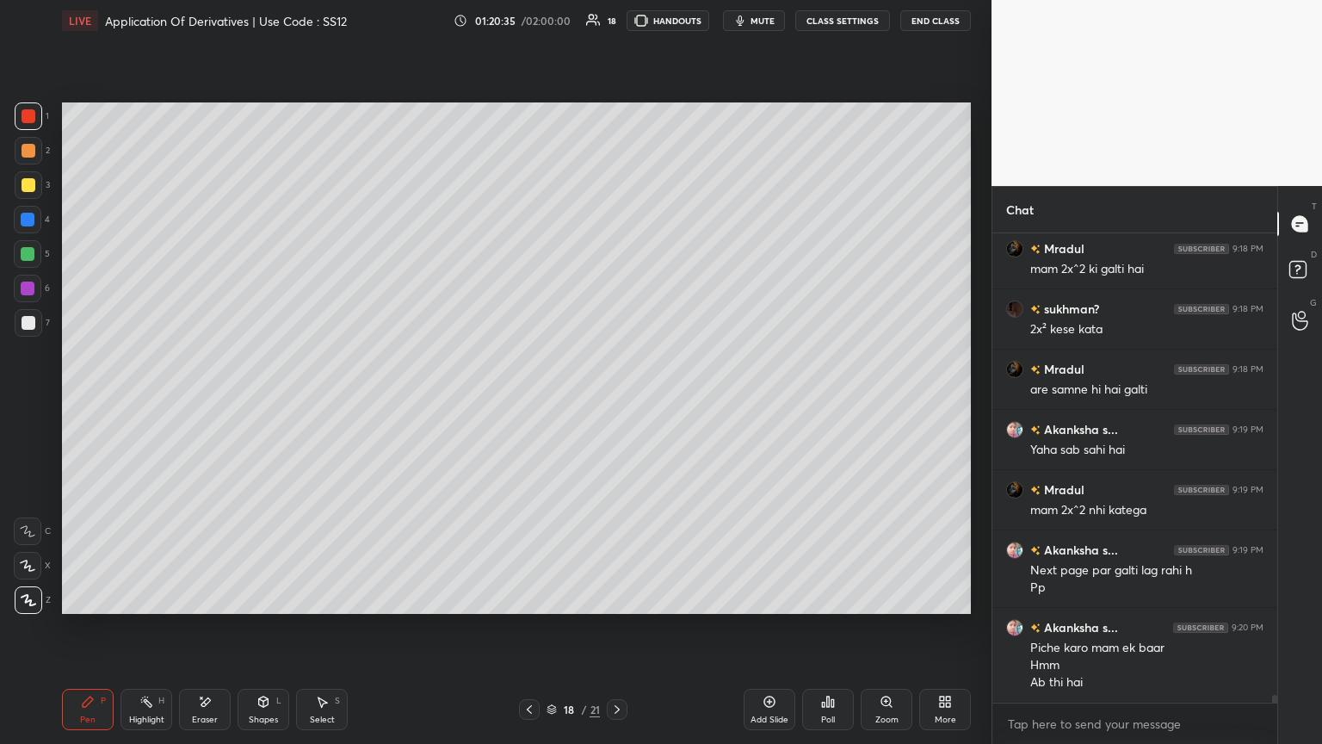
scroll to position [27075, 0]
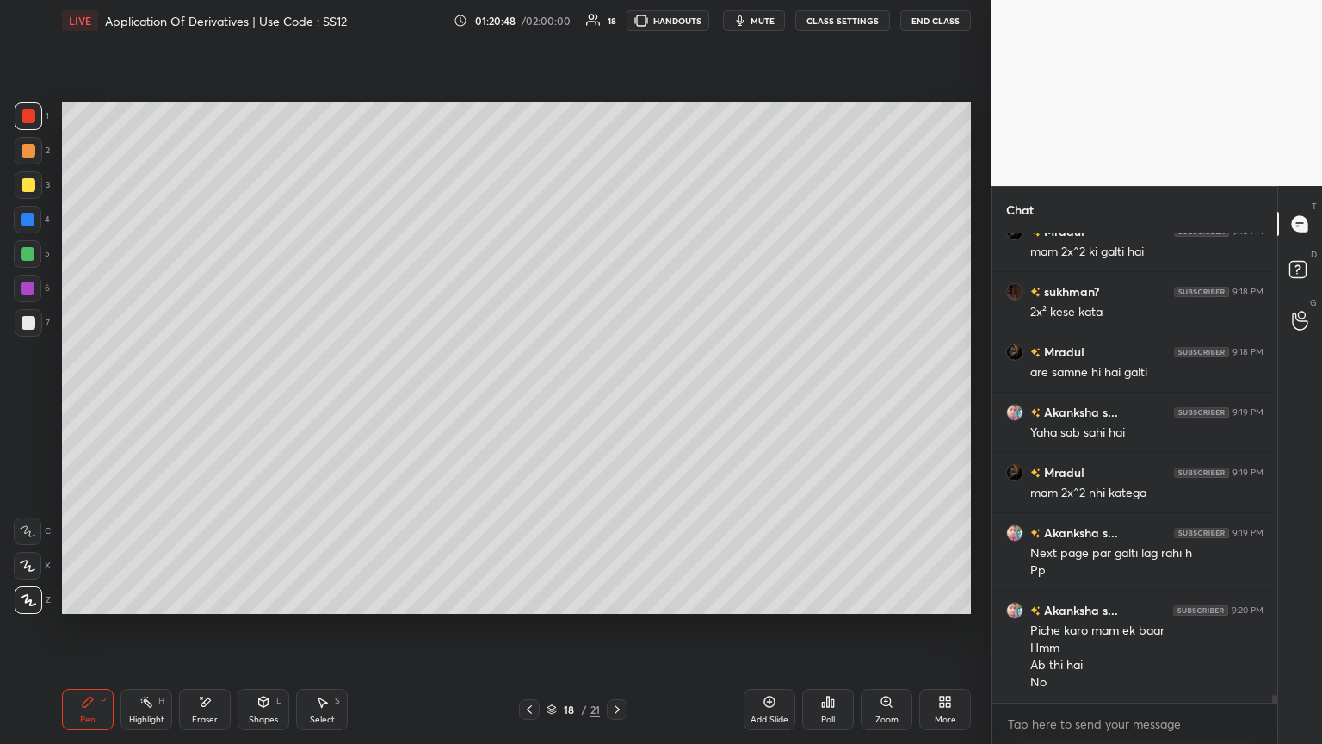
drag, startPoint x: 263, startPoint y: 710, endPoint x: 265, endPoint y: 690, distance: 19.9
click at [263, 404] on div "Shapes L" at bounding box center [264, 709] width 52 height 41
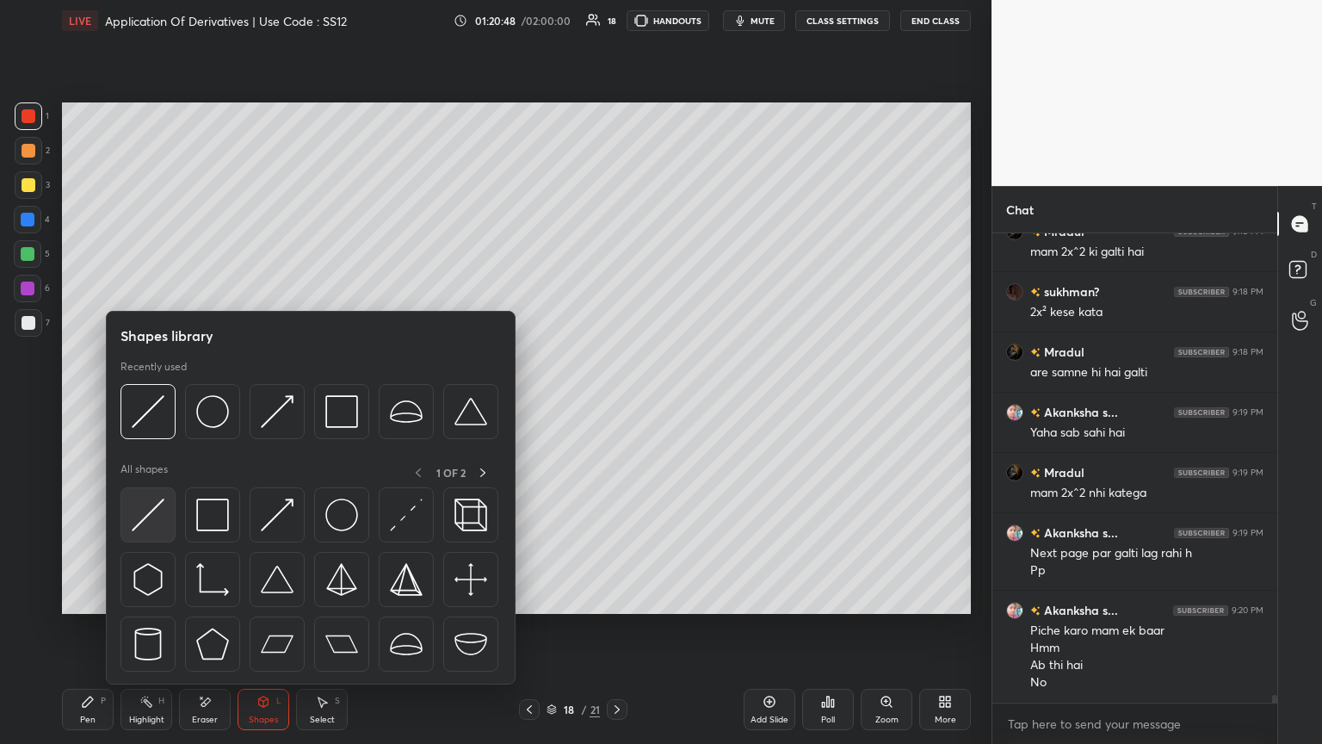
scroll to position [27134, 0]
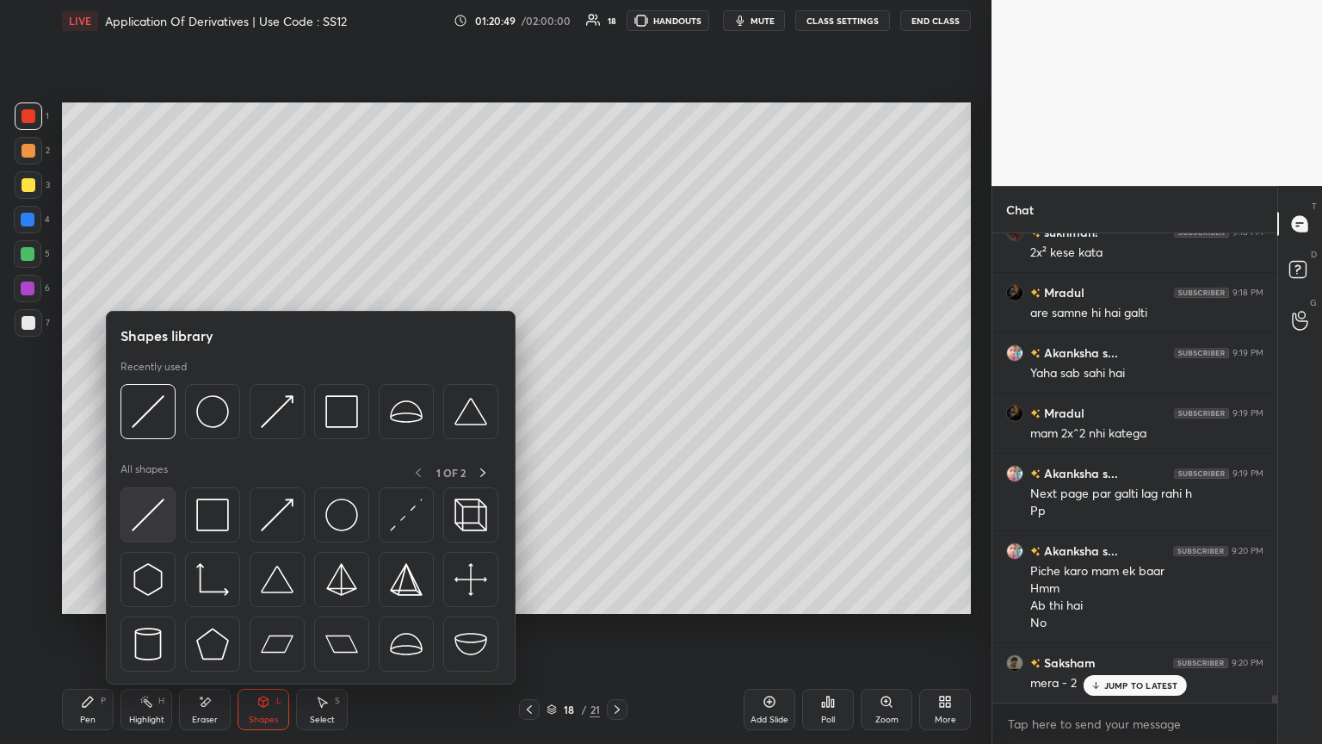
click at [152, 404] on img at bounding box center [148, 514] width 33 height 33
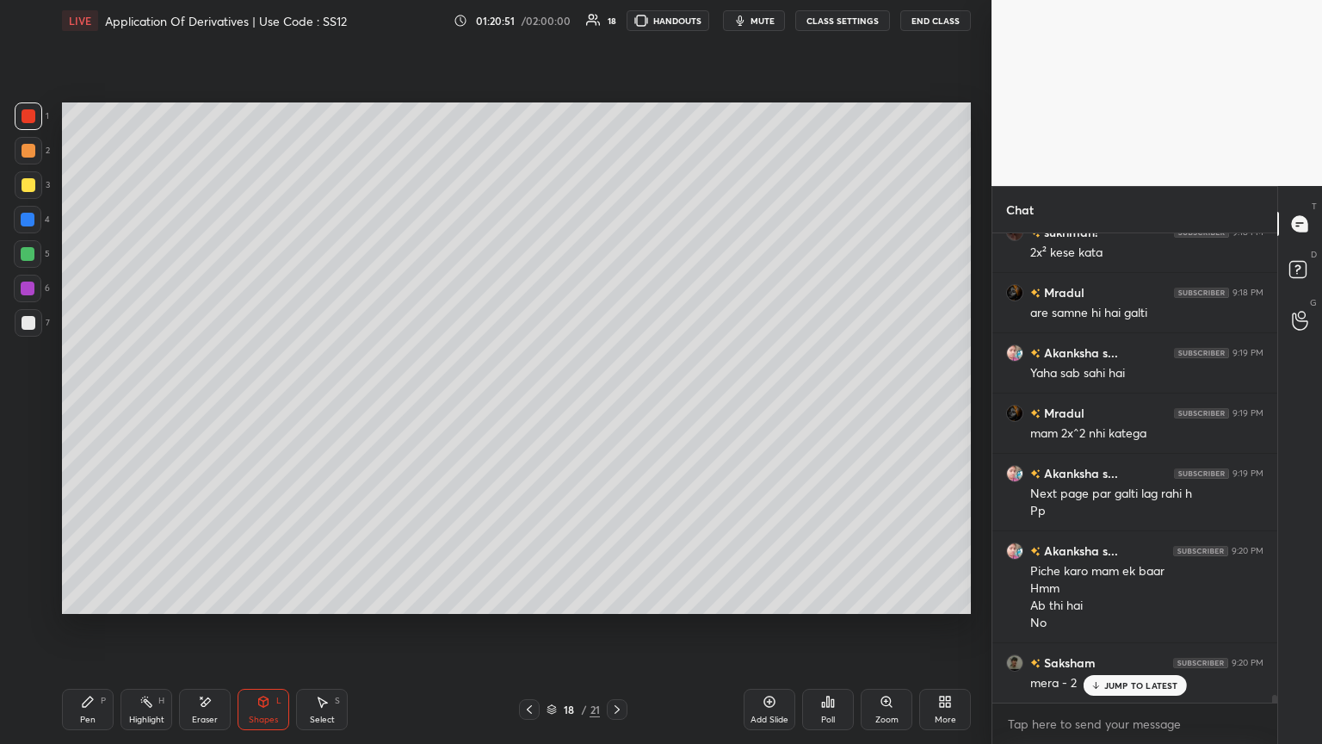
drag, startPoint x: 80, startPoint y: 724, endPoint x: 165, endPoint y: 632, distance: 125.5
click at [79, 404] on div "Pen P" at bounding box center [88, 709] width 52 height 41
click at [24, 327] on div at bounding box center [29, 323] width 14 height 14
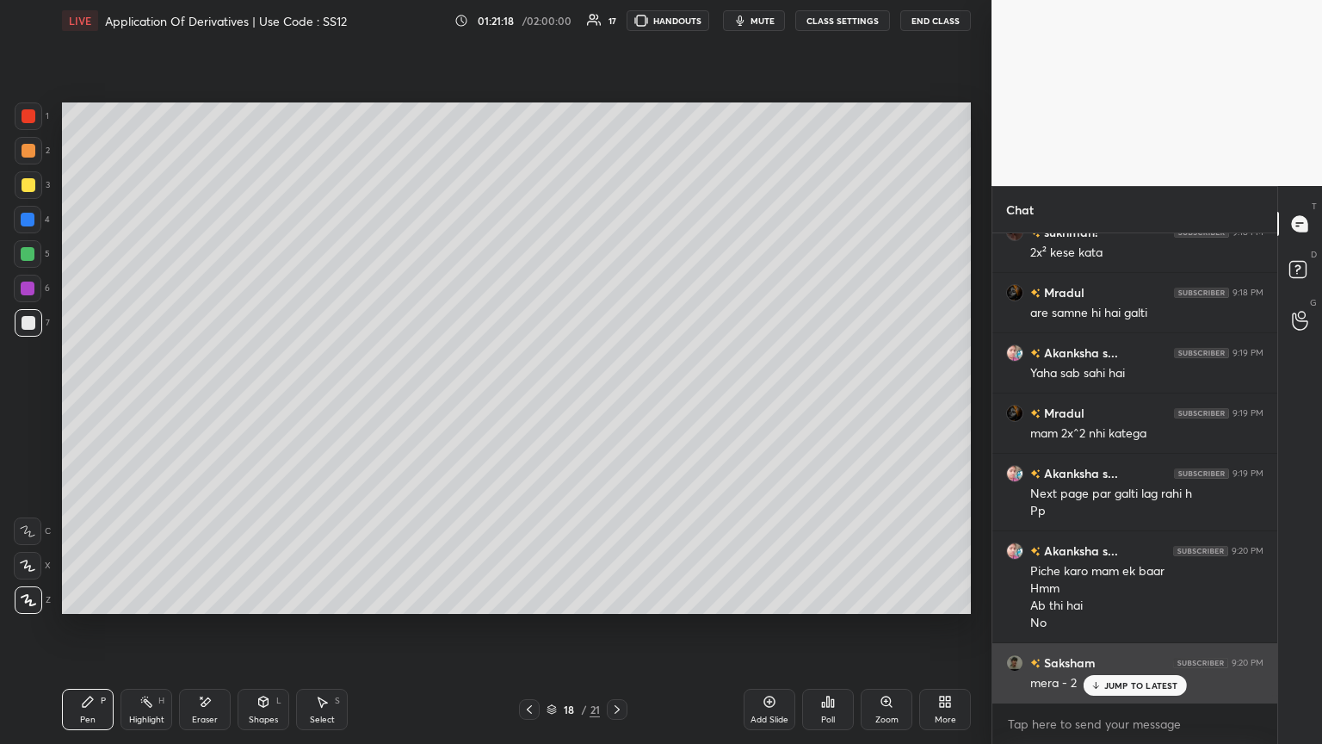
drag, startPoint x: 1160, startPoint y: 682, endPoint x: 1150, endPoint y: 690, distance: 12.9
click at [617, 404] on p "JUMP TO LATEST" at bounding box center [1141, 685] width 74 height 10
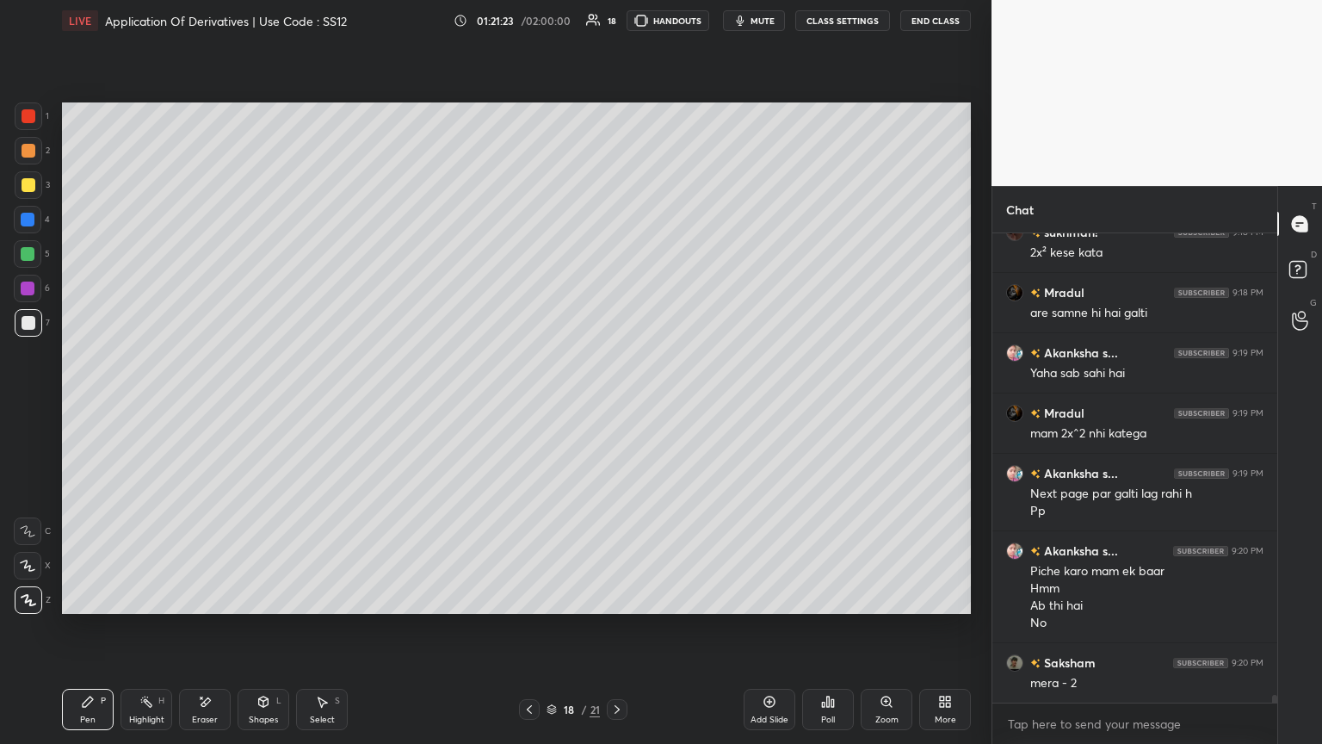
scroll to position [27195, 0]
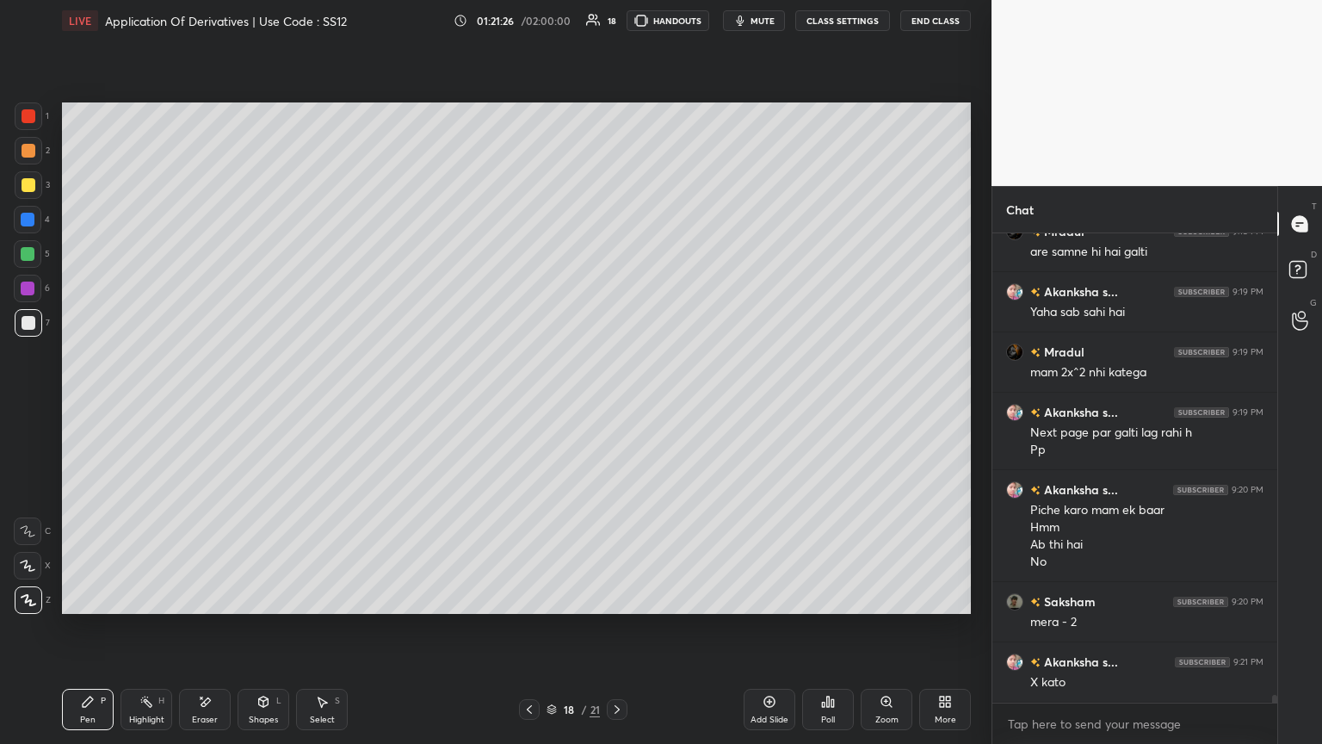
click at [312, 404] on div "Select S" at bounding box center [322, 709] width 52 height 41
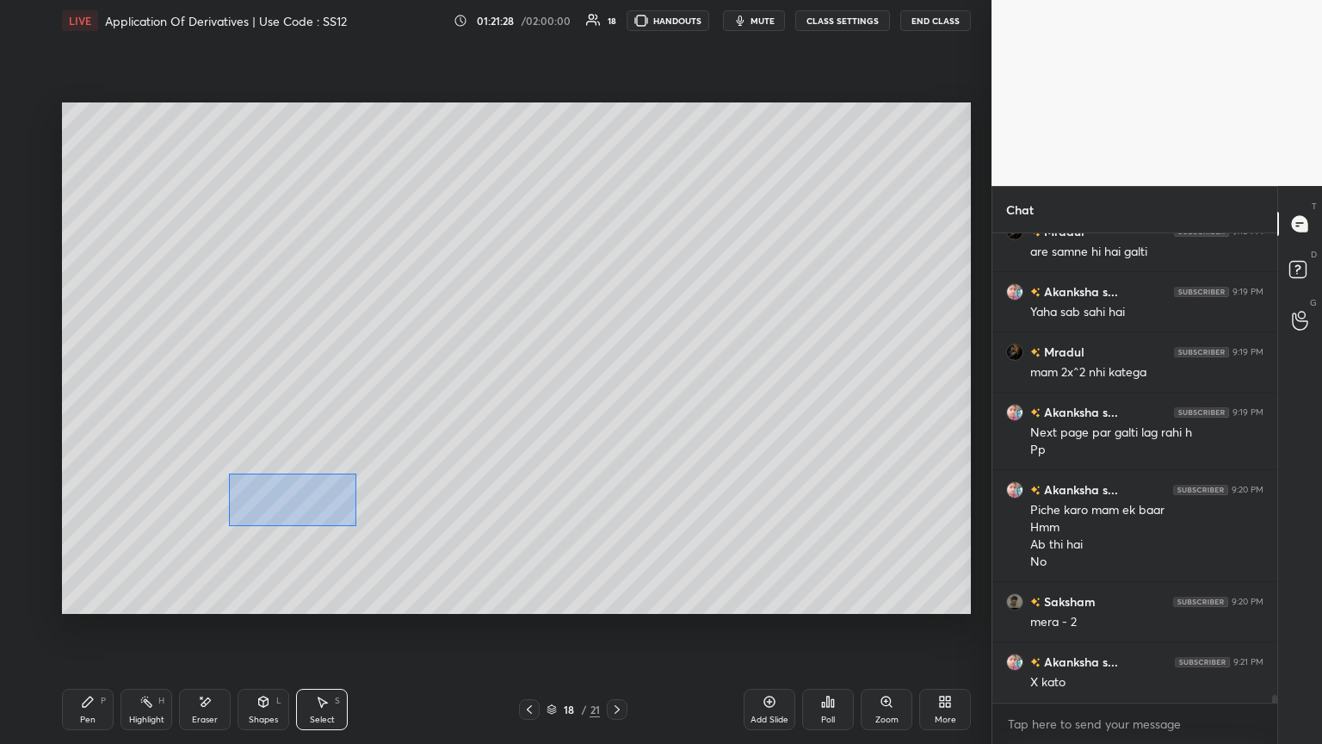
drag, startPoint x: 241, startPoint y: 481, endPoint x: 355, endPoint y: 527, distance: 122.5
click at [355, 404] on div "0 ° Undo Copy Paste here Duplicate Duplicate to new slide Delete" at bounding box center [516, 357] width 909 height 511
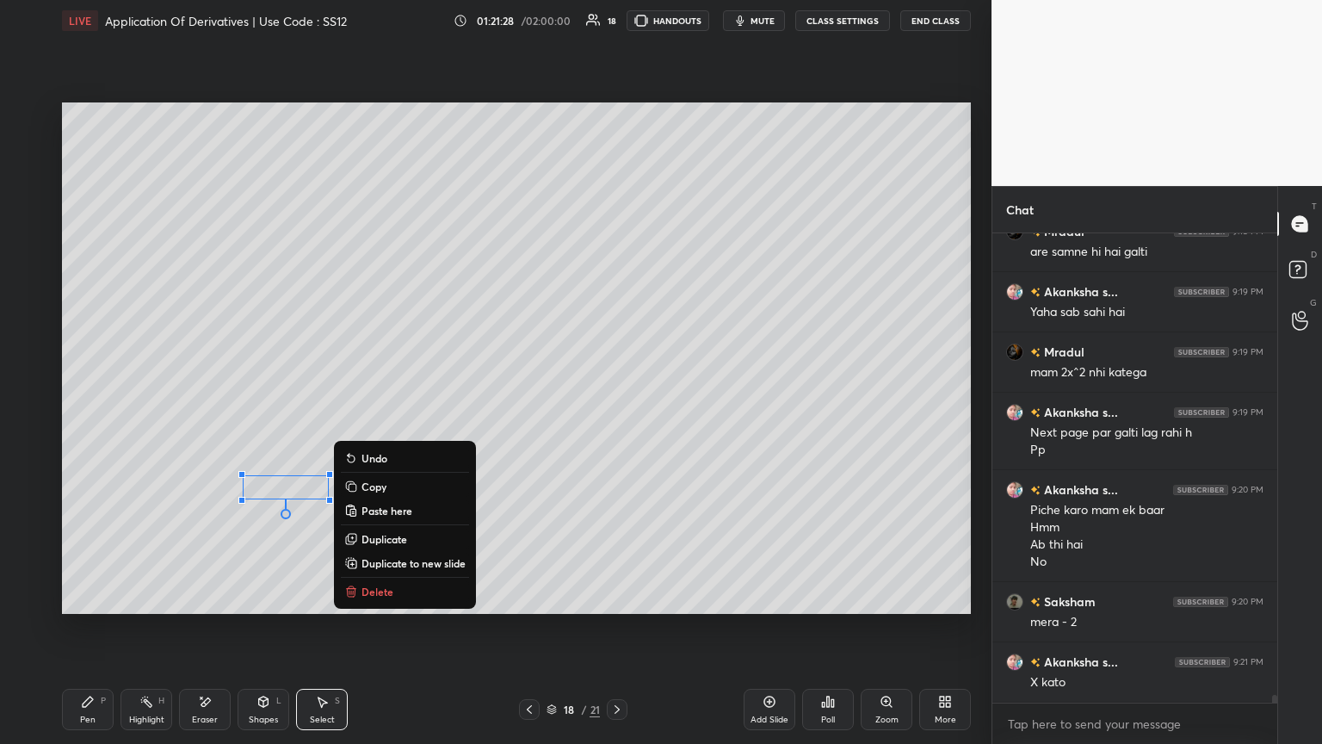
drag, startPoint x: 367, startPoint y: 598, endPoint x: 346, endPoint y: 603, distance: 21.1
click at [366, 404] on button "Delete" at bounding box center [405, 591] width 128 height 21
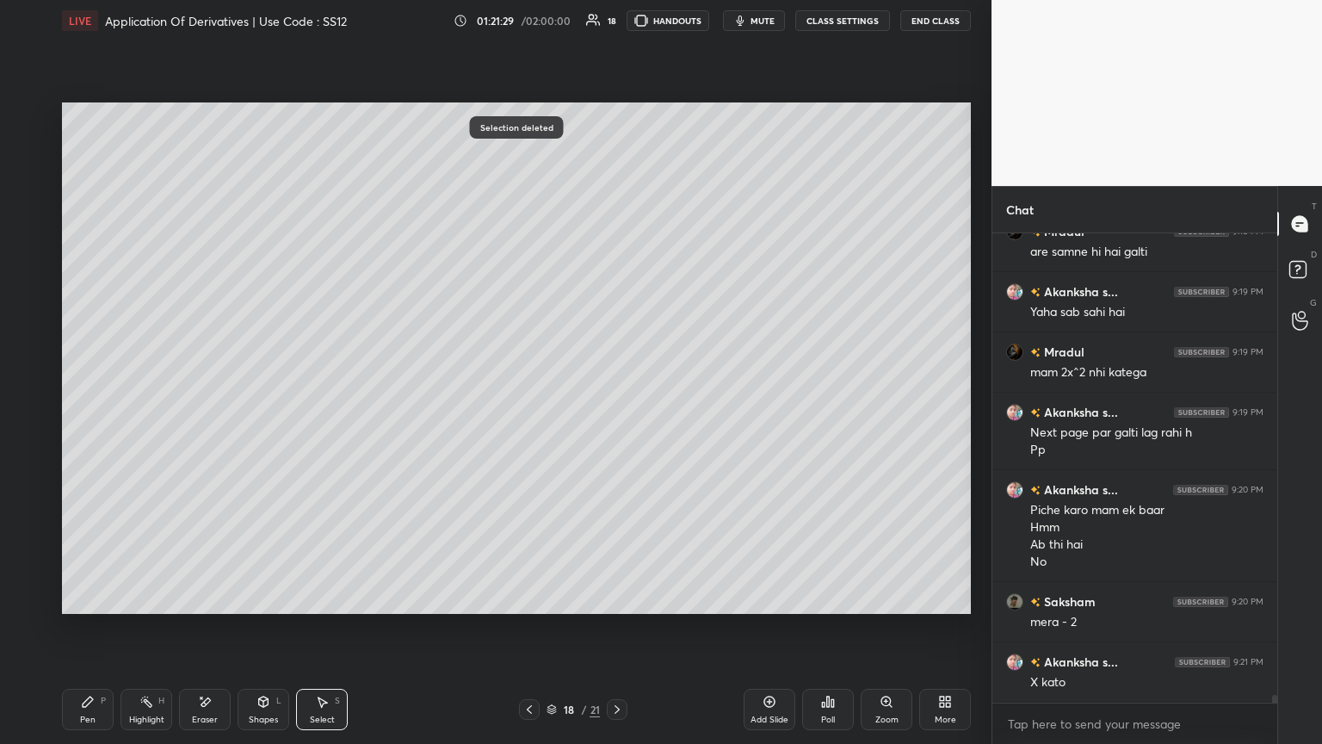
click at [95, 404] on div "Pen" at bounding box center [87, 719] width 15 height 9
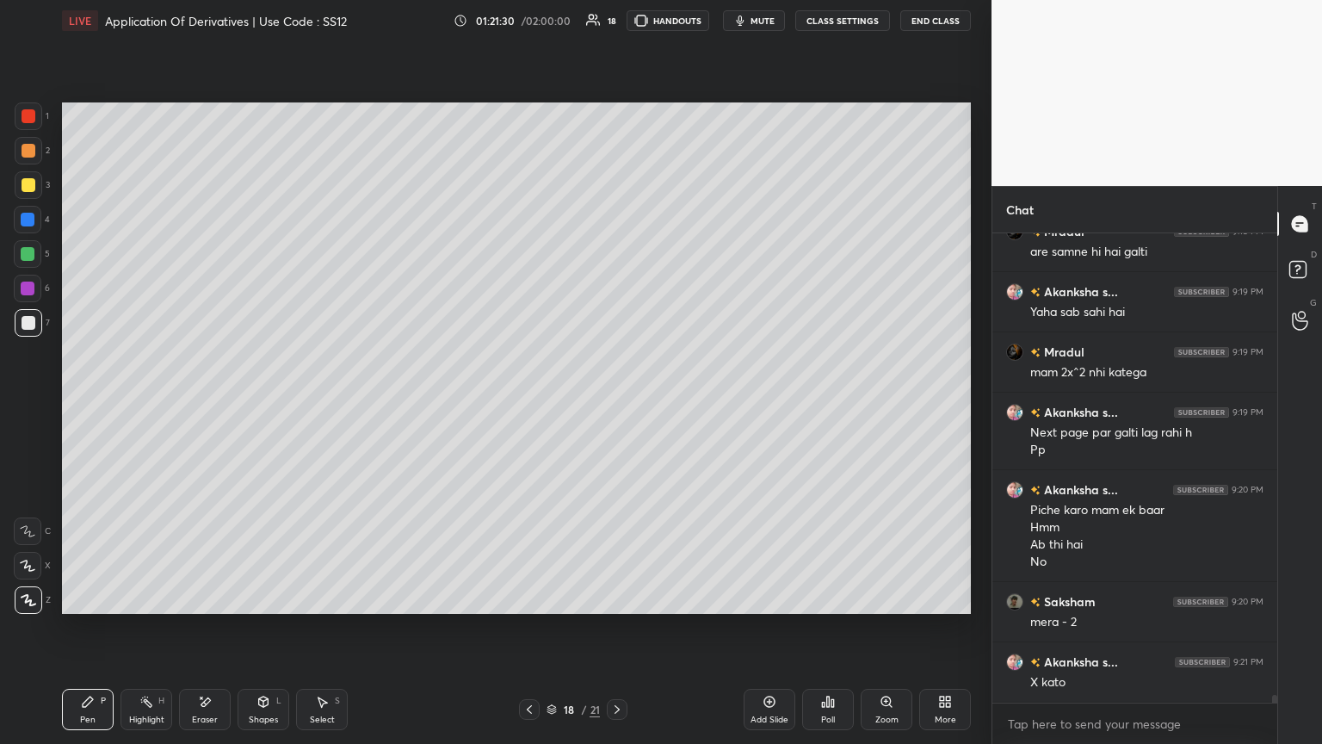
click at [29, 318] on div at bounding box center [29, 323] width 14 height 14
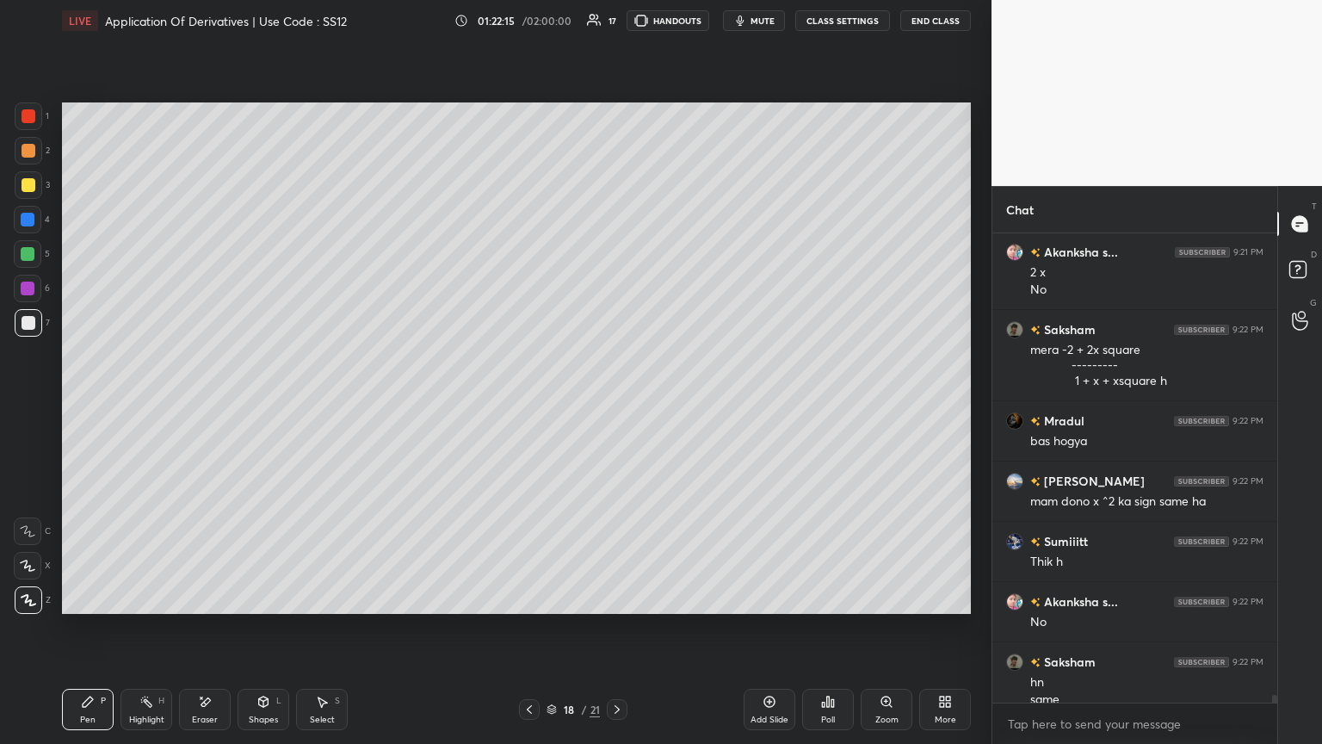
scroll to position [27743, 0]
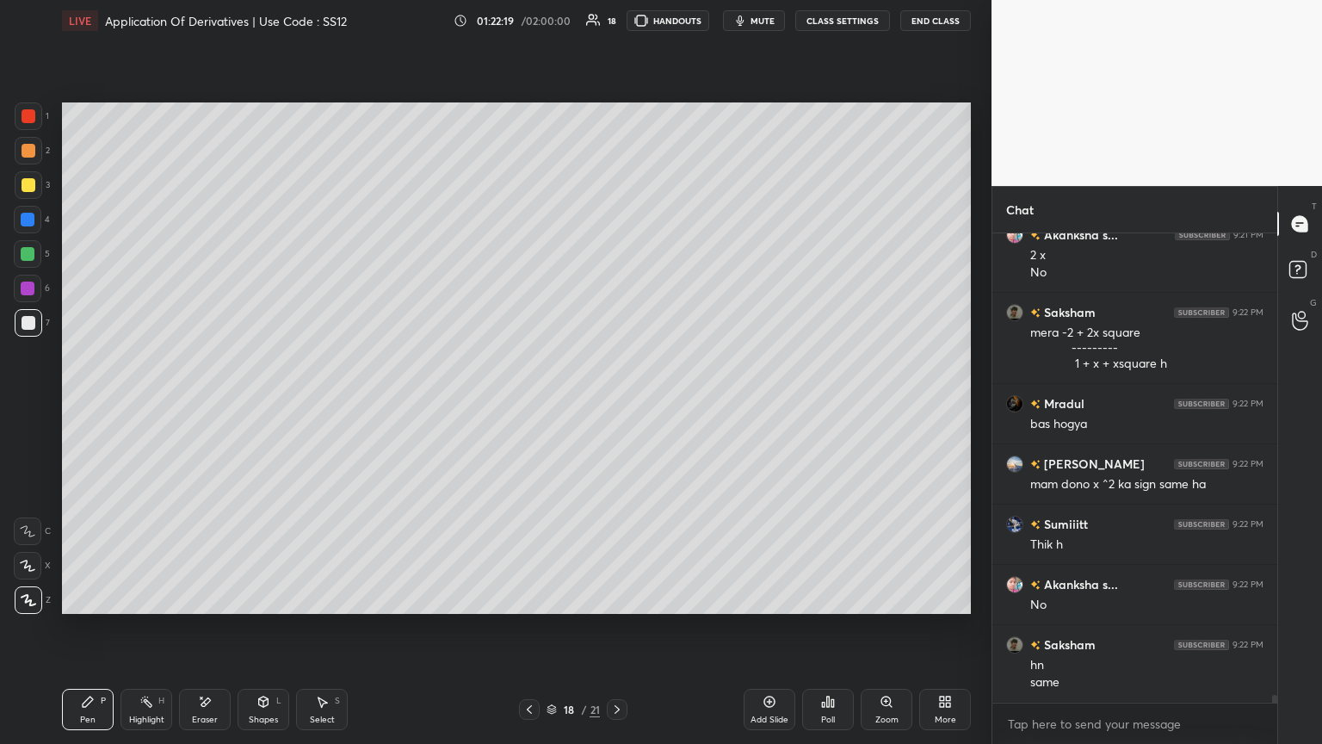
drag, startPoint x: 764, startPoint y: 711, endPoint x: 744, endPoint y: 677, distance: 40.2
click at [617, 404] on div "Add Slide" at bounding box center [770, 709] width 52 height 41
drag, startPoint x: 523, startPoint y: 707, endPoint x: 529, endPoint y: 700, distance: 9.2
click at [525, 404] on icon at bounding box center [530, 709] width 14 height 14
click at [329, 404] on div "Select" at bounding box center [322, 719] width 25 height 9
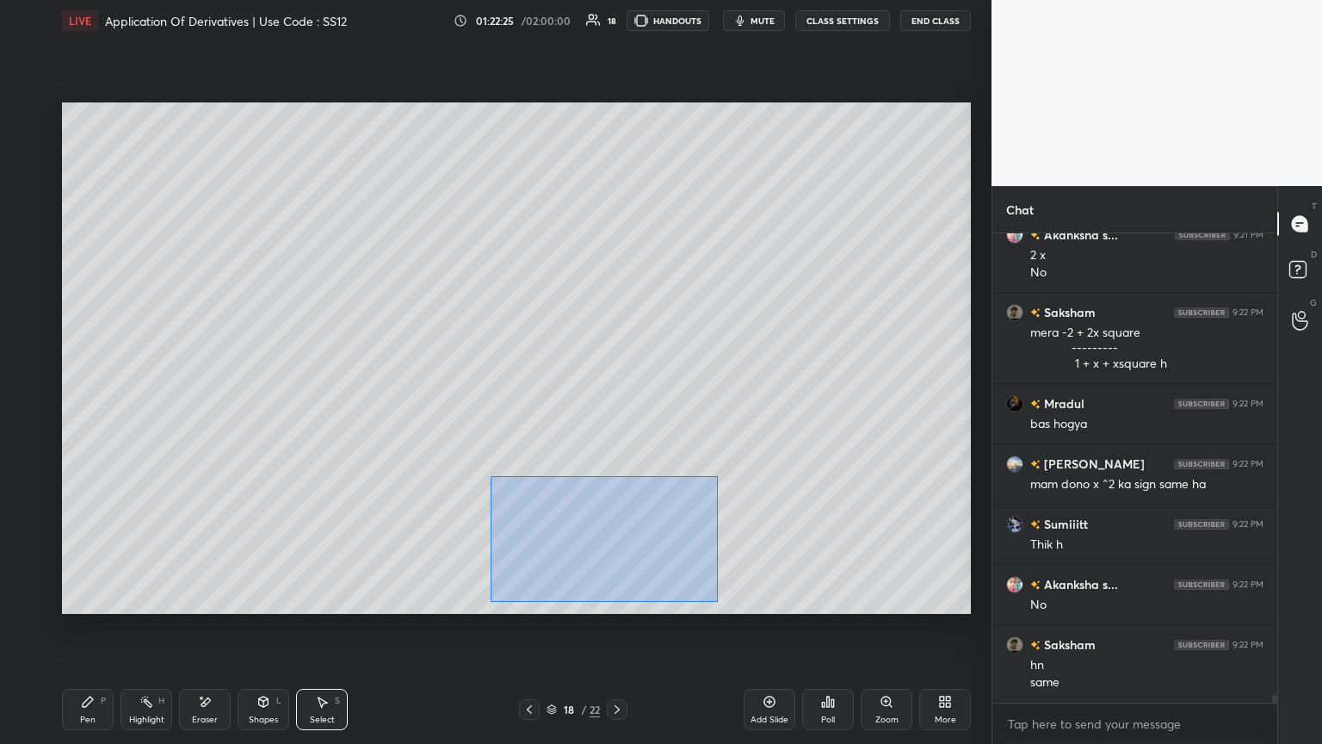
drag, startPoint x: 490, startPoint y: 475, endPoint x: 721, endPoint y: 592, distance: 258.7
click at [617, 404] on div "0 ° Undo Copy Paste here Duplicate Duplicate to new slide Delete" at bounding box center [516, 357] width 909 height 511
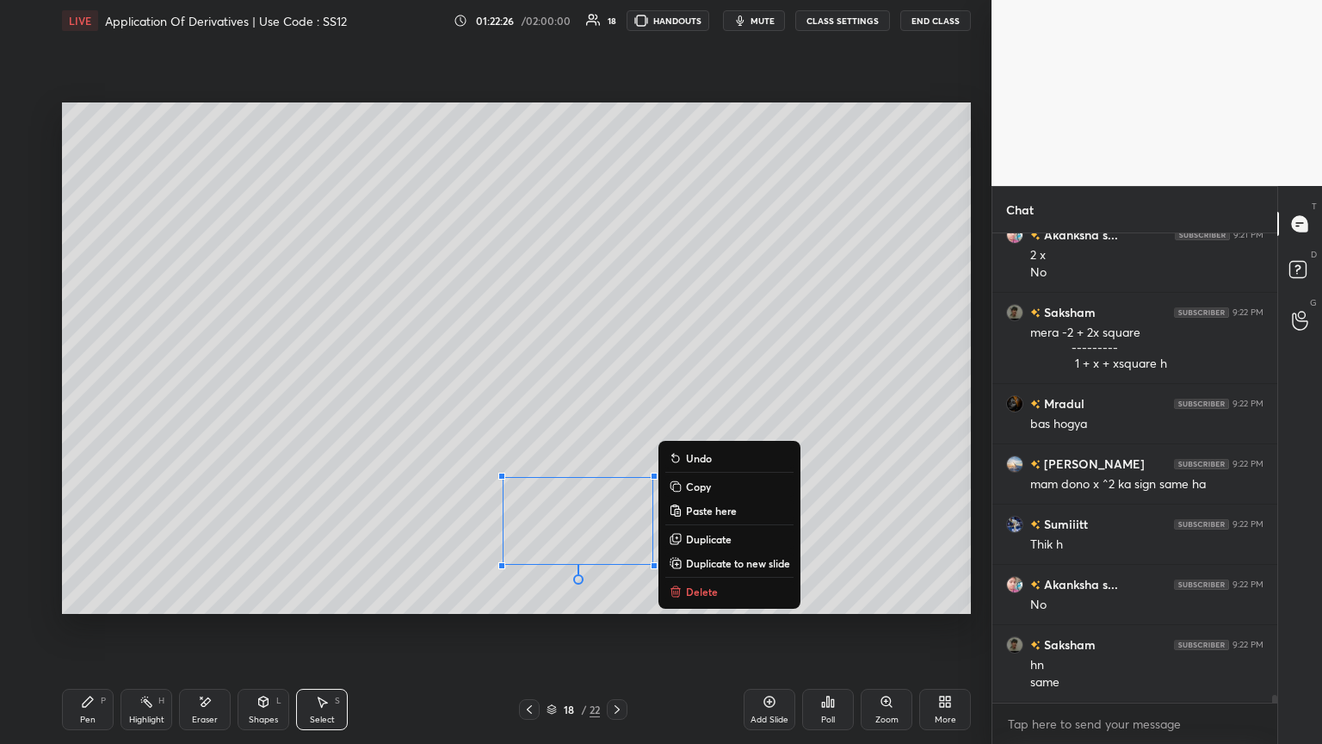
click at [617, 404] on p "Copy" at bounding box center [698, 486] width 25 height 14
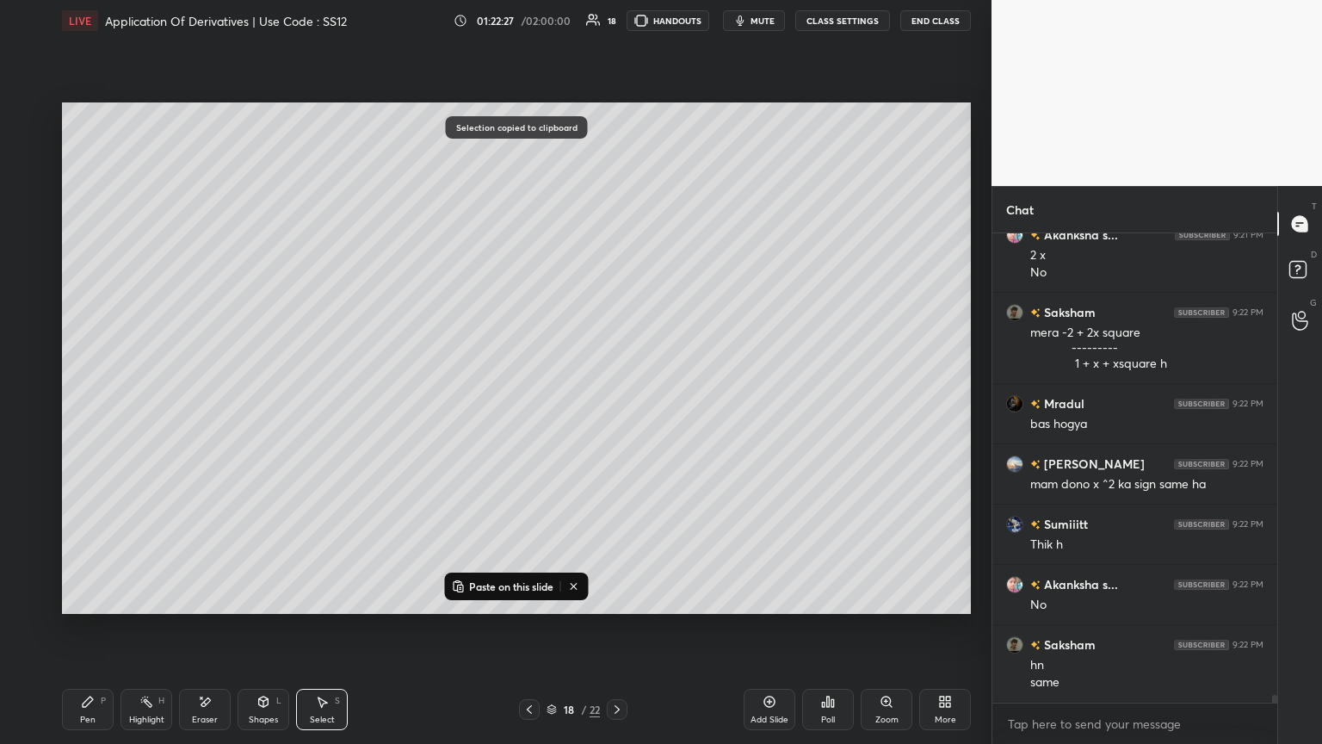
drag, startPoint x: 620, startPoint y: 708, endPoint x: 617, endPoint y: 683, distance: 26.0
click at [617, 404] on icon at bounding box center [617, 709] width 14 height 14
drag, startPoint x: 488, startPoint y: 582, endPoint x: 494, endPoint y: 572, distance: 12.0
click at [487, 404] on p "Paste on this slide" at bounding box center [511, 586] width 84 height 14
drag, startPoint x: 575, startPoint y: 521, endPoint x: 223, endPoint y: 363, distance: 385.7
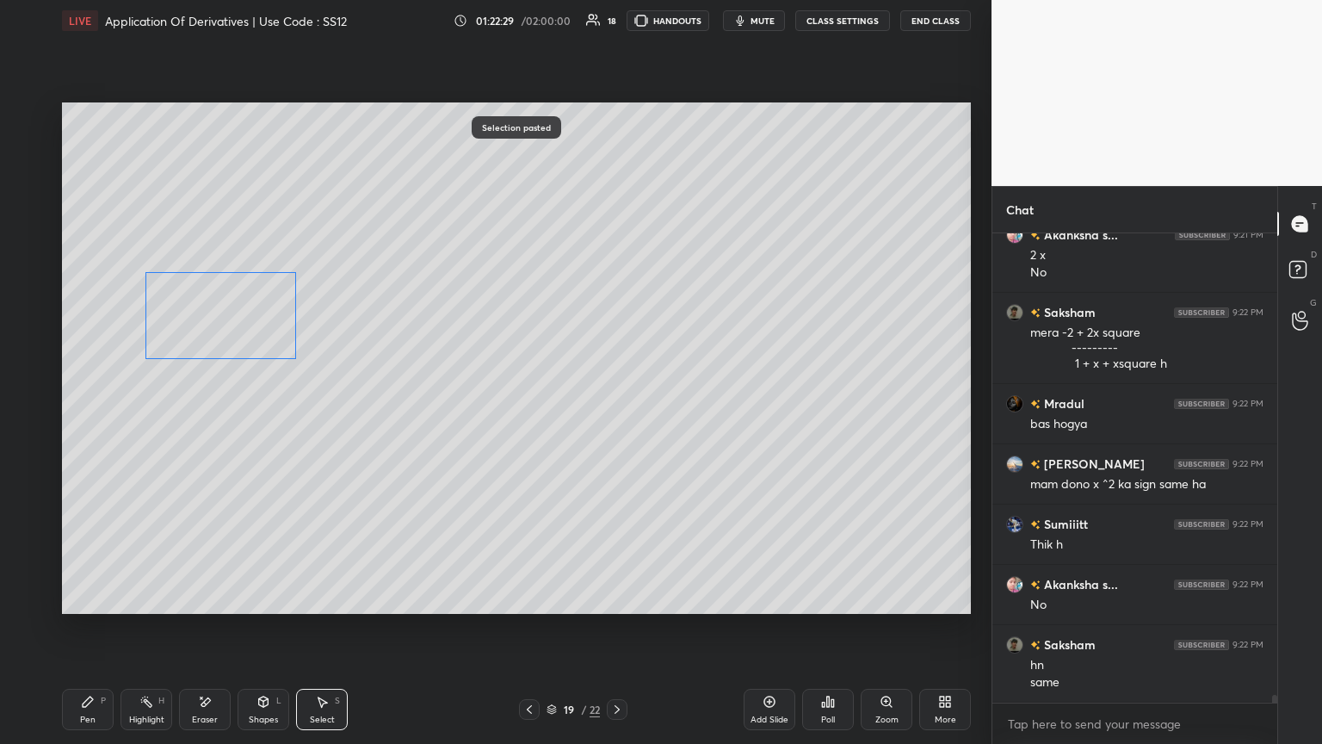
click at [238, 312] on div "0 ° Undo Copy Paste here Duplicate Duplicate to new slide Delete" at bounding box center [516, 357] width 909 height 511
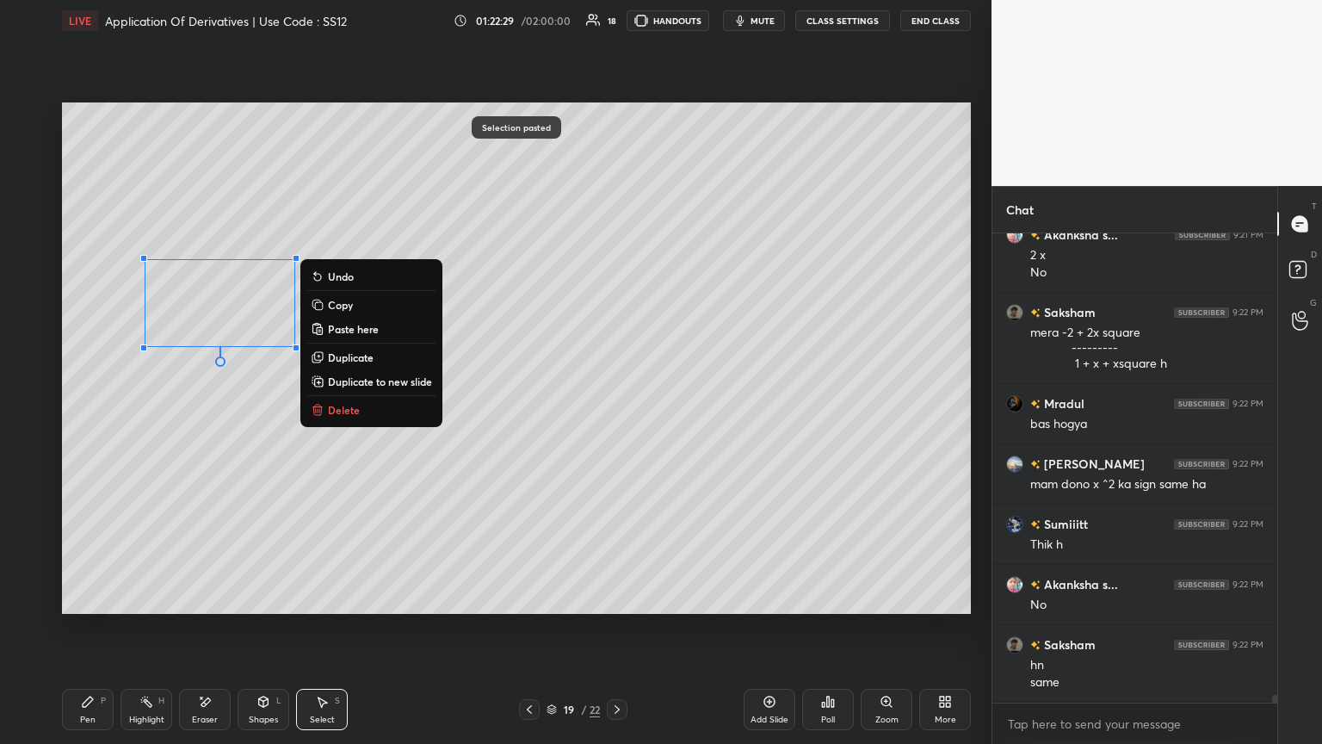
click at [113, 404] on div "0 ° Undo Copy Paste here Duplicate Duplicate to new slide Delete" at bounding box center [516, 357] width 909 height 511
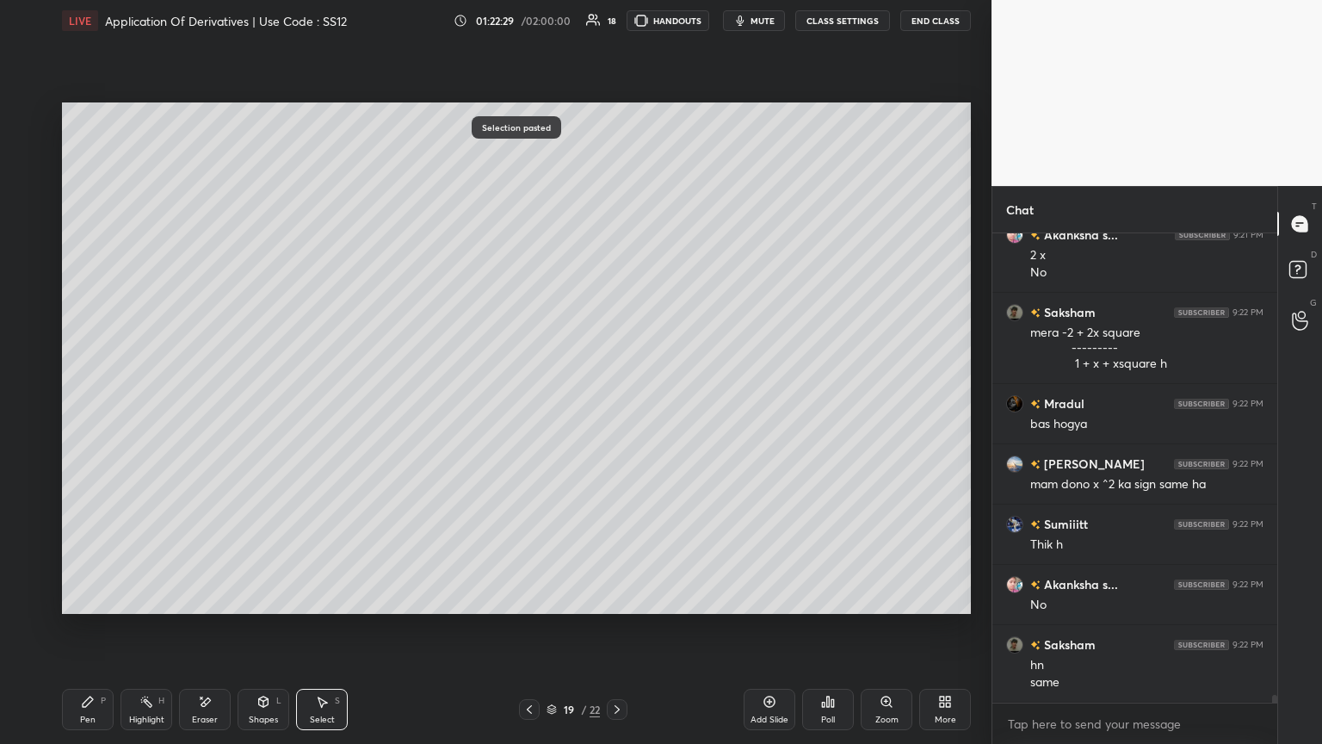
click at [86, 404] on div "Pen" at bounding box center [87, 719] width 15 height 9
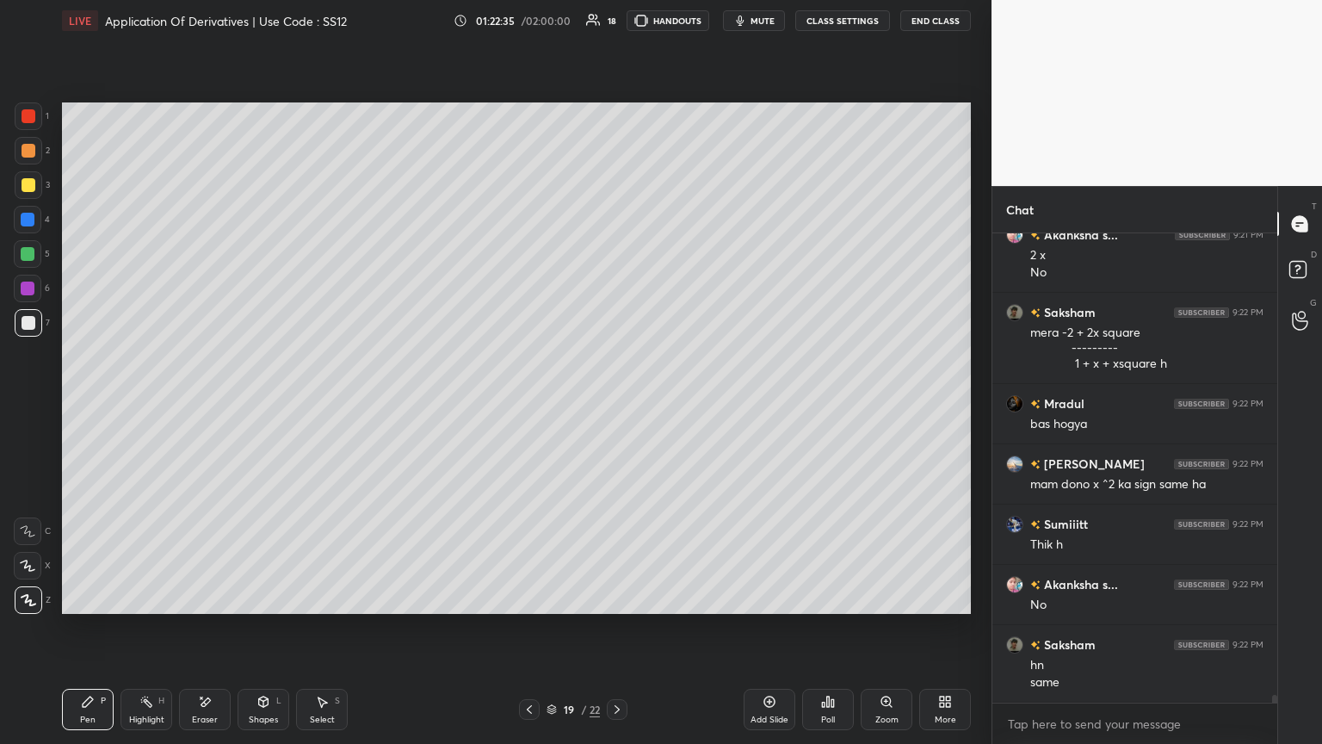
click at [529, 404] on icon at bounding box center [530, 709] width 14 height 14
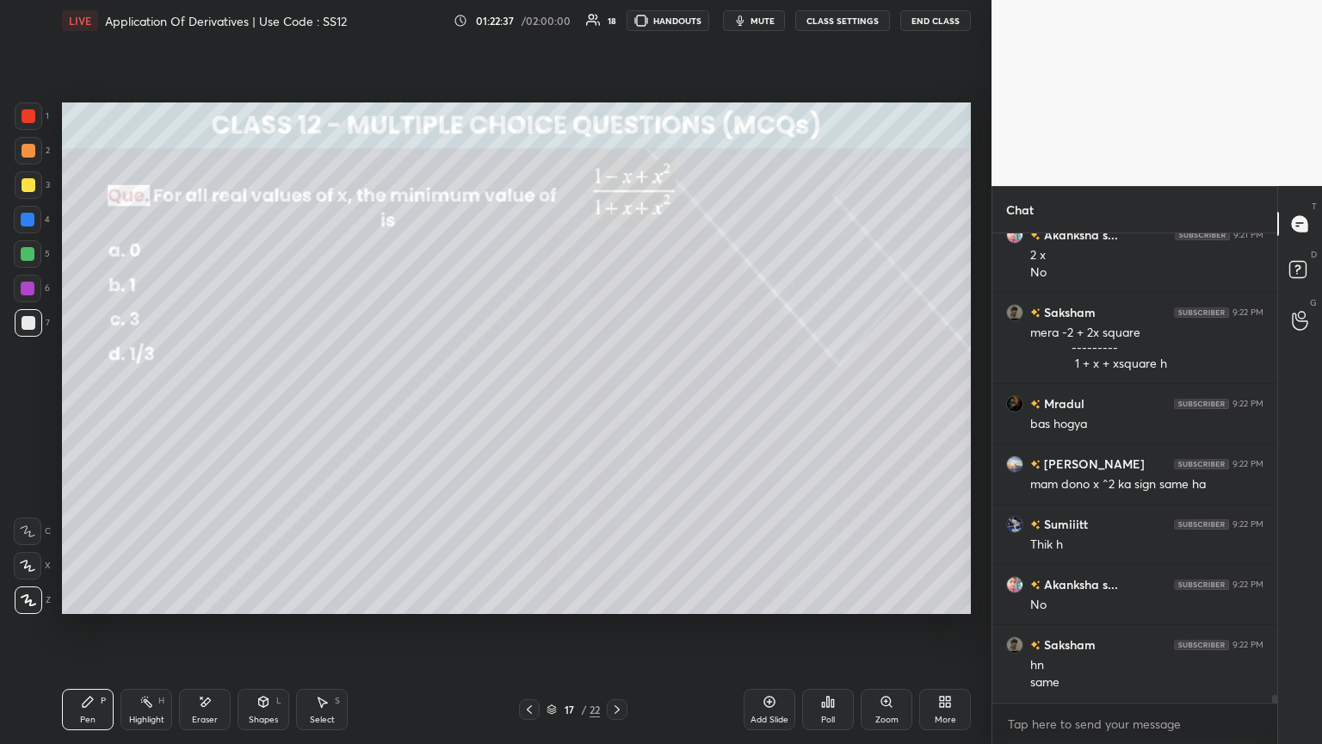
click at [617, 404] on icon at bounding box center [617, 709] width 14 height 14
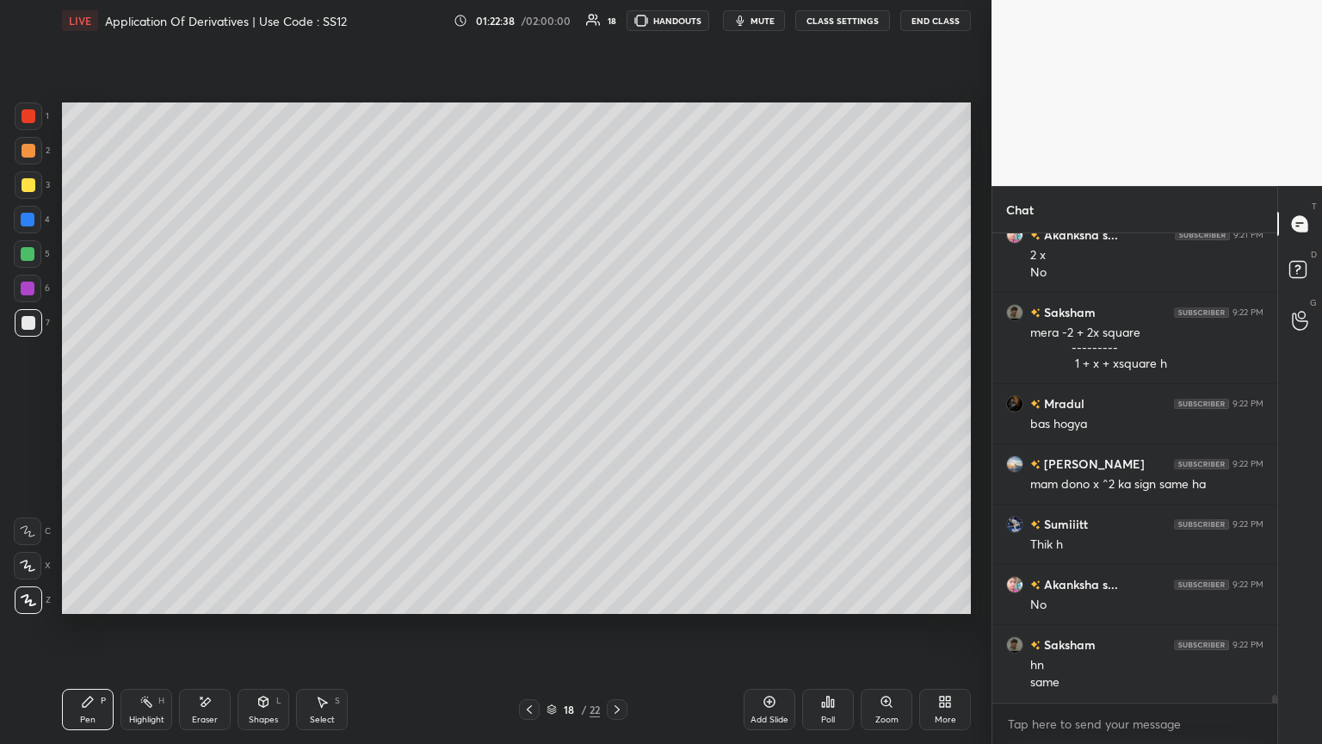
click at [617, 404] on icon at bounding box center [617, 709] width 14 height 14
drag, startPoint x: 267, startPoint y: 711, endPoint x: 263, endPoint y: 692, distance: 19.2
click at [265, 404] on div "Shapes L" at bounding box center [264, 709] width 52 height 41
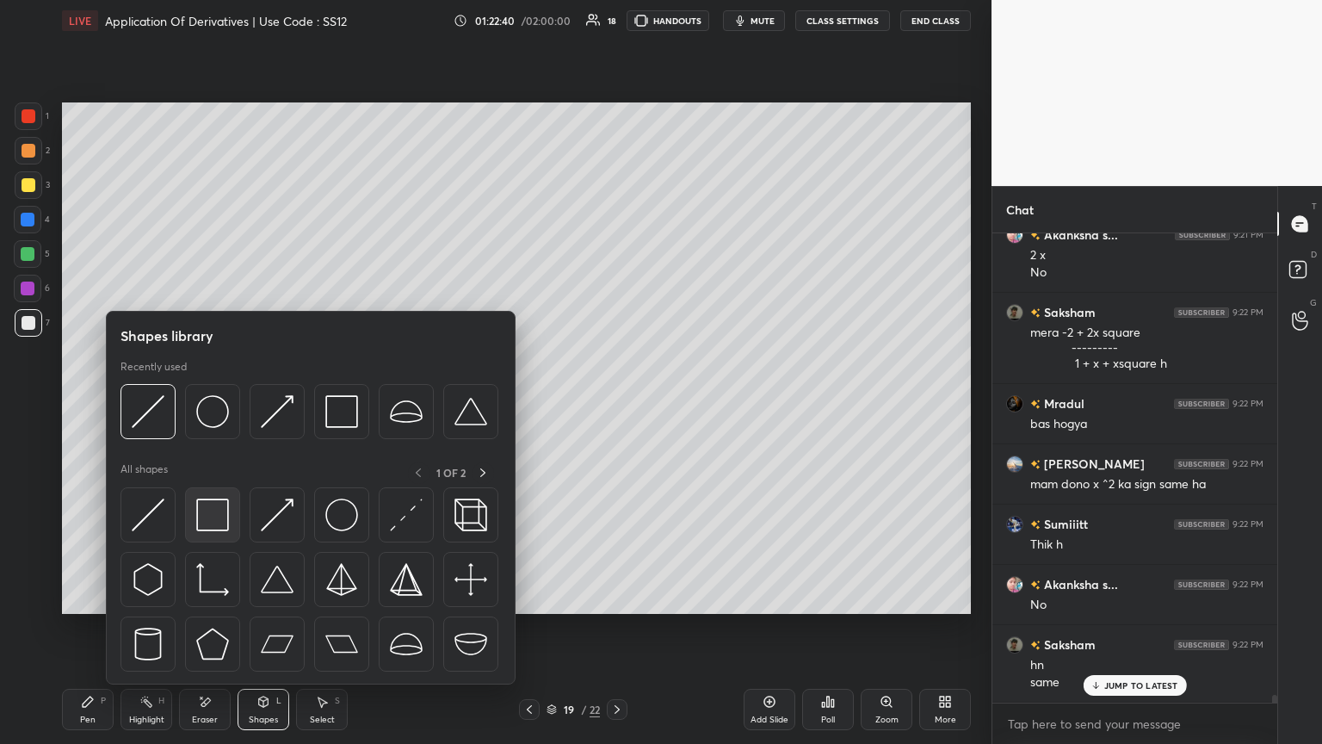
scroll to position [27802, 0]
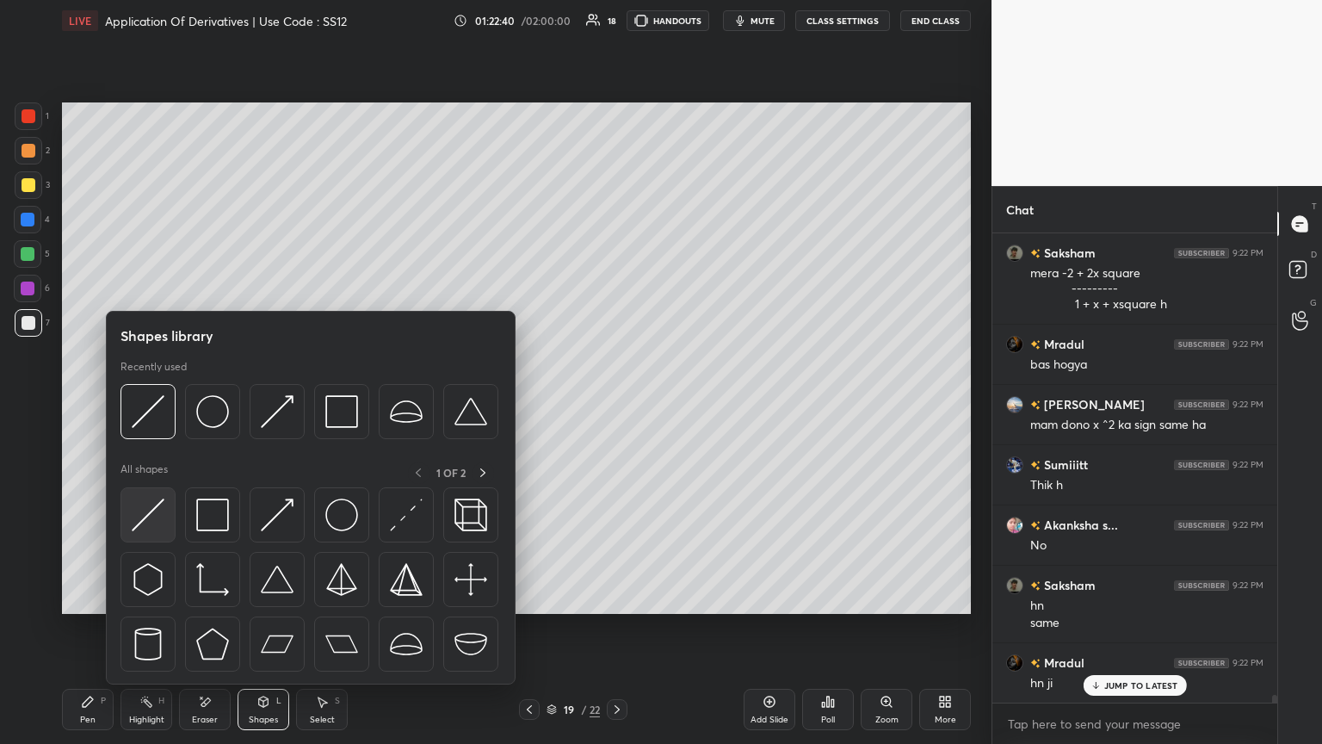
click at [135, 404] on img at bounding box center [148, 514] width 33 height 33
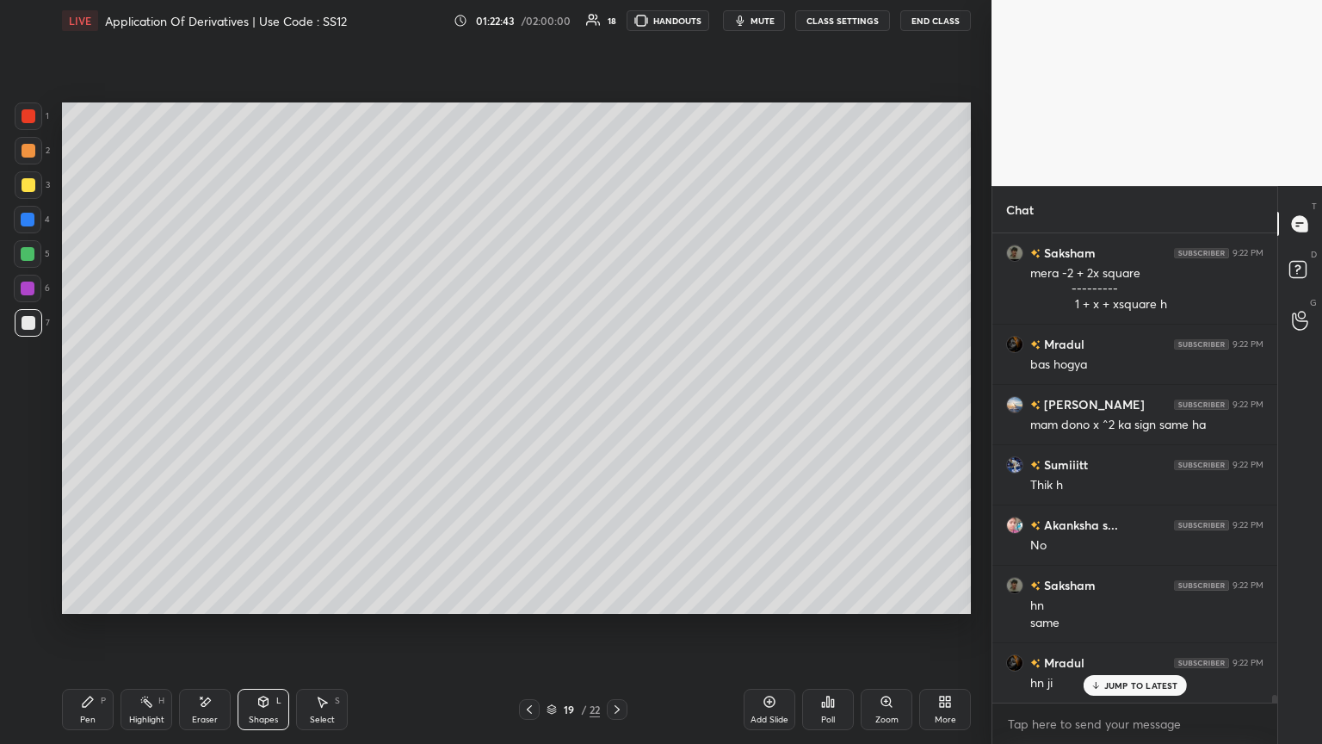
click at [77, 404] on div "Pen P" at bounding box center [88, 709] width 52 height 41
click at [523, 404] on icon at bounding box center [530, 709] width 14 height 14
click at [320, 404] on icon at bounding box center [323, 702] width 9 height 10
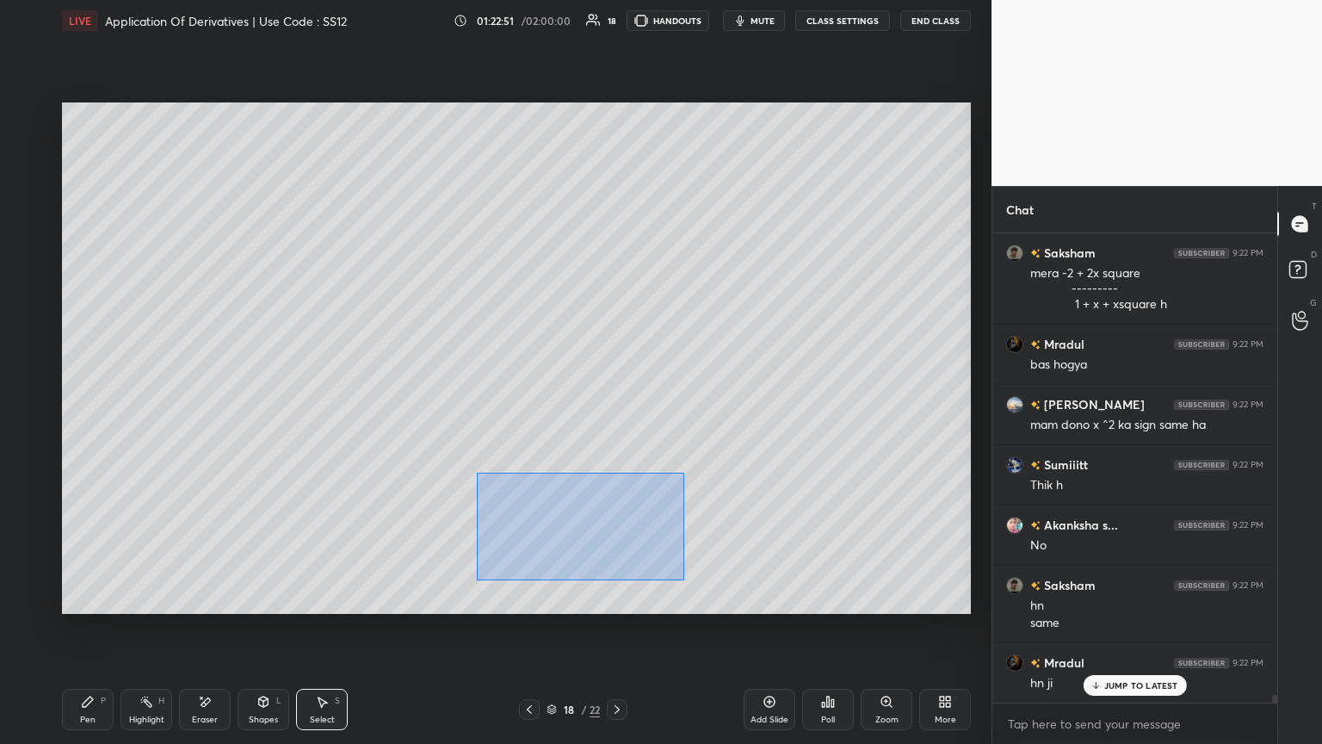
drag, startPoint x: 502, startPoint y: 498, endPoint x: 693, endPoint y: 573, distance: 205.6
click at [617, 404] on div "0 ° Undo Copy Paste here Duplicate Duplicate to new slide Delete" at bounding box center [516, 357] width 909 height 511
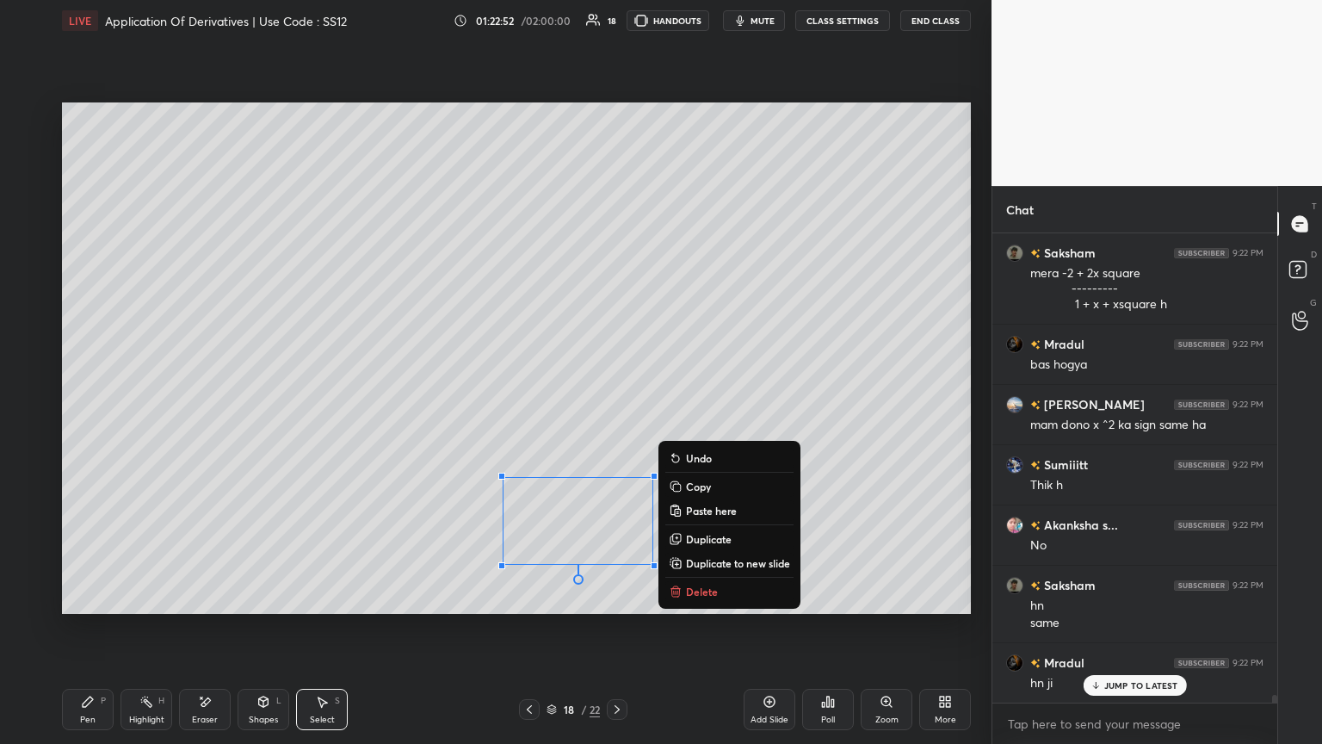
click at [617, 404] on p "Copy" at bounding box center [698, 486] width 25 height 14
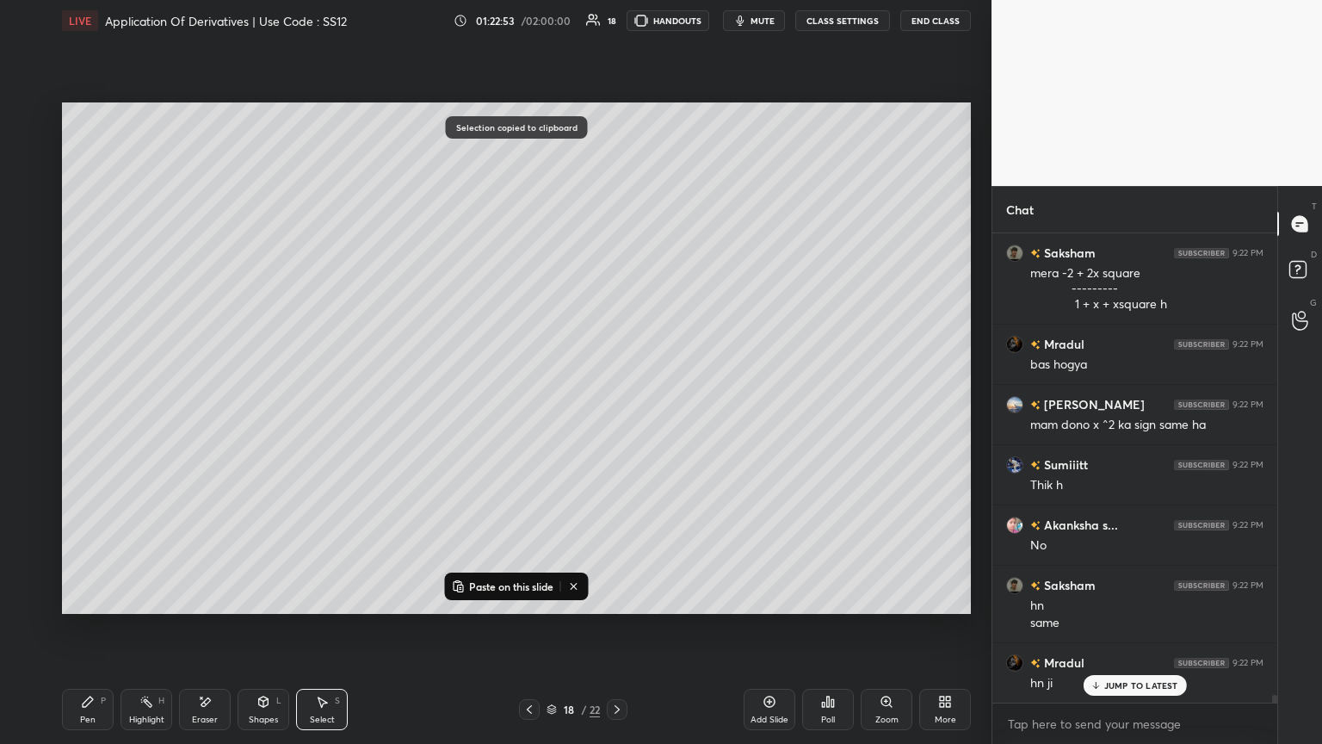
click at [610, 404] on icon at bounding box center [617, 709] width 14 height 14
drag, startPoint x: 506, startPoint y: 582, endPoint x: 521, endPoint y: 533, distance: 51.2
click at [506, 404] on p "Paste on this slide" at bounding box center [511, 586] width 84 height 14
drag, startPoint x: 557, startPoint y: 510, endPoint x: 639, endPoint y: 444, distance: 104.7
click at [617, 404] on div "0 ° Undo Copy Paste here Duplicate Duplicate to new slide Delete" at bounding box center [516, 357] width 909 height 511
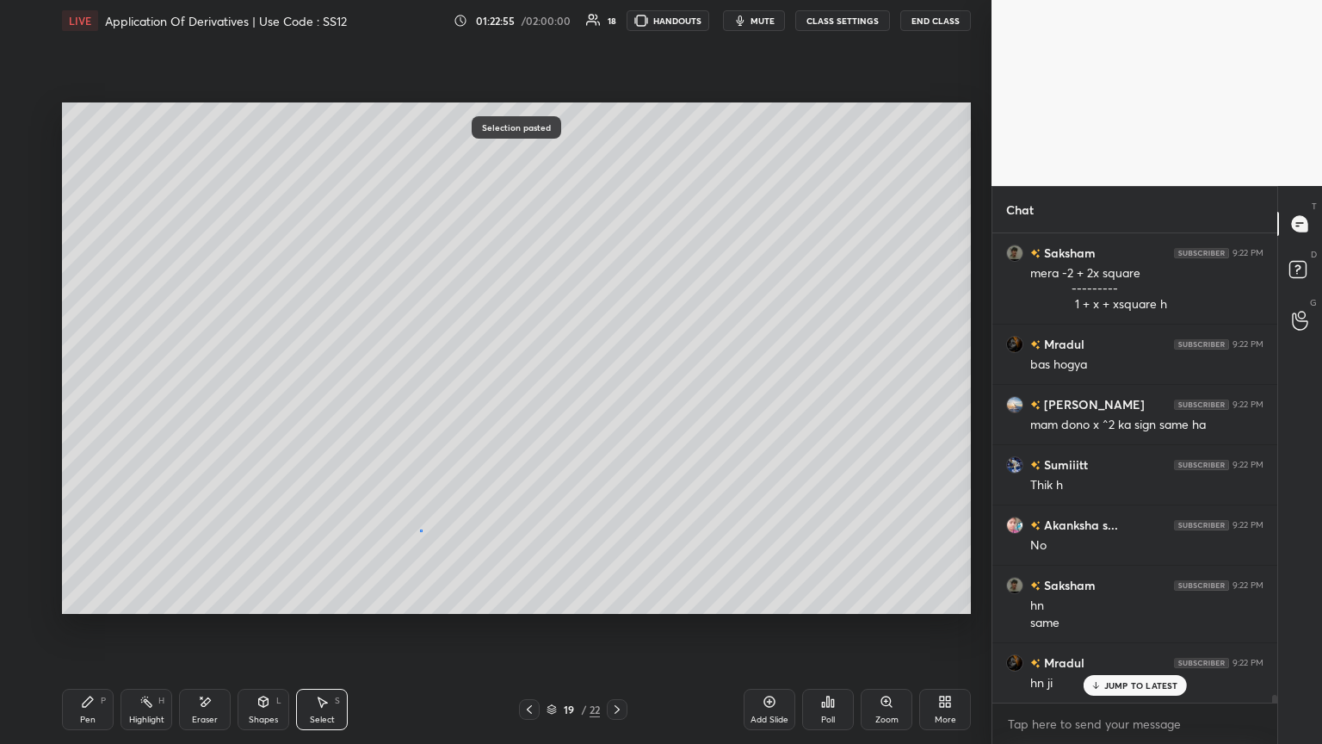
click at [421, 404] on div "0 ° Undo Copy Paste here Duplicate Duplicate to new slide Delete" at bounding box center [516, 357] width 909 height 511
click at [72, 404] on div "Pen P" at bounding box center [88, 709] width 52 height 41
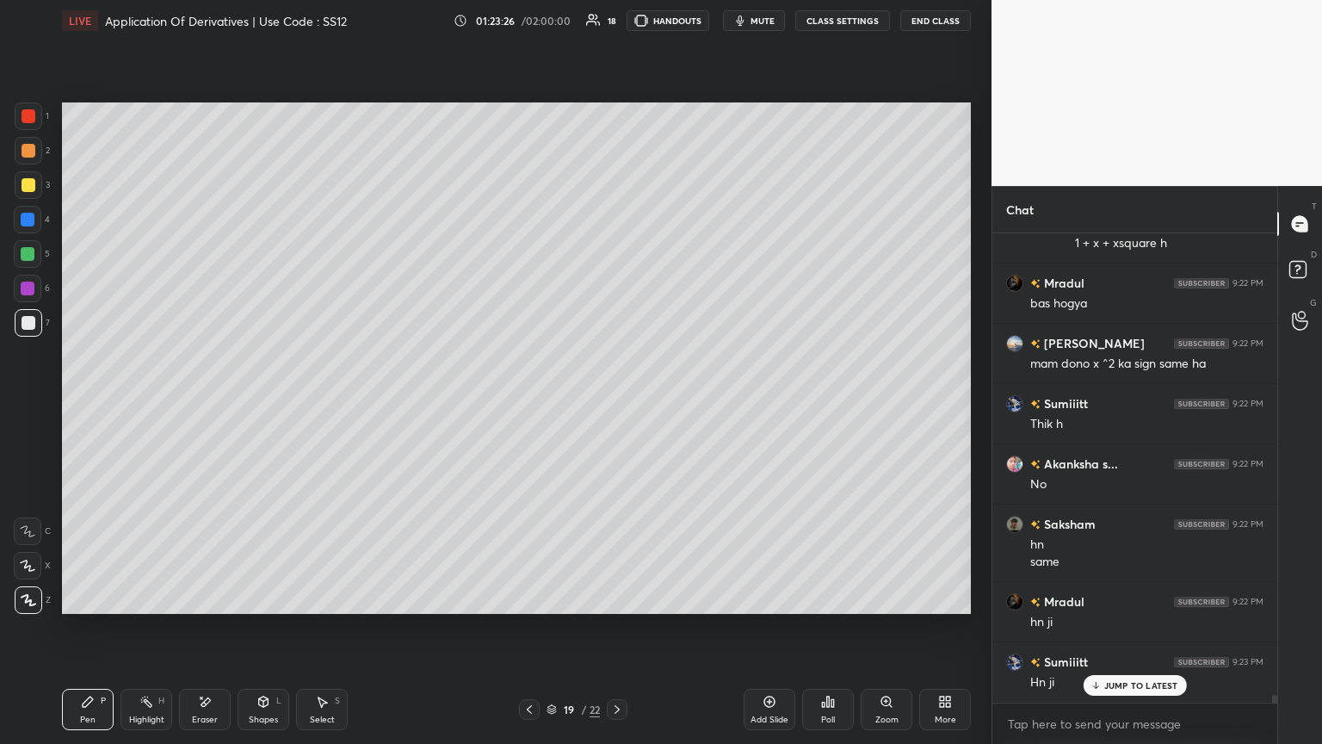
scroll to position [27923, 0]
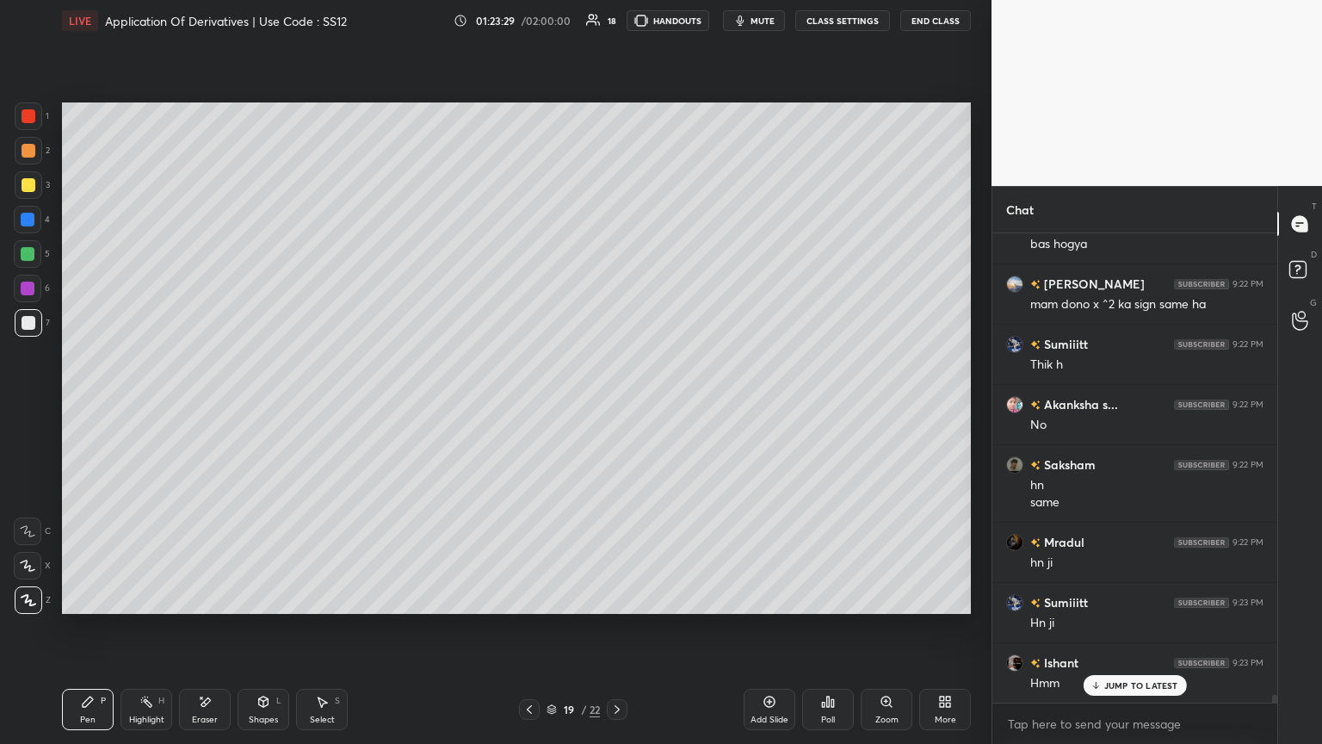
drag, startPoint x: 770, startPoint y: 706, endPoint x: 733, endPoint y: 653, distance: 64.2
click at [617, 404] on icon at bounding box center [769, 701] width 11 height 11
drag, startPoint x: 530, startPoint y: 702, endPoint x: 540, endPoint y: 705, distance: 9.8
click at [530, 404] on icon at bounding box center [530, 709] width 14 height 14
click at [542, 404] on div "19 / 23" at bounding box center [573, 709] width 109 height 21
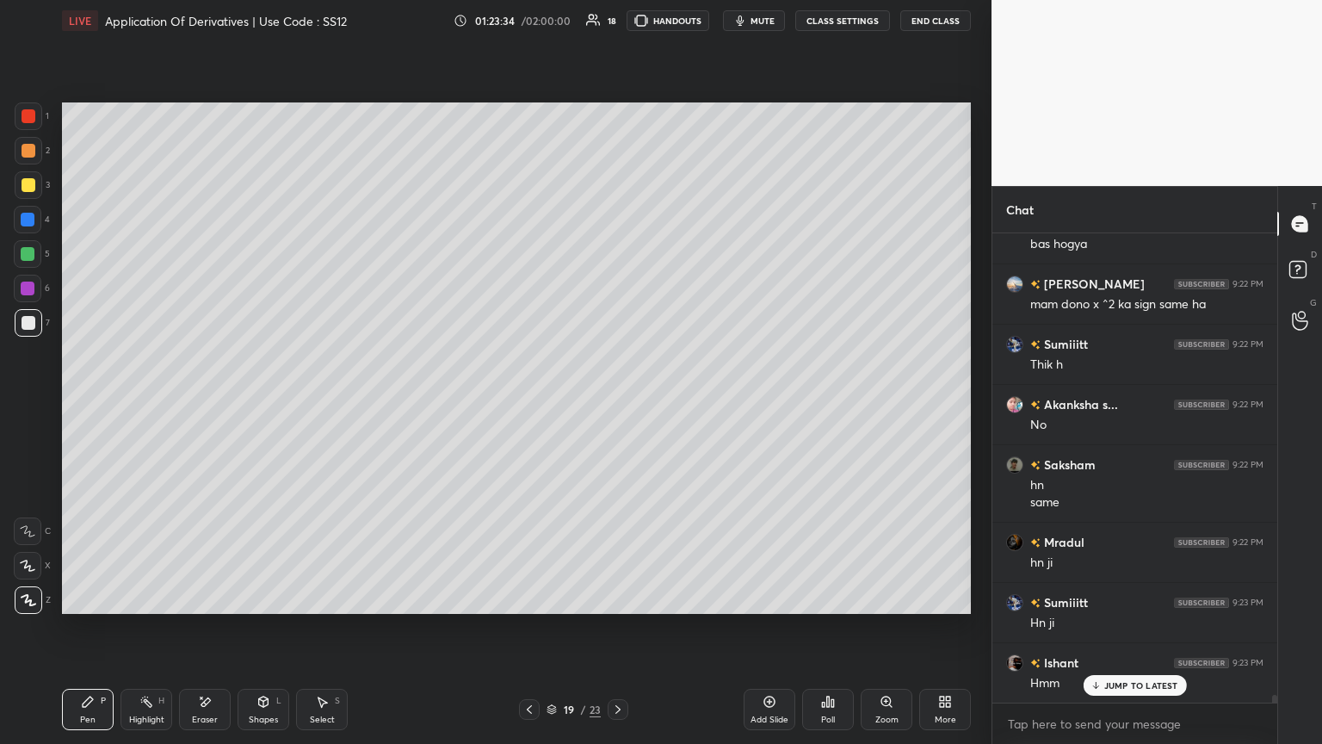
click at [527, 404] on div at bounding box center [529, 709] width 21 height 21
click at [529, 404] on icon at bounding box center [530, 709] width 14 height 14
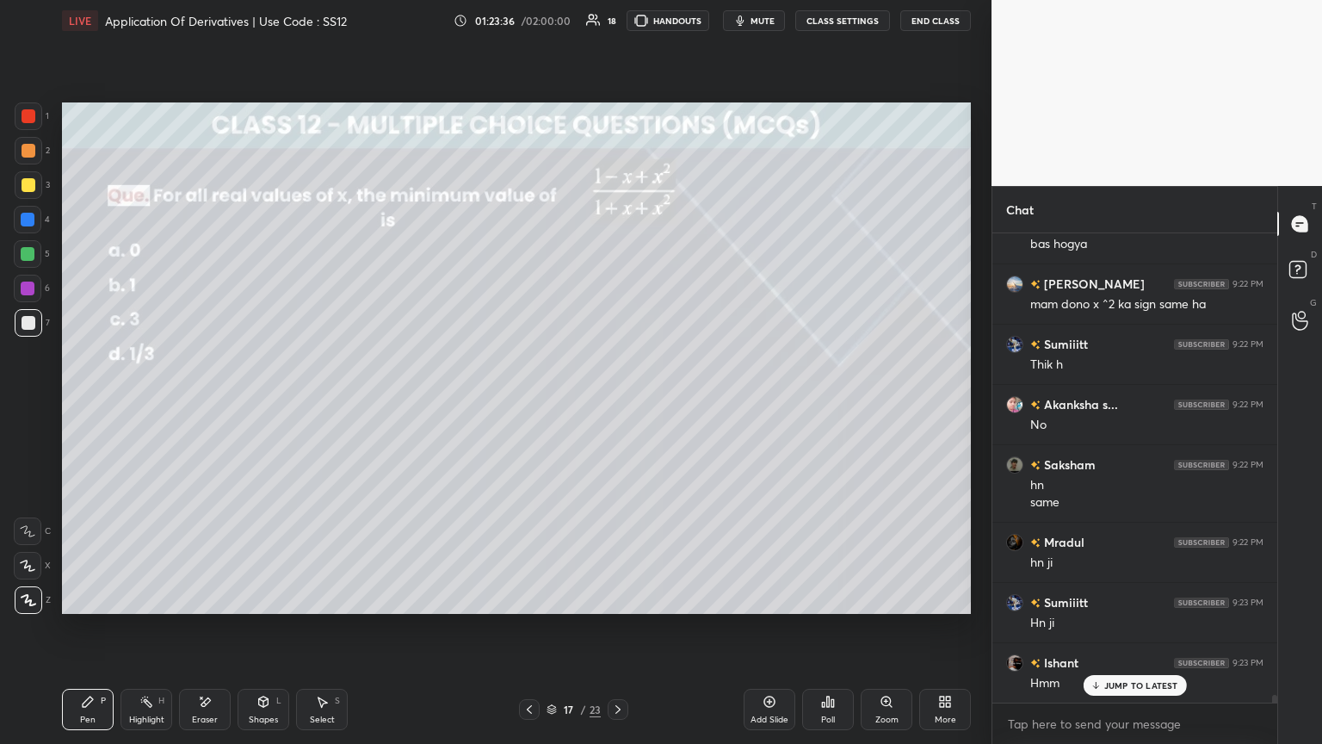
click at [324, 404] on div "Select" at bounding box center [322, 719] width 25 height 9
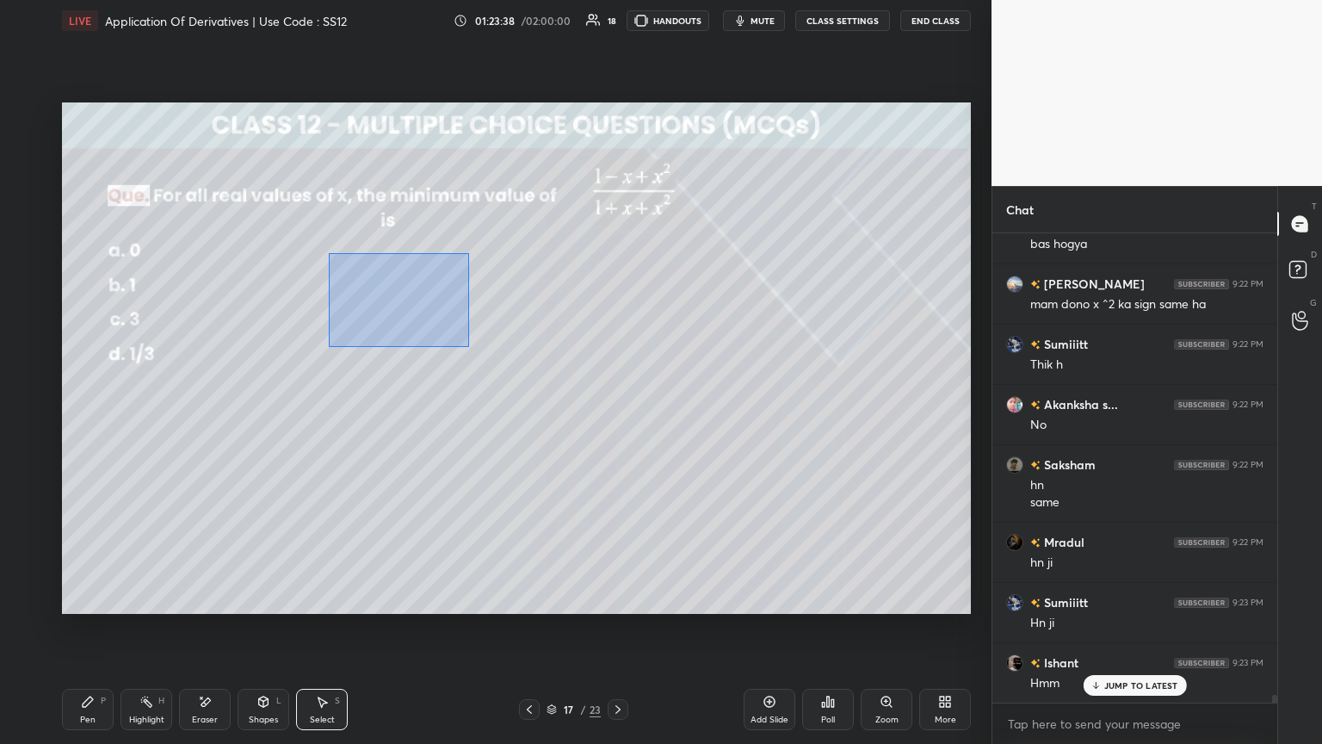
drag, startPoint x: 331, startPoint y: 260, endPoint x: 476, endPoint y: 338, distance: 165.2
click at [467, 347] on div "0 ° Undo Copy Paste here Duplicate Duplicate to new slide Delete" at bounding box center [516, 357] width 909 height 511
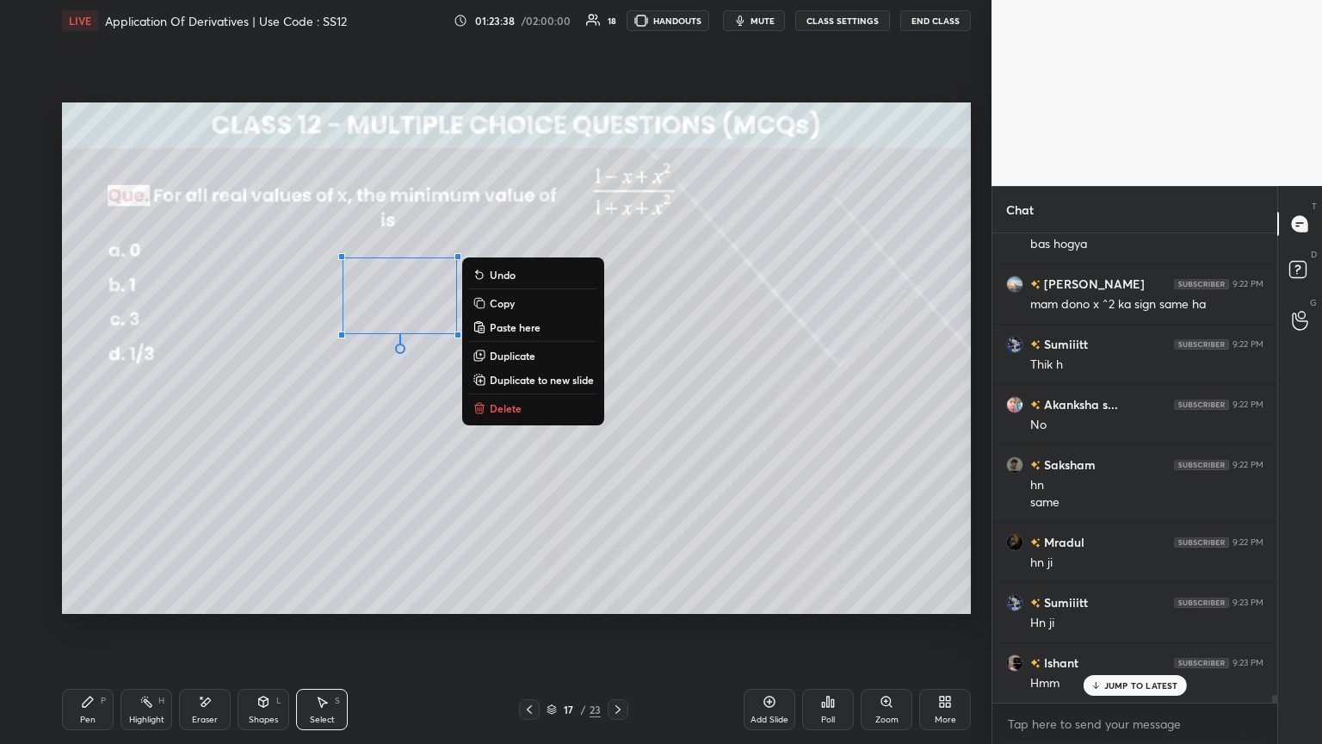
click at [501, 303] on p "Copy" at bounding box center [502, 303] width 25 height 14
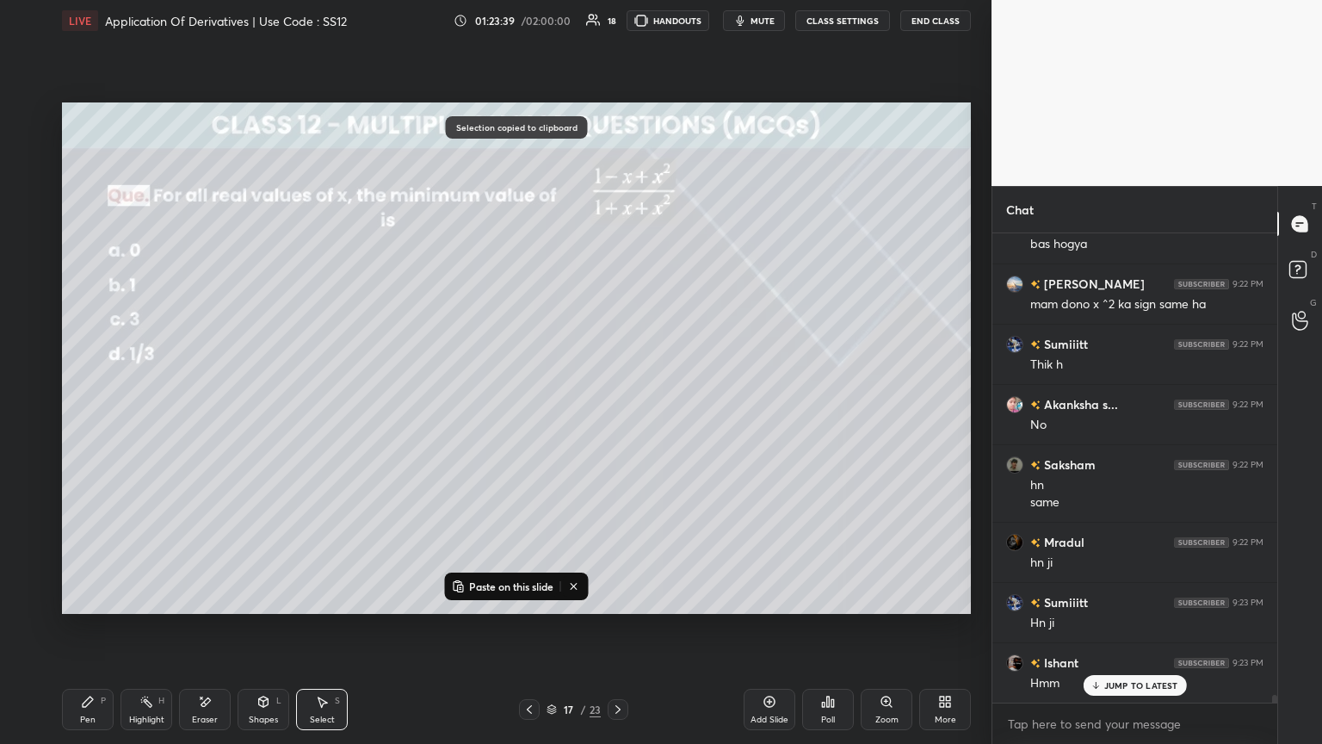
click at [616, 404] on icon at bounding box center [618, 709] width 14 height 14
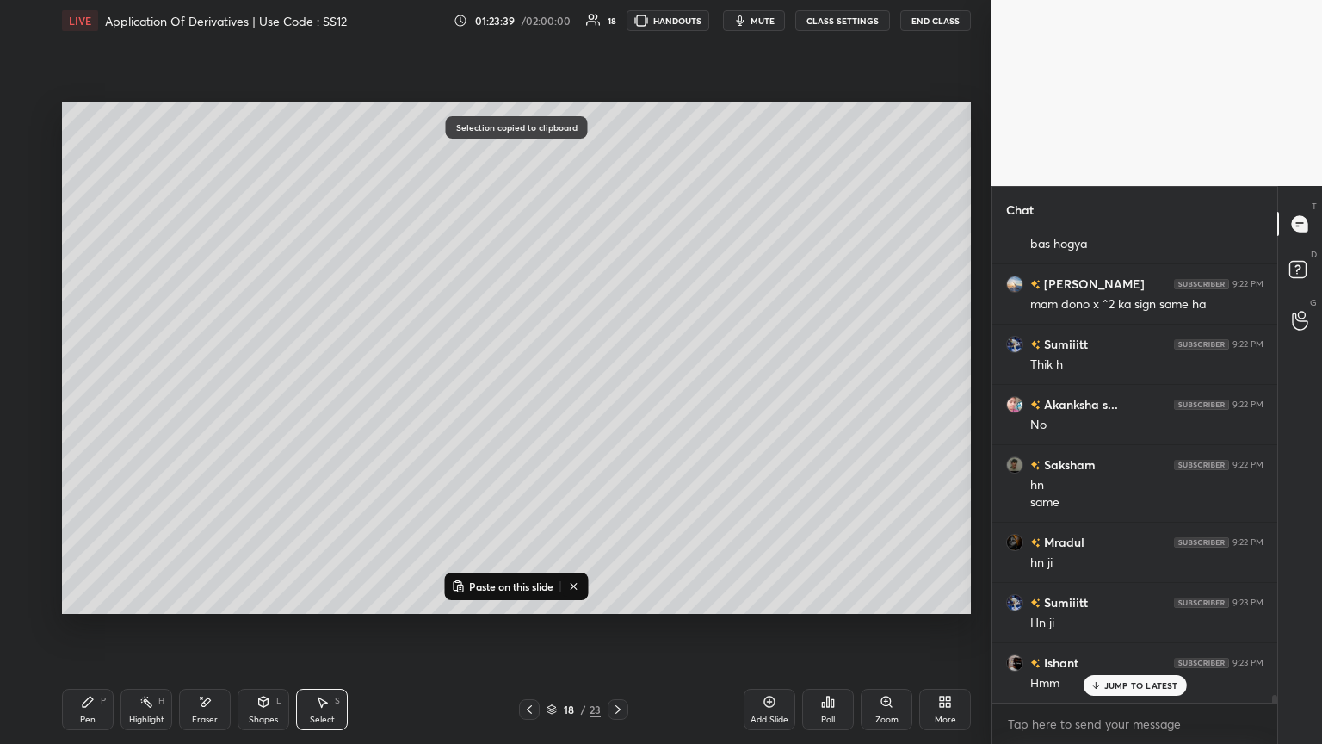
click at [617, 404] on icon at bounding box center [618, 709] width 14 height 14
click at [489, 404] on p "Paste on this slide" at bounding box center [511, 586] width 84 height 14
drag, startPoint x: 381, startPoint y: 269, endPoint x: 325, endPoint y: 196, distance: 92.1
click at [327, 182] on div "0 ° Undo Copy Paste here Duplicate Duplicate to new slide Delete" at bounding box center [516, 357] width 909 height 511
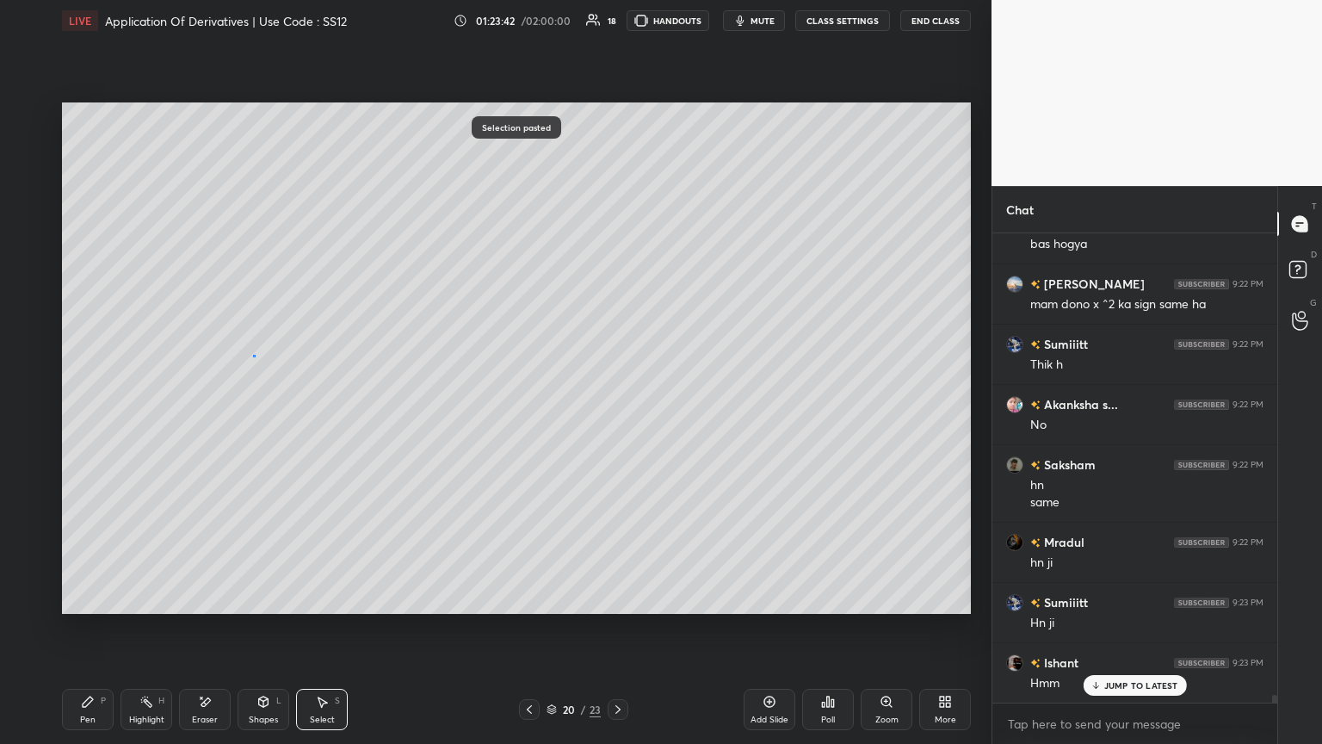
drag, startPoint x: 254, startPoint y: 355, endPoint x: 189, endPoint y: 491, distance: 150.6
click at [253, 353] on div "0 ° Undo Copy Paste here Duplicate Duplicate to new slide Delete" at bounding box center [516, 357] width 909 height 511
click at [83, 404] on div "Pen" at bounding box center [87, 719] width 15 height 9
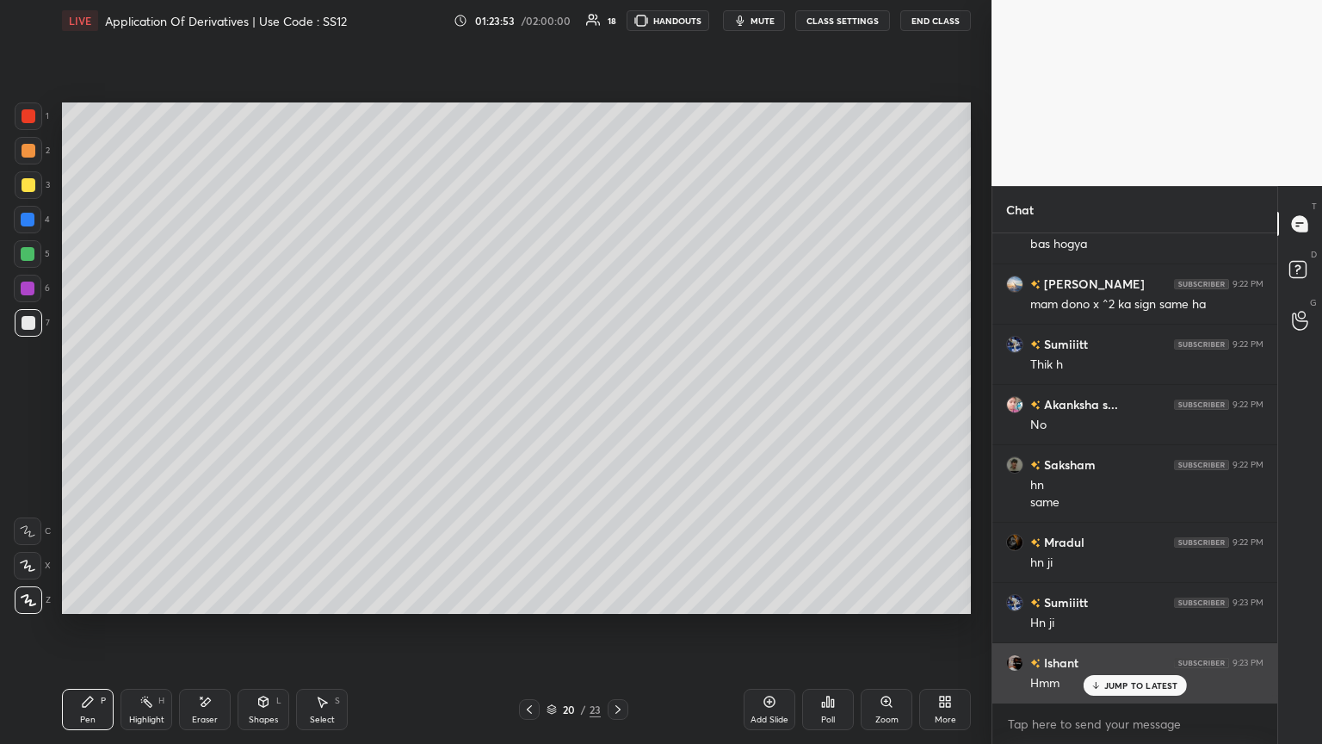
click at [617, 404] on p "JUMP TO LATEST" at bounding box center [1141, 685] width 74 height 10
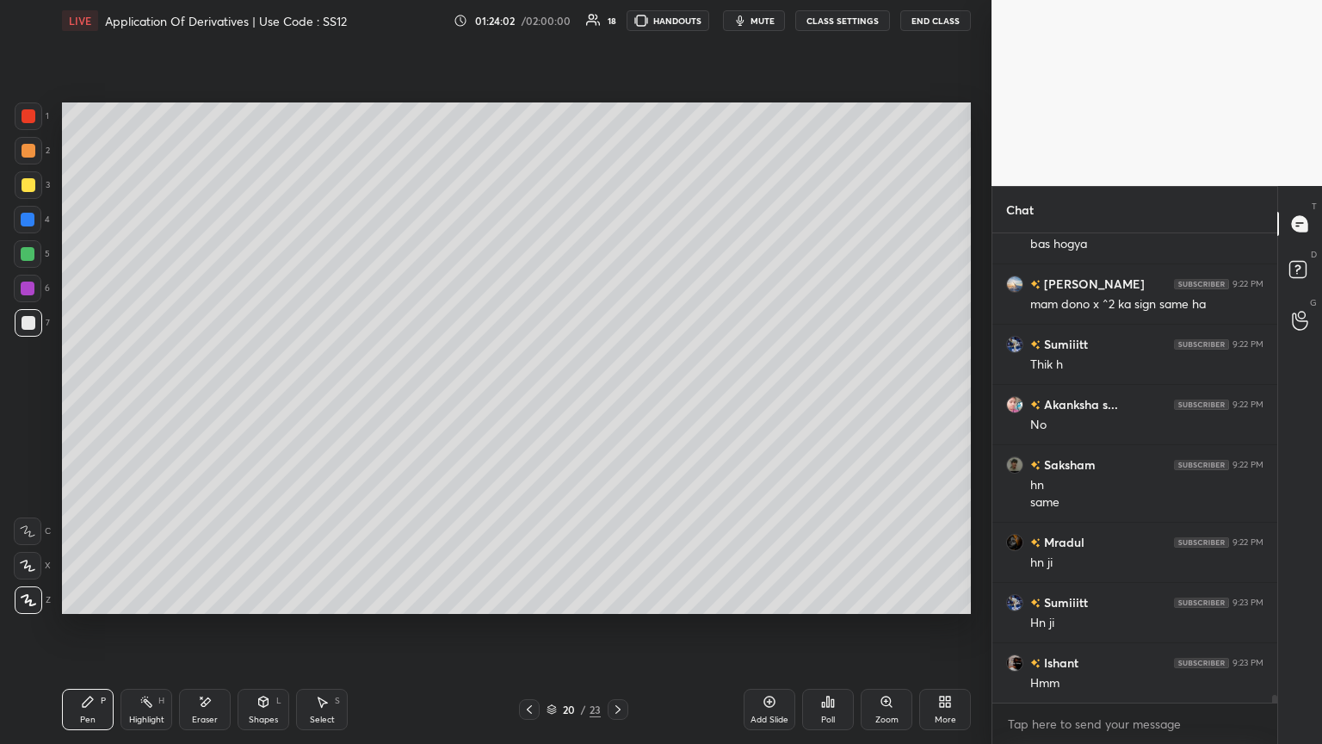
scroll to position [27984, 0]
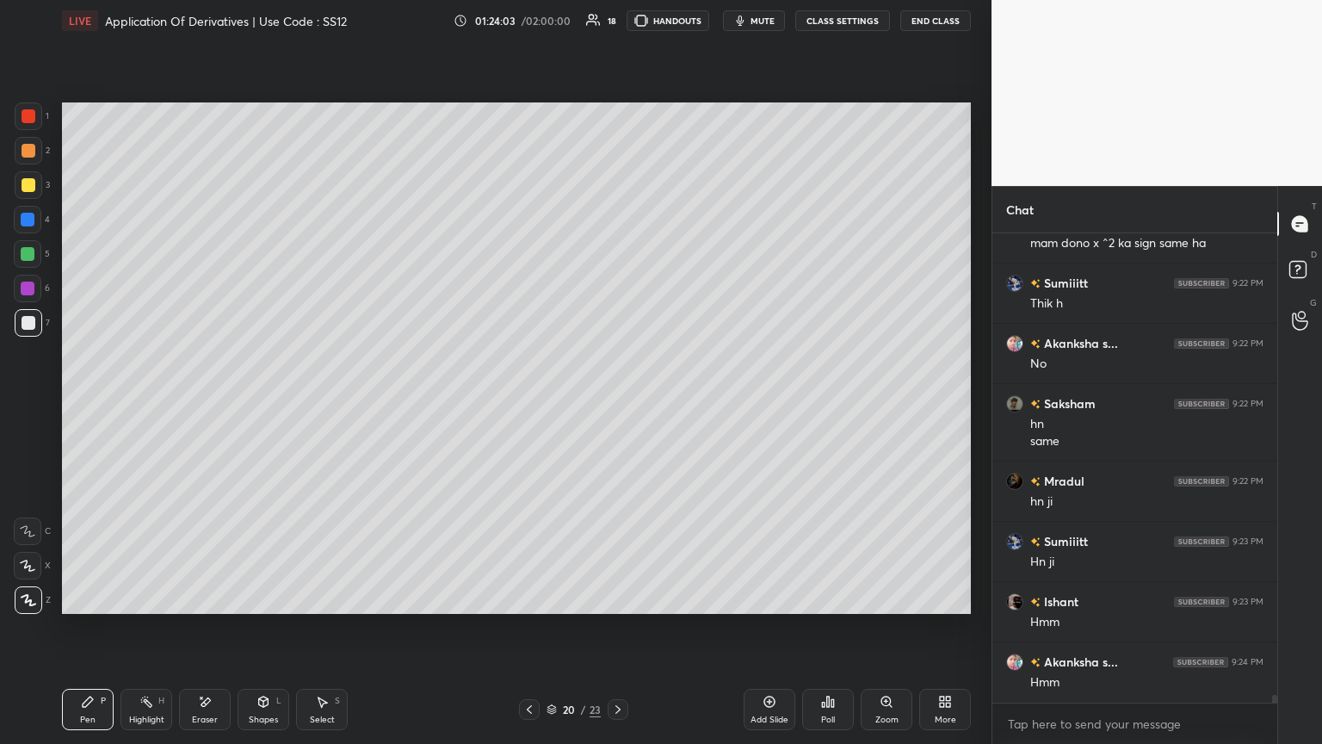
click at [613, 404] on icon at bounding box center [618, 709] width 14 height 14
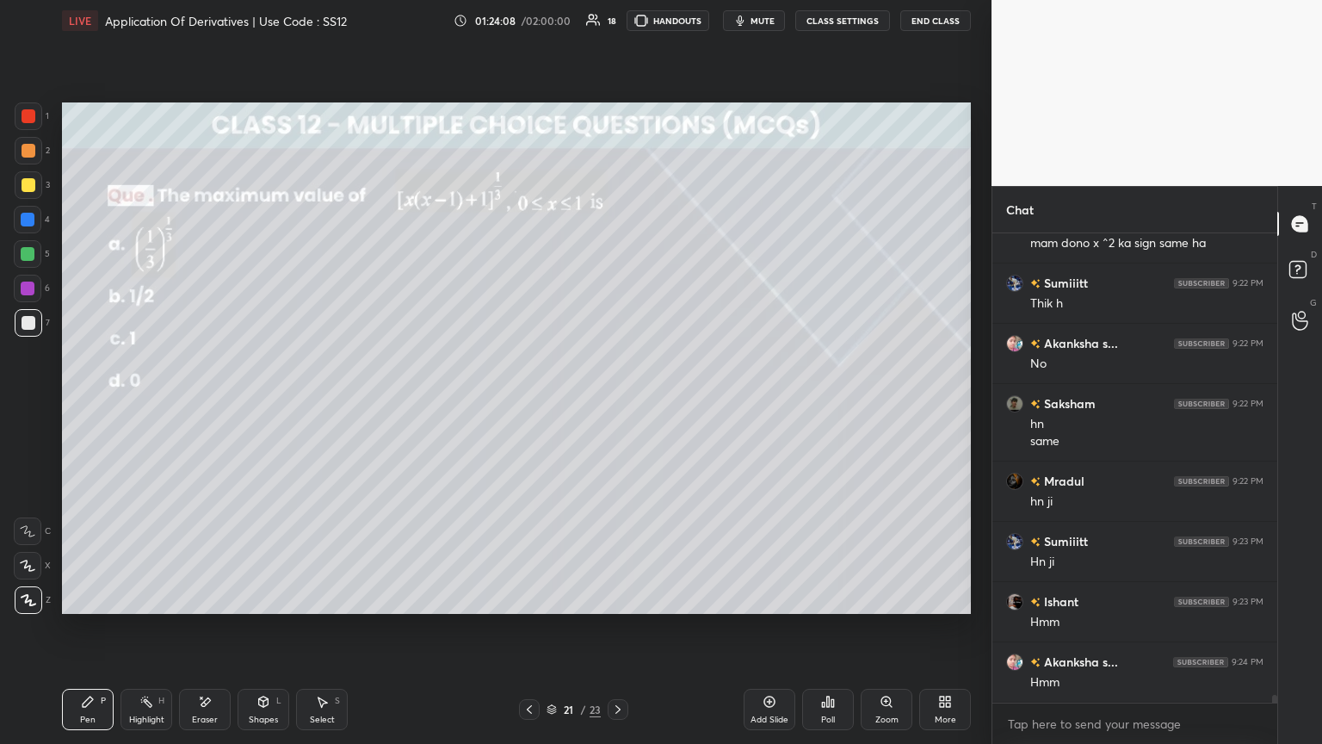
click at [617, 404] on div "Poll" at bounding box center [828, 719] width 14 height 9
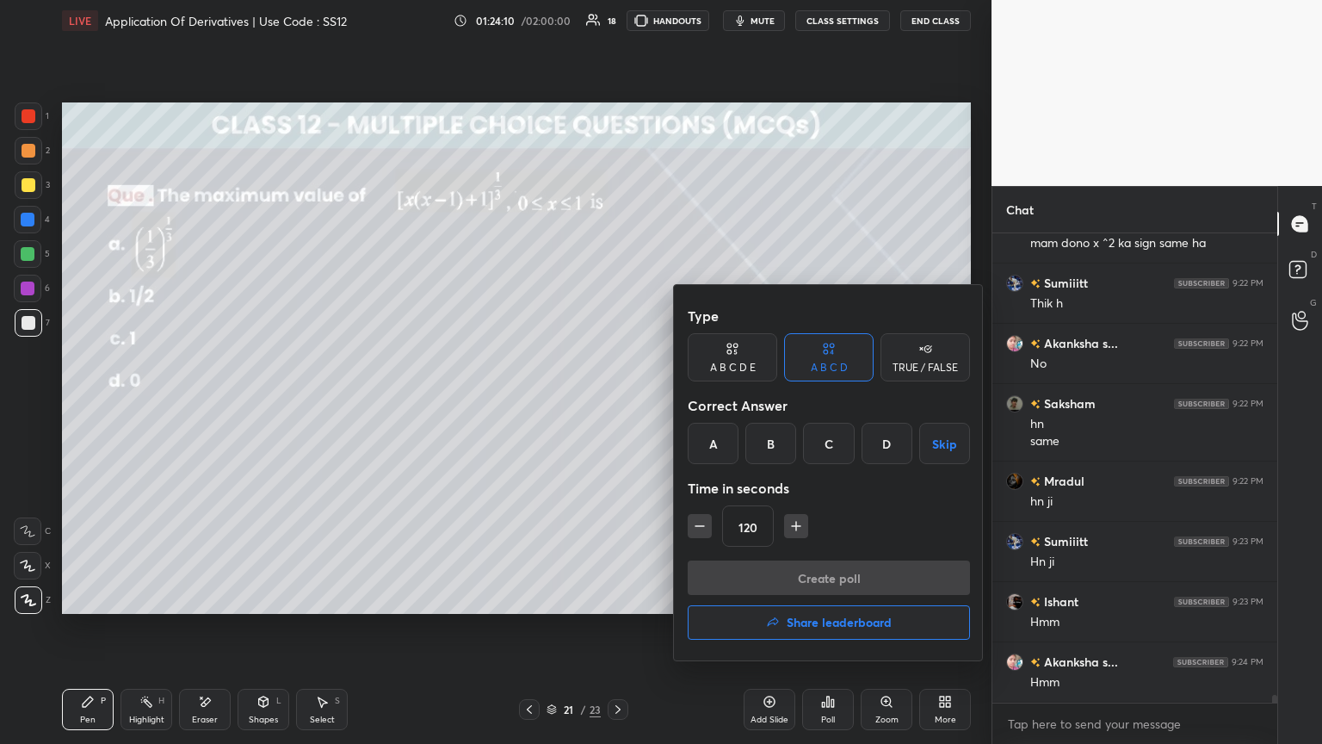
click at [617, 404] on div "C" at bounding box center [828, 443] width 51 height 41
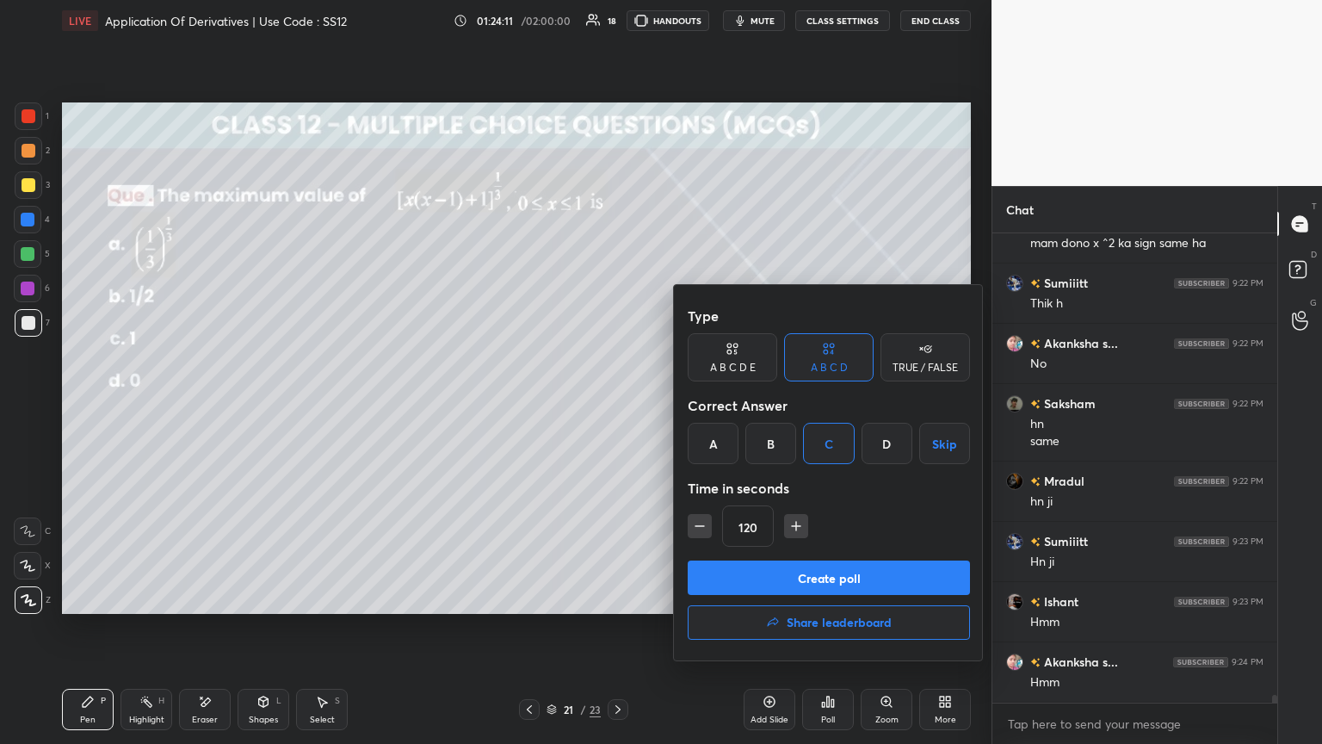
click at [617, 404] on button "Create poll" at bounding box center [829, 577] width 282 height 34
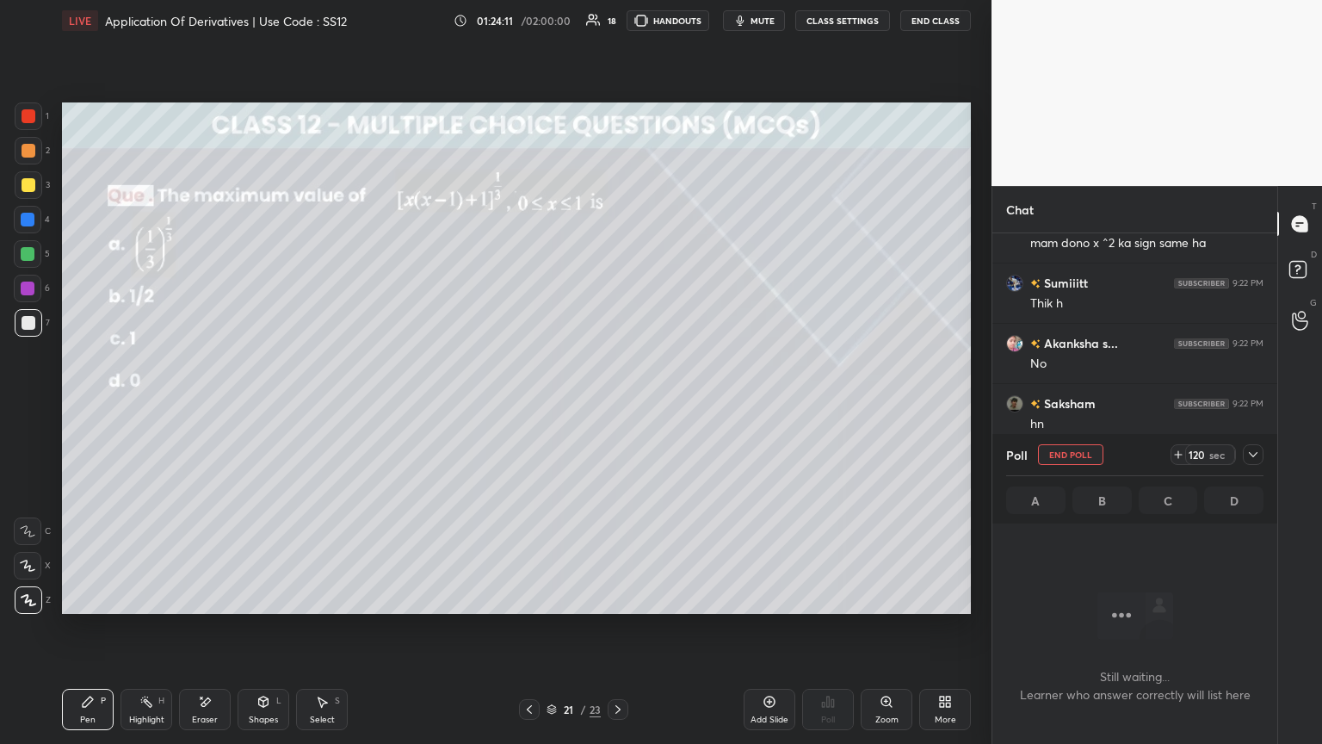
scroll to position [232, 280]
click at [617, 404] on icon at bounding box center [1254, 455] width 14 height 14
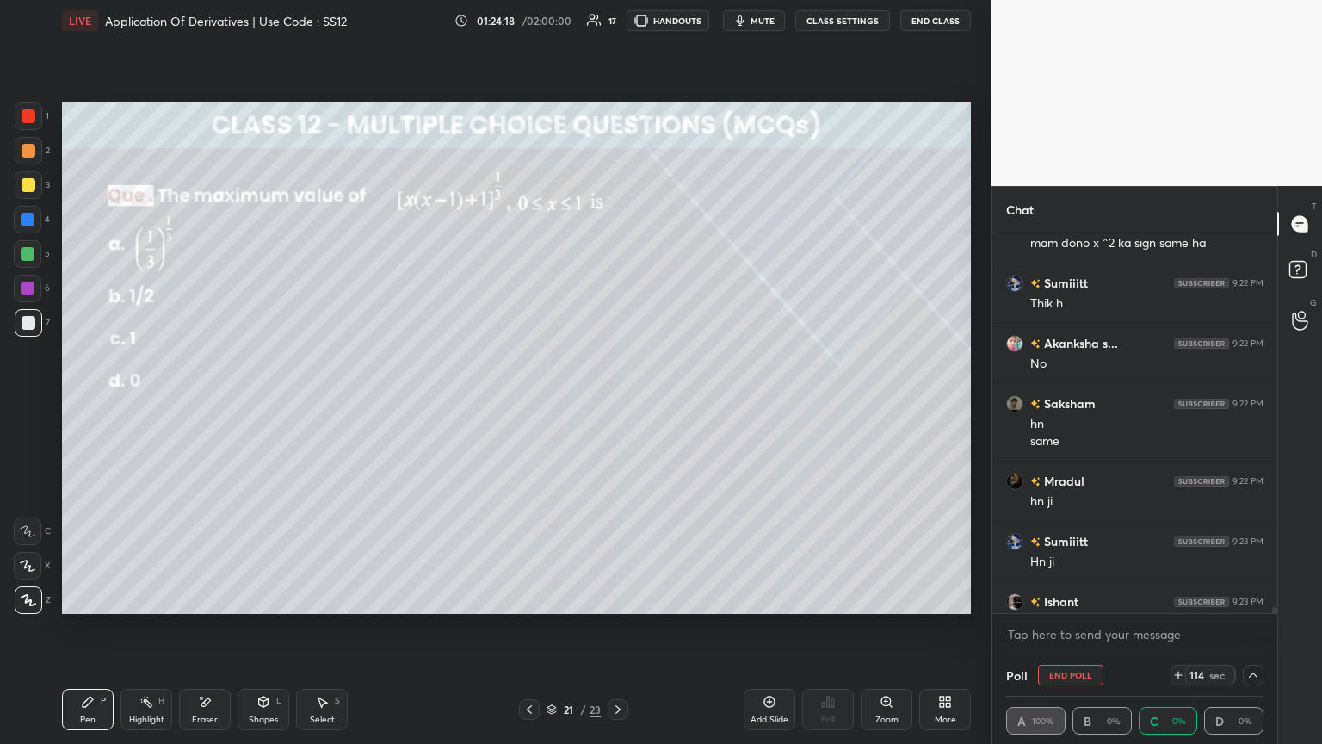
click at [617, 404] on icon at bounding box center [1254, 675] width 14 height 14
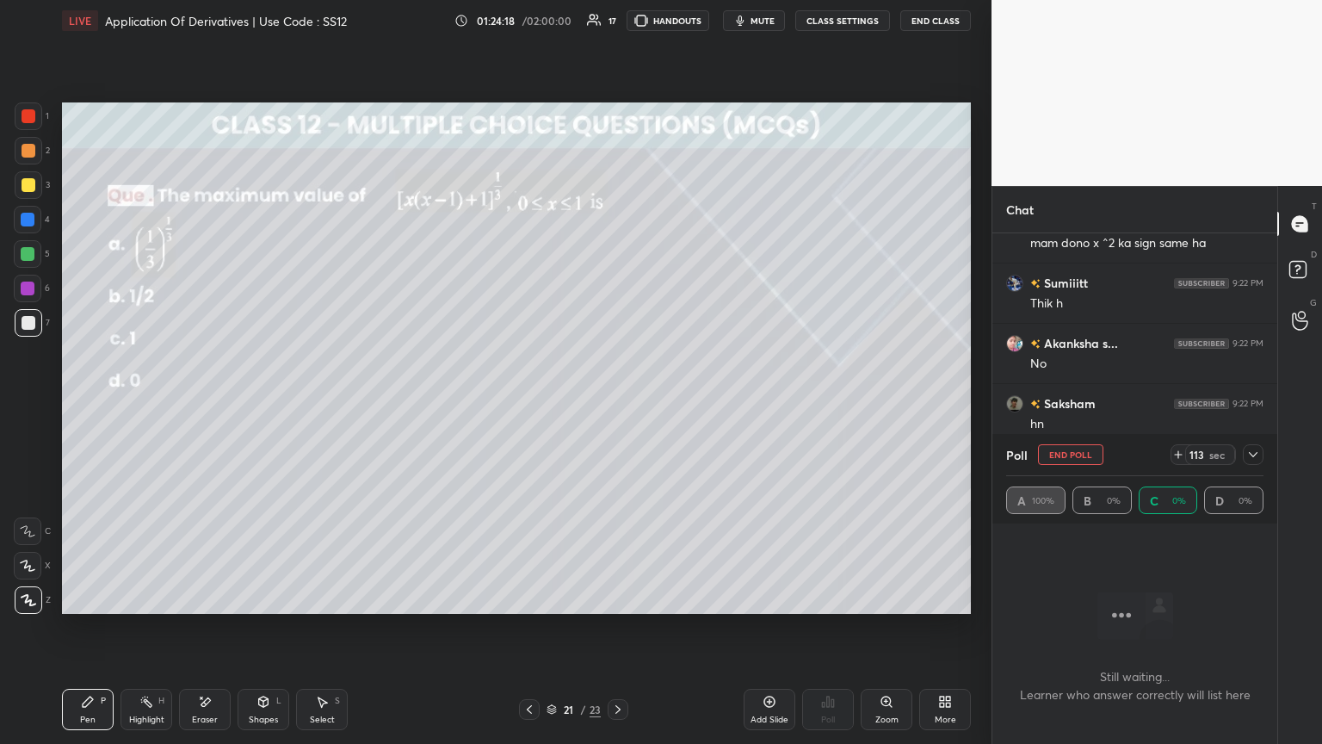
scroll to position [28133, 0]
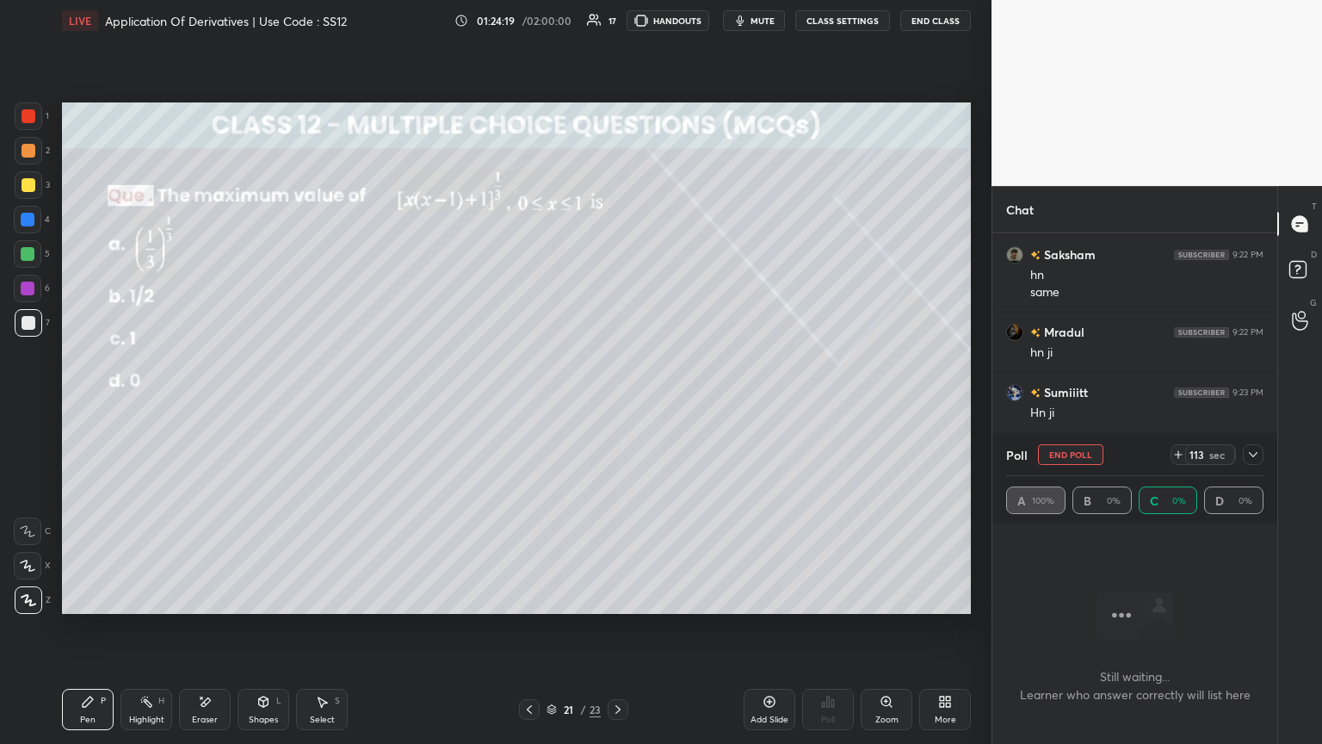
click at [617, 404] on icon at bounding box center [1254, 455] width 14 height 14
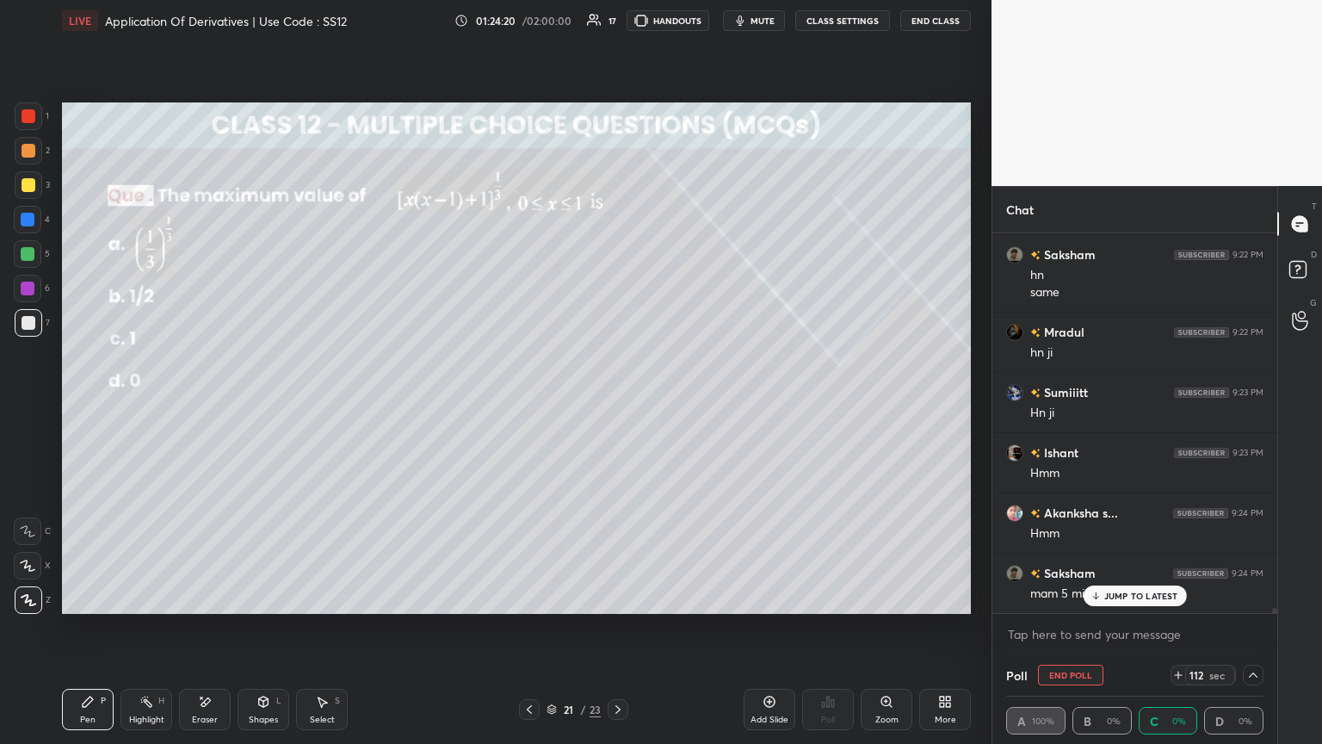
click at [617, 404] on div "JUMP TO LATEST" at bounding box center [1134, 595] width 103 height 21
click at [617, 404] on icon at bounding box center [1254, 675] width 14 height 14
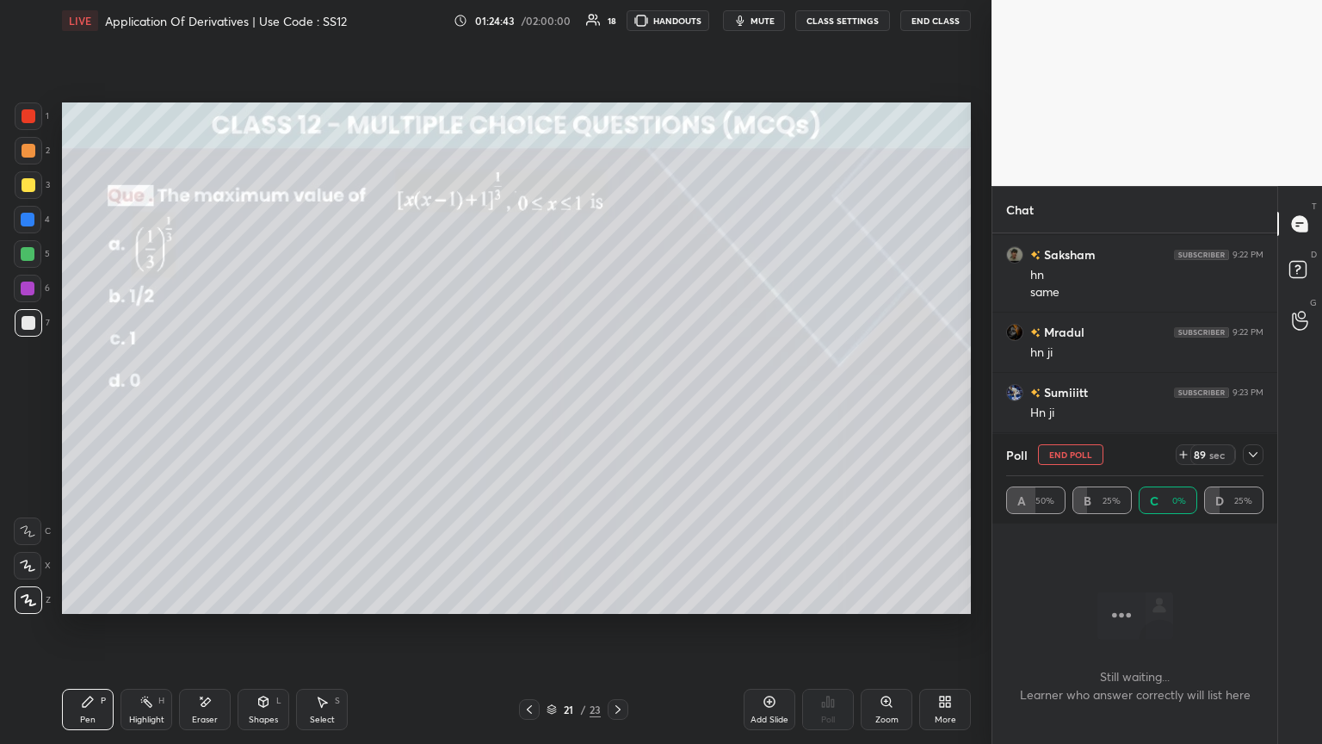
click at [617, 404] on icon at bounding box center [1254, 455] width 14 height 14
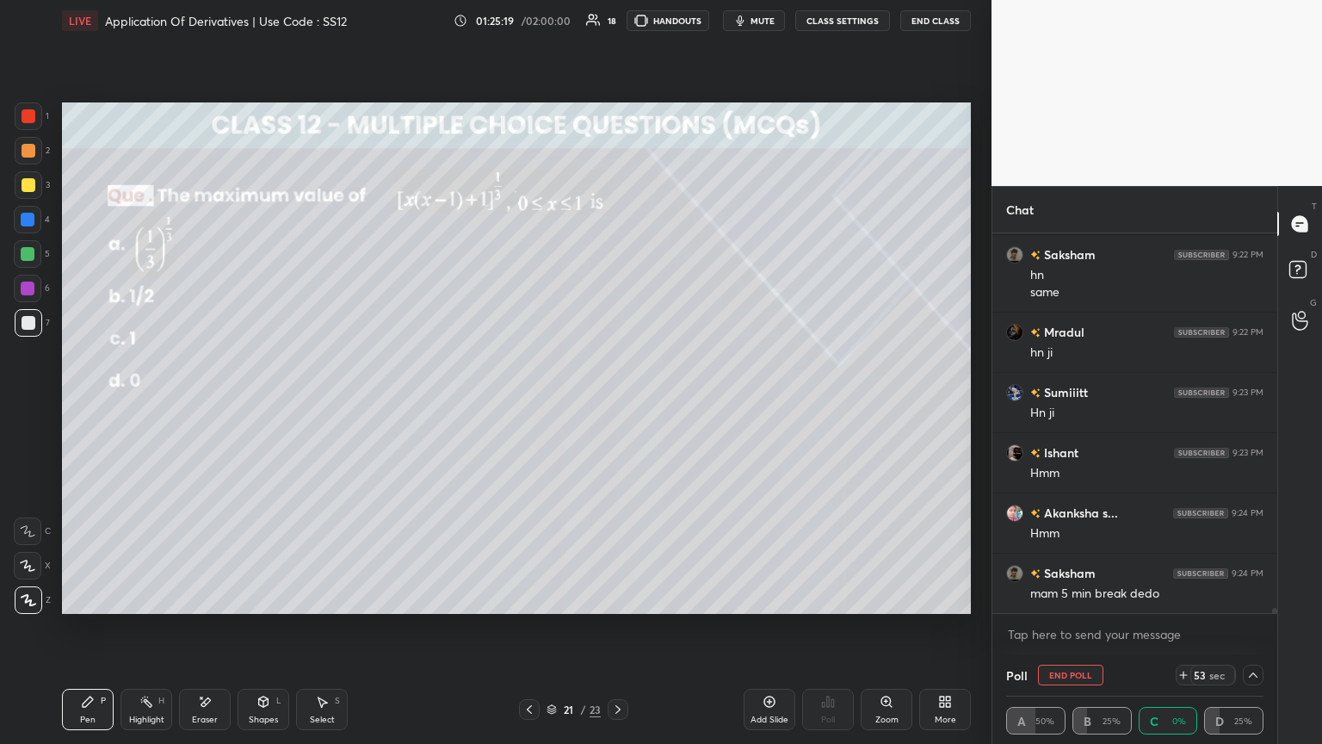
click at [617, 404] on icon at bounding box center [1254, 675] width 14 height 14
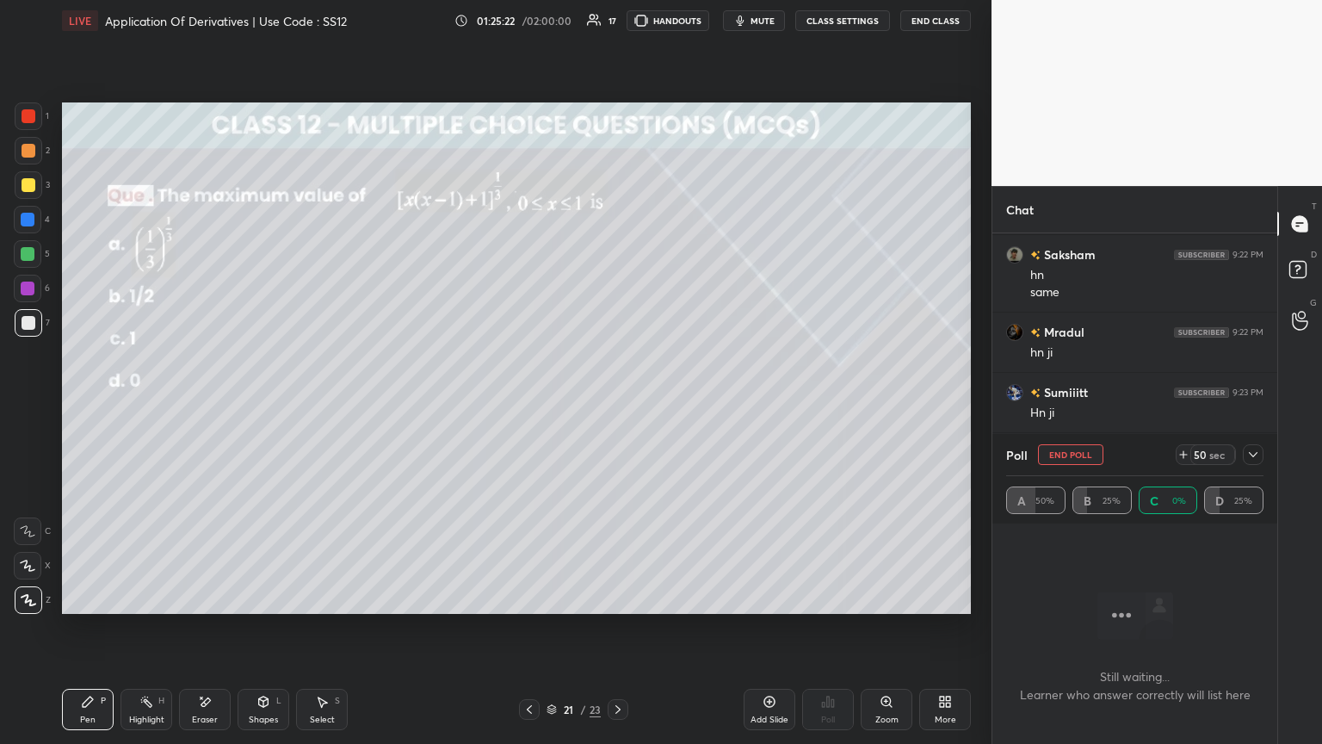
click at [617, 404] on icon at bounding box center [1254, 455] width 14 height 14
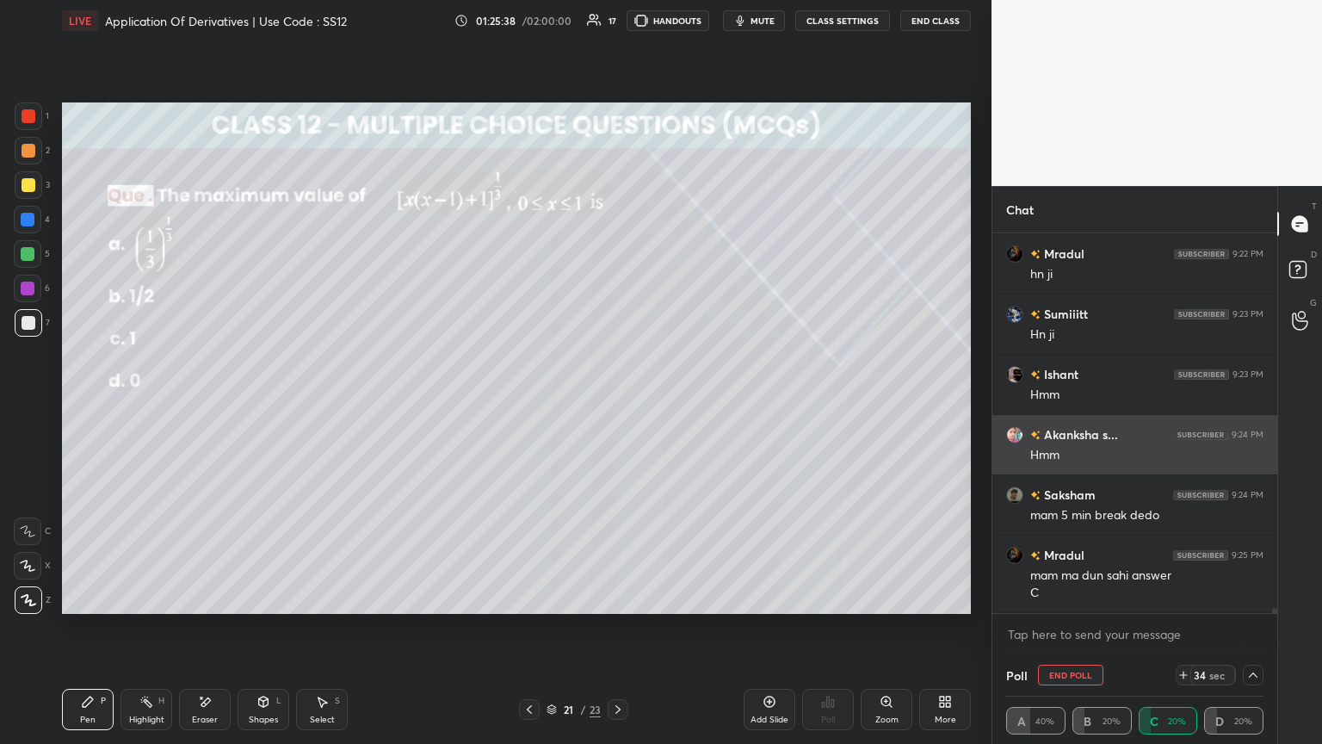
scroll to position [28271, 0]
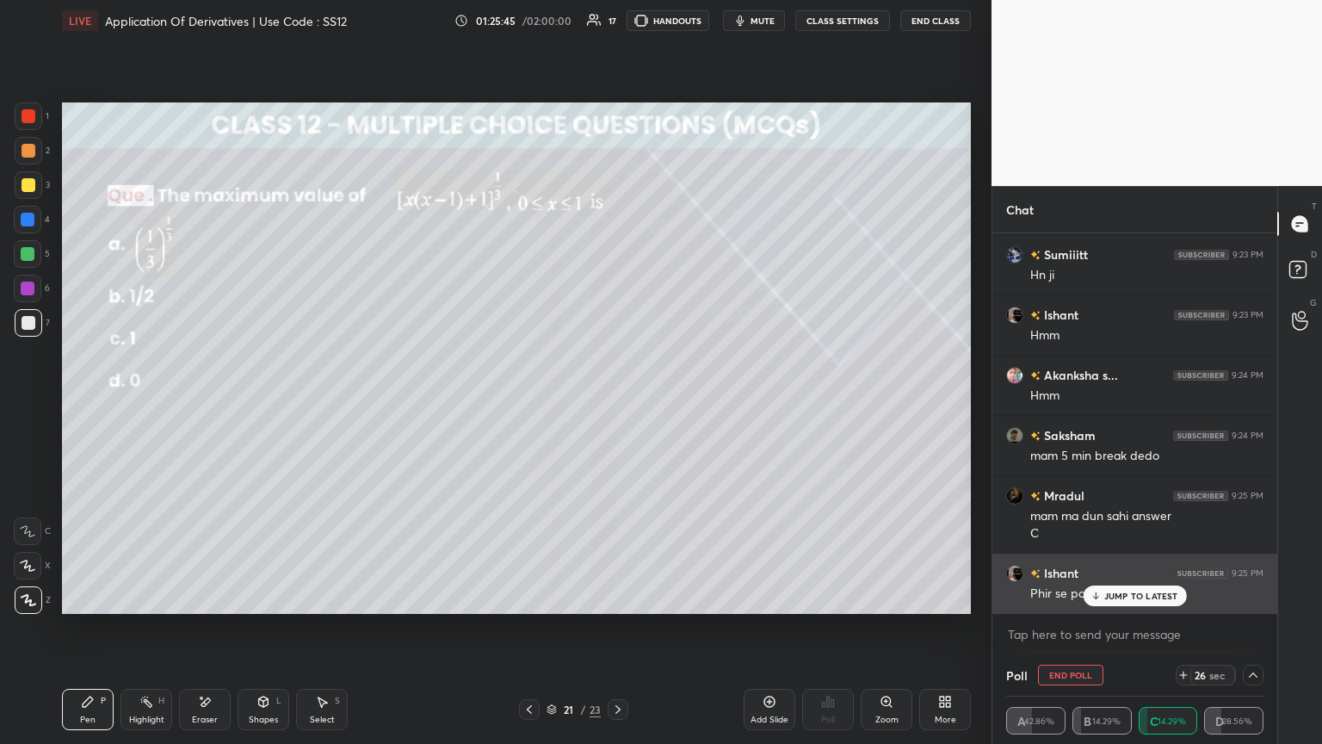
drag, startPoint x: 1127, startPoint y: 598, endPoint x: 1126, endPoint y: 608, distance: 9.5
click at [617, 404] on p "JUMP TO LATEST" at bounding box center [1141, 596] width 74 height 10
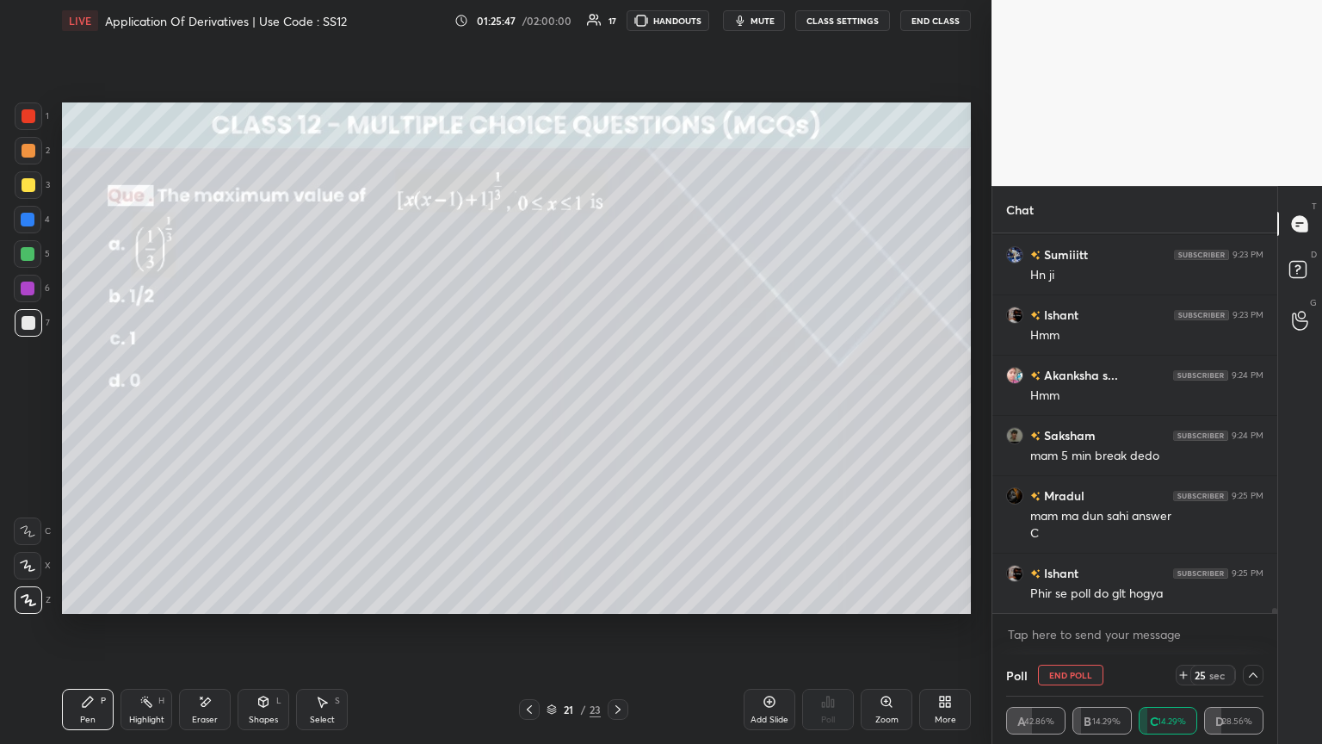
click at [617, 404] on icon at bounding box center [1254, 675] width 14 height 14
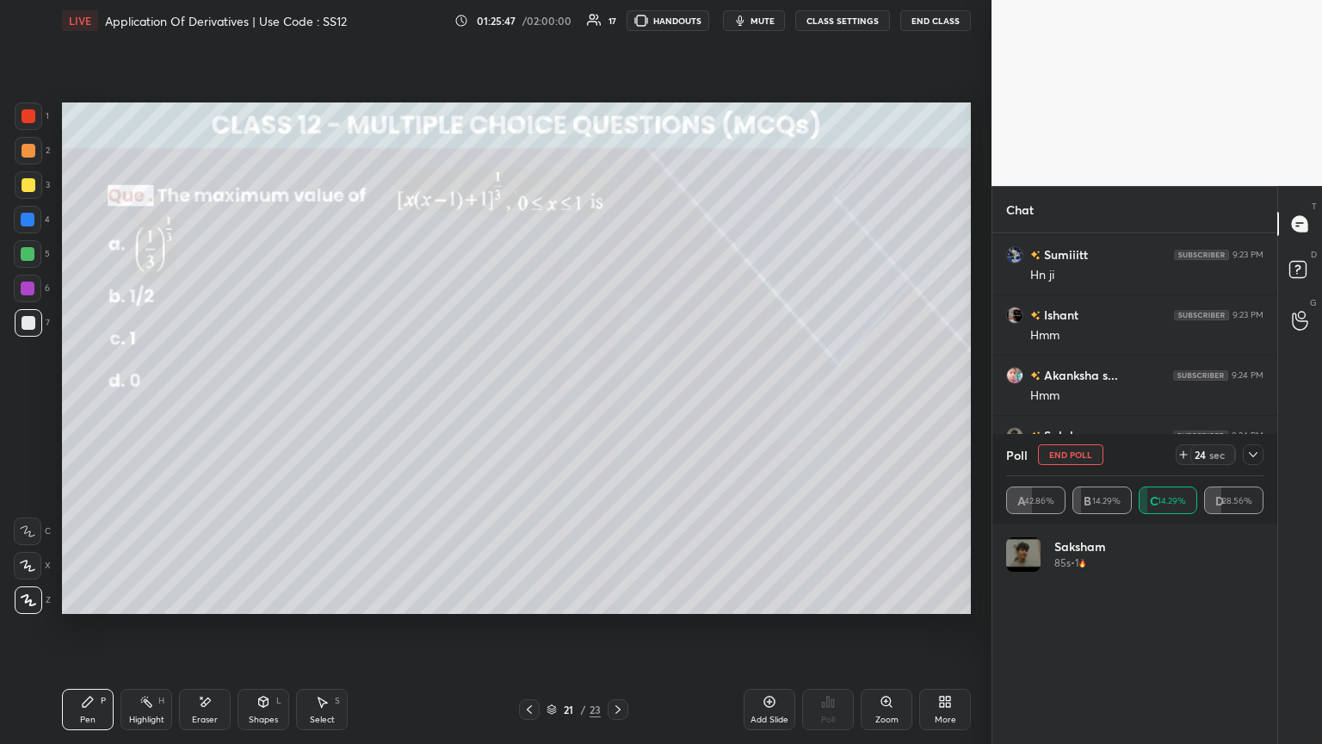
scroll to position [201, 252]
click at [617, 404] on icon at bounding box center [1254, 455] width 14 height 14
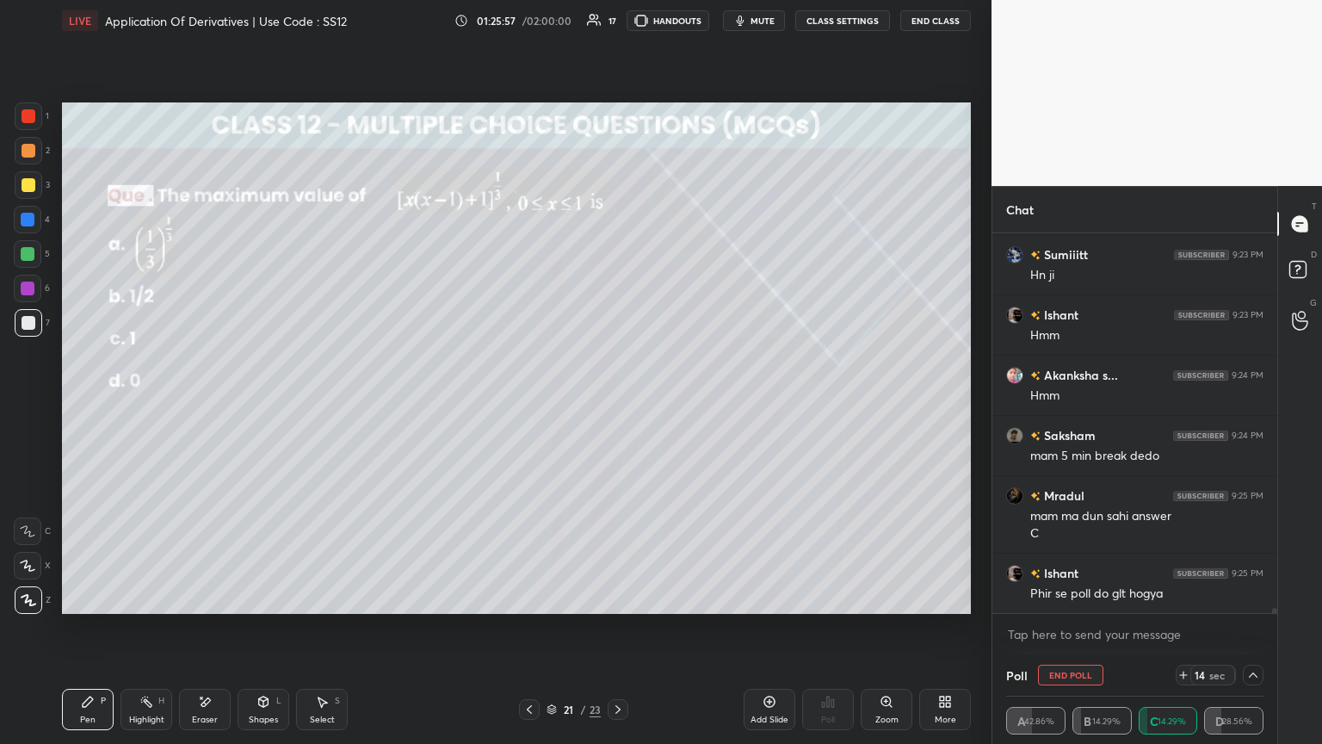
scroll to position [28332, 0]
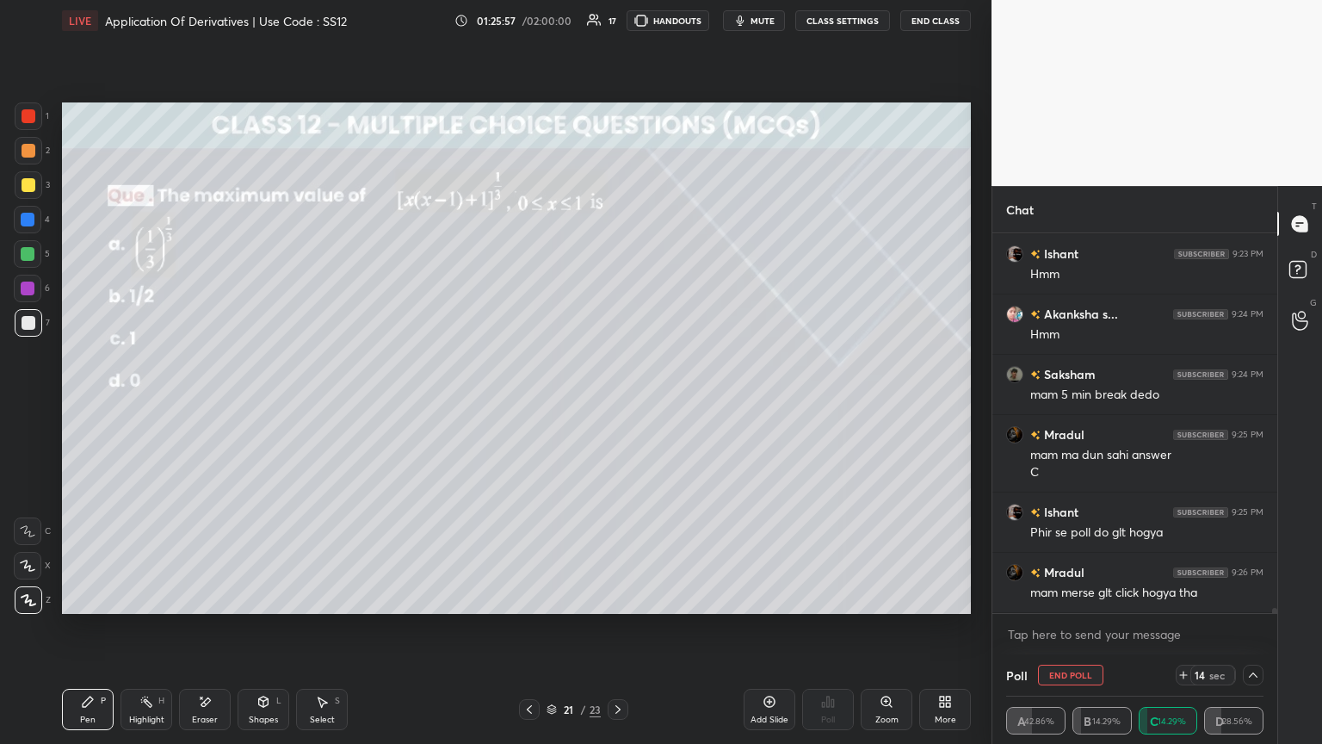
click at [617, 404] on icon at bounding box center [1254, 675] width 14 height 14
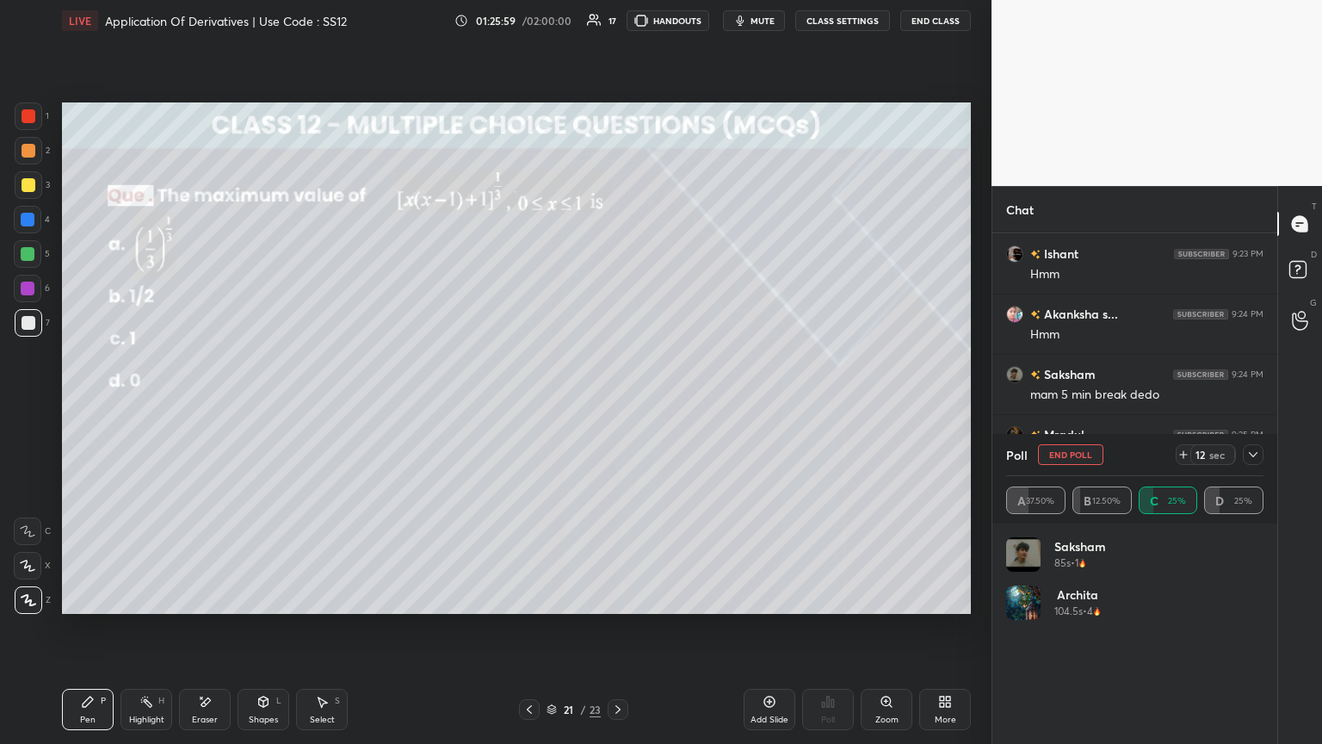
scroll to position [28391, 0]
click at [617, 404] on div at bounding box center [1253, 454] width 21 height 21
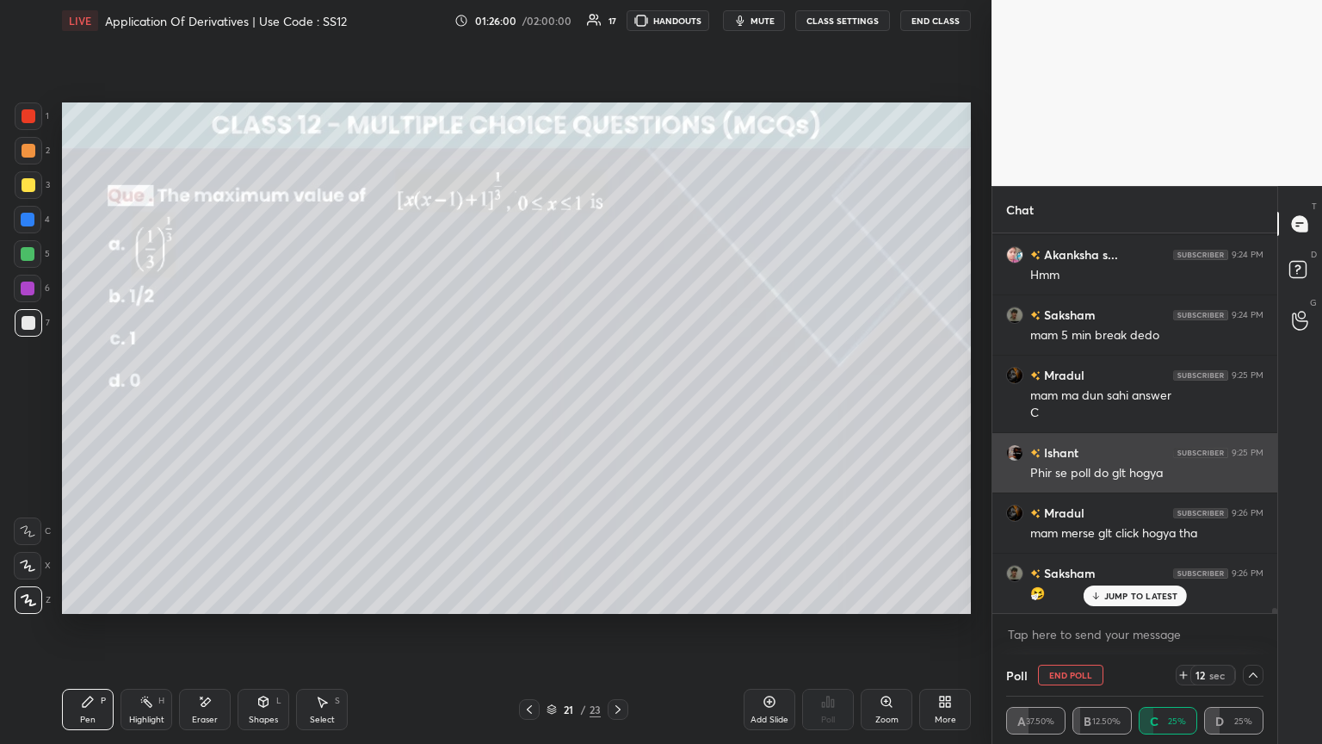
scroll to position [0, 5]
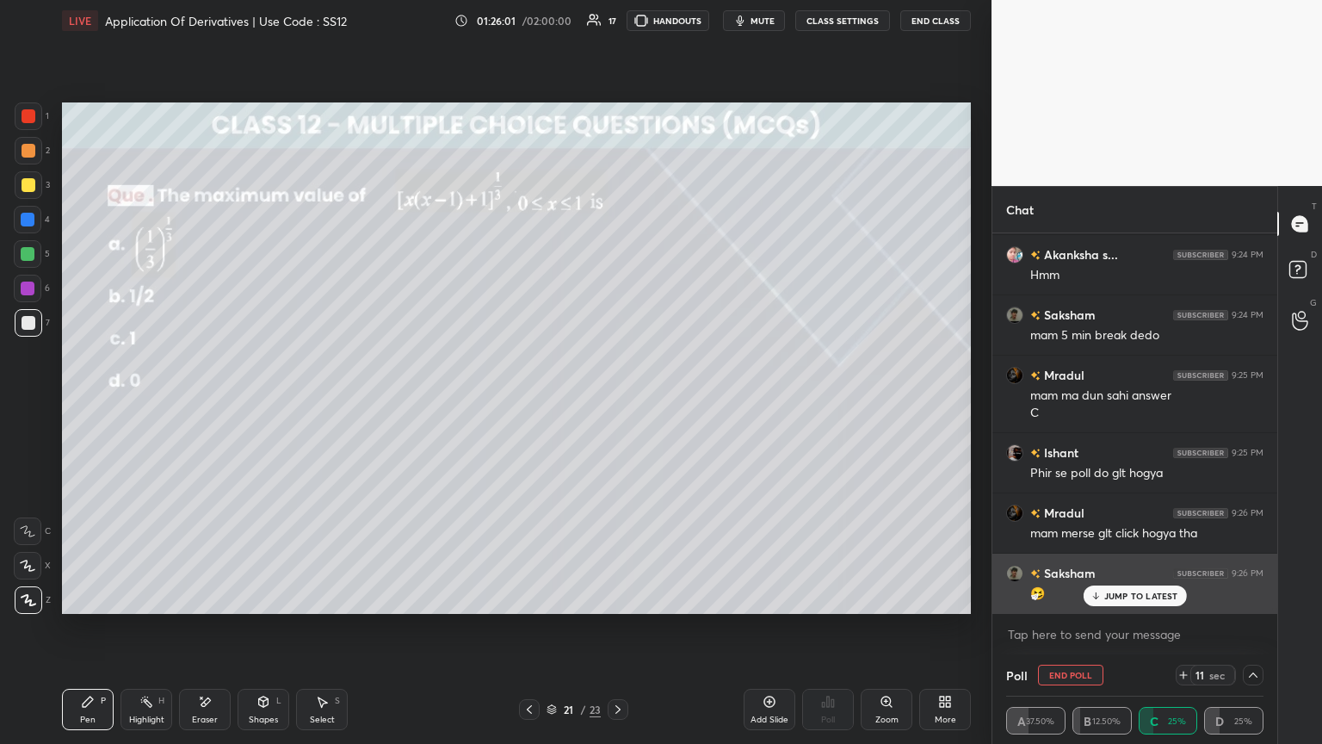
click at [617, 404] on p "JUMP TO LATEST" at bounding box center [1141, 596] width 74 height 10
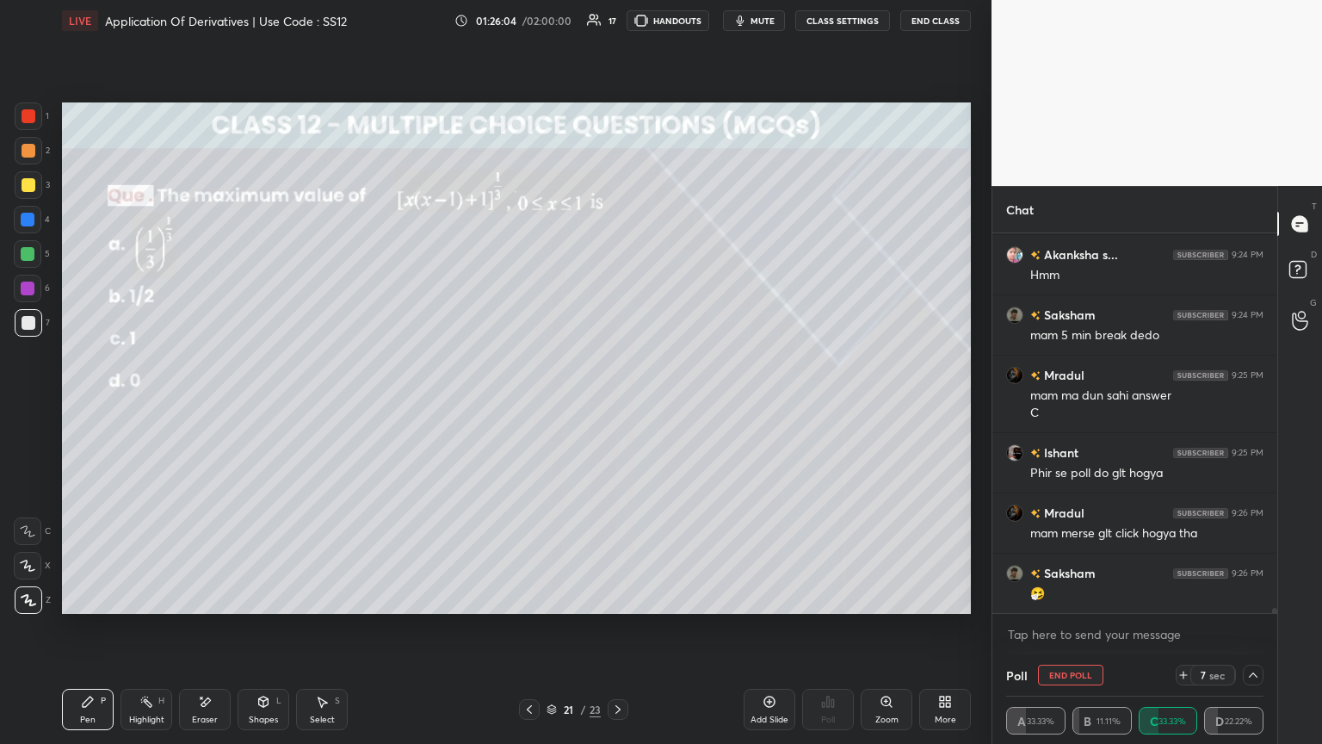
click at [617, 404] on icon at bounding box center [1254, 675] width 14 height 14
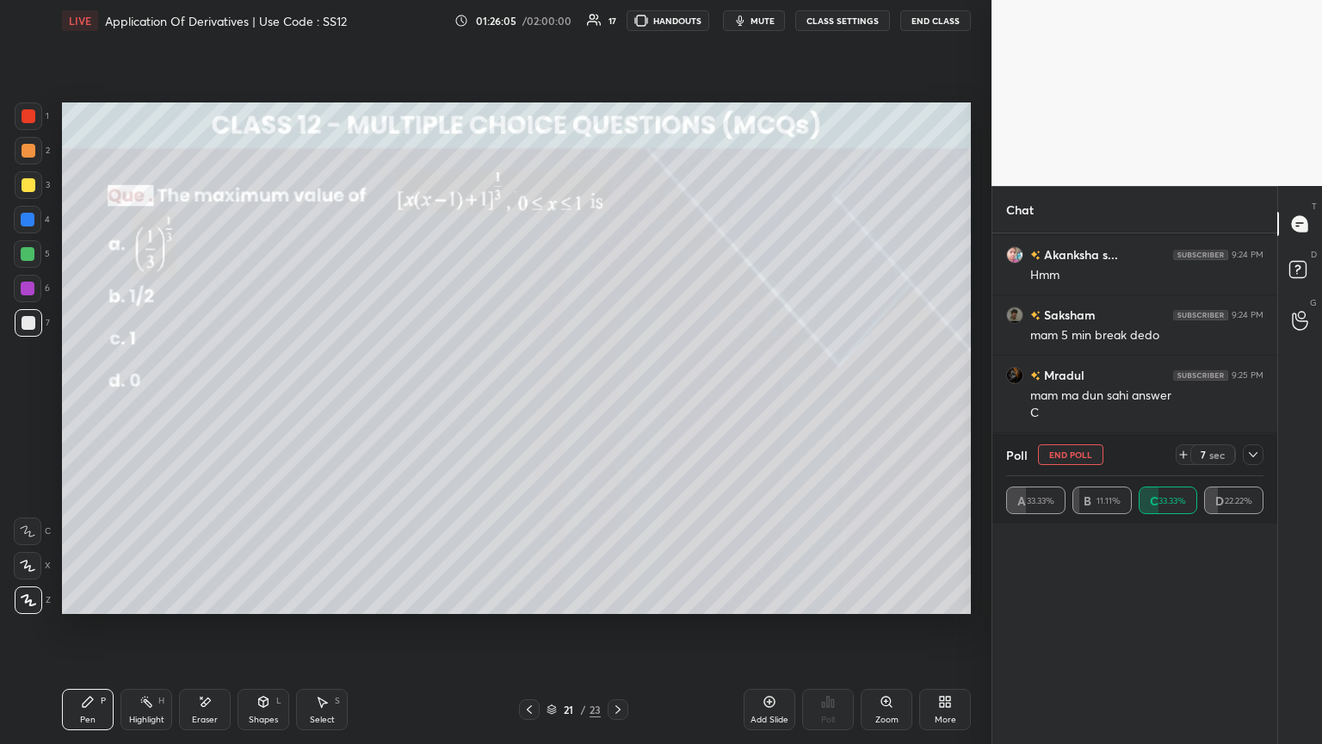
scroll to position [133, 252]
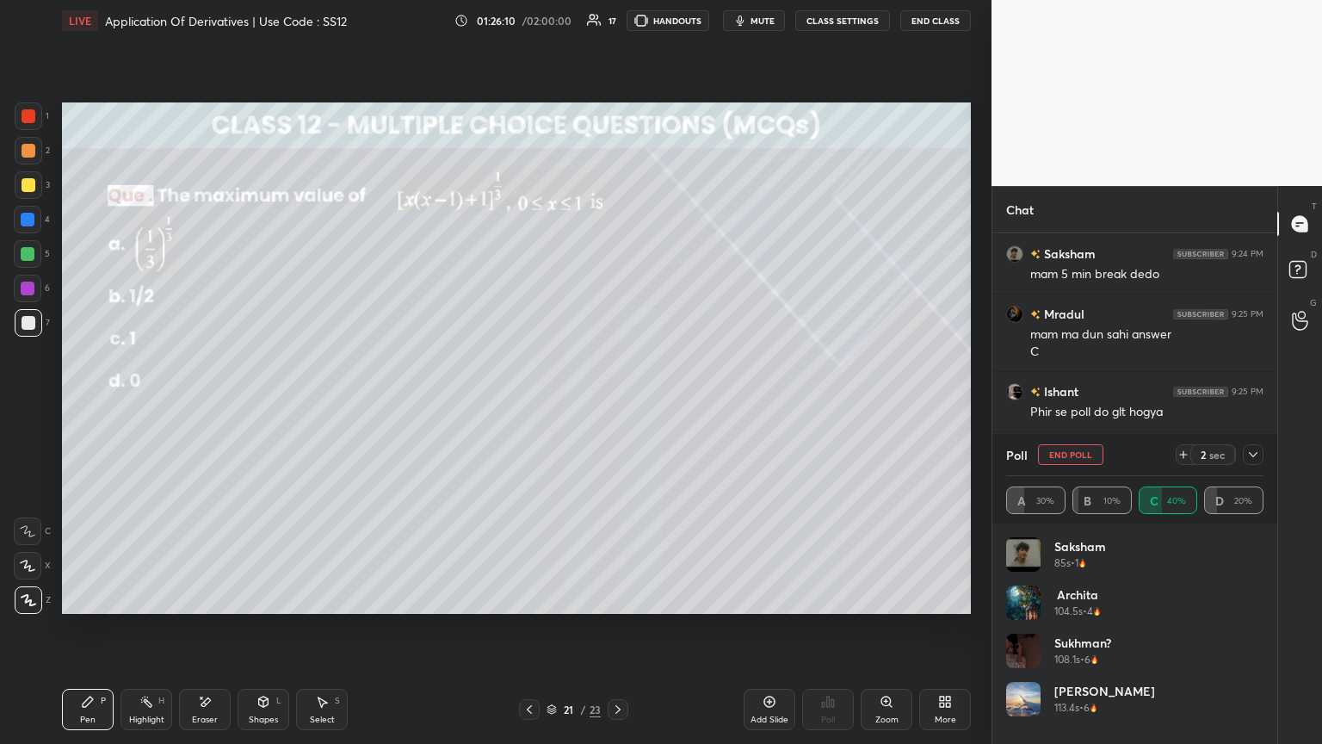
click at [617, 404] on icon at bounding box center [1253, 454] width 9 height 5
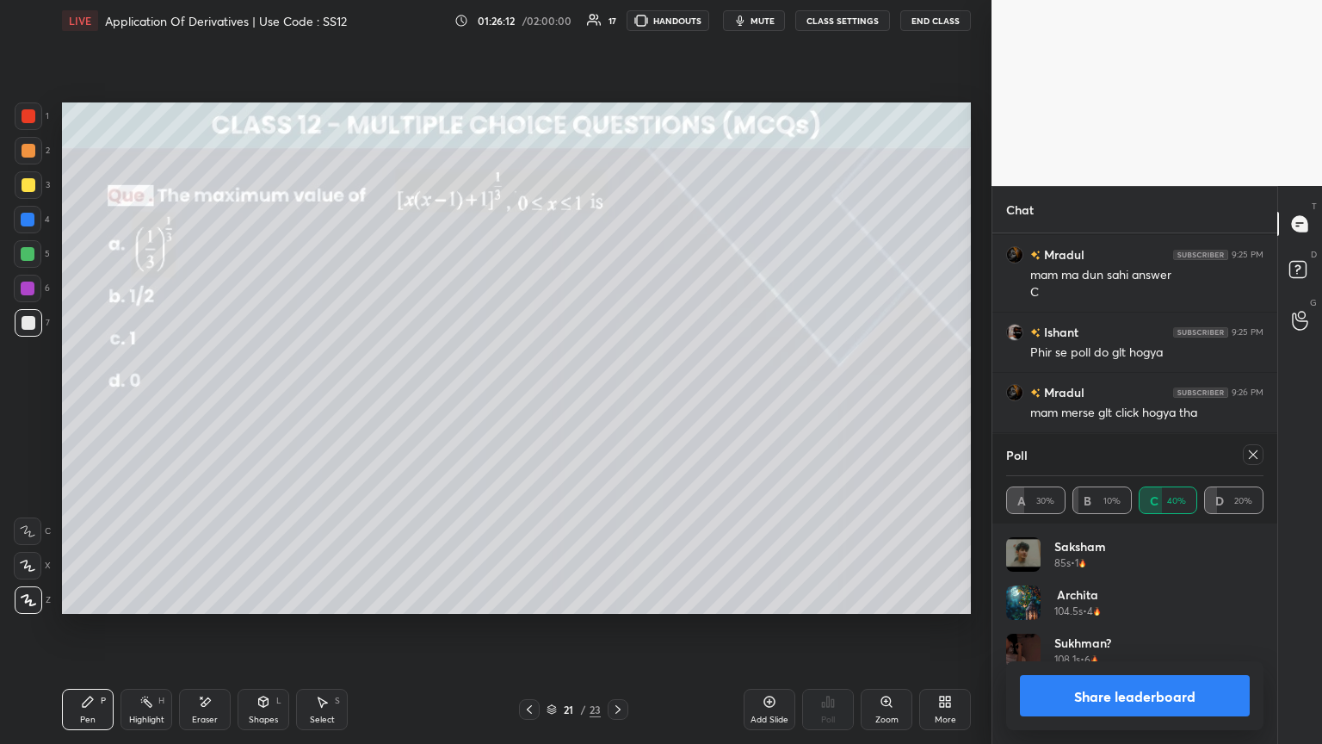
click at [617, 404] on button "Share leaderboard" at bounding box center [1135, 695] width 230 height 41
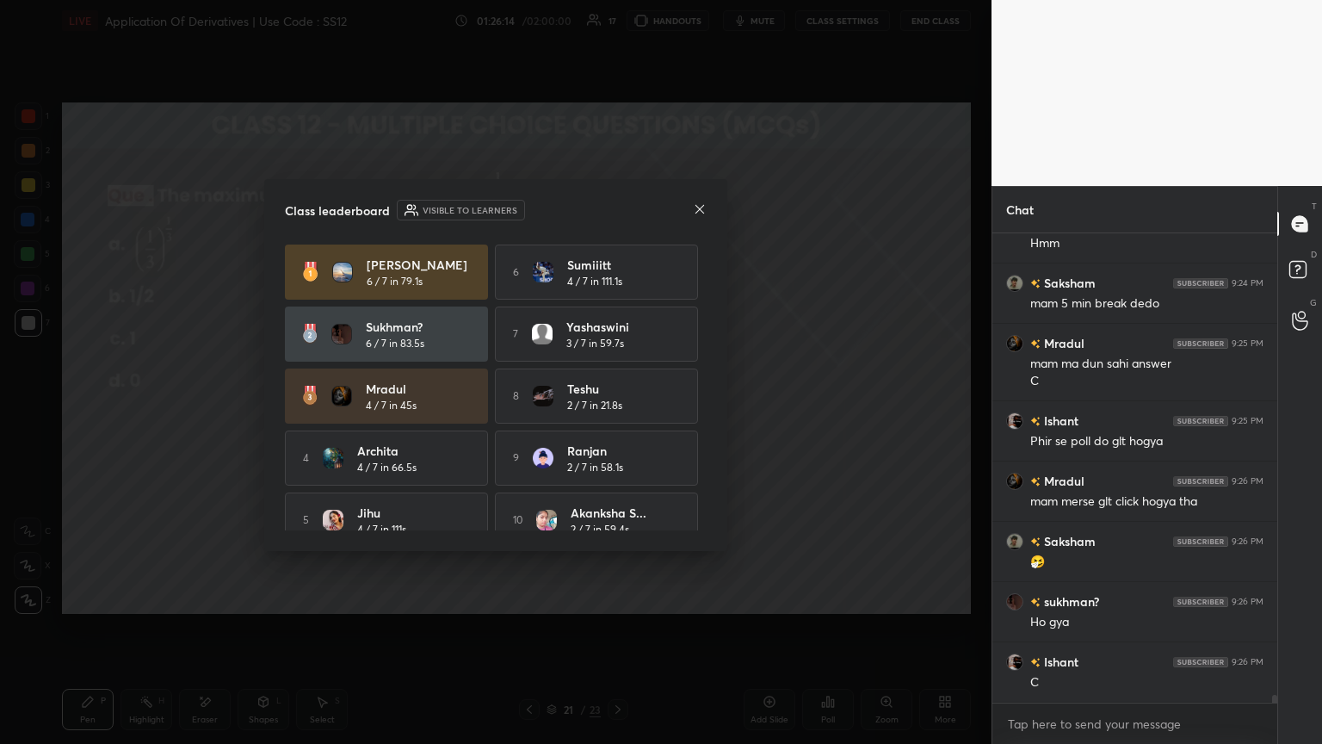
click at [617, 208] on icon at bounding box center [700, 209] width 14 height 14
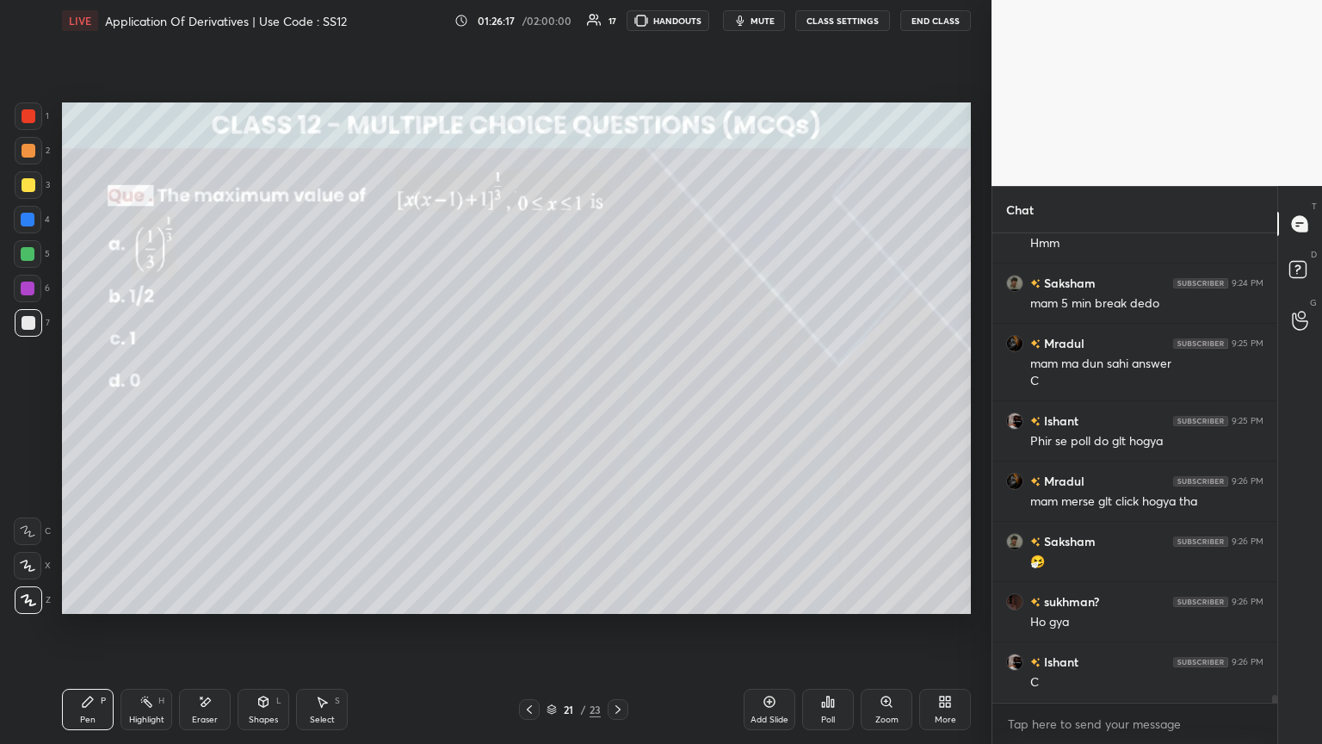
click at [98, 404] on div "Pen P" at bounding box center [88, 709] width 52 height 41
drag, startPoint x: 25, startPoint y: 180, endPoint x: 57, endPoint y: 193, distance: 34.4
click at [26, 180] on div at bounding box center [29, 185] width 14 height 14
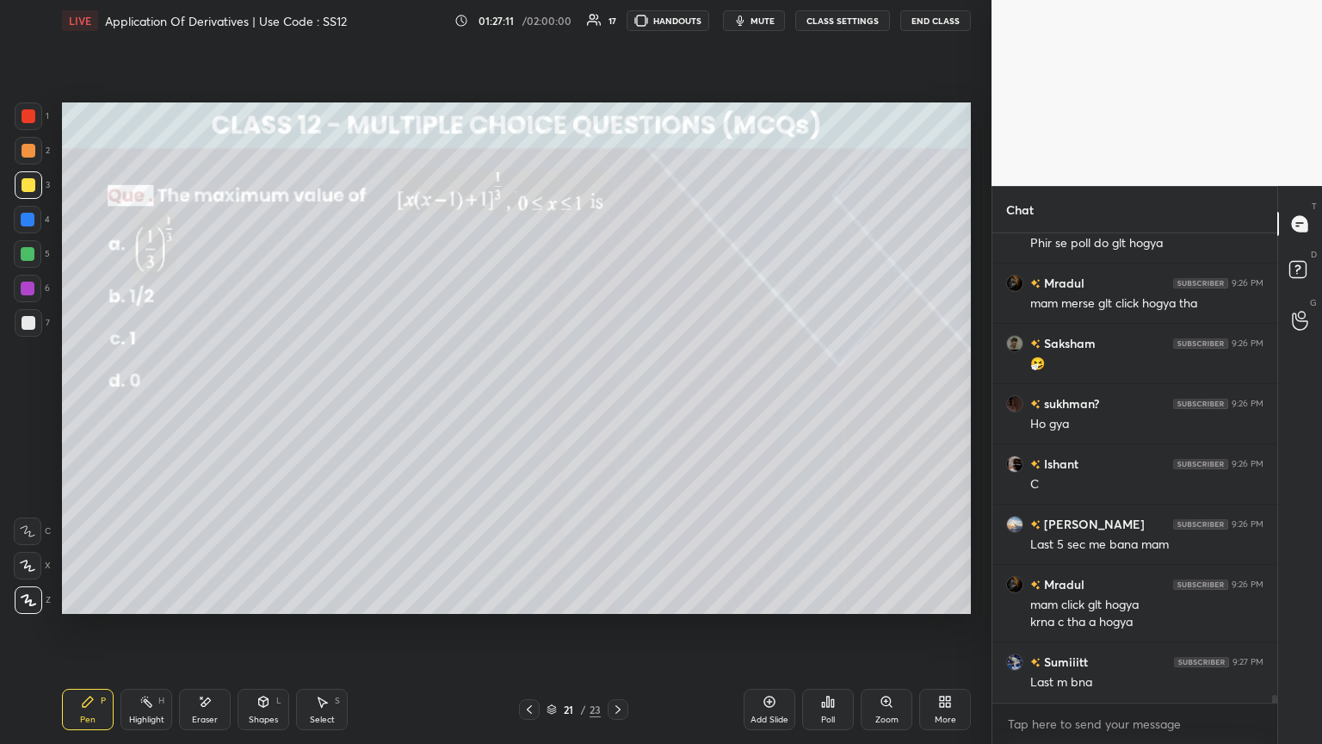
click at [617, 404] on div "Add Slide" at bounding box center [770, 709] width 52 height 41
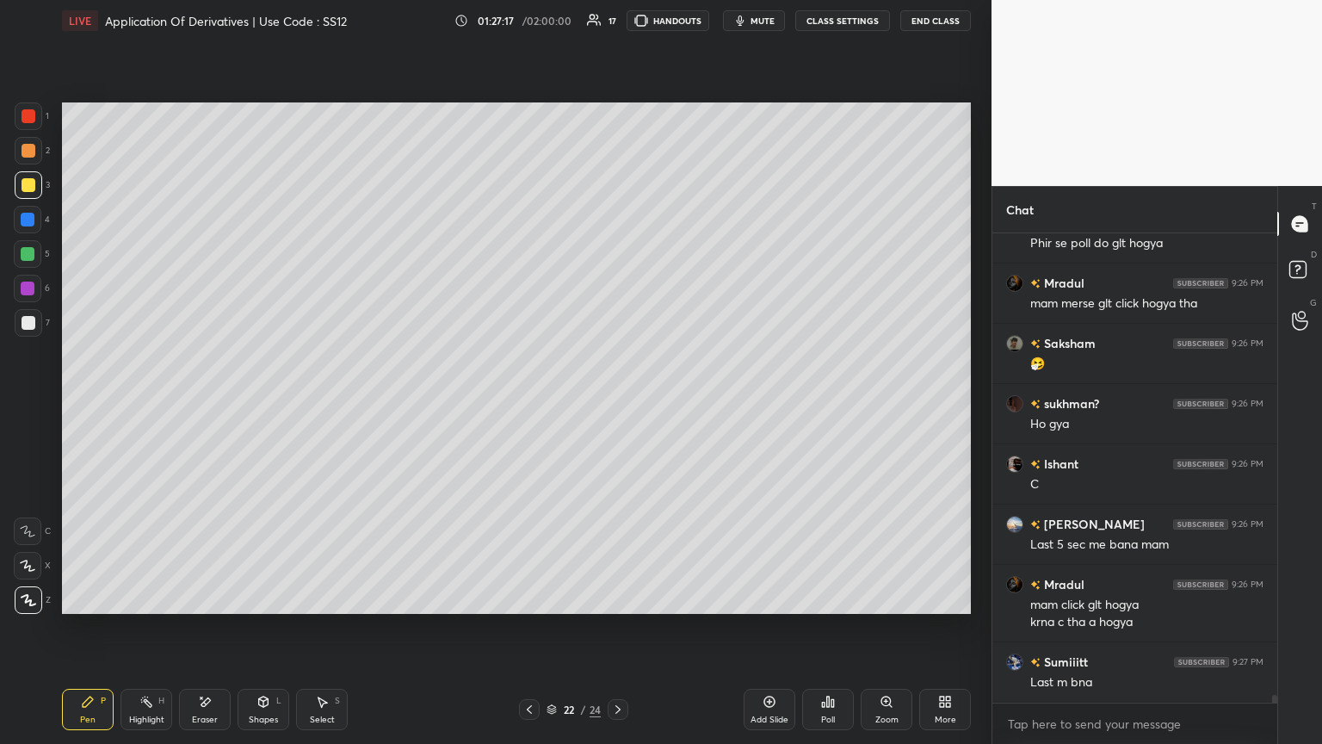
click at [528, 404] on icon at bounding box center [530, 709] width 14 height 14
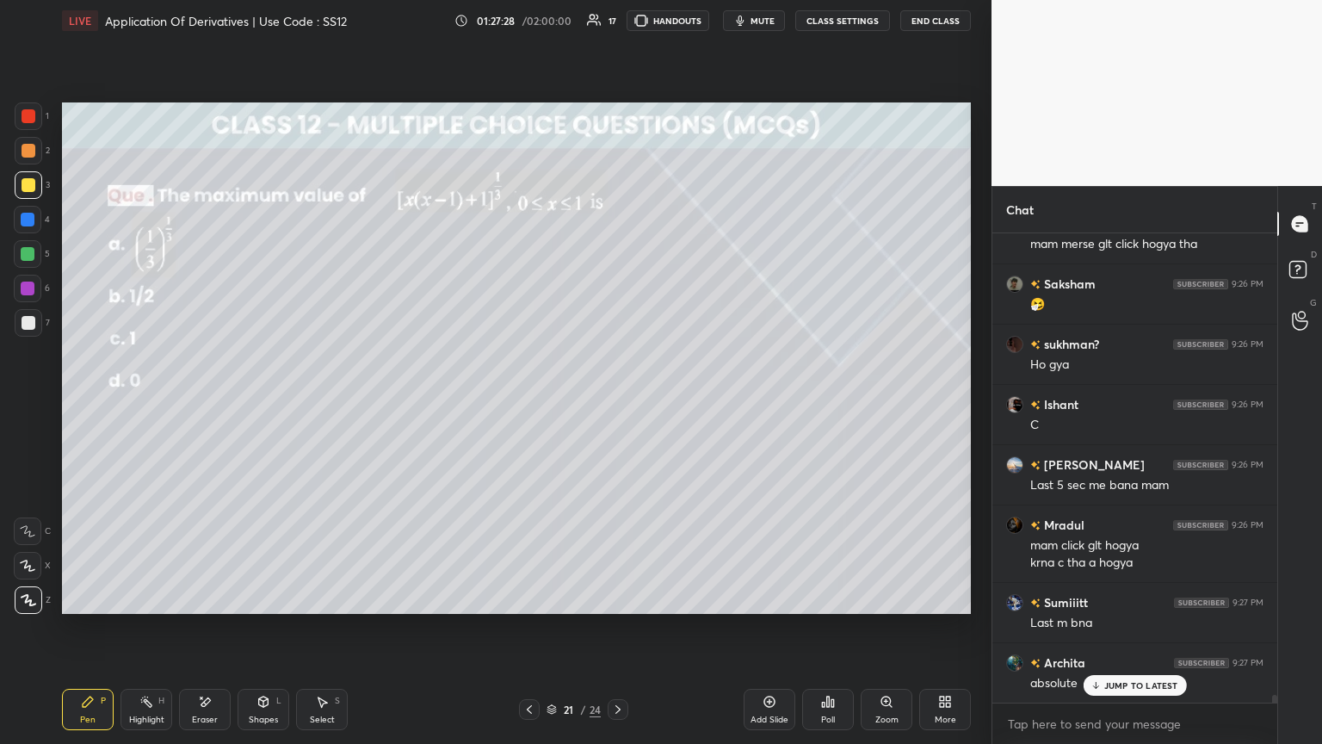
scroll to position [28742, 0]
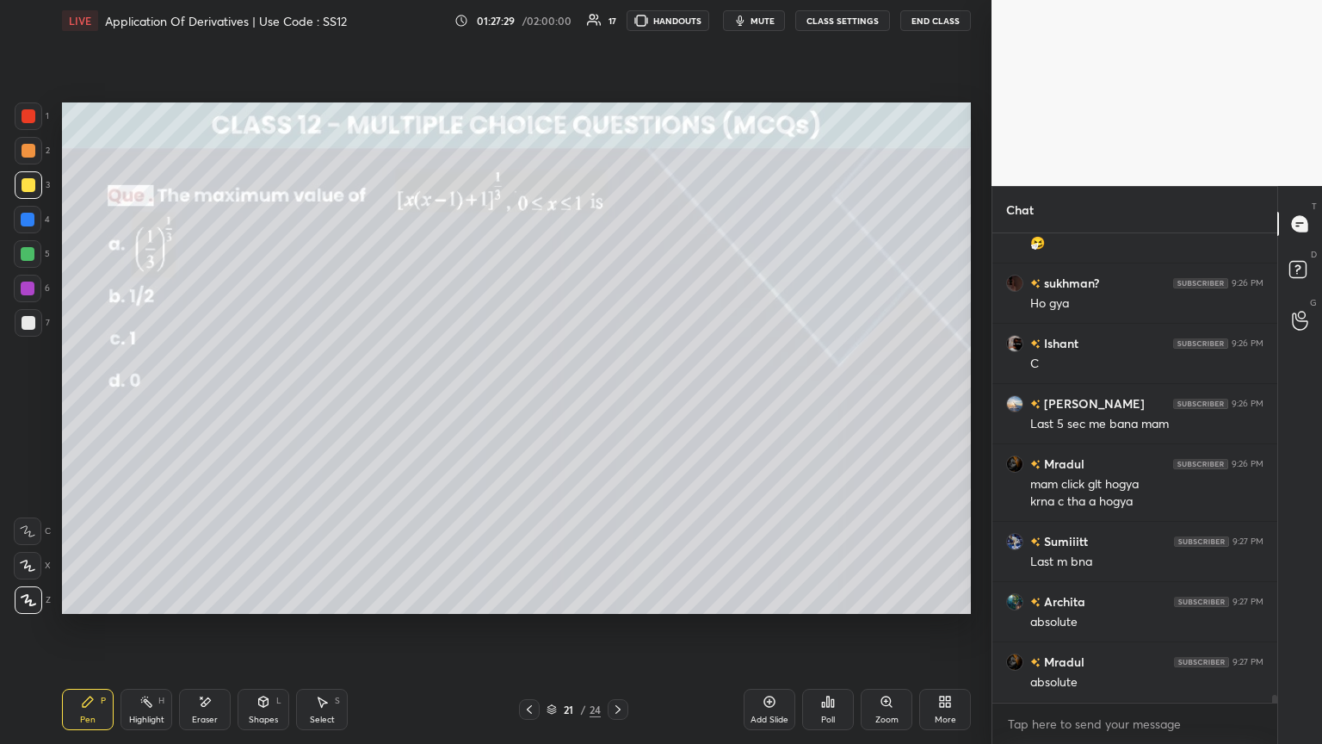
click at [612, 404] on icon at bounding box center [618, 709] width 14 height 14
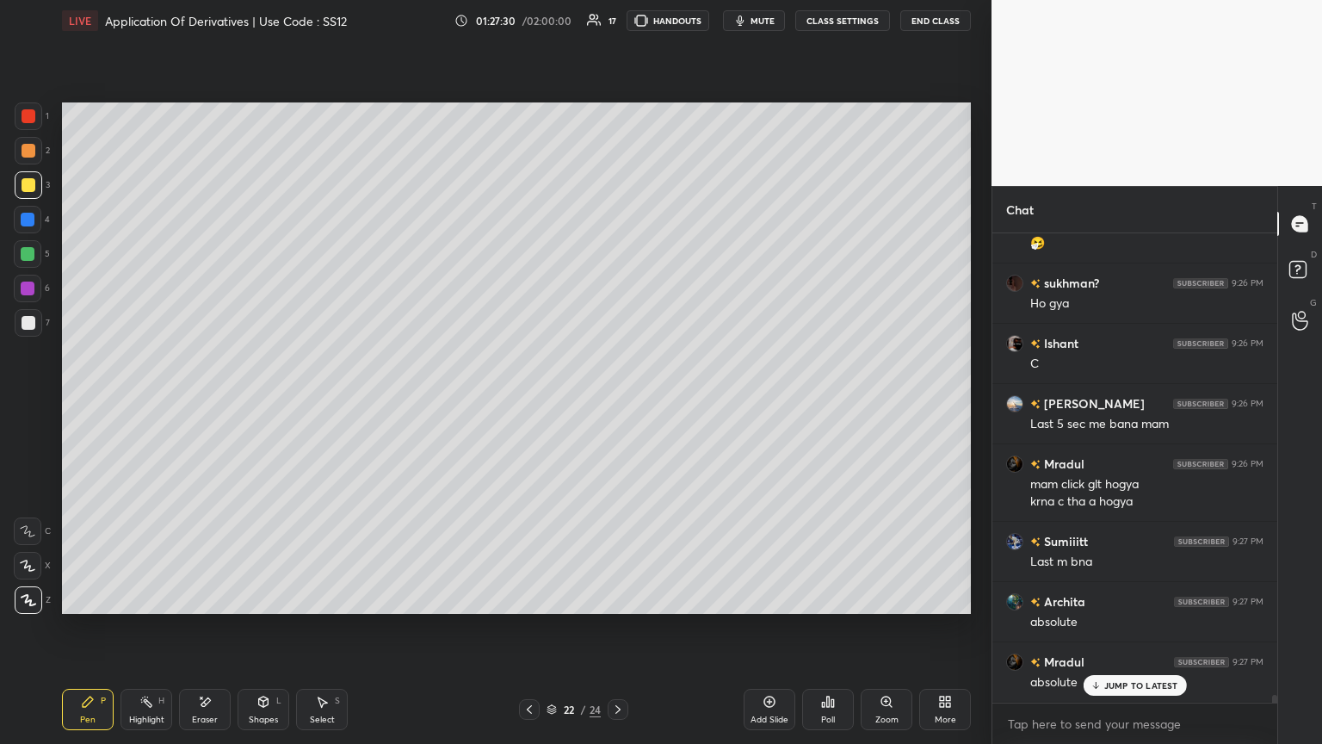
scroll to position [28801, 0]
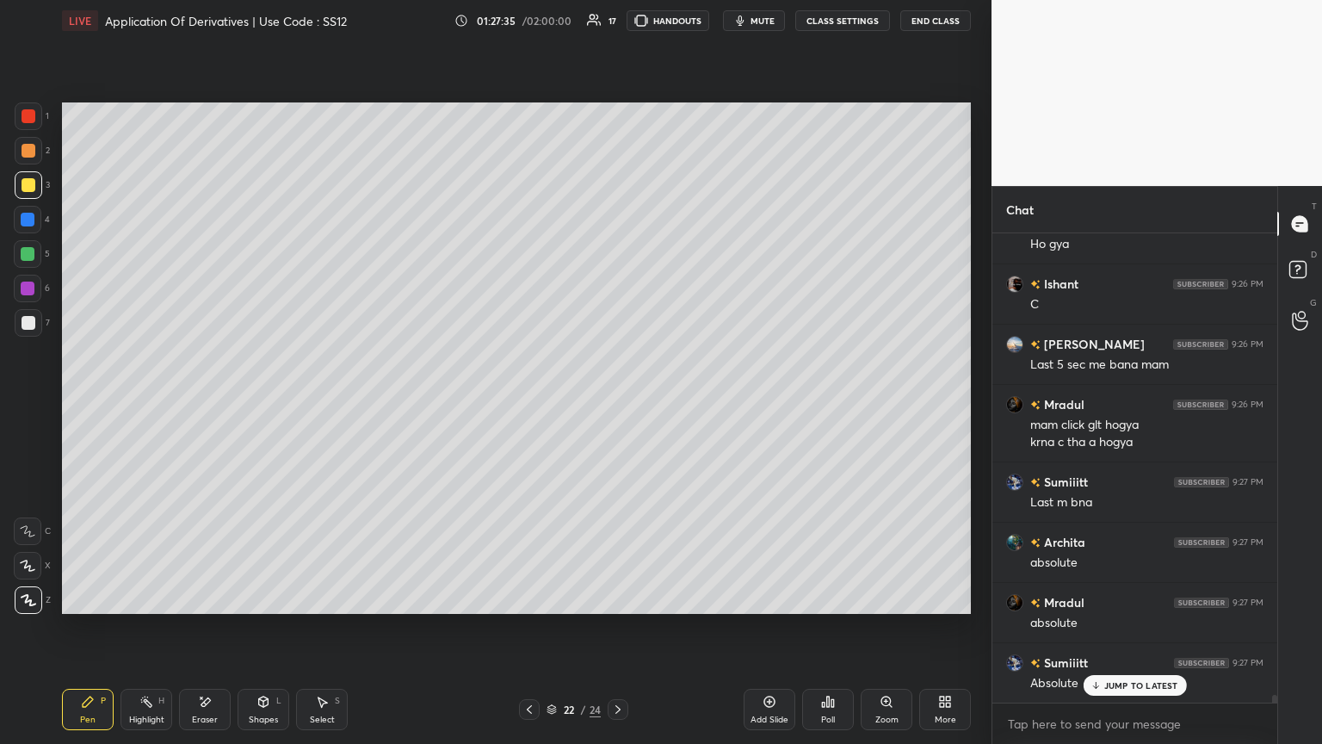
drag, startPoint x: 327, startPoint y: 706, endPoint x: 328, endPoint y: 669, distance: 37.0
click at [325, 404] on icon at bounding box center [322, 702] width 14 height 14
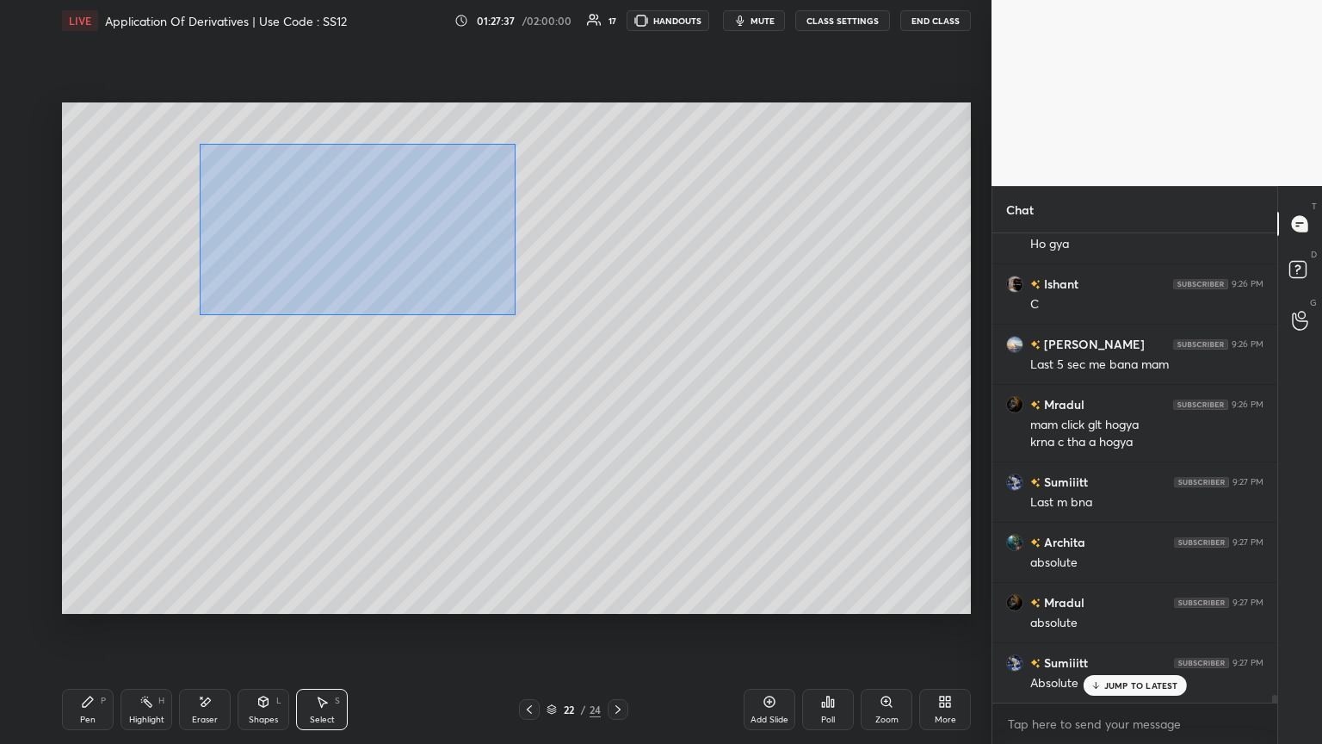
drag, startPoint x: 200, startPoint y: 144, endPoint x: 511, endPoint y: 312, distance: 354.0
click at [513, 312] on div "0 ° Undo Copy Paste here Duplicate Duplicate to new slide Delete" at bounding box center [516, 357] width 909 height 511
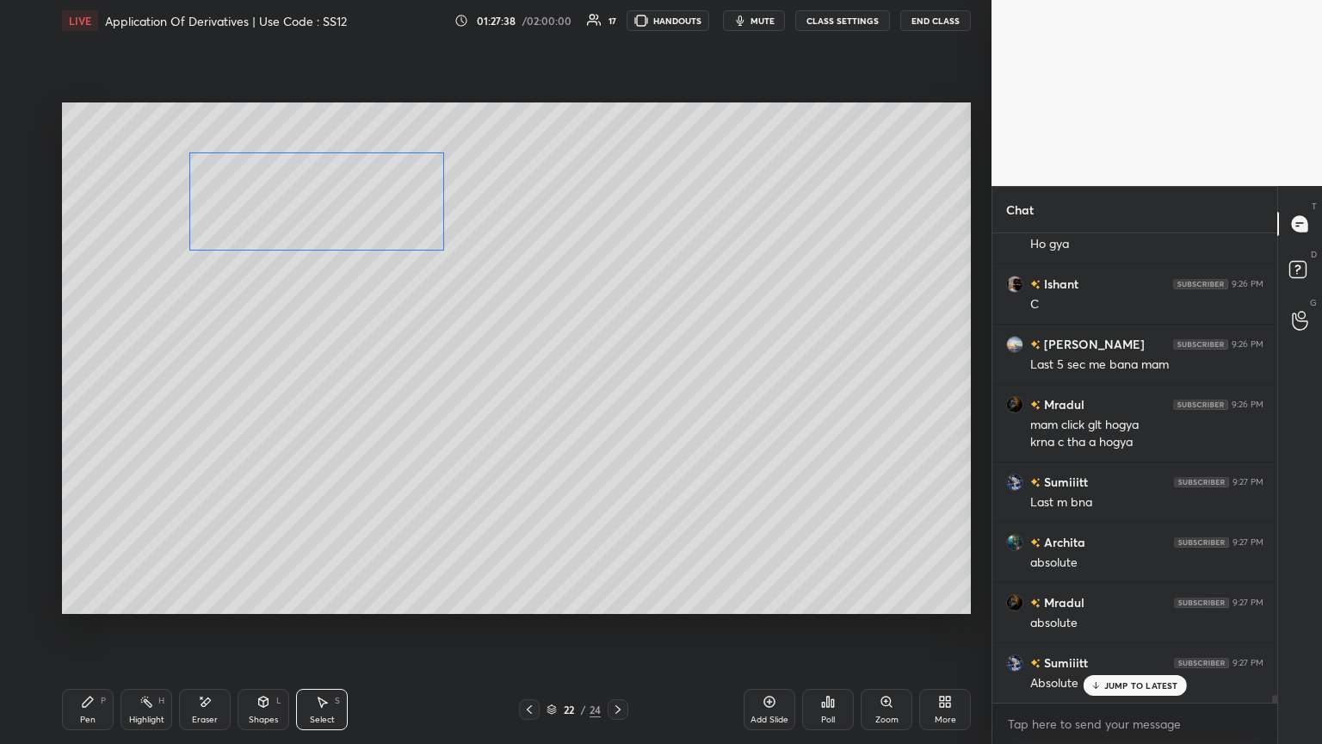
drag, startPoint x: 324, startPoint y: 241, endPoint x: 296, endPoint y: 230, distance: 29.7
click at [289, 207] on div "0 ° Undo Copy Paste here Duplicate Duplicate to new slide Delete" at bounding box center [516, 357] width 909 height 511
click at [241, 404] on div "0 ° Undo Copy Paste here Duplicate Duplicate to new slide Delete" at bounding box center [516, 357] width 909 height 511
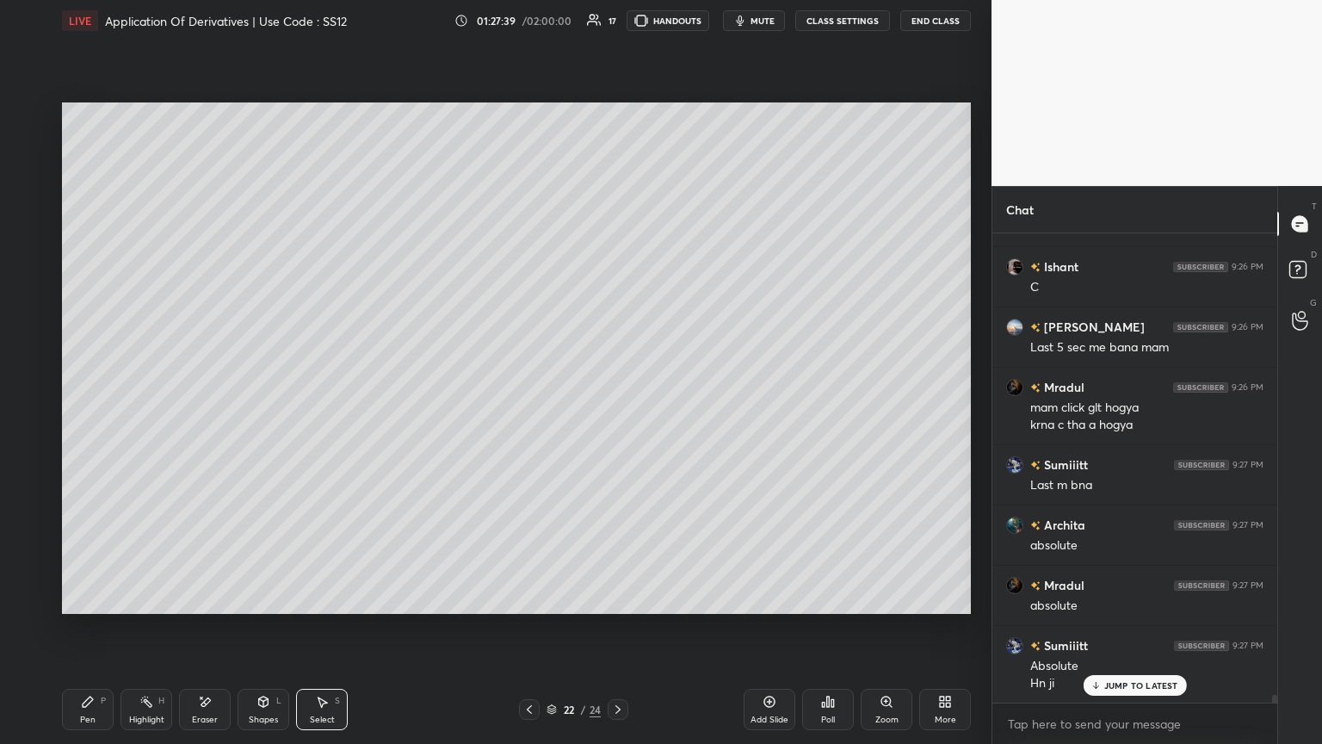
click at [84, 404] on div "Pen P" at bounding box center [88, 709] width 52 height 41
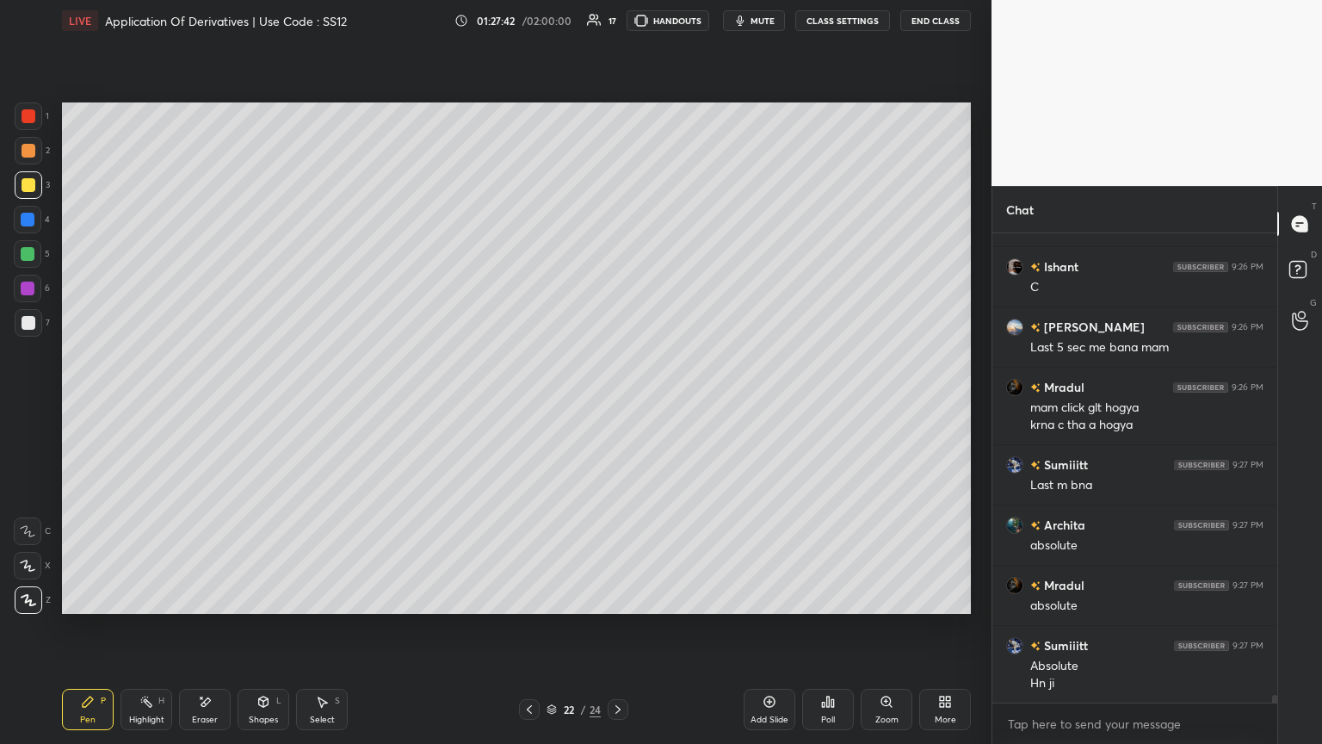
scroll to position [28879, 0]
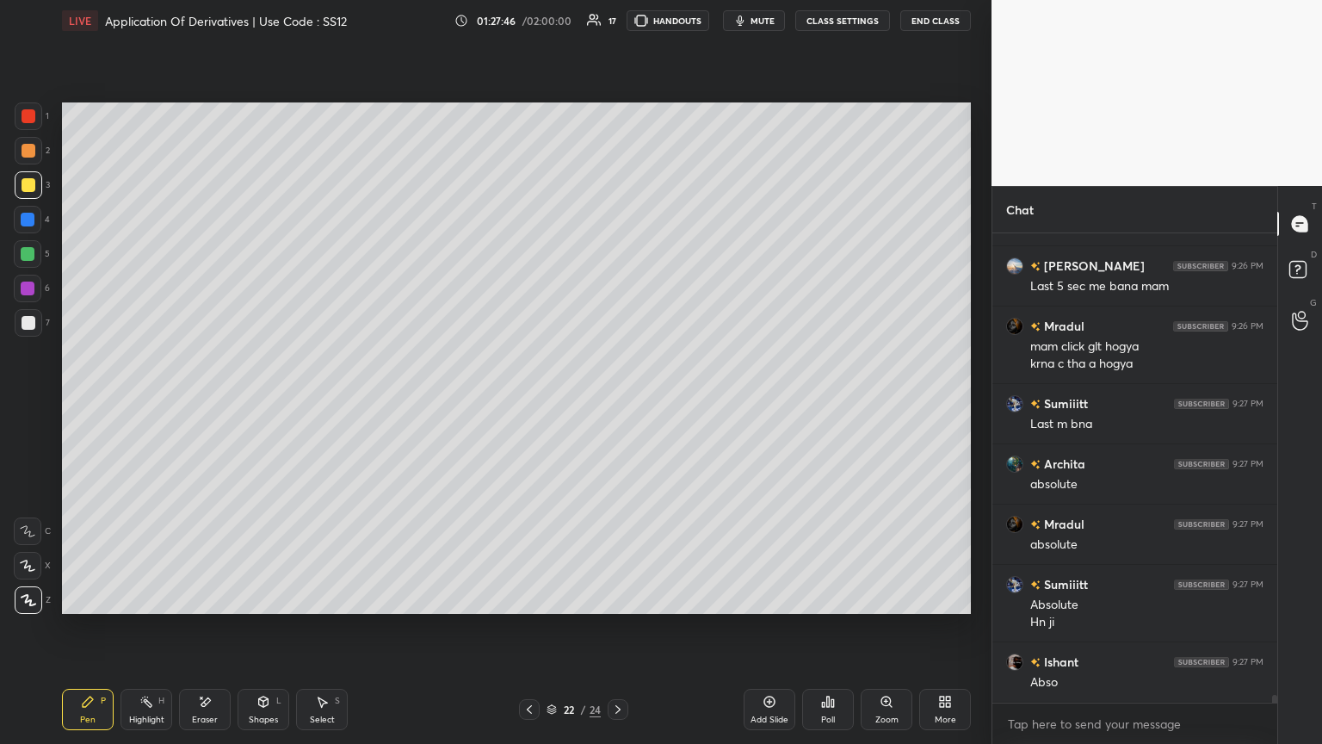
click at [531, 404] on icon at bounding box center [530, 709] width 14 height 14
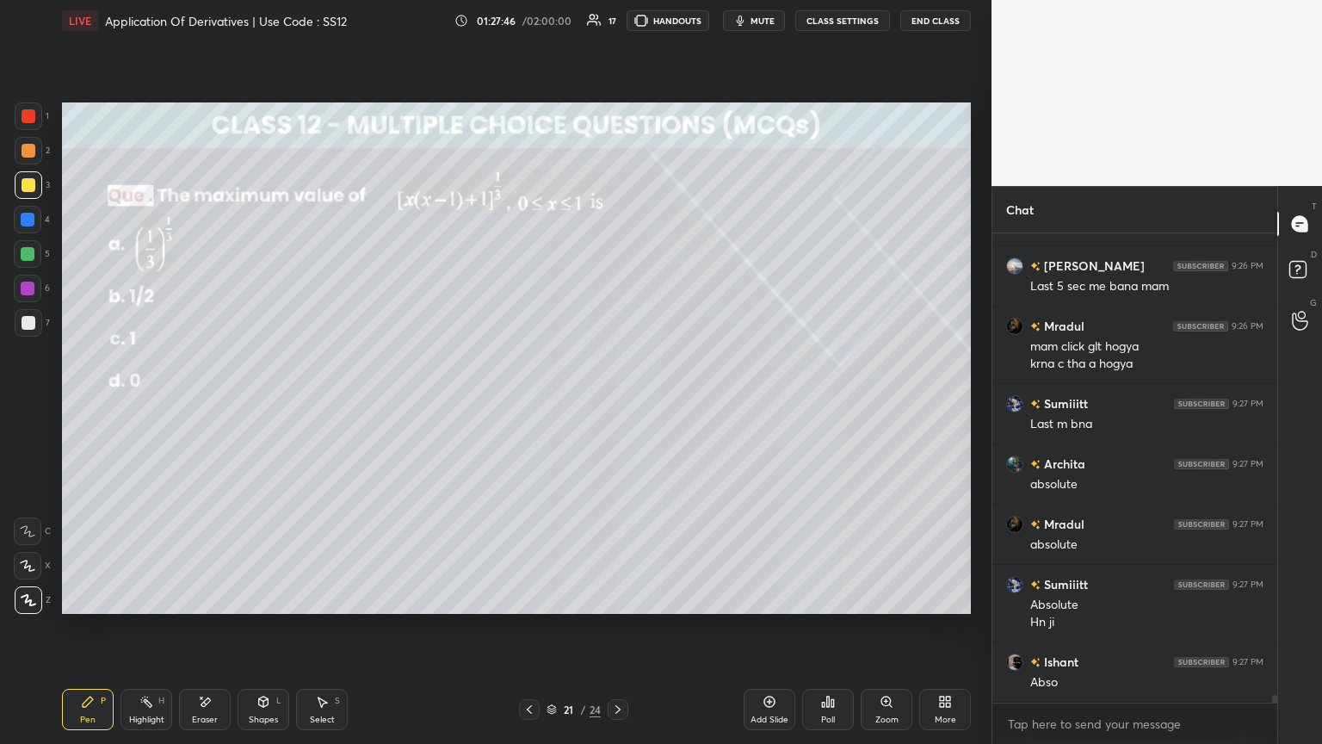
click at [534, 404] on icon at bounding box center [530, 709] width 14 height 14
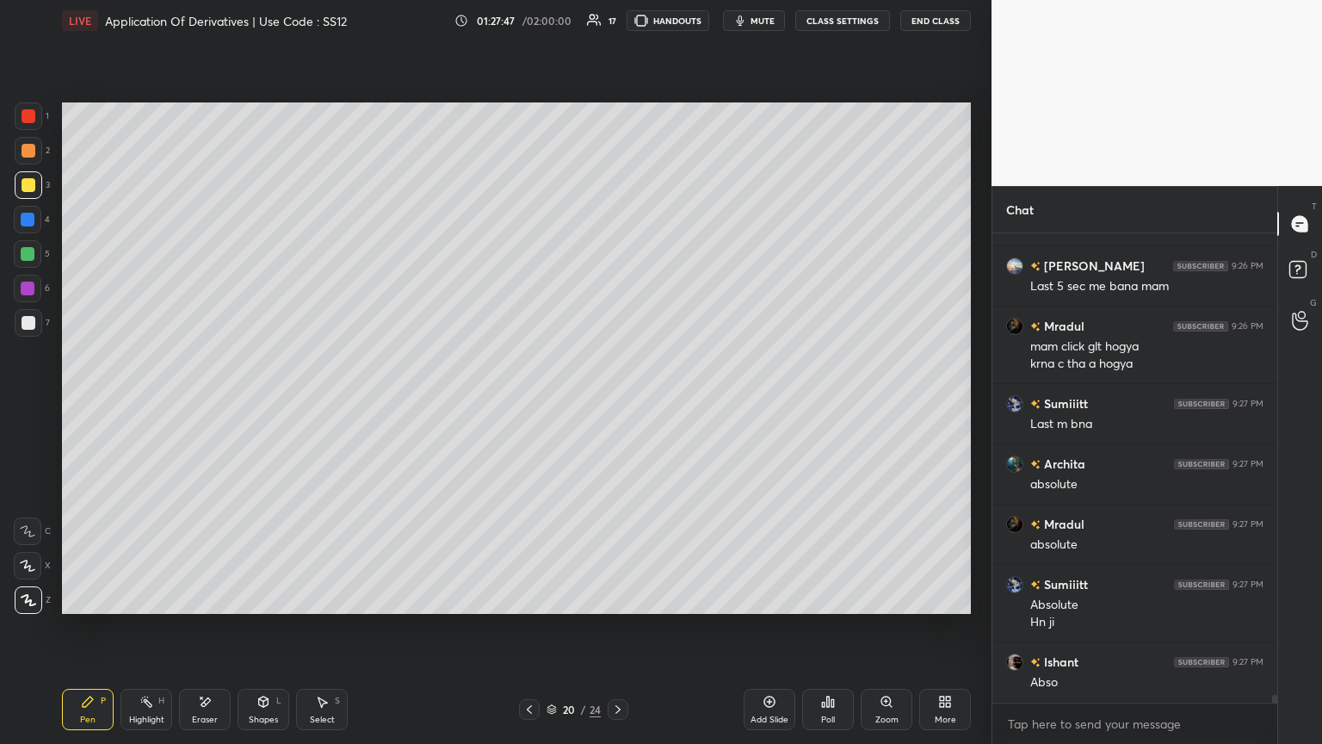
click at [613, 404] on icon at bounding box center [618, 709] width 14 height 14
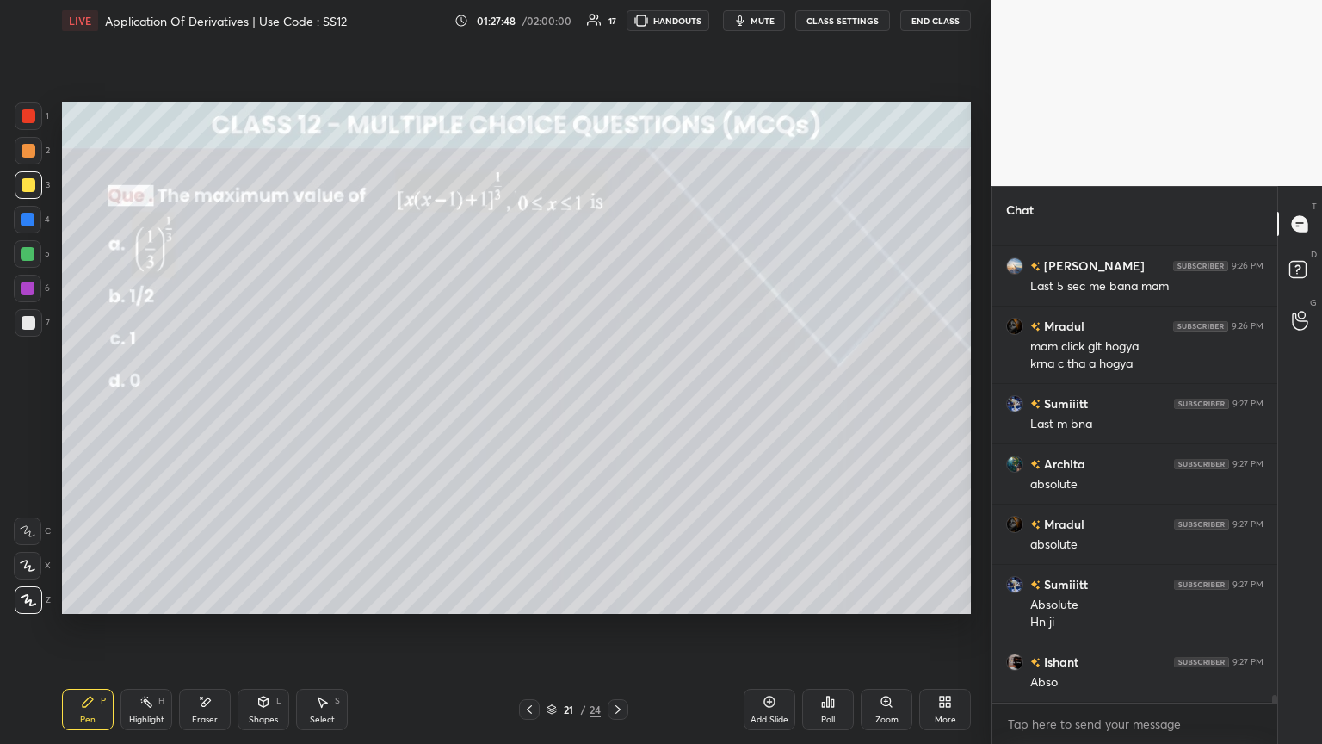
click at [616, 404] on icon at bounding box center [618, 709] width 14 height 14
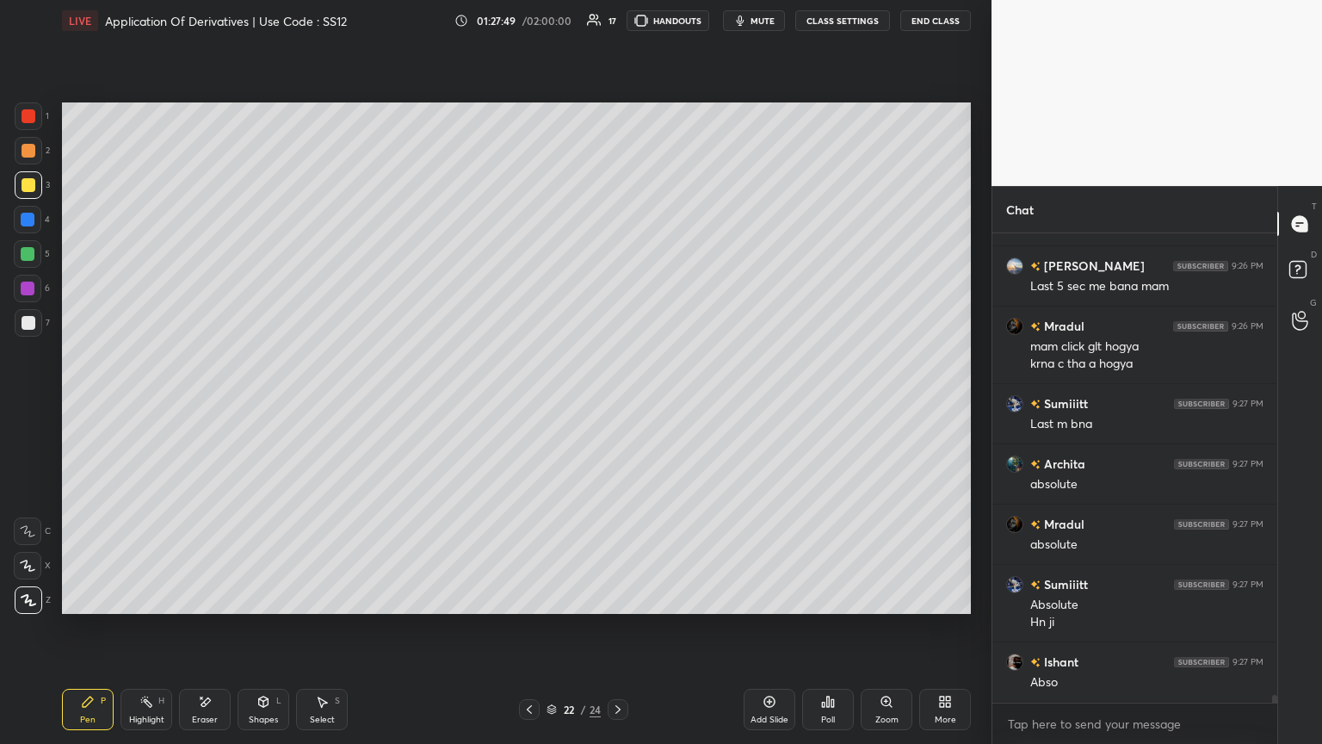
click at [617, 404] on icon at bounding box center [618, 709] width 14 height 14
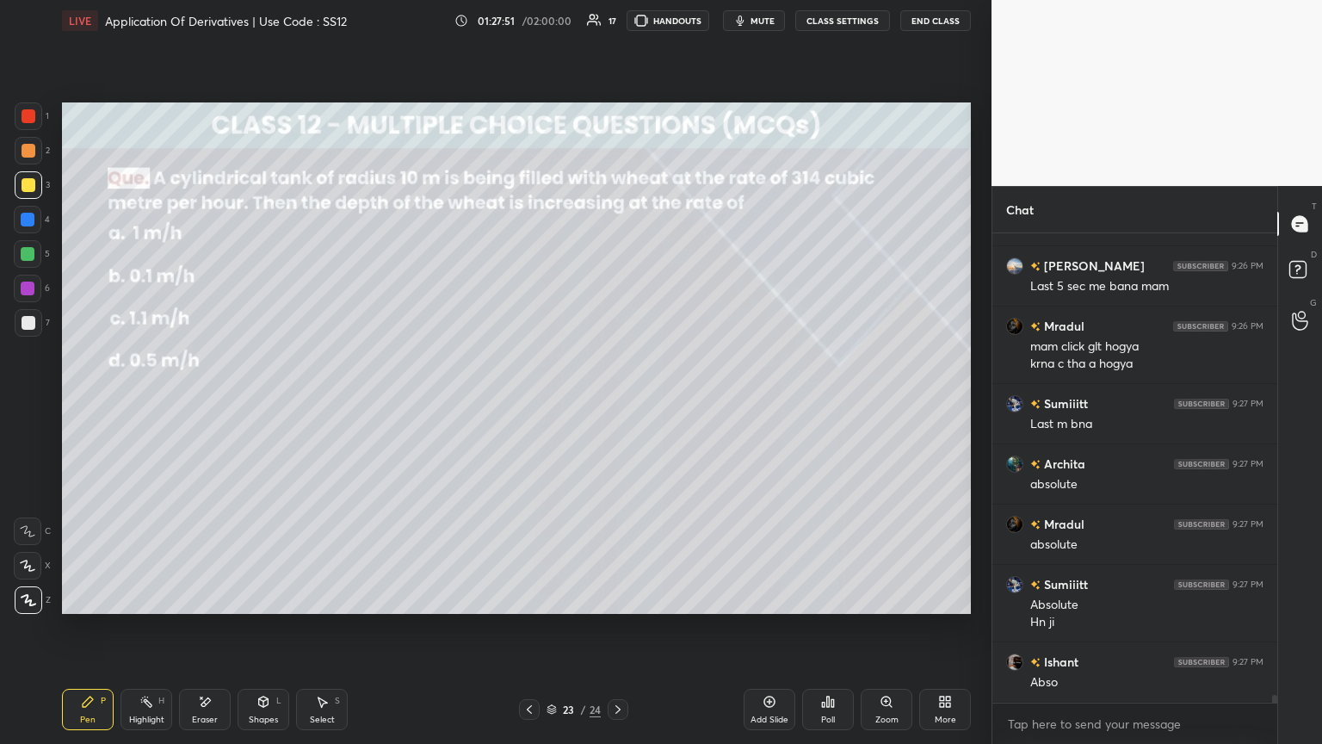
click at [531, 404] on icon at bounding box center [530, 709] width 14 height 14
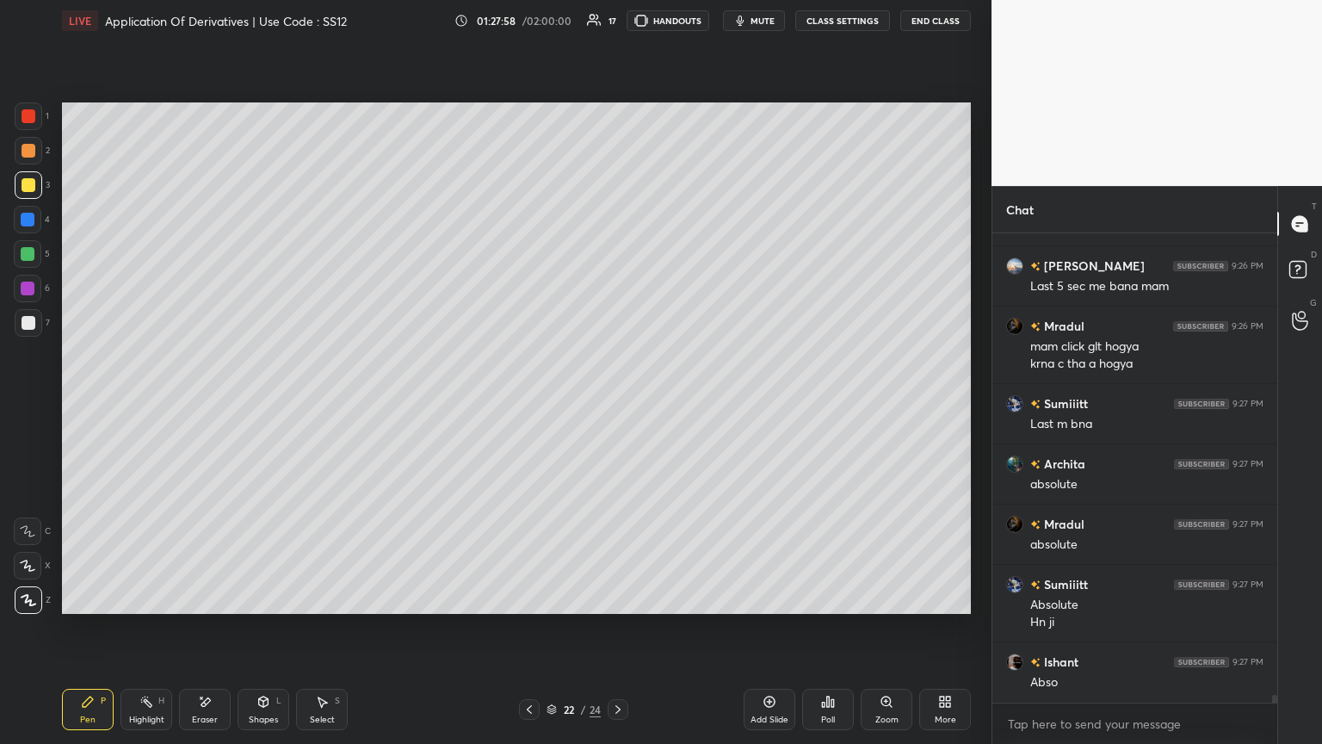
click at [528, 404] on icon at bounding box center [530, 709] width 14 height 14
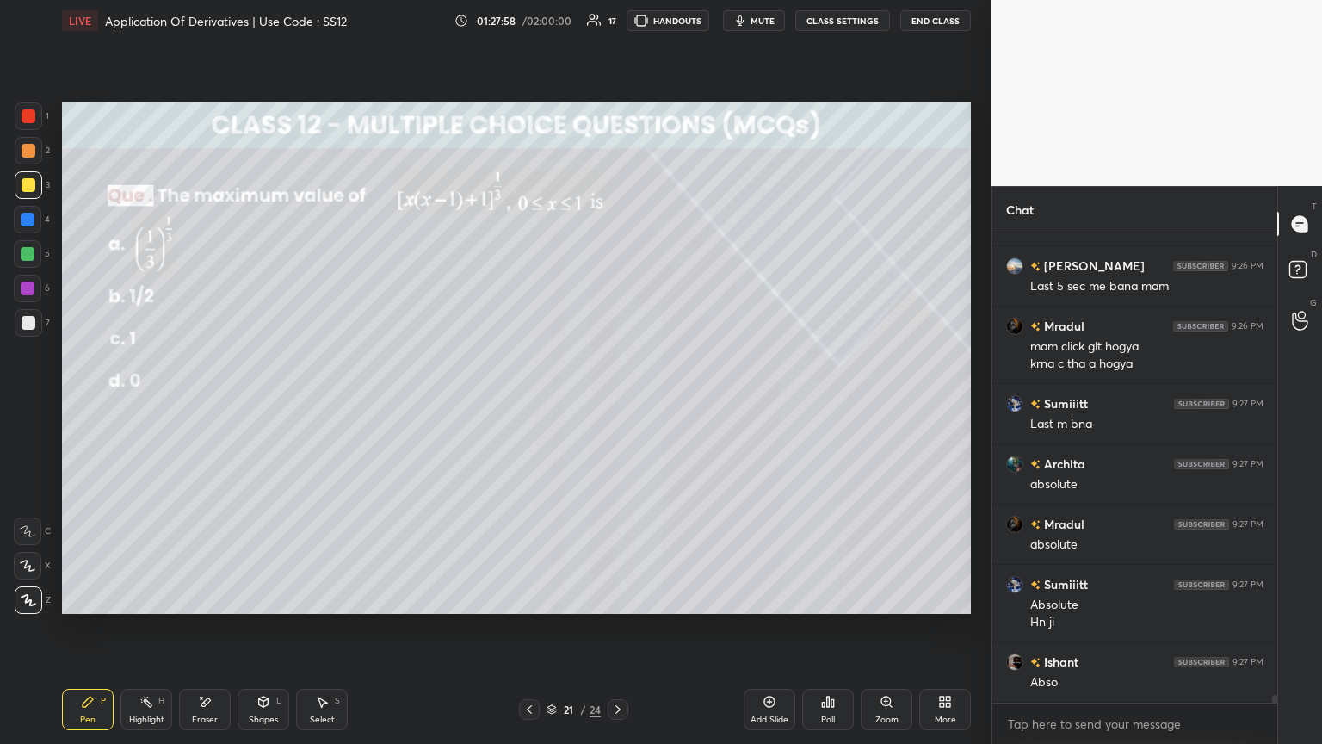
click at [531, 404] on icon at bounding box center [530, 709] width 14 height 14
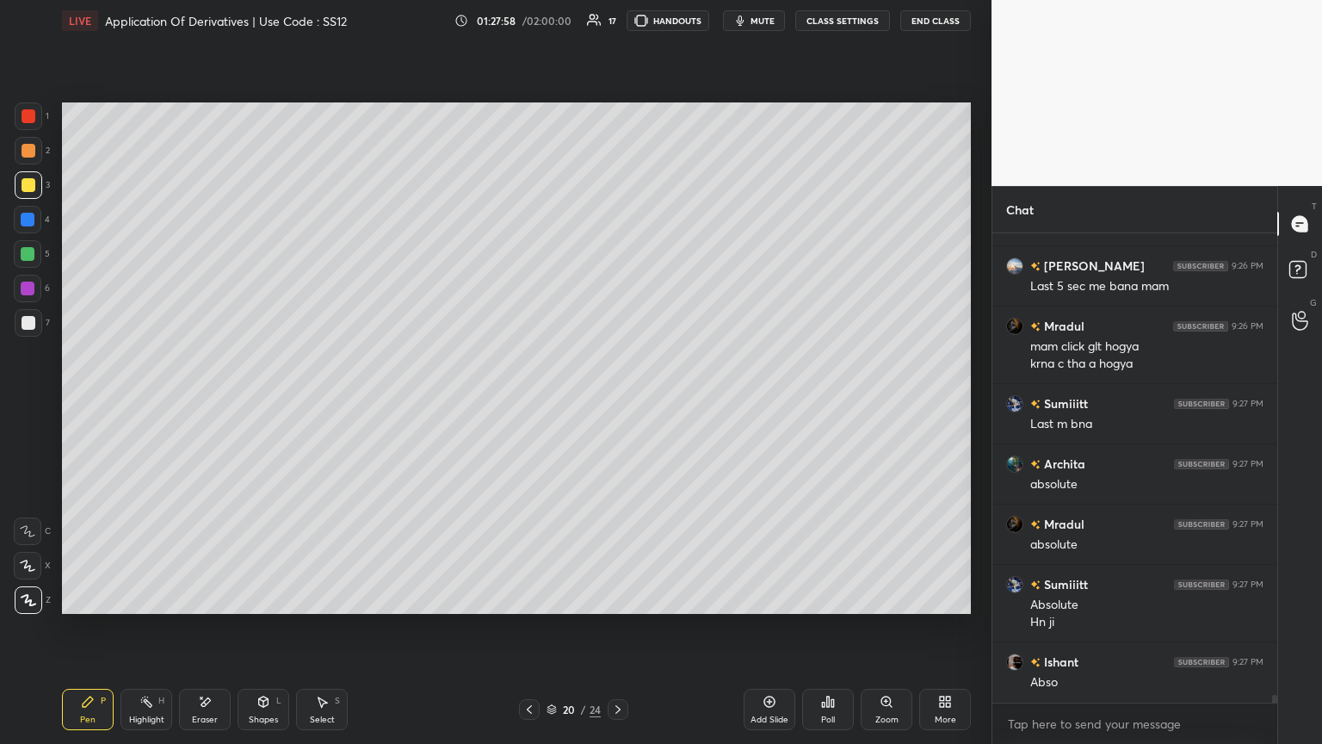
click at [532, 404] on icon at bounding box center [530, 709] width 14 height 14
click at [617, 404] on icon at bounding box center [618, 709] width 14 height 14
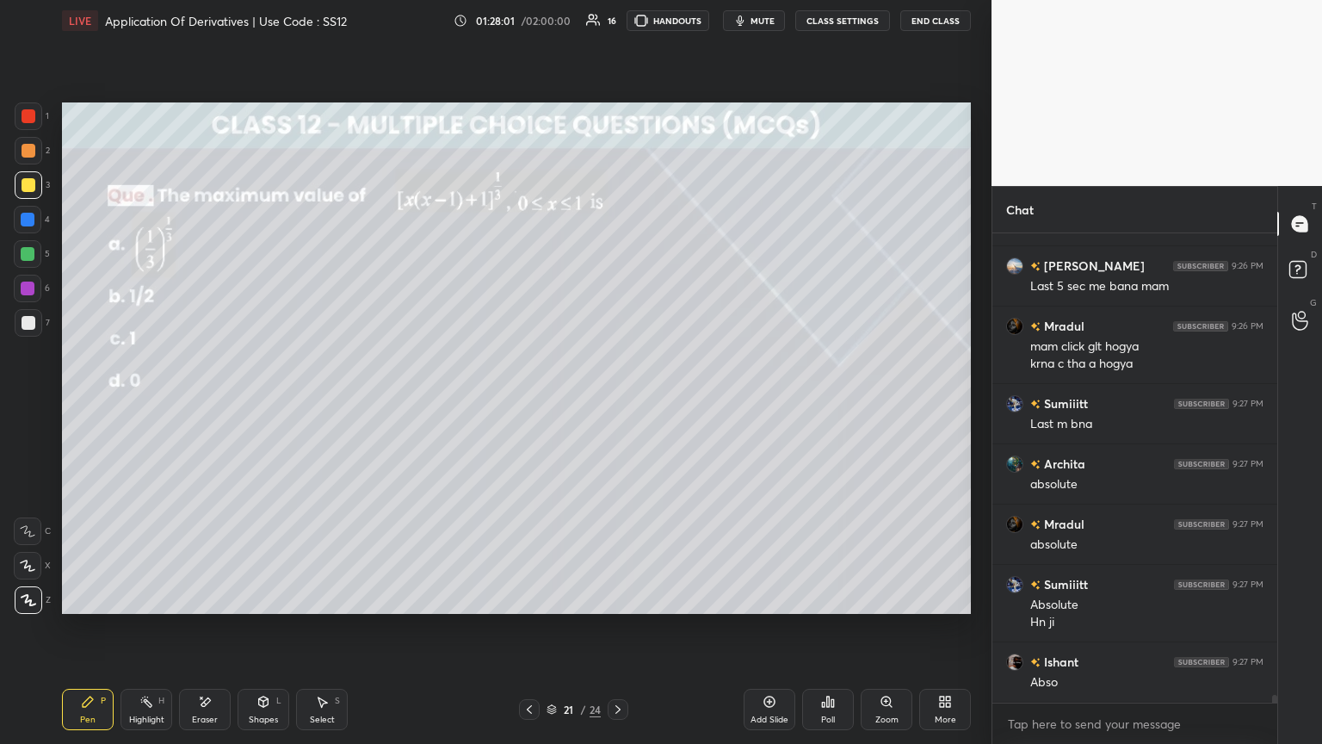
click at [617, 404] on div at bounding box center [618, 709] width 21 height 21
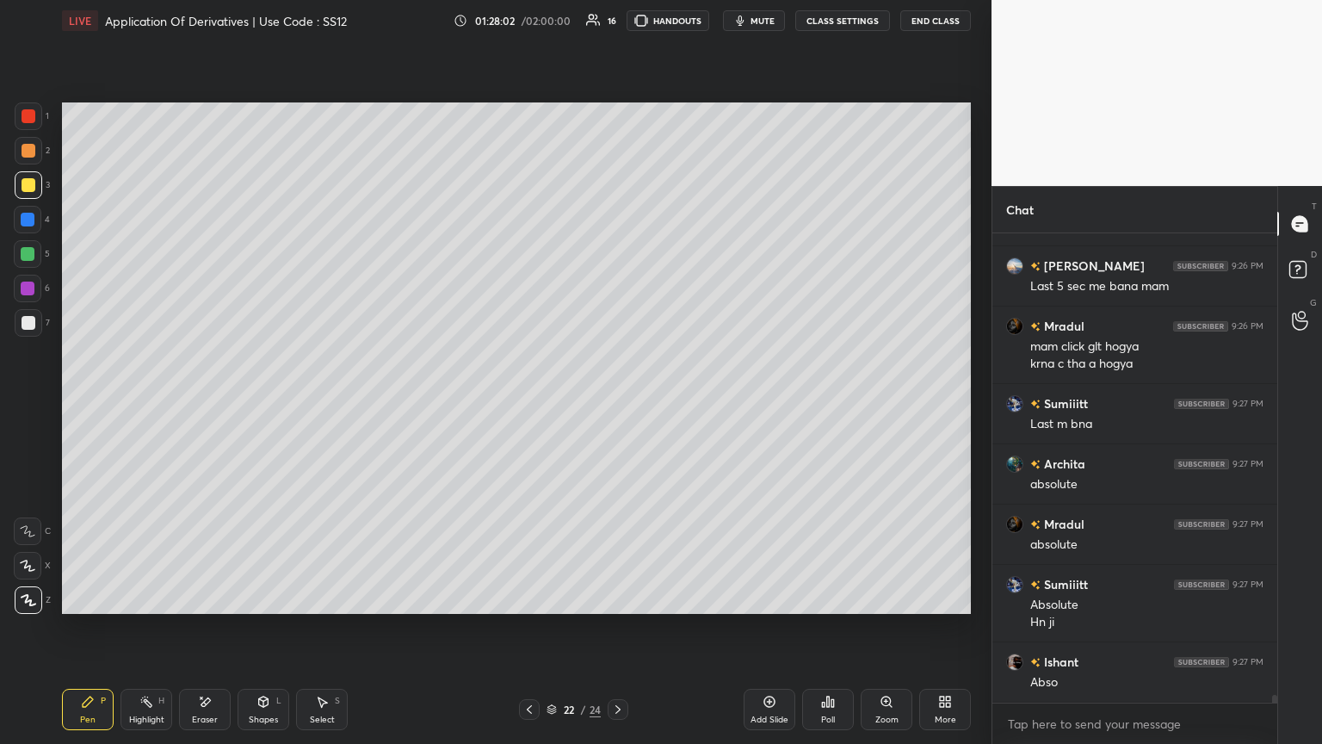
click at [617, 404] on icon at bounding box center [618, 709] width 14 height 14
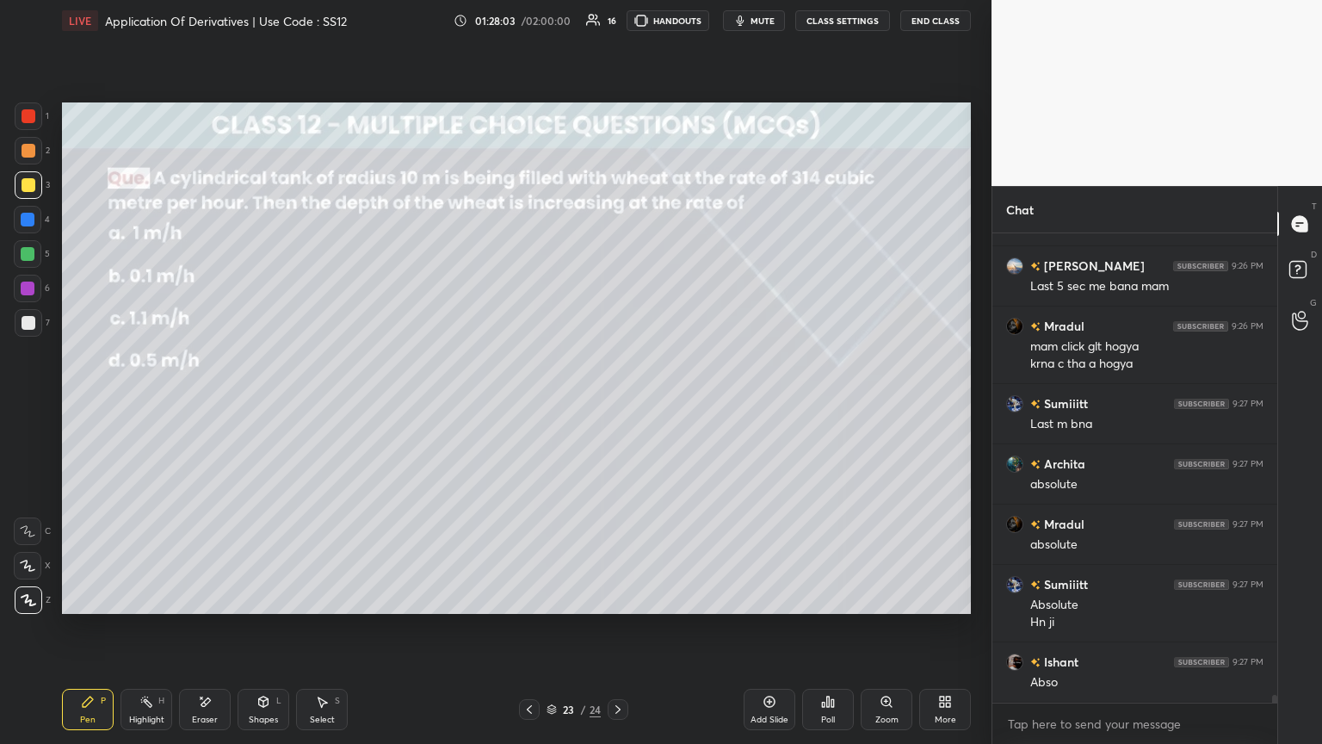
drag, startPoint x: 530, startPoint y: 709, endPoint x: 519, endPoint y: 682, distance: 29.7
click at [530, 404] on icon at bounding box center [530, 709] width 14 height 14
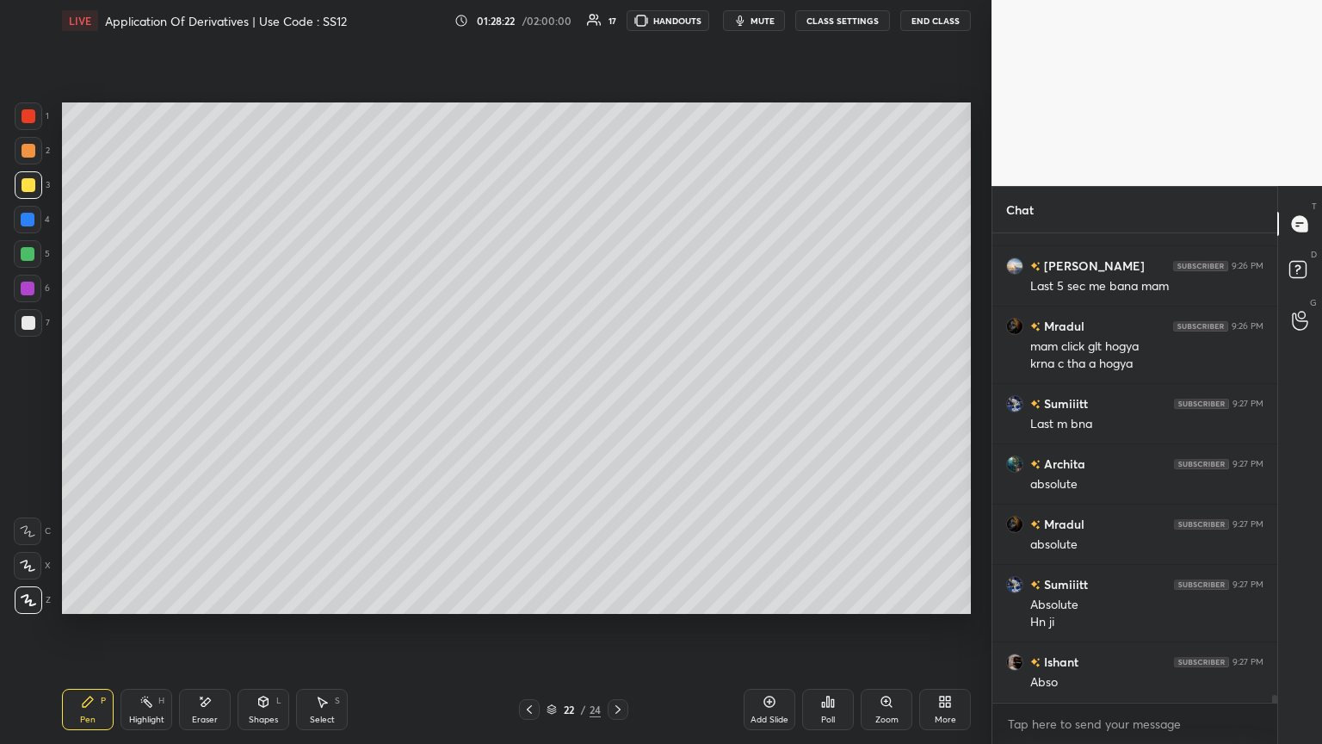
click at [201, 404] on div "Eraser" at bounding box center [205, 719] width 26 height 9
click at [90, 404] on div "Pen P" at bounding box center [88, 709] width 52 height 41
click at [214, 404] on div "Eraser" at bounding box center [205, 709] width 52 height 41
click at [83, 404] on div "Pen" at bounding box center [87, 719] width 15 height 9
click at [529, 404] on icon at bounding box center [530, 709] width 14 height 14
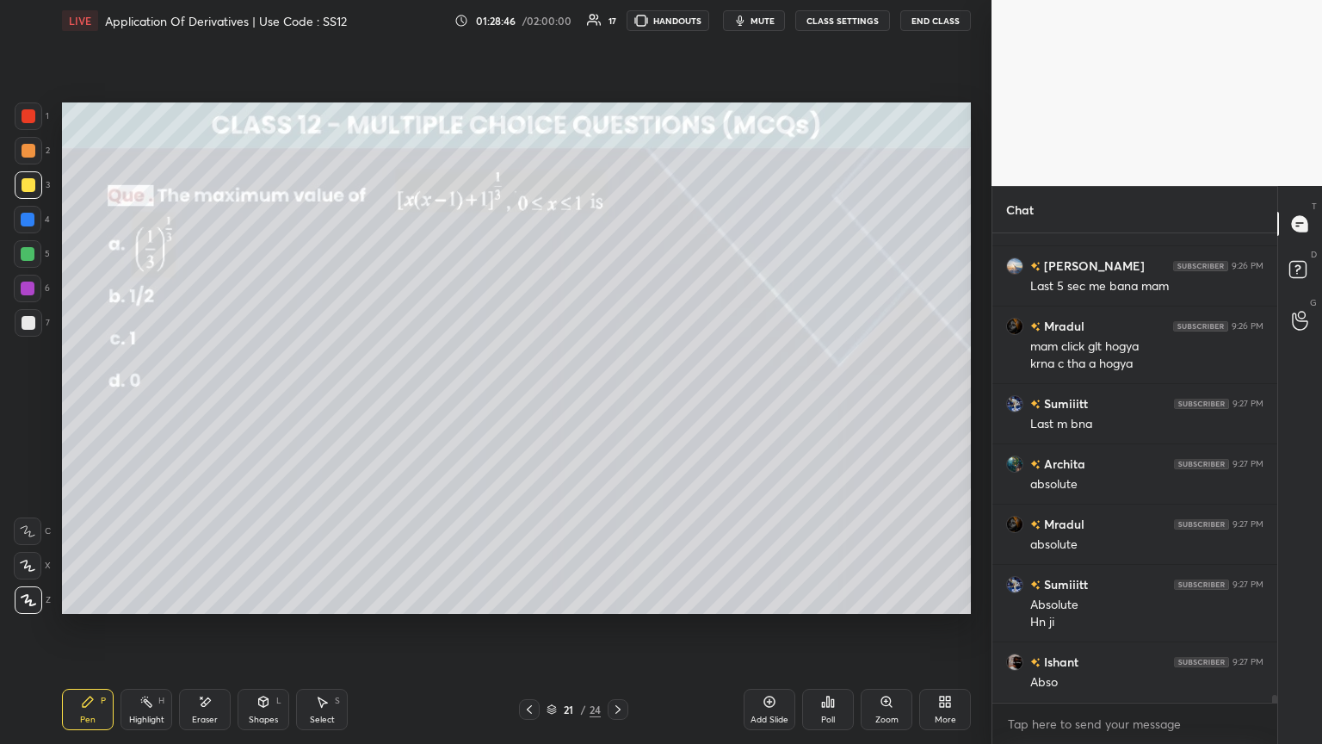
click at [529, 404] on icon at bounding box center [530, 709] width 14 height 14
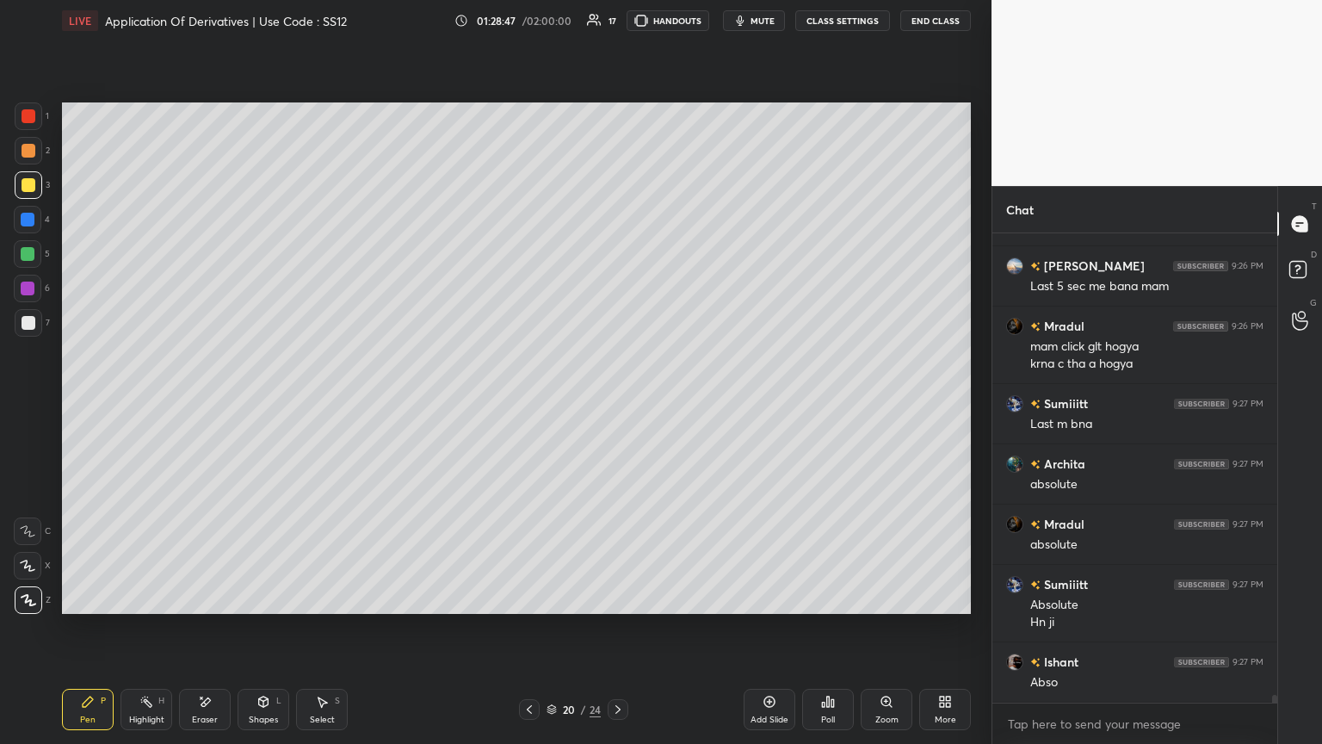
click at [608, 404] on div at bounding box center [618, 709] width 21 height 21
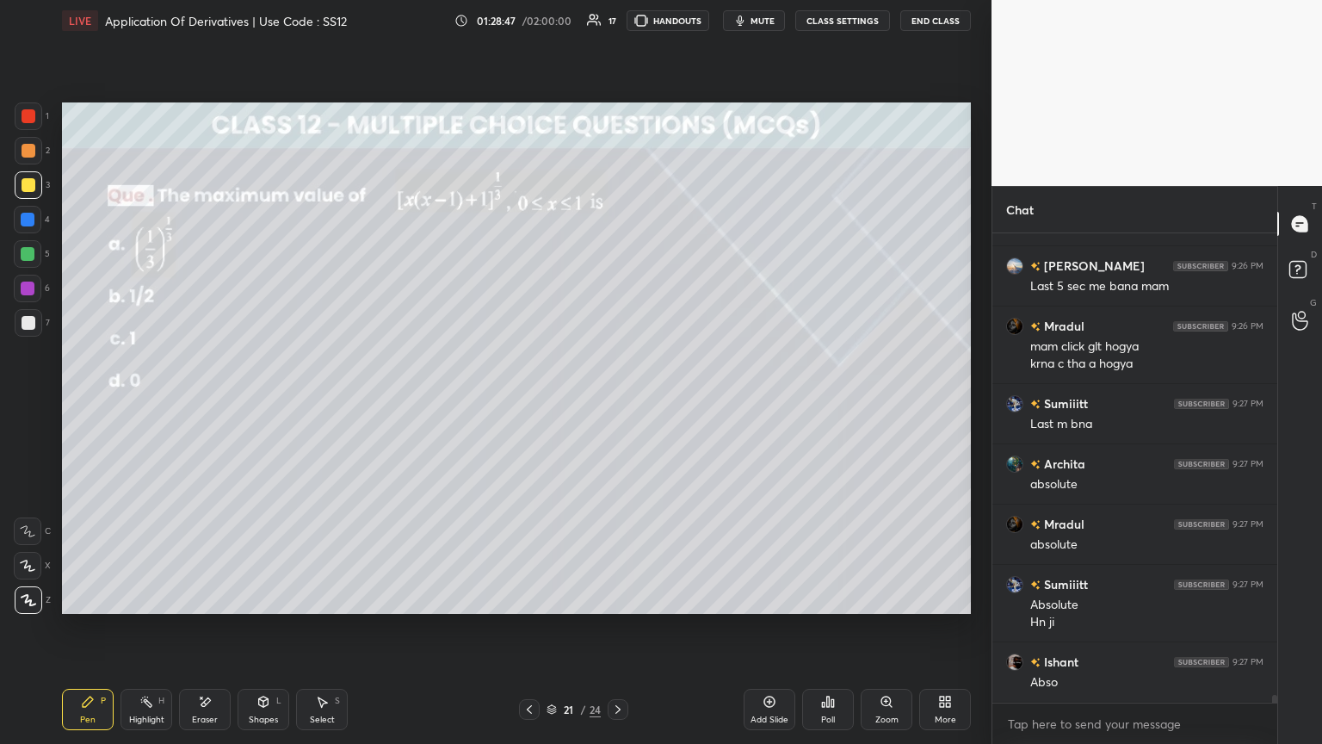
click at [611, 404] on icon at bounding box center [618, 709] width 14 height 14
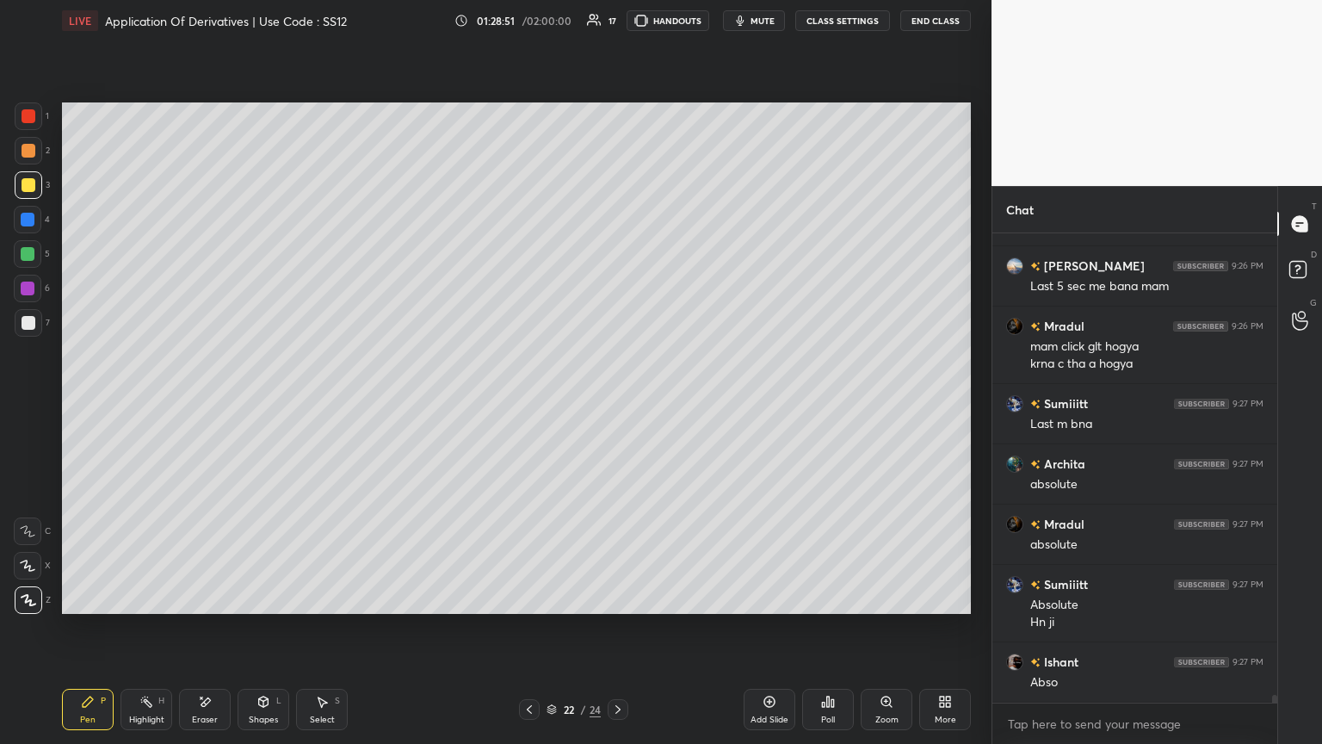
click at [523, 404] on icon at bounding box center [530, 709] width 14 height 14
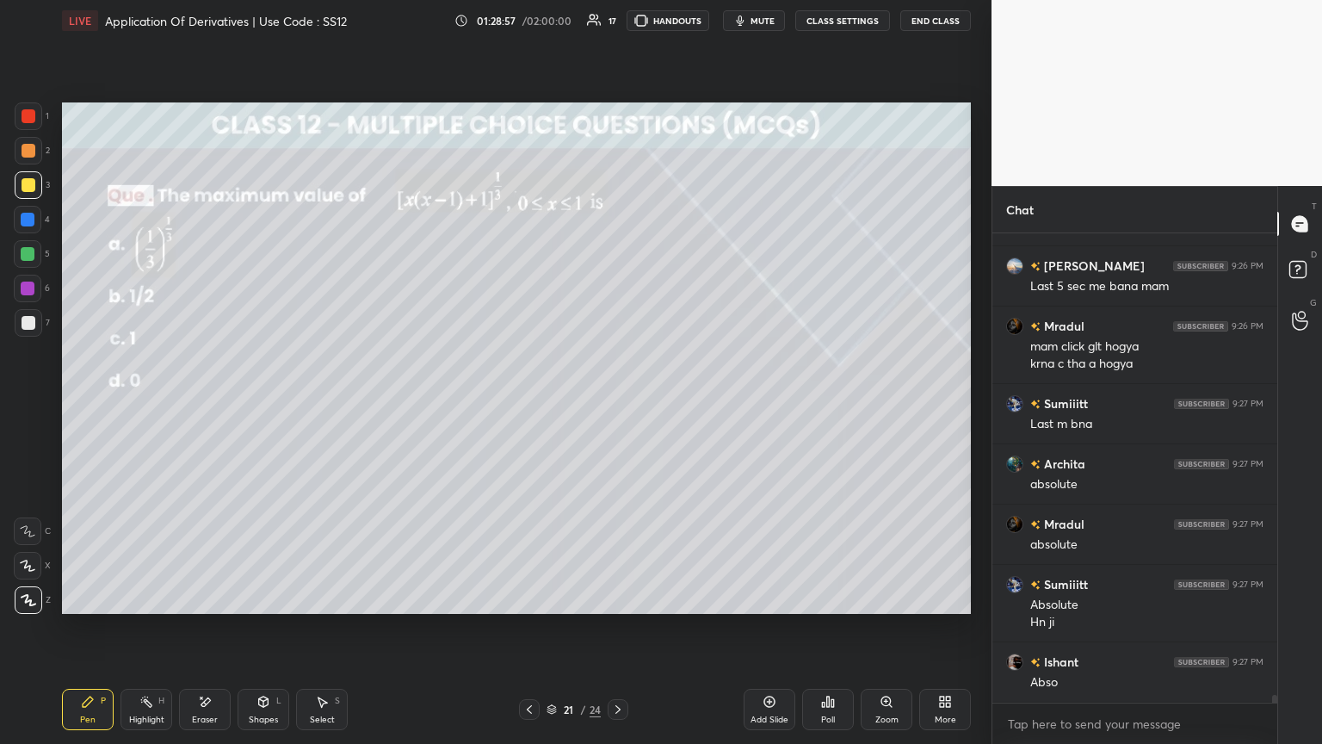
click at [528, 404] on icon at bounding box center [530, 709] width 14 height 14
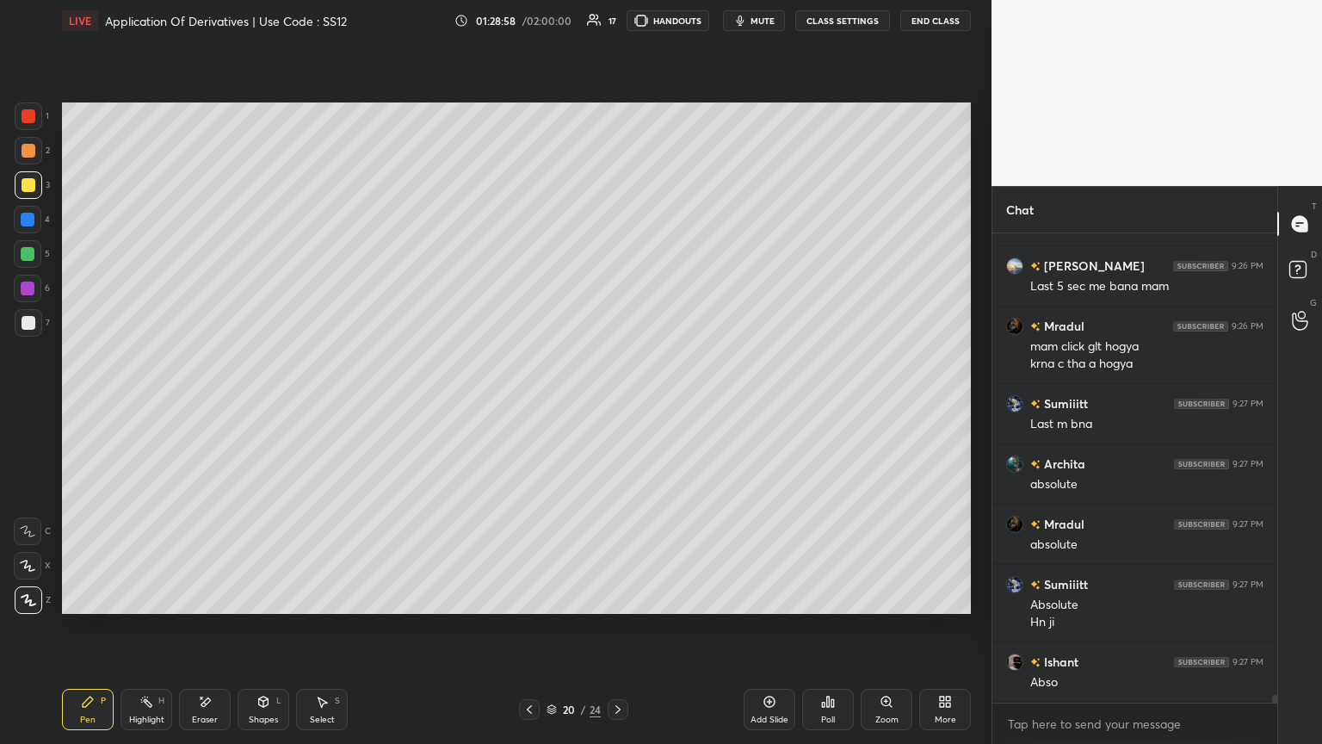
click at [529, 404] on icon at bounding box center [529, 709] width 5 height 9
click at [529, 404] on icon at bounding box center [530, 709] width 14 height 14
click at [528, 404] on icon at bounding box center [530, 709] width 14 height 14
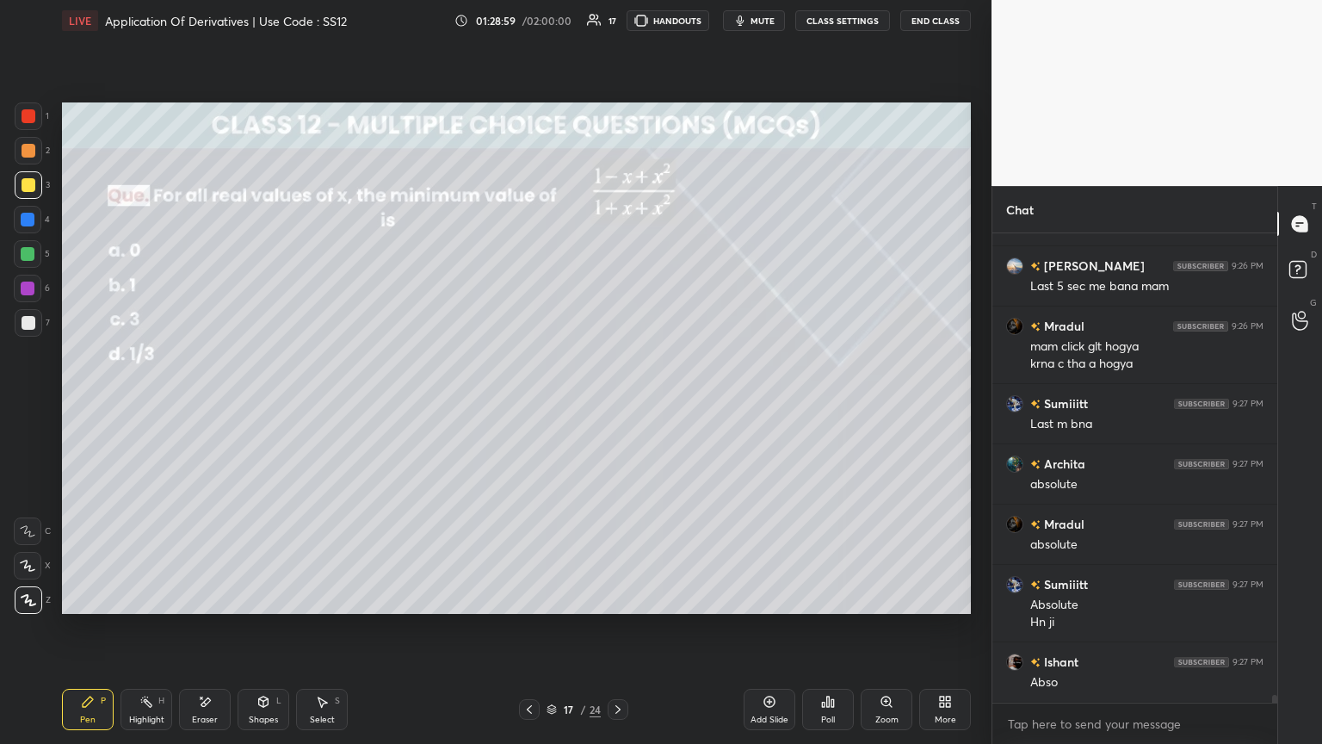
click at [529, 404] on icon at bounding box center [530, 709] width 14 height 14
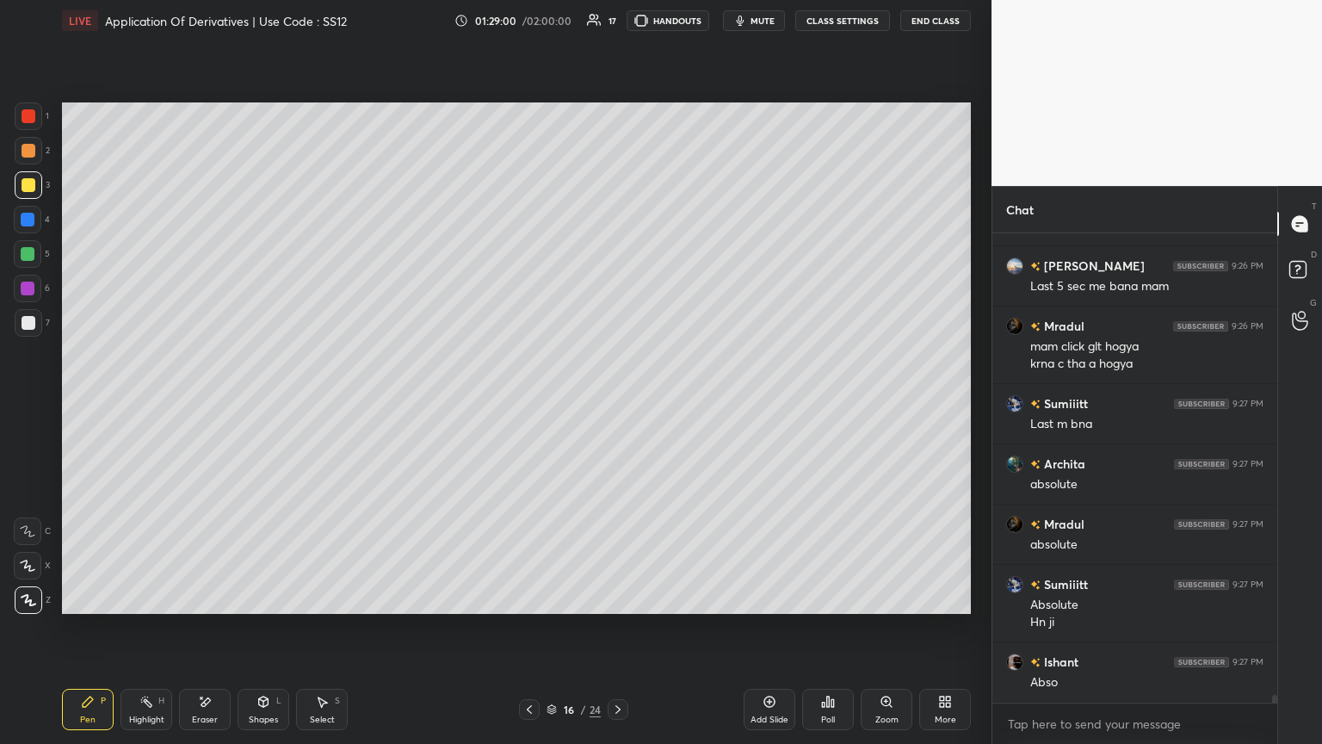
click at [529, 404] on icon at bounding box center [530, 709] width 14 height 14
click at [530, 404] on icon at bounding box center [530, 709] width 14 height 14
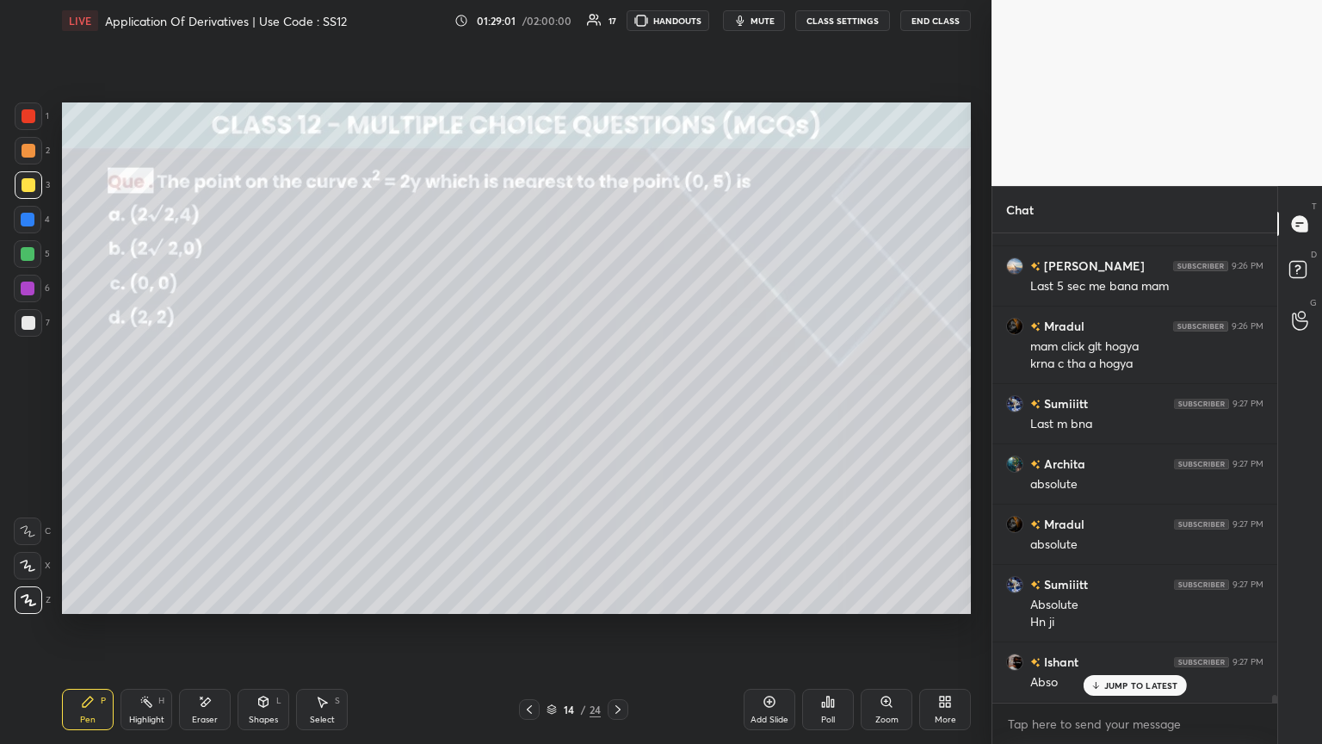
scroll to position [28939, 0]
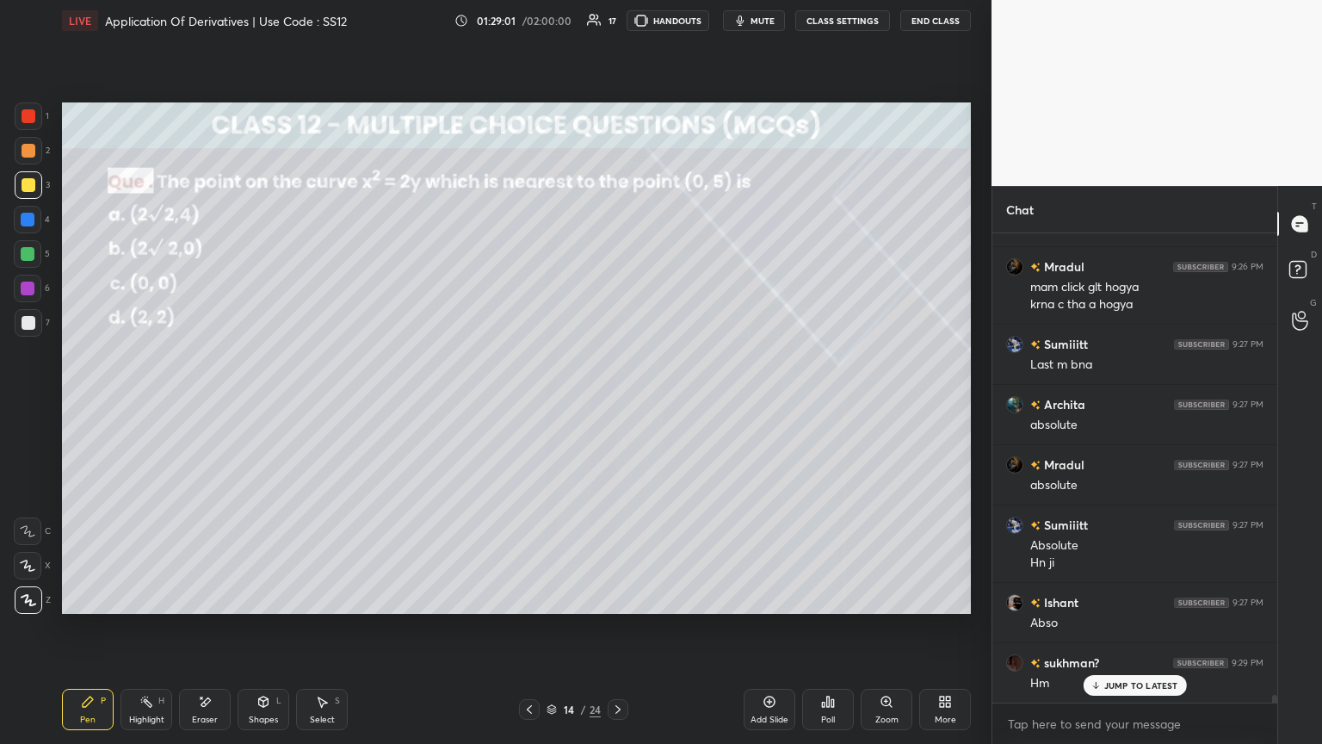
click at [532, 404] on icon at bounding box center [530, 709] width 14 height 14
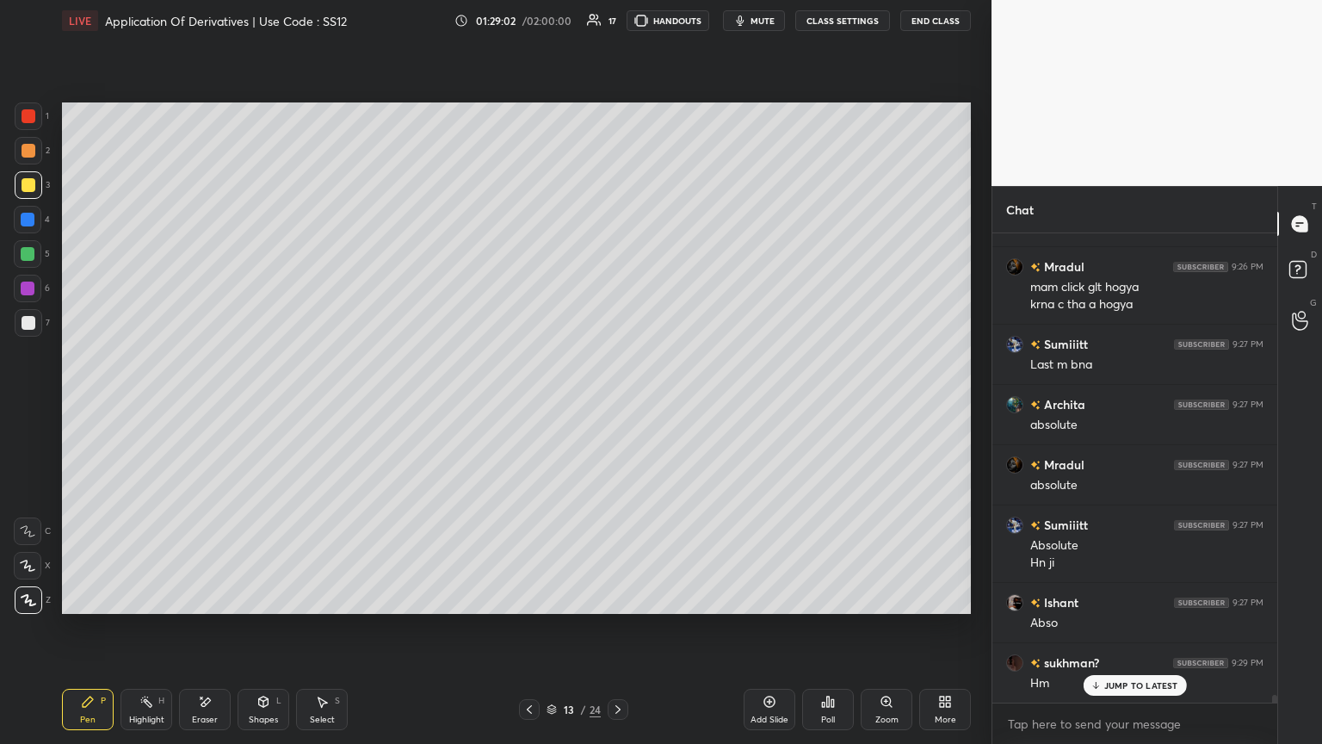
click at [611, 404] on icon at bounding box center [618, 709] width 14 height 14
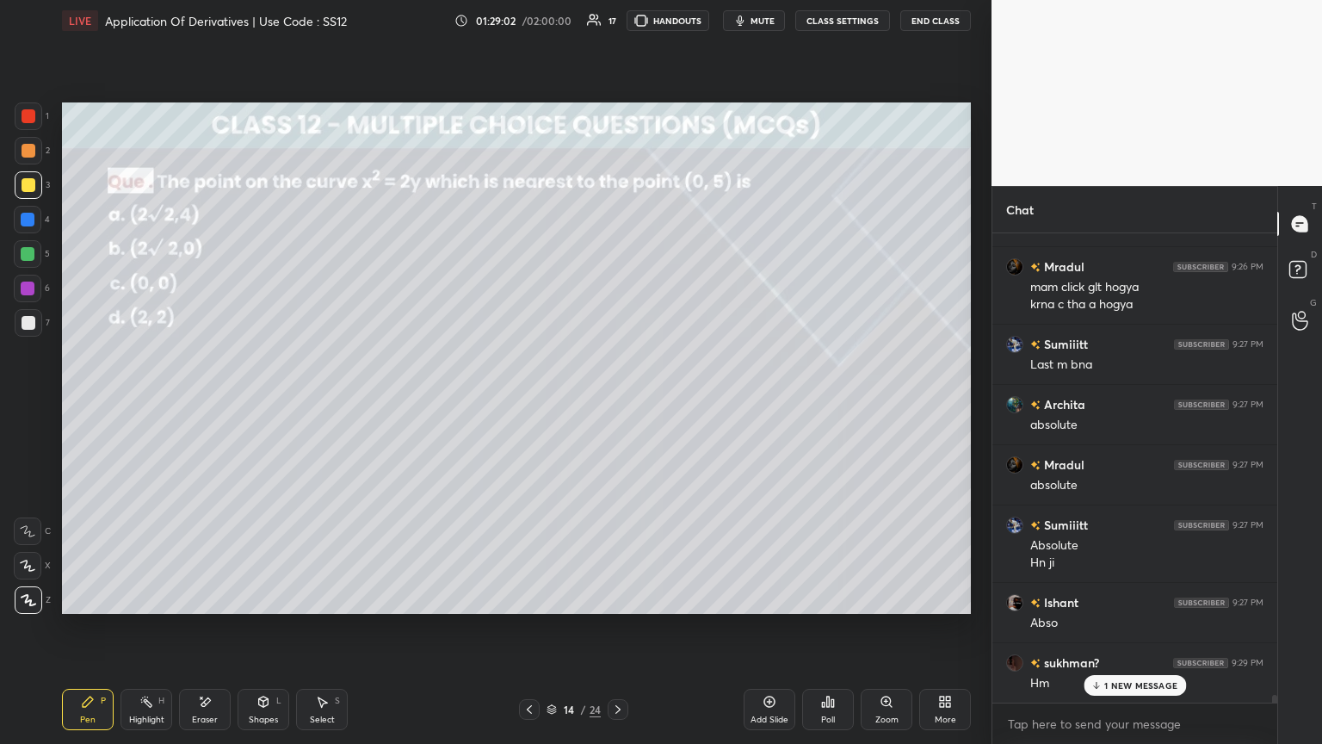
scroll to position [29000, 0]
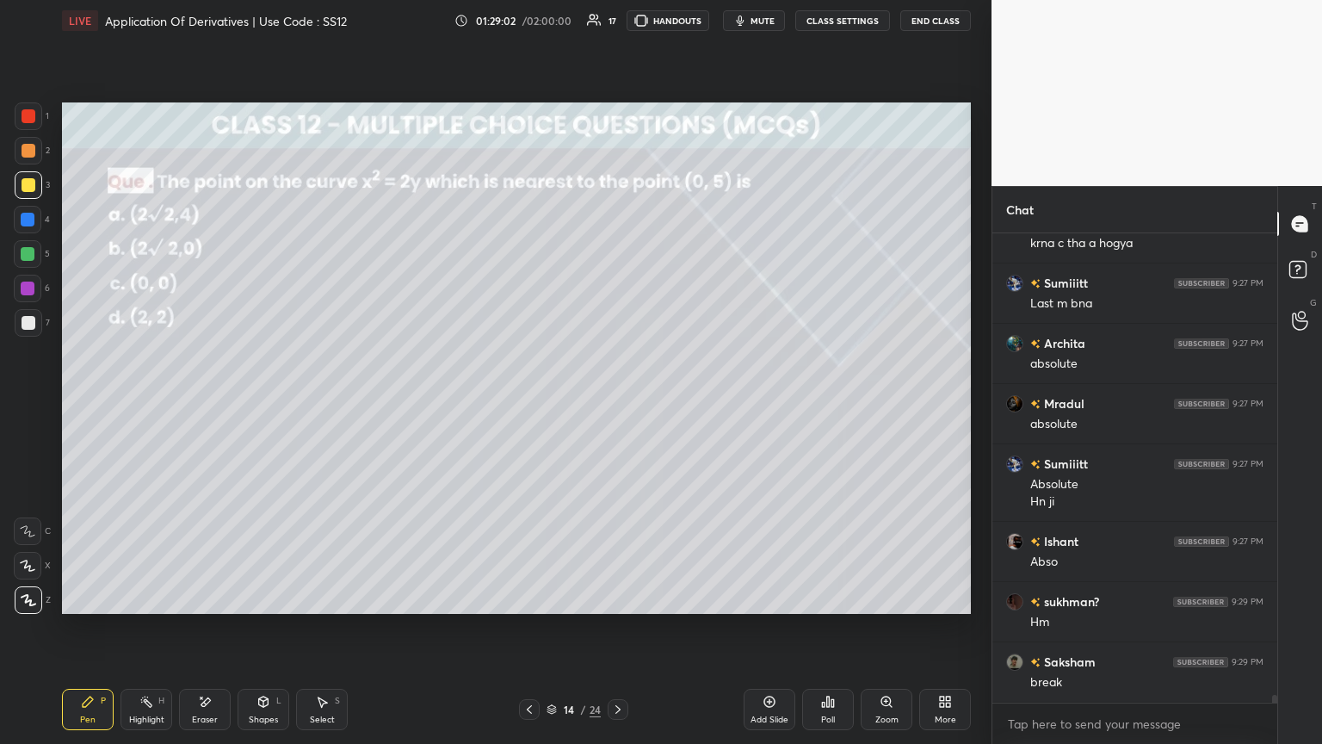
click at [613, 404] on icon at bounding box center [618, 709] width 14 height 14
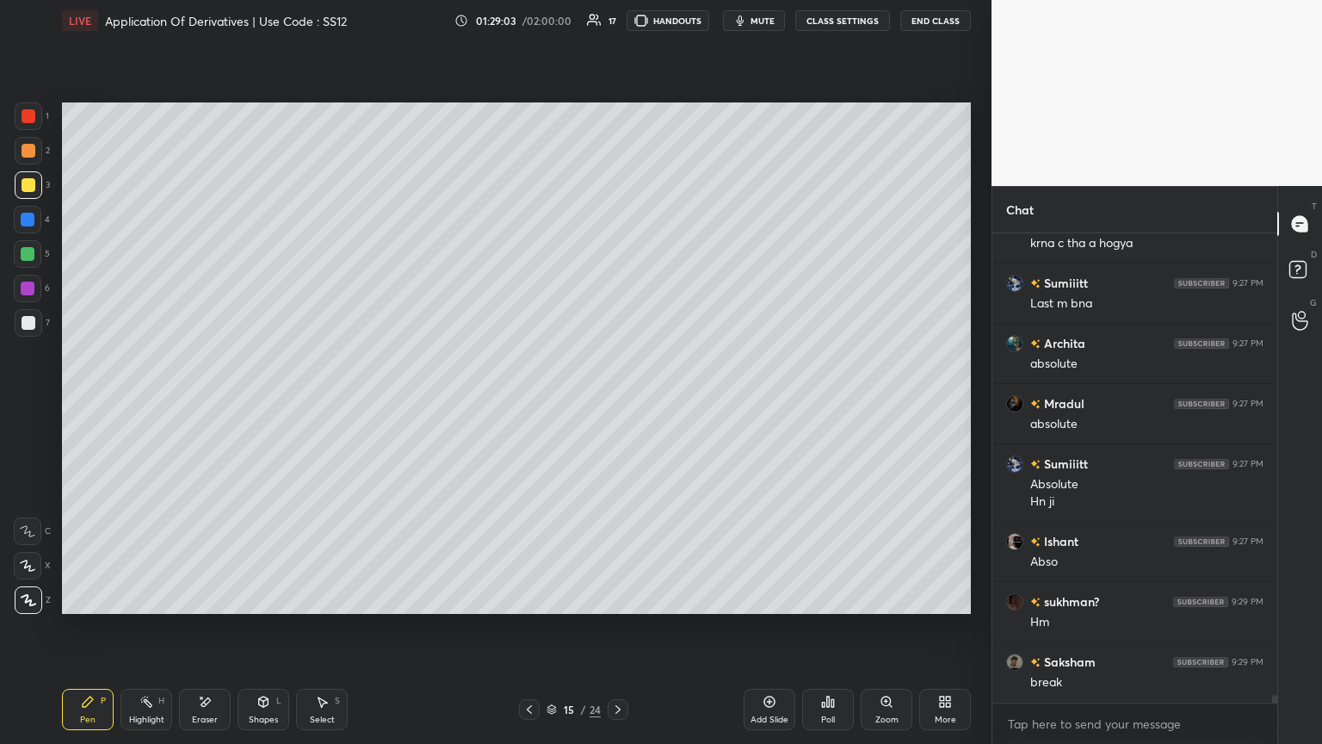
click at [612, 404] on icon at bounding box center [618, 709] width 14 height 14
click at [611, 404] on icon at bounding box center [618, 709] width 14 height 14
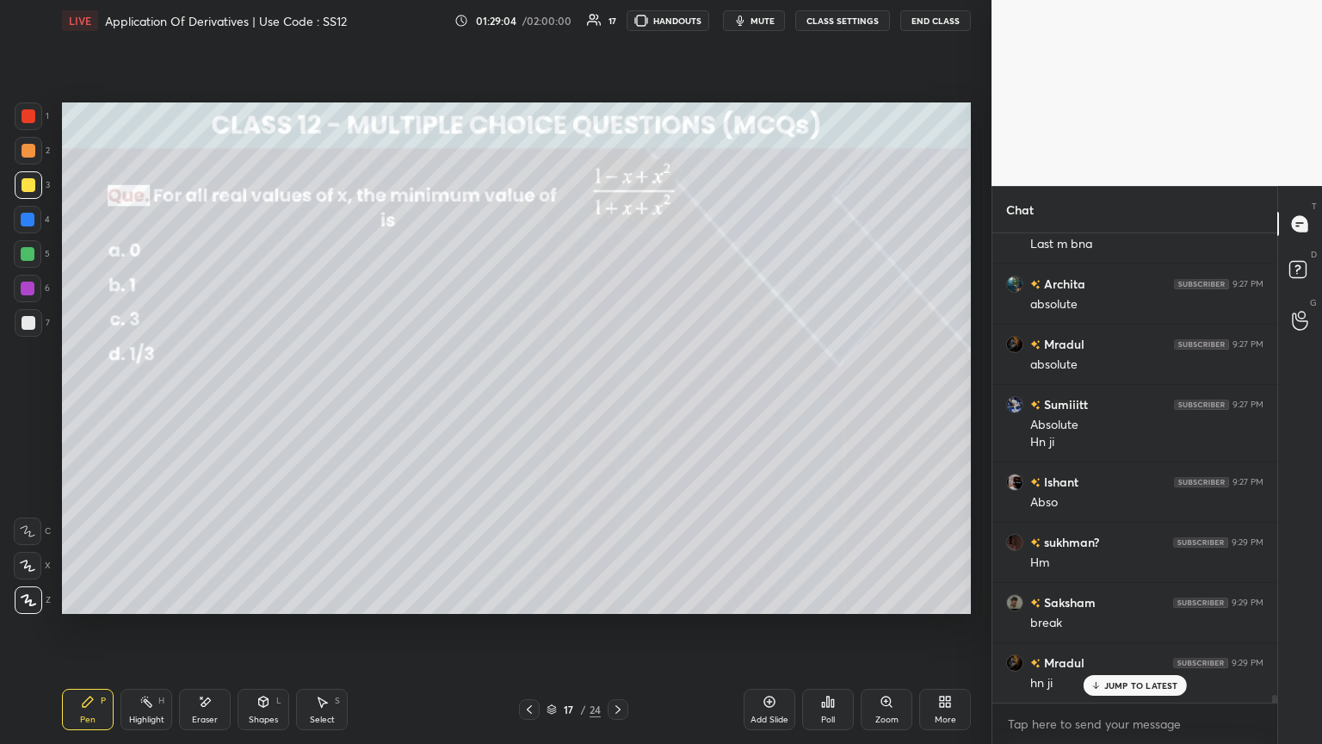
click at [611, 404] on icon at bounding box center [618, 709] width 14 height 14
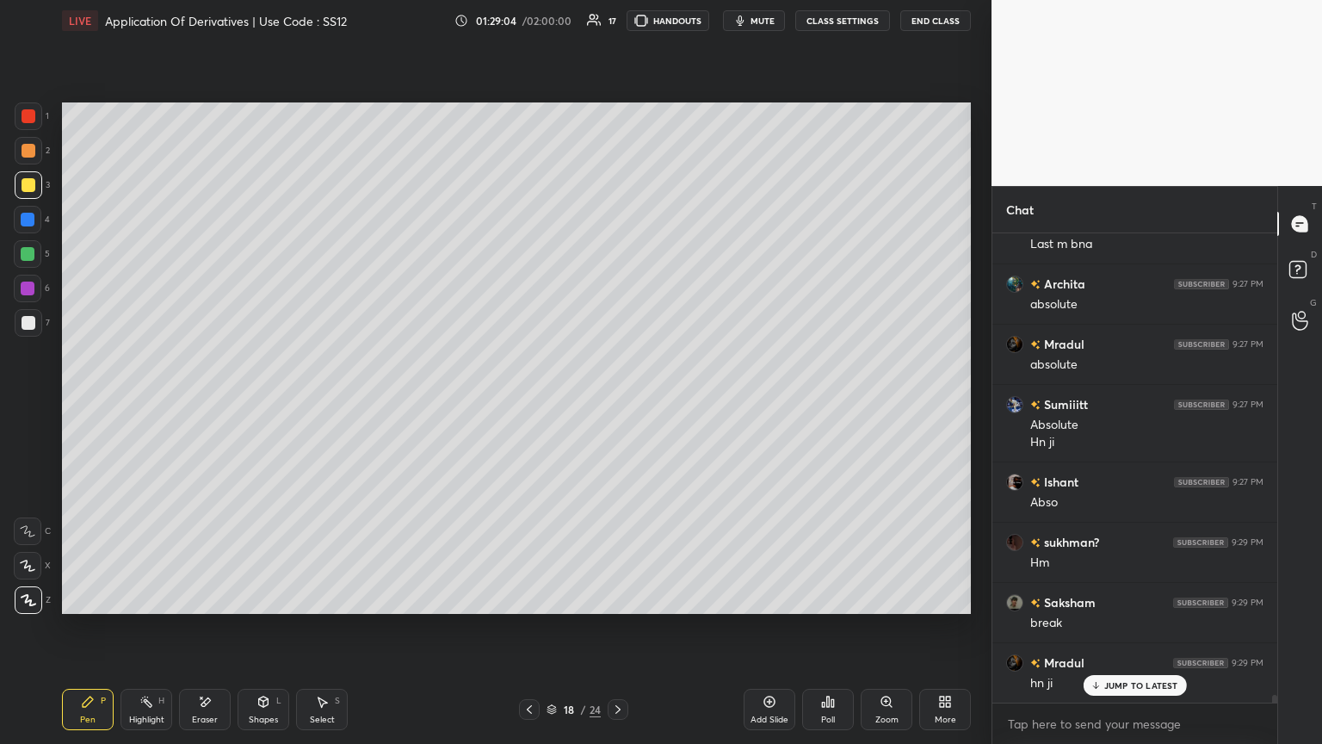
click at [612, 404] on icon at bounding box center [618, 709] width 14 height 14
click at [614, 404] on icon at bounding box center [618, 709] width 14 height 14
click at [616, 404] on icon at bounding box center [618, 709] width 14 height 14
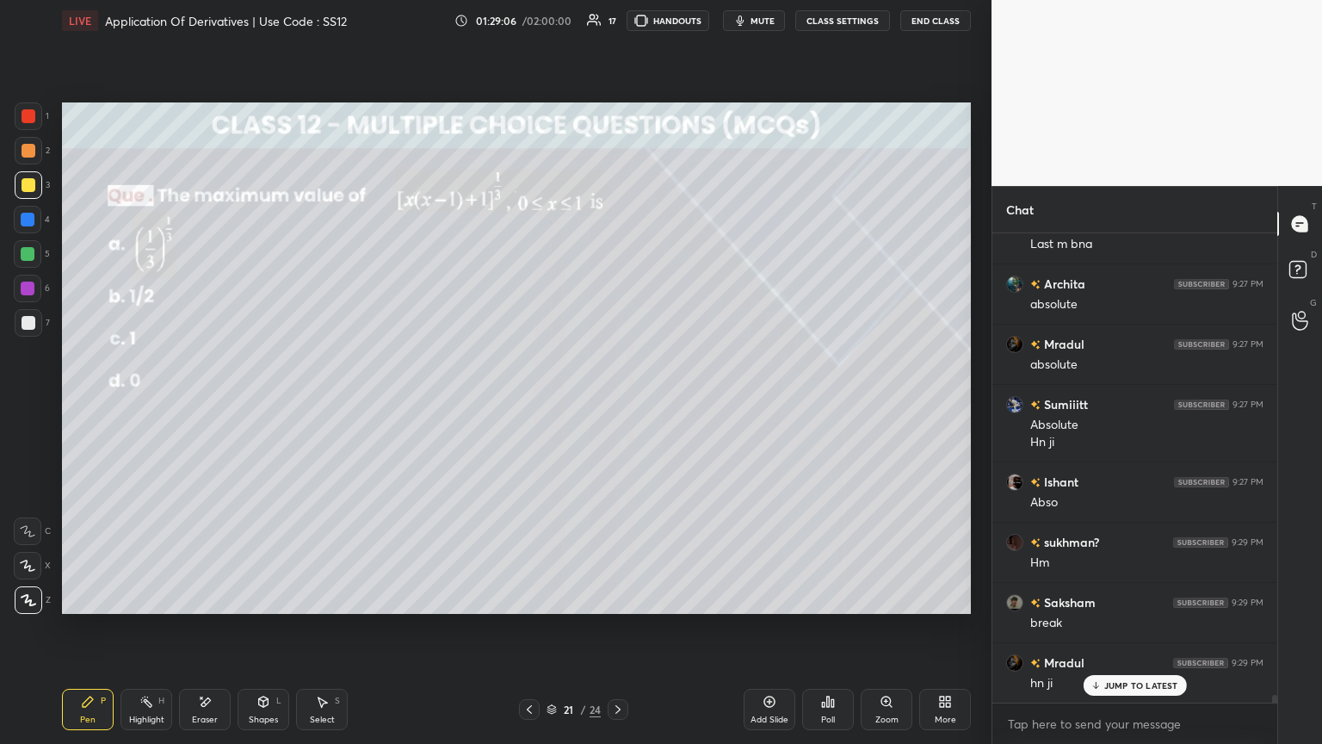
click at [617, 404] on icon at bounding box center [618, 709] width 14 height 14
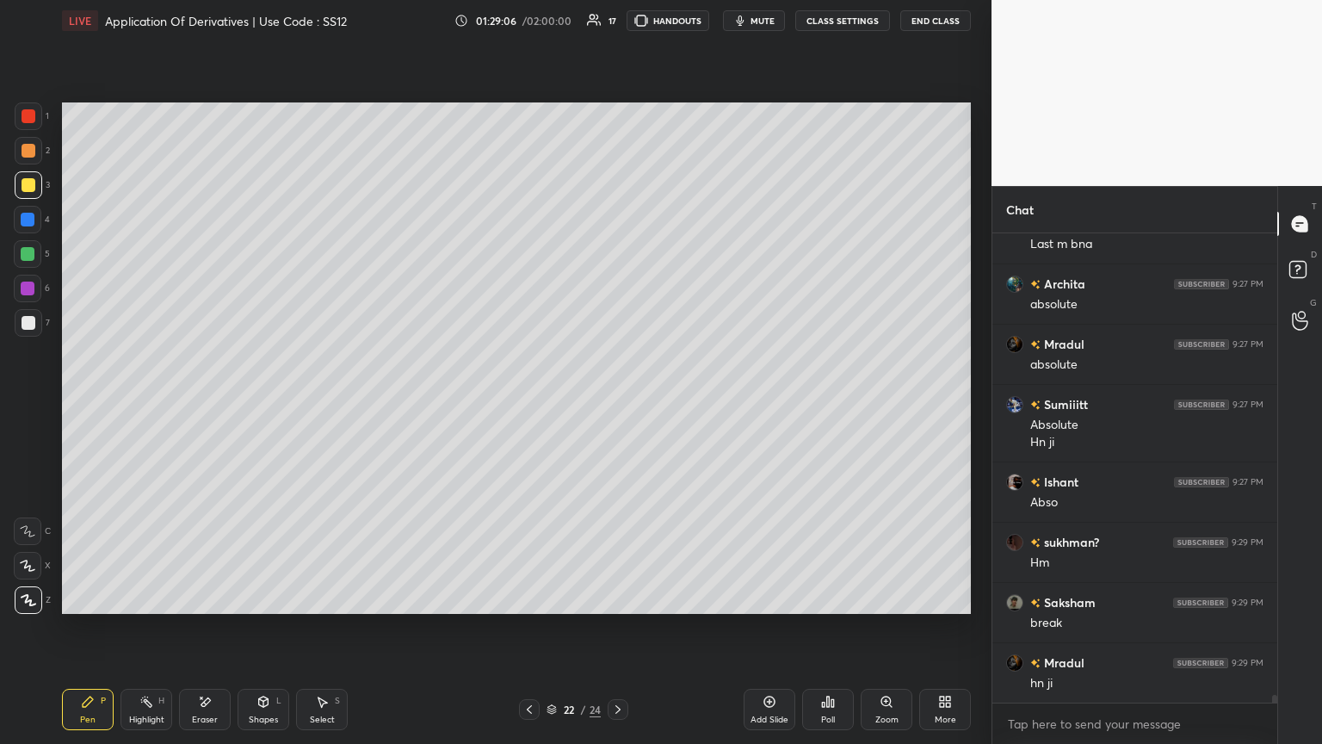
scroll to position [29120, 0]
click at [613, 404] on icon at bounding box center [618, 709] width 14 height 14
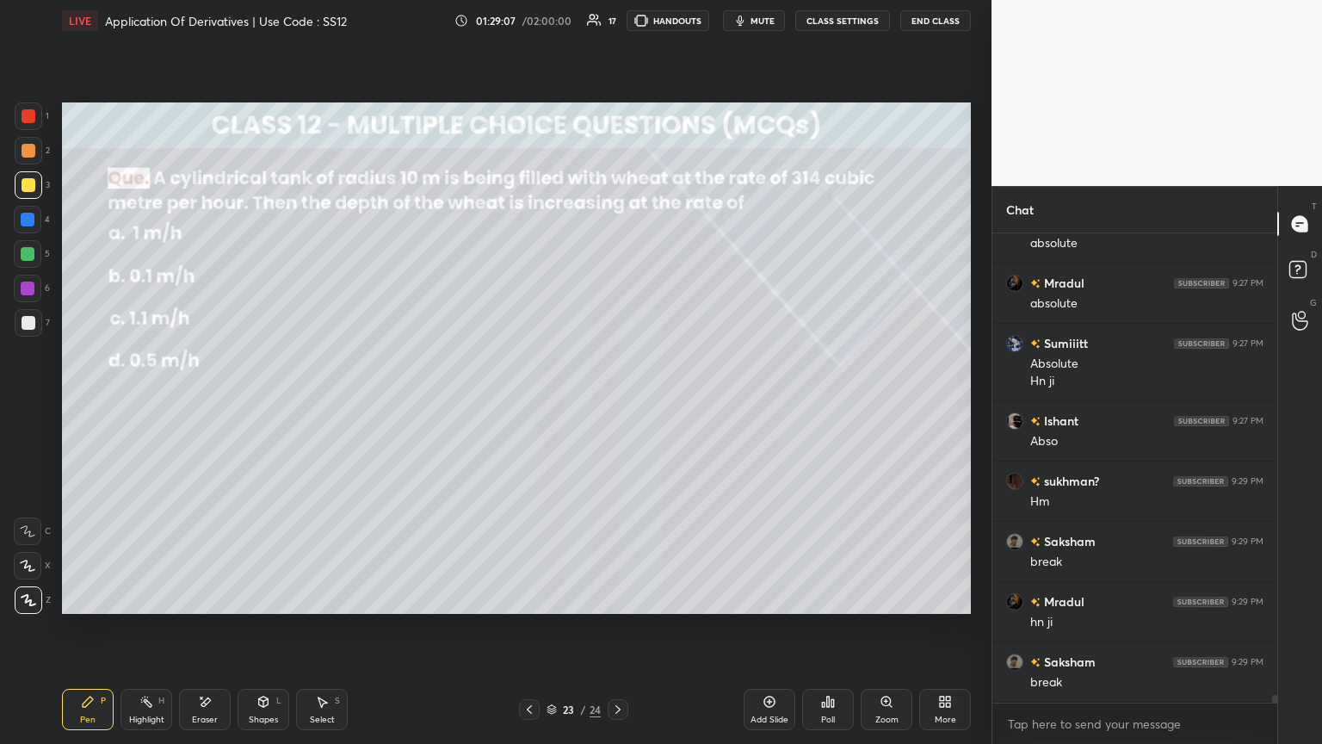
click at [613, 404] on icon at bounding box center [618, 709] width 14 height 14
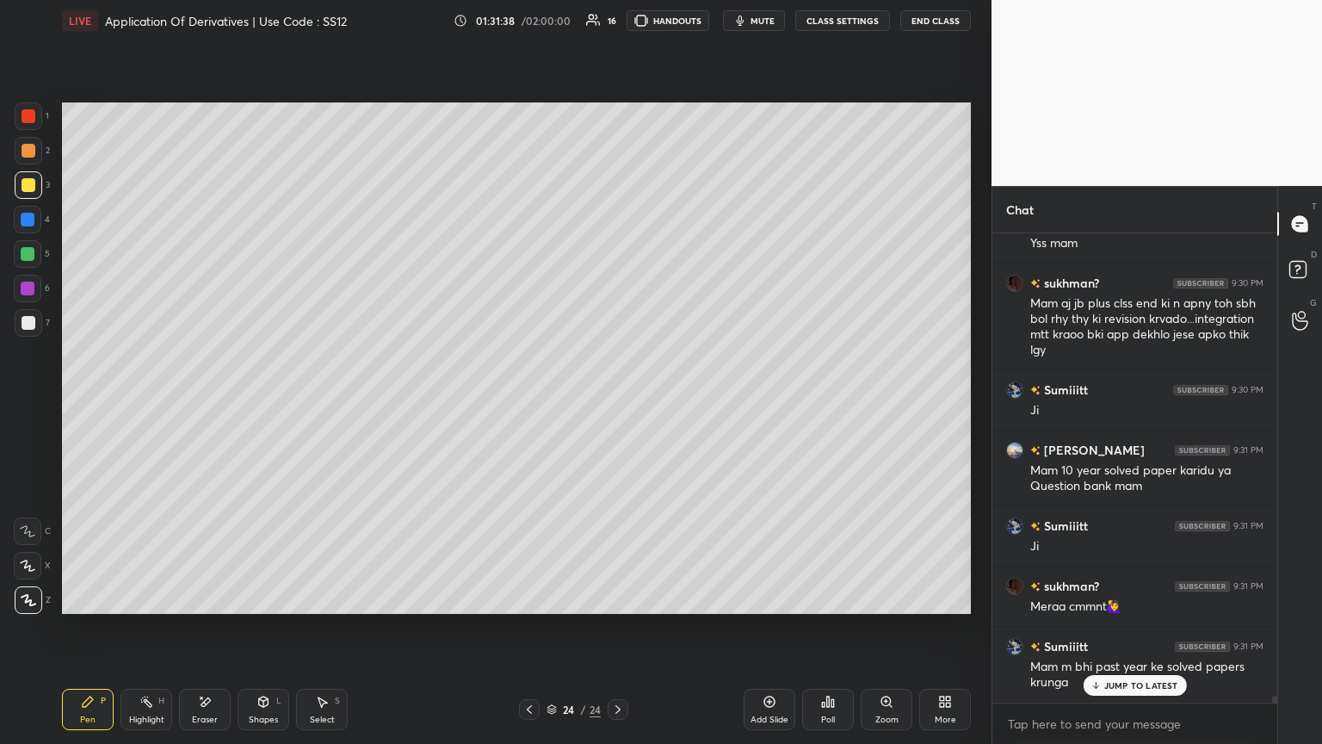
scroll to position [30299, 0]
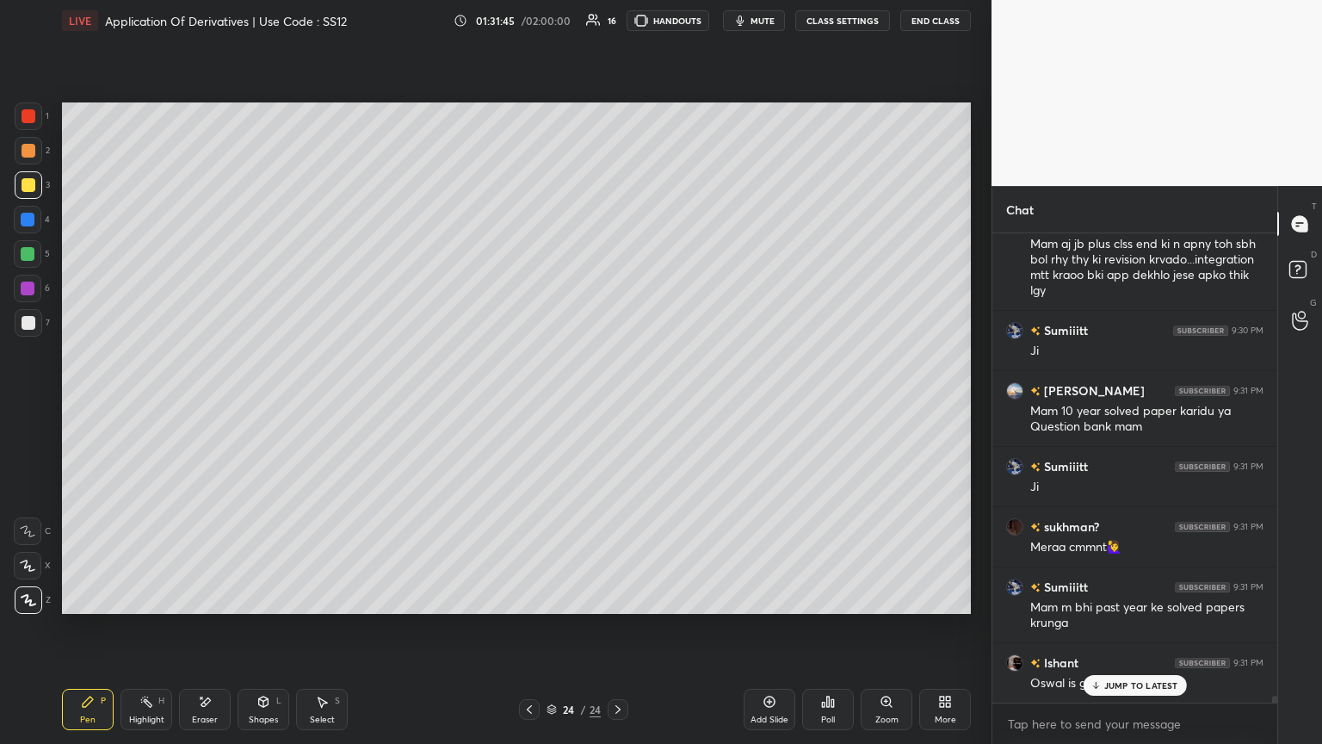
click at [617, 404] on p "JUMP TO LATEST" at bounding box center [1141, 685] width 74 height 10
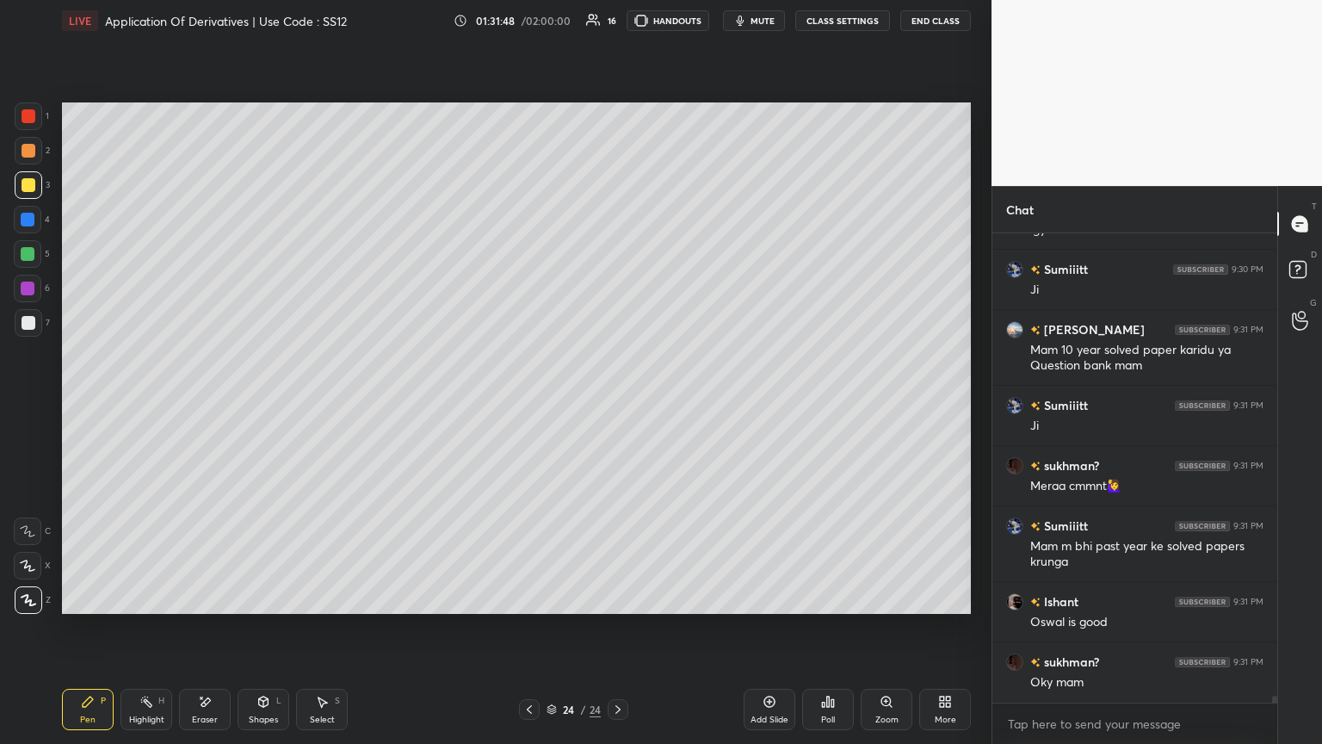
scroll to position [30419, 0]
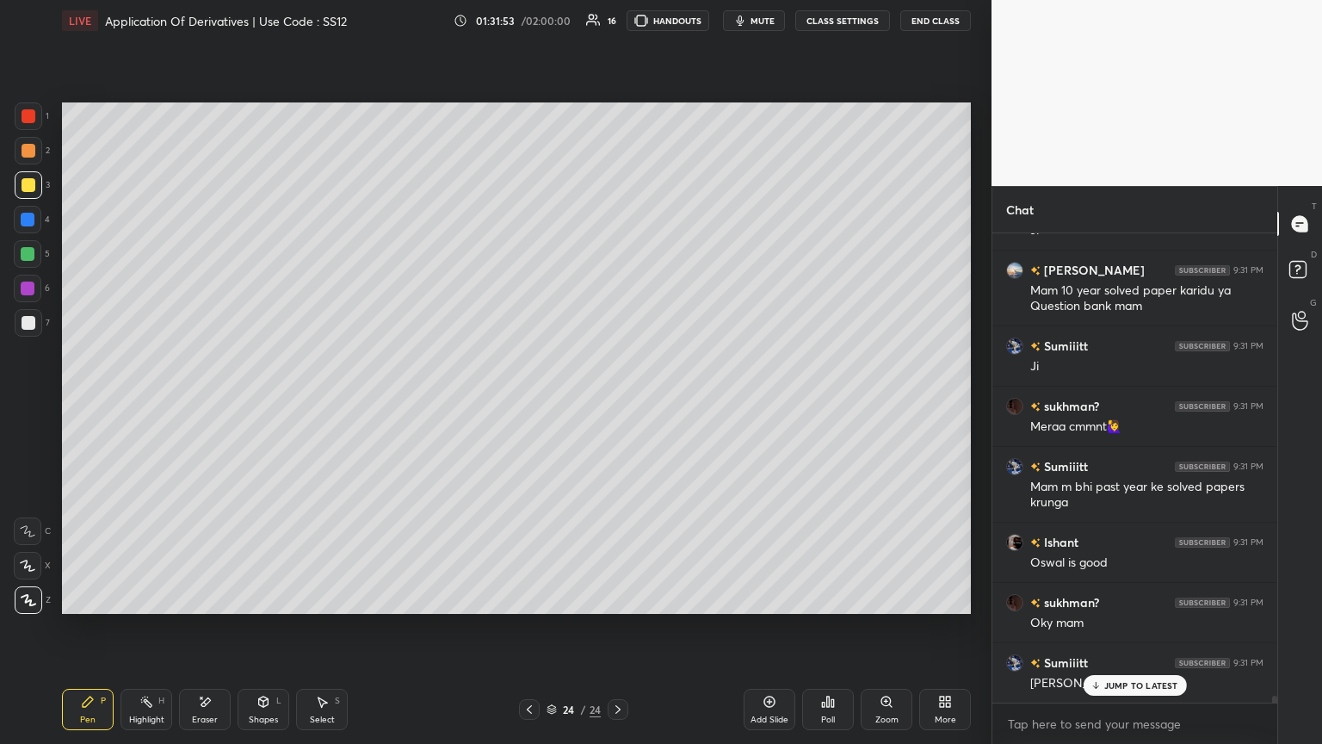
click at [617, 404] on p "JUMP TO LATEST" at bounding box center [1141, 685] width 74 height 10
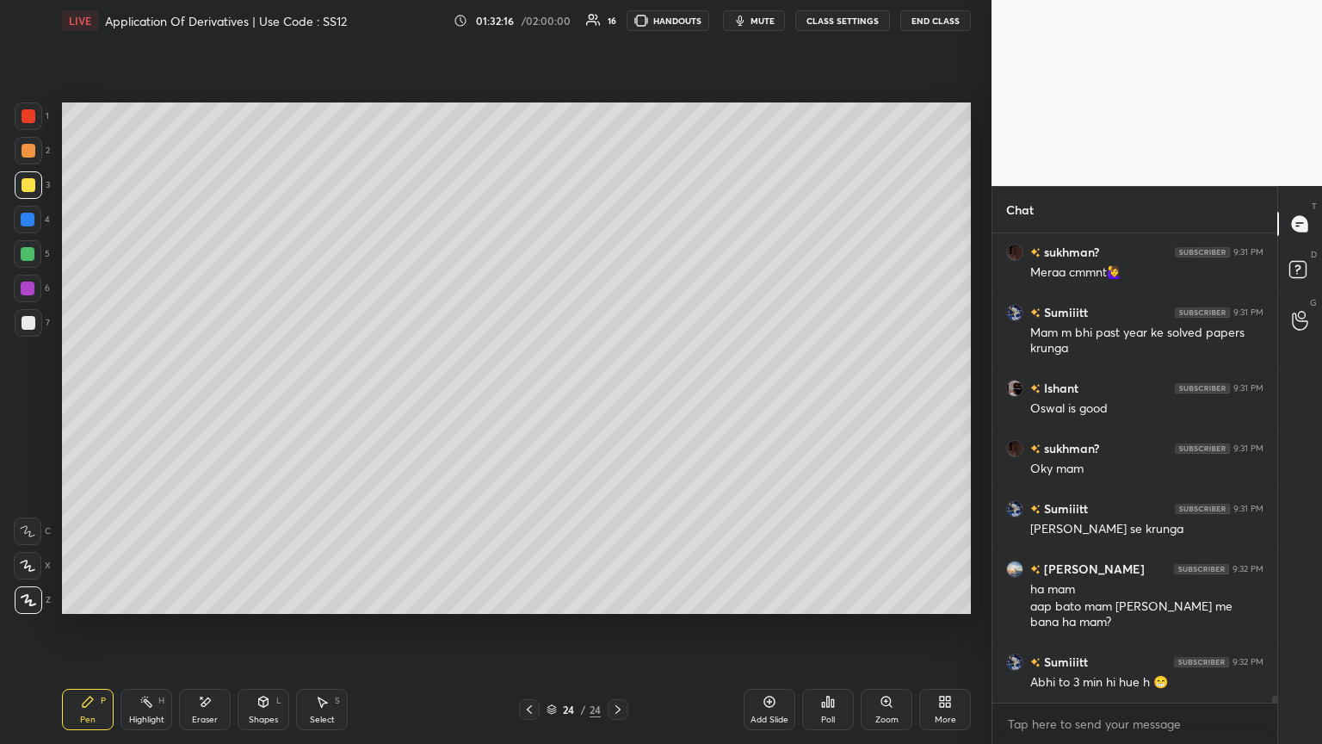
scroll to position [30633, 0]
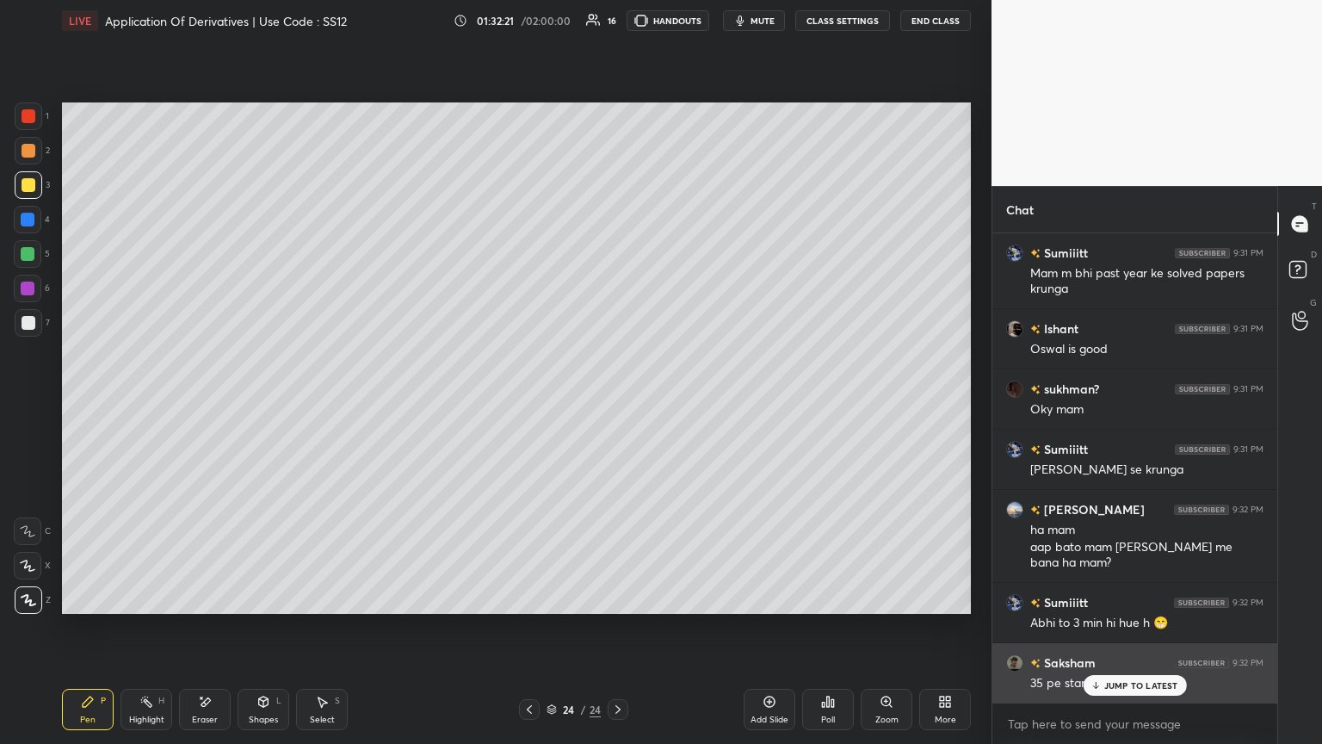
click at [617, 404] on div "JUMP TO LATEST" at bounding box center [1134, 685] width 103 height 21
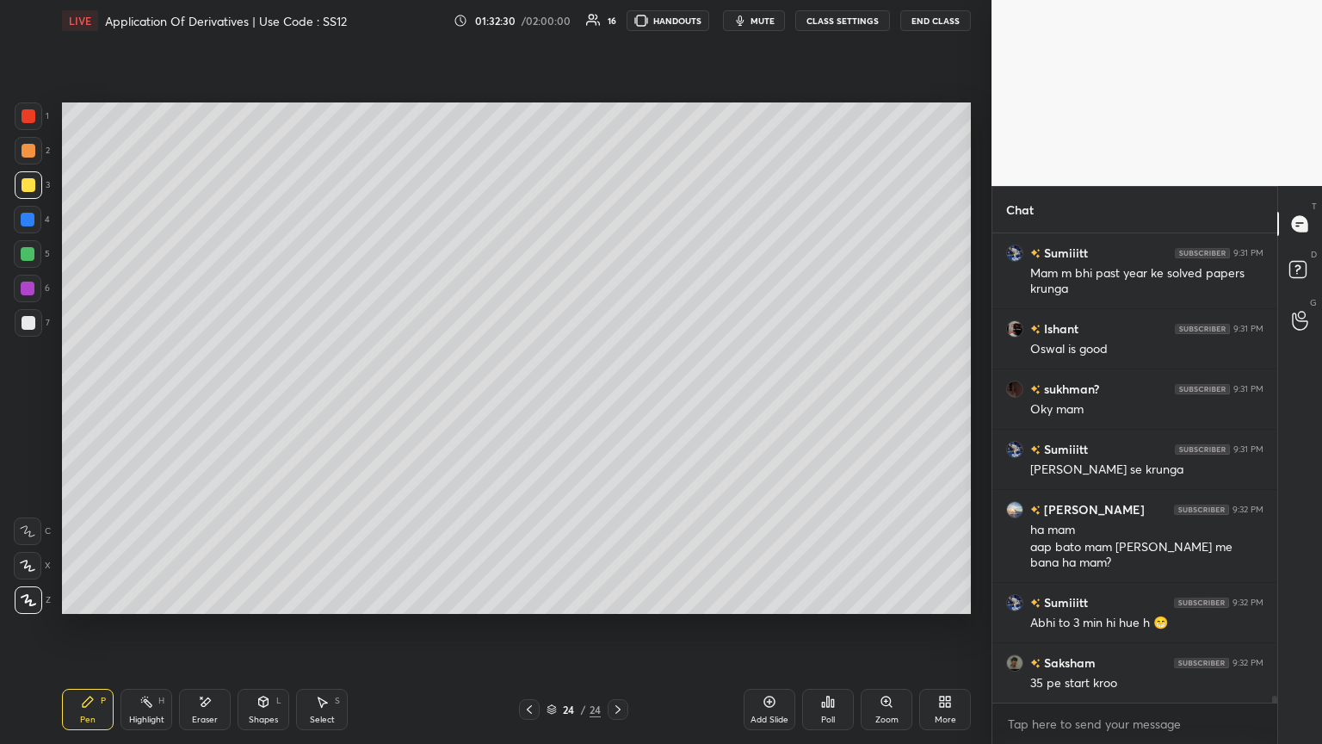
click at [24, 183] on div at bounding box center [29, 185] width 14 height 14
click at [27, 404] on icon at bounding box center [29, 600] width 14 height 10
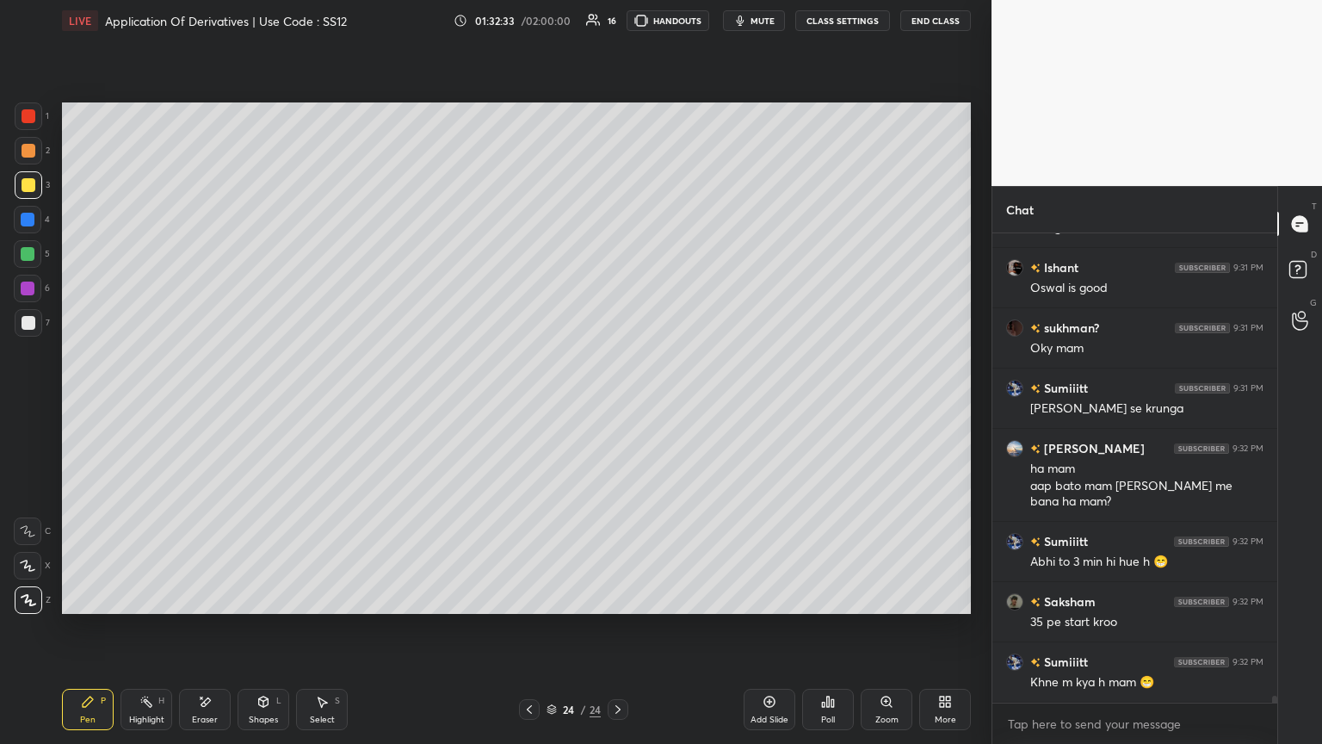
click at [28, 183] on div at bounding box center [29, 185] width 14 height 14
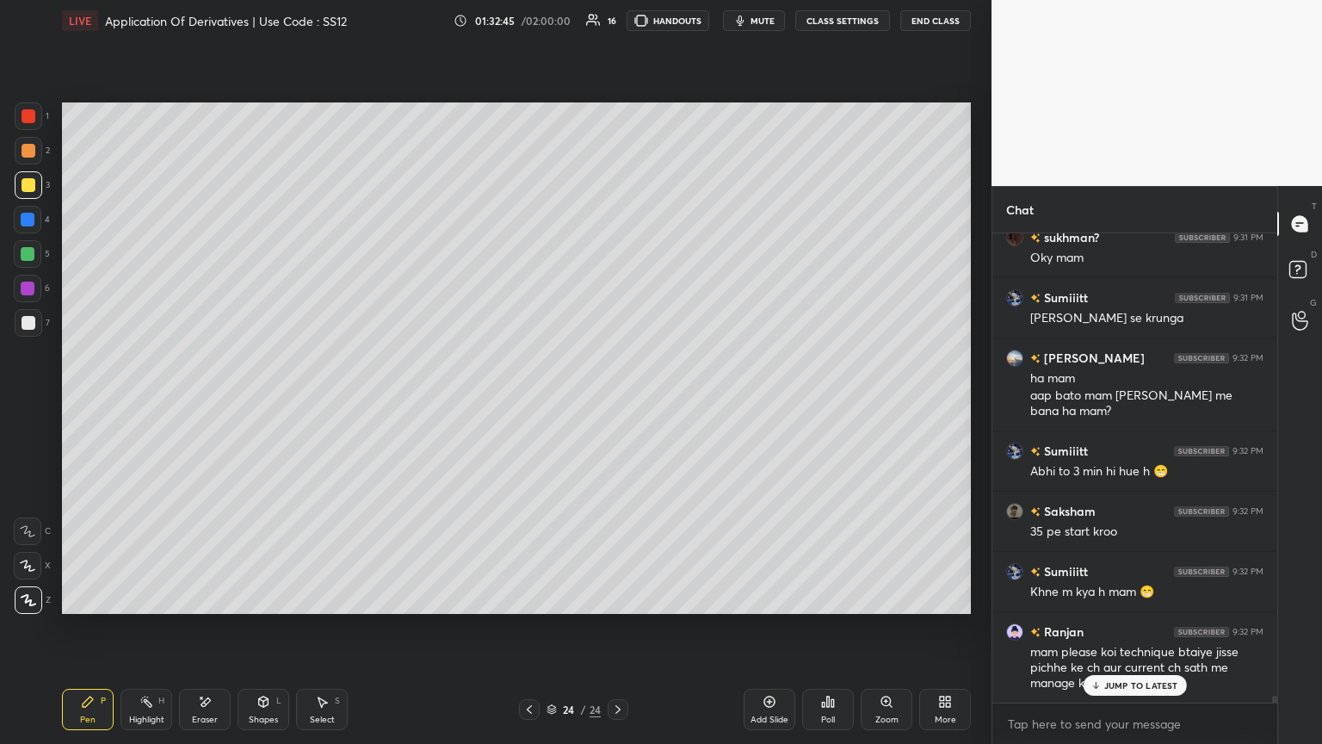
click at [617, 404] on icon at bounding box center [1095, 685] width 11 height 10
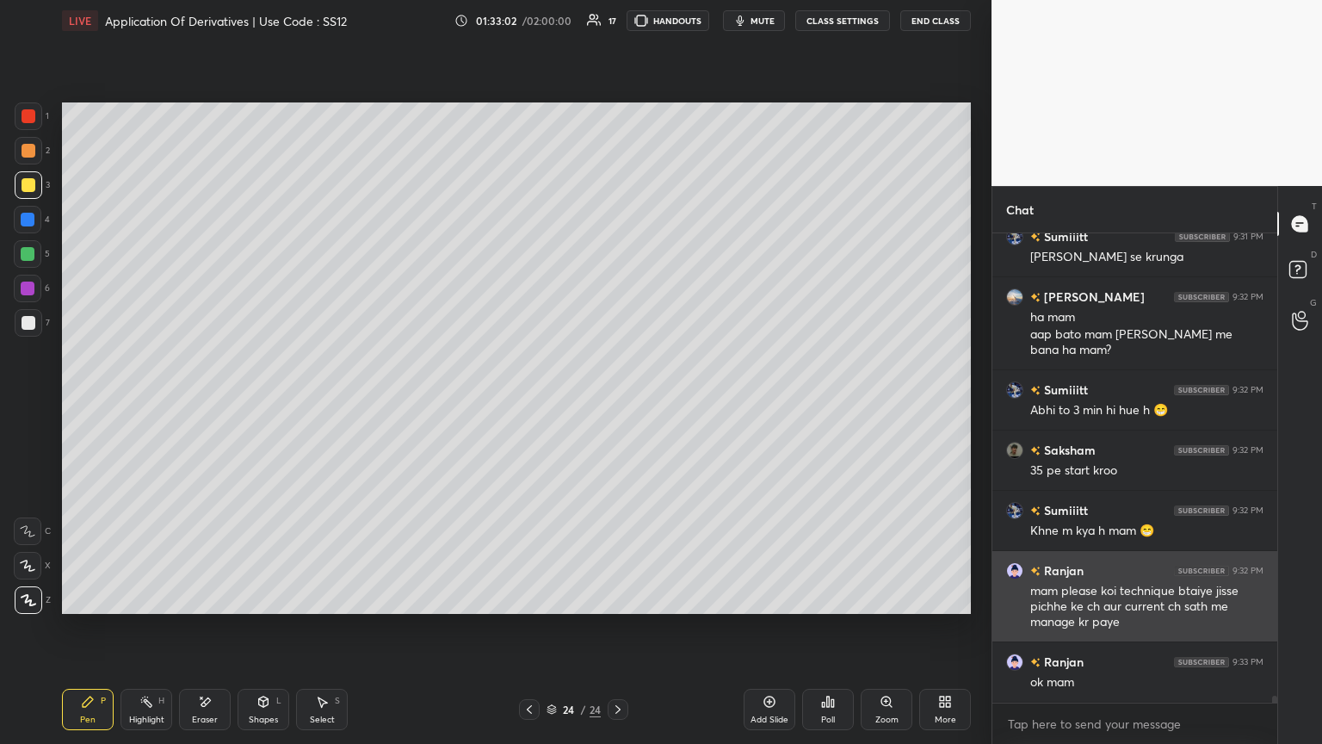
scroll to position [30936, 0]
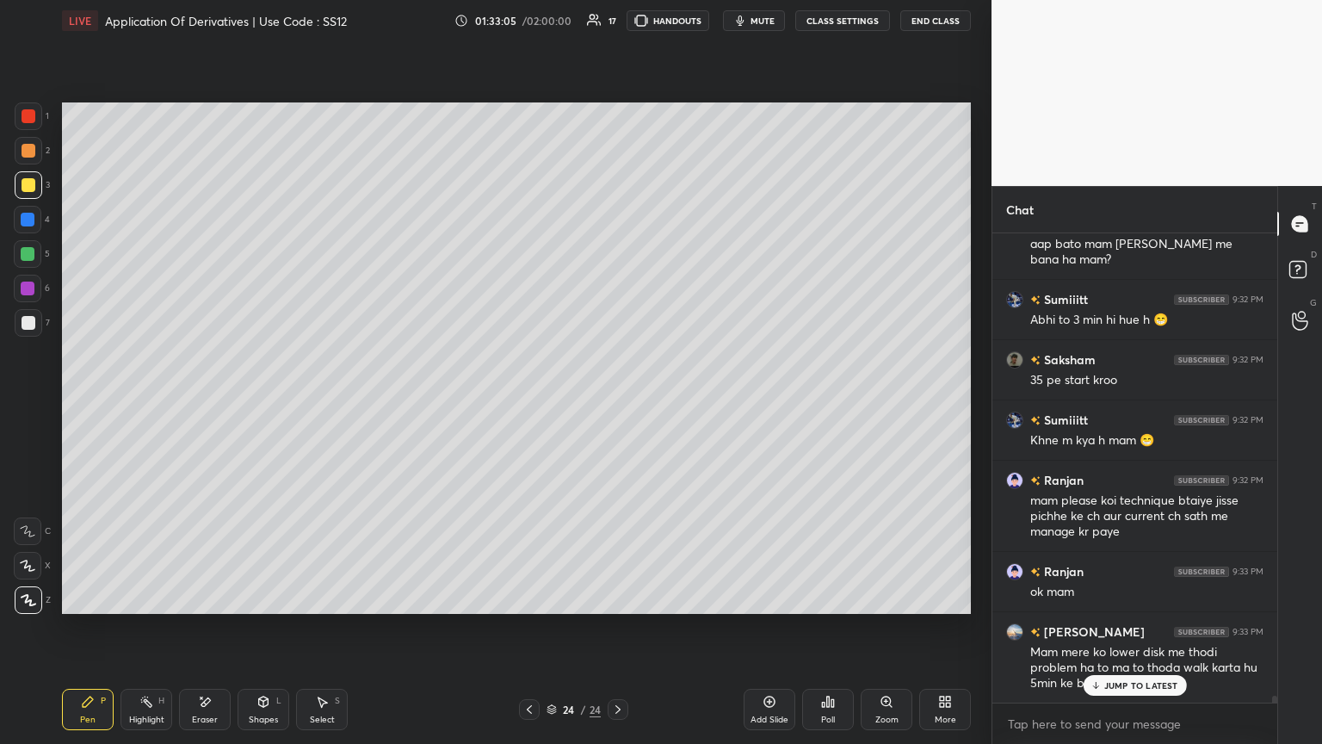
drag, startPoint x: 28, startPoint y: 182, endPoint x: 38, endPoint y: 189, distance: 12.2
click at [29, 182] on div at bounding box center [29, 185] width 14 height 14
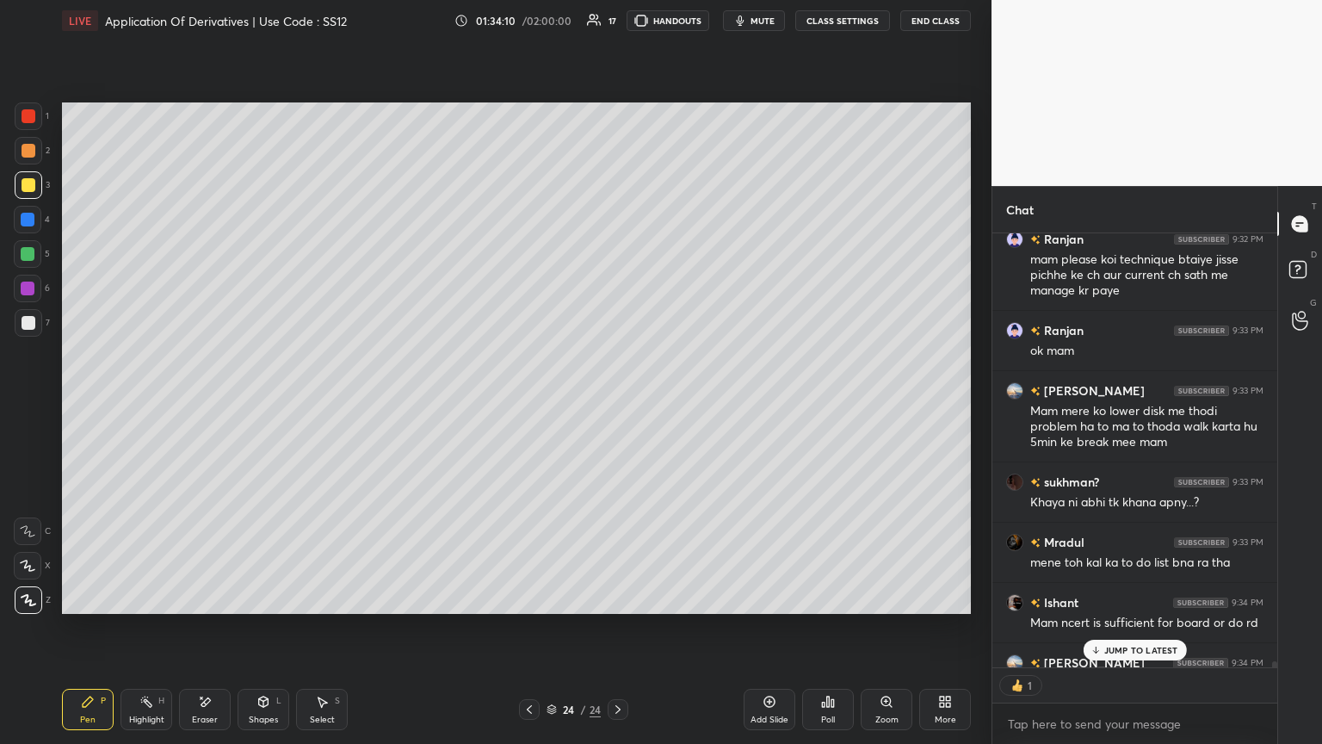
scroll to position [5, 5]
click at [617, 404] on p "JUMP TO LATEST" at bounding box center [1141, 650] width 74 height 10
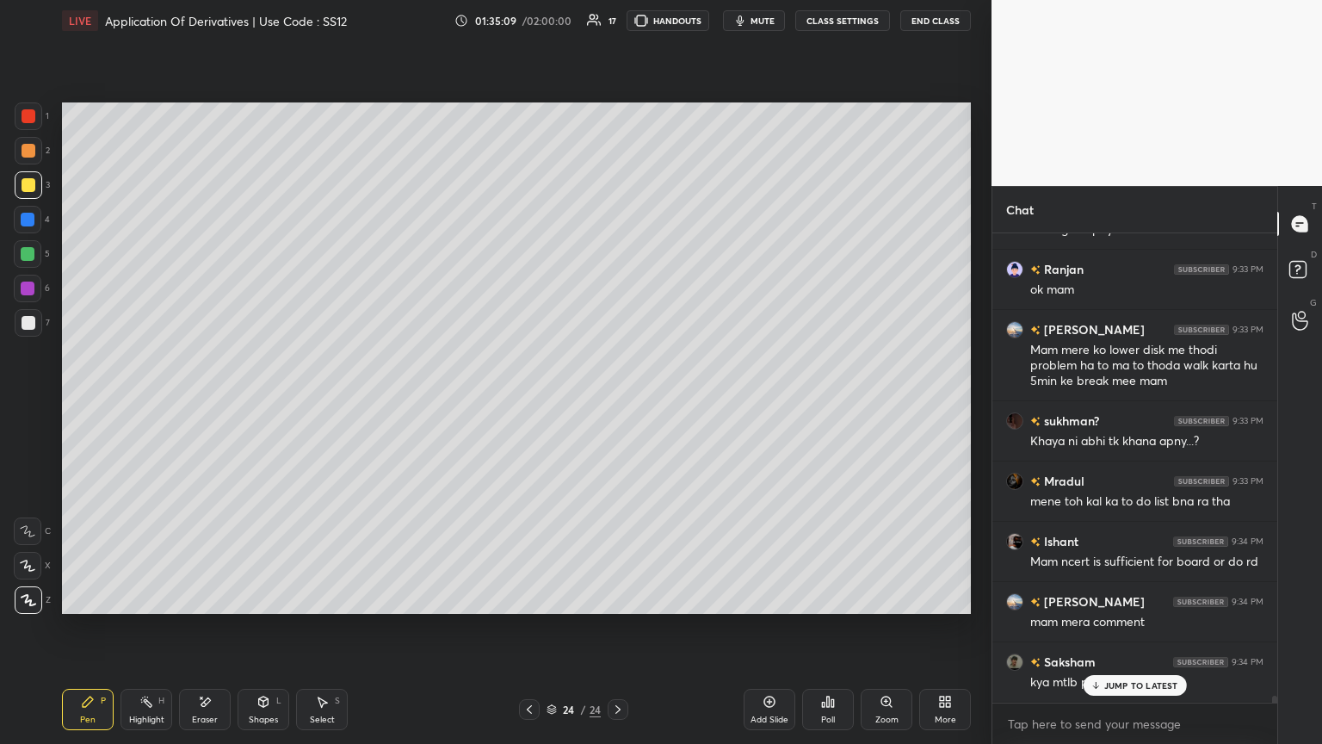
scroll to position [31297, 0]
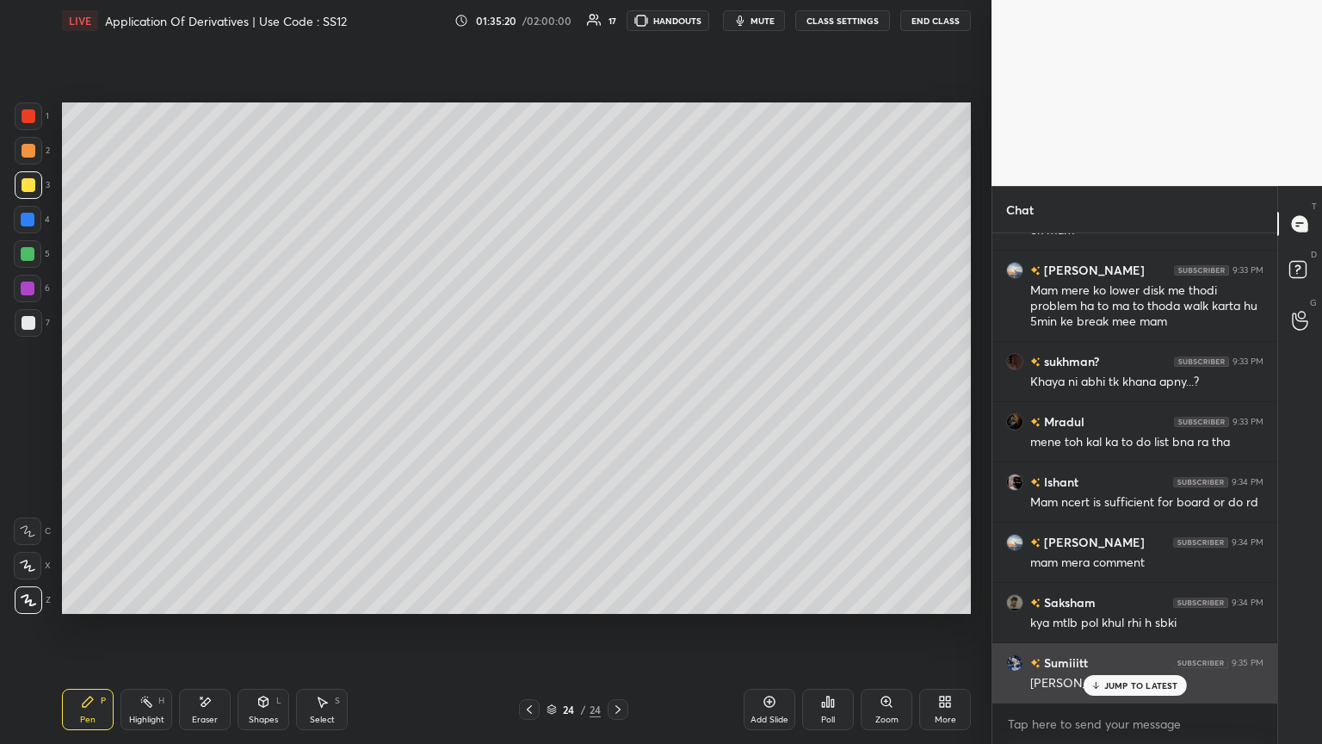
click at [617, 404] on div "JUMP TO LATEST" at bounding box center [1134, 685] width 103 height 21
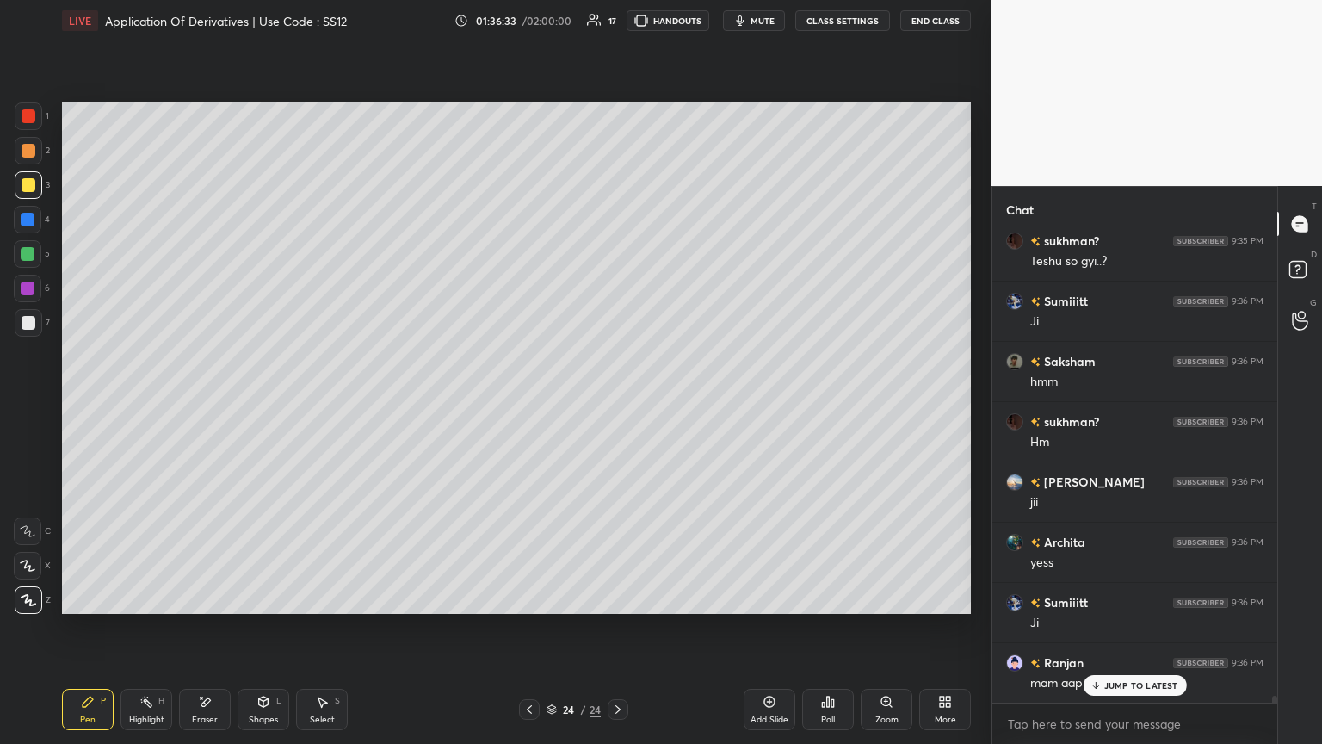
scroll to position [31841, 0]
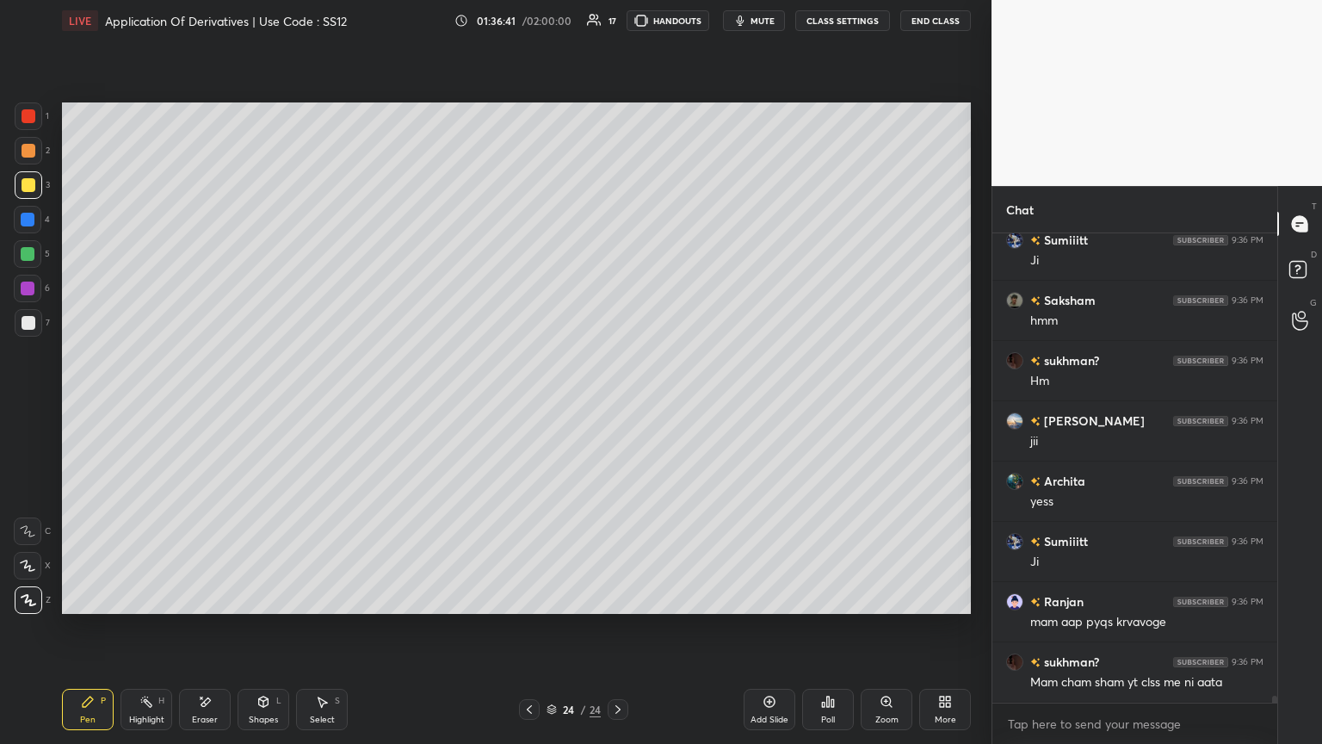
click at [207, 404] on div "Eraser" at bounding box center [205, 709] width 52 height 41
drag, startPoint x: 15, startPoint y: 595, endPoint x: 12, endPoint y: 606, distance: 11.5
click at [15, 404] on span "Erase all" at bounding box center [28, 600] width 26 height 12
click at [527, 404] on div at bounding box center [529, 709] width 21 height 21
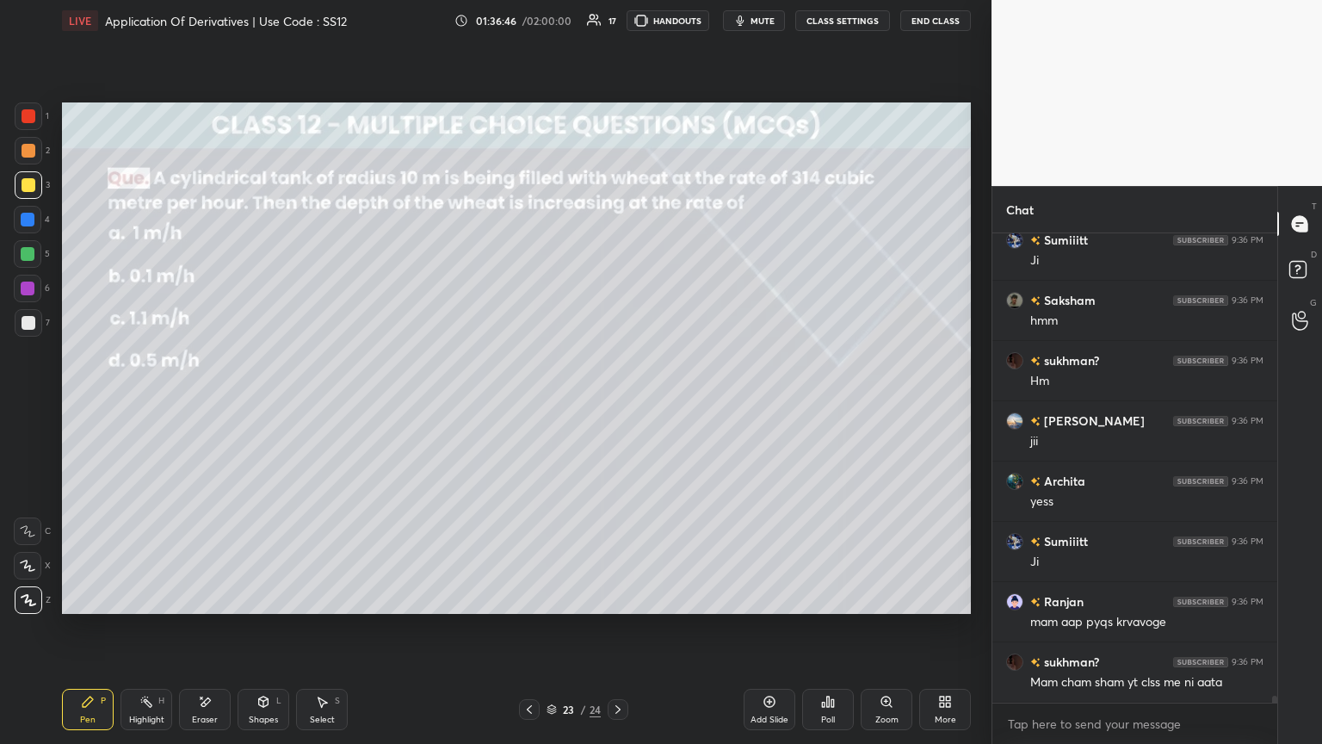
click at [613, 404] on icon at bounding box center [618, 709] width 14 height 14
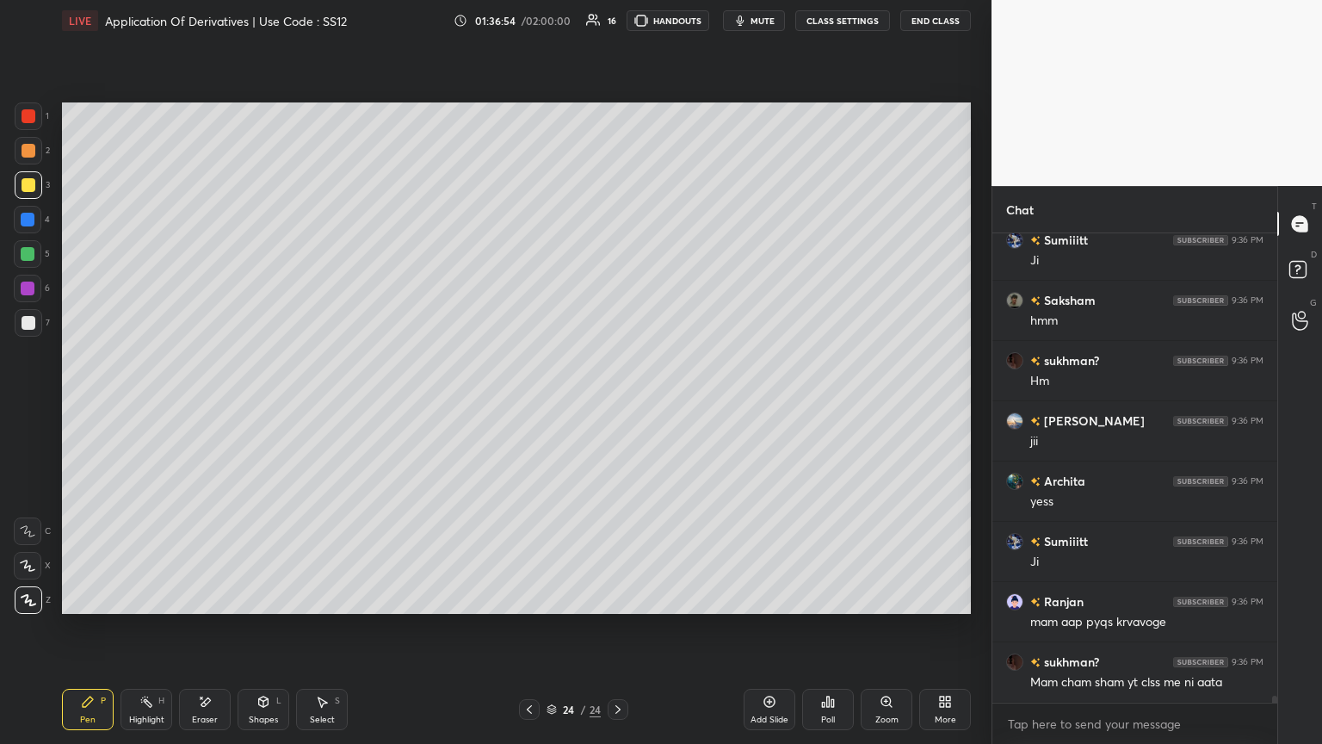
drag, startPoint x: 30, startPoint y: 185, endPoint x: 21, endPoint y: 195, distance: 14.0
click at [30, 184] on div at bounding box center [29, 185] width 14 height 14
click at [617, 404] on div "Poll" at bounding box center [828, 709] width 52 height 41
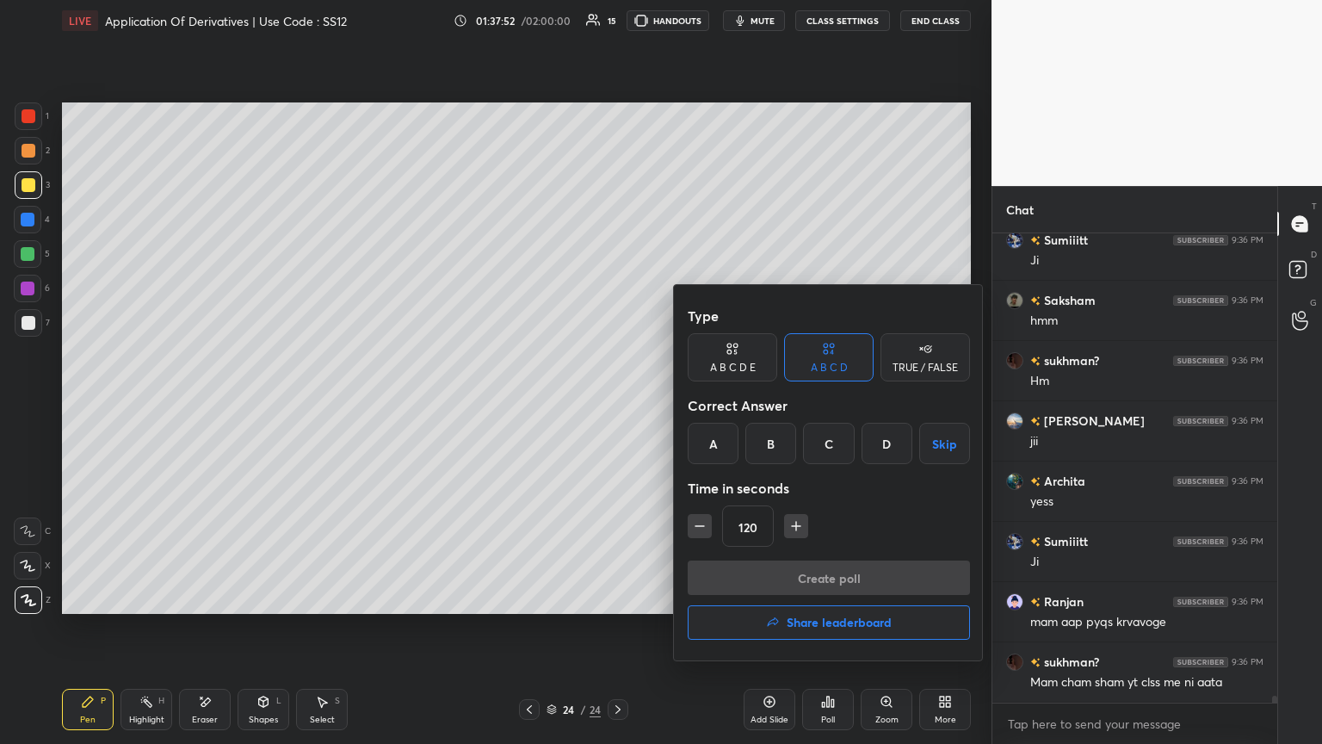
click at [617, 404] on button "Skip" at bounding box center [944, 443] width 51 height 41
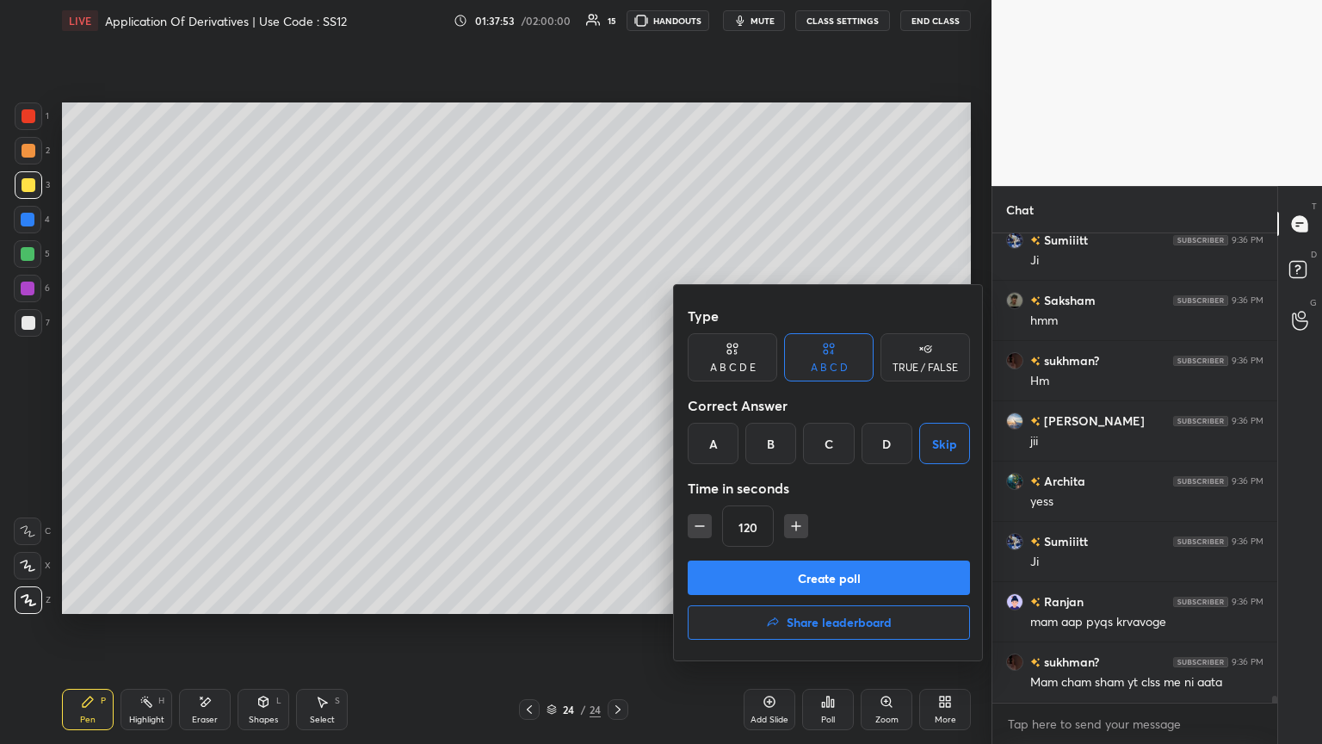
drag, startPoint x: 861, startPoint y: 574, endPoint x: 857, endPoint y: 584, distance: 10.1
click at [617, 404] on button "Create poll" at bounding box center [829, 577] width 282 height 34
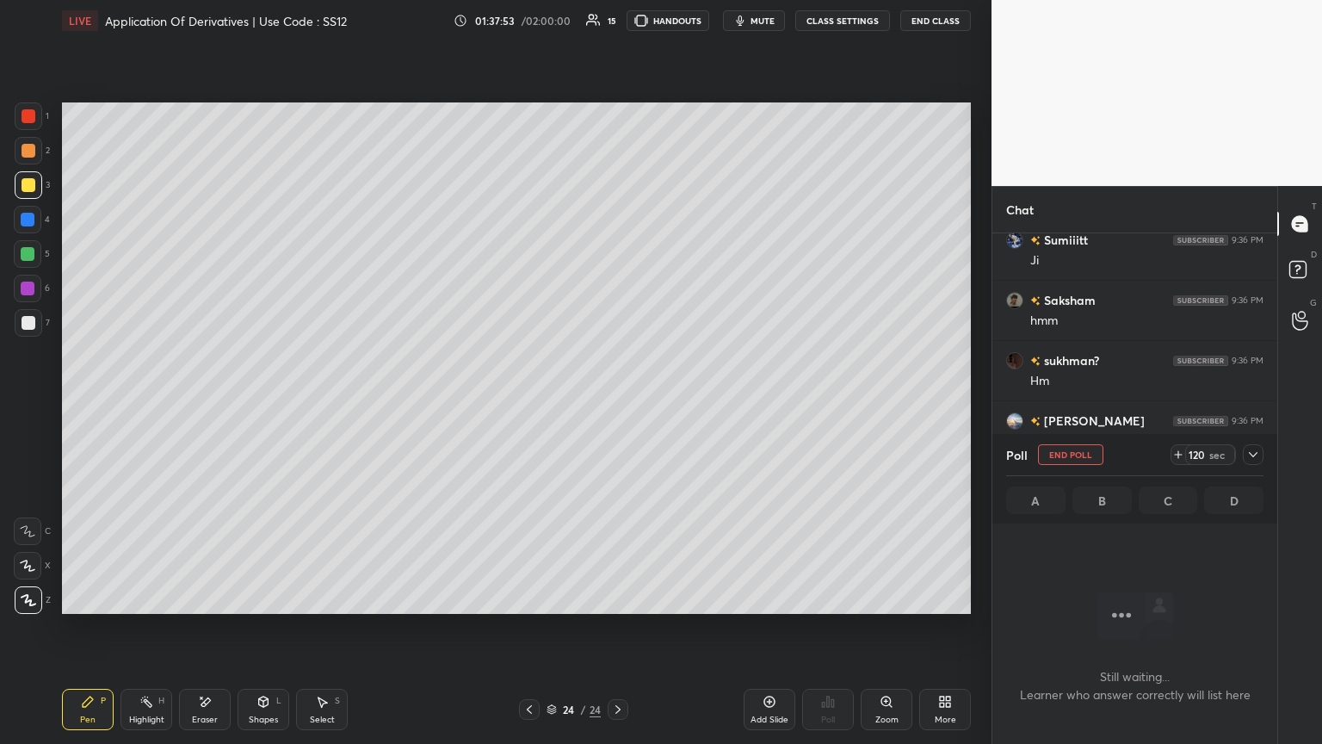
scroll to position [5, 5]
click at [617, 404] on icon at bounding box center [1254, 455] width 14 height 14
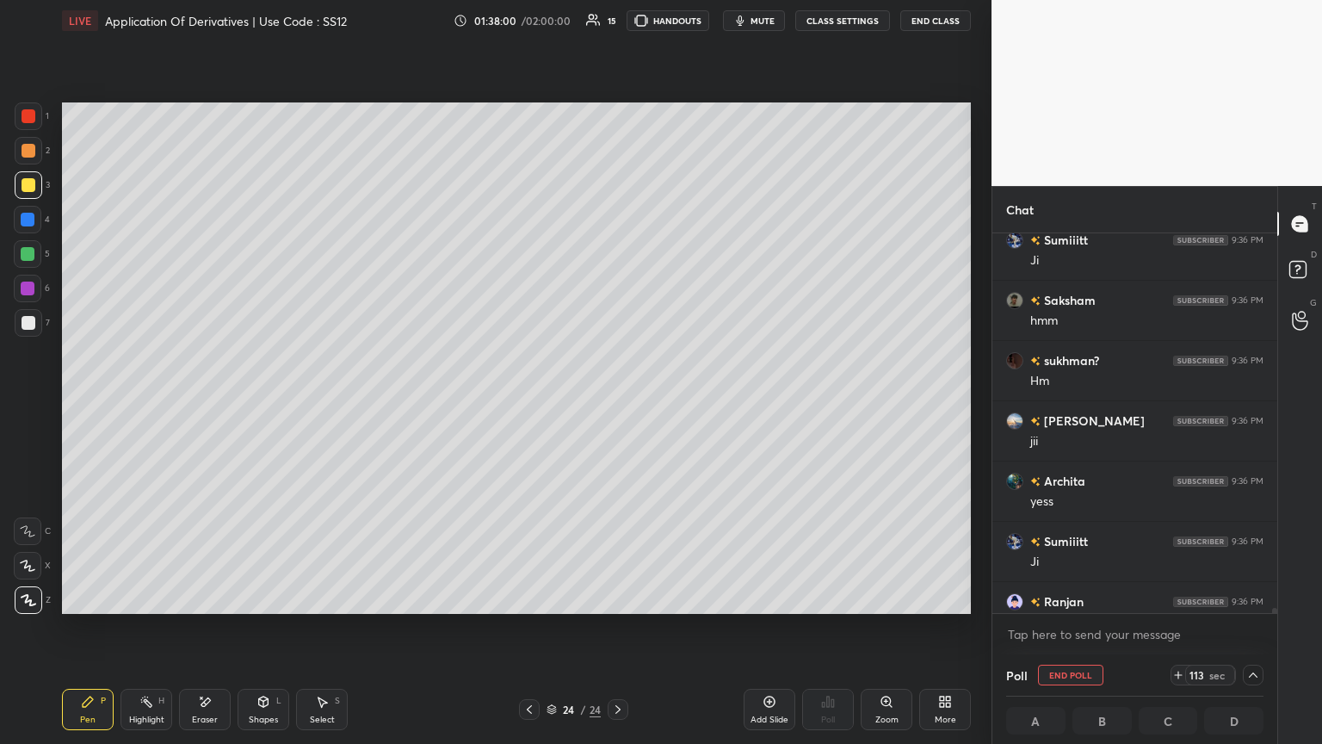
drag, startPoint x: 775, startPoint y: 19, endPoint x: 792, endPoint y: 34, distance: 22.6
click at [617, 20] on span "mute" at bounding box center [763, 21] width 24 height 12
drag, startPoint x: 766, startPoint y: 21, endPoint x: 794, endPoint y: 63, distance: 50.4
click at [617, 21] on span "unmute" at bounding box center [761, 21] width 37 height 12
click at [617, 404] on icon at bounding box center [1254, 675] width 14 height 14
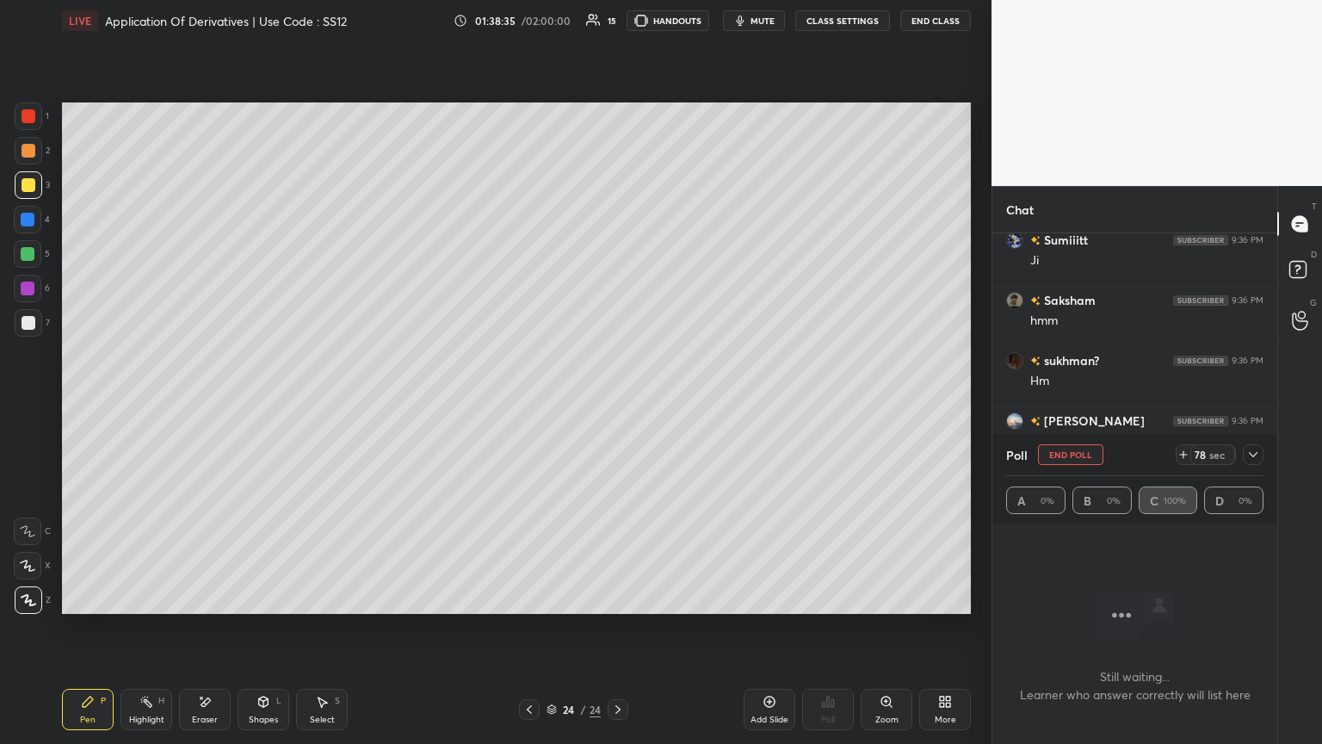
click at [617, 404] on icon at bounding box center [1253, 454] width 9 height 5
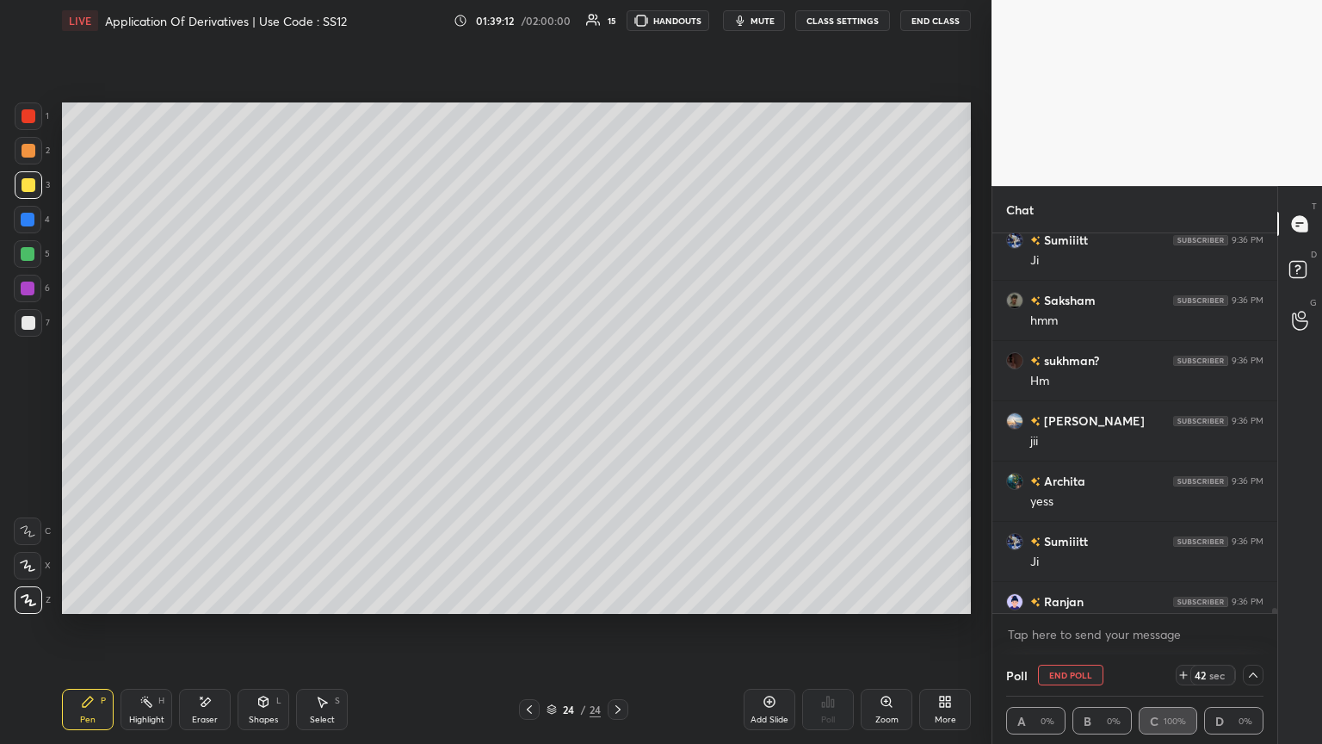
drag, startPoint x: 1250, startPoint y: 671, endPoint x: 1252, endPoint y: 654, distance: 17.3
click at [617, 404] on icon at bounding box center [1254, 675] width 14 height 14
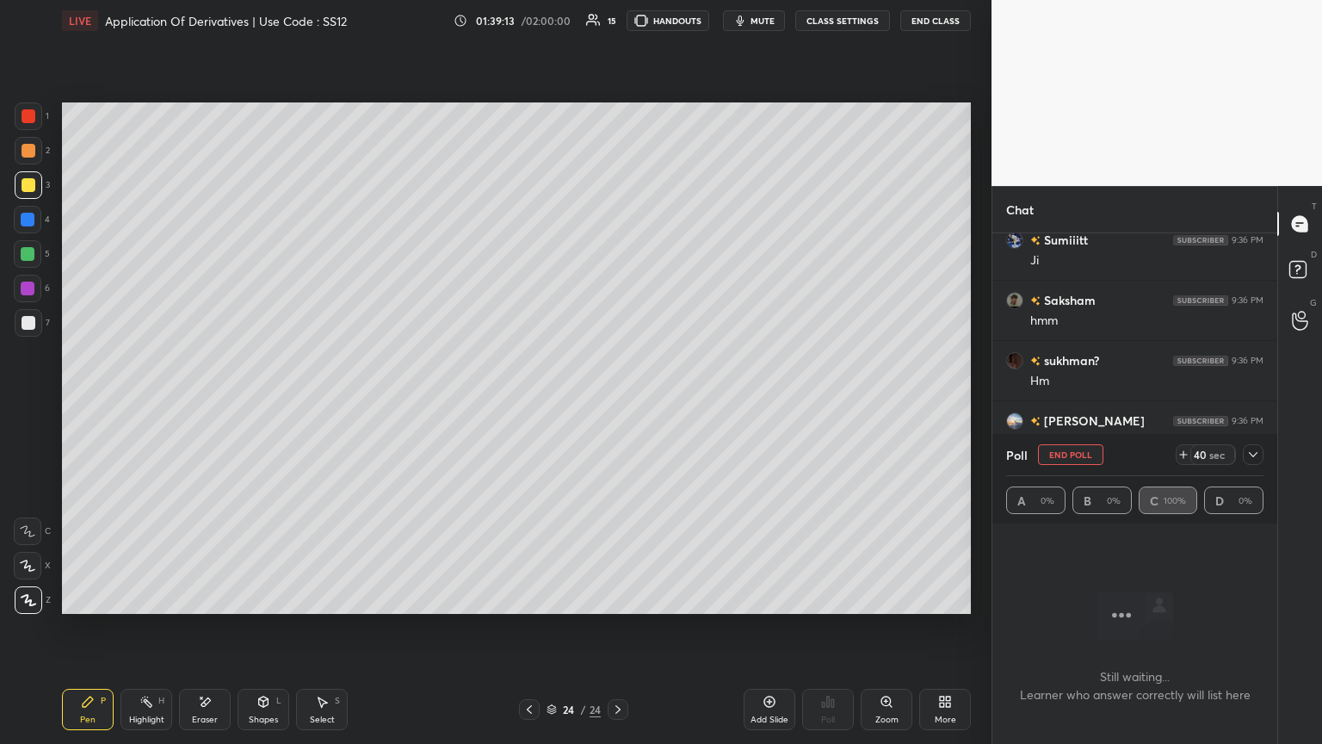
click at [617, 404] on icon at bounding box center [1254, 455] width 14 height 14
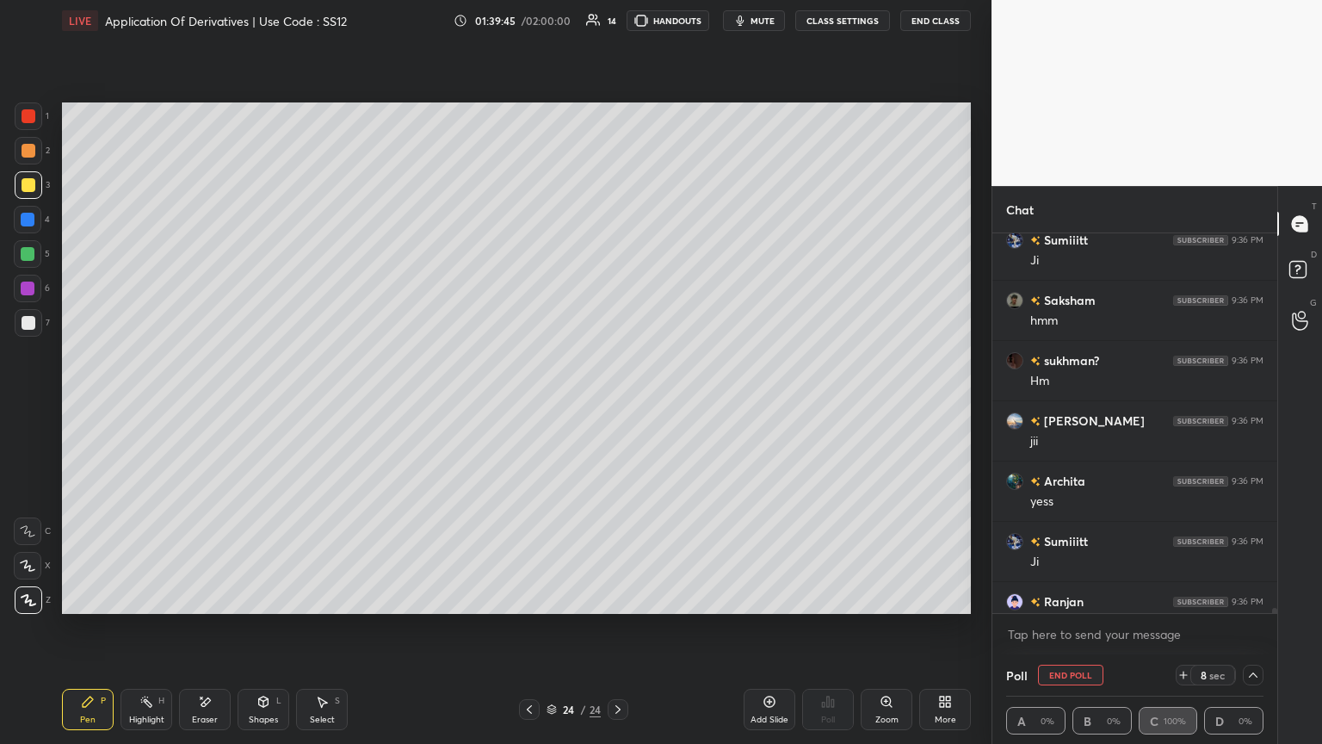
scroll to position [31990, 0]
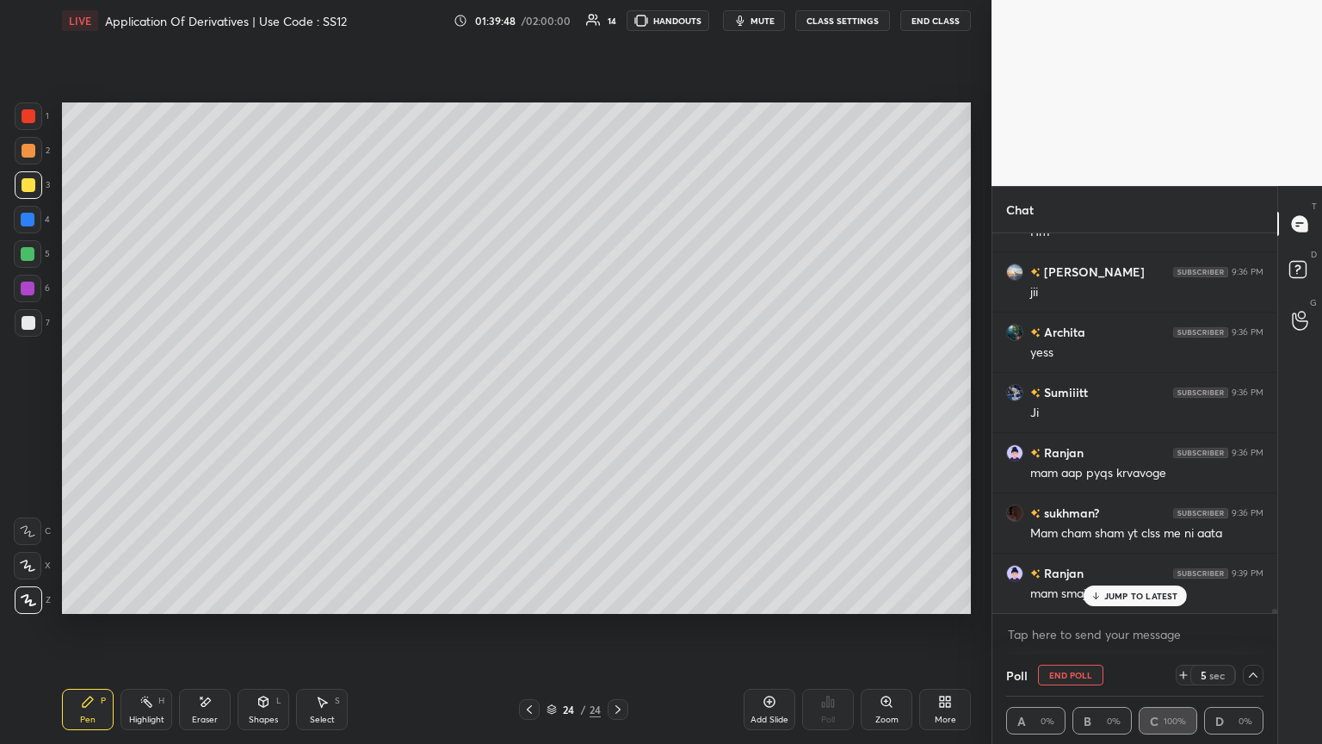
click at [617, 404] on p "JUMP TO LATEST" at bounding box center [1141, 596] width 74 height 10
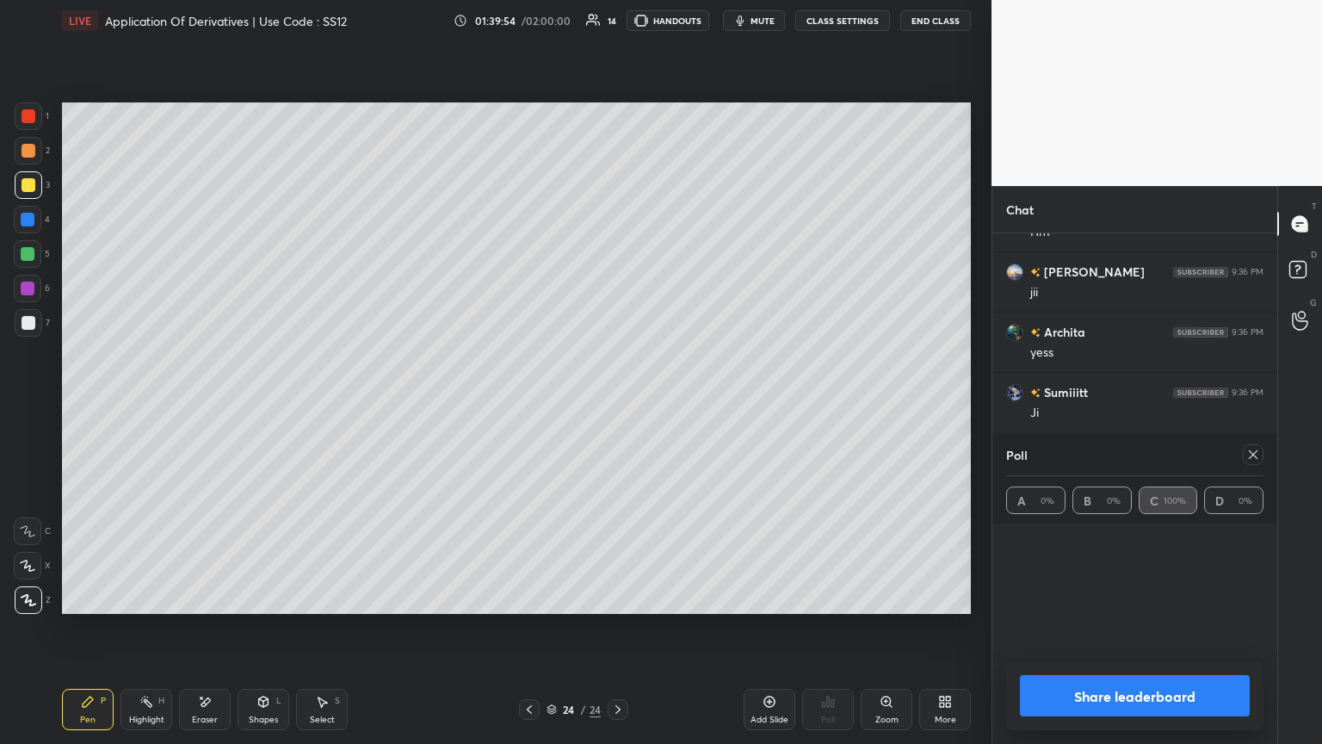
click at [617, 404] on button "Share leaderboard" at bounding box center [1135, 695] width 230 height 41
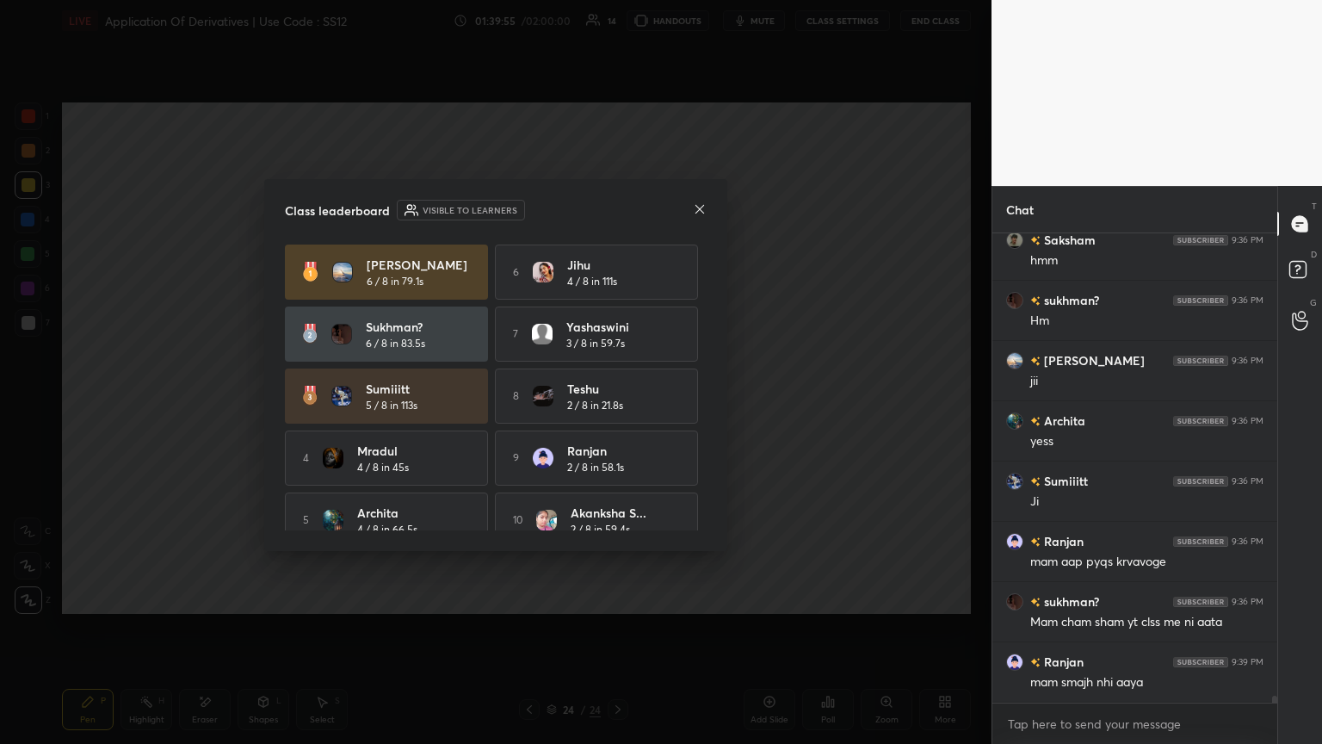
scroll to position [6, 5]
click at [617, 201] on div at bounding box center [700, 210] width 14 height 18
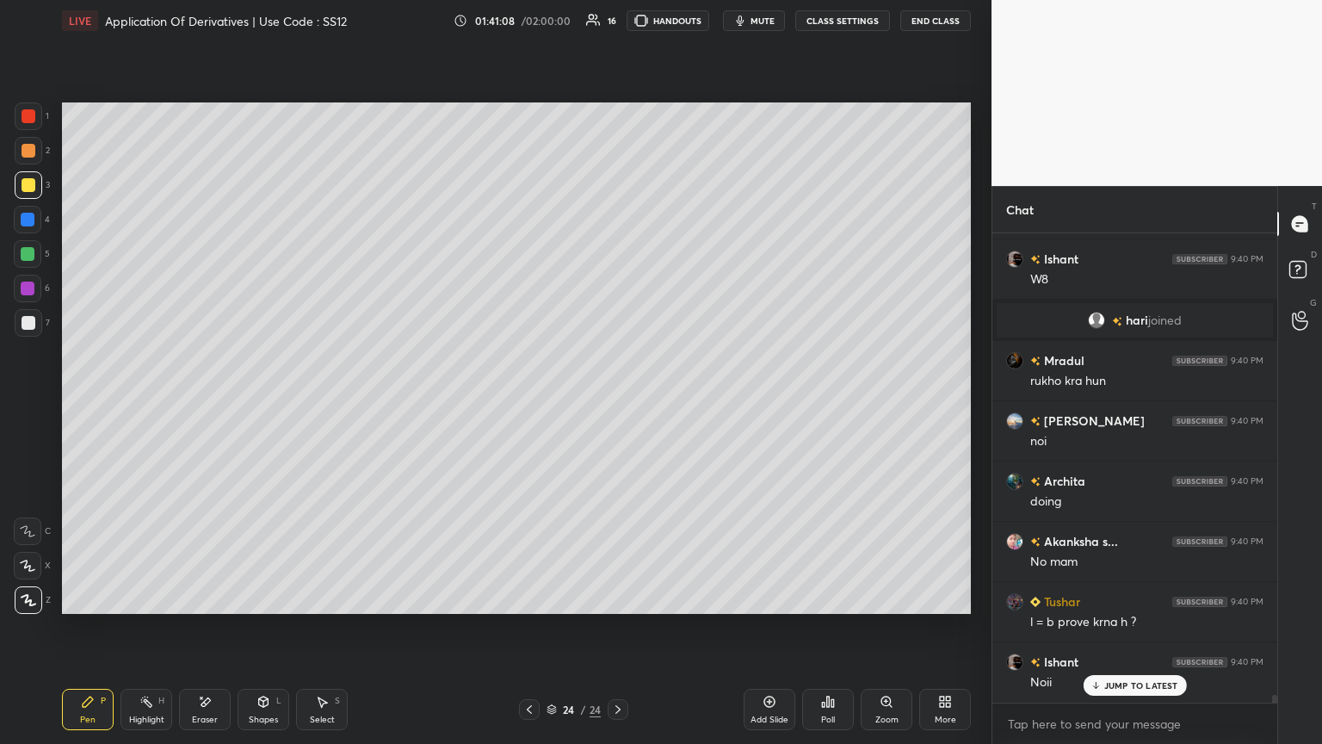
scroll to position [28488, 0]
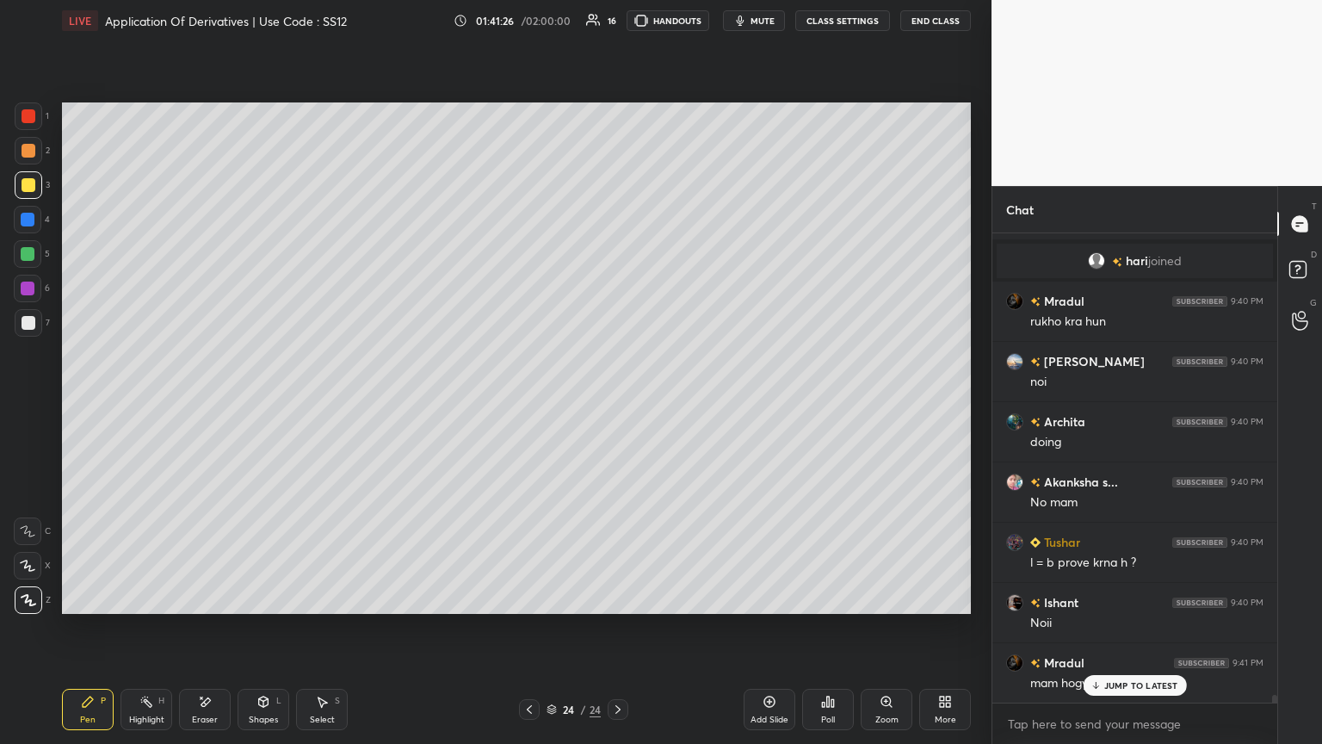
click at [617, 404] on div "[PERSON_NAME] 9:36 PM hmm [PERSON_NAME]? 9:36 PM [PERSON_NAME] 9:36 PM jii [PER…" at bounding box center [1135, 467] width 285 height 469
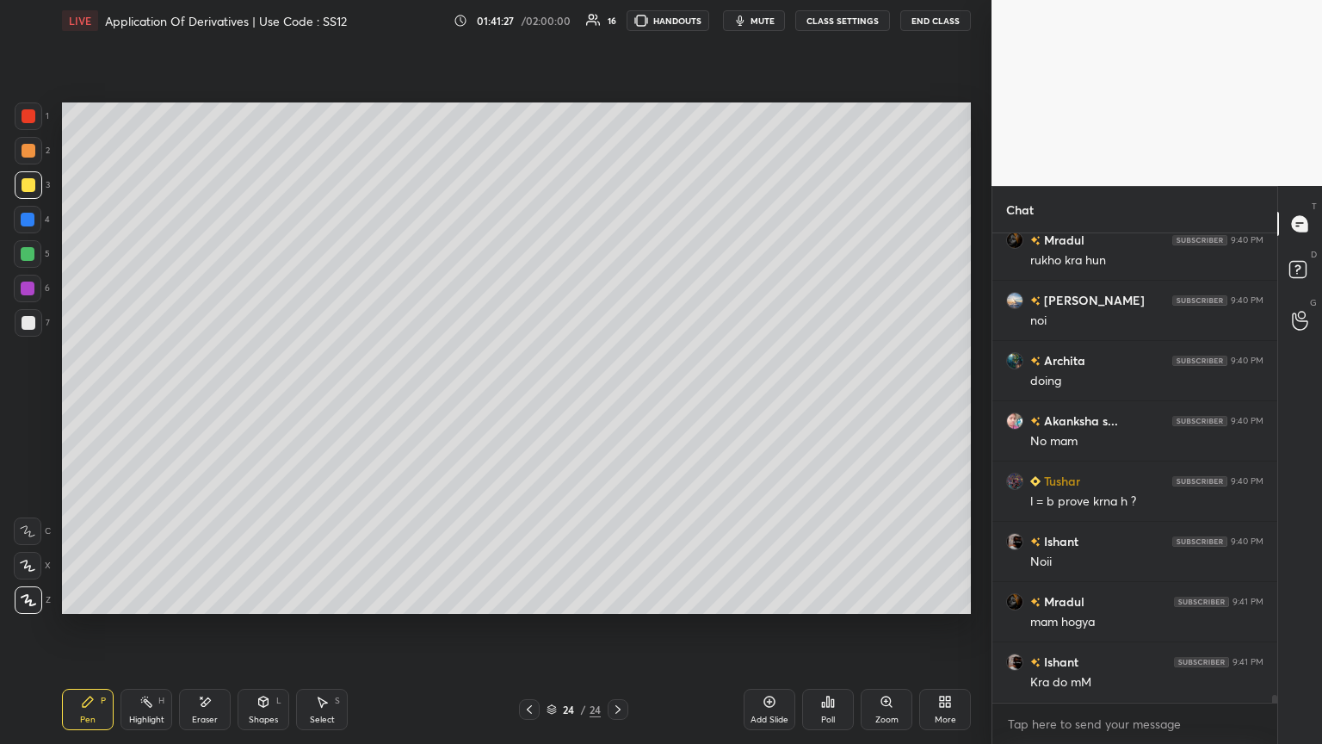
scroll to position [28608, 0]
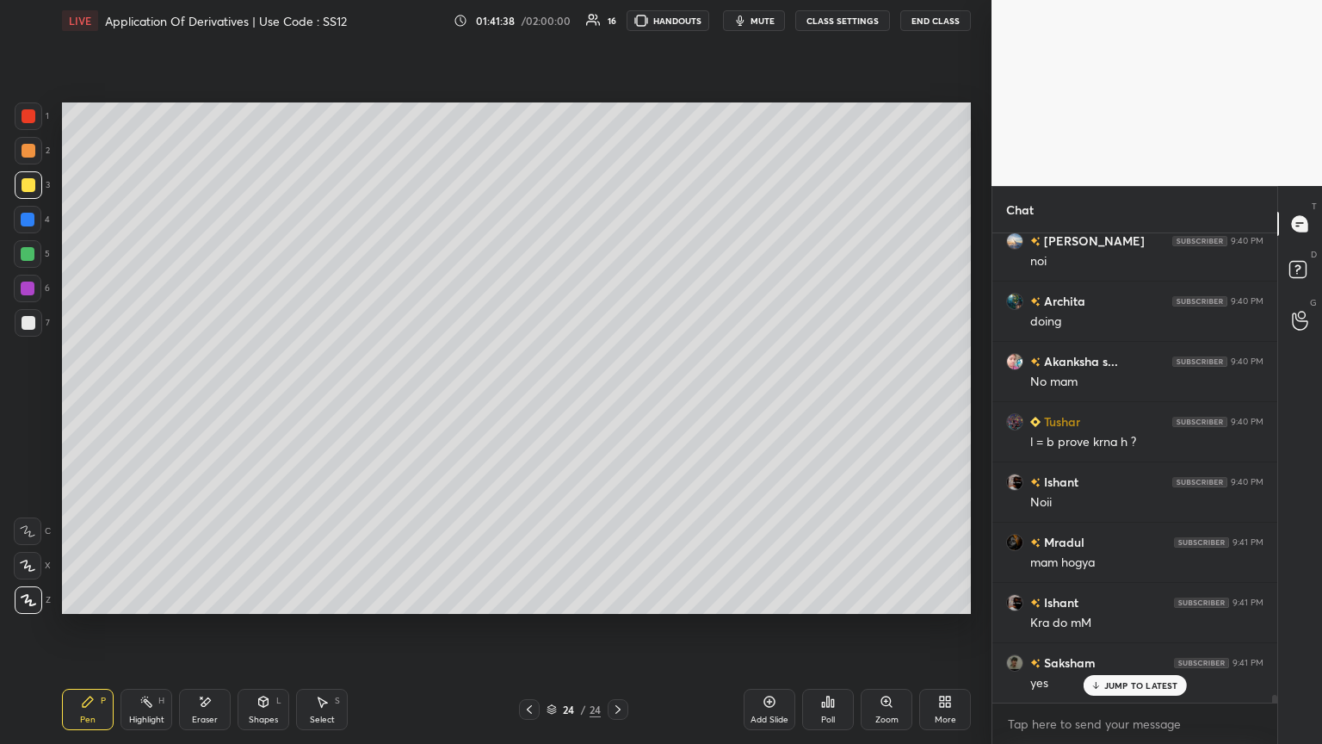
click at [268, 404] on div "Shapes L" at bounding box center [264, 709] width 52 height 41
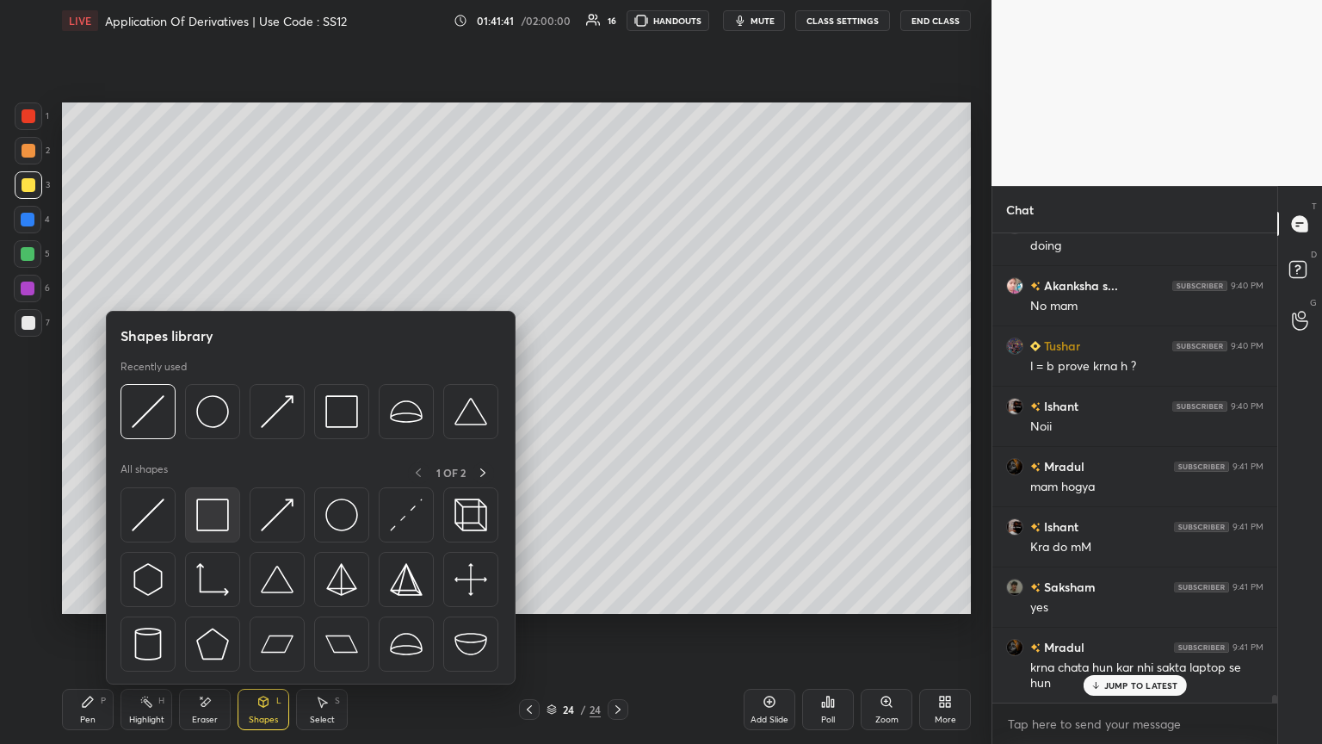
scroll to position [28745, 0]
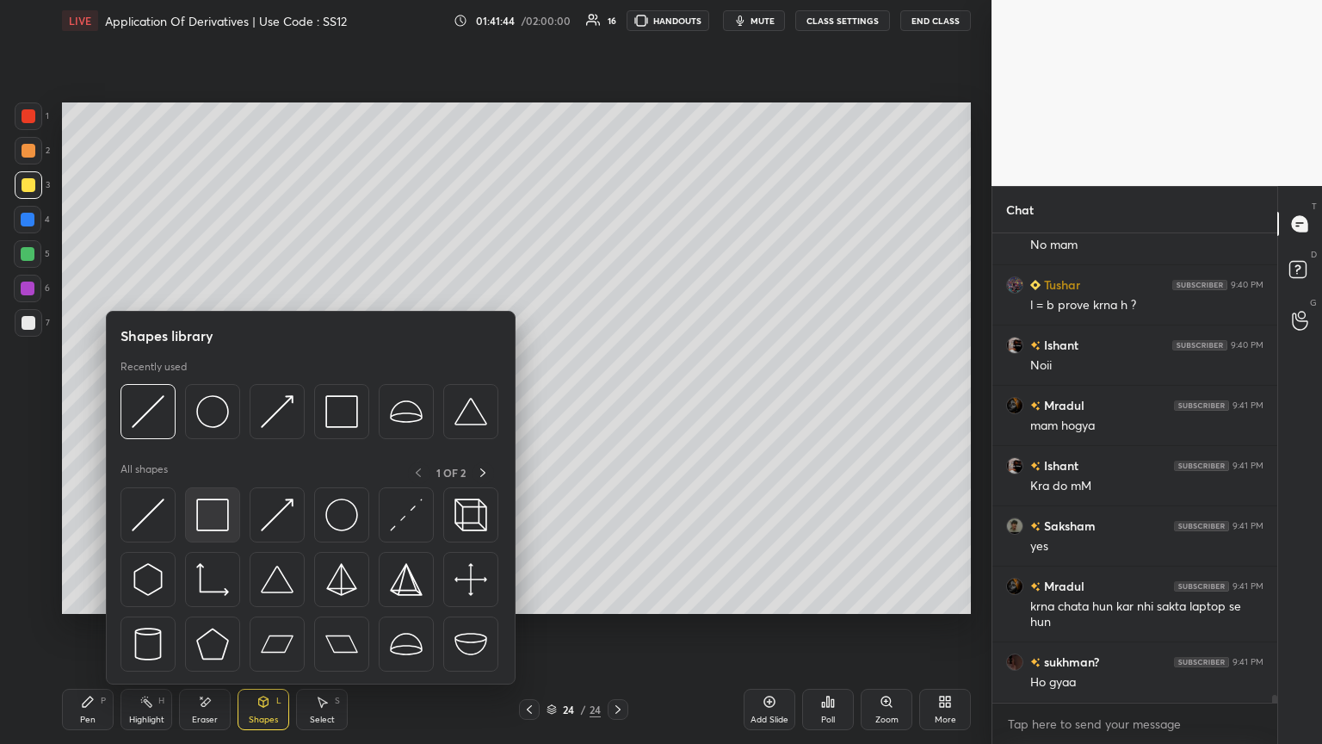
click at [212, 404] on img at bounding box center [212, 514] width 33 height 33
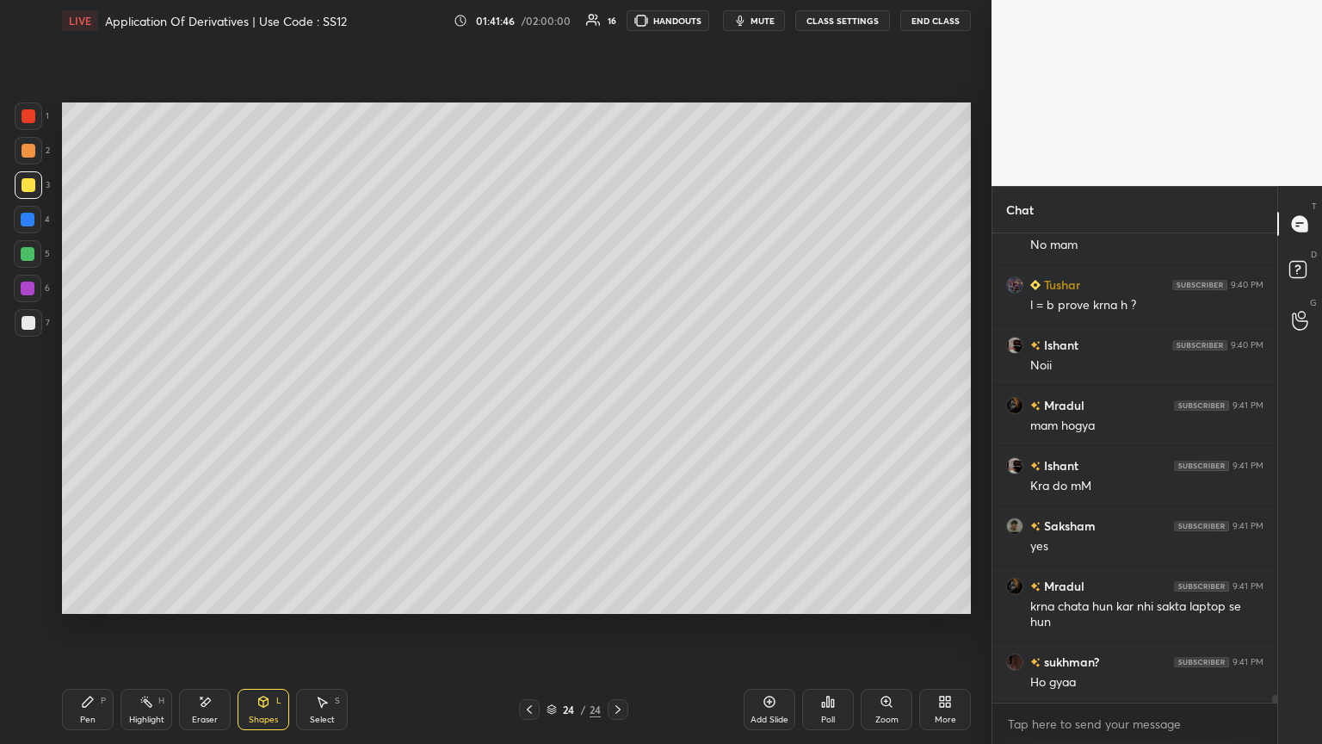
scroll to position [28762, 0]
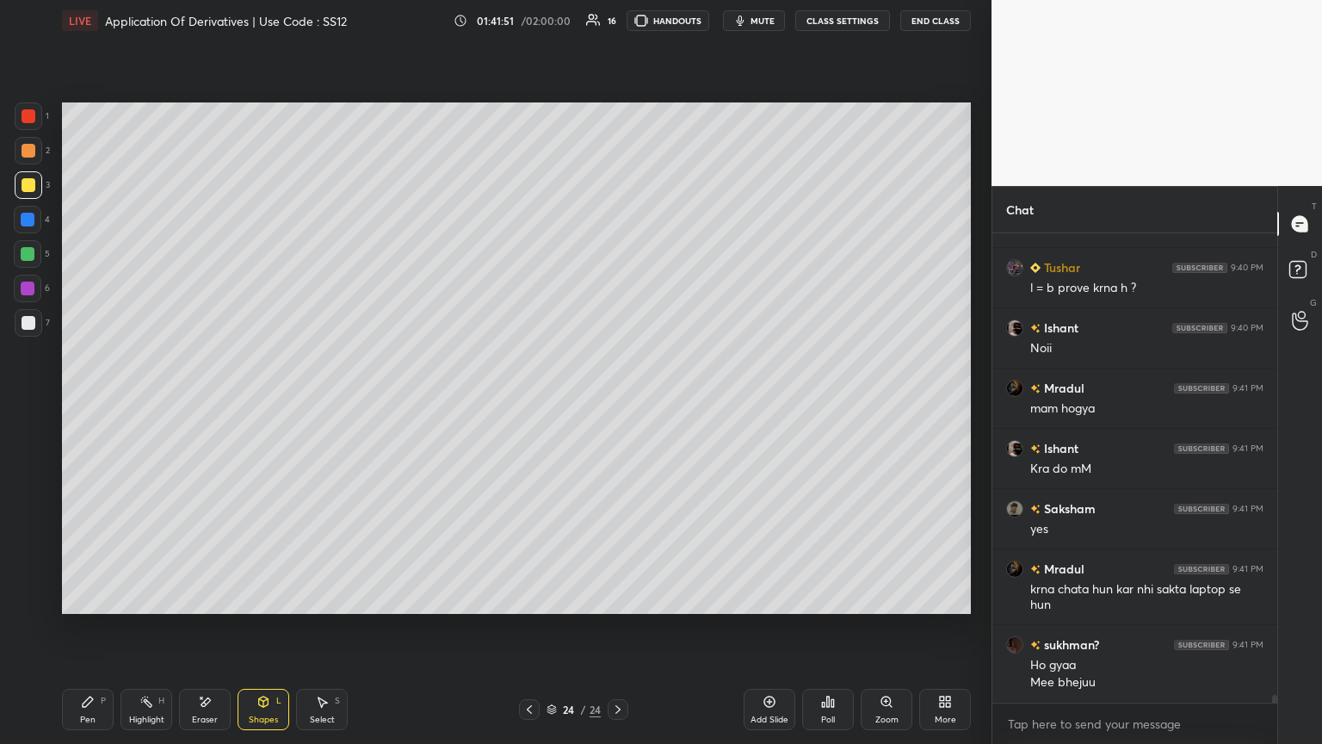
drag, startPoint x: 26, startPoint y: 325, endPoint x: 45, endPoint y: 334, distance: 21.2
click at [27, 325] on div at bounding box center [29, 323] width 14 height 14
click at [86, 404] on icon at bounding box center [88, 702] width 14 height 14
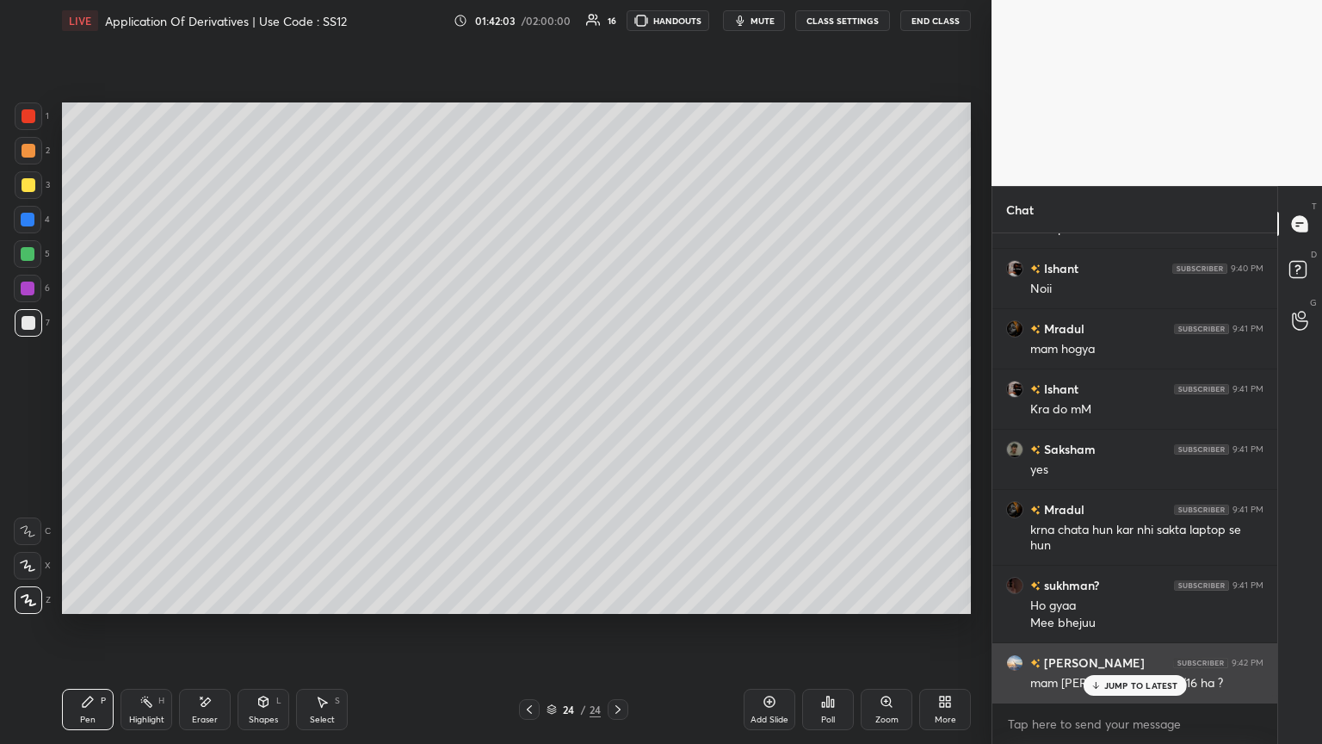
drag, startPoint x: 1111, startPoint y: 680, endPoint x: 1092, endPoint y: 684, distance: 19.2
click at [617, 404] on p "JUMP TO LATEST" at bounding box center [1141, 685] width 74 height 10
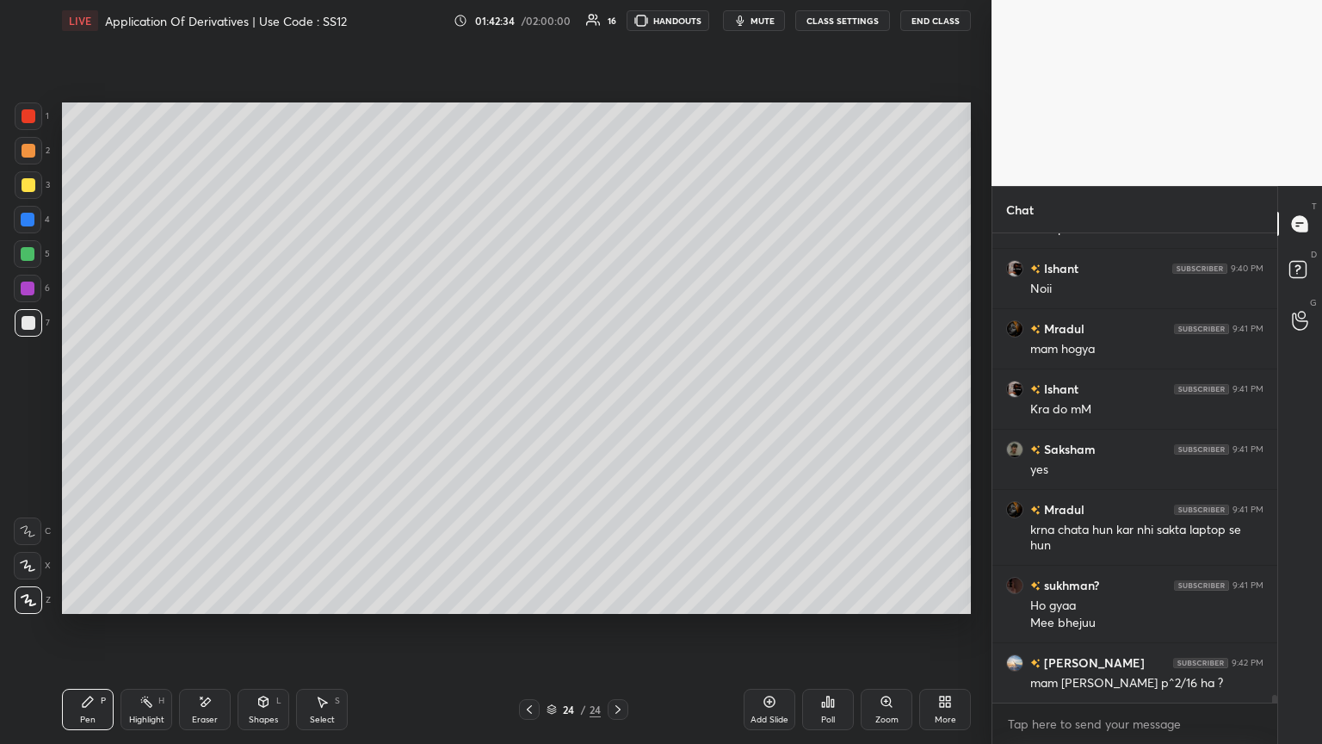
scroll to position [28883, 0]
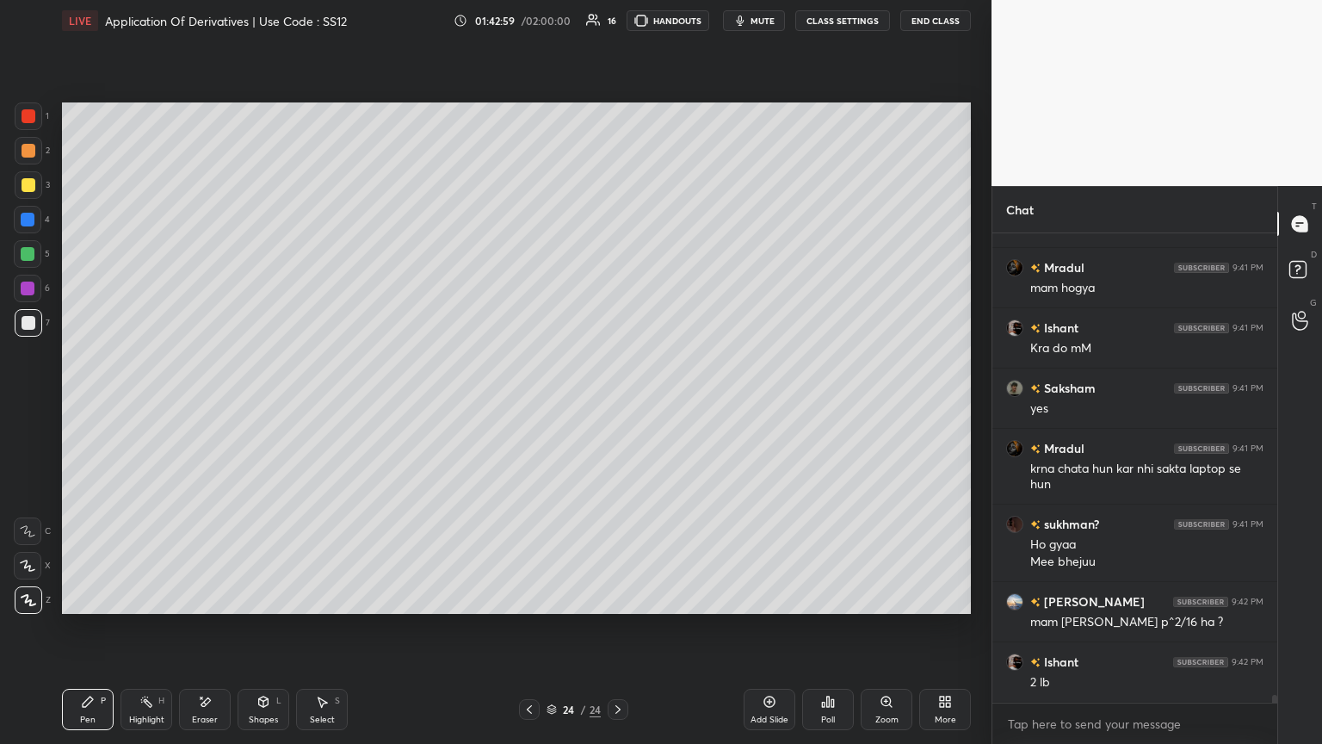
click at [197, 404] on div "Eraser" at bounding box center [205, 709] width 52 height 41
click at [83, 404] on div "Pen P" at bounding box center [88, 709] width 52 height 41
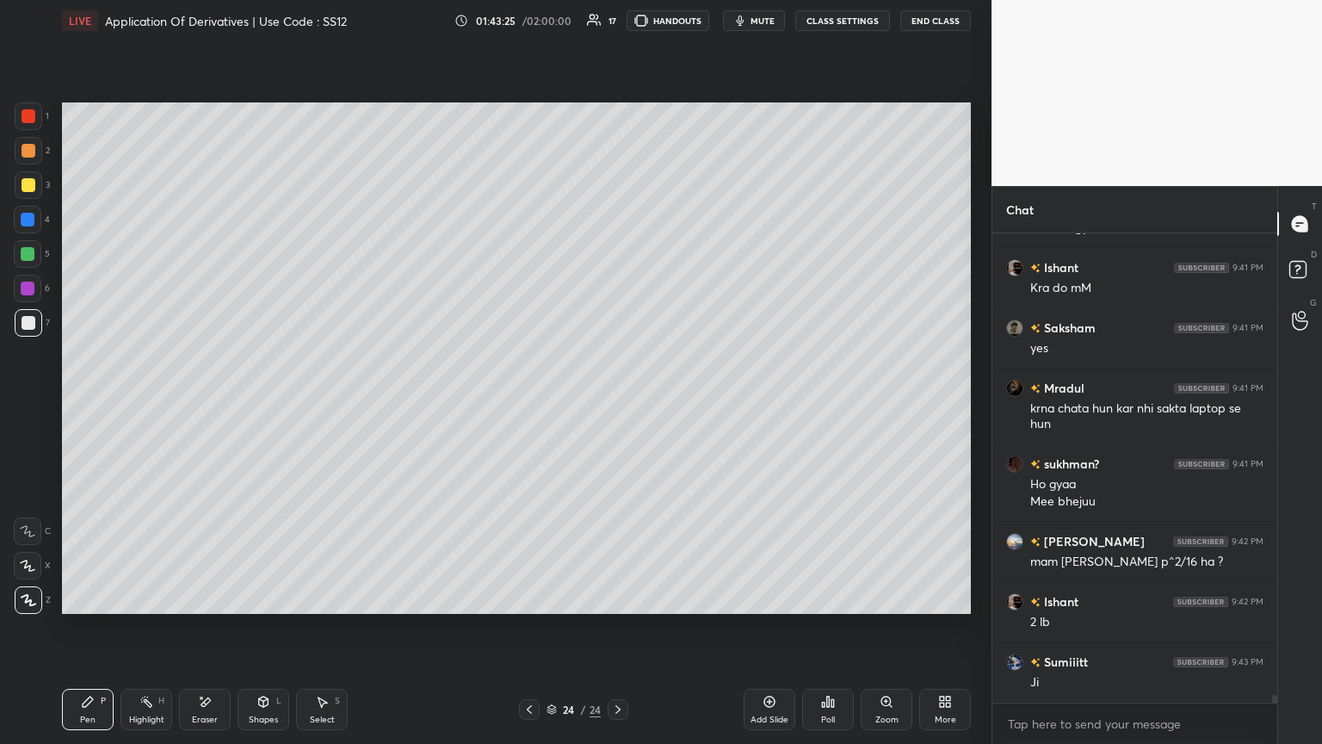
scroll to position [5, 5]
drag, startPoint x: 779, startPoint y: 708, endPoint x: 757, endPoint y: 686, distance: 31.1
click at [617, 404] on div "Add Slide" at bounding box center [770, 709] width 52 height 41
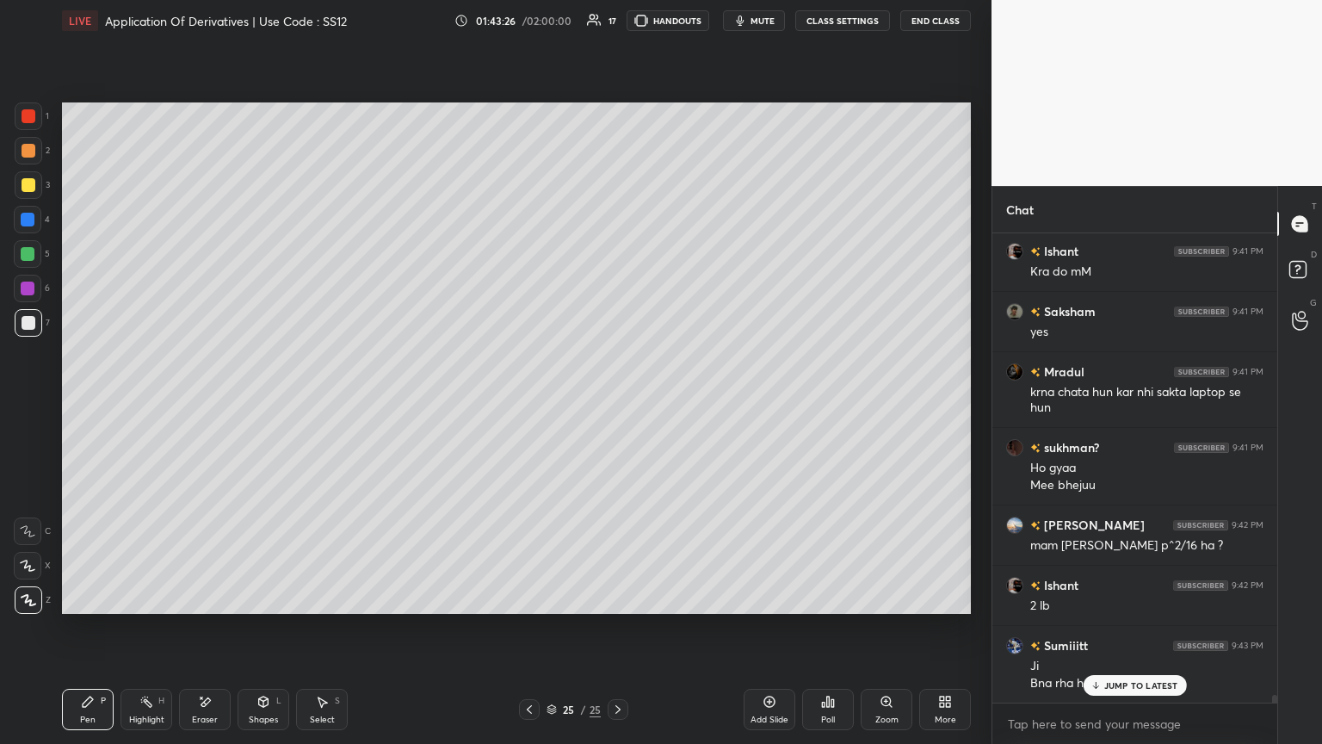
drag, startPoint x: 268, startPoint y: 712, endPoint x: 273, endPoint y: 700, distance: 13.1
click at [267, 404] on div "Shapes L" at bounding box center [264, 709] width 52 height 41
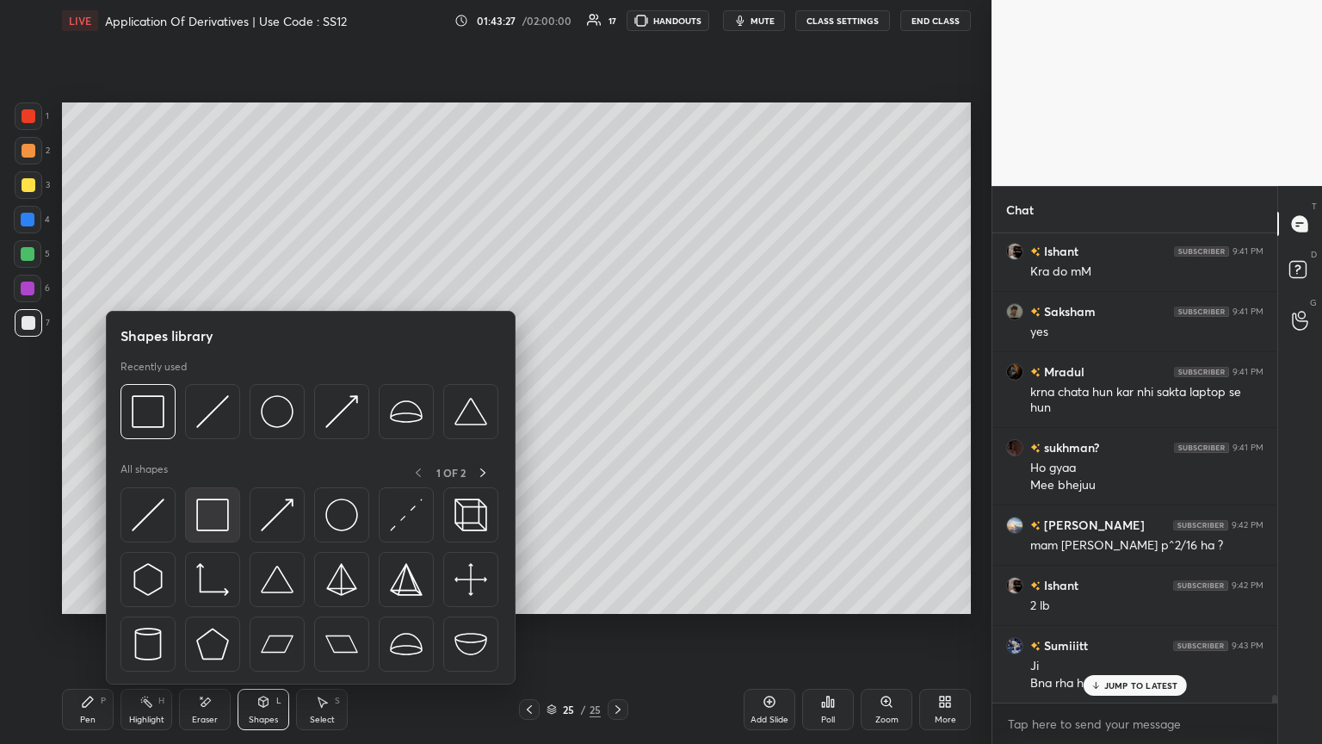
click at [222, 404] on img at bounding box center [212, 514] width 33 height 33
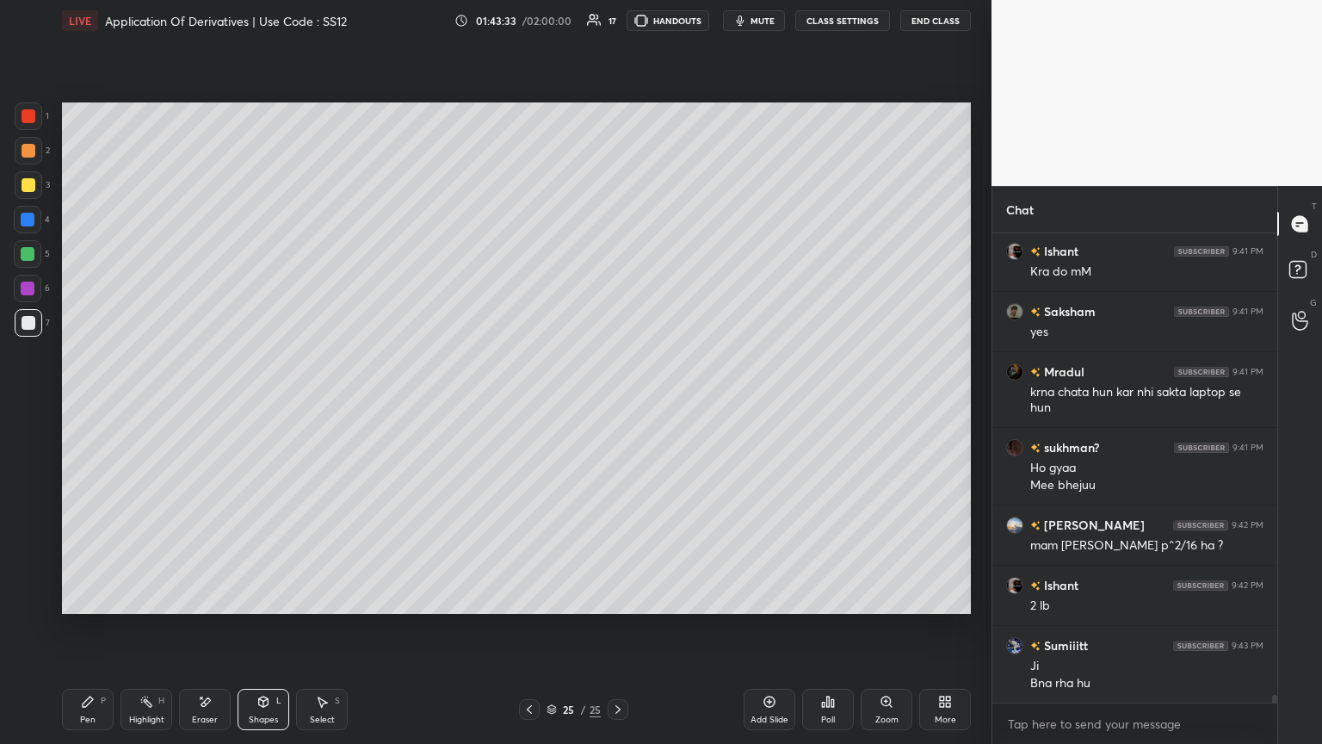
scroll to position [29020, 0]
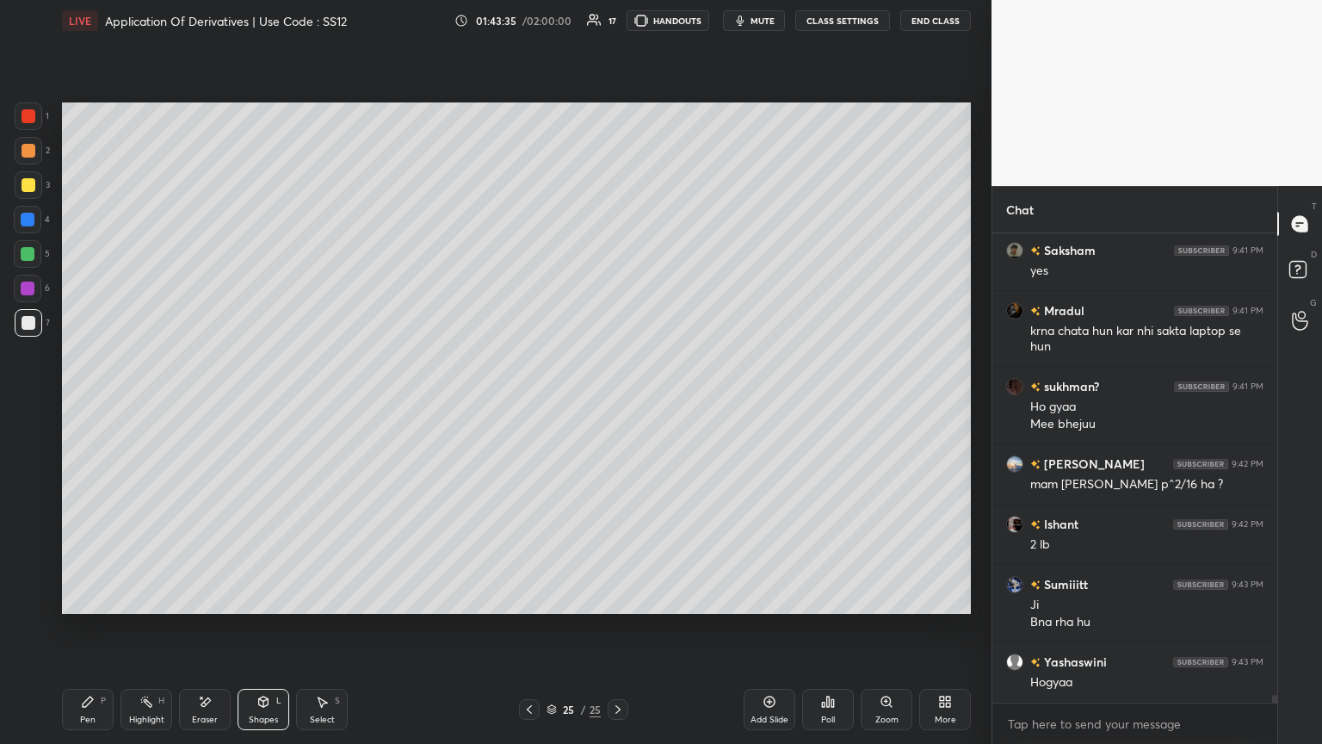
click at [312, 404] on div "Select" at bounding box center [322, 719] width 25 height 9
click at [193, 404] on div "Eraser" at bounding box center [205, 709] width 52 height 41
click at [24, 404] on span "Erase all" at bounding box center [28, 600] width 26 height 12
drag, startPoint x: 520, startPoint y: 711, endPoint x: 499, endPoint y: 718, distance: 21.8
click at [520, 404] on div at bounding box center [529, 709] width 21 height 21
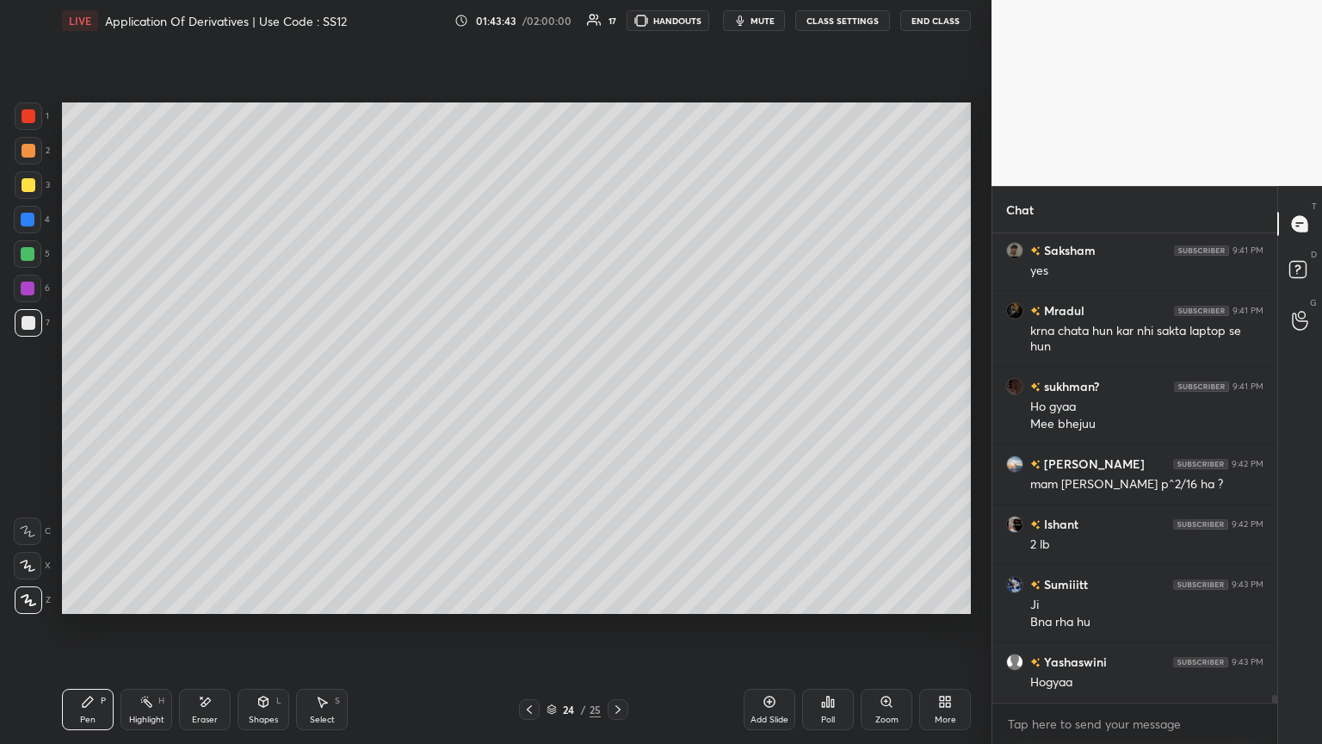
click at [617, 404] on div "Add Slide" at bounding box center [770, 719] width 38 height 9
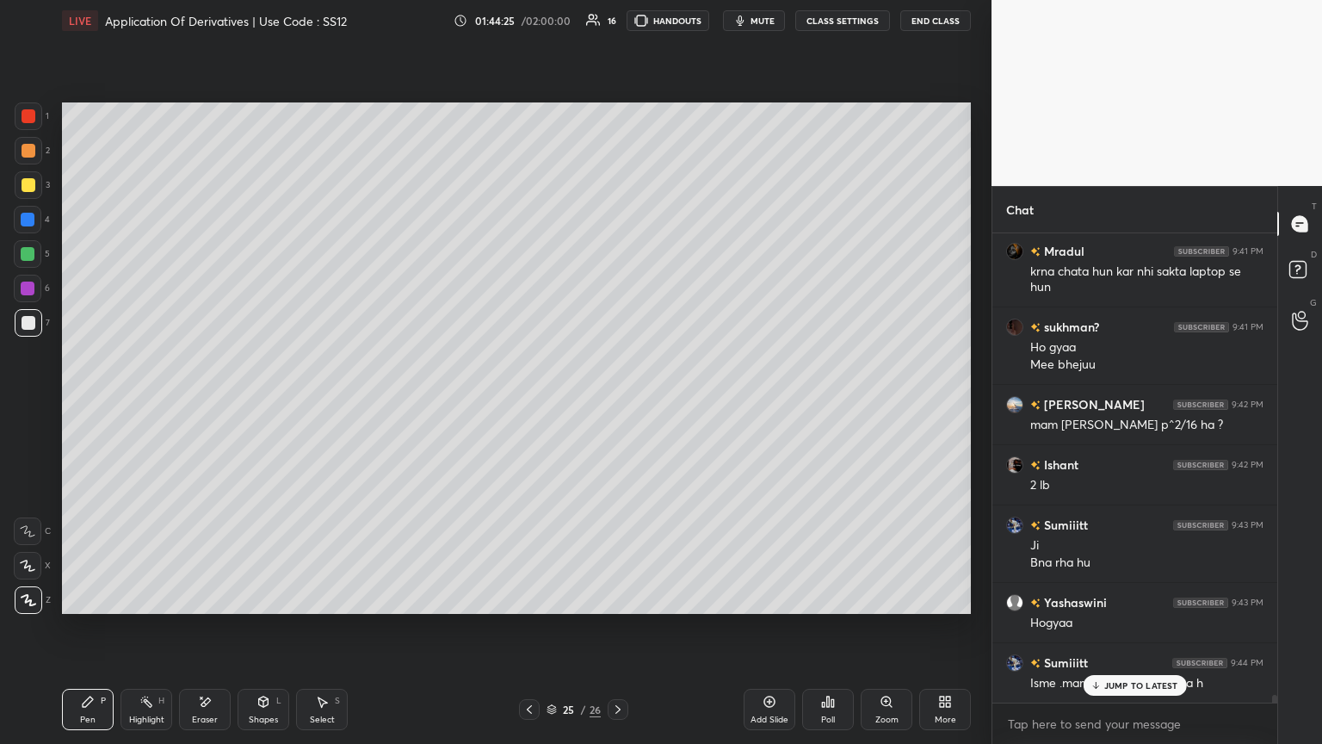
drag, startPoint x: 772, startPoint y: 708, endPoint x: 761, endPoint y: 698, distance: 15.2
click at [617, 404] on div "Add Slide" at bounding box center [770, 709] width 52 height 41
click at [530, 404] on icon at bounding box center [530, 709] width 14 height 14
click at [317, 404] on div "Select S" at bounding box center [322, 709] width 52 height 41
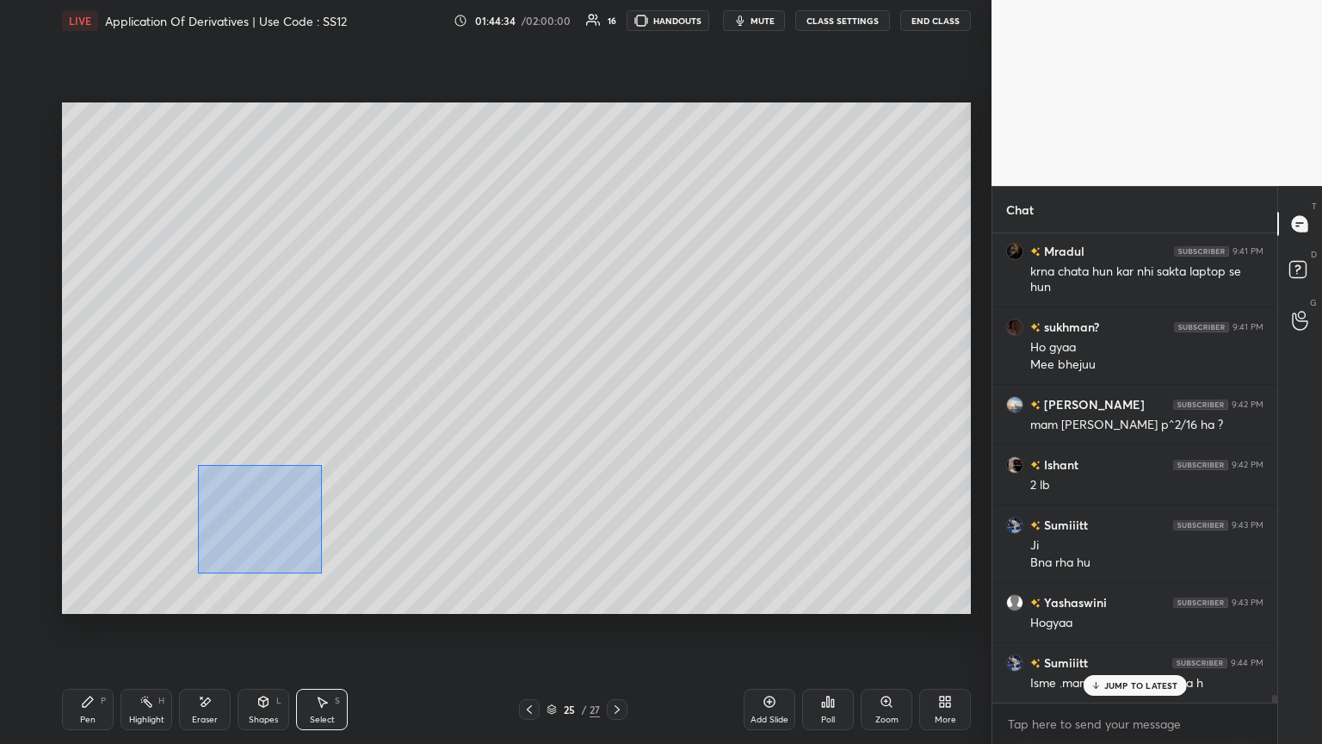
drag, startPoint x: 198, startPoint y: 465, endPoint x: 406, endPoint y: 587, distance: 241.5
click at [406, 404] on div "0 ° Undo Copy Paste here Duplicate Duplicate to new slide Delete" at bounding box center [516, 357] width 909 height 511
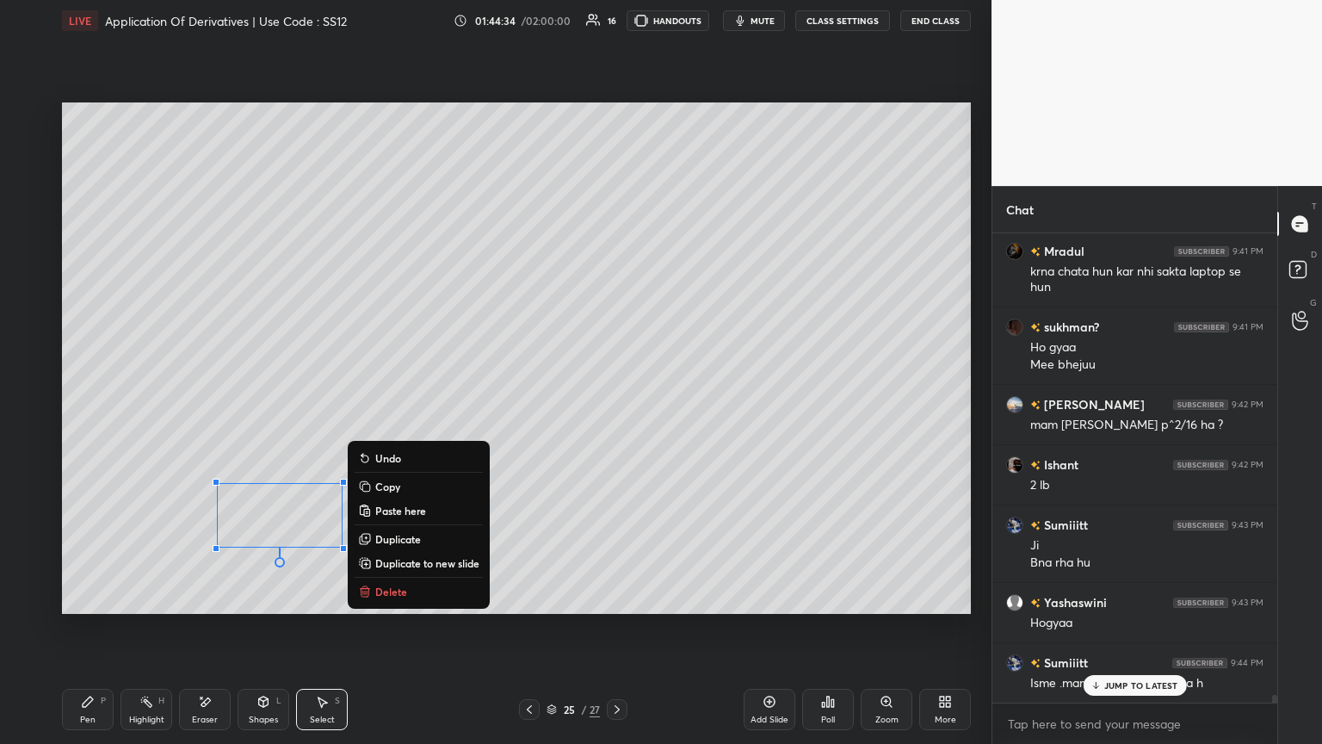
click at [410, 404] on button "Copy" at bounding box center [419, 486] width 128 height 21
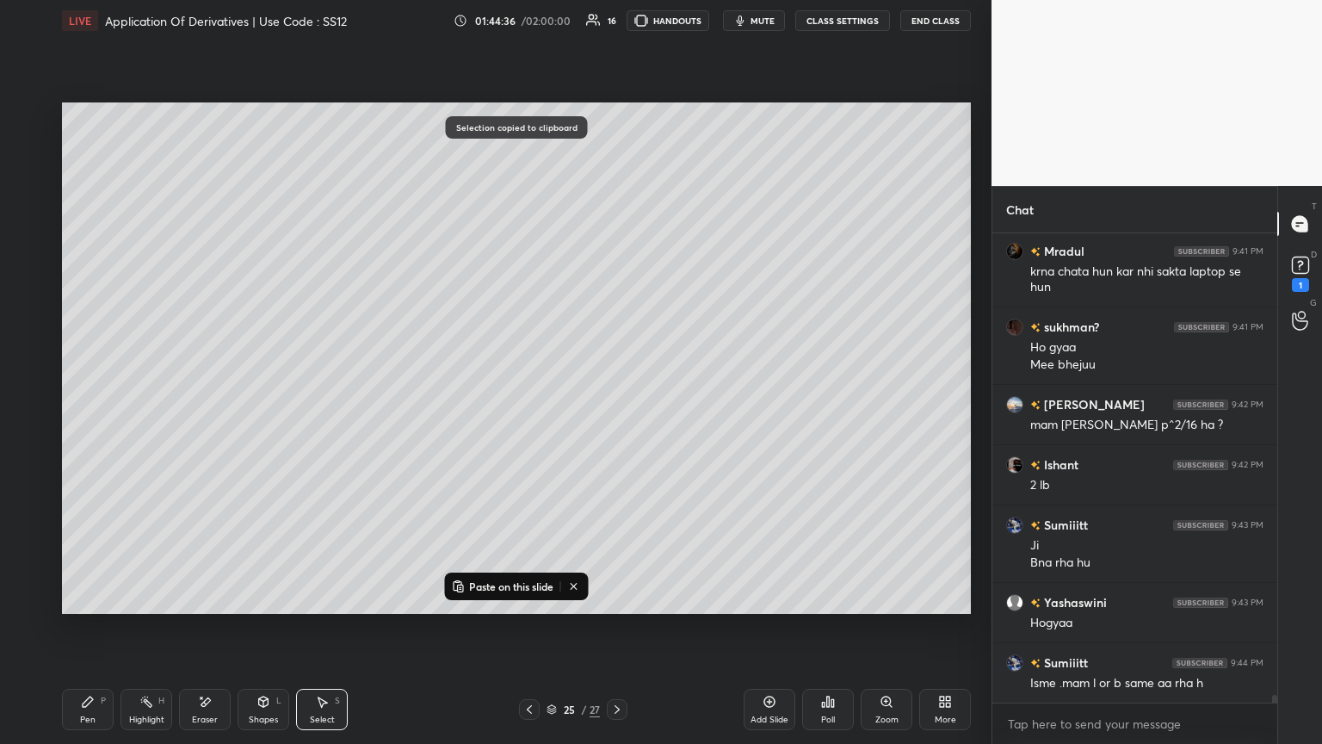
click at [614, 404] on icon at bounding box center [617, 709] width 14 height 14
click at [498, 404] on p "Paste on this slide" at bounding box center [511, 586] width 84 height 14
drag, startPoint x: 251, startPoint y: 482, endPoint x: 183, endPoint y: 323, distance: 173.2
click at [183, 317] on div "0 ° Undo Copy Paste here Duplicate Duplicate to new slide Delete" at bounding box center [516, 357] width 909 height 511
drag, startPoint x: 100, startPoint y: 479, endPoint x: 84, endPoint y: 578, distance: 101.2
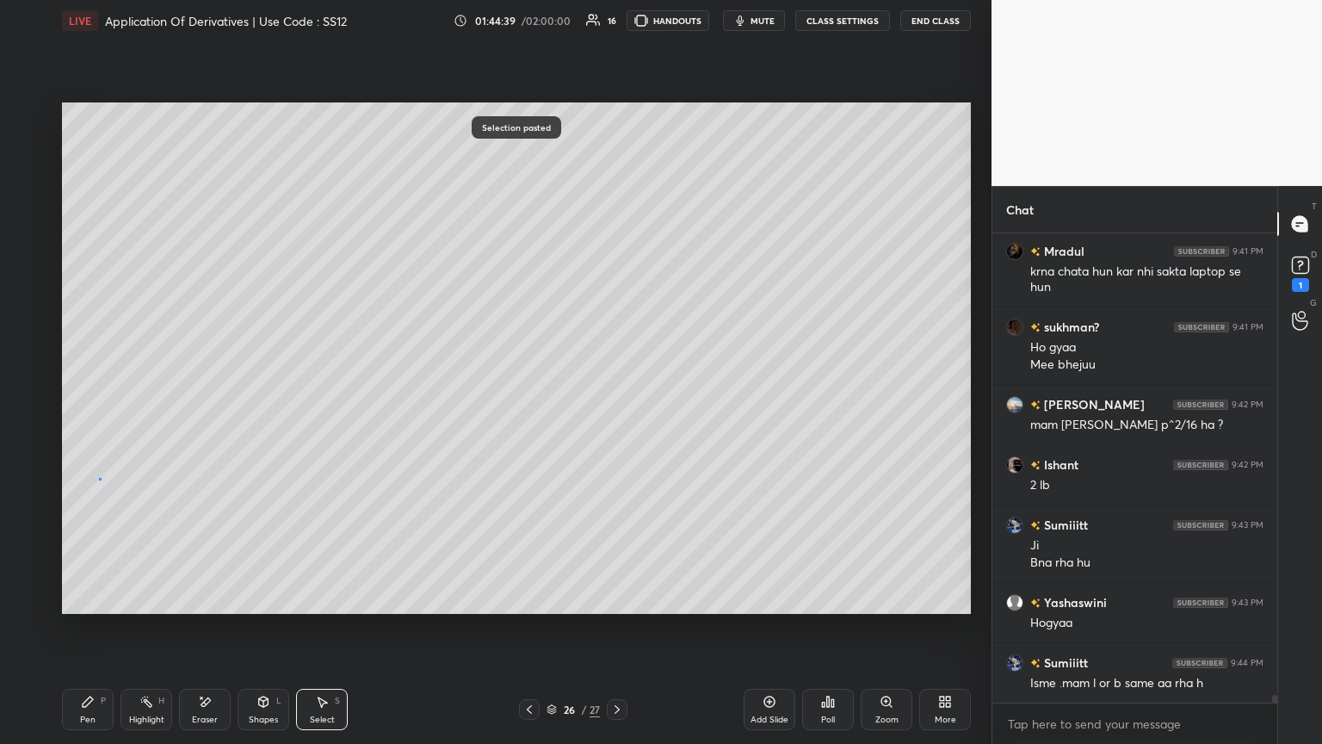
click at [99, 404] on div "0 ° Undo Copy Paste here Duplicate Duplicate to new slide Delete" at bounding box center [516, 357] width 909 height 511
click at [86, 404] on div "Pen" at bounding box center [87, 719] width 15 height 9
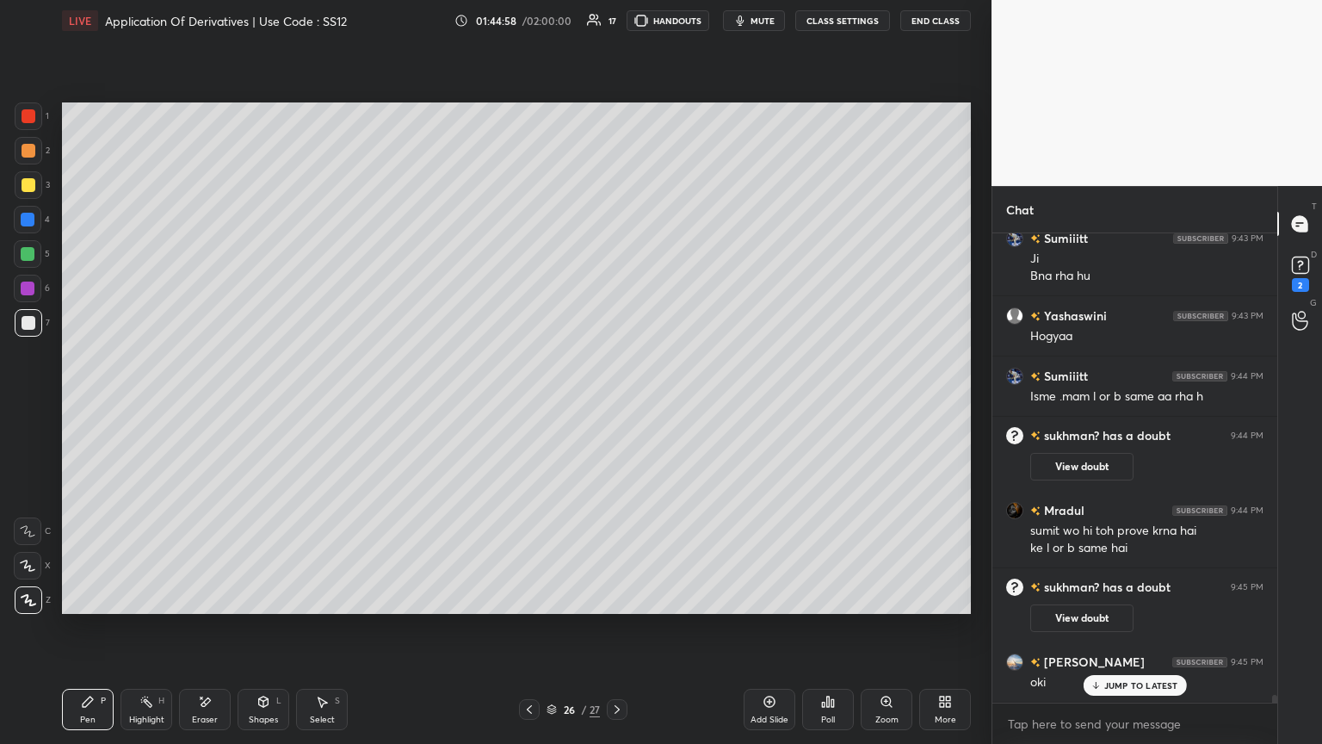
scroll to position [29083, 0]
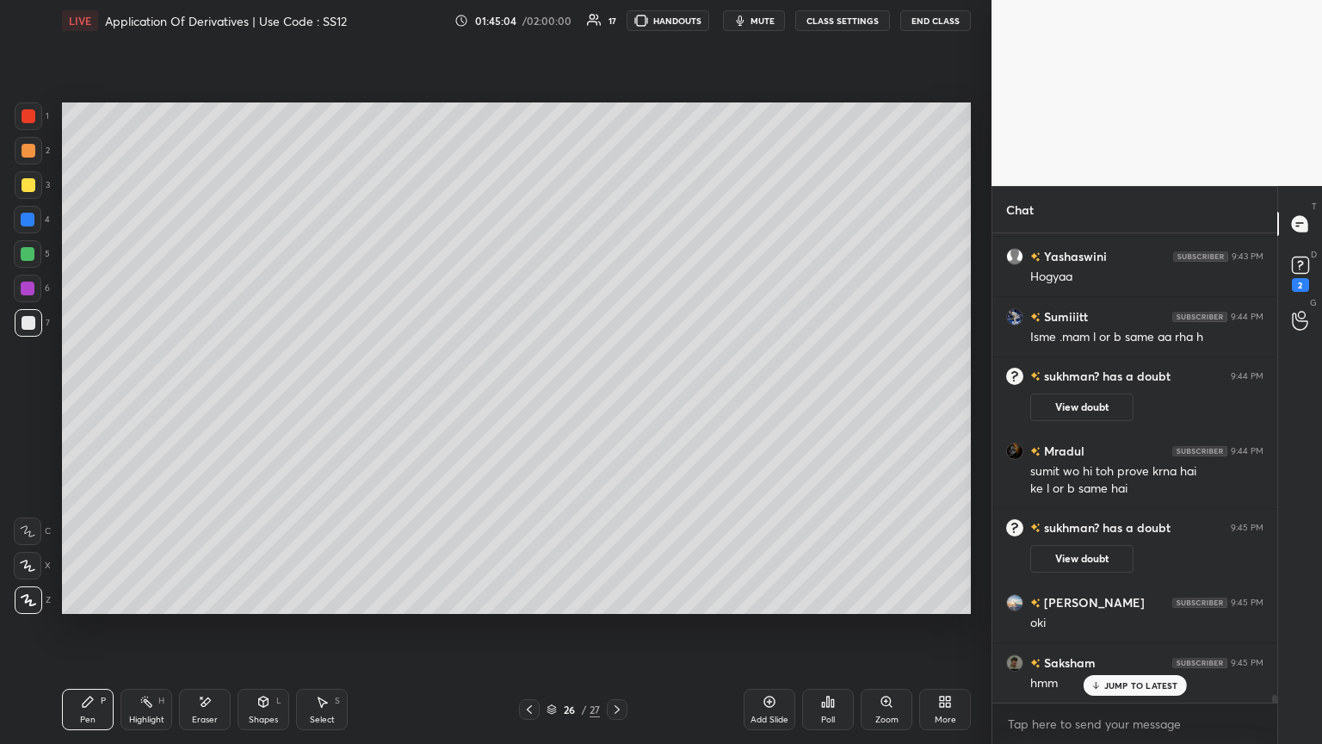
click at [529, 404] on icon at bounding box center [530, 709] width 14 height 14
click at [611, 404] on icon at bounding box center [617, 709] width 14 height 14
click at [204, 404] on icon at bounding box center [205, 701] width 9 height 9
click at [87, 404] on icon at bounding box center [88, 701] width 10 height 10
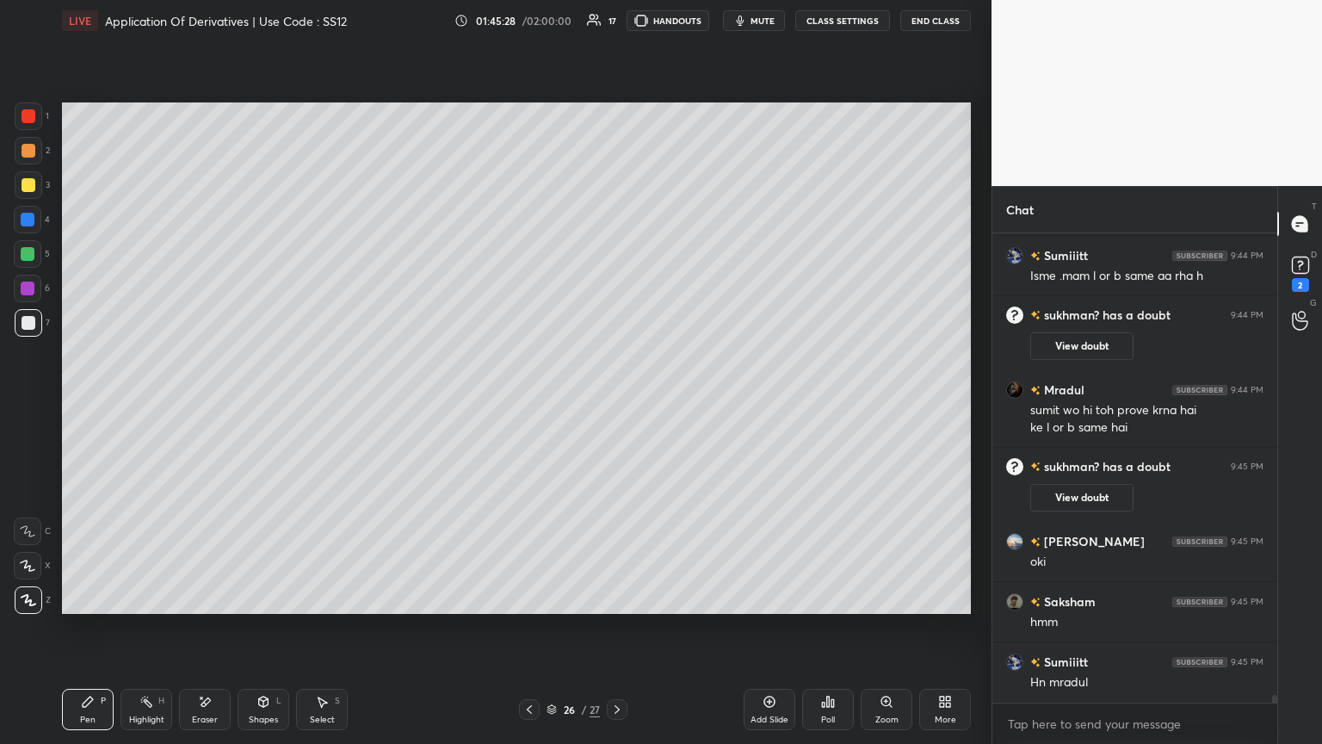
click at [530, 404] on icon at bounding box center [530, 709] width 14 height 14
click at [528, 404] on icon at bounding box center [530, 709] width 14 height 14
click at [327, 404] on div "Select S" at bounding box center [322, 709] width 52 height 41
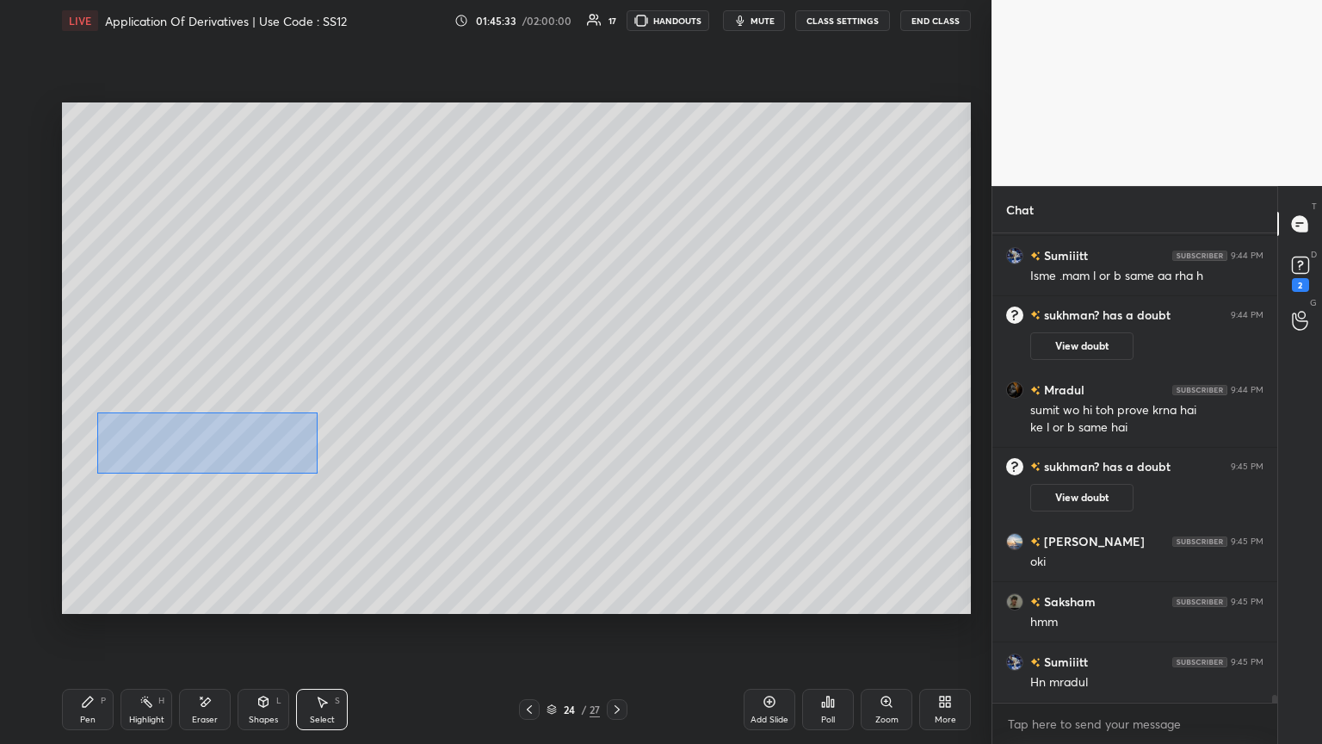
drag, startPoint x: 96, startPoint y: 412, endPoint x: 320, endPoint y: 476, distance: 232.7
click at [320, 404] on div "0 ° Undo Copy Paste here Duplicate Duplicate to new slide Delete" at bounding box center [516, 357] width 909 height 511
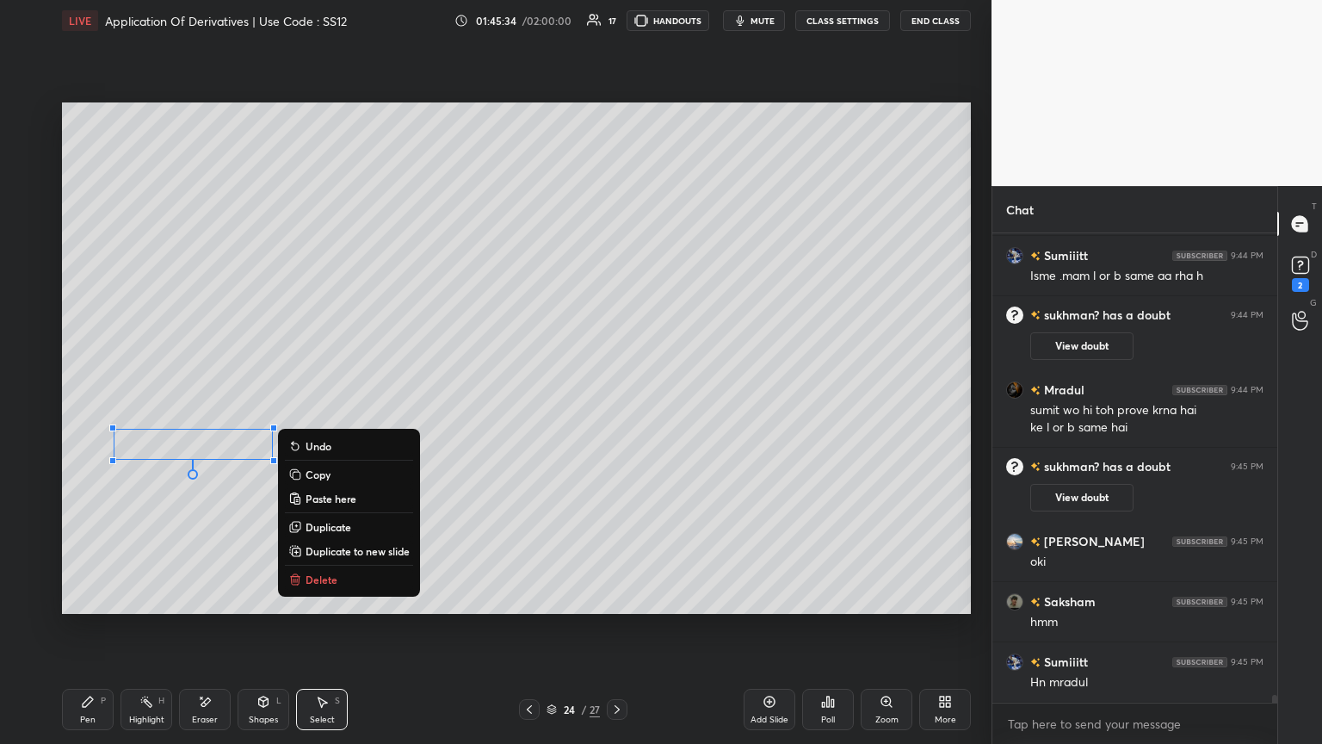
drag, startPoint x: 337, startPoint y: 473, endPoint x: 357, endPoint y: 509, distance: 40.5
click at [338, 404] on button "Copy" at bounding box center [349, 474] width 128 height 21
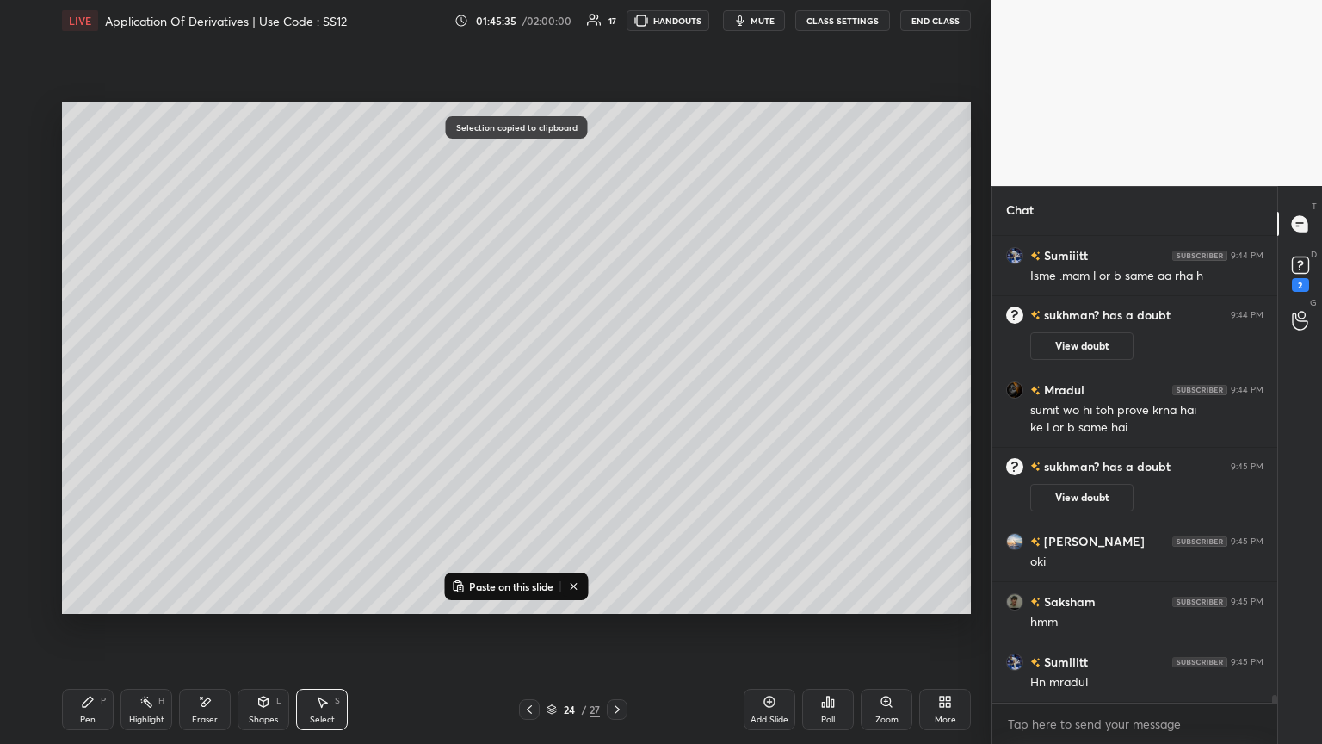
click at [615, 404] on icon at bounding box center [617, 709] width 14 height 14
click at [616, 404] on icon at bounding box center [617, 709] width 14 height 14
click at [509, 404] on p "Paste on this slide" at bounding box center [511, 586] width 84 height 14
drag, startPoint x: 197, startPoint y: 445, endPoint x: 691, endPoint y: 347, distance: 503.8
click at [617, 339] on div "0 ° Undo Copy Paste here Duplicate Duplicate to new slide Delete" at bounding box center [516, 357] width 909 height 511
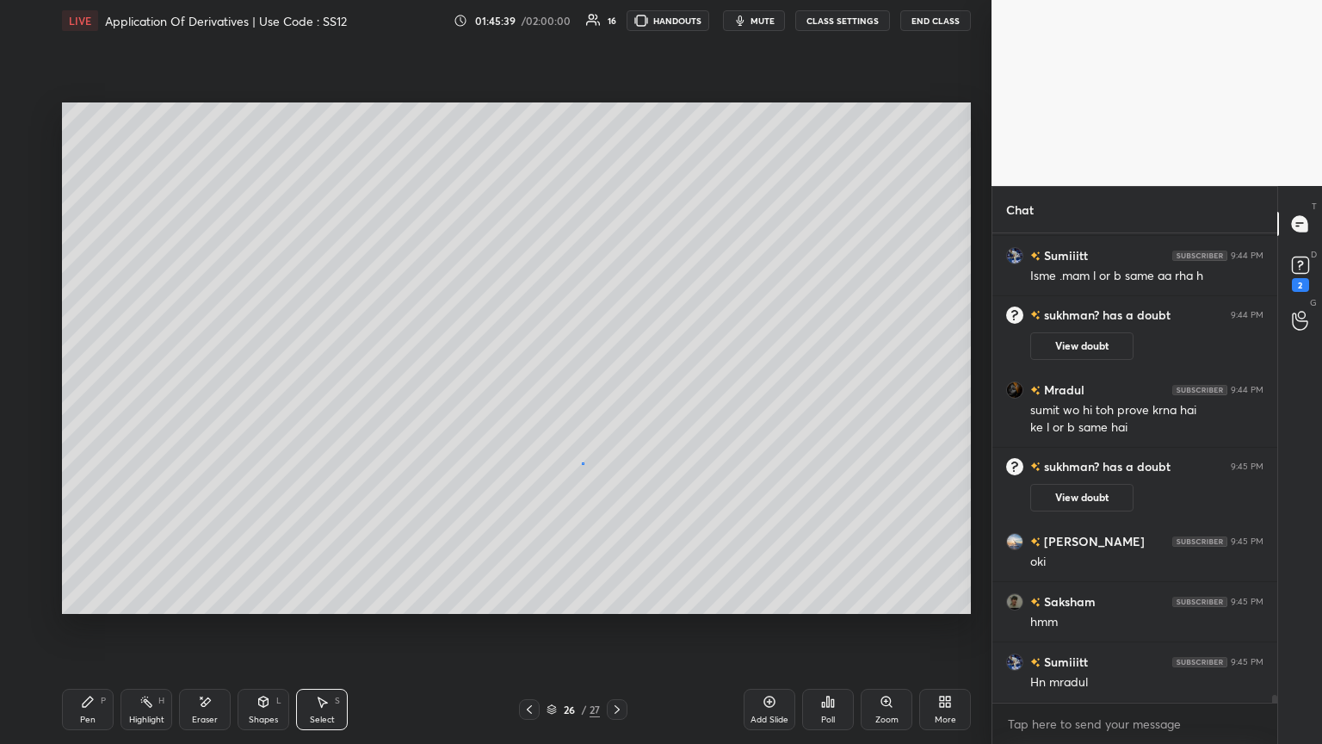
drag, startPoint x: 582, startPoint y: 463, endPoint x: 512, endPoint y: 505, distance: 81.5
click at [582, 404] on div "0 ° Undo Copy Paste here Duplicate Duplicate to new slide Delete" at bounding box center [516, 357] width 909 height 511
drag, startPoint x: 93, startPoint y: 719, endPoint x: 185, endPoint y: 651, distance: 114.5
click at [93, 404] on div "Pen" at bounding box center [87, 719] width 15 height 9
drag, startPoint x: 1309, startPoint y: 266, endPoint x: 1302, endPoint y: 296, distance: 31.1
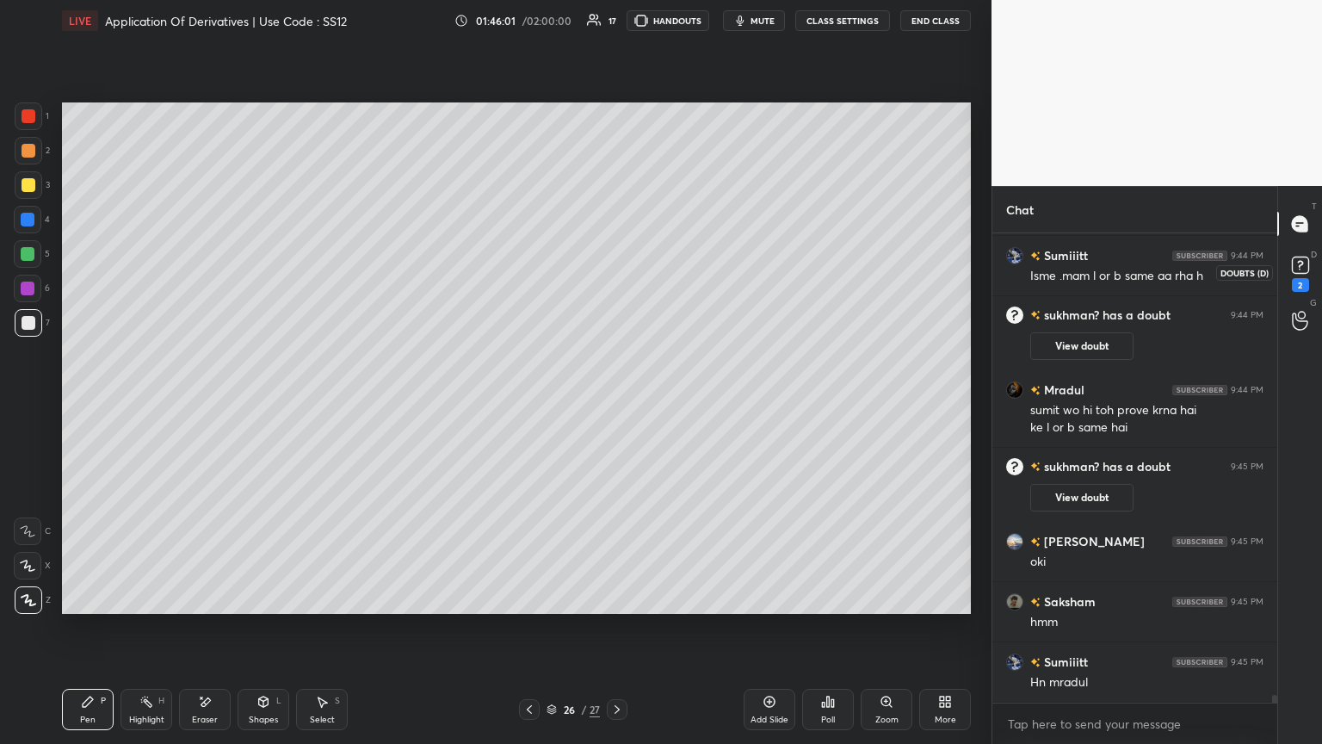
click at [617, 266] on icon at bounding box center [1301, 265] width 26 height 26
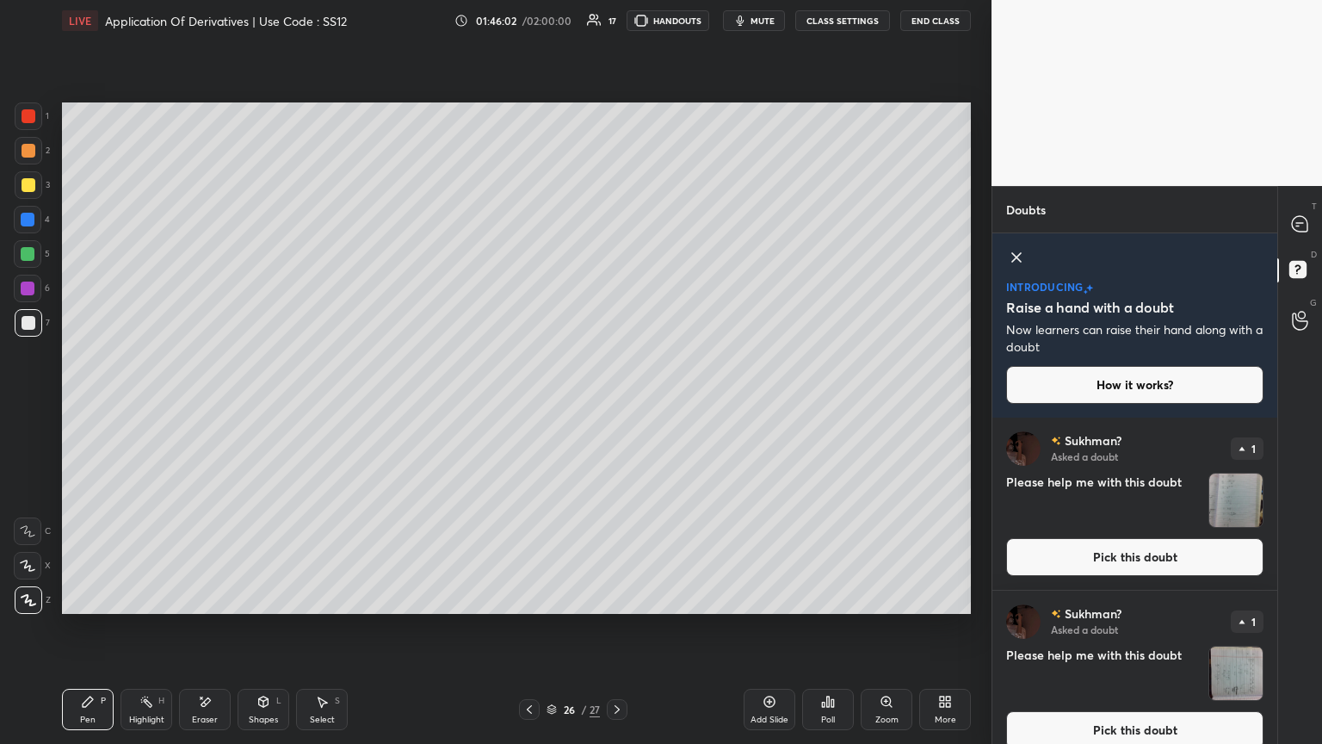
click at [617, 404] on img "grid" at bounding box center [1236, 499] width 53 height 53
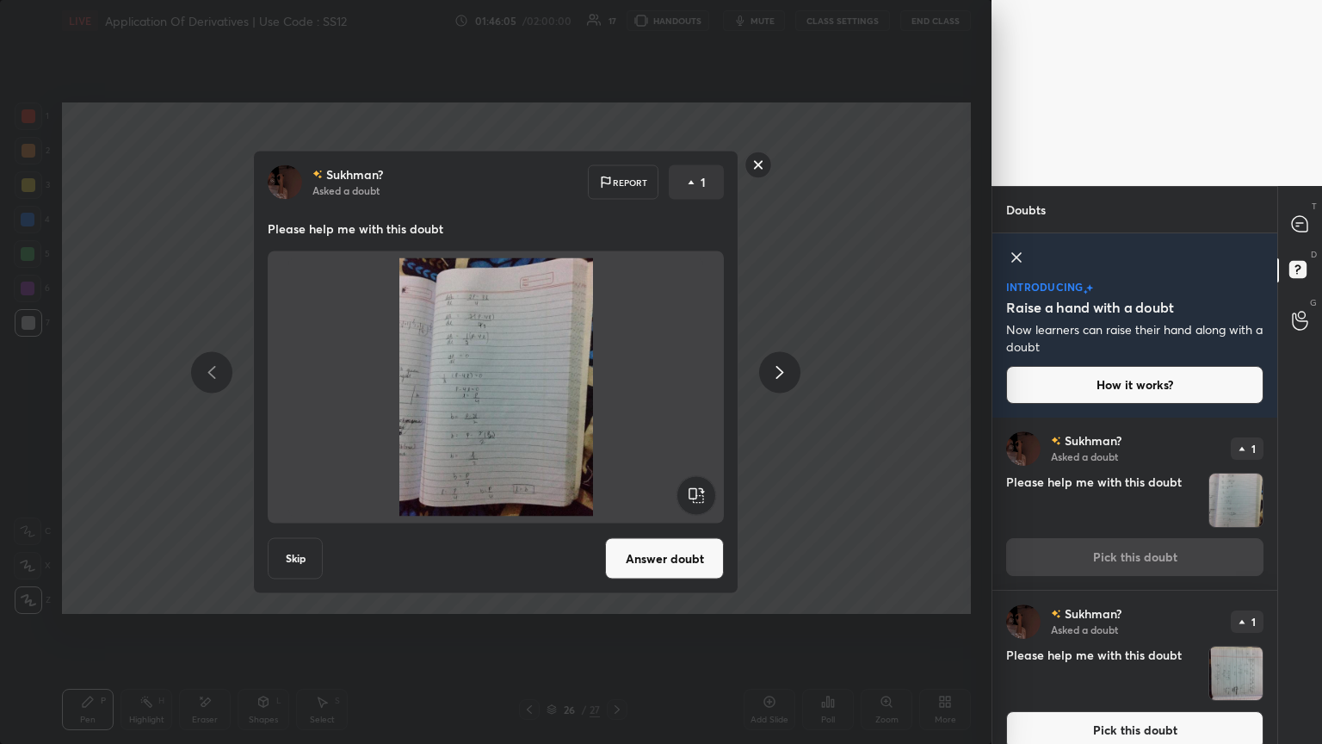
click at [617, 165] on rect at bounding box center [759, 165] width 27 height 27
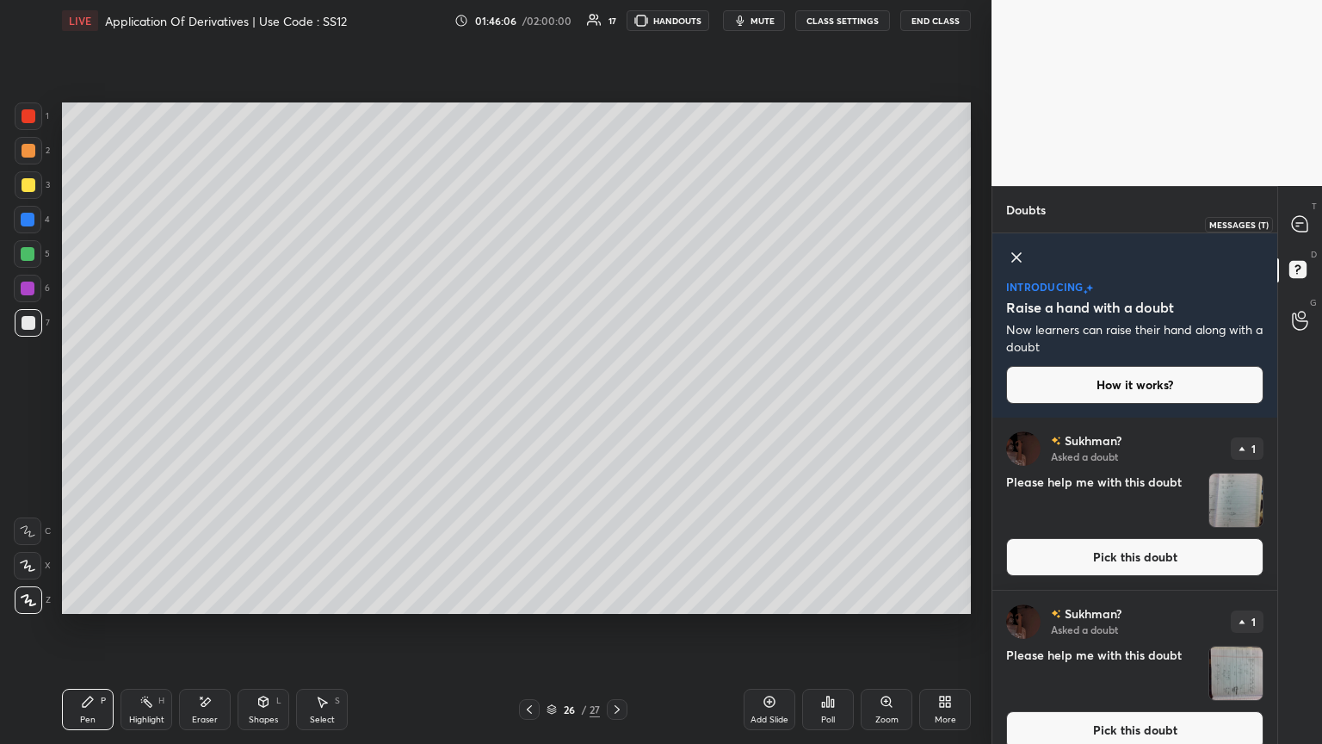
click at [617, 216] on icon at bounding box center [1300, 224] width 18 height 18
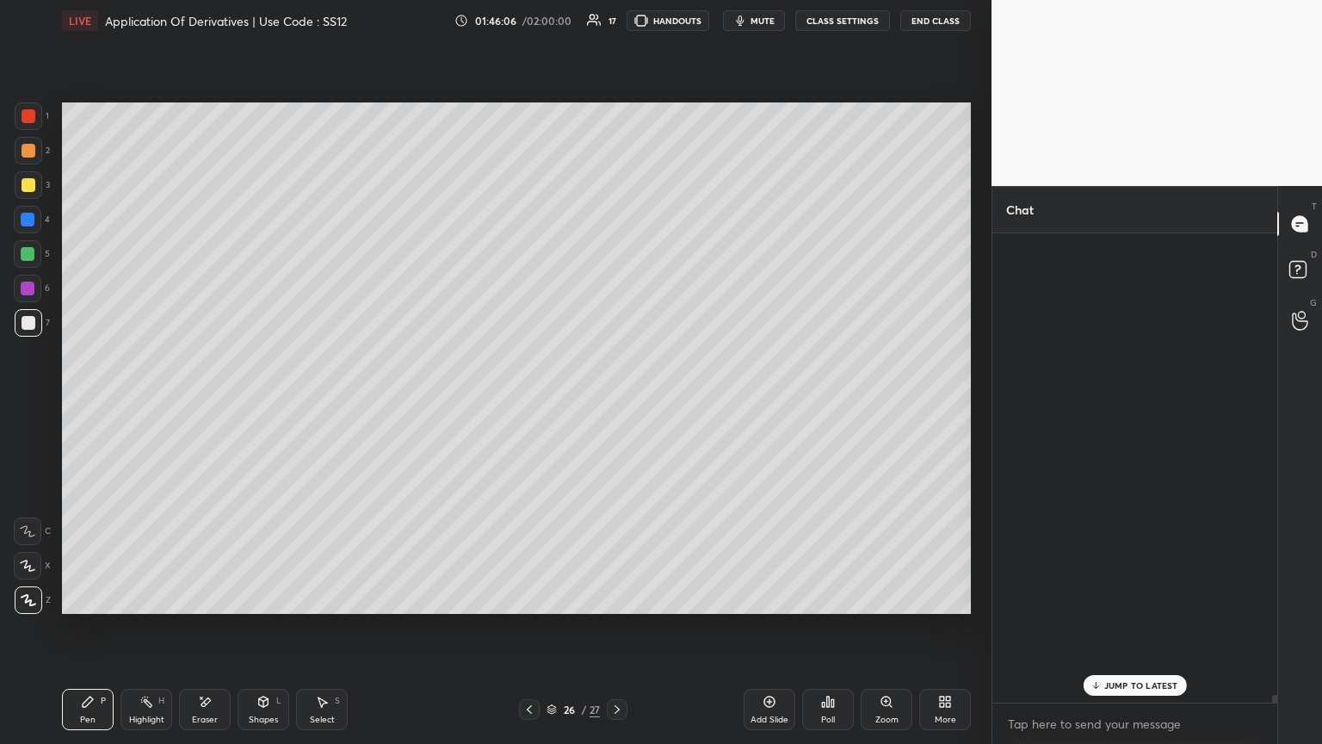
scroll to position [464, 280]
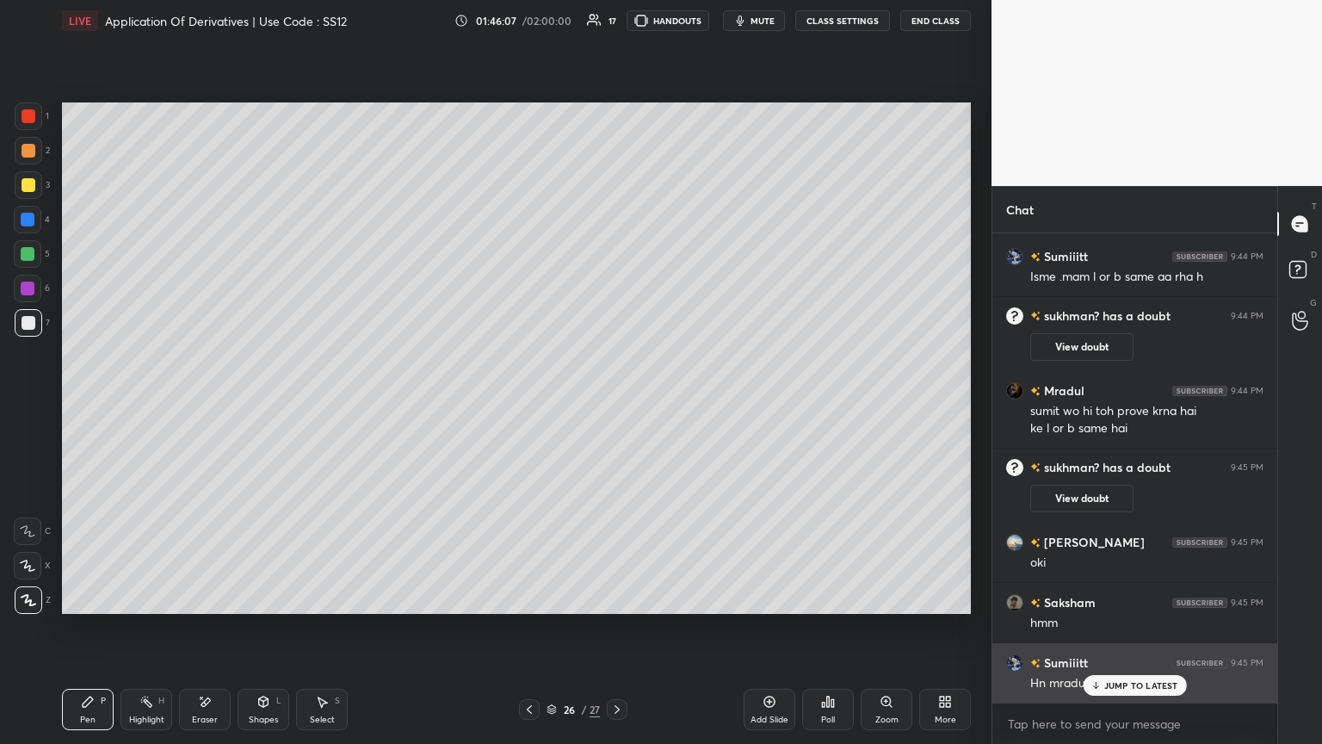
click at [617, 404] on p "JUMP TO LATEST" at bounding box center [1141, 685] width 74 height 10
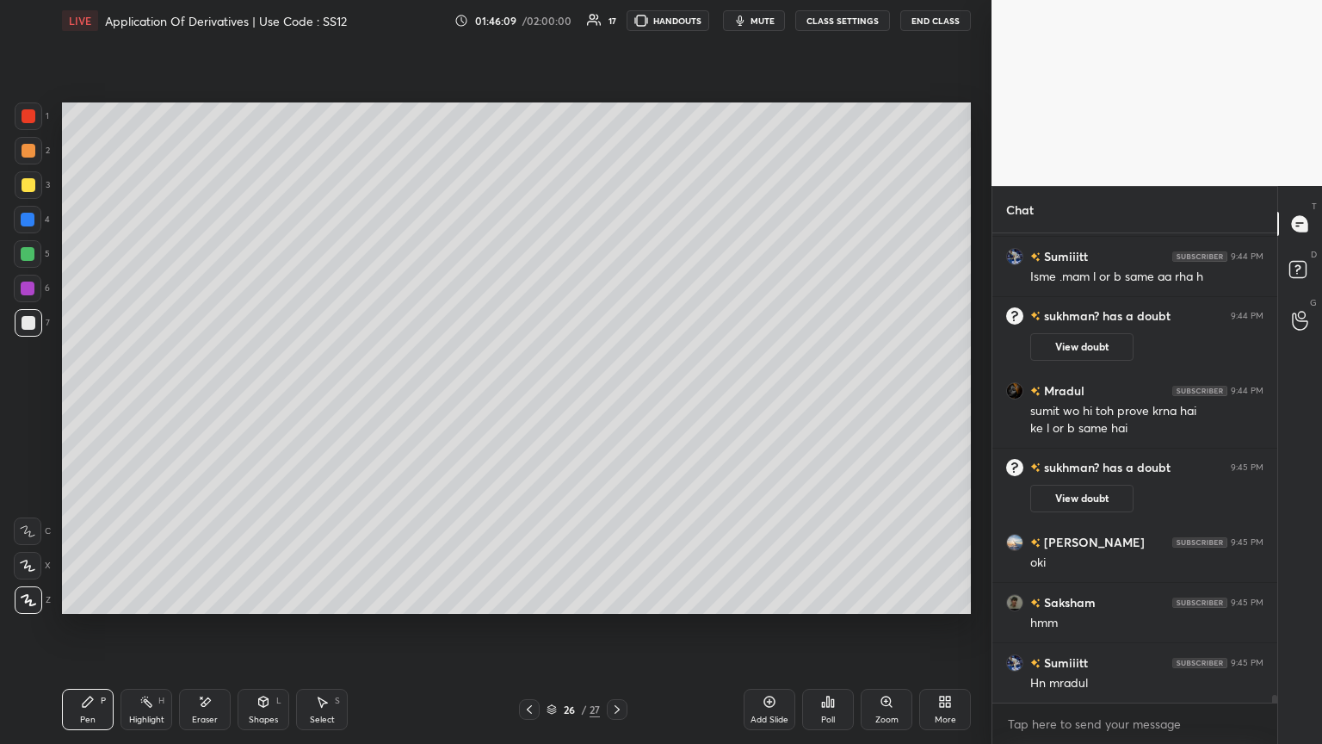
click at [520, 404] on div at bounding box center [529, 709] width 21 height 21
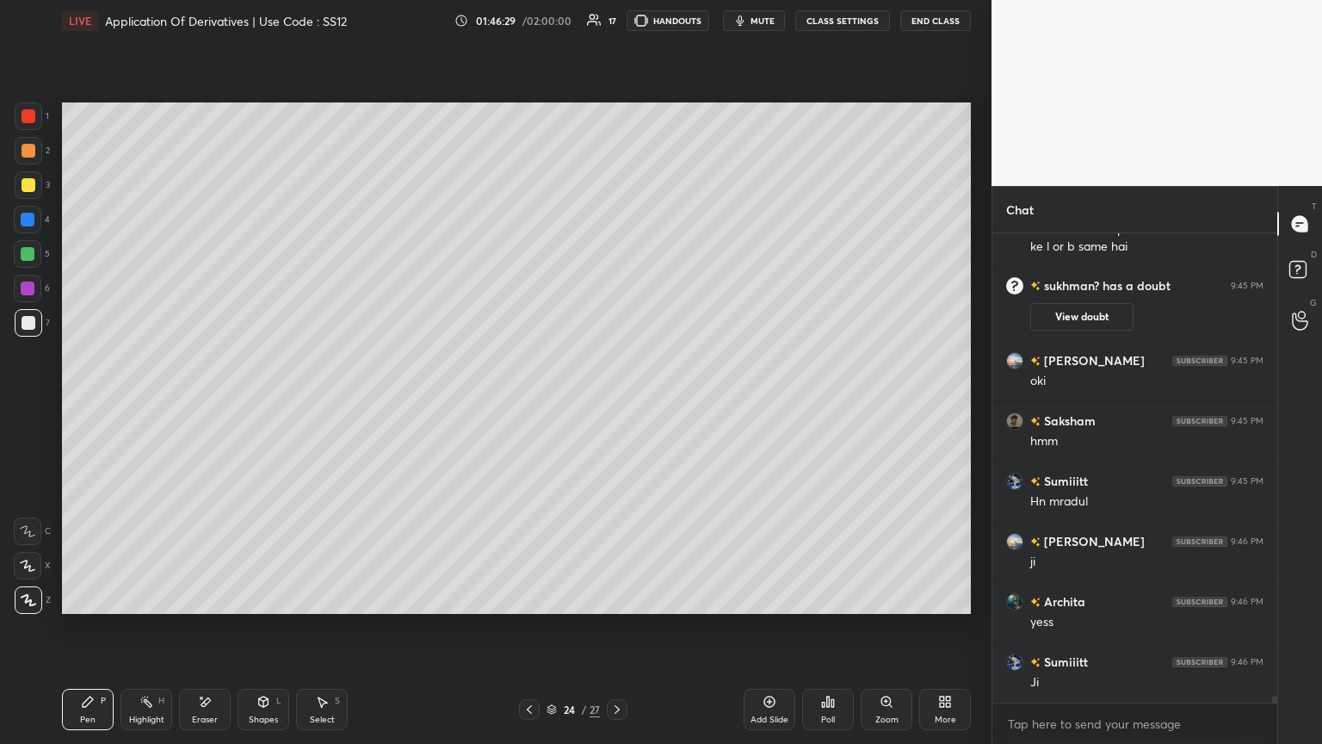
scroll to position [29710, 0]
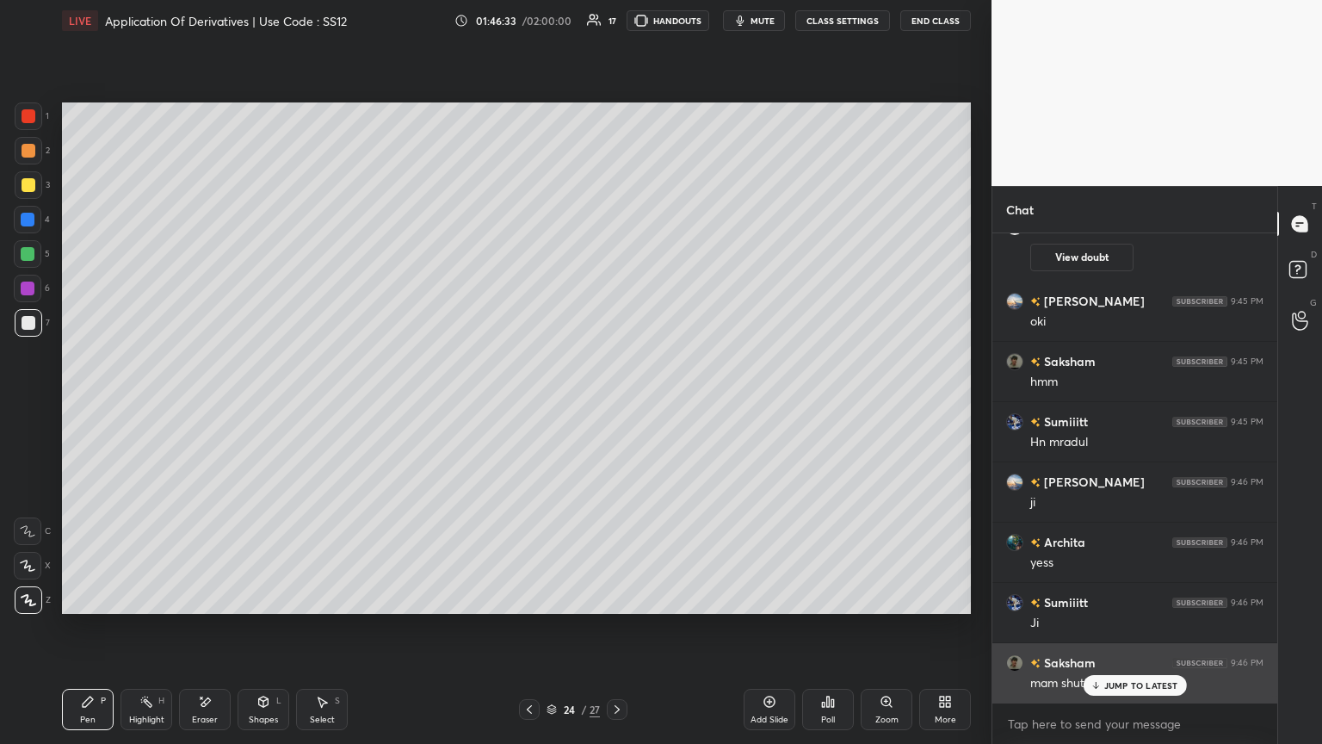
drag, startPoint x: 1119, startPoint y: 678, endPoint x: 1089, endPoint y: 684, distance: 30.7
click at [617, 404] on div "JUMP TO LATEST" at bounding box center [1134, 685] width 103 height 21
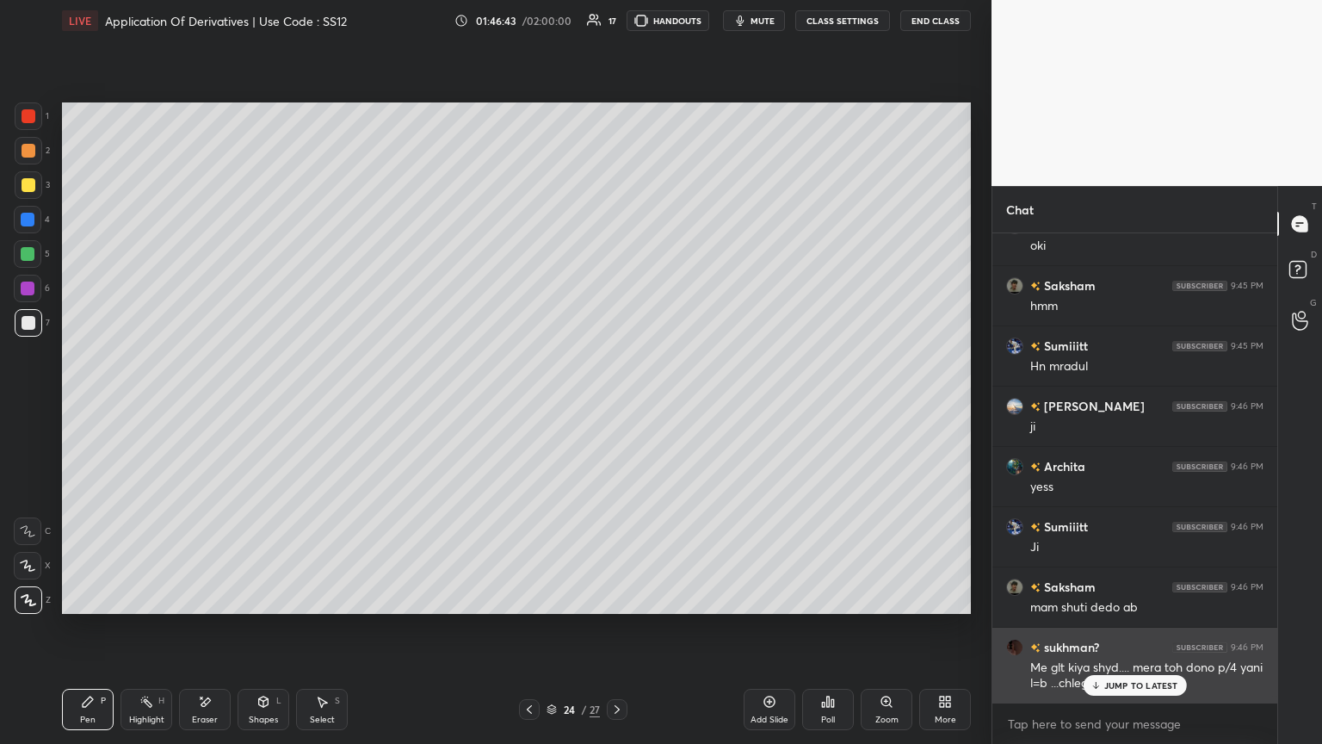
click at [617, 404] on p "JUMP TO LATEST" at bounding box center [1141, 685] width 74 height 10
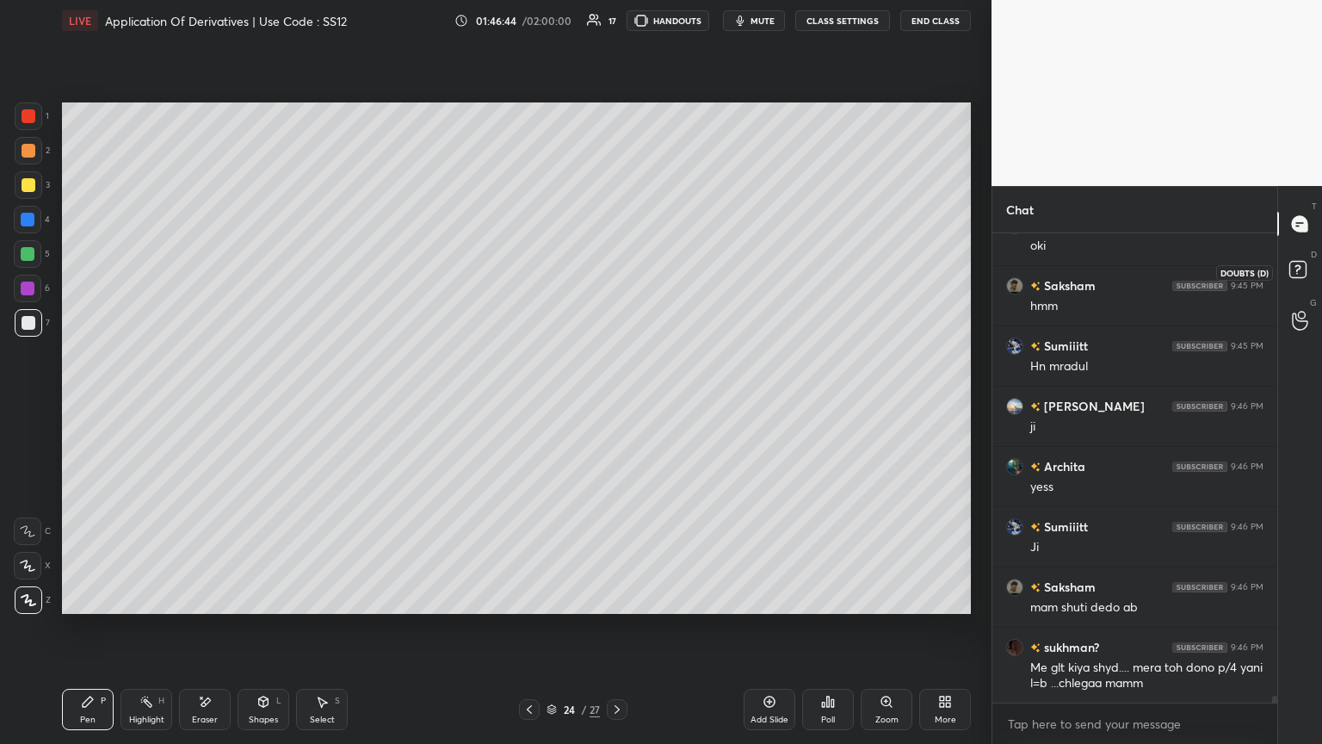
click at [617, 269] on rect at bounding box center [1298, 270] width 16 height 16
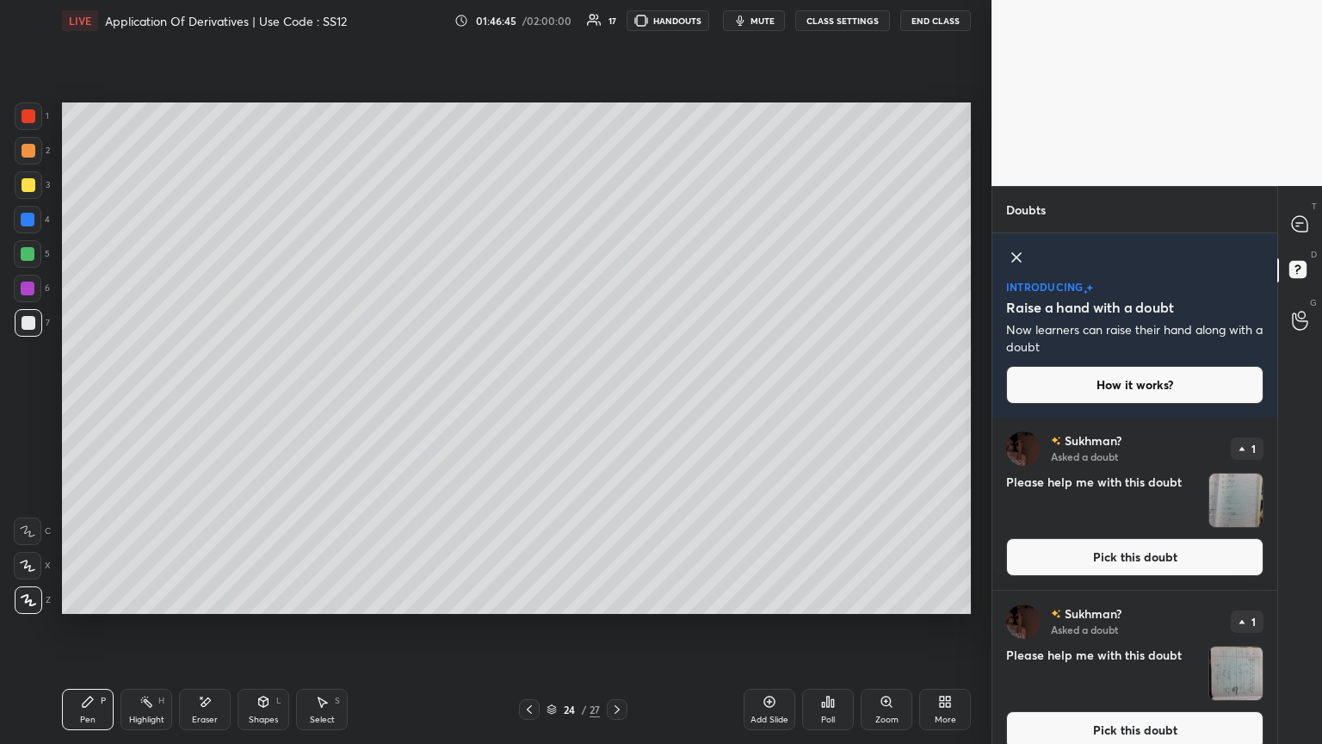
click at [617, 404] on img "grid" at bounding box center [1236, 673] width 53 height 53
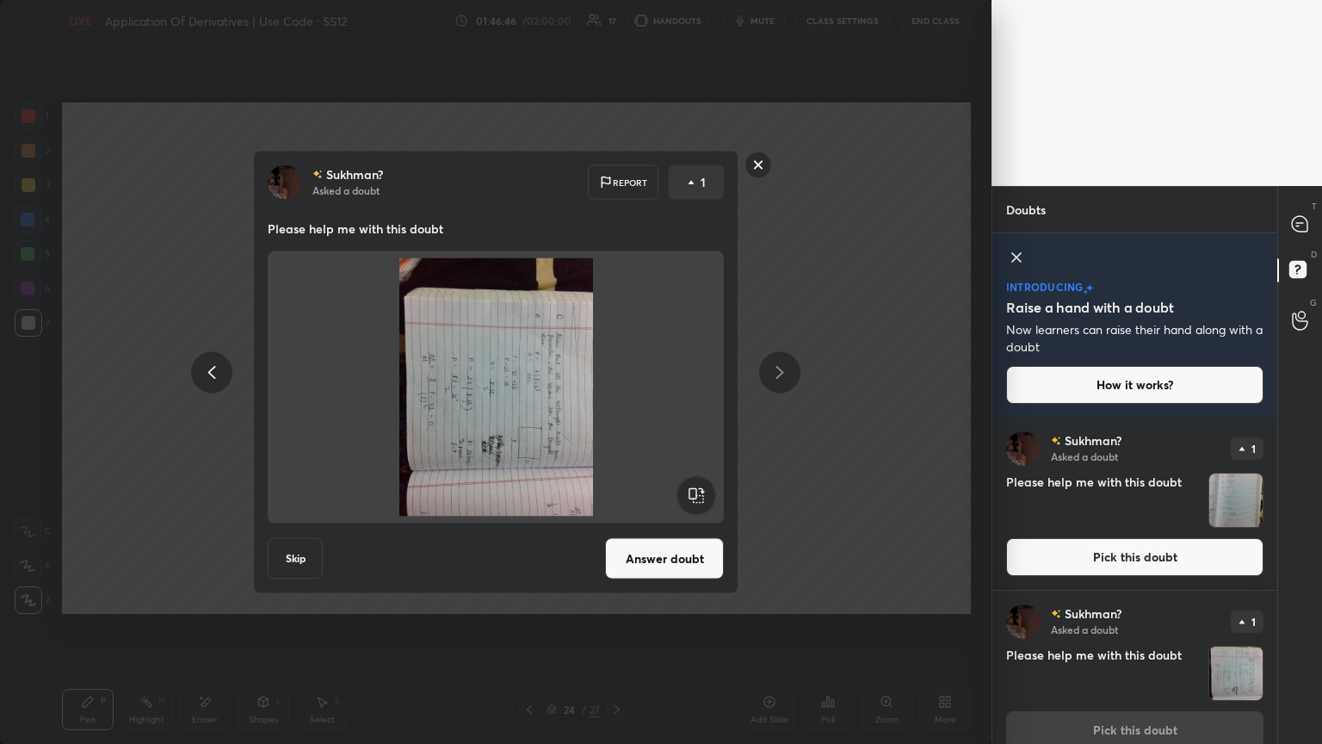
scroll to position [20, 0]
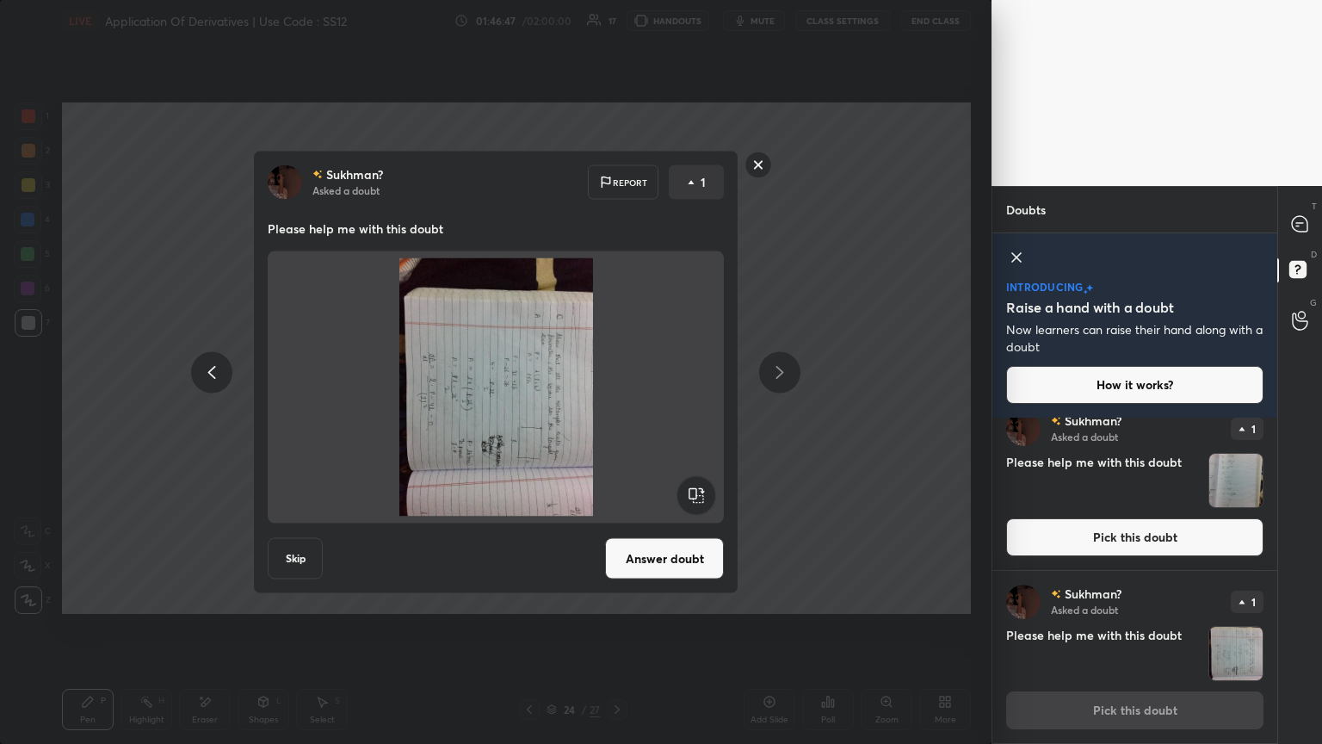
click at [617, 404] on rect at bounding box center [696, 495] width 39 height 39
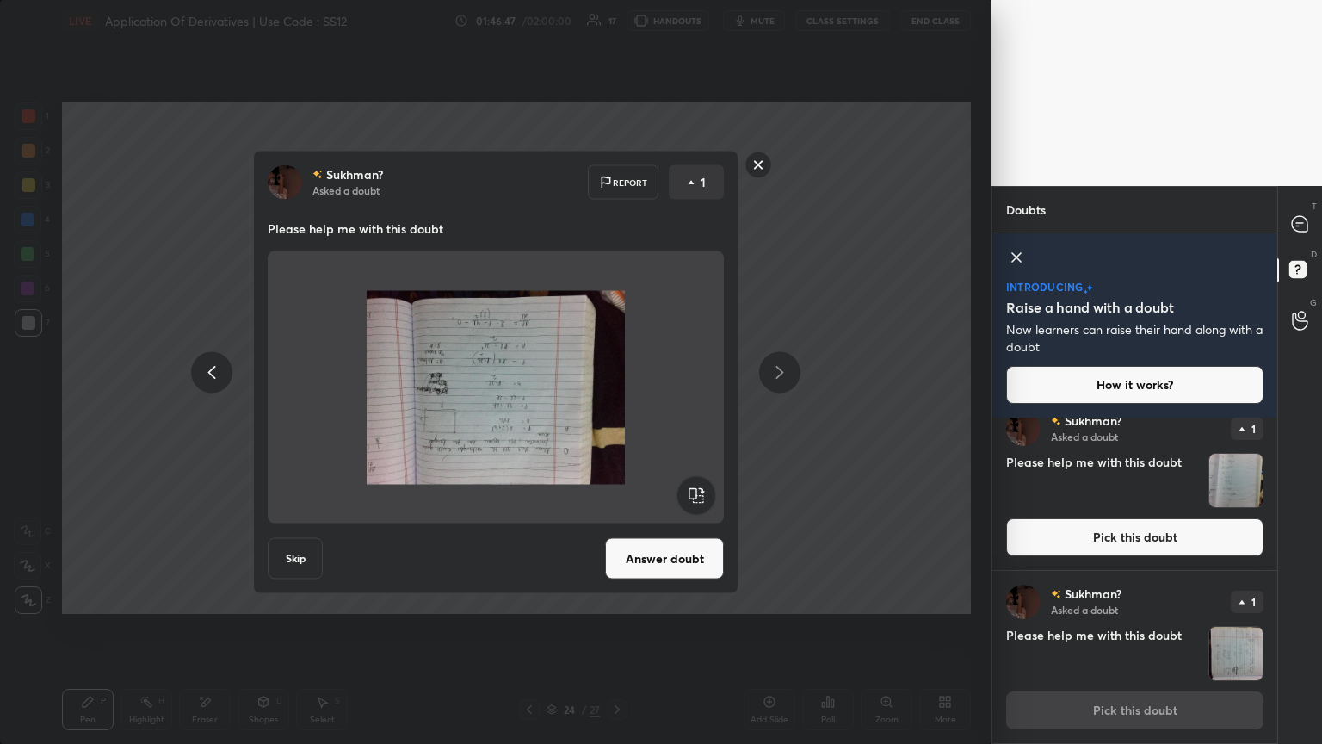
click at [617, 404] on rect at bounding box center [696, 495] width 39 height 39
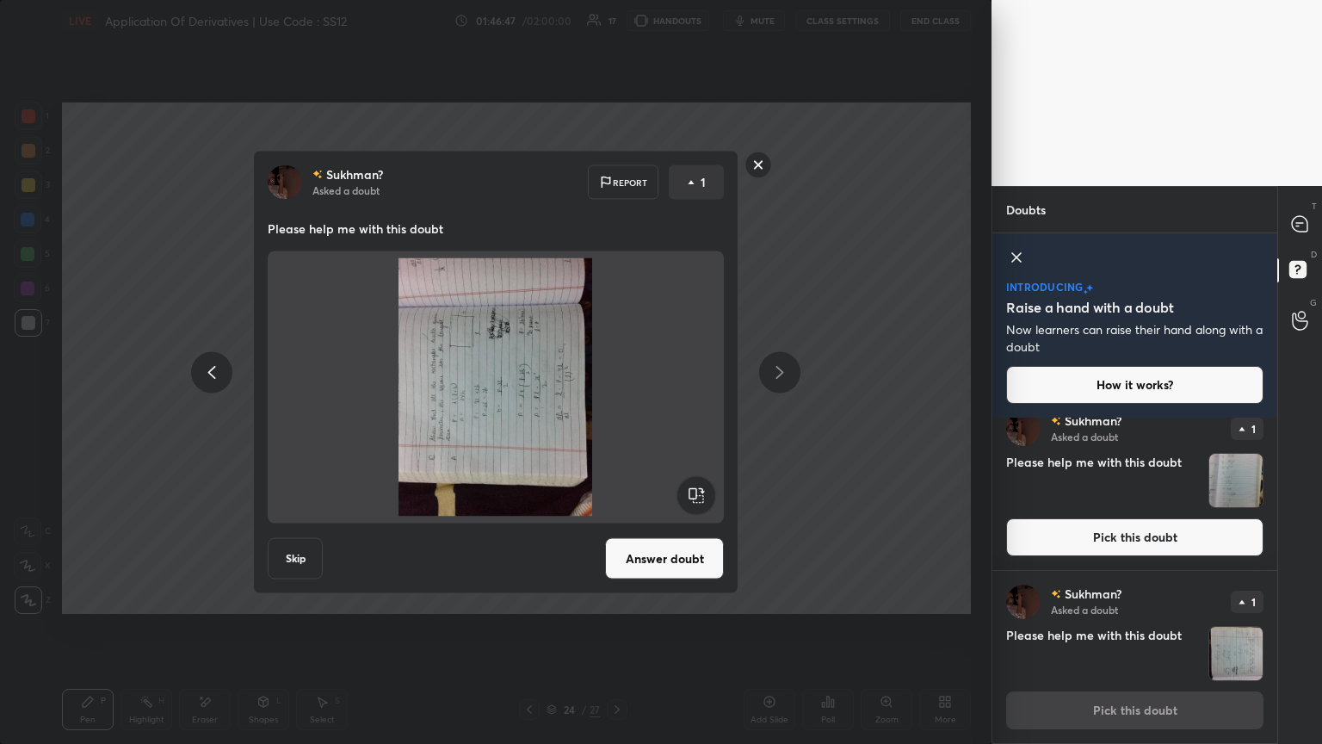
click at [617, 404] on rect at bounding box center [696, 495] width 39 height 39
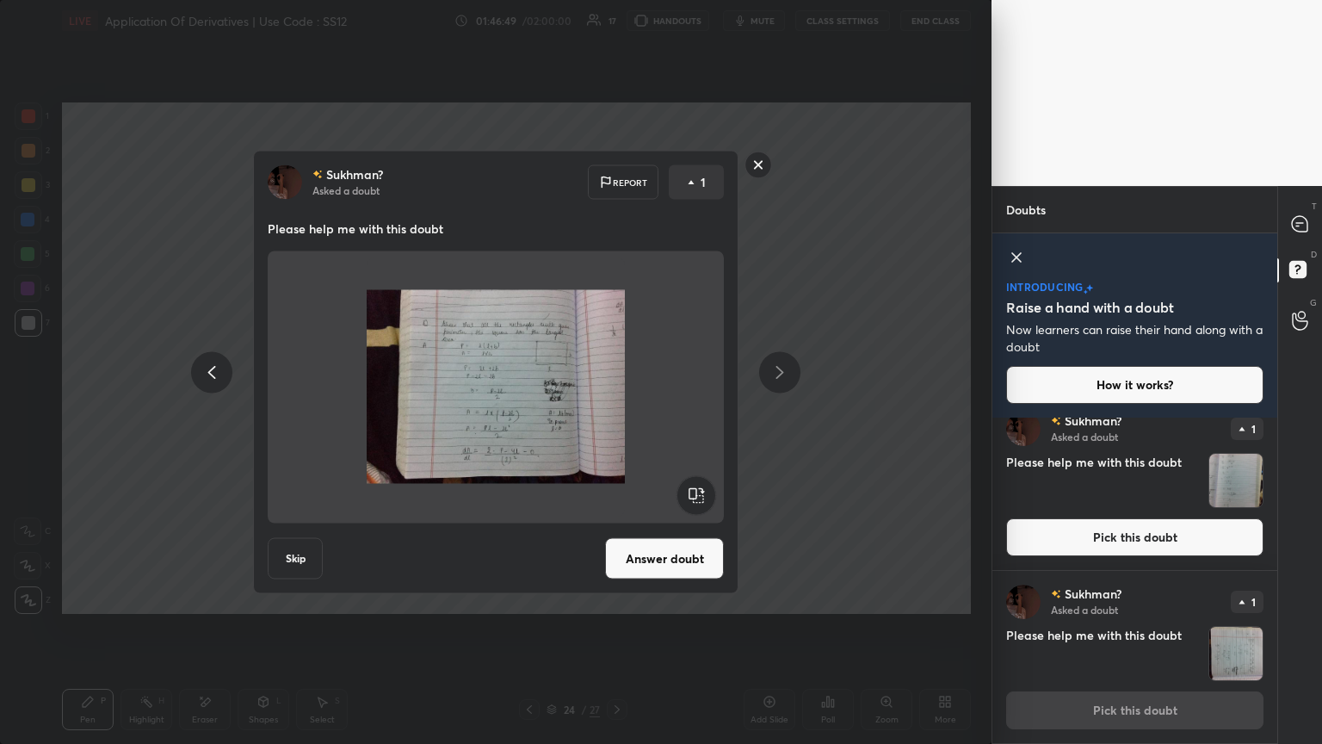
click at [617, 404] on button "Answer doubt" at bounding box center [664, 558] width 119 height 41
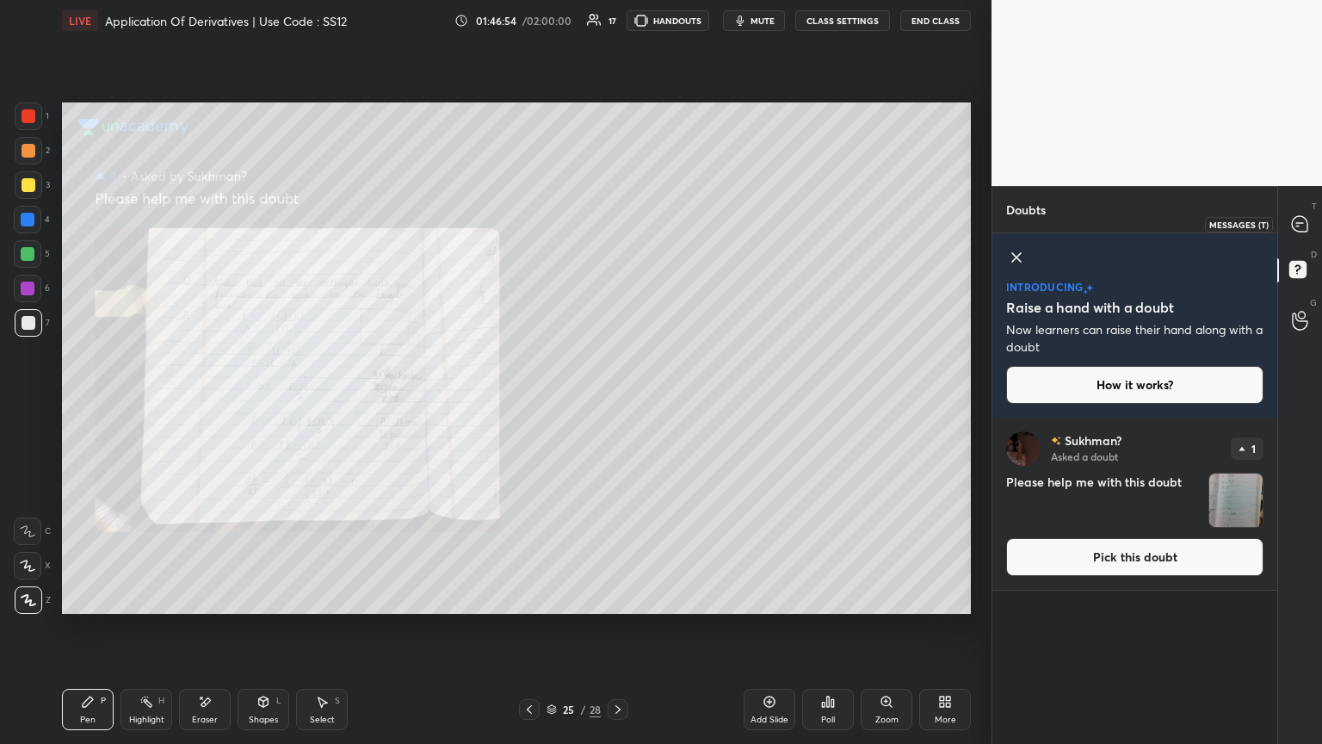
drag, startPoint x: 1305, startPoint y: 222, endPoint x: 1284, endPoint y: 292, distance: 73.0
click at [617, 224] on icon at bounding box center [1299, 223] width 15 height 15
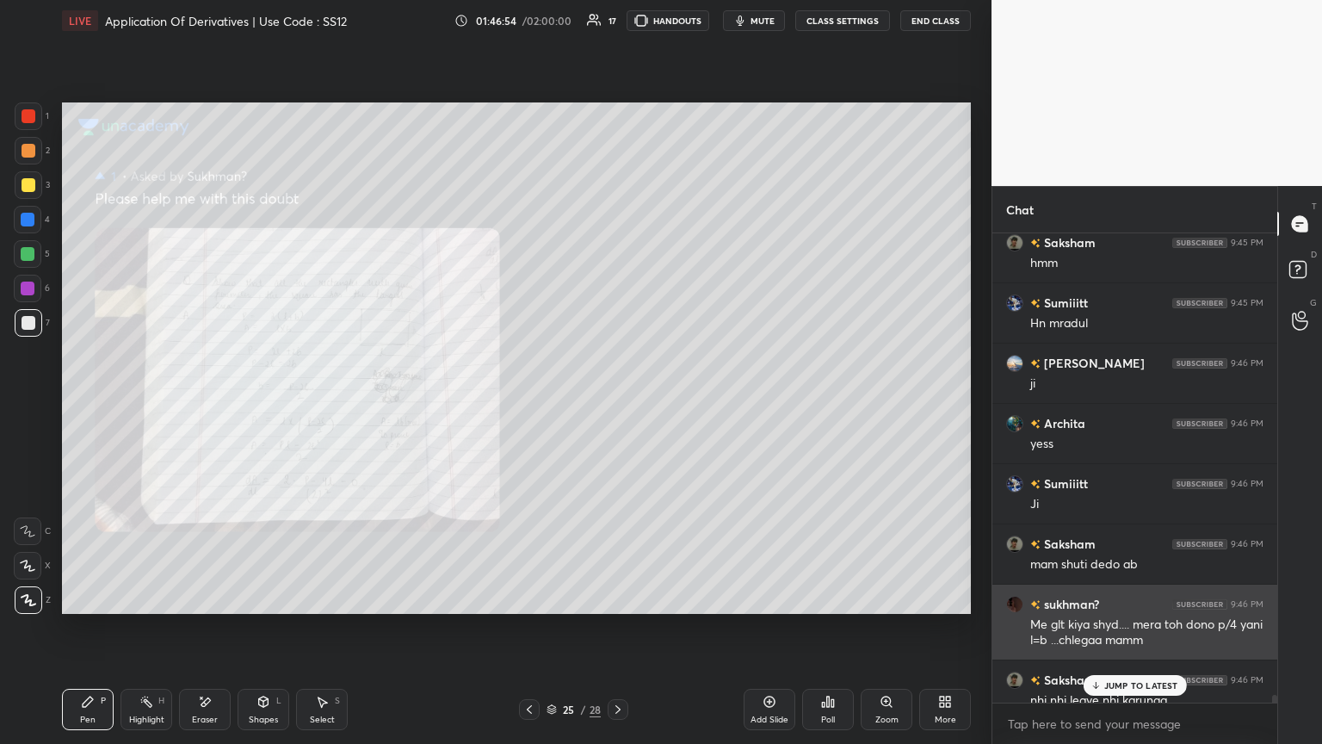
scroll to position [464, 280]
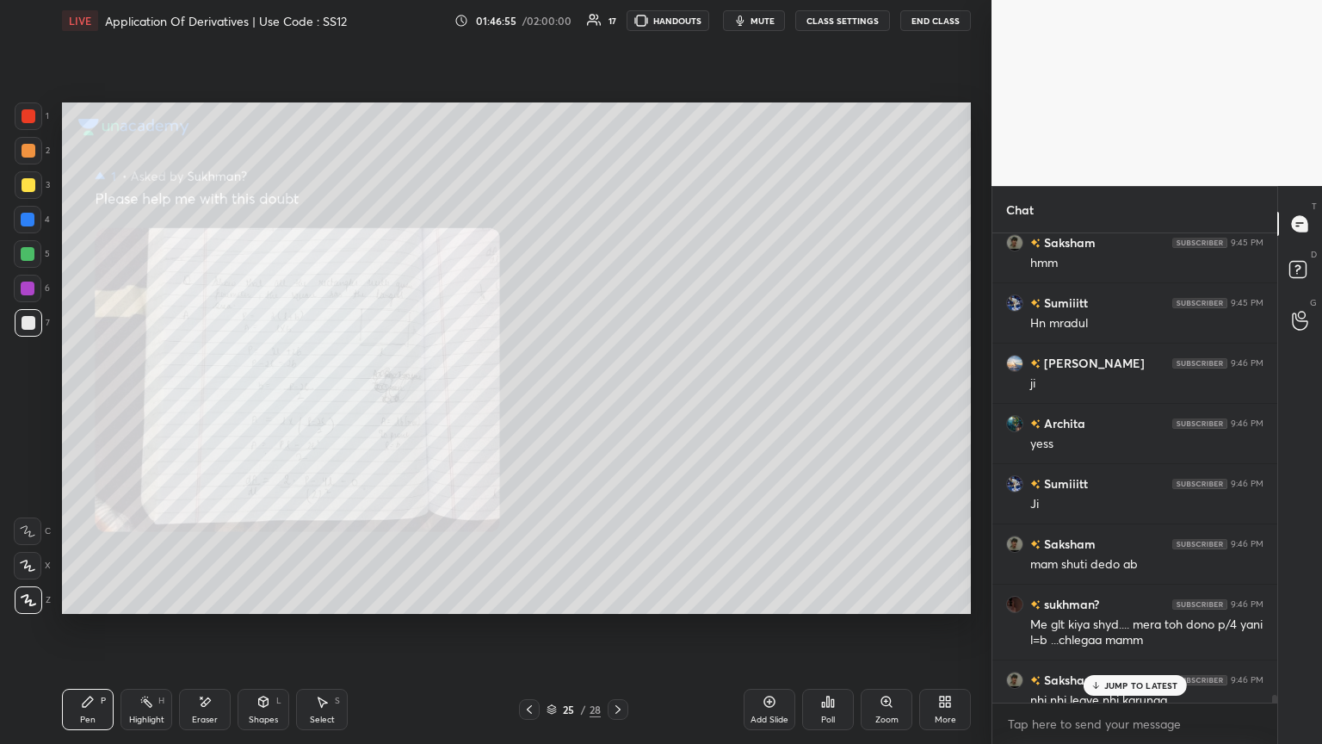
click at [617, 404] on p "JUMP TO LATEST" at bounding box center [1141, 685] width 74 height 10
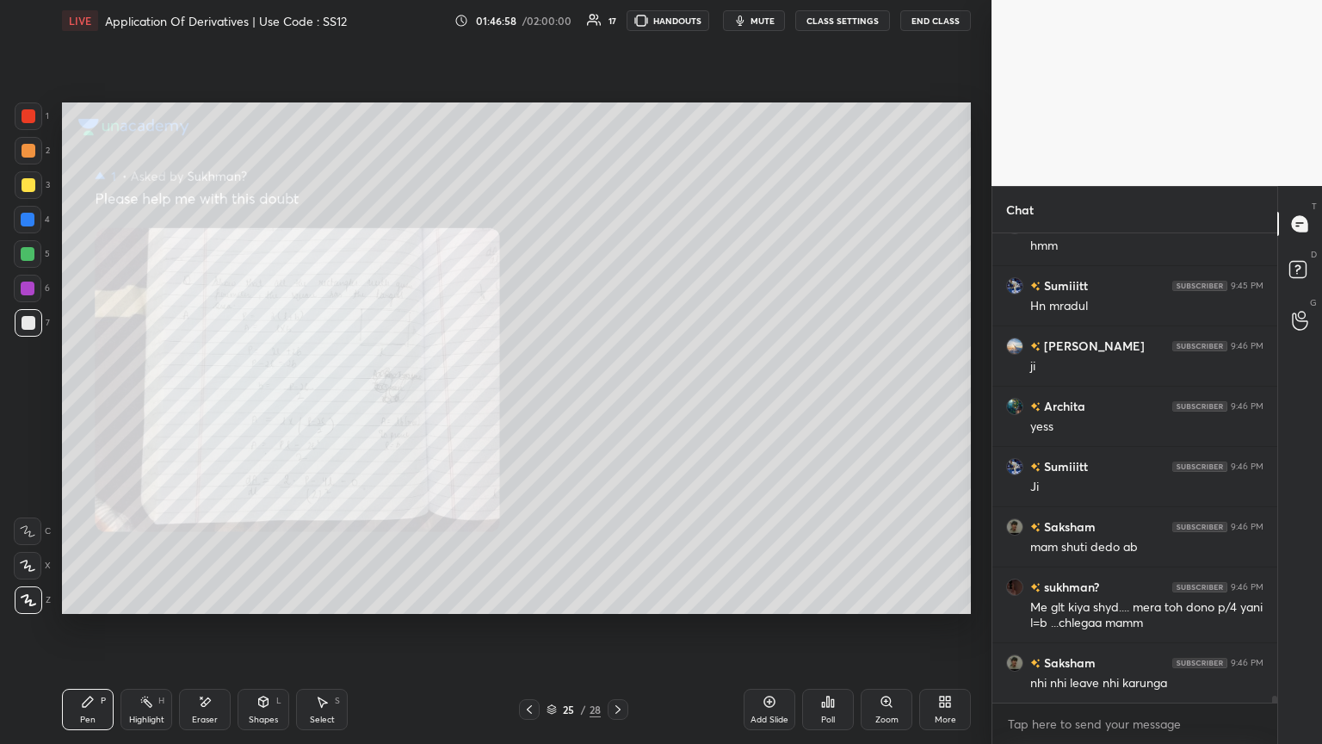
click at [617, 404] on div "Zoom" at bounding box center [886, 719] width 23 height 9
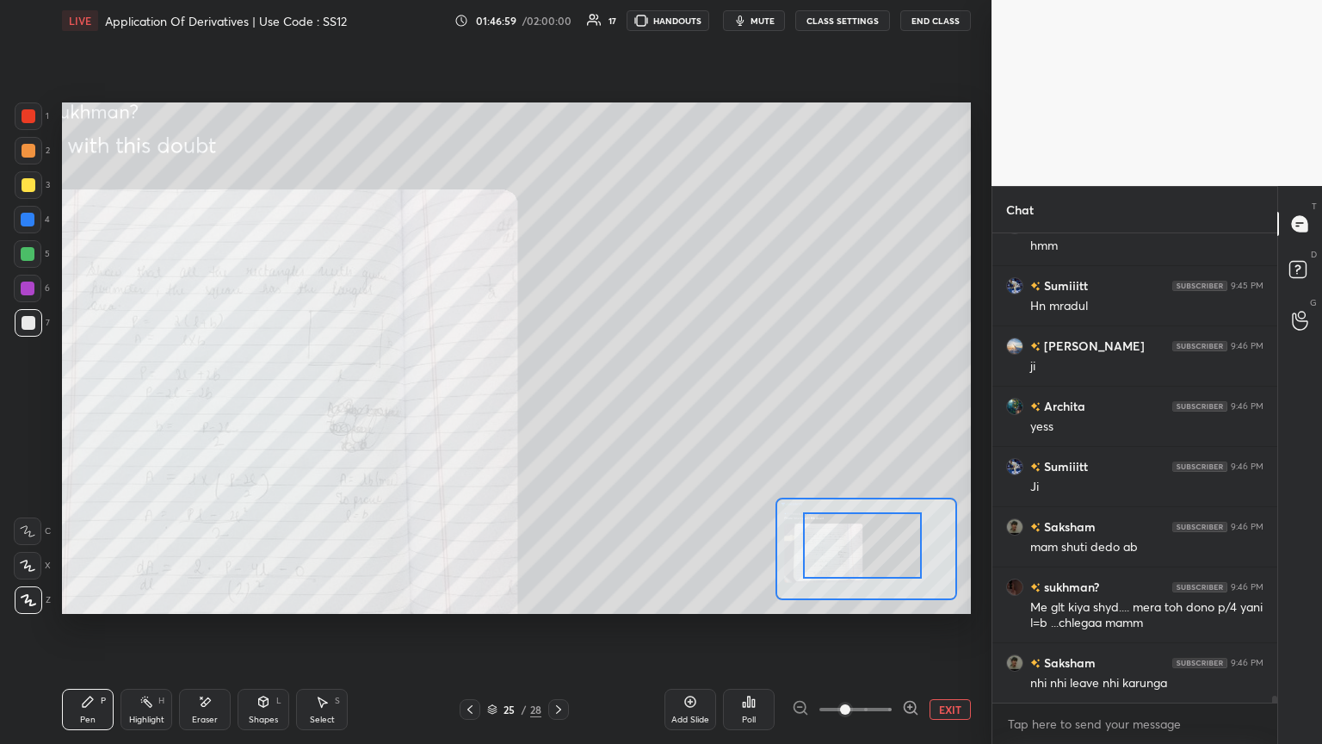
drag, startPoint x: 837, startPoint y: 549, endPoint x: 813, endPoint y: 555, distance: 24.8
drag, startPoint x: 823, startPoint y: 552, endPoint x: 816, endPoint y: 560, distance: 11.0
click at [617, 404] on div at bounding box center [862, 545] width 119 height 66
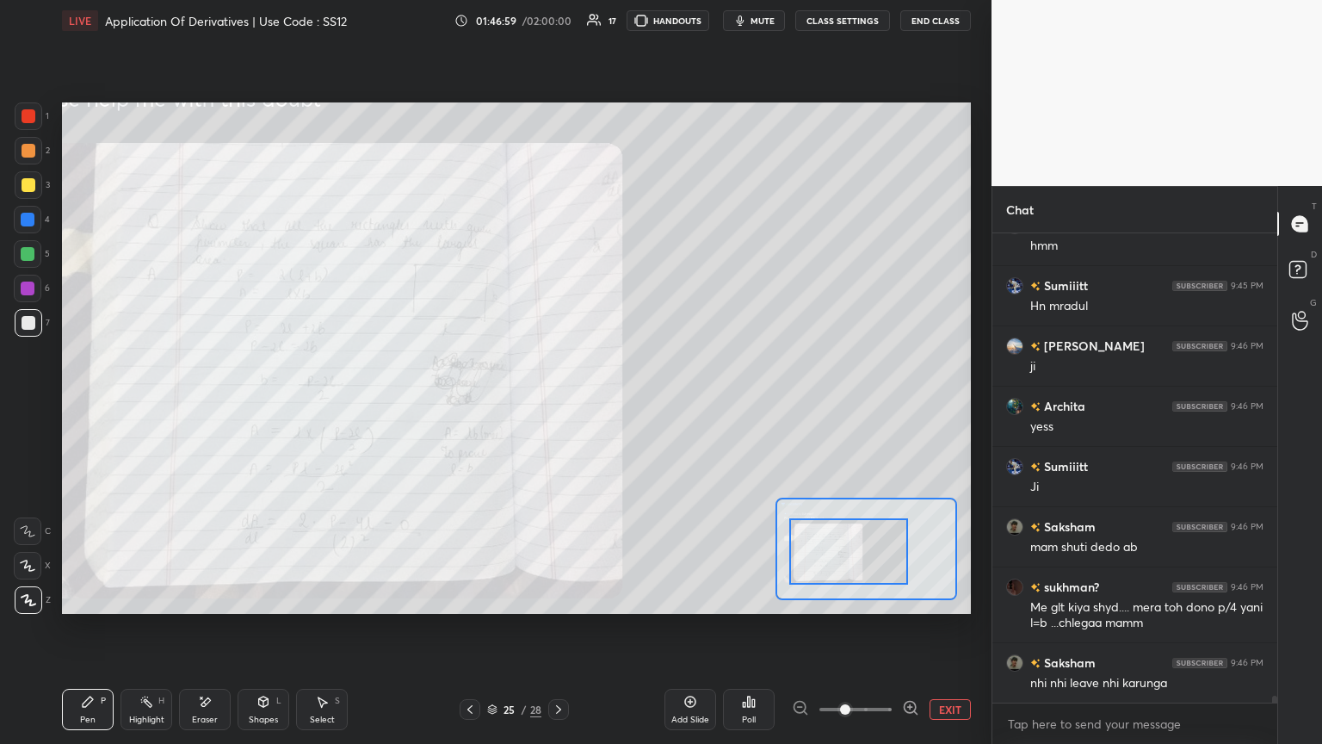
click at [617, 404] on div at bounding box center [848, 551] width 119 height 66
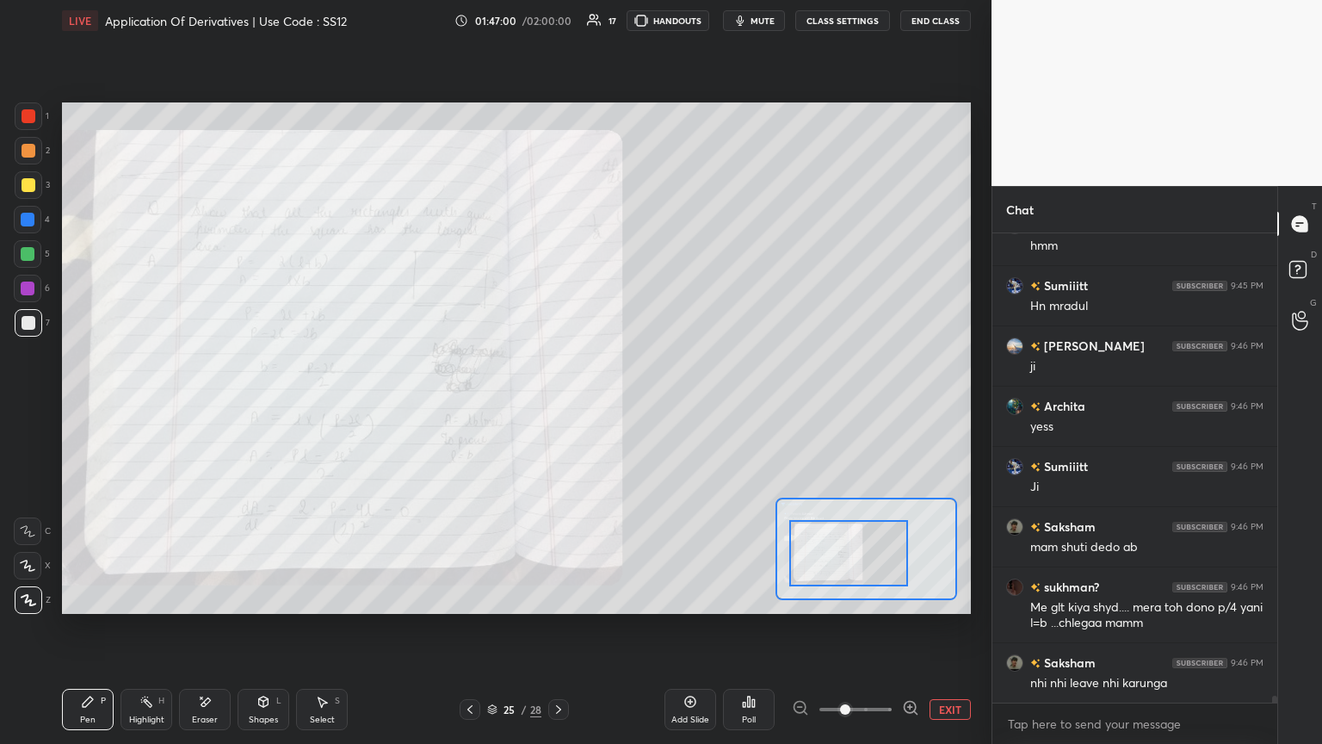
click at [108, 404] on div "Pen P" at bounding box center [88, 709] width 52 height 41
click at [26, 113] on div at bounding box center [29, 116] width 14 height 14
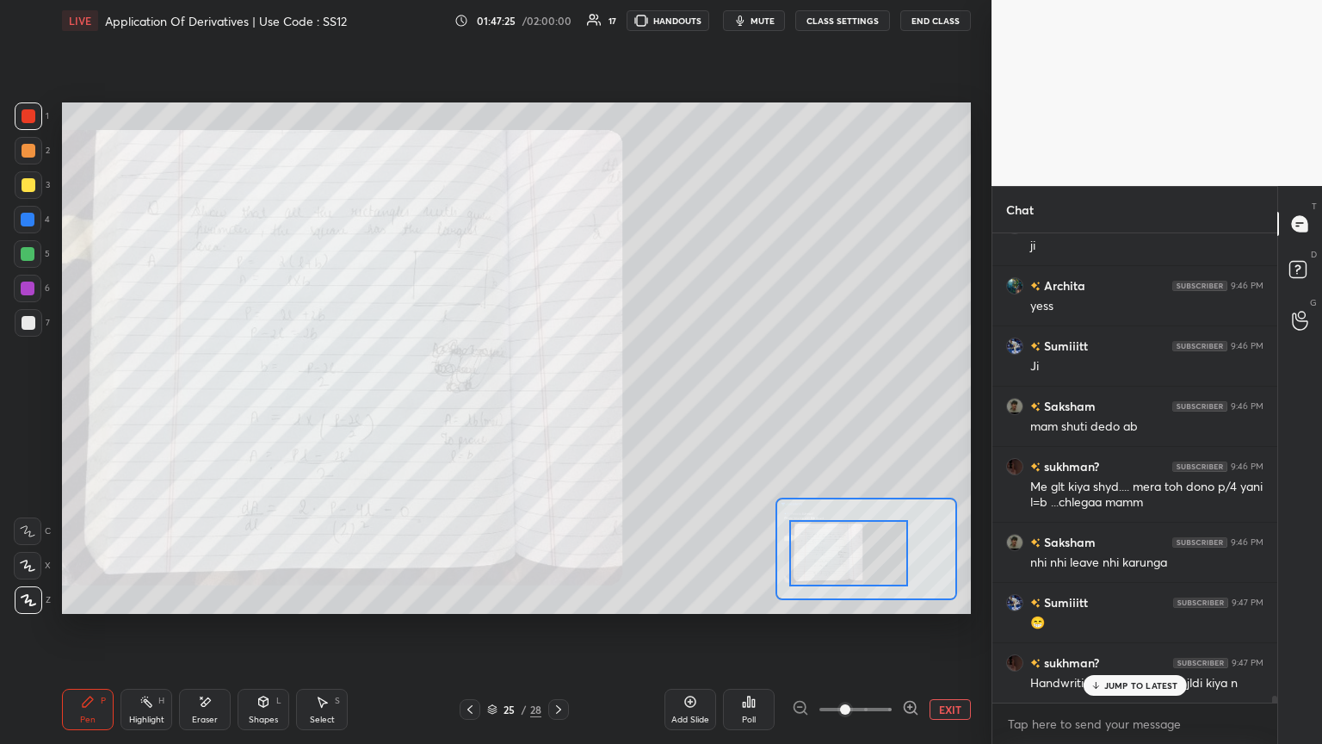
scroll to position [29954, 0]
click at [617, 404] on div "Arihant 9:42 PM mam c.c kya p^2/16 ha ? Ishant 9:42 PM 2 lb Sumiiitt 9:43 PM Ji…" at bounding box center [1135, 467] width 285 height 469
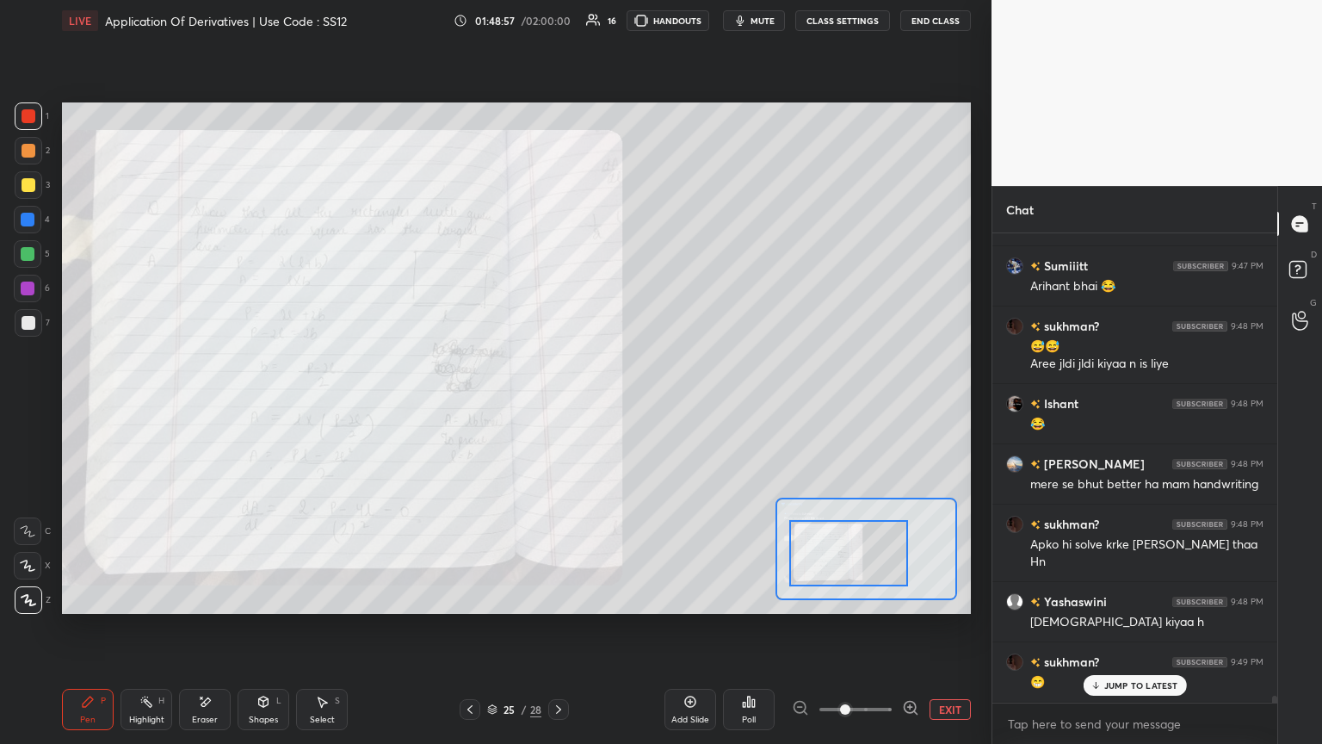
scroll to position [30530, 0]
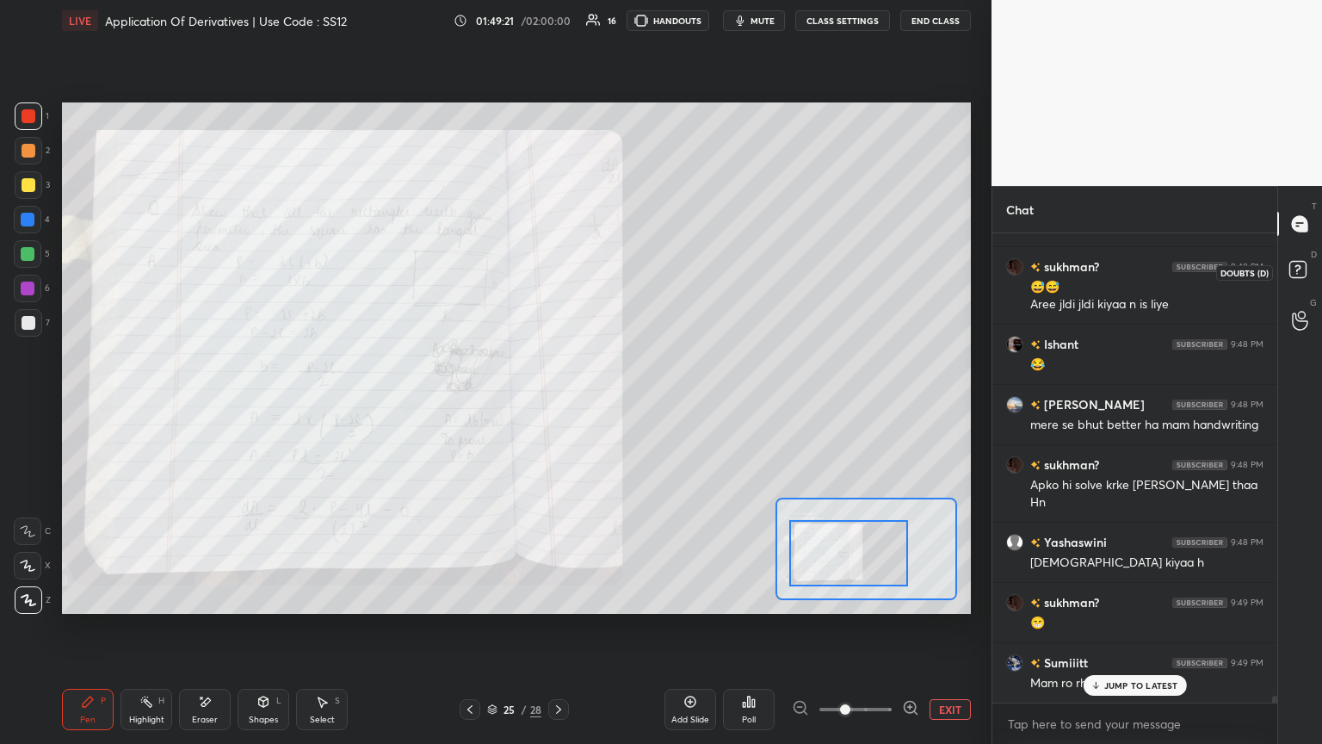
click at [617, 269] on rect at bounding box center [1298, 270] width 16 height 16
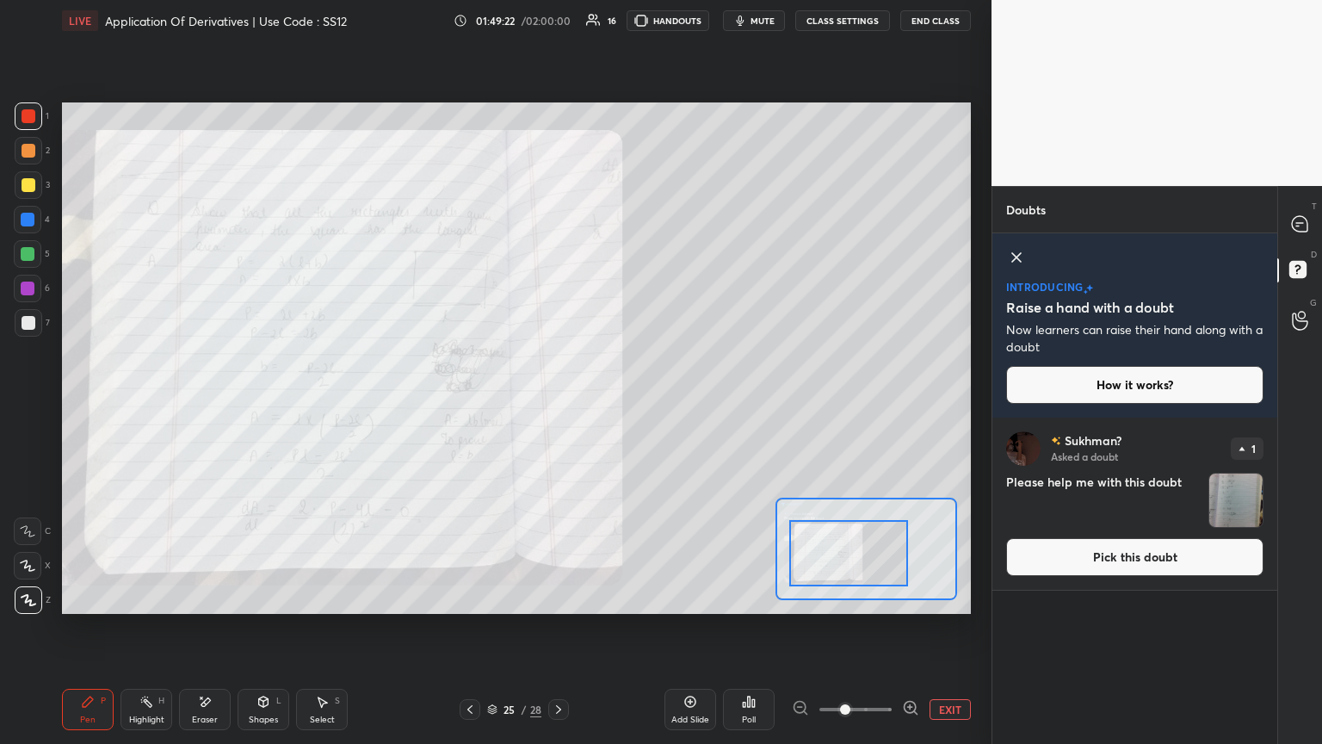
drag, startPoint x: 1095, startPoint y: 566, endPoint x: 1085, endPoint y: 562, distance: 10.9
click at [617, 404] on button "Pick this doubt" at bounding box center [1134, 557] width 257 height 38
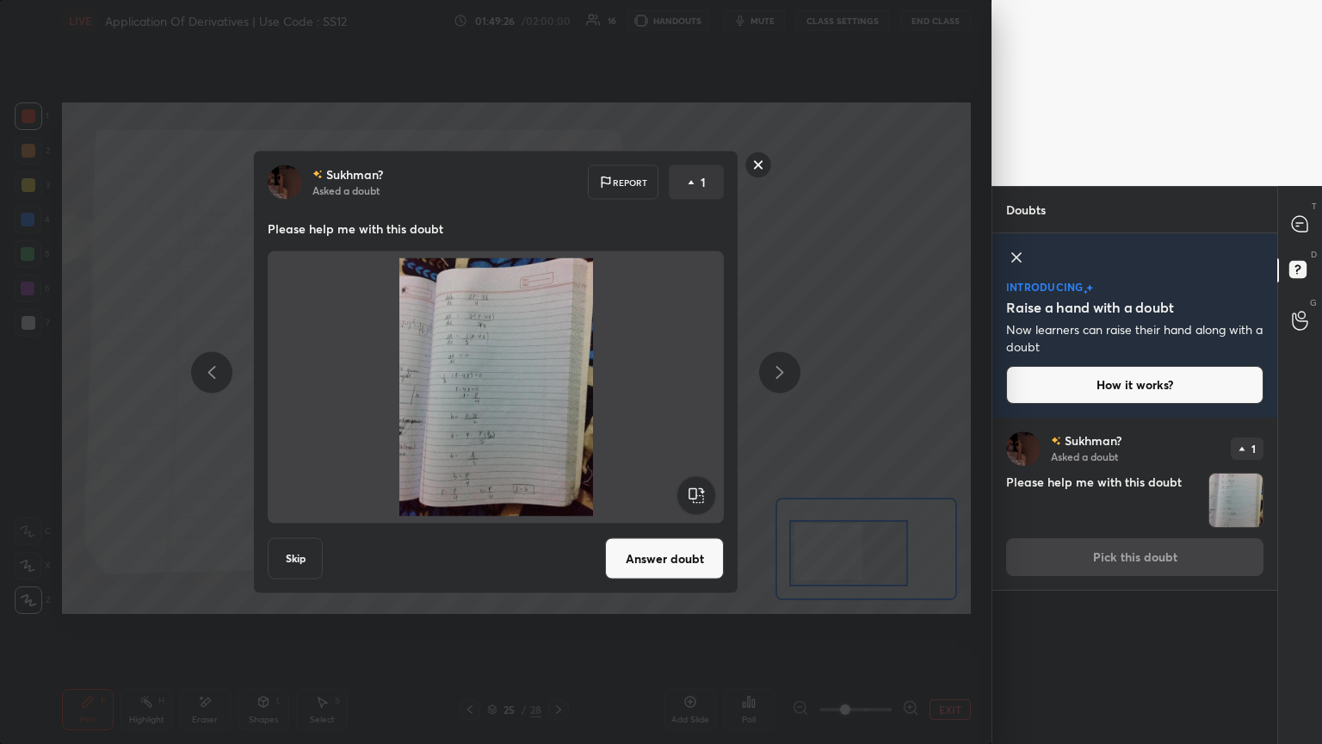
click at [617, 404] on button "Answer doubt" at bounding box center [664, 558] width 119 height 41
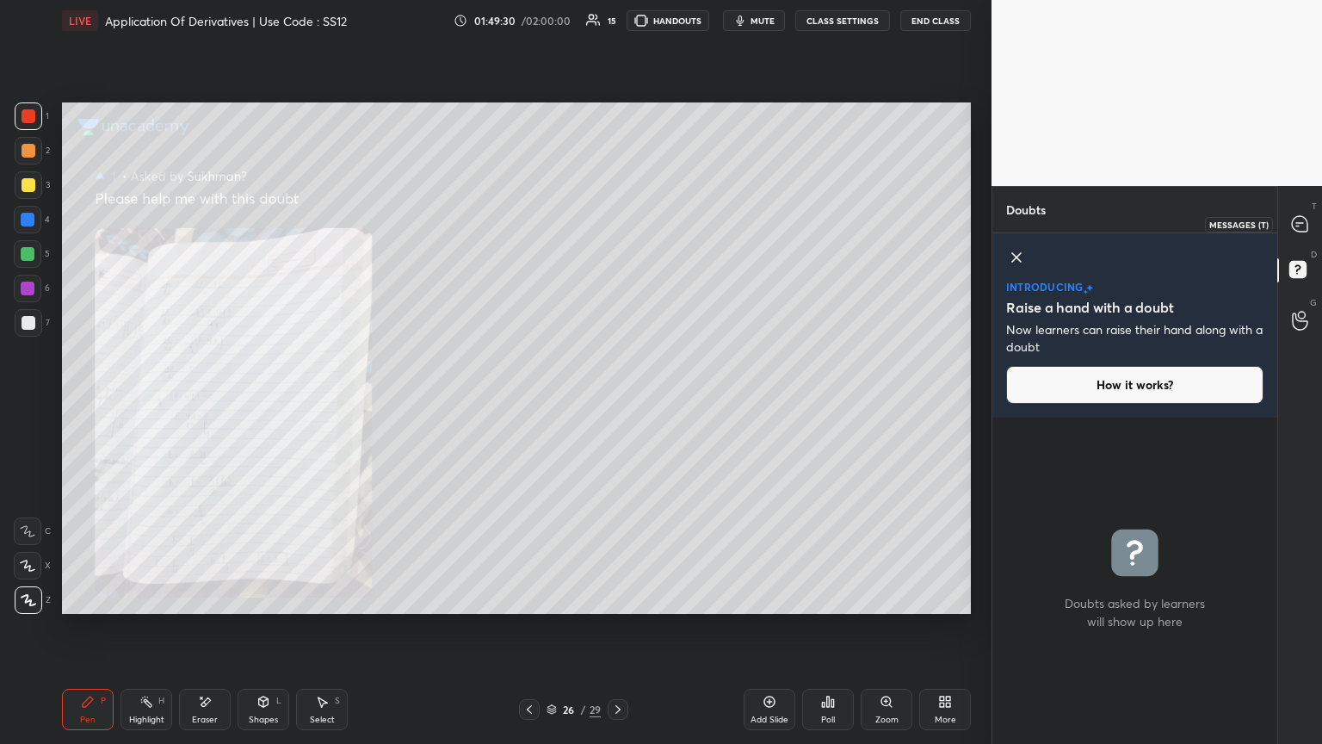
drag, startPoint x: 1309, startPoint y: 218, endPoint x: 1284, endPoint y: 248, distance: 39.1
click at [617, 218] on div at bounding box center [1301, 223] width 34 height 31
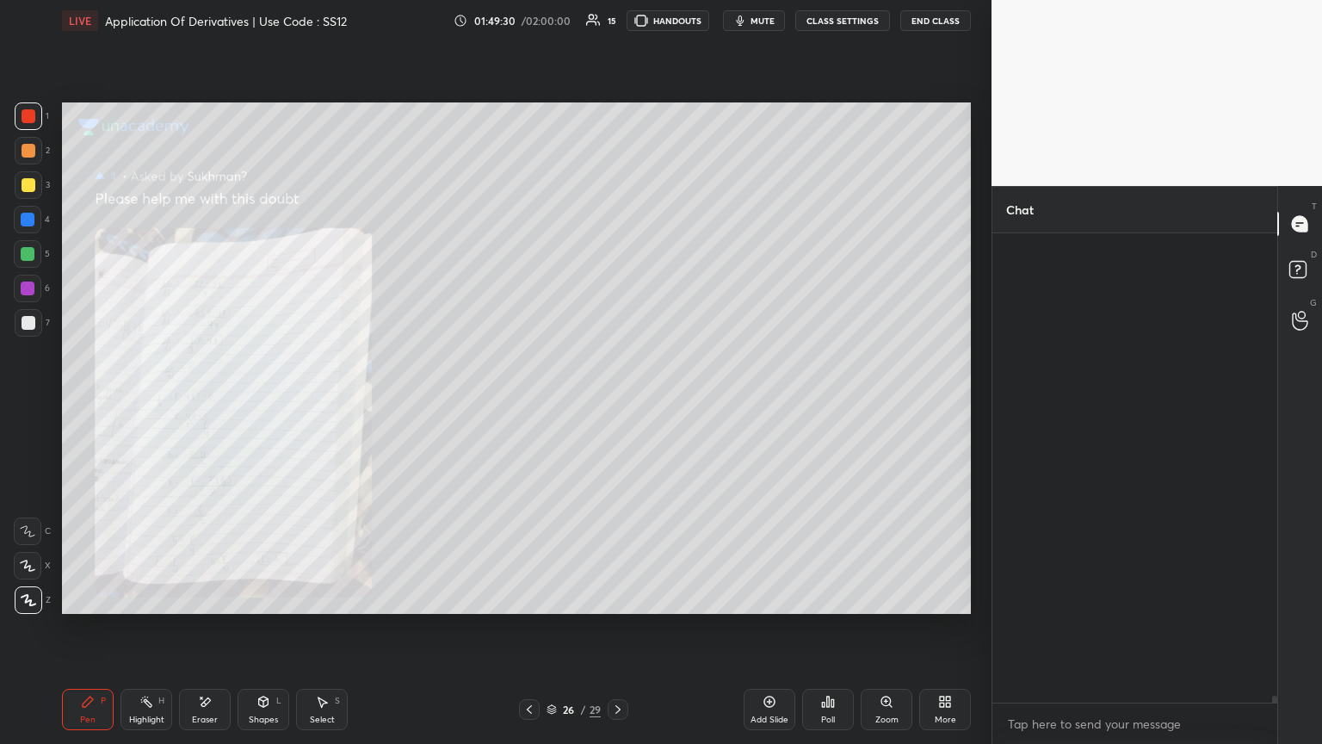
scroll to position [464, 280]
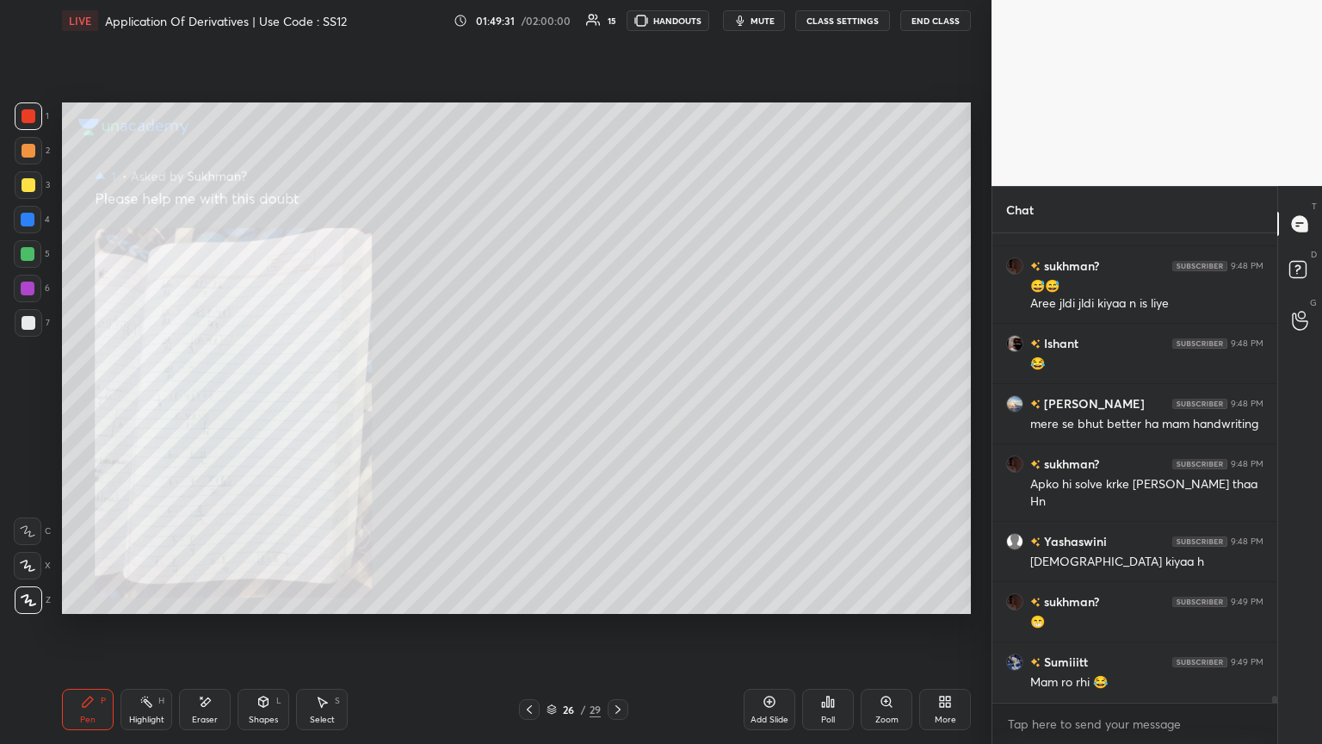
click at [617, 404] on div "Zoom" at bounding box center [887, 709] width 52 height 41
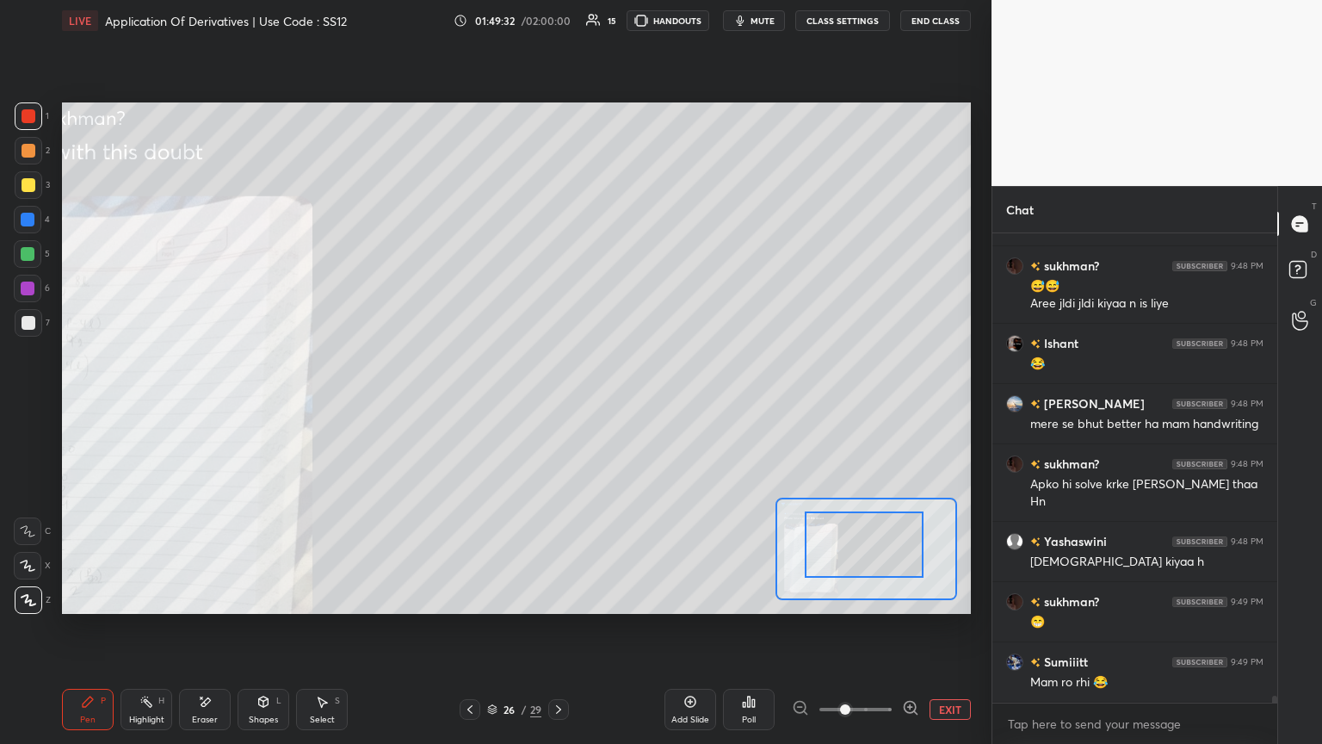
click at [617, 404] on div at bounding box center [864, 544] width 119 height 66
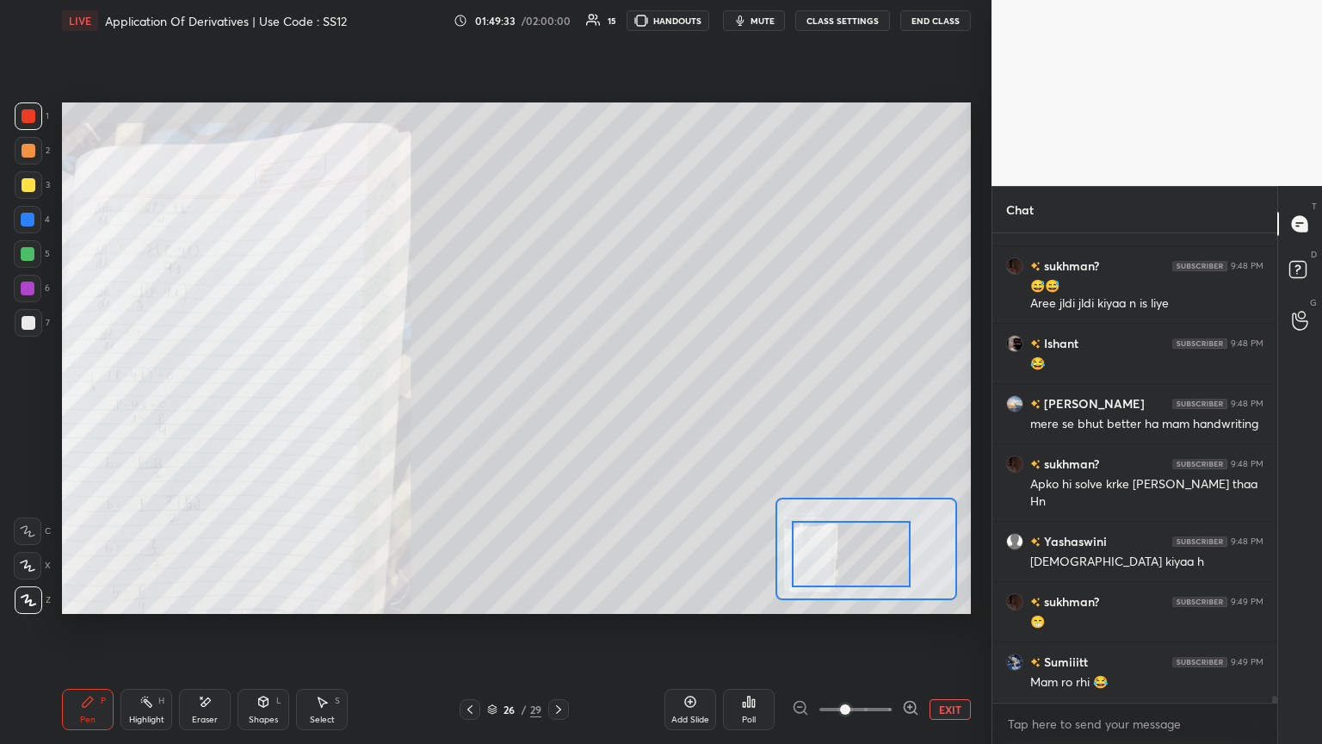
drag, startPoint x: 816, startPoint y: 567, endPoint x: 809, endPoint y: 573, distance: 9.2
click at [617, 404] on div at bounding box center [851, 554] width 119 height 66
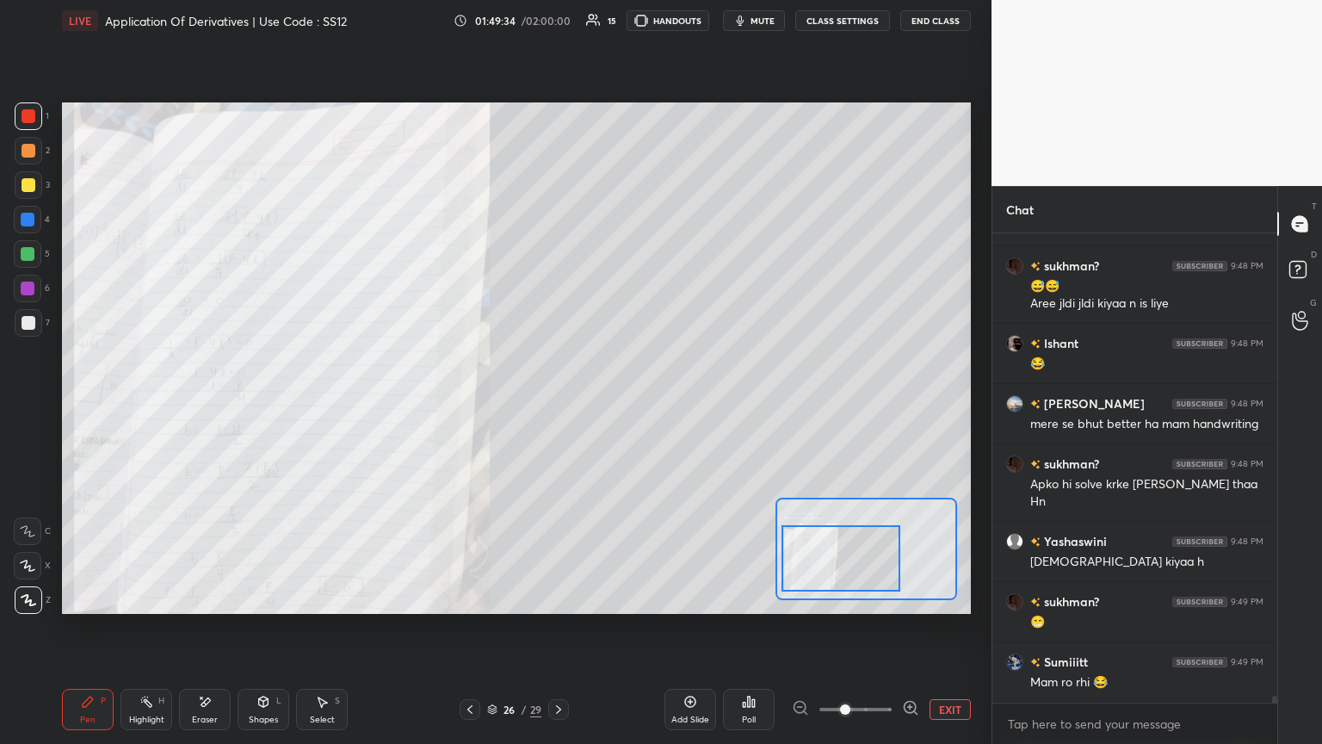
drag, startPoint x: 814, startPoint y: 572, endPoint x: 806, endPoint y: 567, distance: 8.9
click at [617, 404] on div at bounding box center [841, 558] width 119 height 66
drag, startPoint x: 92, startPoint y: 715, endPoint x: 96, endPoint y: 688, distance: 27.9
click at [93, 404] on div "Pen" at bounding box center [87, 719] width 15 height 9
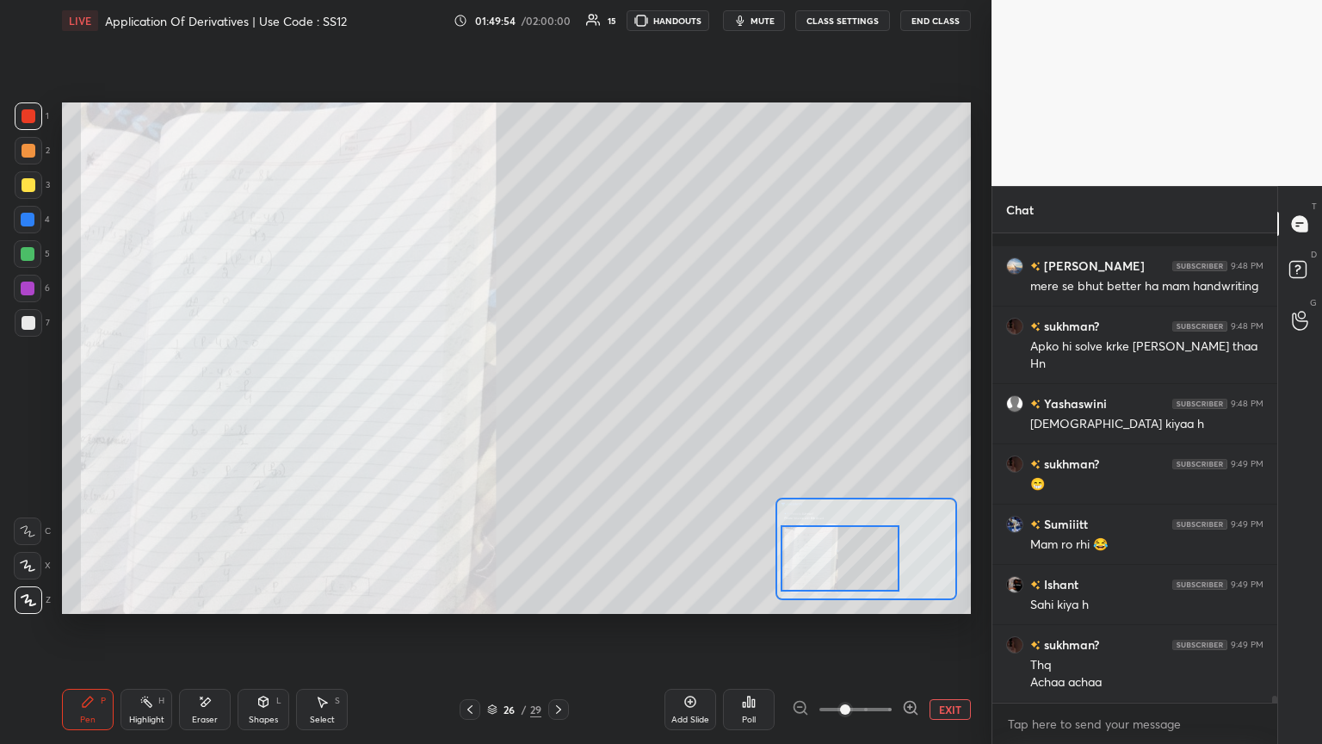
scroll to position [30670, 0]
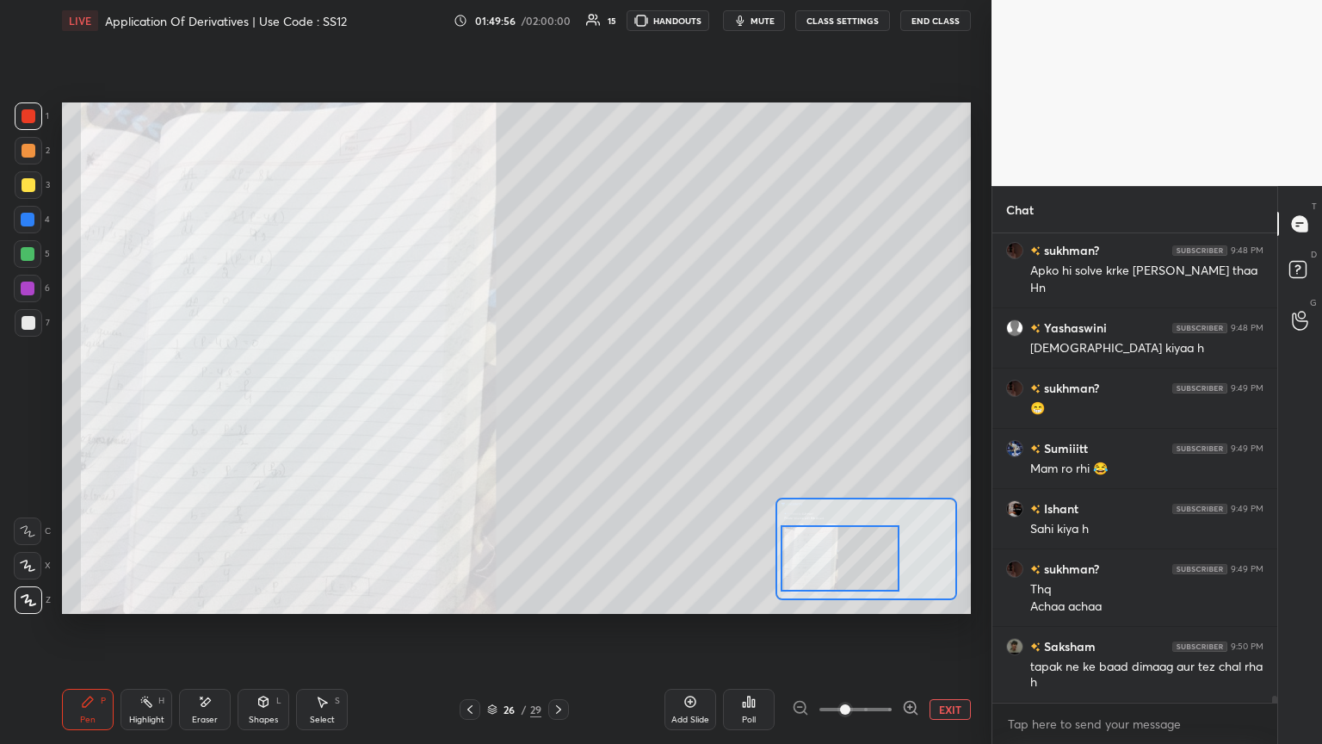
click at [468, 404] on icon at bounding box center [470, 709] width 14 height 14
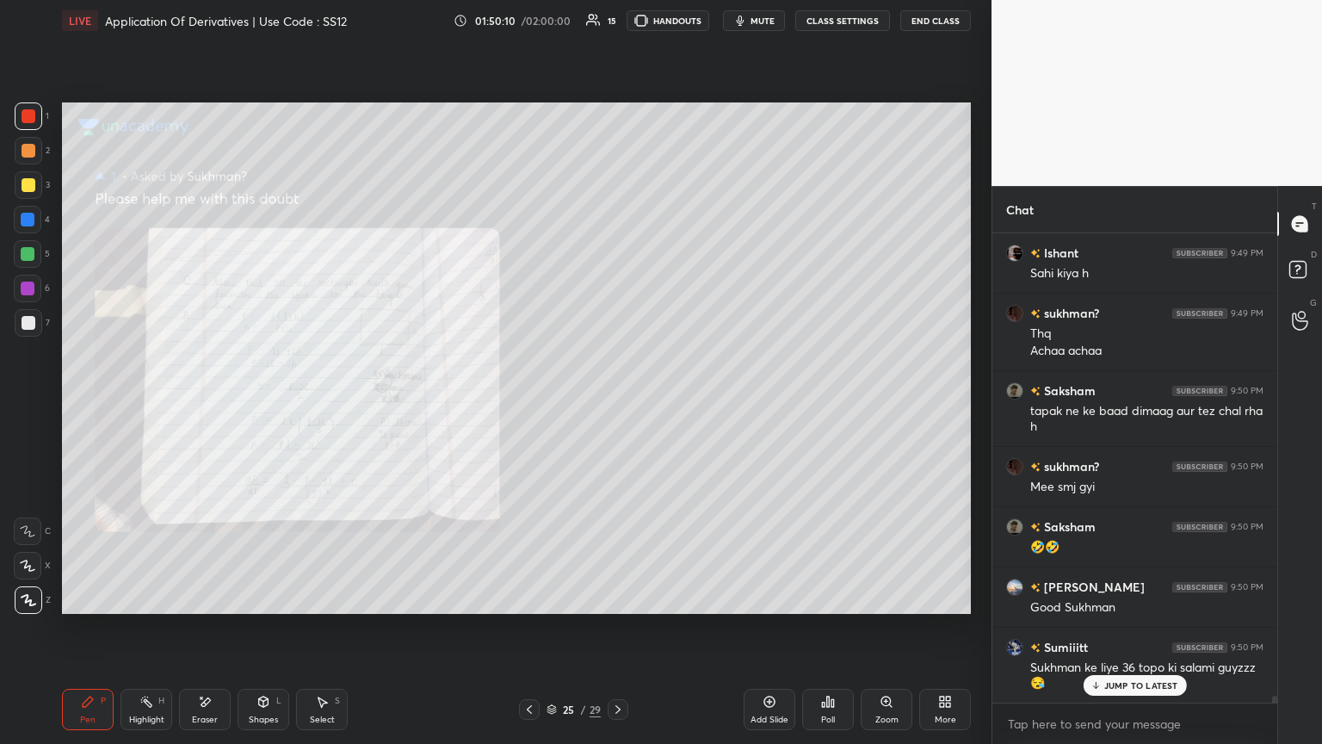
scroll to position [30987, 0]
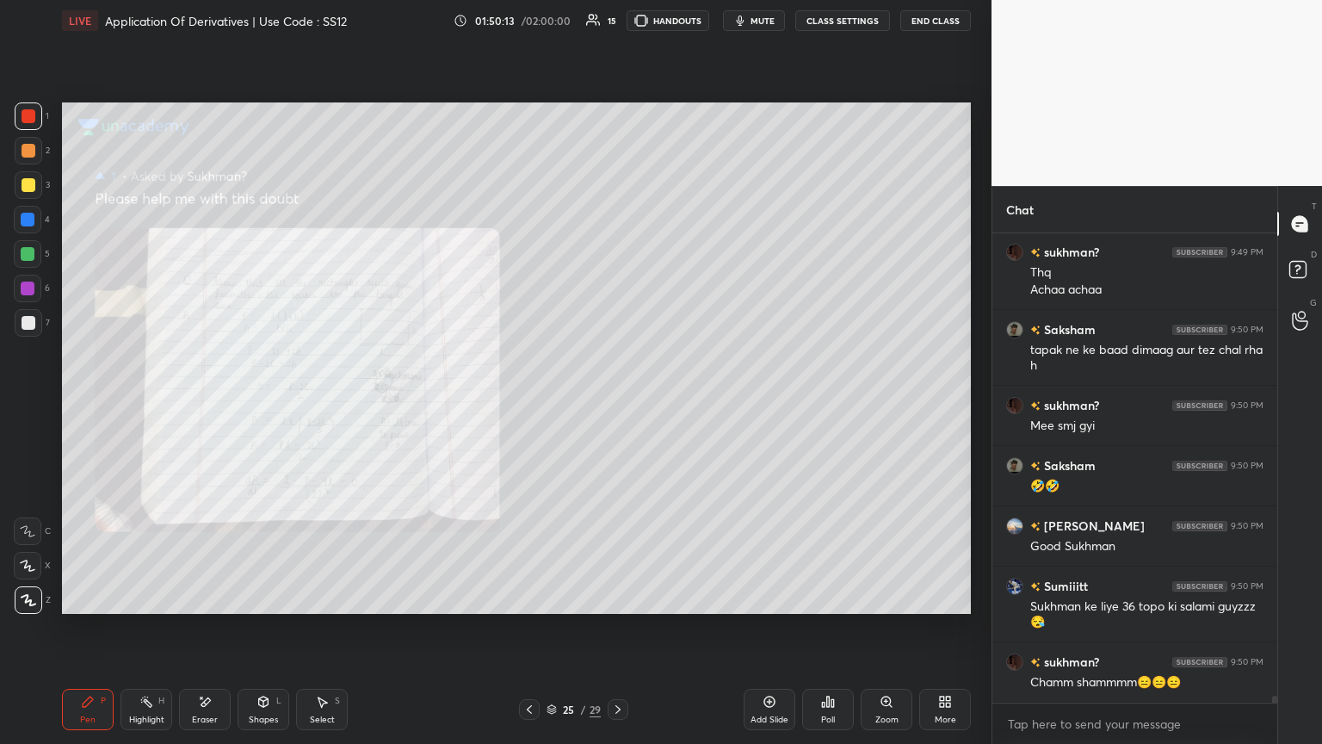
click at [313, 404] on div "Select S" at bounding box center [322, 709] width 52 height 41
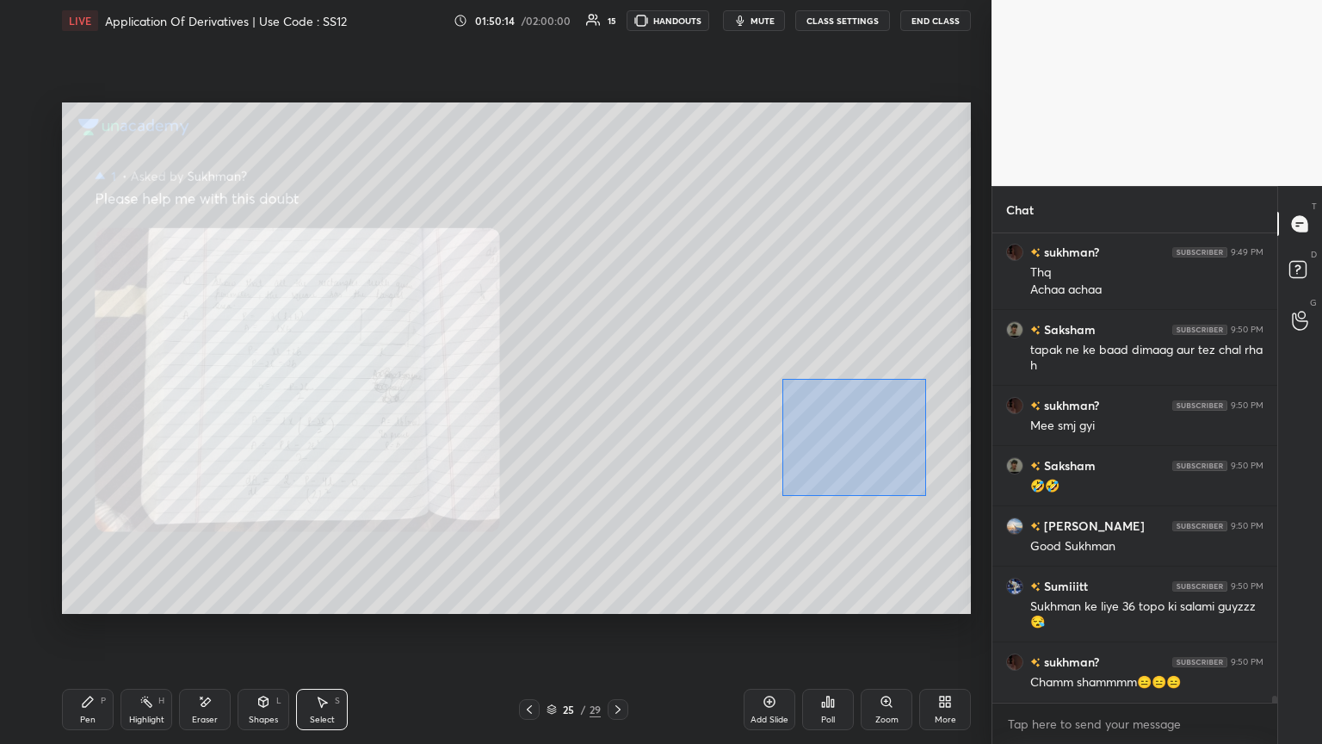
drag, startPoint x: 835, startPoint y: 429, endPoint x: 926, endPoint y: 496, distance: 113.3
click at [617, 404] on div "0 ° Undo Copy Paste here Duplicate Duplicate to new slide Delete" at bounding box center [516, 357] width 909 height 511
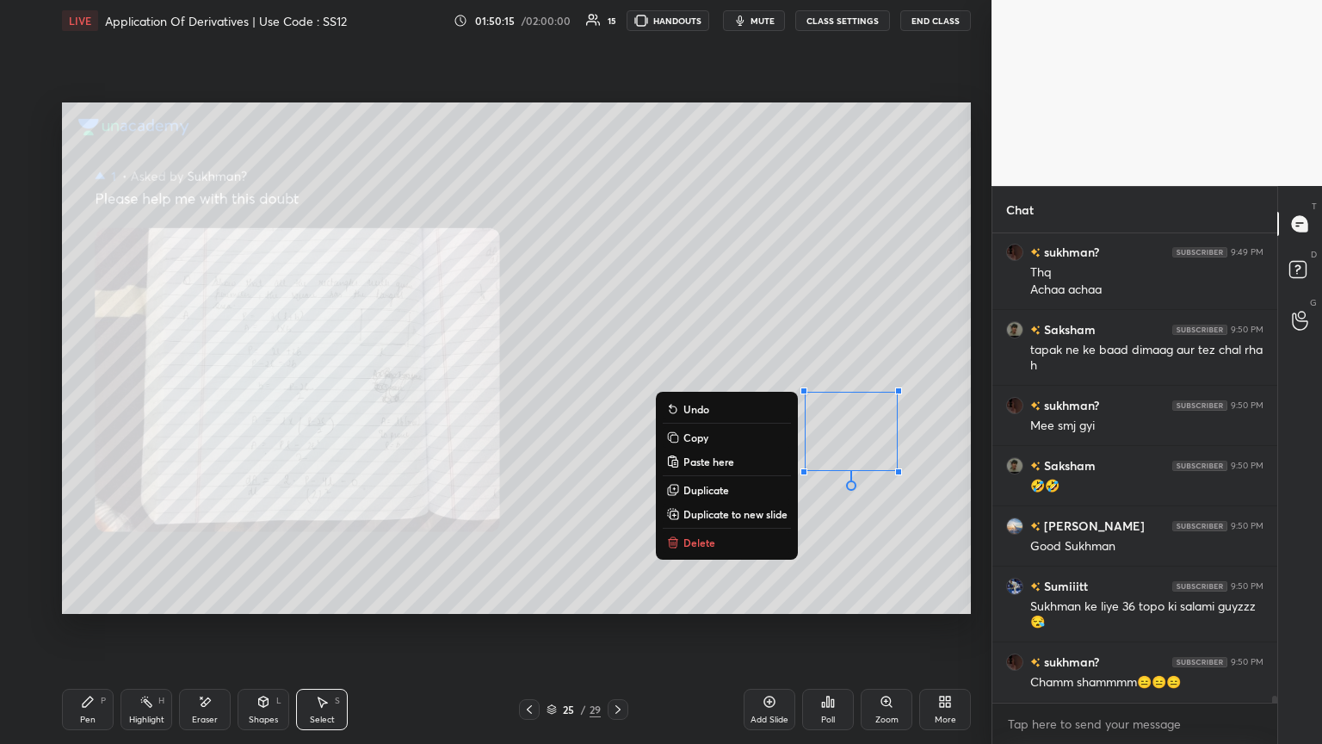
scroll to position [31046, 0]
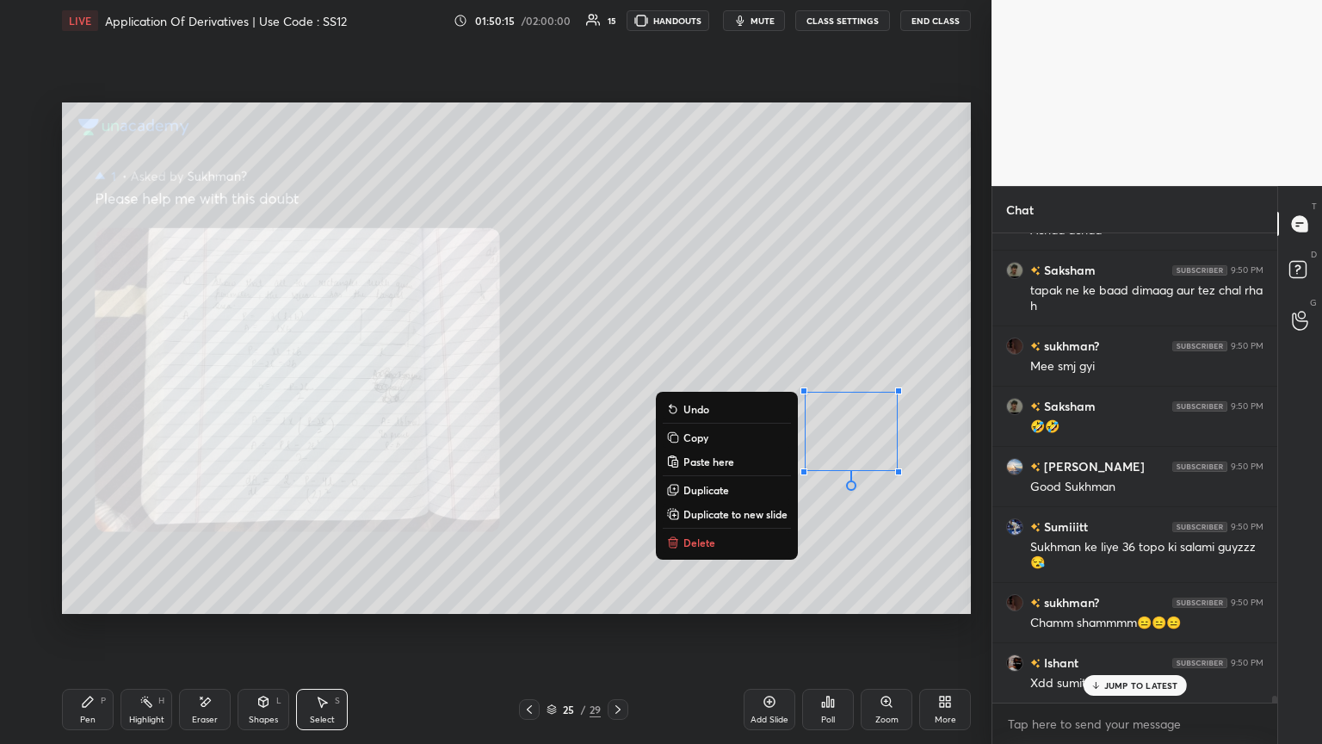
click at [617, 404] on p "Copy" at bounding box center [696, 437] width 25 height 14
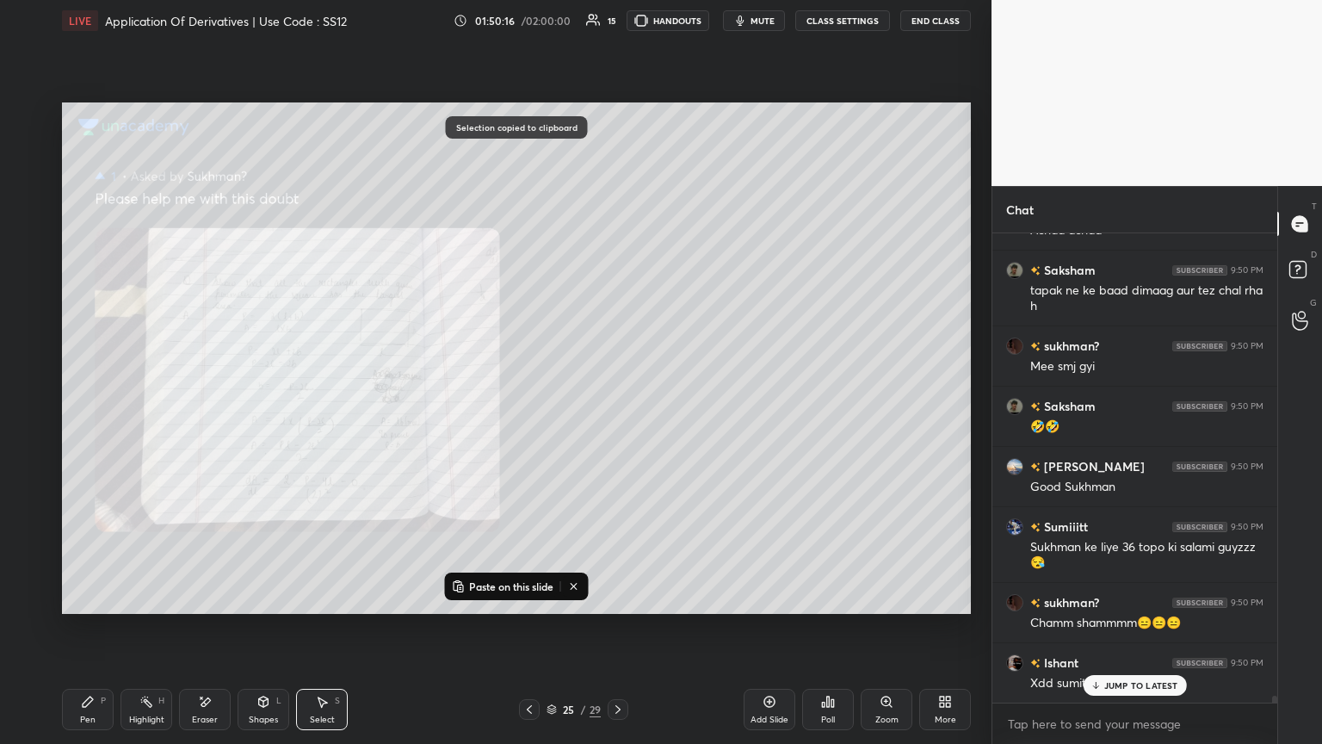
click at [613, 404] on icon at bounding box center [618, 709] width 14 height 14
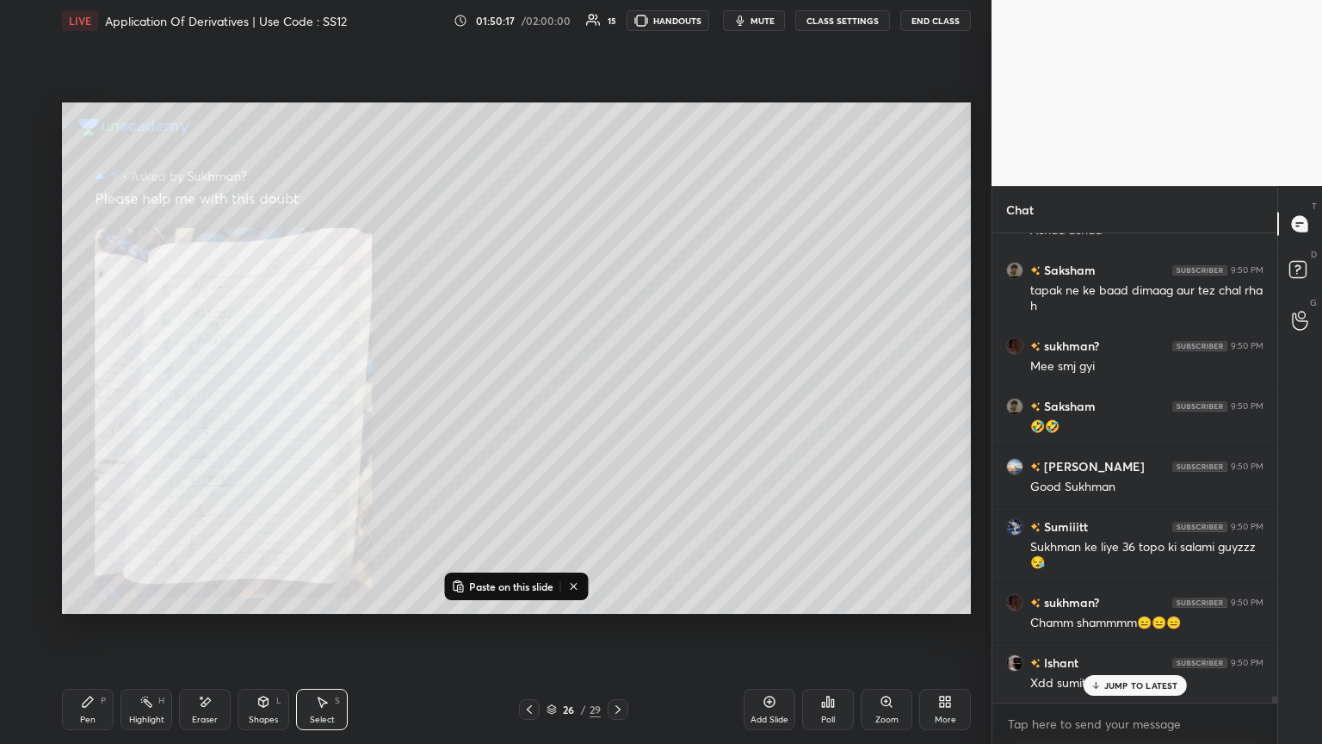
drag, startPoint x: 498, startPoint y: 590, endPoint x: 488, endPoint y: 539, distance: 51.7
click at [497, 404] on p "Paste on this slide" at bounding box center [511, 586] width 84 height 14
drag, startPoint x: 836, startPoint y: 424, endPoint x: 570, endPoint y: 218, distance: 336.3
click at [570, 210] on div "0 ° Undo Copy Paste here Duplicate Duplicate to new slide Delete" at bounding box center [516, 357] width 909 height 511
click at [485, 360] on div "0 ° Undo Copy Paste here Duplicate Duplicate to new slide Delete" at bounding box center [516, 357] width 909 height 511
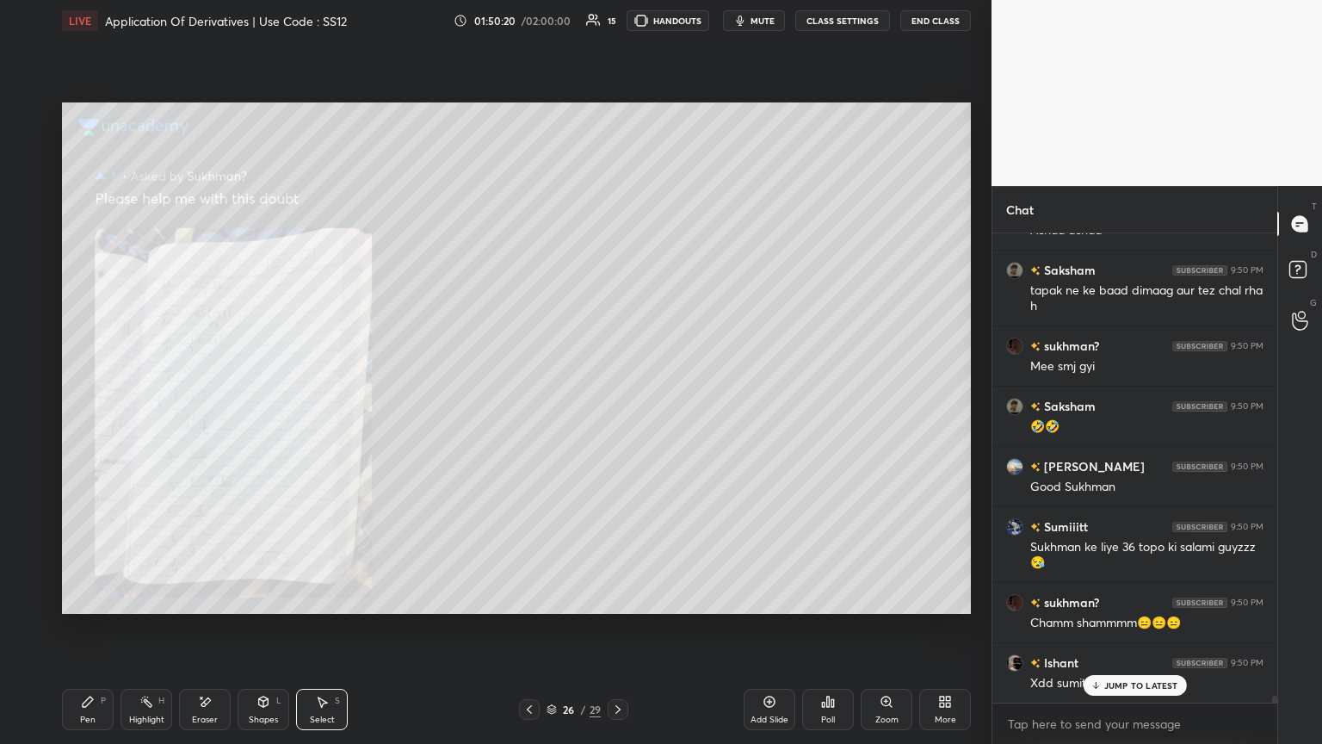
click at [77, 404] on div "Pen P" at bounding box center [88, 709] width 52 height 41
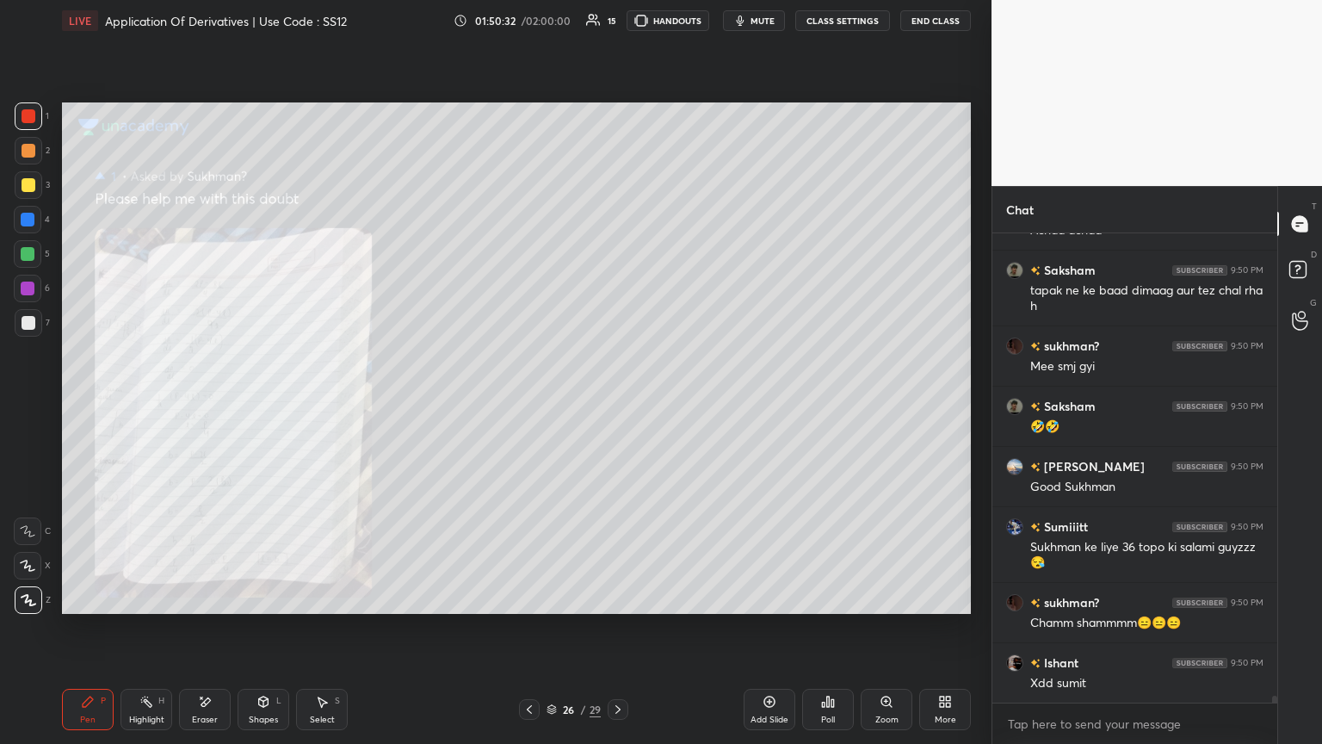
scroll to position [31107, 0]
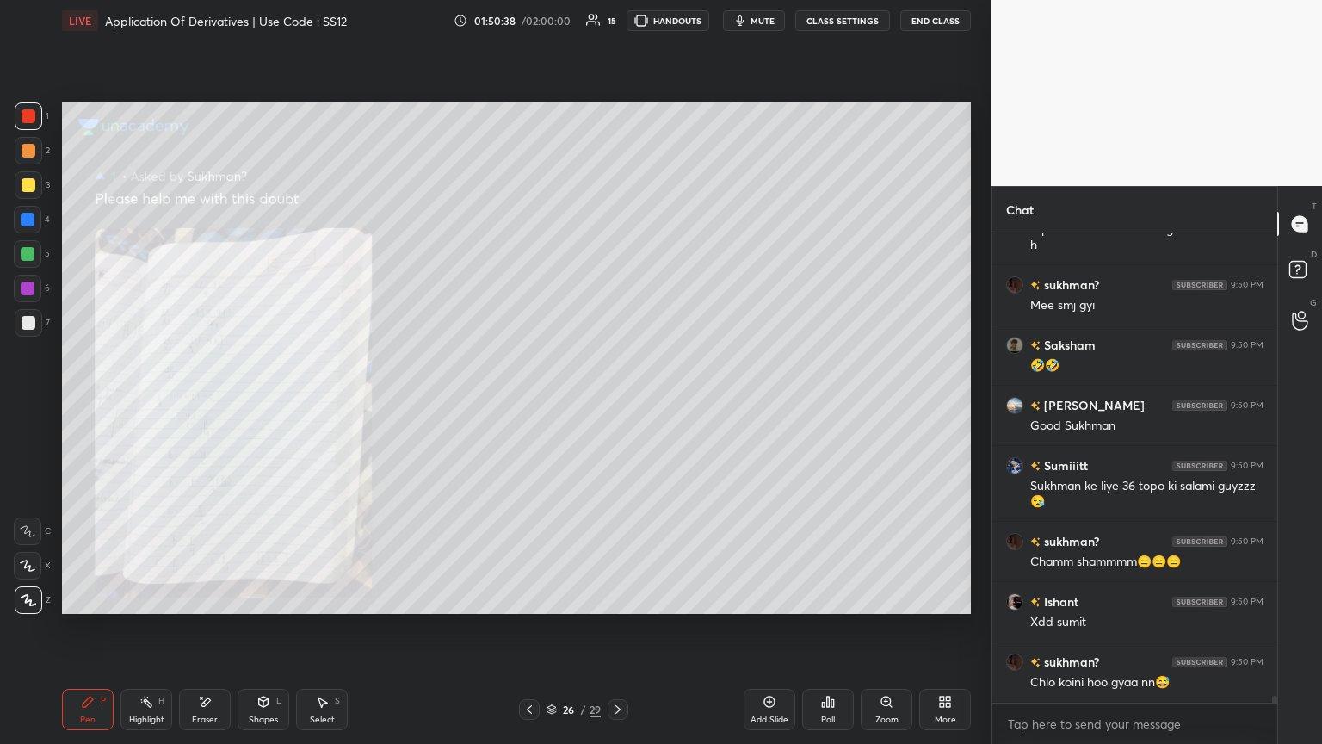
drag, startPoint x: 319, startPoint y: 708, endPoint x: 330, endPoint y: 685, distance: 25.8
click at [319, 404] on div "Select S" at bounding box center [322, 709] width 52 height 41
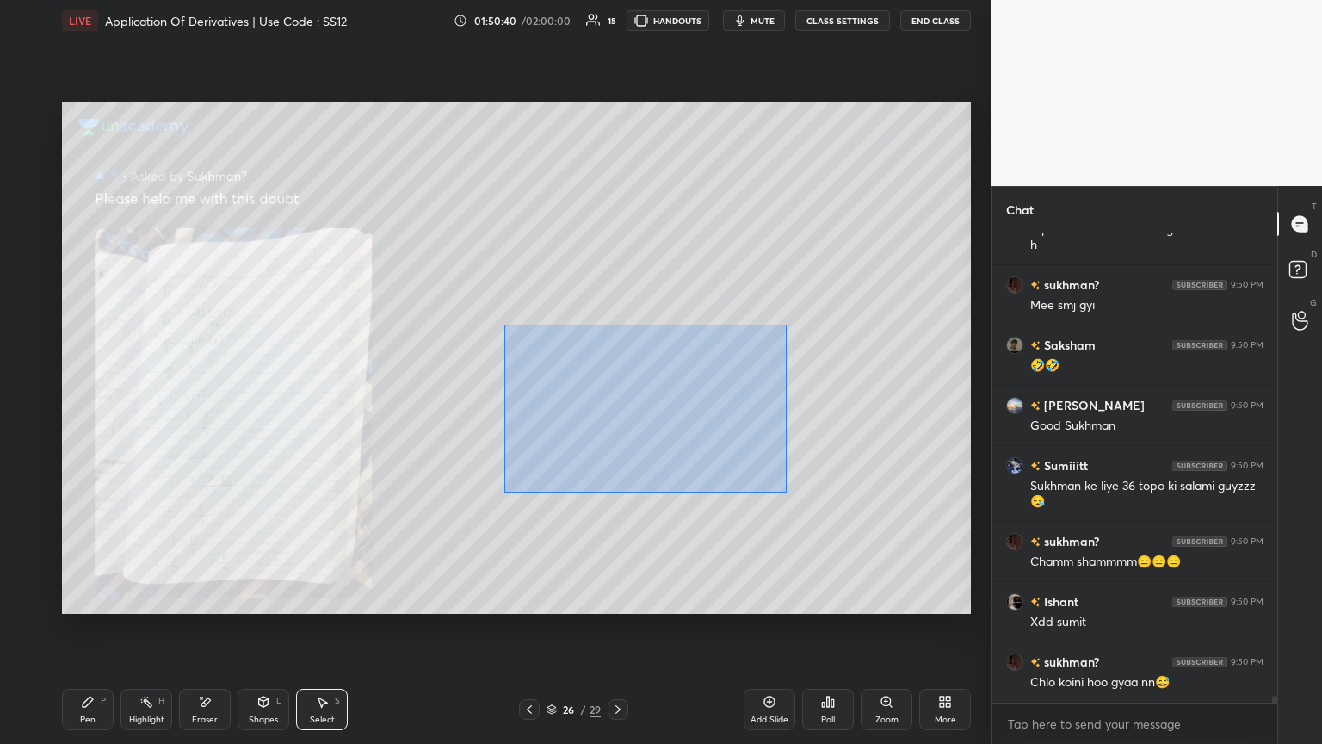
drag, startPoint x: 569, startPoint y: 413, endPoint x: 780, endPoint y: 504, distance: 229.8
click at [617, 404] on div "0 ° Undo Copy Paste here Duplicate Duplicate to new slide Delete" at bounding box center [516, 357] width 909 height 511
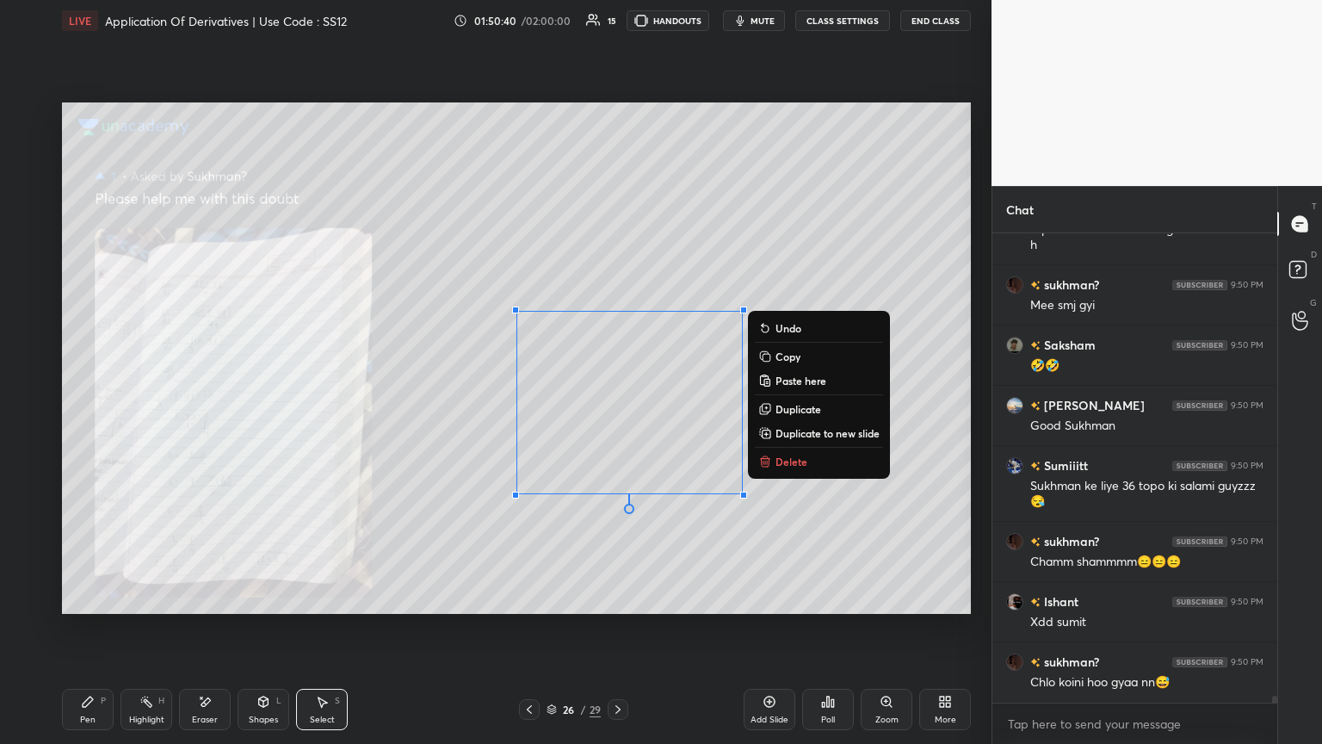
drag, startPoint x: 787, startPoint y: 456, endPoint x: 738, endPoint y: 457, distance: 49.1
click at [617, 404] on p "Delete" at bounding box center [792, 462] width 32 height 14
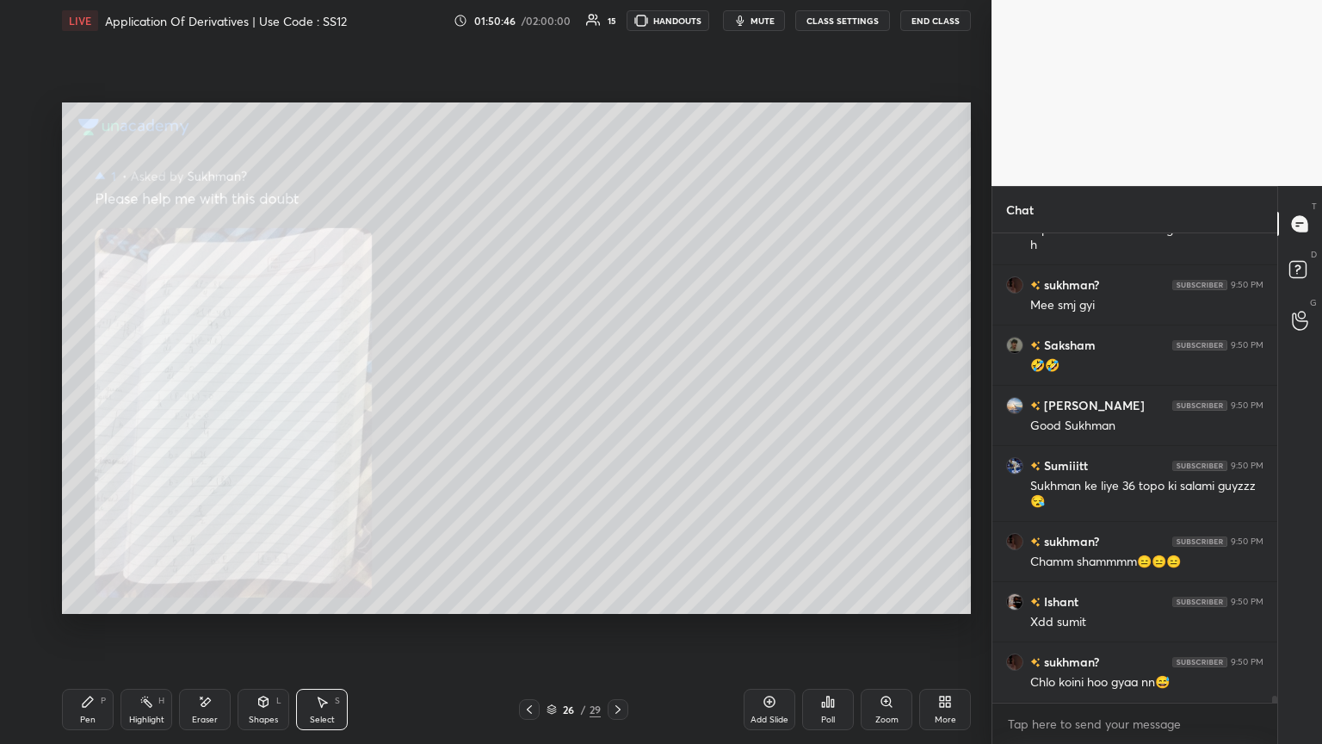
click at [527, 404] on div at bounding box center [529, 709] width 21 height 21
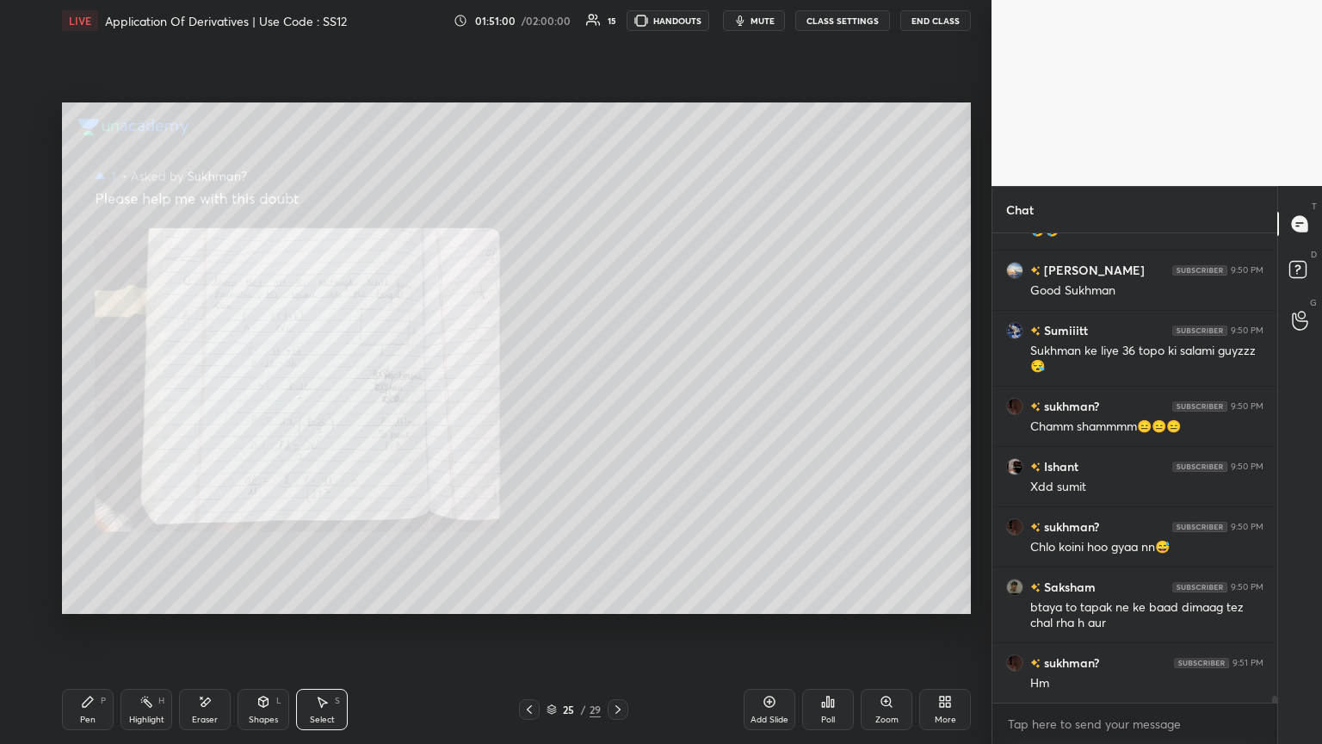
scroll to position [31303, 0]
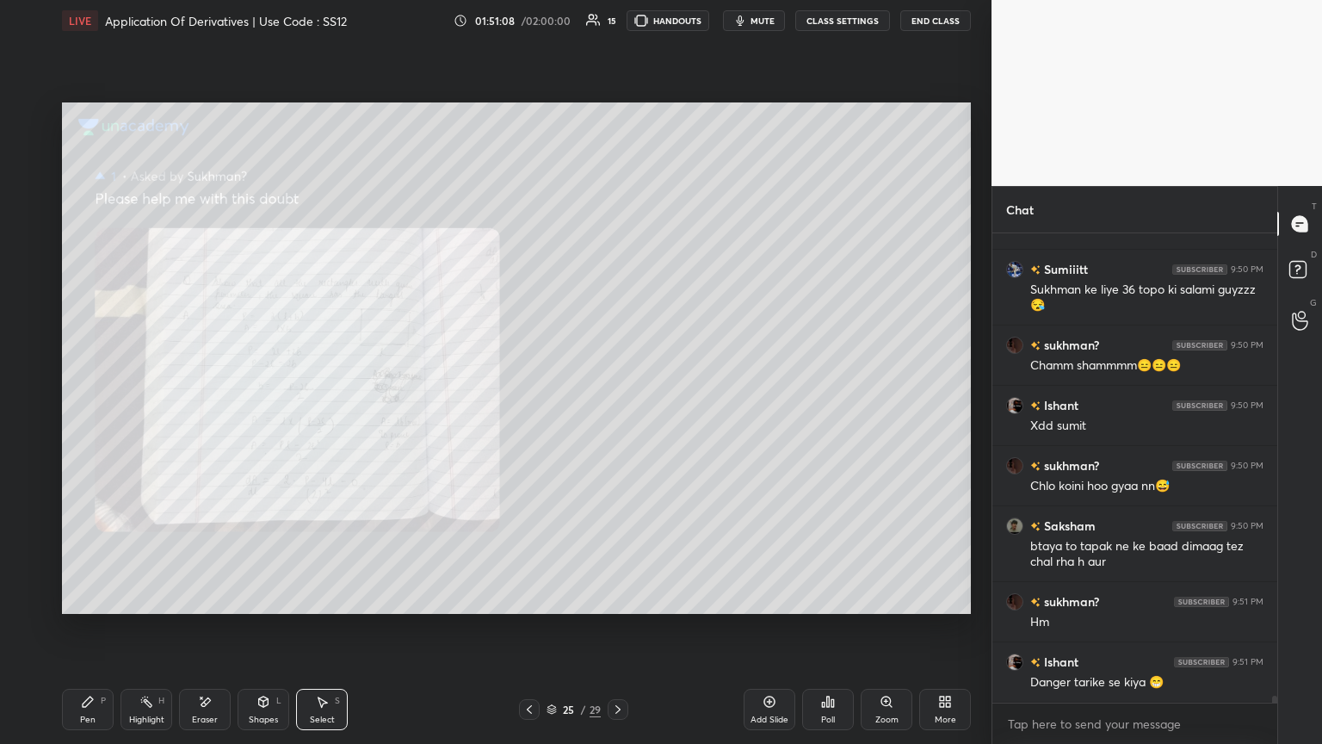
click at [613, 404] on icon at bounding box center [618, 709] width 14 height 14
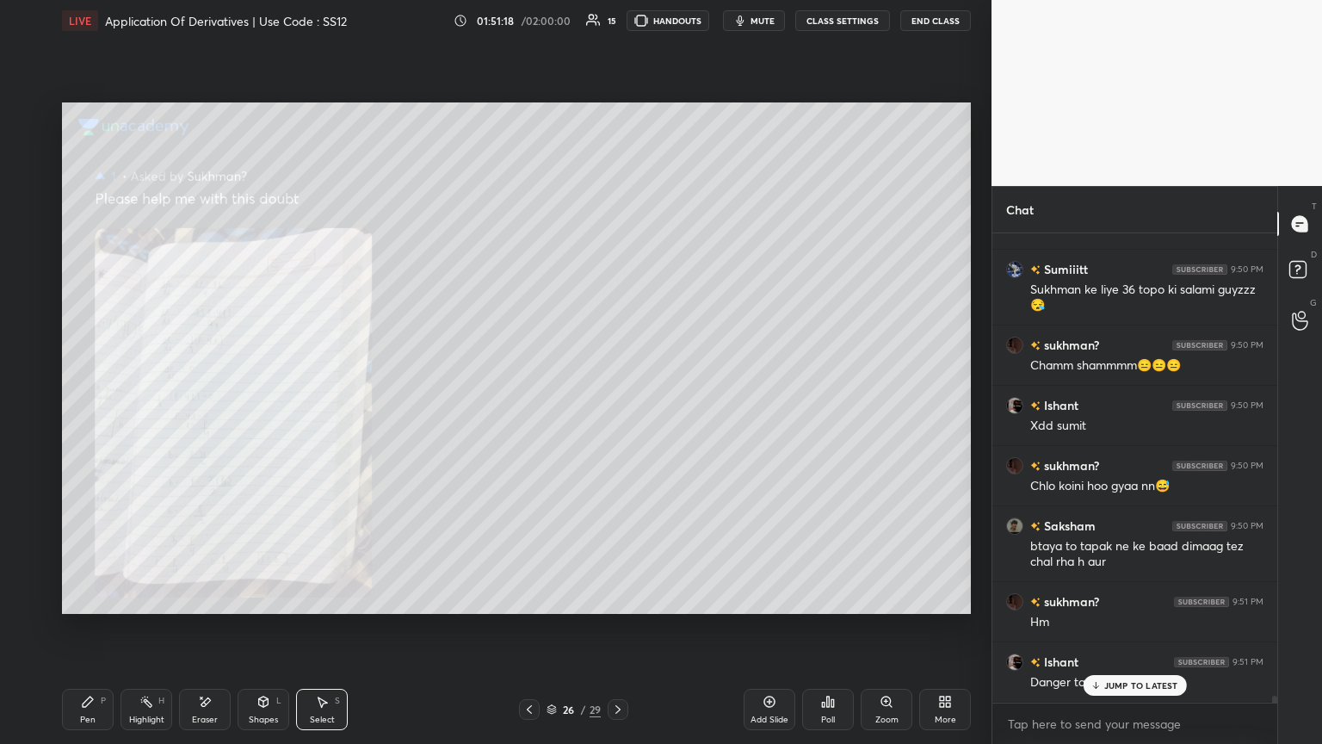
scroll to position [31363, 0]
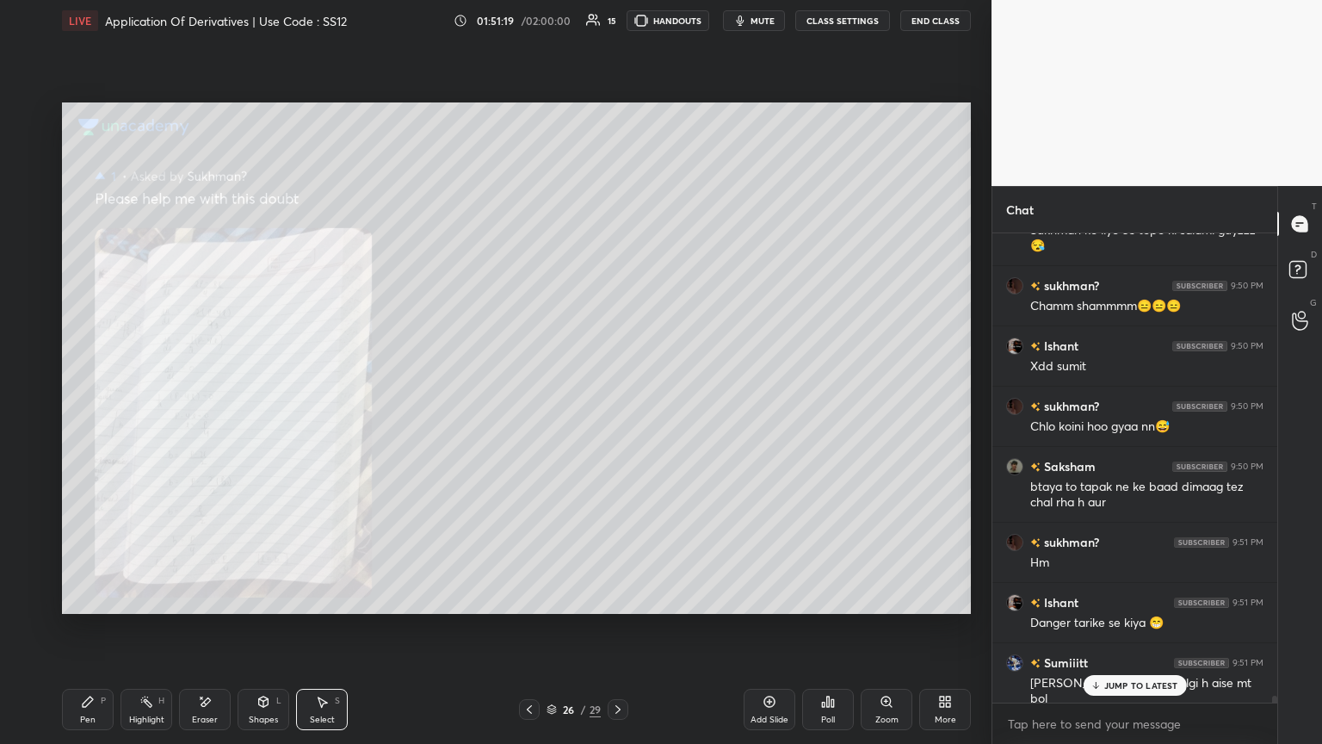
click at [521, 404] on div at bounding box center [529, 709] width 21 height 21
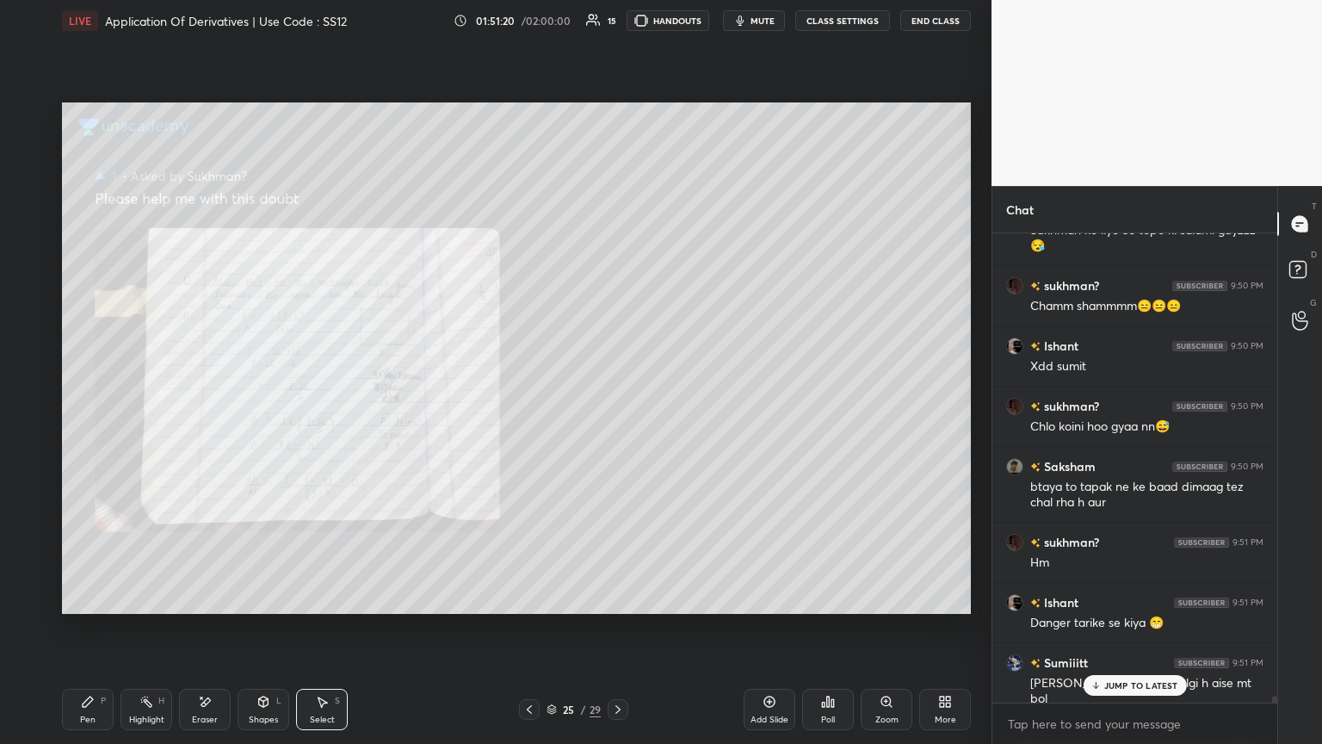
click at [519, 404] on div at bounding box center [529, 709] width 21 height 21
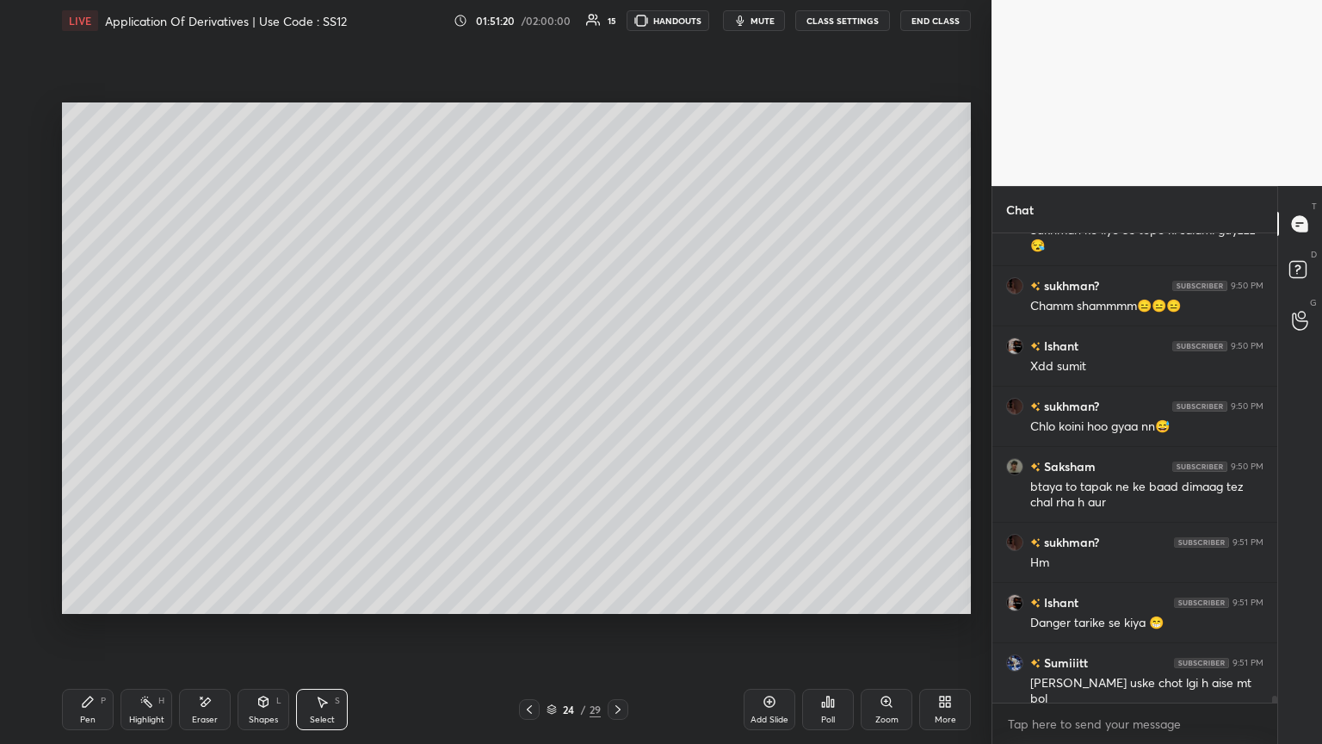
scroll to position [31424, 0]
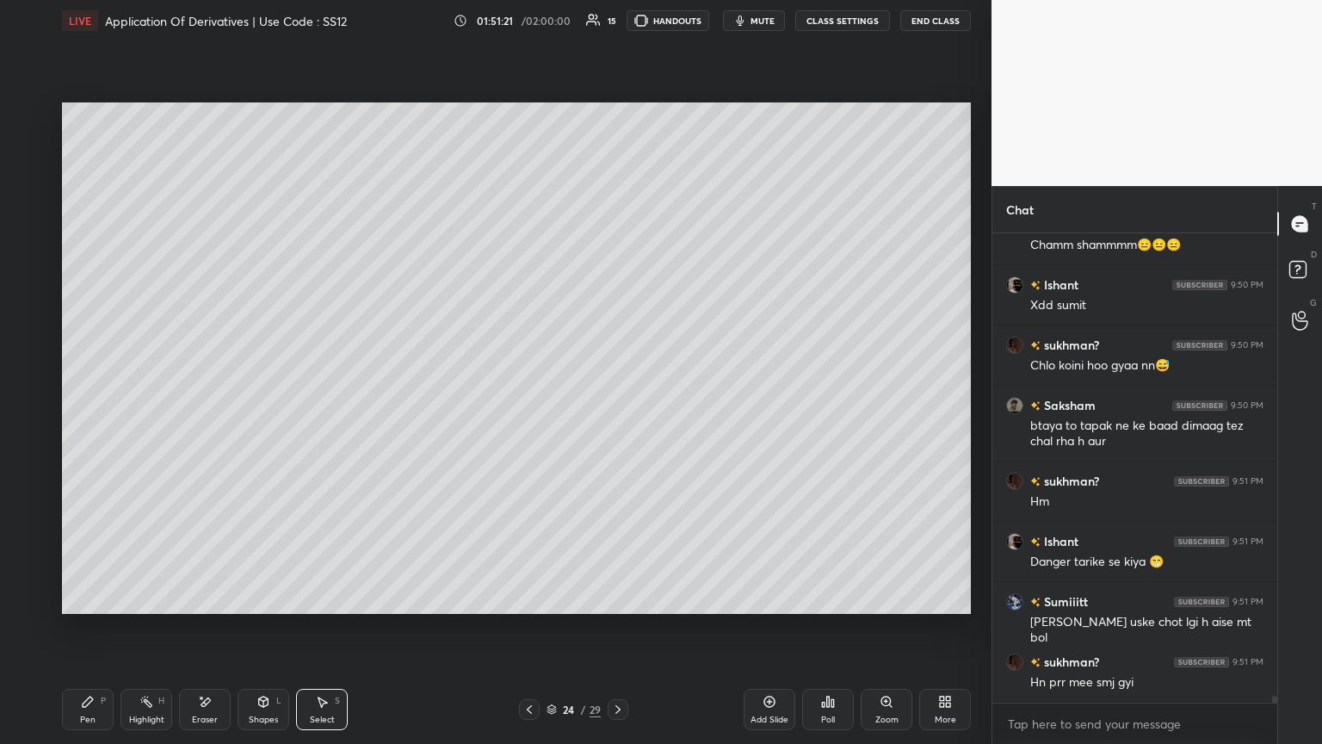
click at [518, 404] on div "Pen P Highlight H Eraser Shapes L Select S 24 / 29 Add Slide Poll Zoom More" at bounding box center [516, 709] width 909 height 69
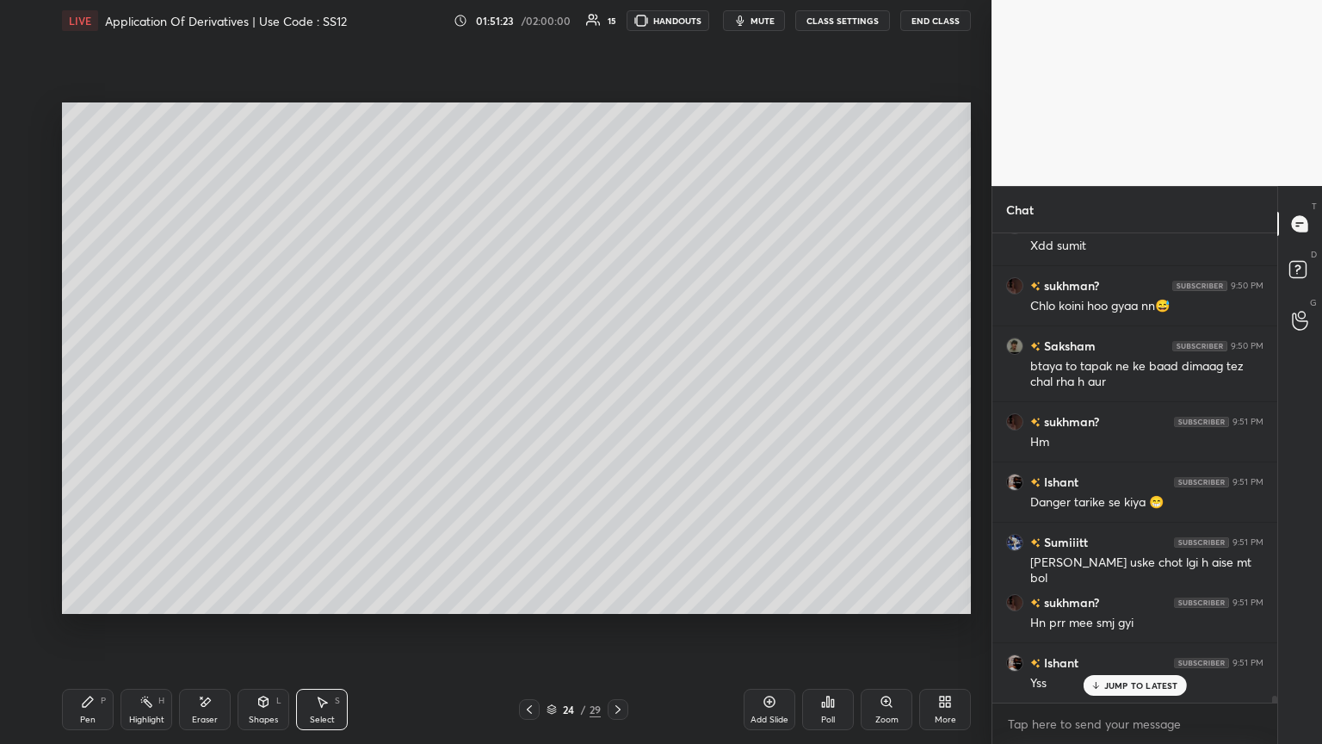
click at [526, 404] on icon at bounding box center [530, 709] width 14 height 14
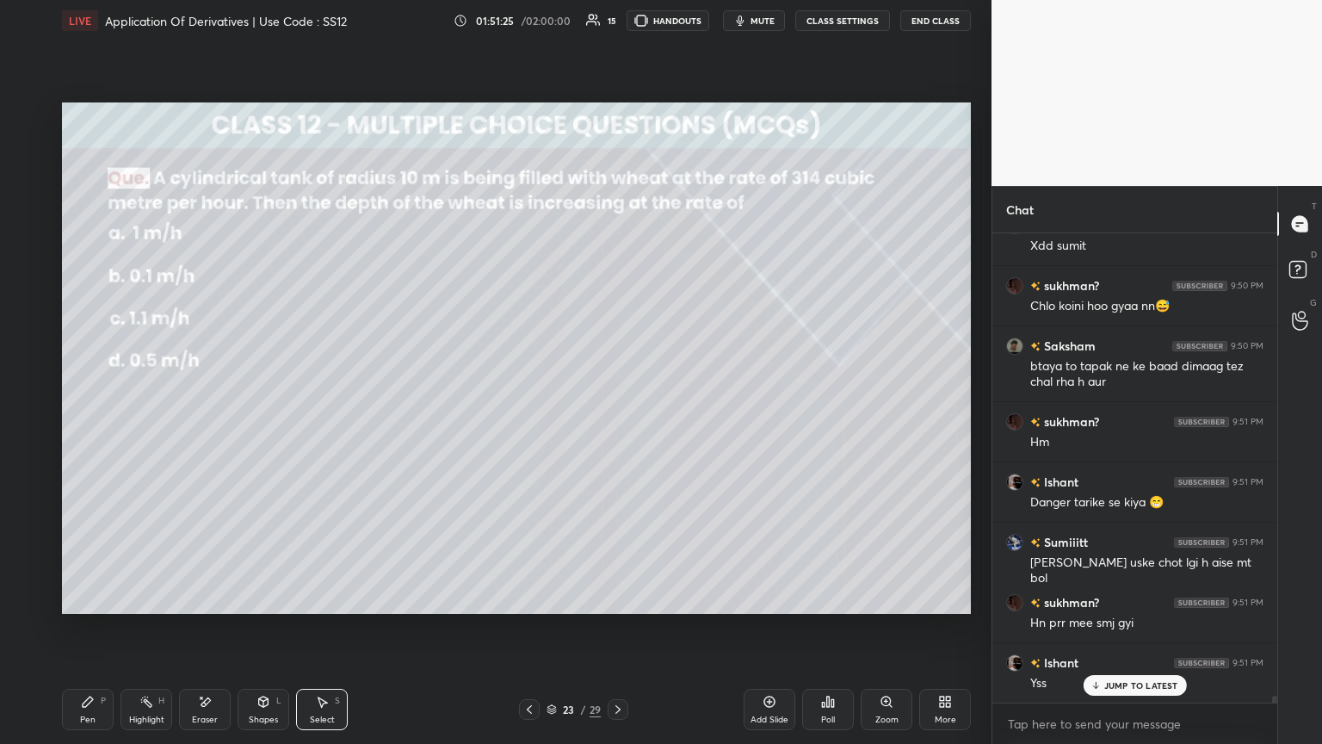
click at [615, 404] on icon at bounding box center [618, 709] width 14 height 14
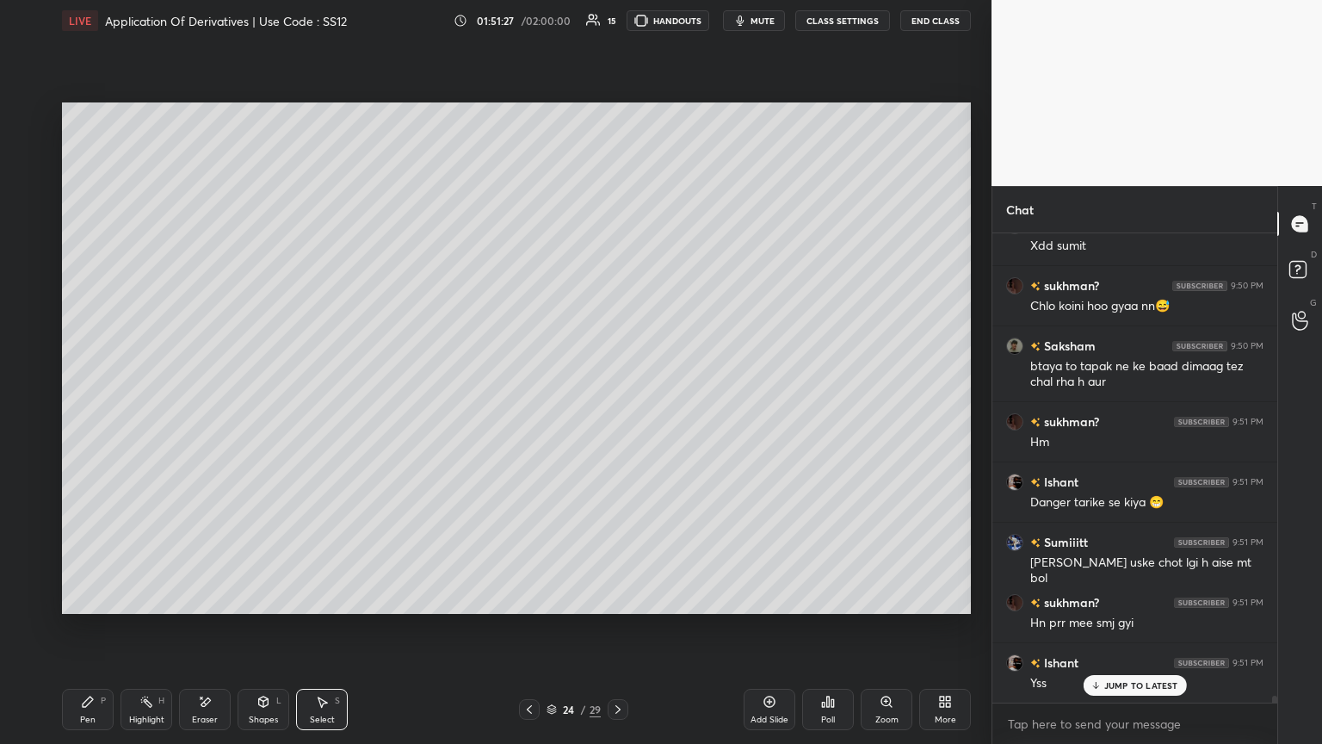
click at [613, 404] on icon at bounding box center [618, 709] width 14 height 14
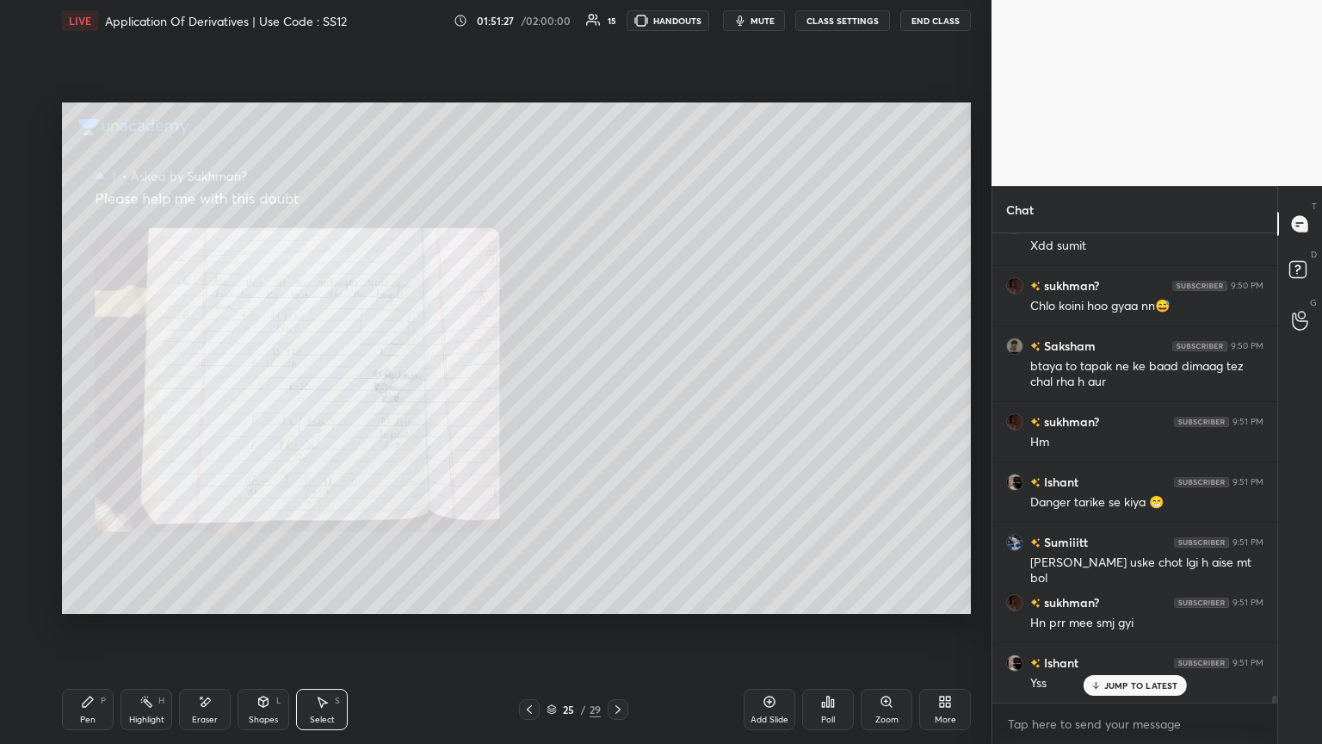
click at [612, 404] on icon at bounding box center [618, 709] width 14 height 14
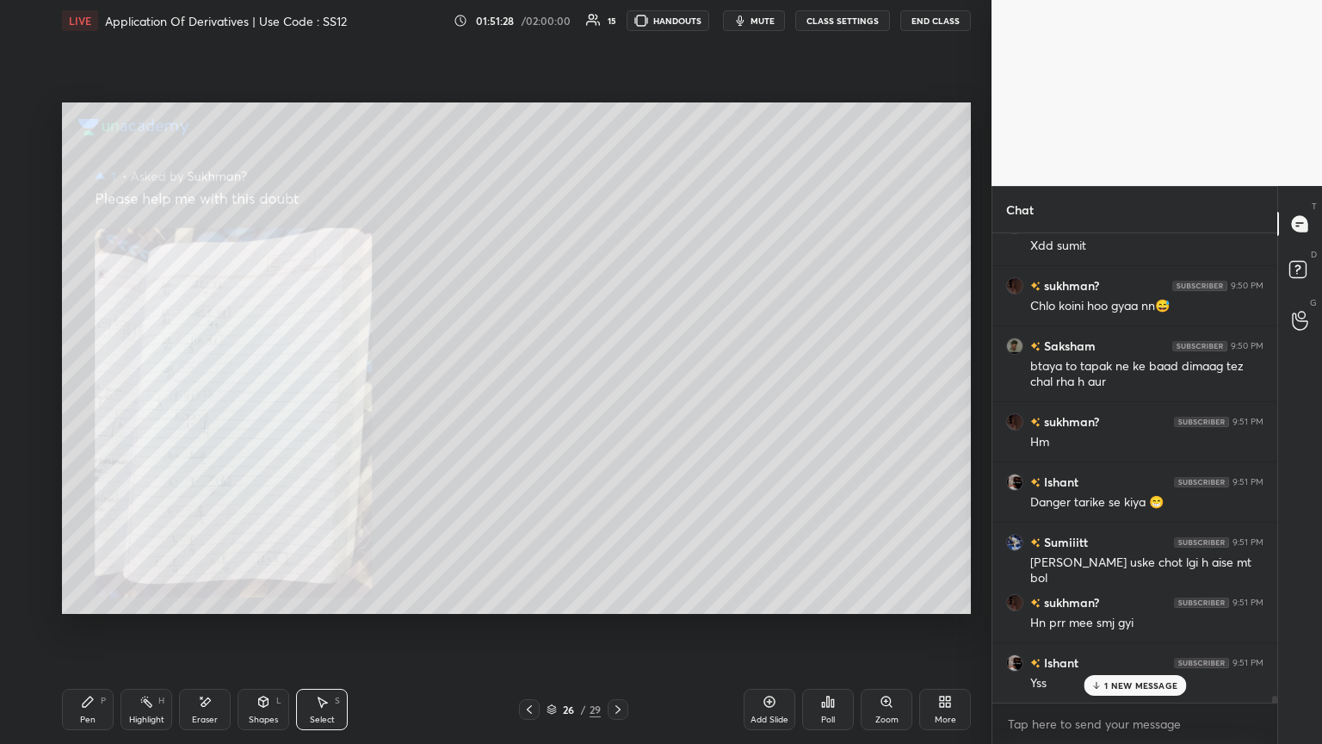
scroll to position [31545, 0]
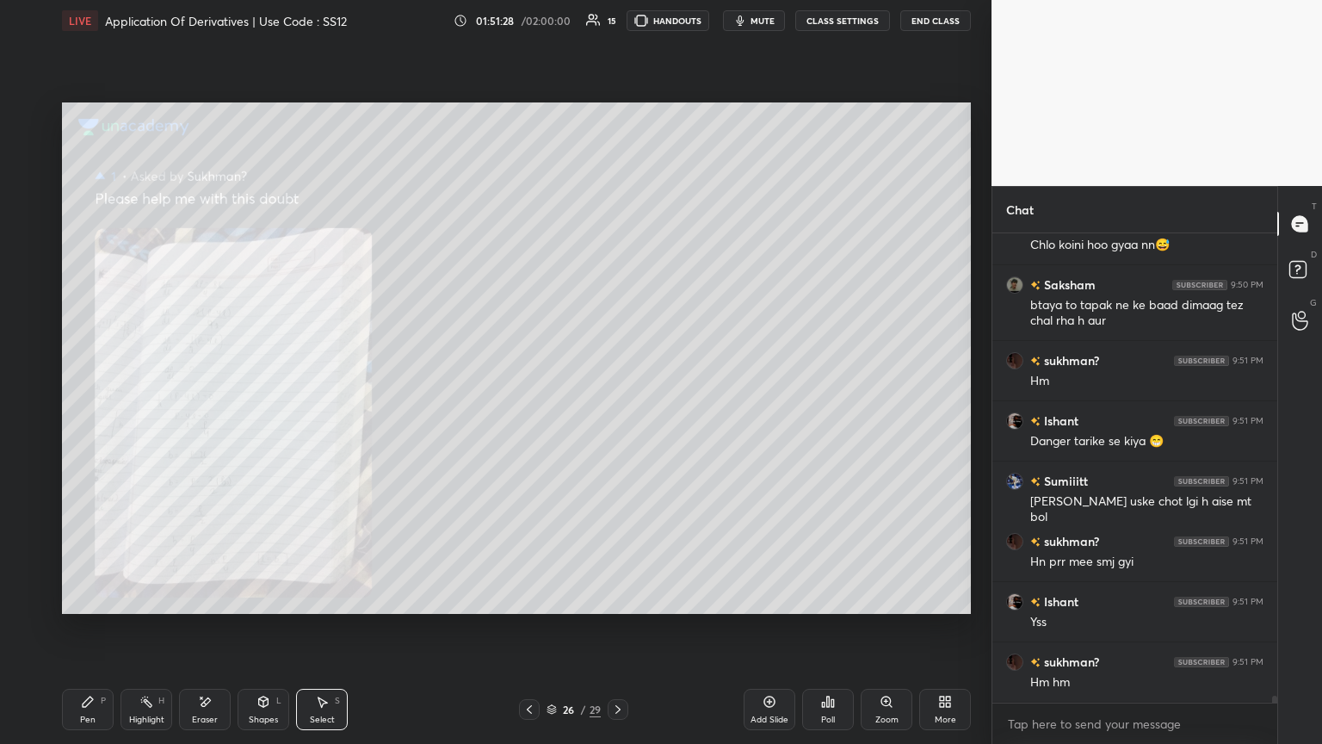
click at [609, 404] on div at bounding box center [618, 709] width 21 height 21
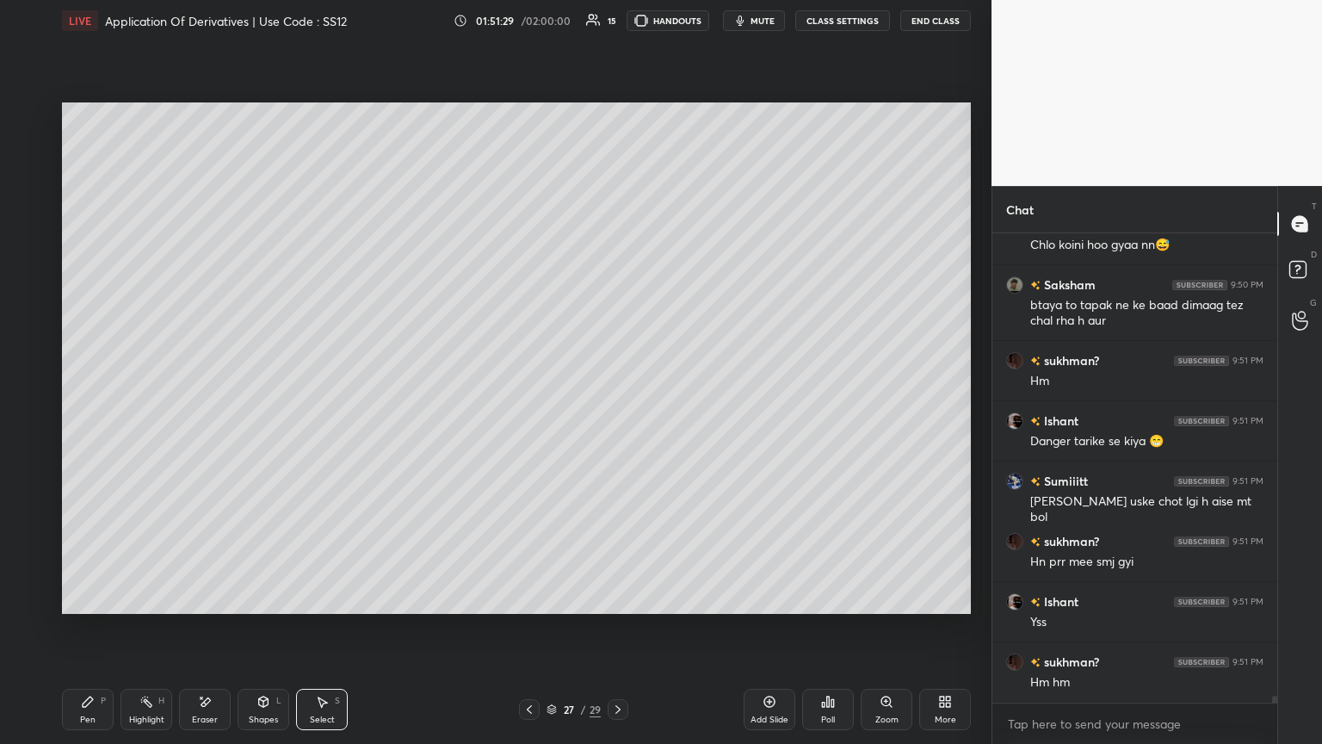
click at [609, 404] on div at bounding box center [618, 709] width 21 height 21
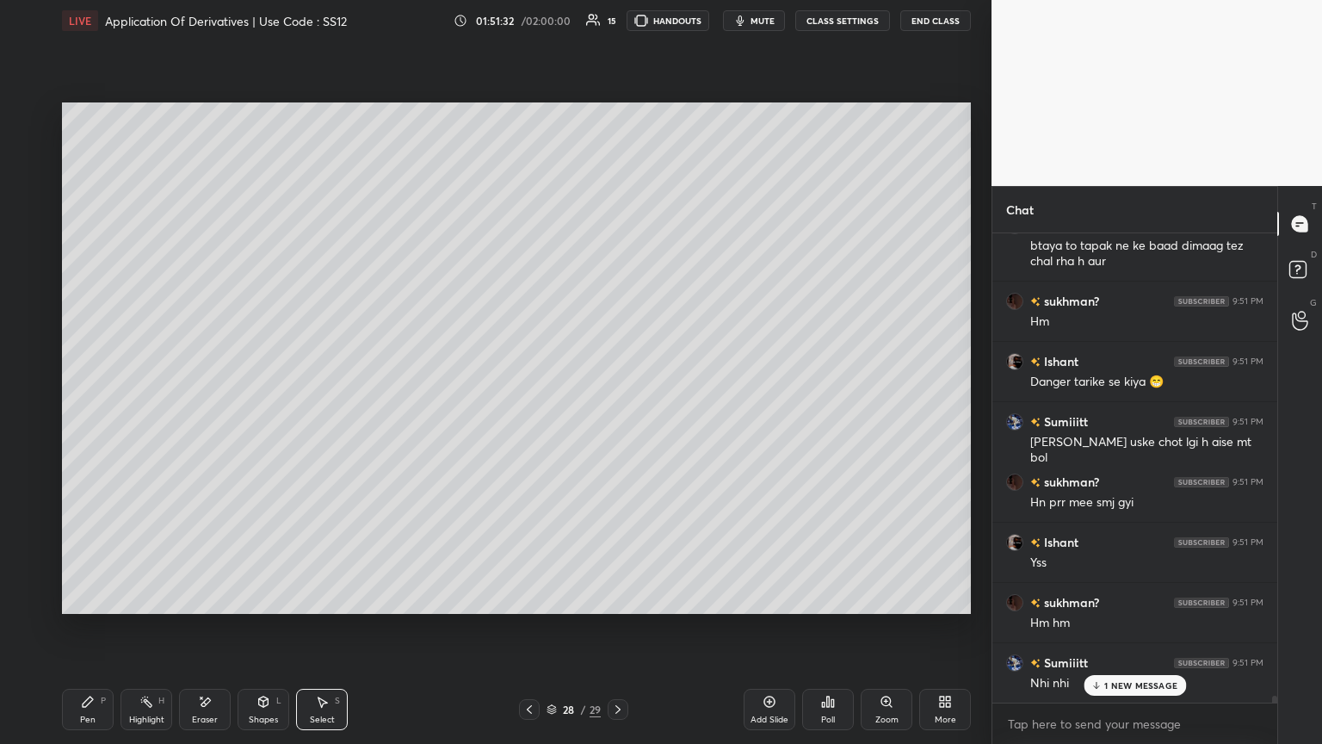
scroll to position [31665, 0]
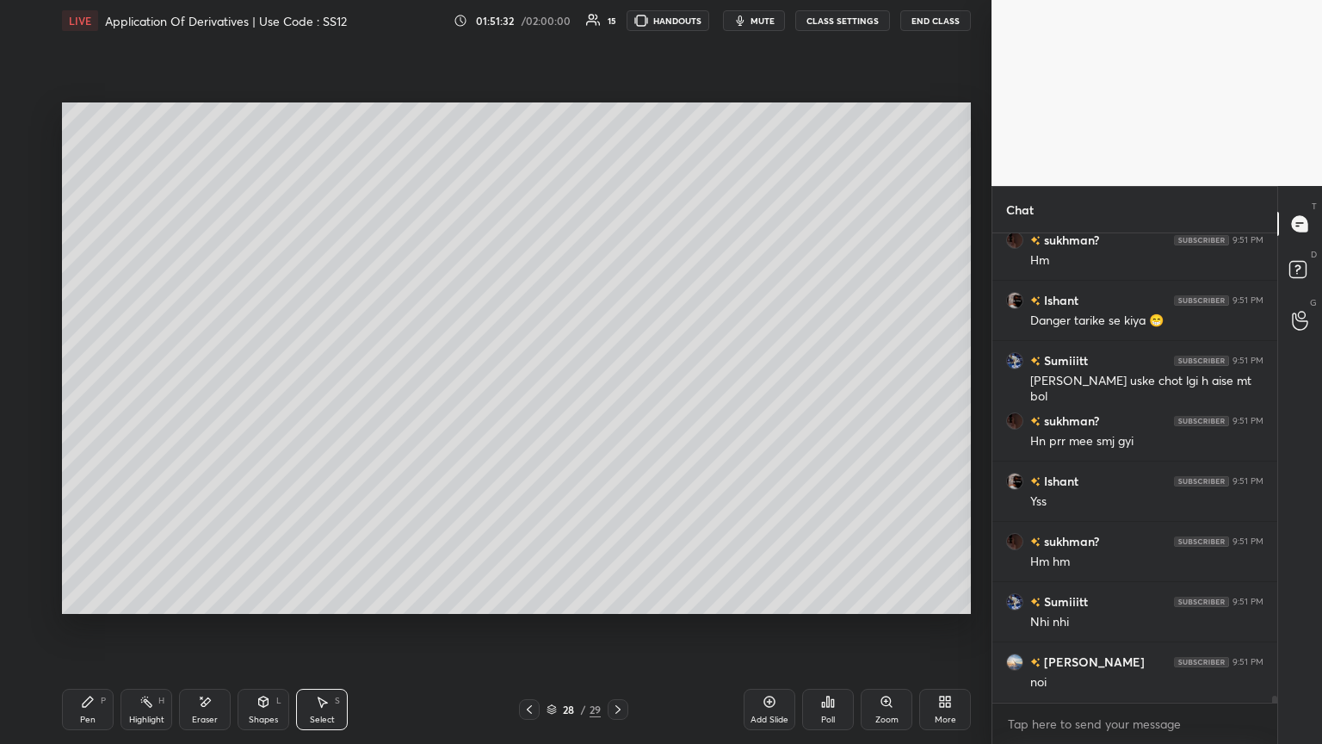
click at [613, 404] on icon at bounding box center [618, 709] width 14 height 14
click at [86, 404] on div "Pen P" at bounding box center [88, 709] width 52 height 41
click at [34, 179] on div at bounding box center [29, 185] width 28 height 28
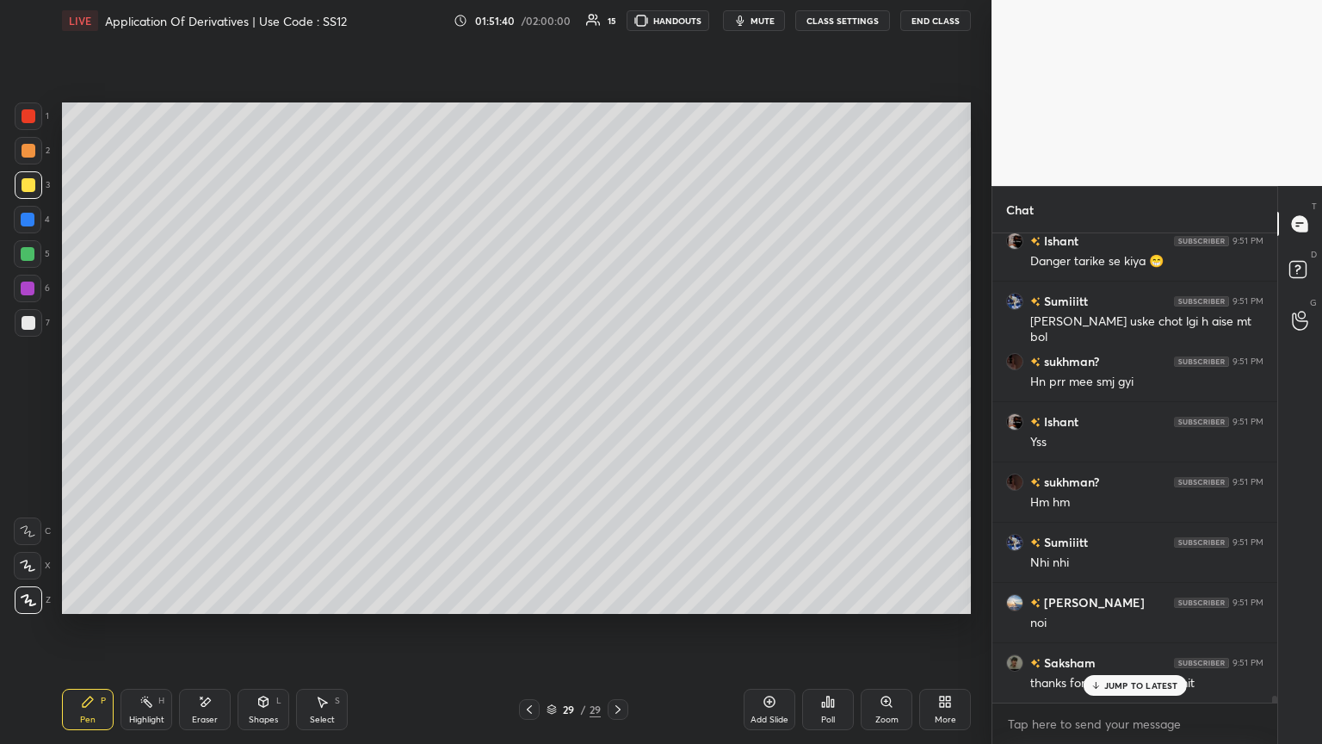
click at [617, 404] on p "JUMP TO LATEST" at bounding box center [1141, 685] width 74 height 10
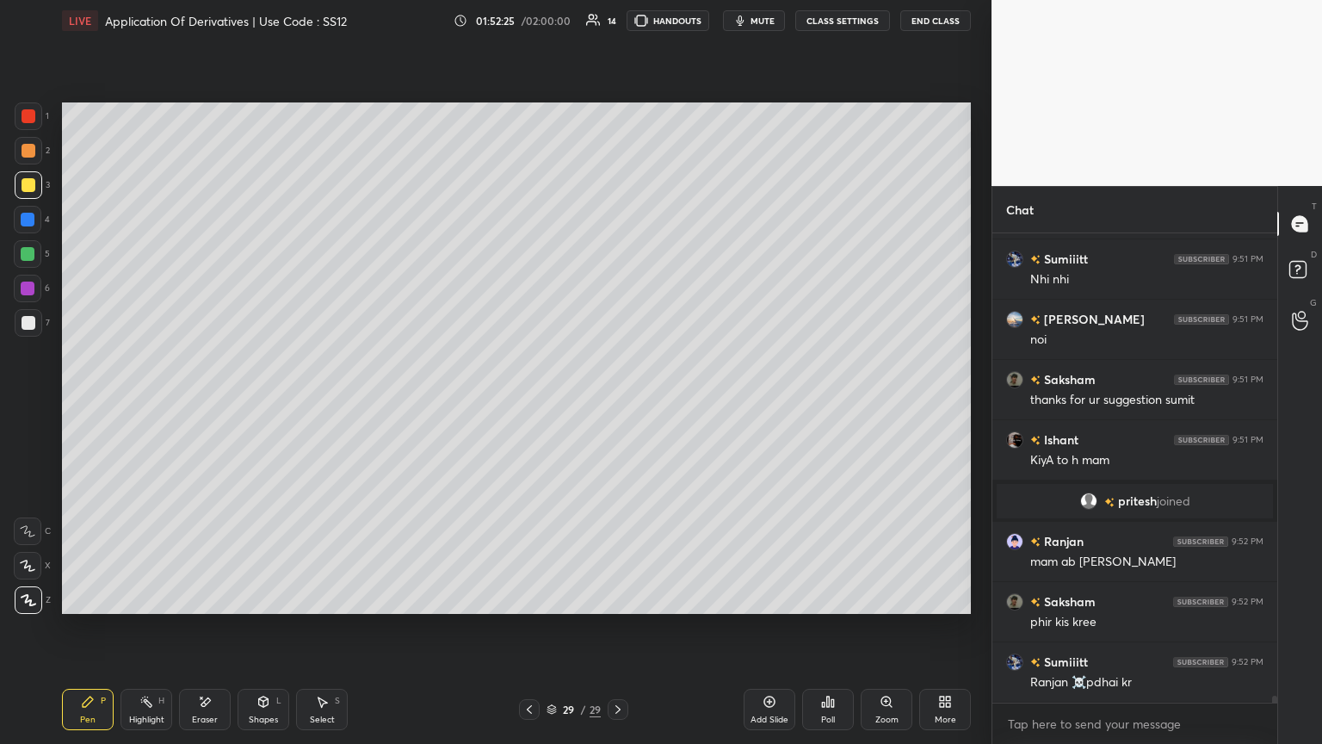
scroll to position [30970, 0]
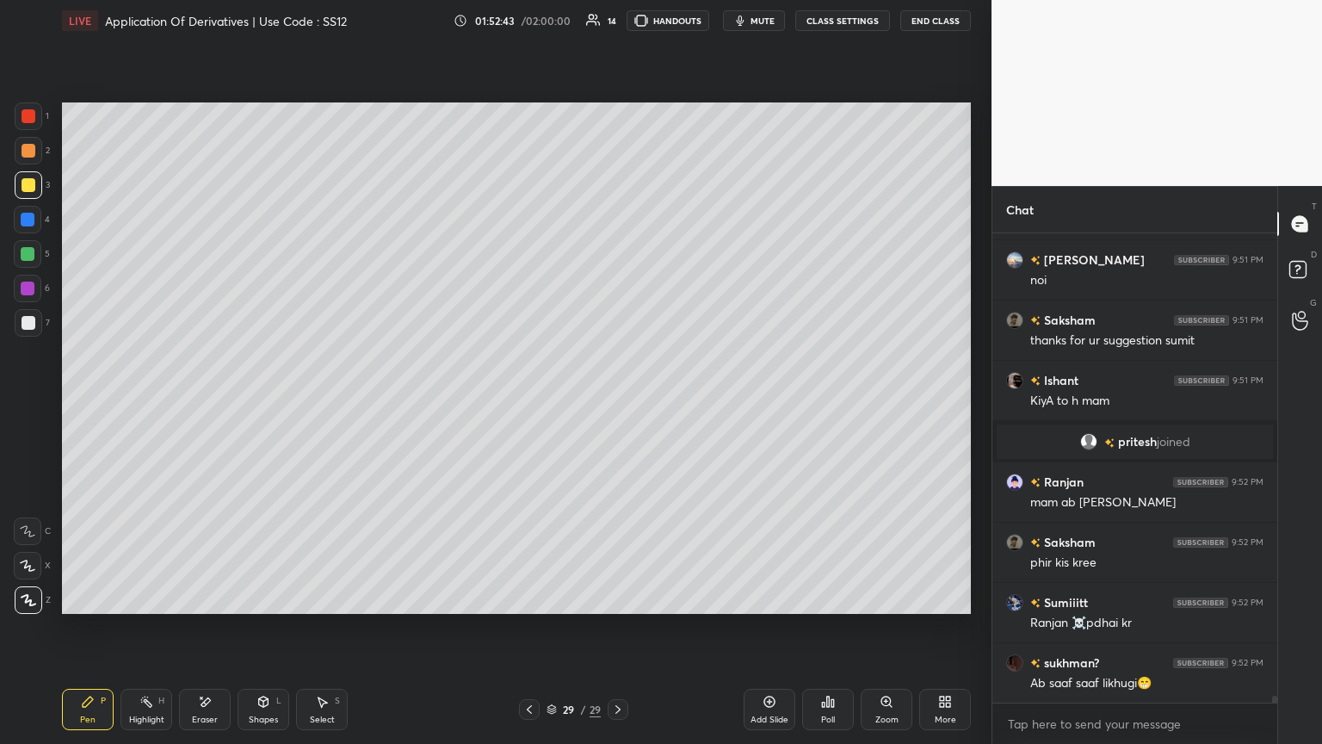
click at [617, 404] on div "Poll" at bounding box center [828, 709] width 52 height 41
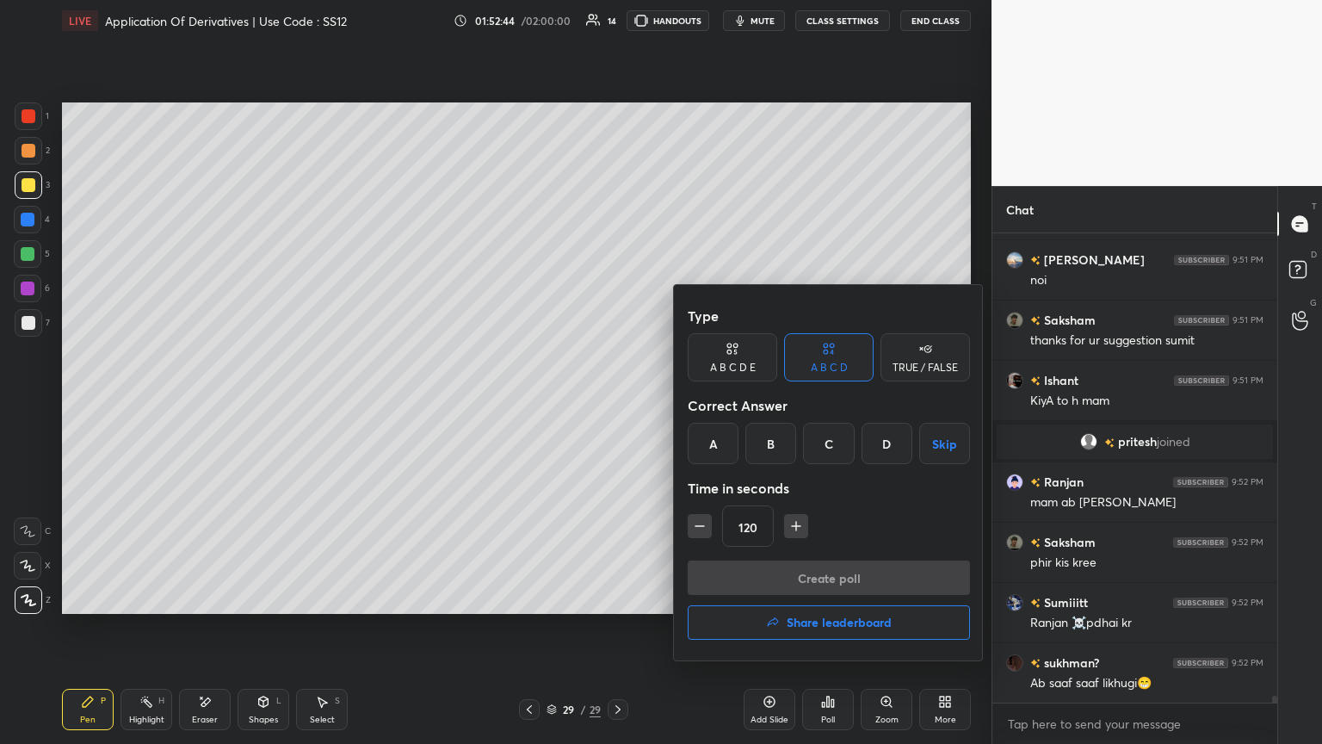
click at [617, 404] on button "Skip" at bounding box center [944, 443] width 51 height 41
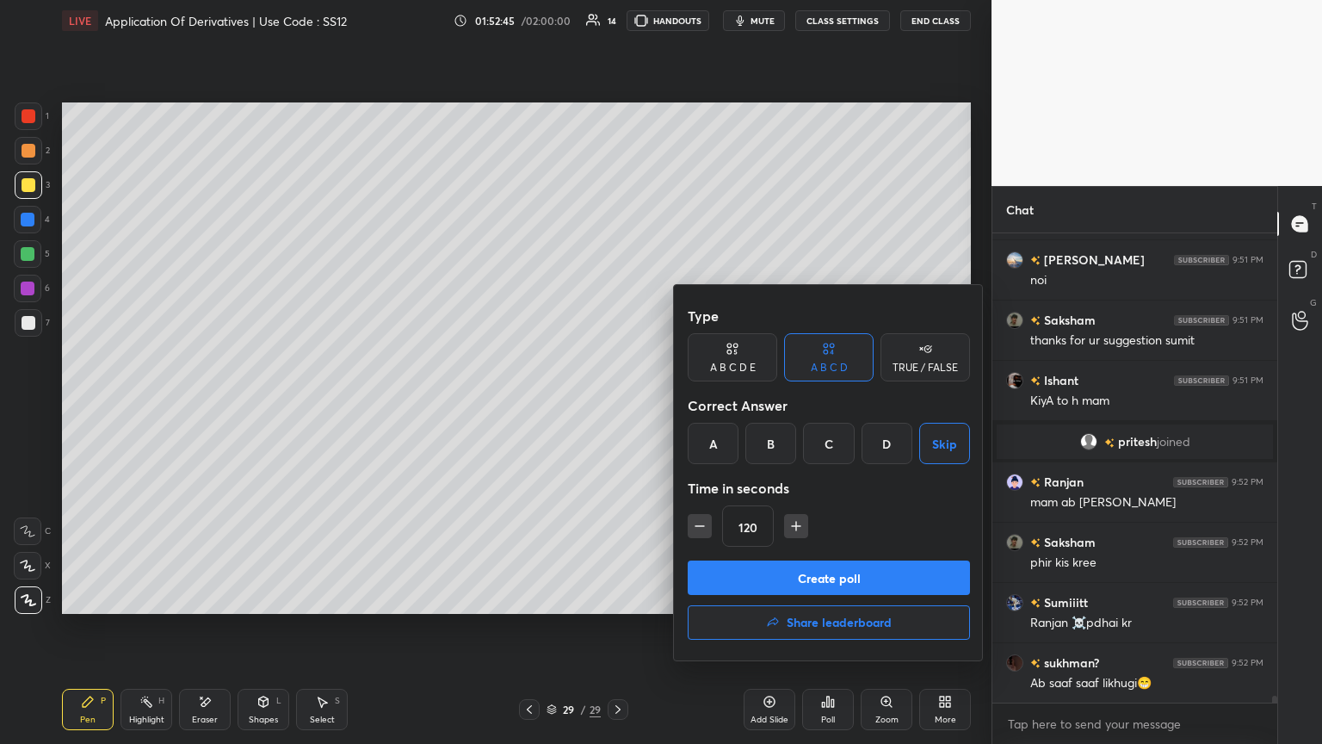
click at [617, 404] on button "Create poll" at bounding box center [829, 577] width 282 height 34
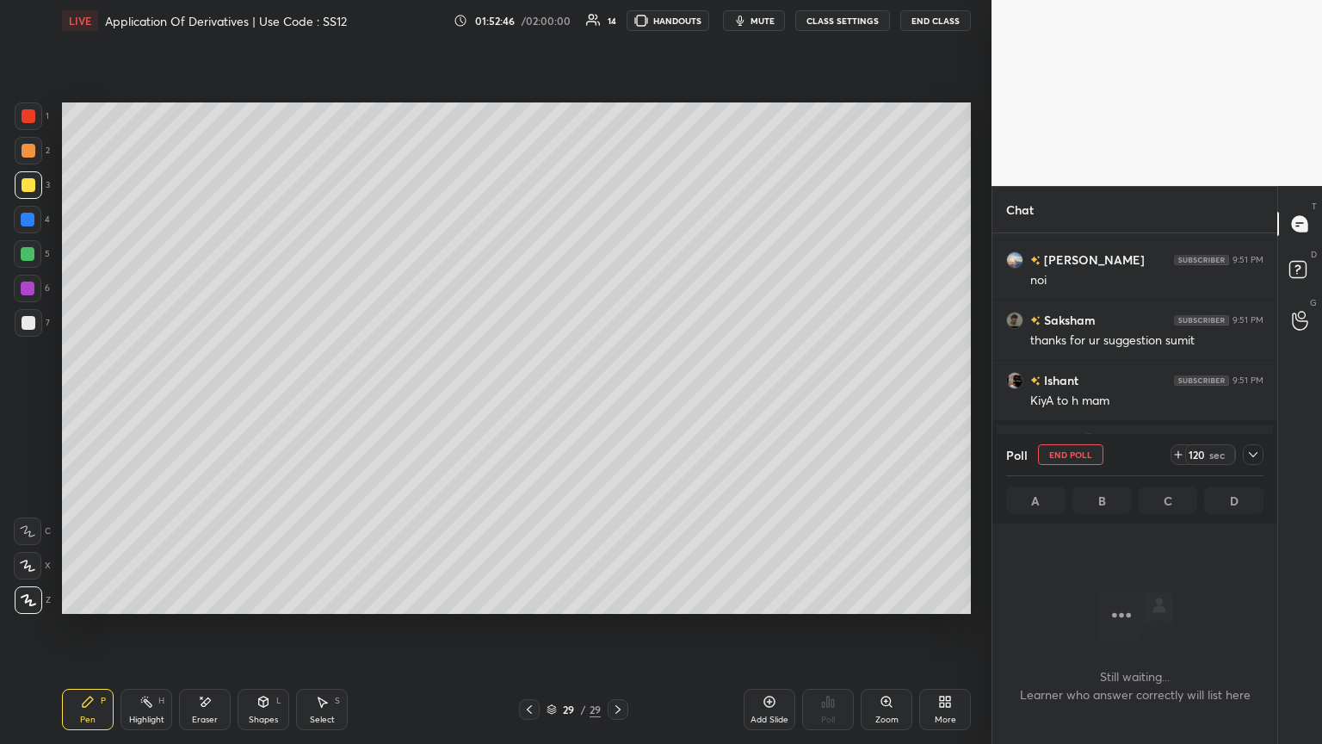
scroll to position [6, 5]
click at [617, 404] on icon at bounding box center [1254, 455] width 14 height 14
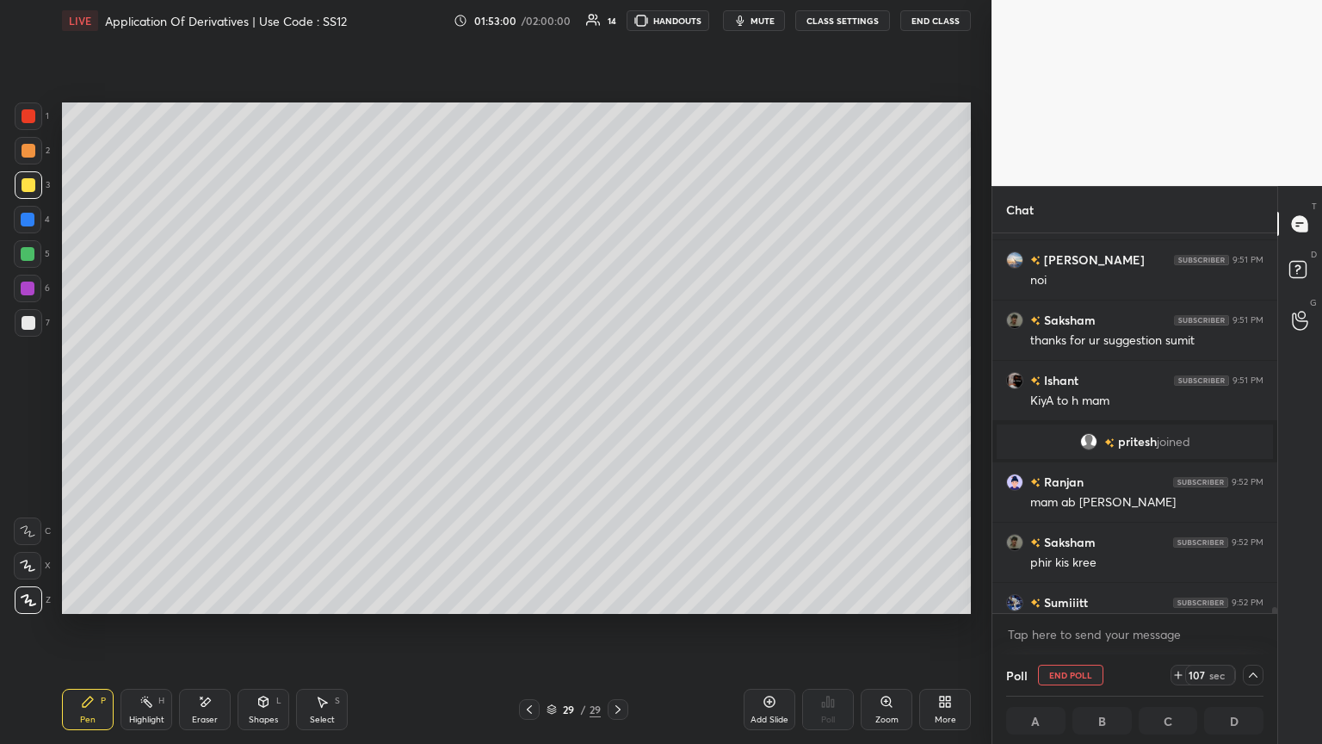
click at [617, 404] on icon at bounding box center [1179, 675] width 14 height 14
click at [617, 404] on icon at bounding box center [1178, 675] width 7 height 0
click at [617, 404] on icon at bounding box center [1179, 675] width 14 height 14
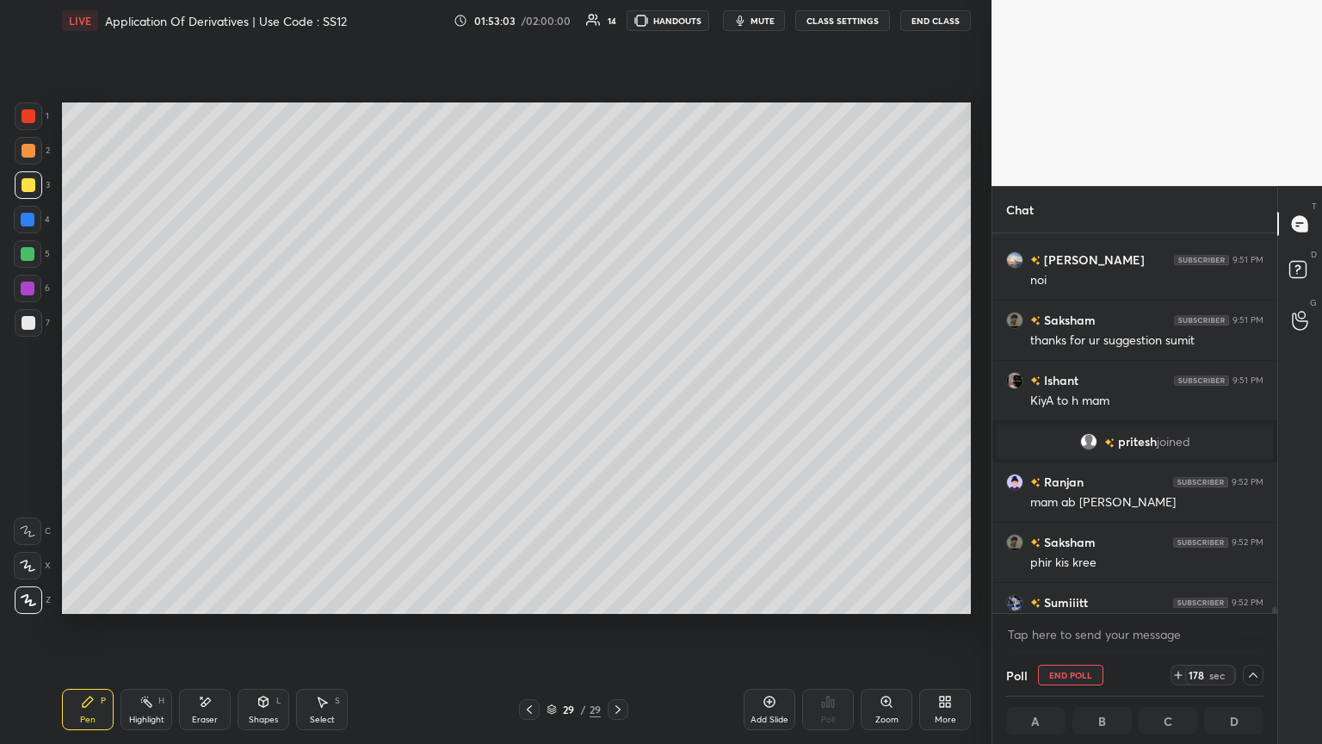
click at [617, 404] on icon at bounding box center [1179, 675] width 14 height 14
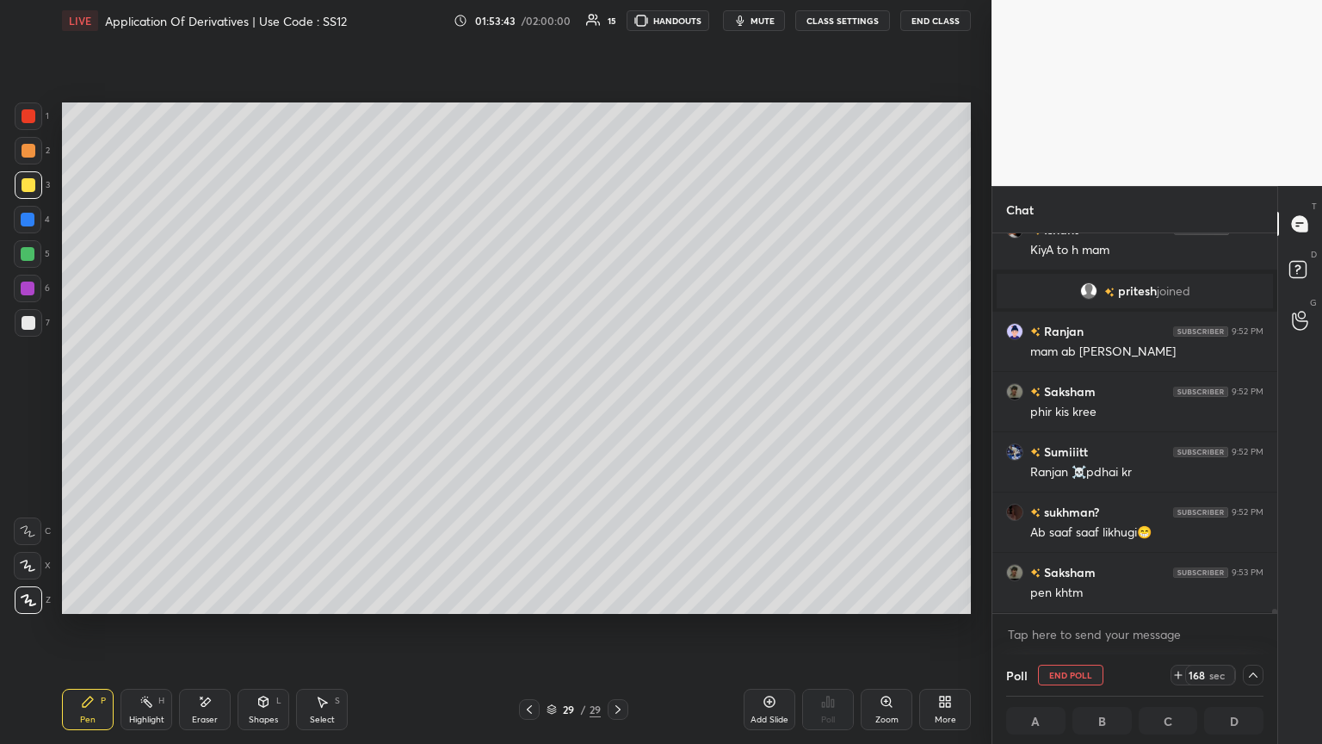
scroll to position [31180, 0]
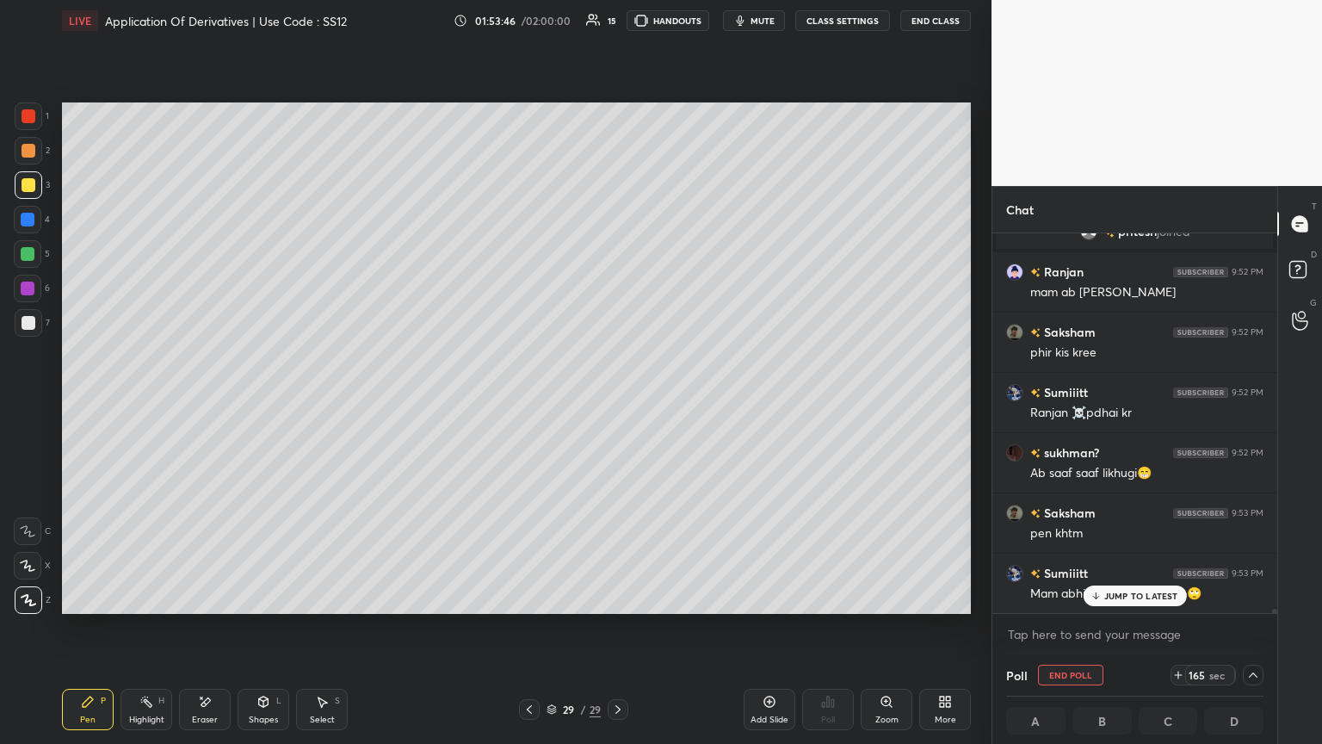
click at [617, 404] on p "JUMP TO LATEST" at bounding box center [1141, 596] width 74 height 10
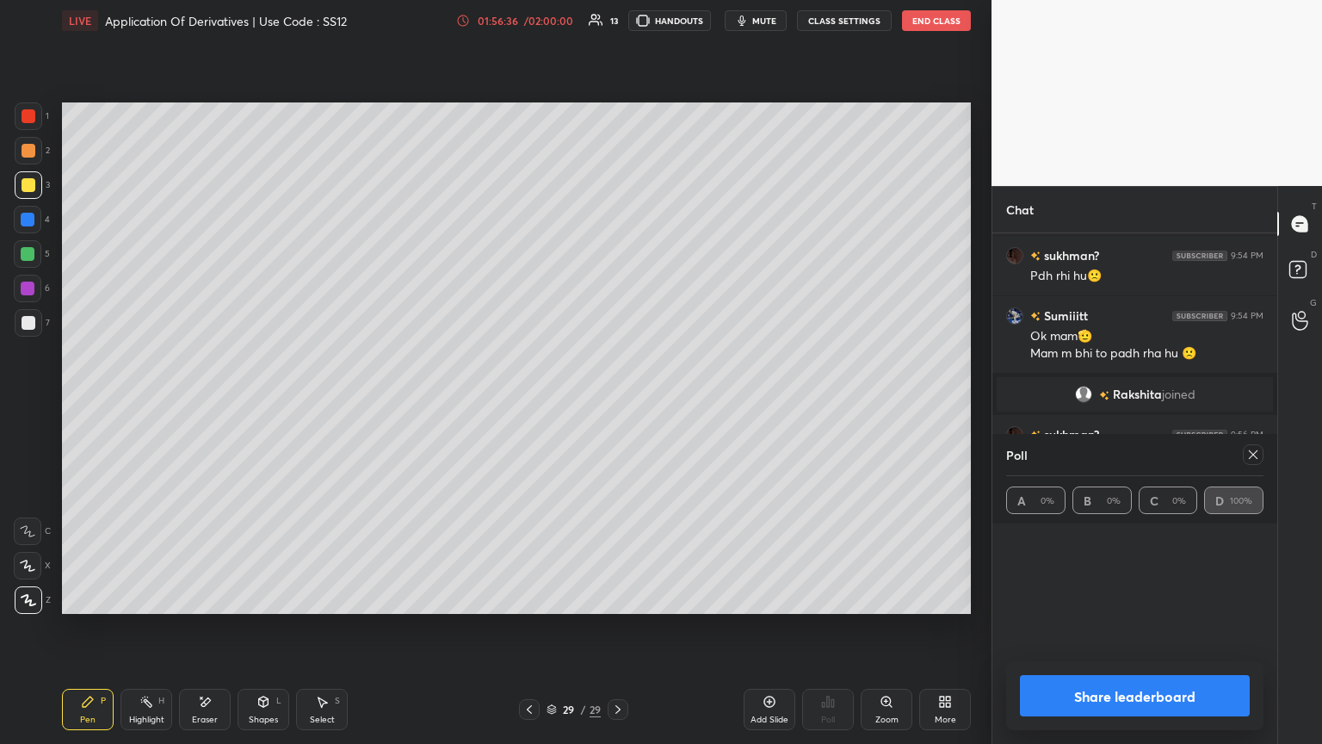
scroll to position [31373, 0]
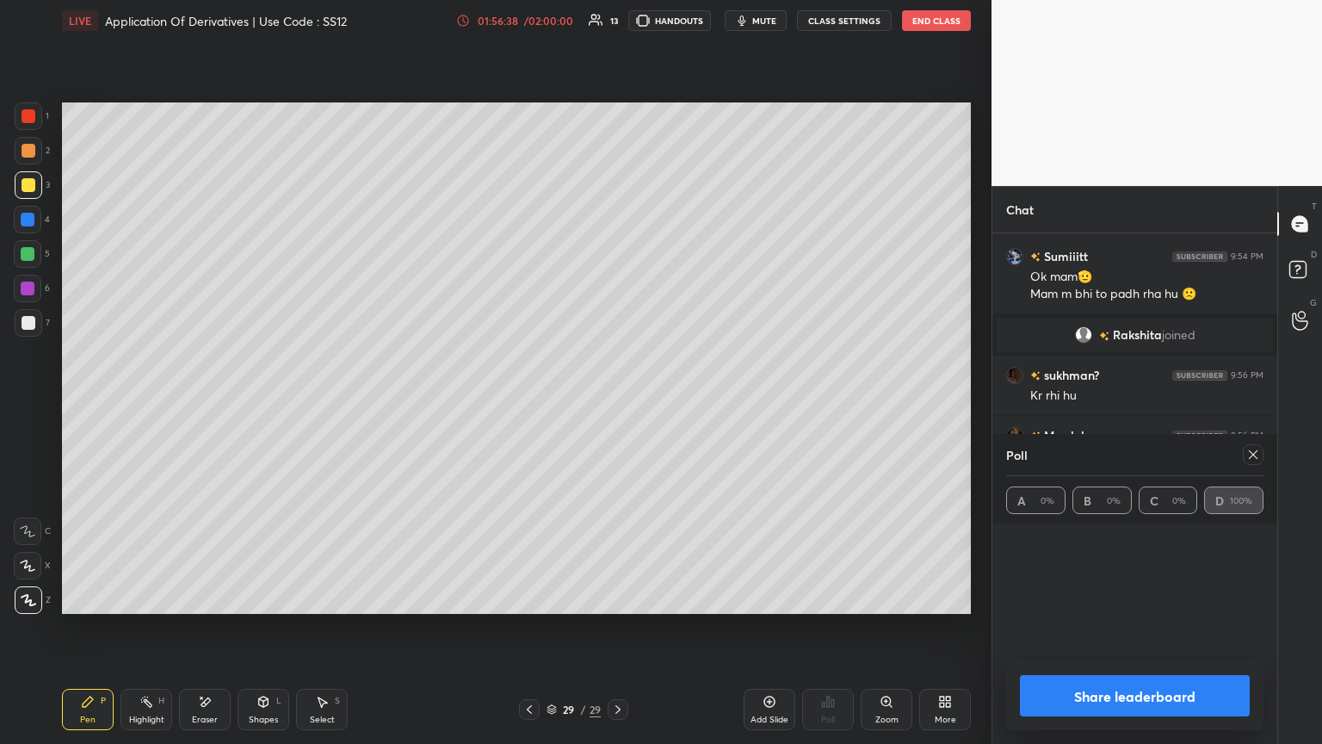
click at [617, 404] on icon at bounding box center [1254, 455] width 14 height 14
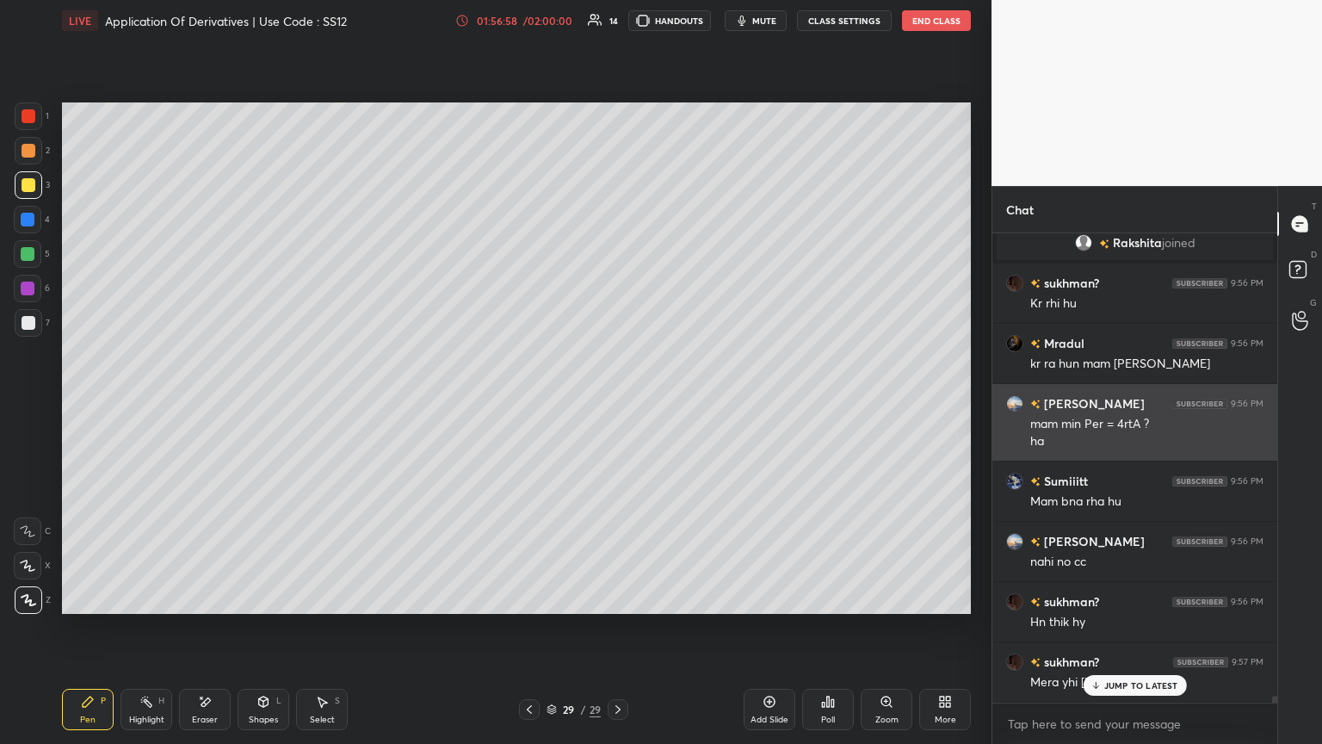
scroll to position [31525, 0]
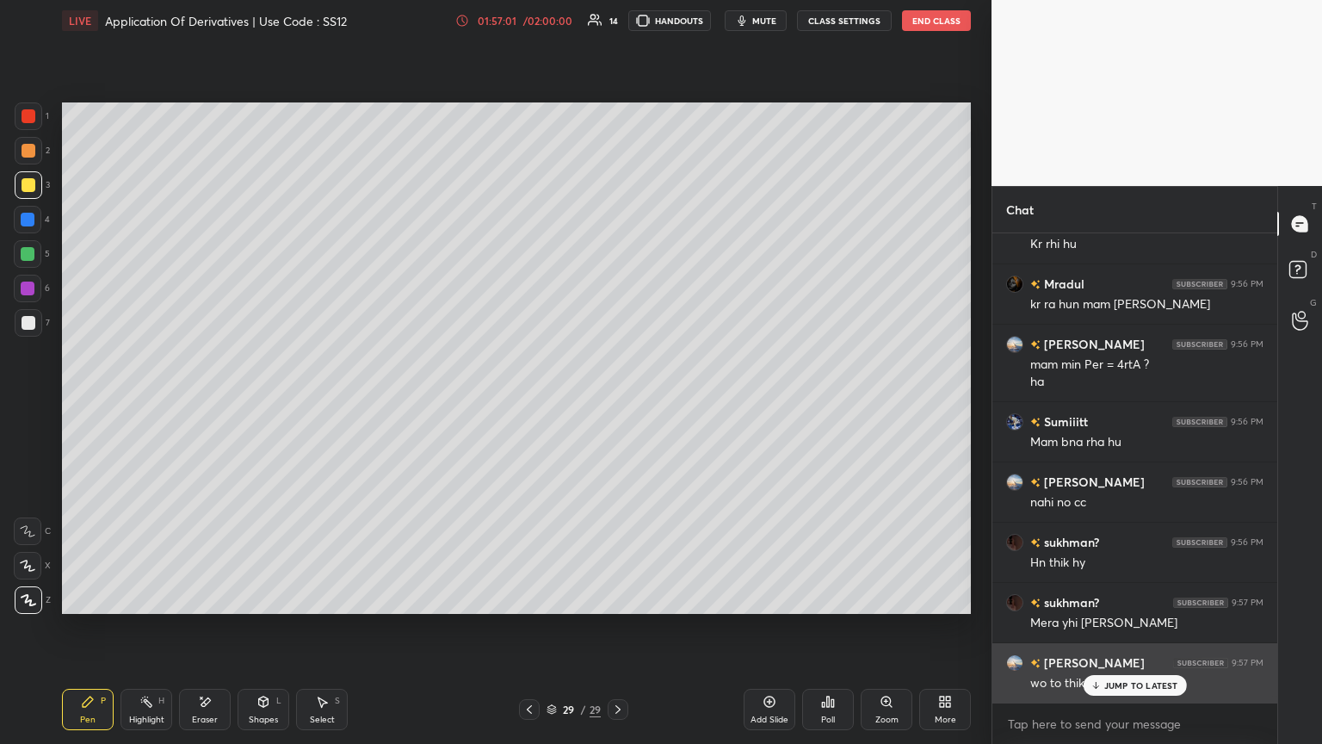
click at [617, 404] on div "wo to thik aaya ha C.C mam" at bounding box center [1146, 683] width 233 height 17
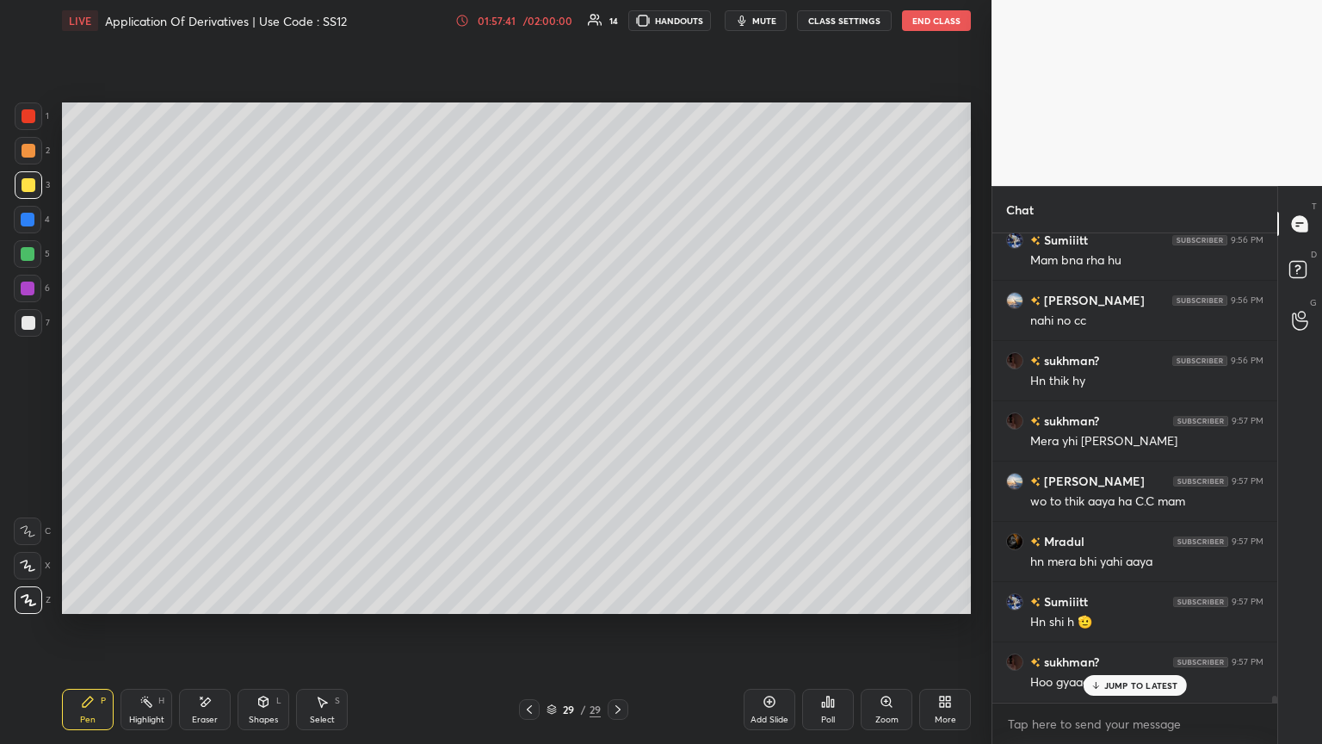
scroll to position [31766, 0]
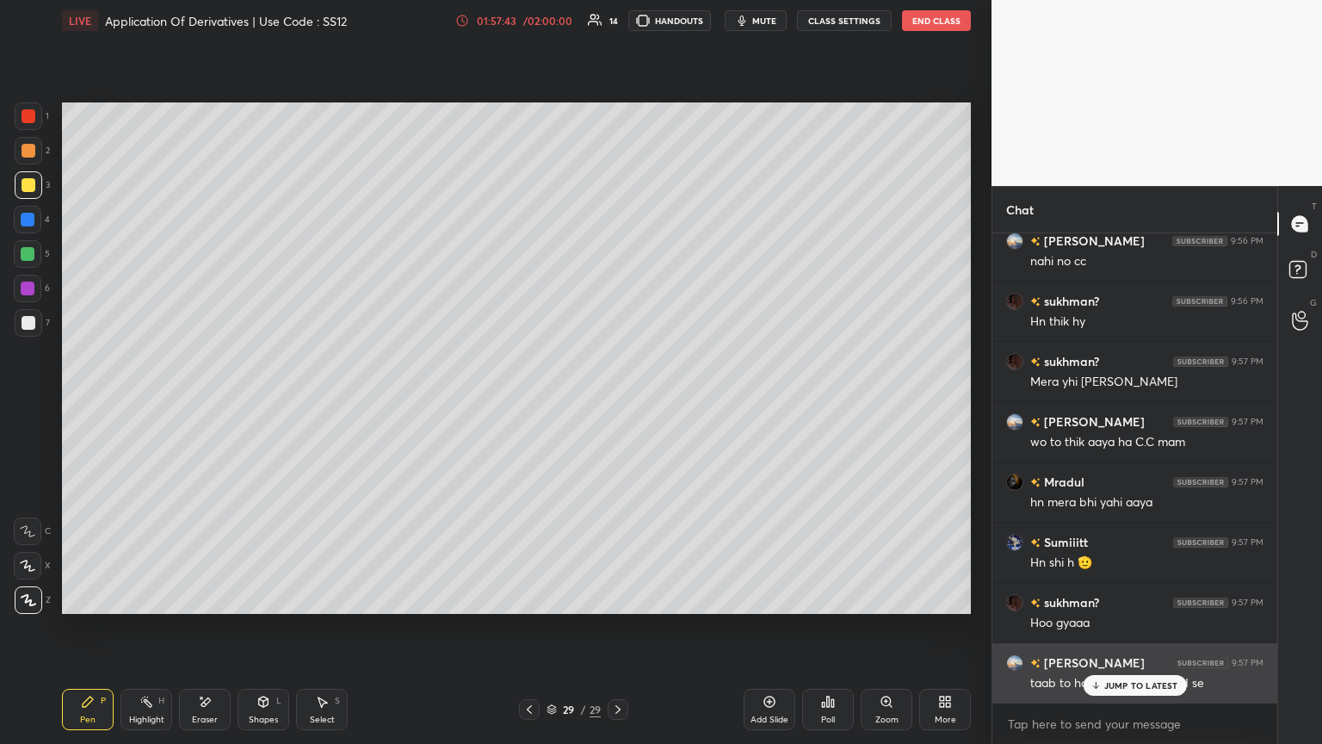
click at [617, 404] on p "JUMP TO LATEST" at bounding box center [1141, 685] width 74 height 10
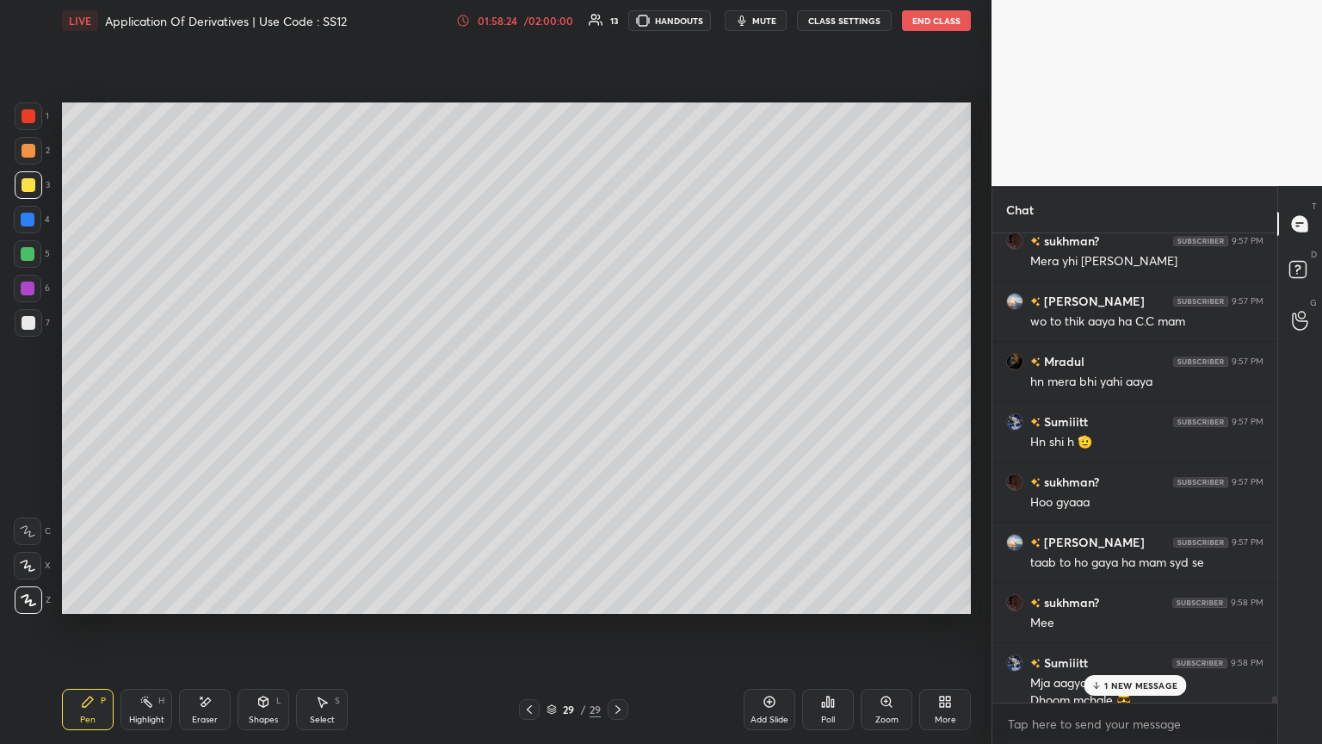
scroll to position [31904, 0]
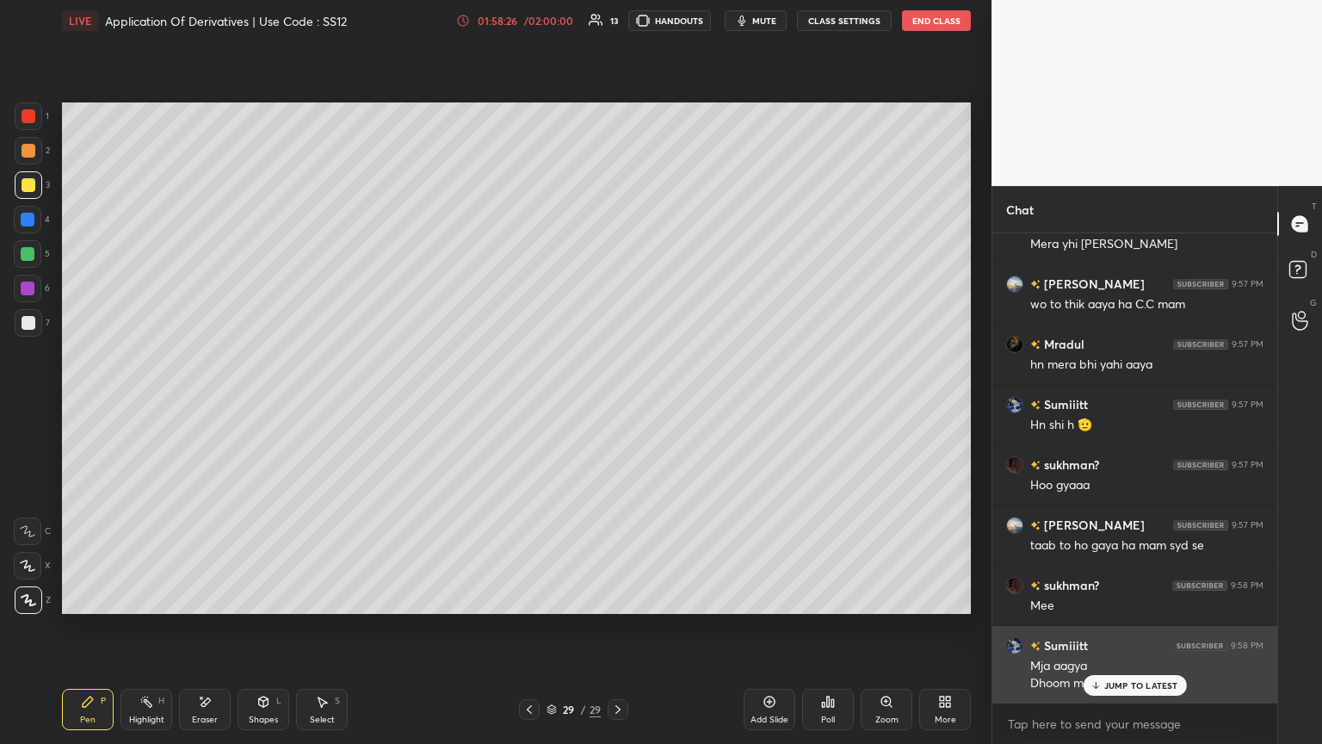
click at [617, 404] on p "JUMP TO LATEST" at bounding box center [1141, 685] width 74 height 10
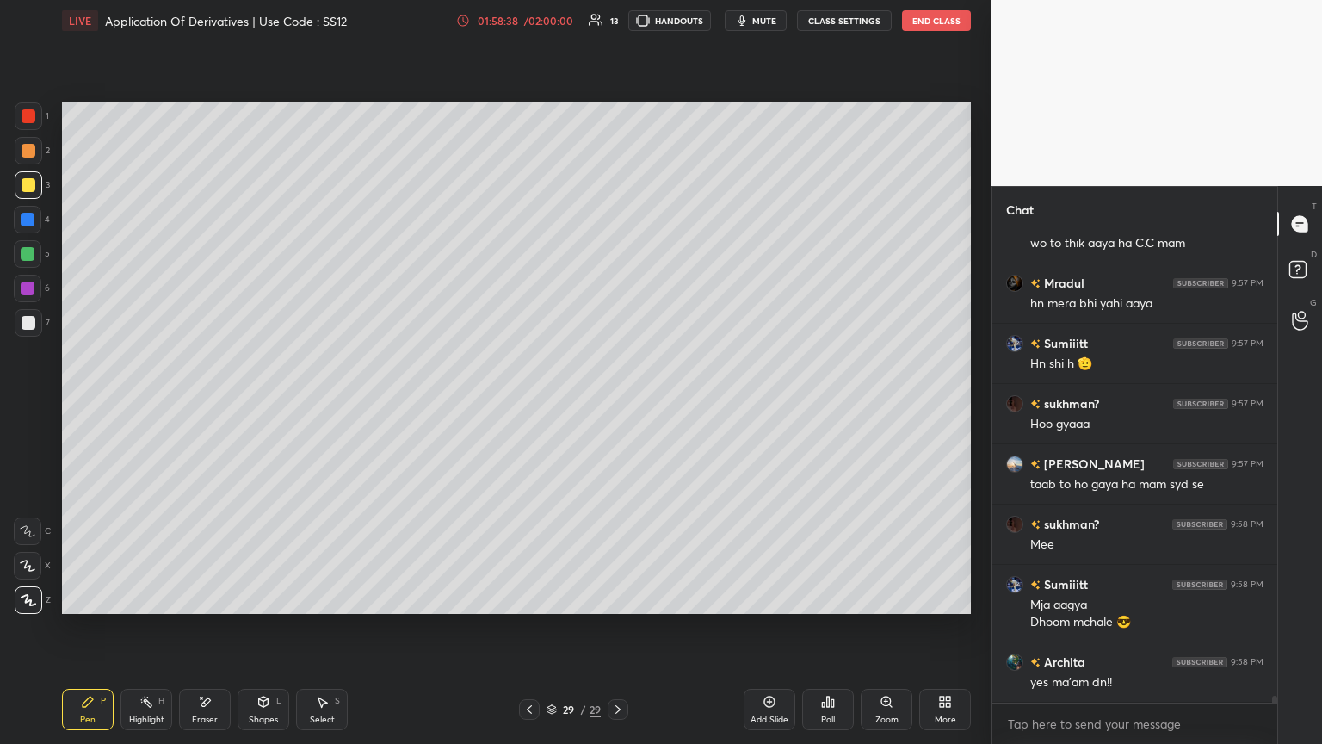
scroll to position [32099, 0]
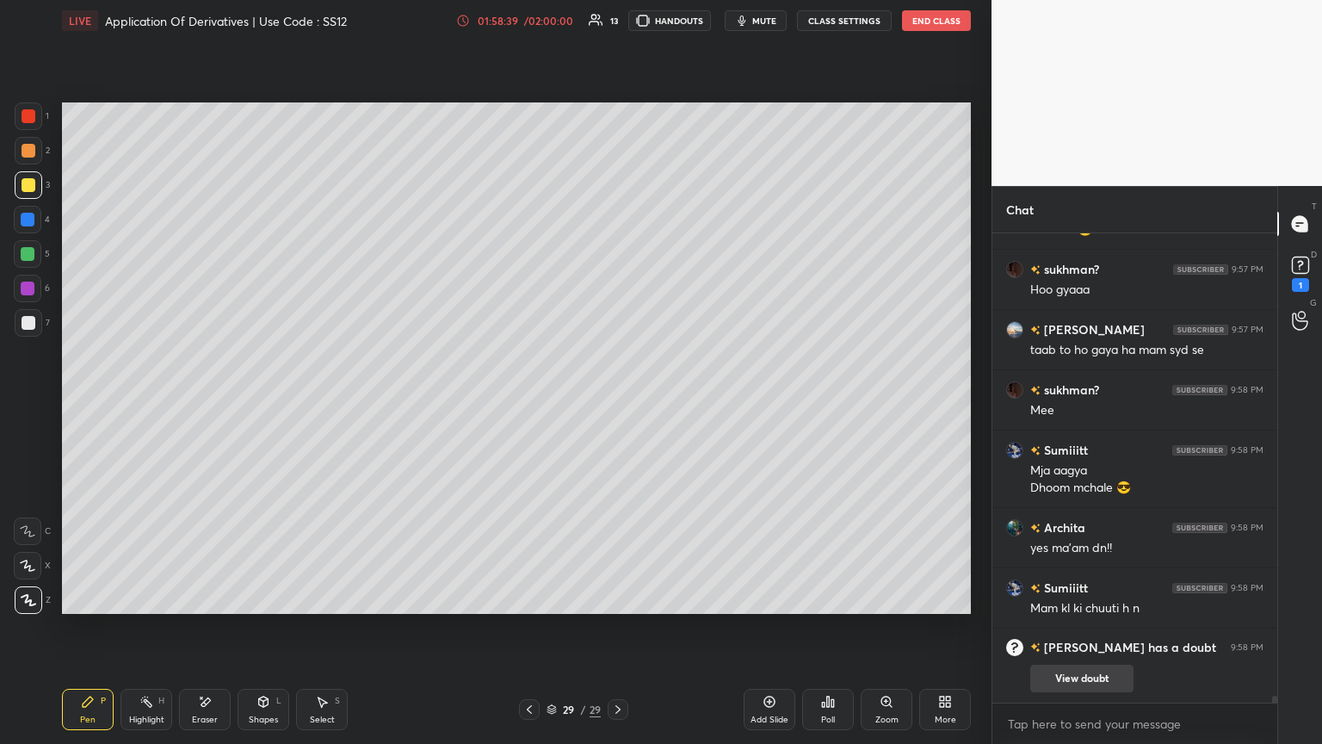
click at [617, 404] on button "View doubt" at bounding box center [1081, 679] width 103 height 28
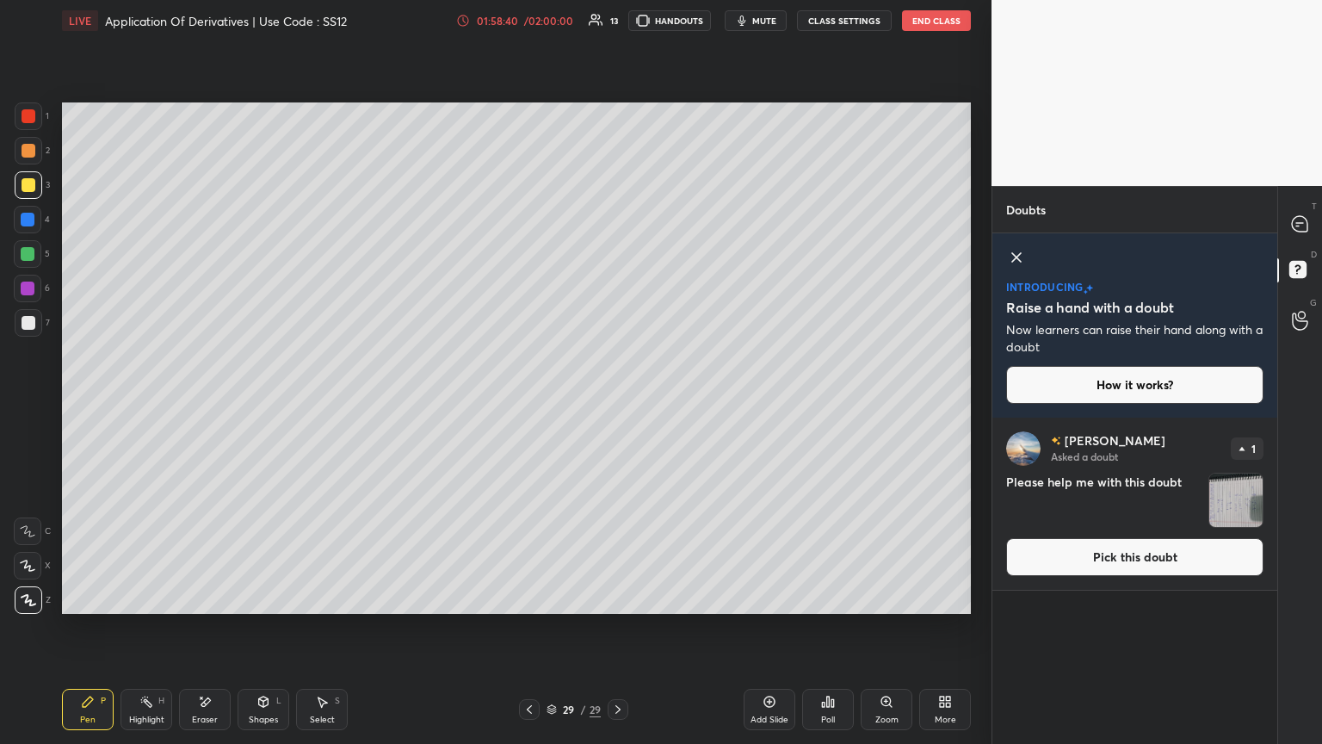
click at [617, 404] on img "grid" at bounding box center [1236, 499] width 53 height 53
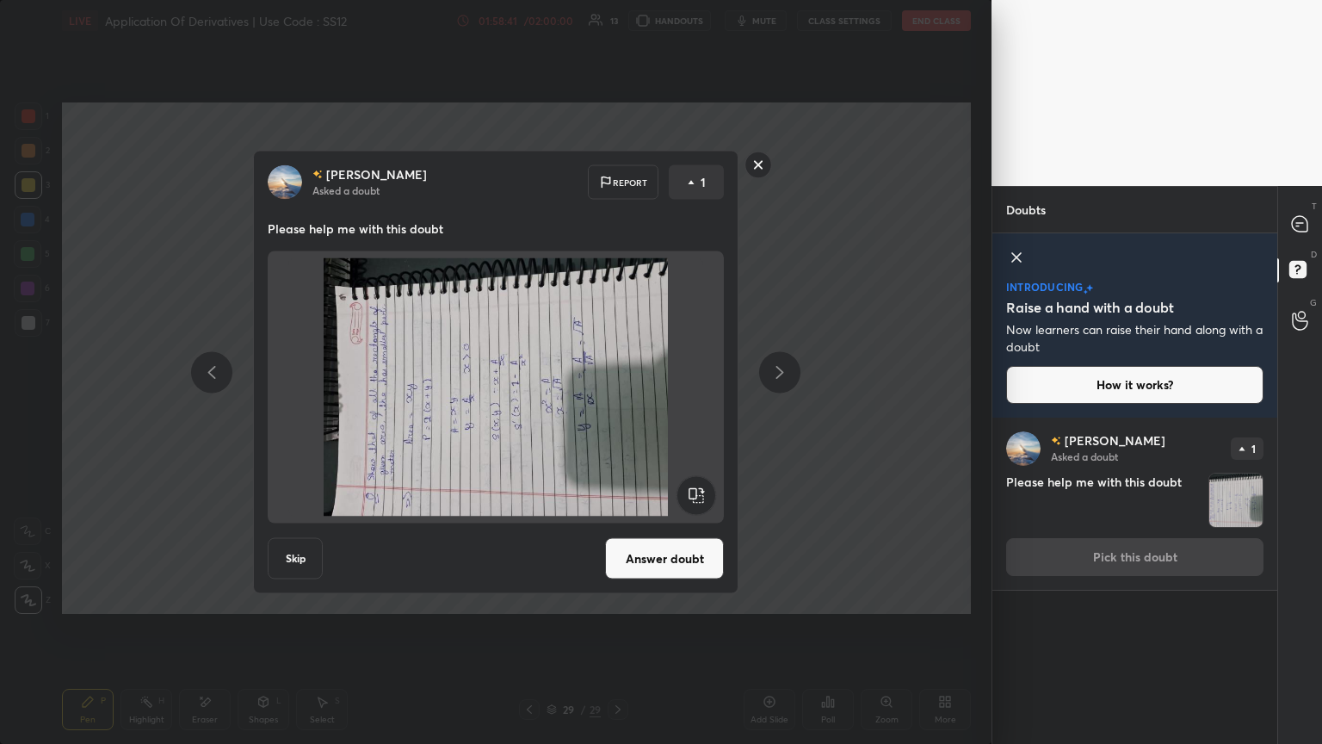
click at [617, 404] on rect at bounding box center [696, 495] width 39 height 39
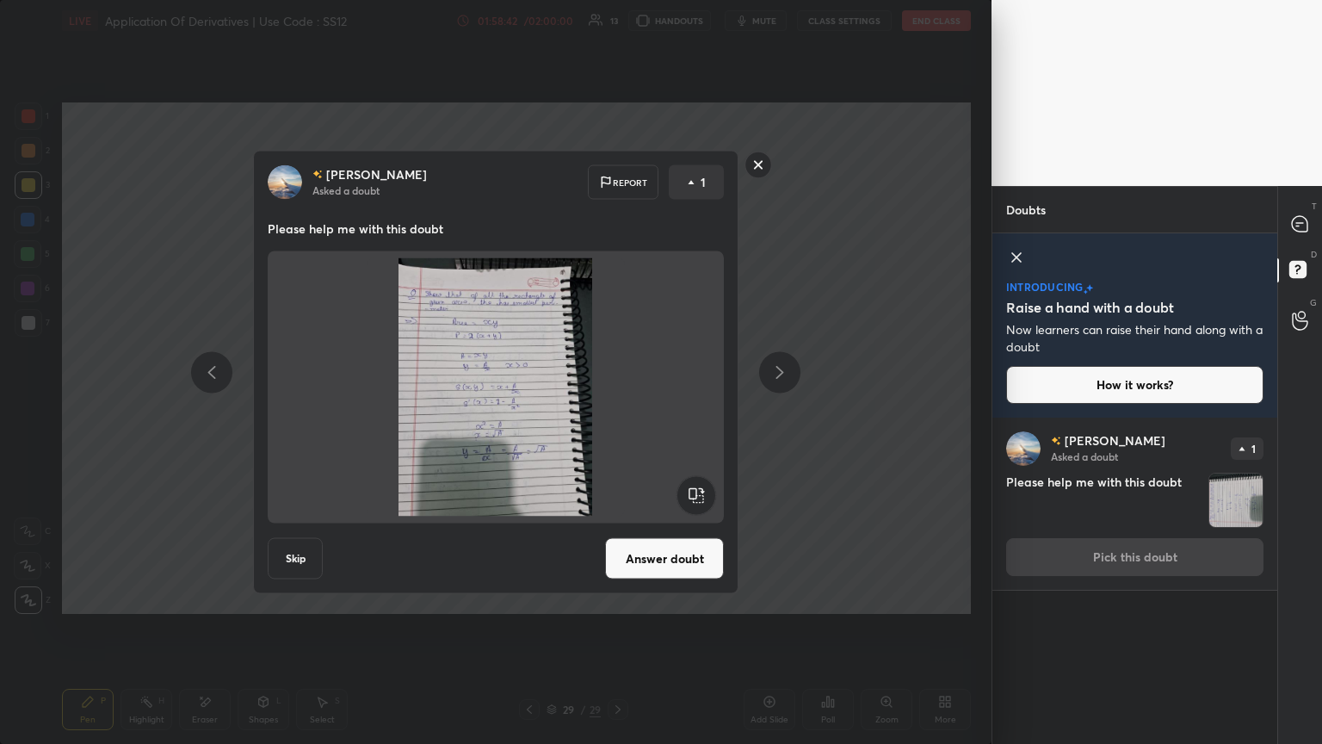
click at [617, 404] on button "Answer doubt" at bounding box center [664, 558] width 119 height 41
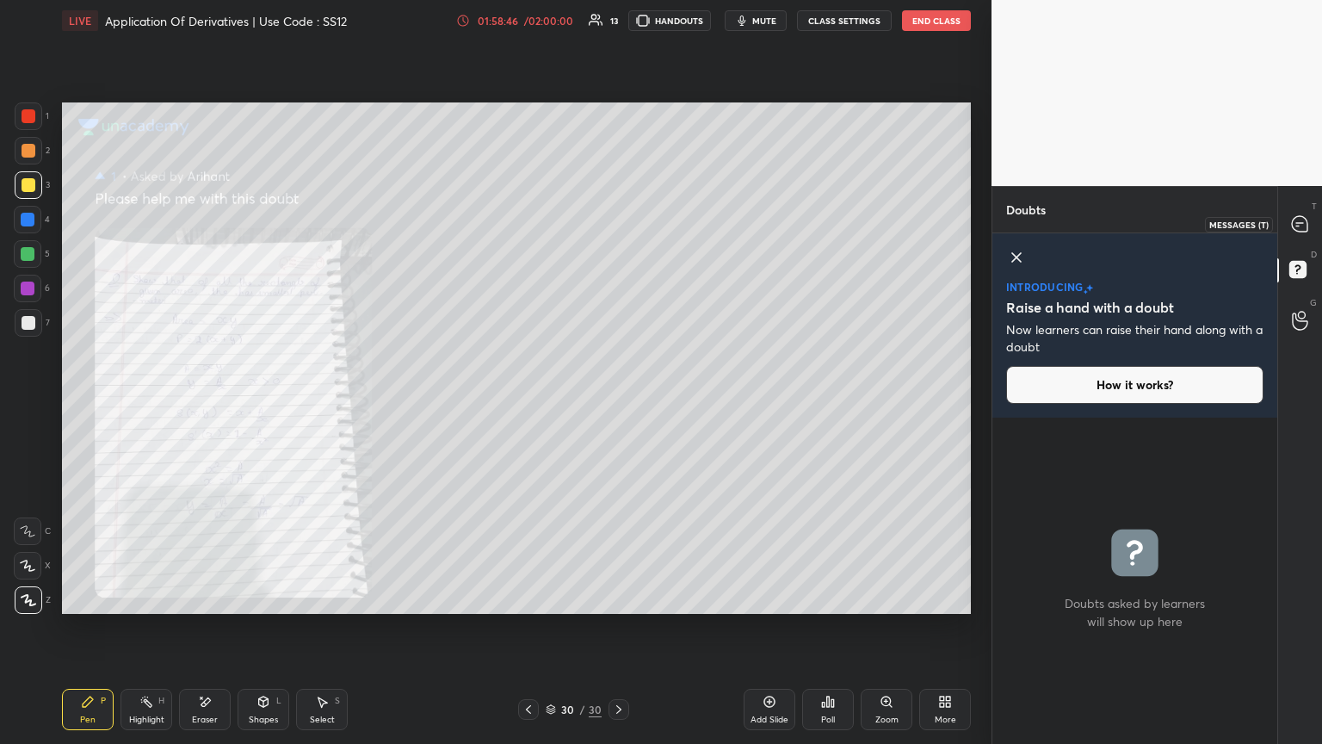
click at [617, 226] on icon at bounding box center [1297, 226] width 3 height 0
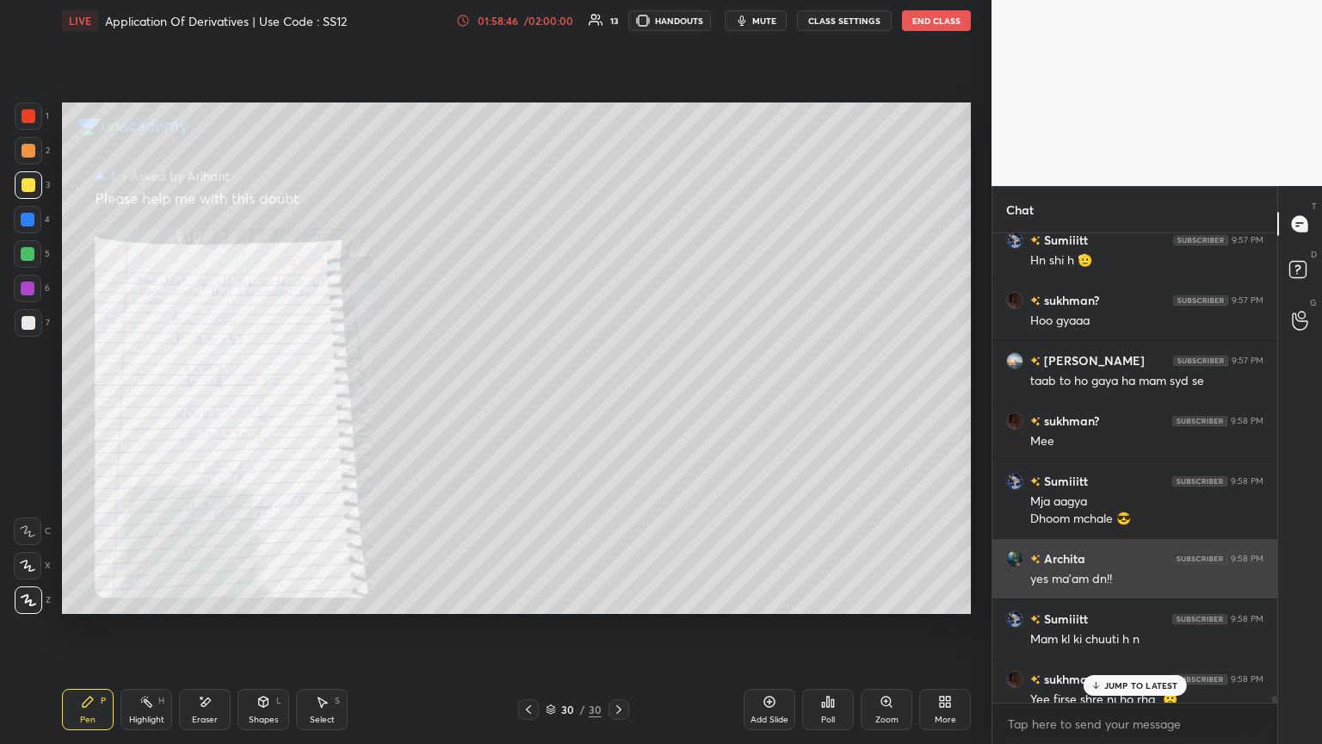
scroll to position [464, 280]
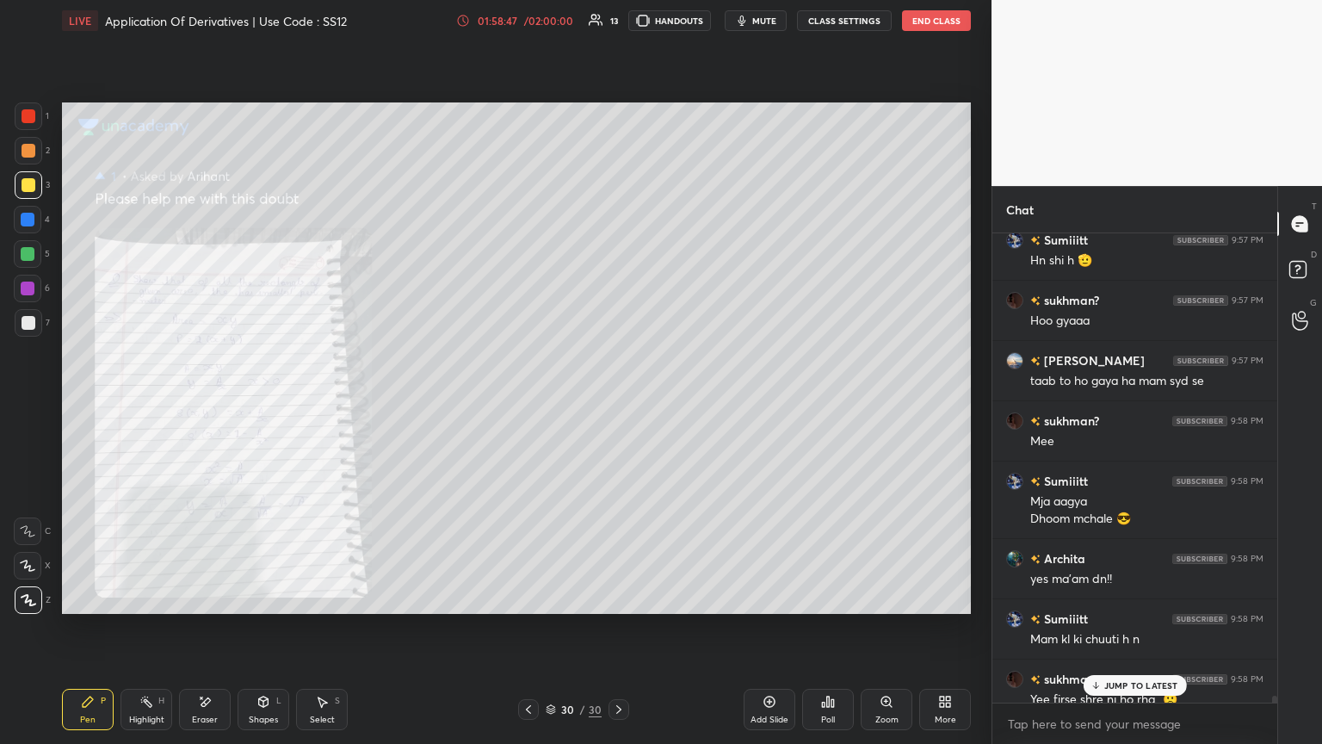
click at [617, 404] on p "JUMP TO LATEST" at bounding box center [1141, 685] width 74 height 10
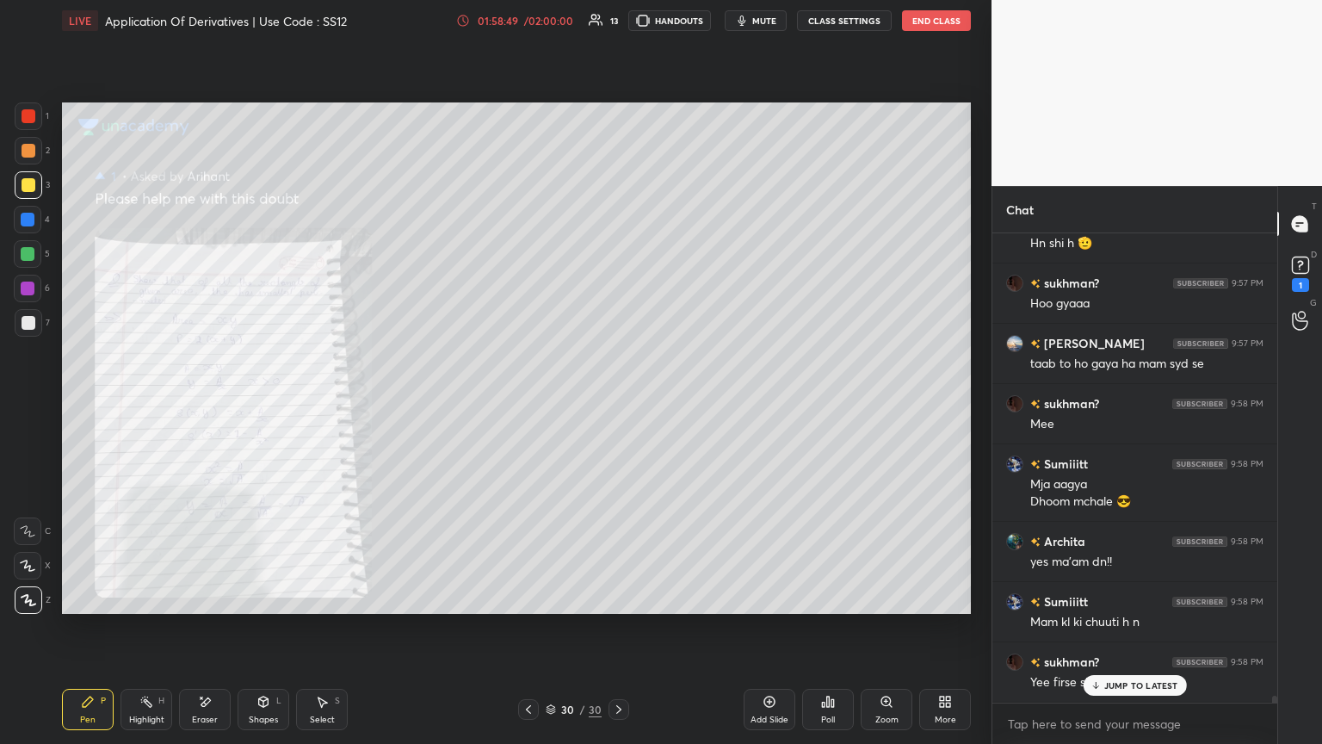
scroll to position [32227, 0]
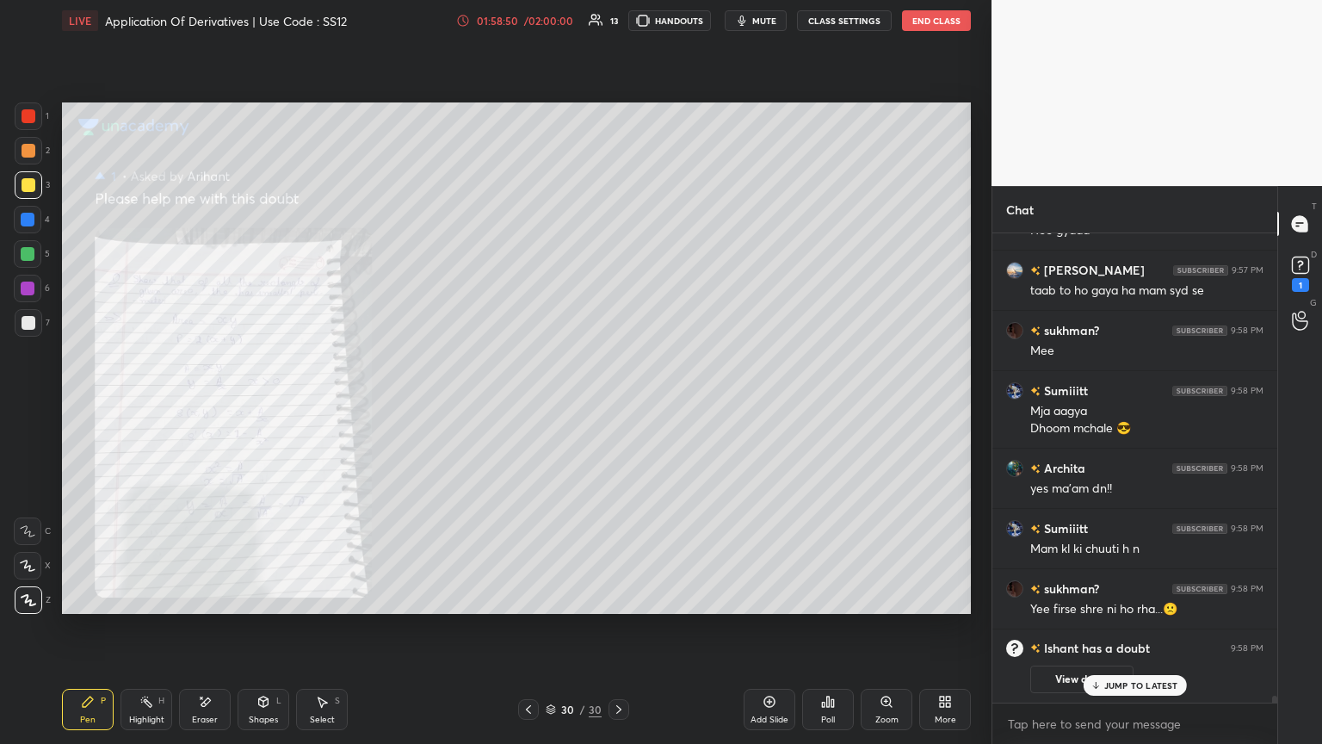
click at [617, 404] on icon at bounding box center [887, 702] width 14 height 14
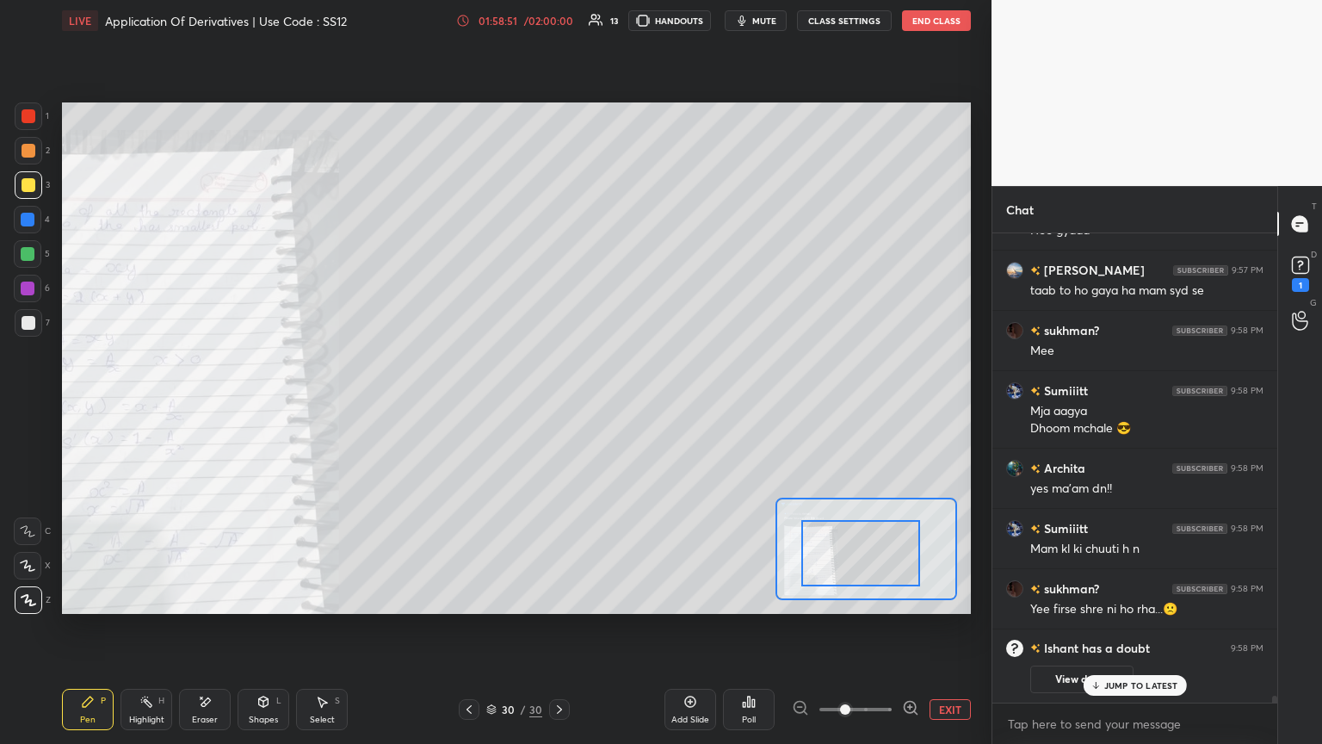
click at [617, 404] on div at bounding box center [860, 553] width 119 height 66
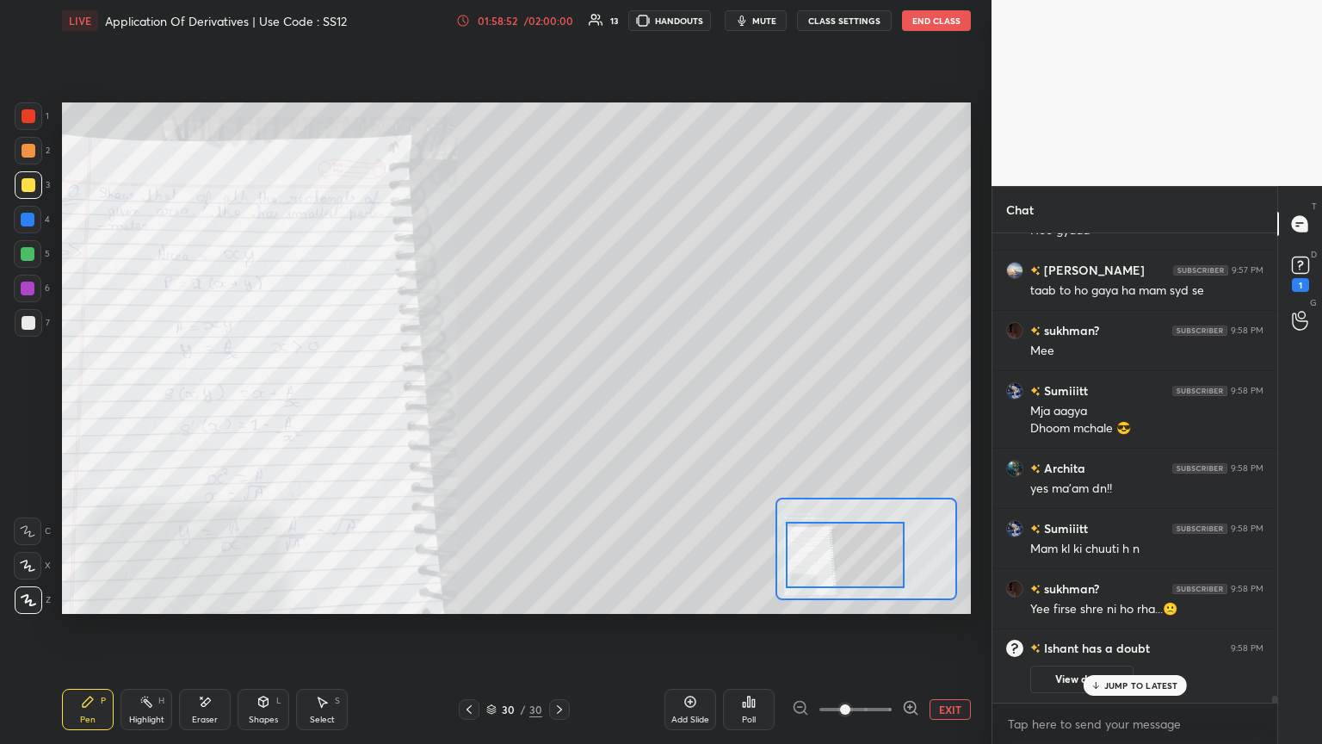
drag, startPoint x: 806, startPoint y: 561, endPoint x: 798, endPoint y: 554, distance: 11.0
click at [617, 404] on div at bounding box center [845, 555] width 119 height 66
click at [72, 404] on div "Pen P" at bounding box center [88, 709] width 52 height 41
click at [7, 99] on div "1 2 3 4 5 6 7 C X Z E E Erase all H H LIVE Application Of Derivatives | Use Cod…" at bounding box center [489, 372] width 978 height 744
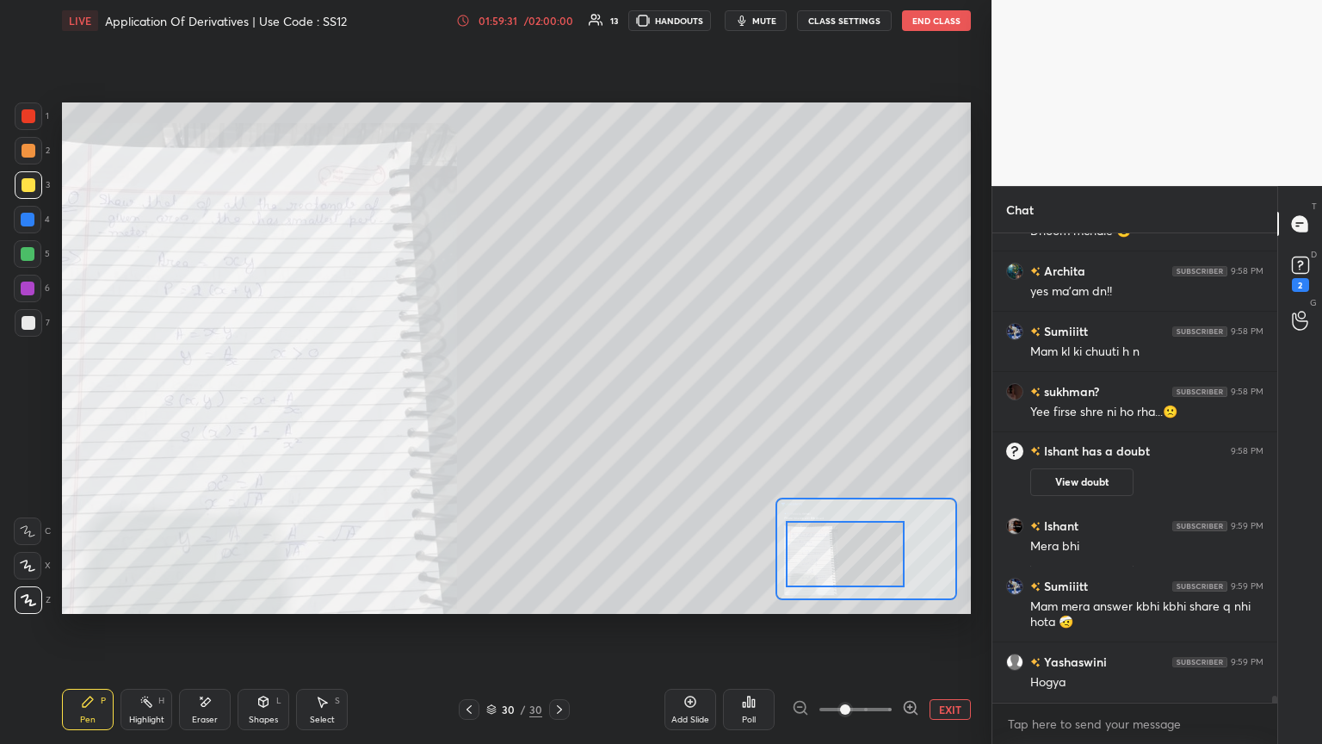
scroll to position [32124, 0]
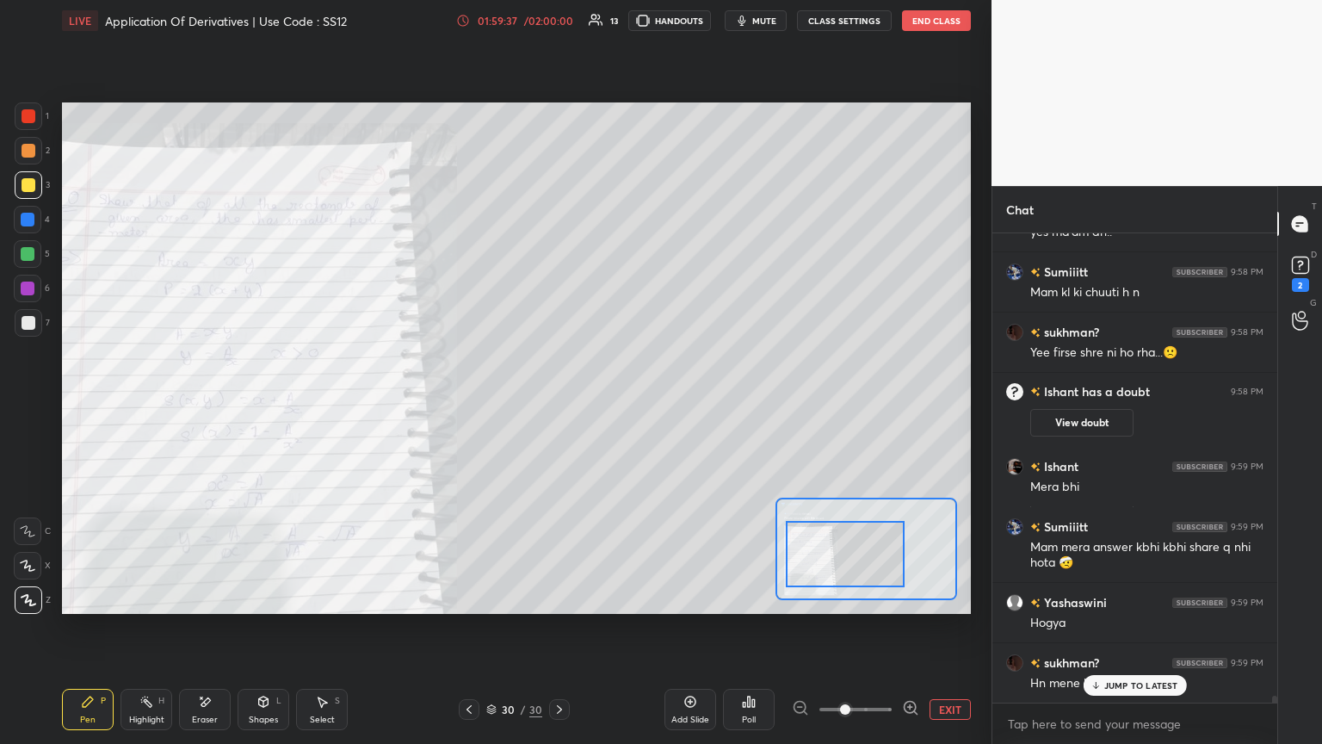
click at [203, 404] on div "Eraser" at bounding box center [205, 719] width 26 height 9
click at [28, 404] on span "Erase all" at bounding box center [28, 600] width 26 height 12
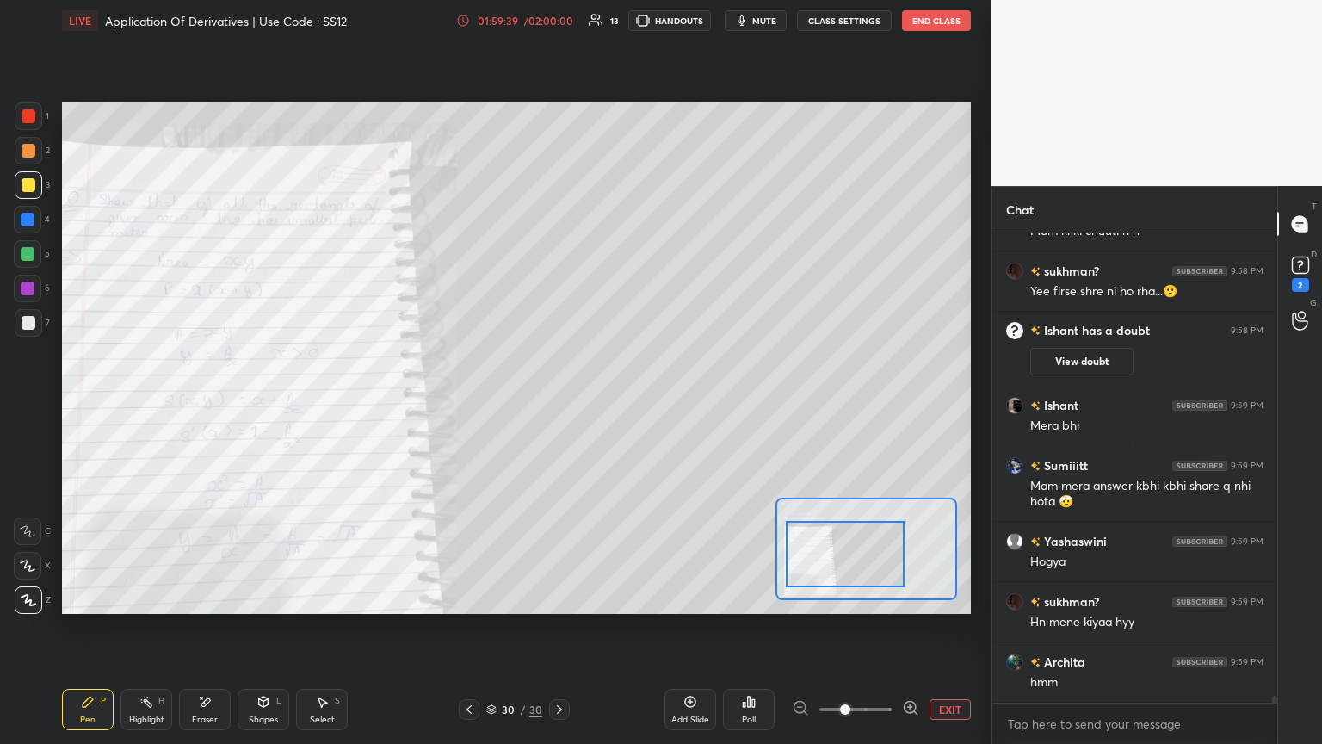
drag, startPoint x: 962, startPoint y: 706, endPoint x: 976, endPoint y: 682, distance: 27.8
click at [617, 404] on button "EXIT" at bounding box center [950, 709] width 41 height 21
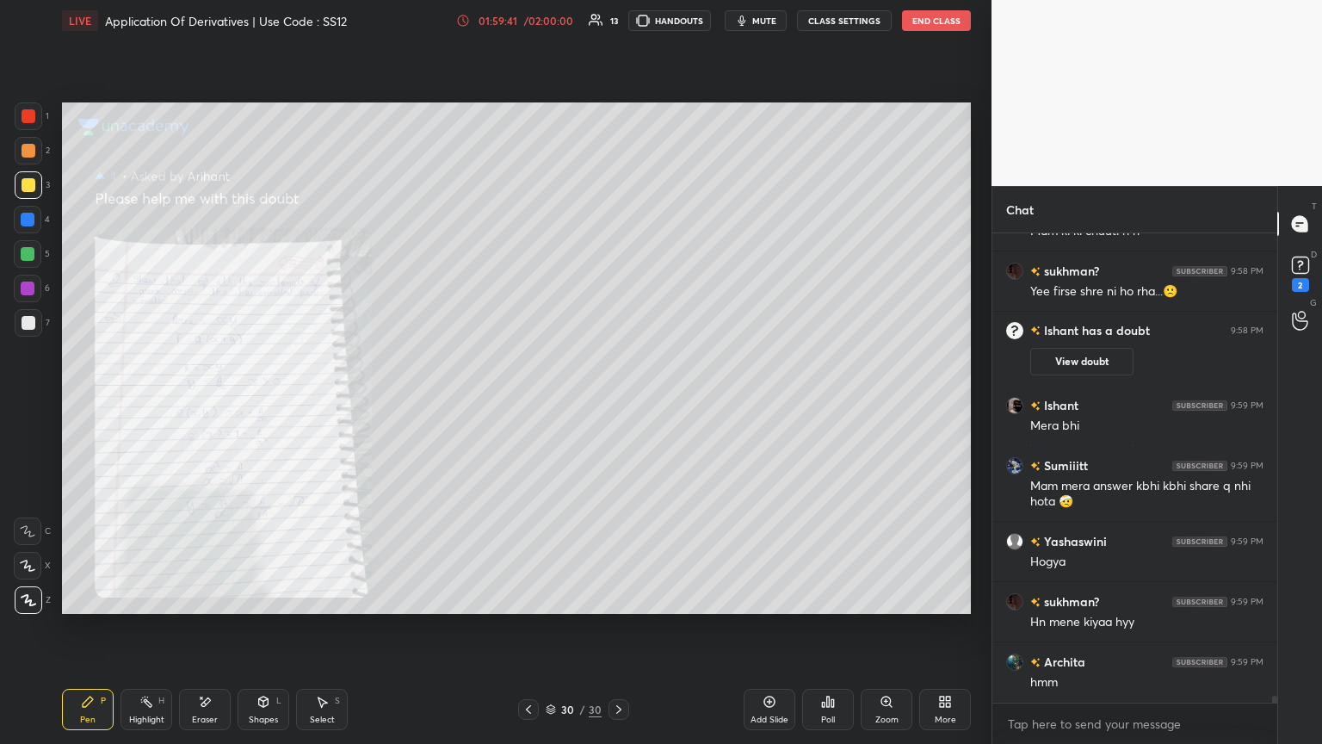
scroll to position [32244, 0]
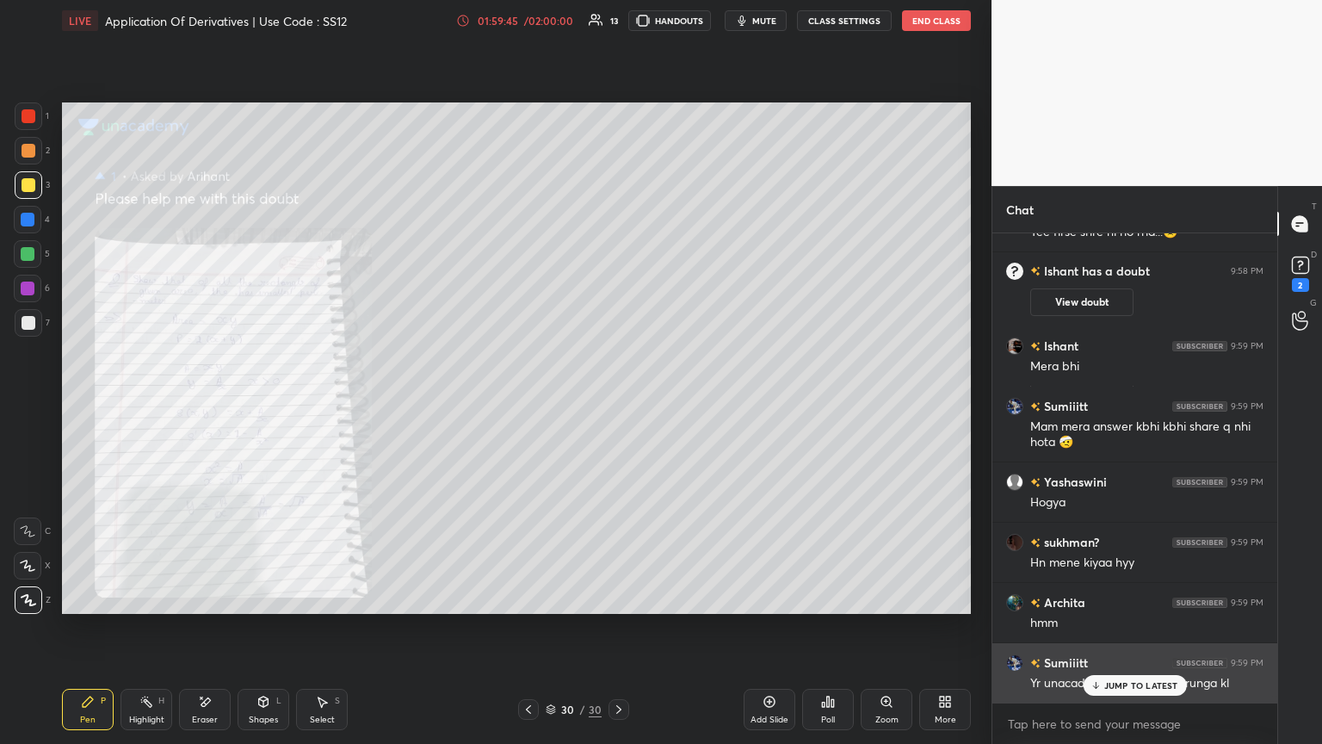
drag, startPoint x: 1092, startPoint y: 680, endPoint x: 1067, endPoint y: 689, distance: 26.4
click at [617, 404] on icon at bounding box center [1095, 685] width 11 height 10
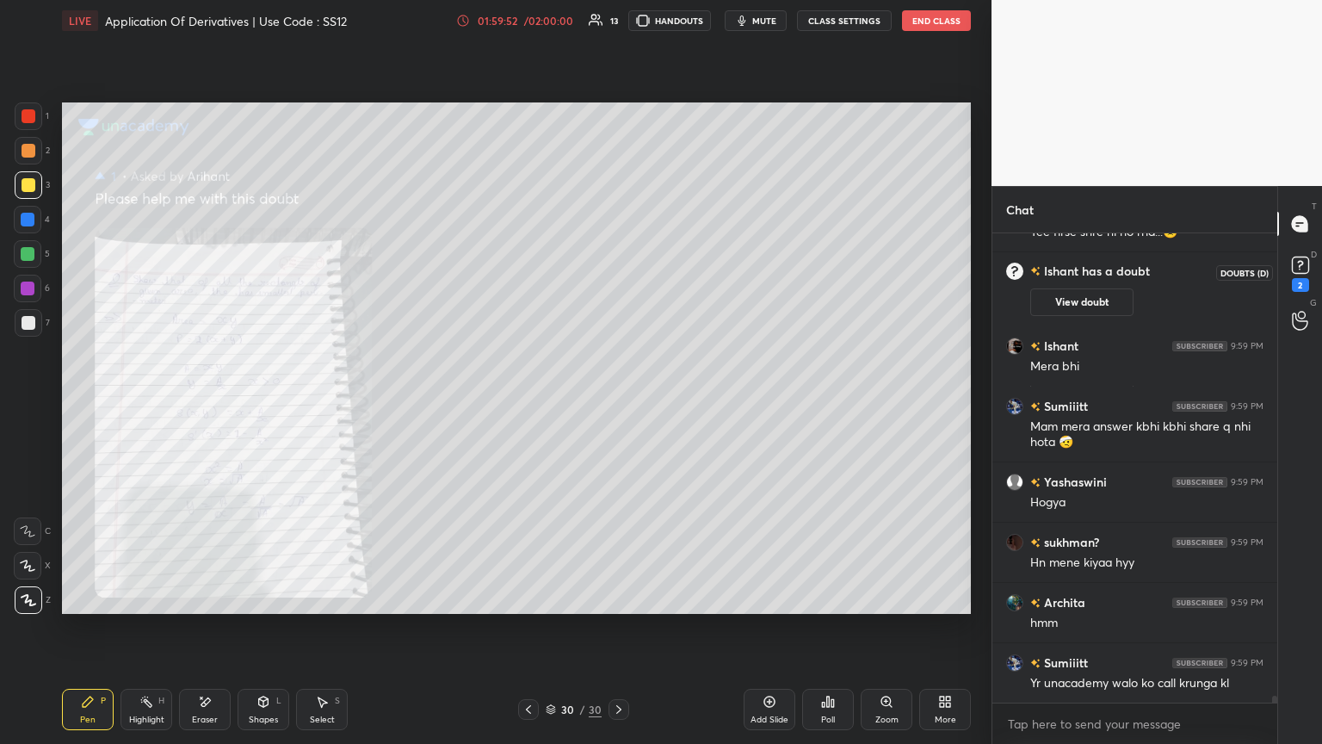
click at [617, 279] on div "2" at bounding box center [1300, 285] width 17 height 14
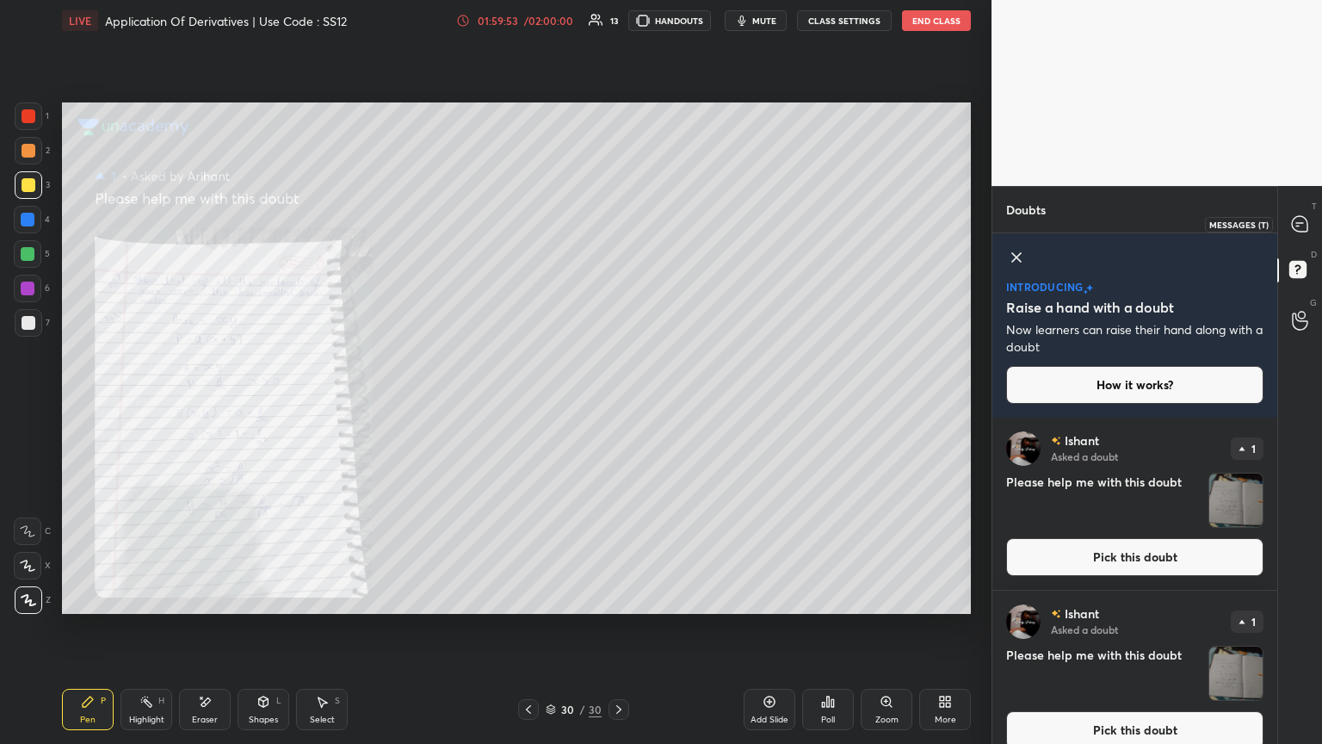
drag, startPoint x: 1295, startPoint y: 232, endPoint x: 1292, endPoint y: 257, distance: 25.1
click at [617, 232] on icon at bounding box center [1300, 224] width 18 height 18
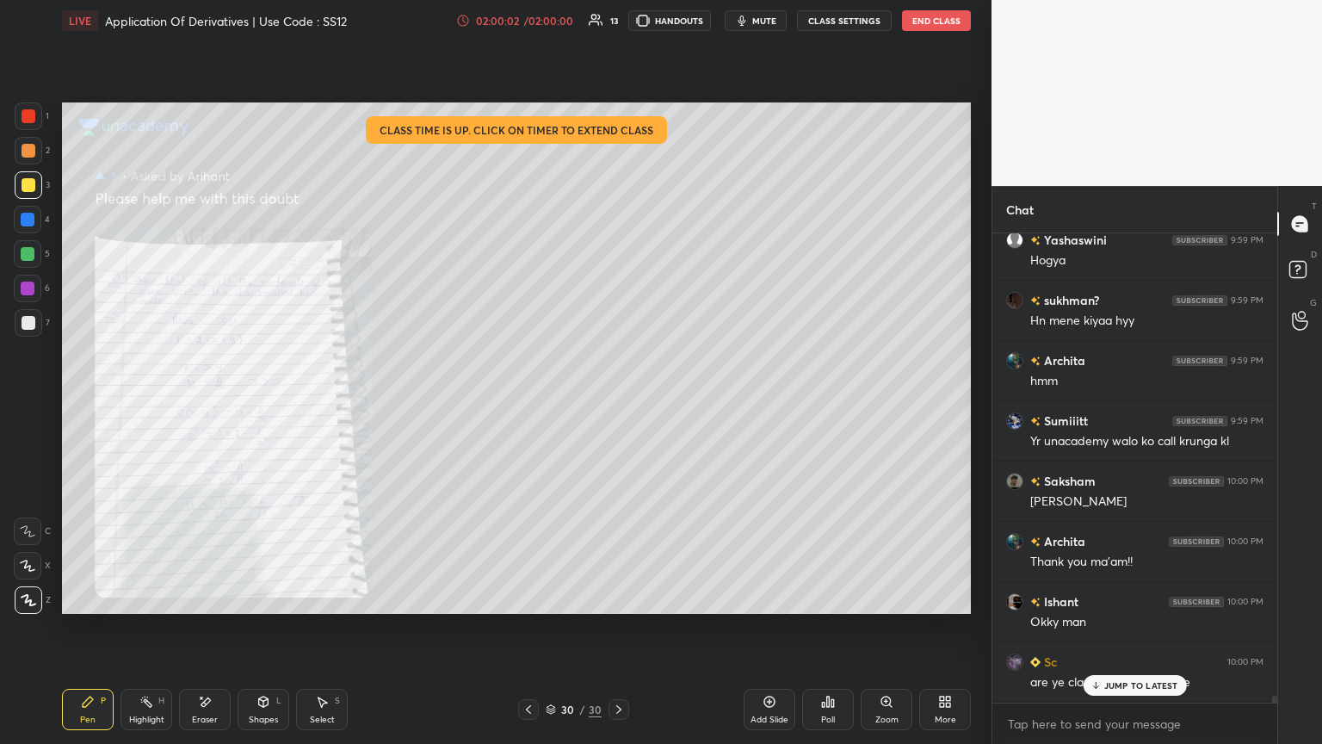
scroll to position [32871, 0]
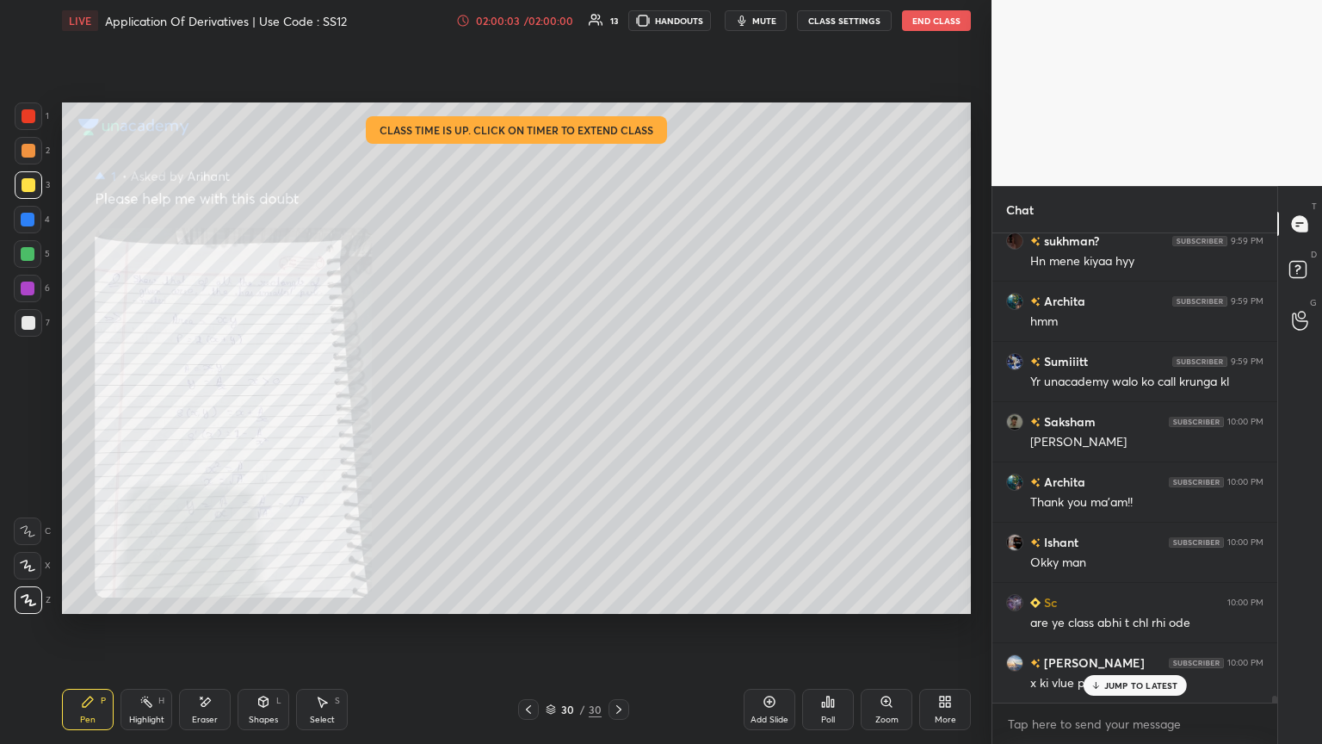
click at [617, 17] on button "End Class" at bounding box center [936, 20] width 69 height 21
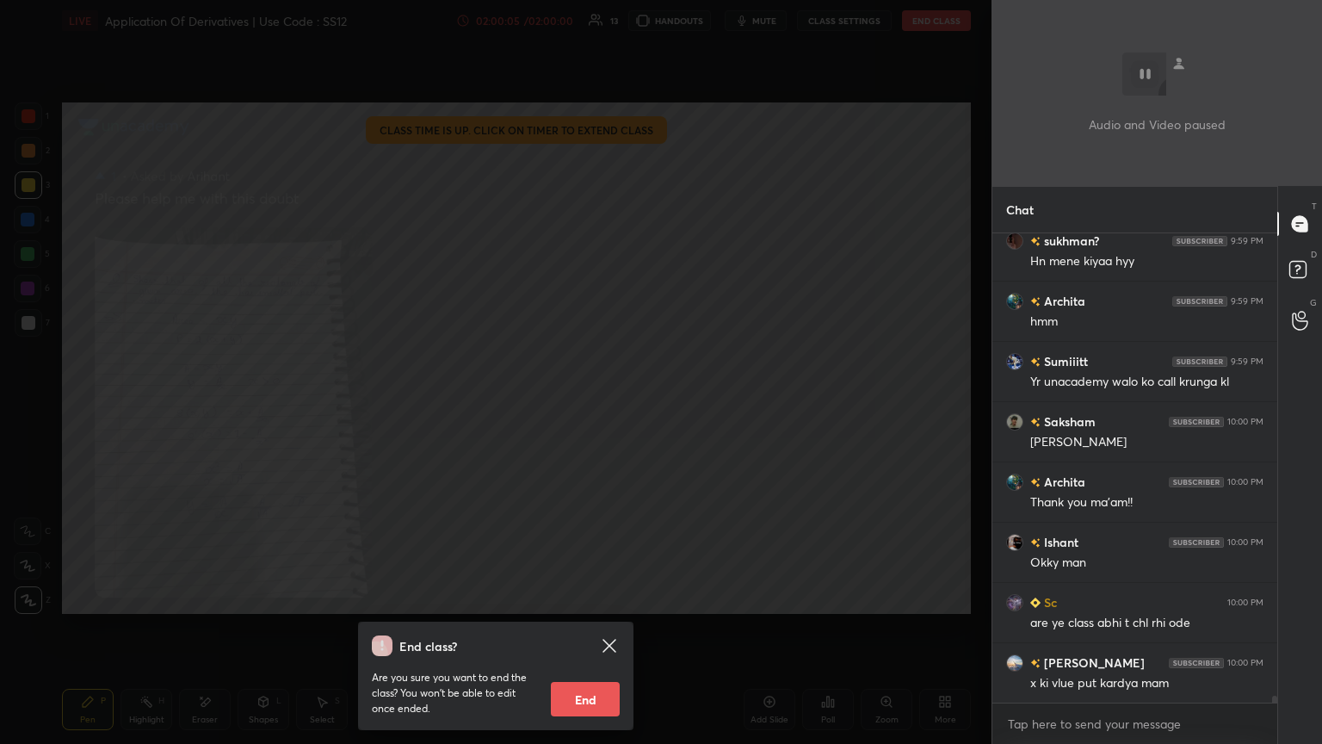
scroll to position [32932, 0]
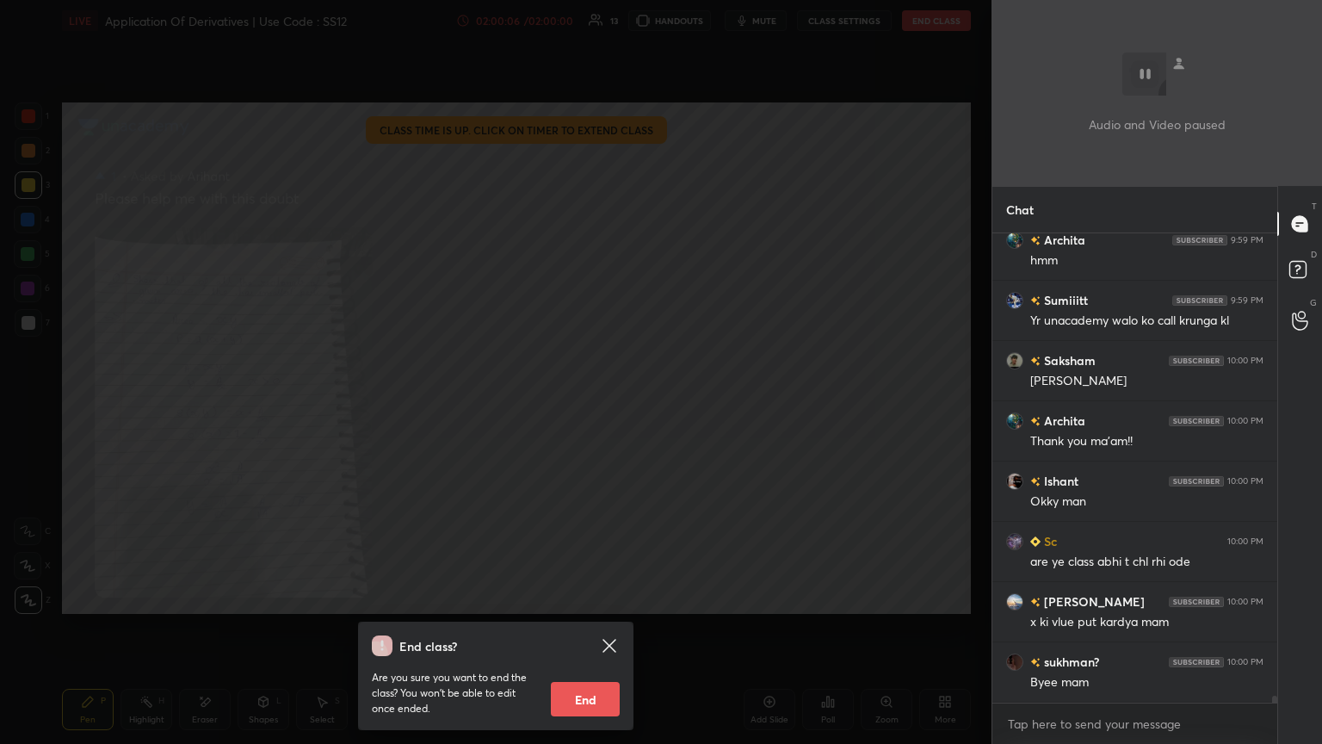
click at [585, 404] on button "End" at bounding box center [585, 699] width 69 height 34
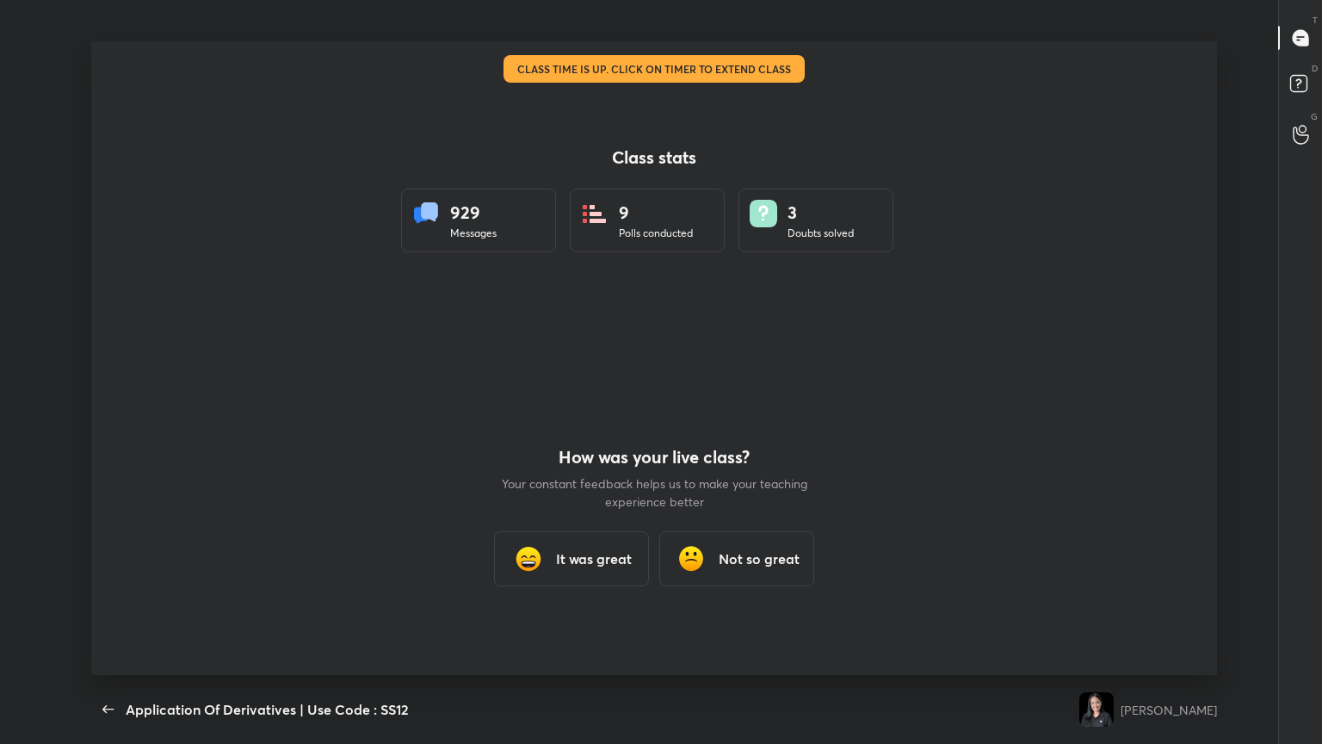
scroll to position [0, 0]
click at [572, 404] on div "It was great" at bounding box center [571, 558] width 155 height 55
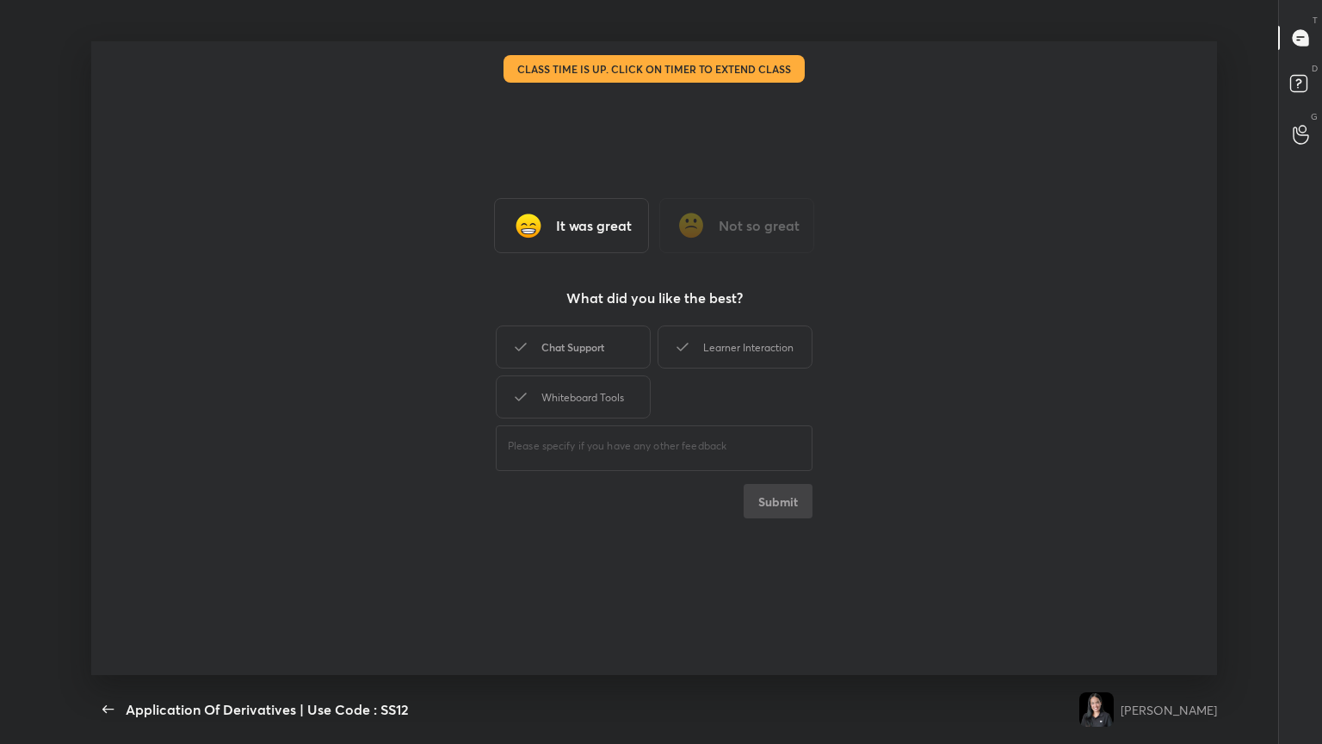
click at [603, 364] on div "Chat Support" at bounding box center [573, 346] width 155 height 43
click at [596, 390] on div "Whiteboard Tools" at bounding box center [573, 396] width 155 height 43
click at [617, 349] on div "Learner Interaction" at bounding box center [735, 346] width 155 height 43
click at [617, 404] on button "Submit" at bounding box center [778, 501] width 69 height 34
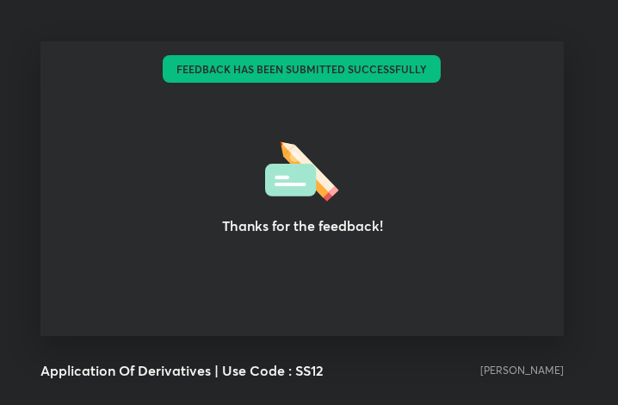
scroll to position [85791, 85481]
